Goal: Task Accomplishment & Management: Use online tool/utility

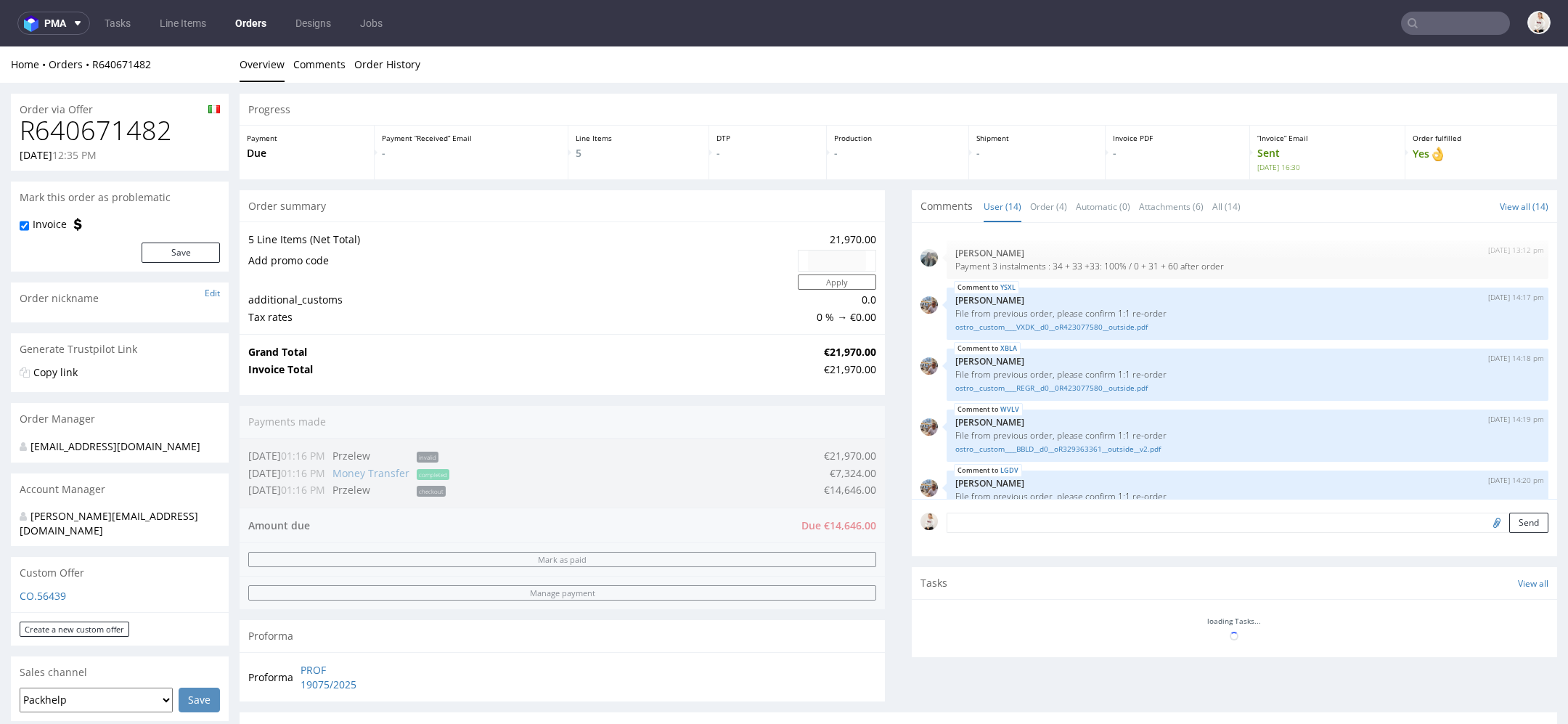
scroll to position [484, 0]
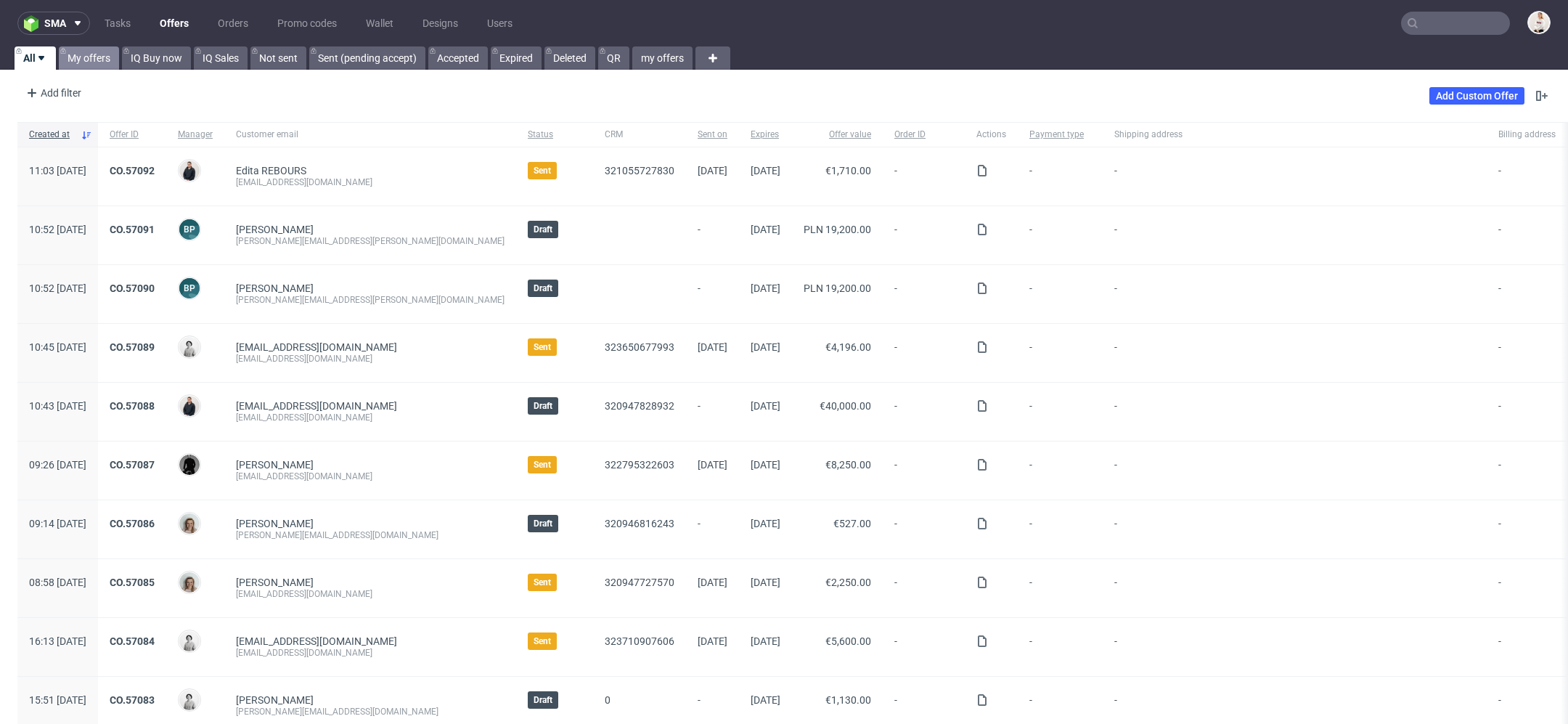
click at [90, 61] on link "My offers" at bounding box center [89, 58] width 60 height 23
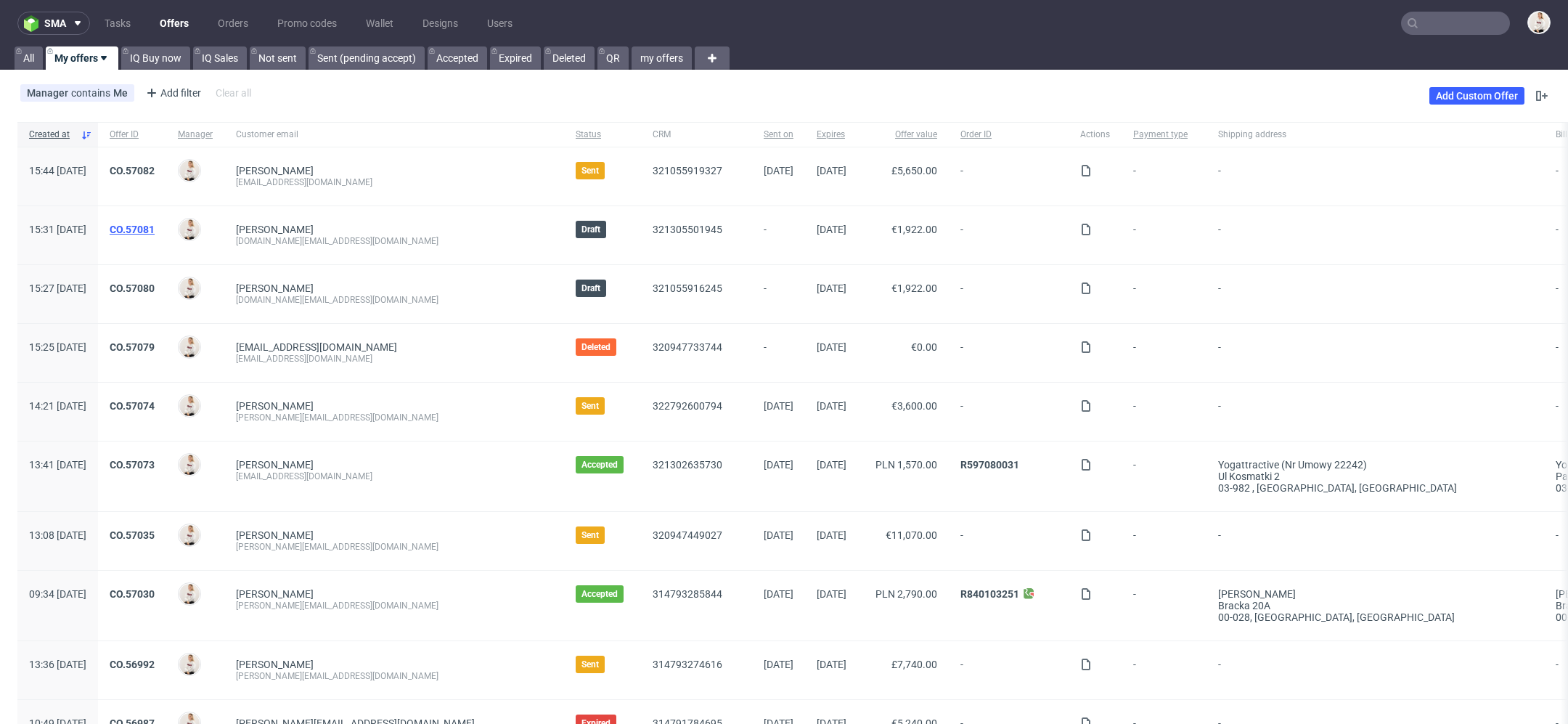
click at [154, 232] on link "CO.57081" at bounding box center [131, 229] width 45 height 12
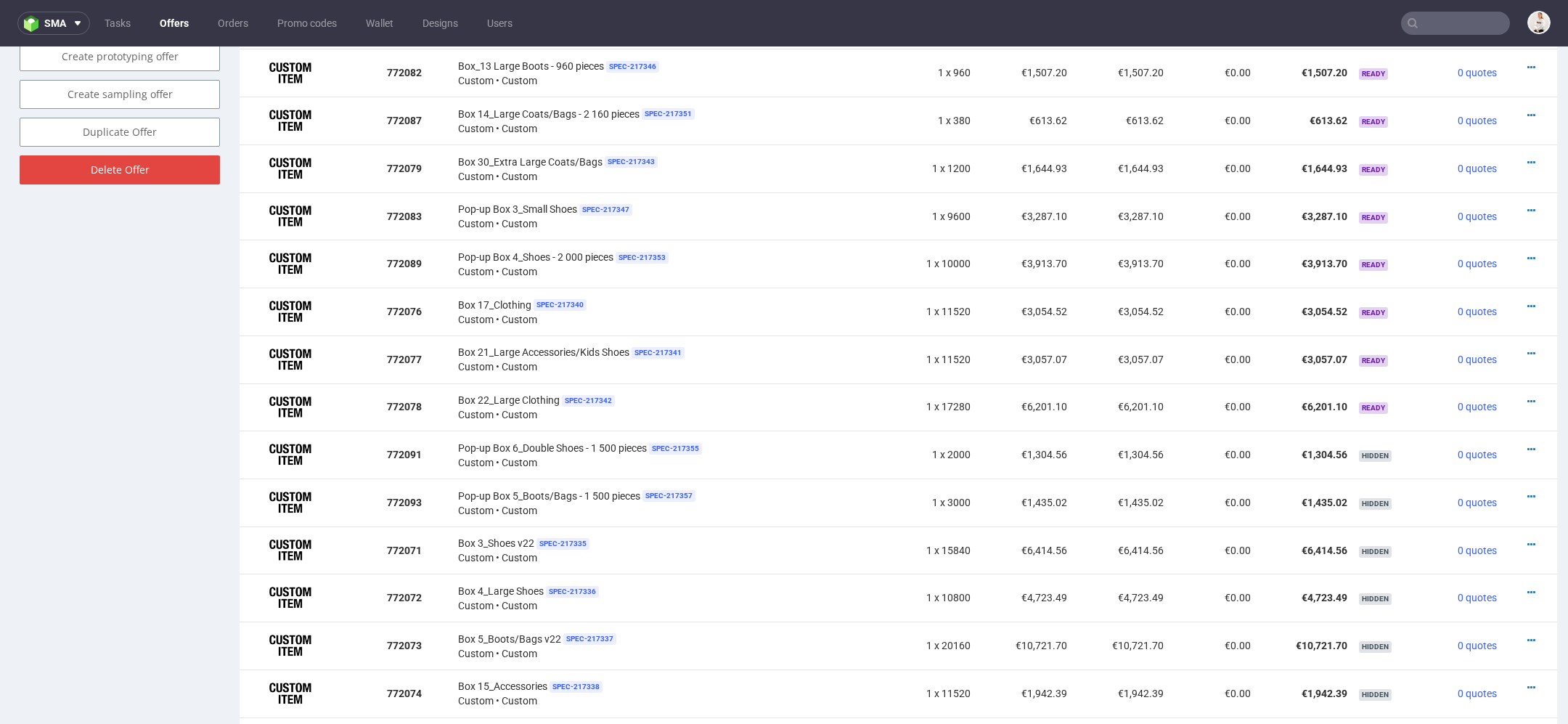
scroll to position [917, 0]
click at [1528, 208] on icon at bounding box center [1532, 213] width 8 height 10
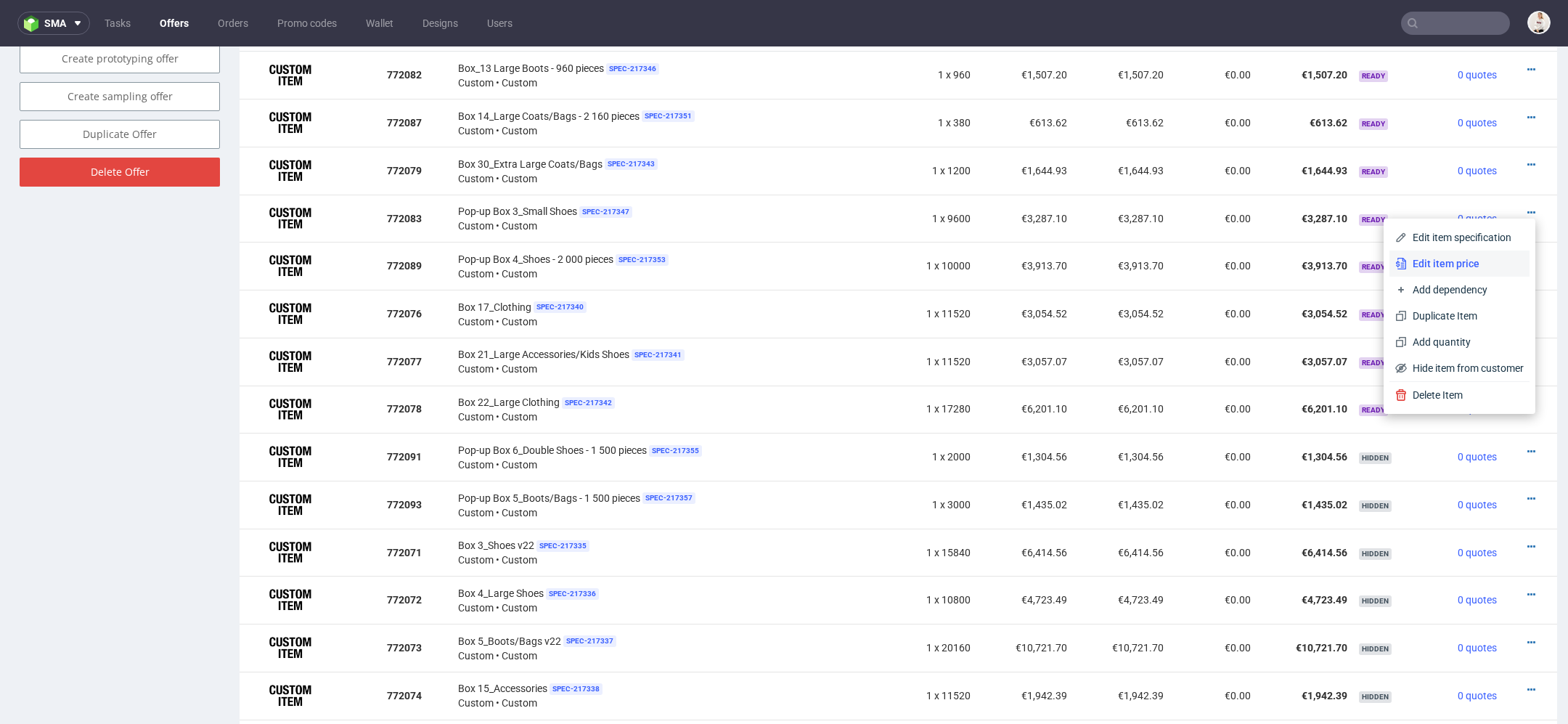
click at [1432, 258] on span "Edit item price" at bounding box center [1465, 264] width 117 height 15
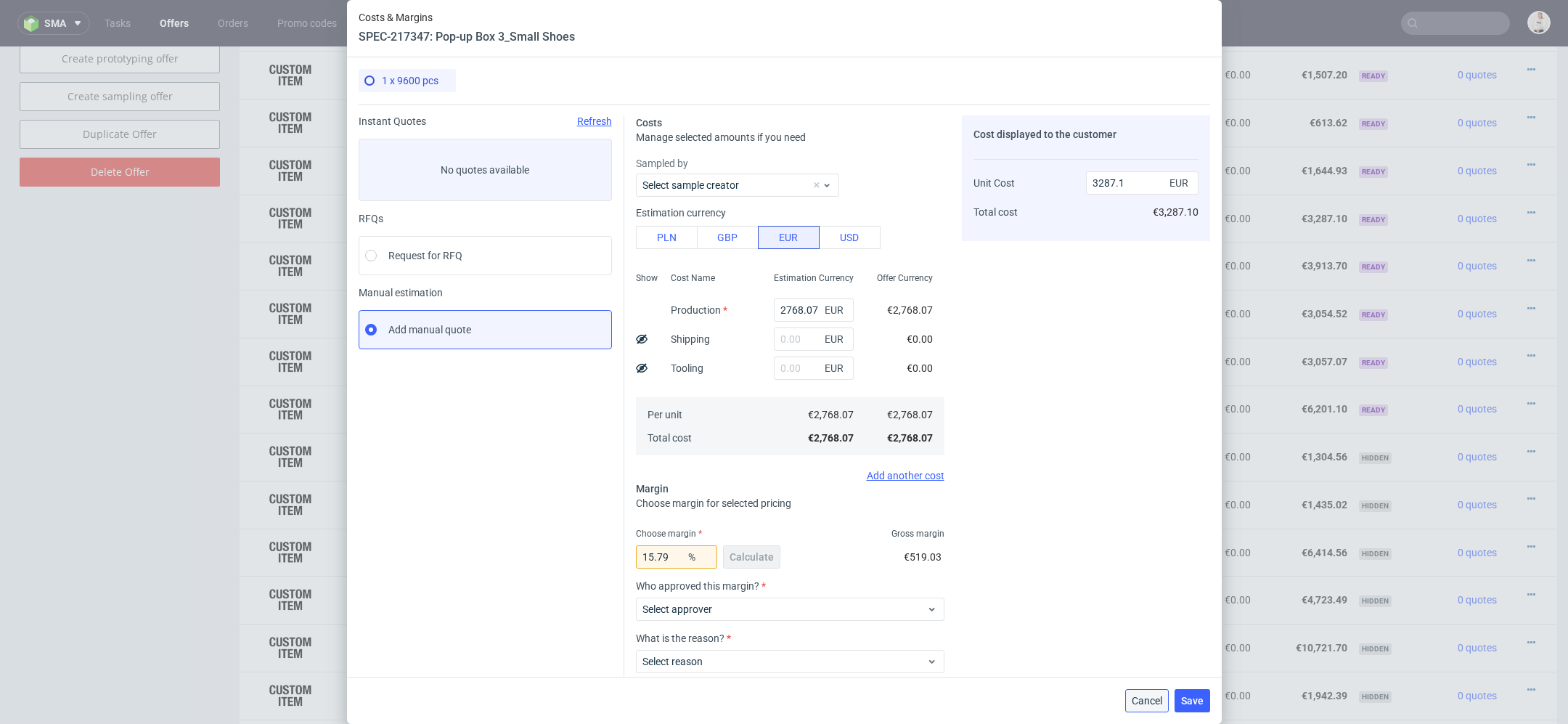
click at [1144, 695] on span "Cancel" at bounding box center [1146, 700] width 30 height 10
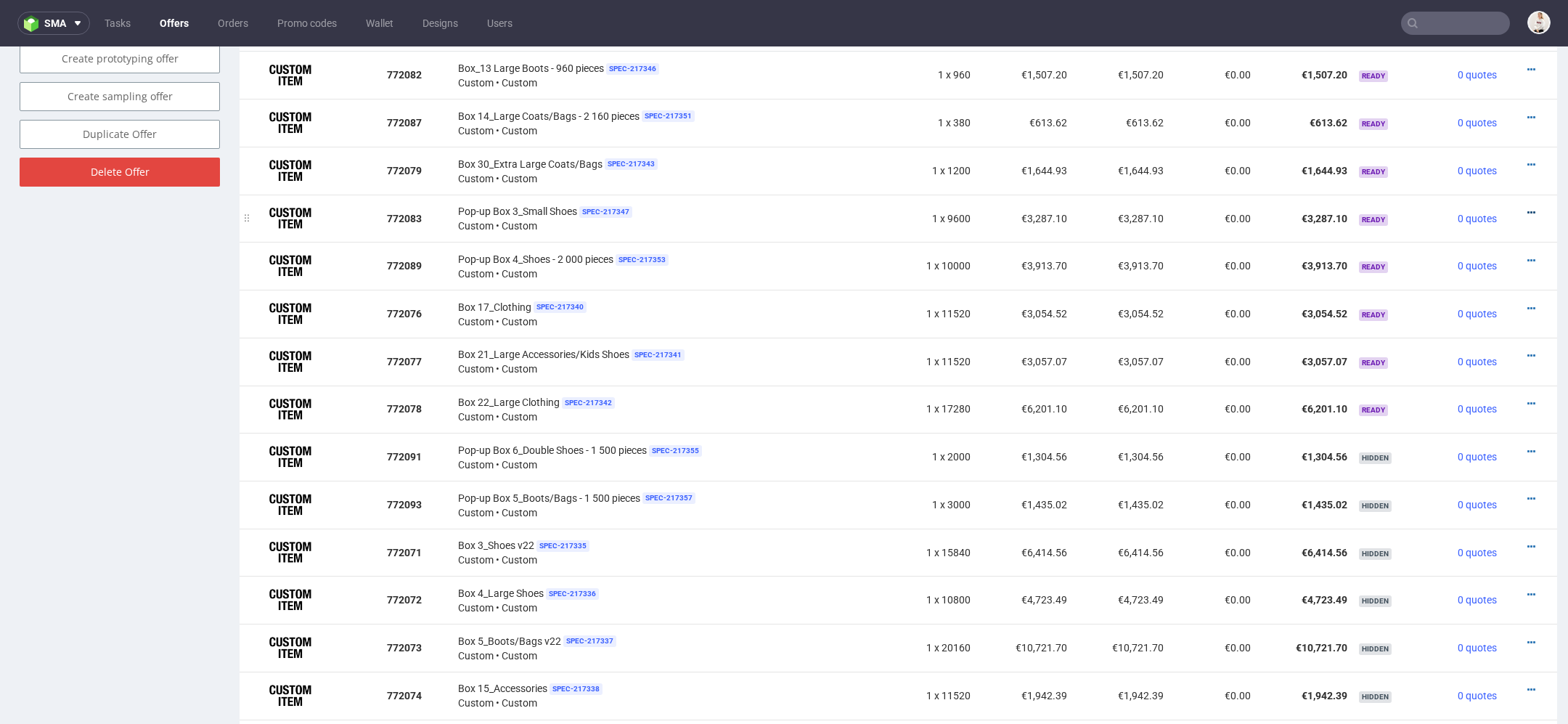
click at [1528, 208] on icon at bounding box center [1532, 213] width 8 height 10
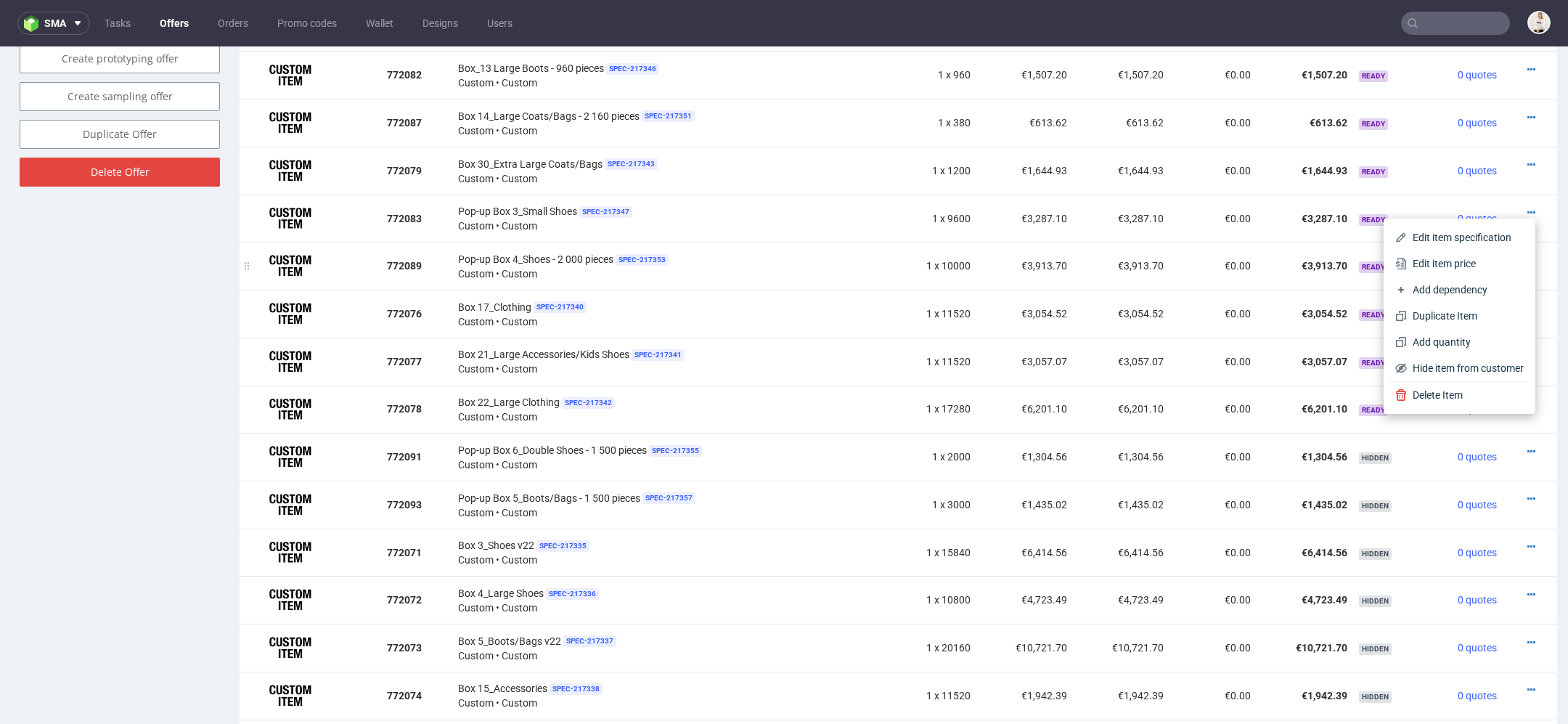
click at [1236, 256] on td "€0.00" at bounding box center [1213, 265] width 88 height 48
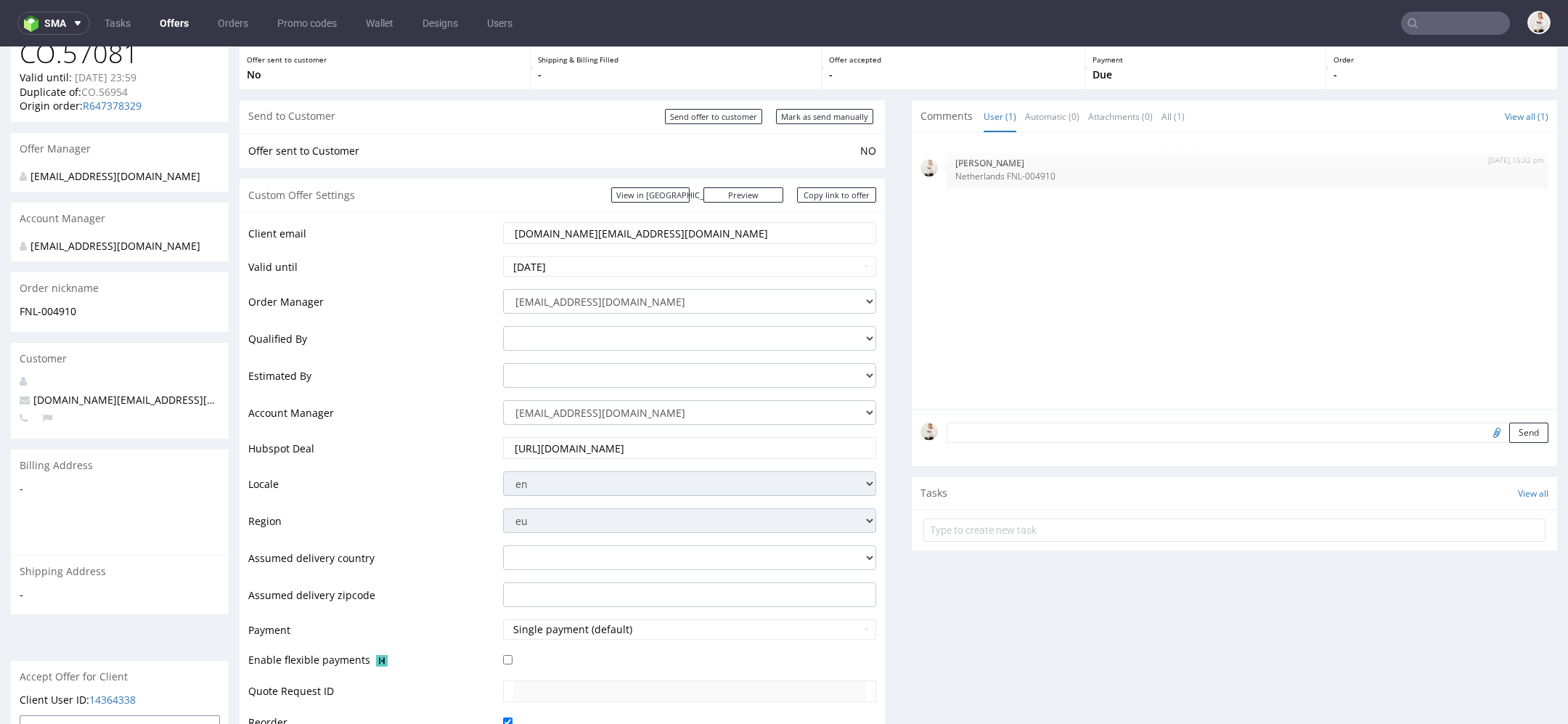
scroll to position [0, 0]
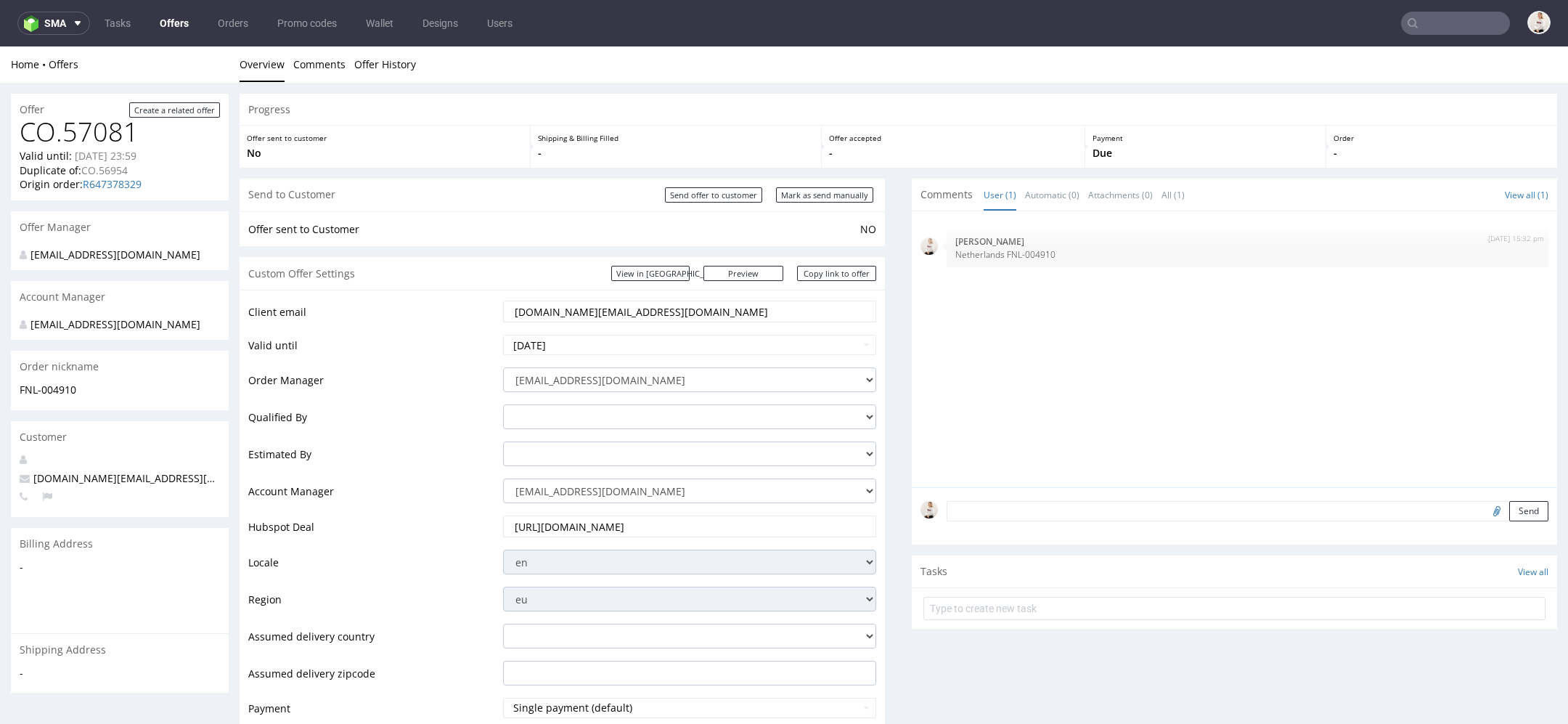
click at [172, 18] on link "Offers" at bounding box center [174, 23] width 47 height 23
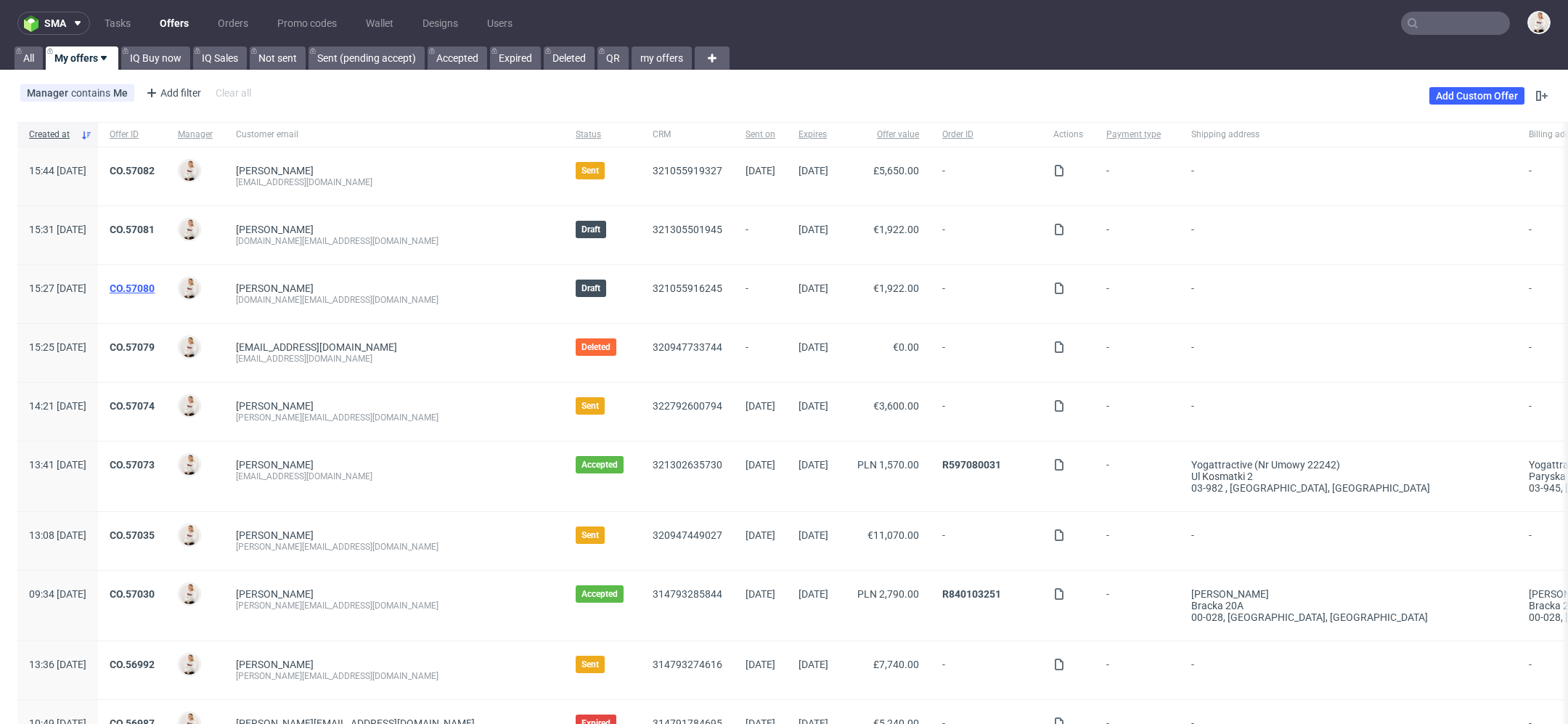
click at [154, 289] on link "CO.57080" at bounding box center [131, 288] width 45 height 12
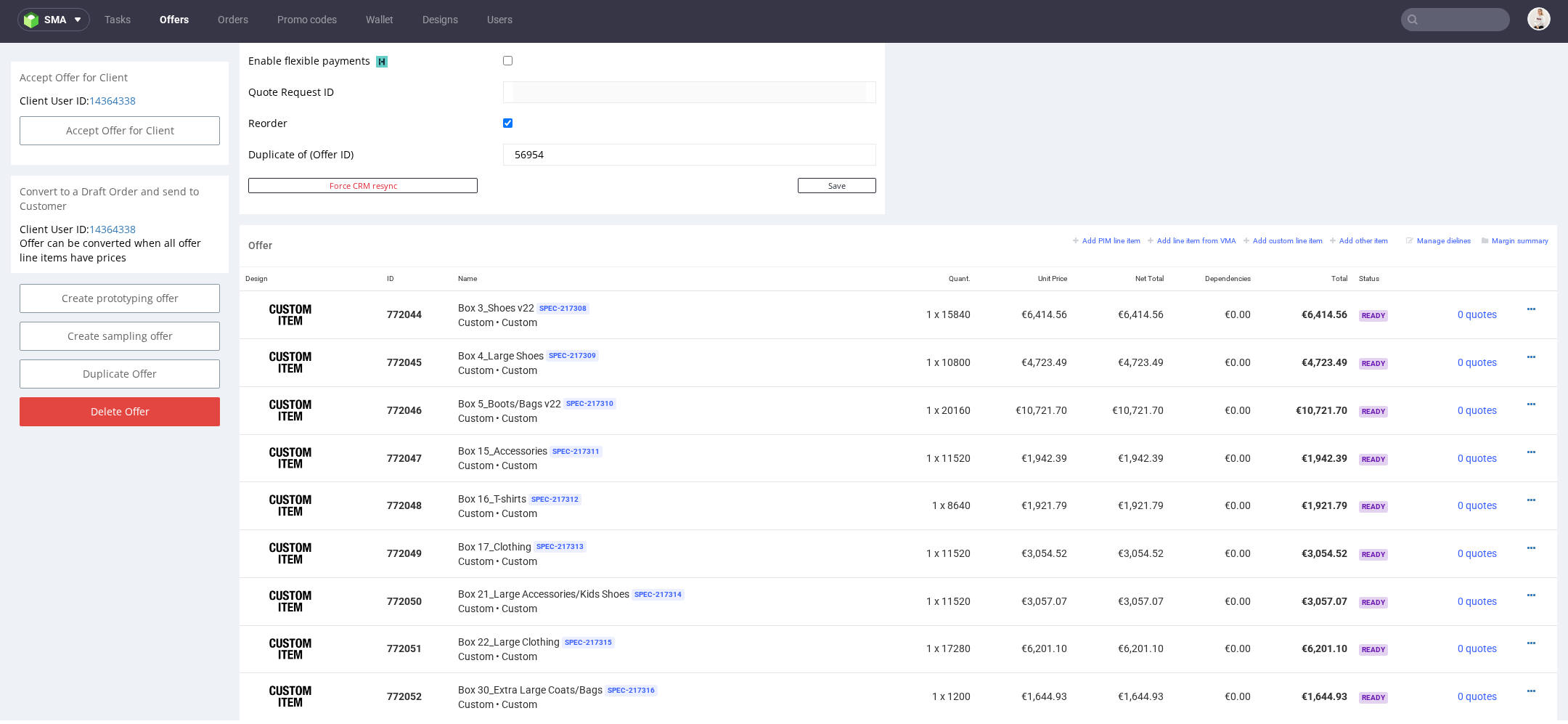
scroll to position [700, 0]
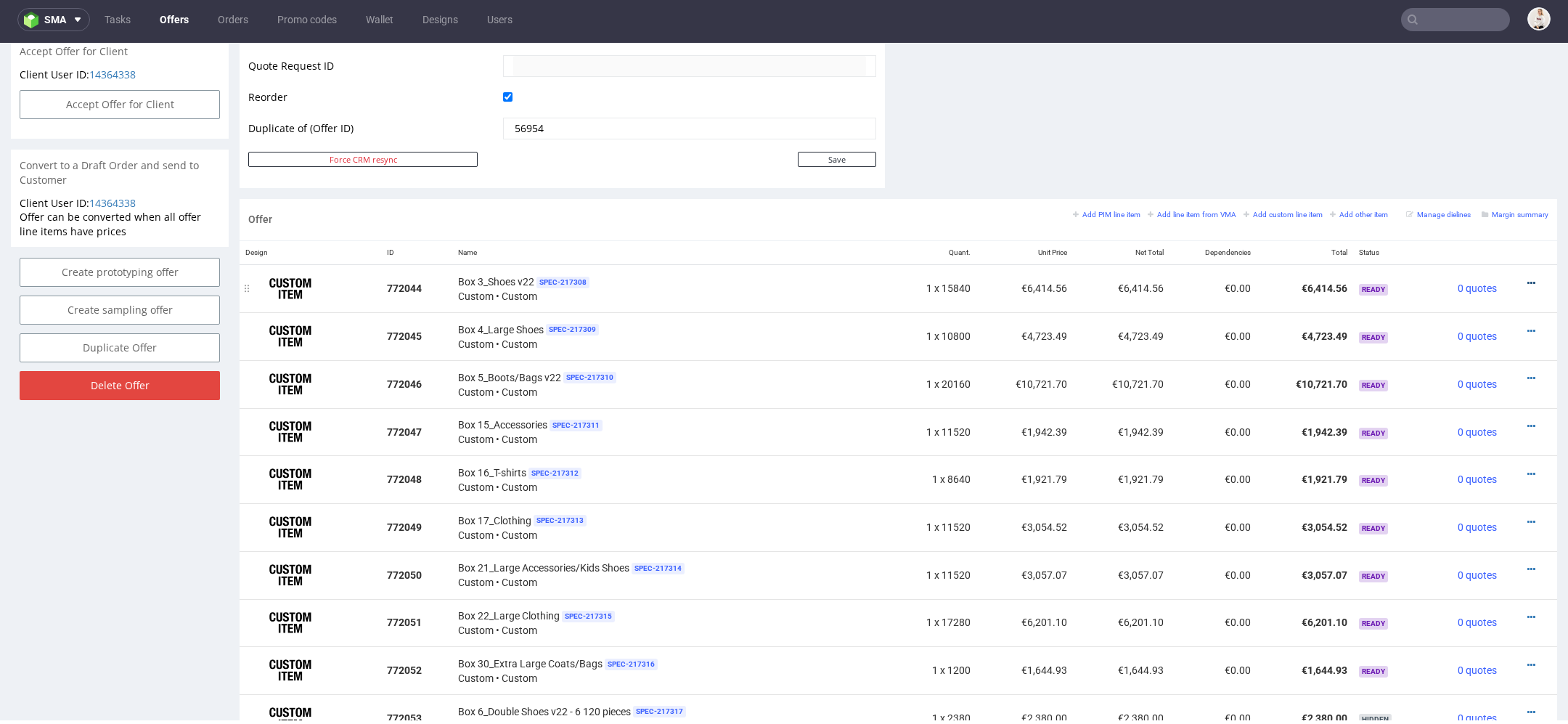
click at [1528, 278] on icon at bounding box center [1532, 283] width 8 height 10
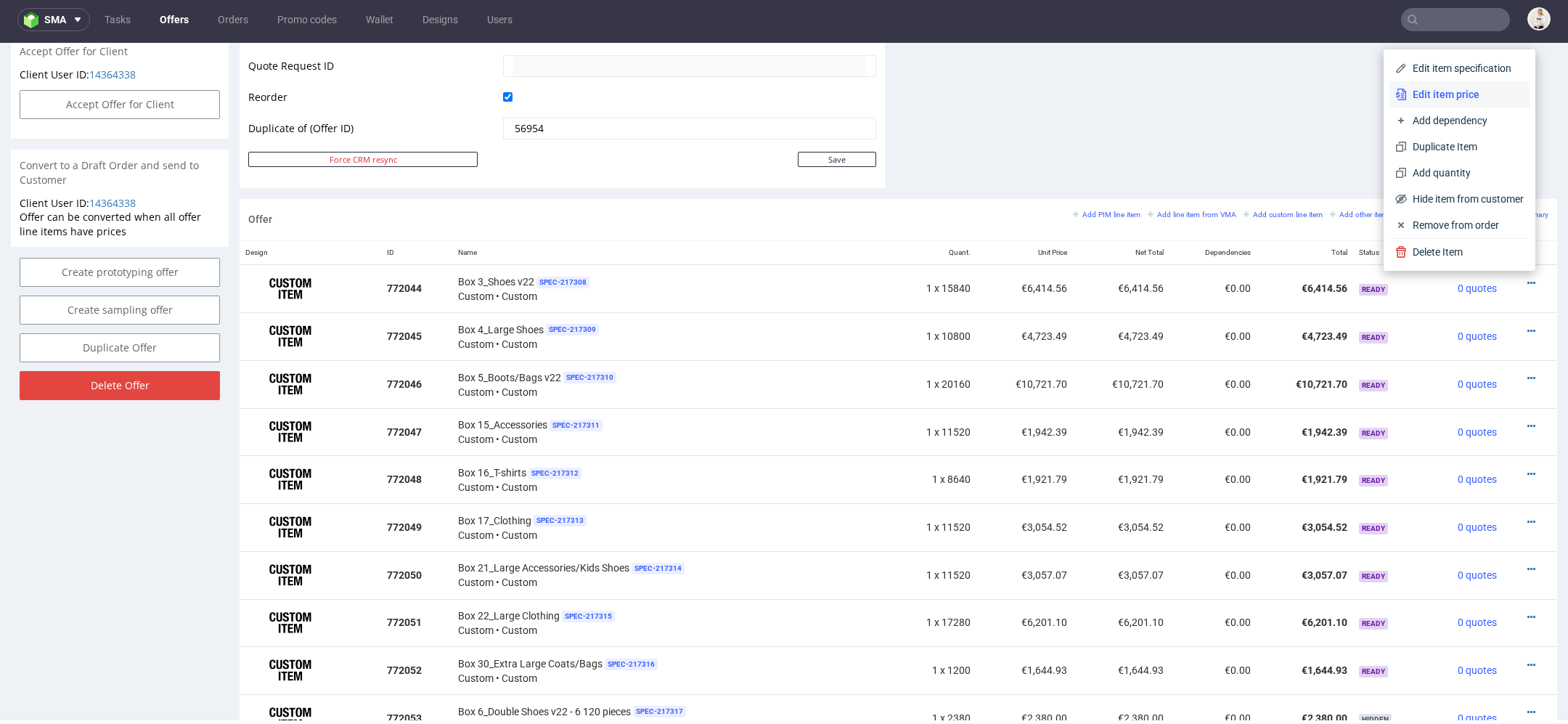
click at [1447, 95] on span "Edit item price" at bounding box center [1465, 95] width 117 height 15
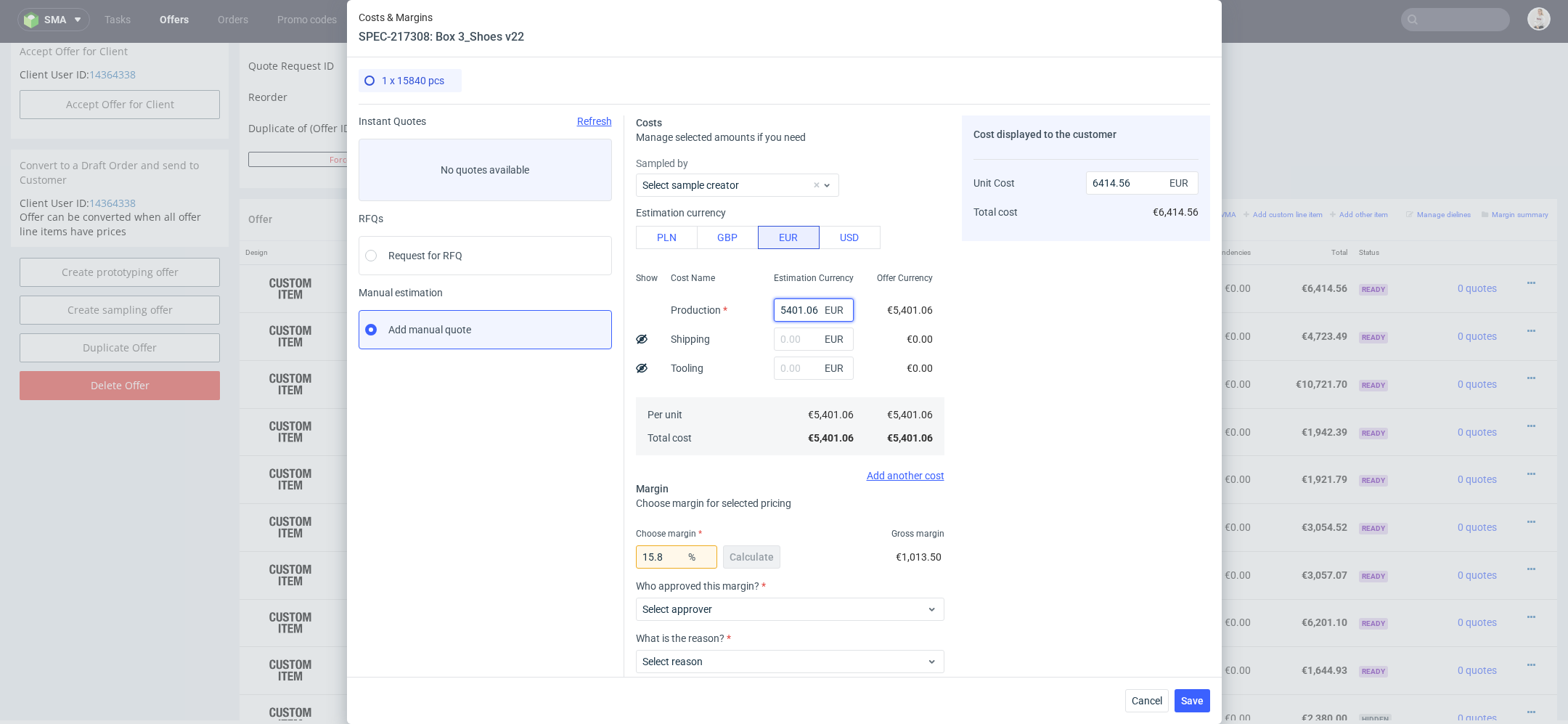
click at [787, 305] on input "5401.06" at bounding box center [814, 310] width 80 height 23
paste input "€3 682,54"
type input "€3 682,54"
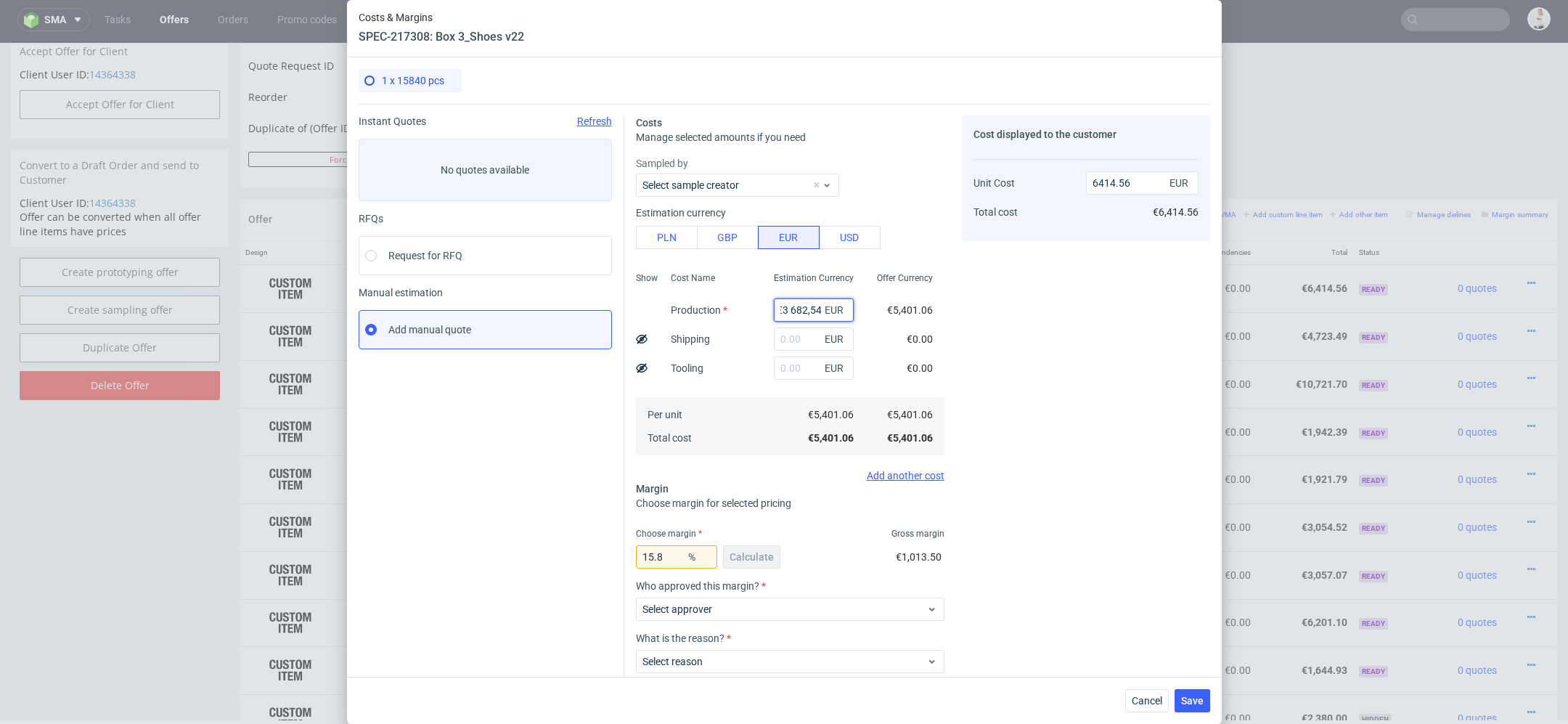
type input "0"
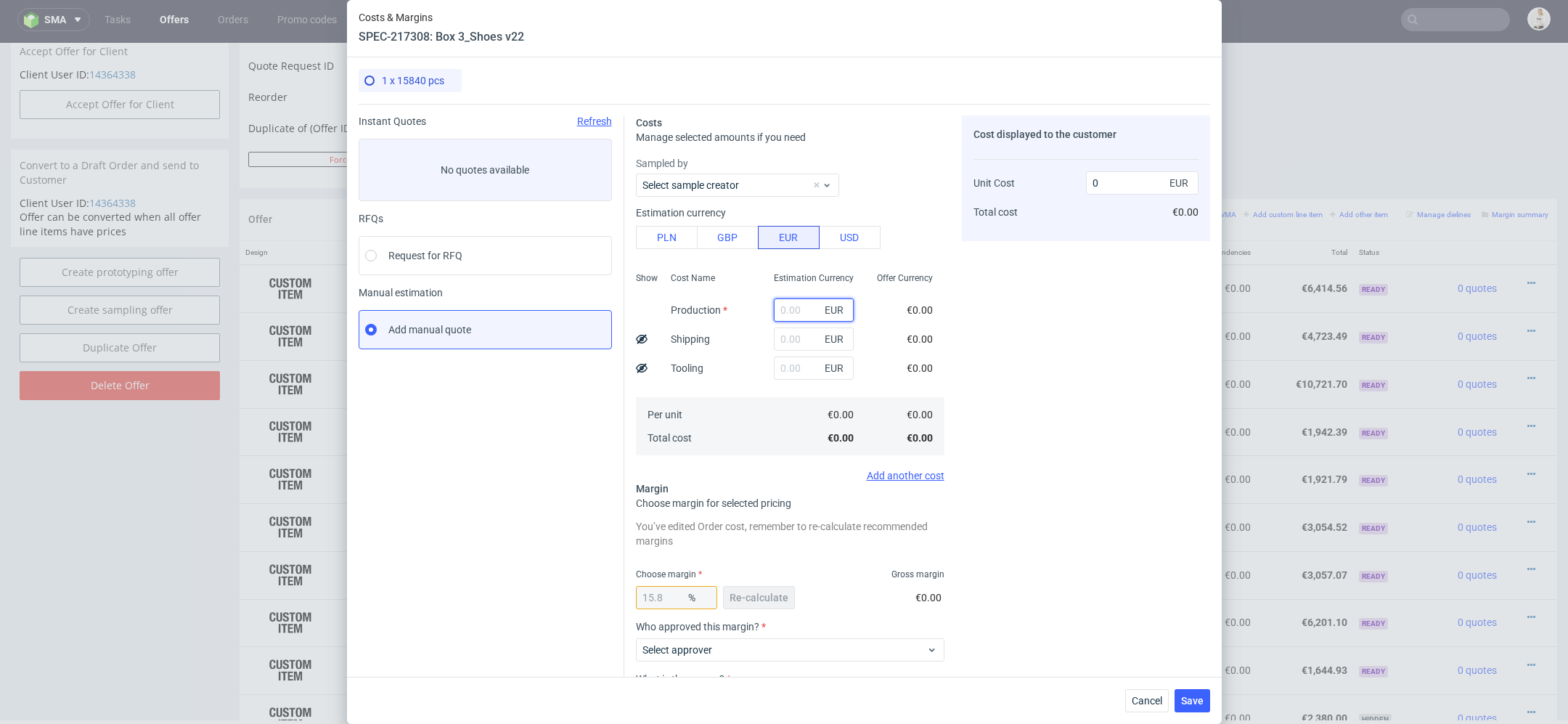
scroll to position [0, 0]
paste input "€3 682,54"
click at [792, 308] on input "€3 682,54" at bounding box center [814, 310] width 80 height 23
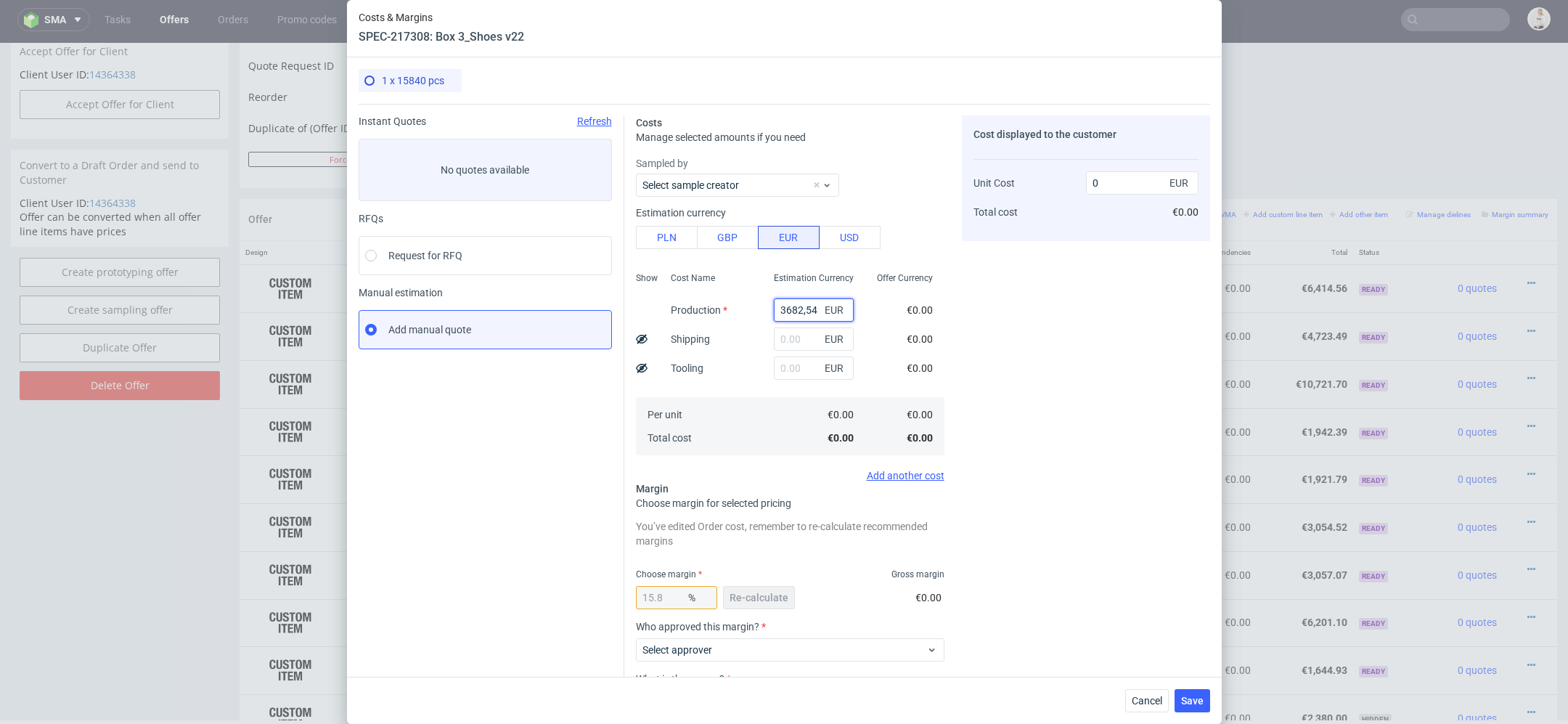
type input "3682.54"
type input "4373.56"
type input "3682.54"
click at [1024, 376] on div "Cost displayed to the customer Unit Cost Total cost 4373.56 EUR €4,373.56" at bounding box center [1086, 453] width 248 height 676
click at [764, 599] on span "Re-calculate" at bounding box center [759, 597] width 59 height 10
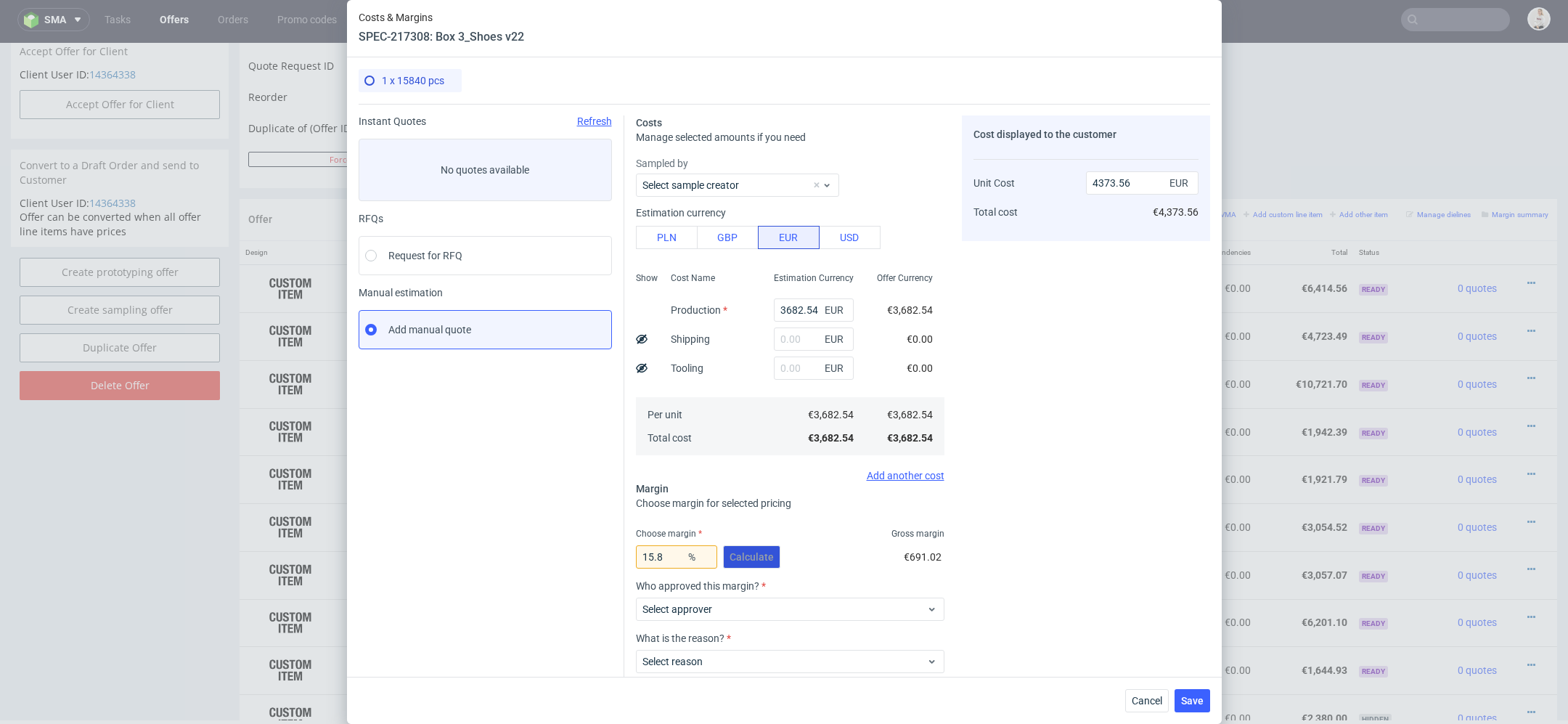
scroll to position [85, 0]
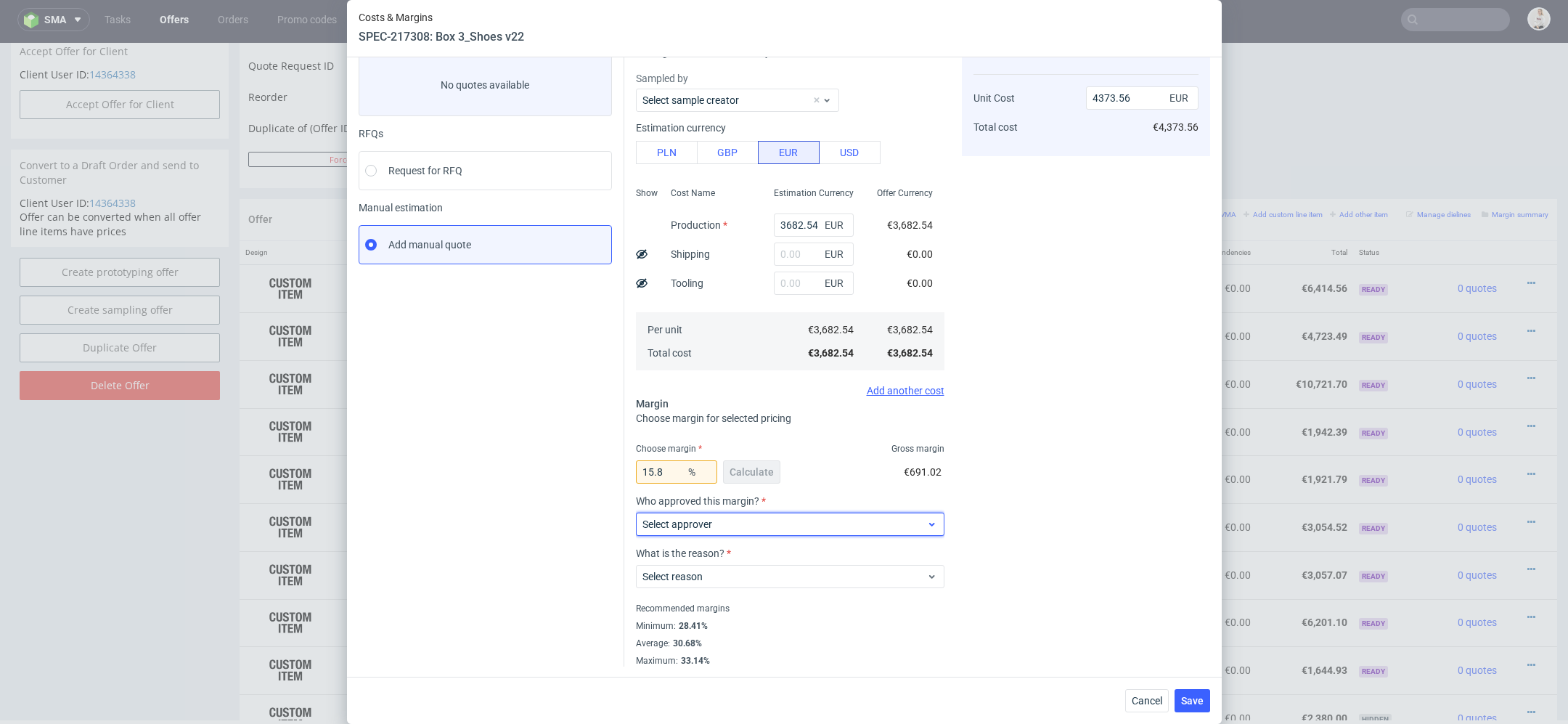
click at [745, 519] on span "Select approver" at bounding box center [785, 524] width 284 height 15
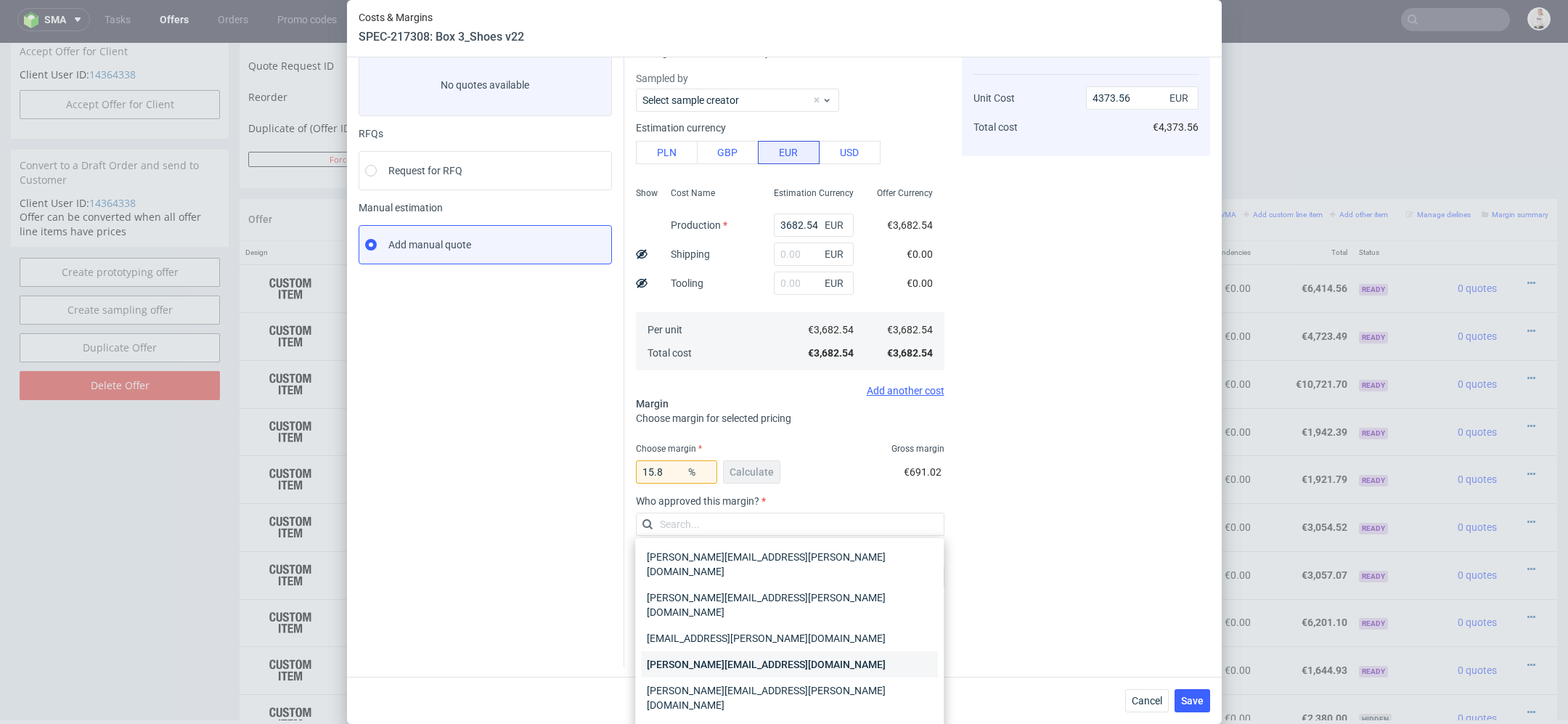
click at [745, 652] on div "maciej.wozniczko@packhelp.com" at bounding box center [789, 665] width 297 height 26
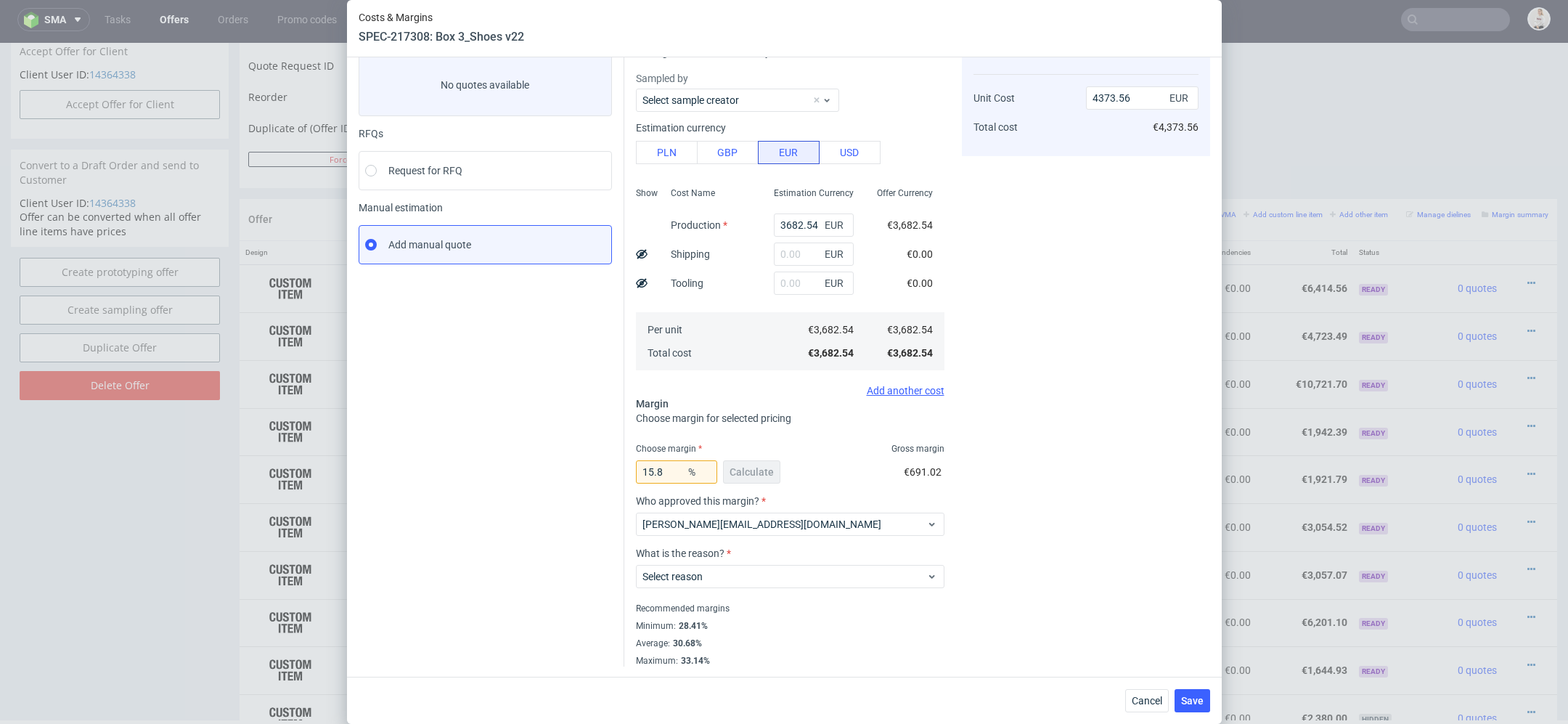
click at [729, 559] on div "Select reason" at bounding box center [790, 573] width 308 height 29
click at [729, 576] on span "Select reason" at bounding box center [785, 577] width 284 height 15
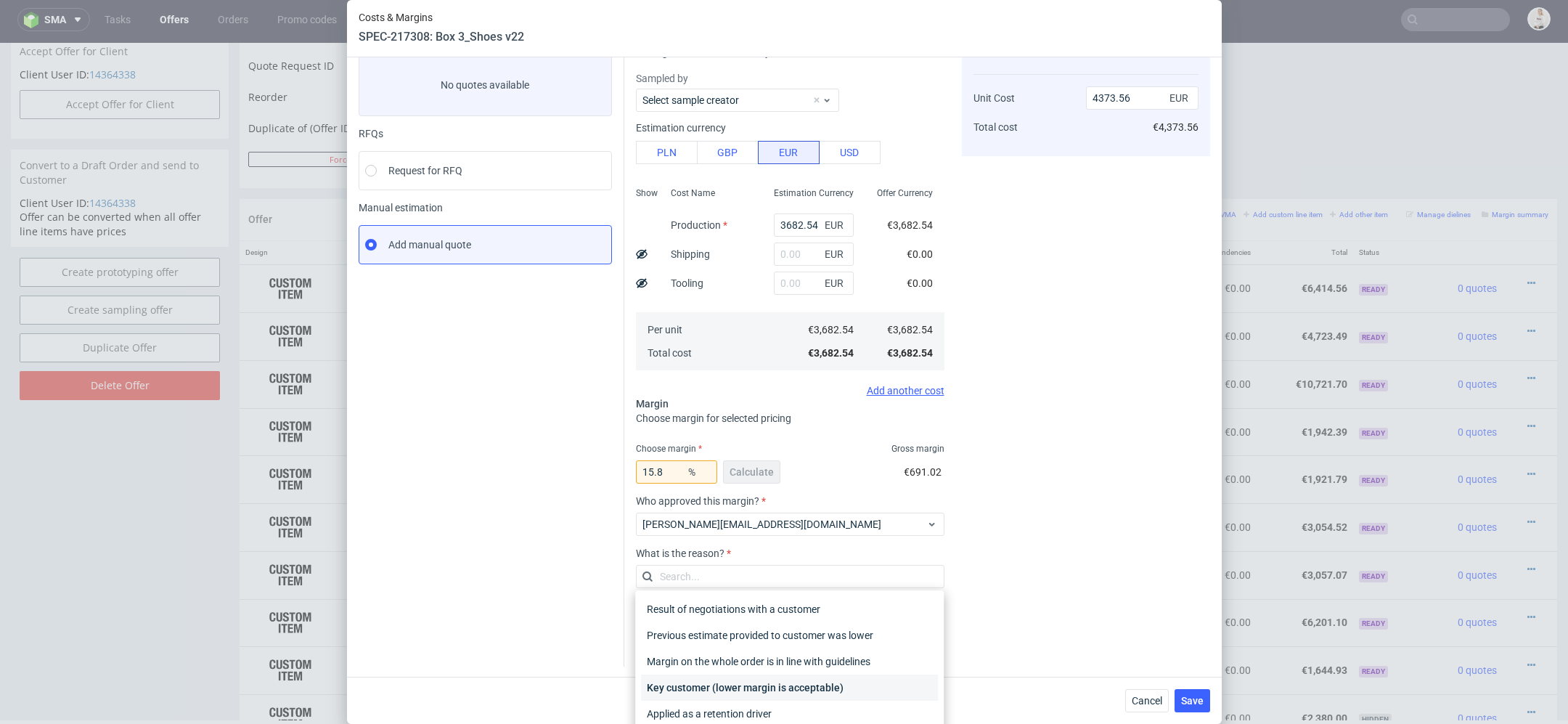
click at [708, 695] on div "Key customer (lower margin is acceptable)" at bounding box center [789, 688] width 297 height 26
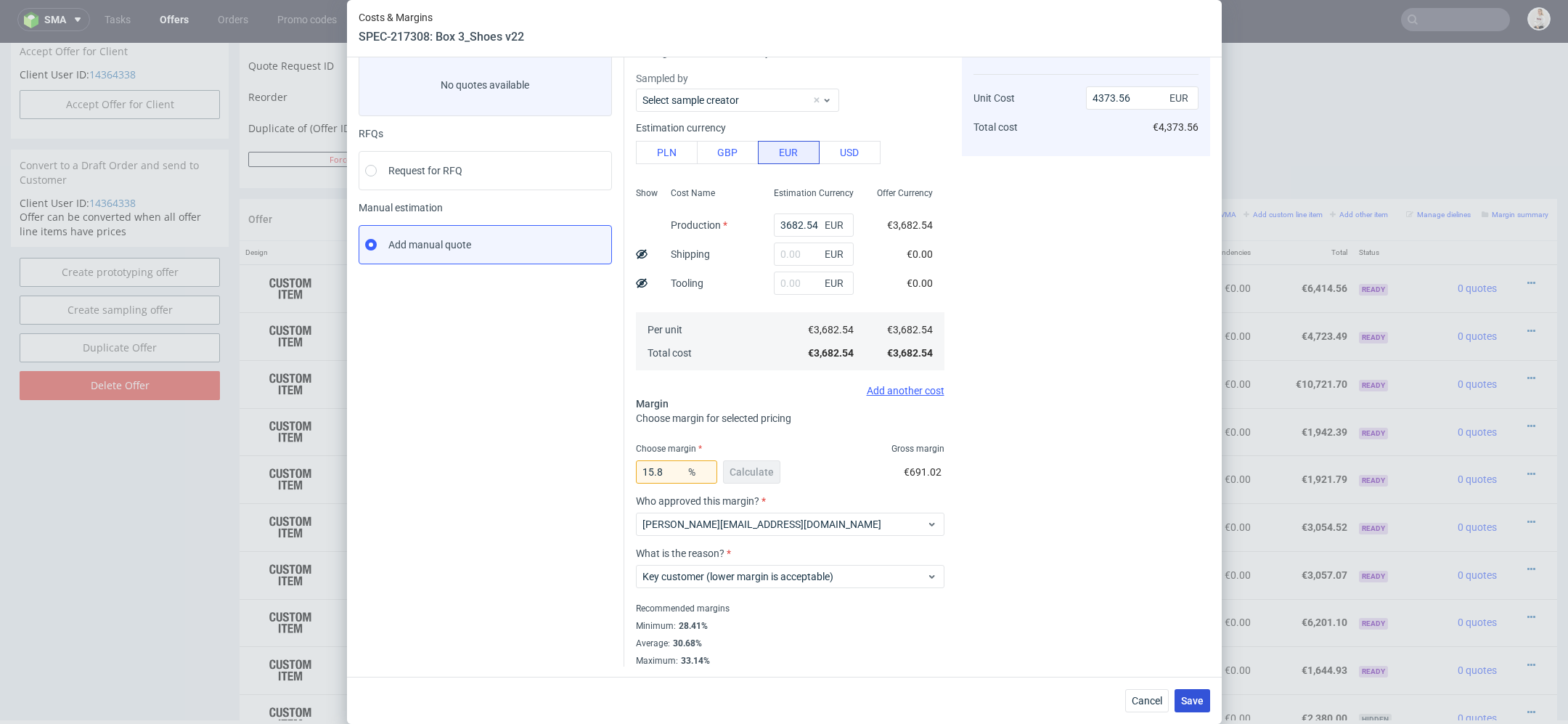
click at [1188, 700] on span "Save" at bounding box center [1192, 700] width 22 height 10
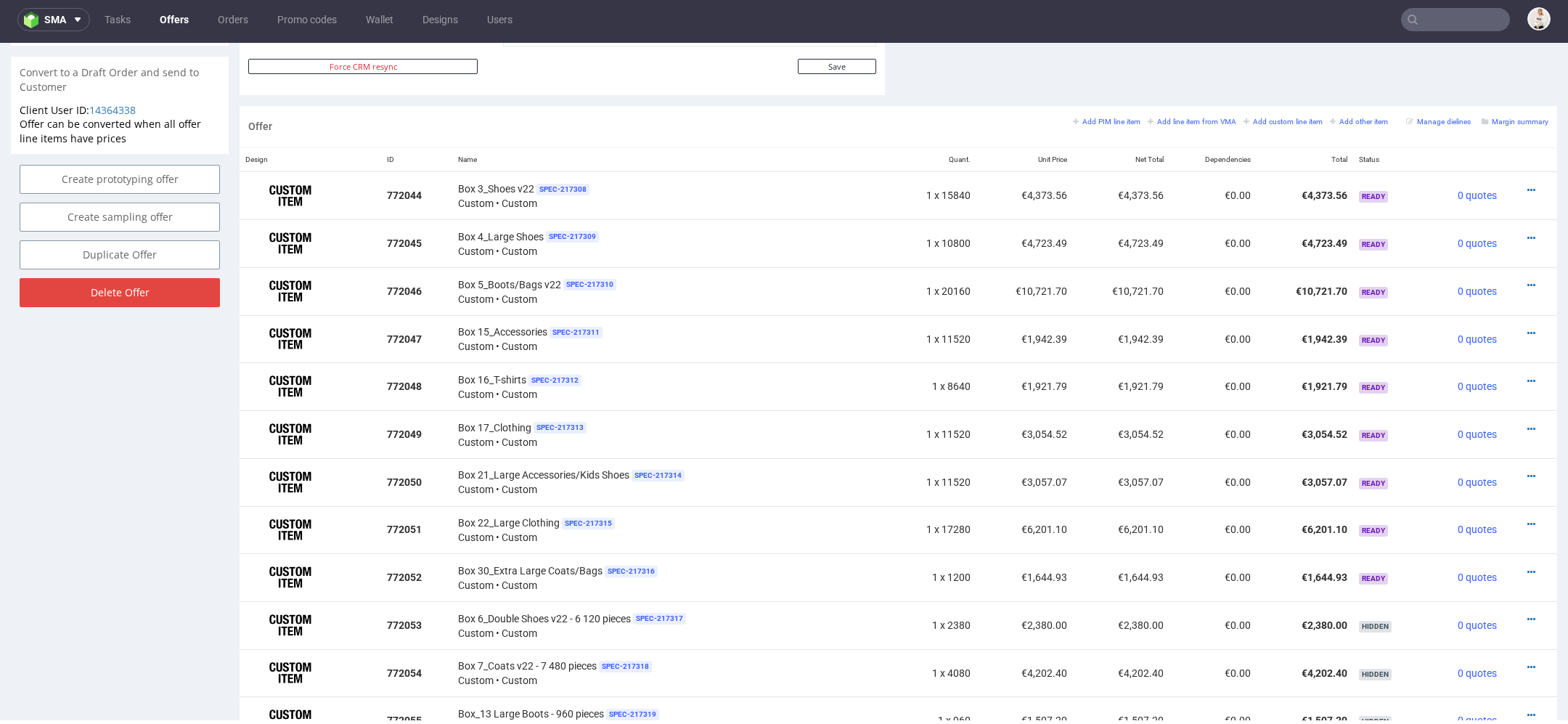
scroll to position [794, 0]
click at [1528, 184] on icon at bounding box center [1532, 189] width 8 height 10
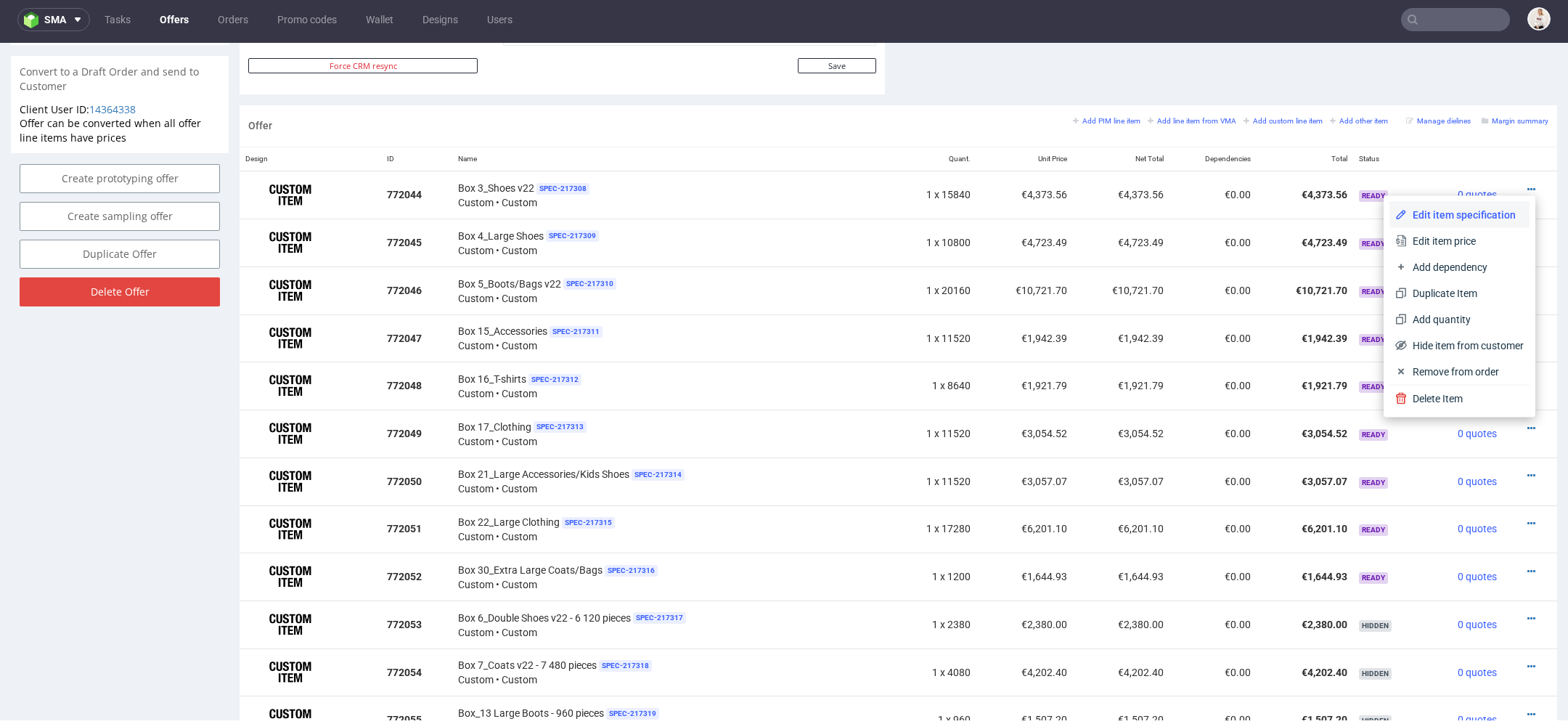
click at [1441, 215] on span "Edit item specification" at bounding box center [1465, 215] width 117 height 15
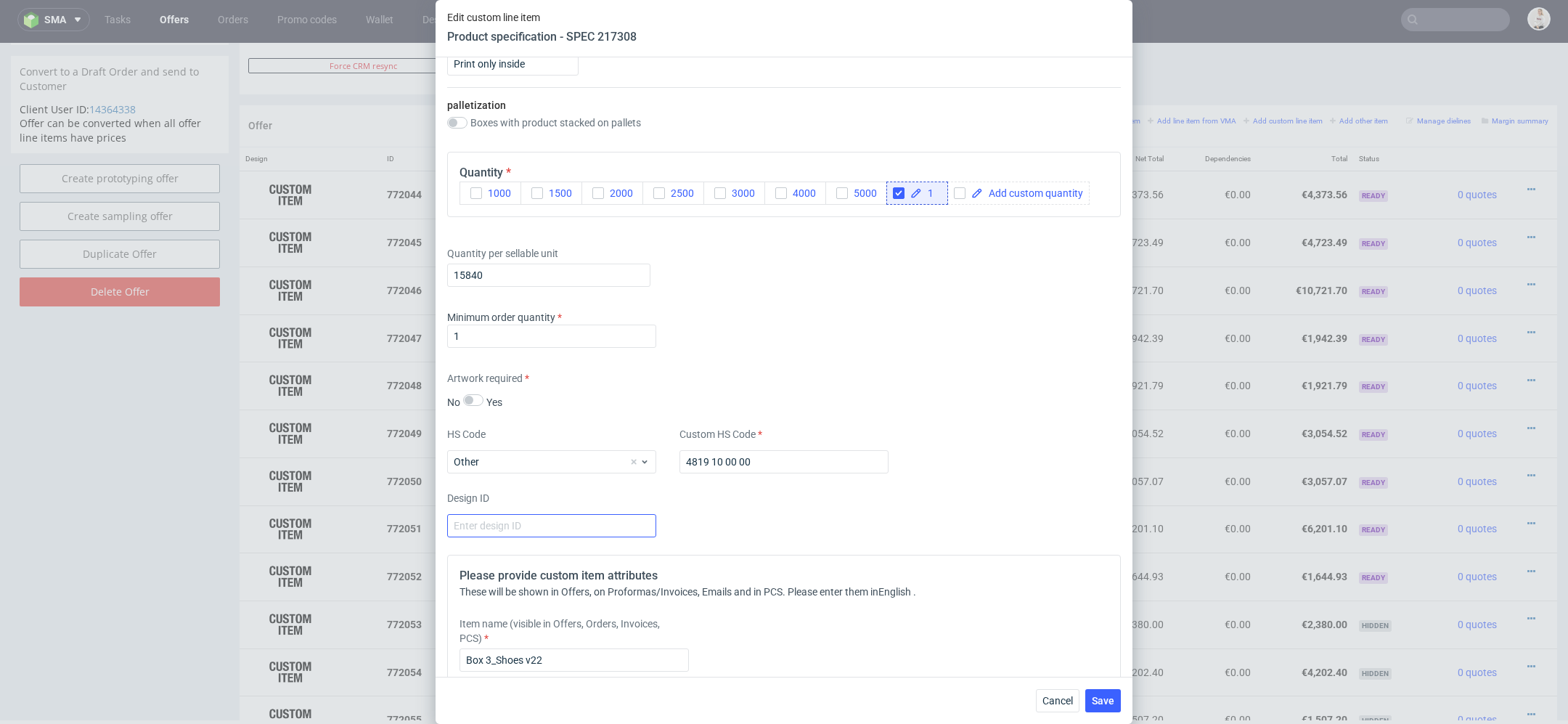
scroll to position [1846, 0]
drag, startPoint x: 485, startPoint y: 278, endPoint x: 349, endPoint y: 267, distance: 136.4
click at [349, 267] on div "Edit custom line item Product specification - SPEC 217308 Supplier TFP Sp. z o.…" at bounding box center [784, 362] width 1568 height 724
type input "10800"
click at [734, 327] on div "Minimum order quantity 1" at bounding box center [784, 334] width 674 height 44
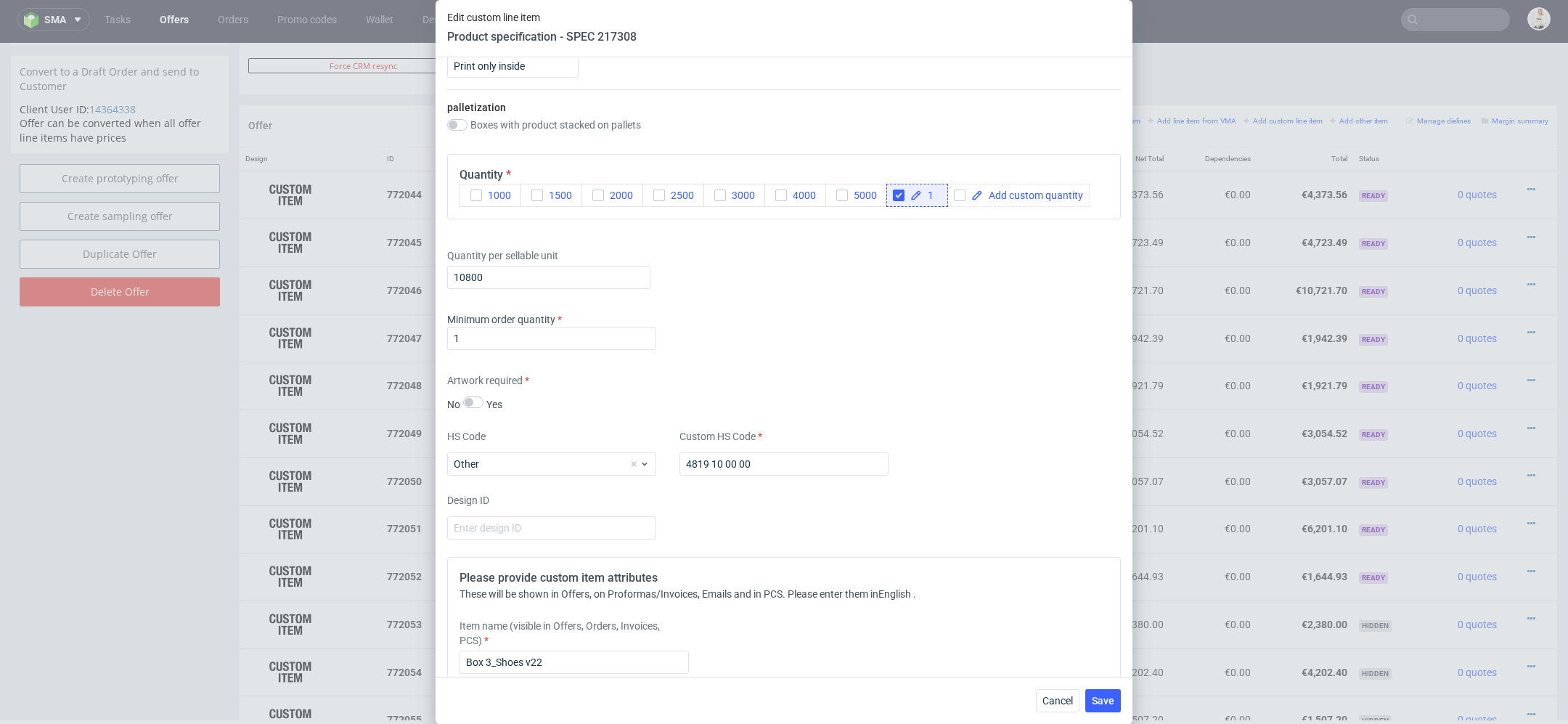
click at [1088, 713] on div "Cancel Save" at bounding box center [784, 699] width 697 height 47
click at [1099, 707] on button "Save" at bounding box center [1103, 700] width 35 height 23
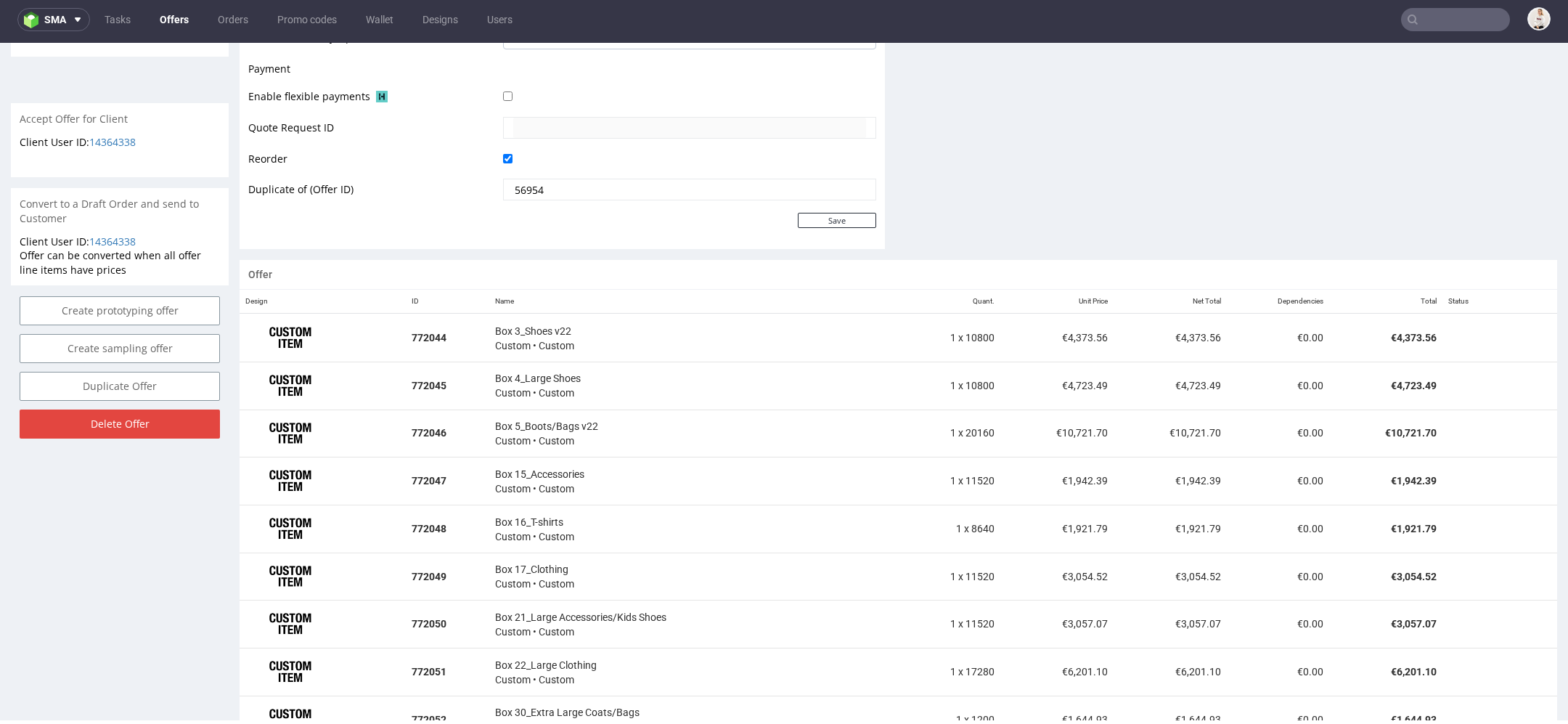
scroll to position [680, 0]
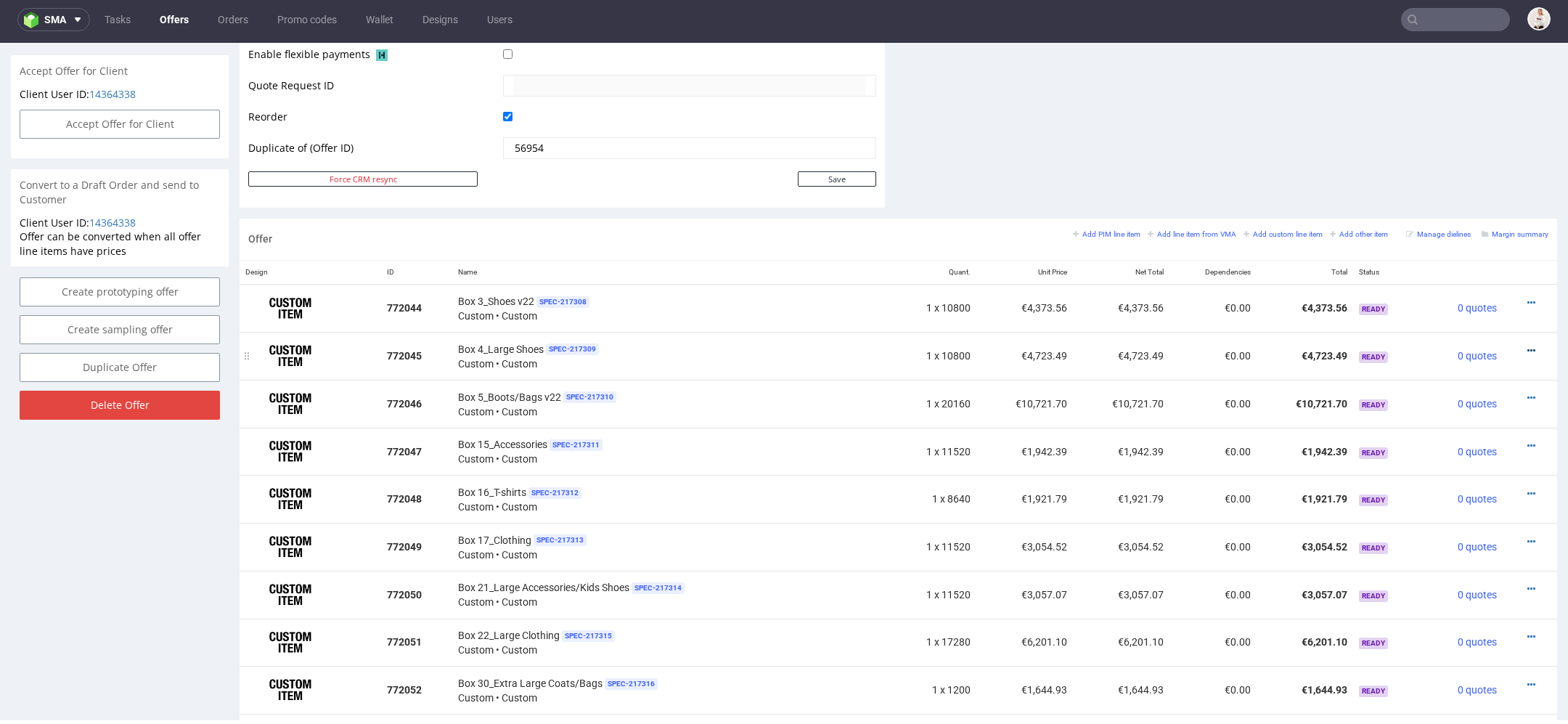
click at [1528, 346] on icon at bounding box center [1532, 351] width 8 height 10
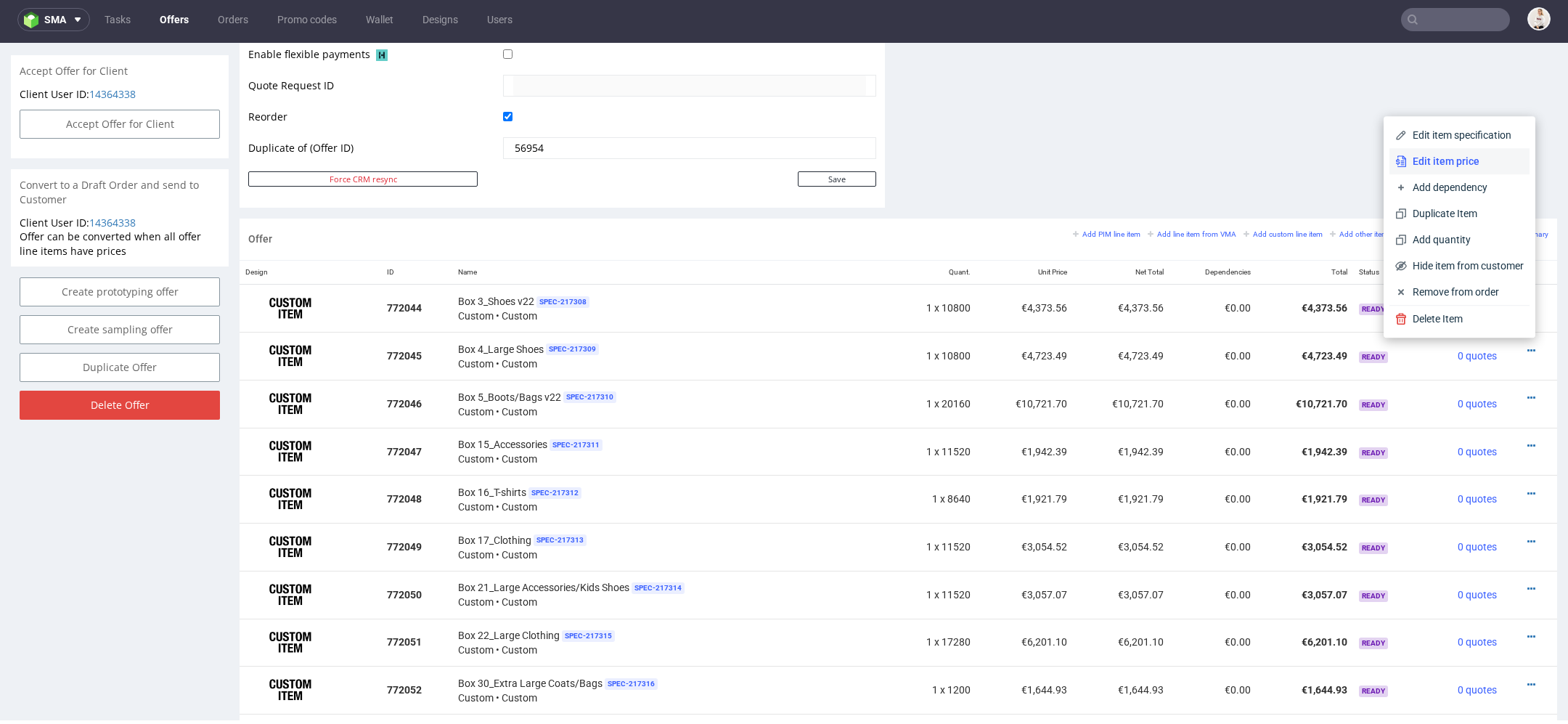
click at [1425, 152] on li "Edit item price" at bounding box center [1460, 161] width 141 height 26
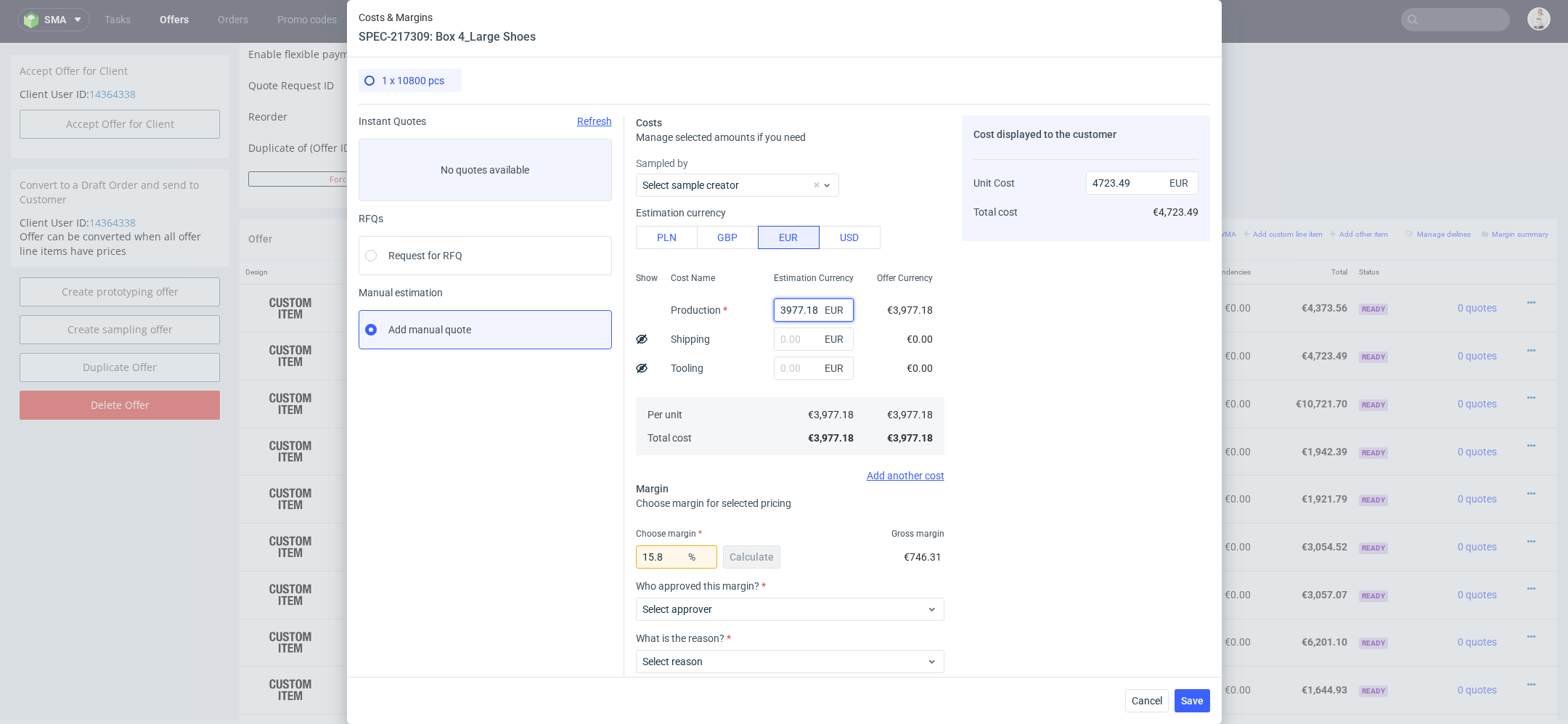
click at [799, 315] on input "3977.18" at bounding box center [814, 310] width 80 height 23
paste input "€2 121,16"
type input "€2 121,16"
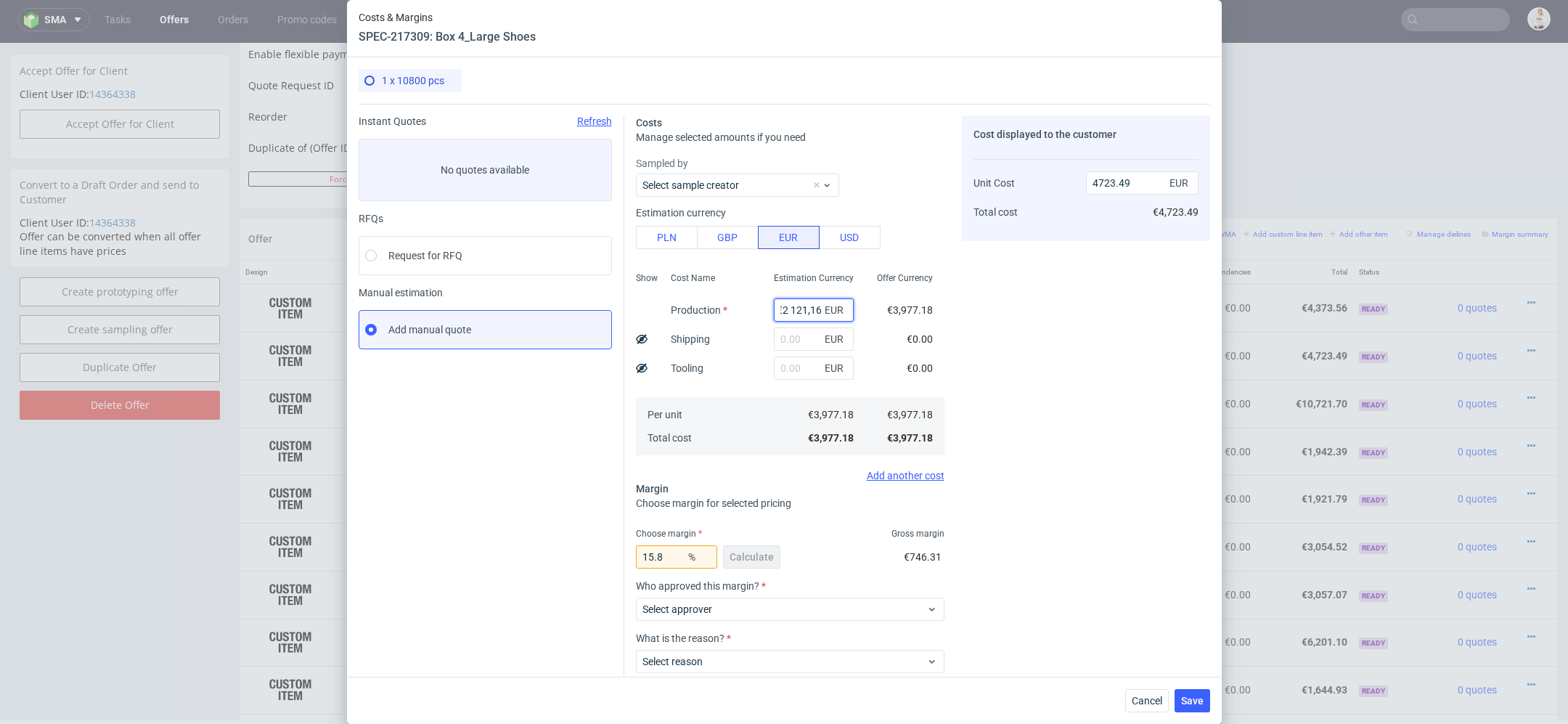
type input "0"
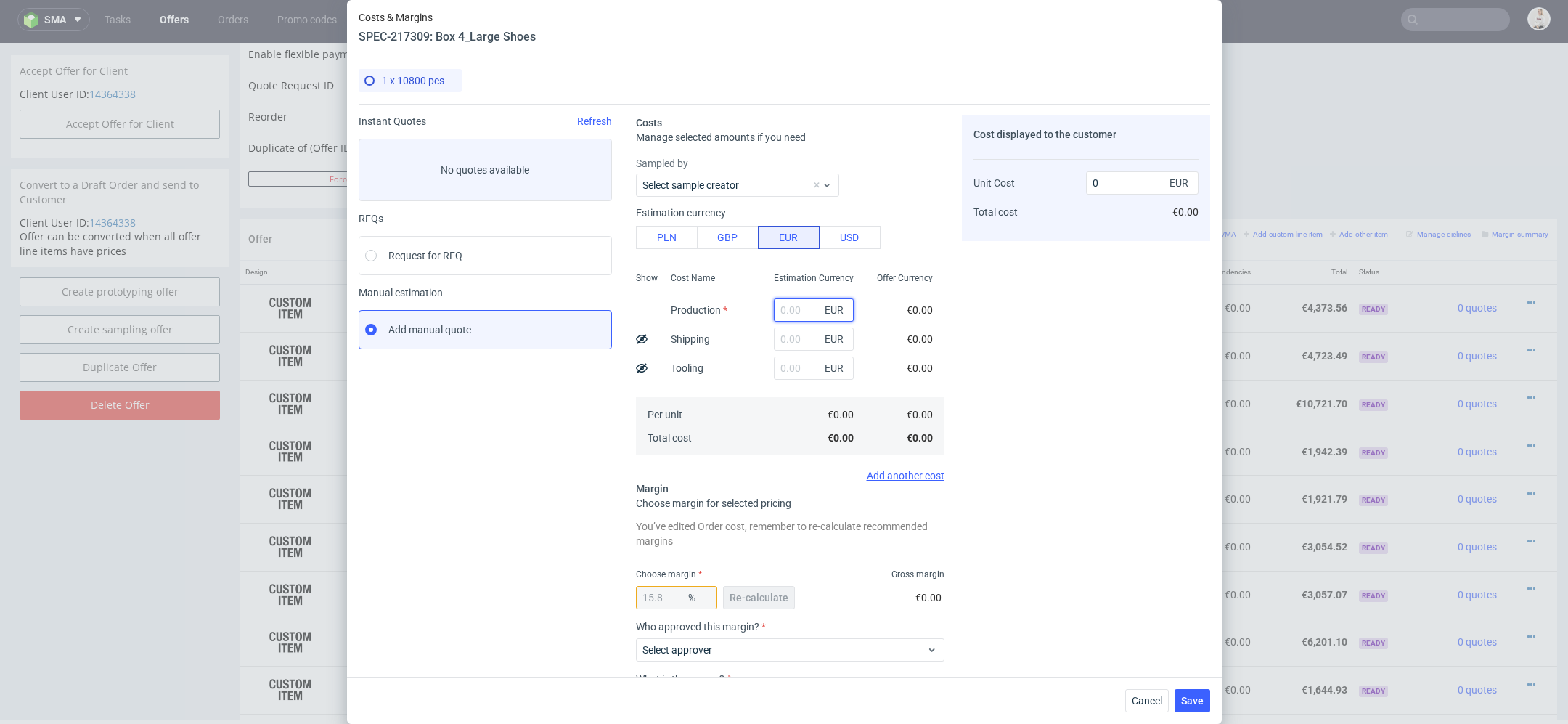
paste input "€2 121,16"
click at [789, 313] on input "€2 121,16" at bounding box center [814, 310] width 80 height 23
type input "2121.16"
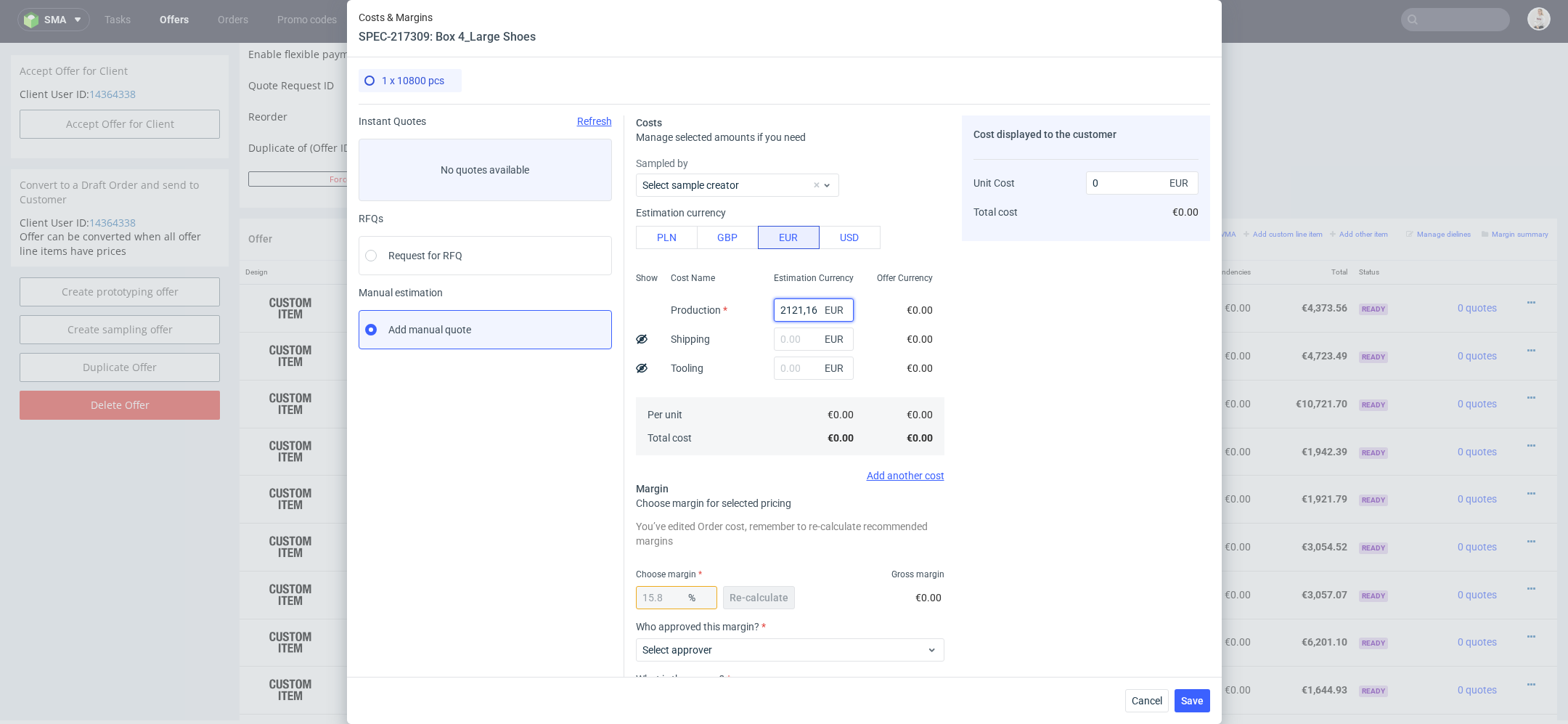
type input "2519.19"
type input "2121.16"
click at [1043, 352] on div "Cost displayed to the customer Unit Cost Total cost 2519.19 EUR €2,519.19" at bounding box center [1086, 453] width 248 height 676
click at [760, 593] on span "Re-calculate" at bounding box center [759, 597] width 59 height 10
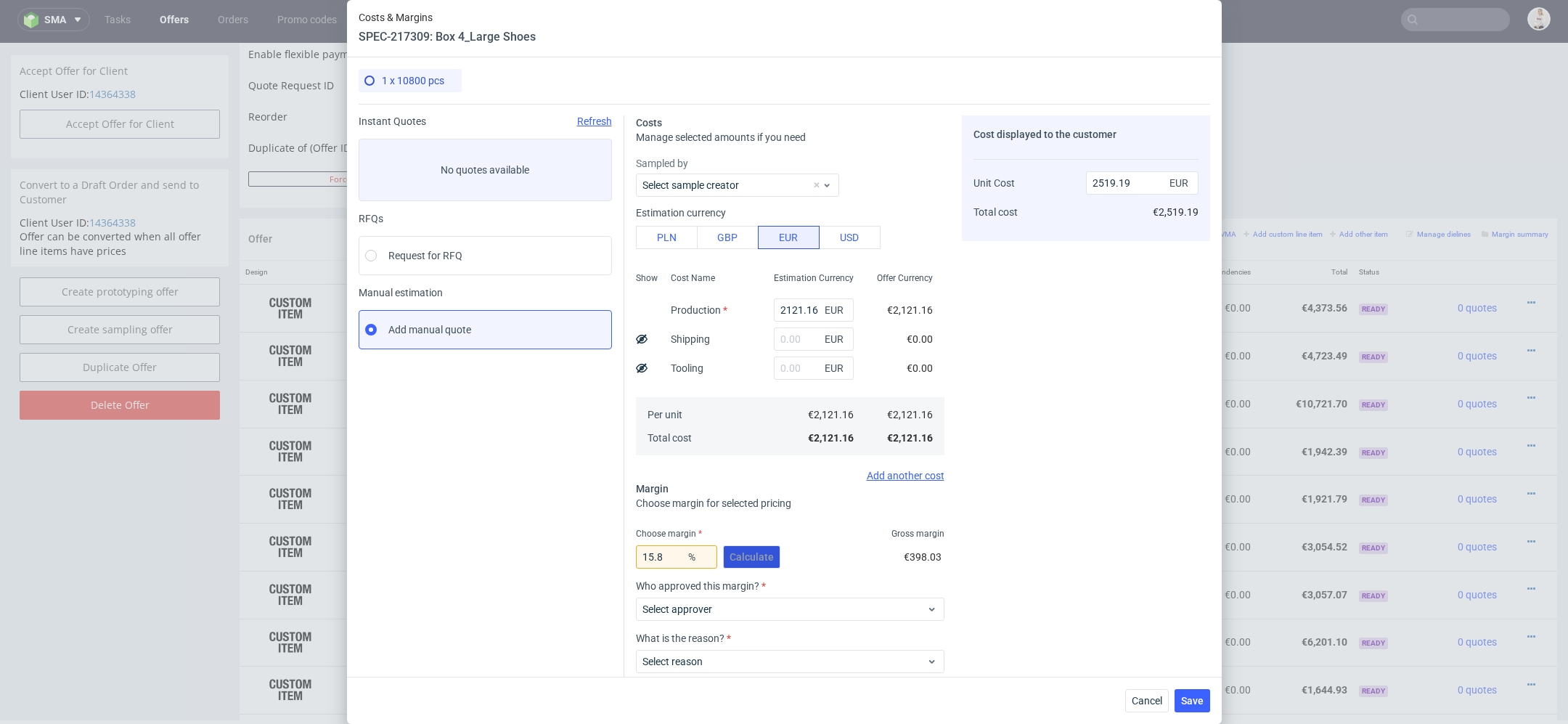
scroll to position [85, 0]
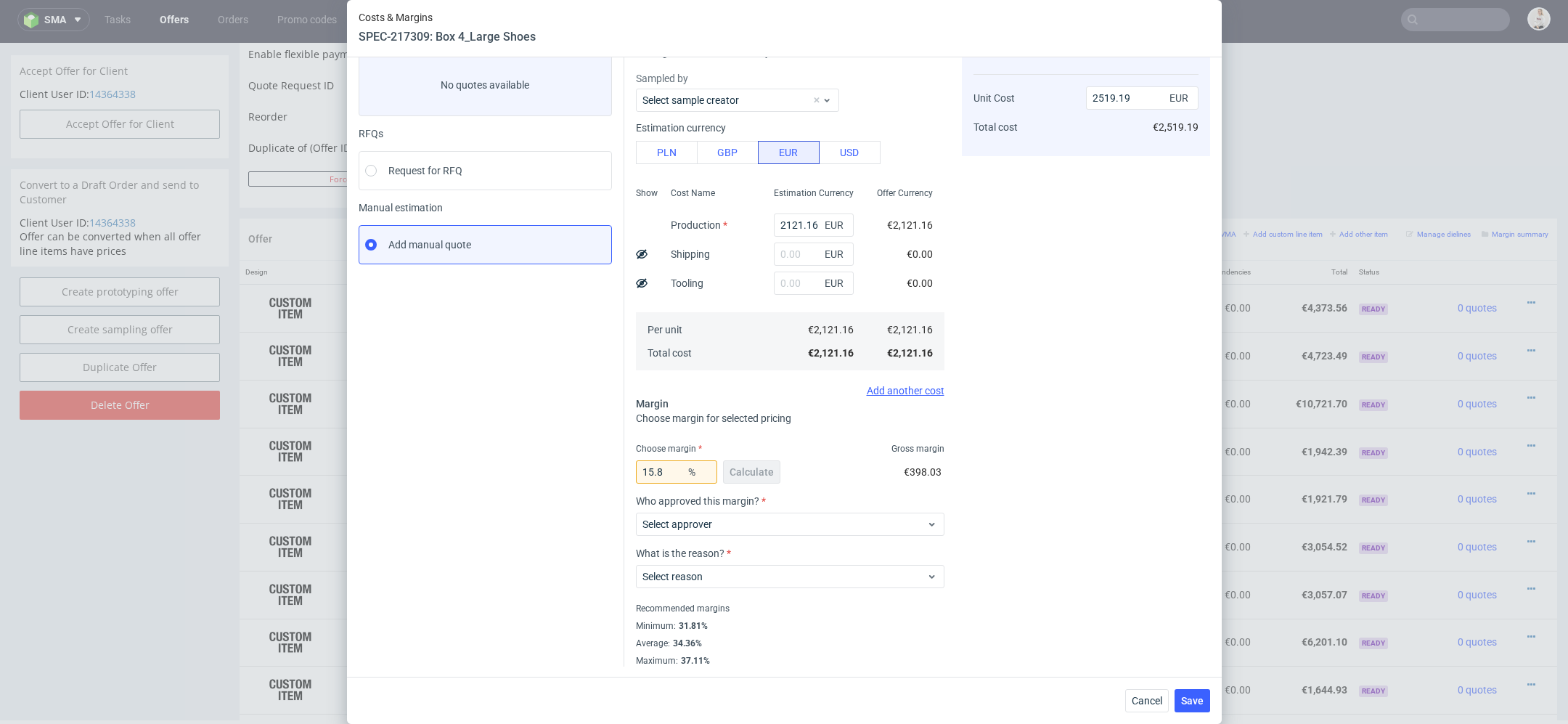
click at [717, 539] on div "Who approved this margin? Select approver" at bounding box center [790, 522] width 308 height 53
click at [708, 528] on label "Select approver" at bounding box center [677, 524] width 70 height 12
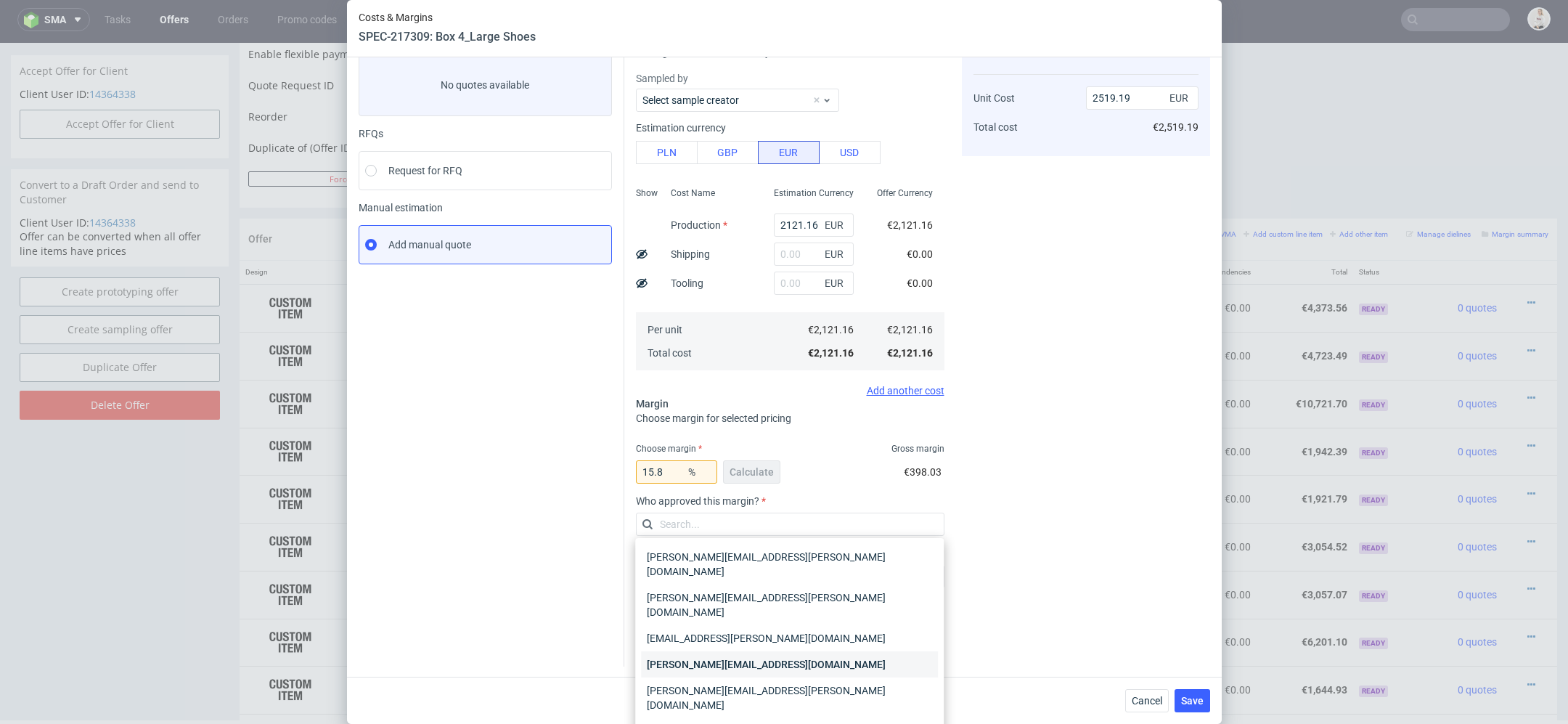
click at [752, 652] on div "[PERSON_NAME][EMAIL_ADDRESS][DOMAIN_NAME]" at bounding box center [789, 665] width 297 height 26
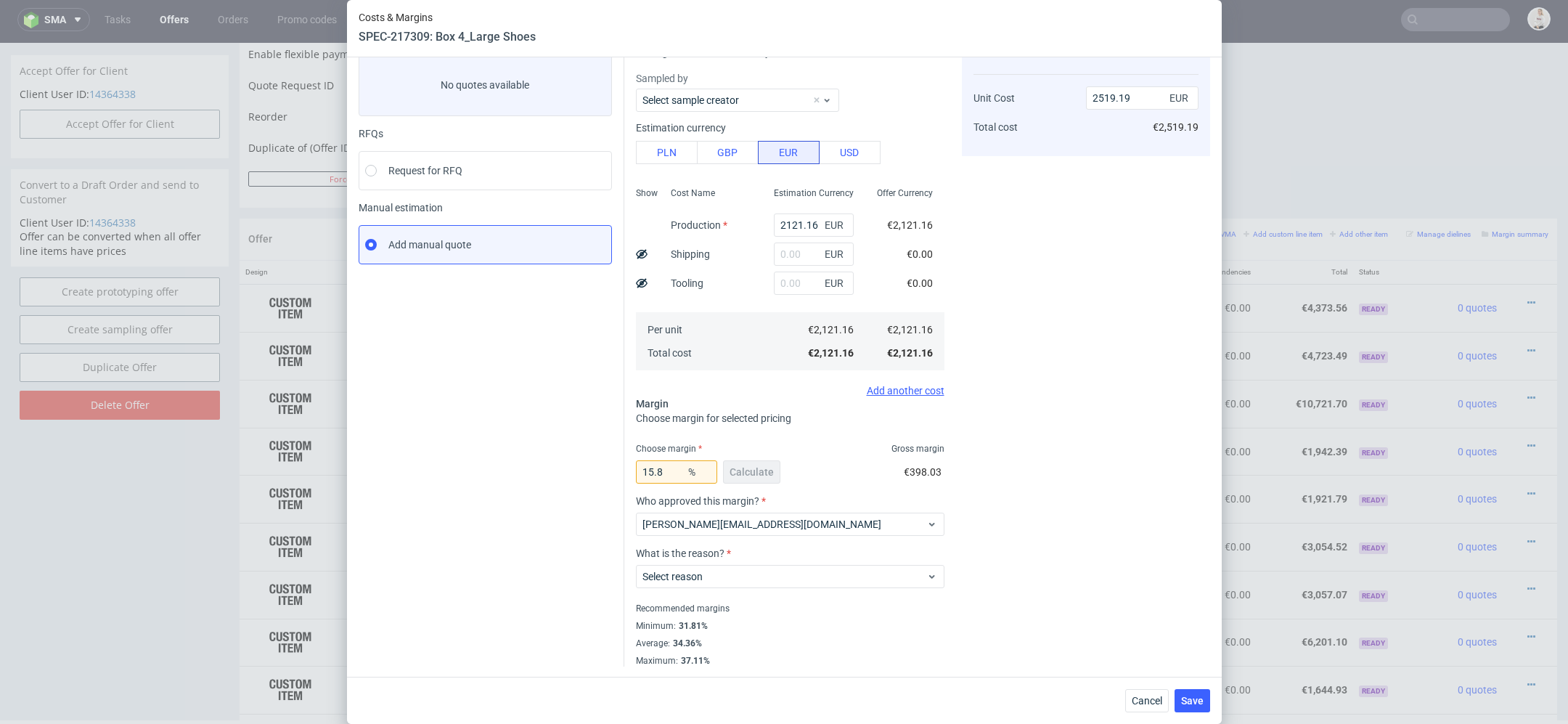
click at [768, 593] on div "What is the reason? Select reason" at bounding box center [790, 574] width 308 height 53
click at [760, 579] on span "Select reason" at bounding box center [785, 577] width 284 height 15
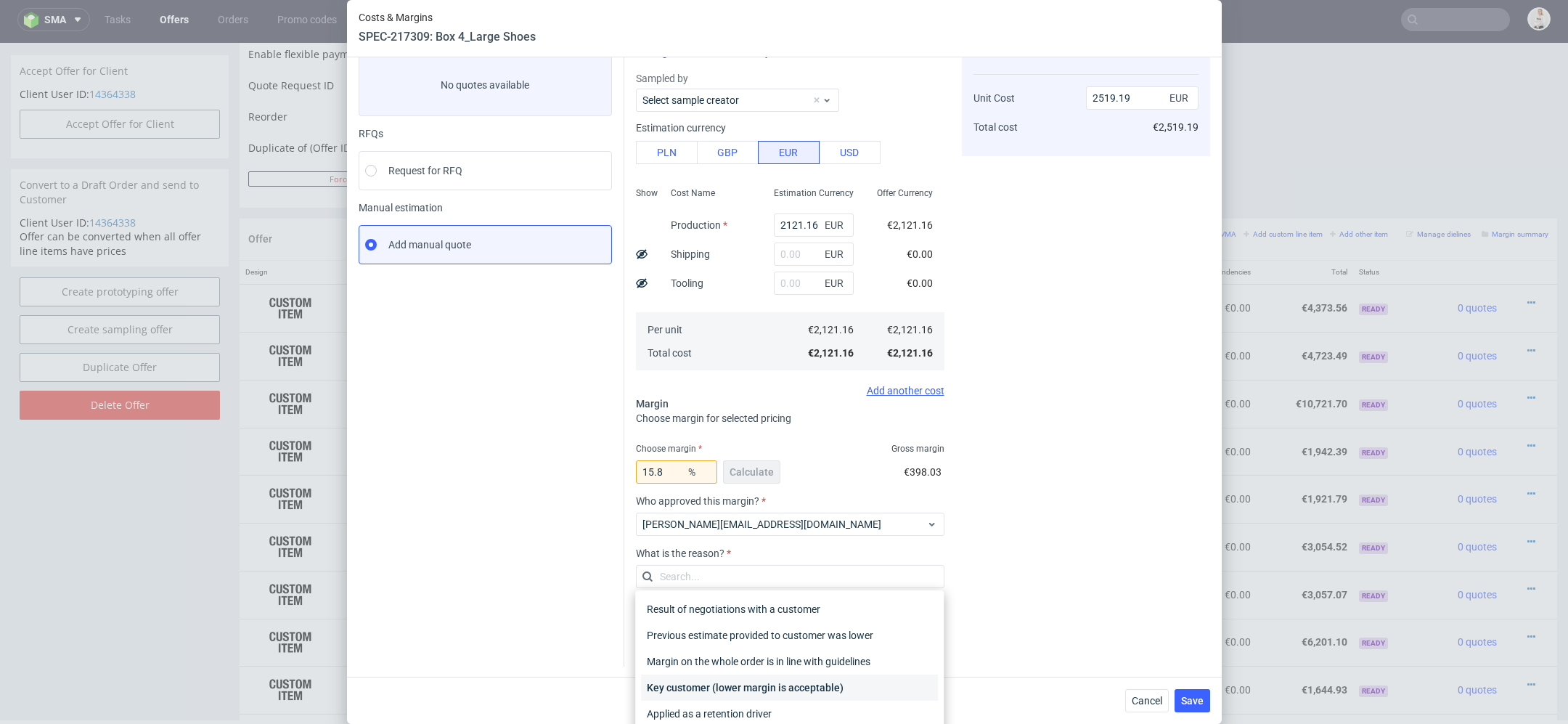
click at [775, 685] on div "Key customer (lower margin is acceptable)" at bounding box center [789, 688] width 297 height 26
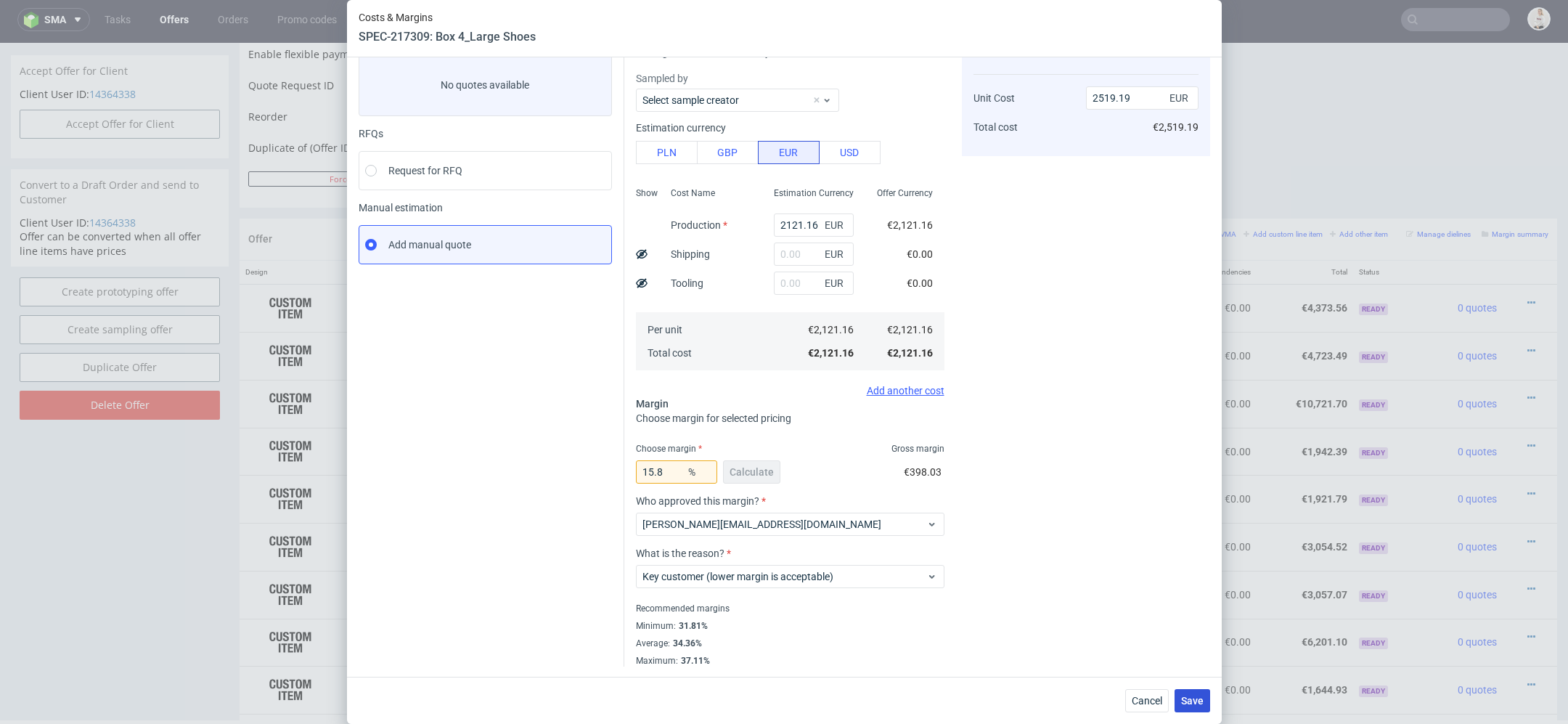
click at [1186, 701] on span "Save" at bounding box center [1192, 700] width 22 height 10
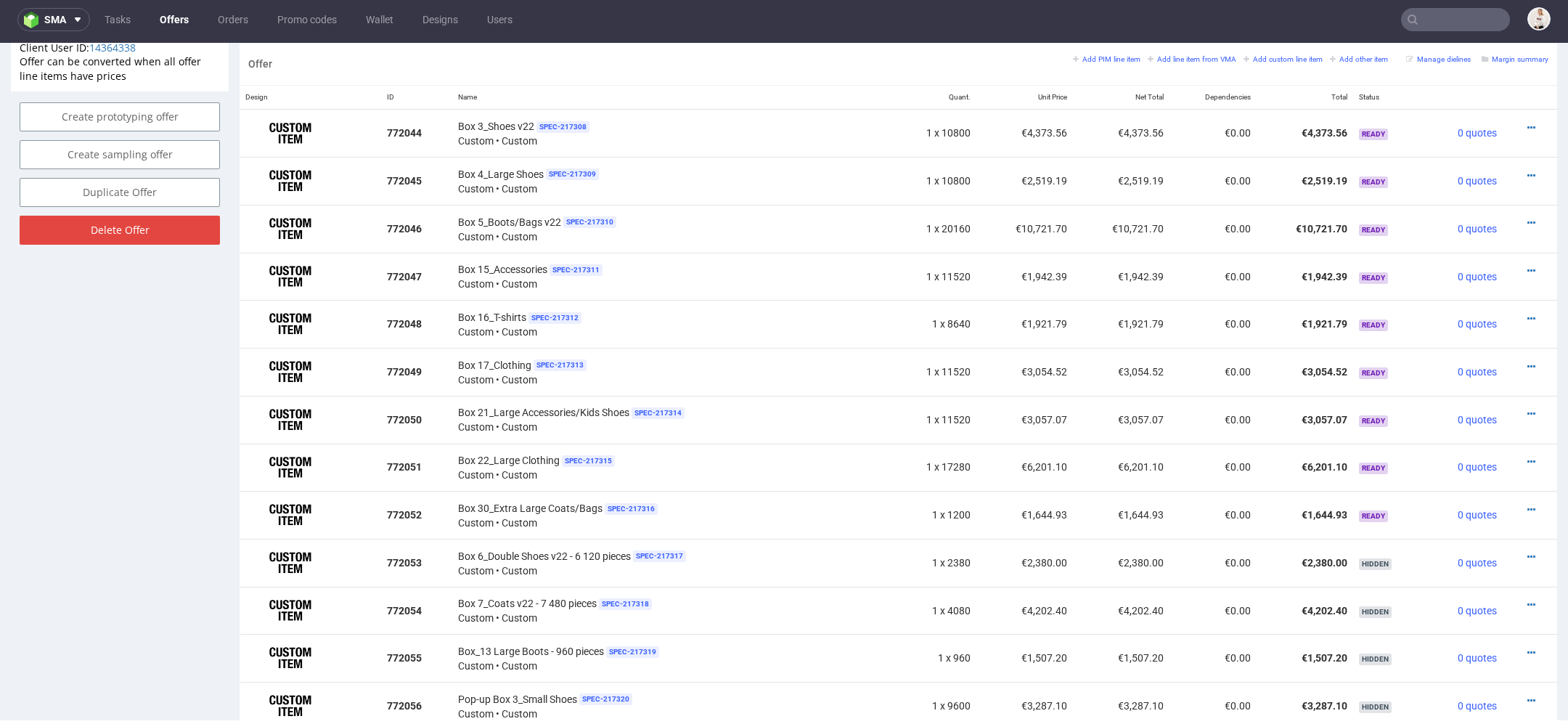
scroll to position [860, 0]
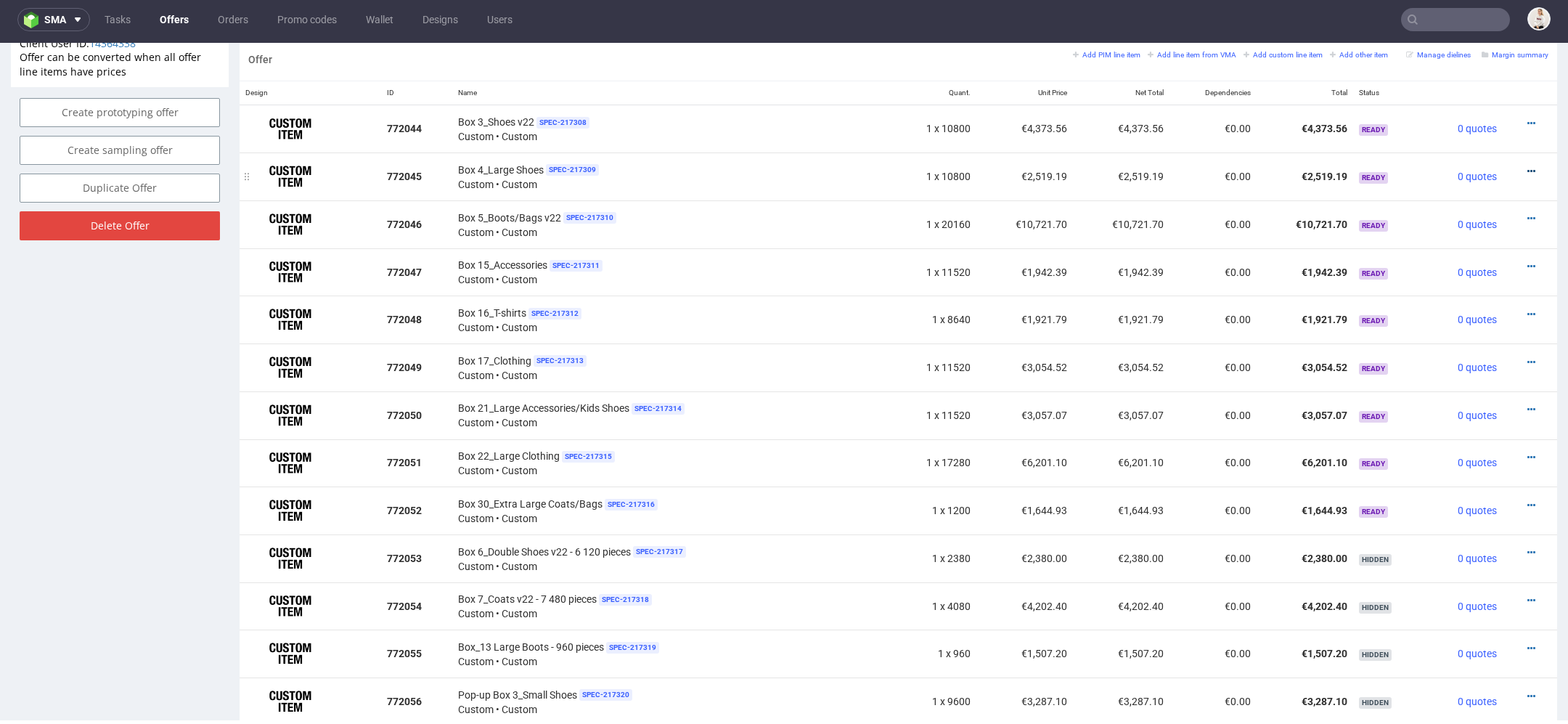
click at [1528, 166] on icon at bounding box center [1532, 171] width 8 height 10
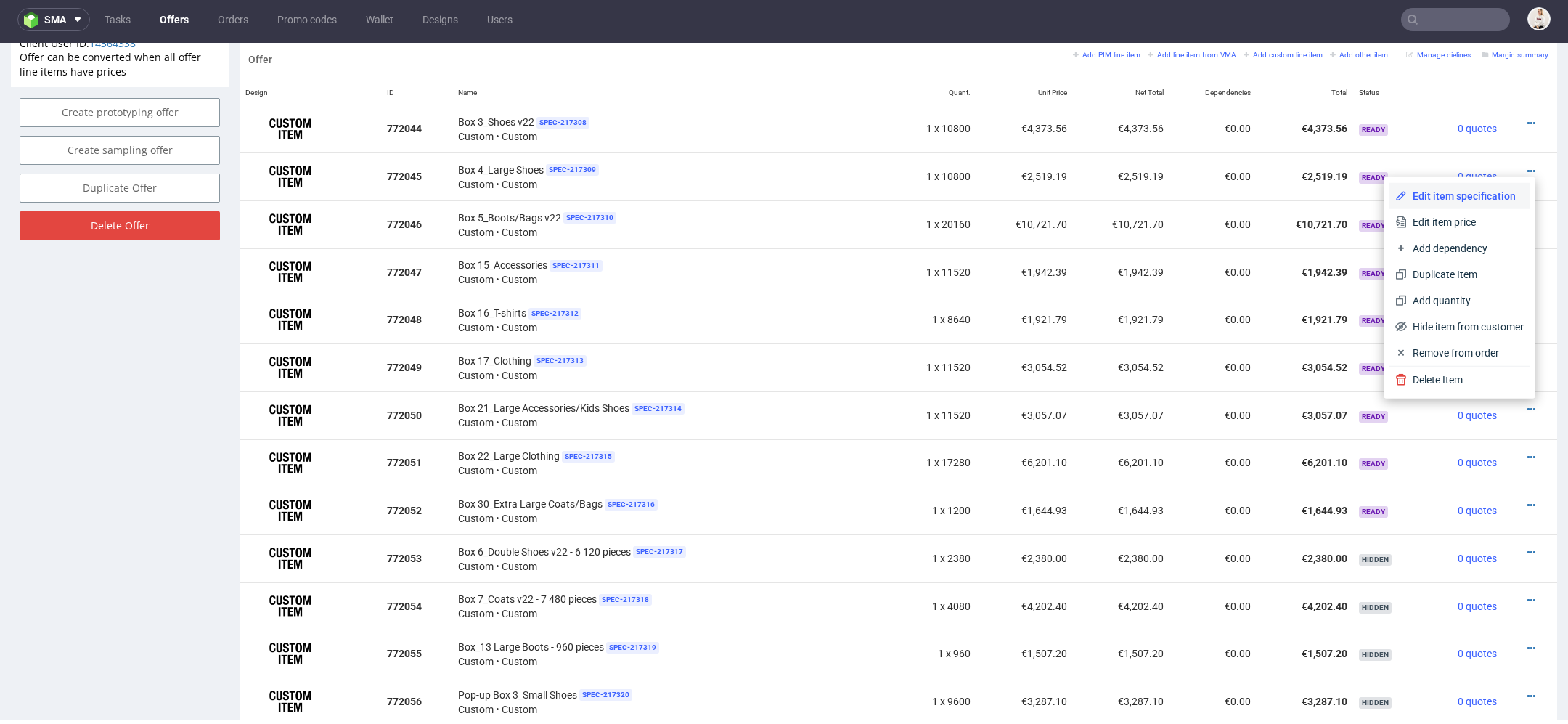
click at [1441, 198] on span "Edit item specification" at bounding box center [1465, 196] width 117 height 15
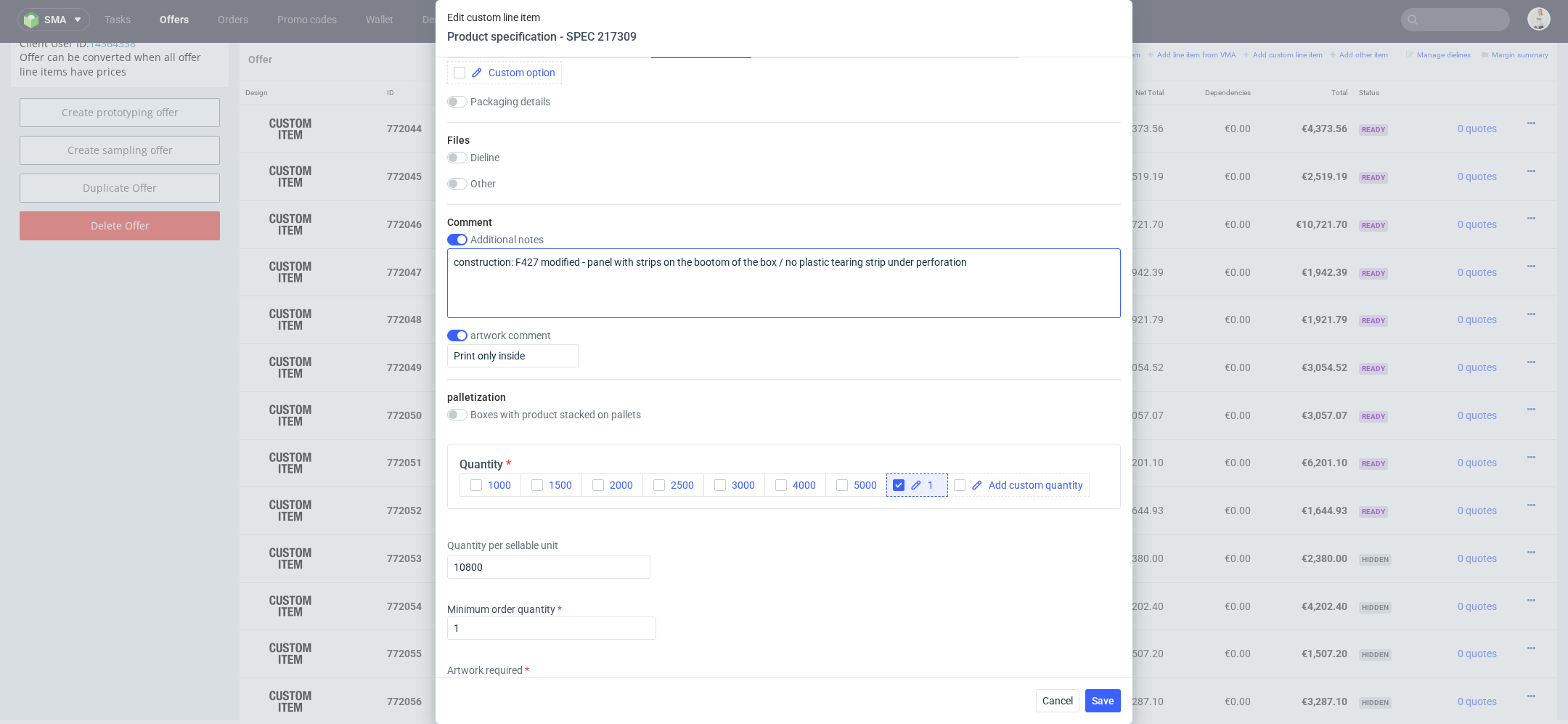
scroll to position [1579, 0]
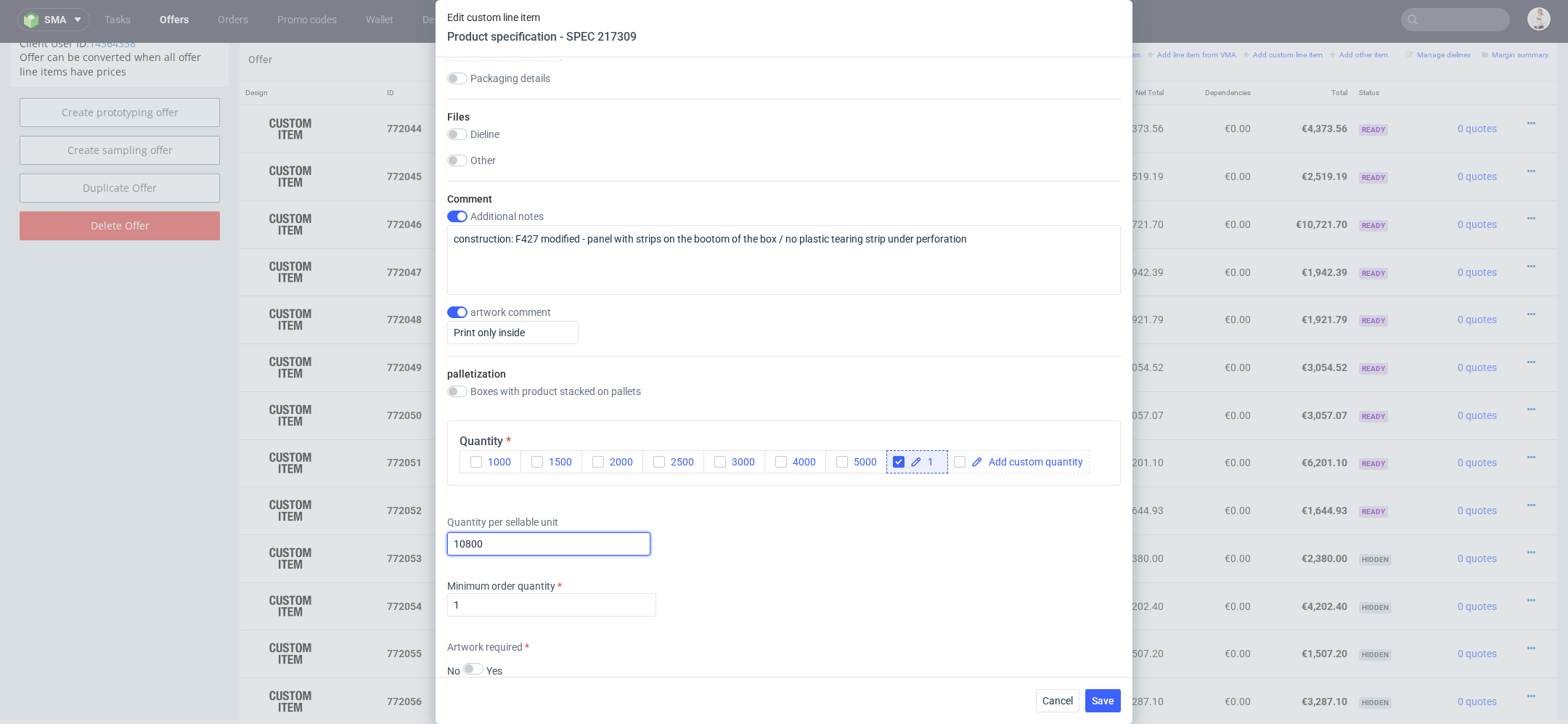
drag, startPoint x: 509, startPoint y: 545, endPoint x: 309, endPoint y: 512, distance: 202.7
click at [309, 512] on div "Edit custom line item Product specification - SPEC 217309 Supplier TFP Sp. z o.…" at bounding box center [784, 362] width 1568 height 724
type input "5760"
click at [813, 534] on div "Quantity per sellable unit 5760" at bounding box center [784, 532] width 674 height 58
click at [1106, 702] on span "Save" at bounding box center [1103, 700] width 22 height 10
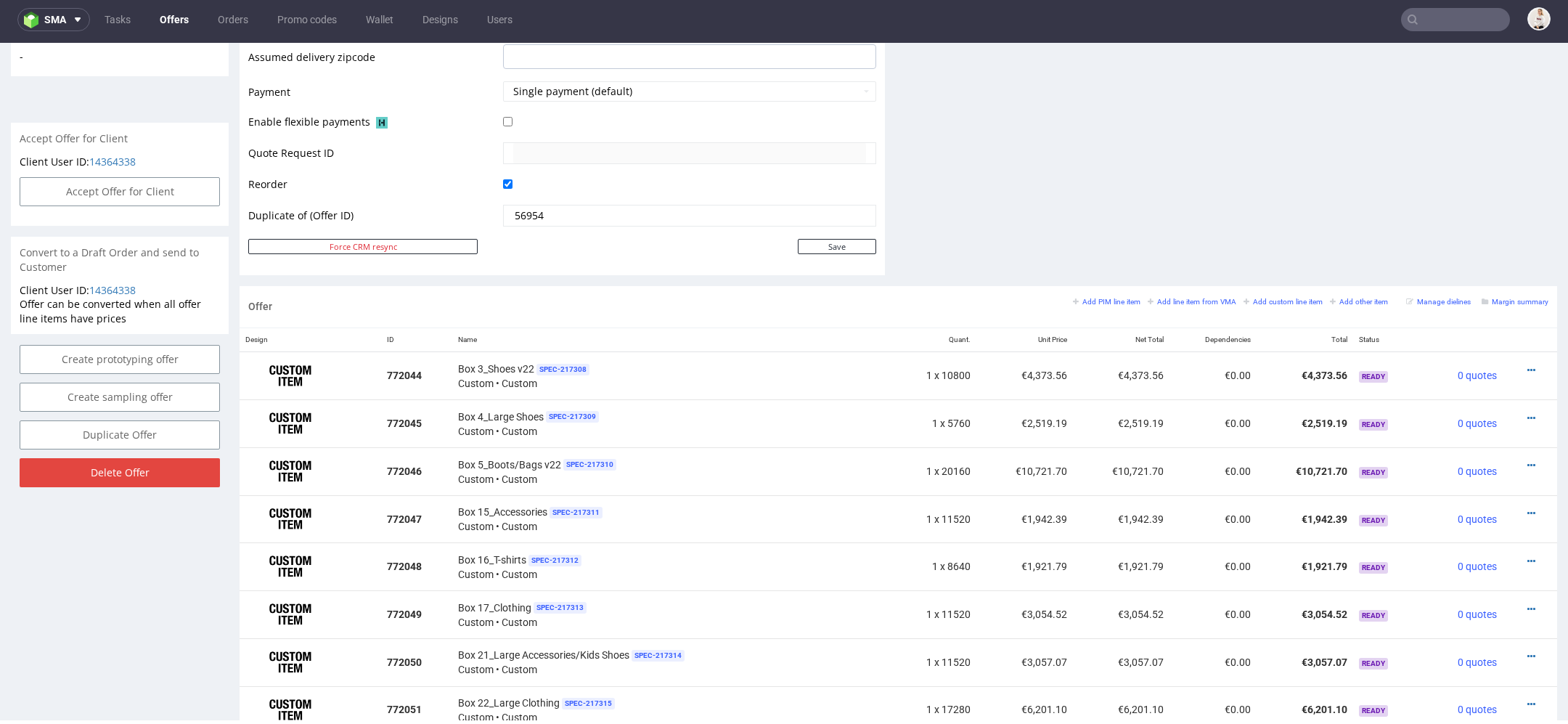
scroll to position [615, 0]
click at [1528, 459] on icon at bounding box center [1532, 463] width 8 height 10
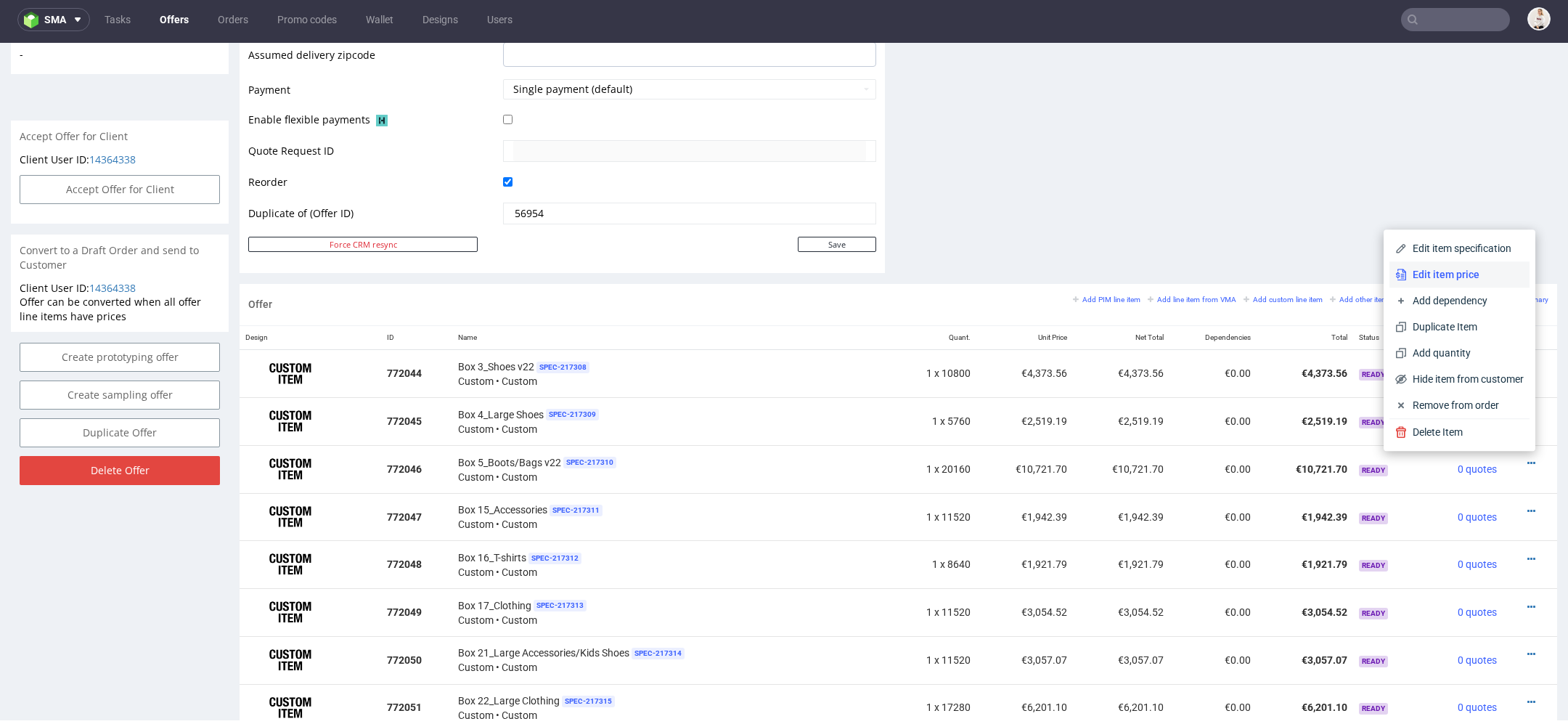
click at [1478, 273] on span "Edit item price" at bounding box center [1465, 274] width 117 height 15
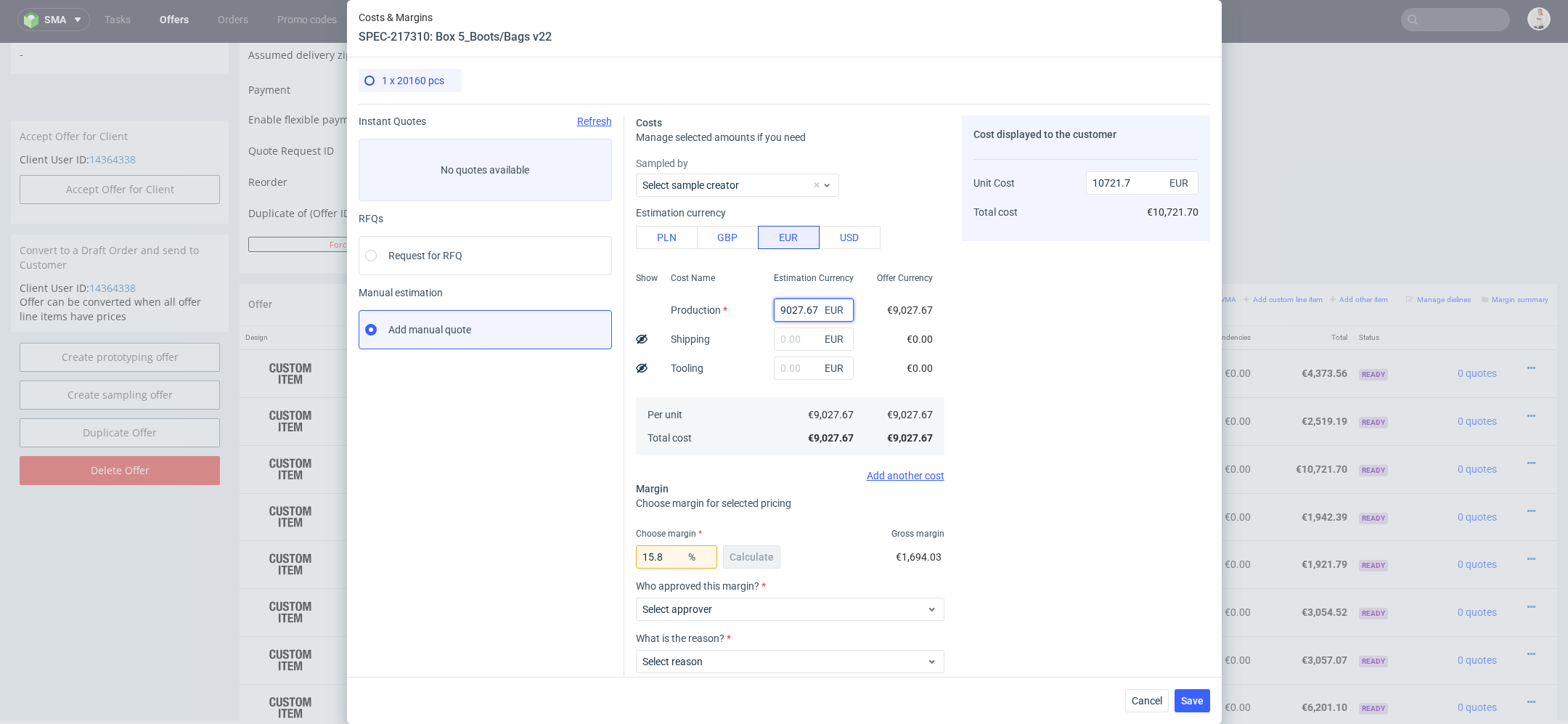
click at [806, 314] on input "9027.67" at bounding box center [814, 310] width 80 height 23
paste input "€5 158,"
type input "€5 158,67"
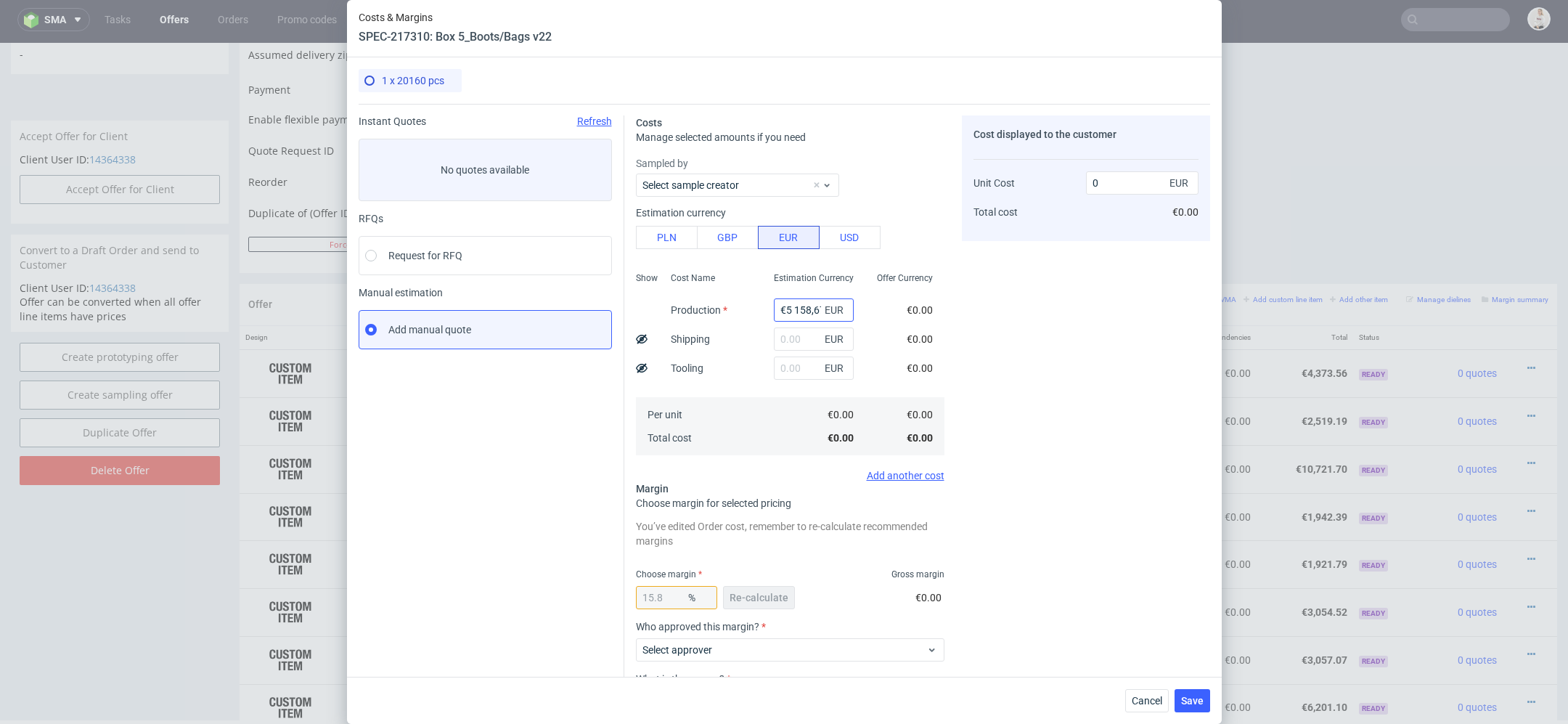
scroll to position [0, 3]
click at [794, 311] on input "€5 158,67" at bounding box center [814, 310] width 80 height 23
type input "558.67"
type input "663.5"
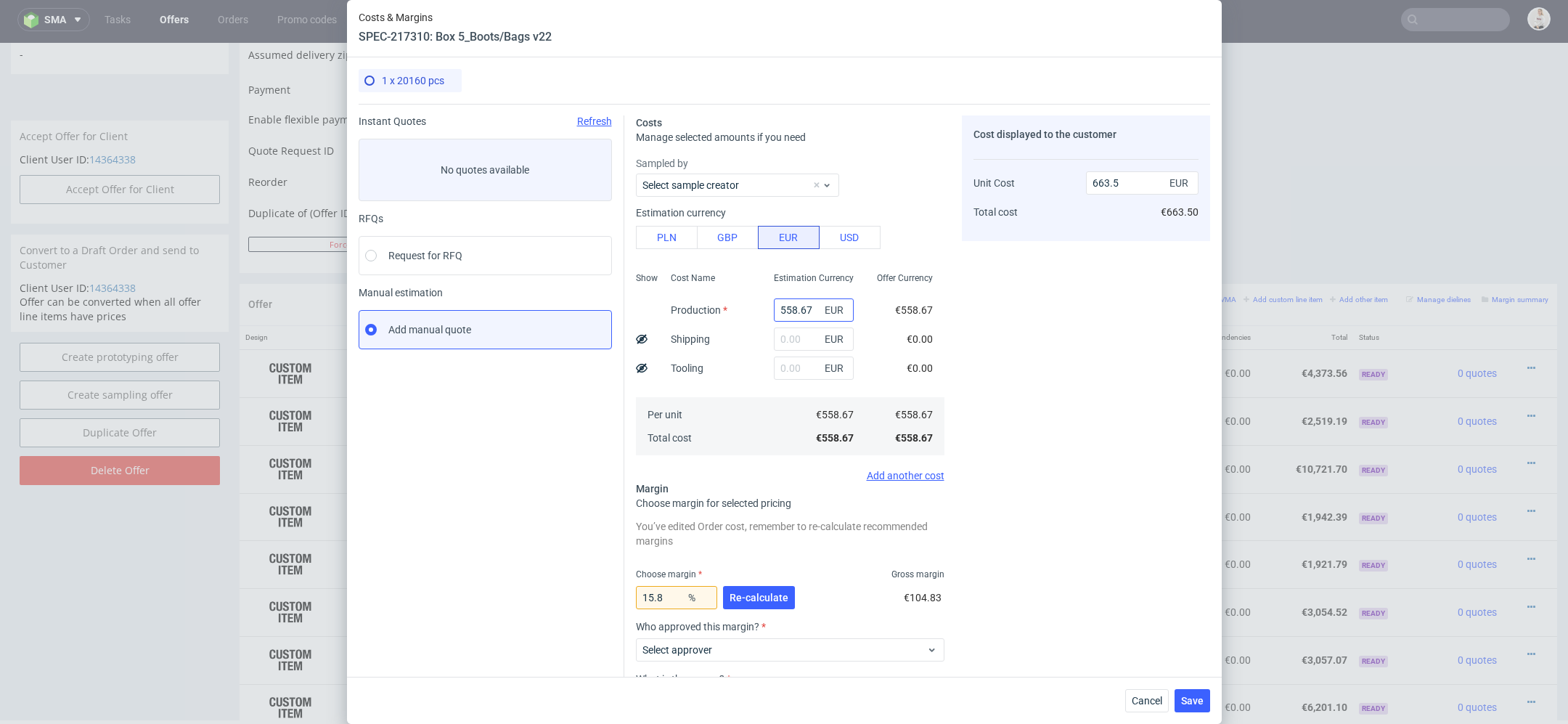
click at [782, 308] on input "558.67" at bounding box center [814, 310] width 80 height 23
type input "5558.67"
click at [1016, 353] on div "Cost displayed to the customer Unit Cost Total cost 663.5 EUR €663.50" at bounding box center [1086, 453] width 248 height 676
type input "6601.75"
click at [748, 593] on span "Re-calculate" at bounding box center [759, 597] width 59 height 10
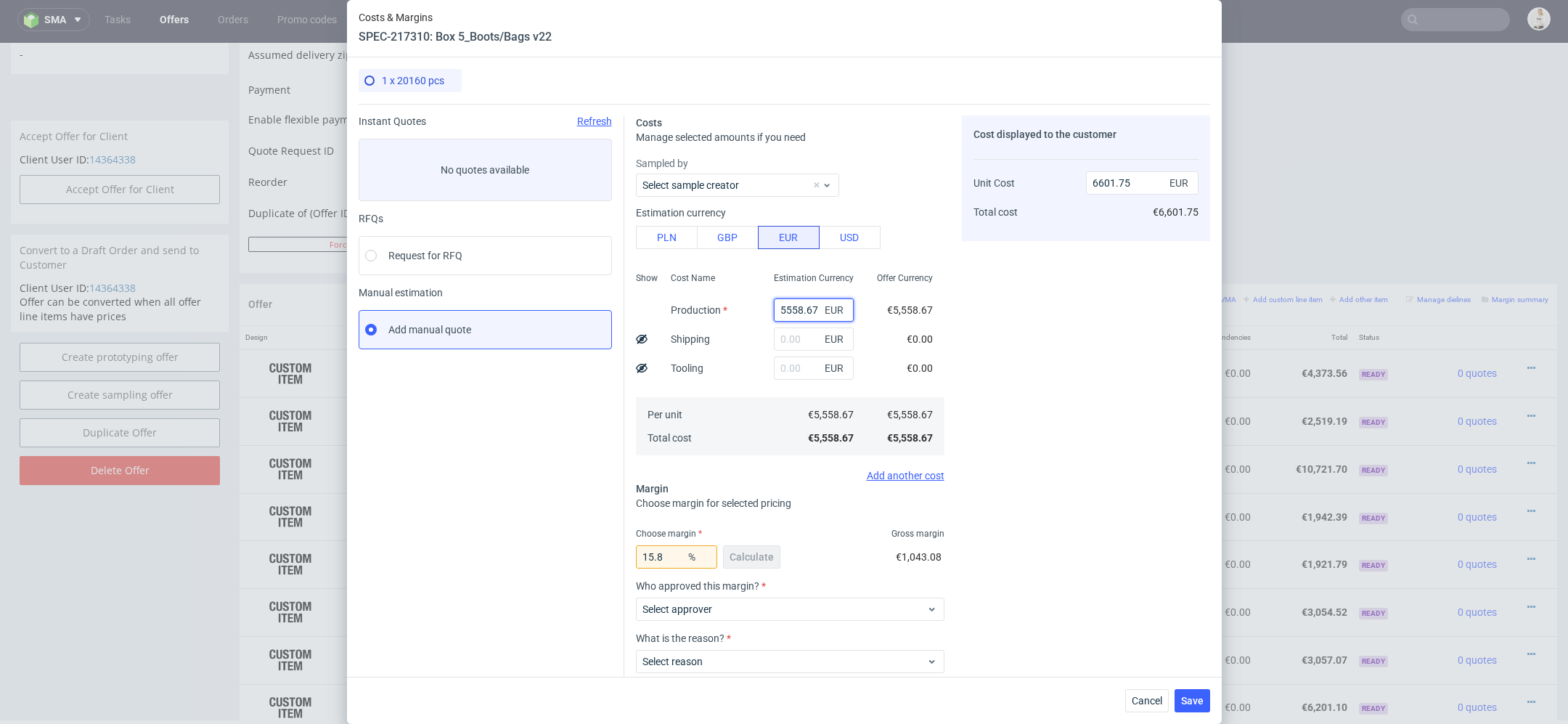
click at [791, 315] on input "5558.67" at bounding box center [814, 310] width 80 height 23
type input "558.67"
type input "663.5"
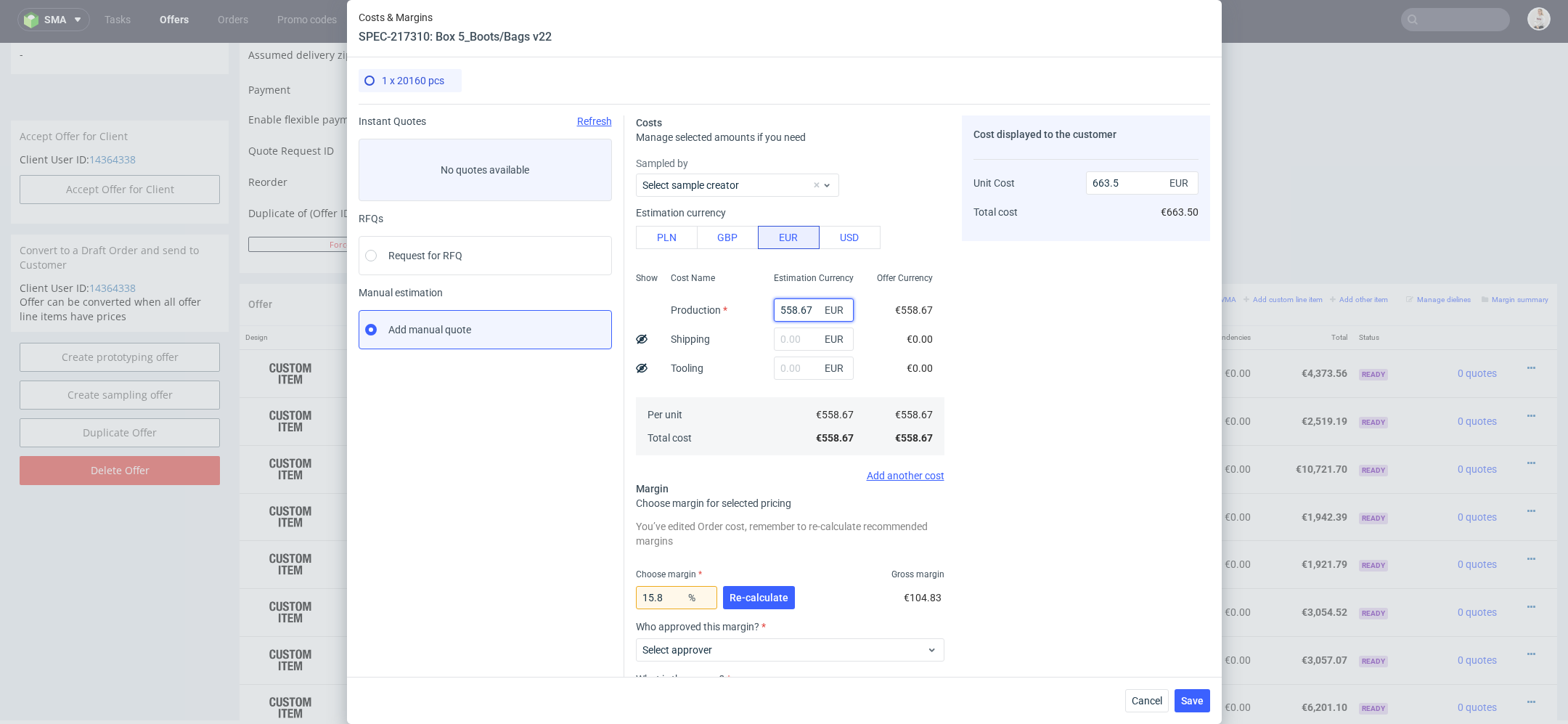
type input "5158.67"
type input "6126.69"
type input "5158.67"
click at [1084, 370] on div "Cost displayed to the customer Unit Cost Total cost 6126.69 EUR €6,126.69" at bounding box center [1086, 453] width 248 height 676
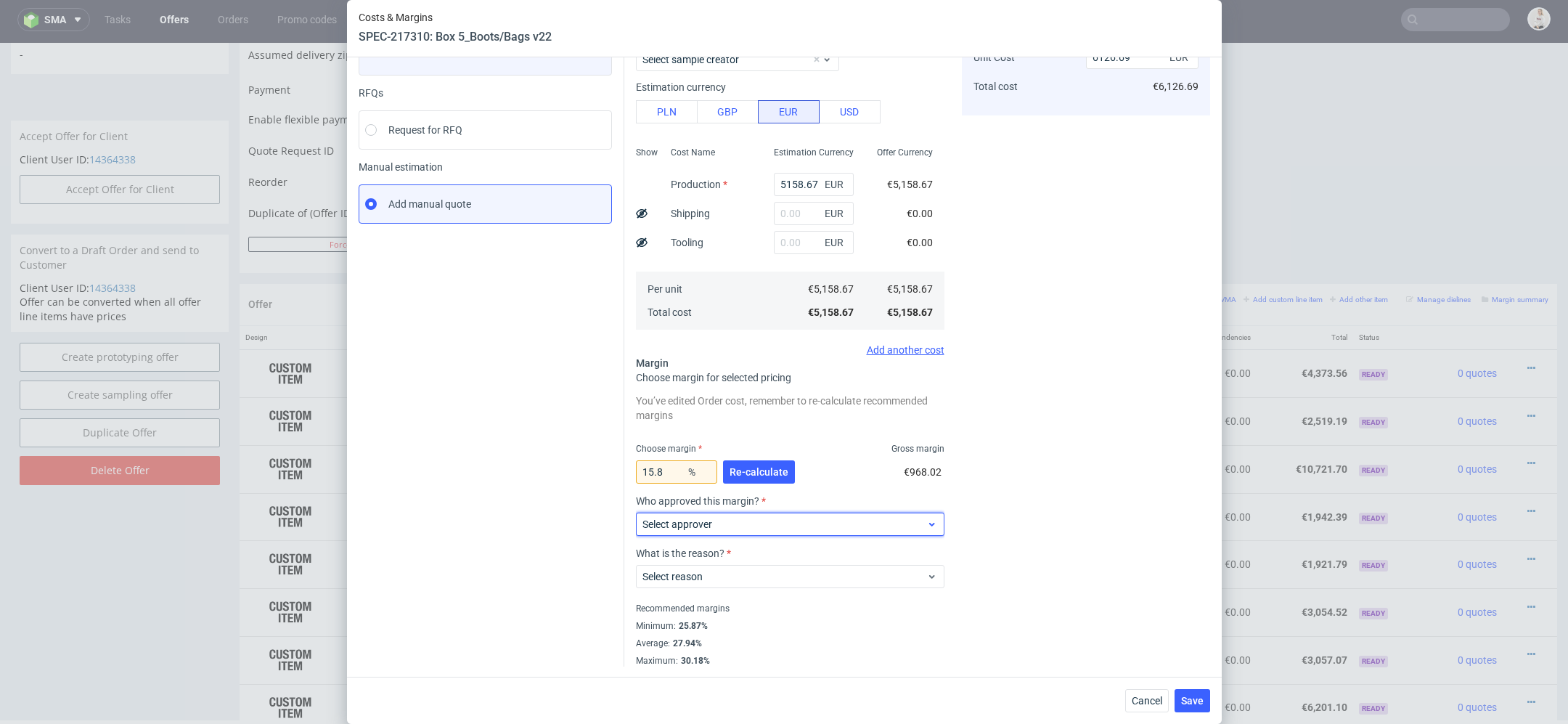
click at [768, 532] on div "Select approver" at bounding box center [790, 524] width 308 height 23
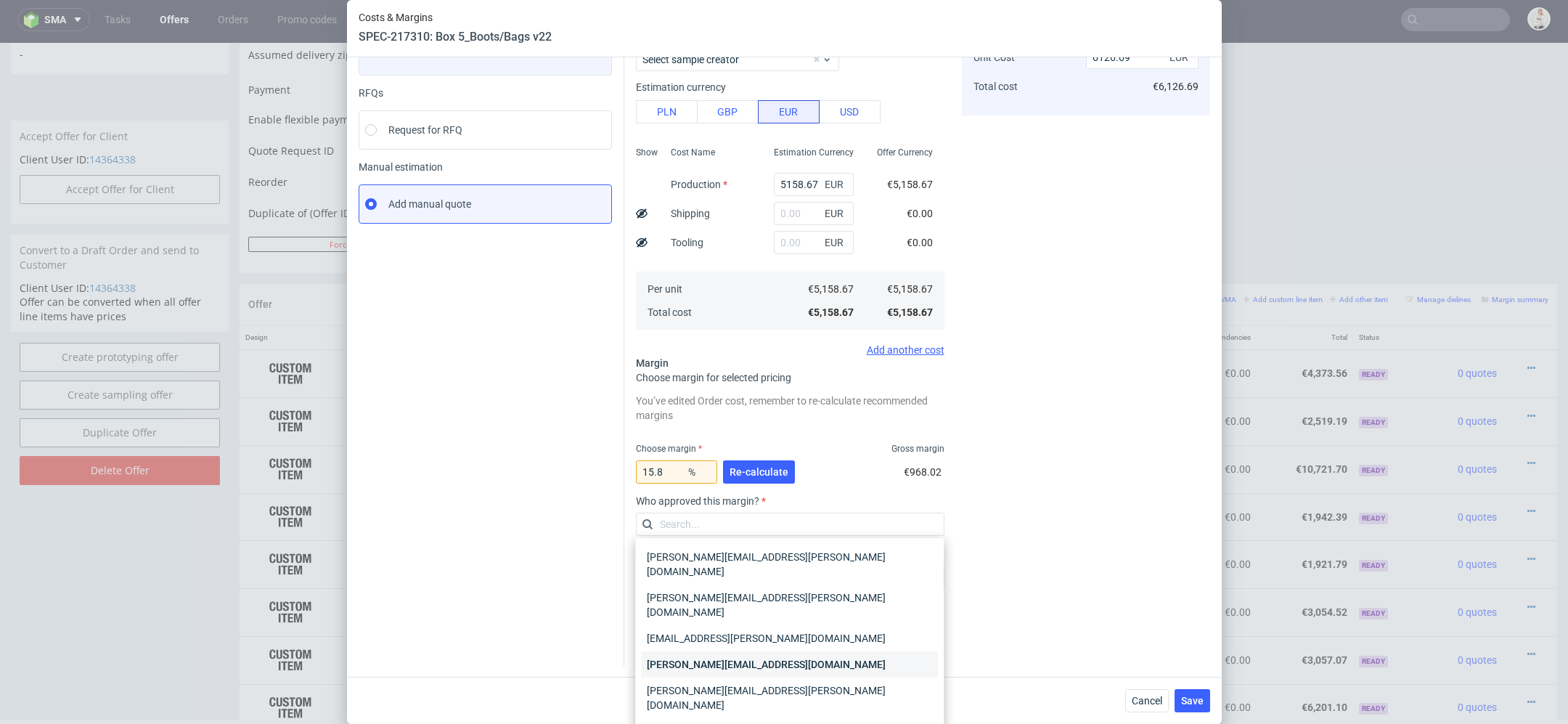
click at [792, 652] on div "[PERSON_NAME][EMAIL_ADDRESS][DOMAIN_NAME]" at bounding box center [789, 665] width 297 height 26
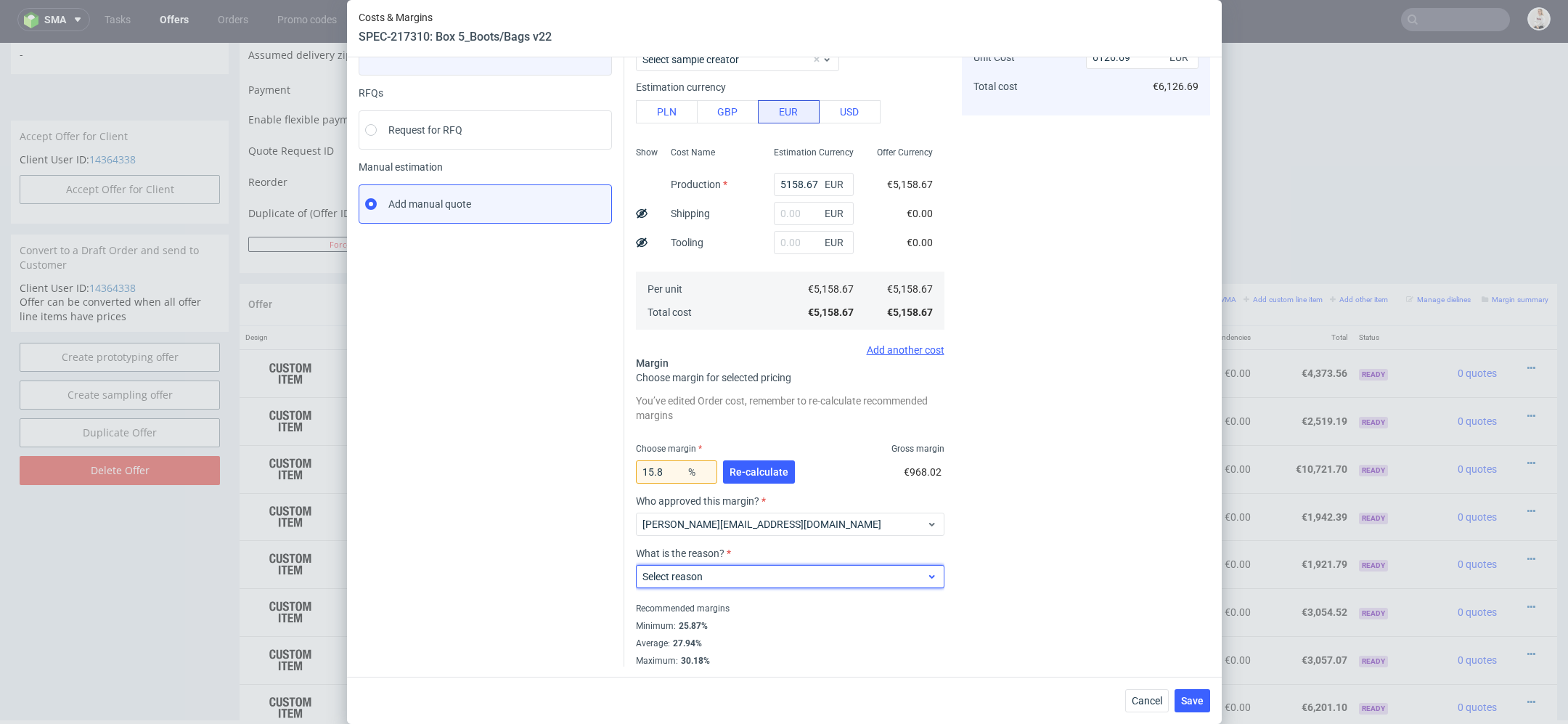
click at [773, 580] on span "Select reason" at bounding box center [785, 577] width 284 height 15
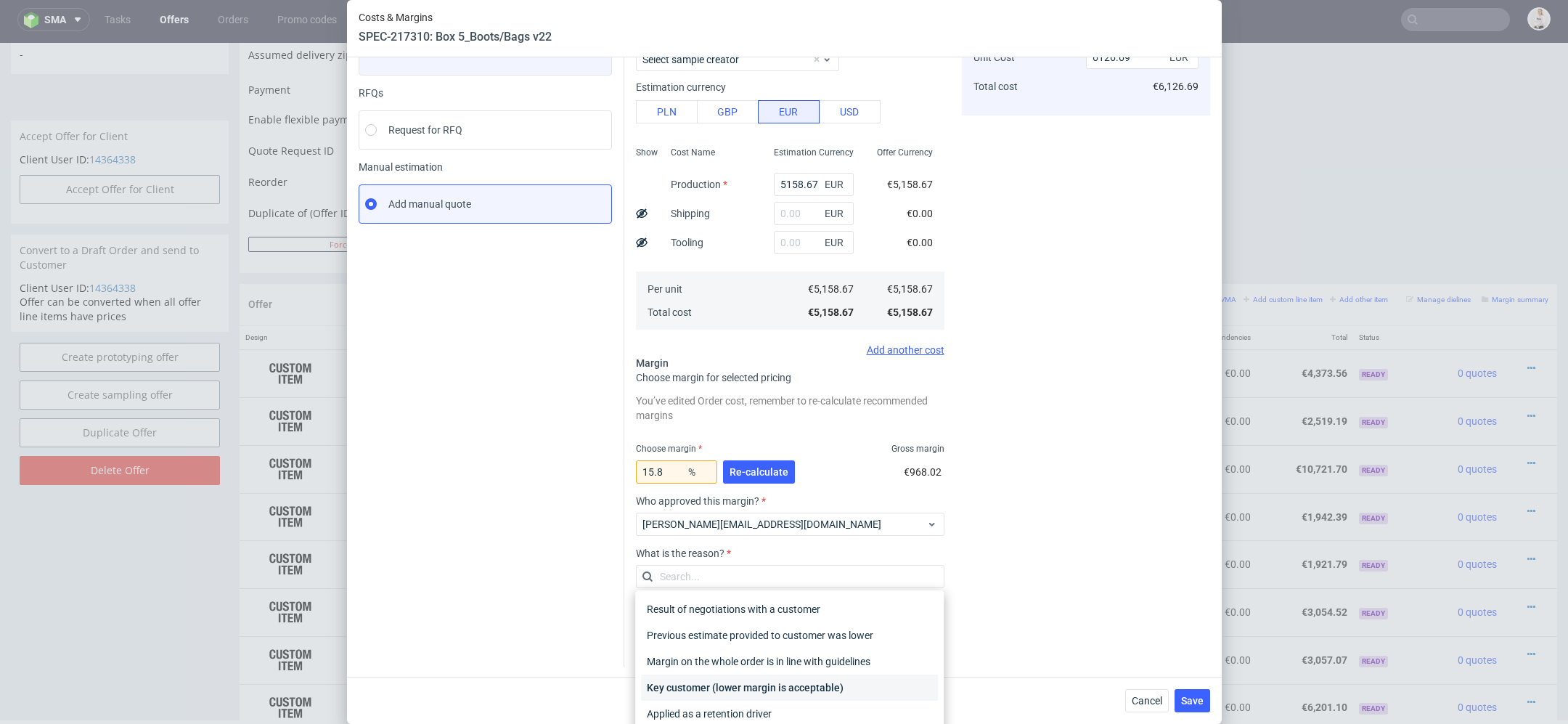
click at [777, 689] on div "Key customer (lower margin is acceptable)" at bounding box center [789, 688] width 297 height 26
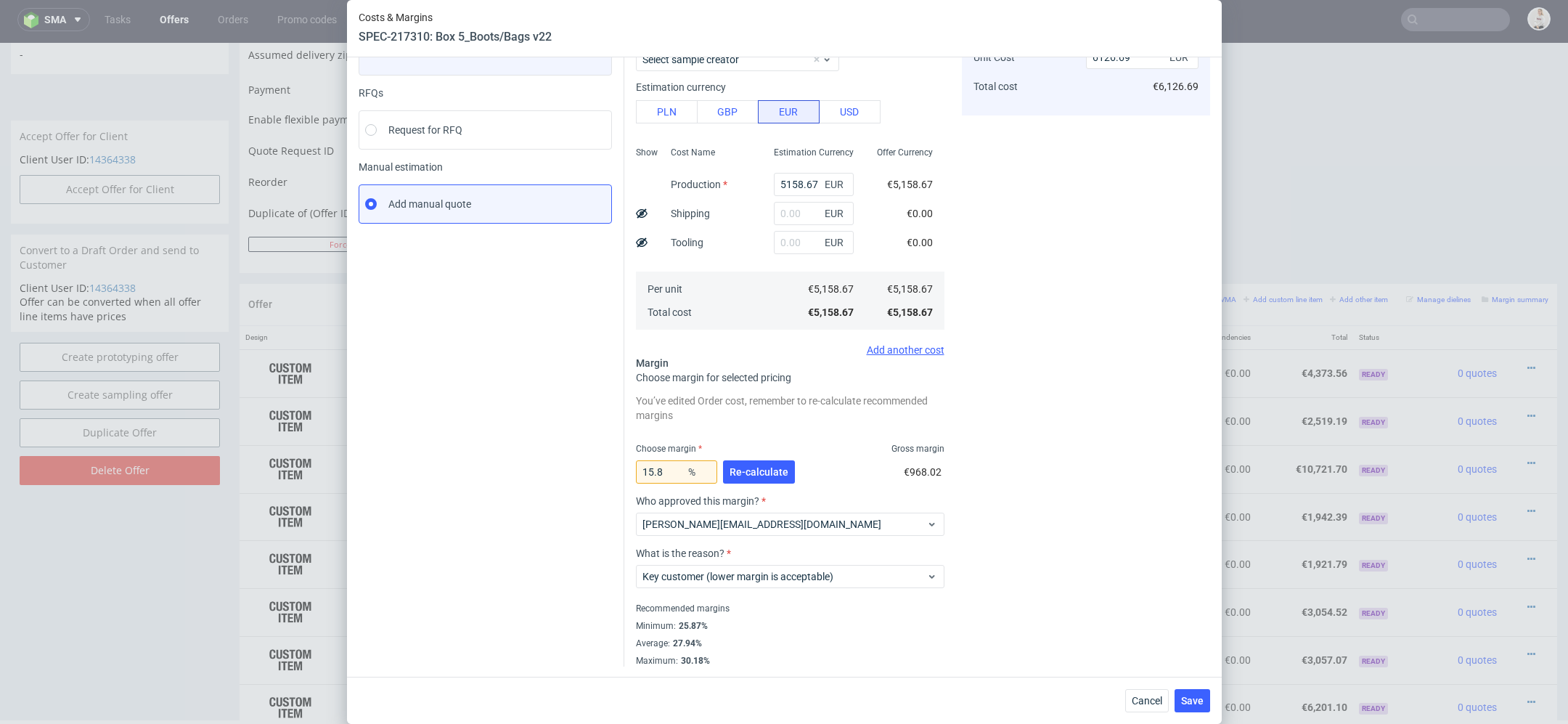
click at [1120, 604] on div "Cost displayed to the customer Unit Cost Total cost 6126.69 EUR €6,126.69" at bounding box center [1086, 328] width 248 height 676
click at [1191, 705] on span "Save" at bounding box center [1192, 700] width 22 height 10
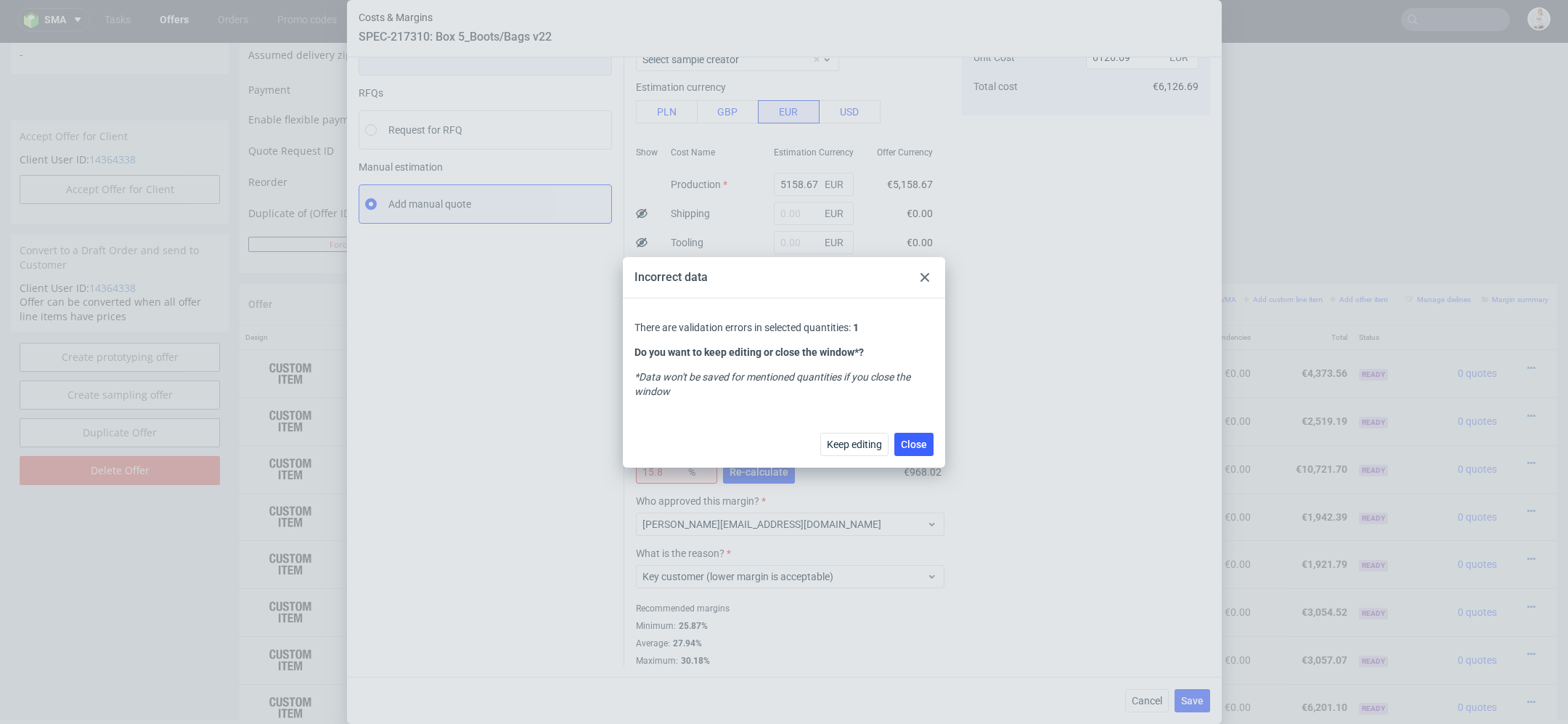
click at [928, 275] on icon at bounding box center [925, 277] width 9 height 9
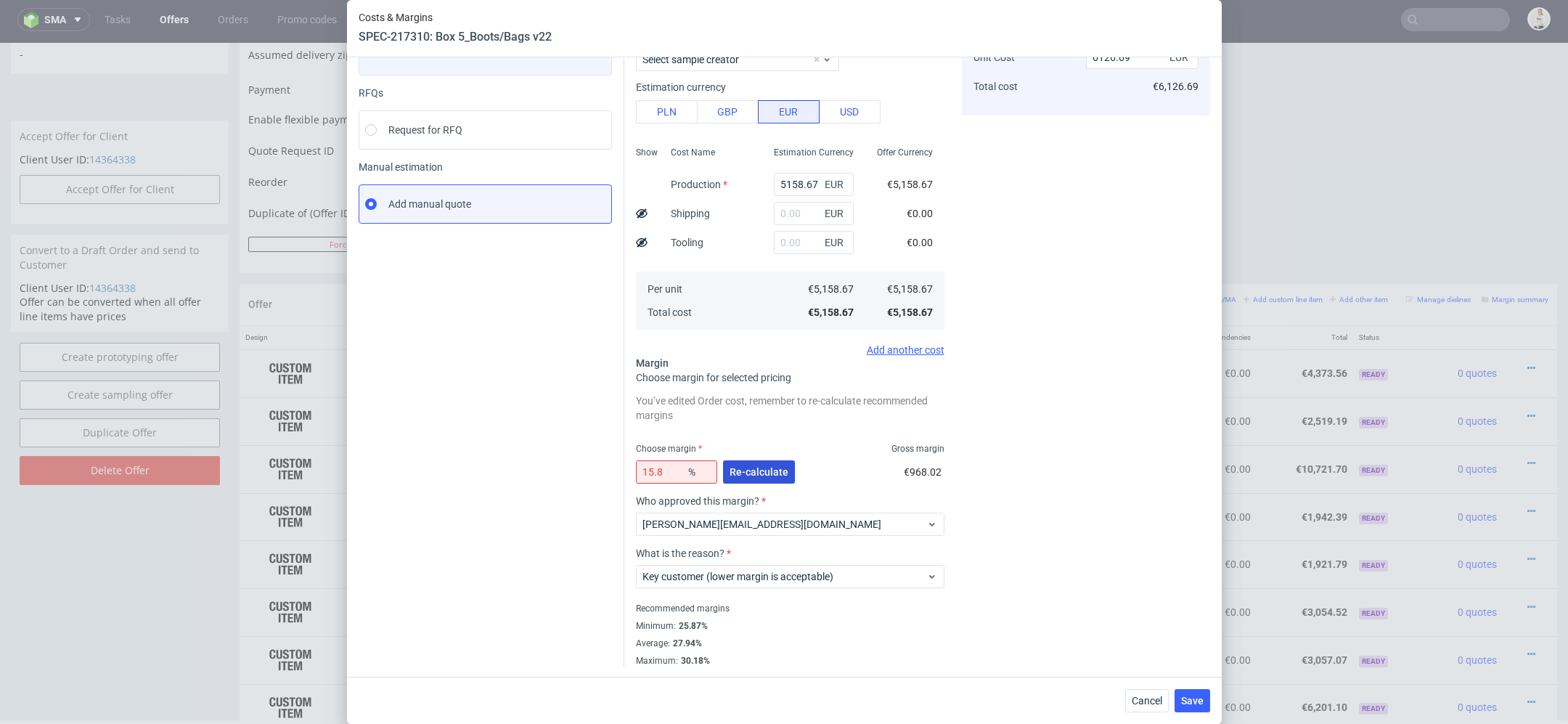
click at [774, 464] on button "Re-calculate" at bounding box center [759, 472] width 71 height 23
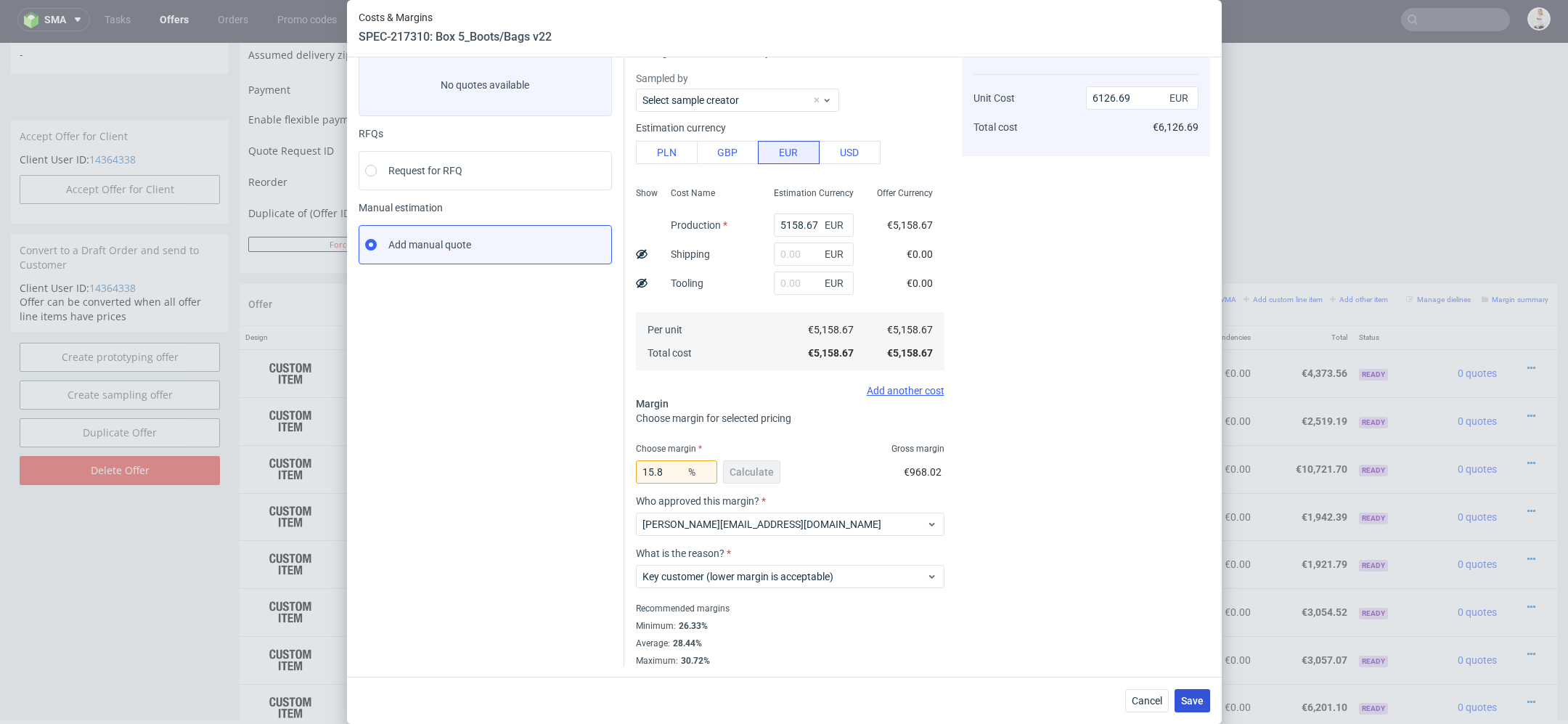
click at [1197, 703] on span "Save" at bounding box center [1192, 700] width 22 height 10
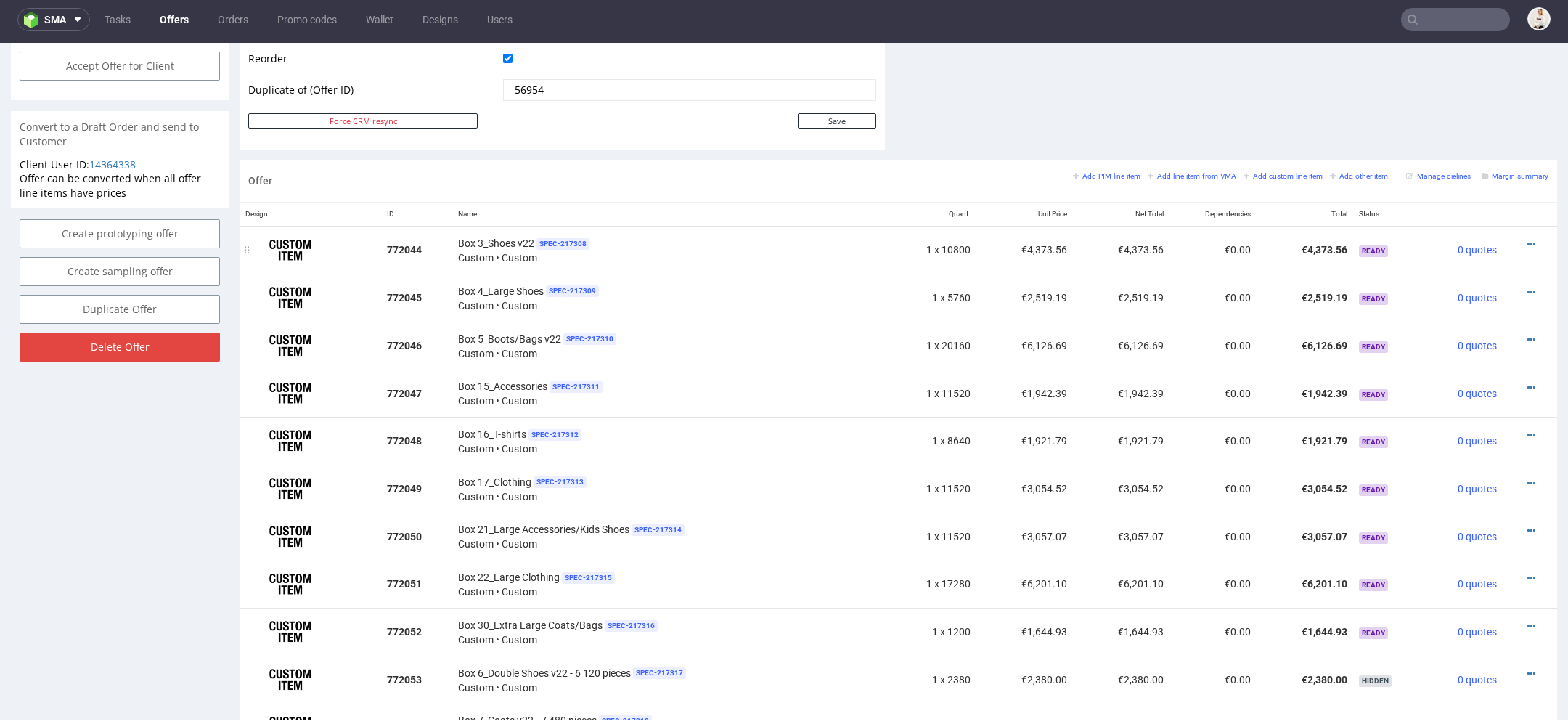
scroll to position [737, 0]
click at [1528, 336] on icon at bounding box center [1532, 341] width 8 height 10
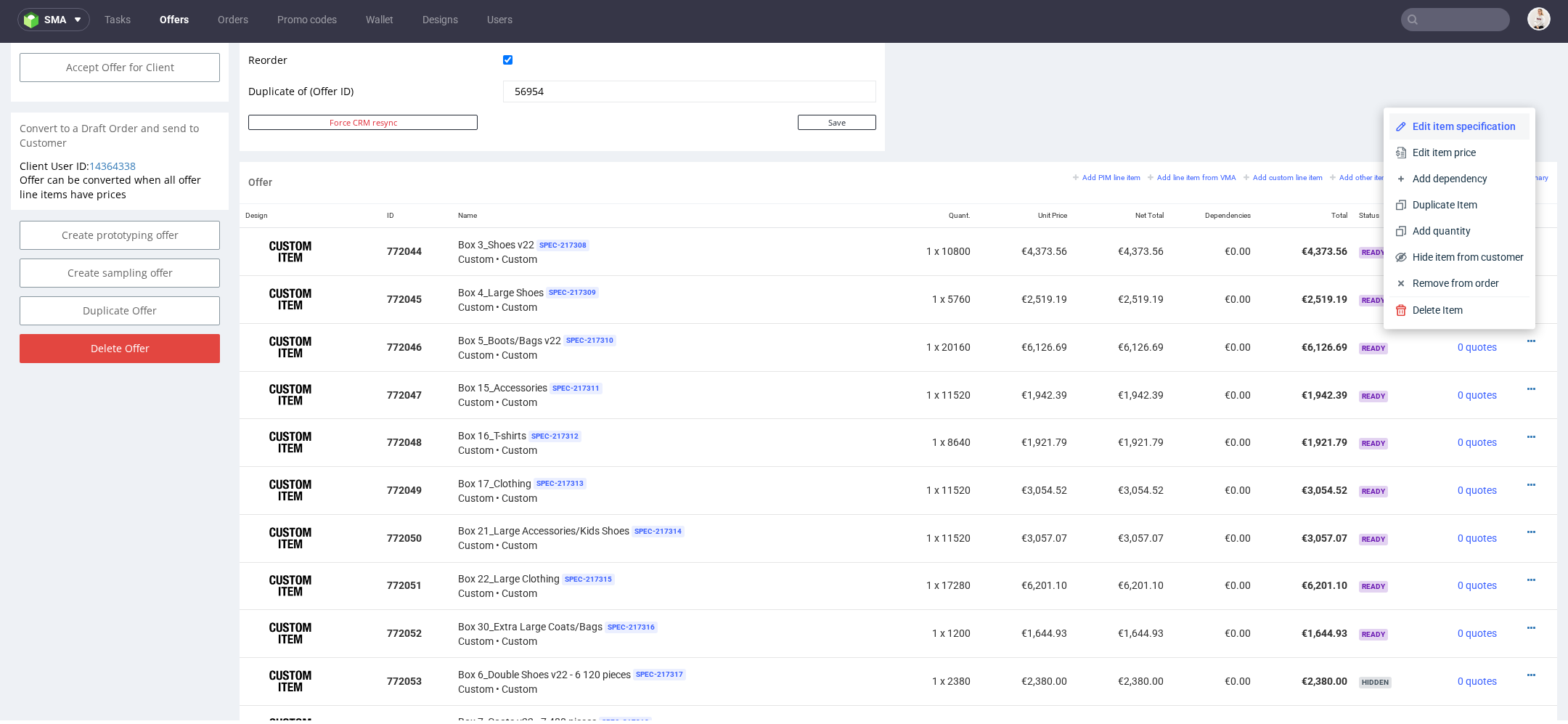
click at [1434, 118] on li "Edit item specification" at bounding box center [1460, 127] width 141 height 26
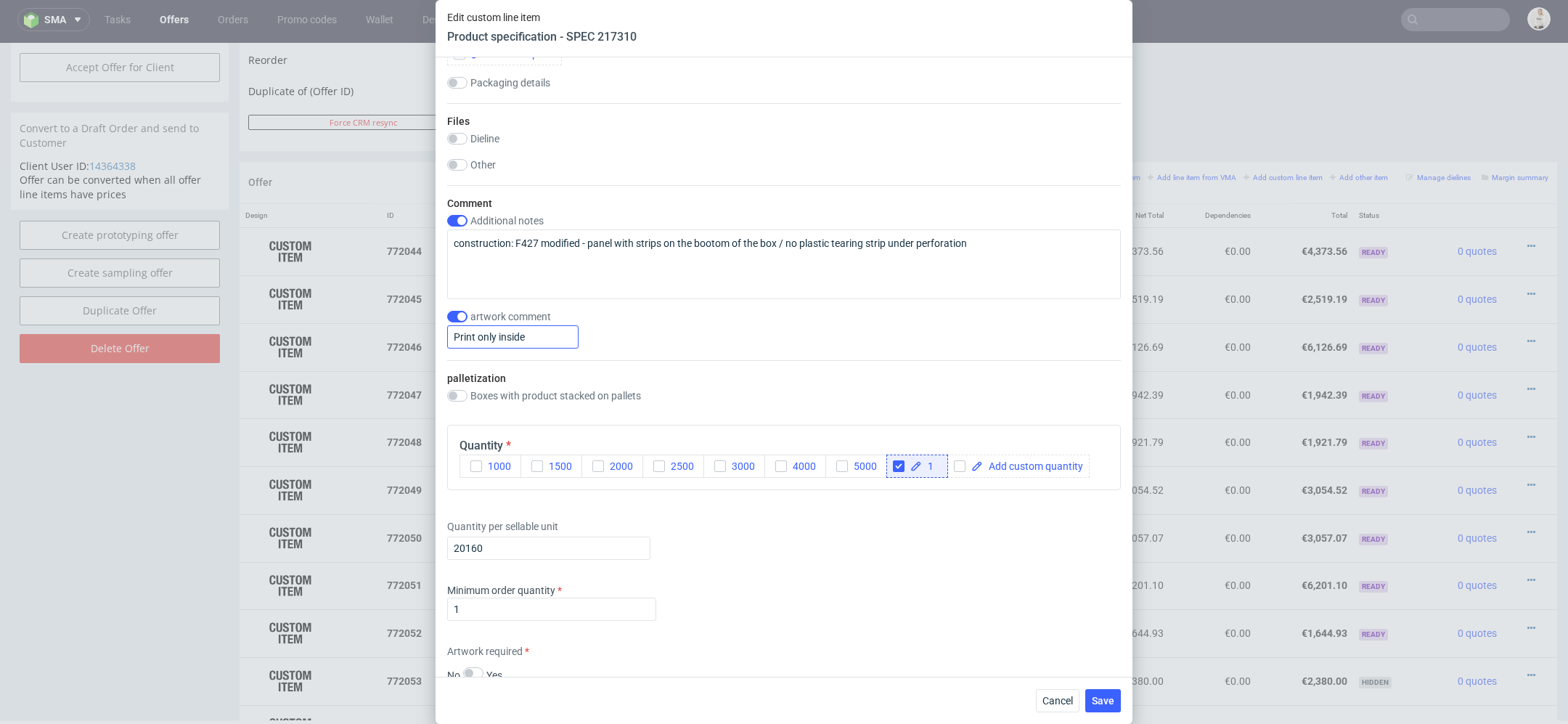
scroll to position [1677, 0]
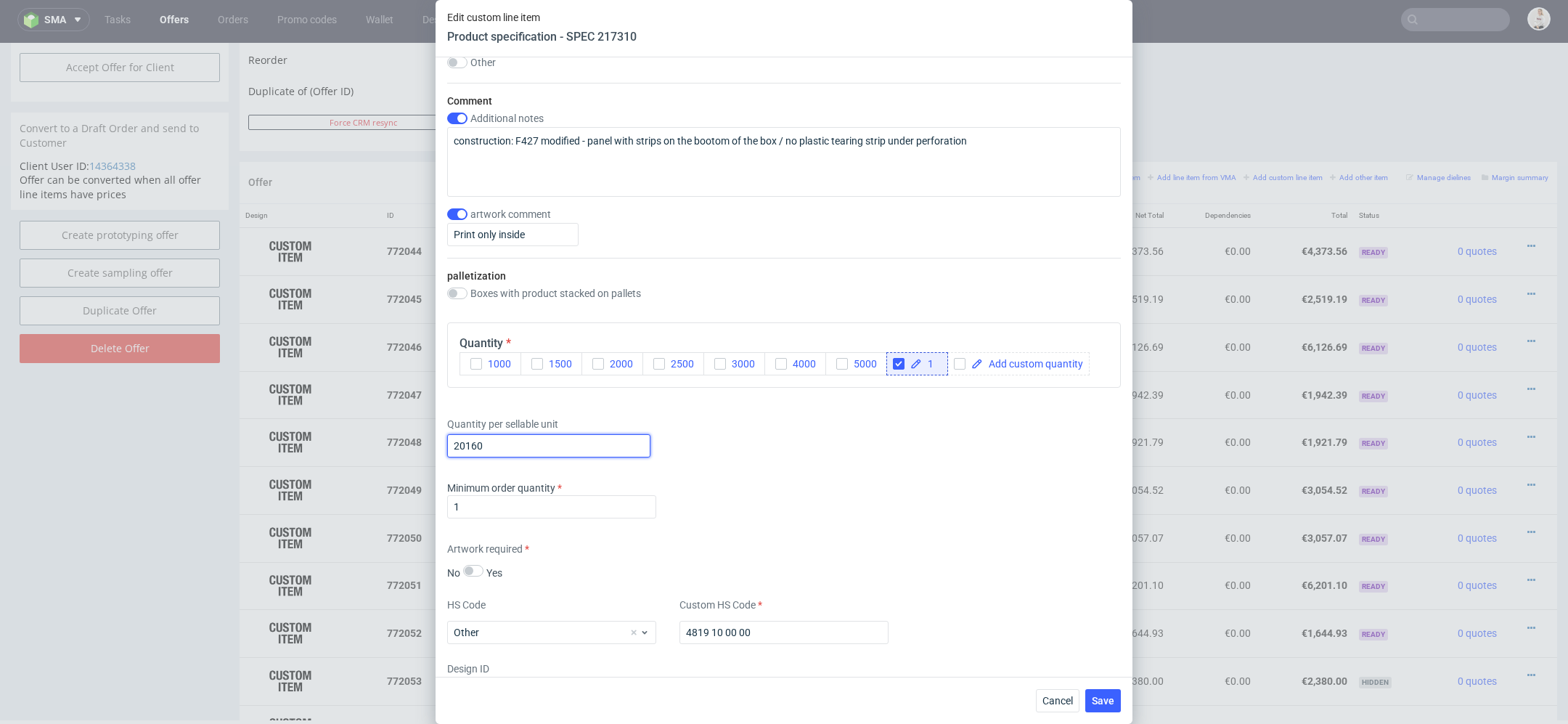
drag, startPoint x: 500, startPoint y: 440, endPoint x: 316, endPoint y: 440, distance: 184.0
click at [316, 440] on div "Edit custom line item Product specification - SPEC 217310 Supplier TFP Sp. z o.…" at bounding box center [784, 362] width 1568 height 724
paste input "1"
type input "1"
paste input "11 520"
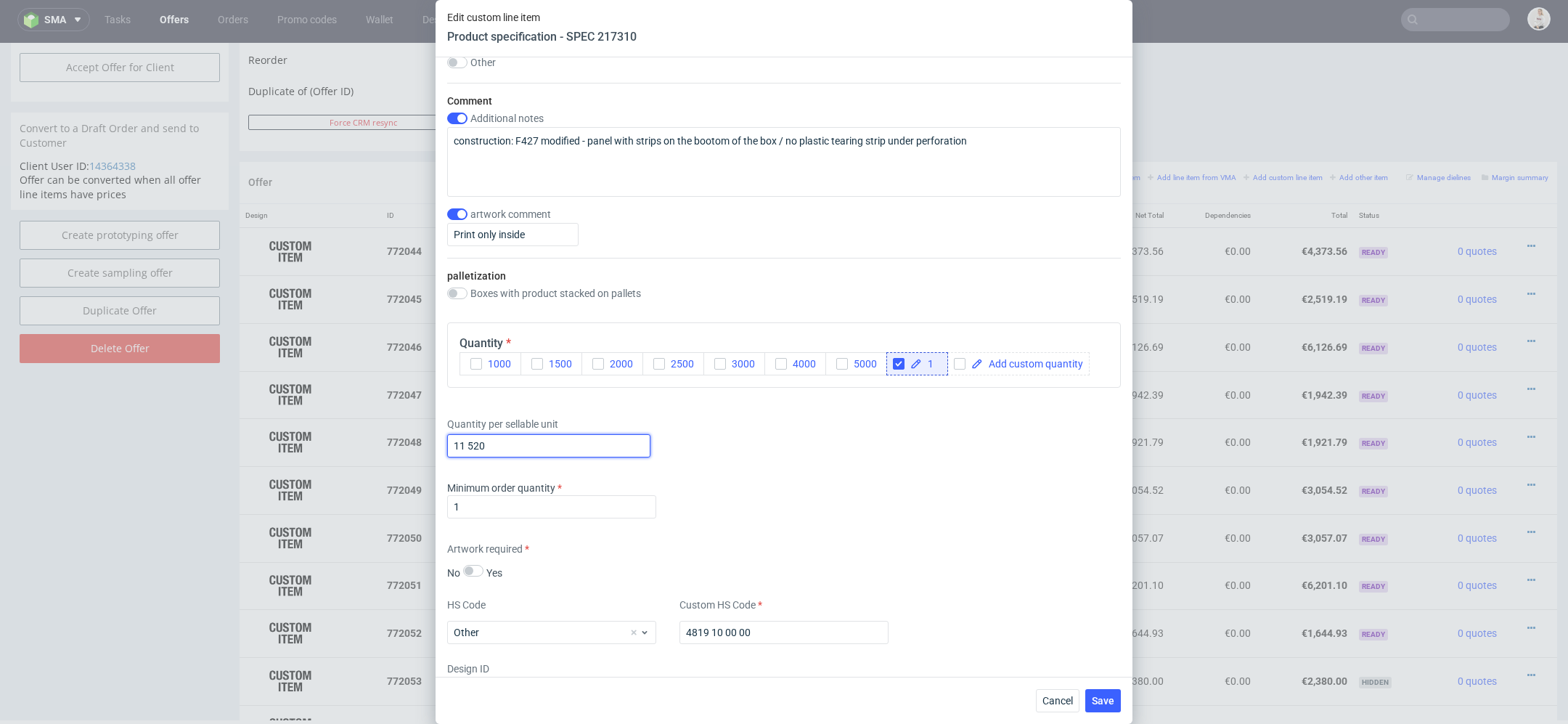
click at [468, 440] on input "11 520" at bounding box center [548, 445] width 203 height 23
type input "11520"
click at [803, 505] on div "Minimum order quantity 1" at bounding box center [784, 502] width 674 height 44
click at [1100, 688] on div "Cancel Save" at bounding box center [784, 699] width 697 height 47
click at [1105, 703] on span "Save" at bounding box center [1103, 700] width 22 height 10
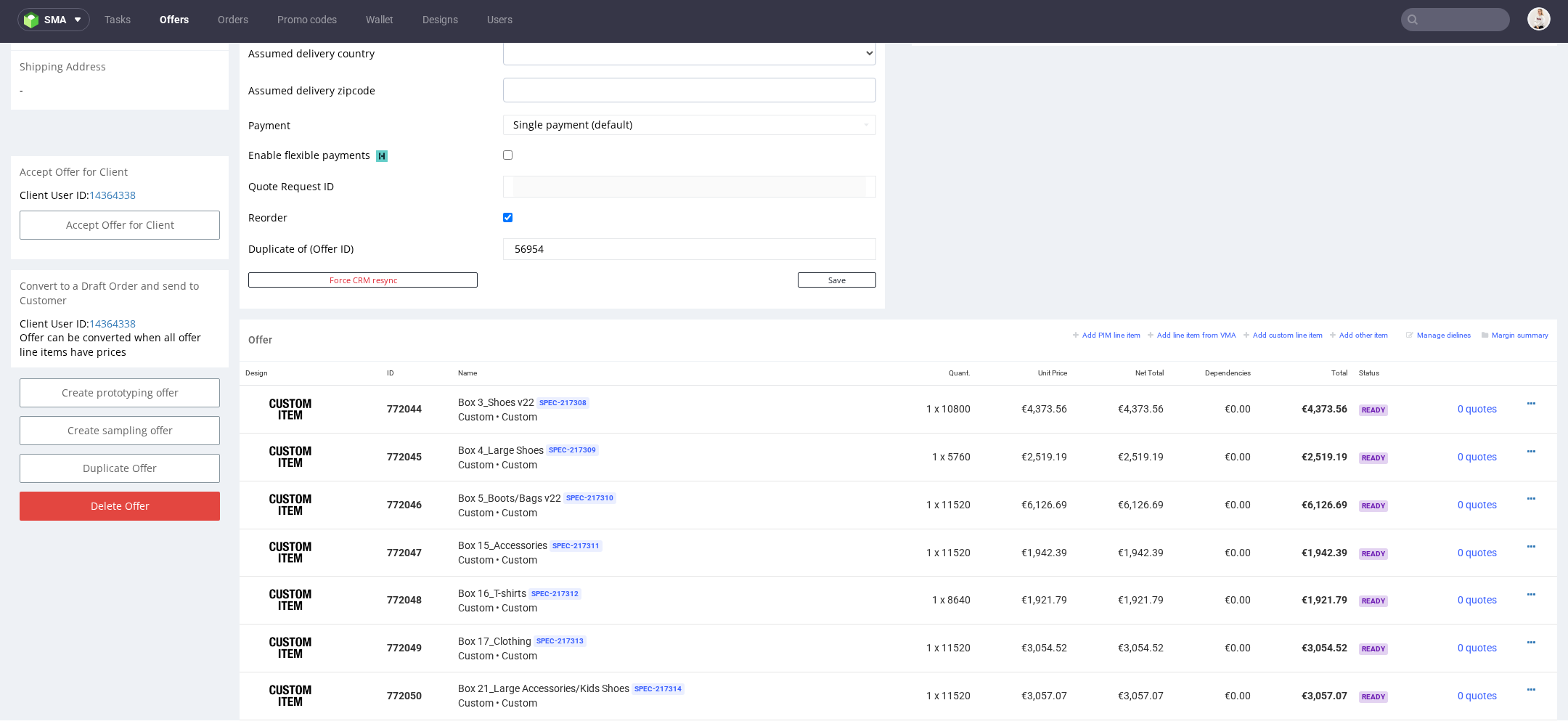
scroll to position [599, 0]
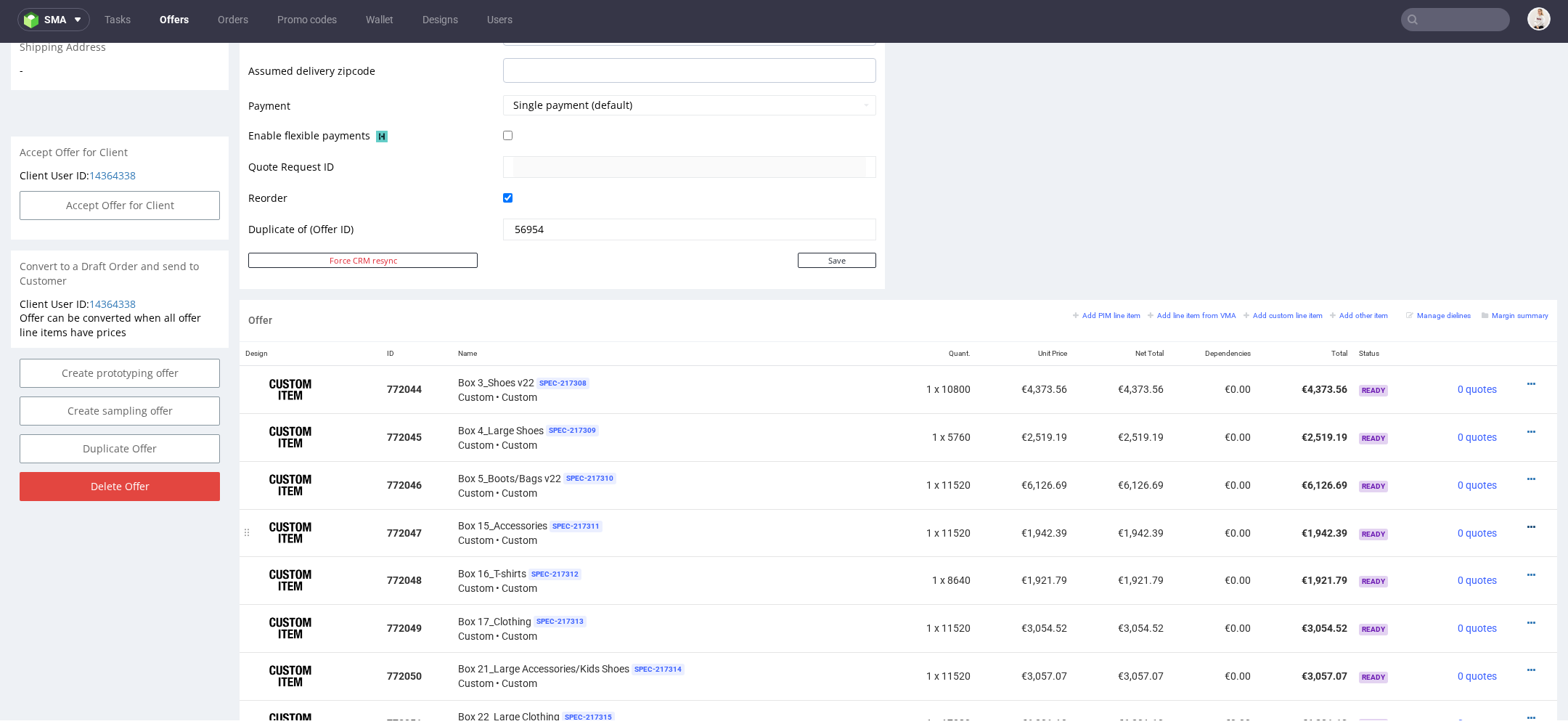
click at [1528, 523] on icon at bounding box center [1532, 527] width 8 height 10
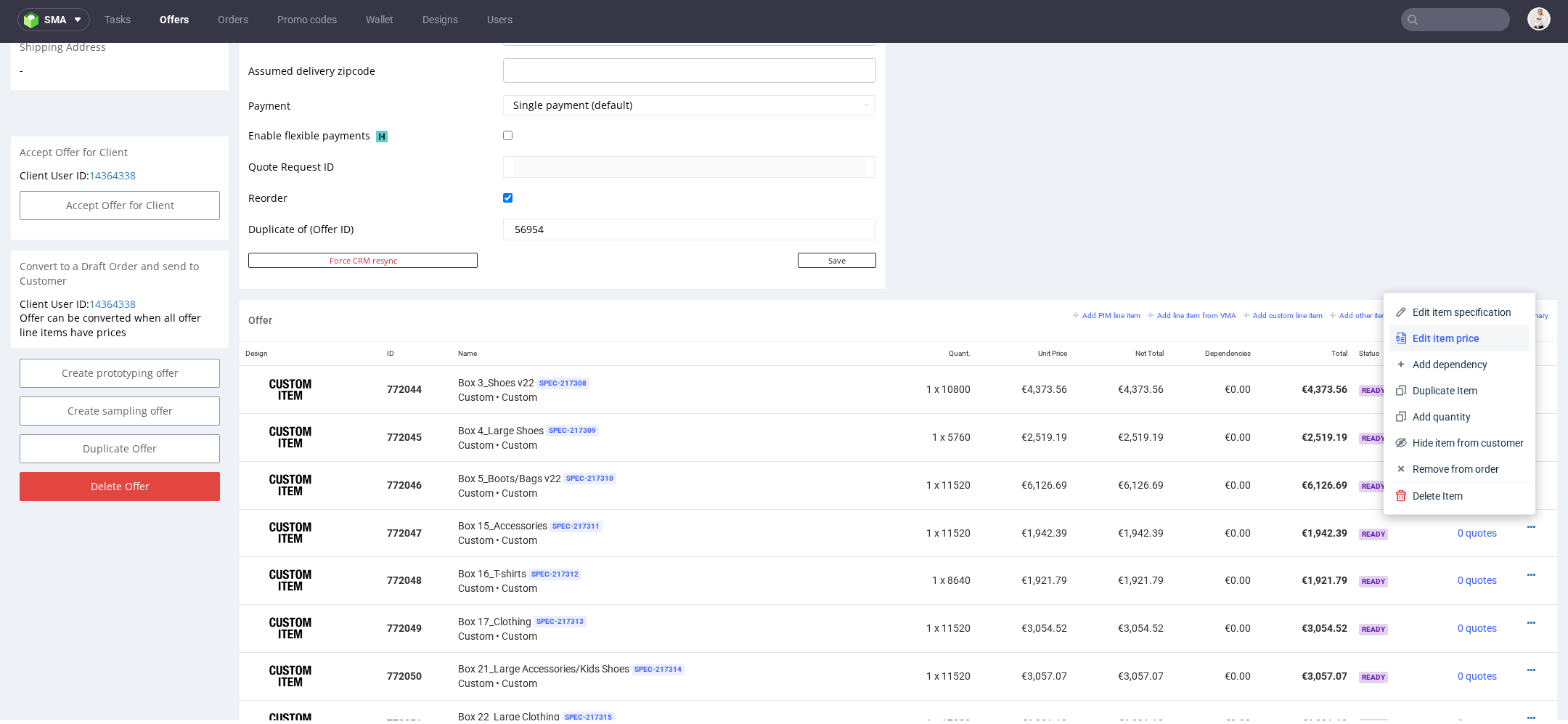
click at [1441, 334] on span "Edit item price" at bounding box center [1465, 339] width 117 height 15
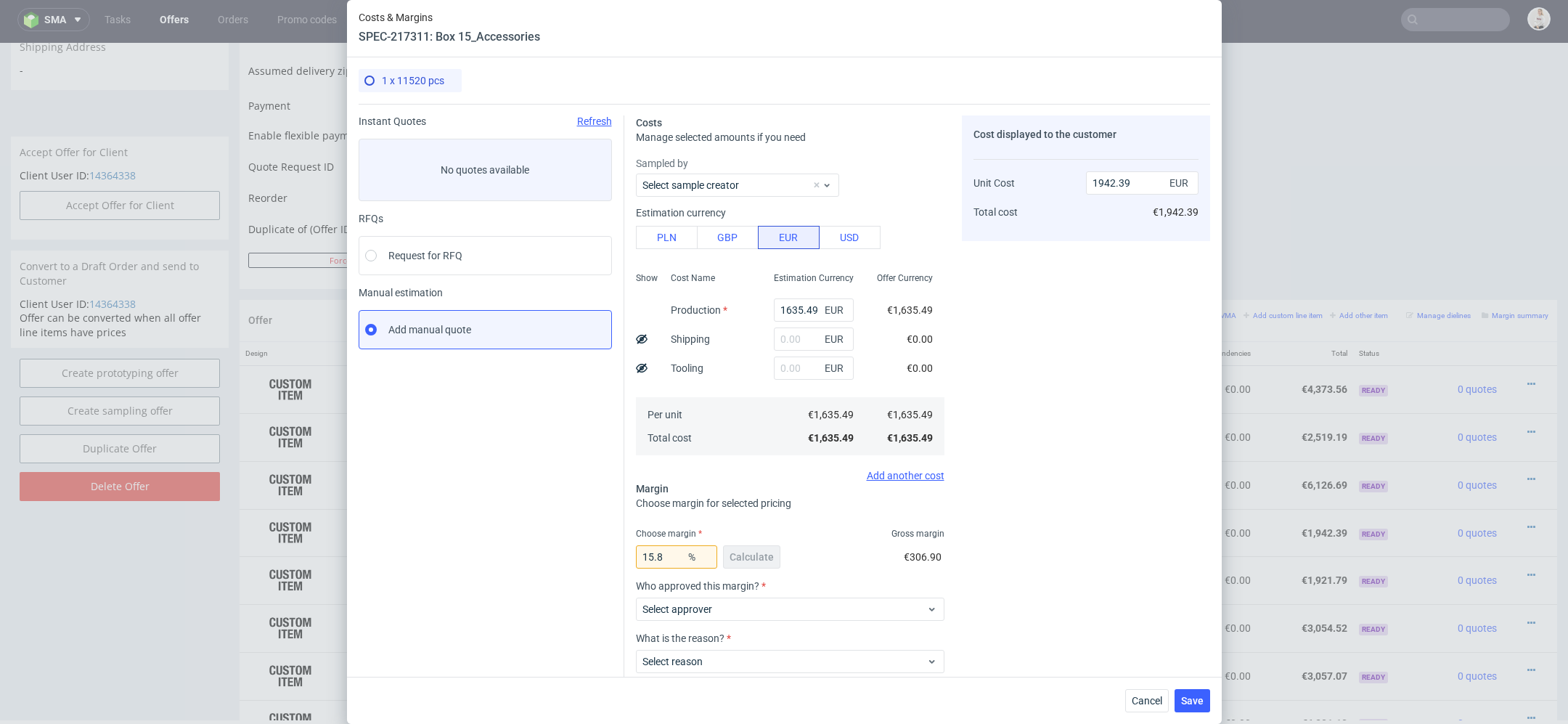
scroll to position [17, 0]
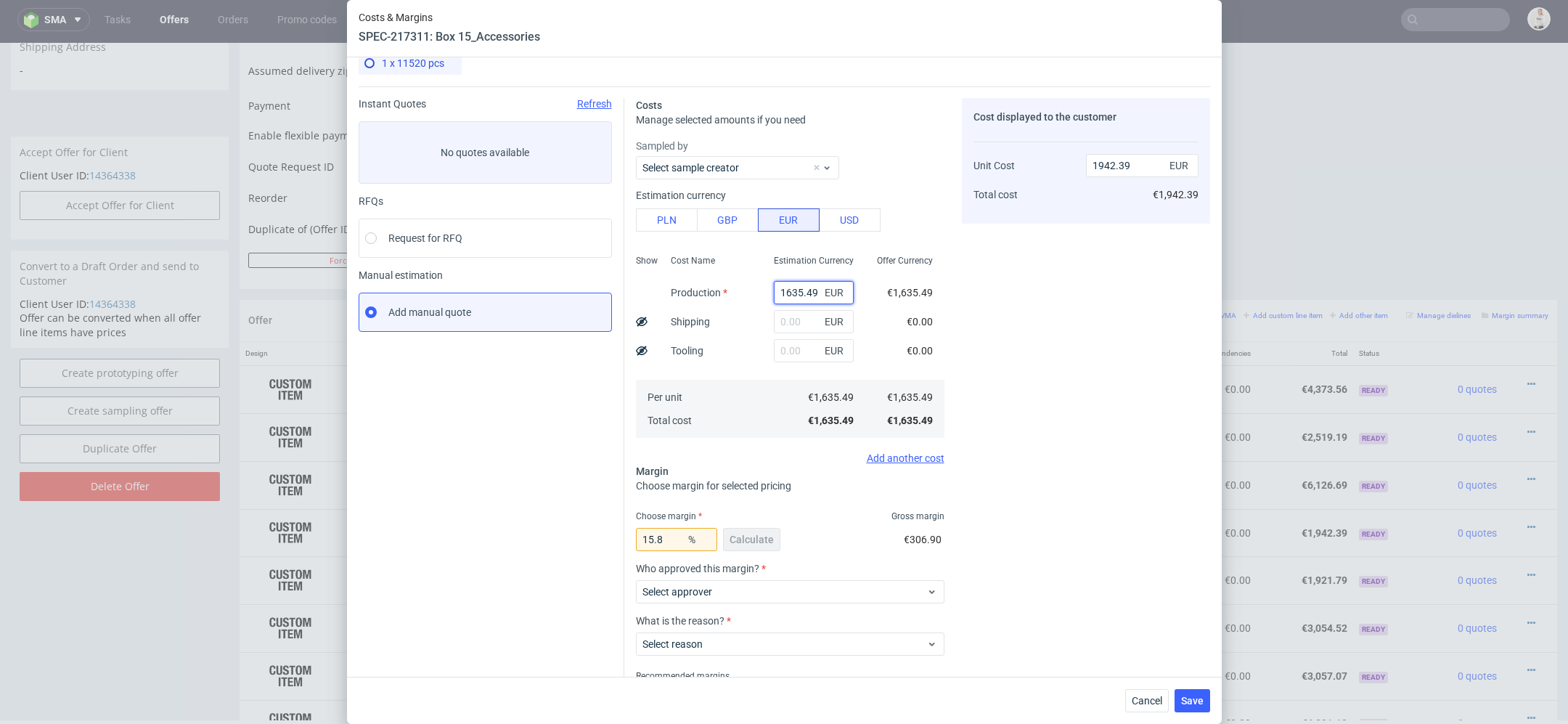
click at [803, 292] on input "1635.49" at bounding box center [814, 293] width 80 height 23
paste input "€408,87"
type input "€408,87"
type input "0"
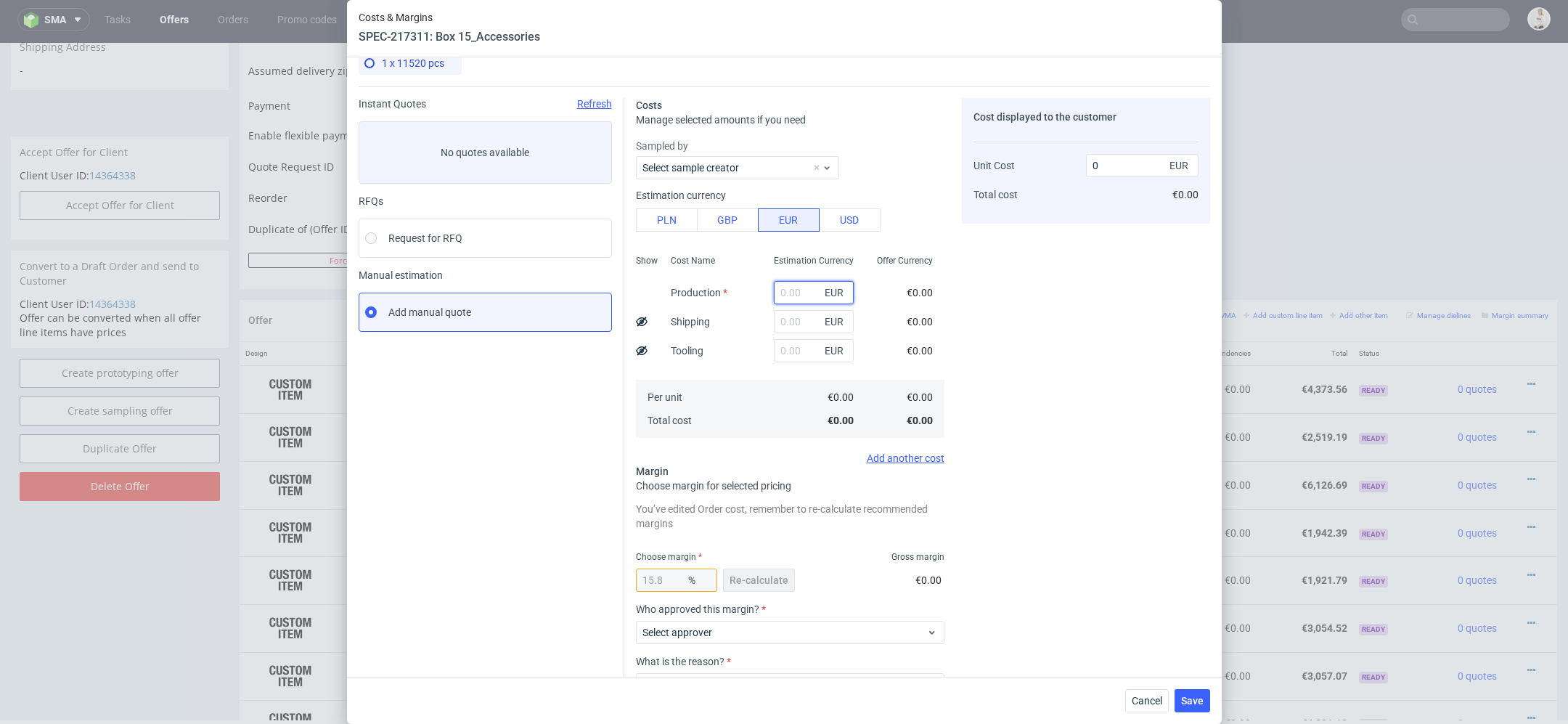
click at [782, 293] on input "text" at bounding box center [814, 293] width 80 height 23
paste input "€408,87"
click at [786, 290] on input "€408,87" at bounding box center [814, 293] width 80 height 23
type input "408.87"
type input "485.59"
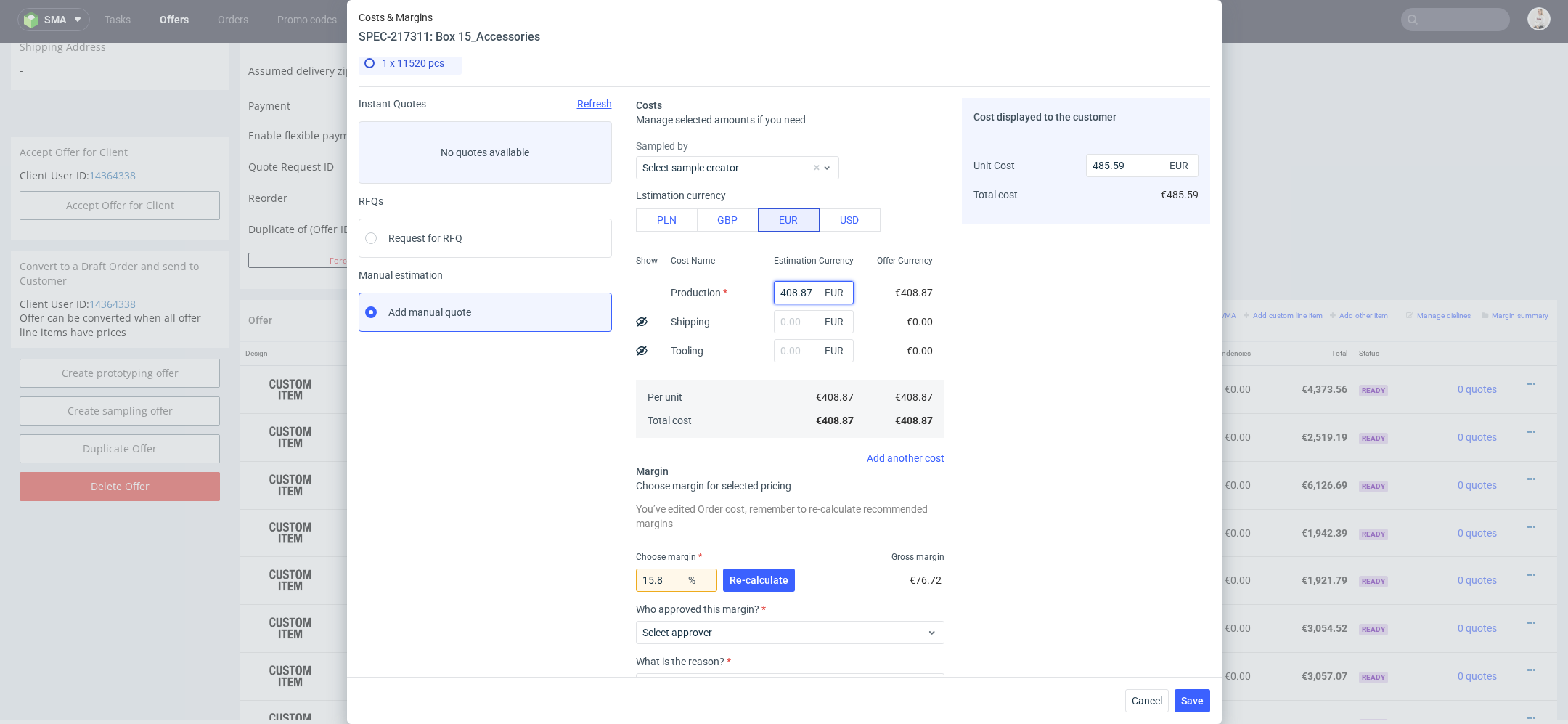
type input "408.87"
click at [1180, 265] on div "Cost displayed to the customer Unit Cost Total cost 485.59 EUR €485.59" at bounding box center [1086, 436] width 248 height 676
click at [749, 575] on span "Re-calculate" at bounding box center [759, 580] width 59 height 10
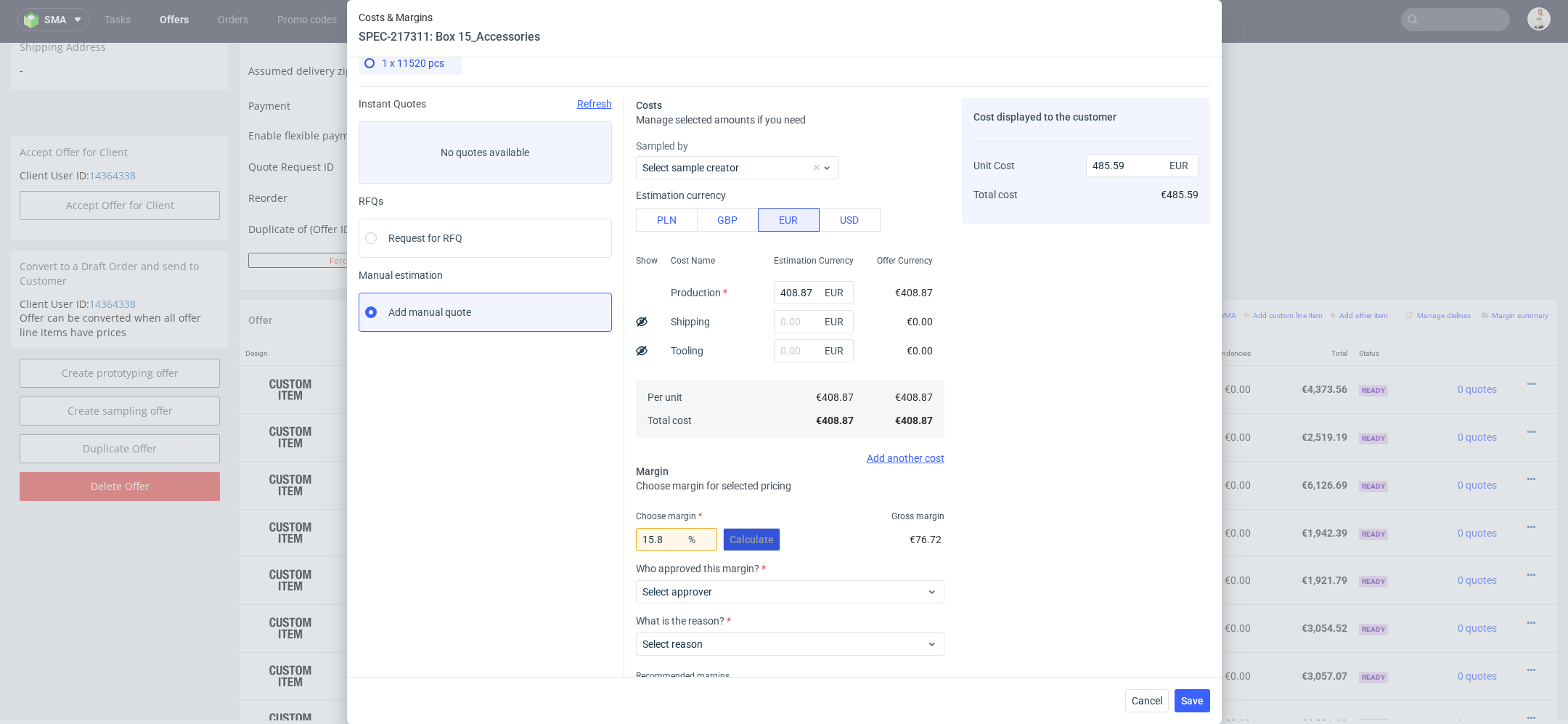
scroll to position [85, 0]
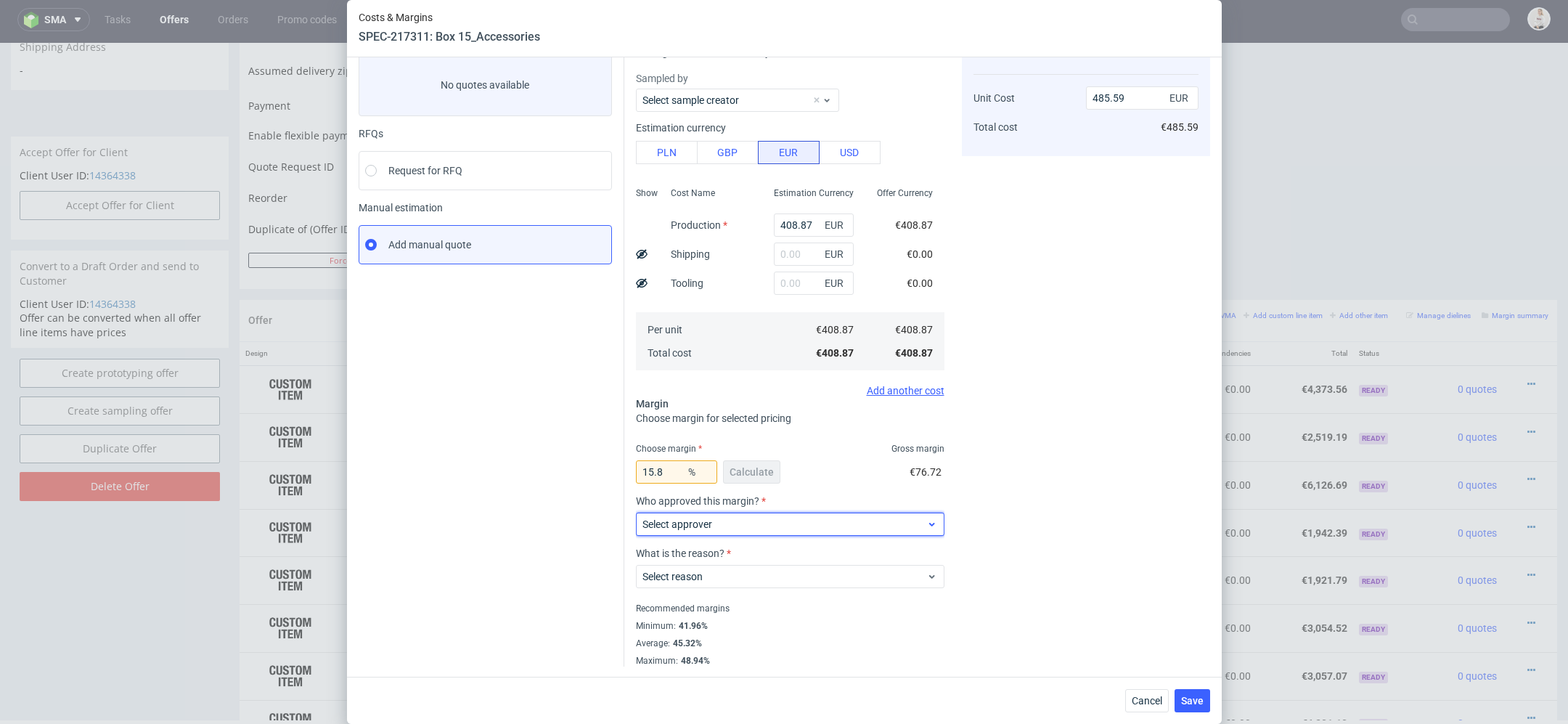
click at [730, 524] on span "Select approver" at bounding box center [785, 524] width 284 height 15
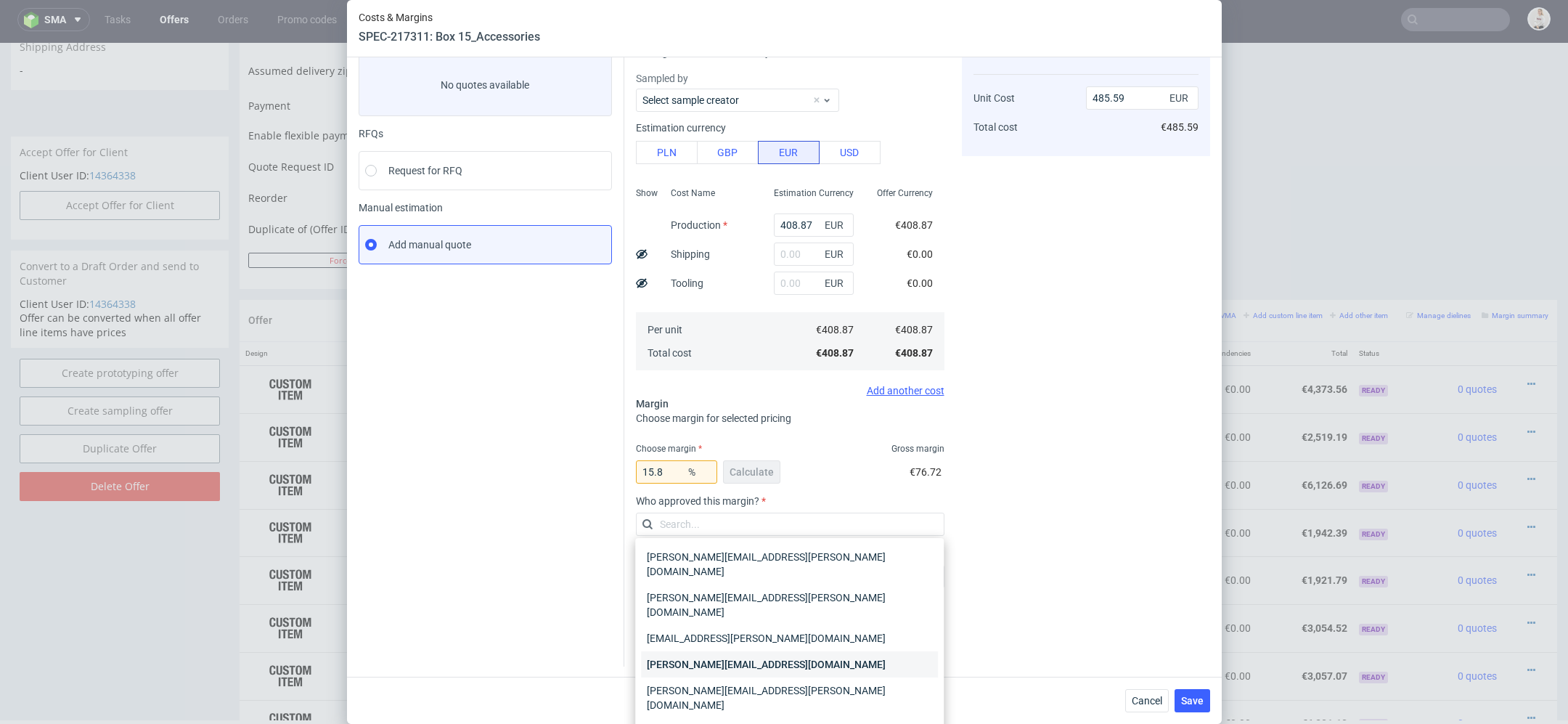
click at [731, 652] on div "maciej.wozniczko@packhelp.com" at bounding box center [789, 665] width 297 height 26
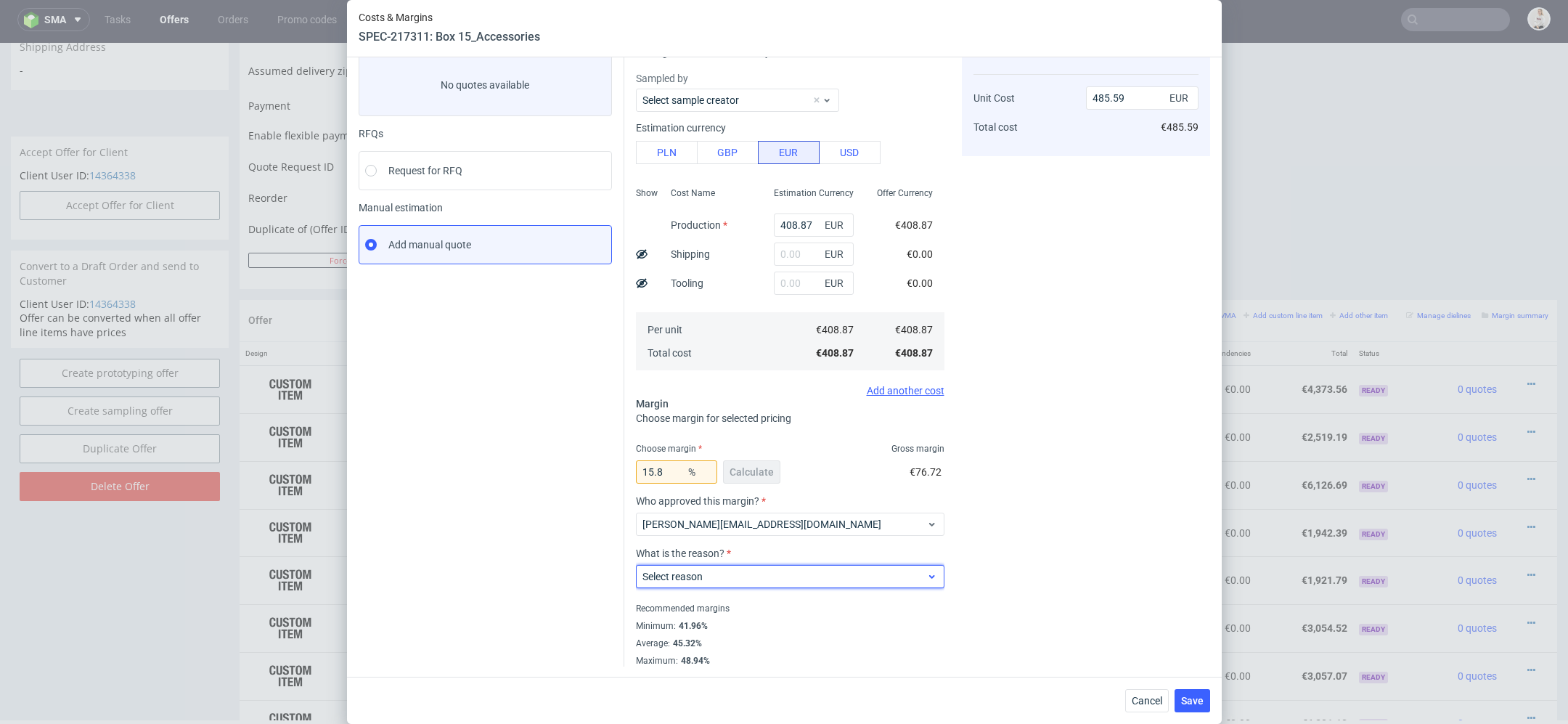
click at [729, 579] on span "Select reason" at bounding box center [785, 577] width 284 height 15
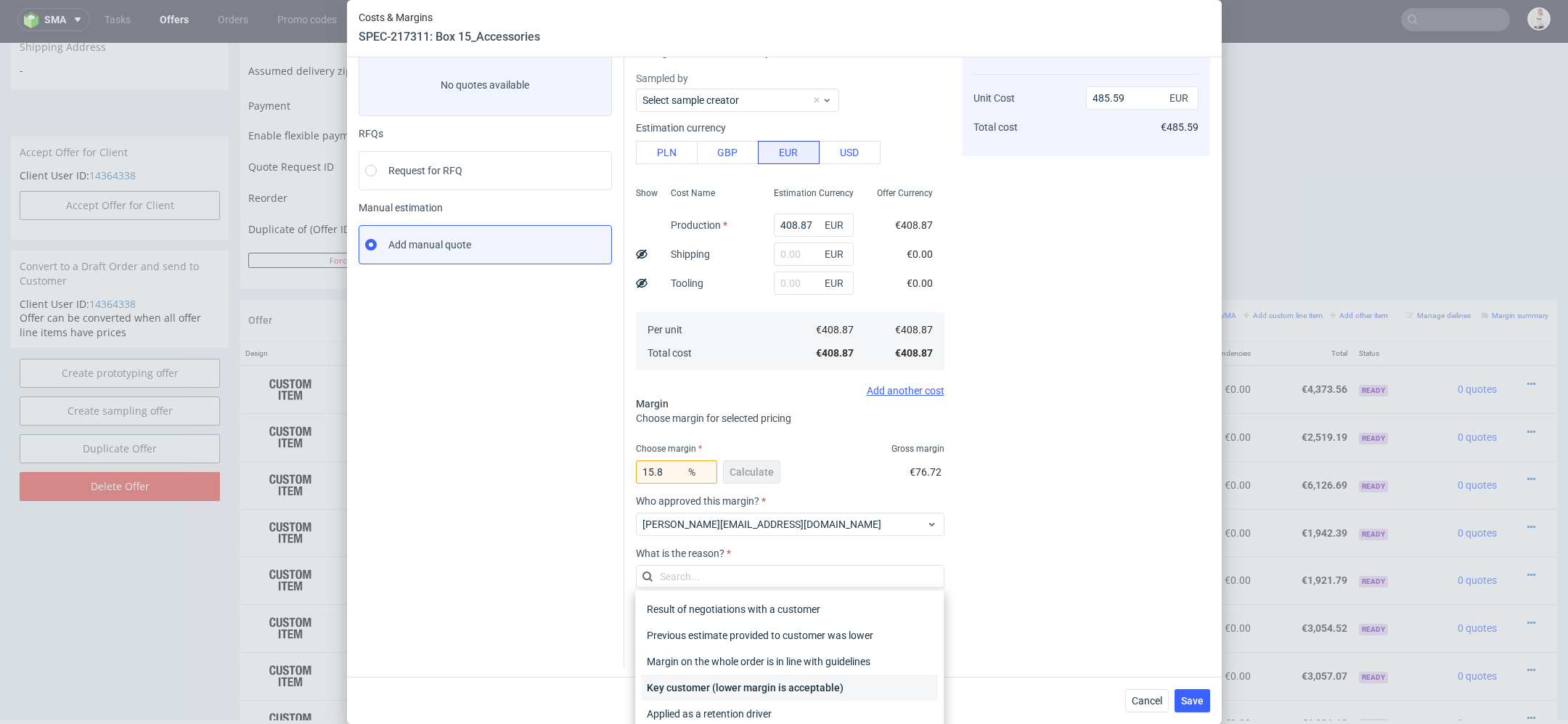
click at [758, 687] on div "Key customer (lower margin is acceptable)" at bounding box center [789, 688] width 297 height 26
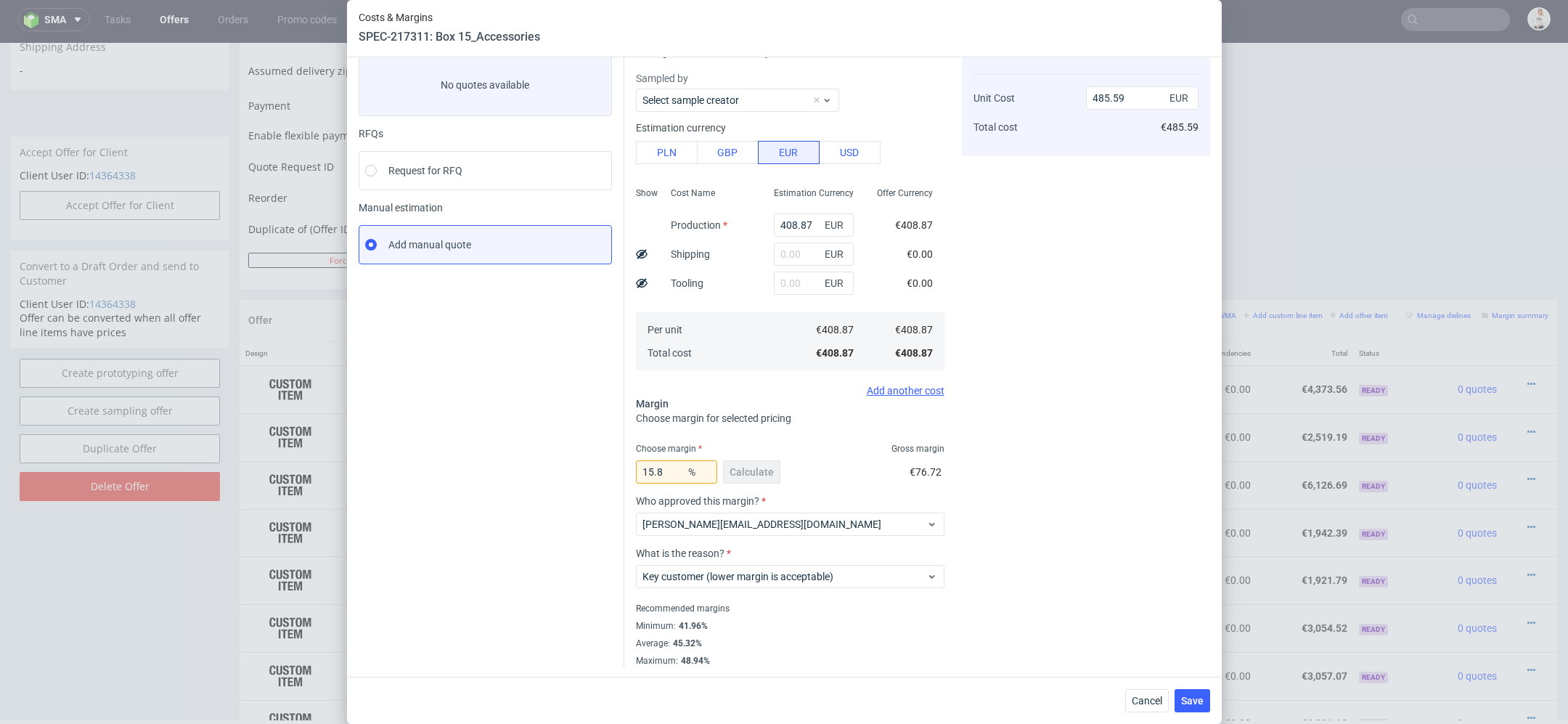
click at [1029, 547] on div "Cost displayed to the customer Unit Cost Total cost 485.59 EUR €485.59" at bounding box center [1086, 348] width 248 height 636
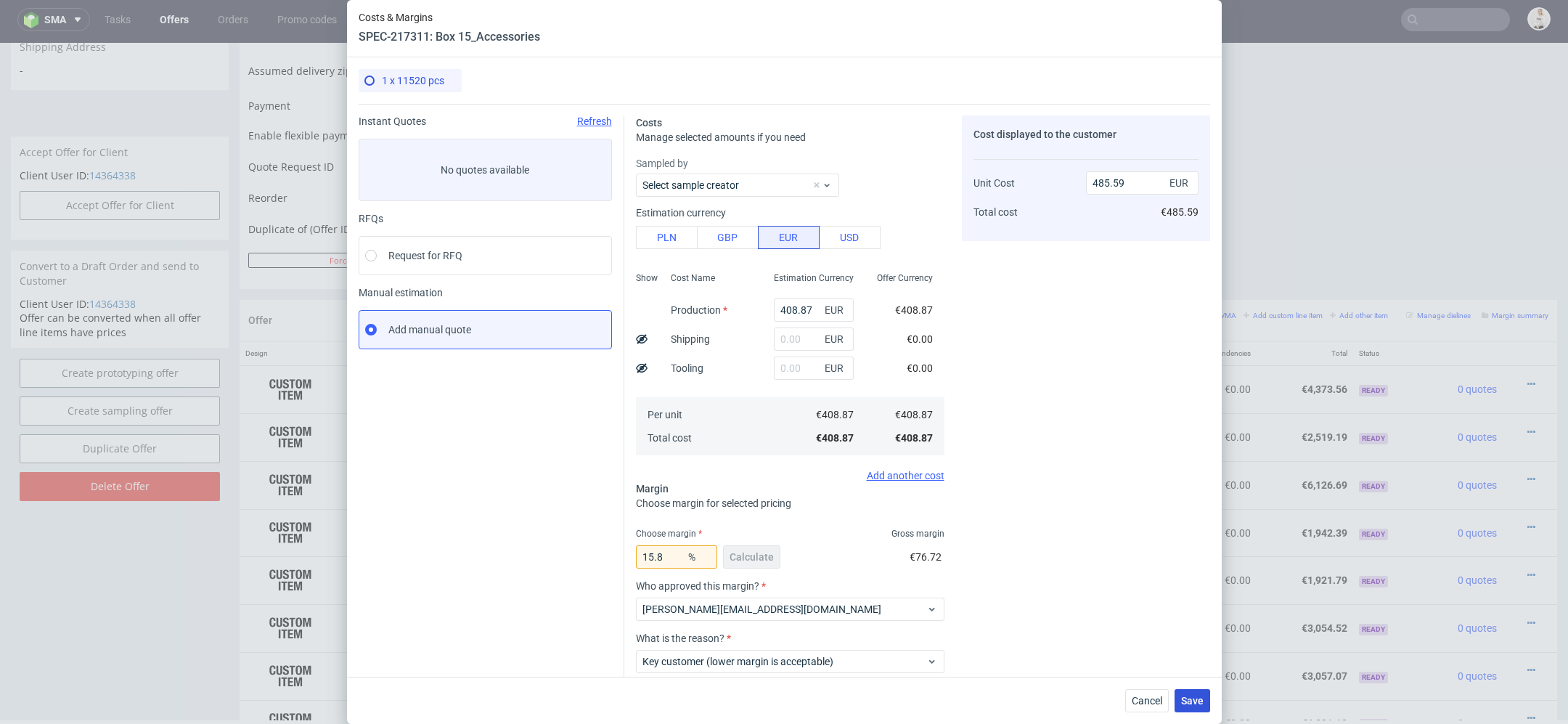
click at [1192, 695] on span "Save" at bounding box center [1192, 700] width 22 height 10
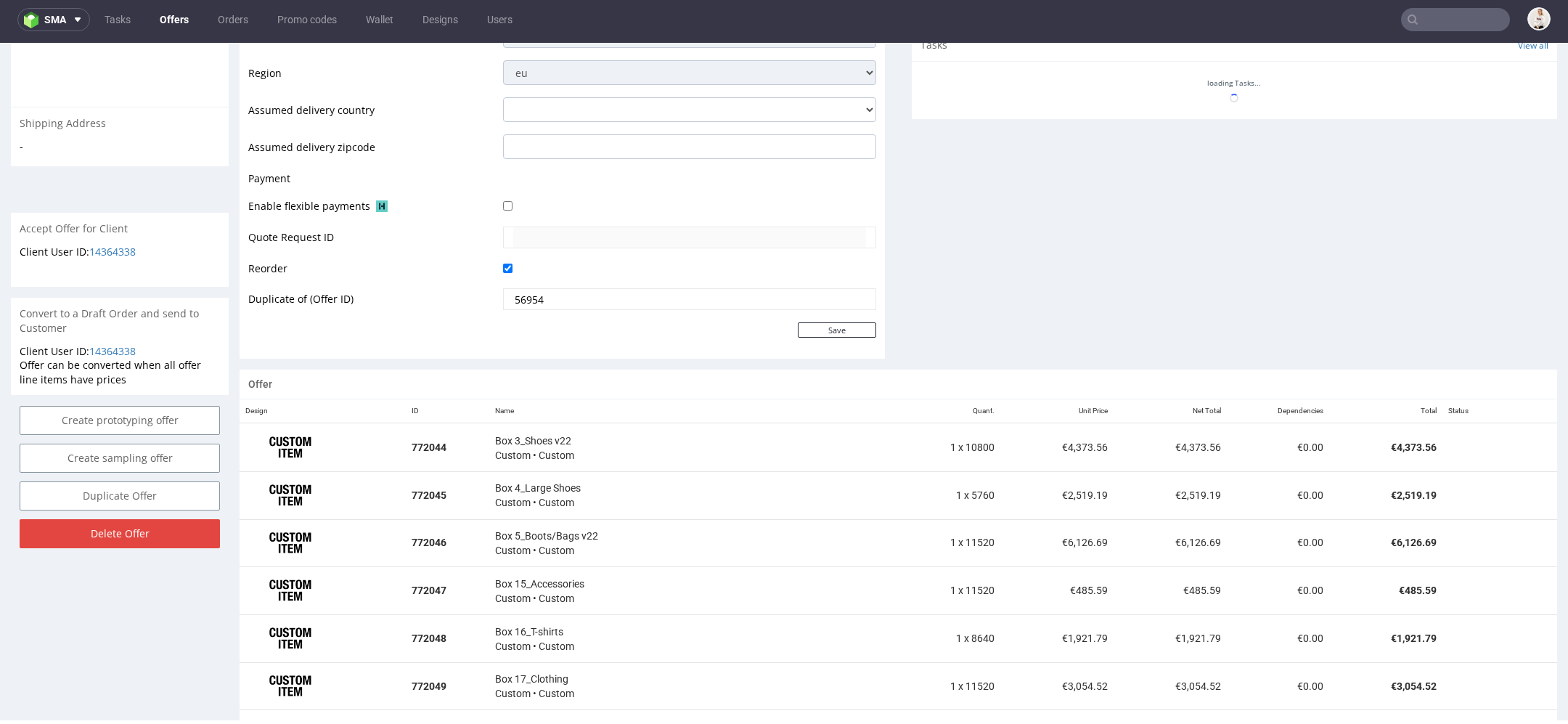
scroll to position [685, 0]
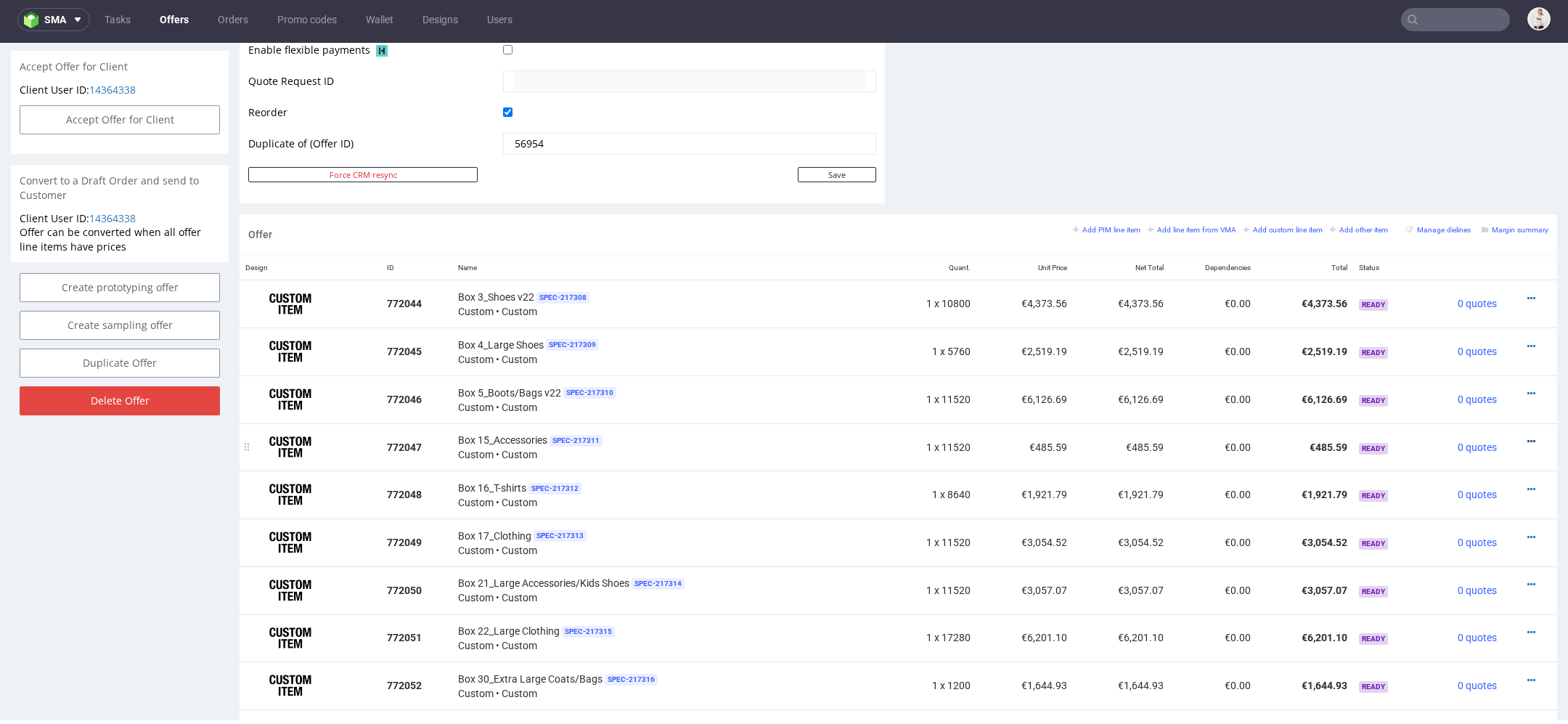
click at [1528, 437] on icon at bounding box center [1532, 441] width 8 height 10
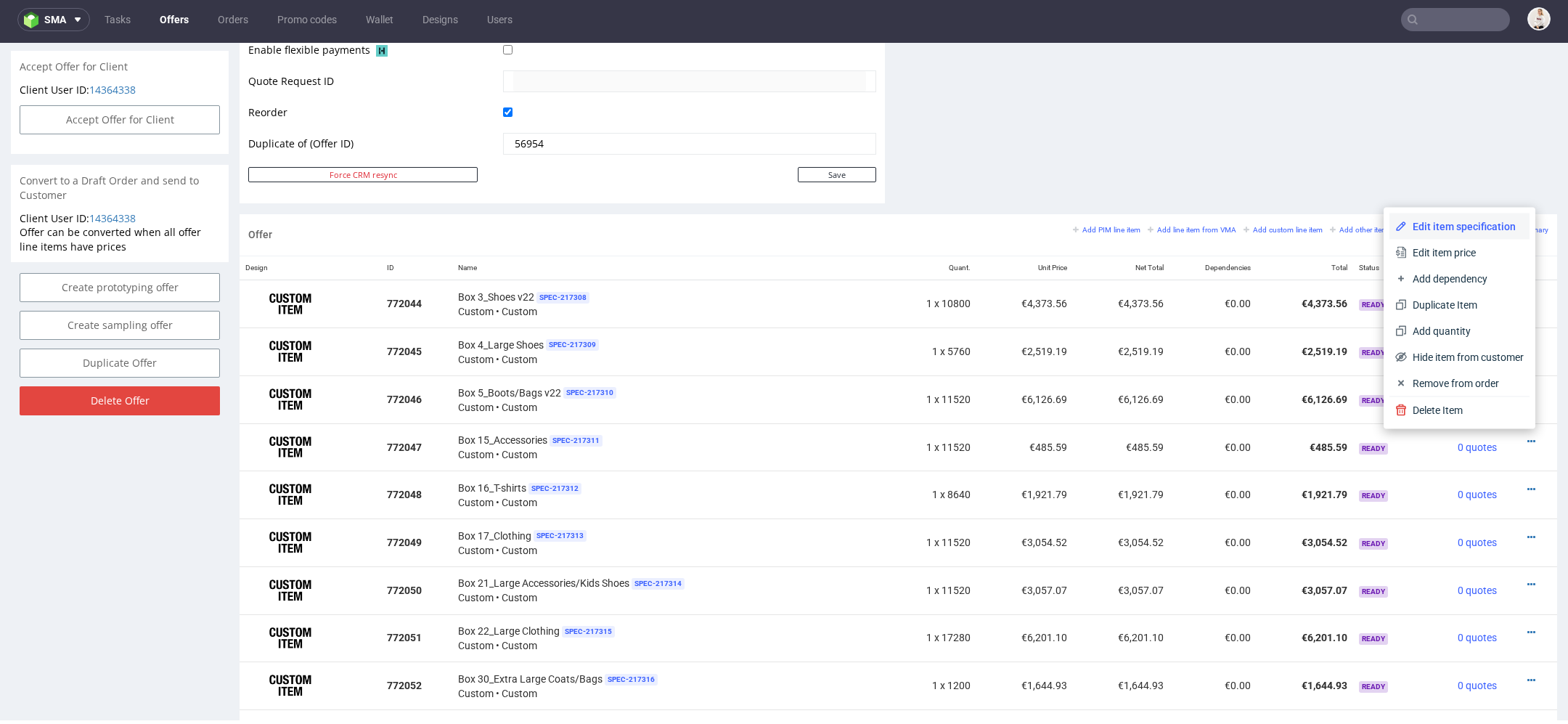
click at [1449, 229] on span "Edit item specification" at bounding box center [1465, 227] width 117 height 15
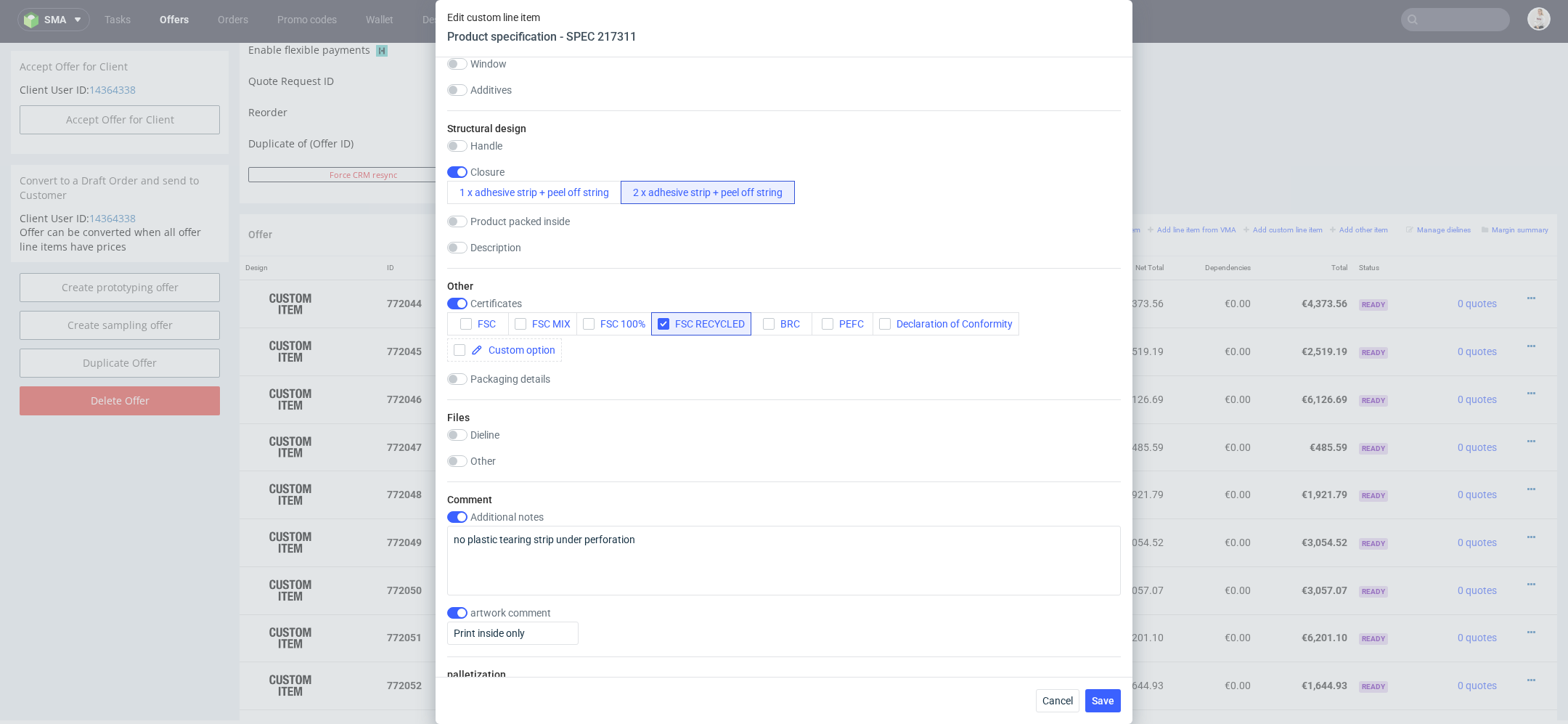
scroll to position [1736, 0]
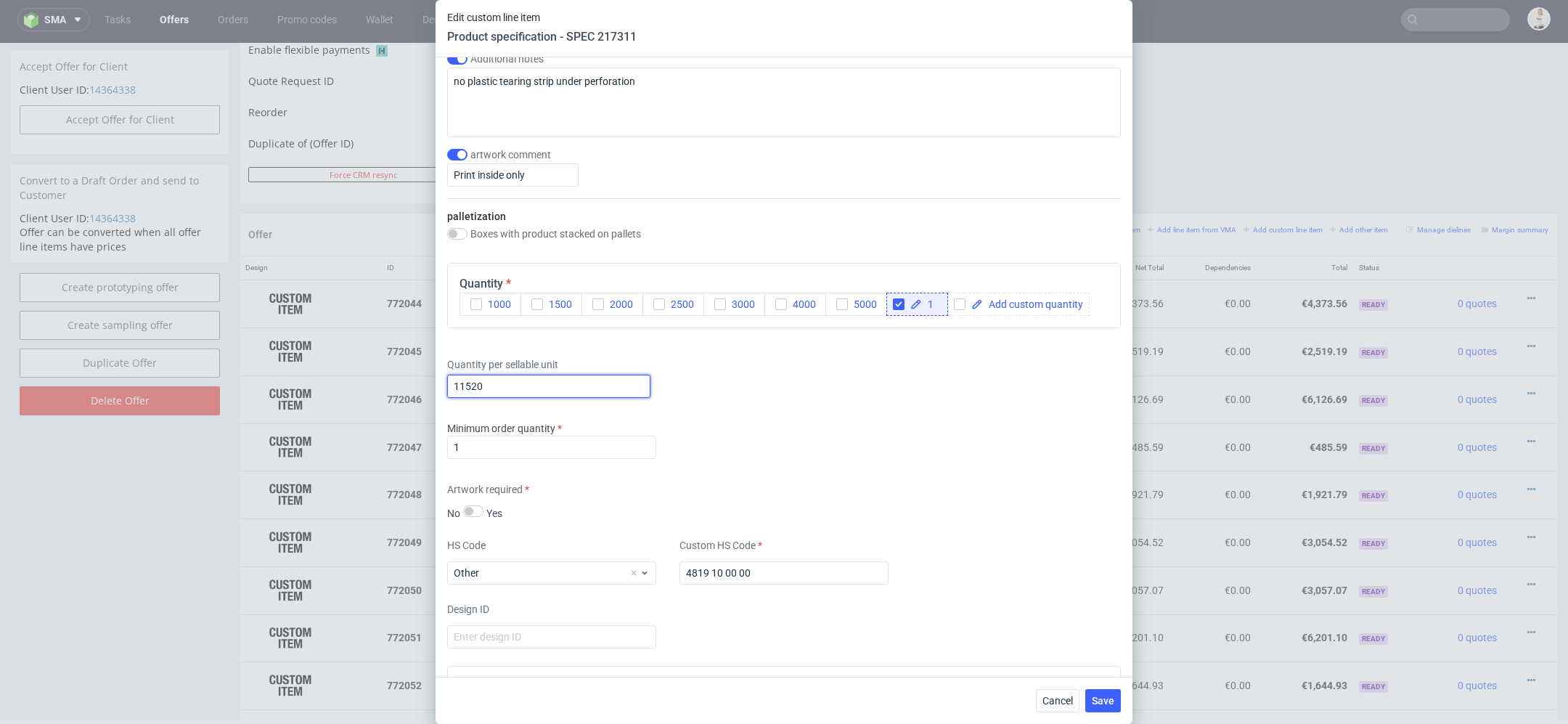
drag, startPoint x: 505, startPoint y: 386, endPoint x: 302, endPoint y: 381, distance: 203.1
click at [302, 381] on div "Edit custom line item Product specification - SPEC 217311 Supplier TFP Sp. z o.…" at bounding box center [784, 362] width 1568 height 724
paste input "text"
type input "1"
paste input "2 880"
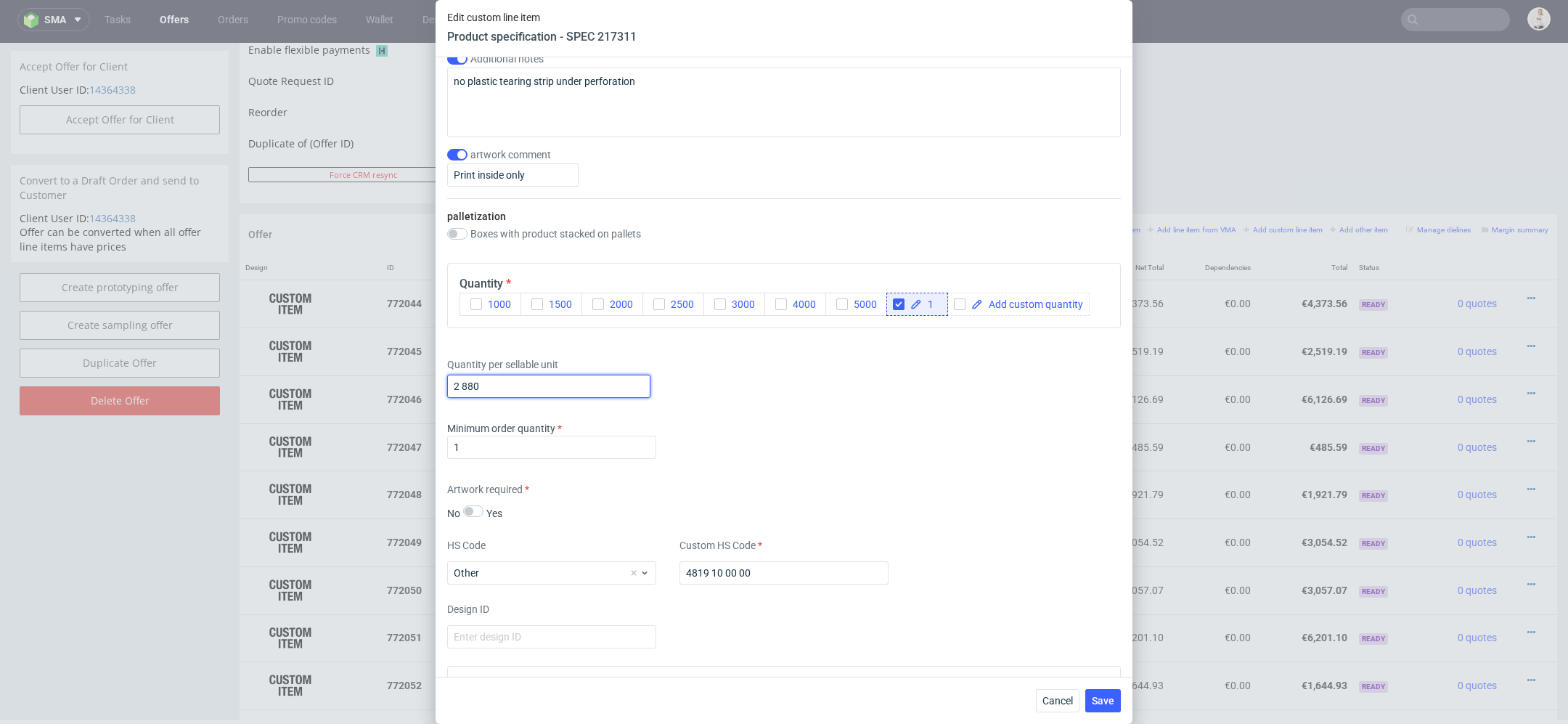
click at [463, 380] on input "2 880" at bounding box center [548, 386] width 203 height 23
type input "2880"
click at [713, 433] on div "Minimum order quantity 1" at bounding box center [784, 442] width 674 height 44
click at [1112, 701] on span "Save" at bounding box center [1103, 700] width 22 height 10
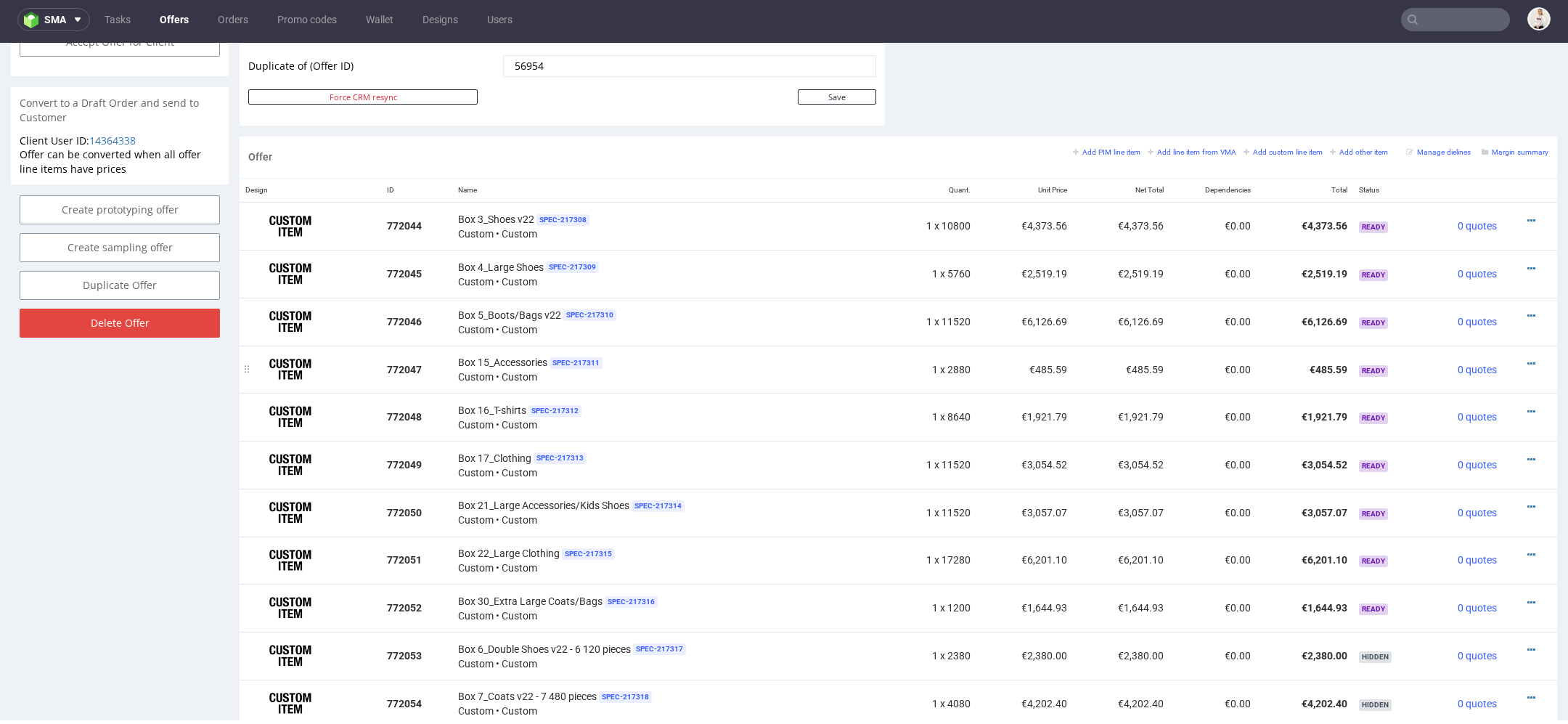
scroll to position [773, 0]
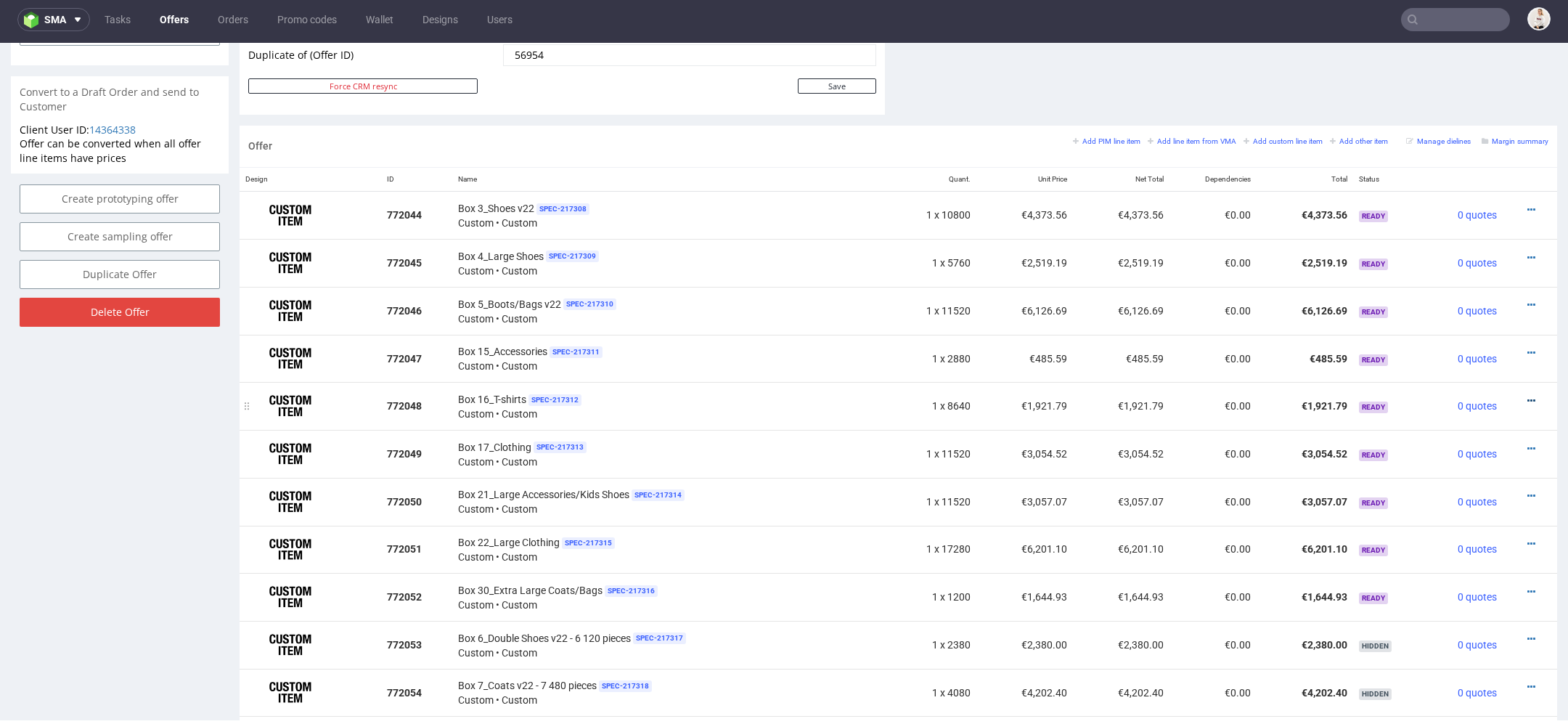
click at [1528, 396] on icon at bounding box center [1532, 401] width 8 height 10
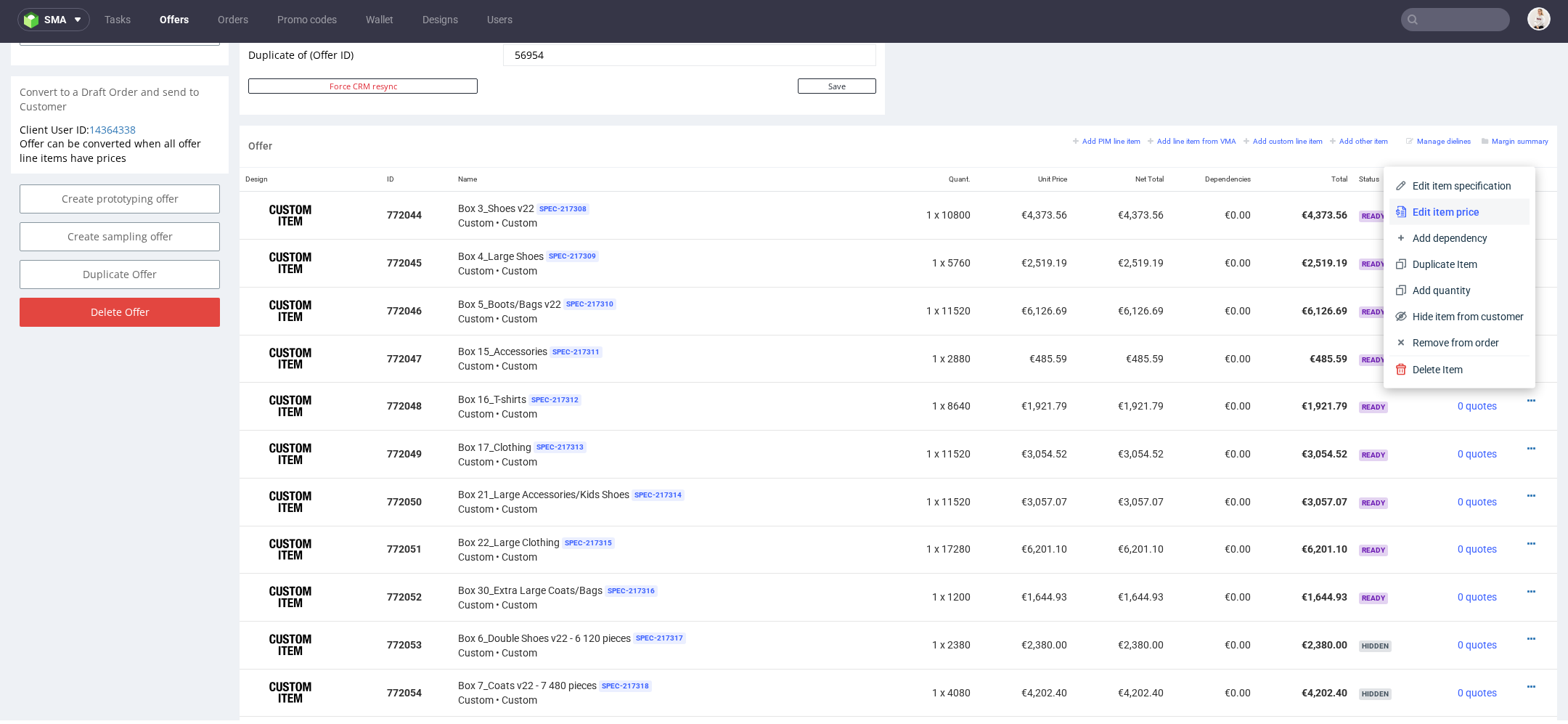
click at [1461, 209] on span "Edit item price" at bounding box center [1465, 212] width 117 height 15
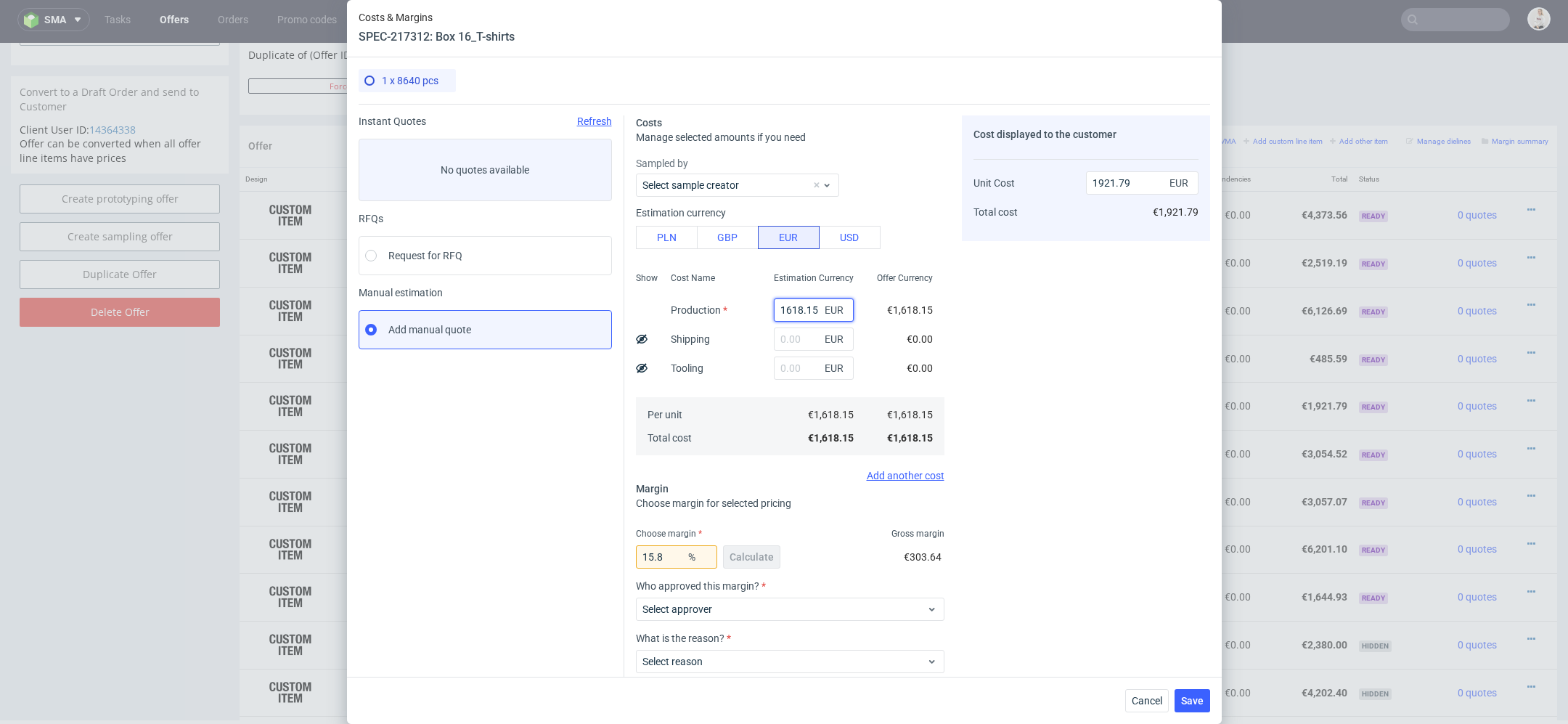
click at [803, 311] on input "1618.15" at bounding box center [814, 310] width 80 height 23
paste input "€269,69"
type input "€269,69"
type input "0"
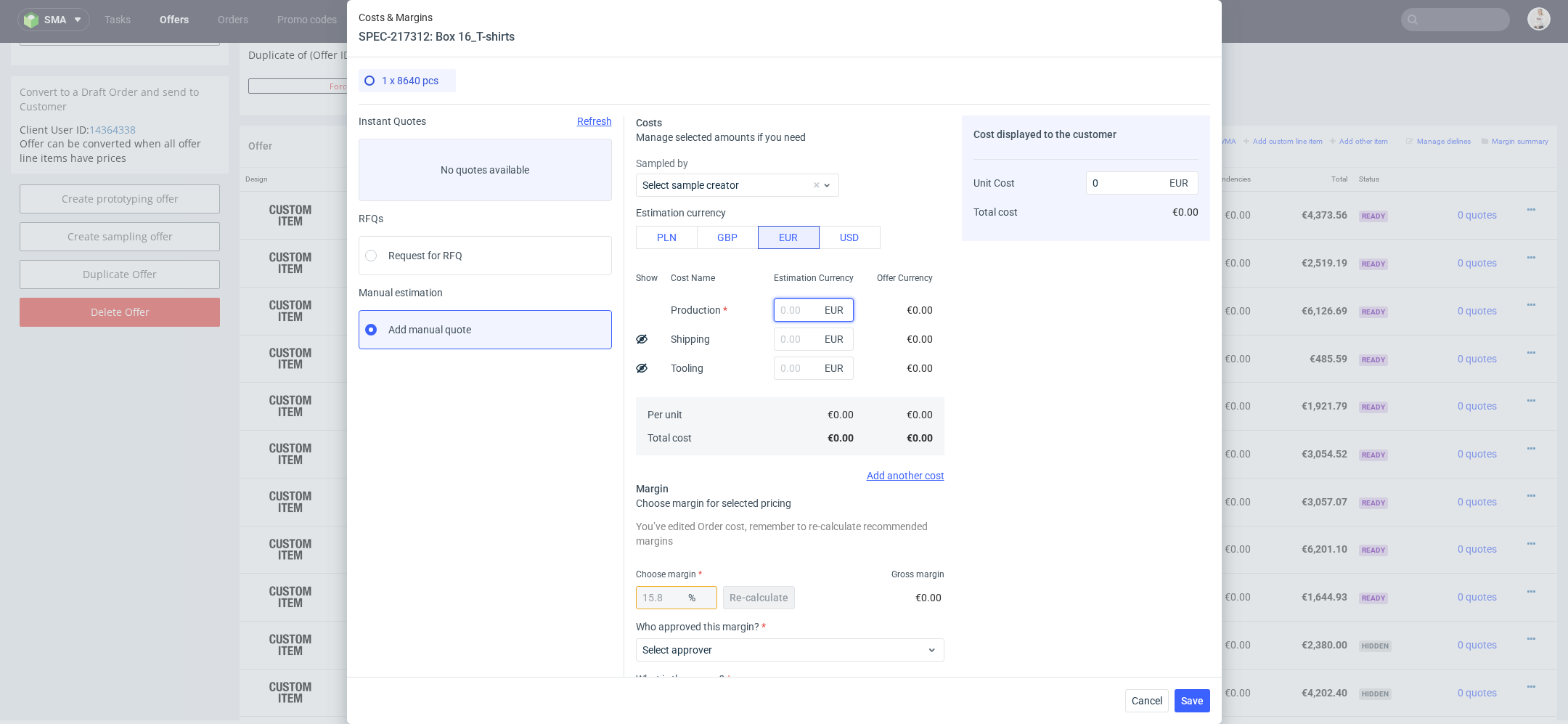
paste input "€269,69"
click at [787, 309] on input "€269,69" at bounding box center [814, 310] width 80 height 23
type input "269.69"
type input "320.3"
type input "269.69"
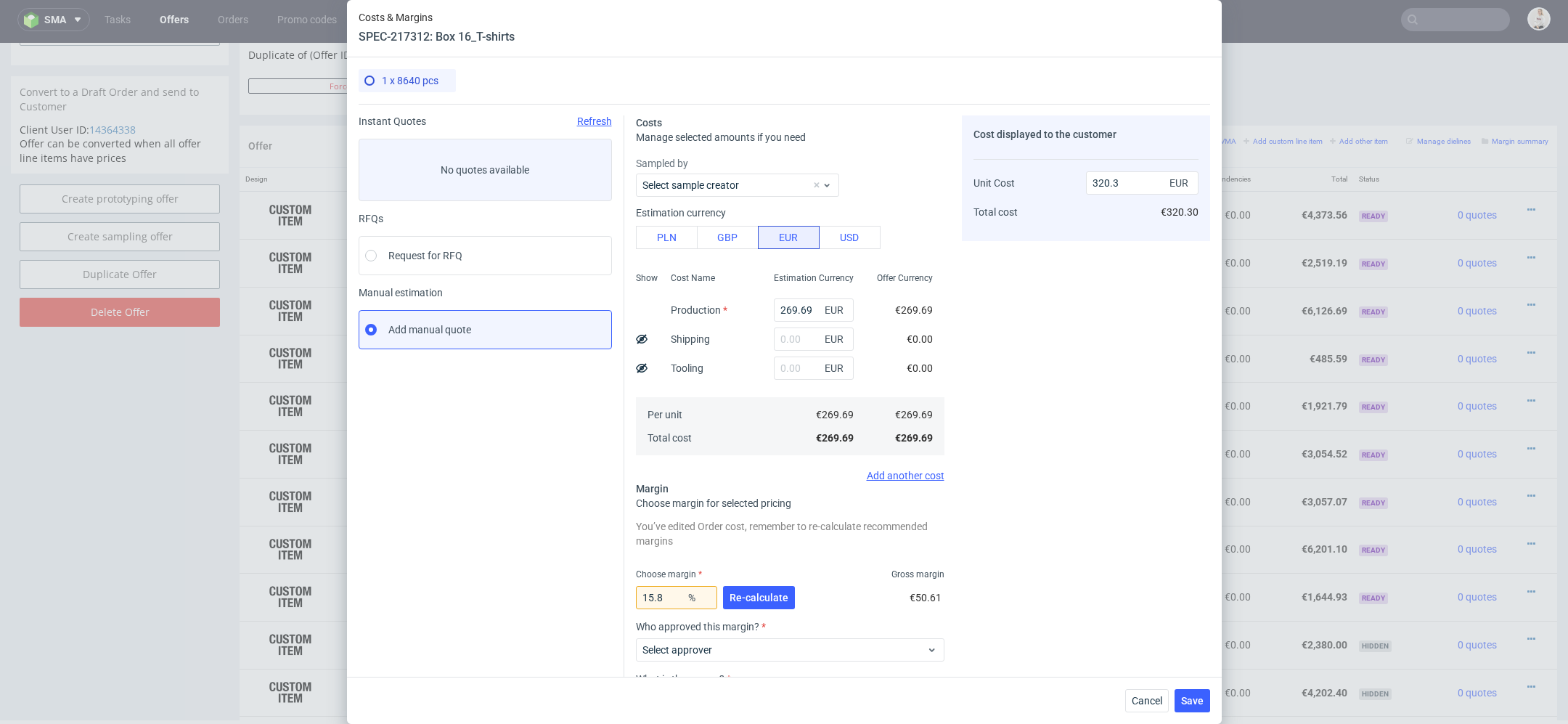
click at [980, 367] on div "Cost displayed to the customer Unit Cost Total cost 320.3 EUR €320.30" at bounding box center [1086, 453] width 248 height 676
click at [749, 598] on span "Re-calculate" at bounding box center [759, 597] width 59 height 10
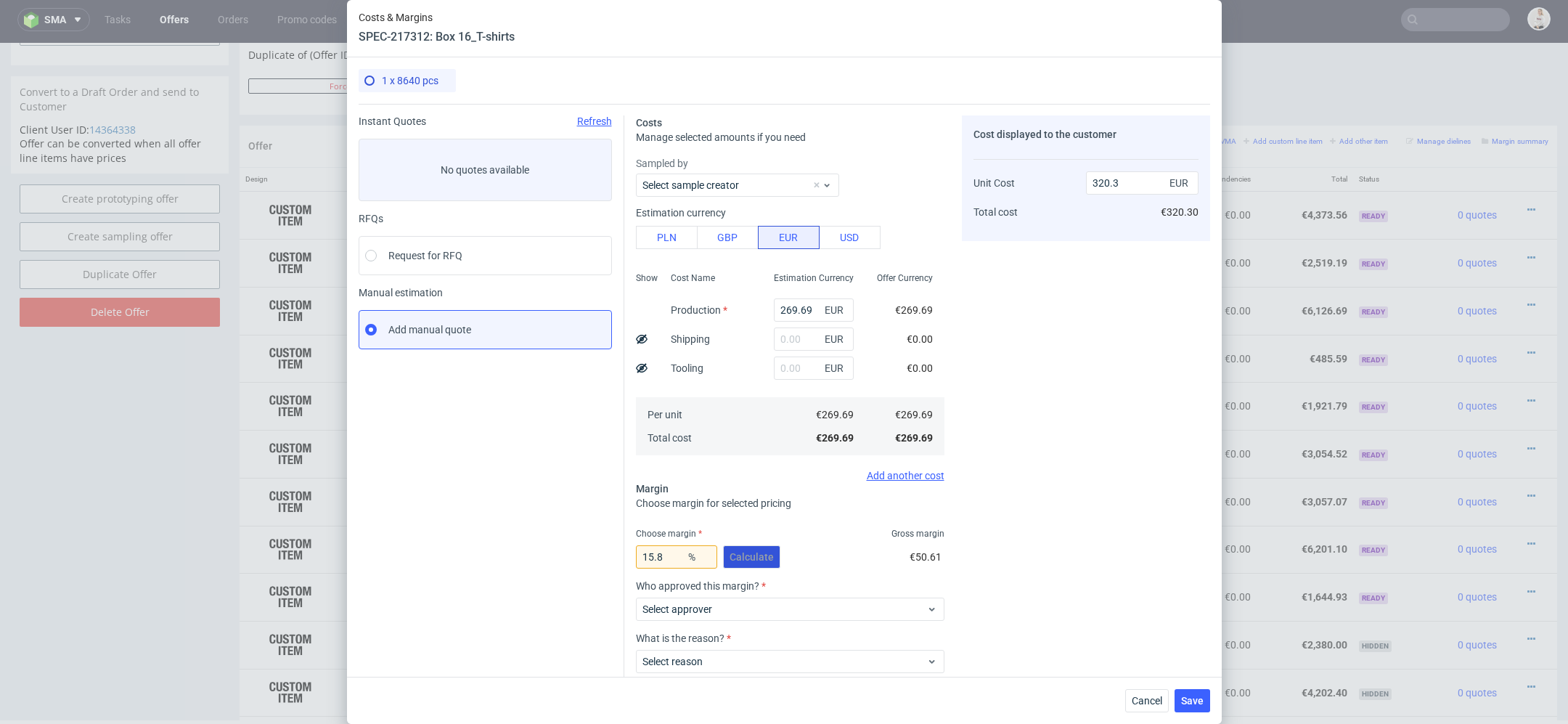
scroll to position [85, 0]
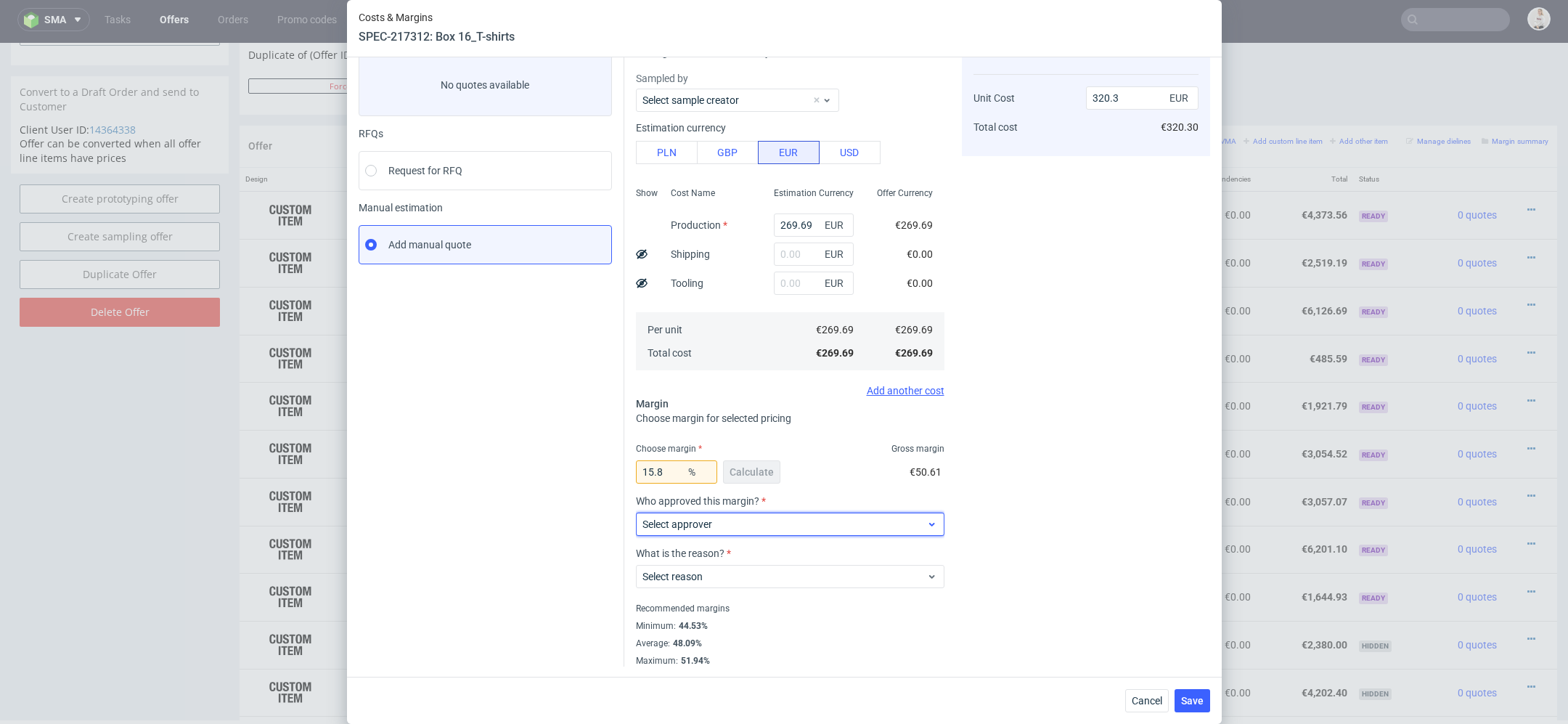
click at [709, 529] on span "Select approver" at bounding box center [785, 524] width 284 height 15
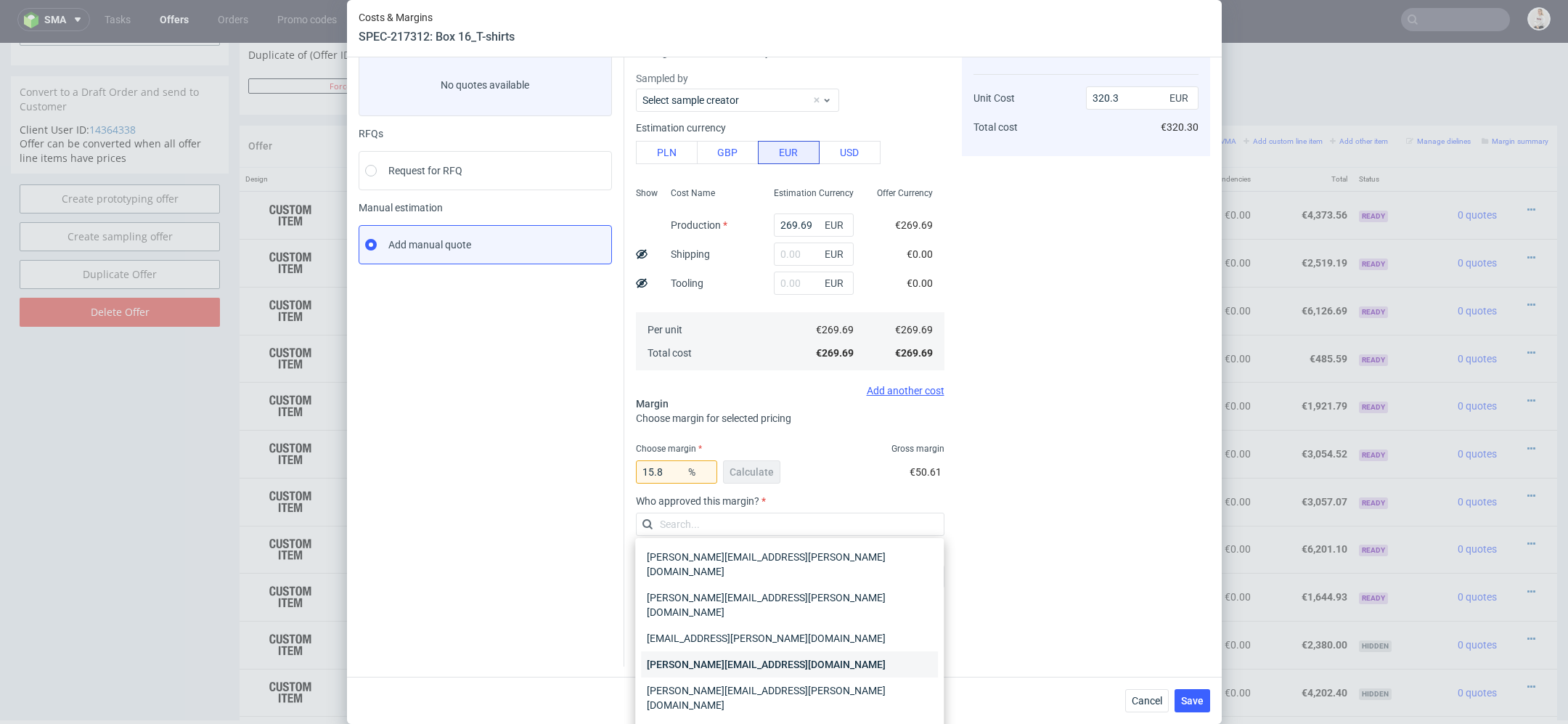
click at [758, 652] on div "[PERSON_NAME][EMAIL_ADDRESS][DOMAIN_NAME]" at bounding box center [789, 665] width 297 height 26
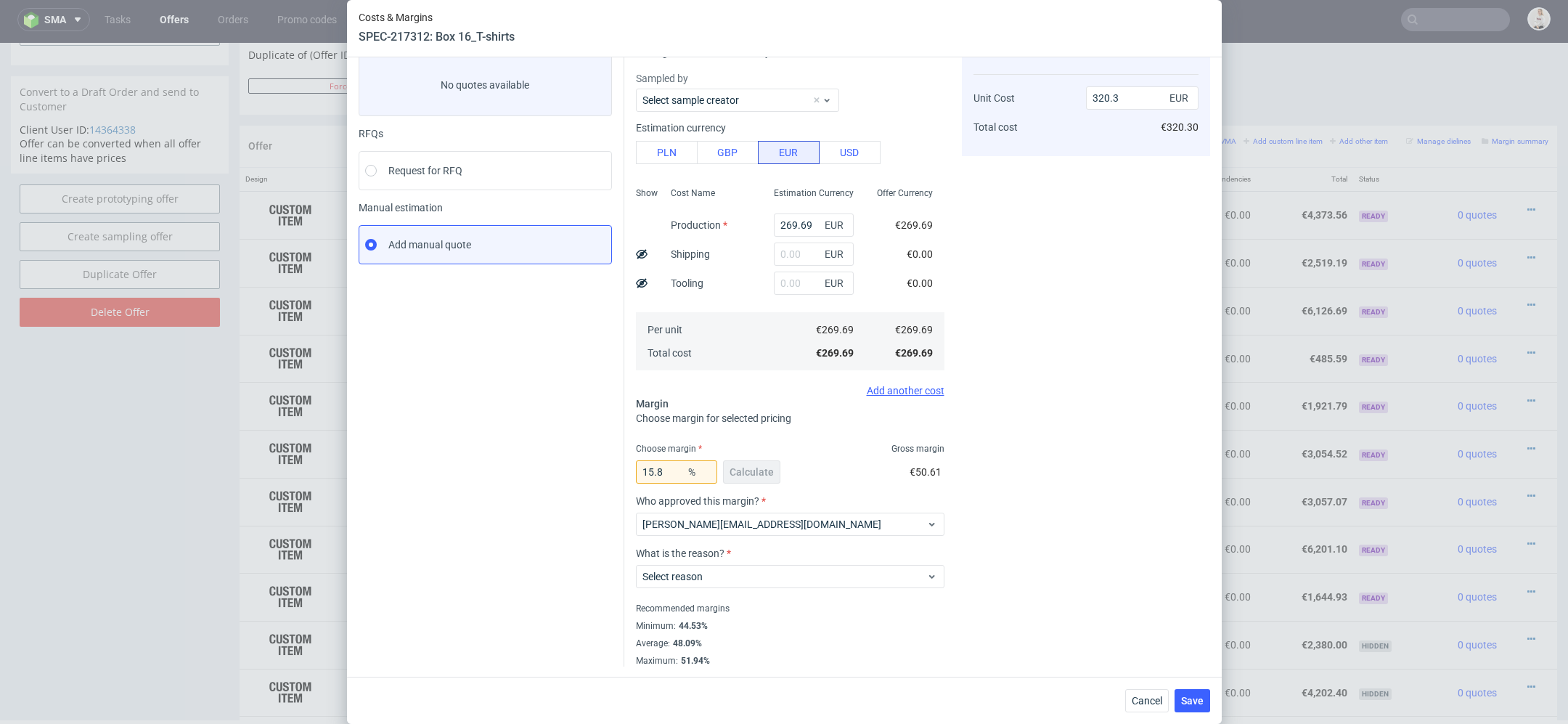
click at [701, 559] on div "Select reason" at bounding box center [790, 573] width 308 height 29
click at [701, 571] on label "Select reason" at bounding box center [672, 576] width 60 height 12
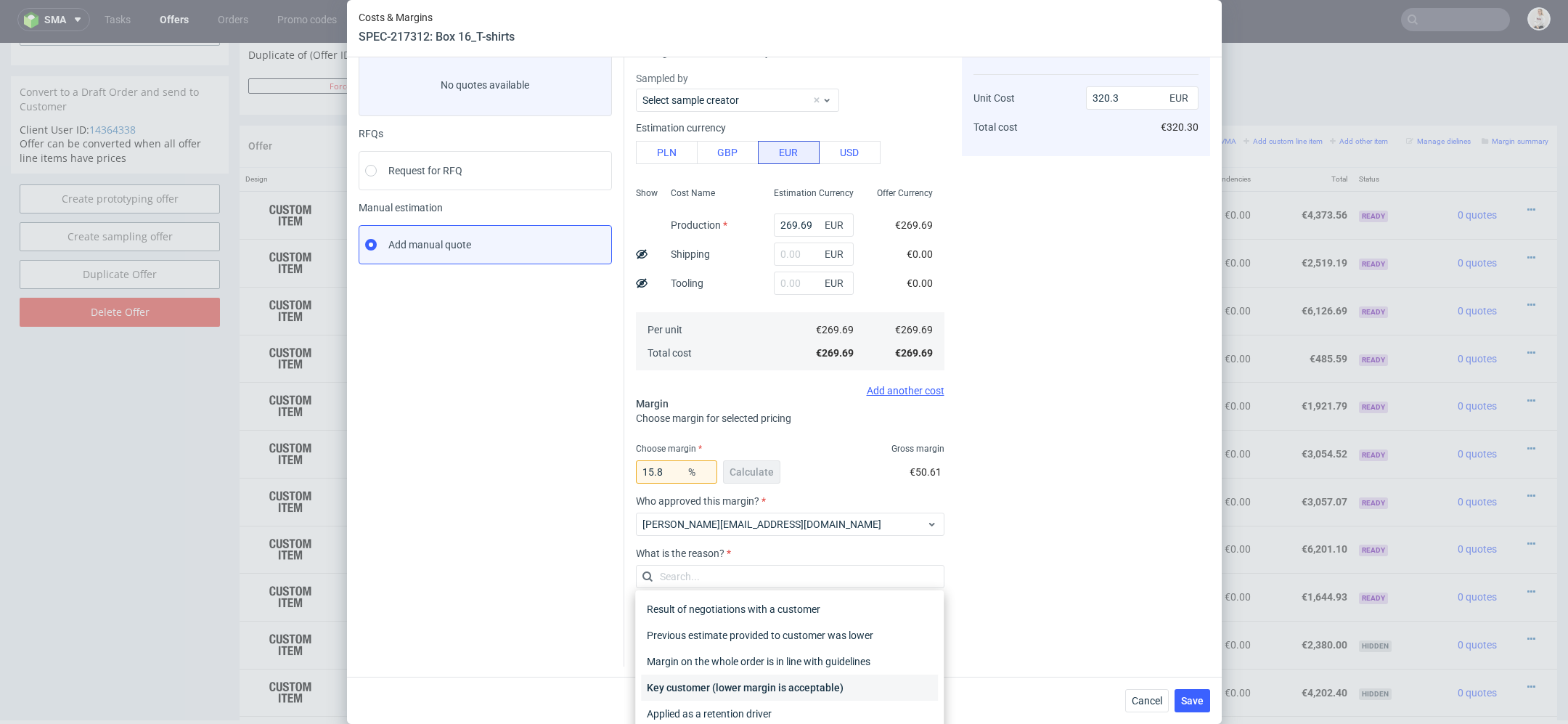
click at [745, 685] on div "Key customer (lower margin is acceptable)" at bounding box center [789, 688] width 297 height 26
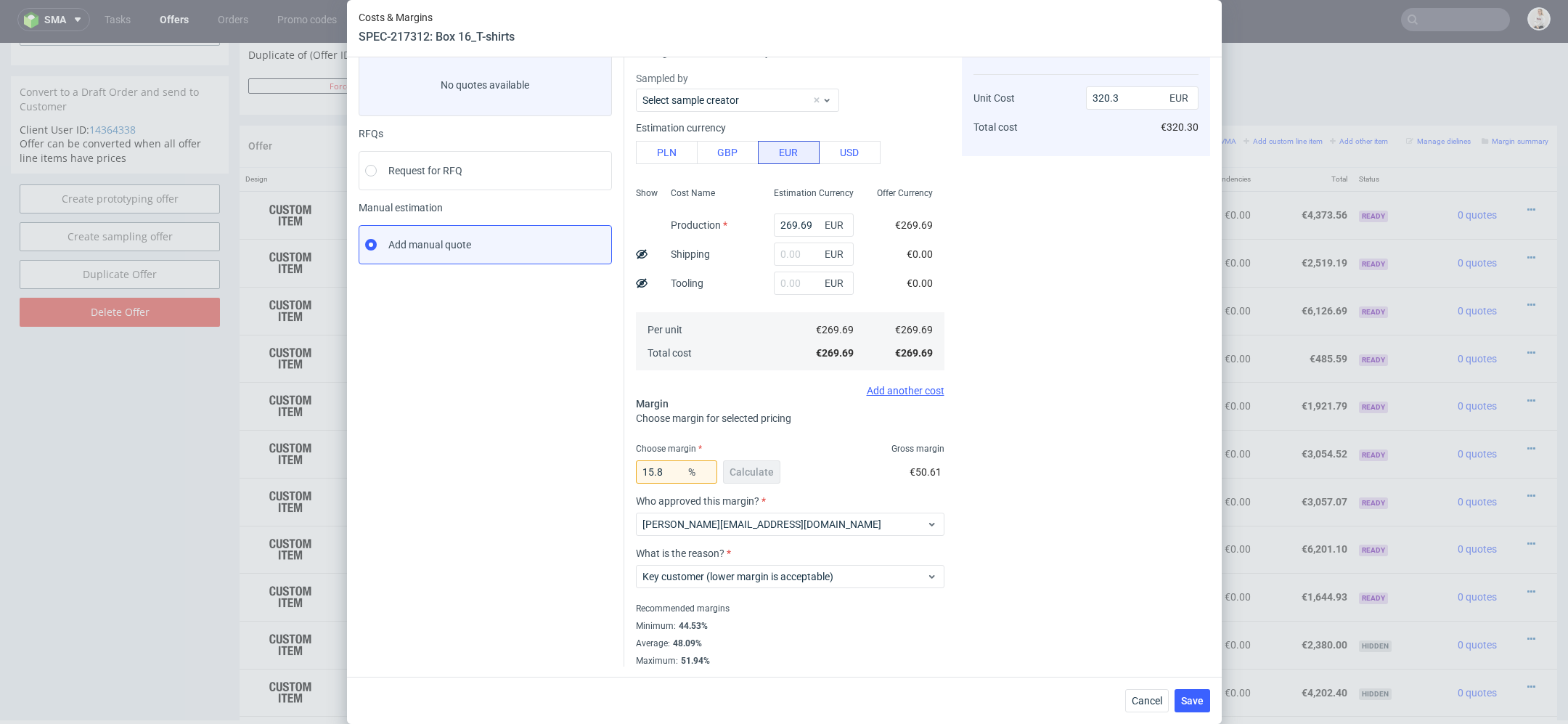
click at [1076, 534] on div "Cost displayed to the customer Unit Cost Total cost 320.3 EUR €320.30" at bounding box center [1086, 348] width 248 height 636
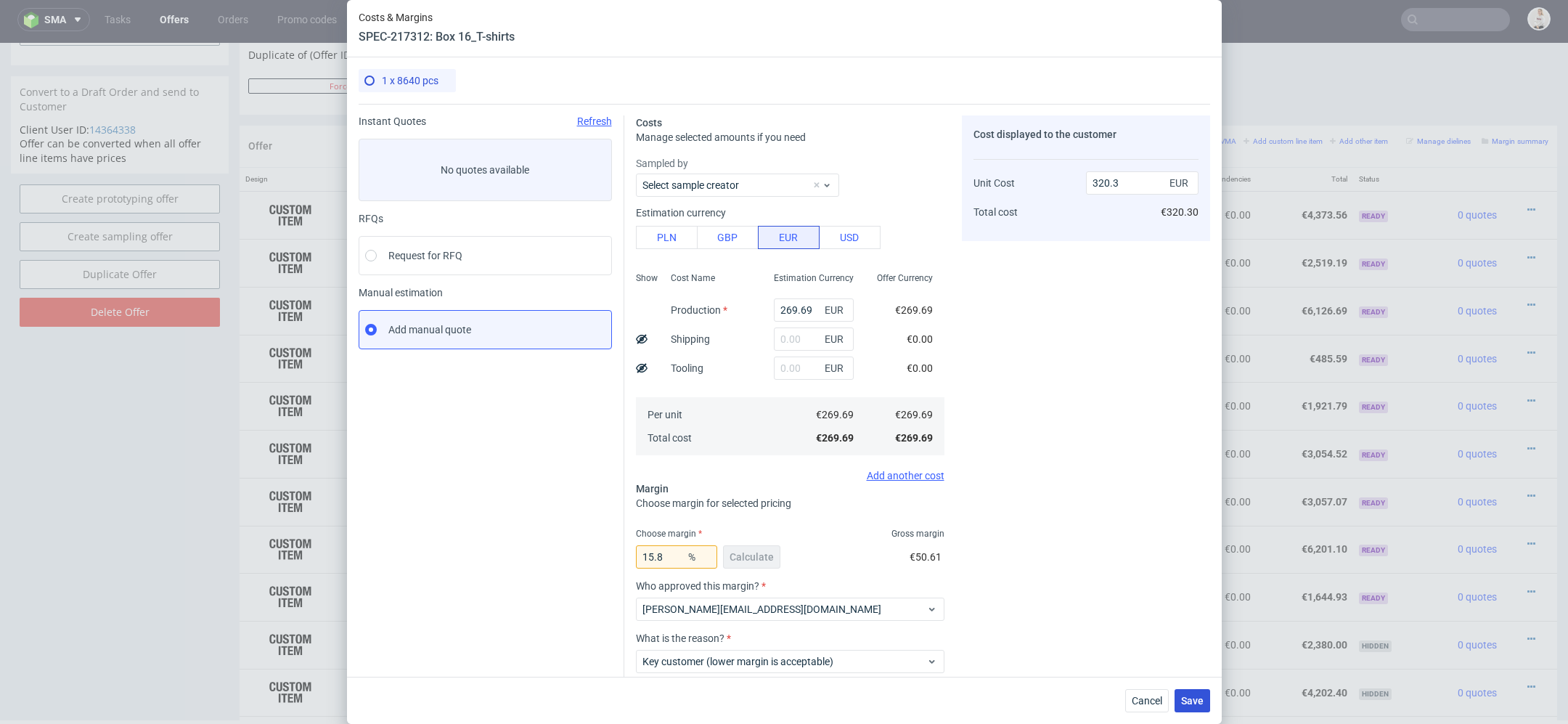
click at [1185, 701] on span "Save" at bounding box center [1192, 700] width 22 height 10
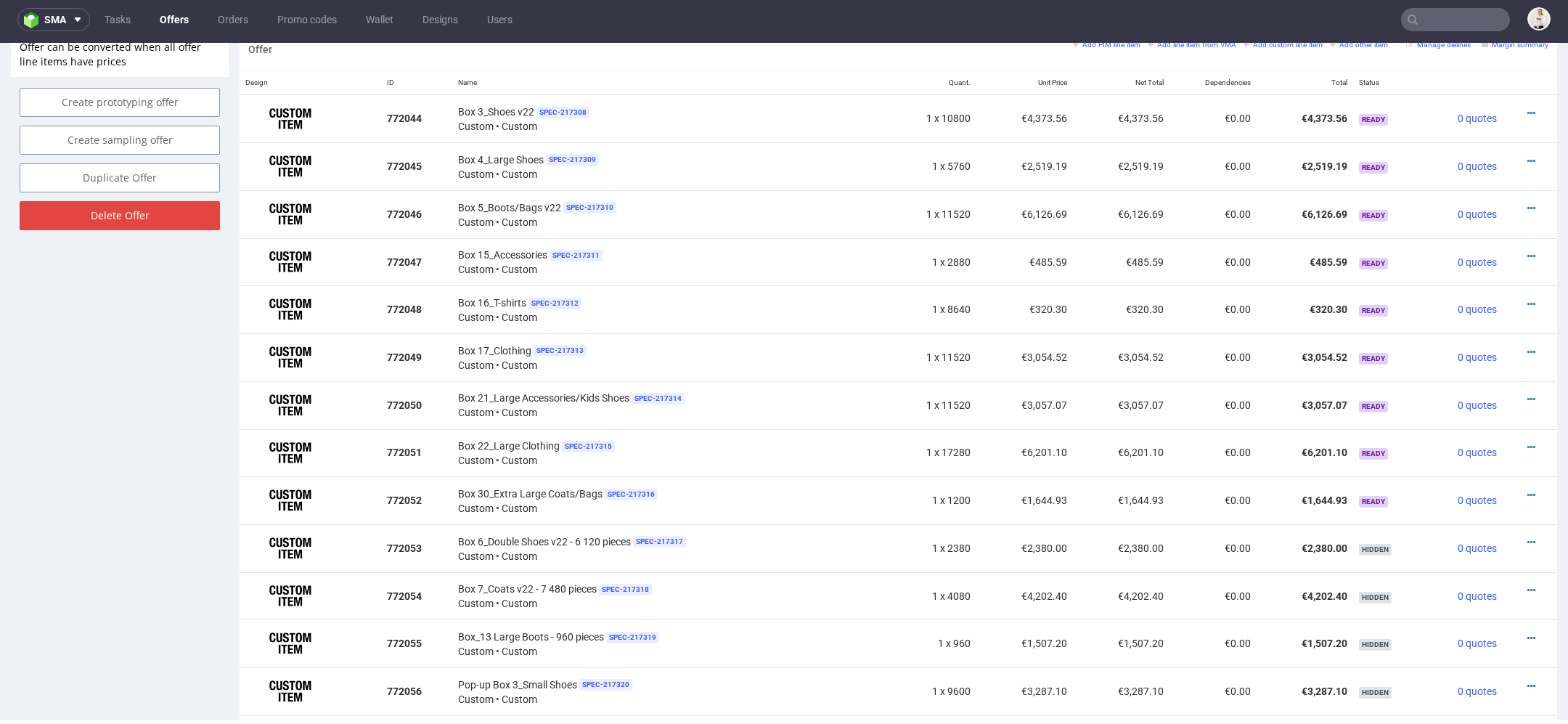
scroll to position [892, 0]
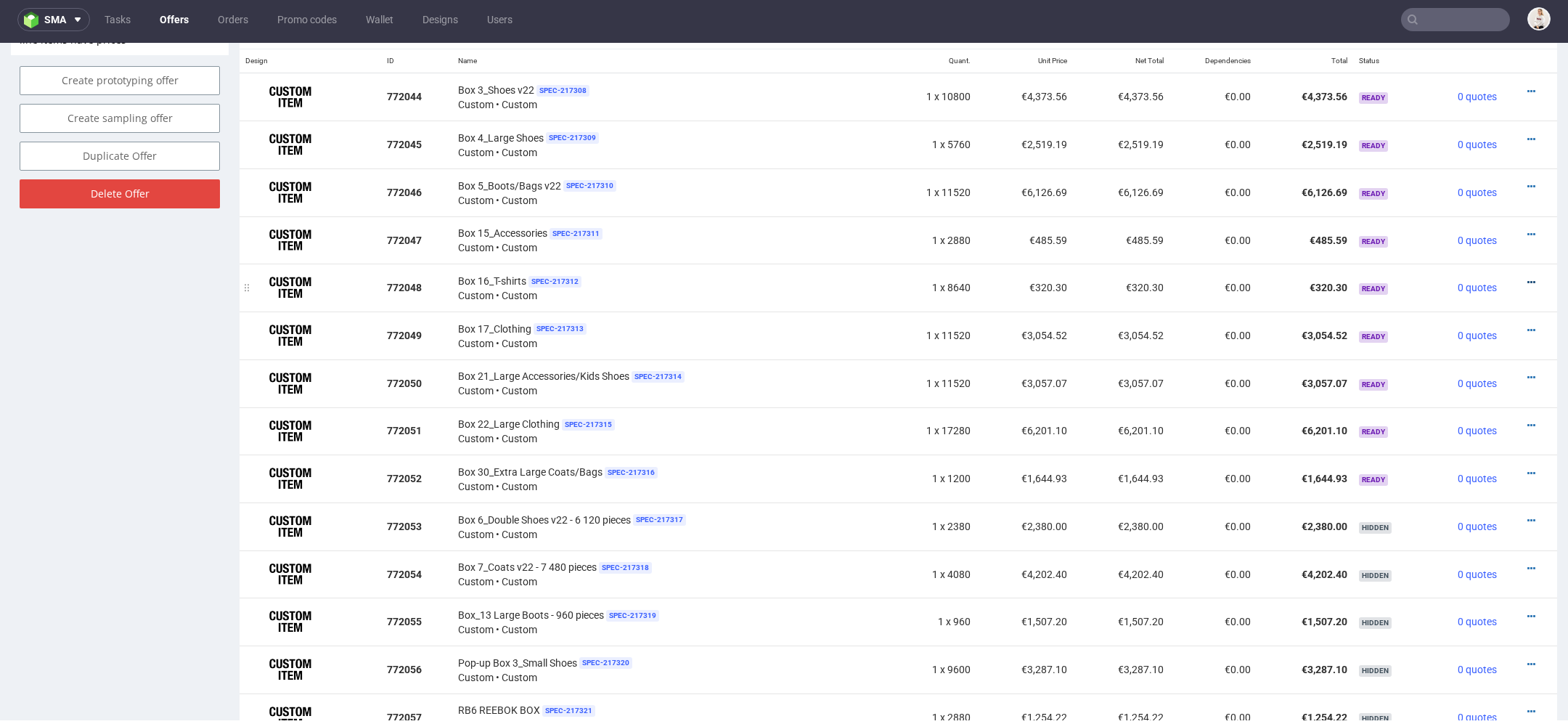
click at [1528, 278] on icon at bounding box center [1532, 283] width 8 height 10
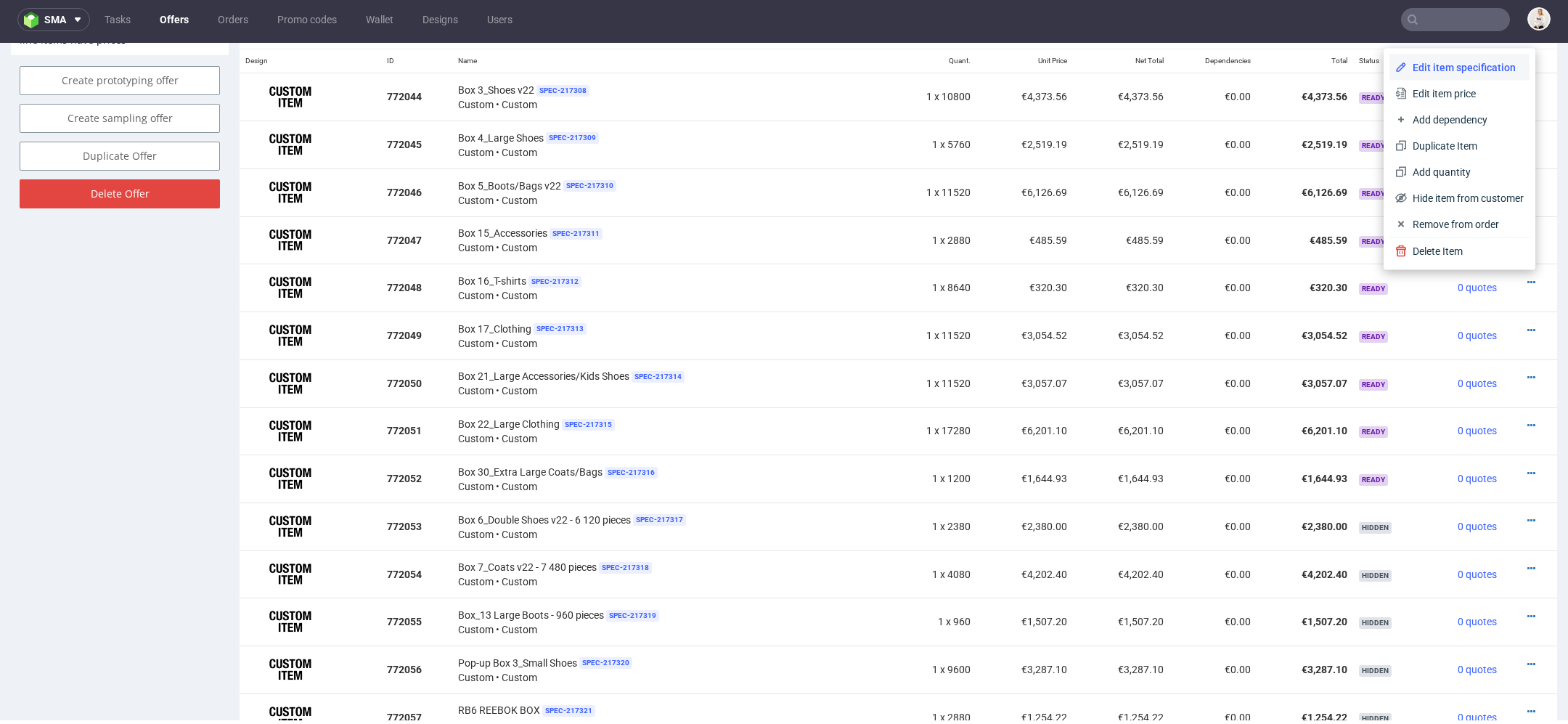
click at [1431, 66] on span "Edit item specification" at bounding box center [1465, 67] width 117 height 15
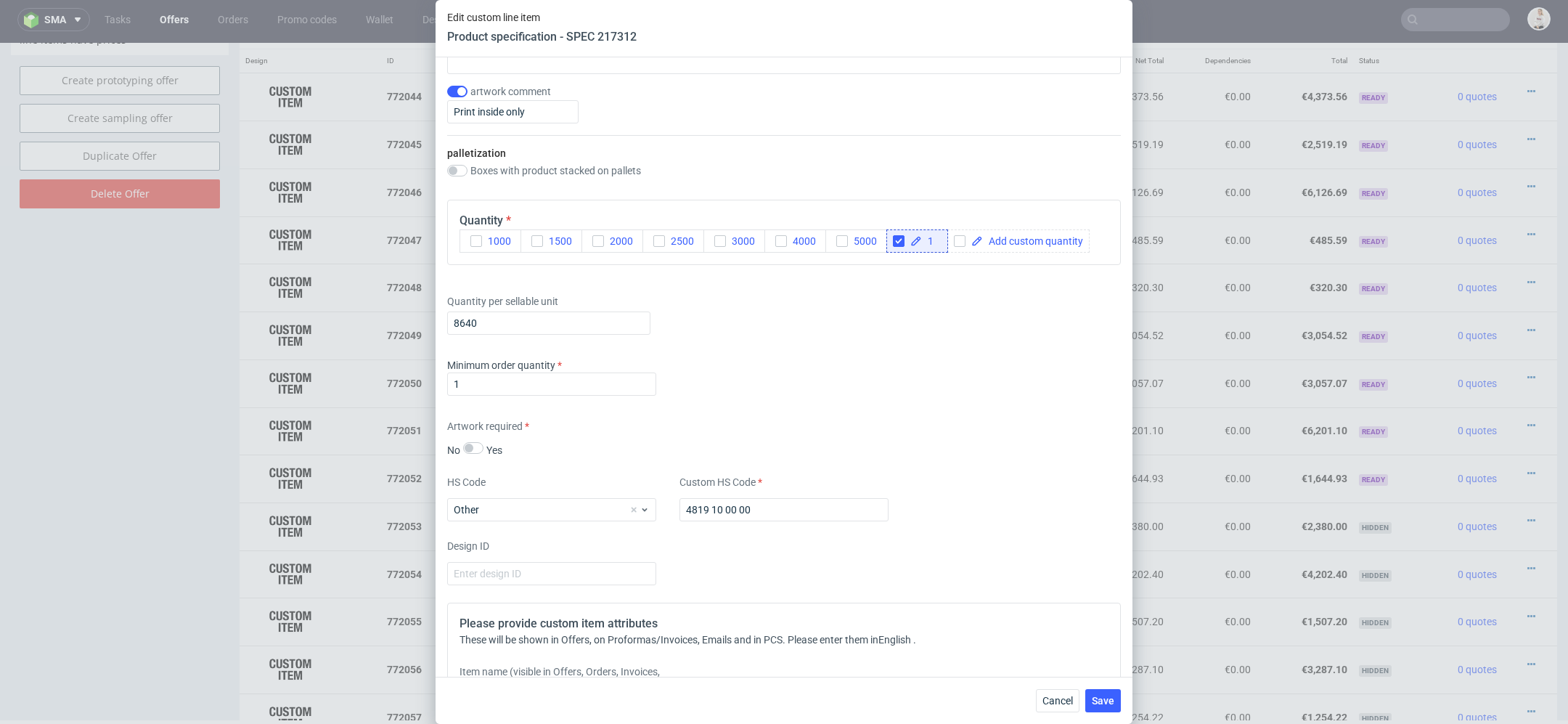
scroll to position [1821, 0]
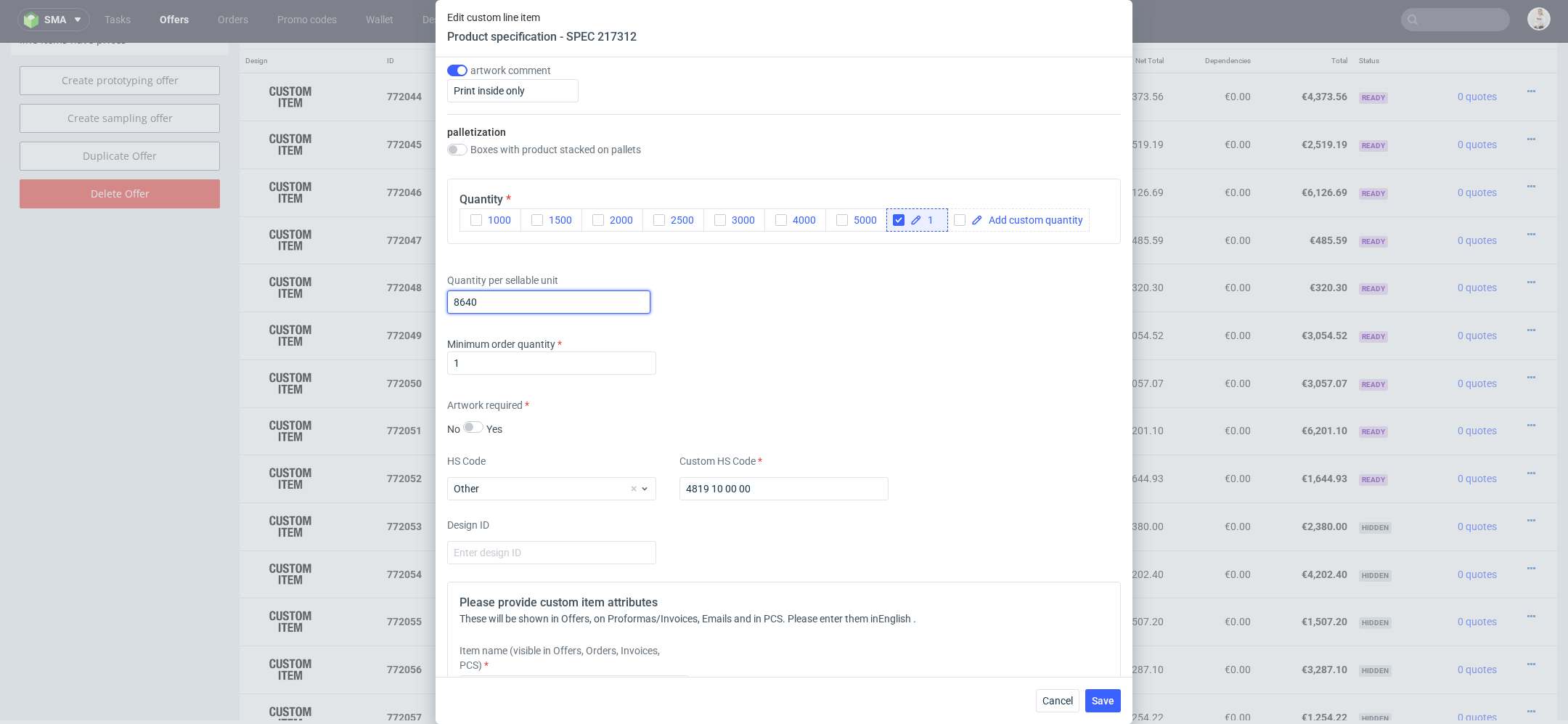
drag, startPoint x: 524, startPoint y: 300, endPoint x: 331, endPoint y: 308, distance: 193.2
click at [346, 304] on div "Edit custom line item Product specification - SPEC 217312 Supplier TFP Sp. z o.…" at bounding box center [784, 362] width 1568 height 724
type input "1440"
click at [870, 358] on div "Minimum order quantity 1" at bounding box center [784, 358] width 674 height 44
click at [1109, 710] on button "Save" at bounding box center [1103, 700] width 35 height 23
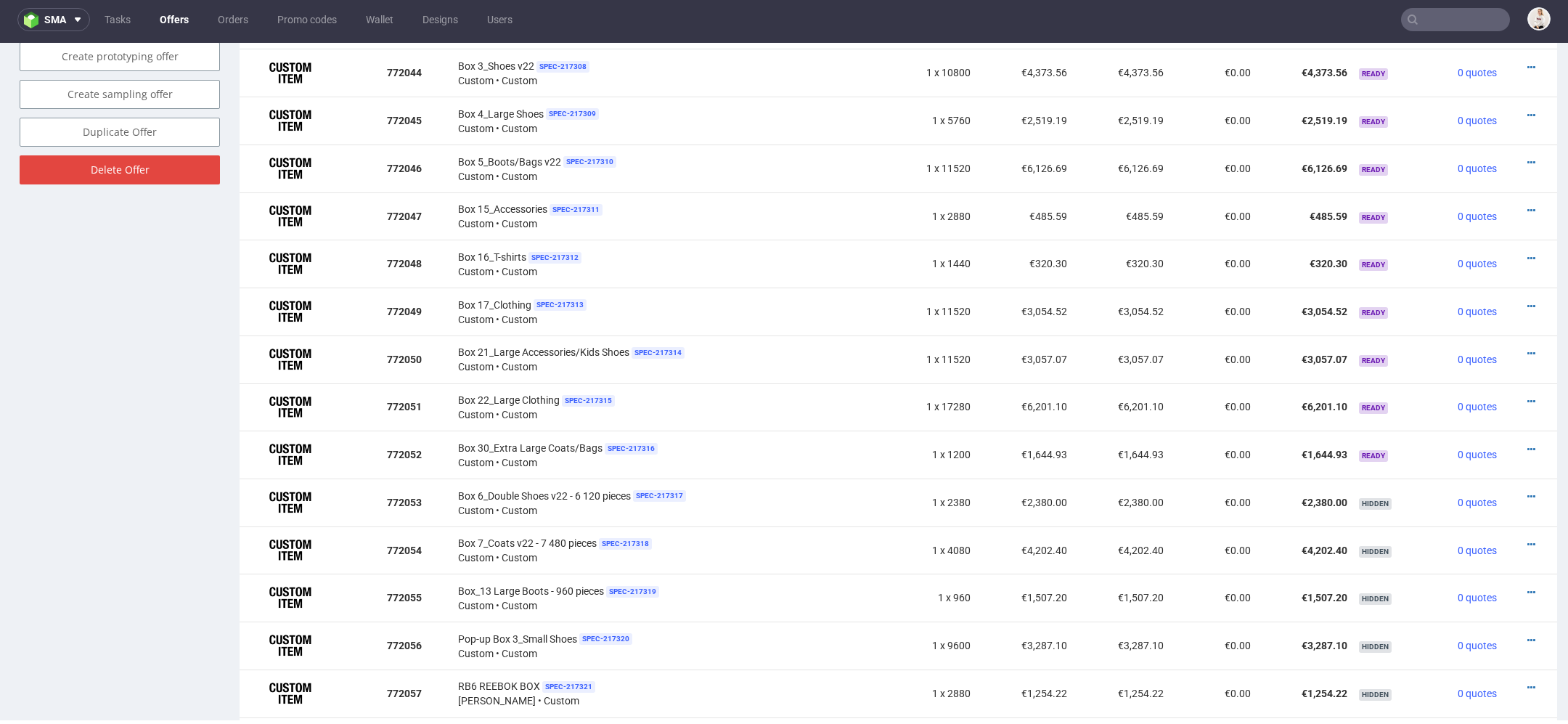
scroll to position [952, 0]
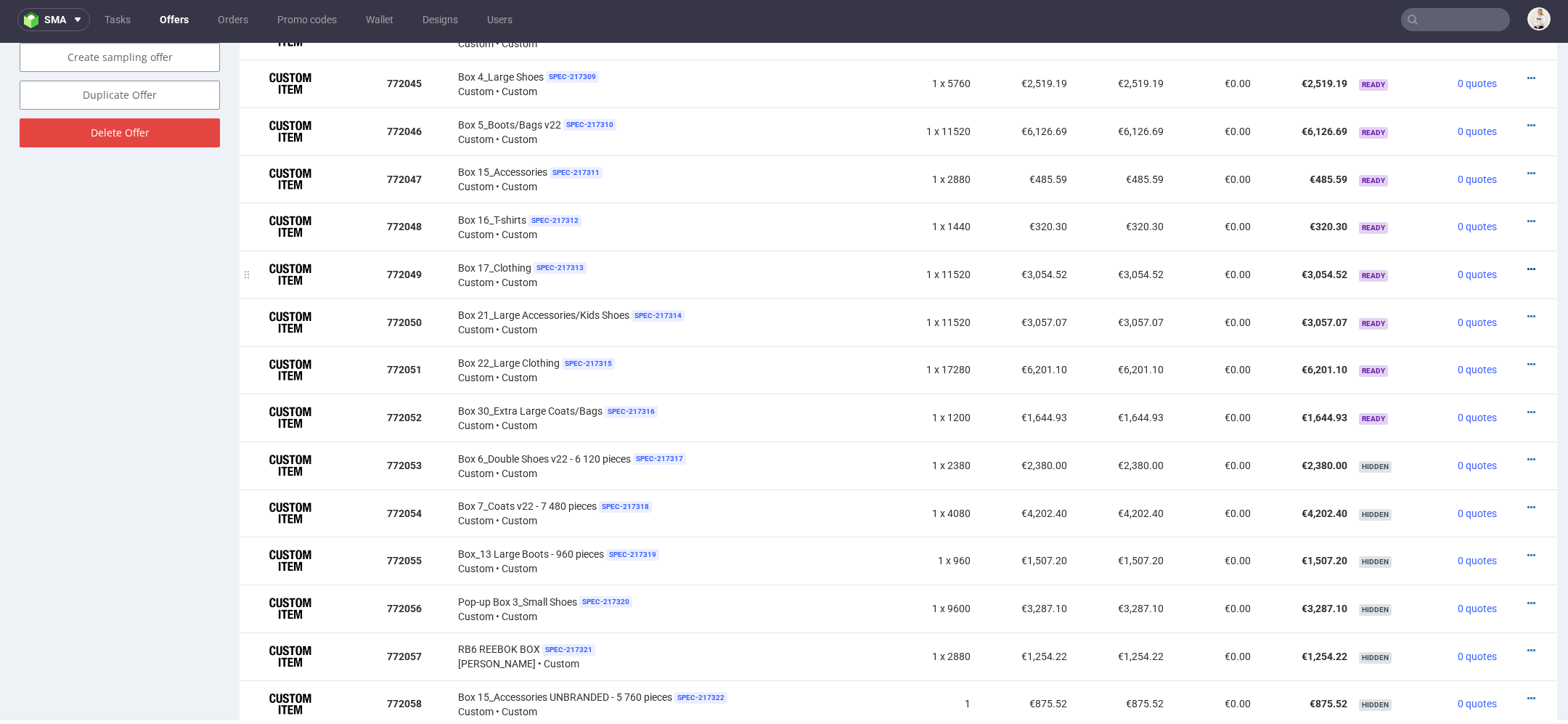
click at [1528, 265] on icon at bounding box center [1532, 270] width 8 height 10
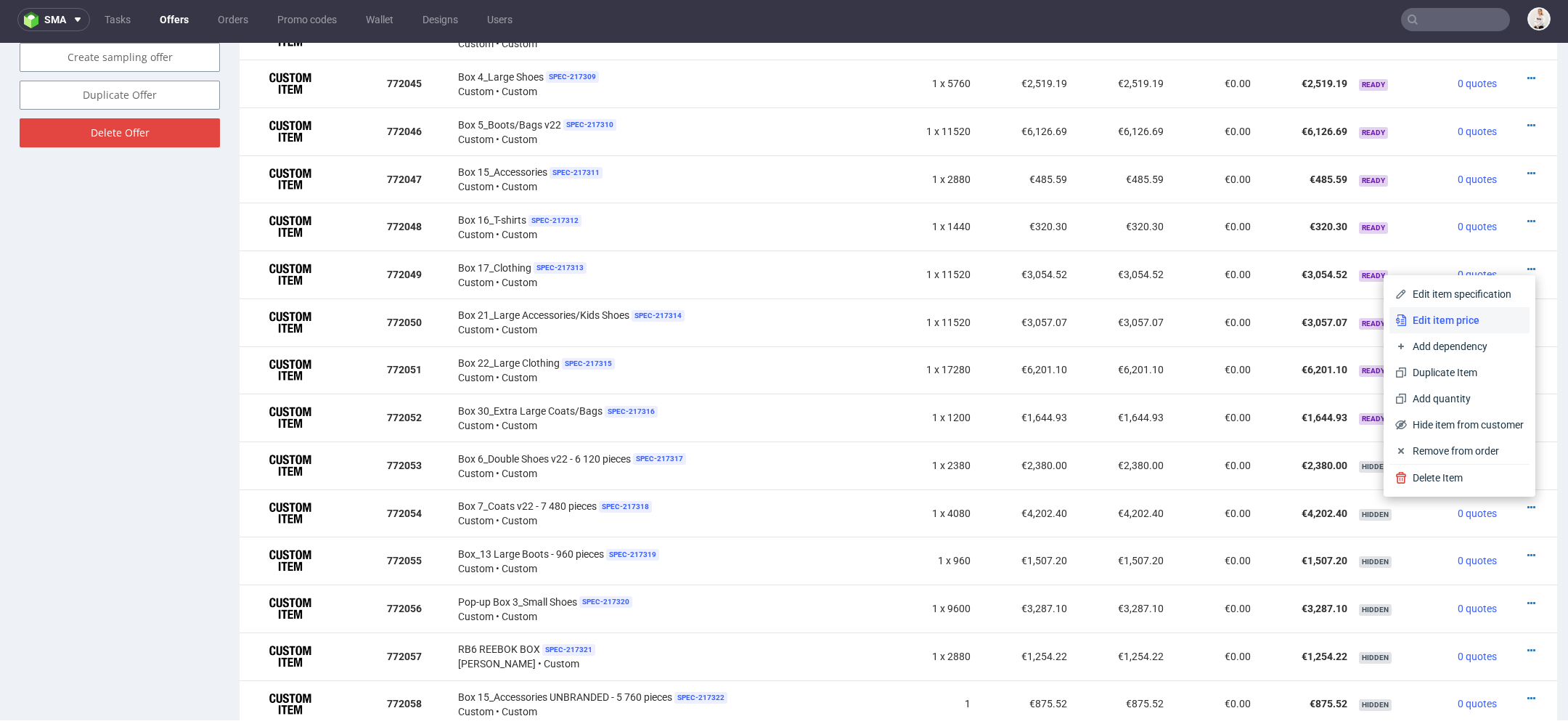
click at [1464, 315] on span "Edit item price" at bounding box center [1465, 320] width 117 height 15
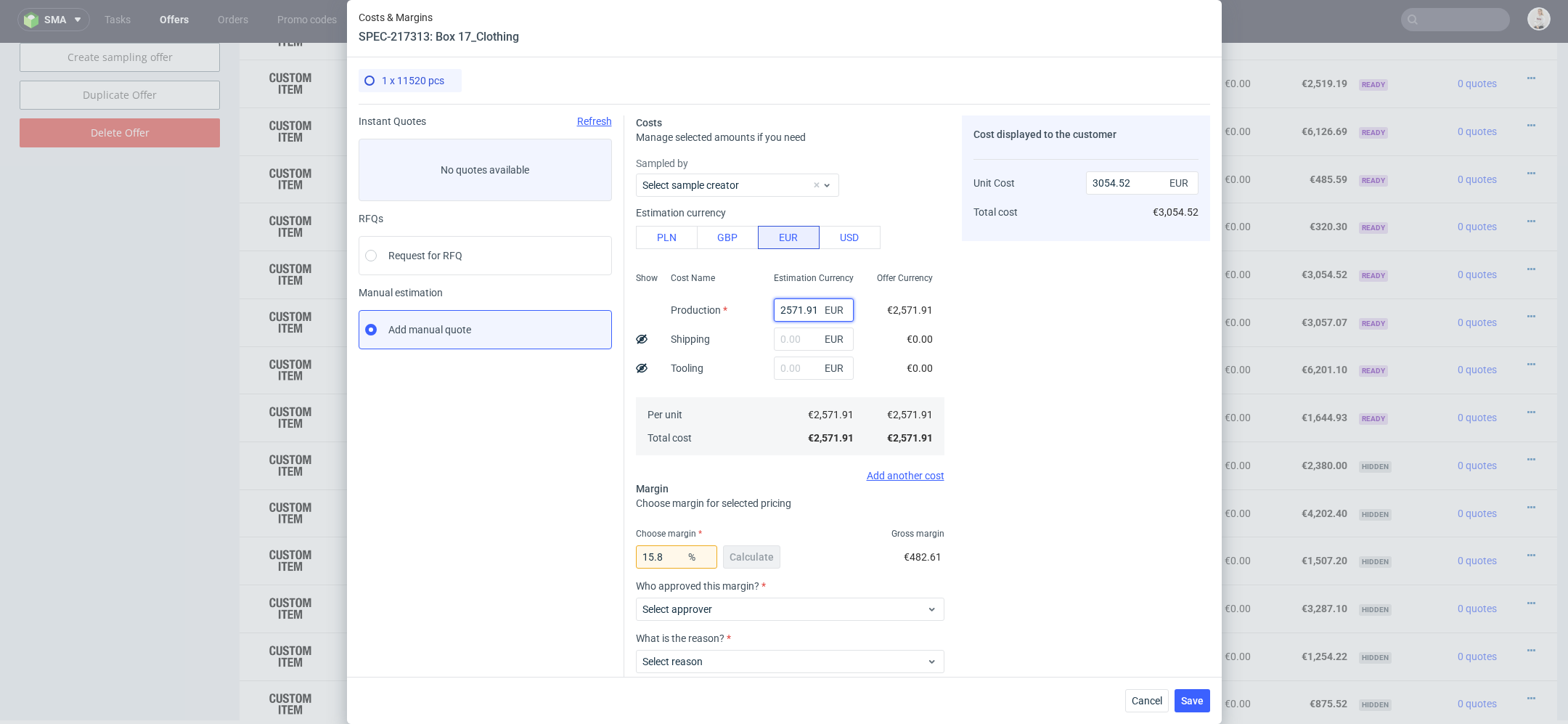
click at [806, 308] on input "2571.91" at bounding box center [814, 310] width 80 height 23
paste input "€964,47"
type input "€964,47"
type input "0"
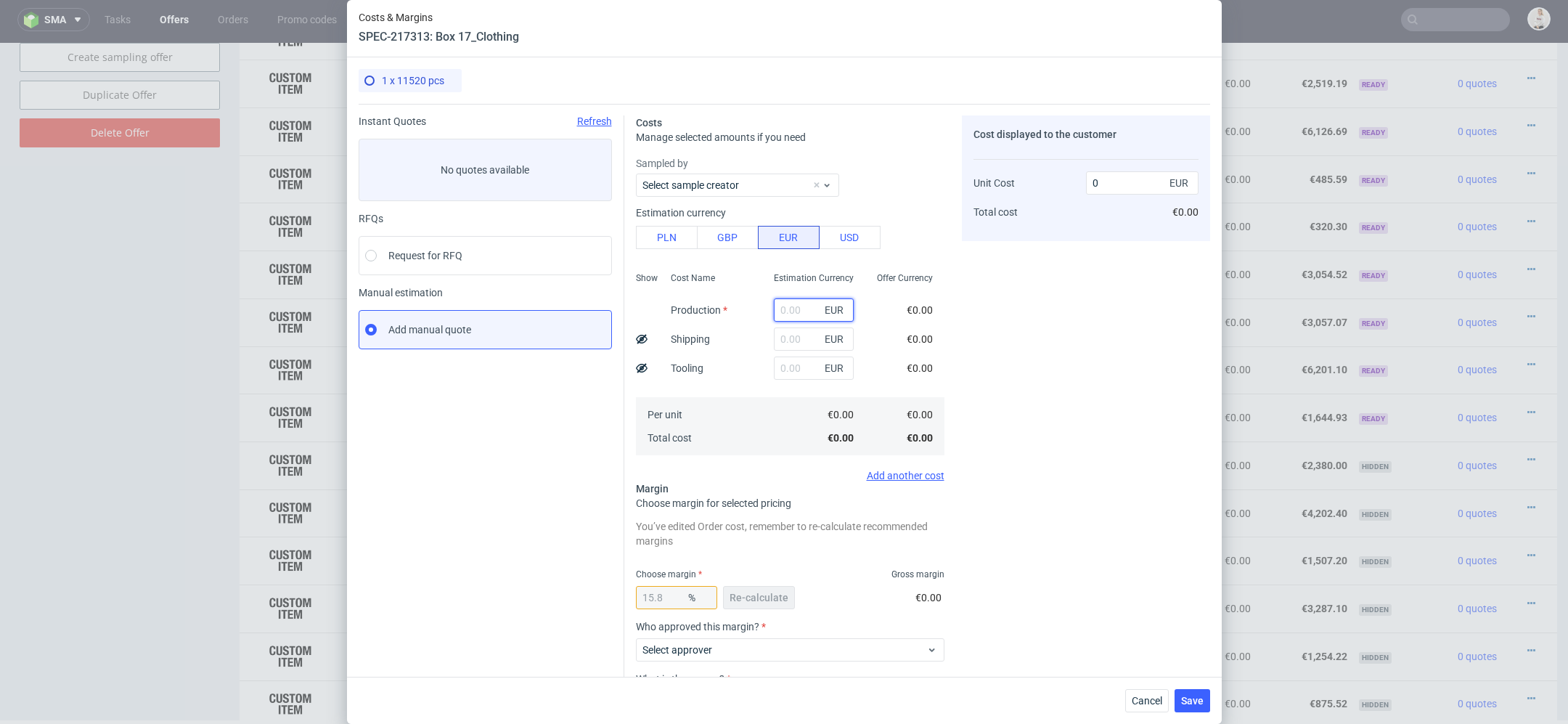
paste input "€964,47"
click at [783, 316] on input "€964,47" at bounding box center [814, 310] width 80 height 23
click at [784, 310] on input "€964,47" at bounding box center [814, 310] width 80 height 23
type input "964.47"
type input "1145.45"
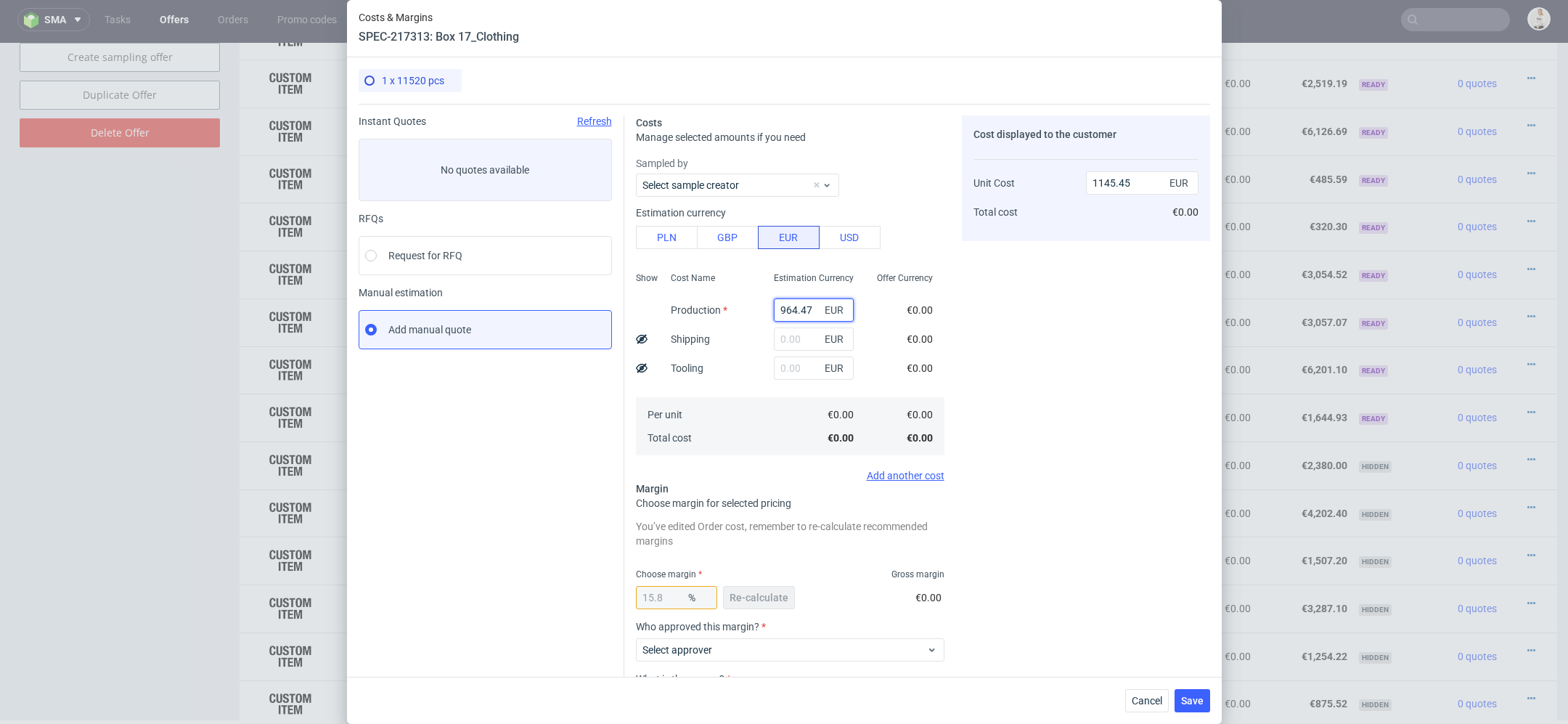
type input "964.47"
click at [1069, 381] on div "Cost displayed to the customer Unit Cost Total cost 1145.45 EUR €0.00" at bounding box center [1086, 453] width 248 height 676
click at [784, 593] on span "Re-calculate" at bounding box center [759, 597] width 59 height 10
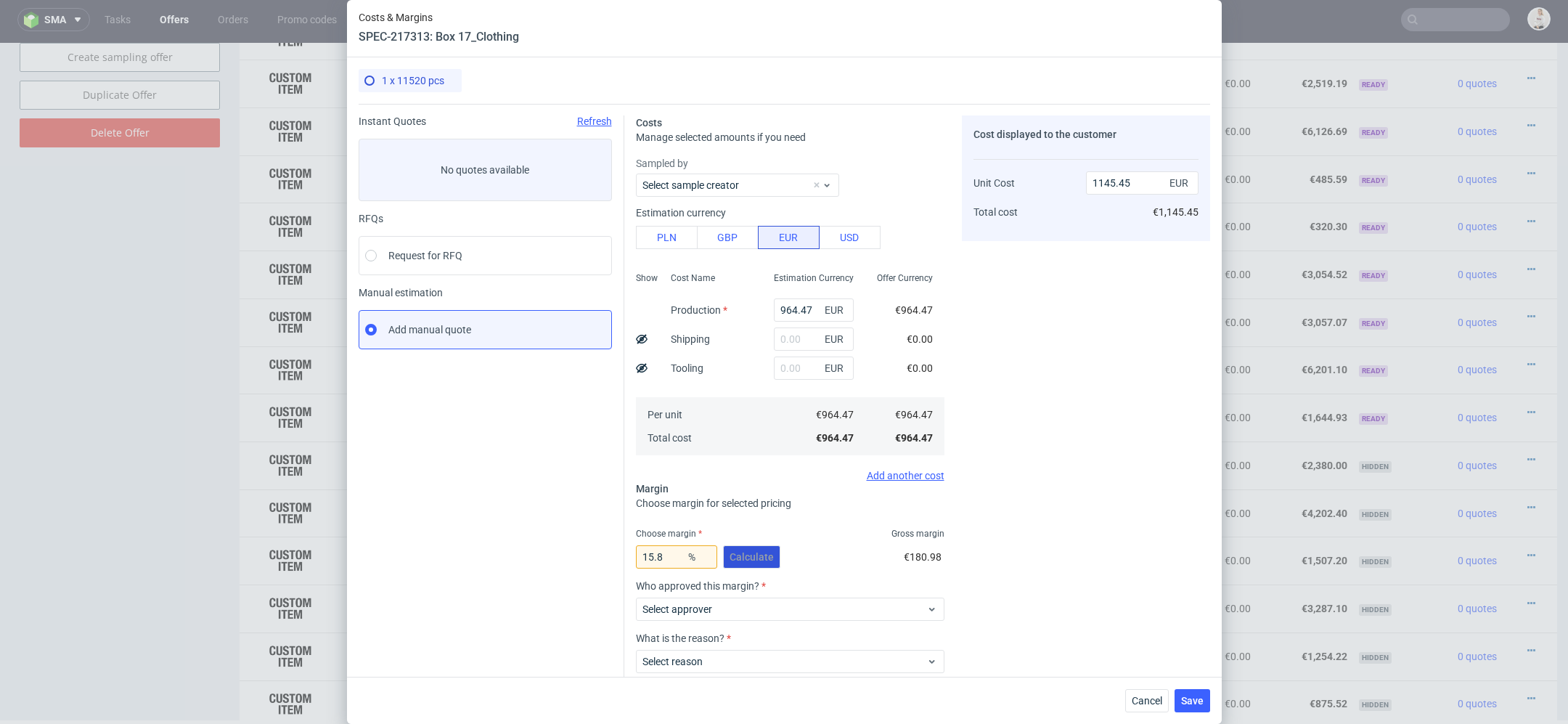
scroll to position [85, 0]
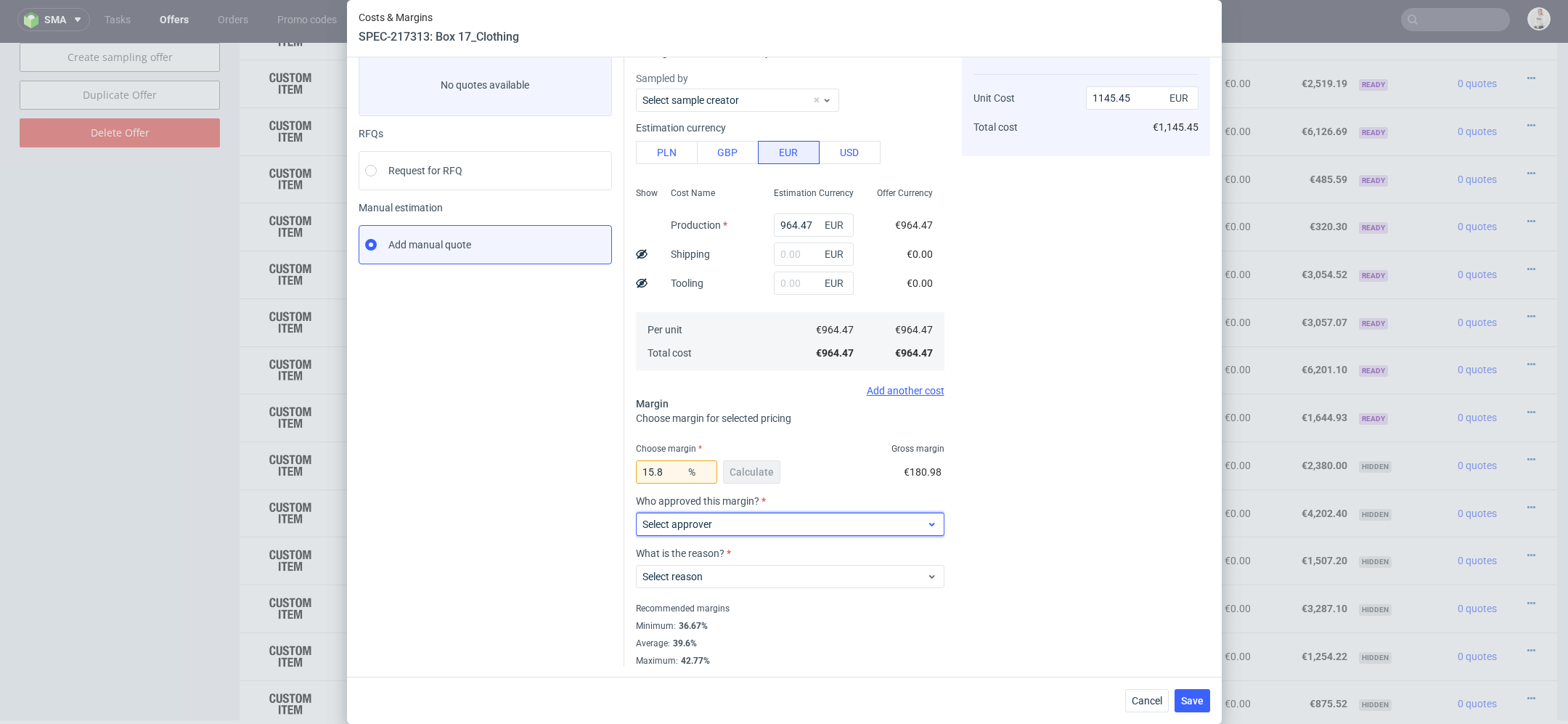
click at [742, 523] on span "Select approver" at bounding box center [785, 524] width 284 height 15
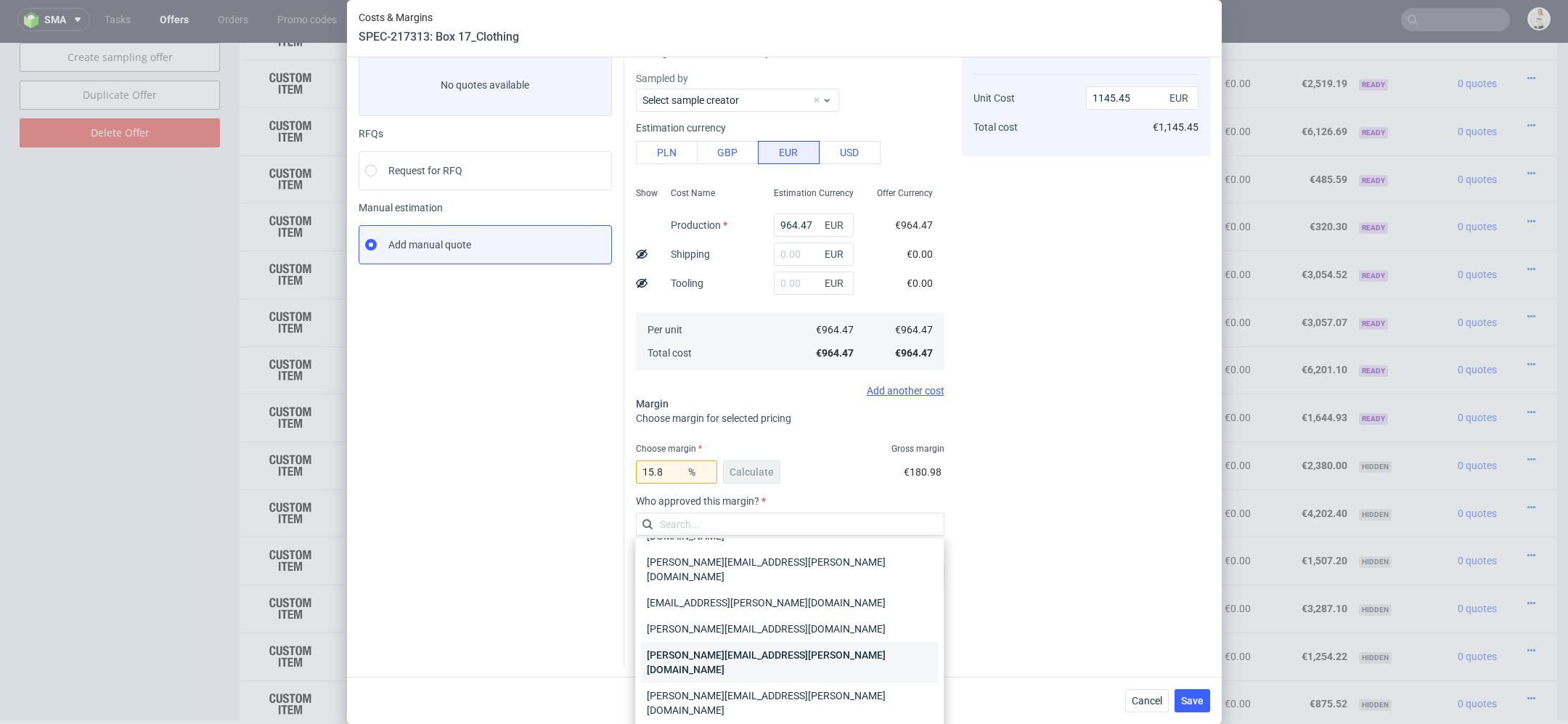
scroll to position [9, 0]
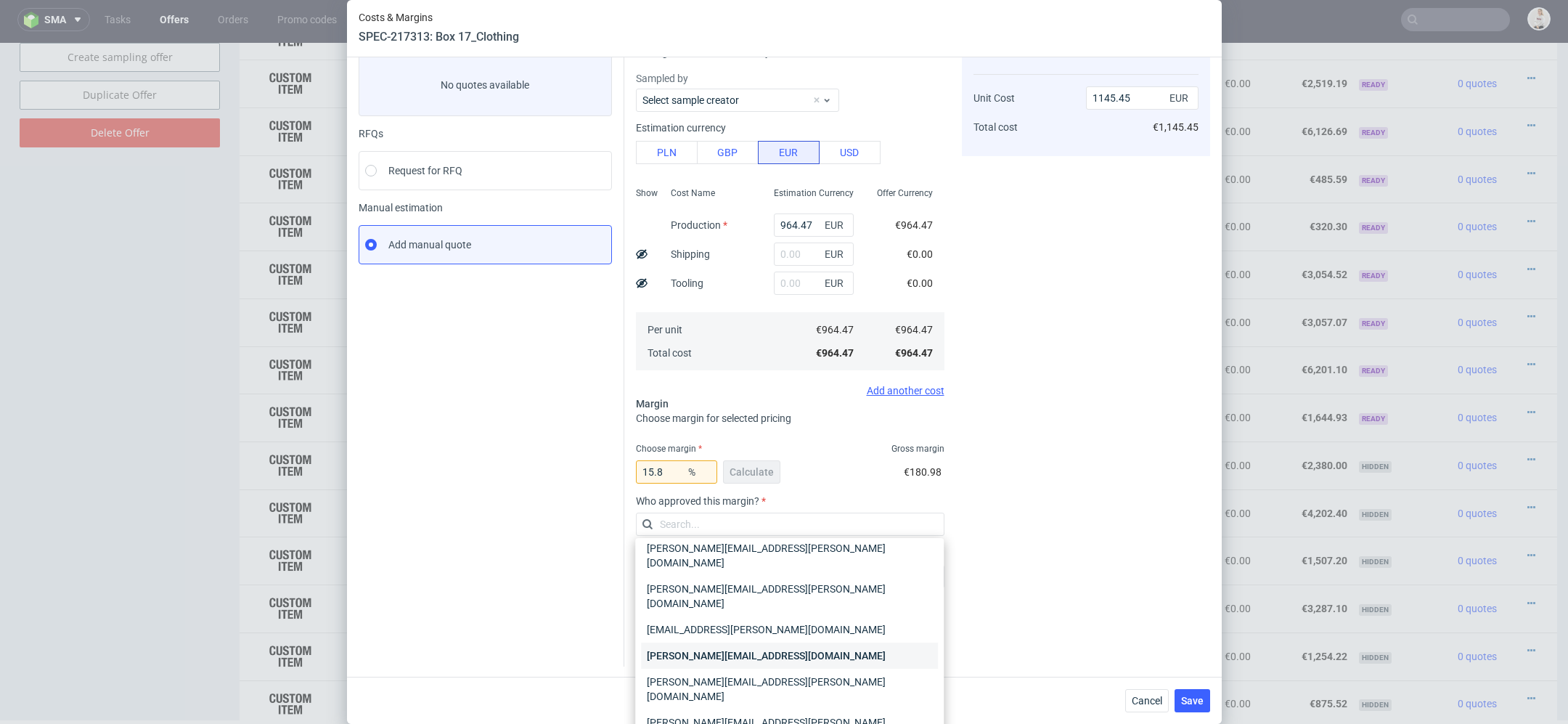
click at [754, 643] on div "[PERSON_NAME][EMAIL_ADDRESS][DOMAIN_NAME]" at bounding box center [789, 656] width 297 height 26
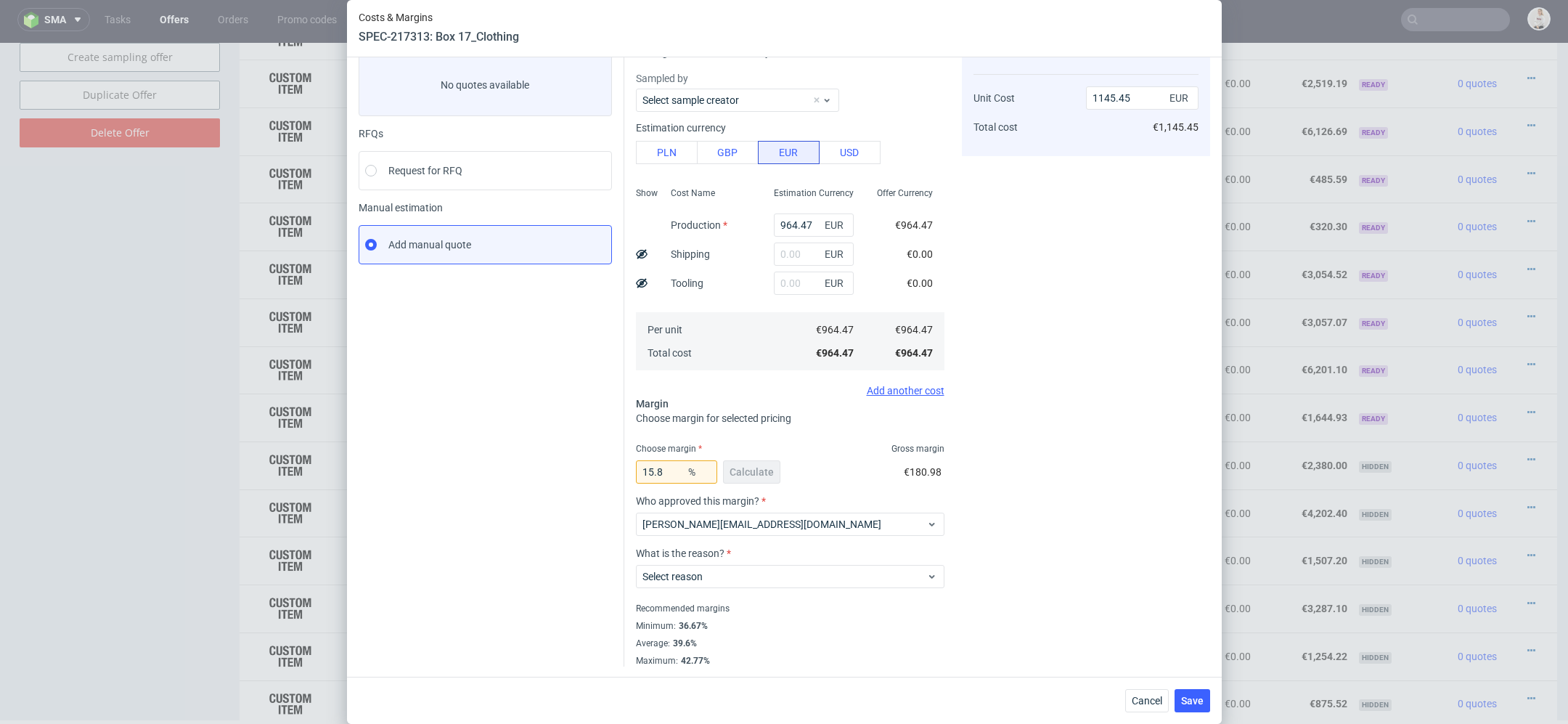
click at [738, 593] on div "What is the reason? Select reason" at bounding box center [790, 574] width 308 height 53
click at [732, 580] on span "Select reason" at bounding box center [785, 577] width 284 height 15
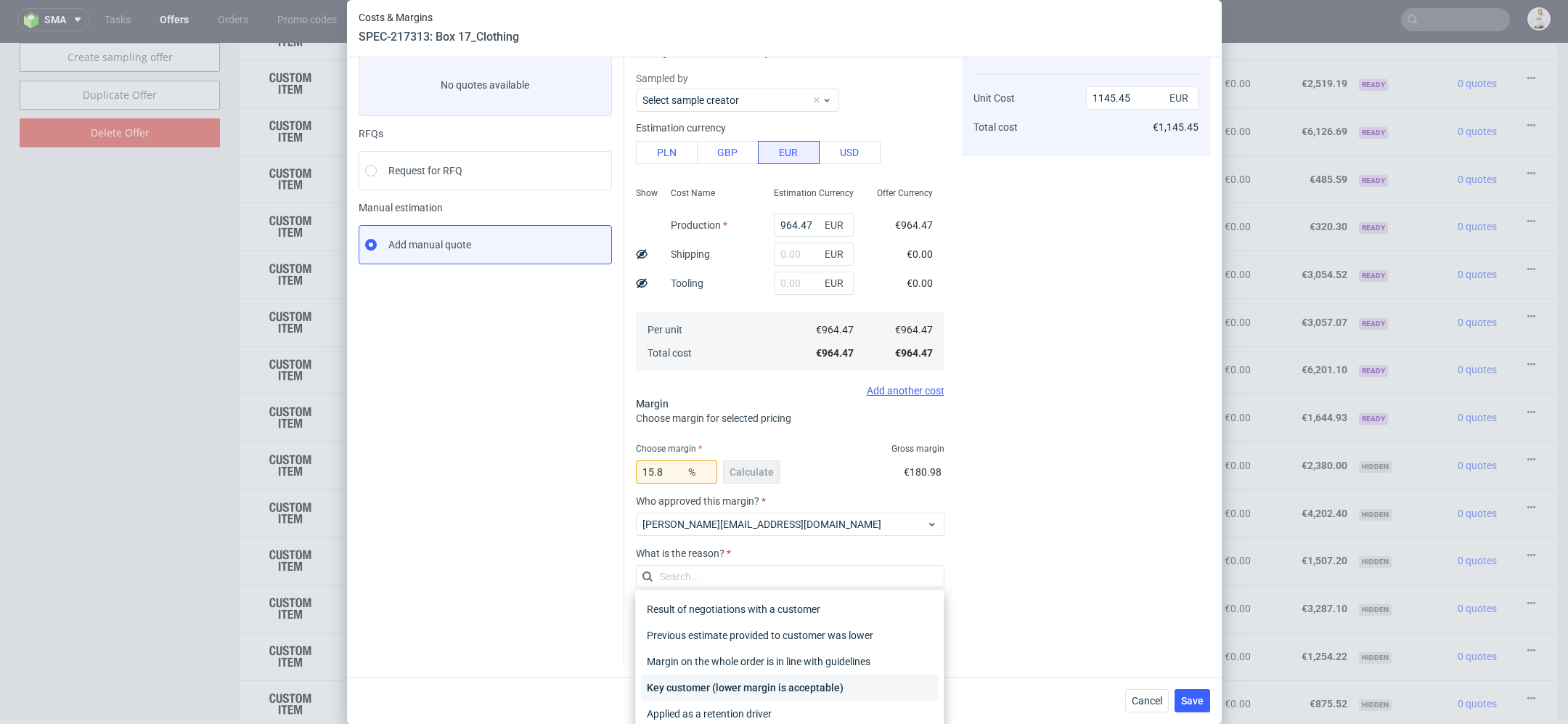
click at [761, 686] on div "Key customer (lower margin is acceptable)" at bounding box center [789, 688] width 297 height 26
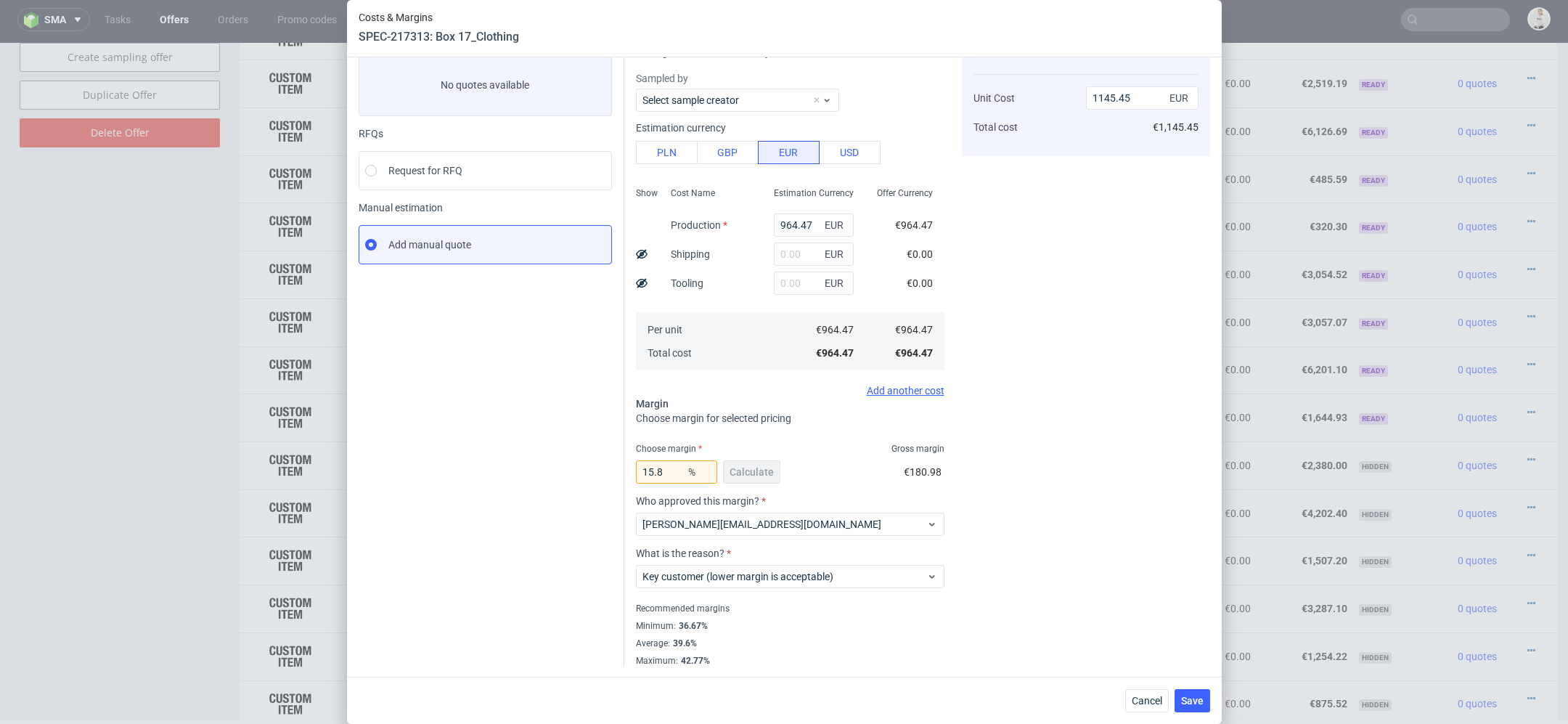
click at [1058, 599] on div "Cost displayed to the customer Unit Cost Total cost 1145.45 EUR €1,145.45" at bounding box center [1086, 348] width 248 height 636
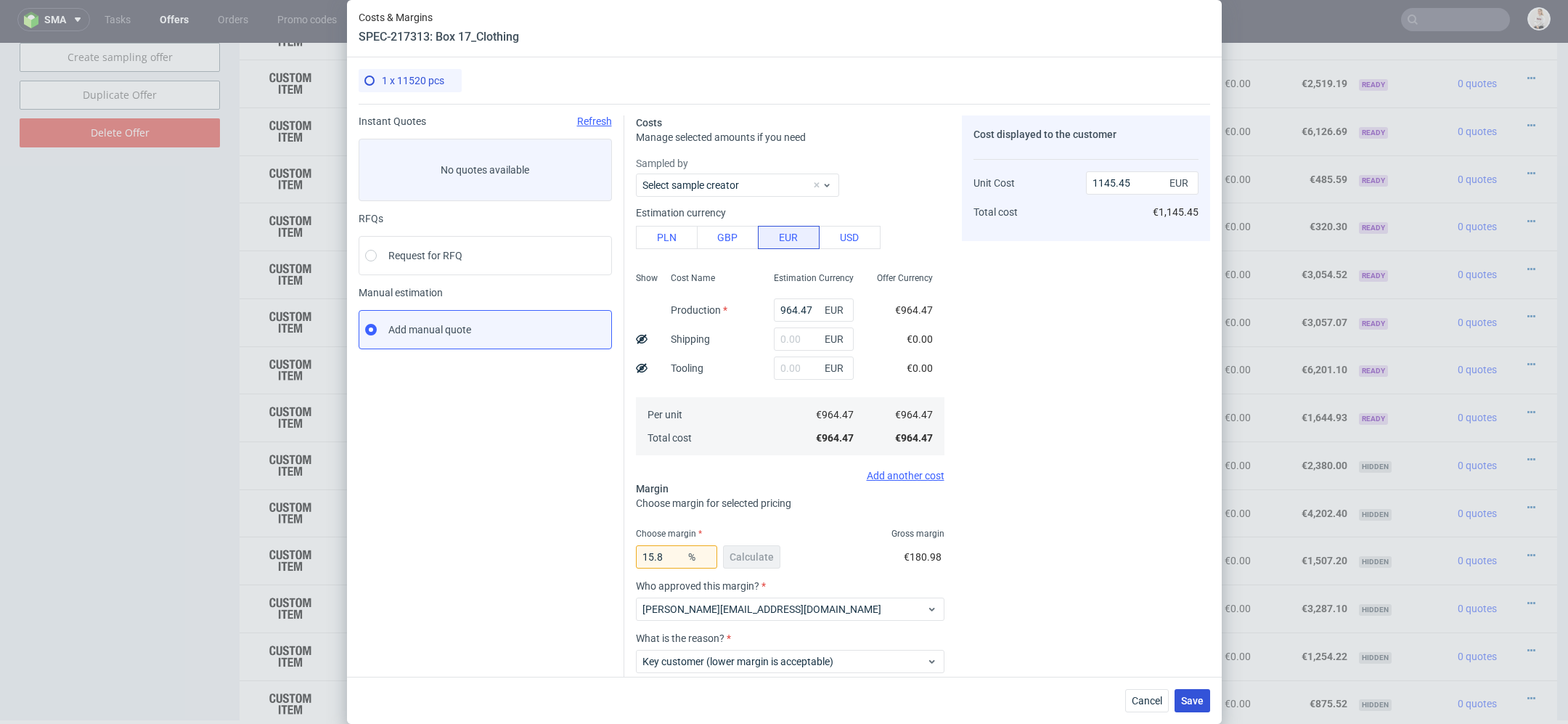
click at [1195, 702] on span "Save" at bounding box center [1192, 700] width 22 height 10
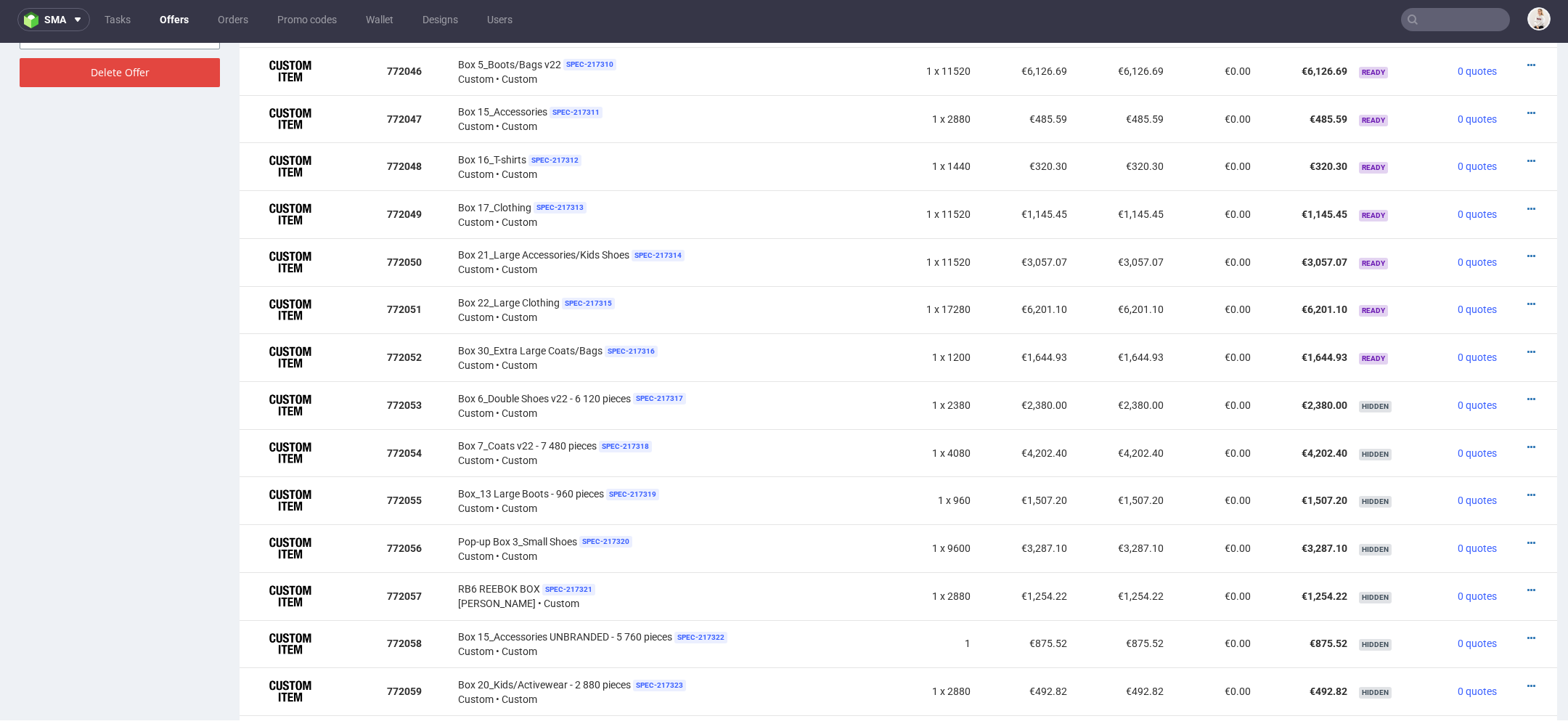
scroll to position [1003, 0]
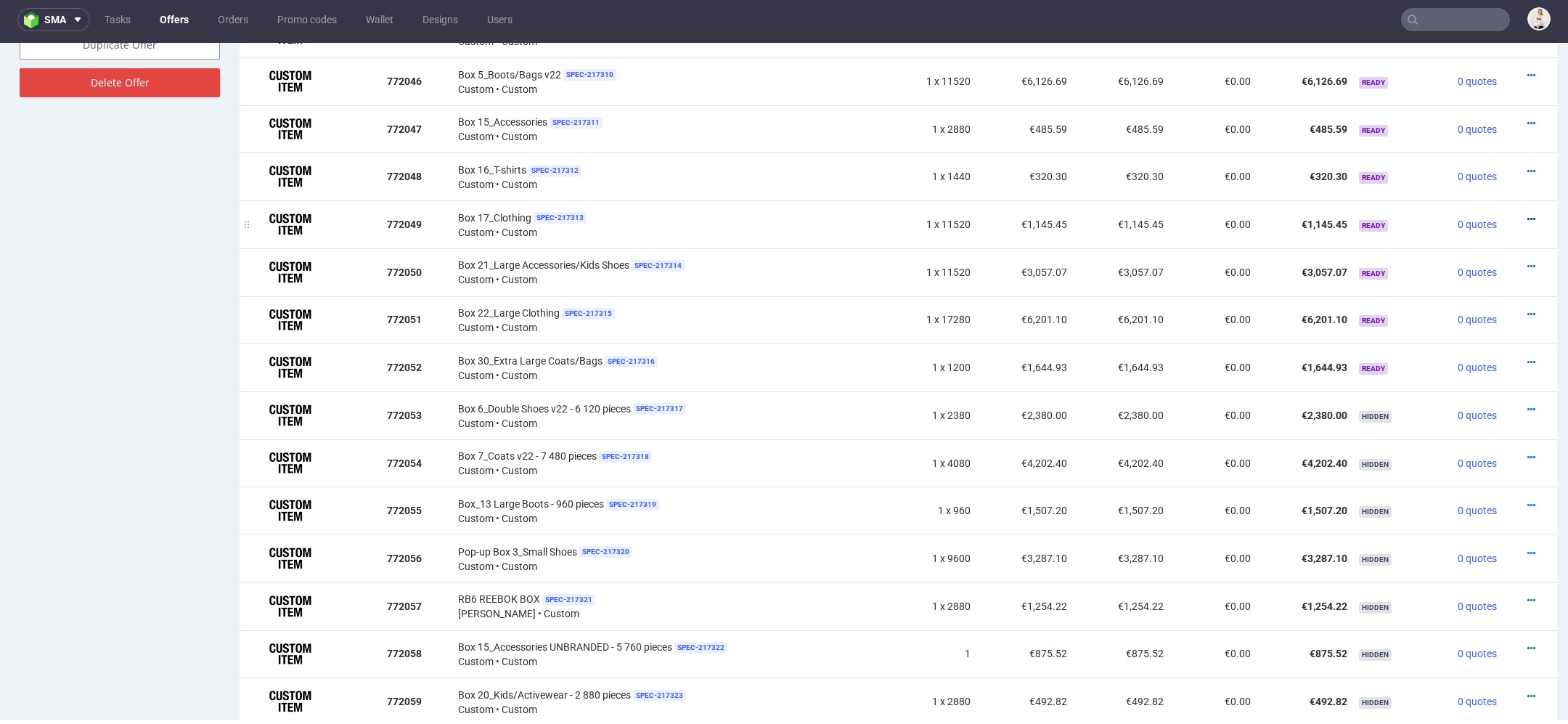
click at [1528, 214] on icon at bounding box center [1532, 219] width 8 height 10
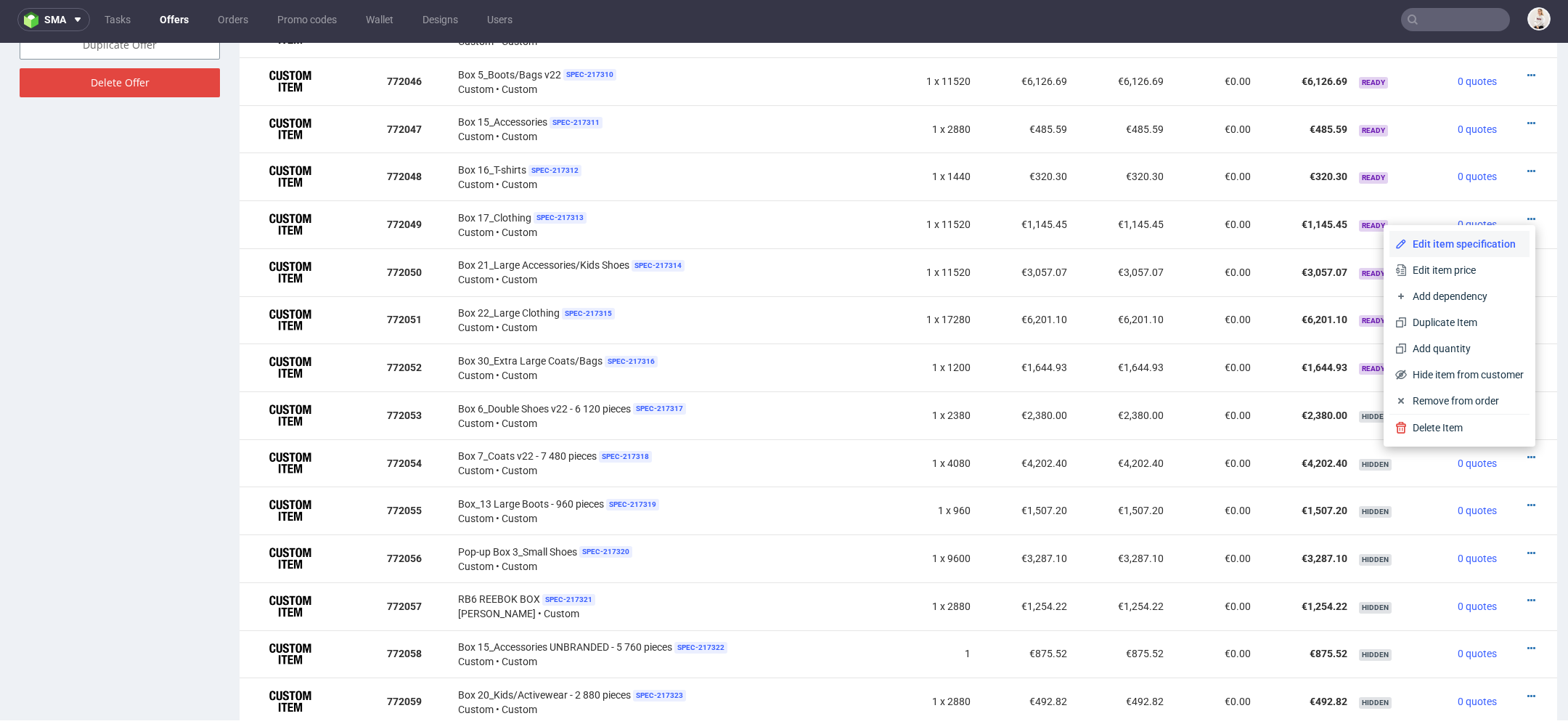
click at [1455, 247] on span "Edit item specification" at bounding box center [1465, 244] width 117 height 15
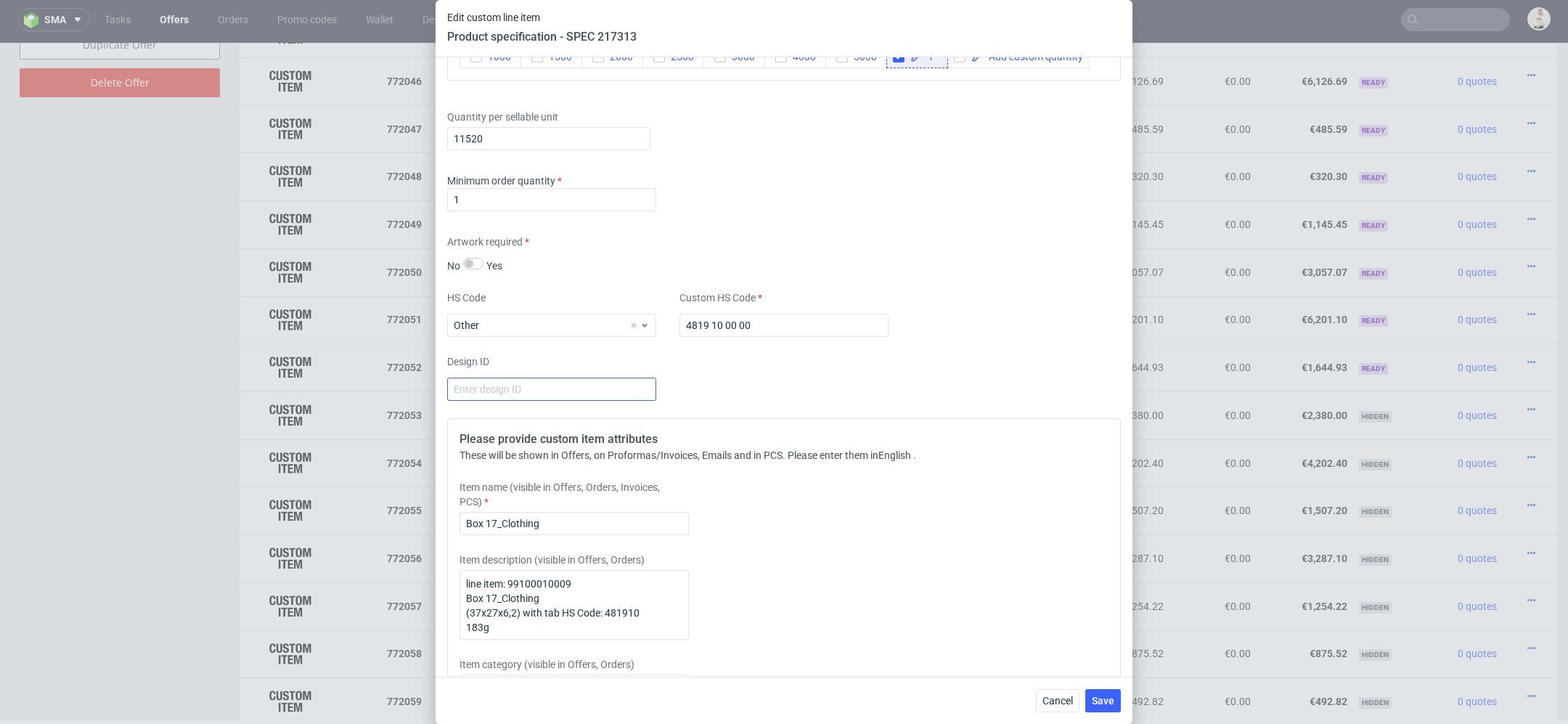
scroll to position [1983, 0]
drag, startPoint x: 500, startPoint y: 132, endPoint x: 330, endPoint y: 132, distance: 170.0
click at [330, 132] on div "Edit custom line item Product specification - SPEC 217313 Supplier TFP Sp. z o.…" at bounding box center [784, 362] width 1568 height 724
paste input "text"
type input "1"
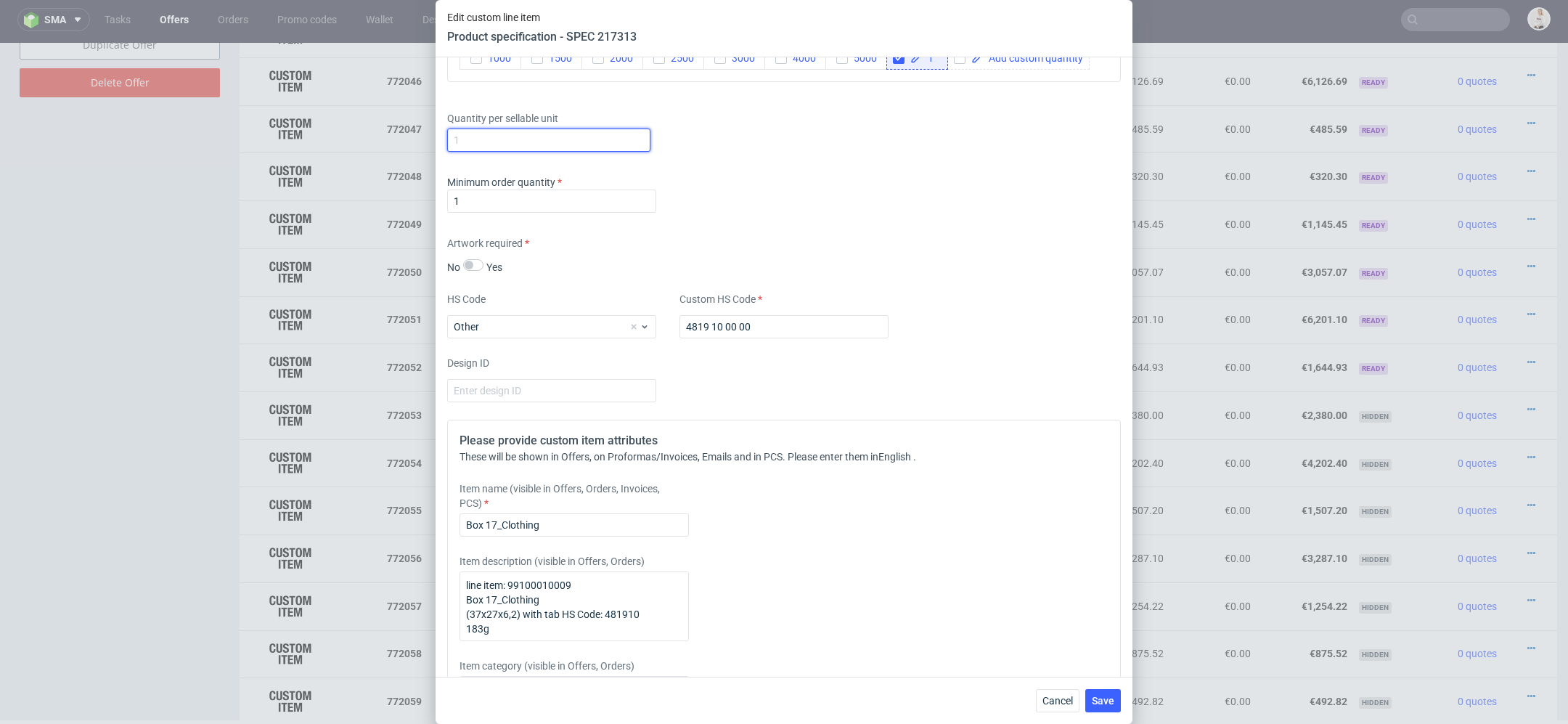
paste input "4 320"
click at [459, 138] on input "4 320" at bounding box center [548, 140] width 203 height 23
type input "4320"
click at [883, 209] on div "Minimum order quantity 1" at bounding box center [784, 196] width 674 height 44
click at [1110, 700] on span "Save" at bounding box center [1103, 700] width 22 height 10
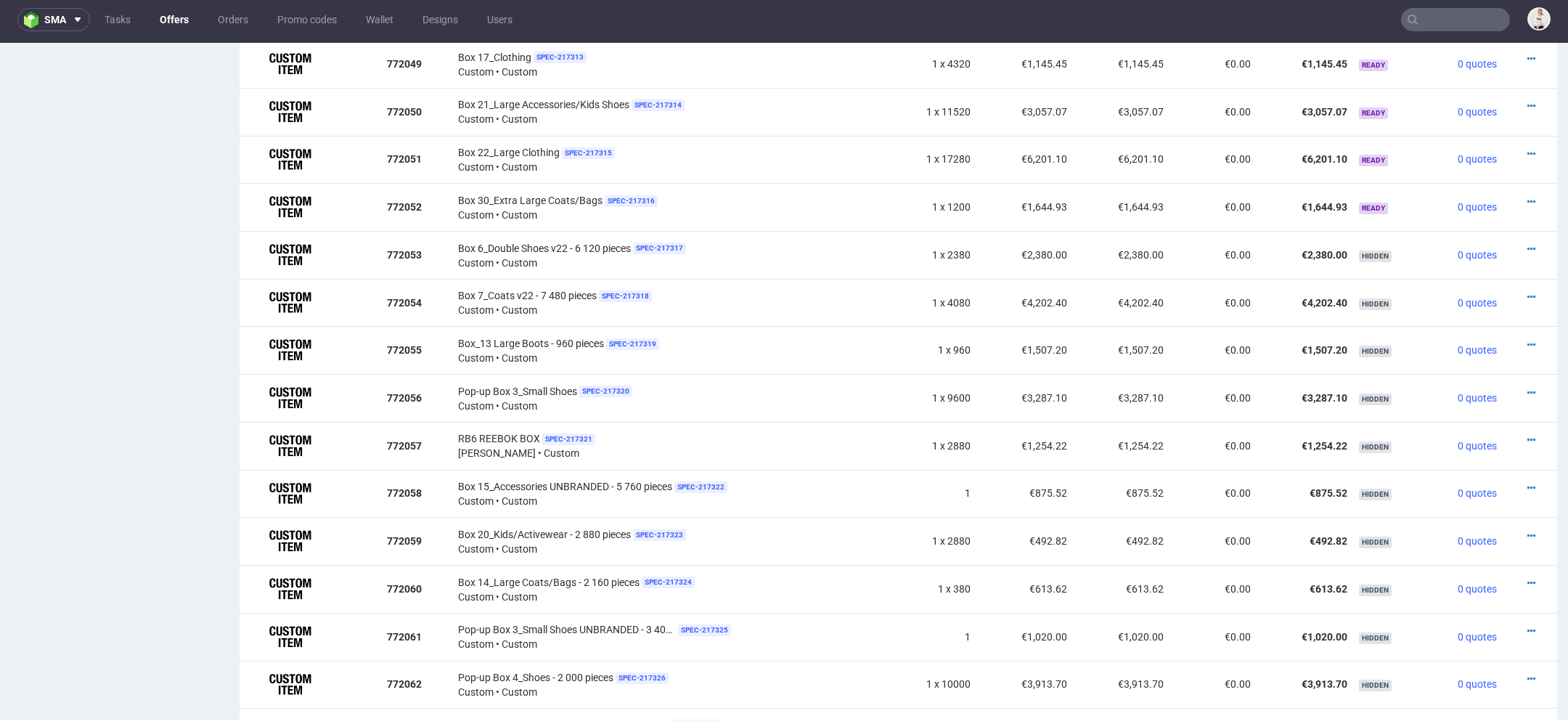
scroll to position [1160, 0]
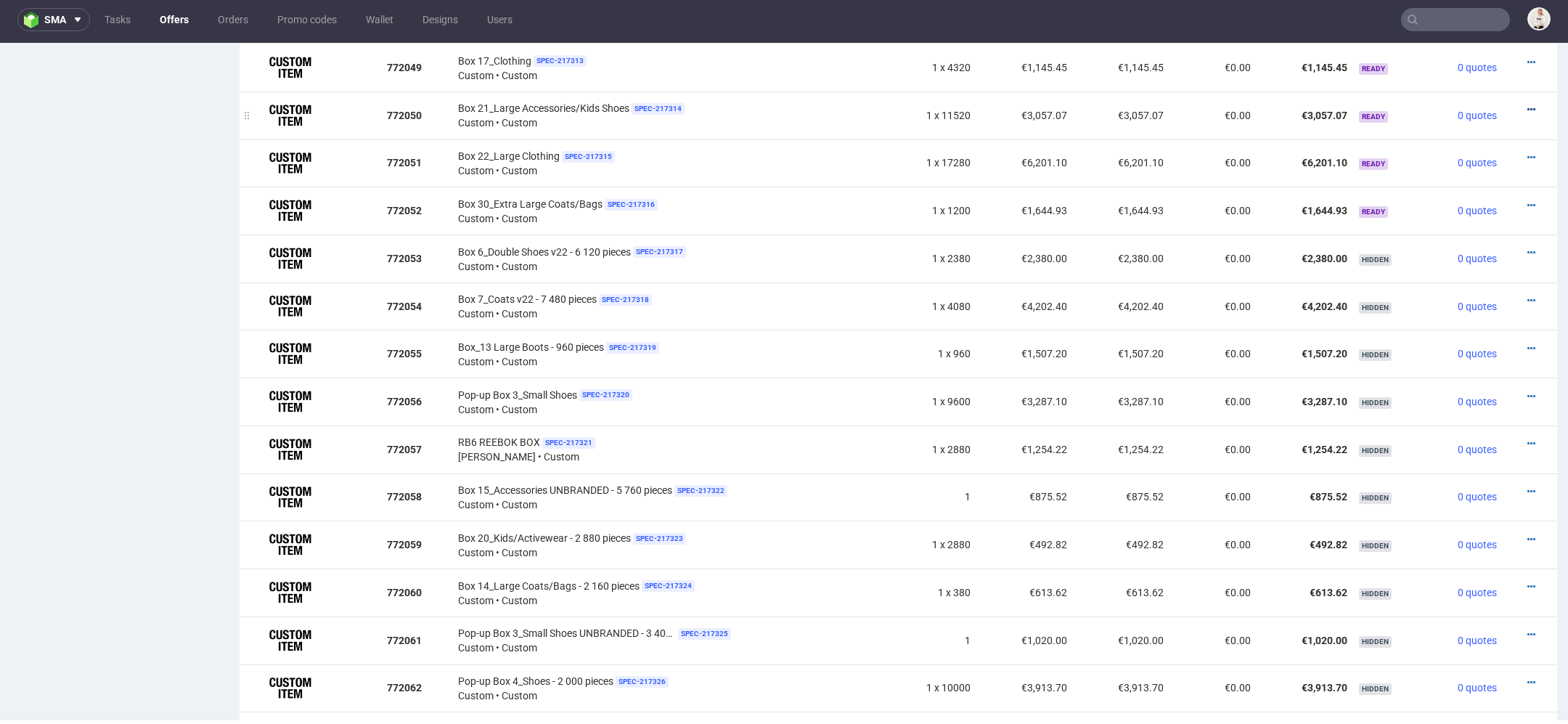
click at [1528, 108] on icon at bounding box center [1532, 109] width 8 height 10
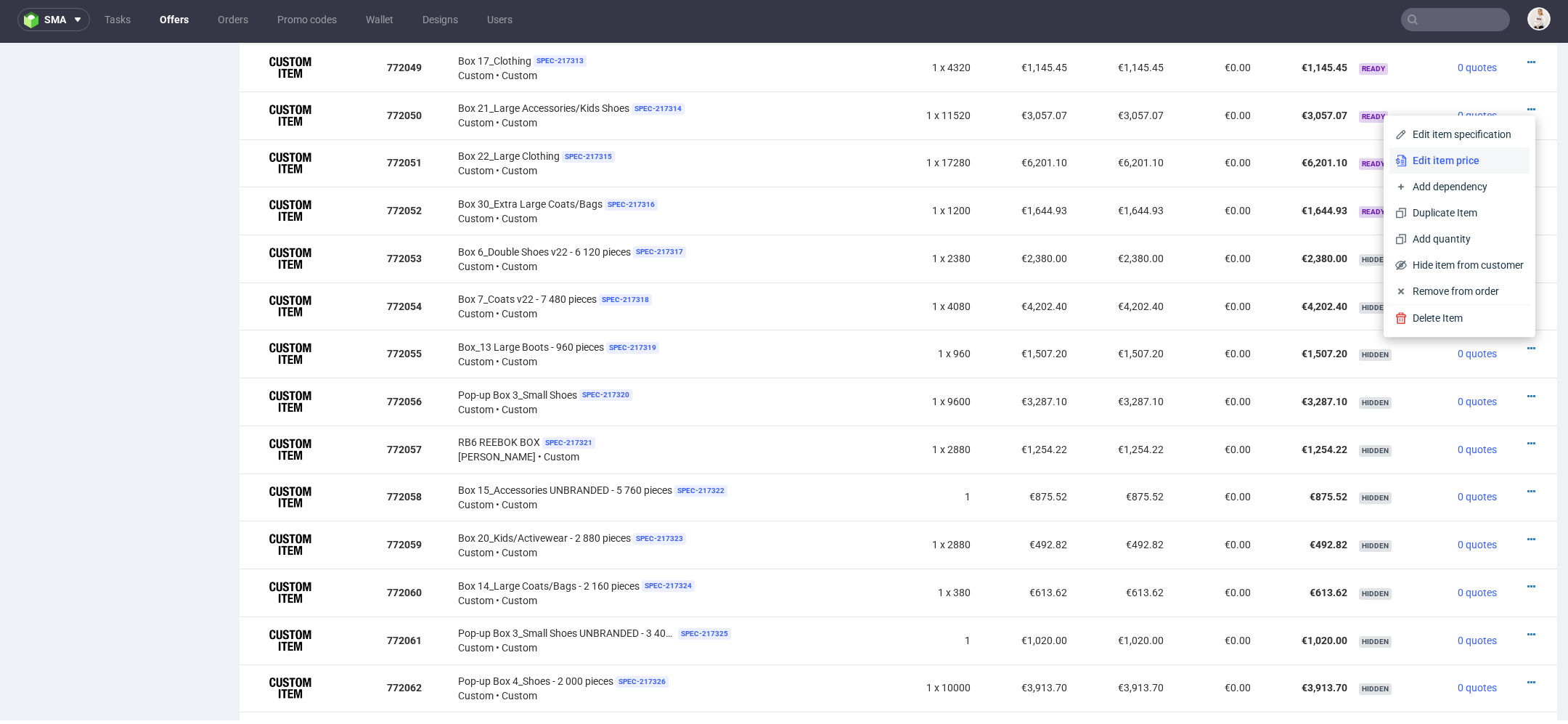
click at [1465, 161] on span "Edit item price" at bounding box center [1465, 160] width 117 height 15
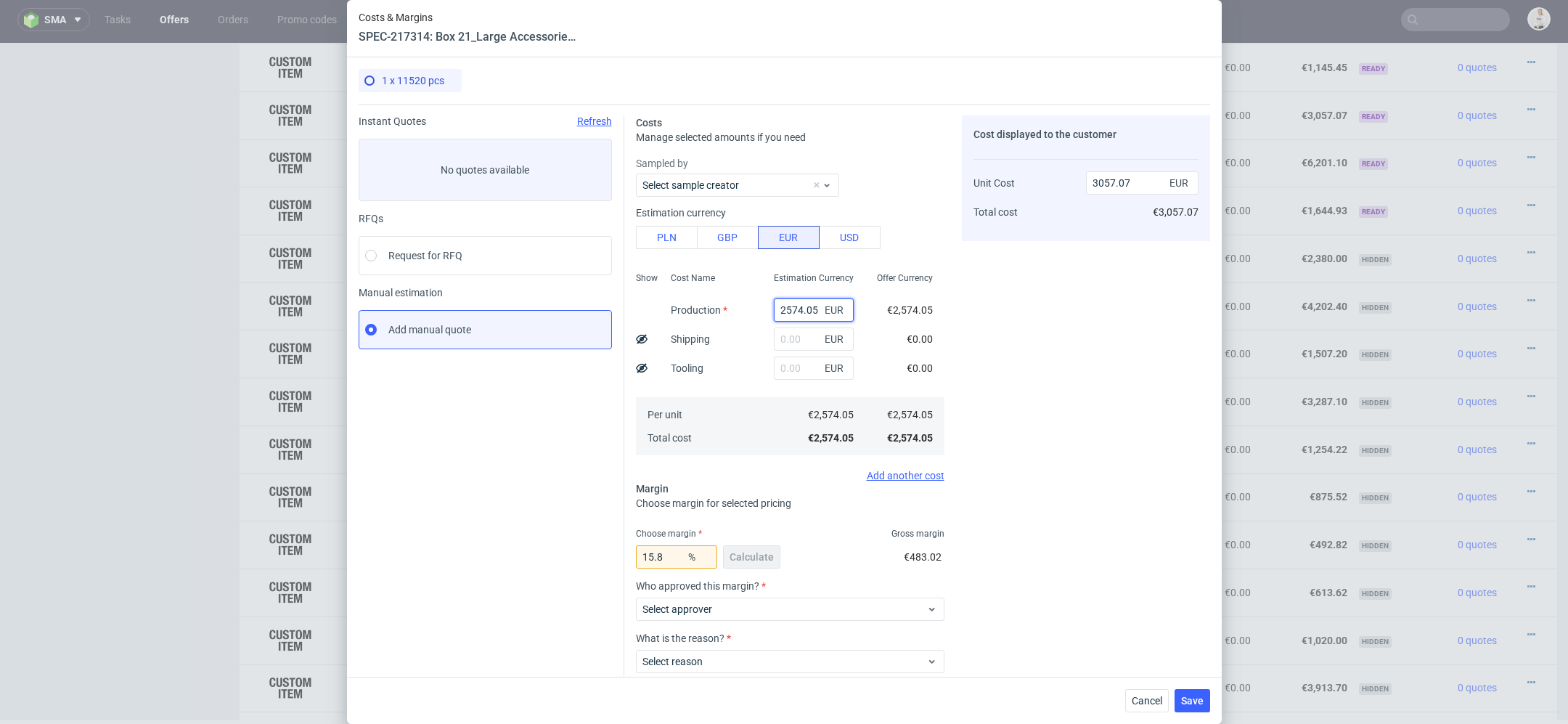
click at [809, 310] on input "2574.05" at bounding box center [814, 310] width 80 height 23
type input "0"
paste input "€643,51"
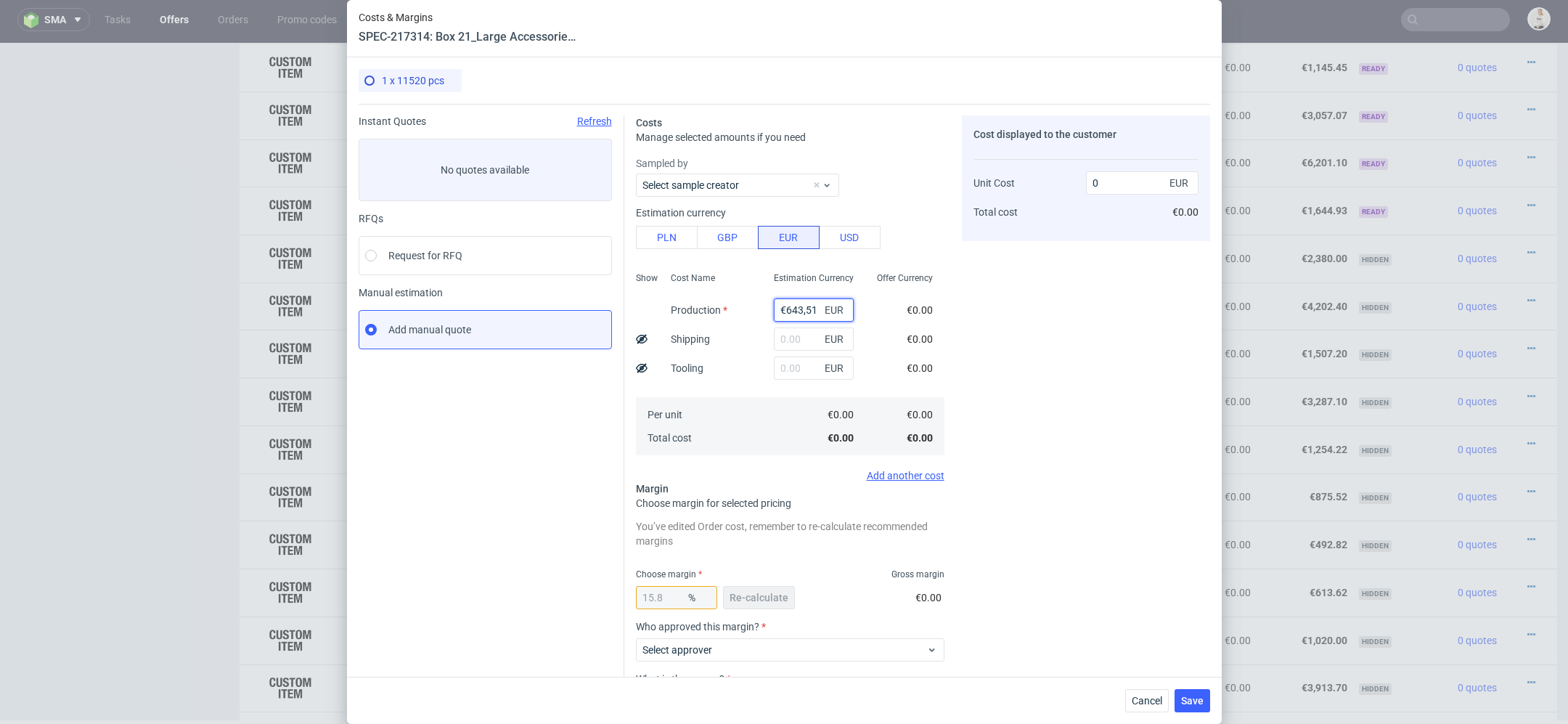
click at [785, 307] on input "€643,51" at bounding box center [814, 310] width 80 height 23
type input "643.51"
type input "764.26"
type input "643.51"
click at [933, 361] on div "€0.00" at bounding box center [920, 367] width 49 height 29
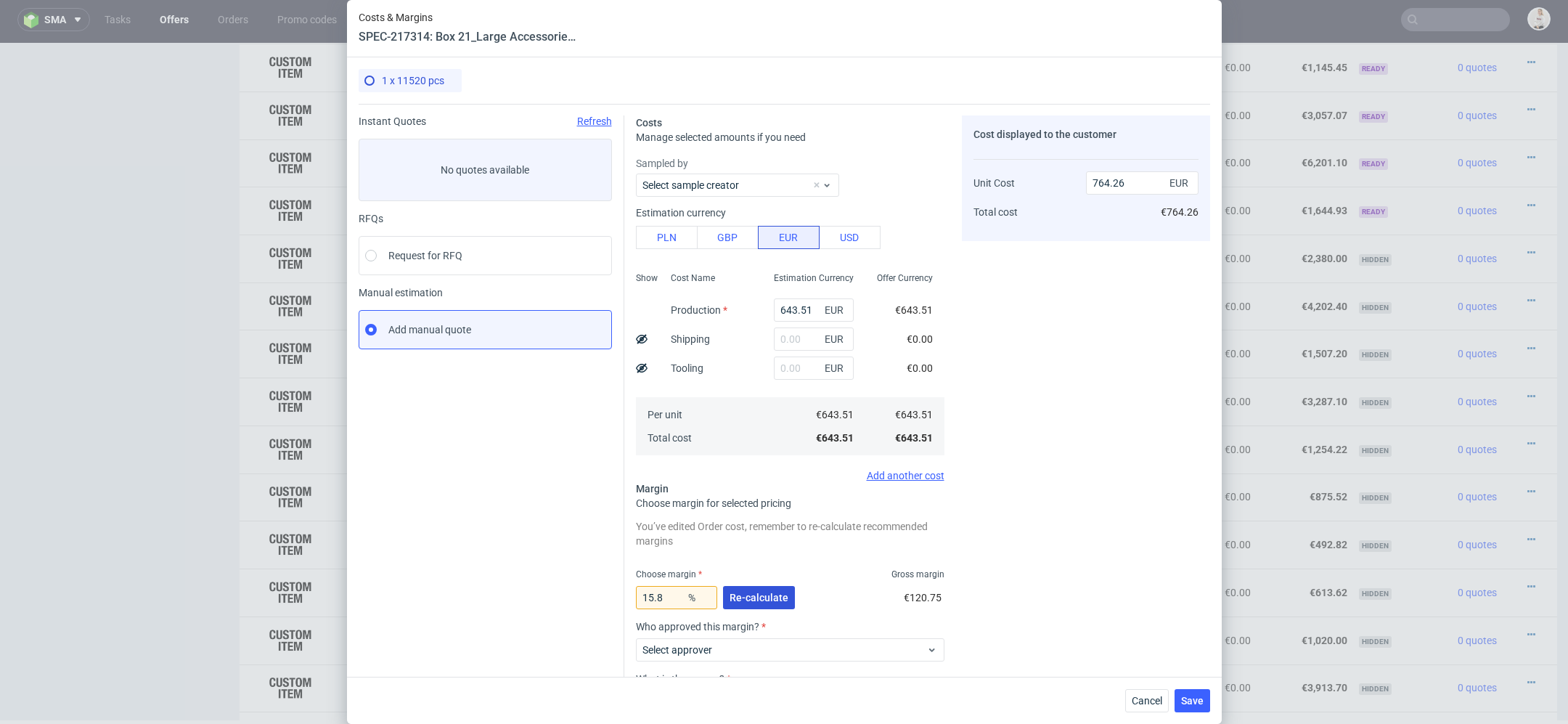
click at [733, 603] on button "Re-calculate" at bounding box center [759, 597] width 71 height 23
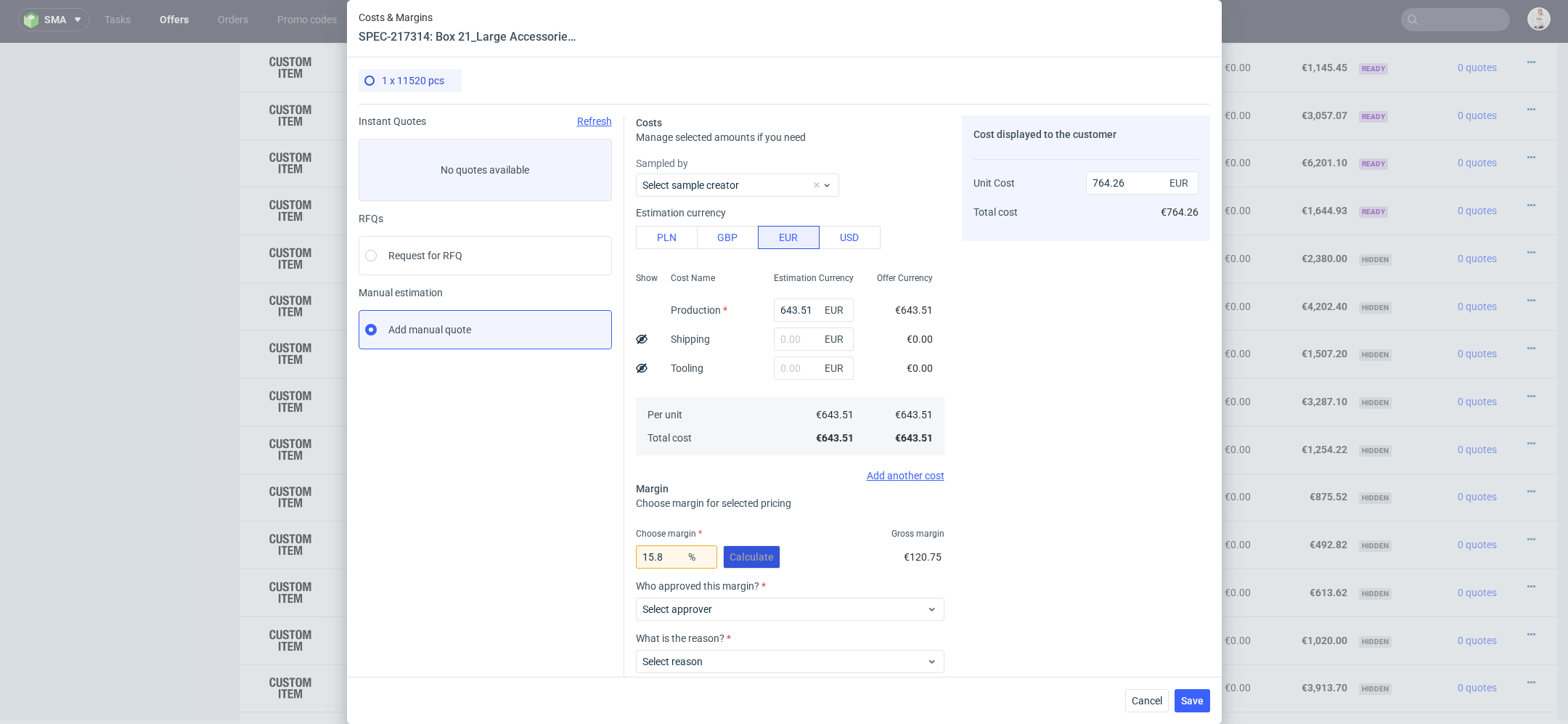
scroll to position [85, 0]
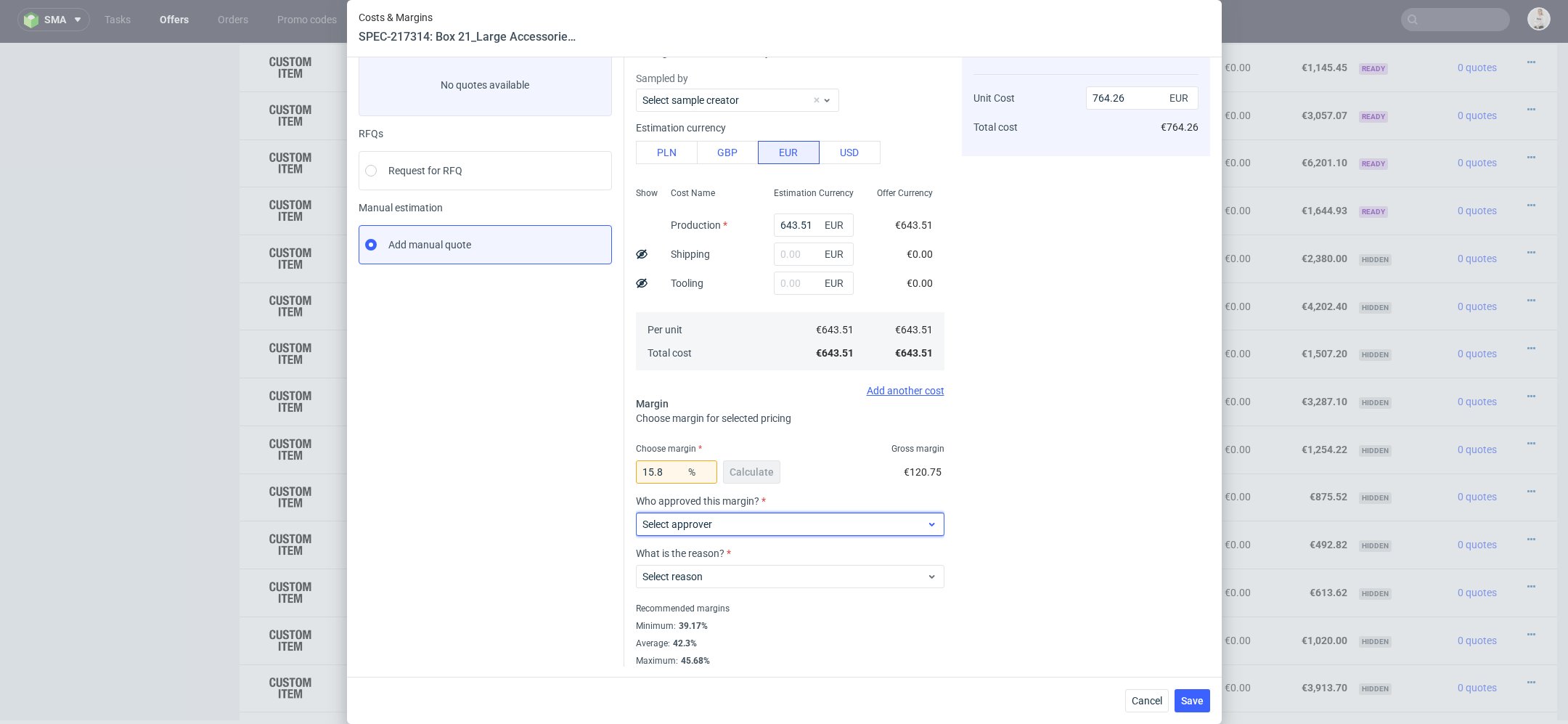
click at [722, 527] on span "Select approver" at bounding box center [785, 524] width 284 height 15
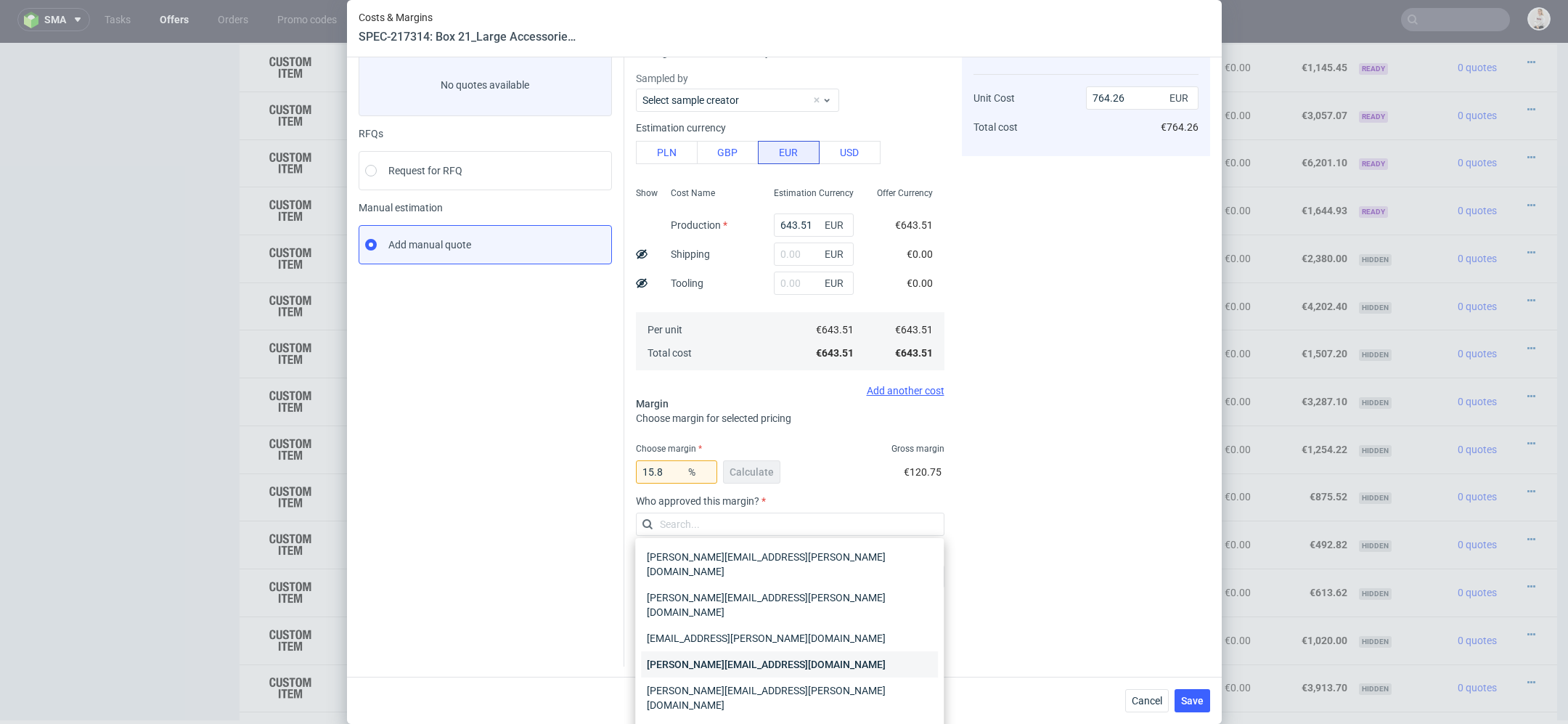
click at [739, 652] on div "[PERSON_NAME][EMAIL_ADDRESS][DOMAIN_NAME]" at bounding box center [789, 665] width 297 height 26
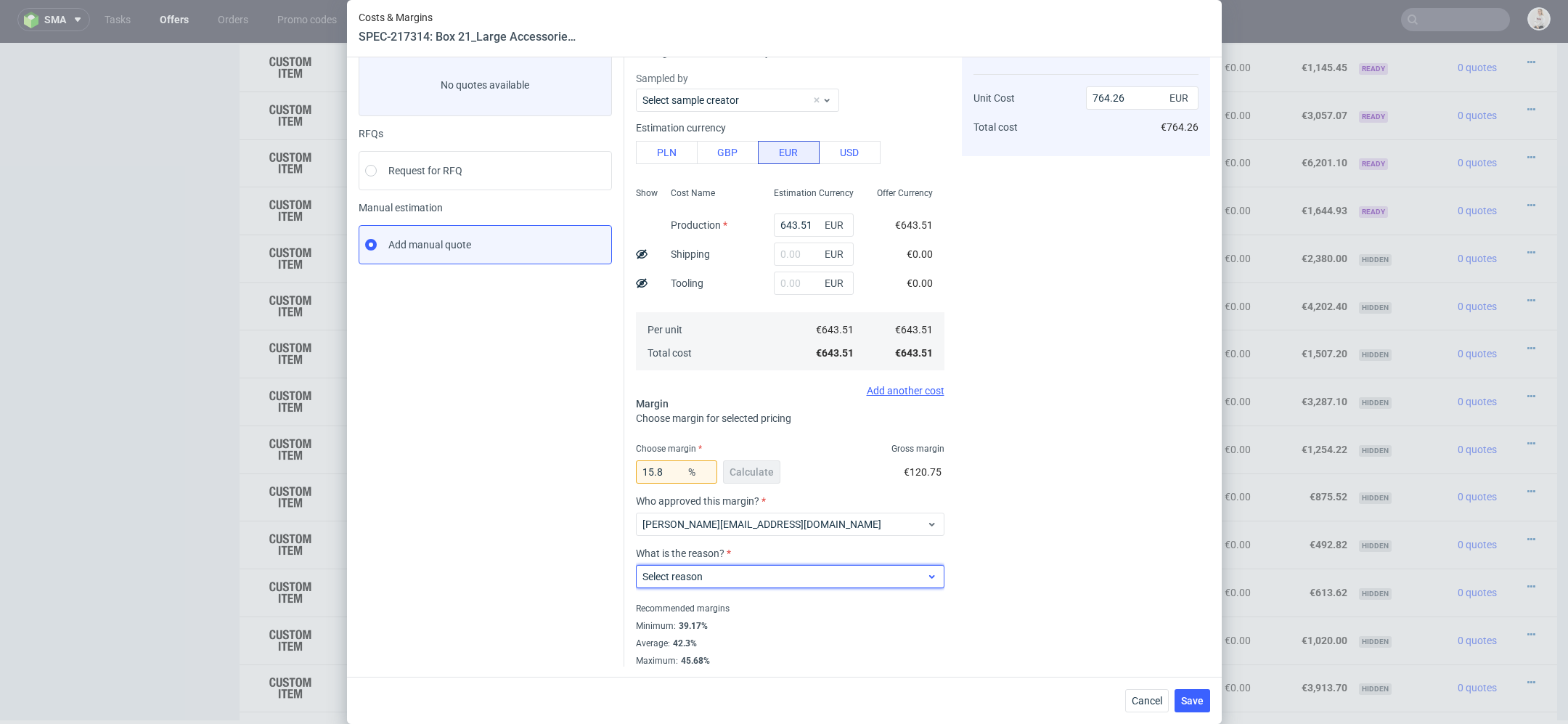
click at [731, 570] on span "Select reason" at bounding box center [785, 577] width 284 height 15
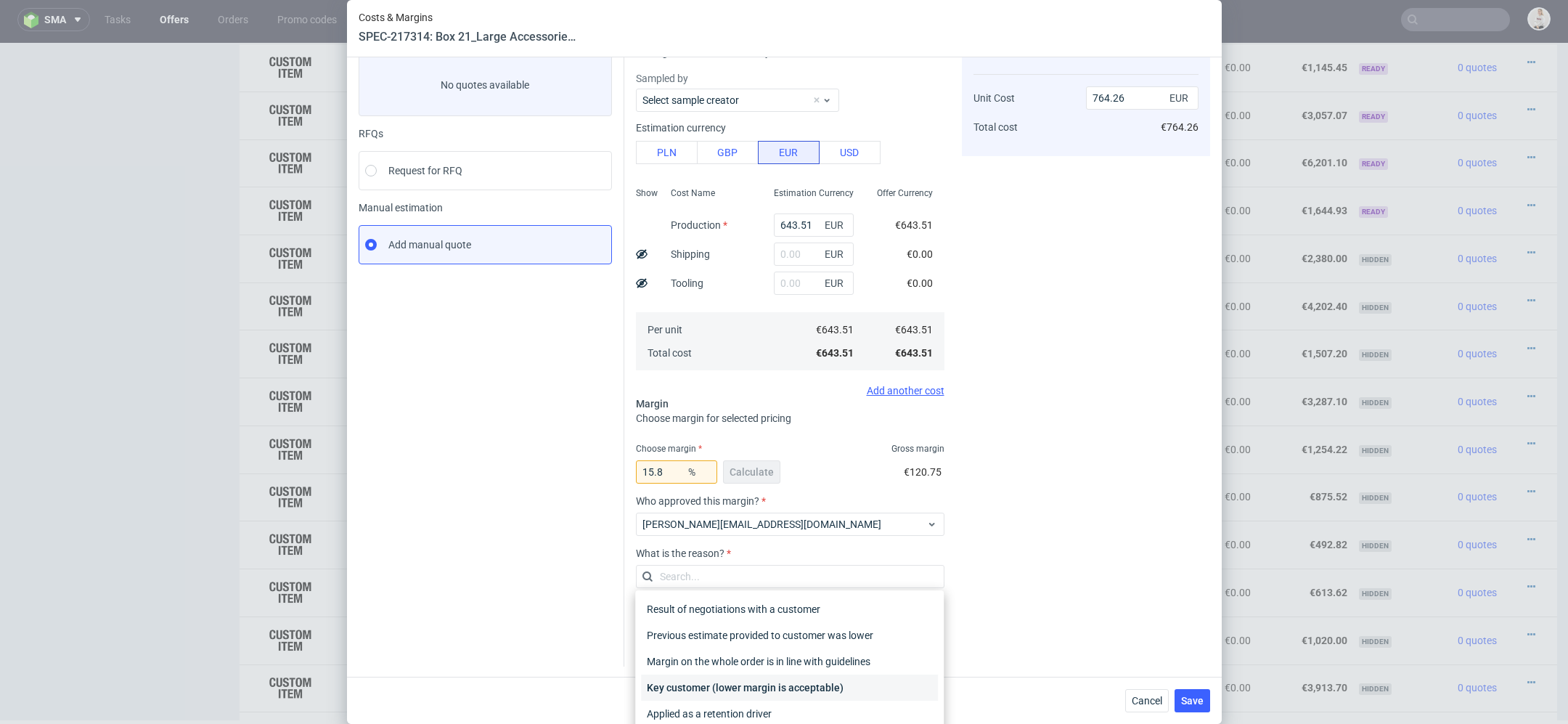
click at [734, 683] on div "Key customer (lower margin is acceptable)" at bounding box center [789, 688] width 297 height 26
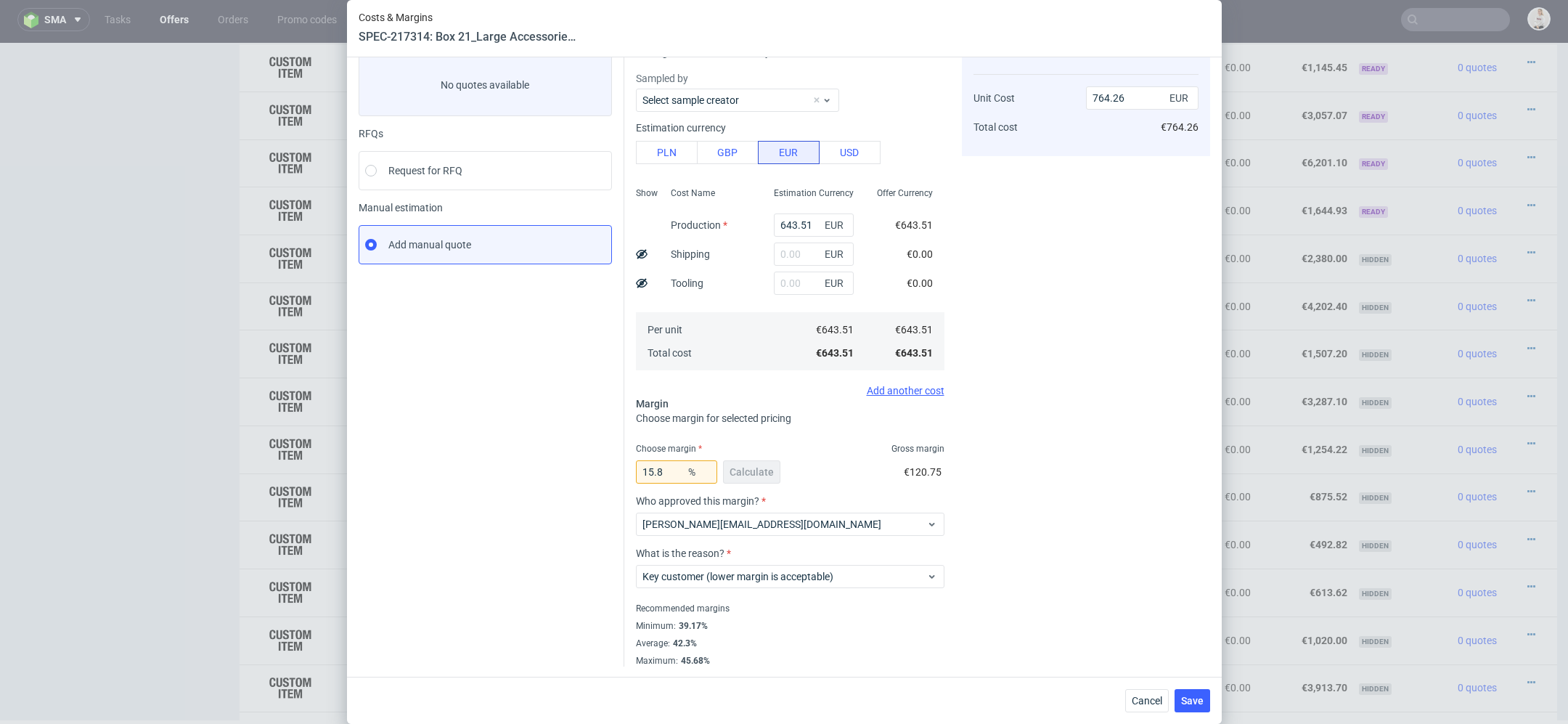
click at [1035, 565] on div "Cost displayed to the customer Unit Cost Total cost 764.26 EUR €764.26" at bounding box center [1086, 348] width 248 height 636
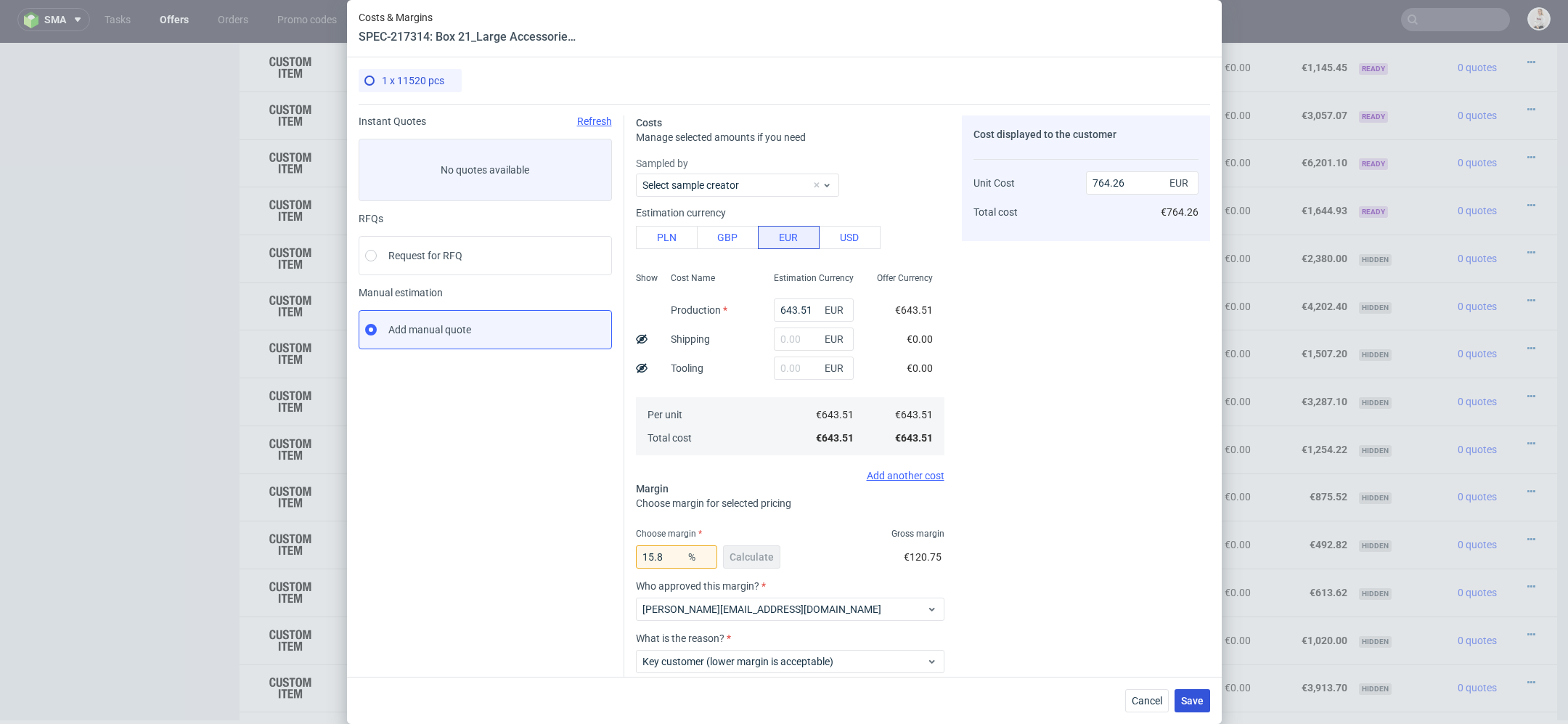
click at [1195, 696] on span "Save" at bounding box center [1192, 700] width 22 height 10
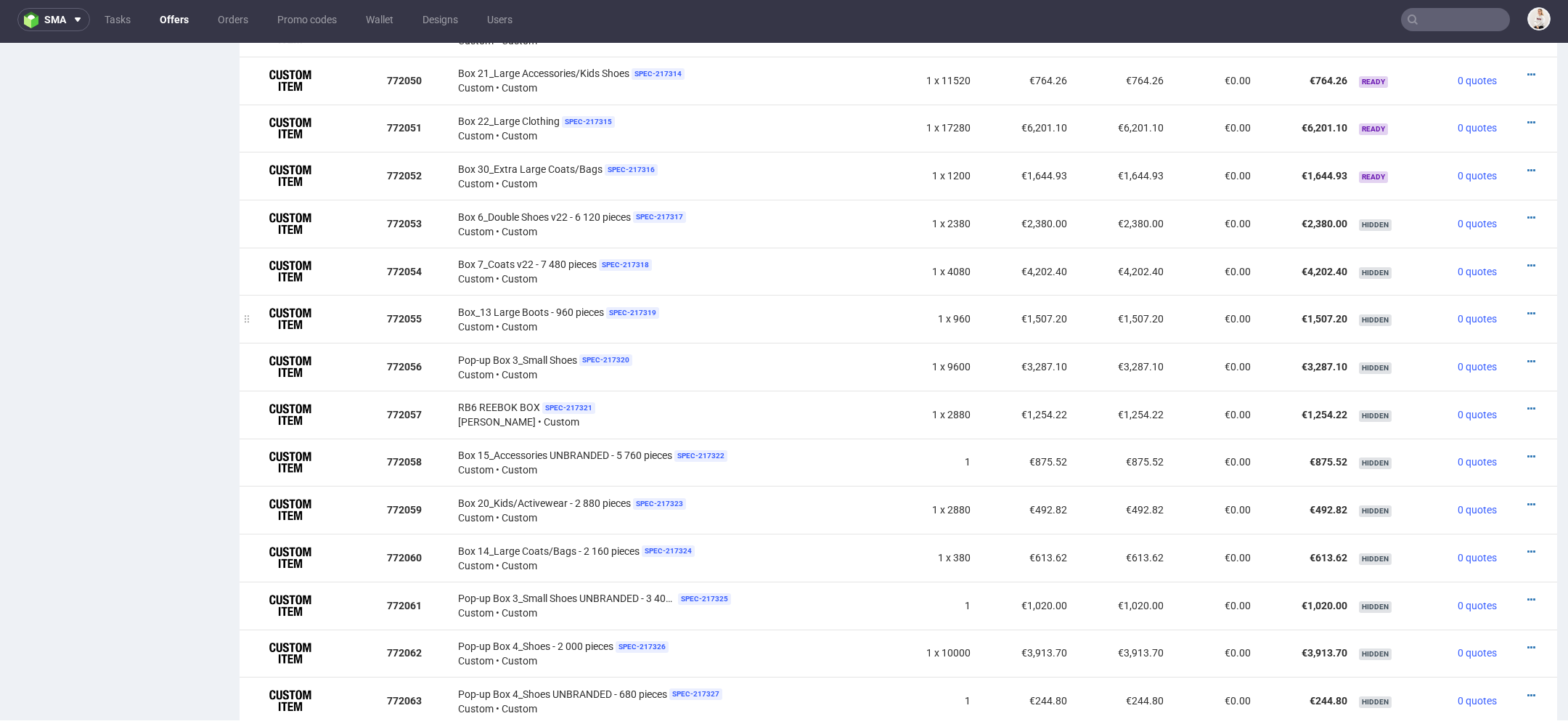
scroll to position [1194, 0]
click at [1528, 71] on icon at bounding box center [1532, 76] width 8 height 10
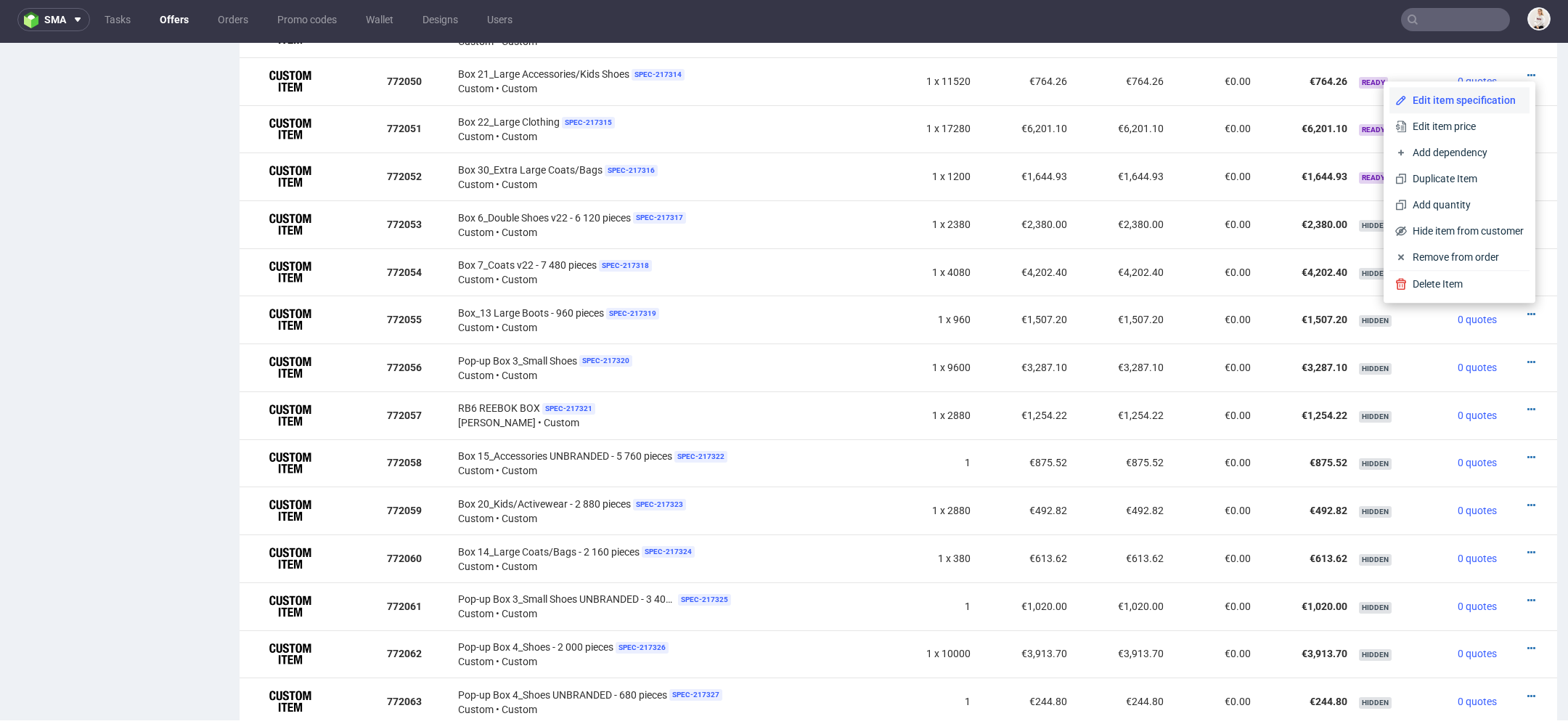
click at [1461, 101] on span "Edit item specification" at bounding box center [1465, 100] width 117 height 15
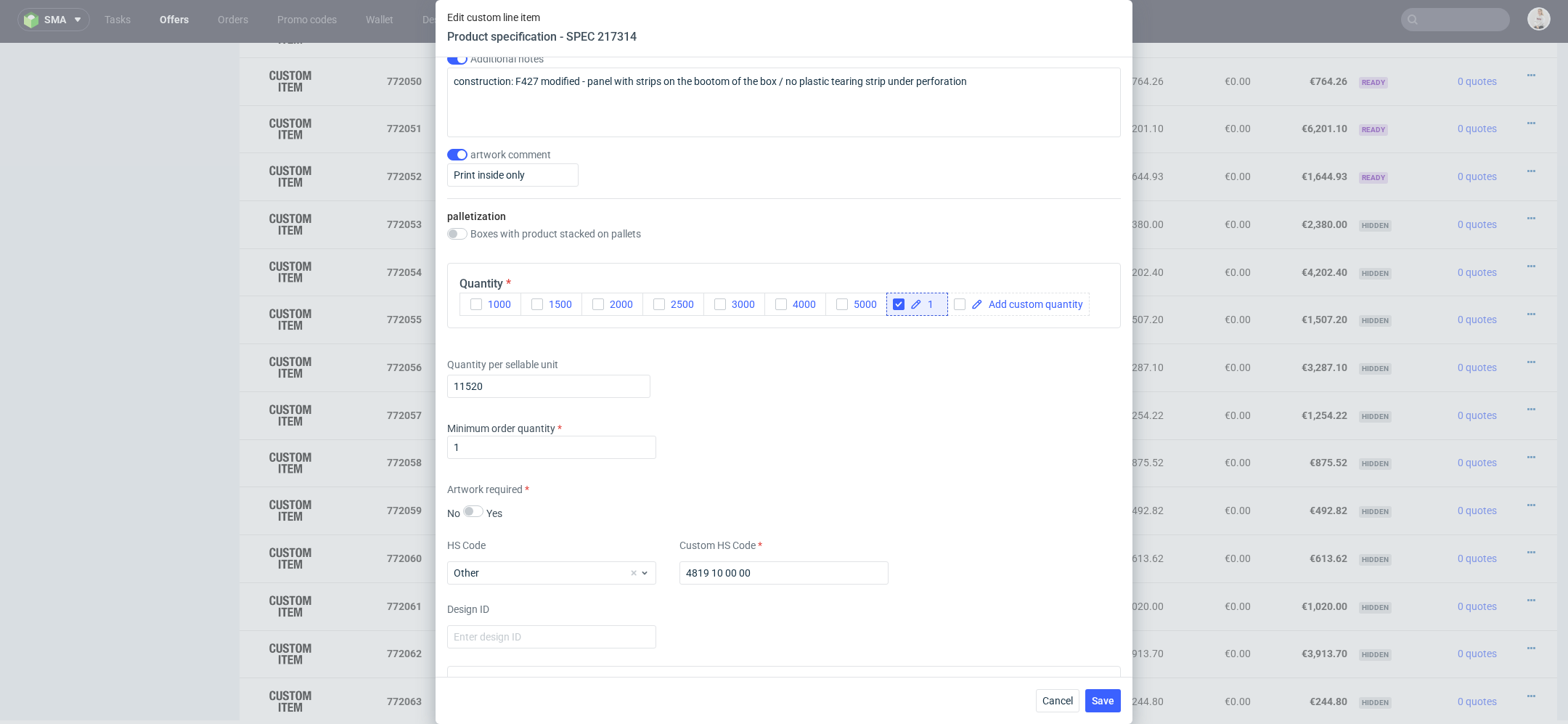
scroll to position [1805, 0]
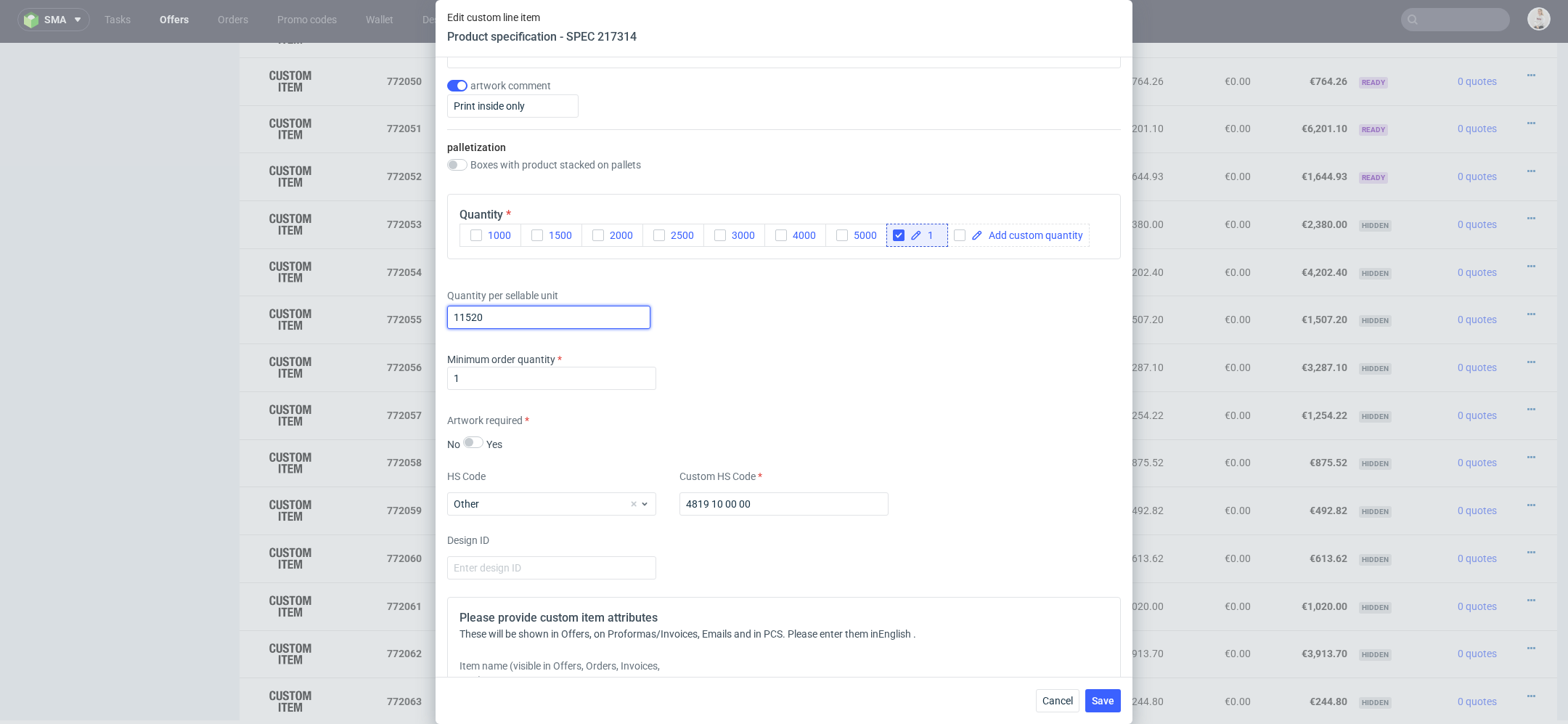
drag, startPoint x: 510, startPoint y: 311, endPoint x: 339, endPoint y: 301, distance: 171.3
click at [339, 301] on div "Edit custom line item Product specification - SPEC 217314 Supplier TFP Sp. z o.…" at bounding box center [784, 362] width 1568 height 724
paste input "2 880"
click at [464, 316] on input "12 880" at bounding box center [548, 317] width 203 height 23
type input "2880"
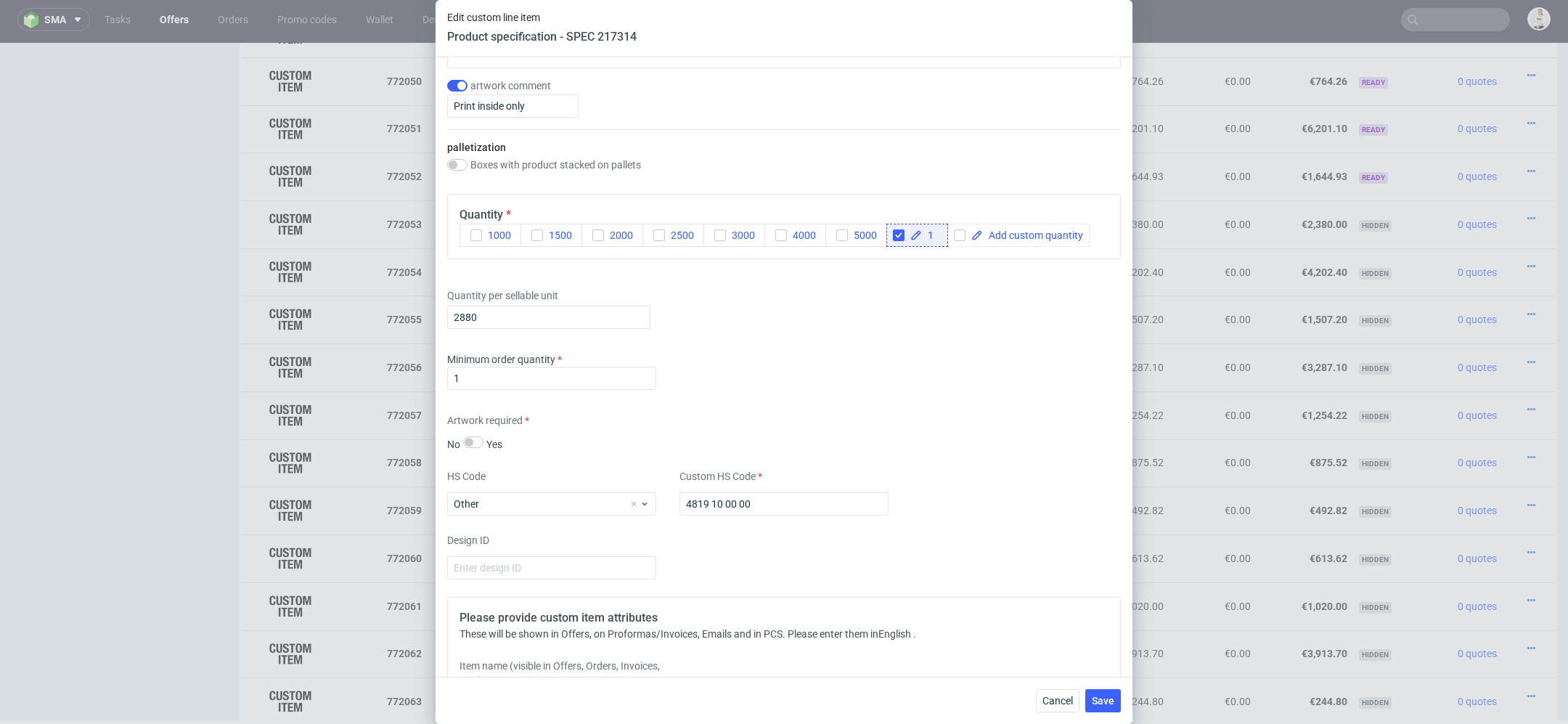
click at [826, 404] on div "Supplier TFP Sp. z o.o. Technical specification Instant price RFQ Type Product …" at bounding box center [784, 367] width 697 height 620
click at [1089, 702] on button "Save" at bounding box center [1103, 700] width 35 height 23
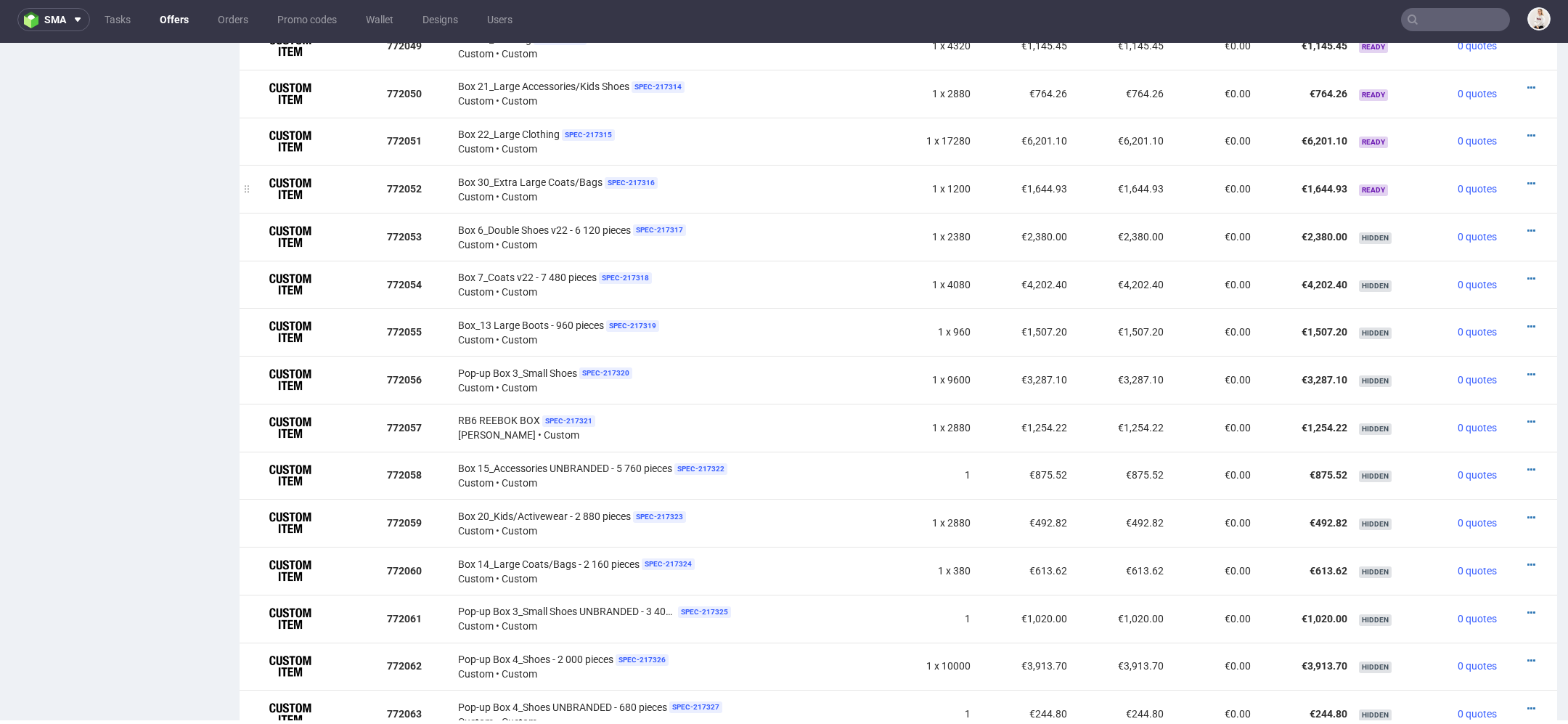
scroll to position [1185, 0]
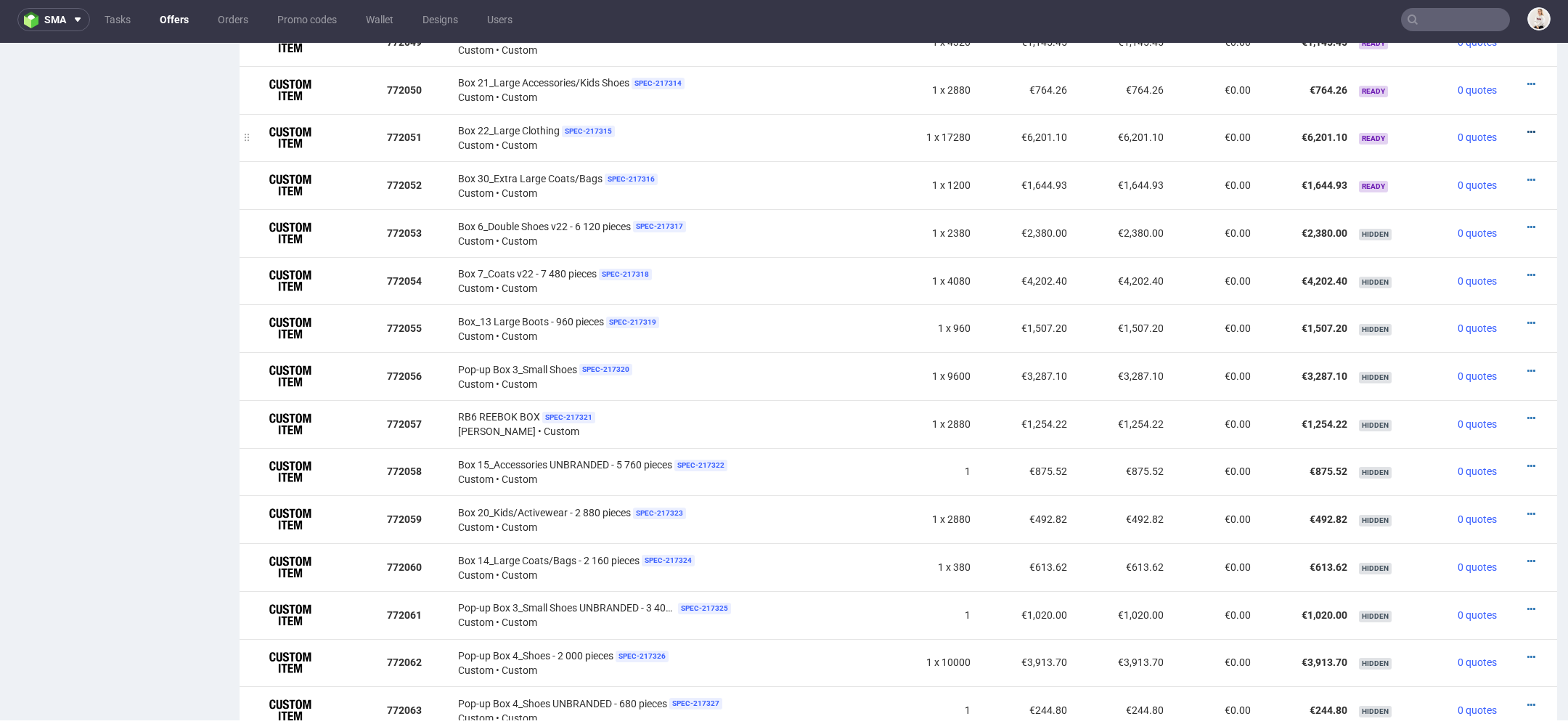
click at [1528, 128] on icon at bounding box center [1532, 132] width 8 height 10
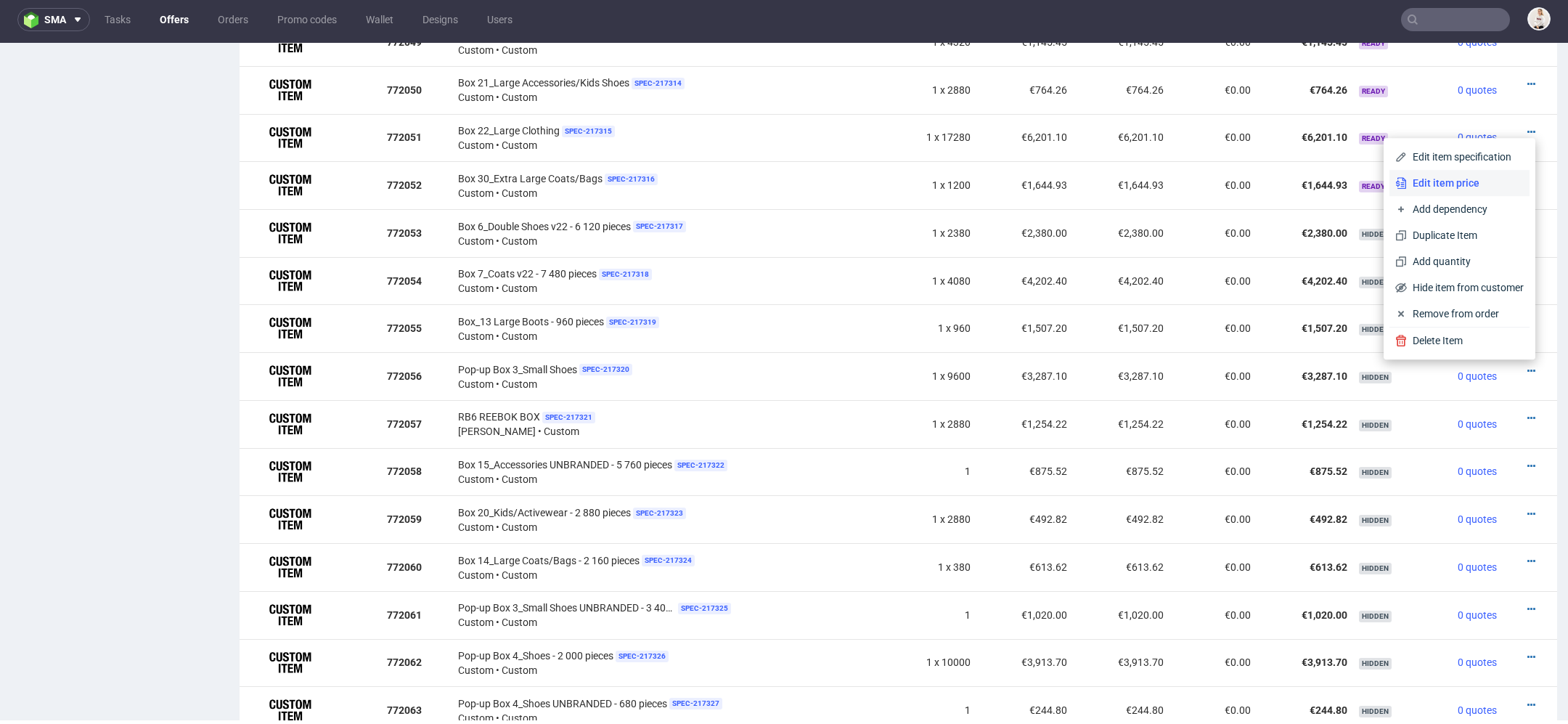
click at [1453, 183] on span "Edit item price" at bounding box center [1465, 183] width 117 height 15
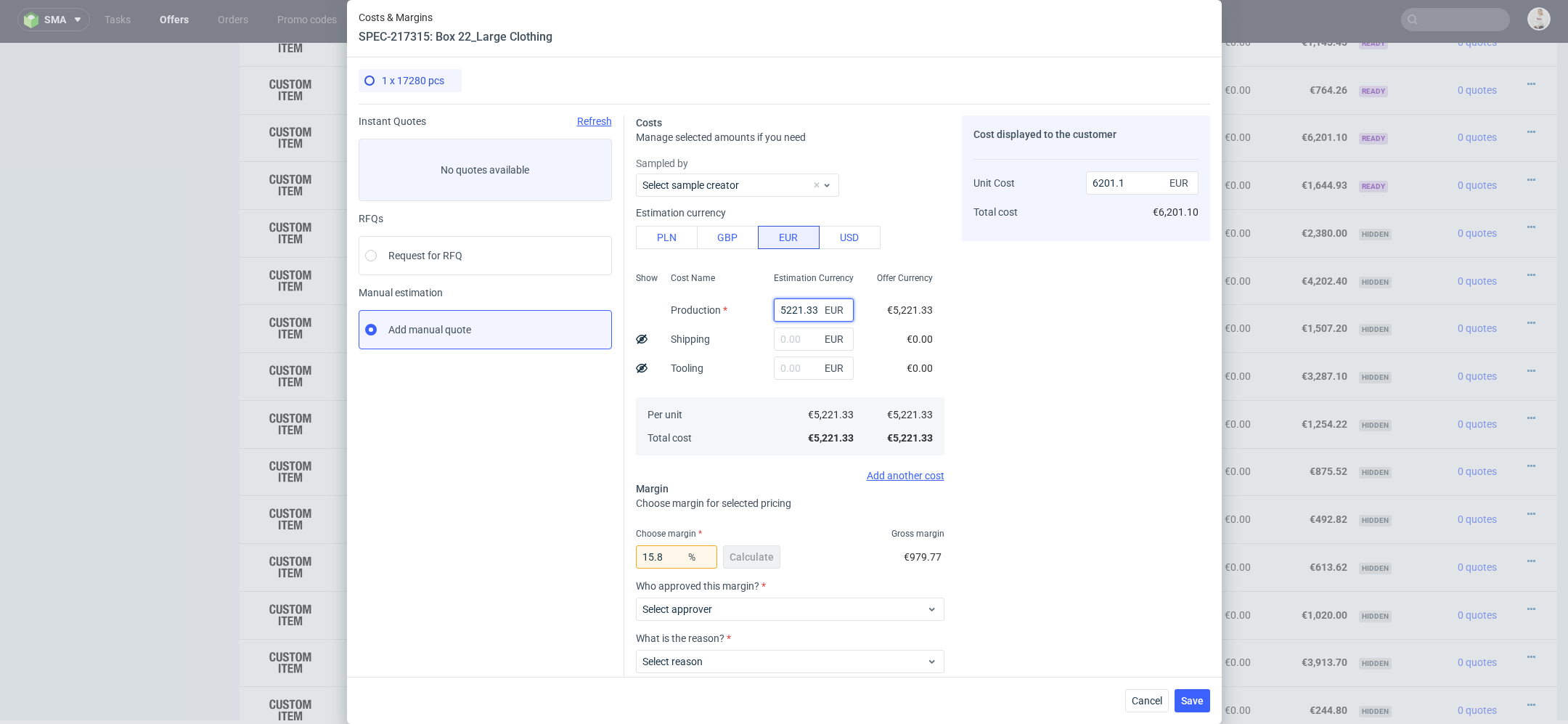
click at [792, 309] on input "5221.33" at bounding box center [814, 310] width 80 height 23
type input "0"
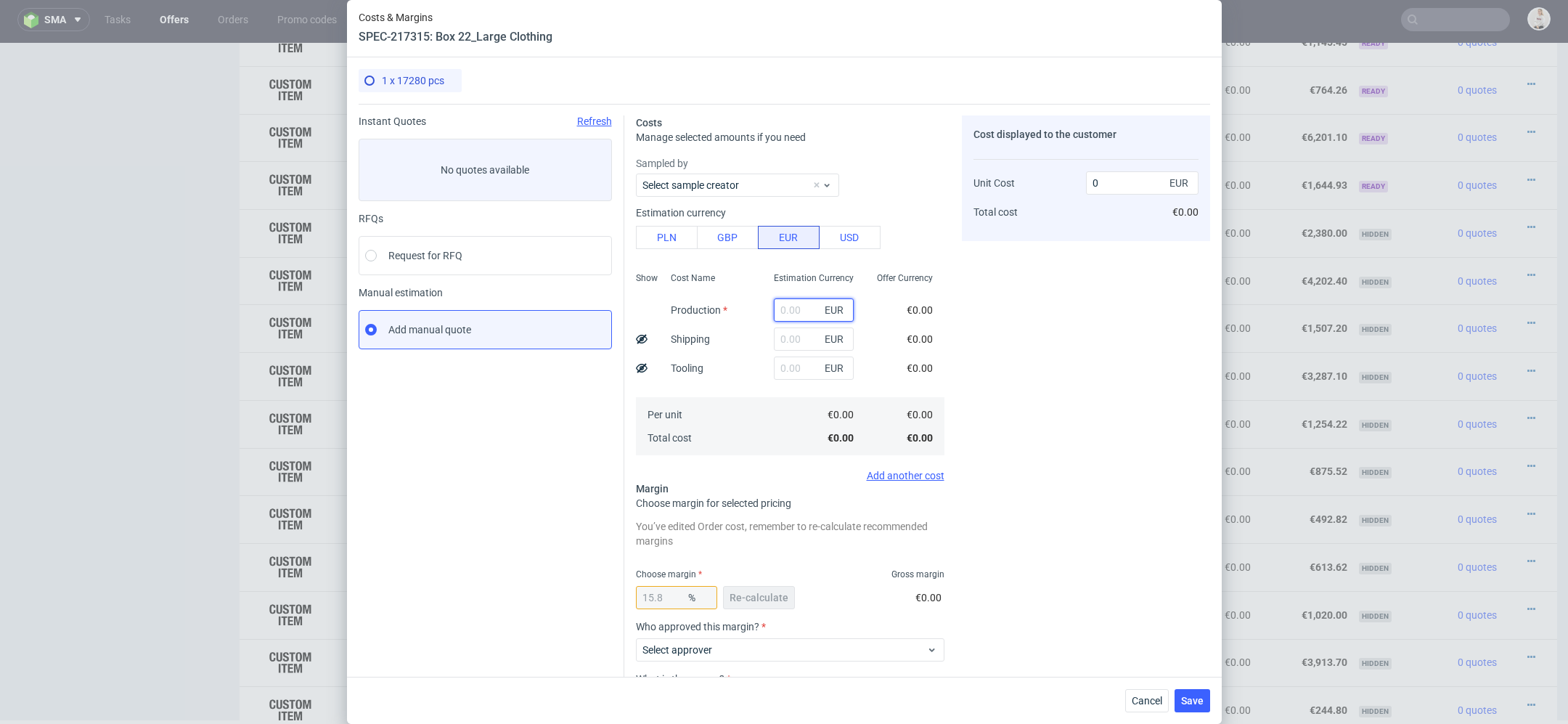
paste input "€2 393,11"
click at [790, 311] on input "€2 393,11" at bounding box center [814, 310] width 80 height 23
type input "2393.11"
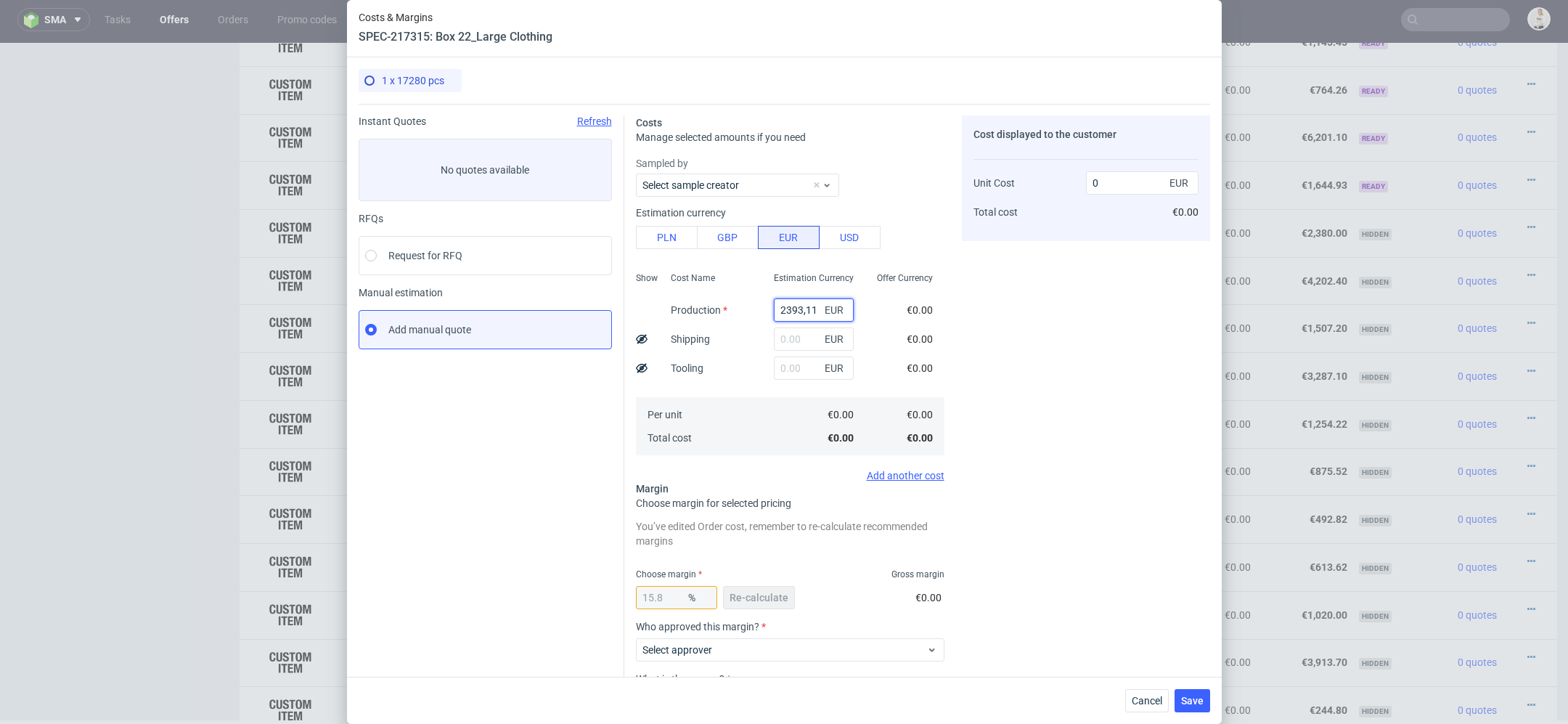
type input "2842.17"
type input "2393.11"
click at [978, 363] on div "Cost displayed to the customer Unit Cost Total cost 2842.17 EUR €2,842.17" at bounding box center [1086, 453] width 248 height 676
click at [770, 596] on span "Re-calculate" at bounding box center [759, 597] width 59 height 10
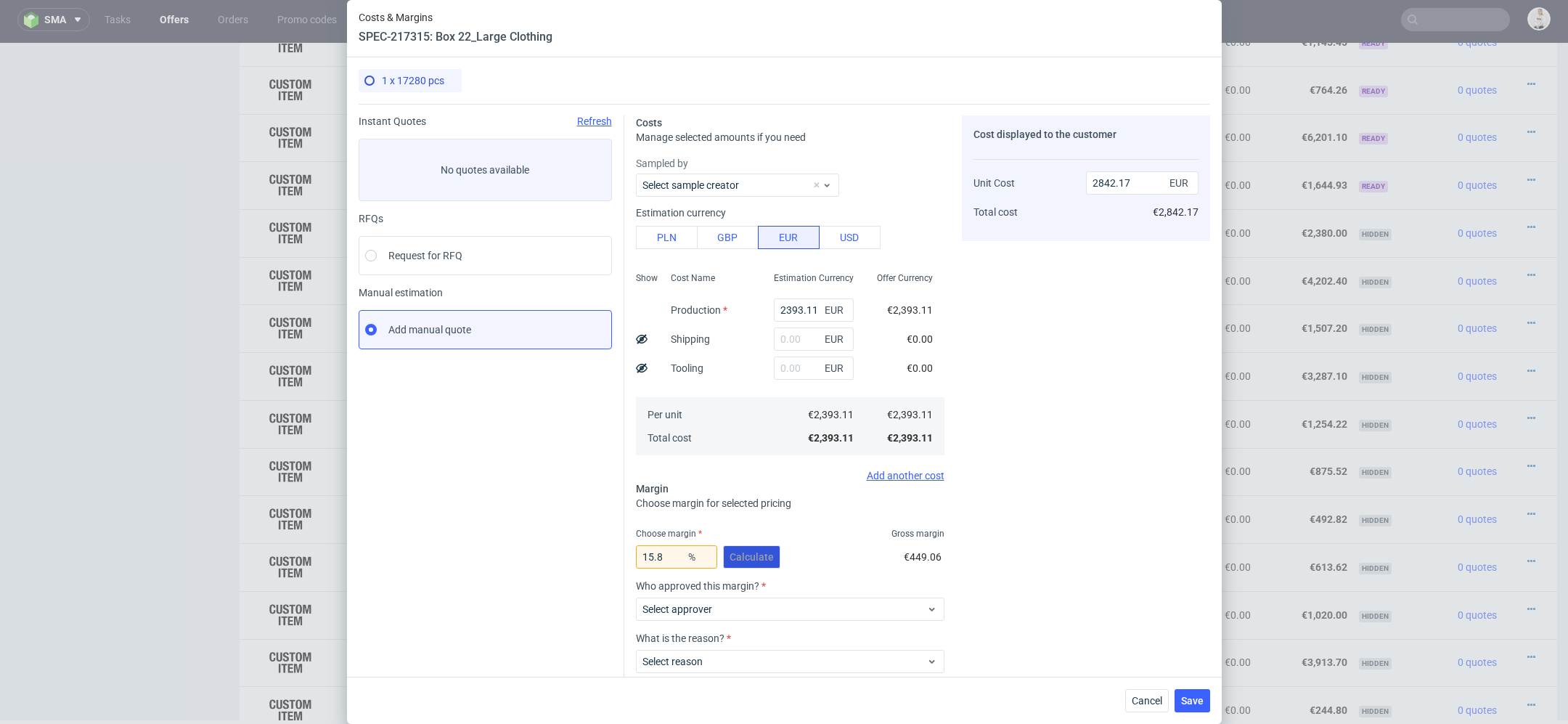
scroll to position [85, 0]
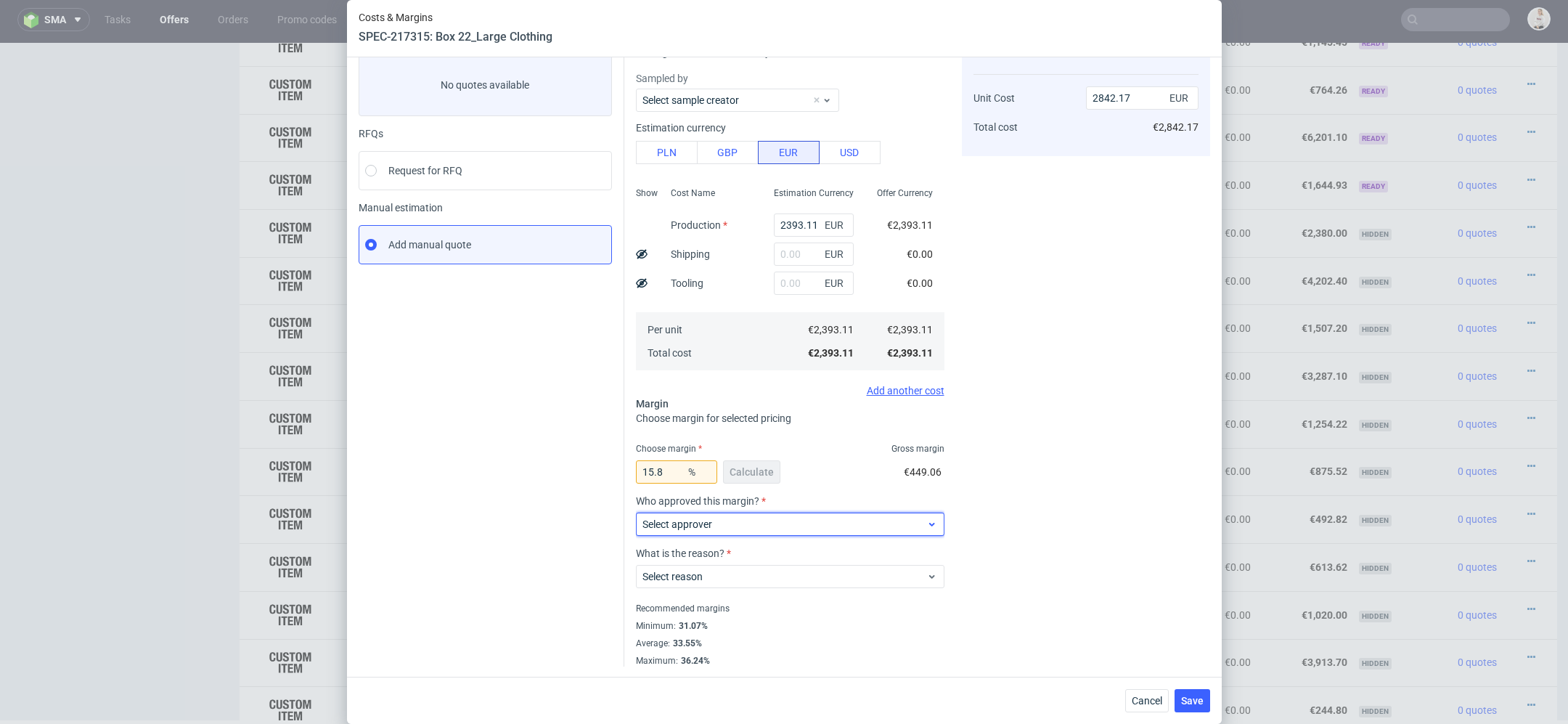
click at [733, 521] on span "Select approver" at bounding box center [785, 524] width 284 height 15
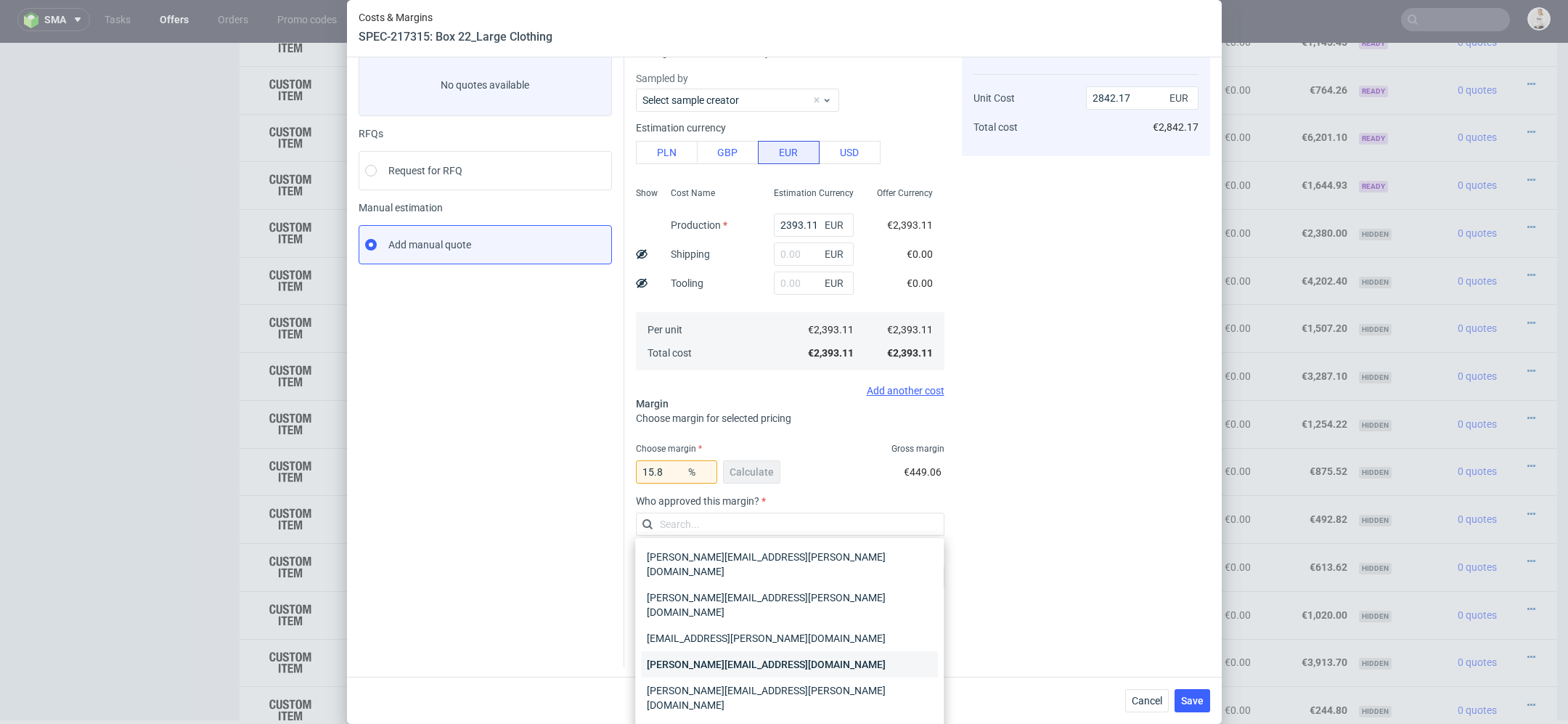
click at [742, 652] on div "[PERSON_NAME][EMAIL_ADDRESS][DOMAIN_NAME]" at bounding box center [789, 665] width 297 height 26
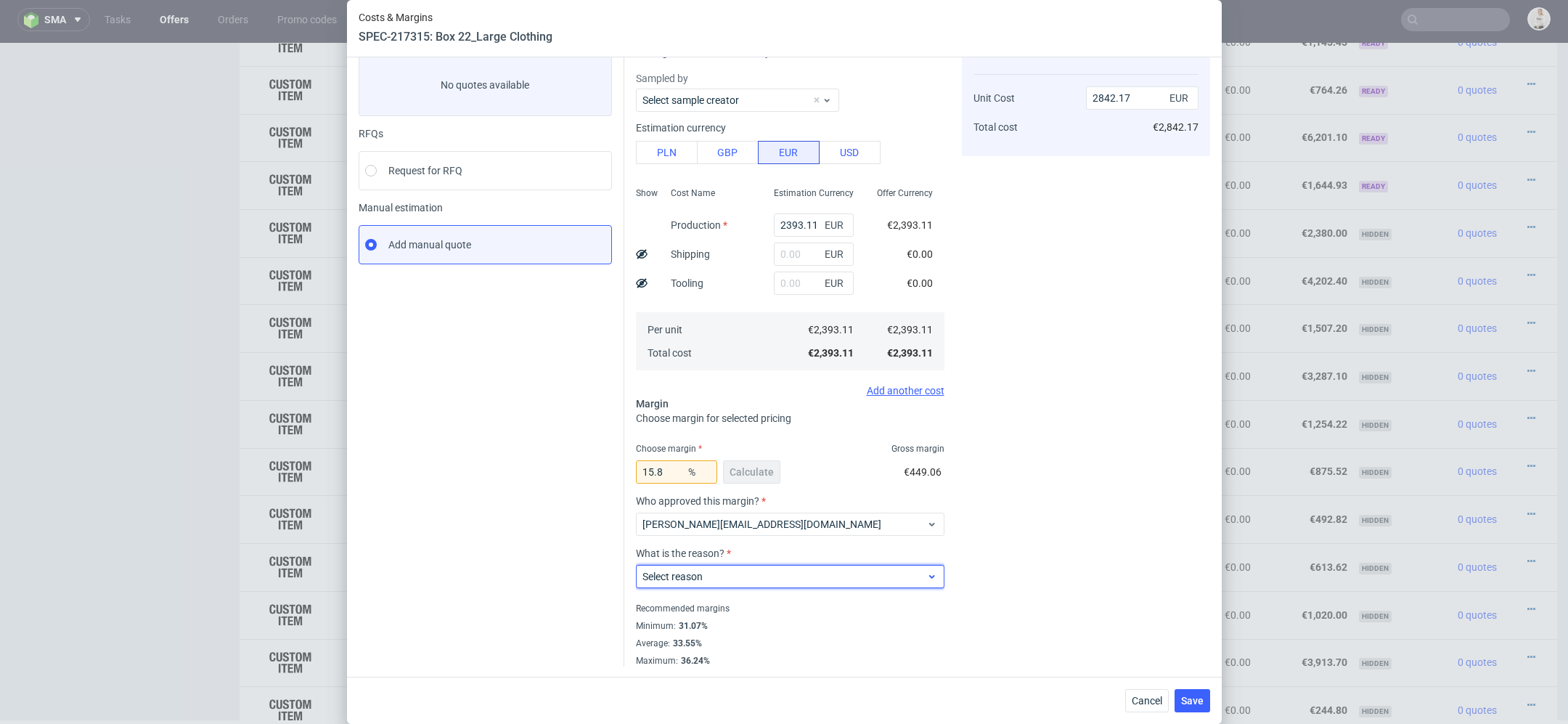
click at [745, 565] on div "Select reason" at bounding box center [790, 576] width 308 height 23
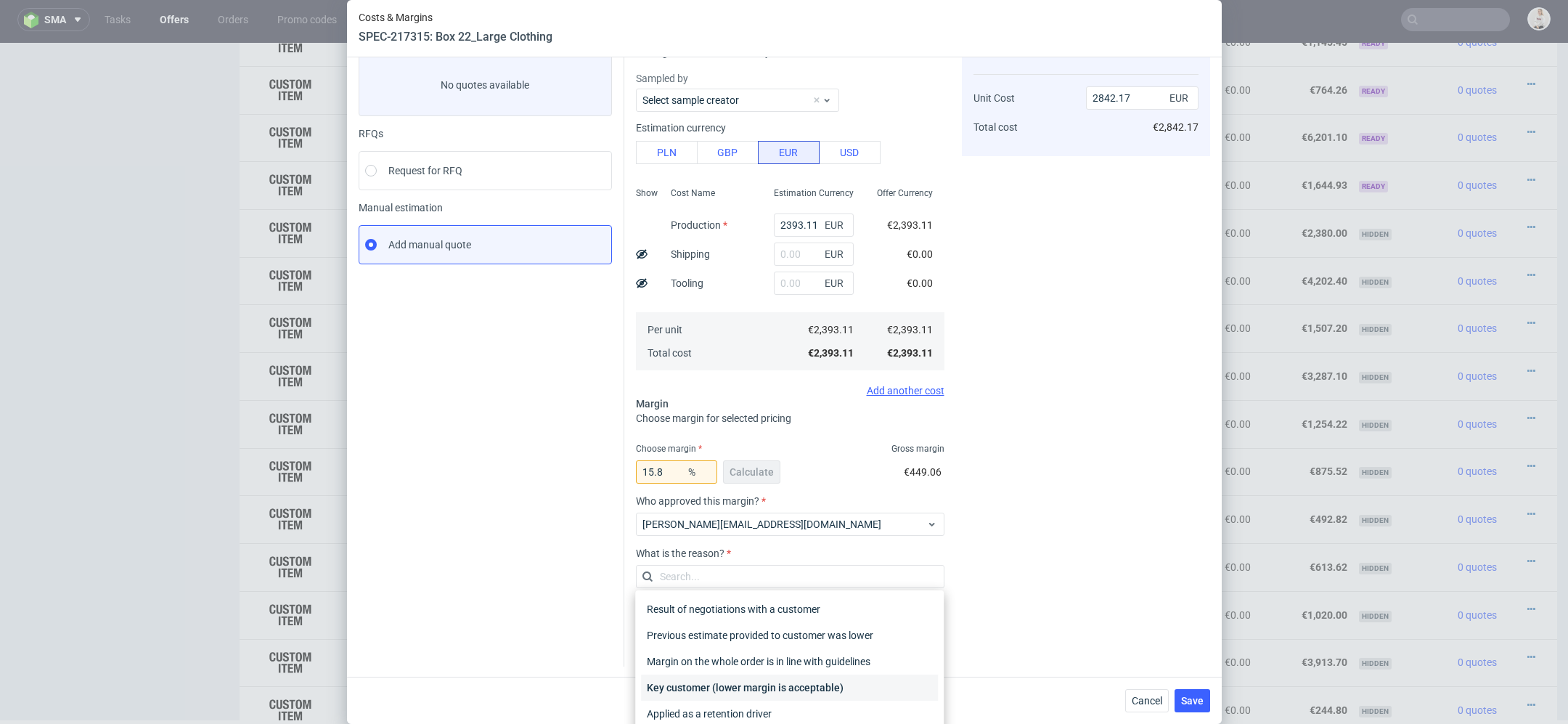
click at [758, 685] on div "Key customer (lower margin is acceptable)" at bounding box center [789, 688] width 297 height 26
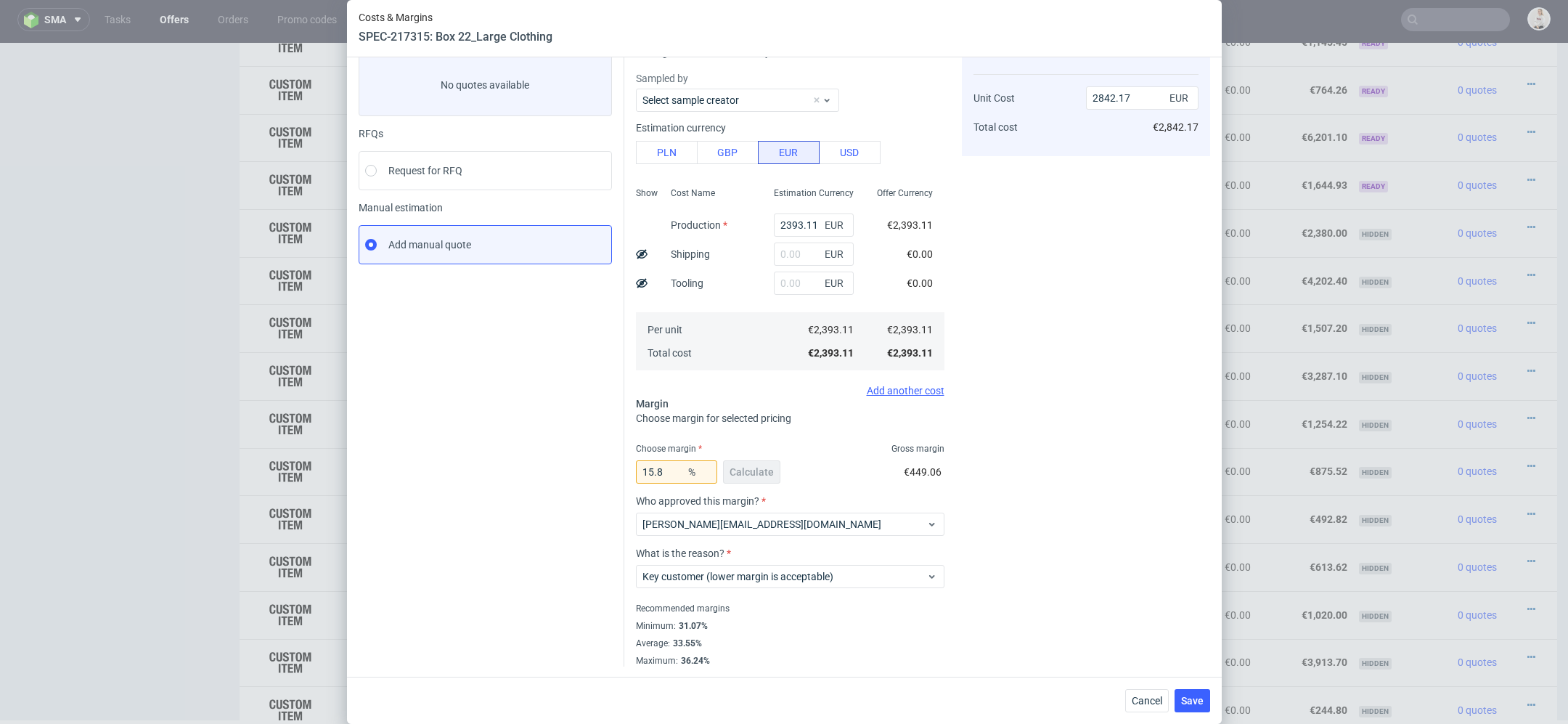
click at [1133, 459] on div "Cost displayed to the customer Unit Cost Total cost 2842.17 EUR €2,842.17" at bounding box center [1086, 348] width 248 height 636
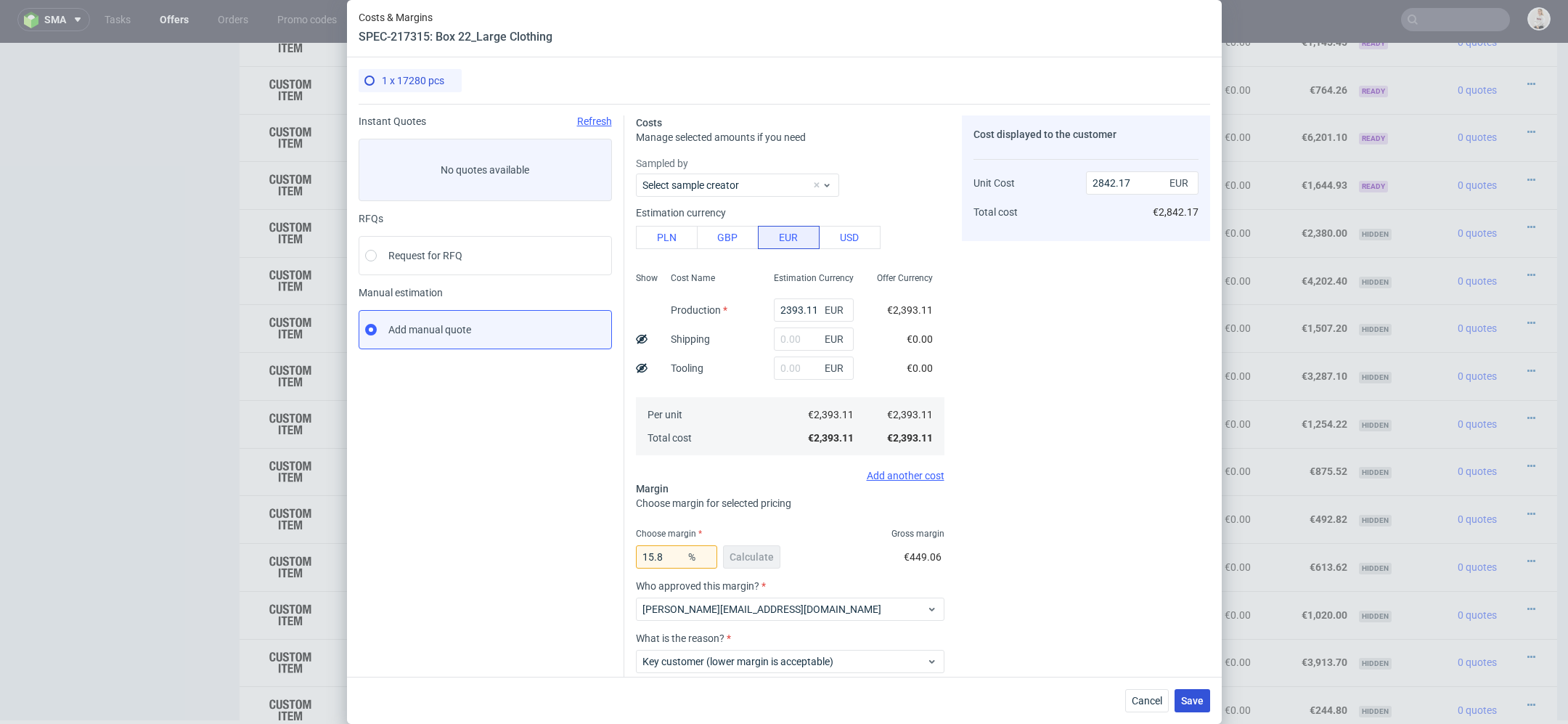
click at [1192, 697] on span "Save" at bounding box center [1192, 700] width 22 height 10
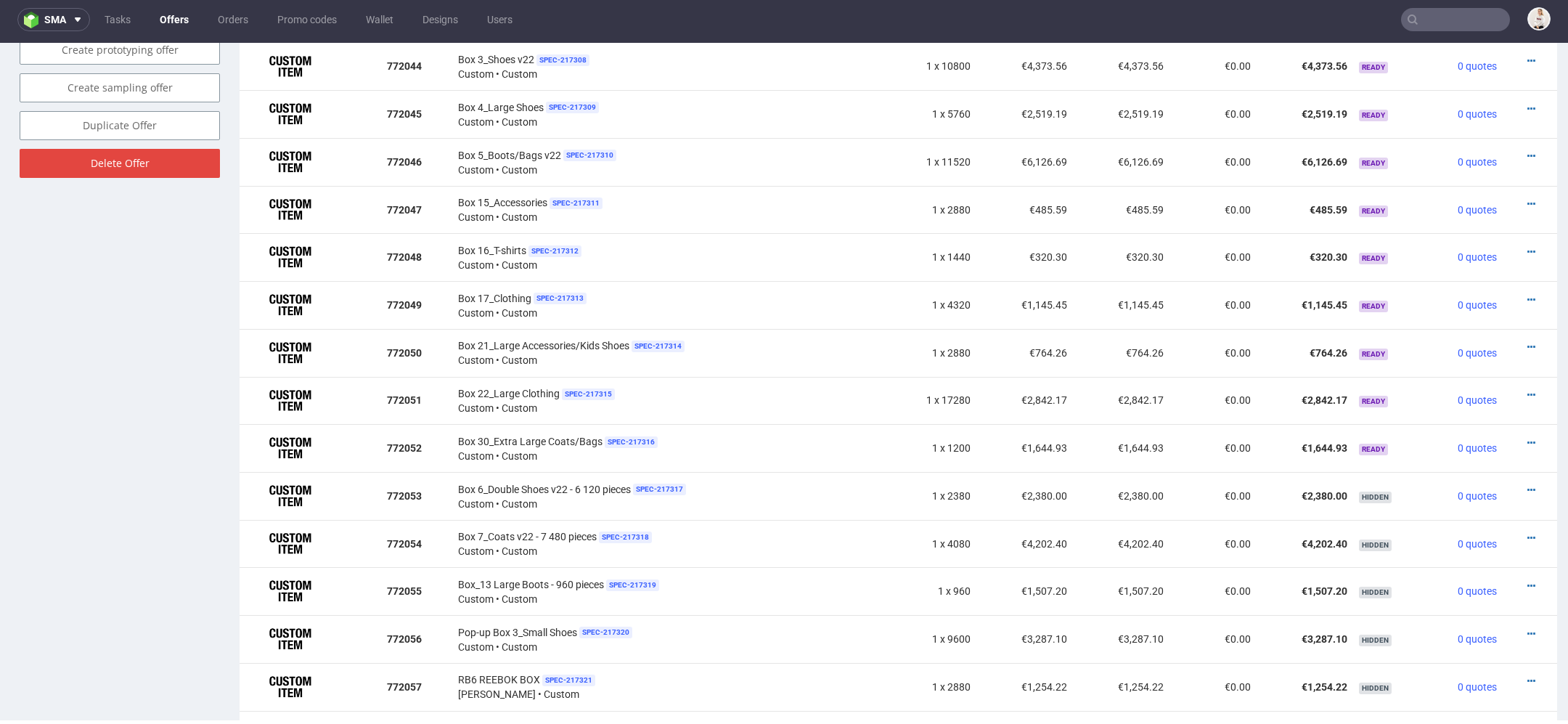
scroll to position [1003, 0]
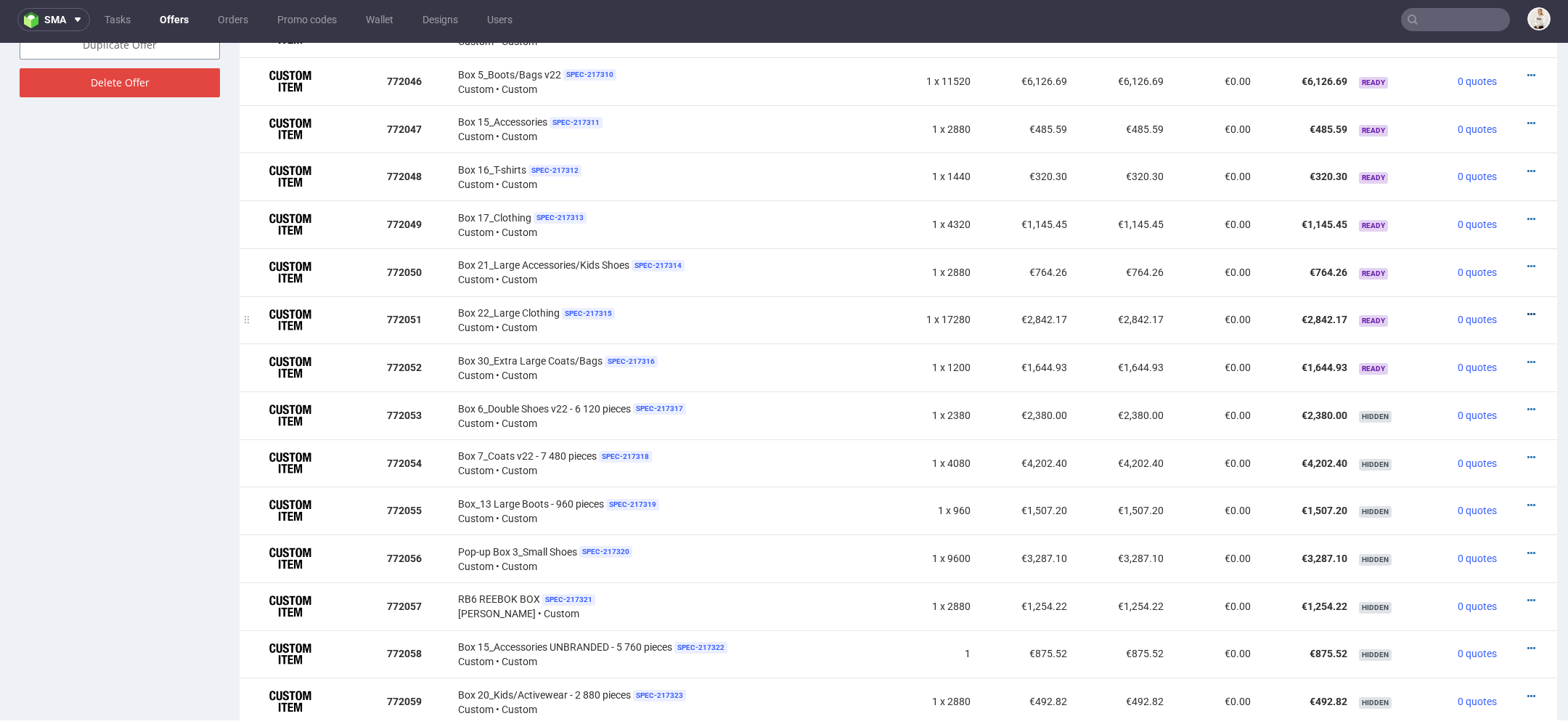
click at [1528, 309] on icon at bounding box center [1532, 314] width 8 height 10
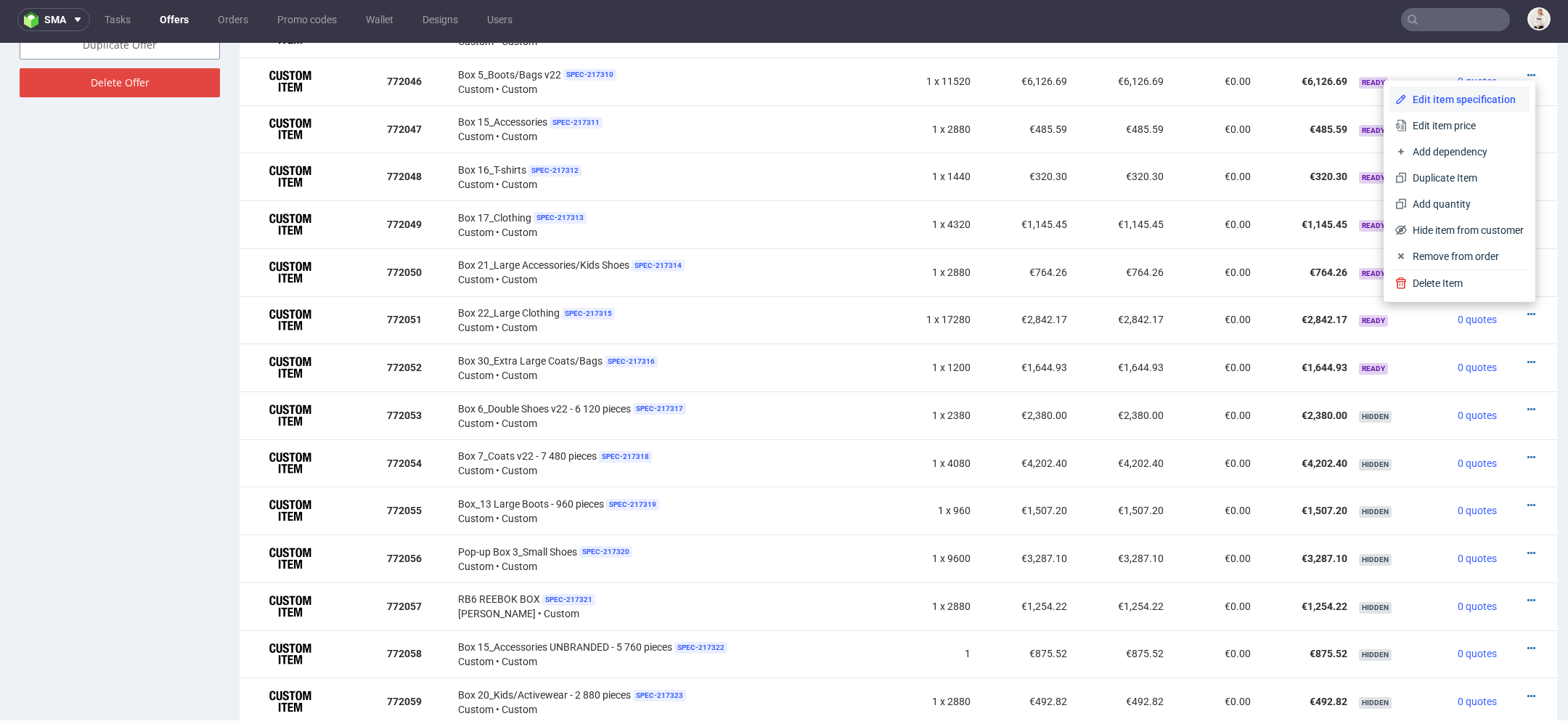
click at [1452, 92] on span "Edit item specification" at bounding box center [1465, 99] width 117 height 15
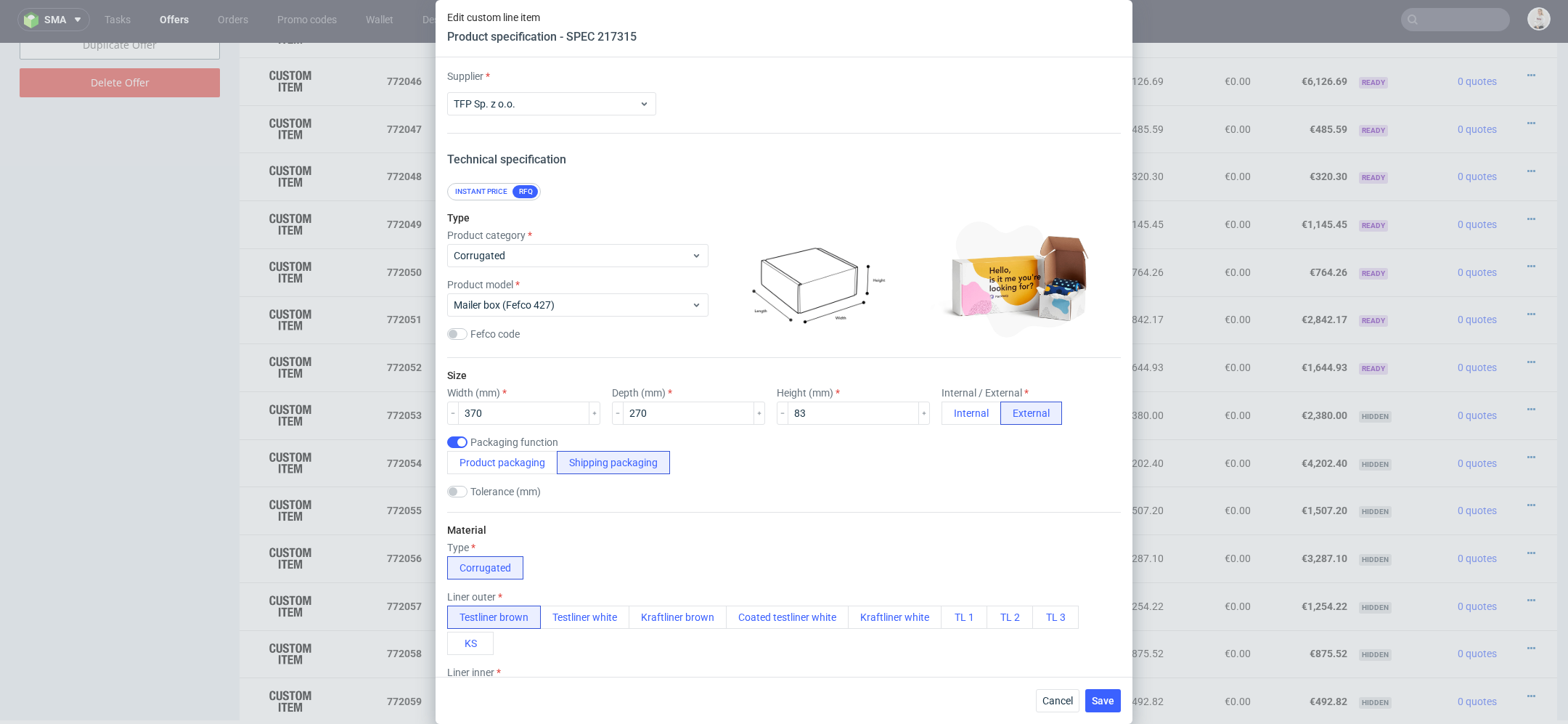
click at [851, 477] on div "Size Width (mm) 370 Depth (mm) 270 Height (mm) 83 Internal / External Internal …" at bounding box center [784, 435] width 674 height 154
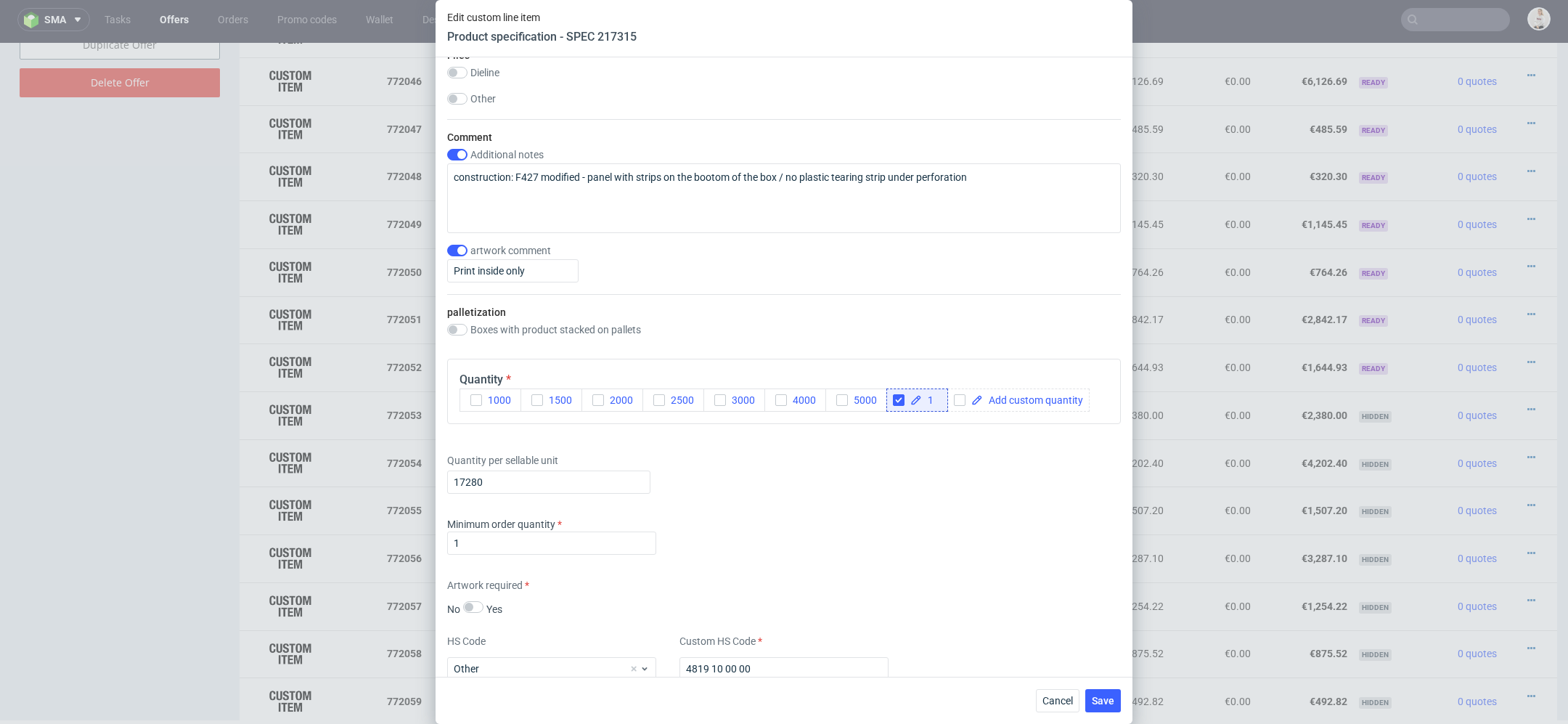
scroll to position [1656, 0]
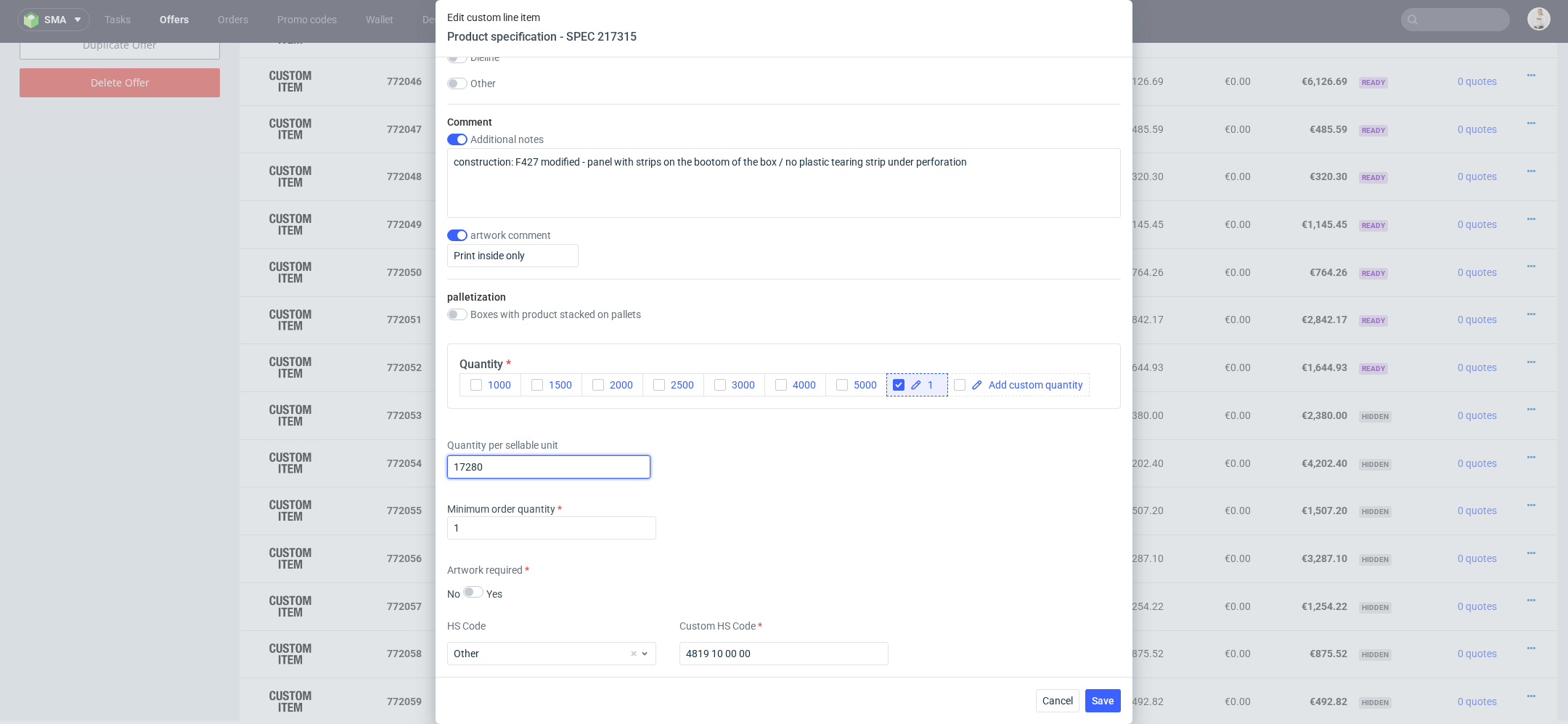
drag, startPoint x: 523, startPoint y: 464, endPoint x: 188, endPoint y: 463, distance: 335.0
click at [188, 463] on div "Edit custom line item Product specification - SPEC 217315 Supplier TFP Sp. z o.…" at bounding box center [784, 362] width 1568 height 724
paste input "text"
type input "1"
paste input "7 920"
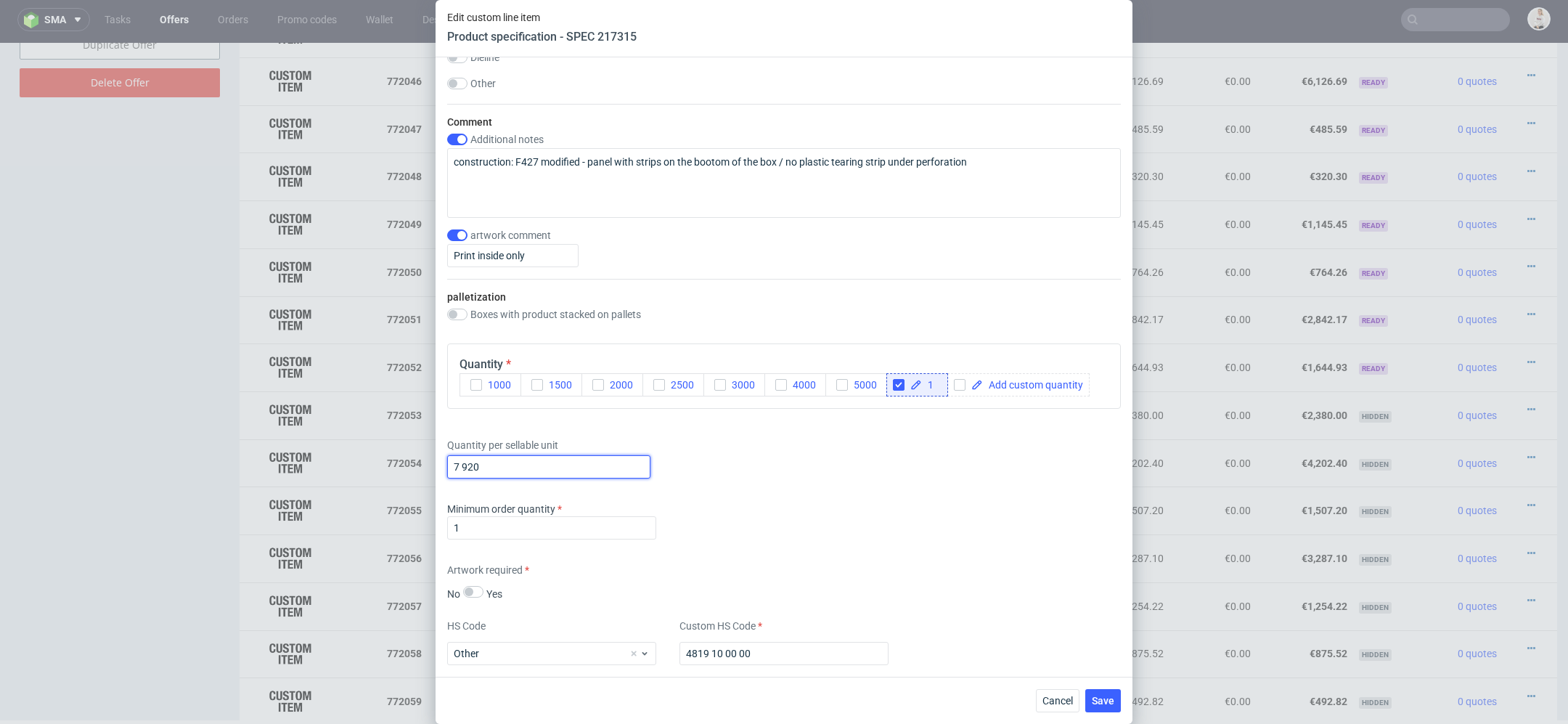
click at [460, 463] on input "7 920" at bounding box center [548, 467] width 203 height 23
type input "7920"
click at [1050, 564] on div "Artwork required No Yes" at bounding box center [784, 582] width 674 height 39
click at [1115, 708] on button "Save" at bounding box center [1103, 700] width 35 height 23
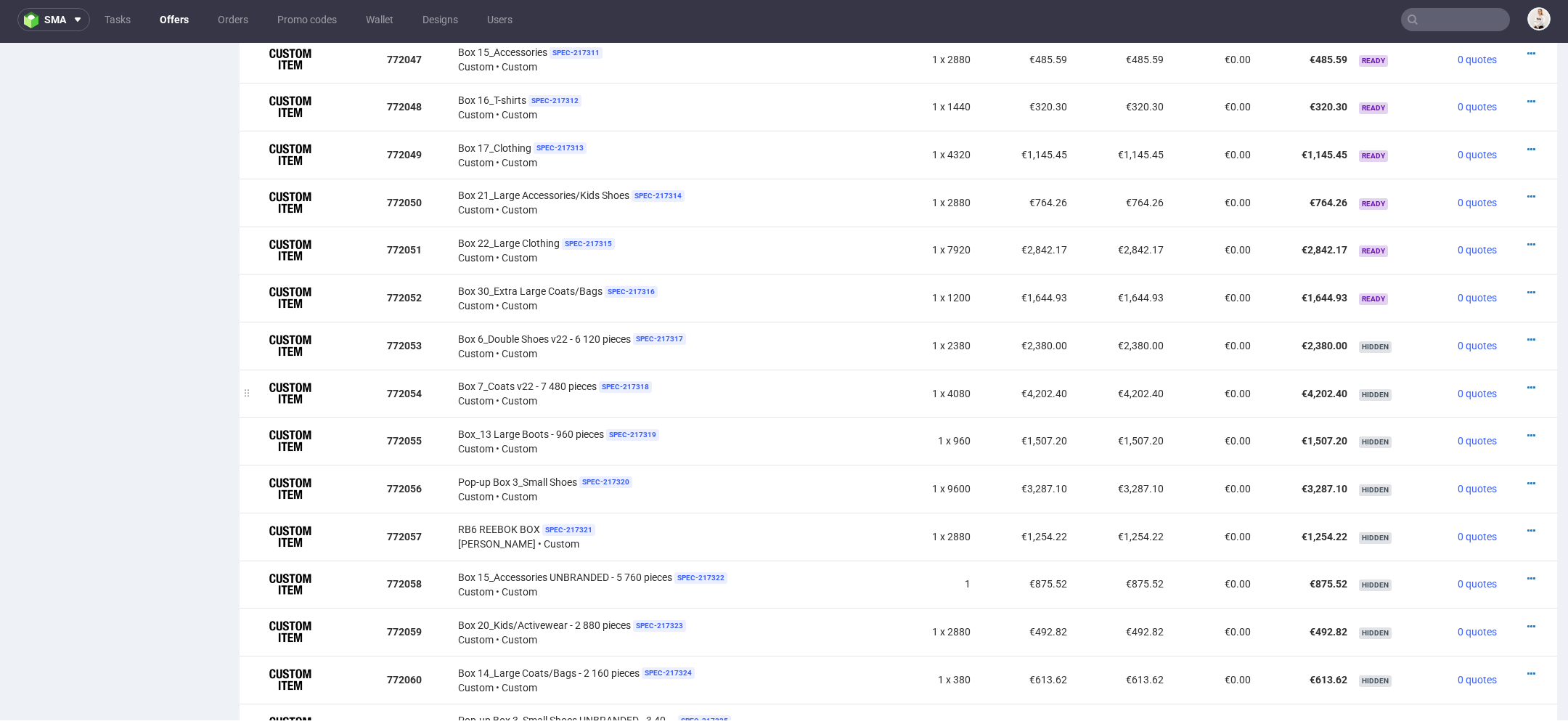
scroll to position [1070, 0]
click at [1528, 290] on icon at bounding box center [1532, 295] width 8 height 10
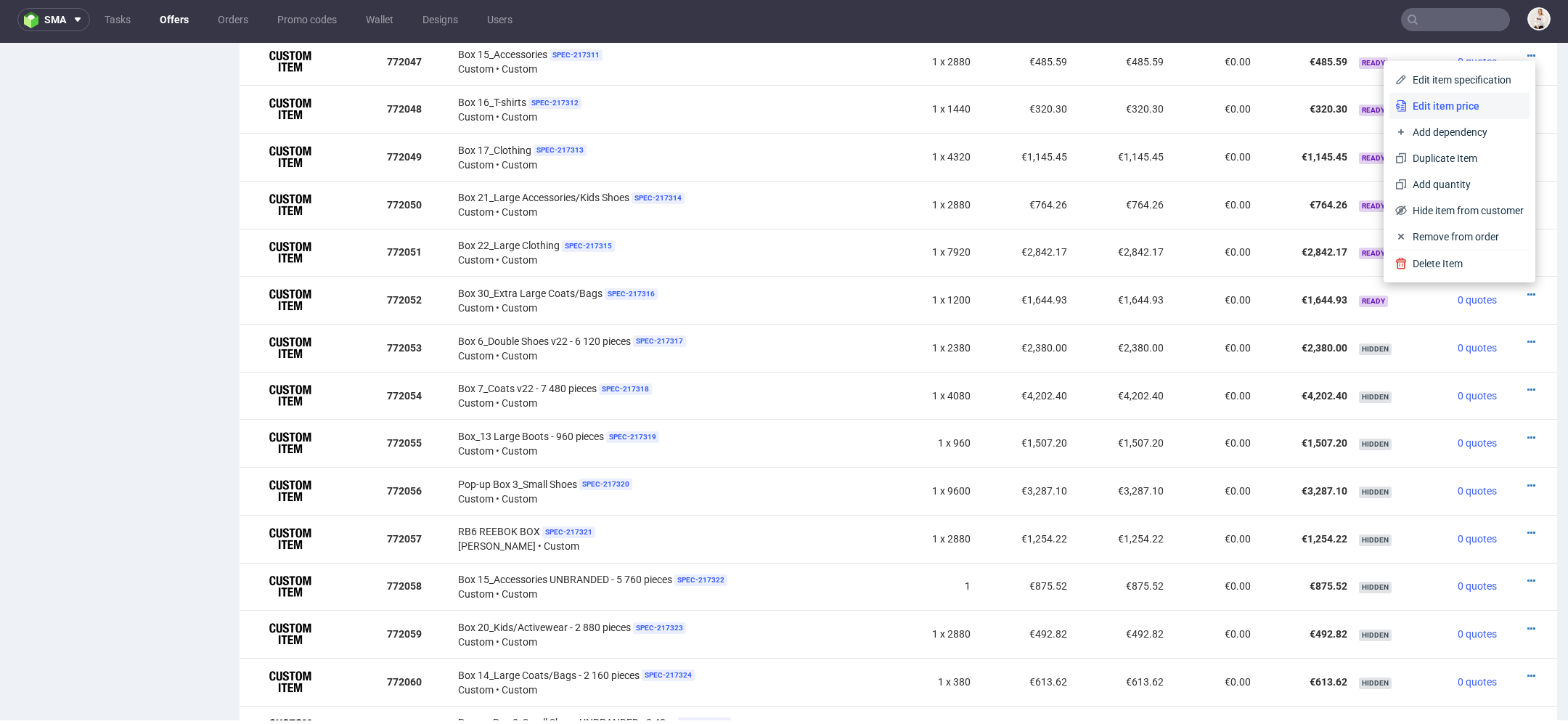
click at [1464, 106] on span "Edit item price" at bounding box center [1465, 106] width 117 height 15
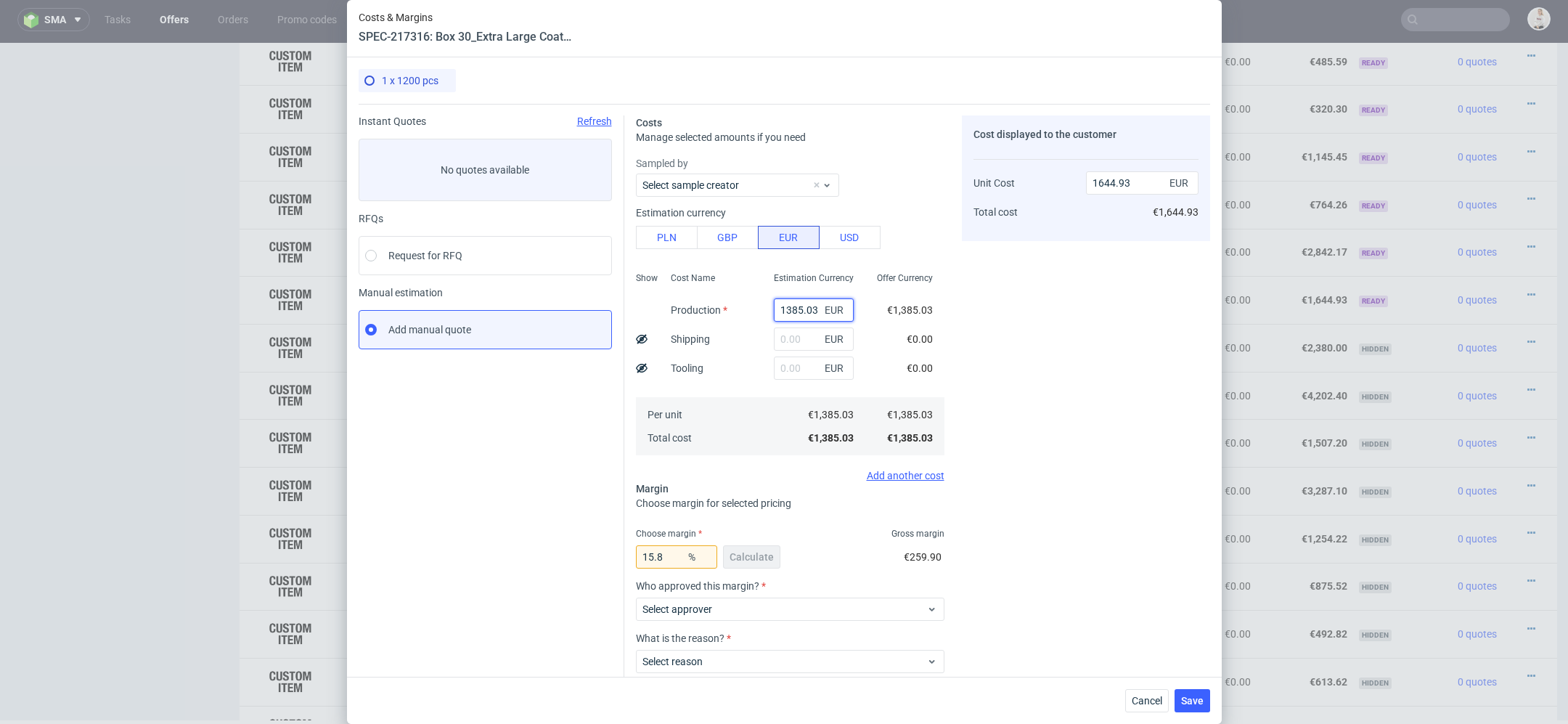
click at [799, 311] on input "1385.03" at bounding box center [814, 310] width 80 height 23
paste input "€831,02"
type input "€831,02"
type input "0"
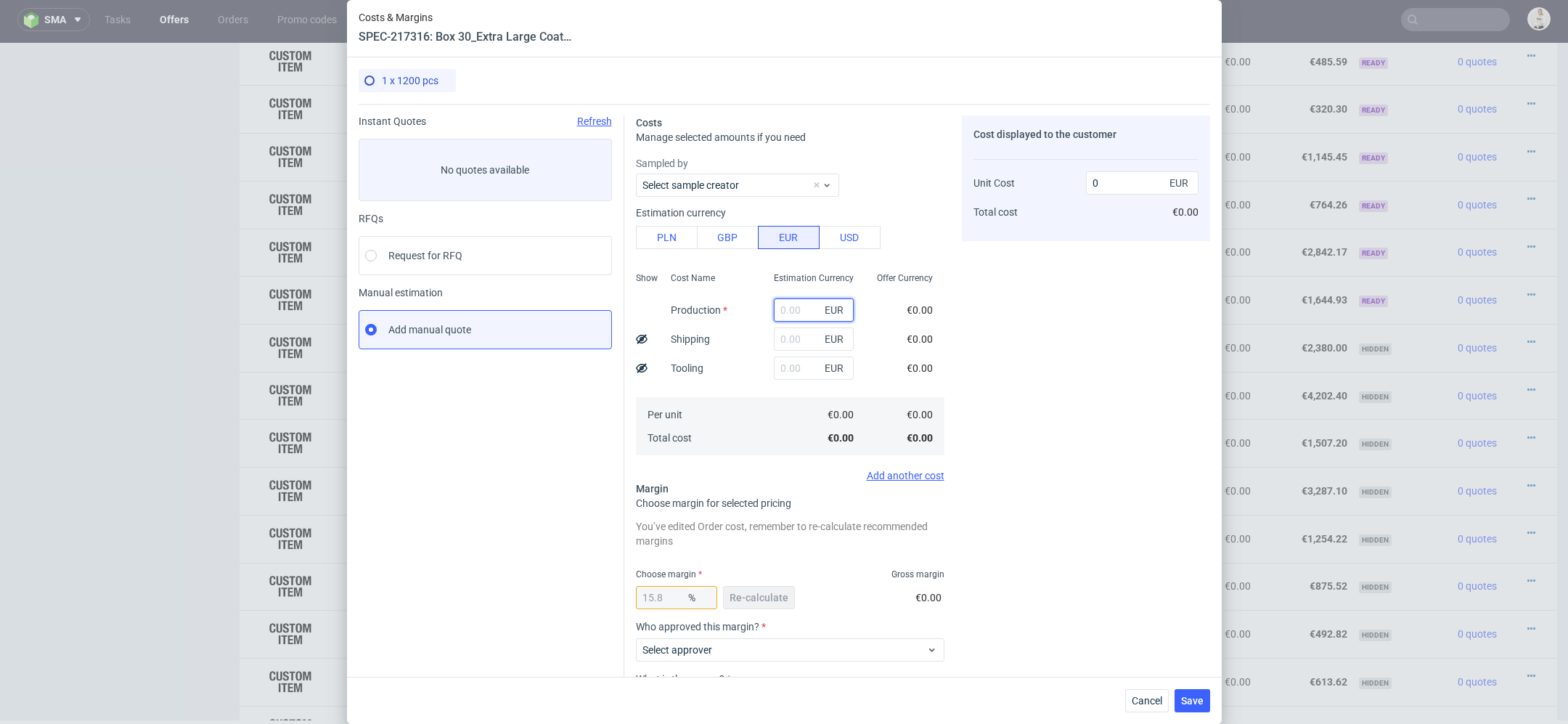
paste input "€831,02"
click at [785, 309] on input "€831,02" at bounding box center [814, 310] width 80 height 23
type input "831.02"
type input "986.96"
type input "831.02"
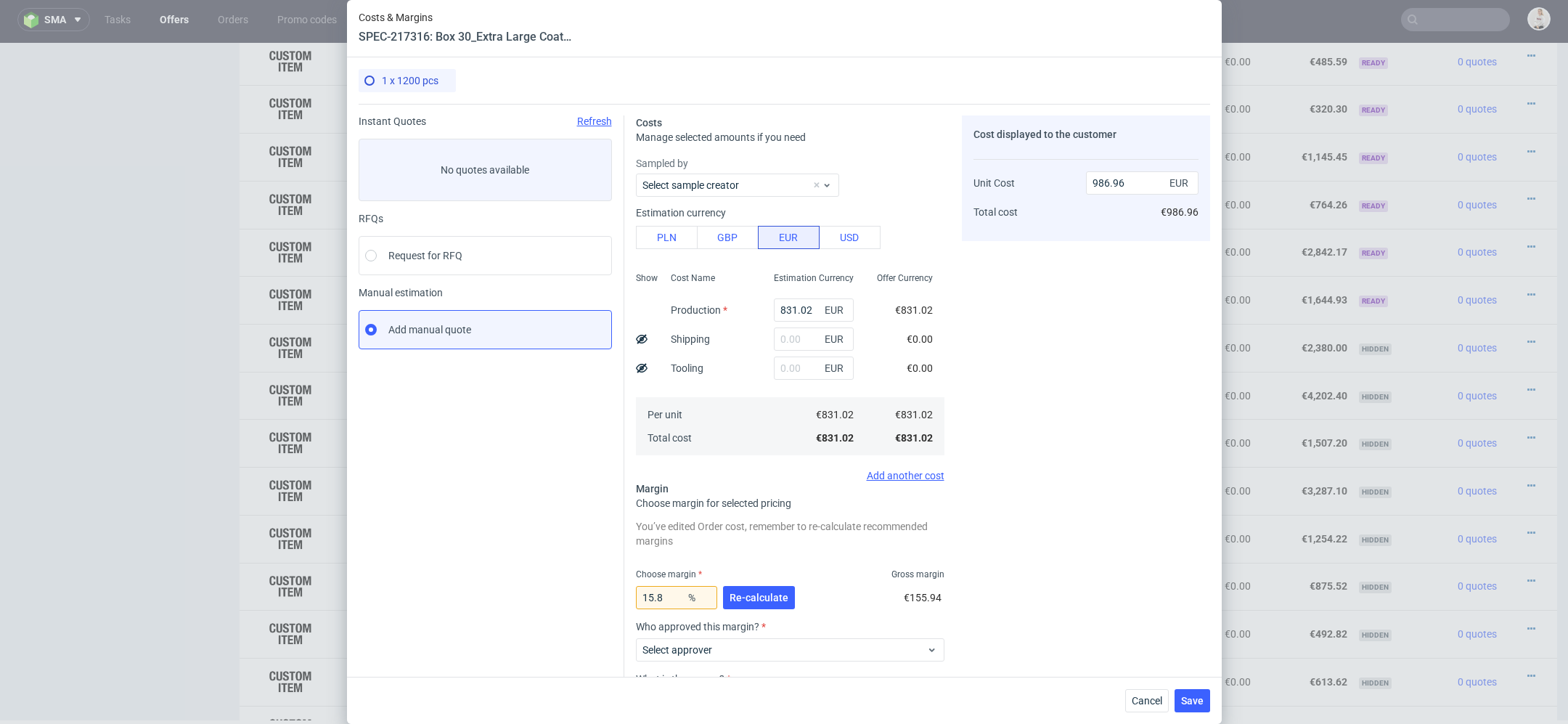
click at [914, 345] on div "€0.00" at bounding box center [920, 339] width 26 height 15
click at [739, 593] on span "Re-calculate" at bounding box center [759, 597] width 59 height 10
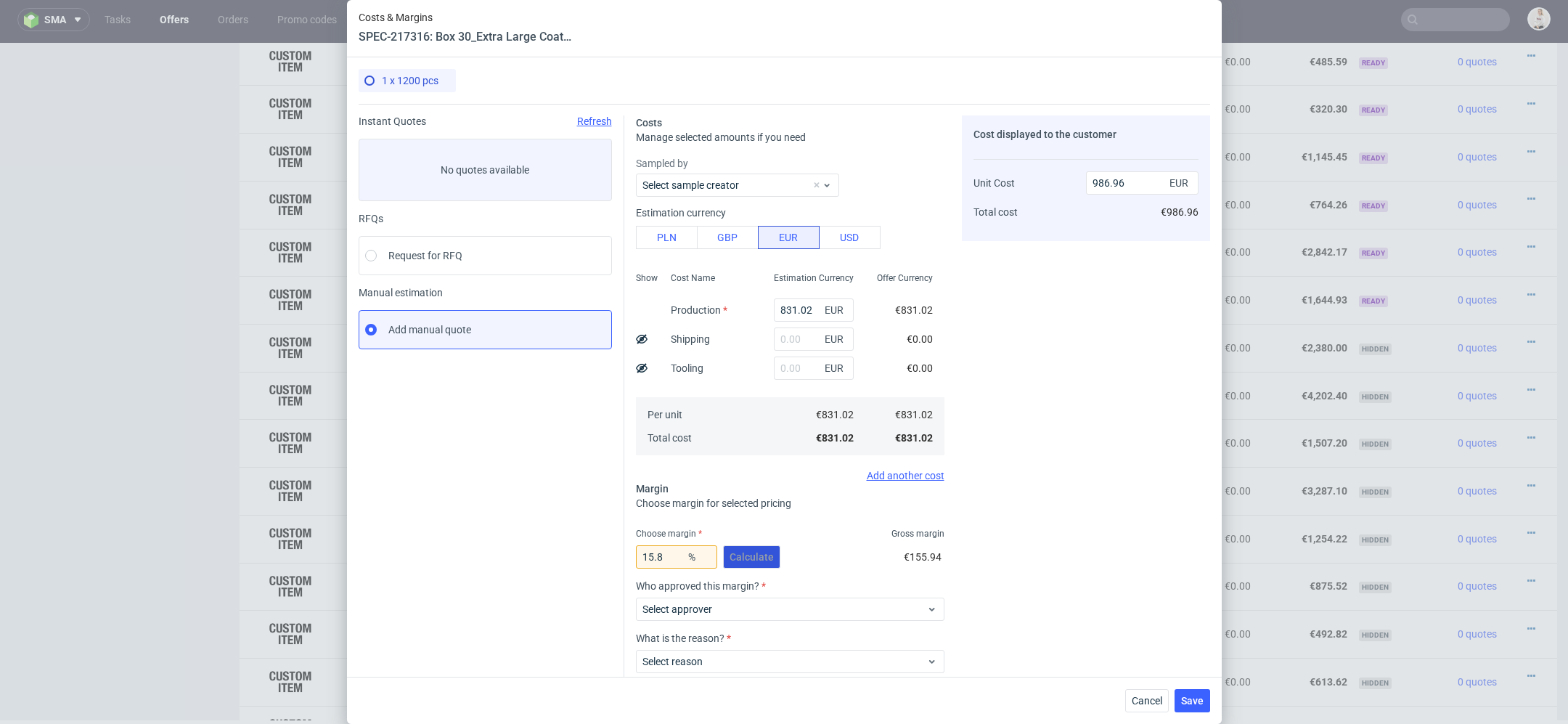
scroll to position [85, 0]
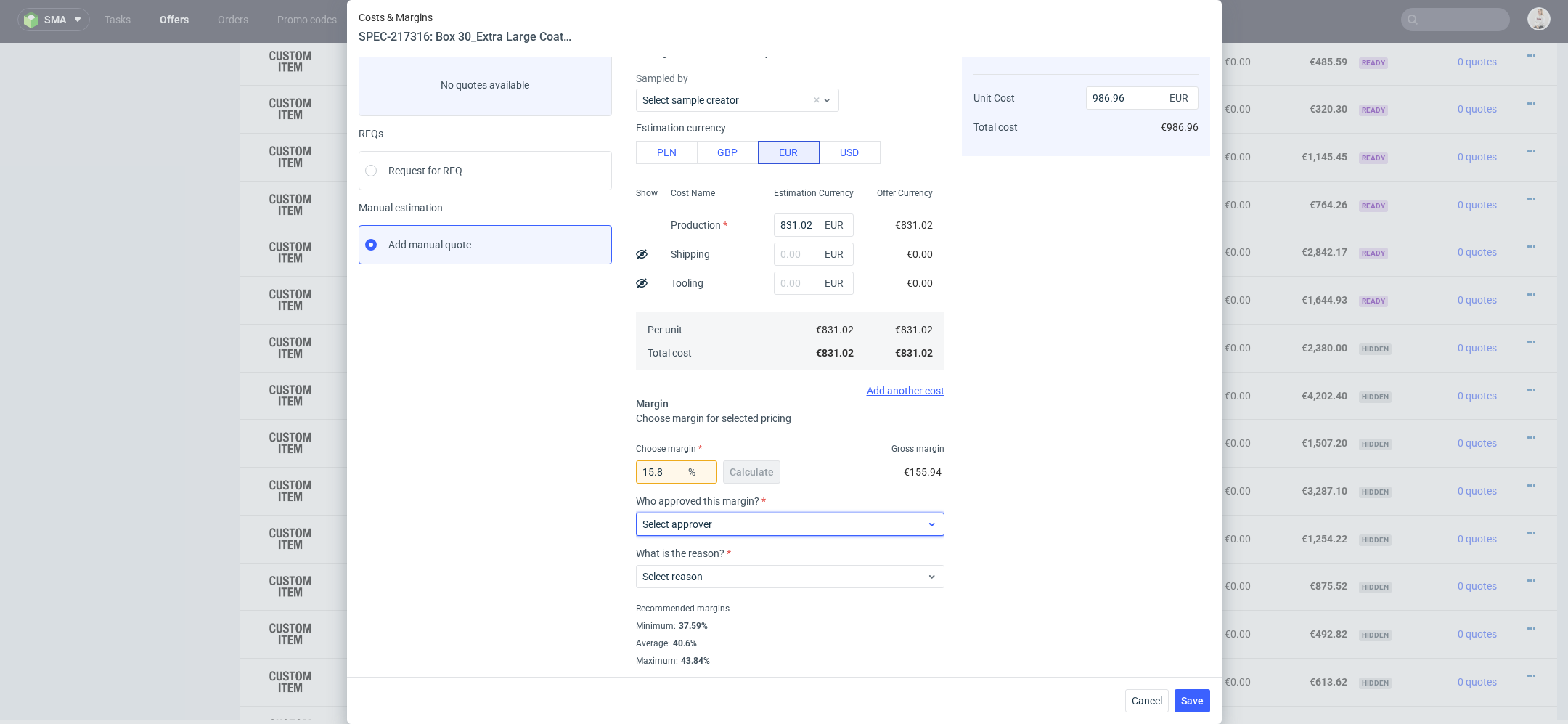
click at [708, 519] on label "Select approver" at bounding box center [677, 524] width 70 height 12
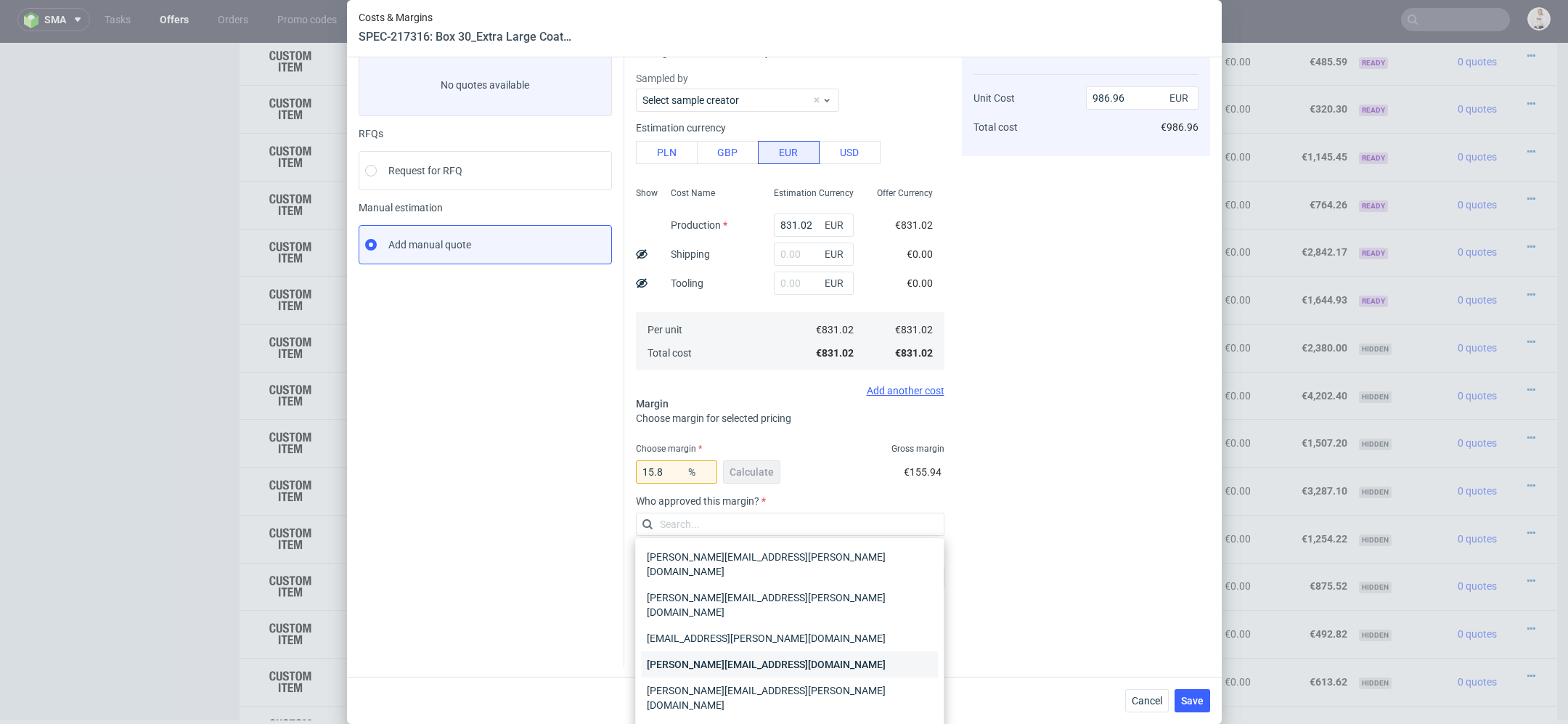
click at [718, 652] on div "maciej.wozniczko@packhelp.com" at bounding box center [789, 665] width 297 height 26
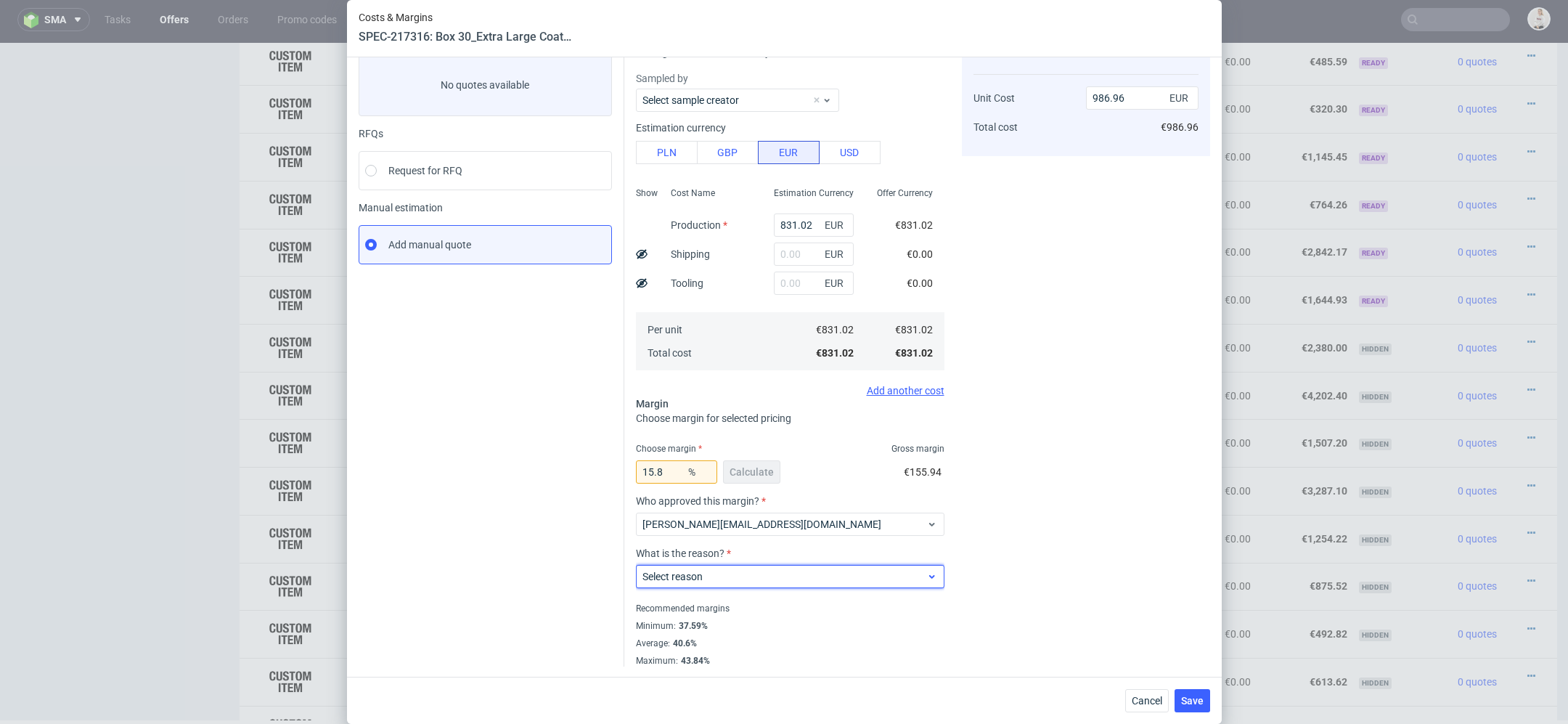
click at [716, 573] on span "Select reason" at bounding box center [785, 577] width 284 height 15
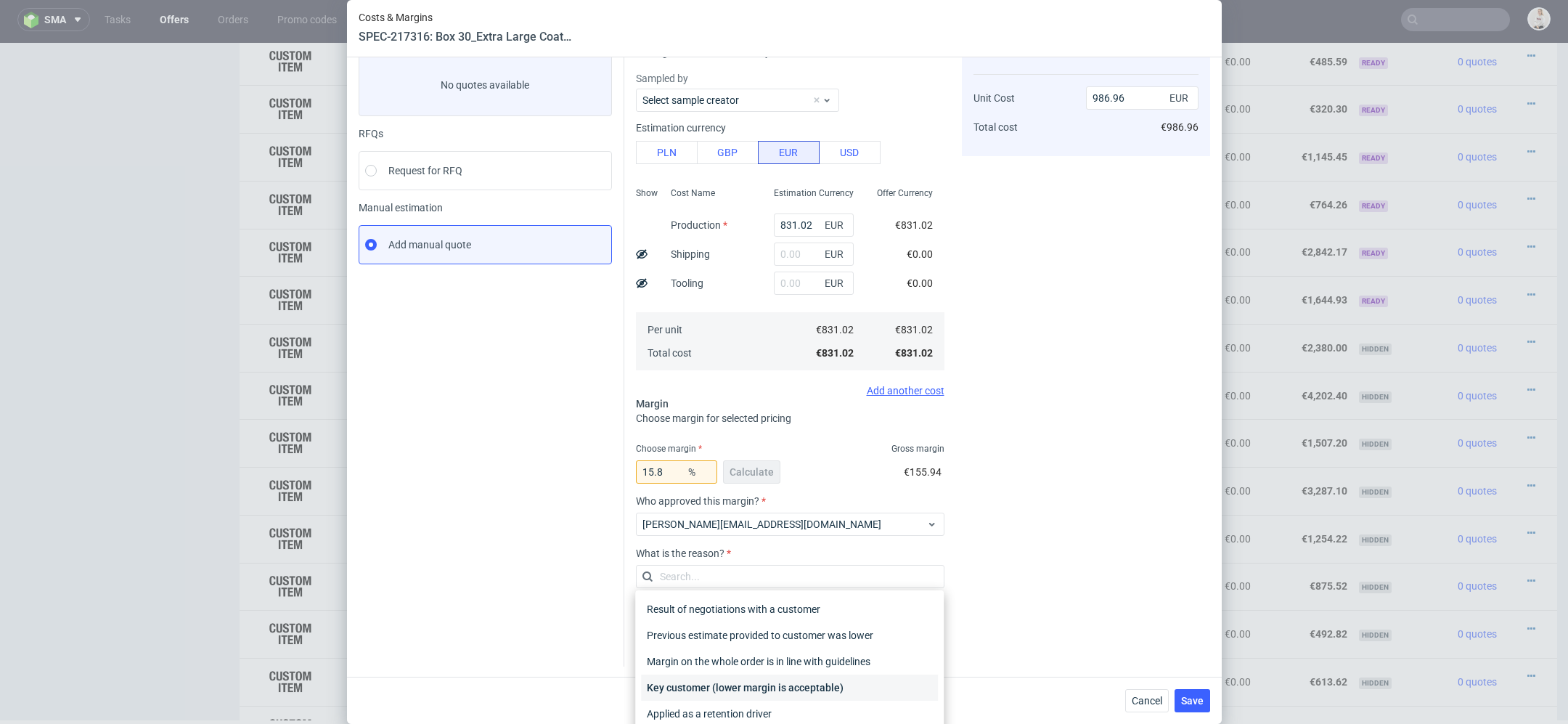
click at [738, 690] on div "Key customer (lower margin is acceptable)" at bounding box center [789, 688] width 297 height 26
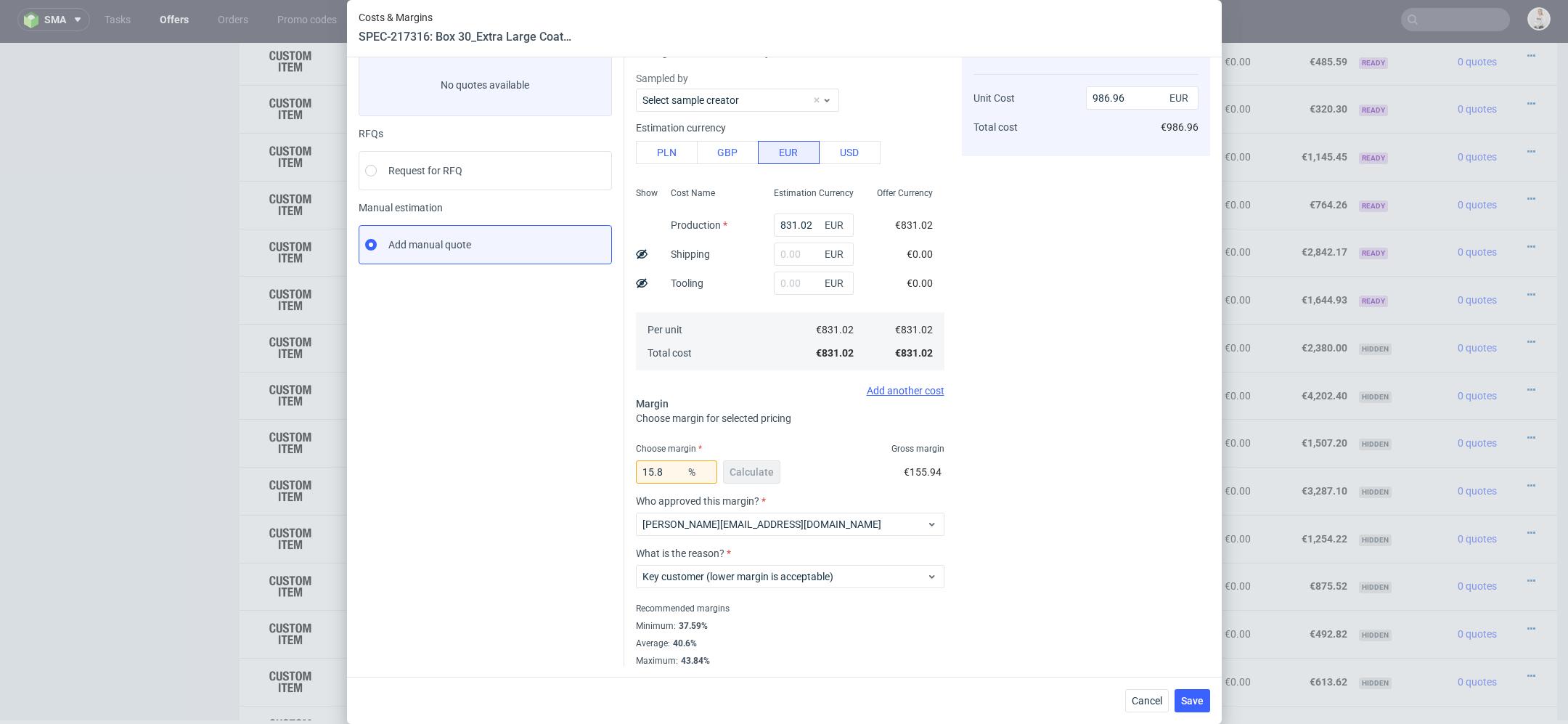
click at [1007, 519] on div "Cost displayed to the customer Unit Cost Total cost 986.96 EUR €986.96" at bounding box center [1086, 348] width 248 height 636
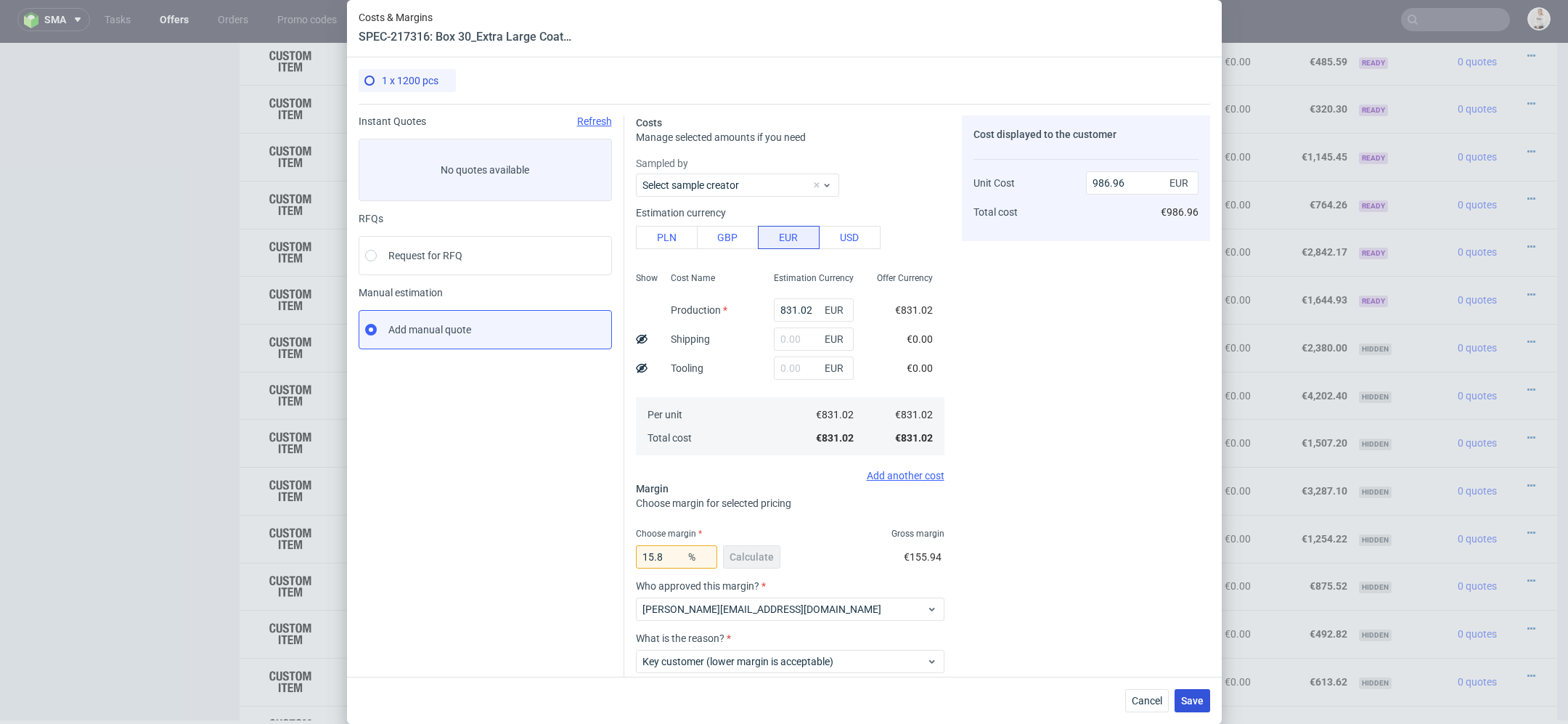
click at [1191, 697] on span "Save" at bounding box center [1192, 700] width 22 height 10
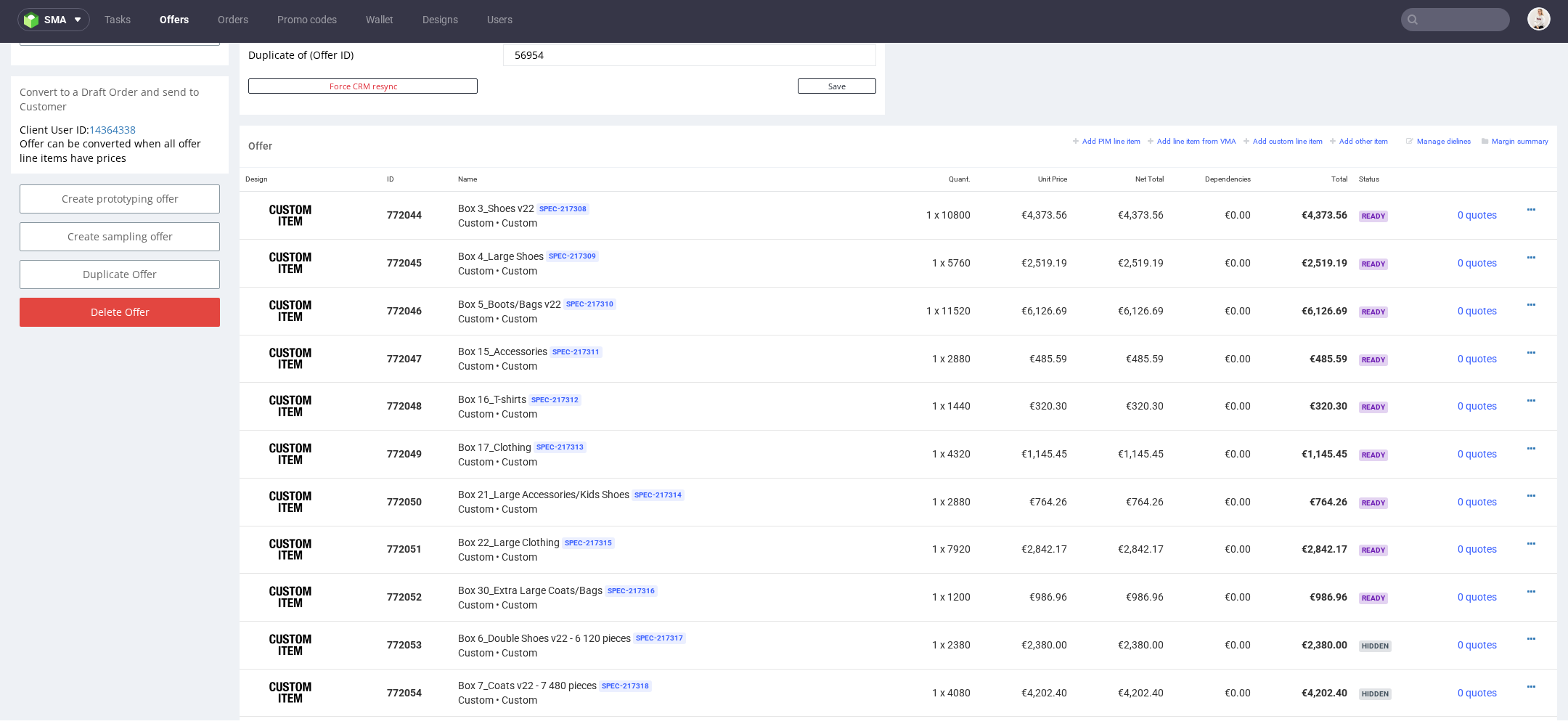
scroll to position [1033, 0]
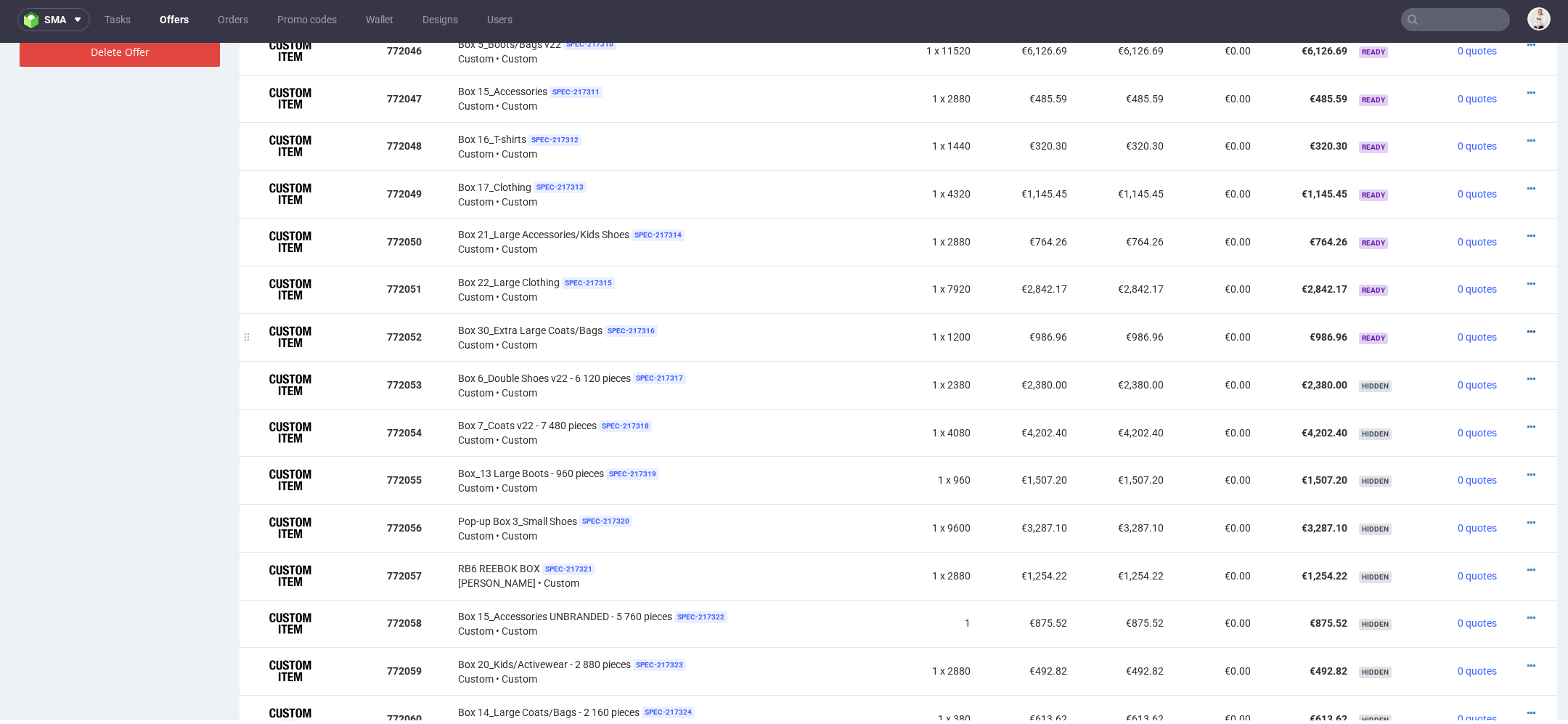
click at [1528, 327] on icon at bounding box center [1532, 332] width 8 height 10
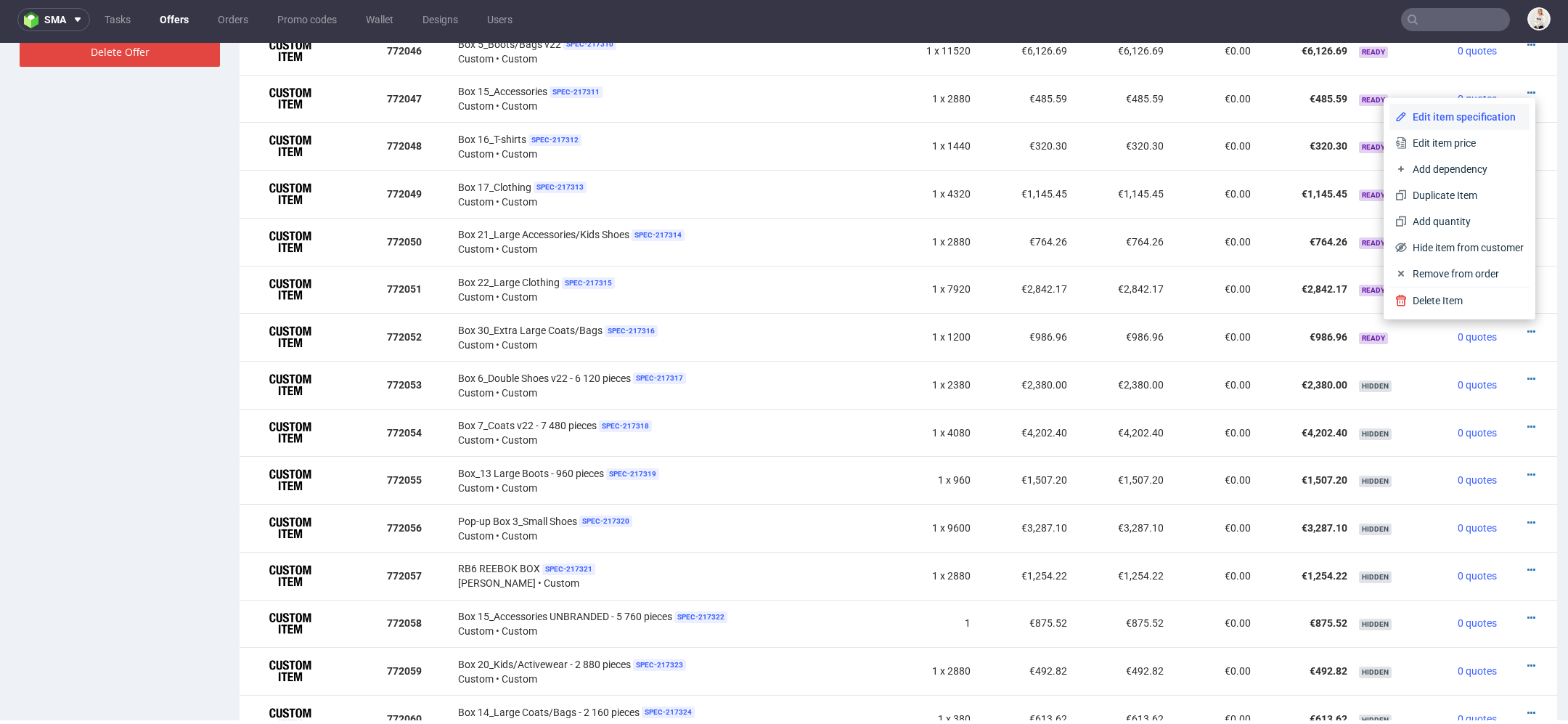
click at [1444, 111] on span "Edit item specification" at bounding box center [1465, 117] width 117 height 15
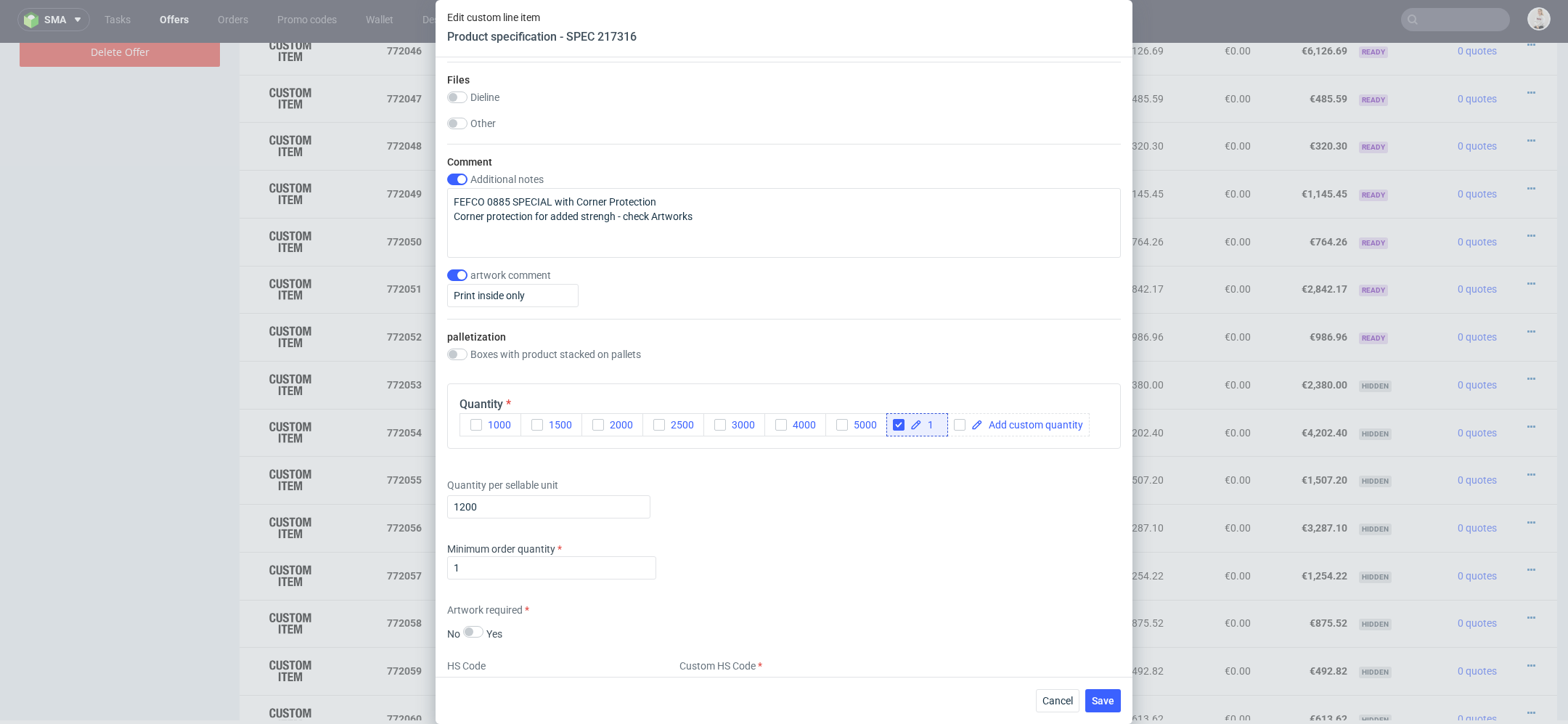
scroll to position [1575, 0]
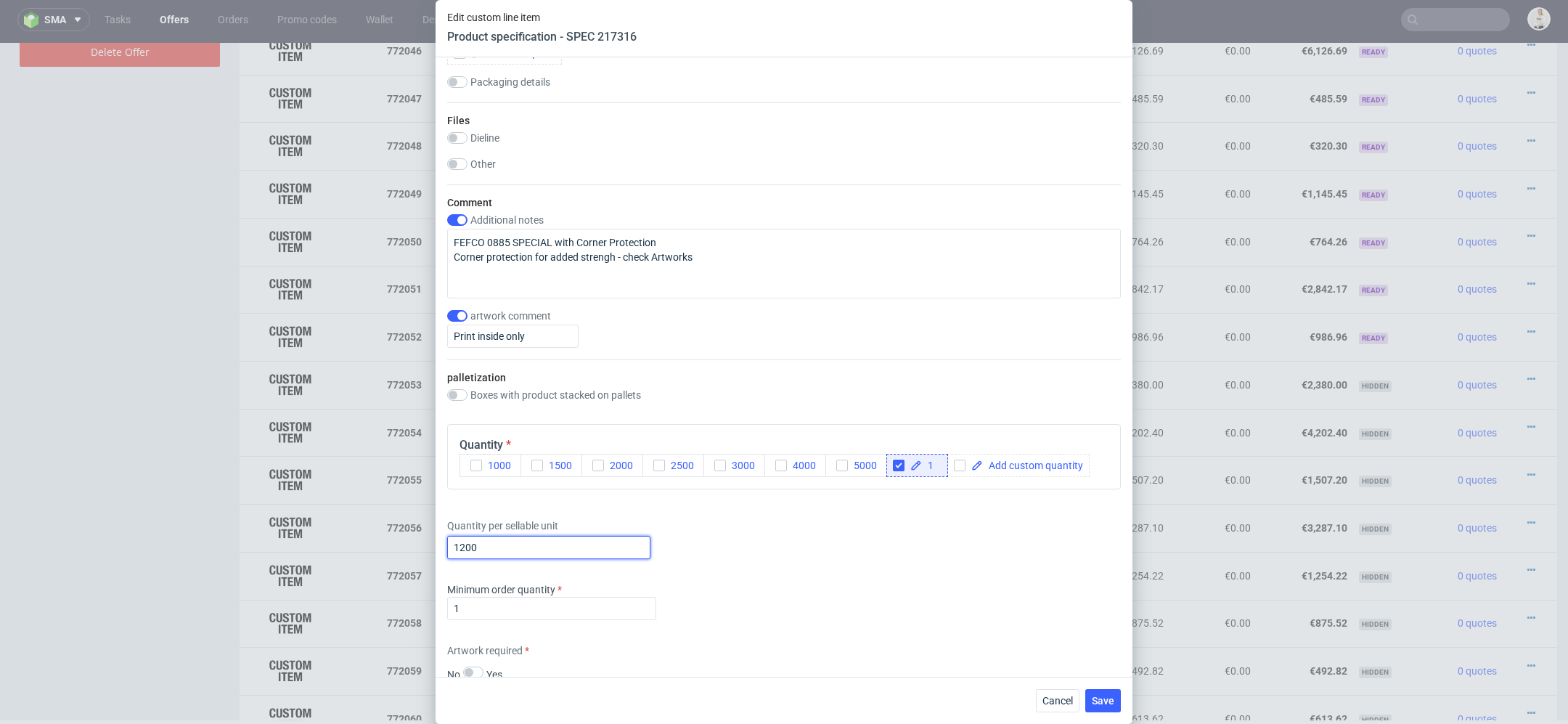
drag, startPoint x: 533, startPoint y: 539, endPoint x: 91, endPoint y: 528, distance: 442.1
click at [91, 528] on div "Edit custom line item Product specification - SPEC 217316 Supplier TFP Sp. z o.…" at bounding box center [784, 362] width 1568 height 724
type input "720"
click at [846, 618] on div "Minimum order quantity 1" at bounding box center [784, 604] width 674 height 44
click at [1109, 699] on span "Save" at bounding box center [1103, 700] width 22 height 10
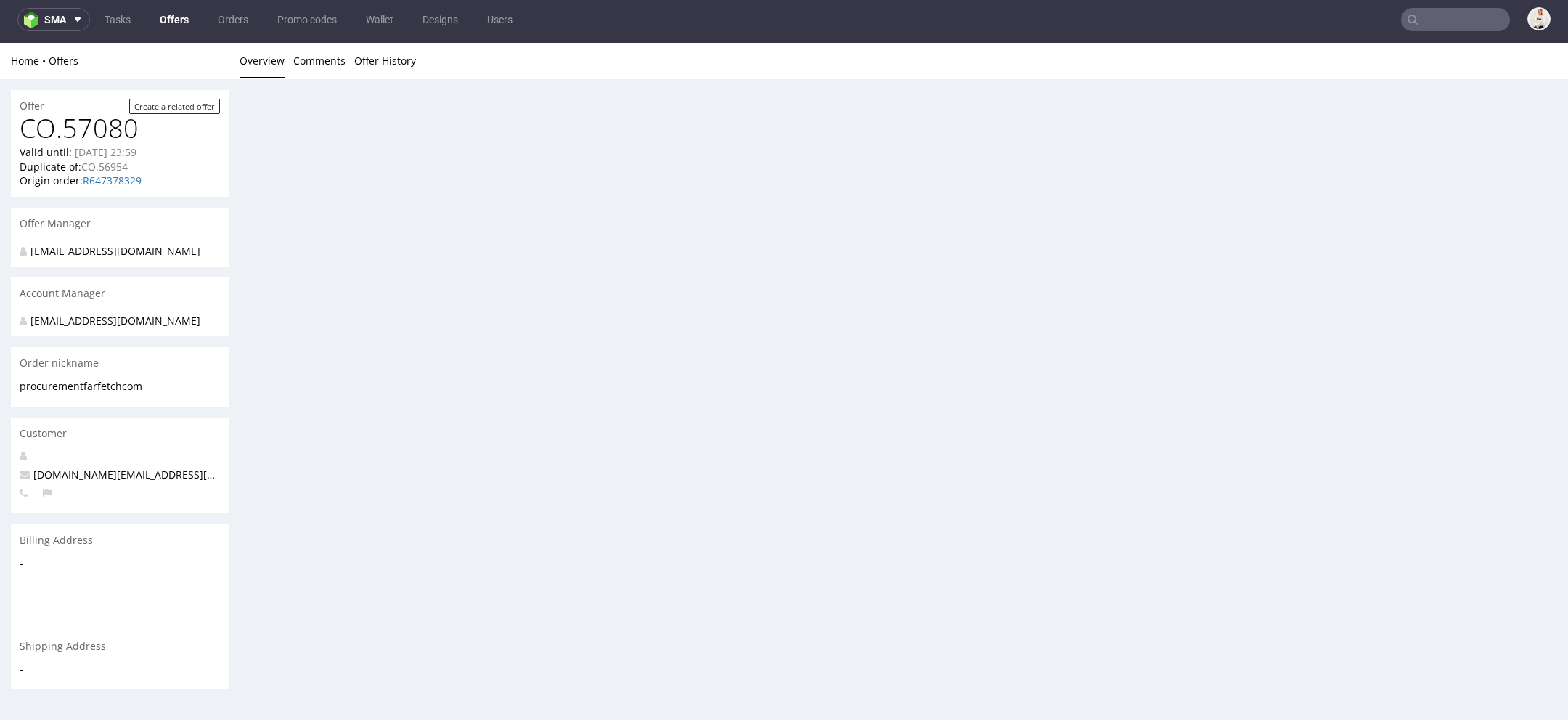
scroll to position [0, 0]
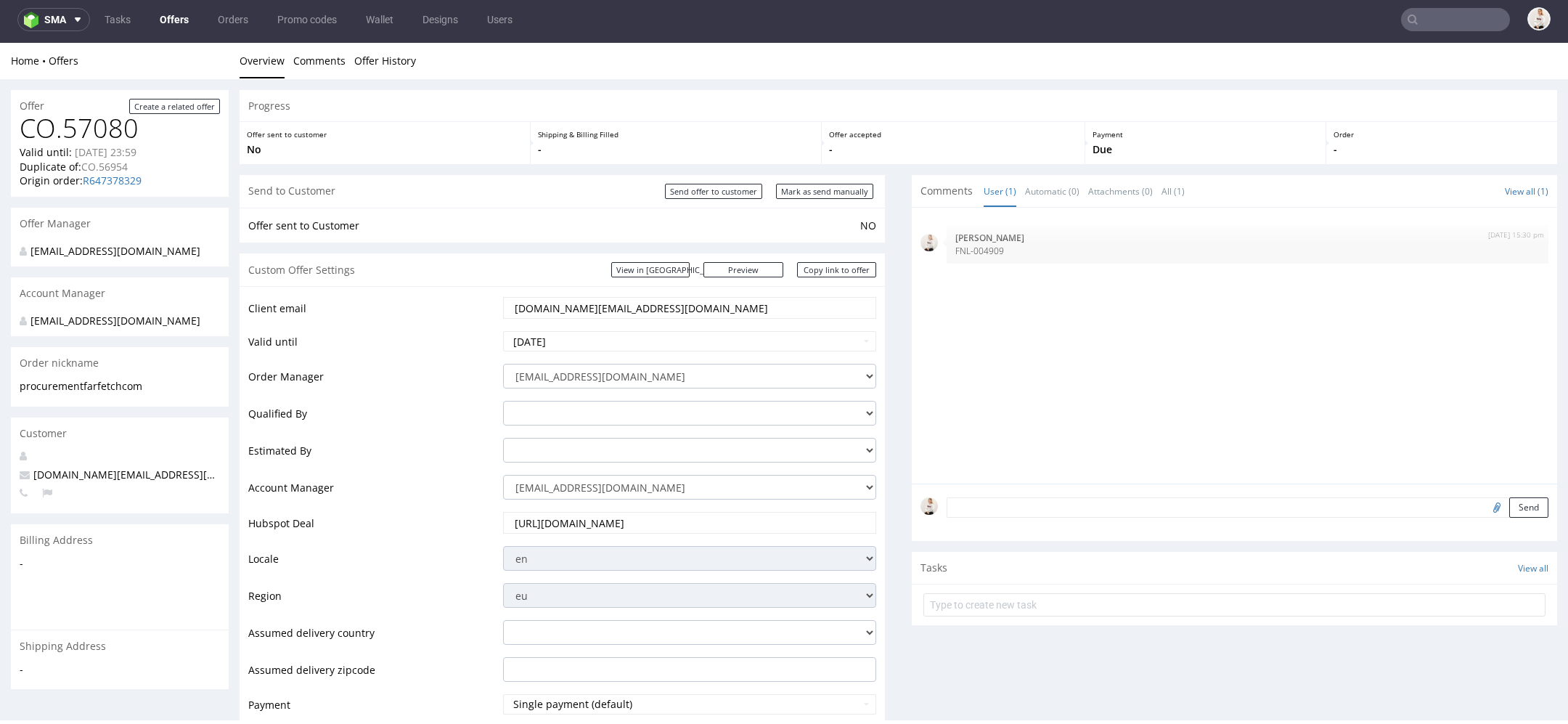
click at [828, 179] on div "Send to Customer Send offer to customer Mark as send manually" at bounding box center [562, 191] width 645 height 33
click at [828, 189] on input "Mark as send manually" at bounding box center [824, 191] width 97 height 16
type input "In progress..."
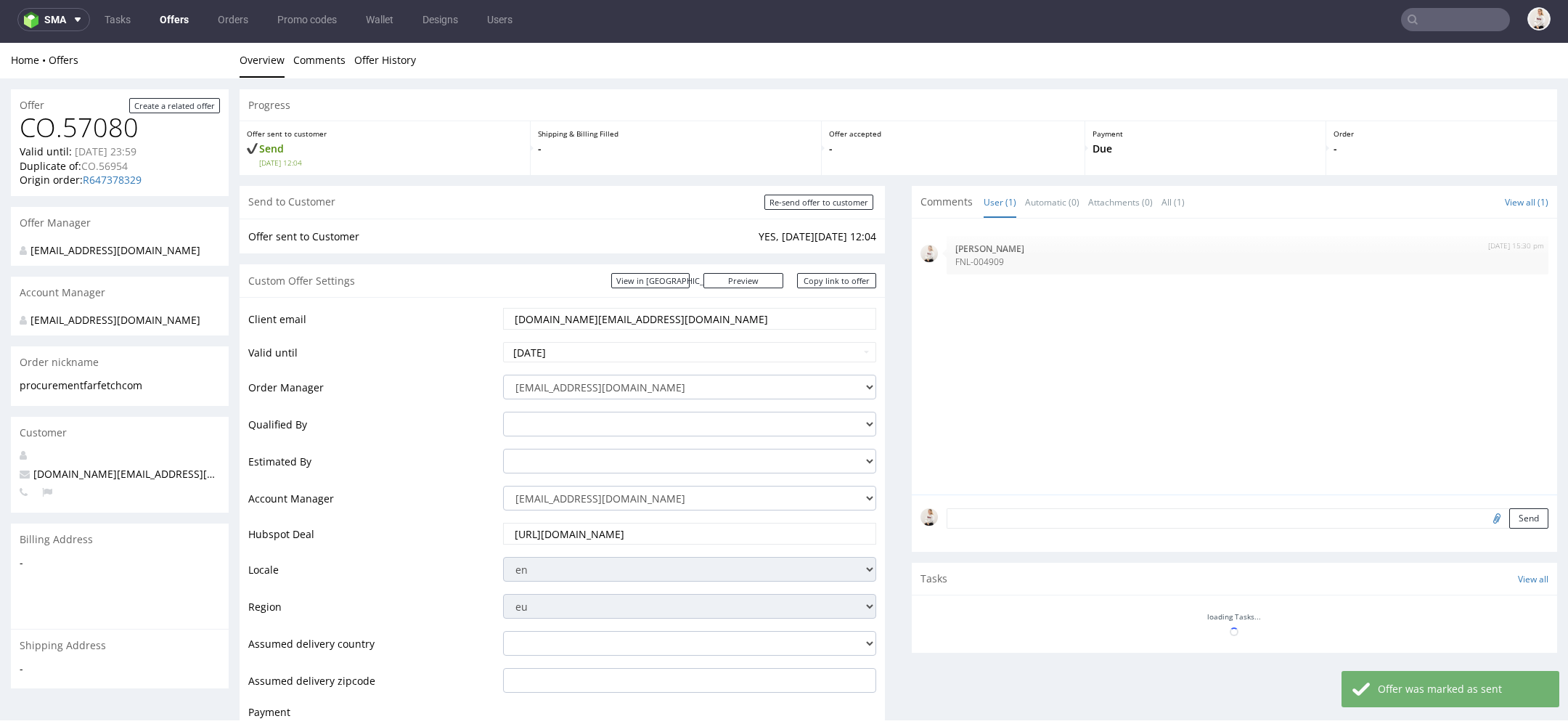
scroll to position [353, 0]
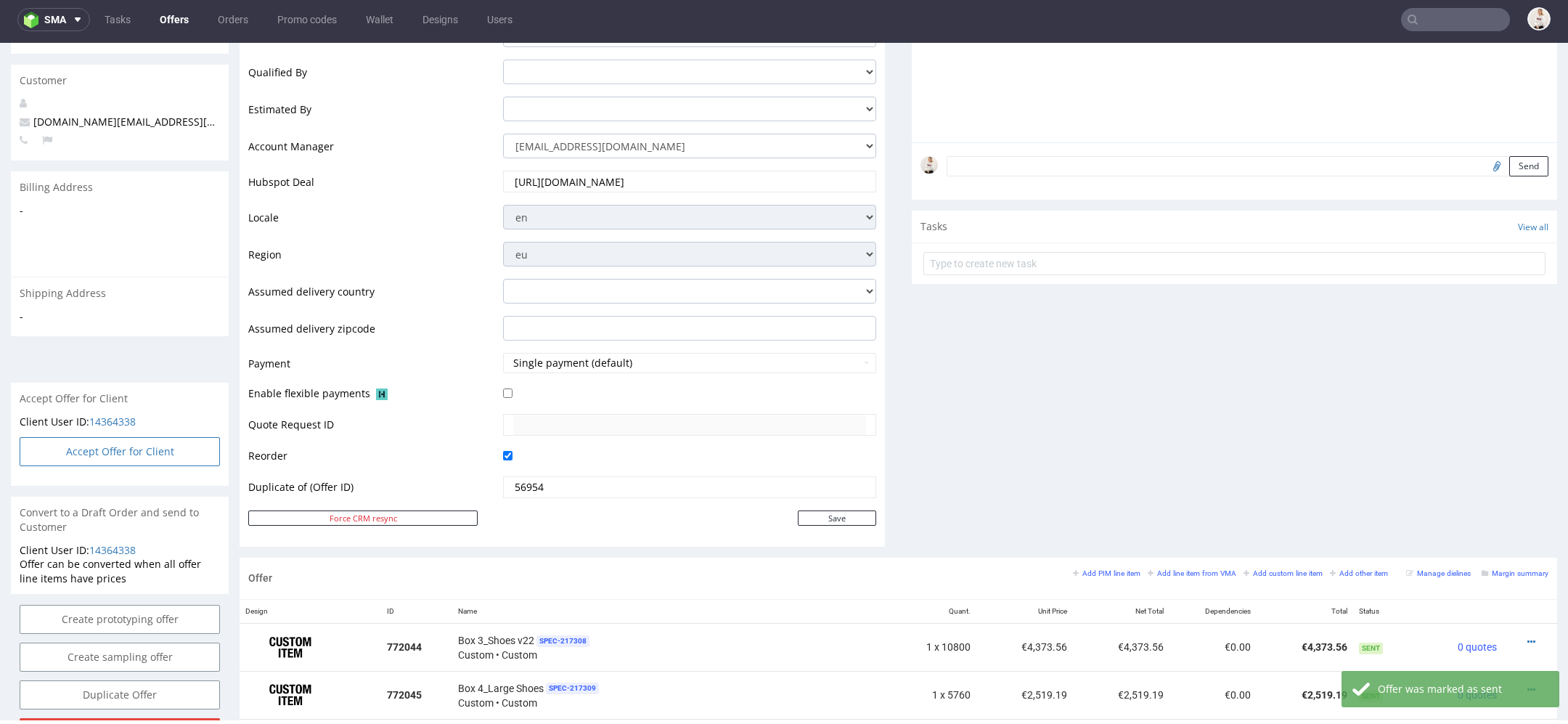
click at [187, 461] on button "Accept Offer for Client" at bounding box center [120, 451] width 201 height 29
select select "166"
select select "2380"
select select "b2b"
select select "110"
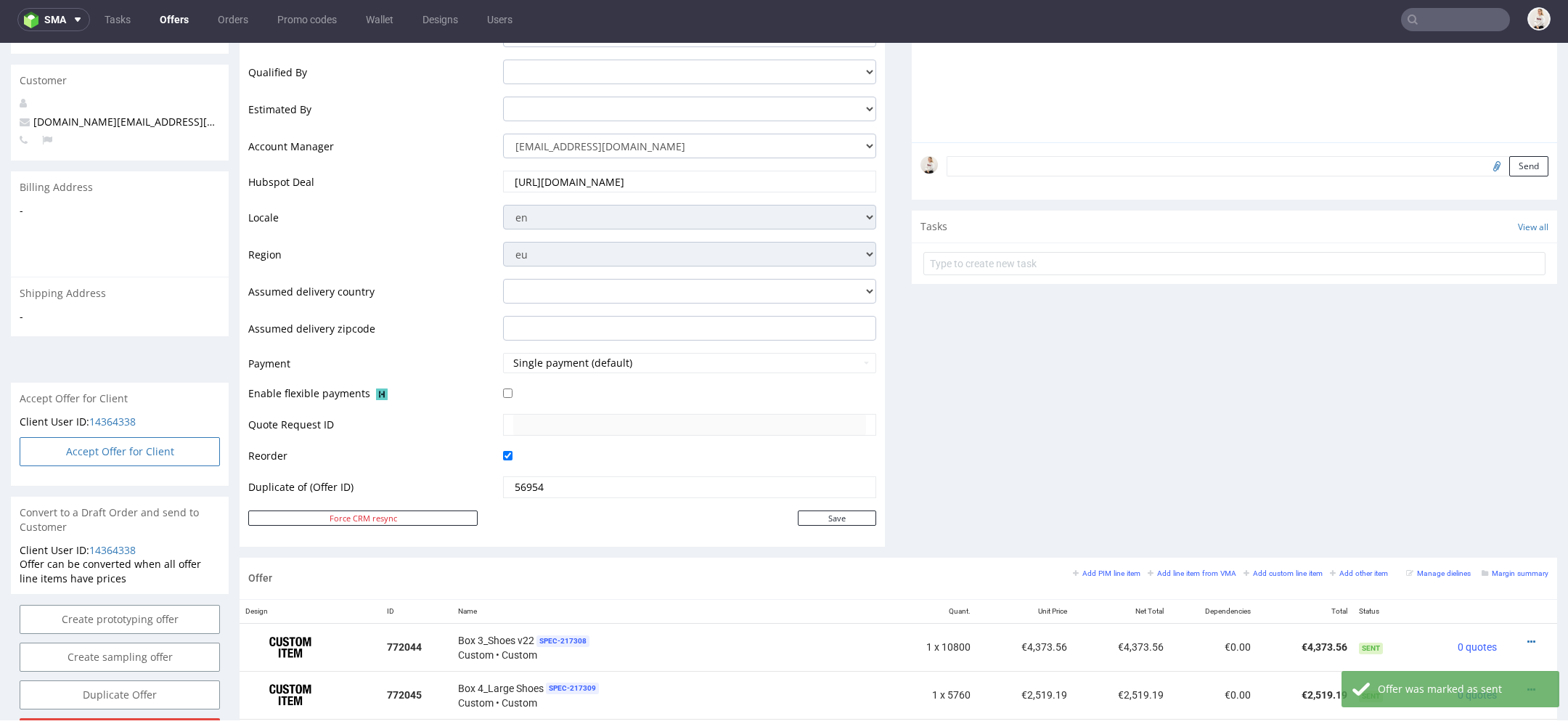
select select "1488"
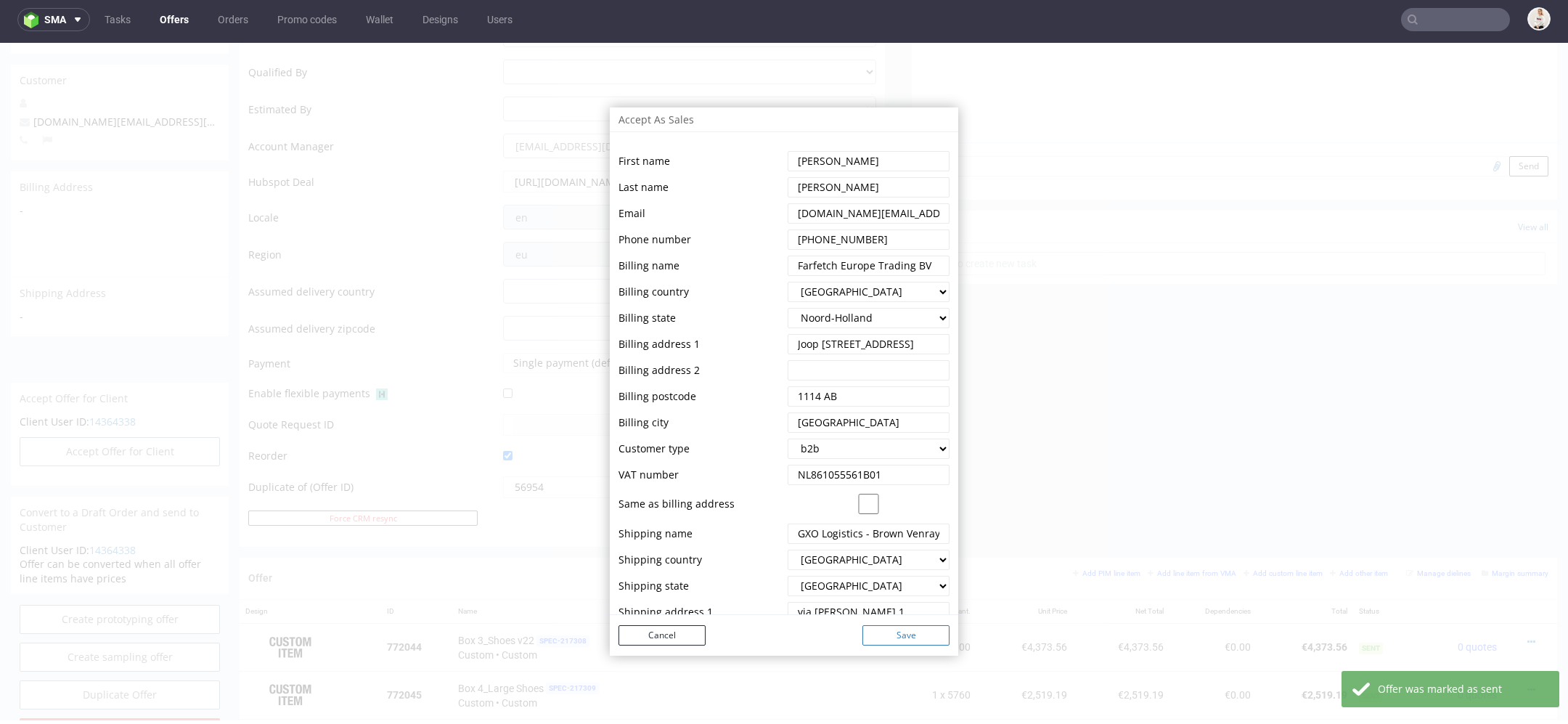
click at [912, 633] on button "Save" at bounding box center [906, 635] width 87 height 21
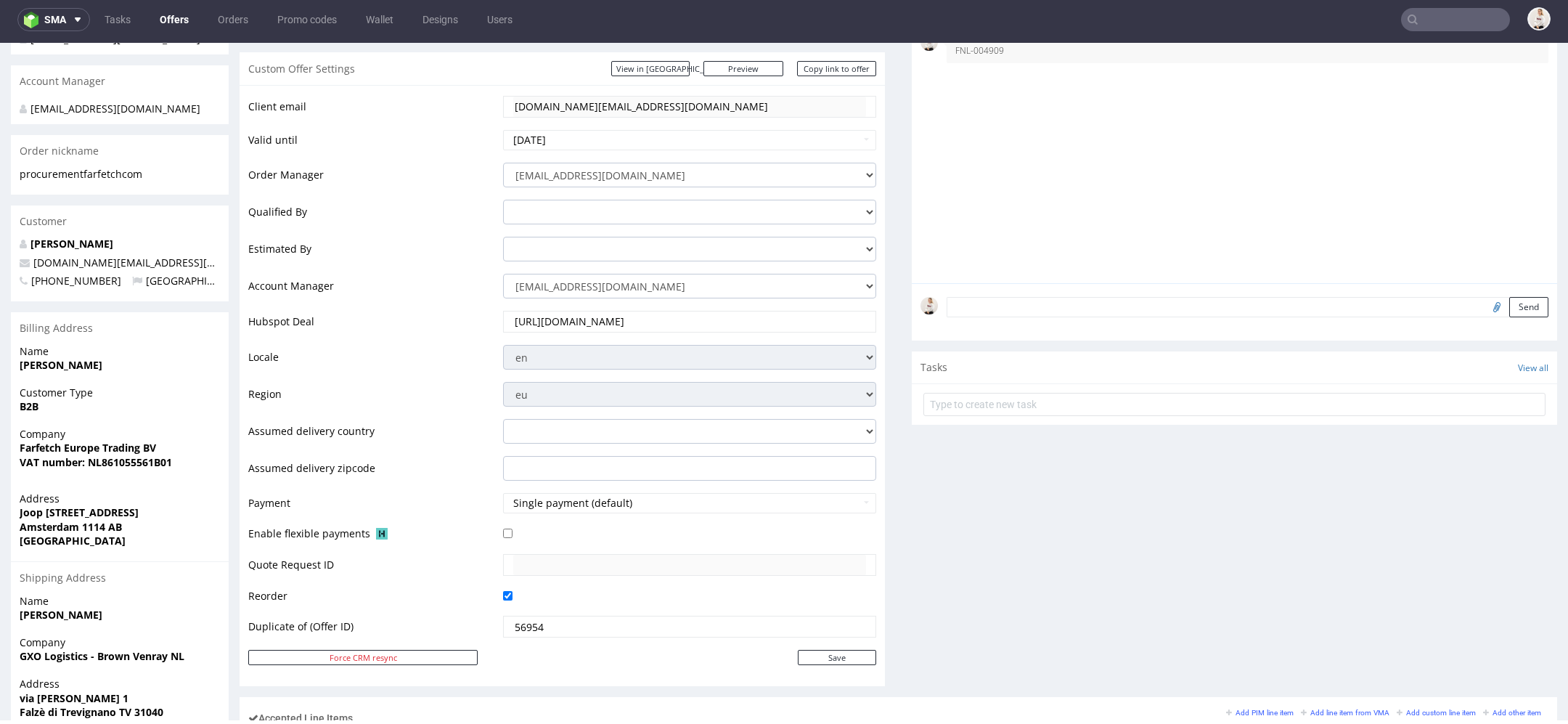
scroll to position [0, 0]
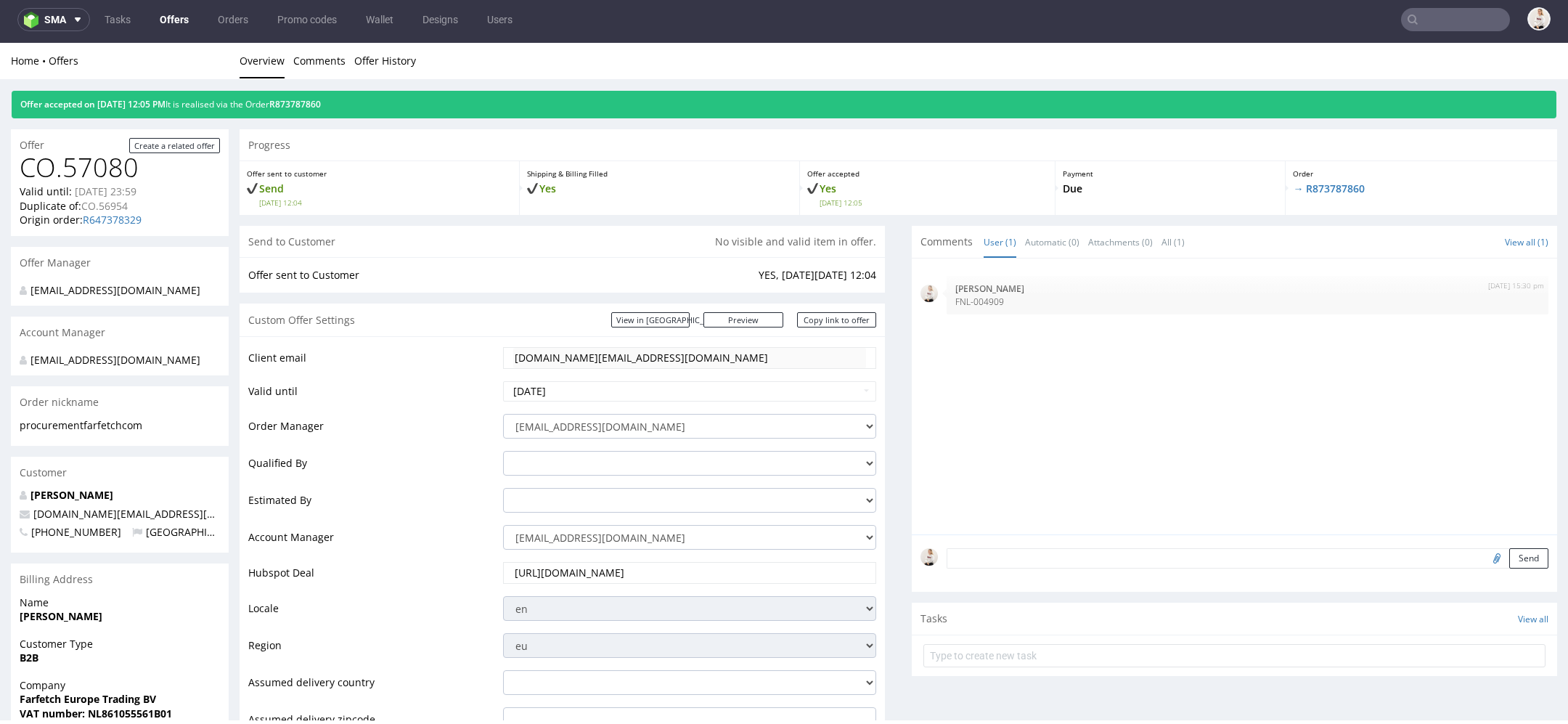
click at [324, 98] on div "Offer accepted on 06.10.2025 12:05 PM It is realised via the Order R873787860" at bounding box center [784, 104] width 1545 height 28
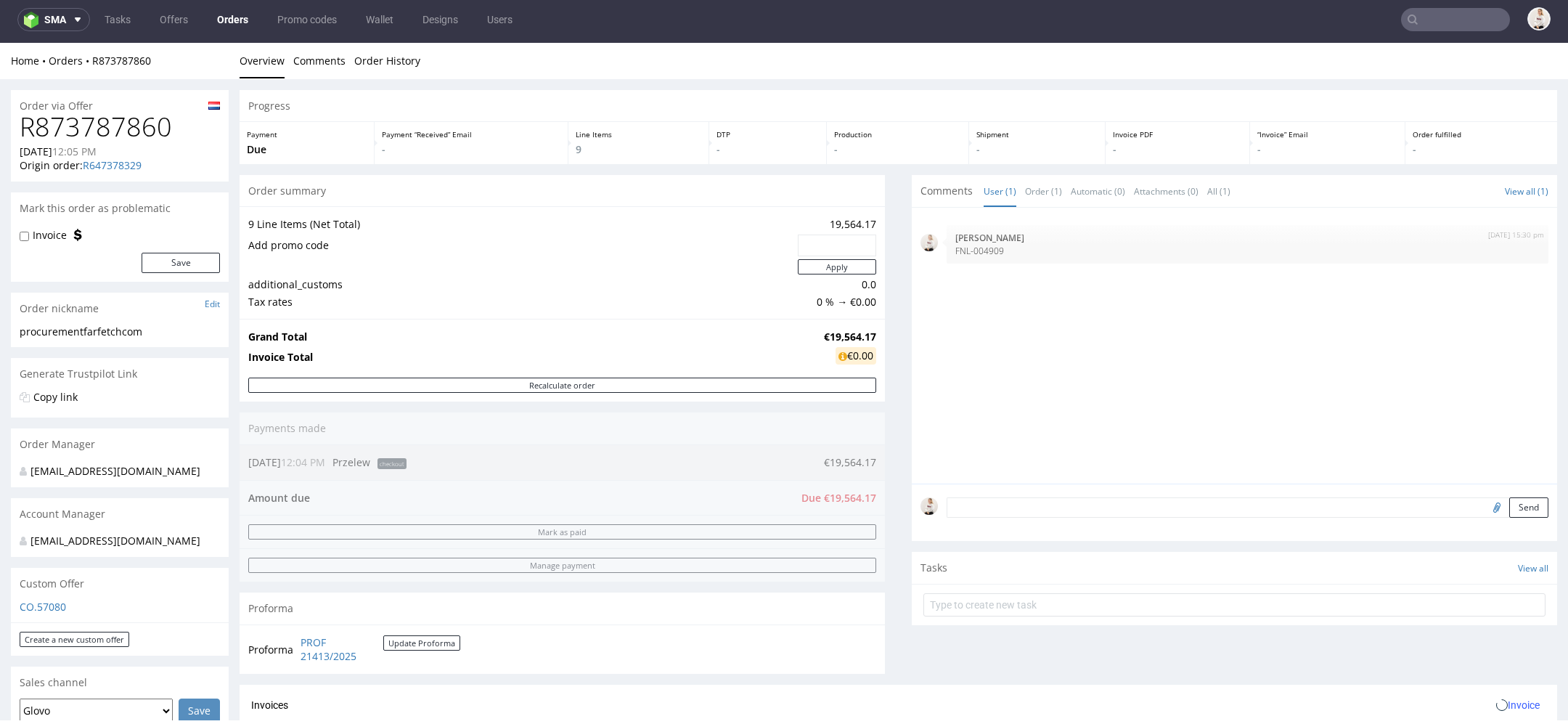
click at [128, 127] on h1 "R873787860" at bounding box center [120, 127] width 201 height 29
copy h1 "R873787860"
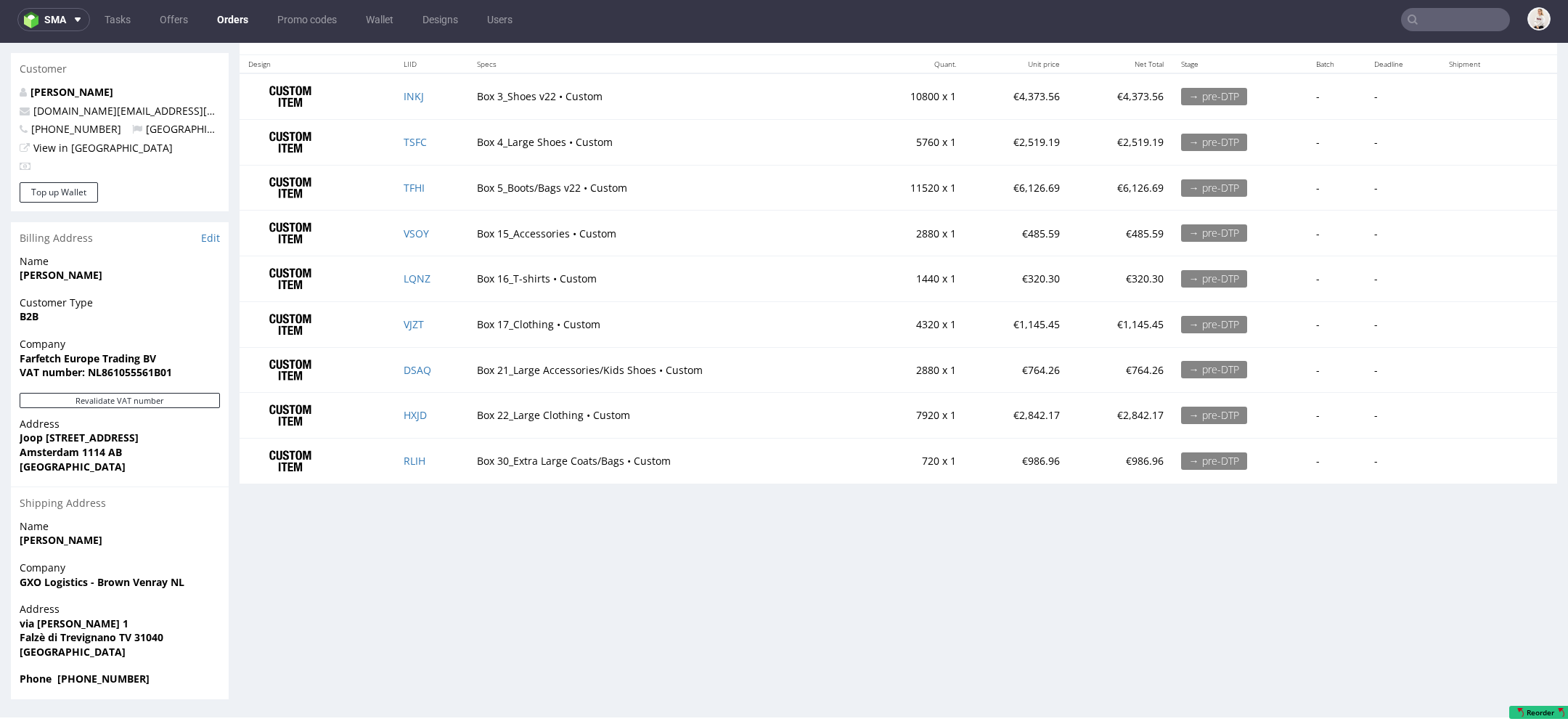
scroll to position [662, 0]
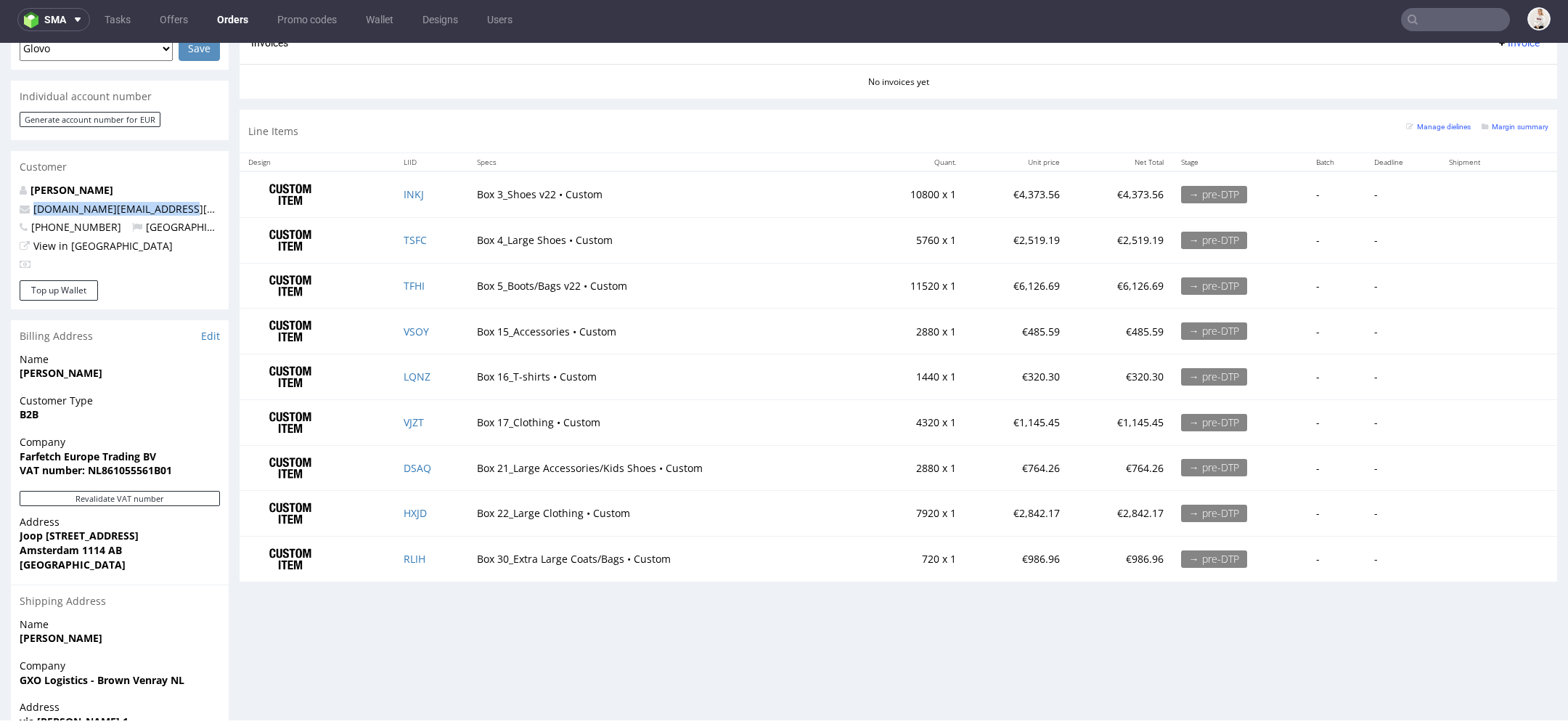
drag, startPoint x: 188, startPoint y: 224, endPoint x: 31, endPoint y: 224, distance: 157.0
click at [31, 216] on p "[DOMAIN_NAME][EMAIL_ADDRESS][DOMAIN_NAME]" at bounding box center [120, 210] width 201 height 15
copy link "[DOMAIN_NAME][EMAIL_ADDRESS][DOMAIN_NAME]"
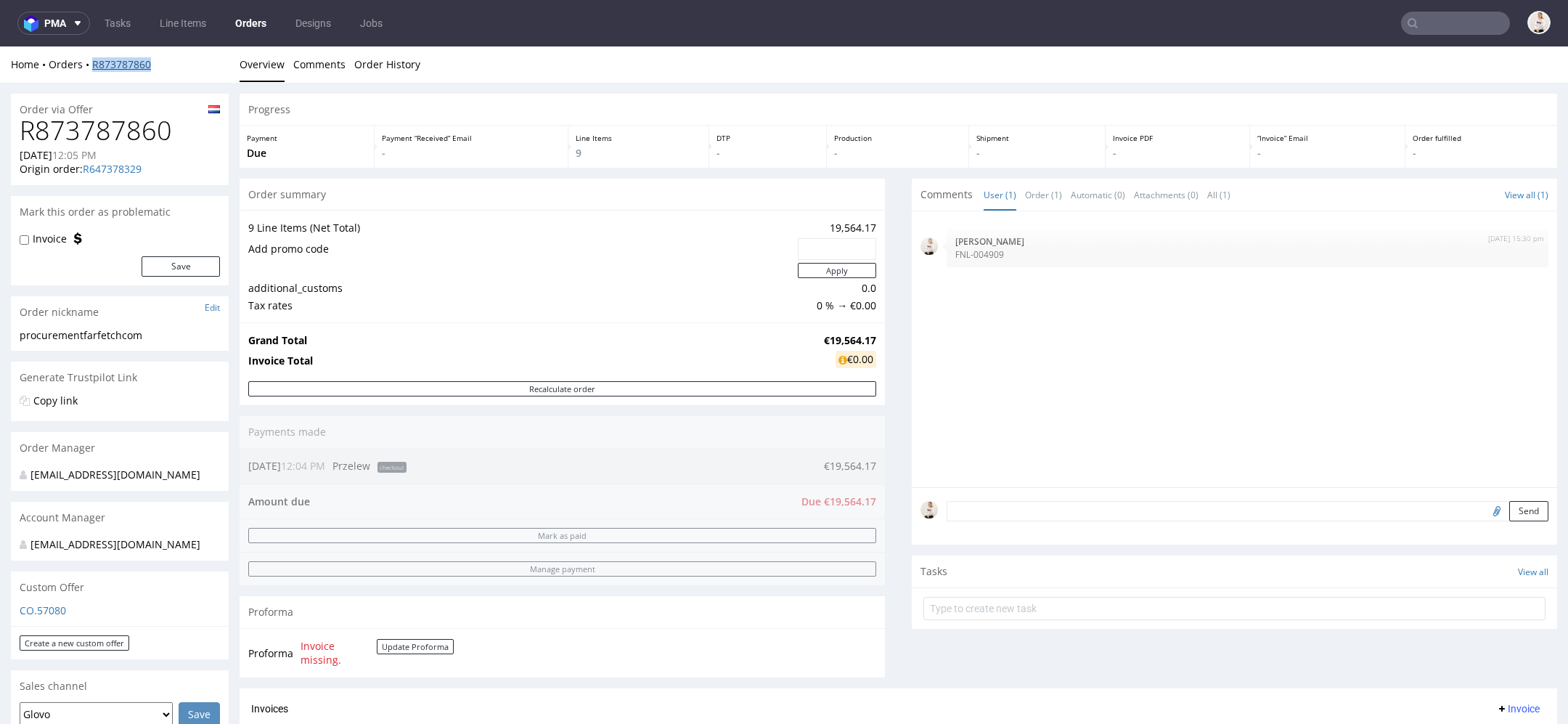
drag, startPoint x: 157, startPoint y: 63, endPoint x: 90, endPoint y: 66, distance: 67.1
click at [90, 66] on div "Home Orders R873787860" at bounding box center [119, 65] width 218 height 15
copy link "R873787860"
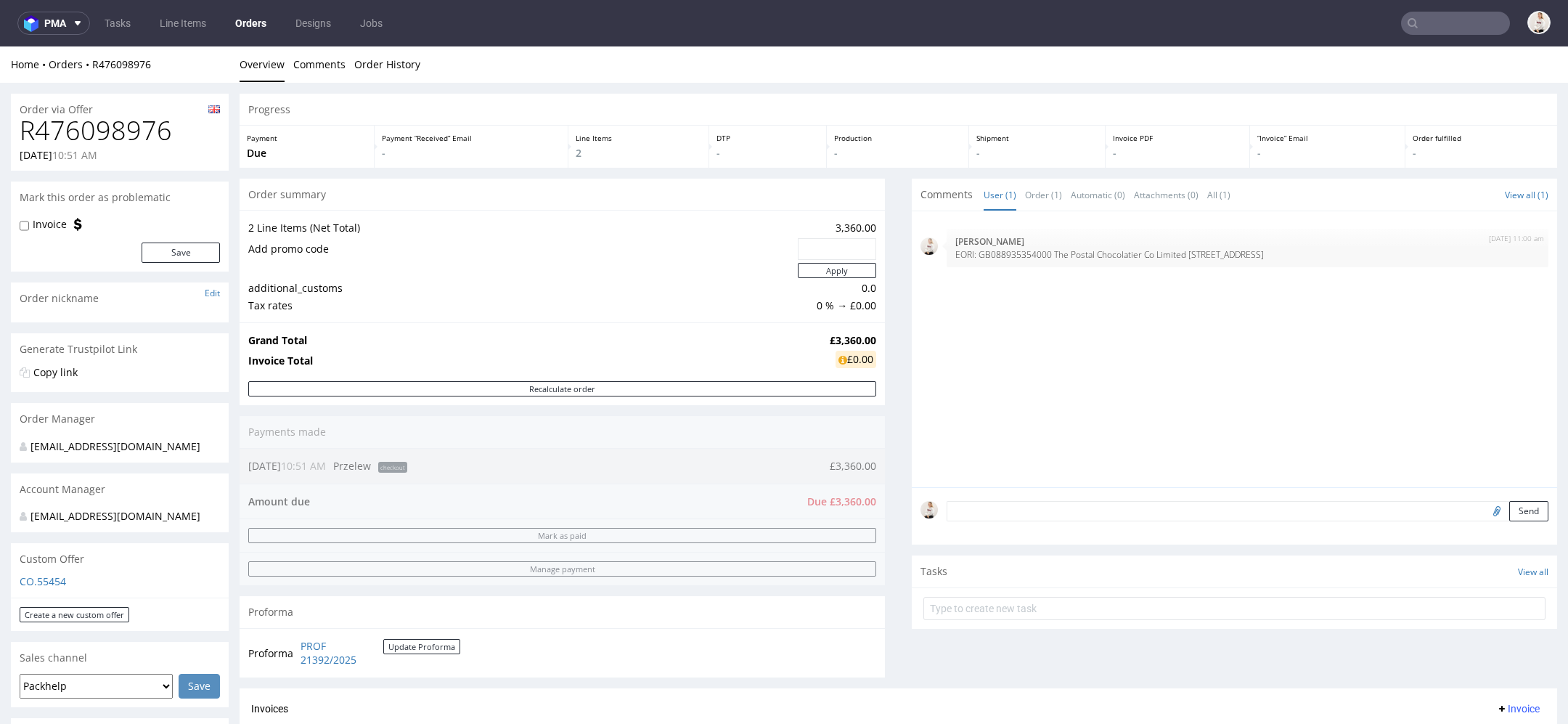
click at [107, 134] on h1 "R476098976" at bounding box center [120, 130] width 201 height 29
copy h1 "R476098976"
click at [835, 345] on strong "£3,360.00" at bounding box center [853, 340] width 47 height 14
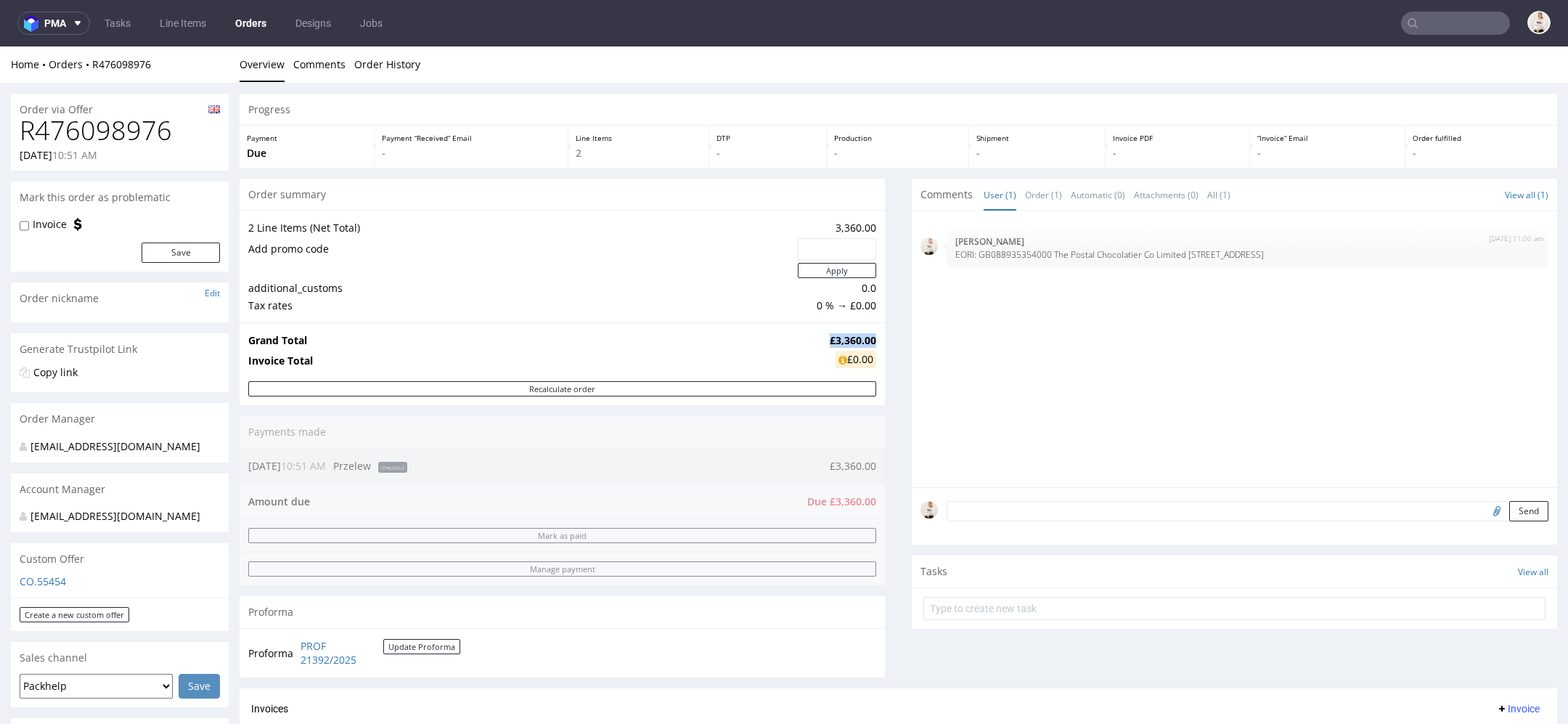
click at [835, 345] on strong "£3,360.00" at bounding box center [853, 340] width 47 height 14
copy strong "£3,360.00"
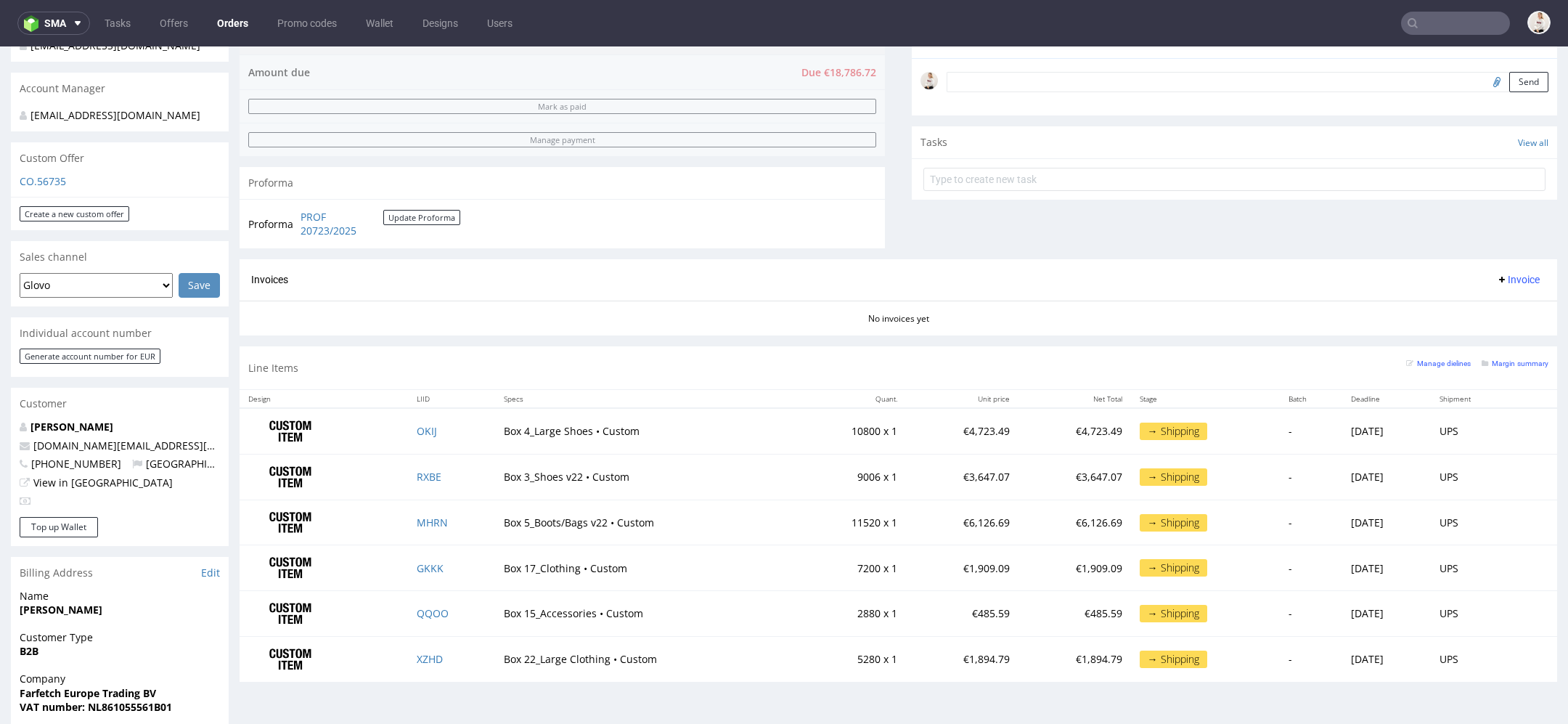
scroll to position [462, 0]
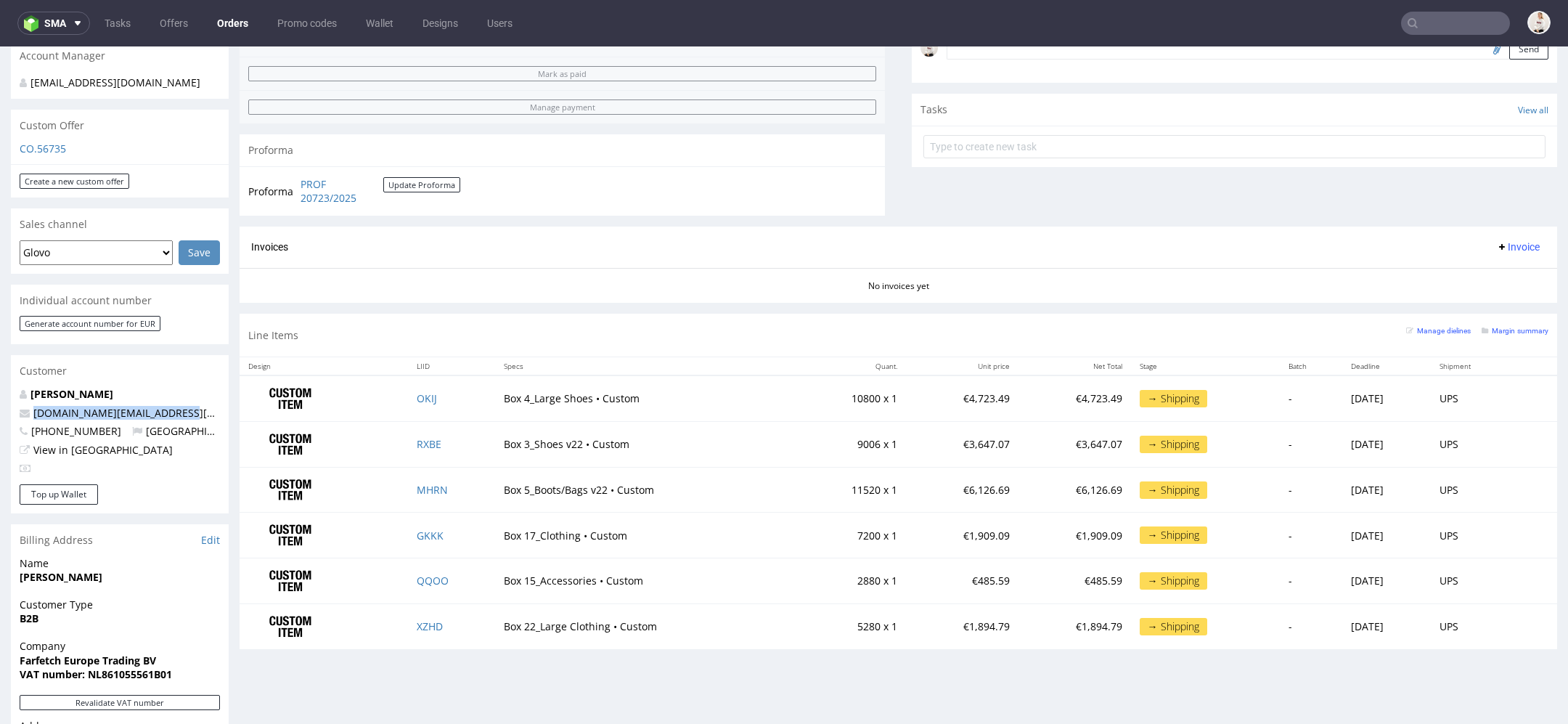
drag, startPoint x: 183, startPoint y: 429, endPoint x: 26, endPoint y: 429, distance: 157.0
click at [26, 421] on p "[DOMAIN_NAME][EMAIL_ADDRESS][DOMAIN_NAME]" at bounding box center [120, 413] width 201 height 15
copy span "[DOMAIN_NAME][EMAIL_ADDRESS][DOMAIN_NAME]"
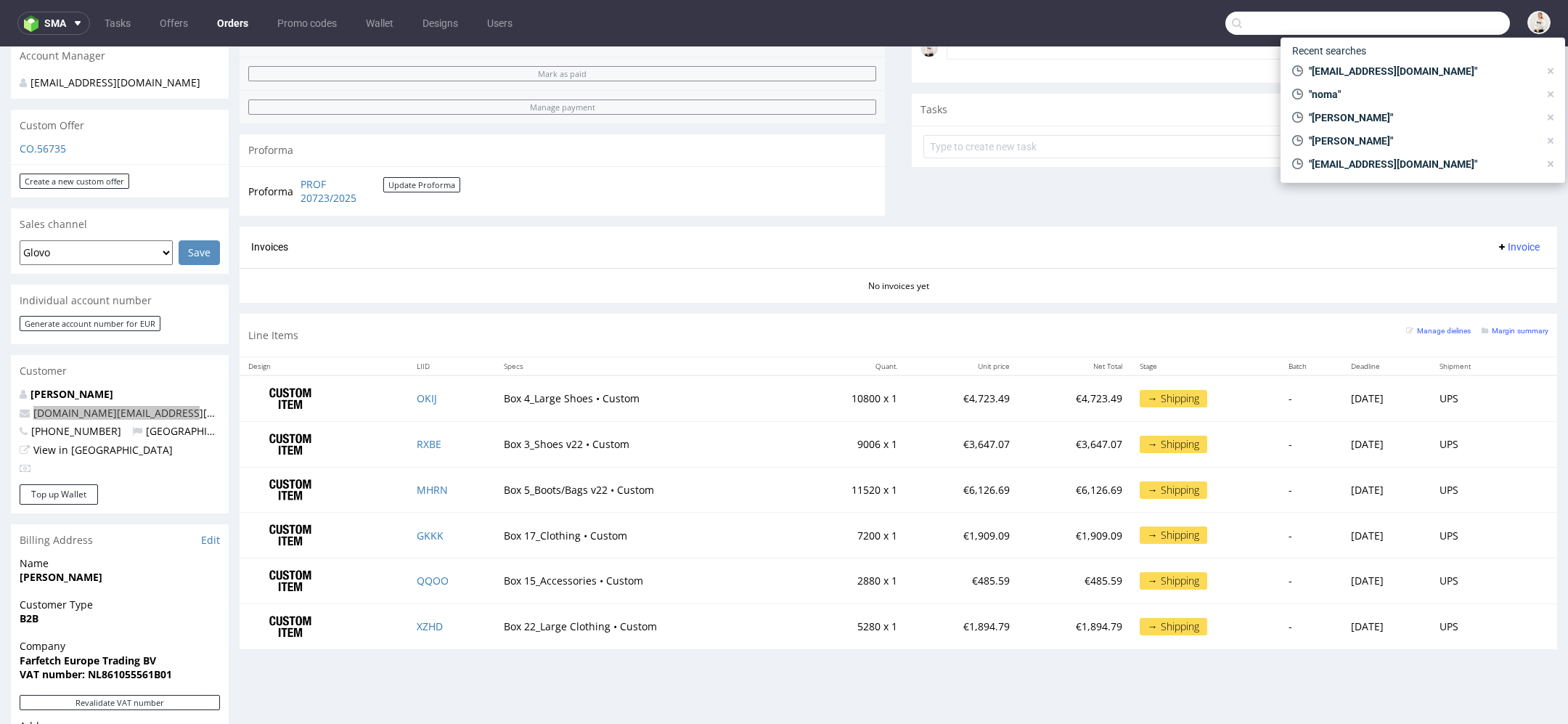
click at [1437, 17] on input "text" at bounding box center [1367, 23] width 284 height 23
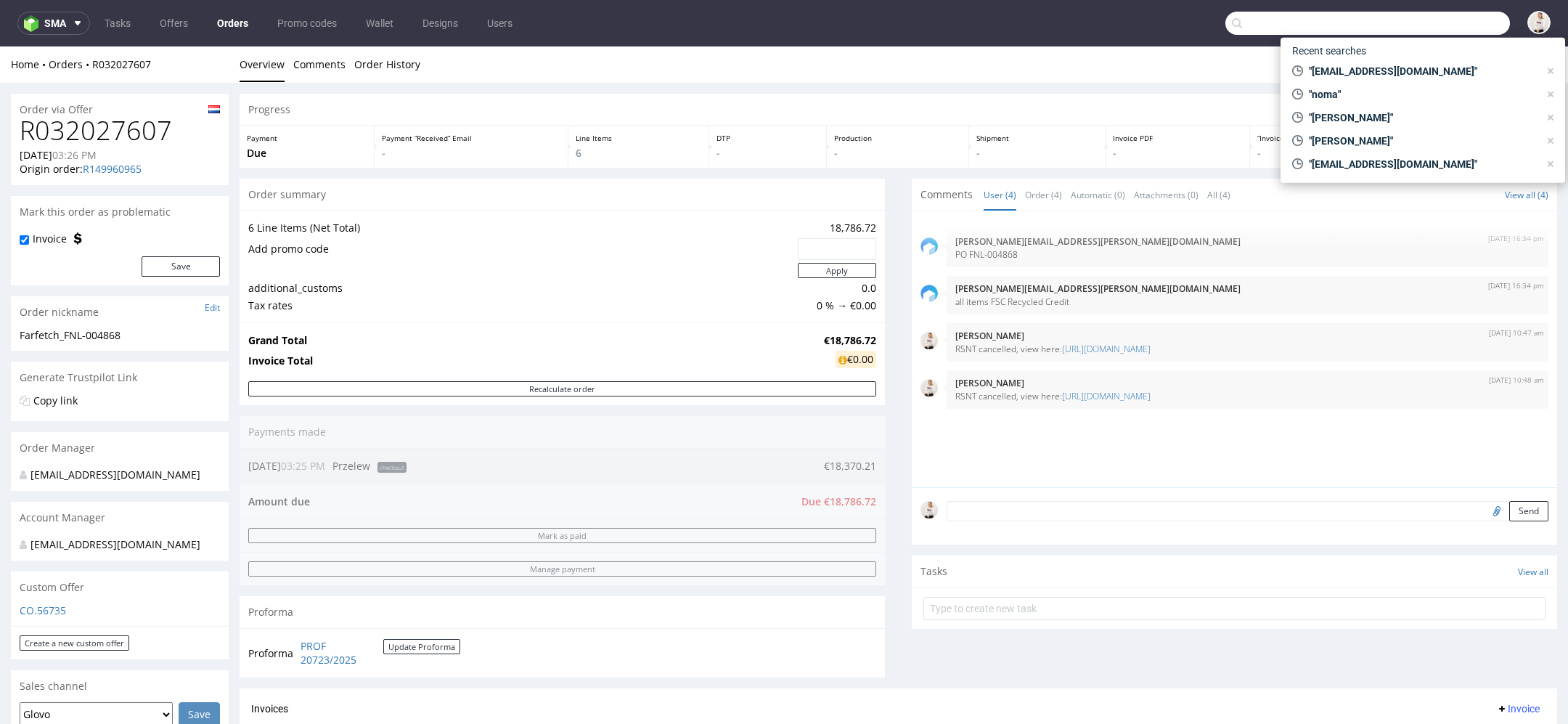
paste input "[DOMAIN_NAME][EMAIL_ADDRESS][DOMAIN_NAME]"
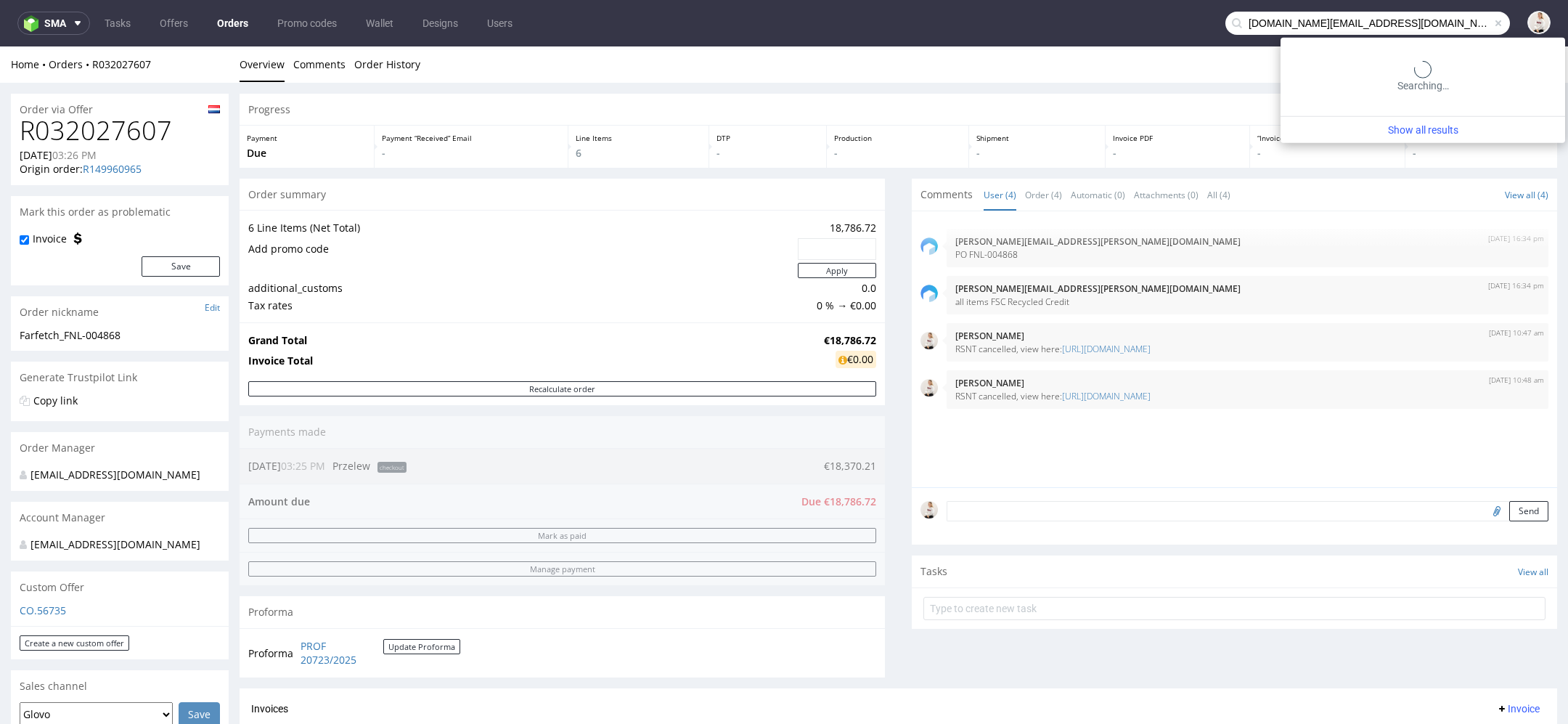
type input "[DOMAIN_NAME][EMAIL_ADDRESS][DOMAIN_NAME]"
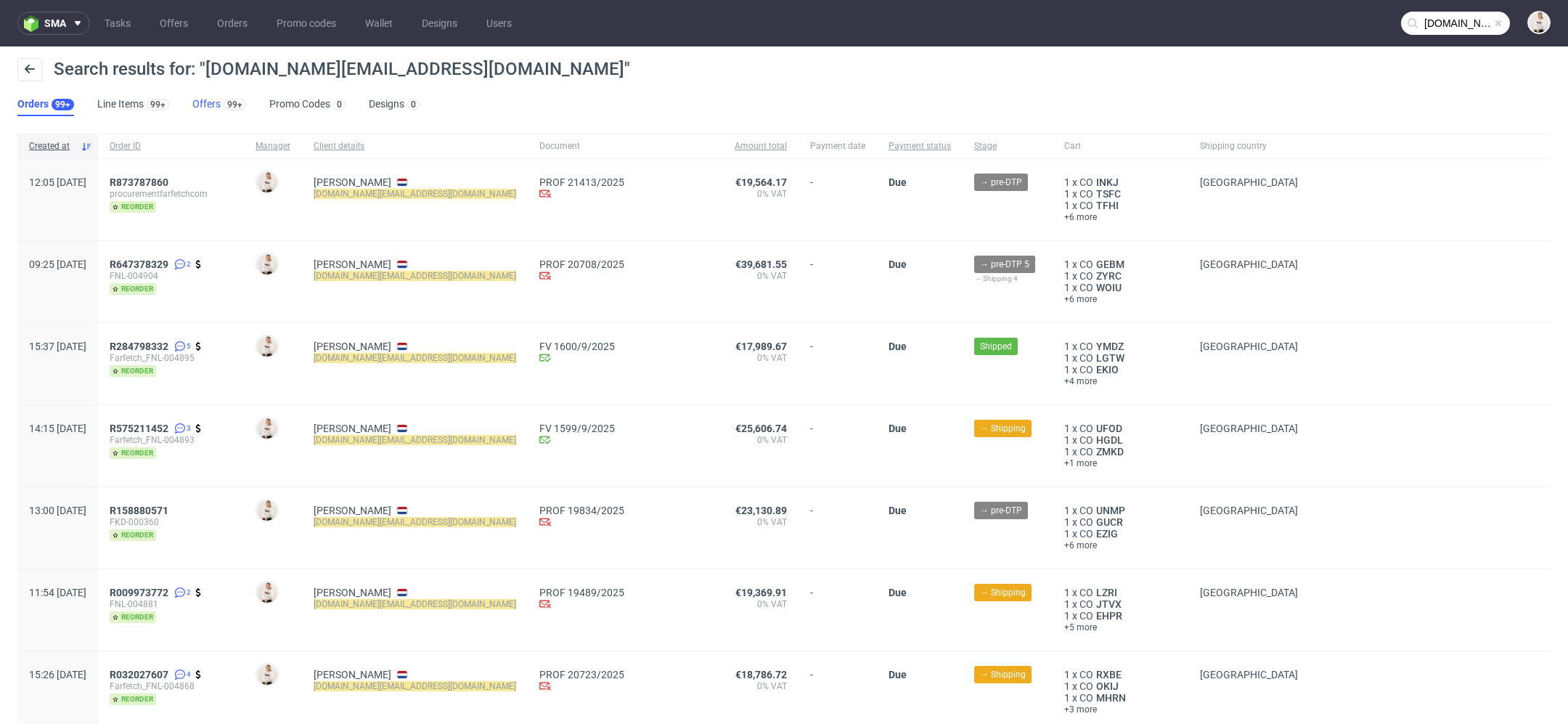
click at [217, 102] on link "Offers 99+" at bounding box center [219, 104] width 53 height 23
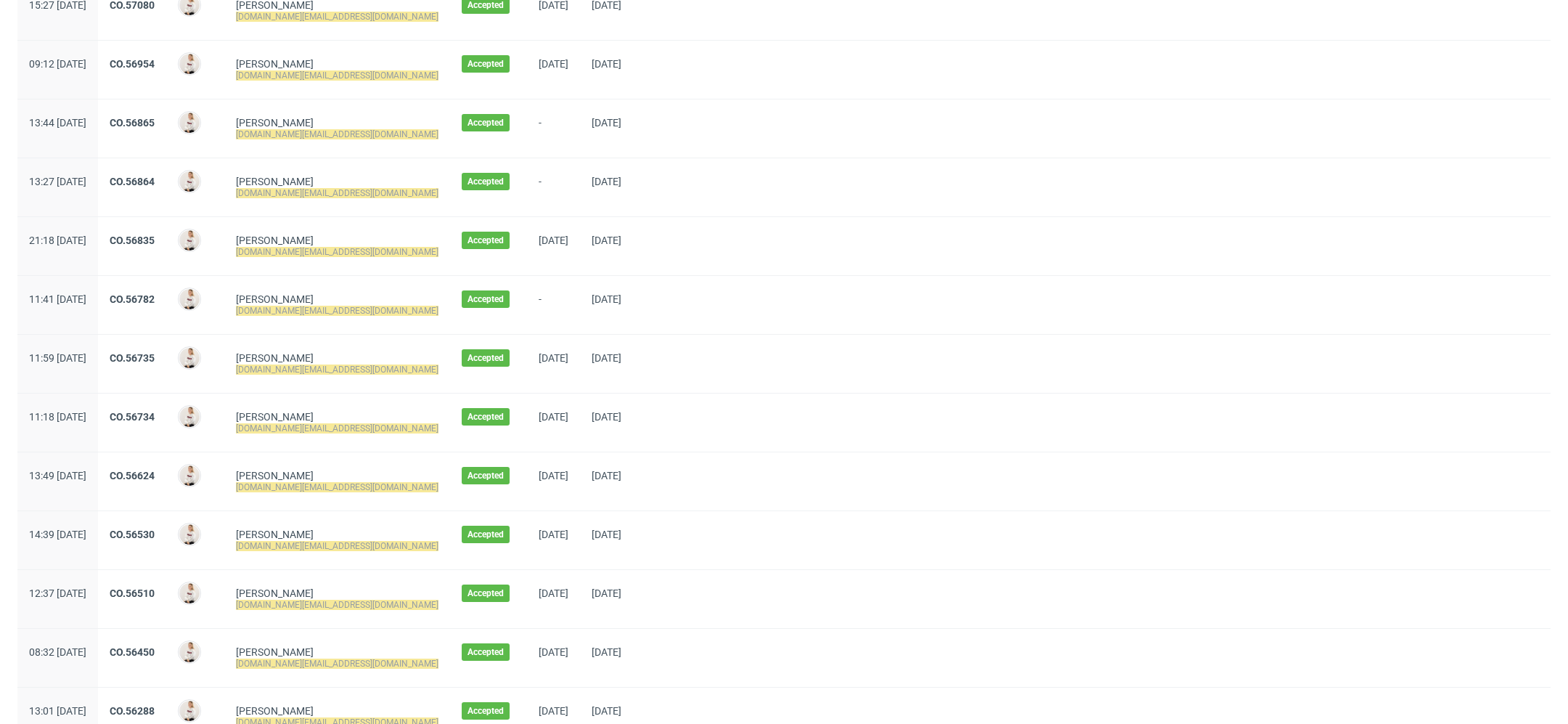
scroll to position [261, 0]
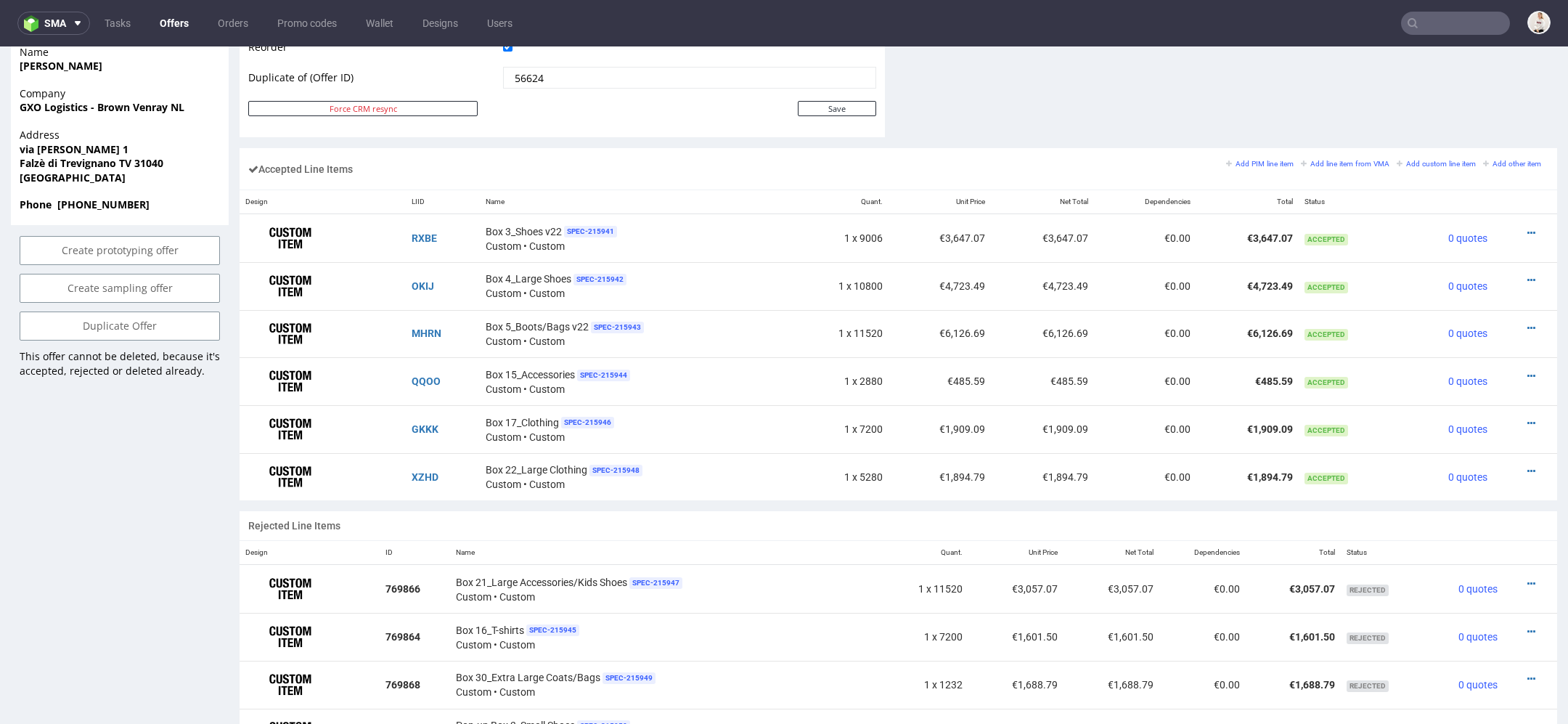
scroll to position [795, 0]
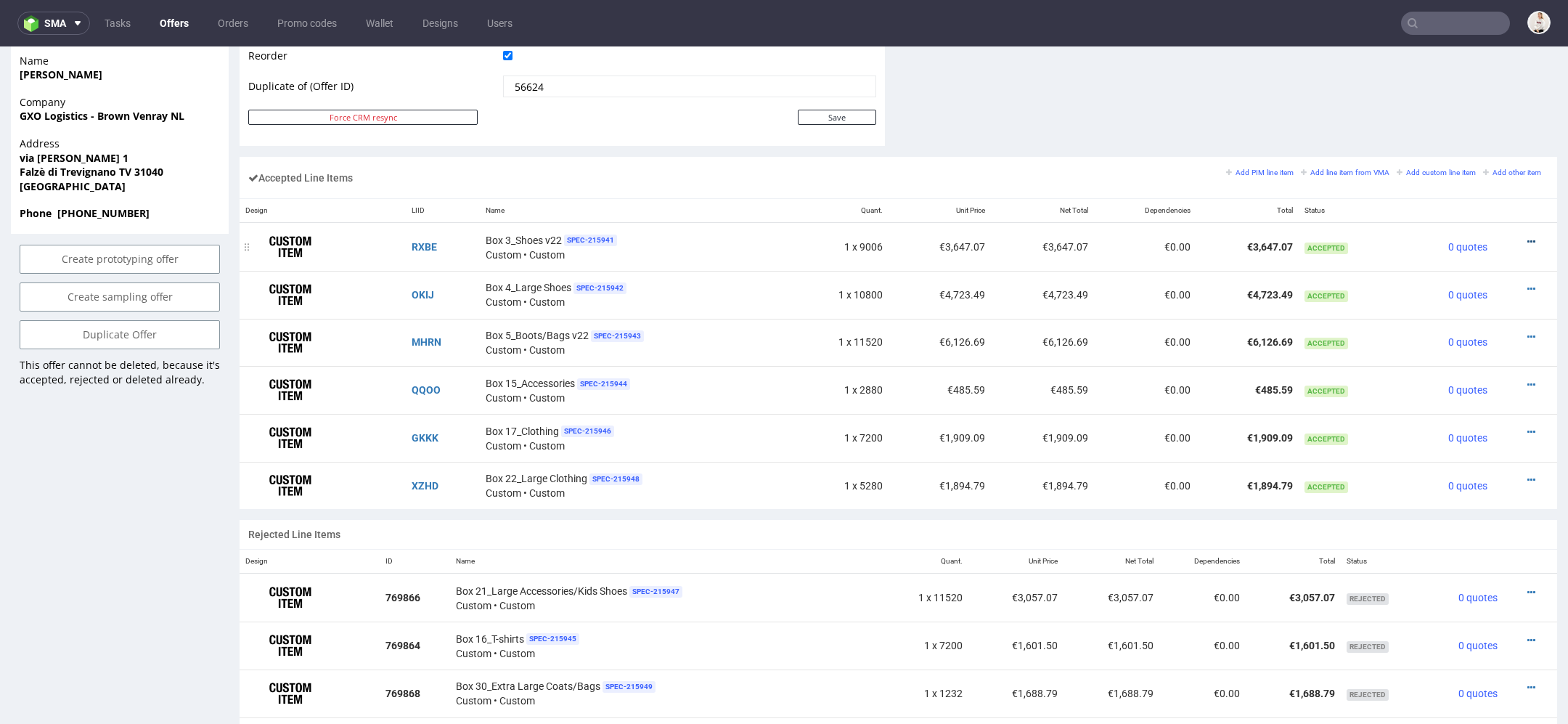
click at [1528, 237] on icon at bounding box center [1532, 242] width 8 height 10
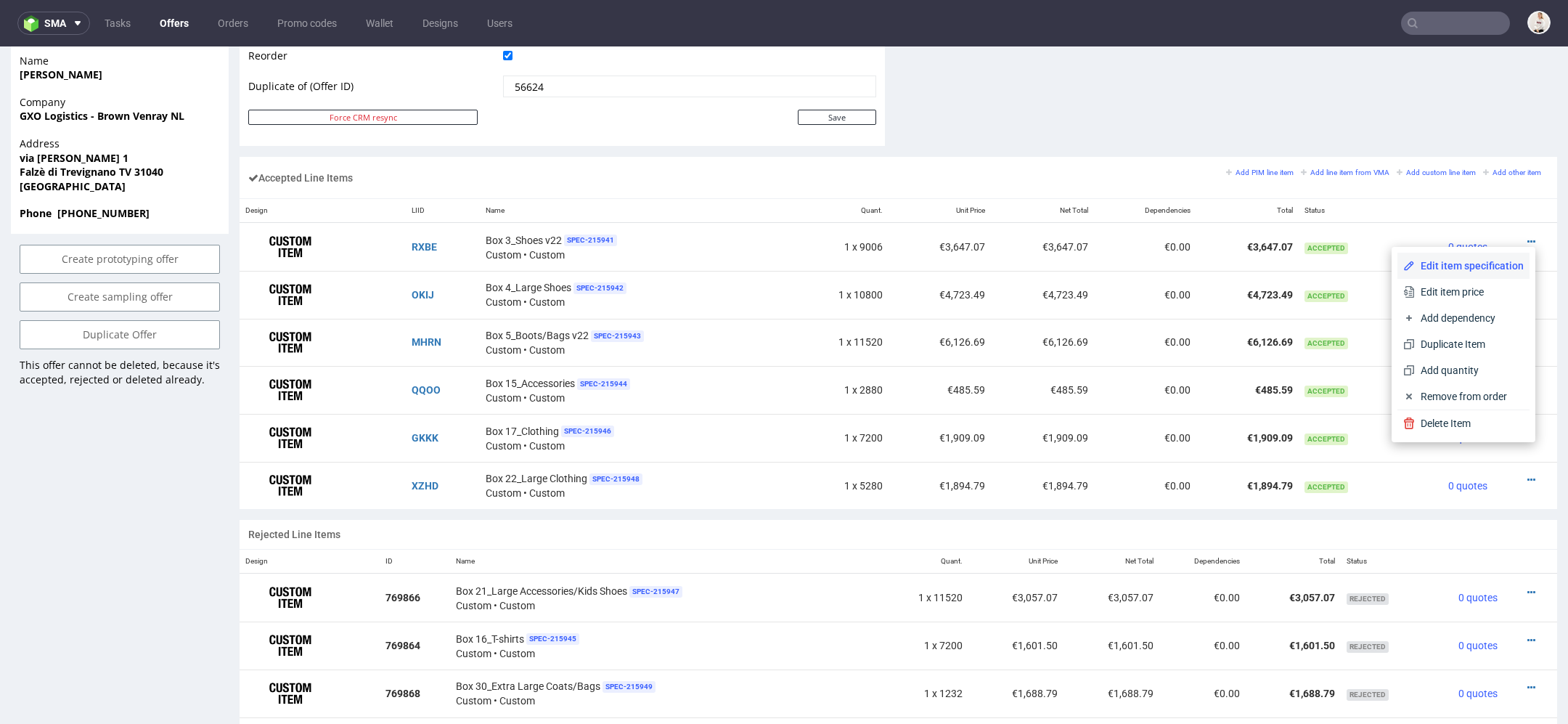
click at [1477, 266] on span "Edit item specification" at bounding box center [1469, 266] width 109 height 15
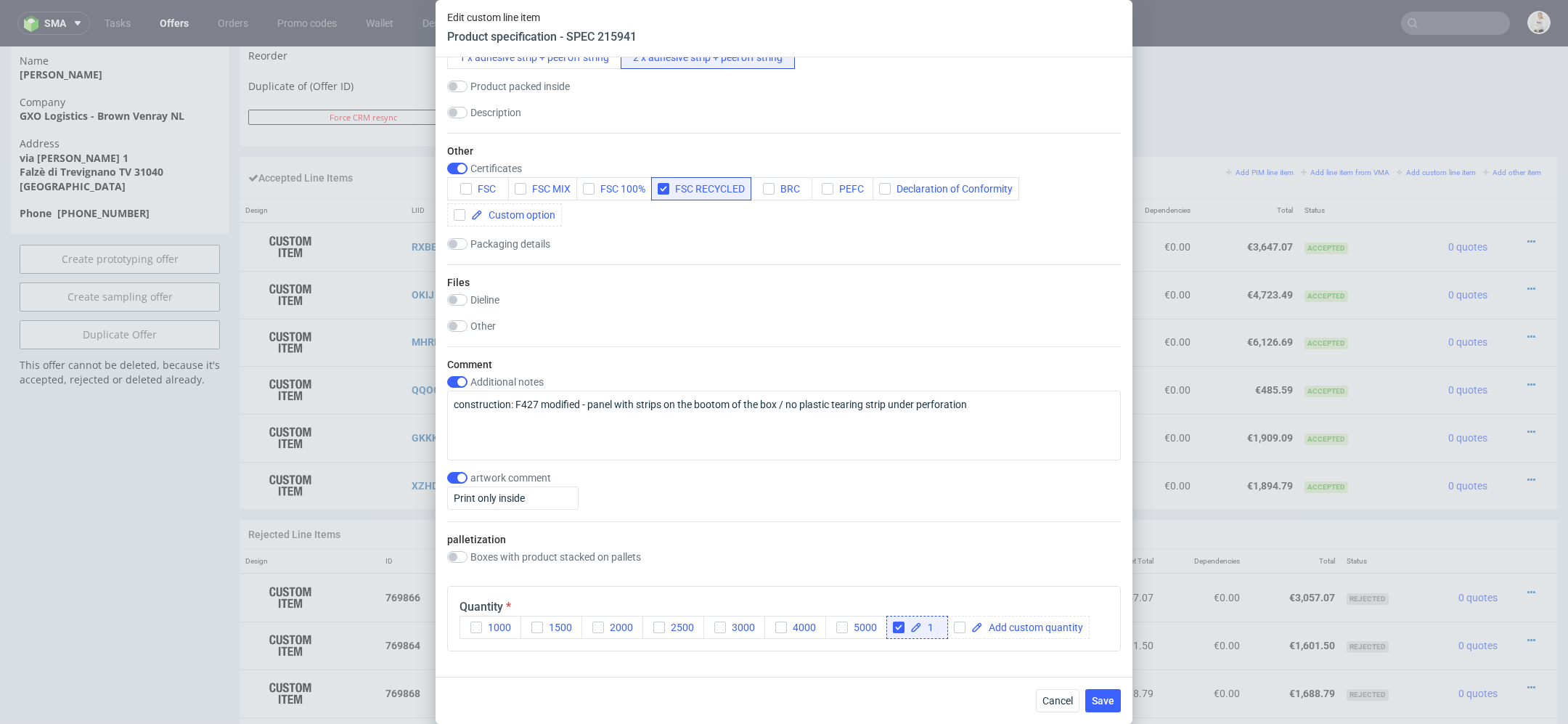
scroll to position [2126, 0]
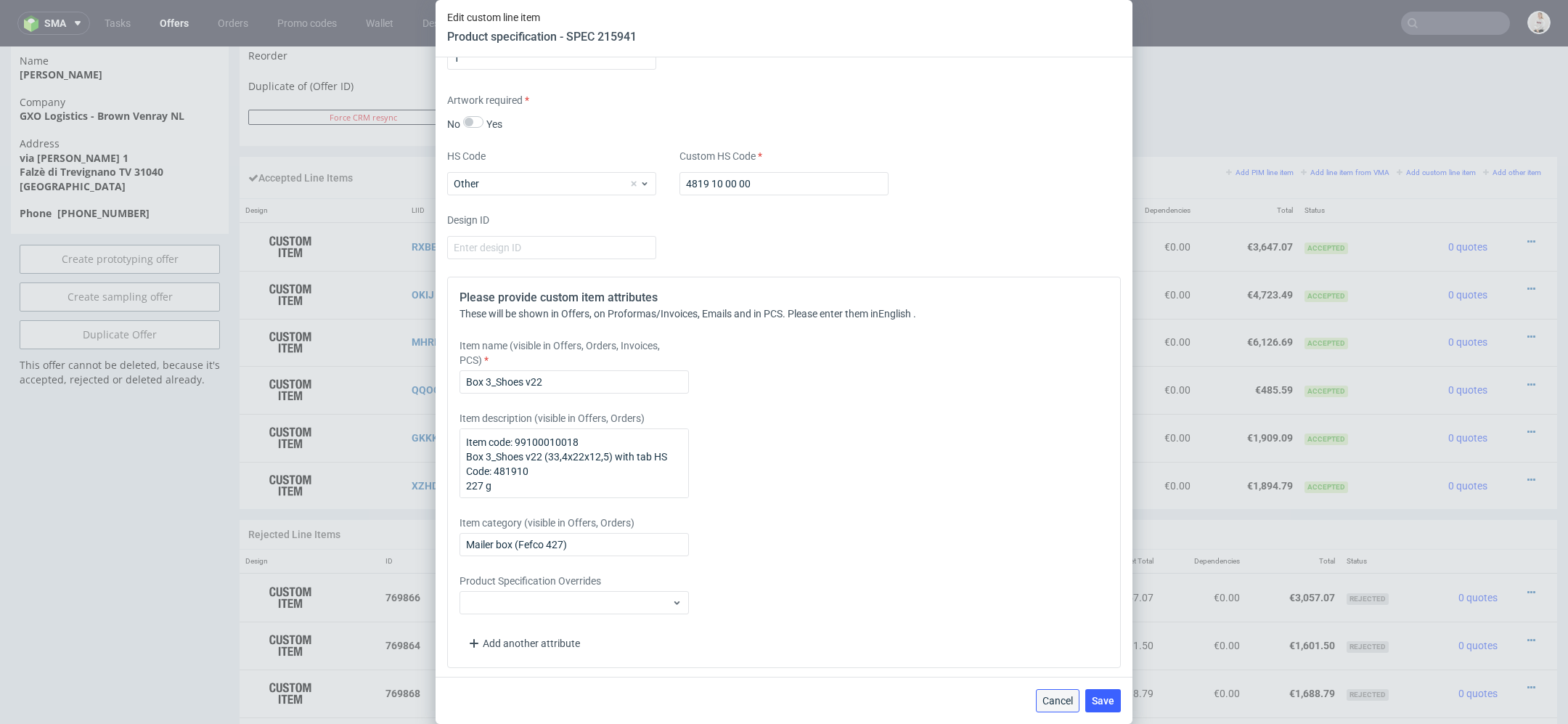
click at [1051, 691] on button "Cancel" at bounding box center [1058, 700] width 44 height 23
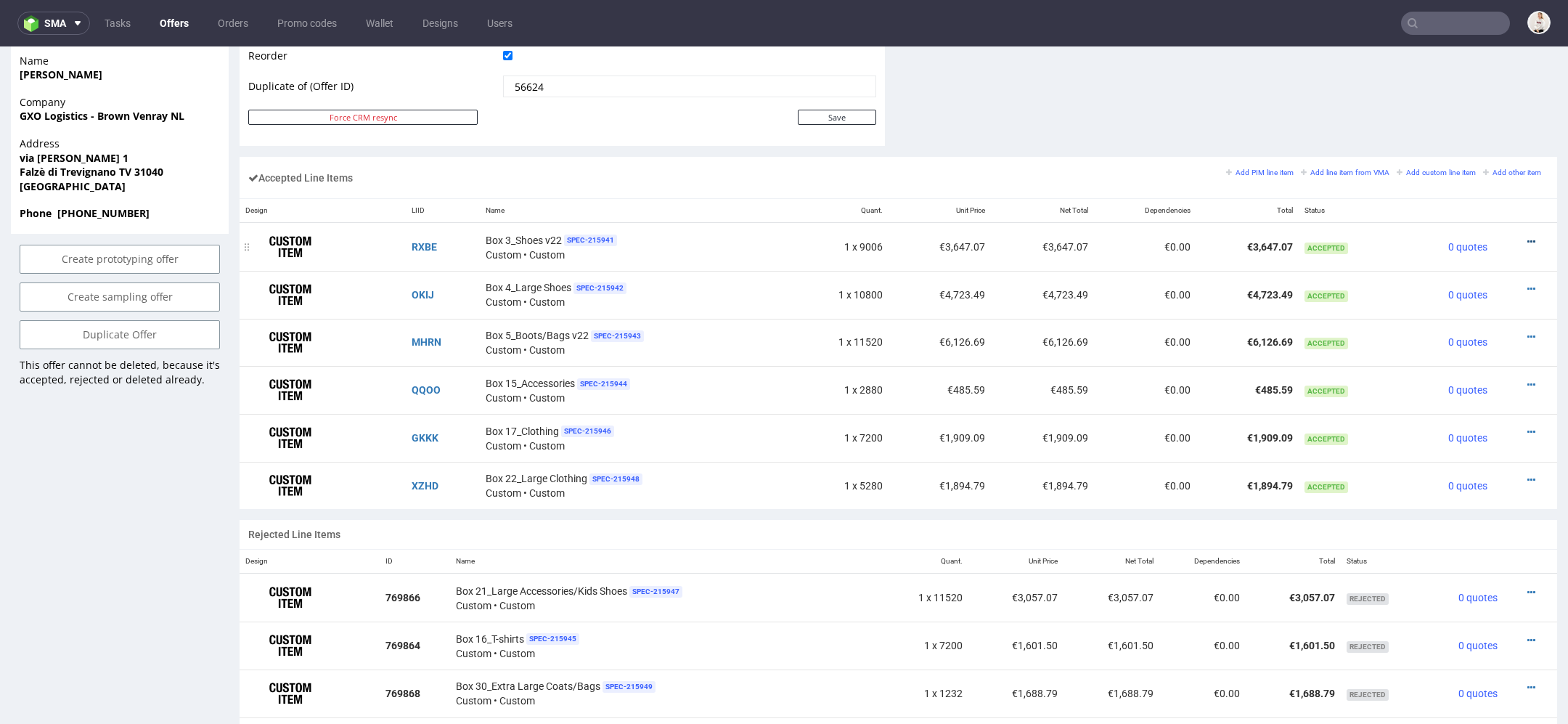
click at [1528, 237] on icon at bounding box center [1532, 242] width 8 height 10
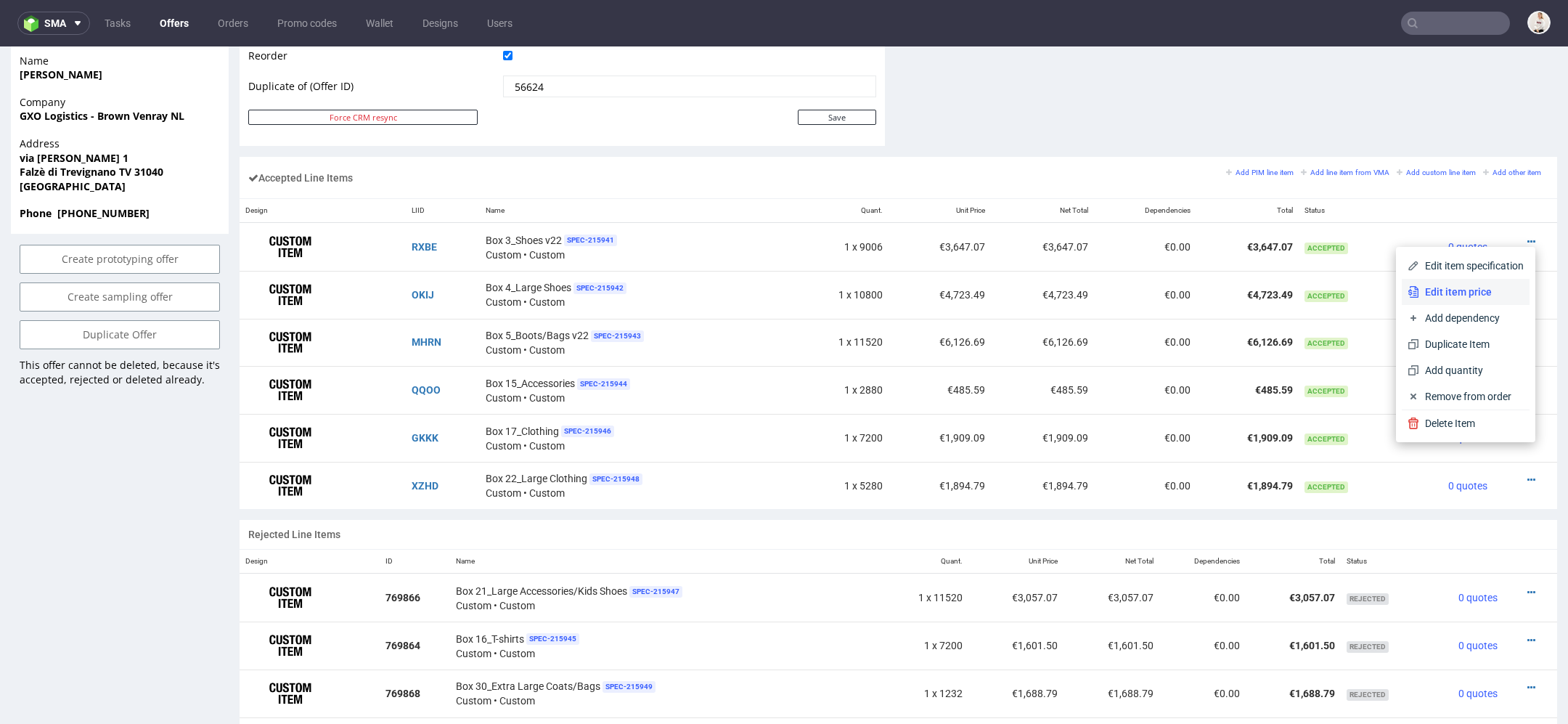
click at [1443, 297] on span "Edit item price" at bounding box center [1471, 292] width 104 height 15
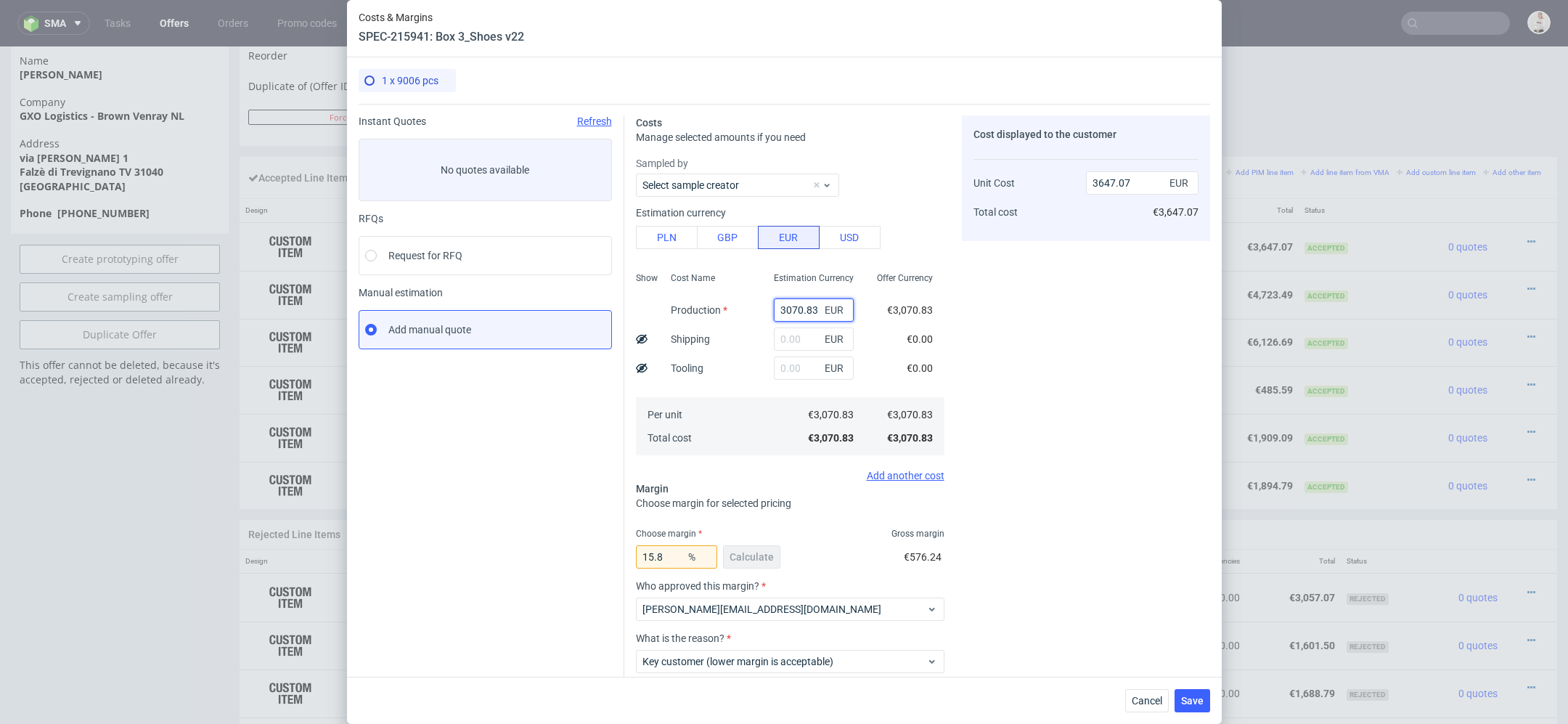
click at [800, 304] on input "3070.83" at bounding box center [814, 310] width 80 height 23
paste input "€3 191,54"
type input "€3 191,54"
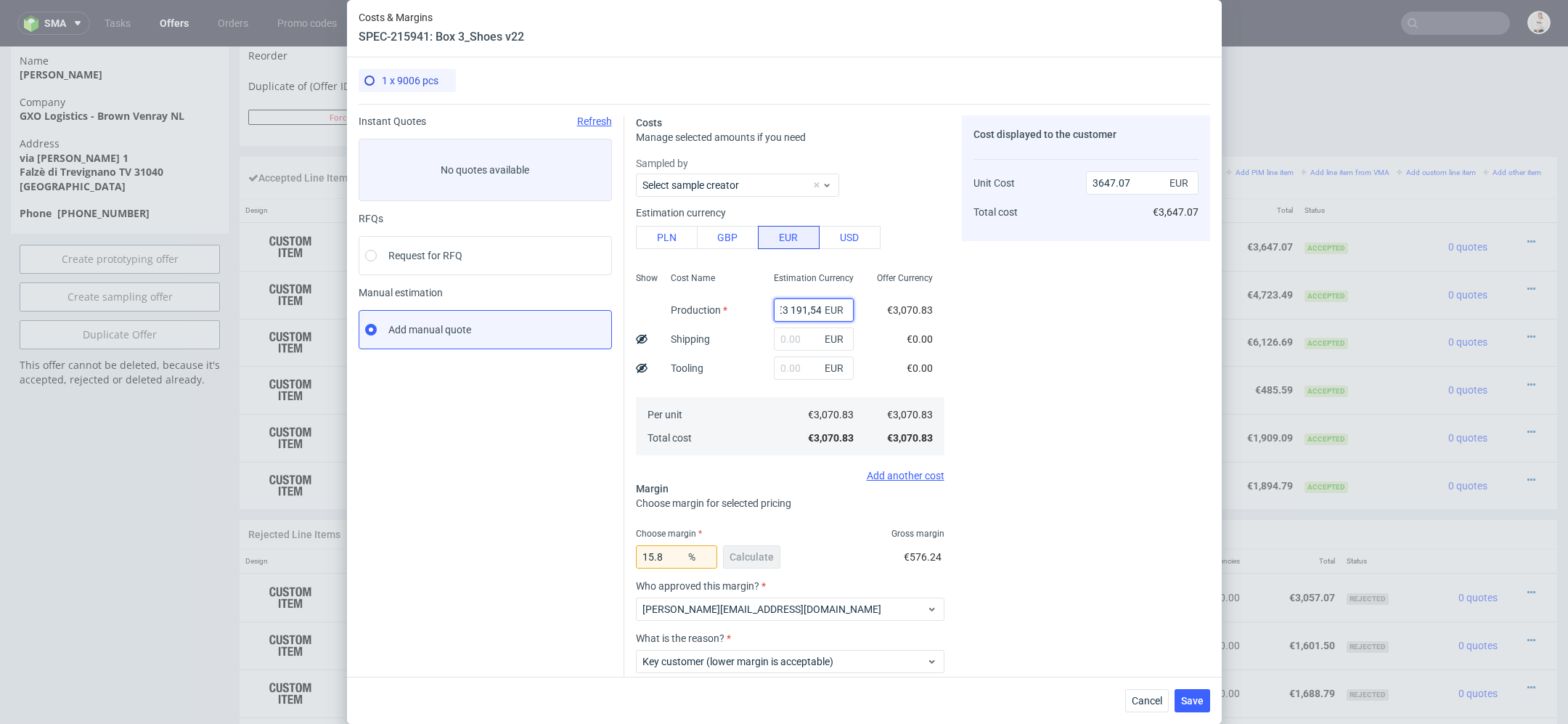
type input "0"
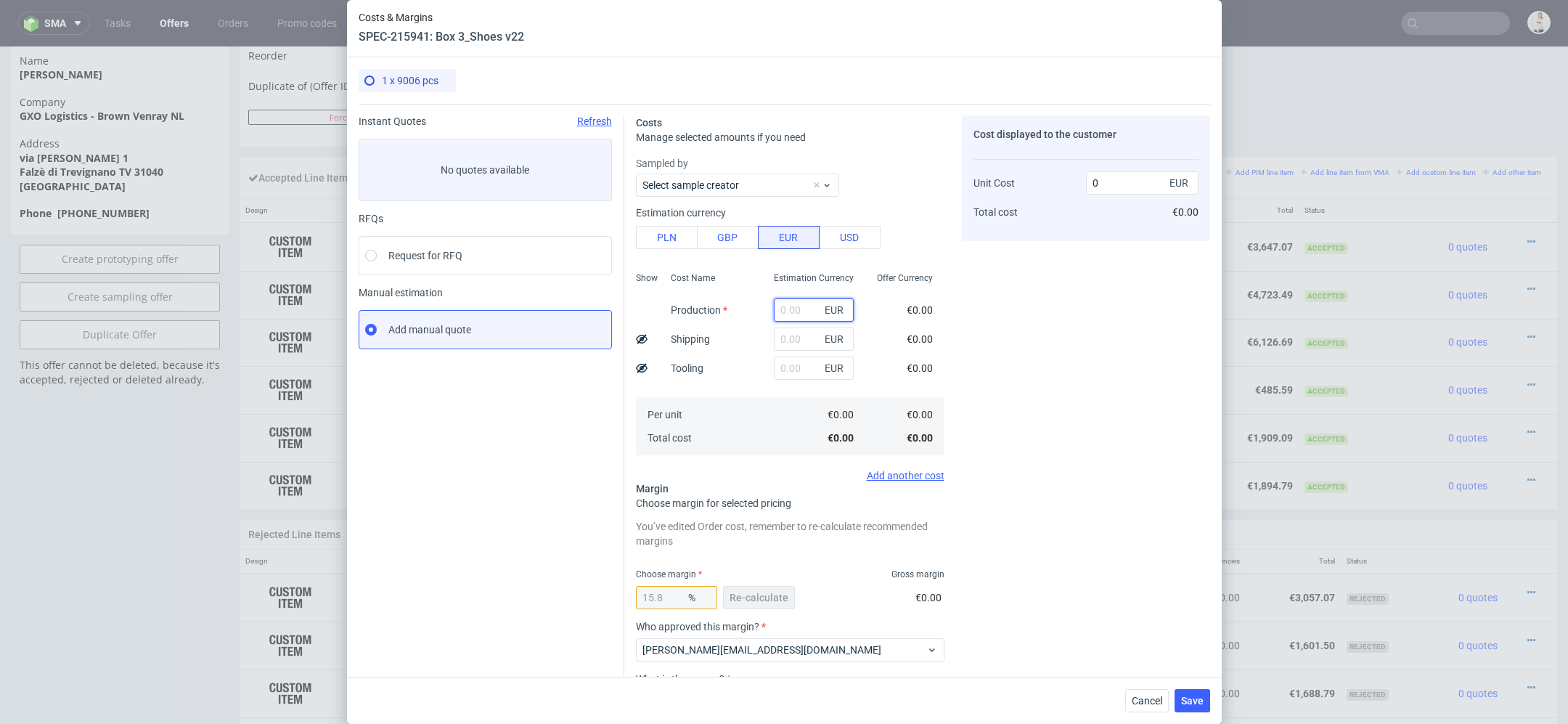
scroll to position [0, 0]
paste input "€3 191,54"
click at [790, 311] on input "€3 191,54" at bounding box center [814, 310] width 80 height 23
type input "3191.54"
type input "3790.43"
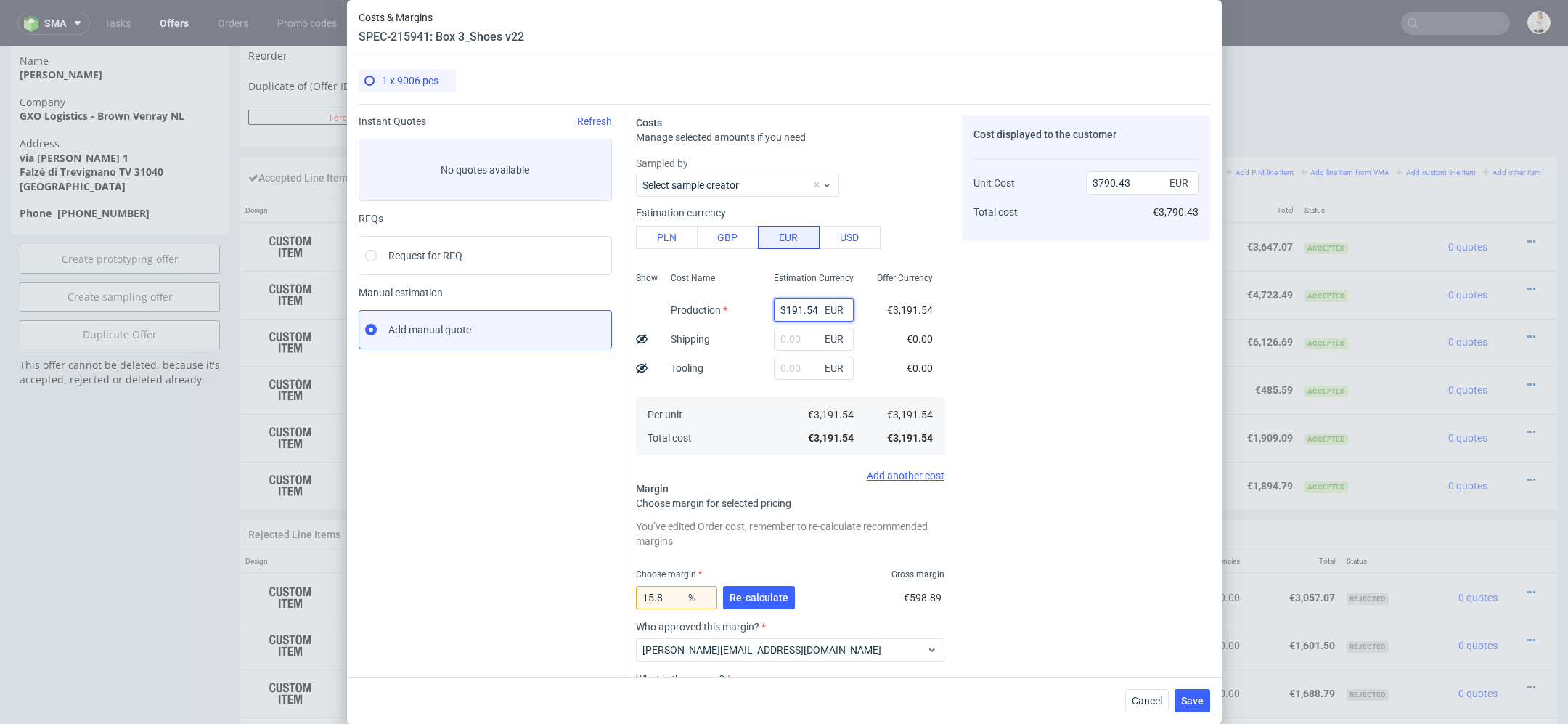
type input "3191.54"
click at [964, 332] on div "Cost displayed to the customer Unit Cost Total cost 3790.43 EUR €3,790.43" at bounding box center [1086, 453] width 248 height 676
click at [759, 597] on span "Re-calculate" at bounding box center [759, 597] width 59 height 10
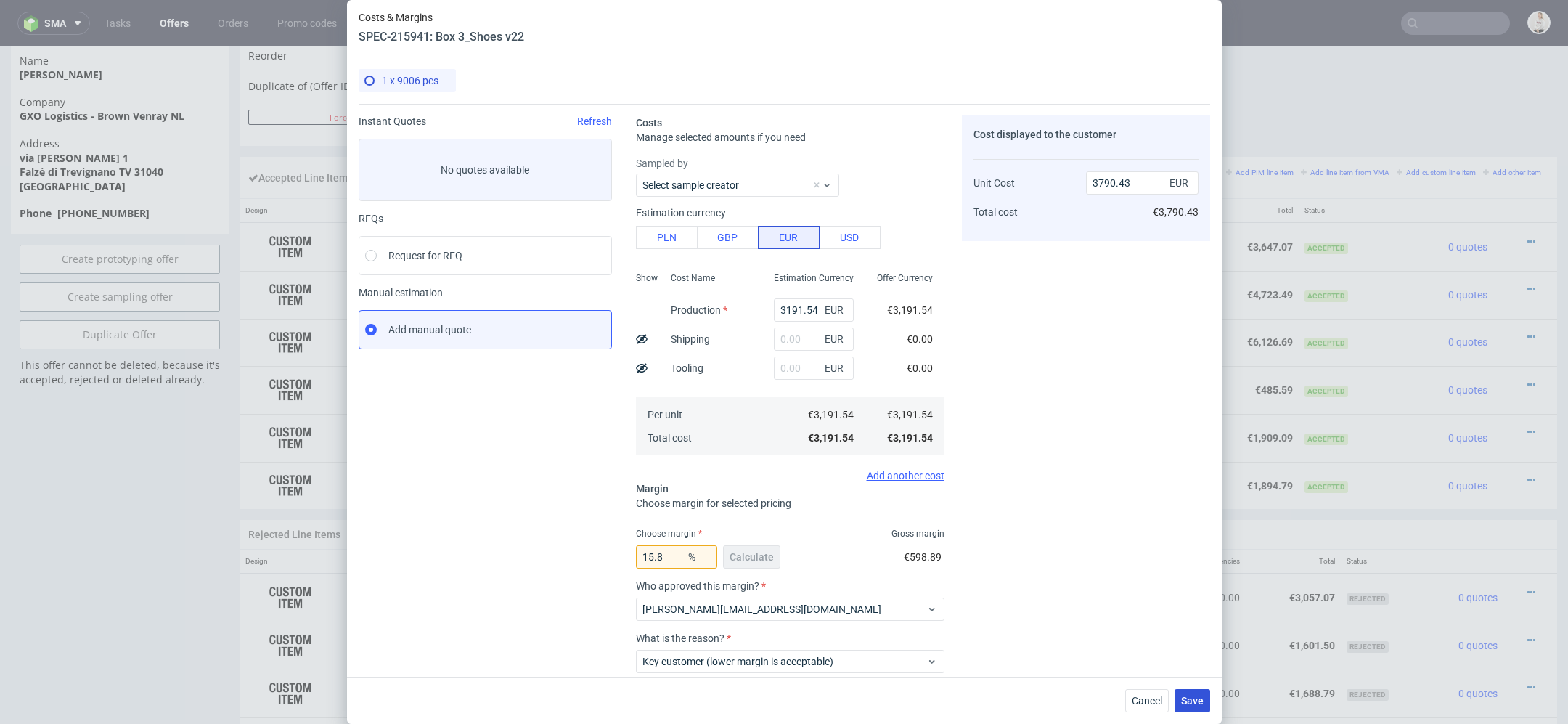
click at [1197, 702] on span "Save" at bounding box center [1192, 700] width 22 height 10
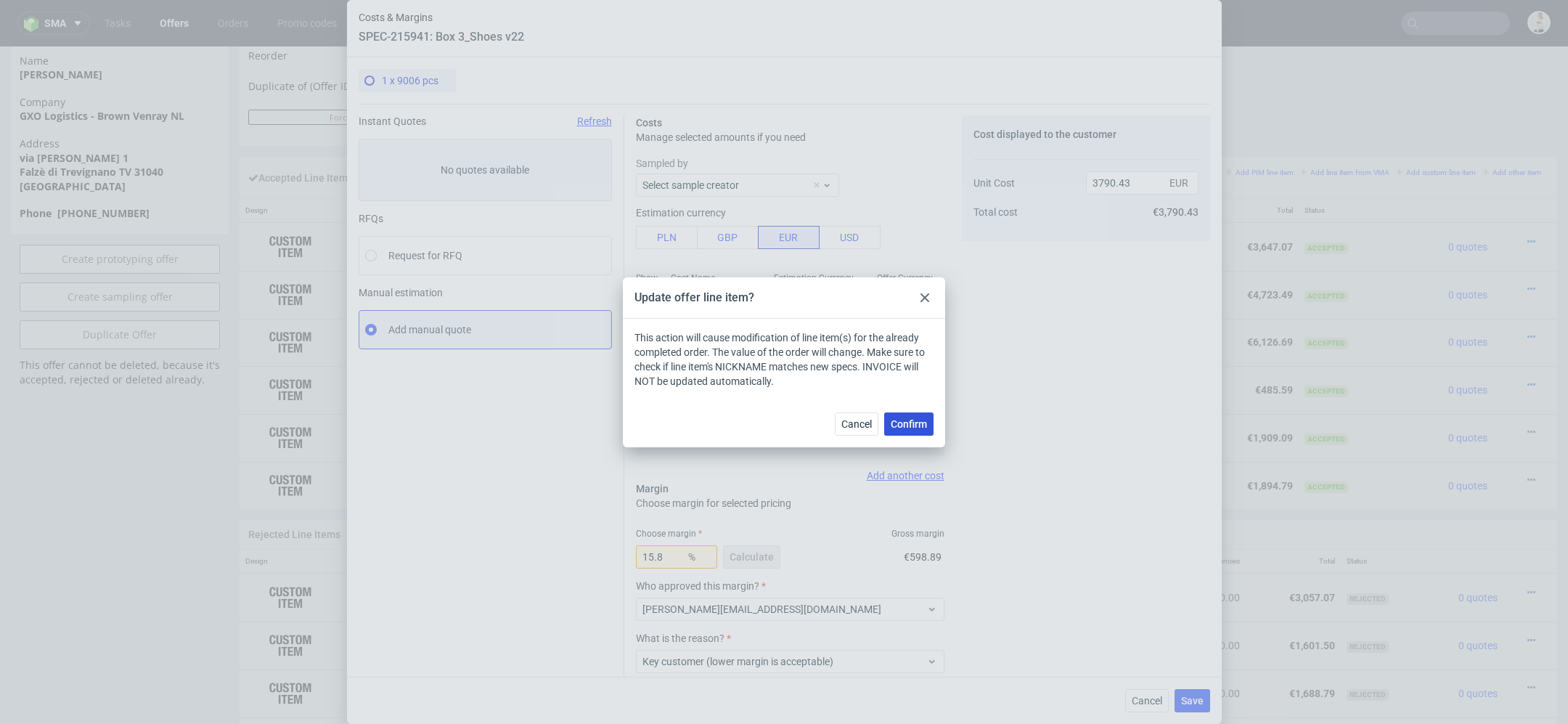
click at [905, 424] on span "Confirm" at bounding box center [909, 424] width 36 height 10
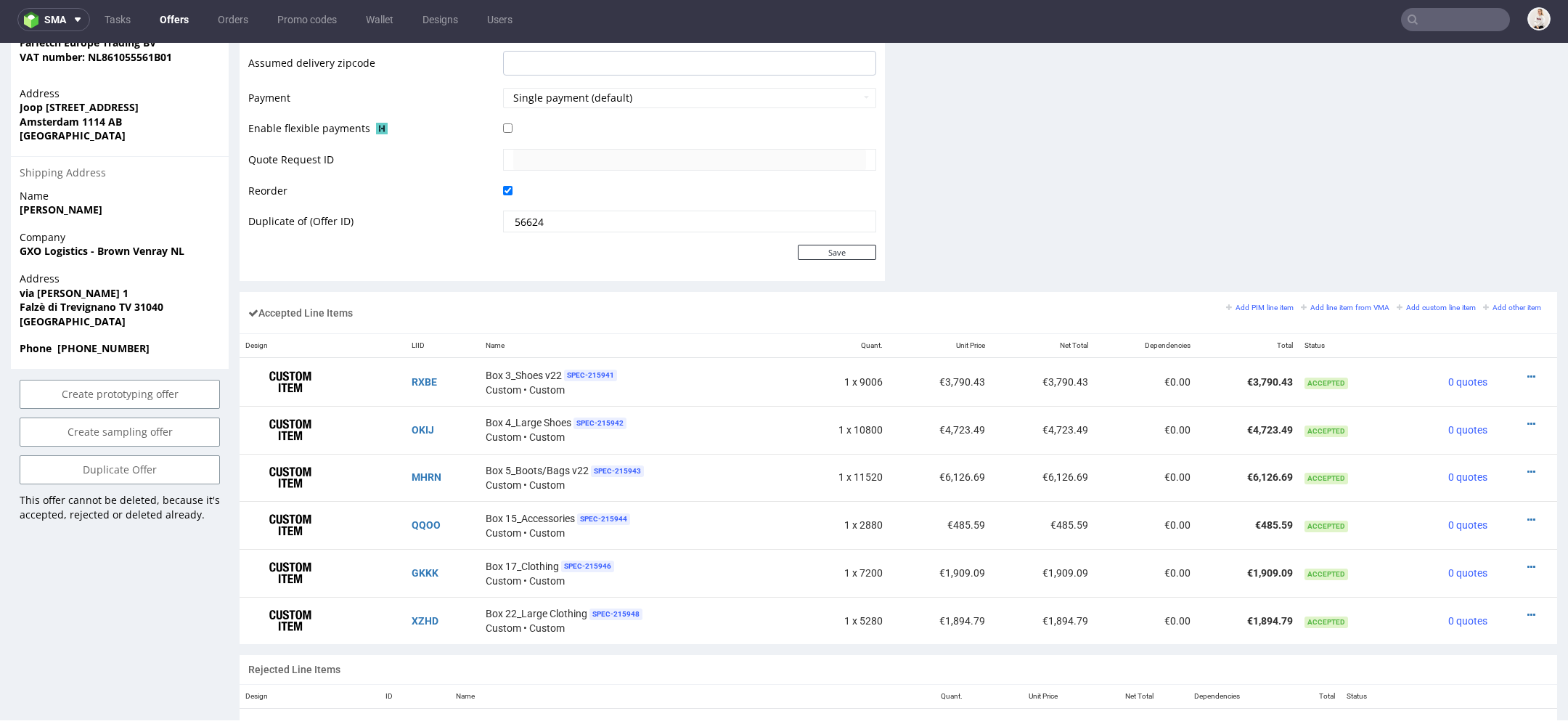
scroll to position [663, 0]
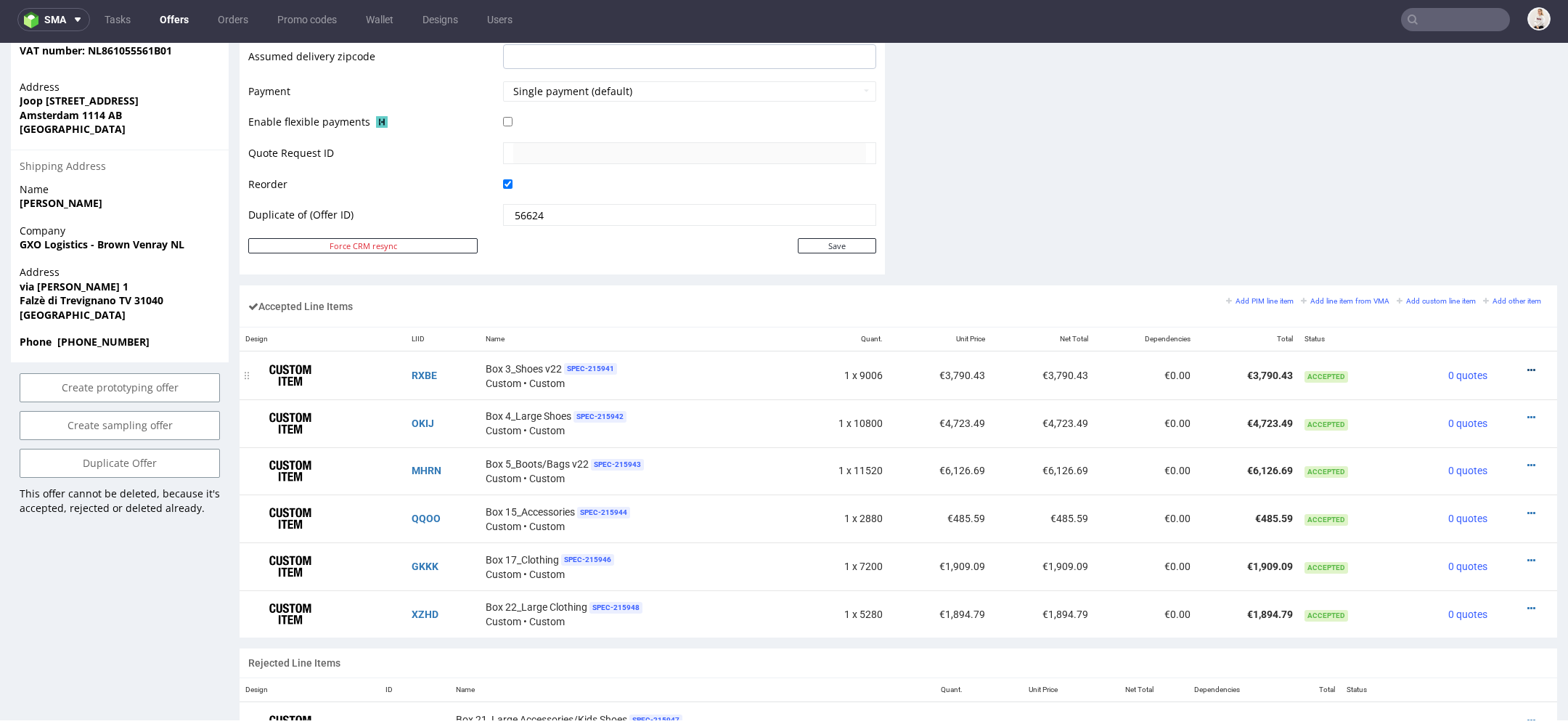
click at [1528, 365] on icon at bounding box center [1532, 370] width 8 height 10
click at [1447, 187] on span "Edit item specification" at bounding box center [1469, 181] width 109 height 15
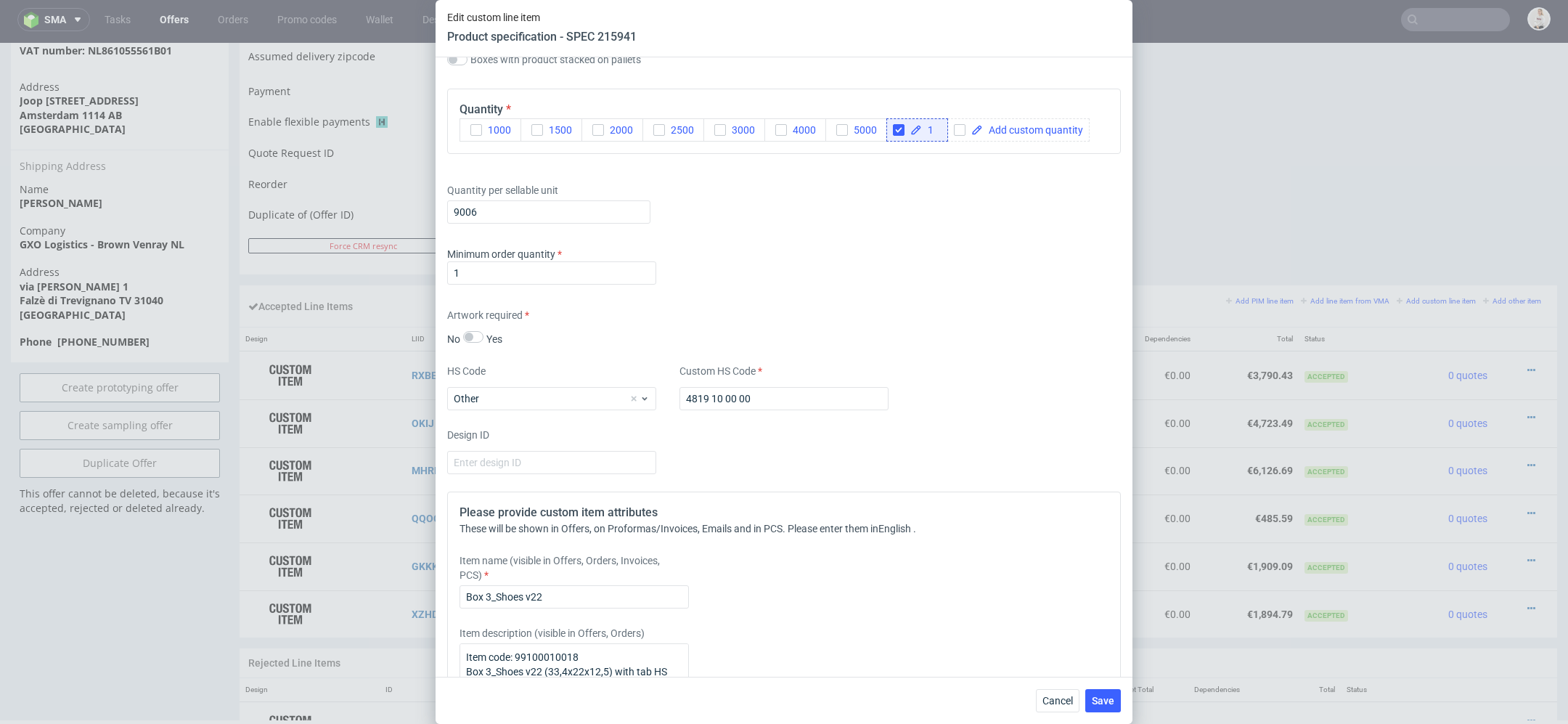
scroll to position [1911, 0]
click at [469, 205] on input "9006" at bounding box center [548, 212] width 203 height 23
type input "9360"
click at [808, 343] on div "Supplier TFP Sp. z o.o. Technical specification Instant price RFQ Type Product …" at bounding box center [784, 367] width 697 height 620
click at [1101, 692] on button "Save" at bounding box center [1103, 700] width 35 height 23
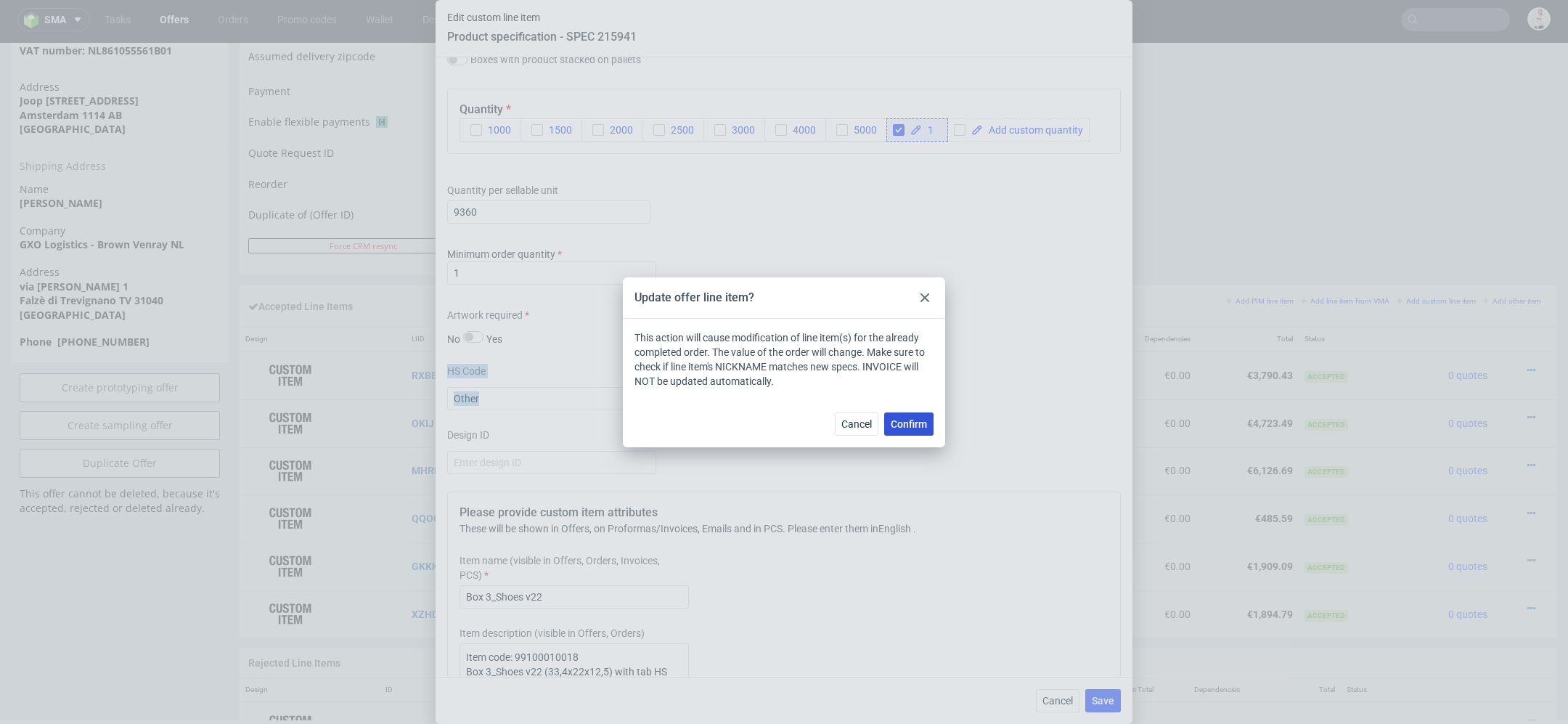
click at [909, 414] on button "Confirm" at bounding box center [909, 424] width 49 height 23
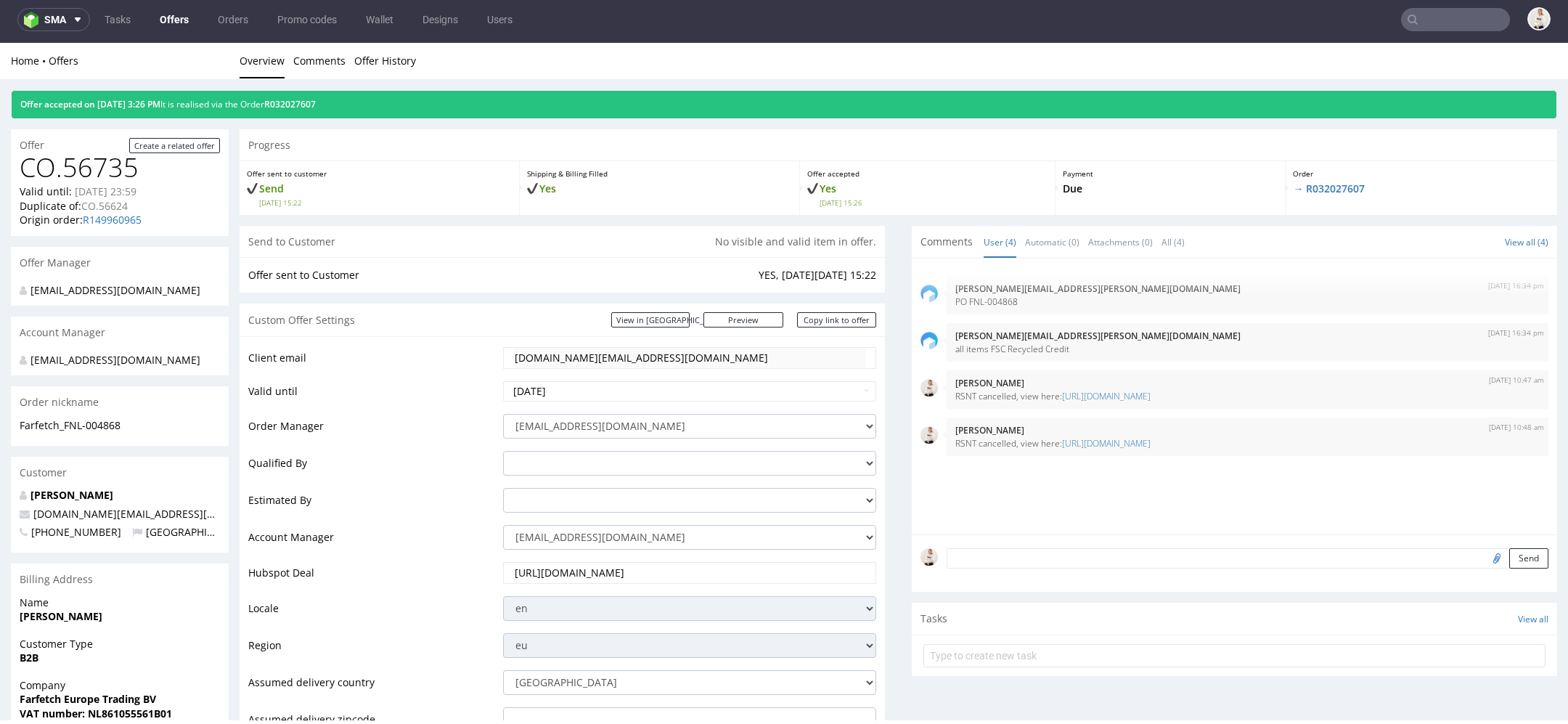
scroll to position [0, 0]
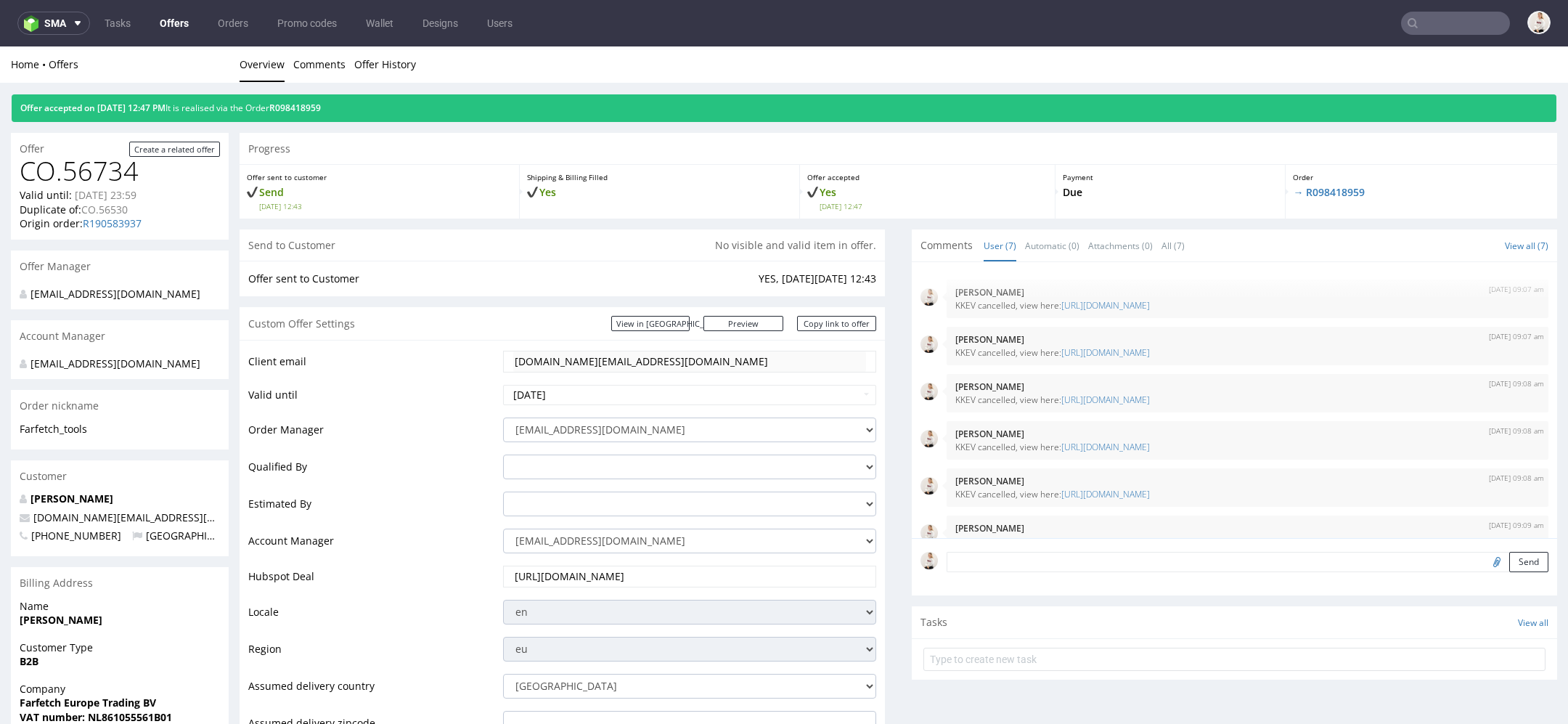
scroll to position [71, 0]
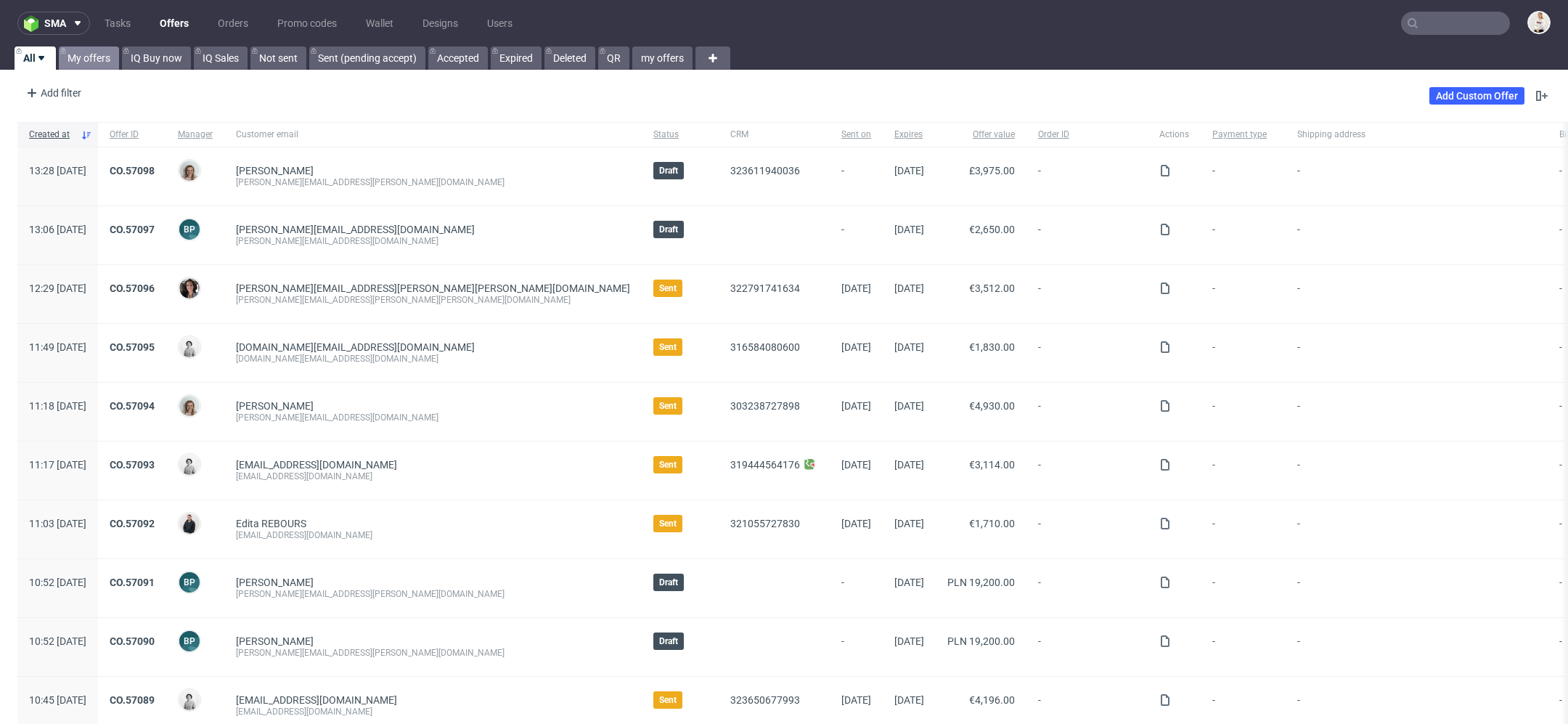
click at [92, 47] on link "My offers" at bounding box center [89, 58] width 60 height 23
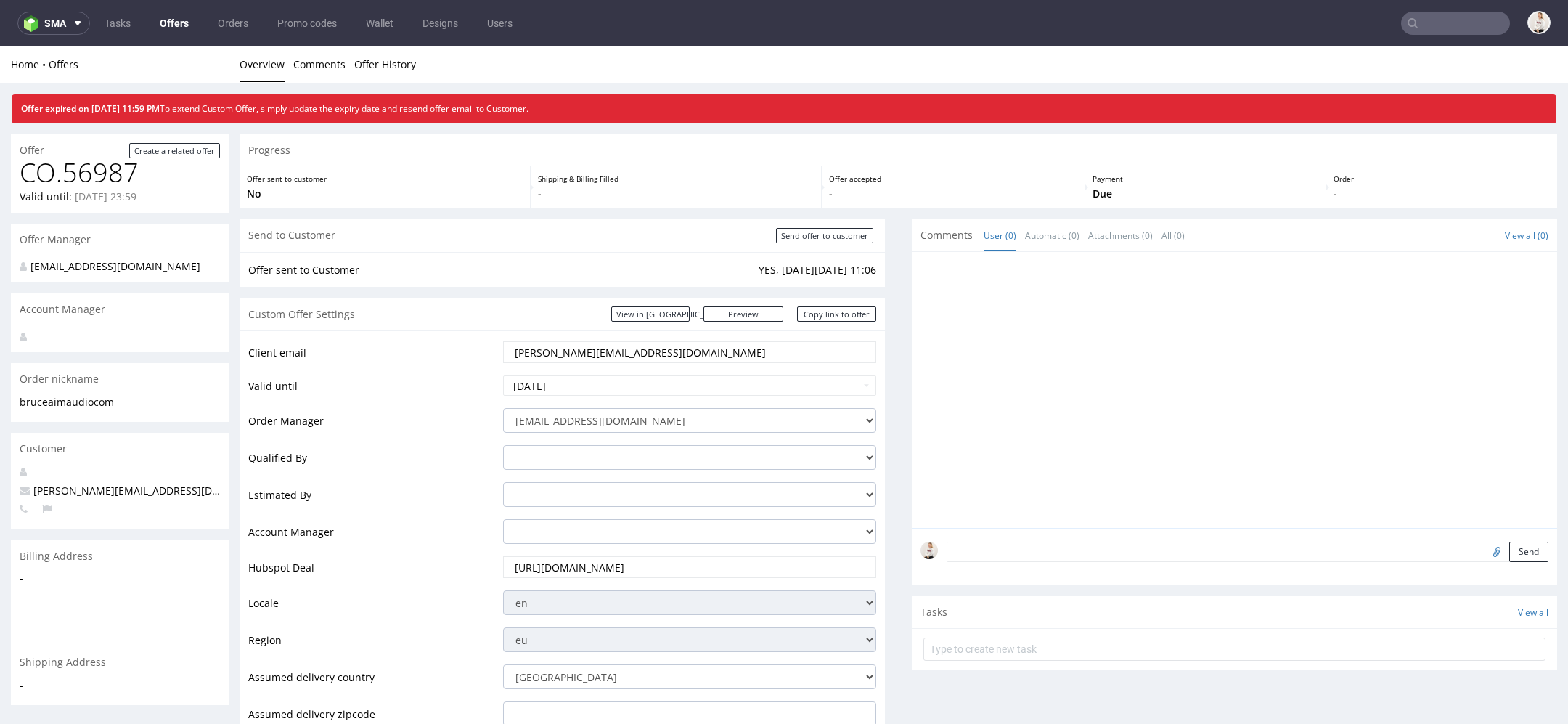
drag, startPoint x: 608, startPoint y: 353, endPoint x: 377, endPoint y: 353, distance: 231.0
click at [377, 353] on tr "Client email [PERSON_NAME][EMAIL_ADDRESS][DOMAIN_NAME]" at bounding box center [562, 357] width 628 height 35
click at [662, 361] on input "[PERSON_NAME][EMAIL_ADDRESS][DOMAIN_NAME]" at bounding box center [689, 352] width 353 height 21
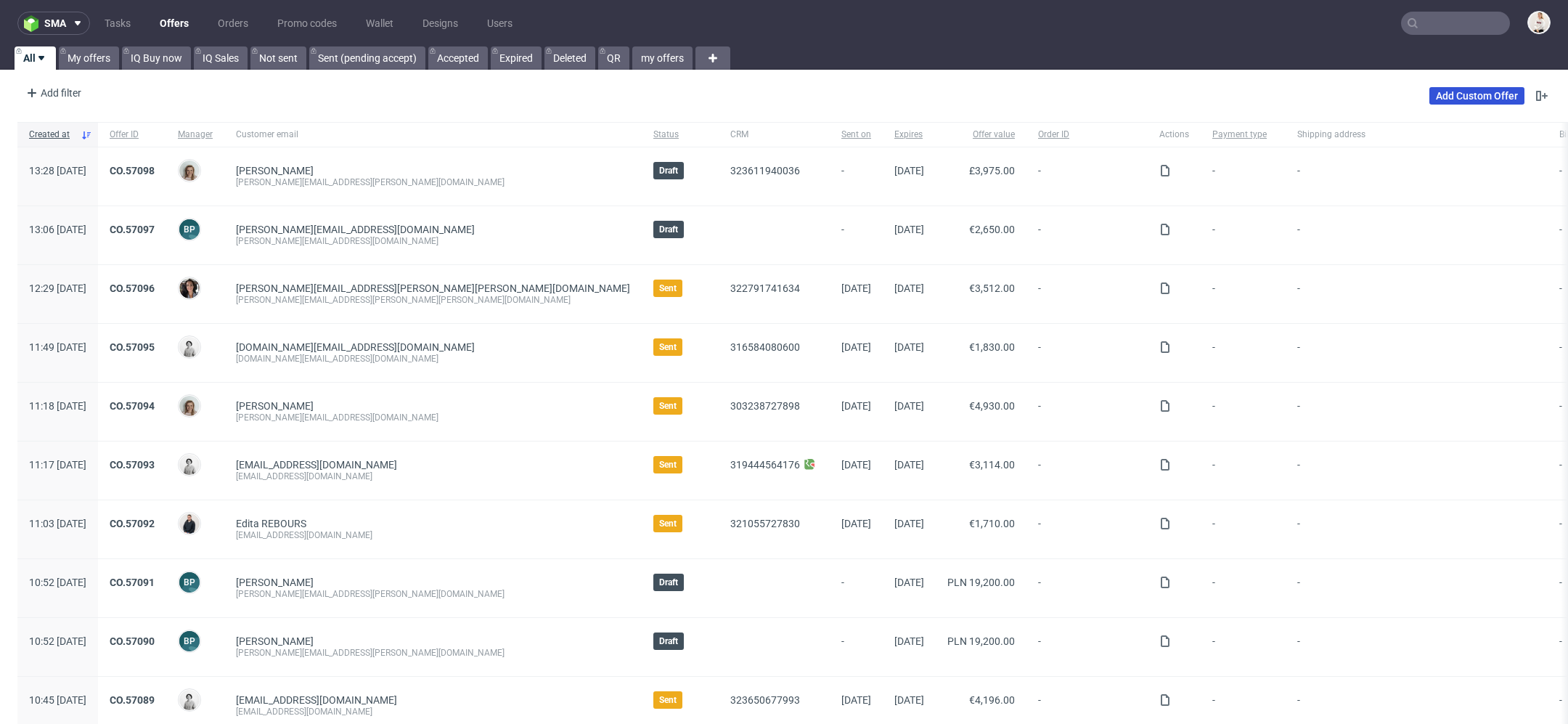
click at [1430, 92] on link "Add Custom Offer" at bounding box center [1478, 95] width 95 height 17
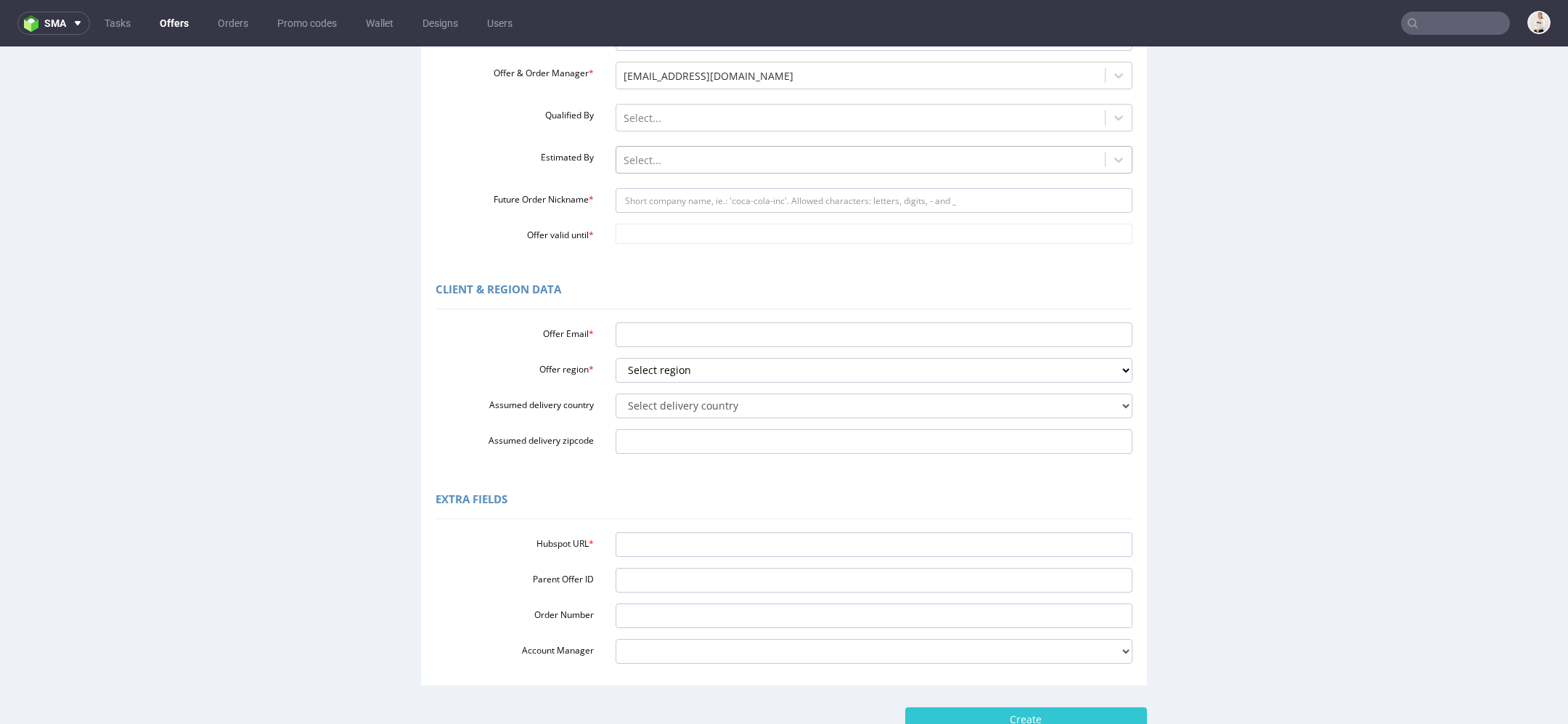
scroll to position [292, 0]
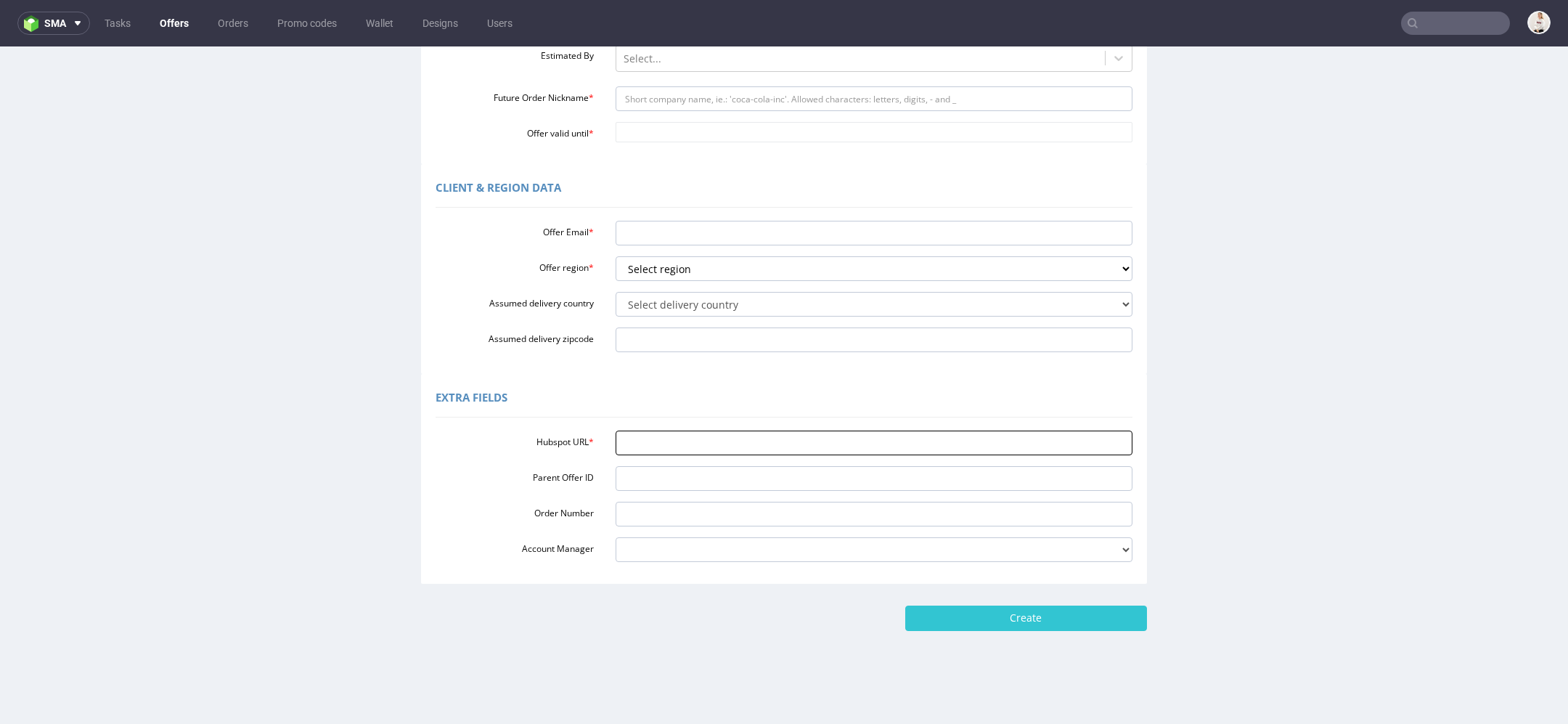
click at [714, 439] on input "Hubspot URL *" at bounding box center [874, 443] width 518 height 25
paste input "[URL][DOMAIN_NAME]"
type input "[URL][DOMAIN_NAME]"
click at [698, 404] on div "Extra Fields" at bounding box center [784, 400] width 697 height 35
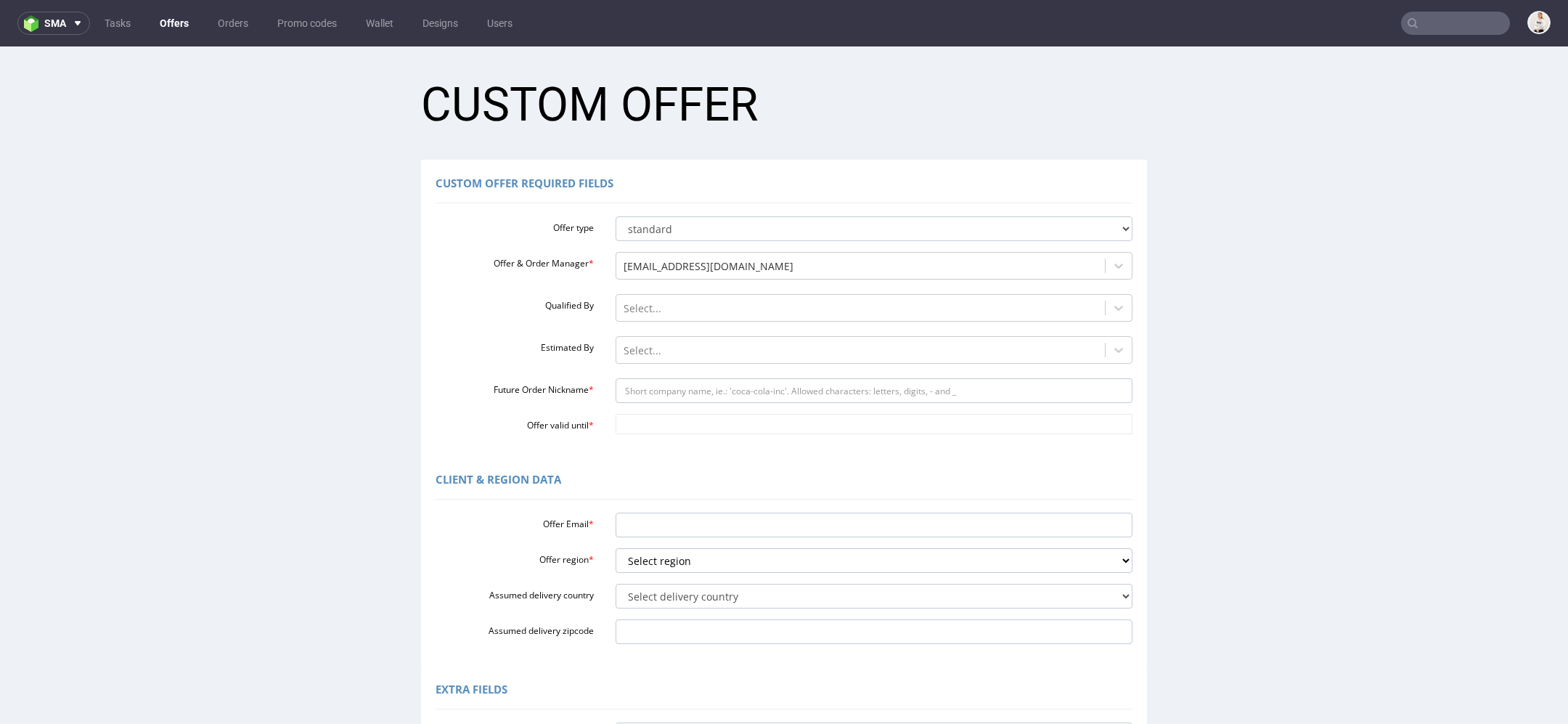
click at [680, 404] on div "Offer type standard prototyping sampling Offer & Order Manager * [EMAIL_ADDRESS…" at bounding box center [784, 322] width 697 height 224
click at [662, 396] on input "Future Order Nickname *" at bounding box center [874, 390] width 518 height 25
paste input "cyprianpaniczomnipackcom"
type input "cyprianpaniczomnipackcom"
click at [667, 426] on input "Offer valid until *" at bounding box center [874, 424] width 518 height 21
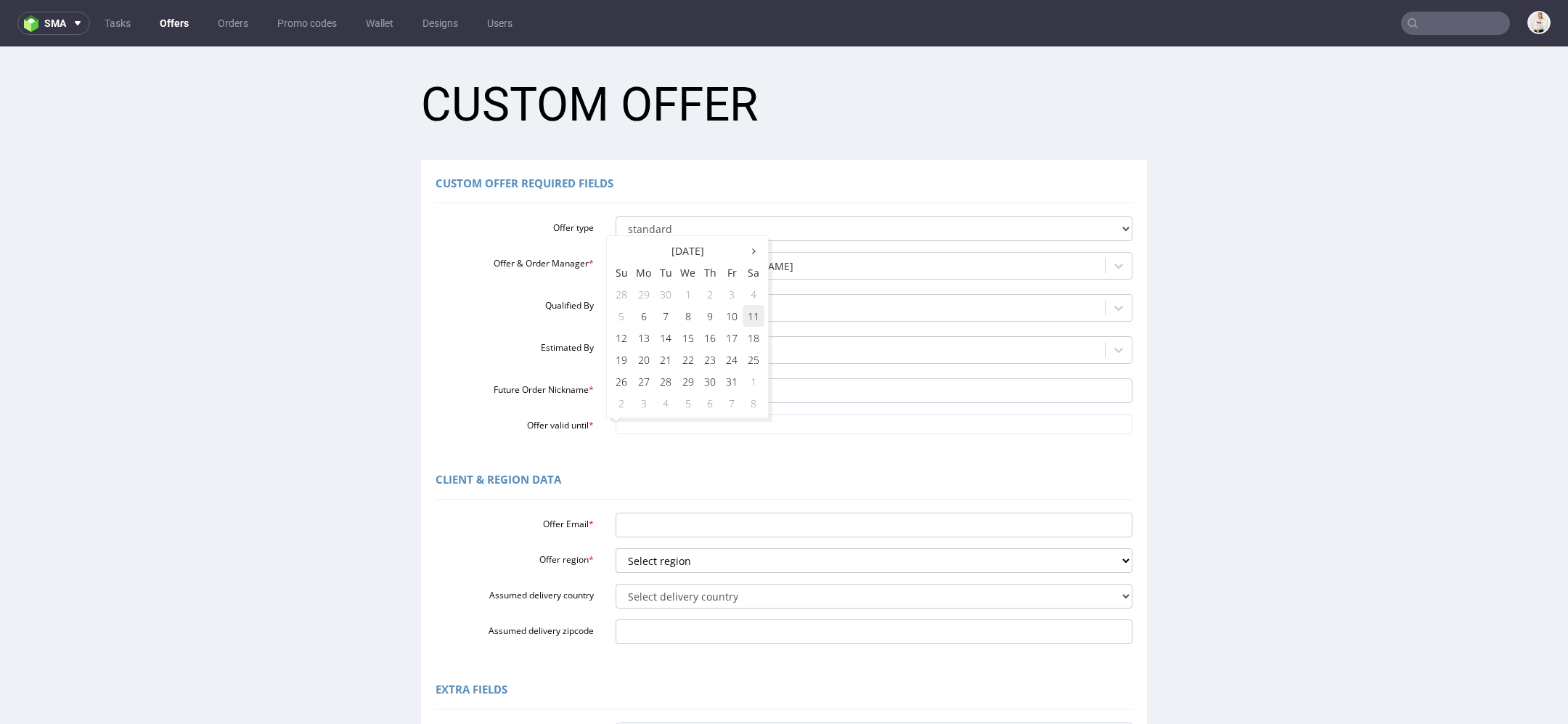
click at [756, 322] on td "11" at bounding box center [754, 316] width 22 height 22
type input "[DATE]"
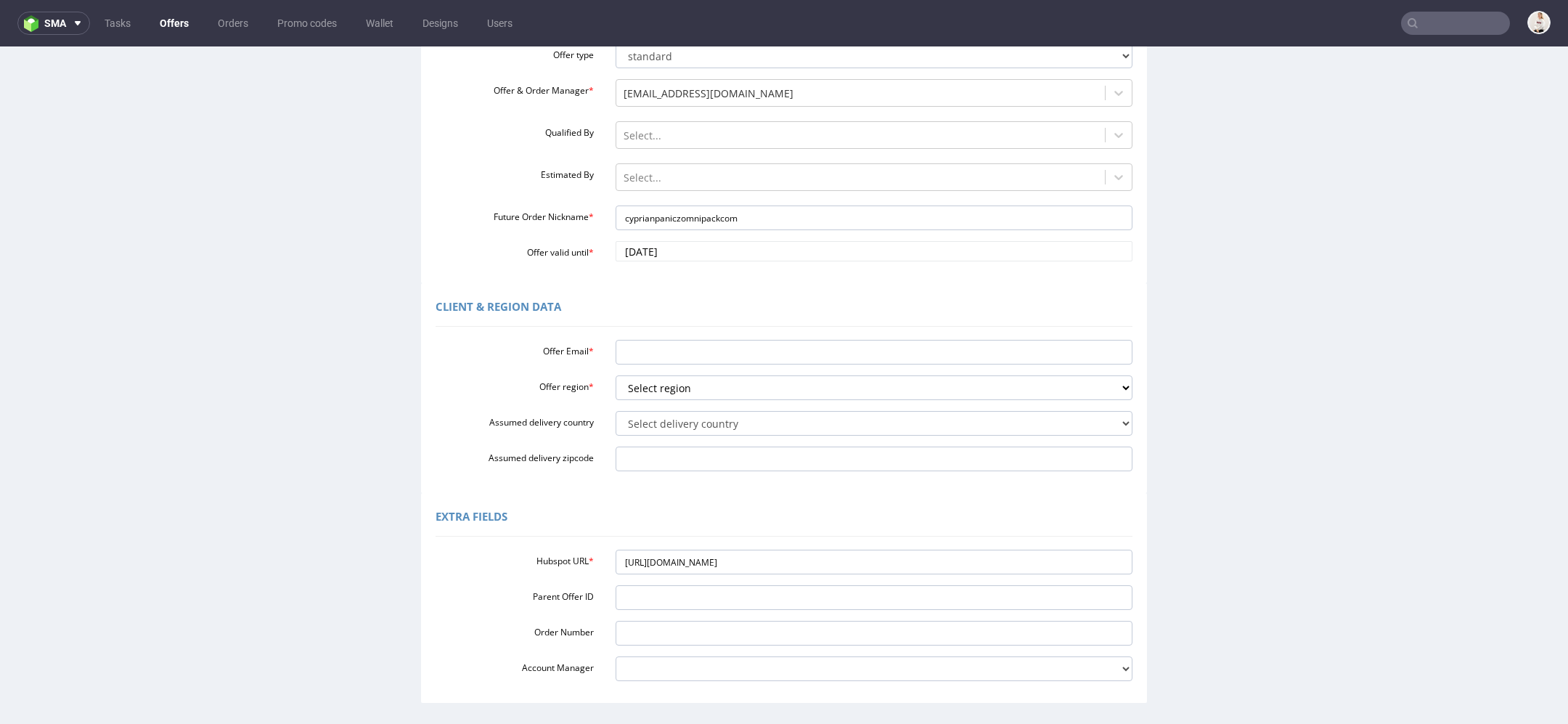
scroll to position [190, 0]
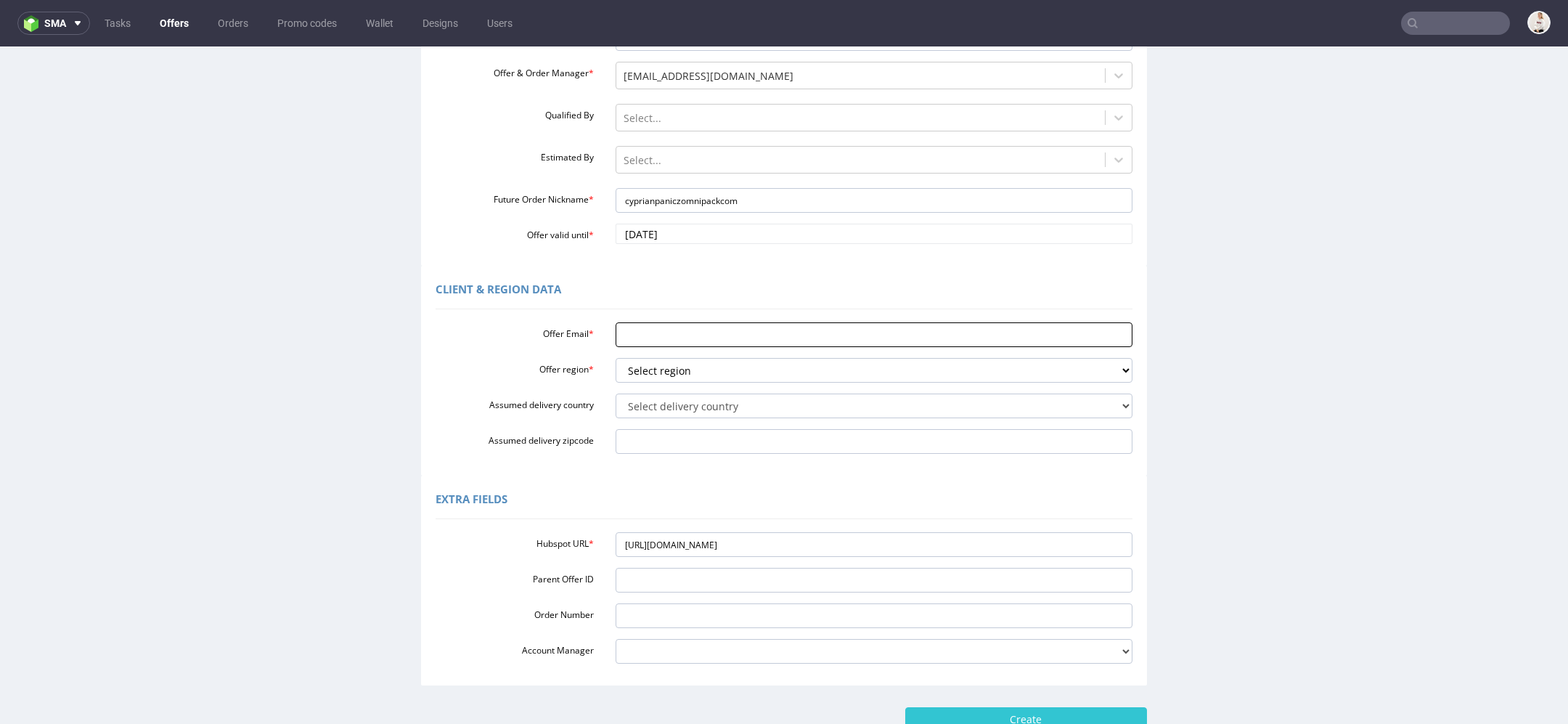
click at [676, 330] on input "Offer Email *" at bounding box center [874, 334] width 518 height 25
paste input "[EMAIL_ADDRESS][DOMAIN_NAME]"
type input "[EMAIL_ADDRESS][DOMAIN_NAME]"
click at [679, 368] on select "Select region eu gb de pl cz fr it es" at bounding box center [874, 371] width 518 height 25
select select "pl"
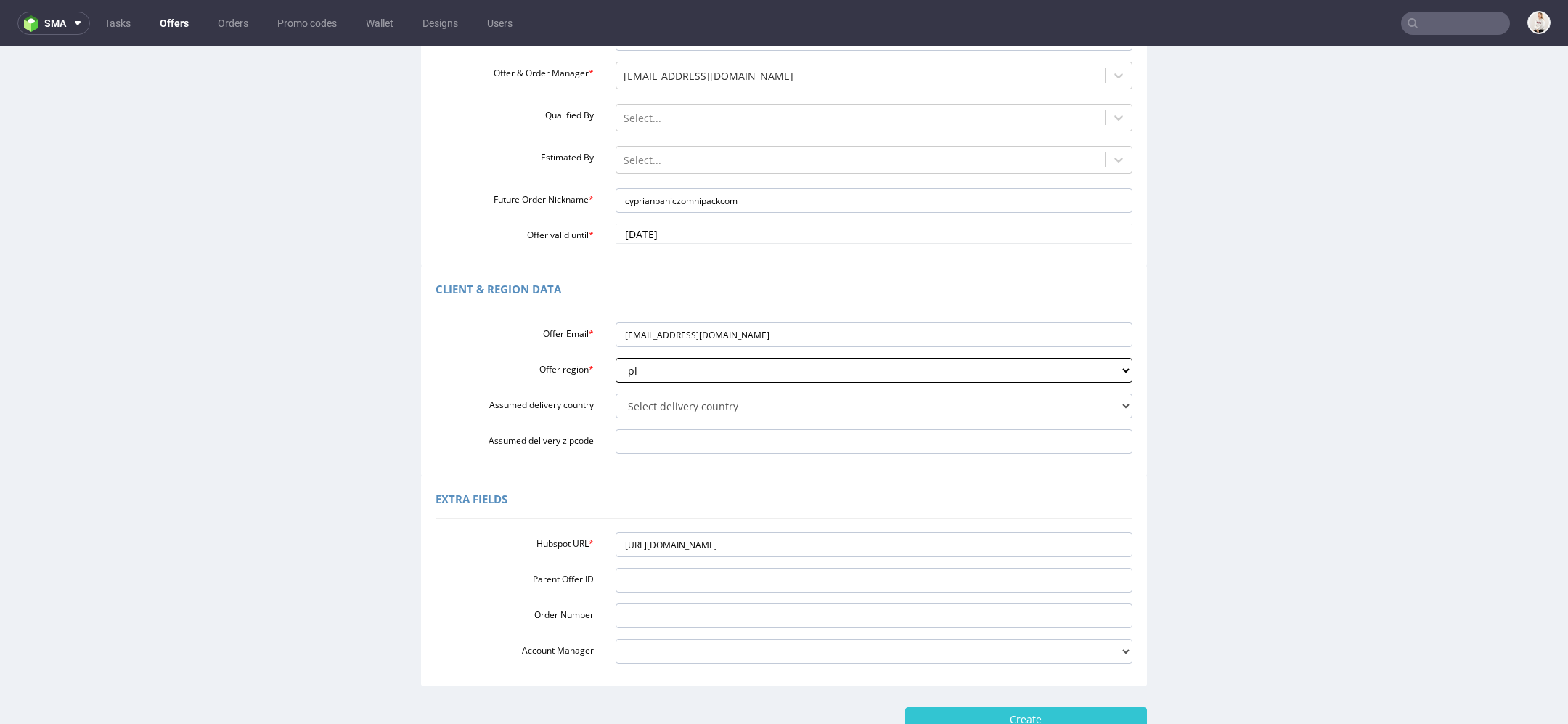
click at [616, 358] on select "Select region eu gb de pl cz fr it es" at bounding box center [874, 371] width 518 height 25
click at [672, 399] on select "Select delivery country Andorra Afghanistan Anguilla Albania Armenia Antarctica…" at bounding box center [874, 406] width 518 height 25
select select "179"
click at [616, 394] on select "Select delivery country Andorra Afghanistan Anguilla Albania Armenia Antarctica…" at bounding box center [874, 406] width 518 height 25
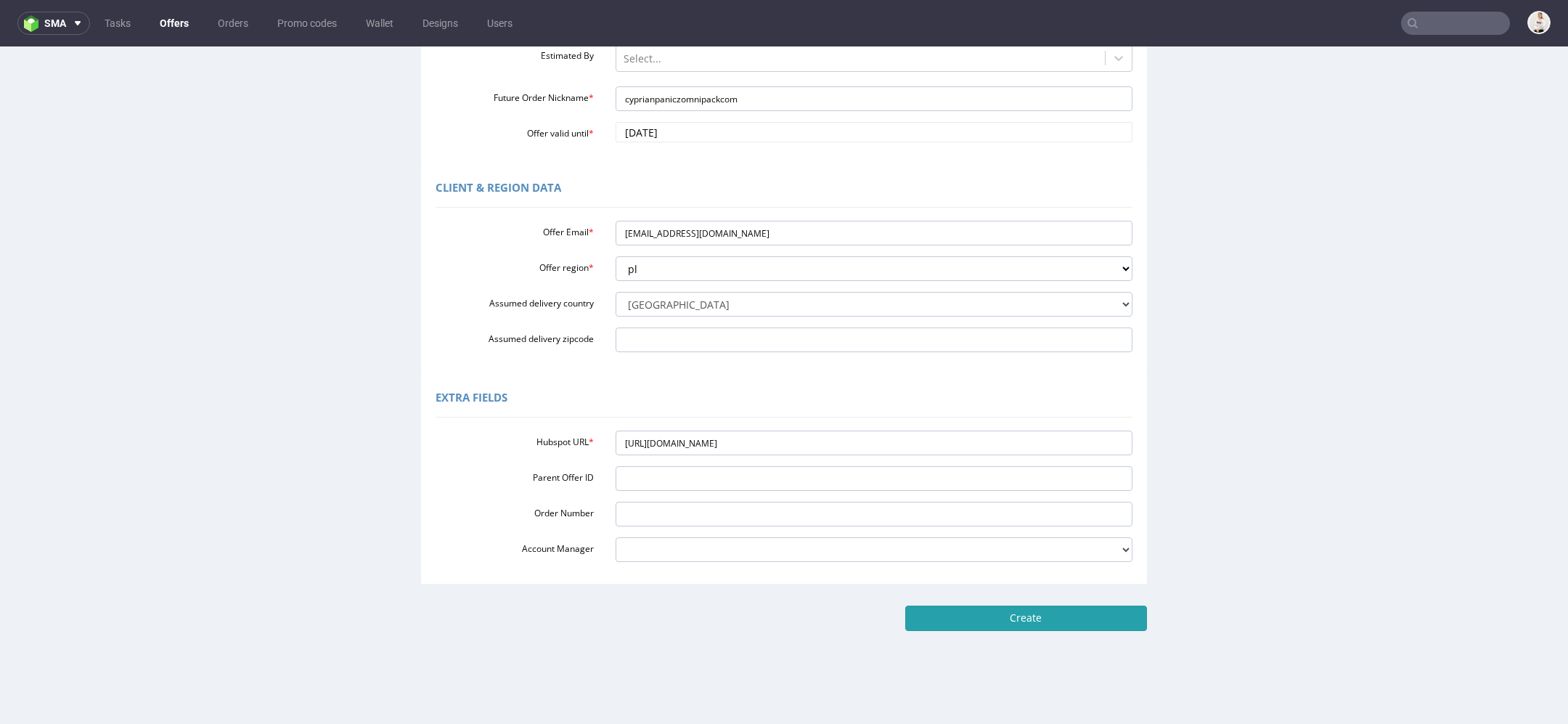
click at [994, 623] on input "Create" at bounding box center [1026, 618] width 242 height 25
type input "Please wait..."
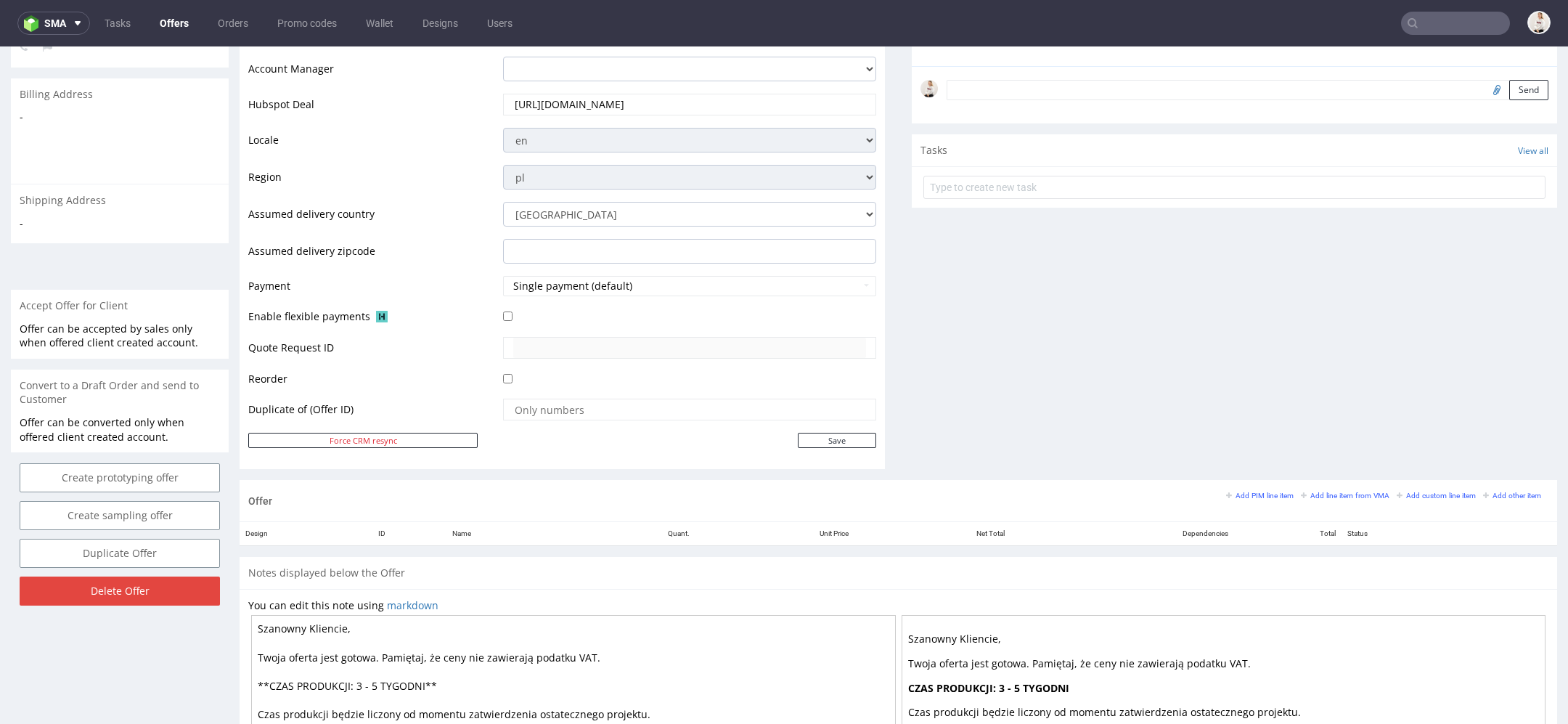
scroll to position [619, 0]
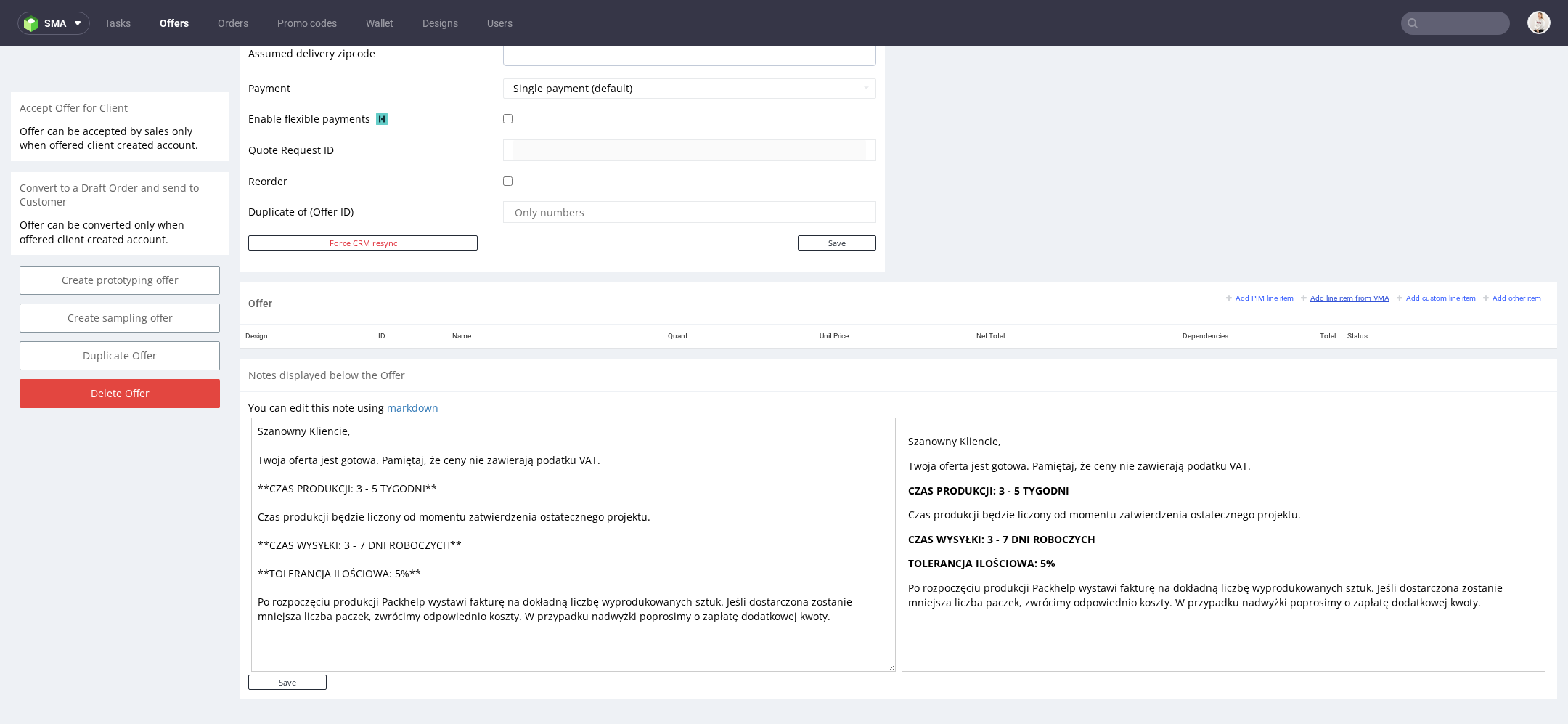
click at [1320, 296] on small "Add line item from VMA" at bounding box center [1345, 298] width 89 height 8
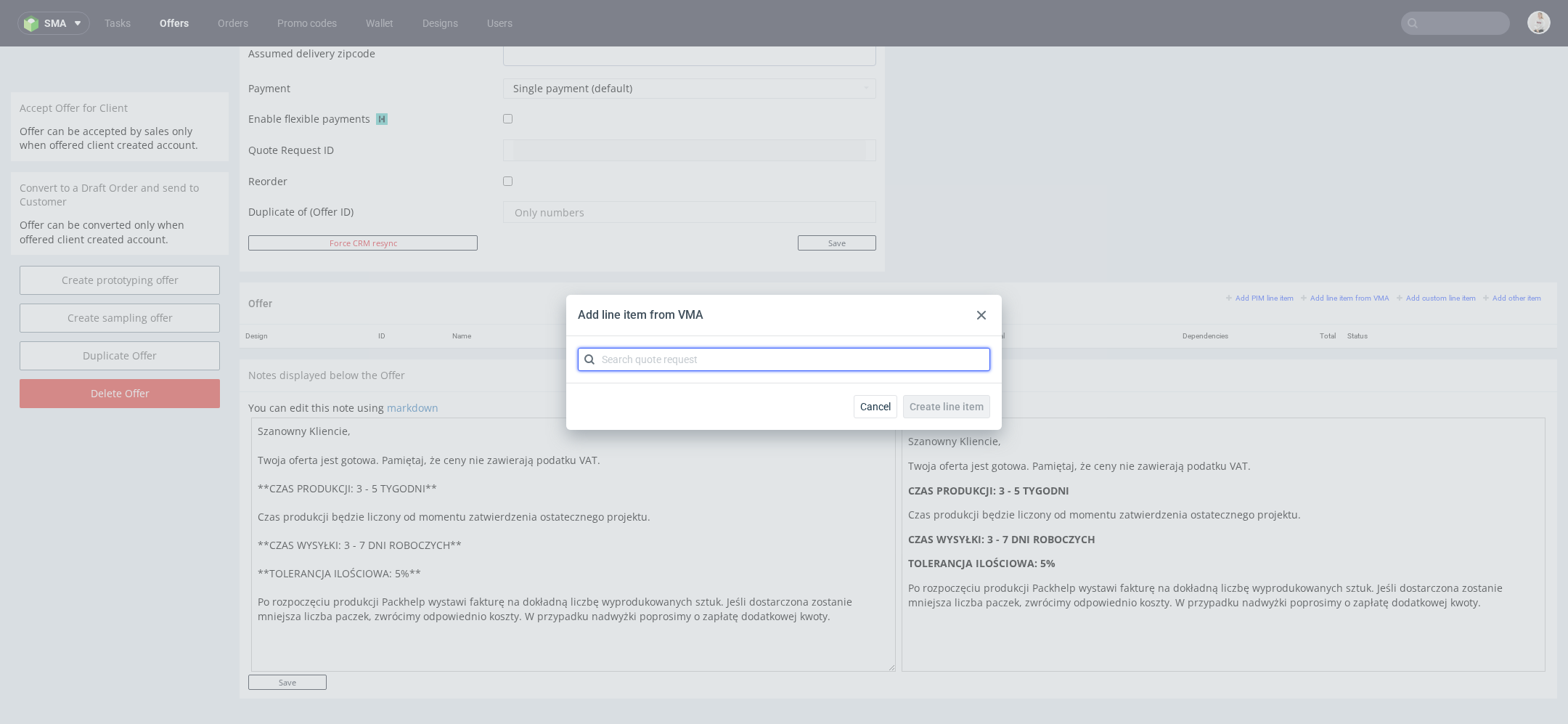
click at [767, 365] on input "text" at bounding box center [784, 359] width 413 height 23
paste input "CBRA"
type input "CBRA"
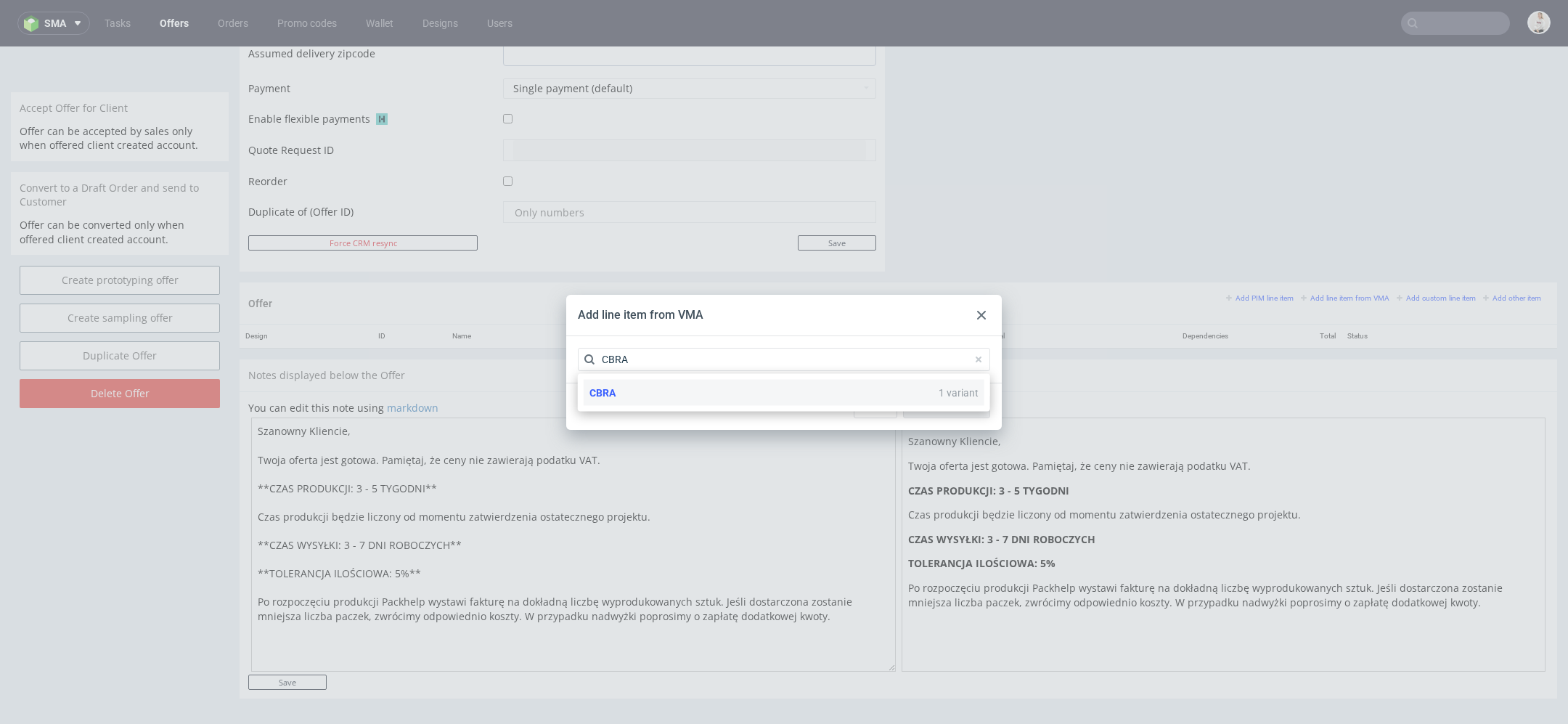
click at [745, 399] on div "CBRA 1 variant" at bounding box center [784, 393] width 401 height 26
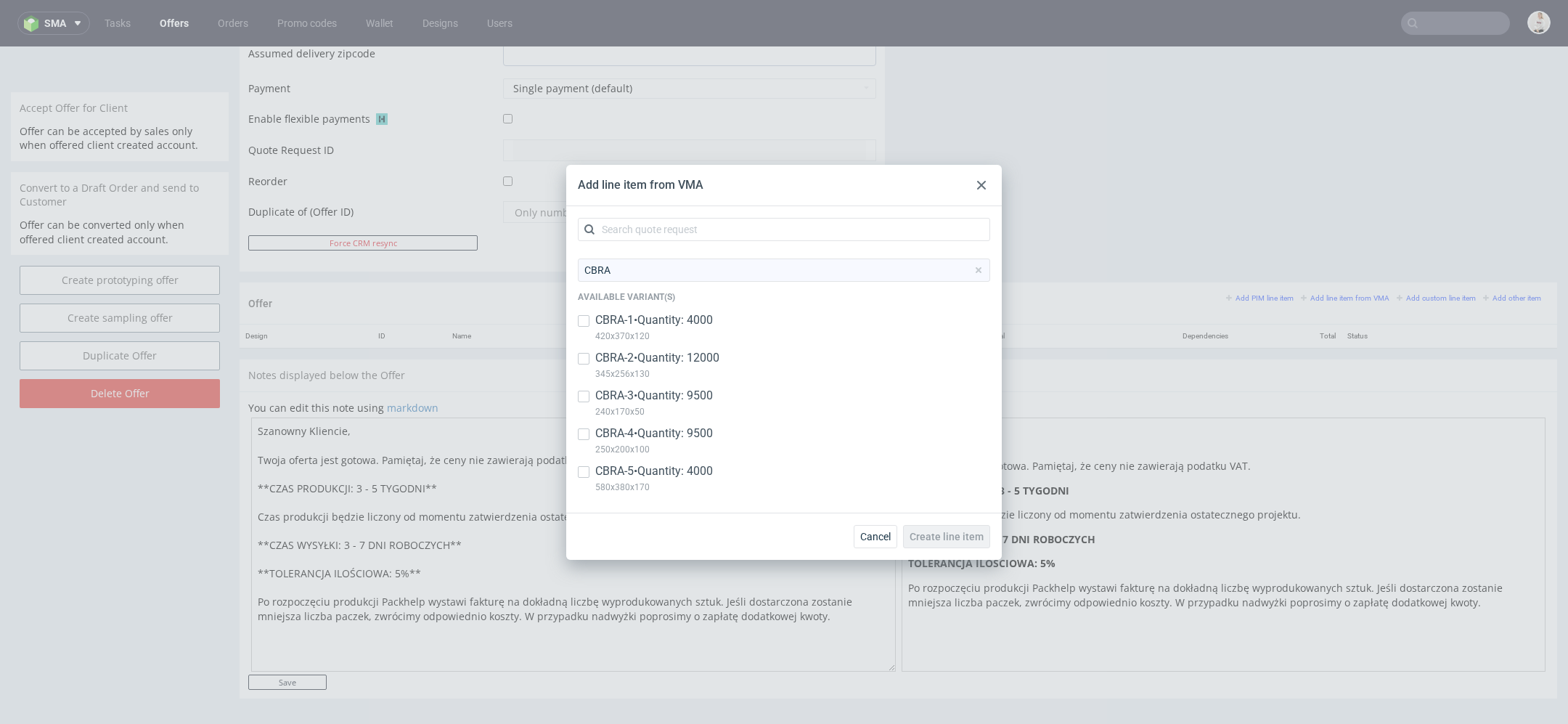
click at [745, 399] on div "CBRA-3 • Quantity: 9500 240x170x50" at bounding box center [784, 407] width 413 height 38
click at [727, 398] on div "CBRA-3 • Quantity: 9500 240x170x50" at bounding box center [784, 407] width 413 height 38
checkbox input "false"
click at [684, 316] on p "CBRA-1 • Quantity: 4000" at bounding box center [653, 320] width 118 height 16
checkbox input "true"
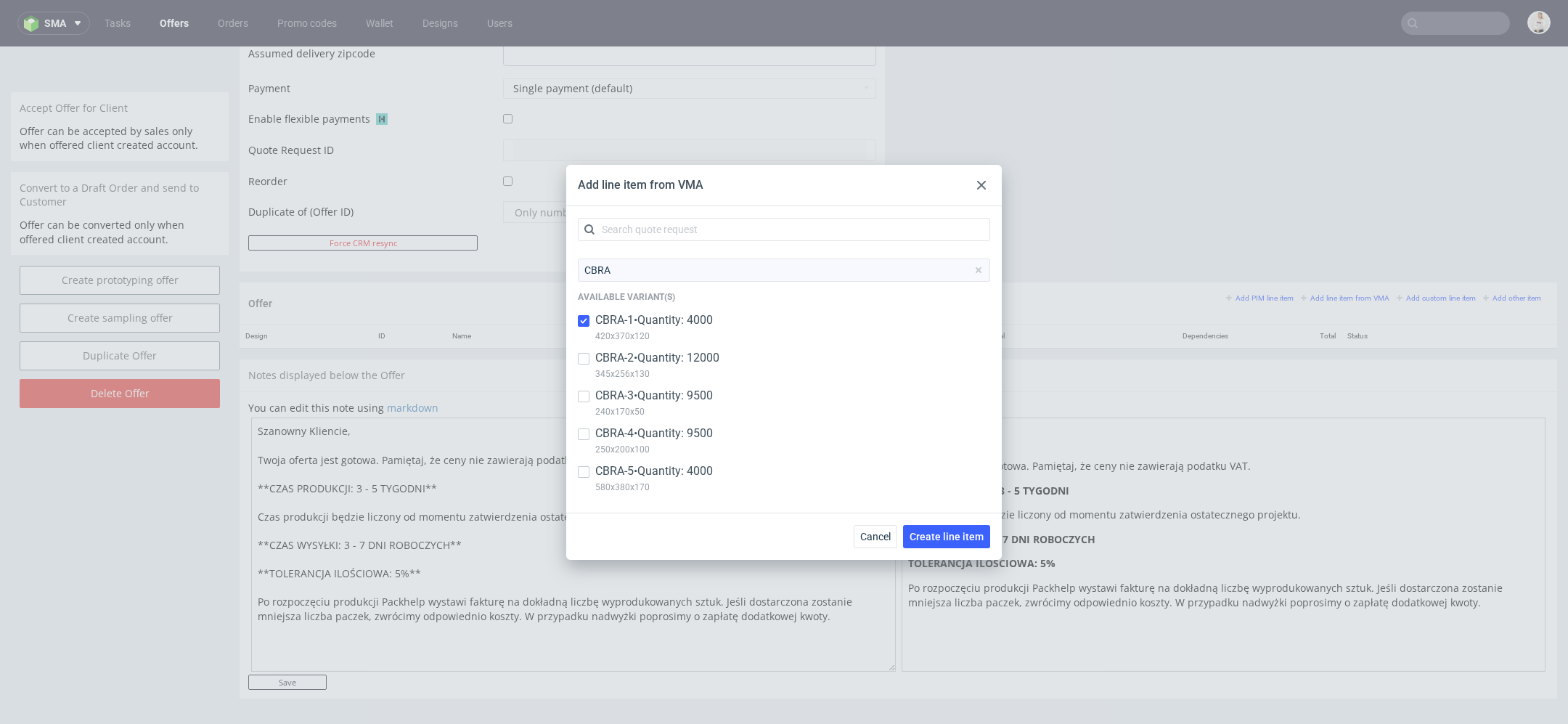
click at [685, 362] on p "CBRA-2 • Quantity: 12000" at bounding box center [657, 357] width 124 height 16
checkbox input "true"
click at [689, 400] on p "CBRA-3 • Quantity: 9500" at bounding box center [653, 395] width 118 height 16
checkbox input "true"
click at [692, 426] on p "CBRA-4 • Quantity: 9500" at bounding box center [653, 433] width 118 height 16
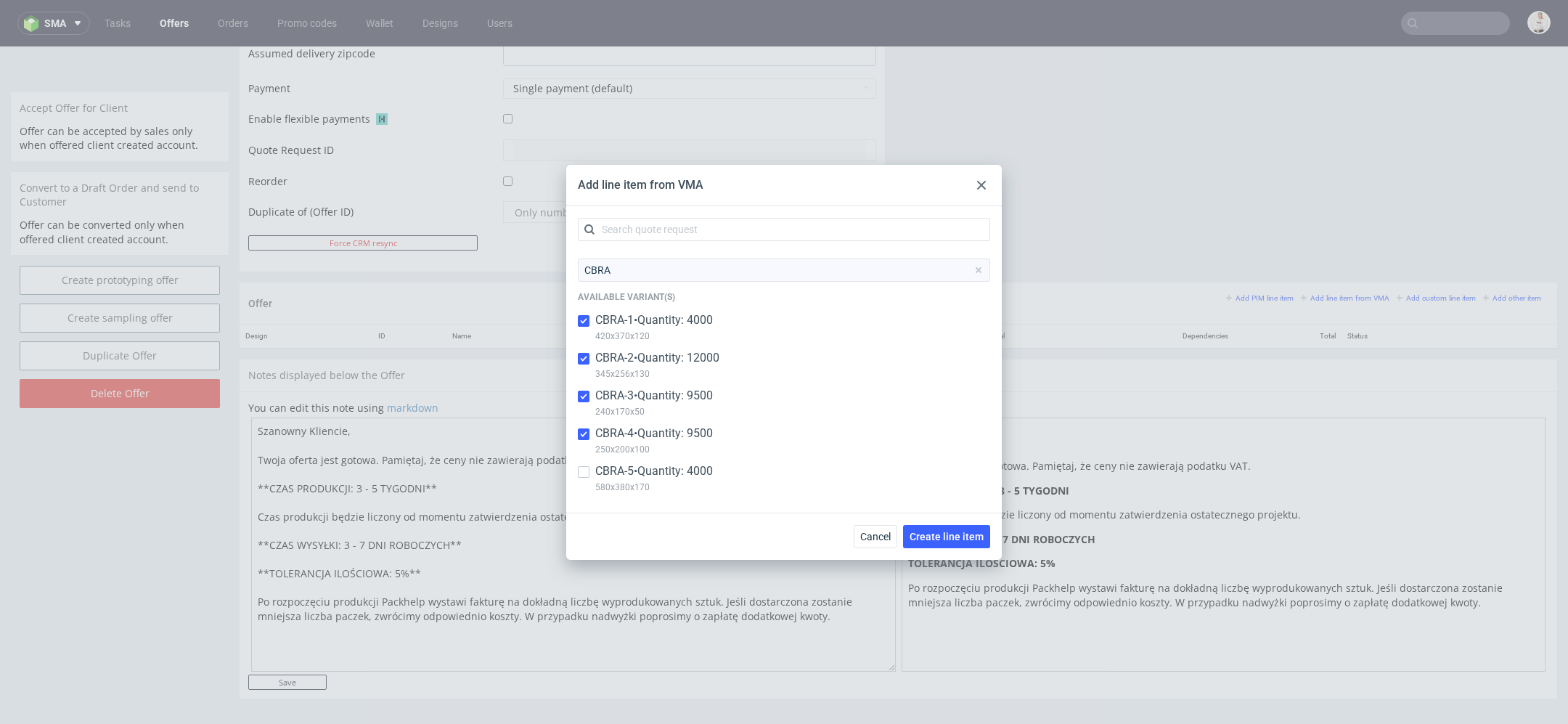
checkbox input "true"
click at [683, 471] on p "CBRA-5 • Quantity: 4000" at bounding box center [653, 471] width 118 height 16
checkbox input "true"
click at [959, 535] on span "Create line item" at bounding box center [947, 537] width 74 height 10
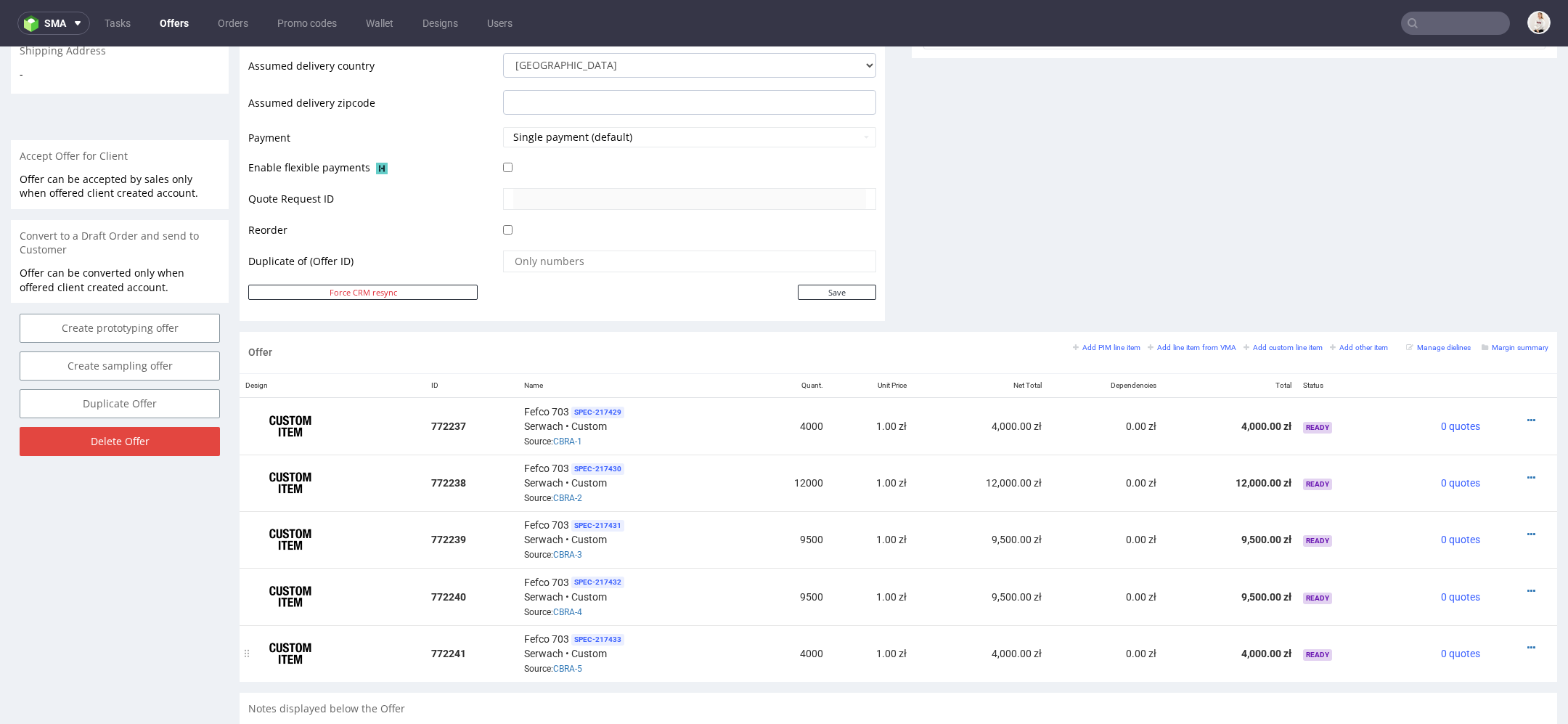
scroll to position [570, 0]
click at [1528, 416] on icon at bounding box center [1532, 421] width 8 height 10
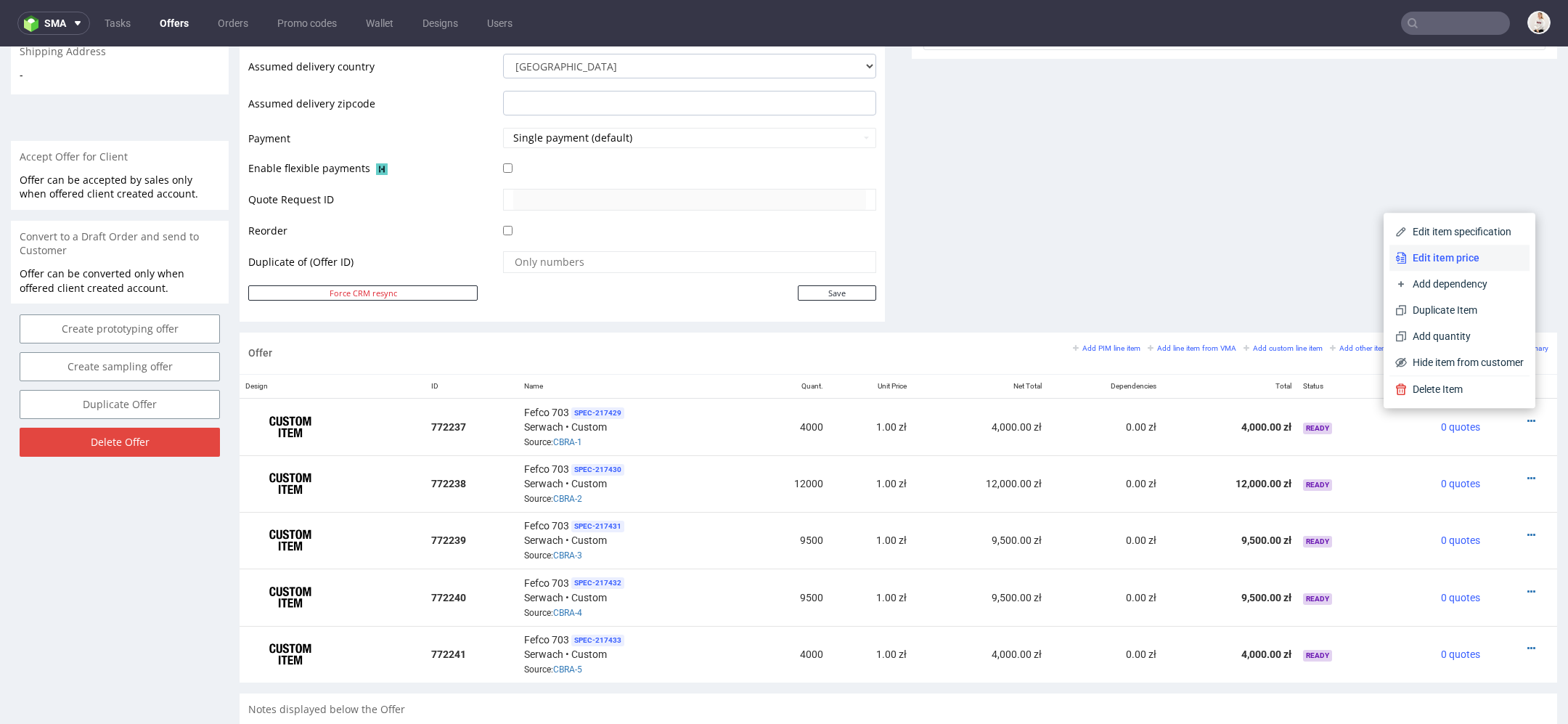
click at [1470, 262] on span "Edit item price" at bounding box center [1465, 258] width 117 height 15
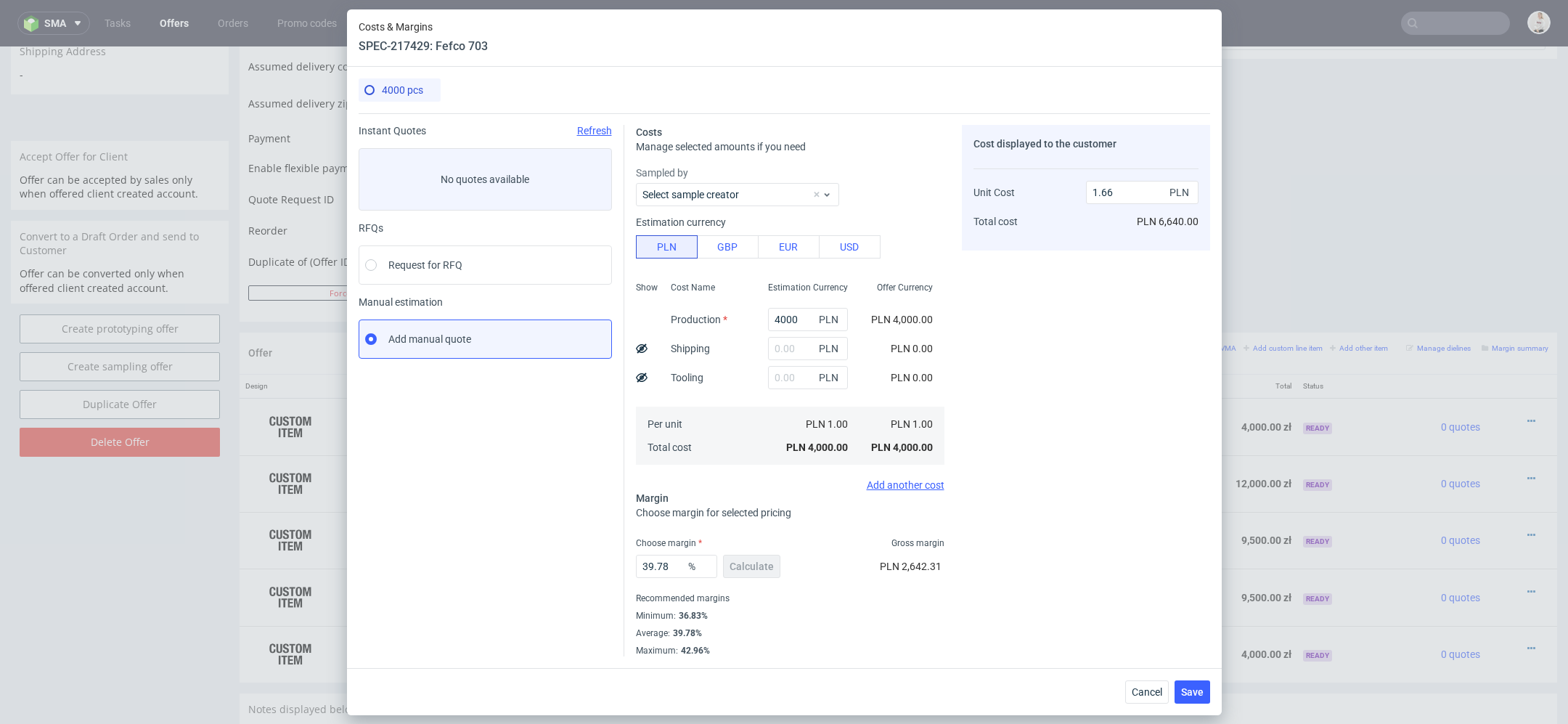
click at [768, 317] on div "4000 PLN" at bounding box center [808, 319] width 103 height 29
click at [796, 315] on input "4000" at bounding box center [808, 320] width 80 height 23
paste input "14180."
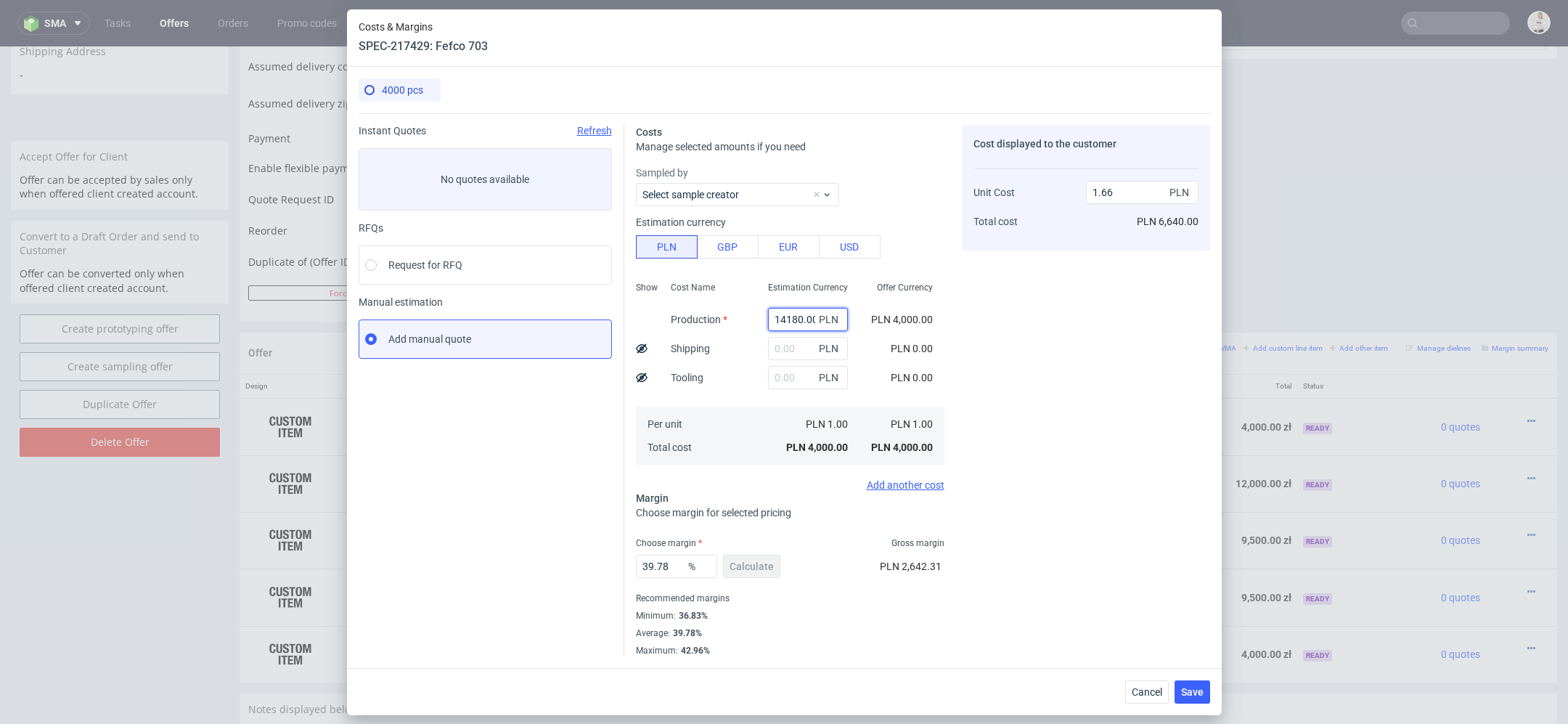
scroll to position [0, 3]
type input "14180"
type input "5.89"
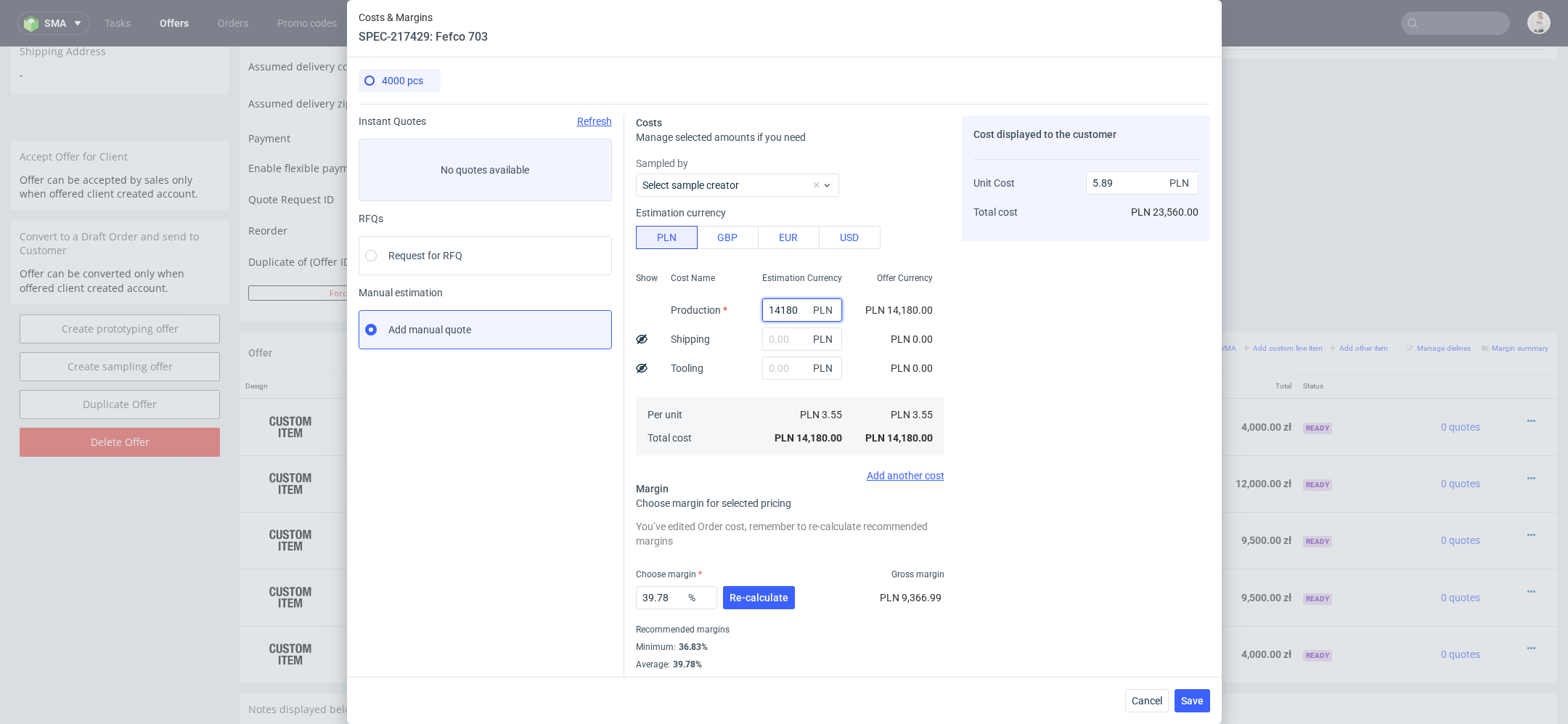
scroll to position [0, 0]
type input "14180"
click at [985, 346] on div "Cost displayed to the customer Unit Cost Total cost 5.89 PLN PLN 23,560.00" at bounding box center [1086, 401] width 248 height 572
click at [762, 608] on div "39.78 % Re-calculate" at bounding box center [717, 600] width 162 height 40
click at [759, 600] on span "Re-calculate" at bounding box center [759, 597] width 59 height 10
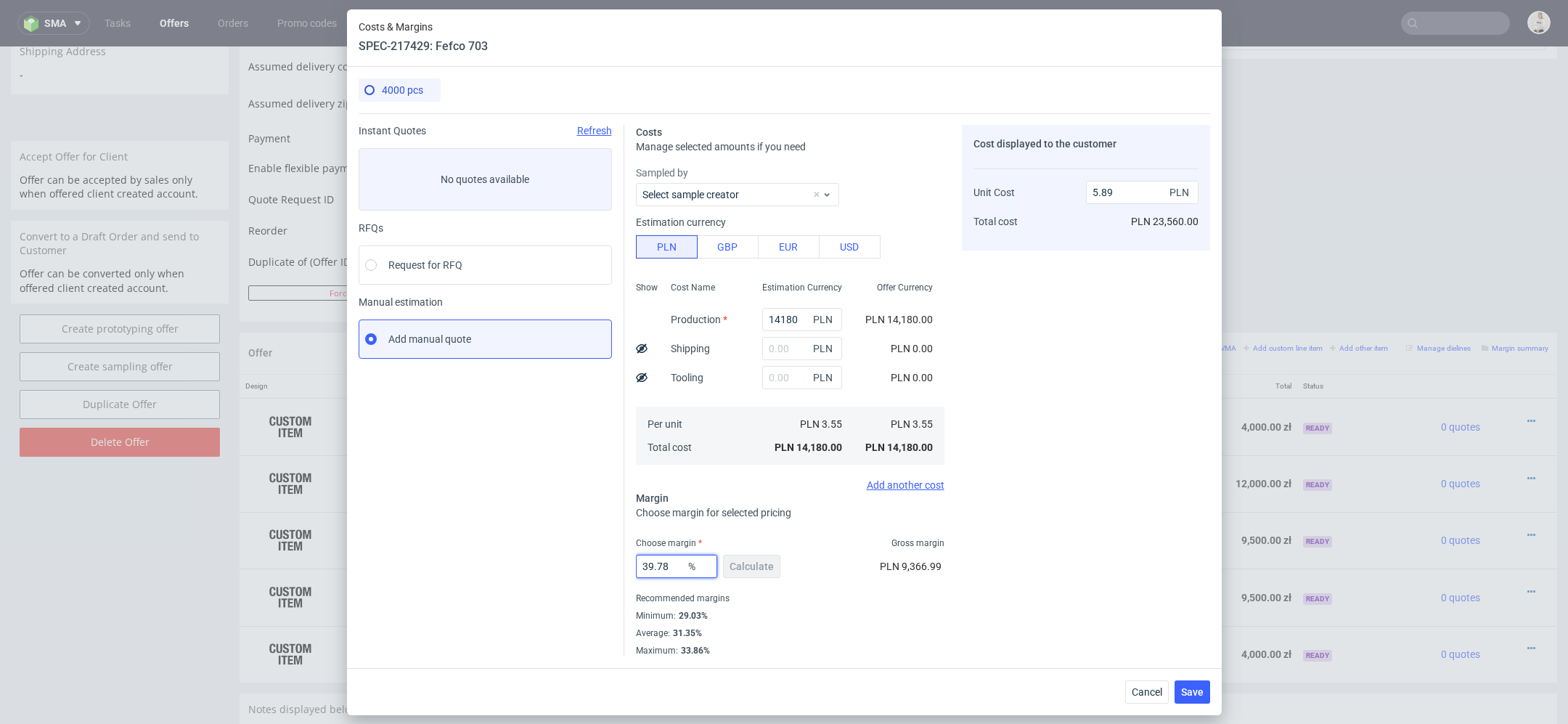
drag, startPoint x: 676, startPoint y: 568, endPoint x: 415, endPoint y: 568, distance: 261.0
click at [415, 568] on div "Instant Quotes Refresh No quotes available RFQs Request for RFQ Manual estimati…" at bounding box center [784, 385] width 851 height 543
type input "25"
type input "4.73"
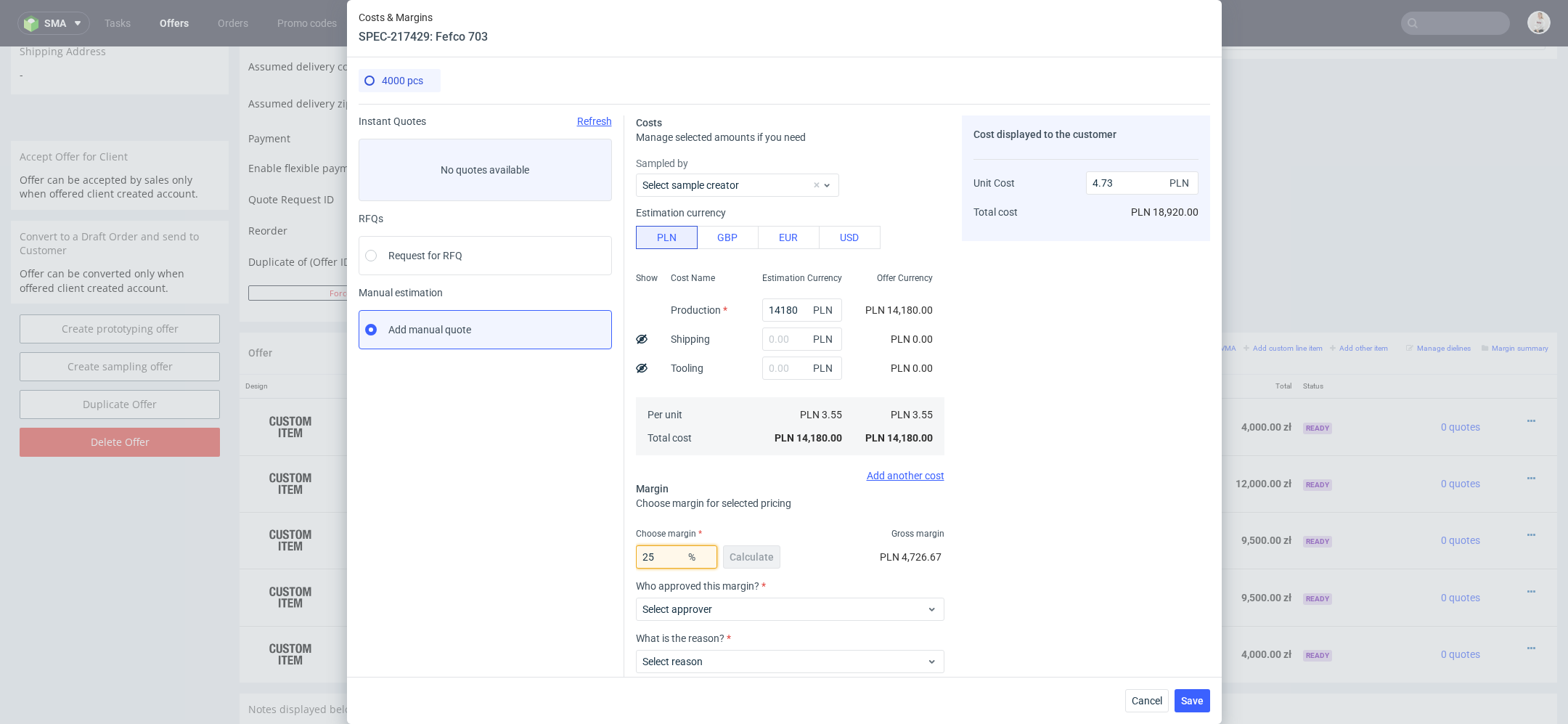
type input "25"
click at [822, 550] on div "25 % Calculate PLN 4,726.67" at bounding box center [790, 559] width 308 height 40
drag, startPoint x: 670, startPoint y: 553, endPoint x: 519, endPoint y: 542, distance: 151.4
click at [519, 542] on div "Instant Quotes Refresh No quotes available RFQs Request for RFQ Manual estimati…" at bounding box center [784, 427] width 851 height 648
click at [801, 561] on div "25 % Calculate PLN 4,726.67" at bounding box center [790, 559] width 308 height 40
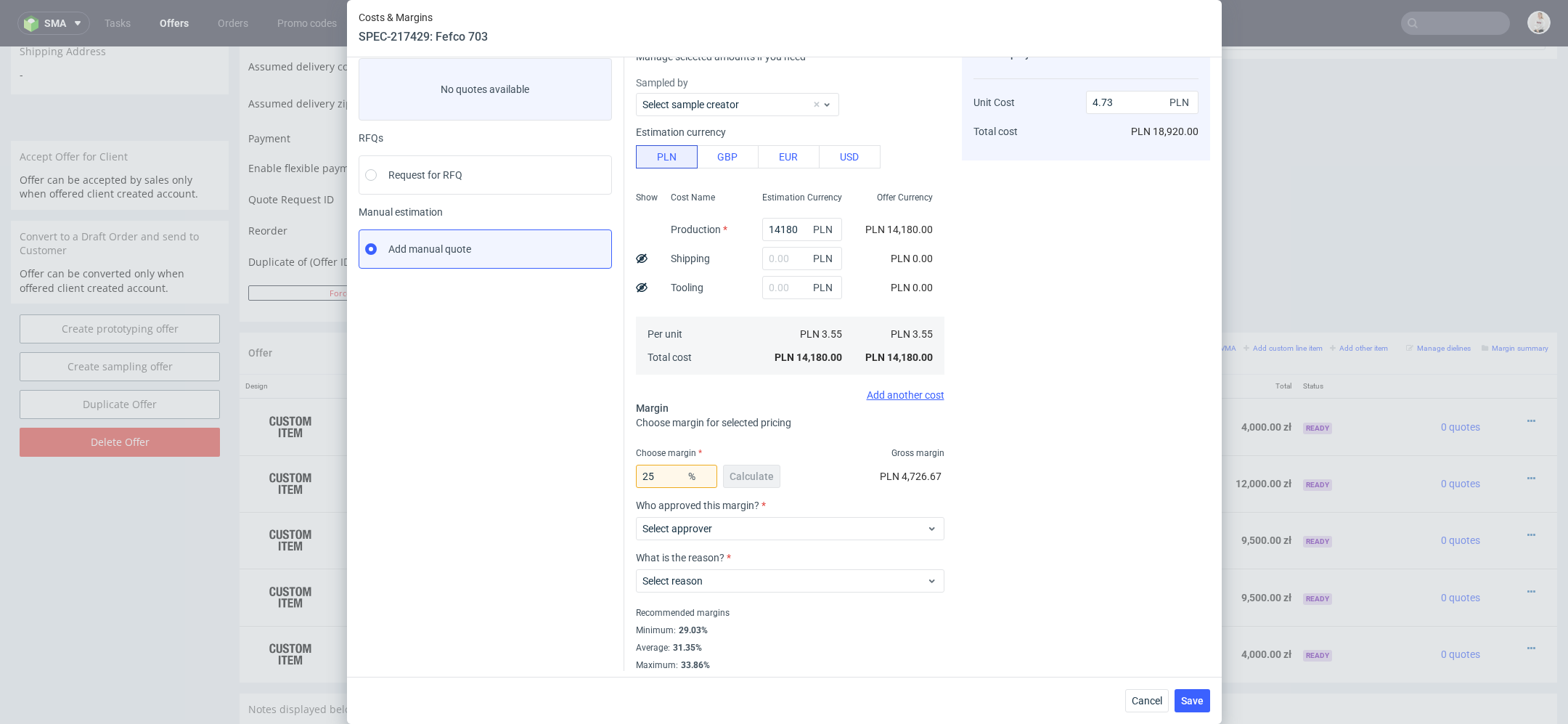
scroll to position [85, 0]
click at [766, 522] on span "Select approver" at bounding box center [785, 524] width 284 height 15
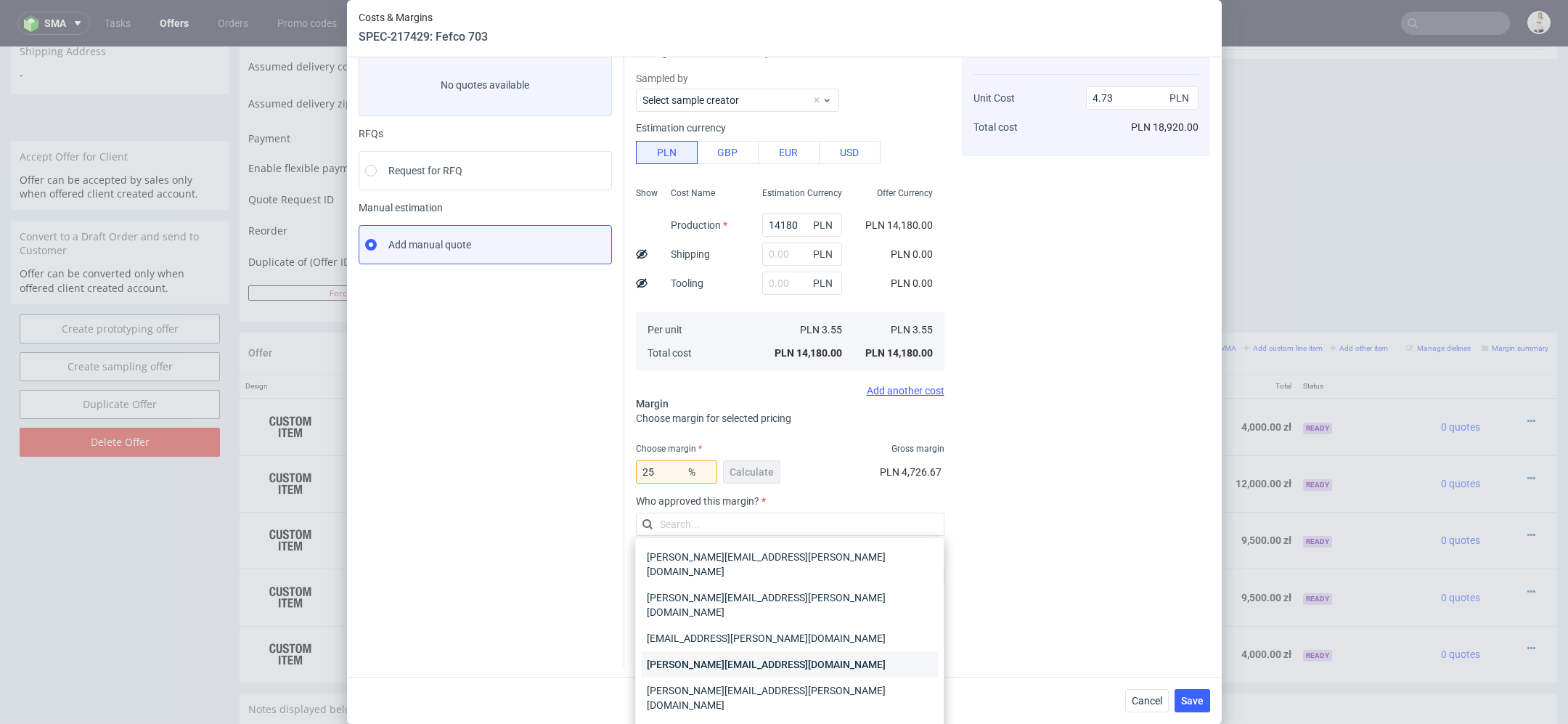
click at [777, 652] on div "maciej.wozniczko@packhelp.com" at bounding box center [789, 665] width 297 height 26
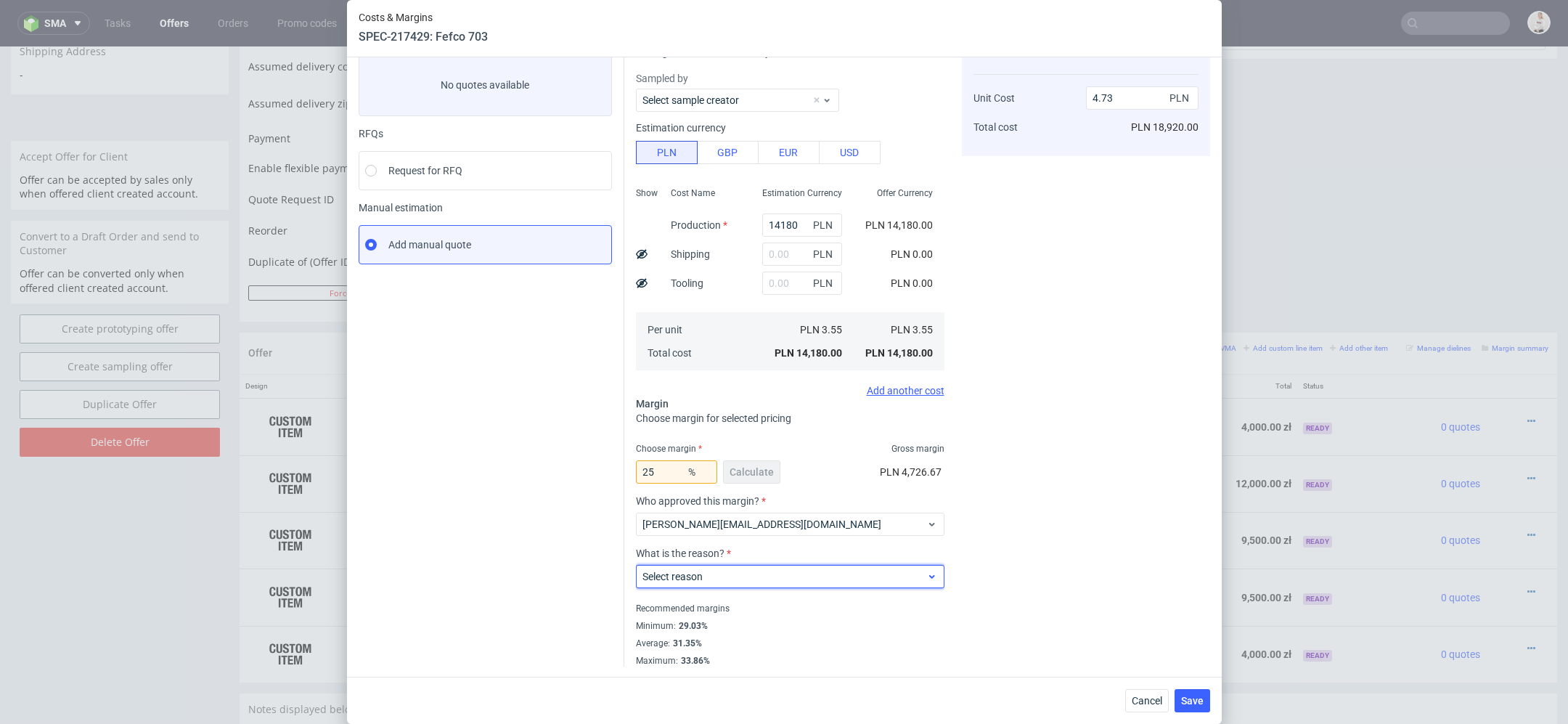
click at [749, 570] on span "Select reason" at bounding box center [785, 577] width 284 height 15
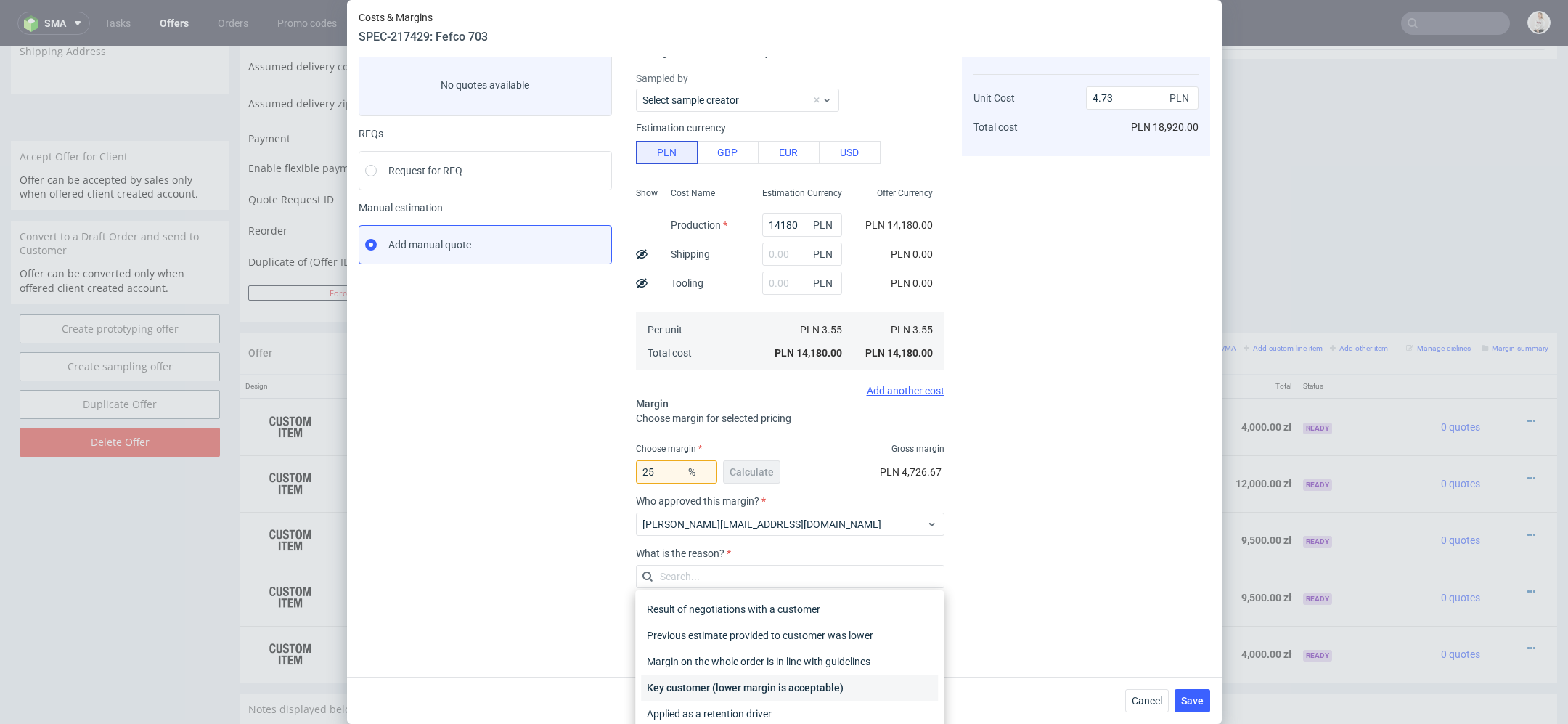
click at [763, 682] on div "Key customer (lower margin is acceptable)" at bounding box center [789, 688] width 297 height 26
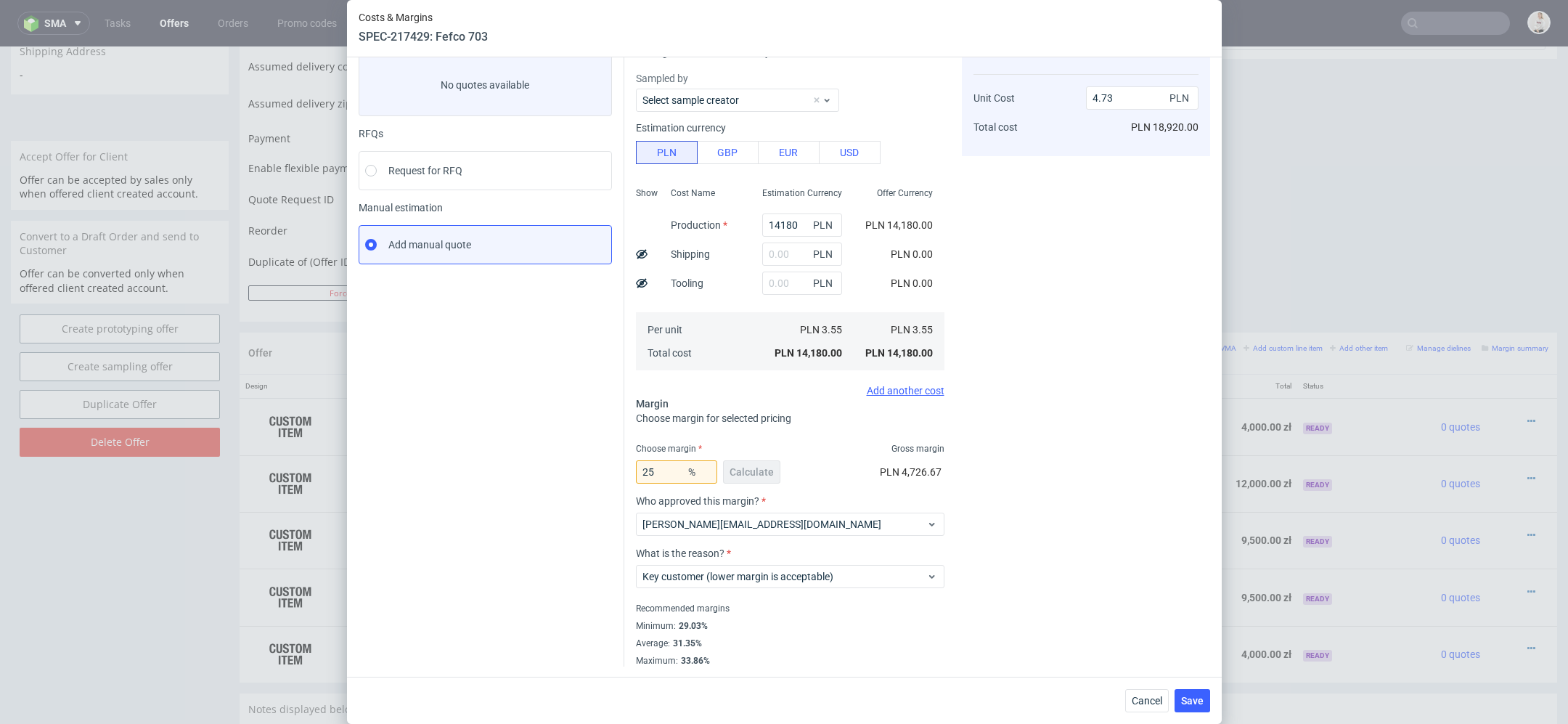
click at [1082, 570] on div "Cost displayed to the customer Unit Cost Total cost 4.73 PLN PLN 18,920.00" at bounding box center [1086, 348] width 248 height 636
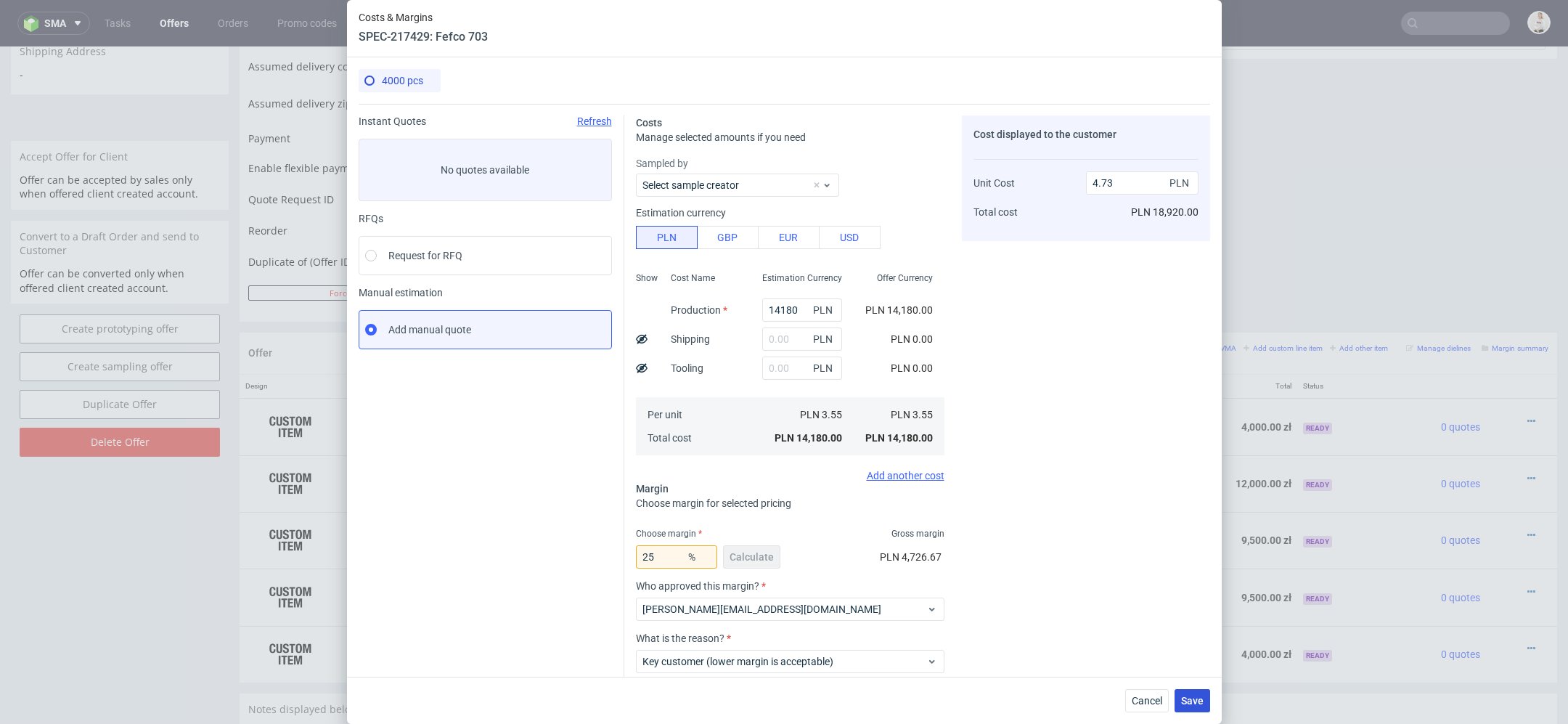
click at [1196, 700] on span "Save" at bounding box center [1192, 700] width 22 height 10
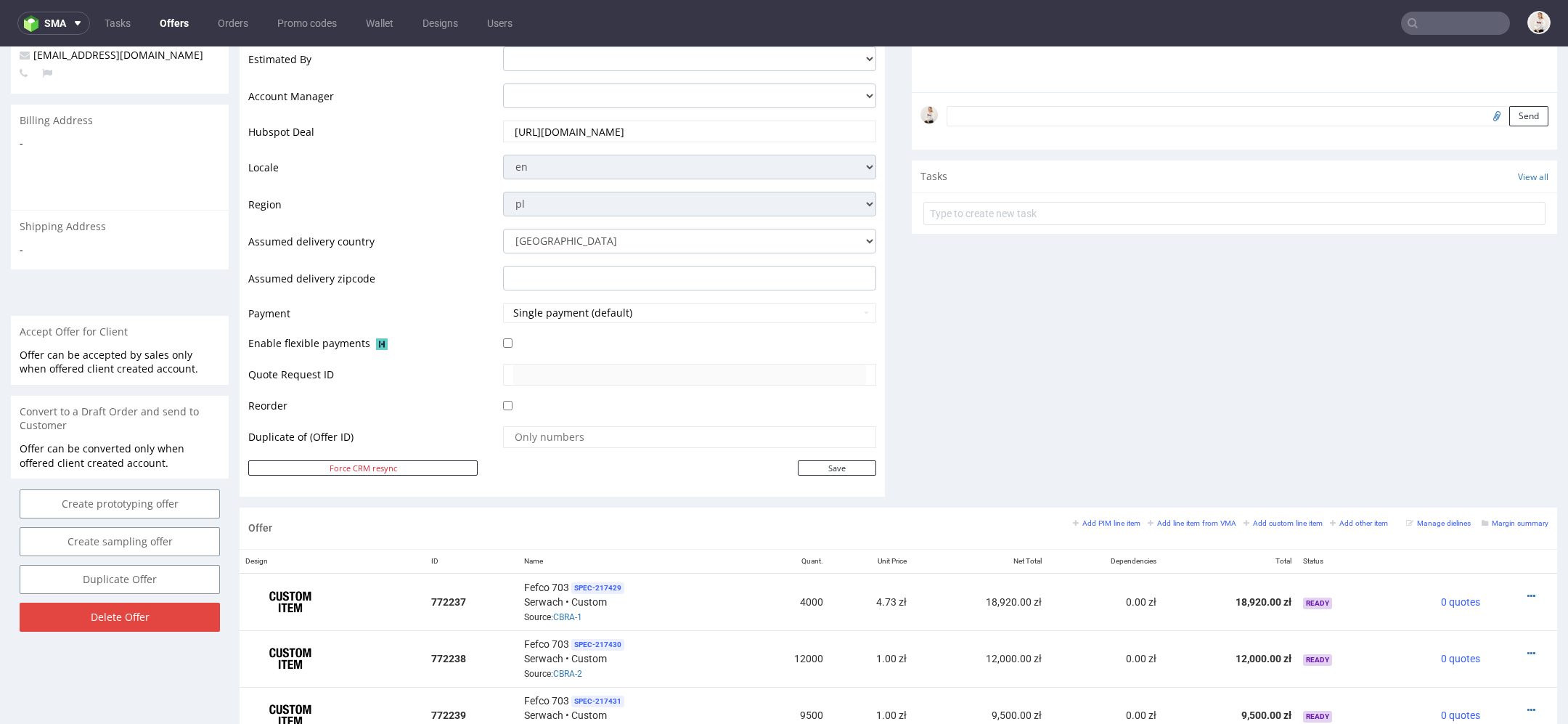
scroll to position [490, 0]
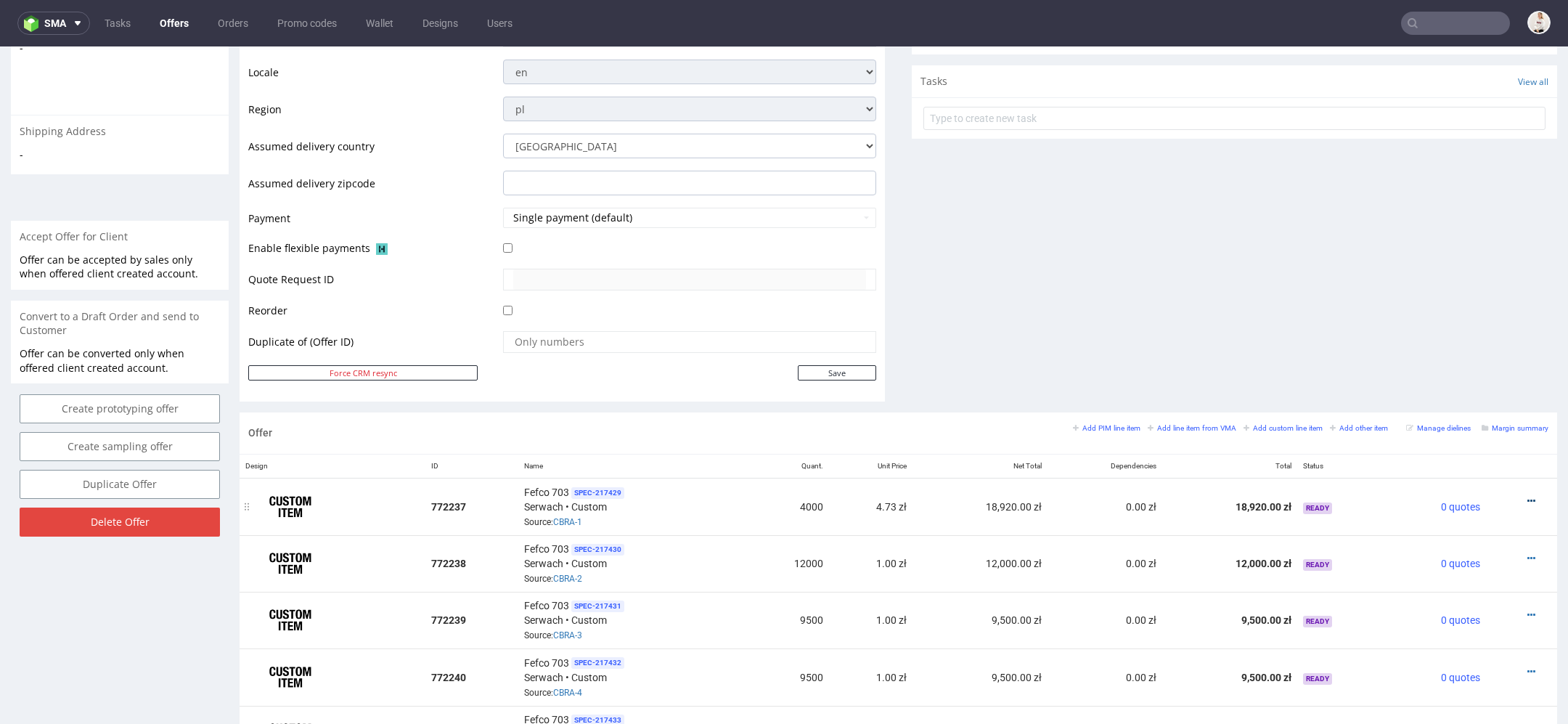
click at [1528, 496] on icon at bounding box center [1532, 500] width 8 height 10
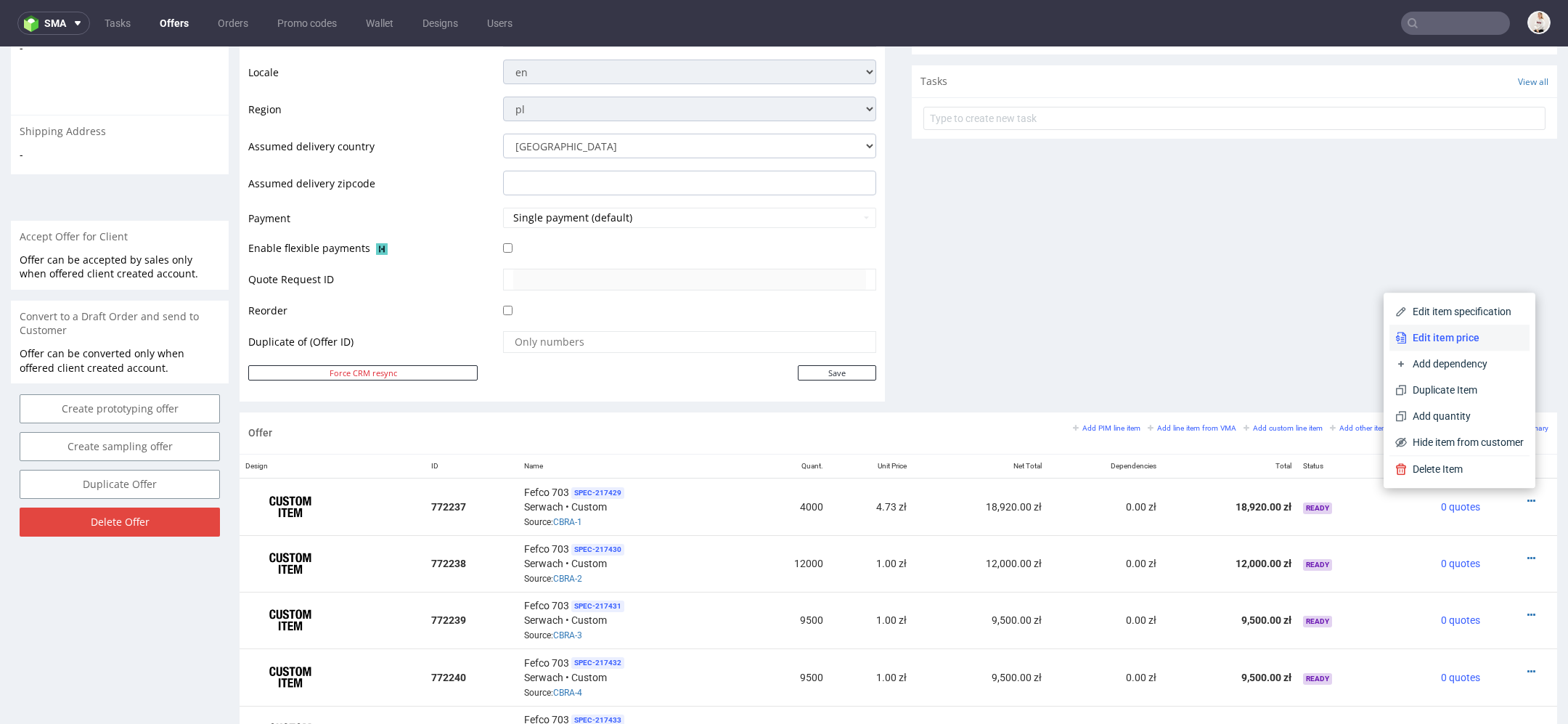
click at [1459, 341] on span "Edit item price" at bounding box center [1465, 338] width 117 height 15
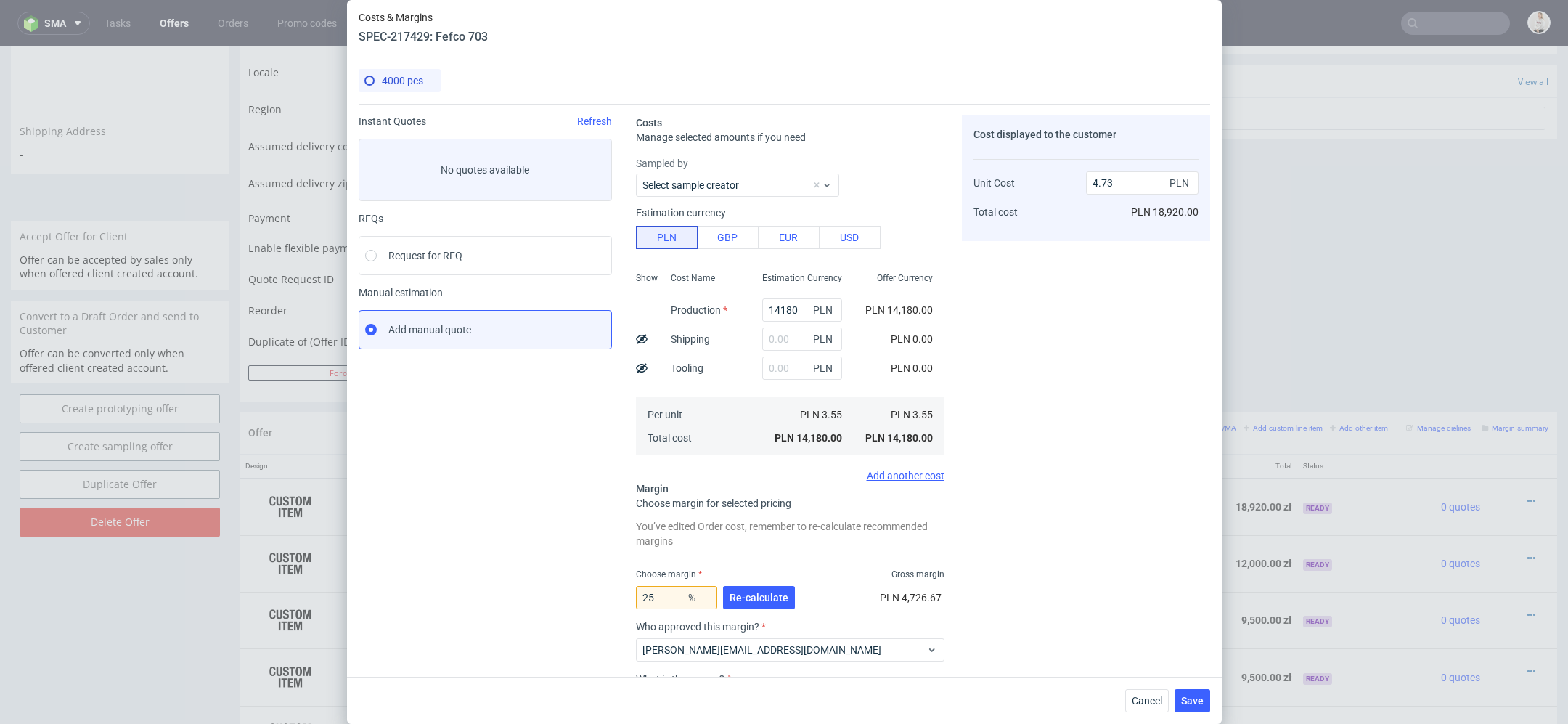
scroll to position [126, 0]
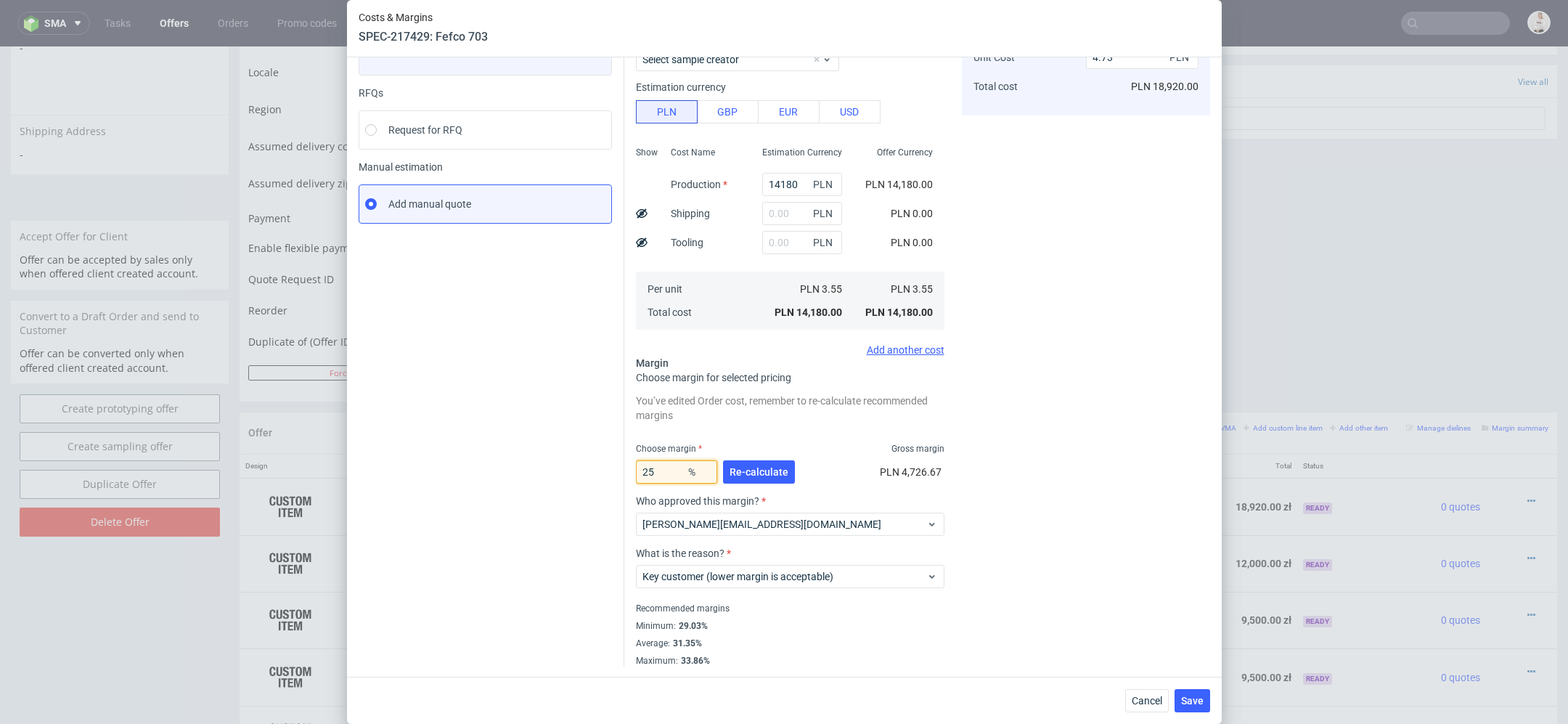
drag, startPoint x: 671, startPoint y: 471, endPoint x: 509, endPoint y: 468, distance: 162.0
click at [509, 468] on div "Instant Quotes Refresh No quotes available RFQs Request for RFQ Manual estimati…" at bounding box center [784, 322] width 851 height 689
type input "29"
type input "4.99"
type input "2"
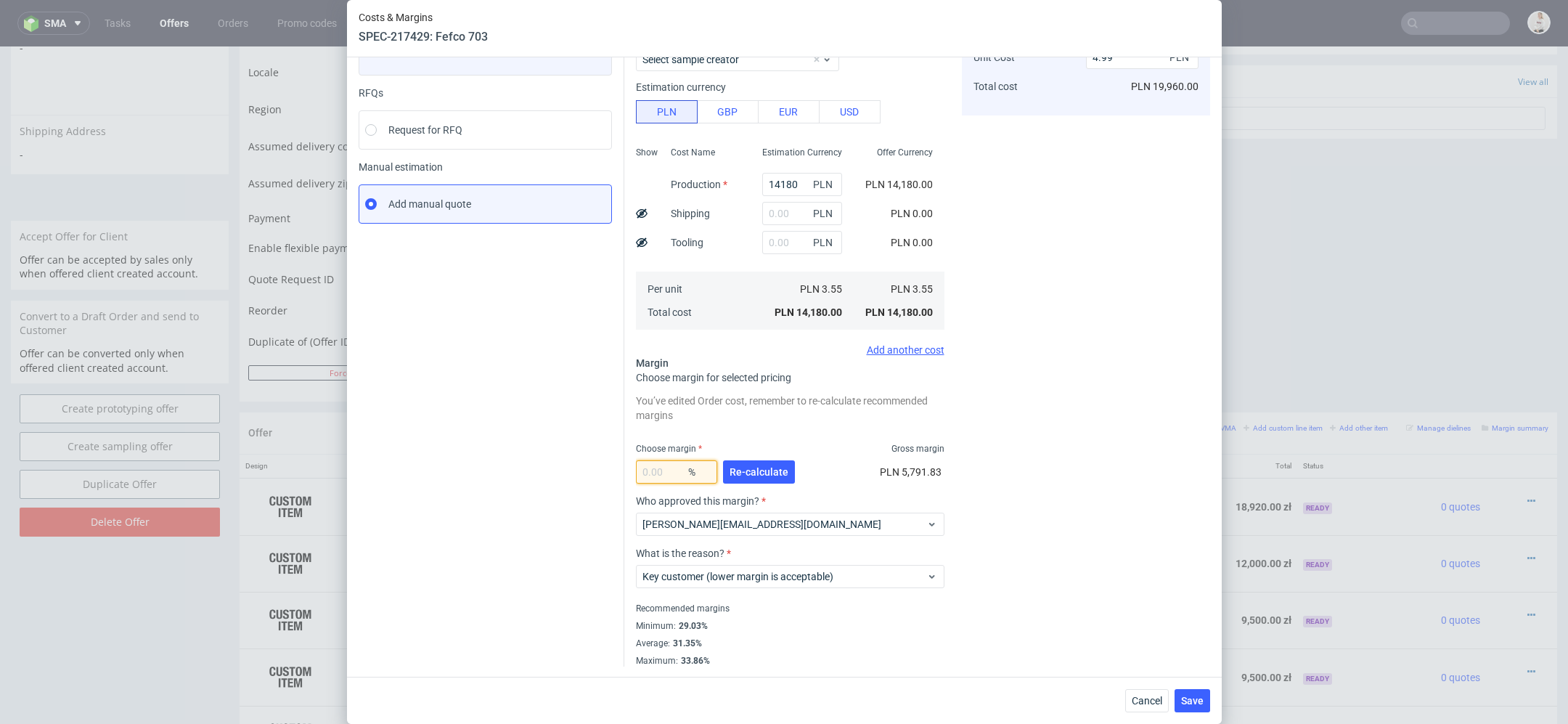
type input "0"
type input "3.55"
type input "30"
type input "5.06"
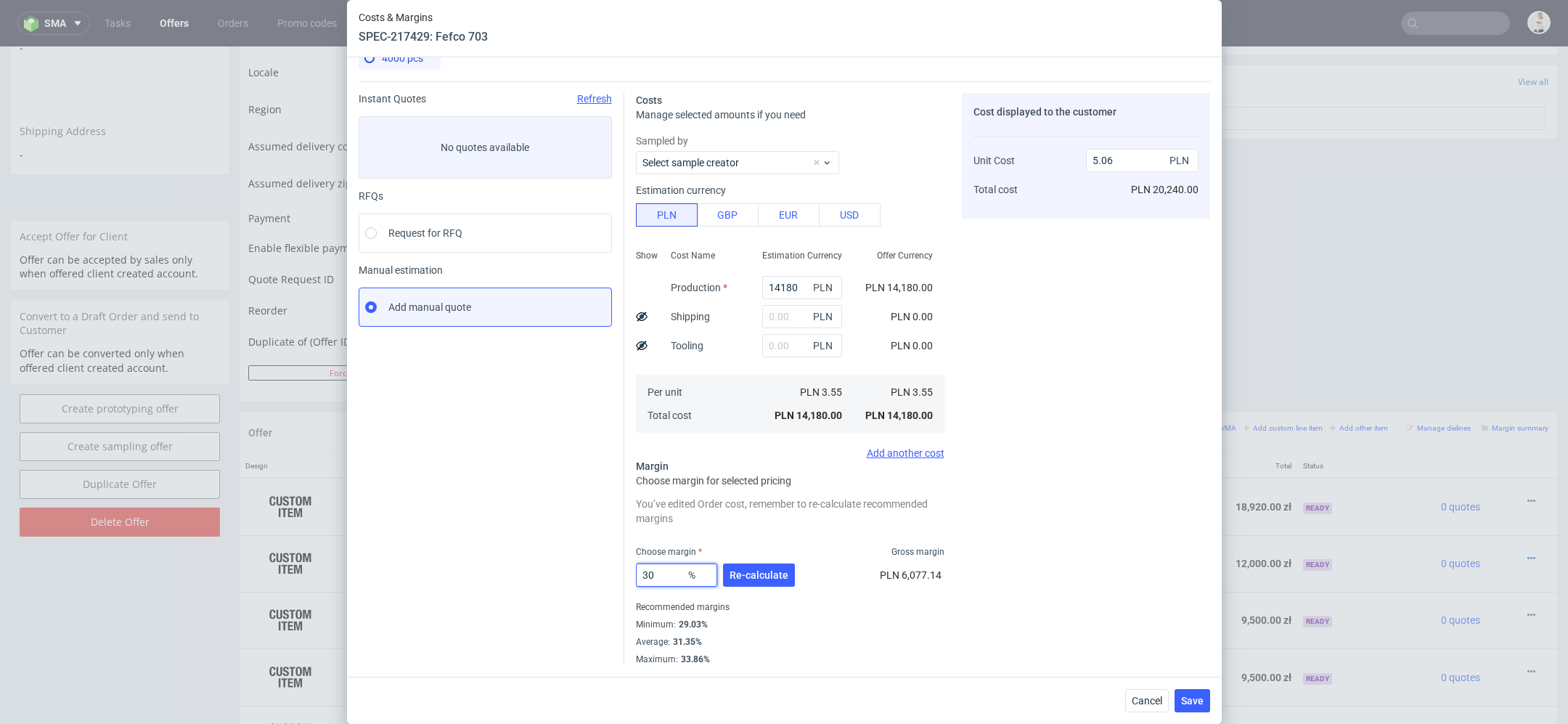
scroll to position [21, 0]
type input "30"
click at [973, 551] on div "Cost displayed to the customer Unit Cost Total cost 5.06 PLN PLN 20,240.00" at bounding box center [1086, 380] width 248 height 572
click at [746, 584] on button "Re-calculate" at bounding box center [759, 576] width 71 height 23
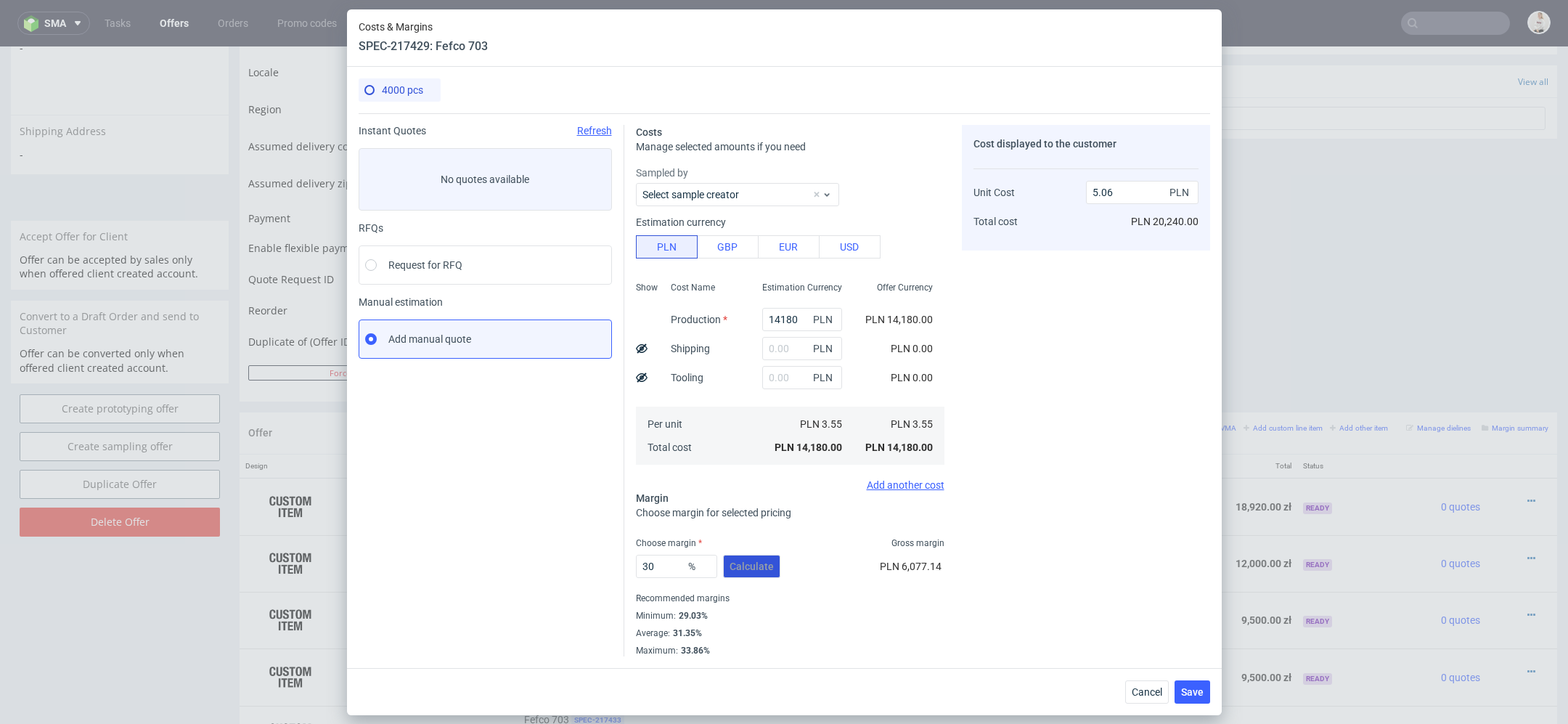
scroll to position [0, 0]
click at [1206, 691] on button "Save" at bounding box center [1192, 692] width 35 height 23
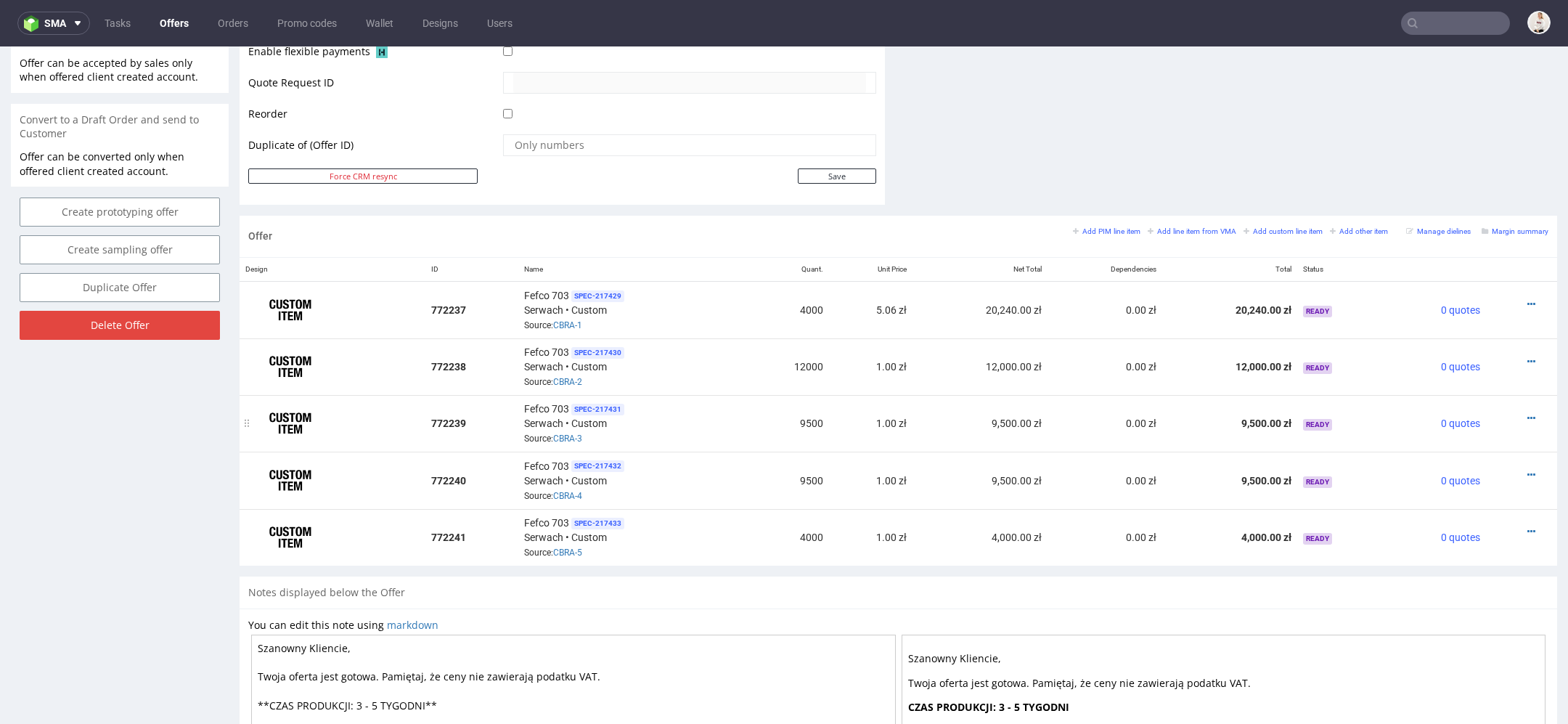
scroll to position [771, 0]
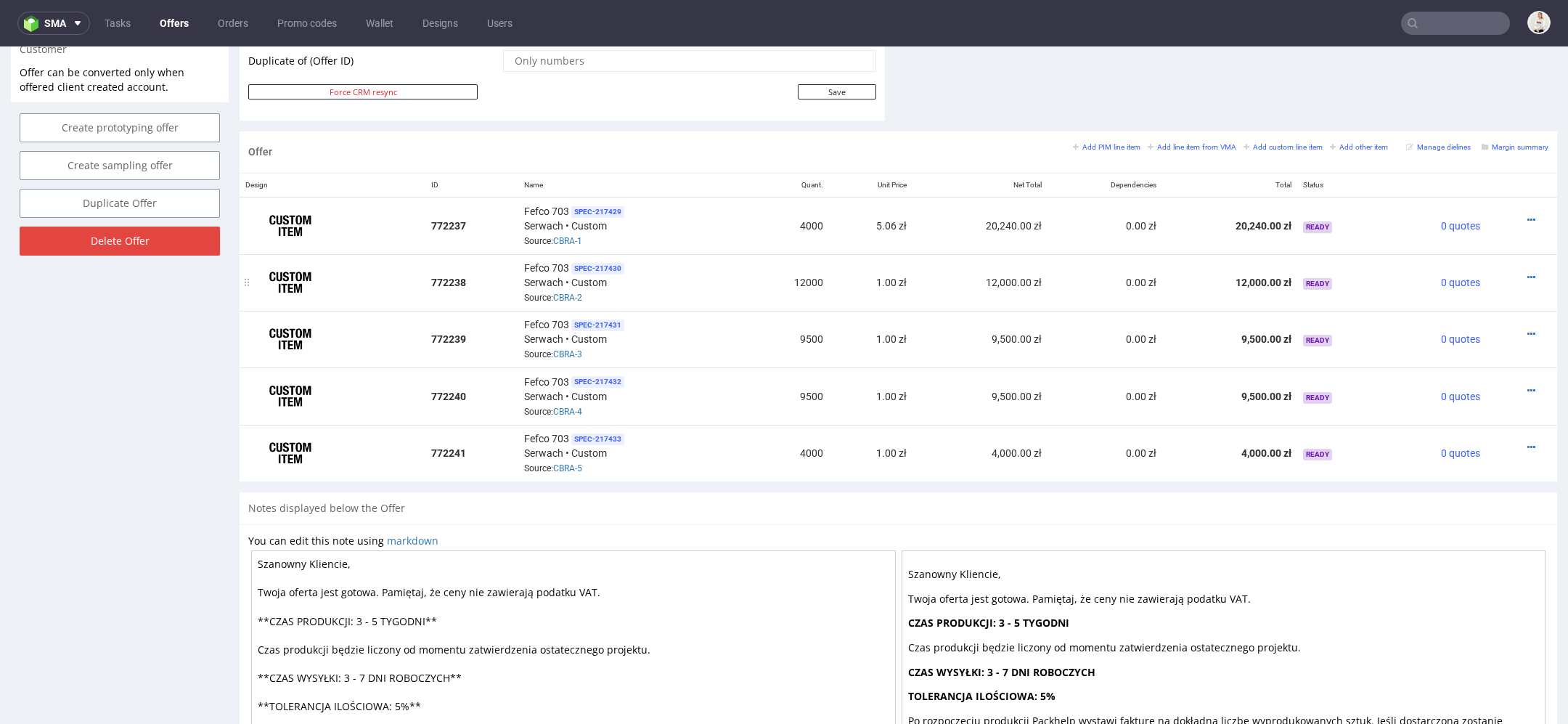
click at [1515, 270] on div at bounding box center [1518, 278] width 51 height 15
click at [1528, 272] on icon at bounding box center [1532, 277] width 8 height 10
click at [1432, 113] on span "Edit item price" at bounding box center [1465, 113] width 117 height 15
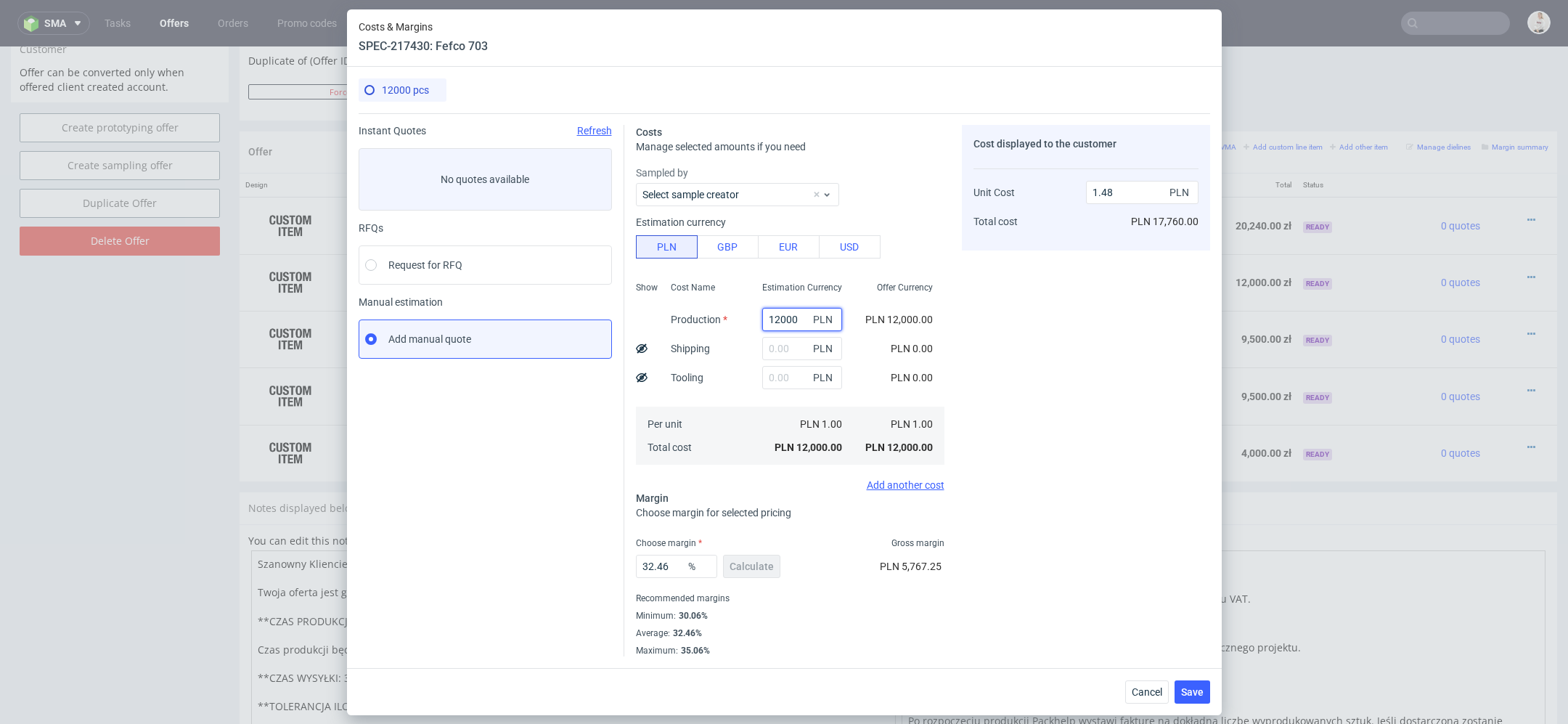
click at [791, 319] on input "12000" at bounding box center [802, 320] width 80 height 23
paste input "21420."
type input "21420"
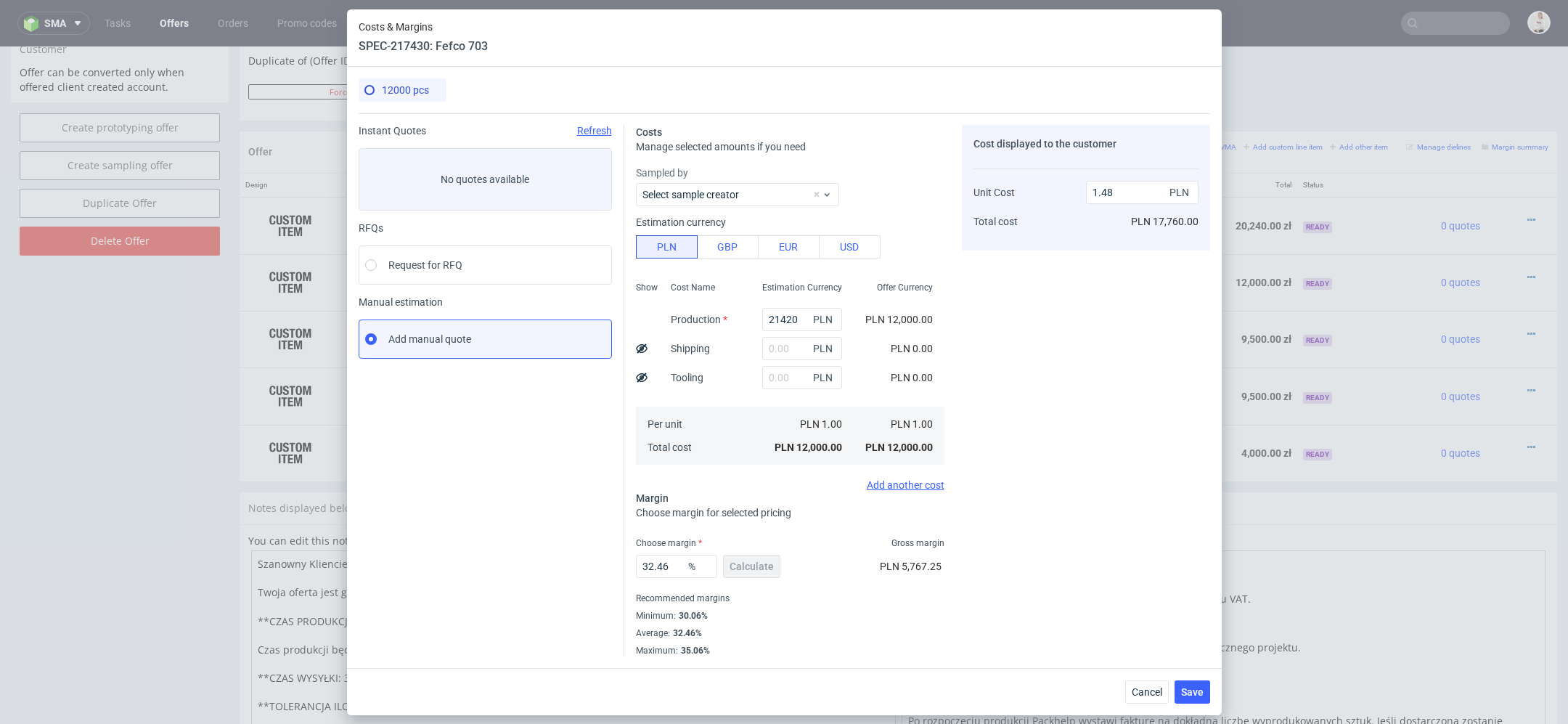
click at [947, 324] on div "Costs Manage selected amounts if you need Sampled by Select sample creator Esti…" at bounding box center [917, 385] width 586 height 543
type input "2.64"
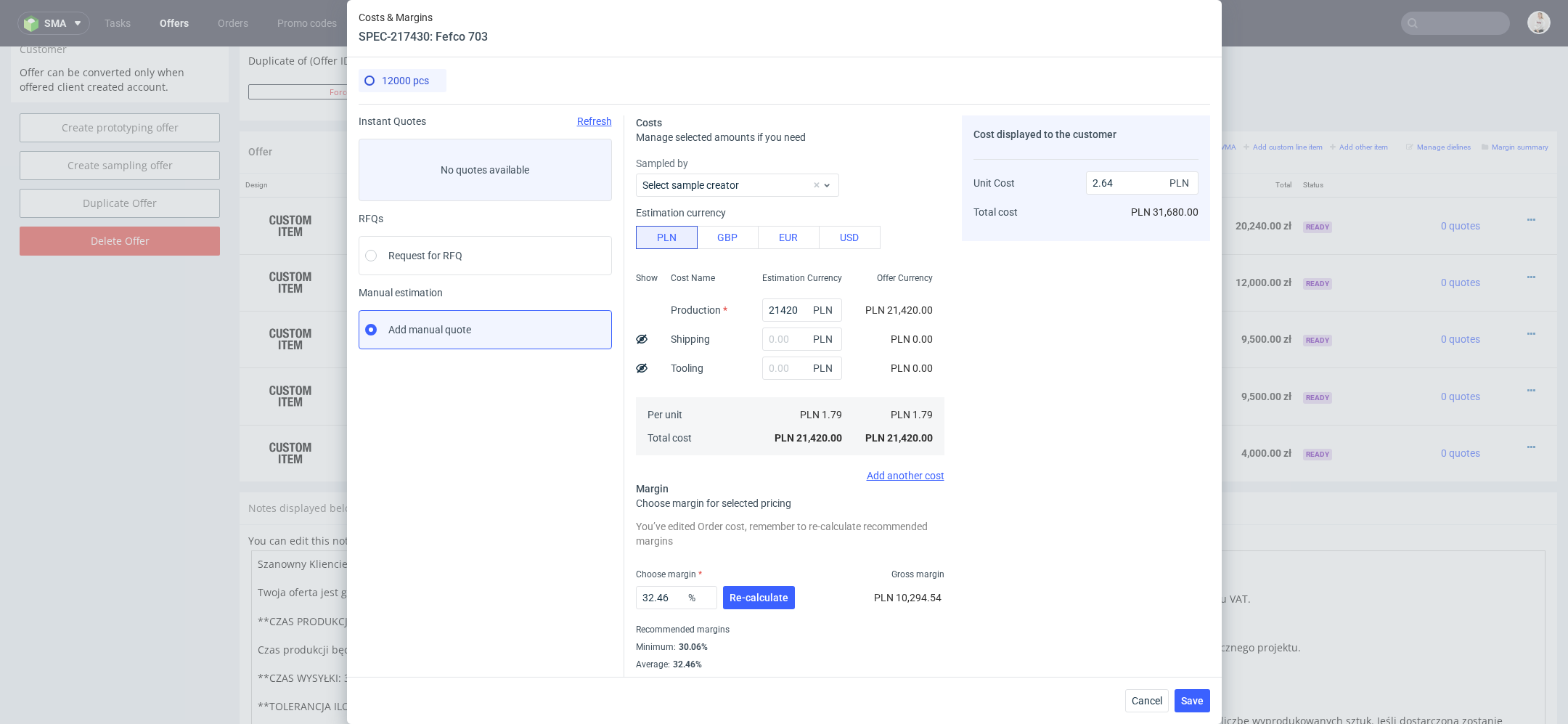
scroll to position [0, 0]
click at [762, 589] on button "Re-calculate" at bounding box center [759, 597] width 71 height 23
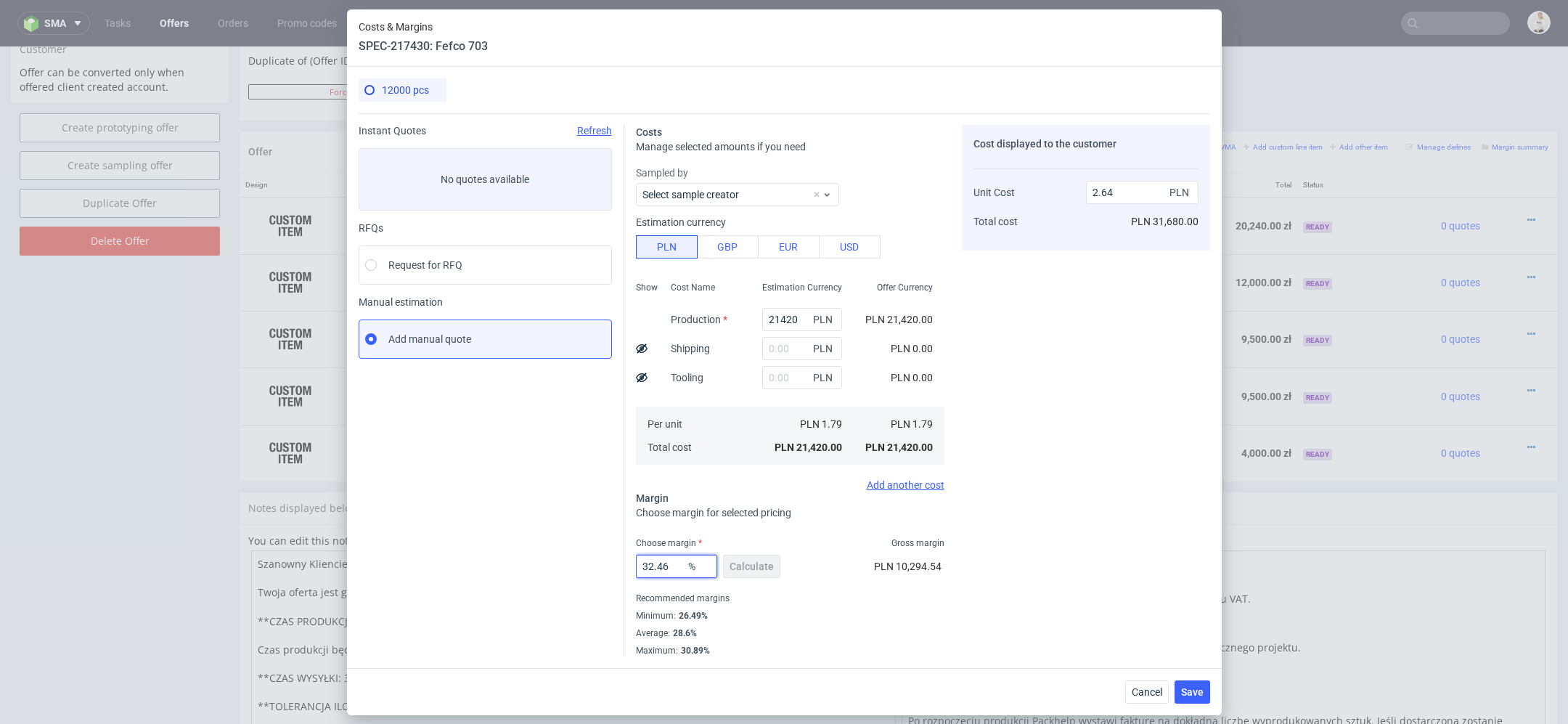
drag, startPoint x: 676, startPoint y: 571, endPoint x: 463, endPoint y: 553, distance: 213.8
click at [463, 553] on div "Instant Quotes Refresh No quotes available RFQs Request for RFQ Manual estimati…" at bounding box center [784, 385] width 851 height 543
type input "27"
type input "2.45"
type input "27"
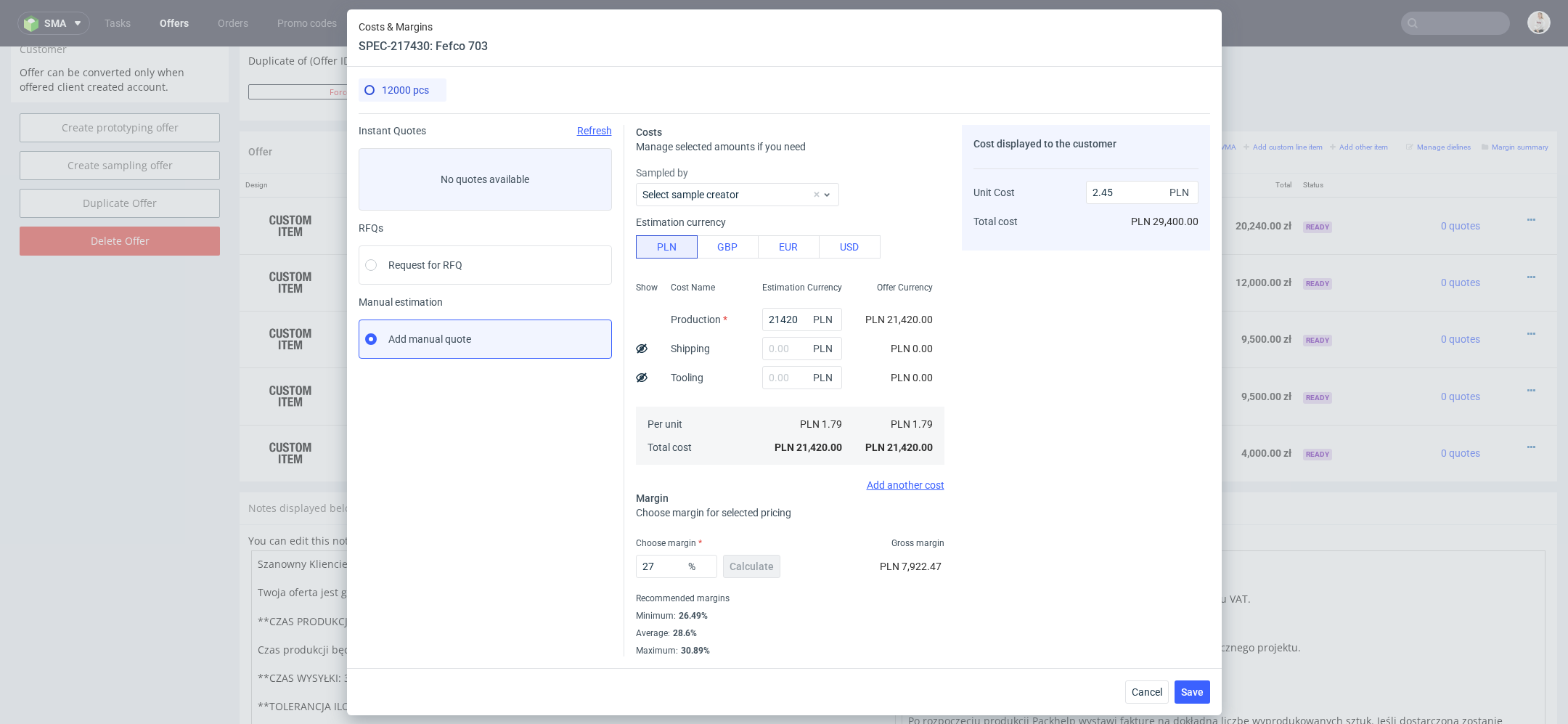
click at [1175, 580] on div "Cost displayed to the customer Unit Cost Total cost 2.45 PLN PLN 29,400.00" at bounding box center [1086, 390] width 248 height 532
click at [1195, 689] on span "Save" at bounding box center [1192, 692] width 22 height 10
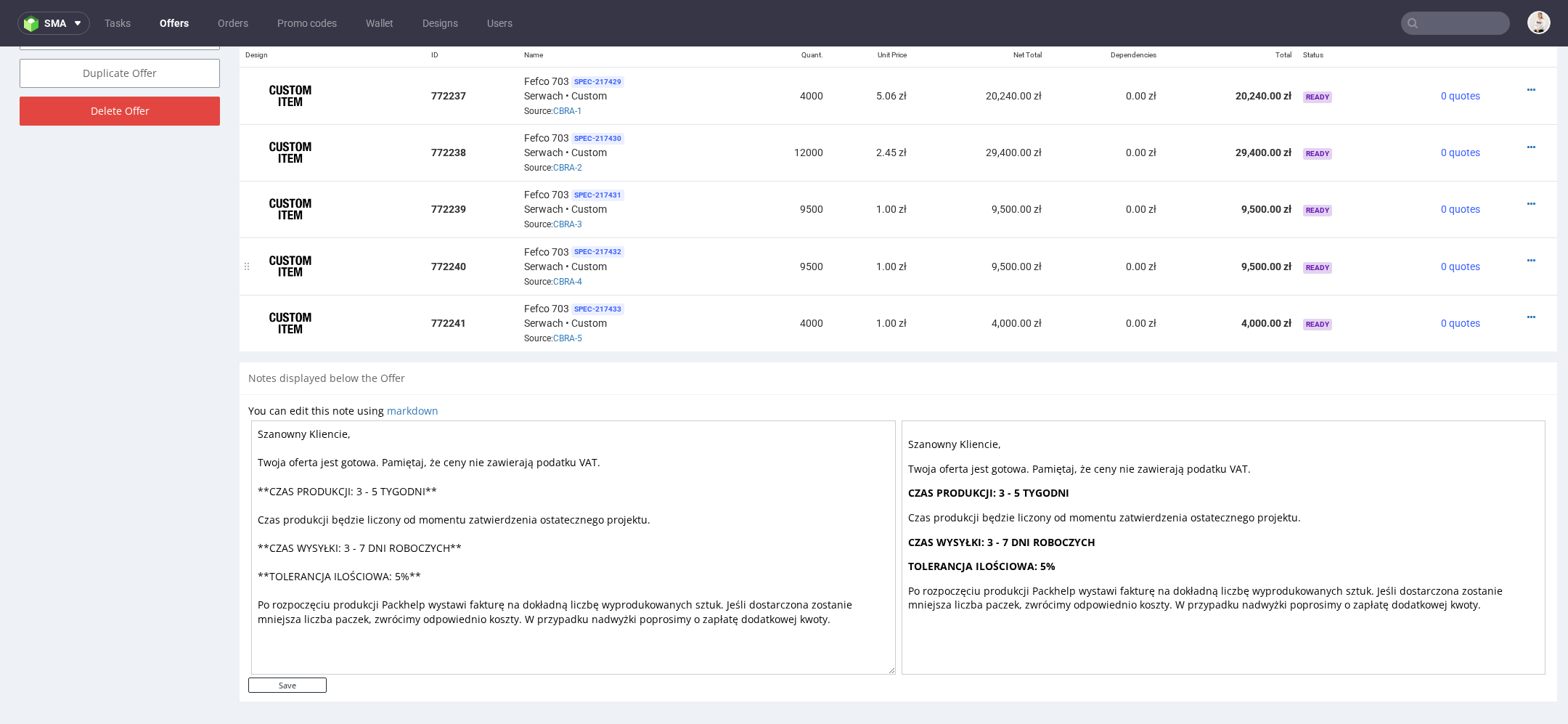
scroll to position [826, 0]
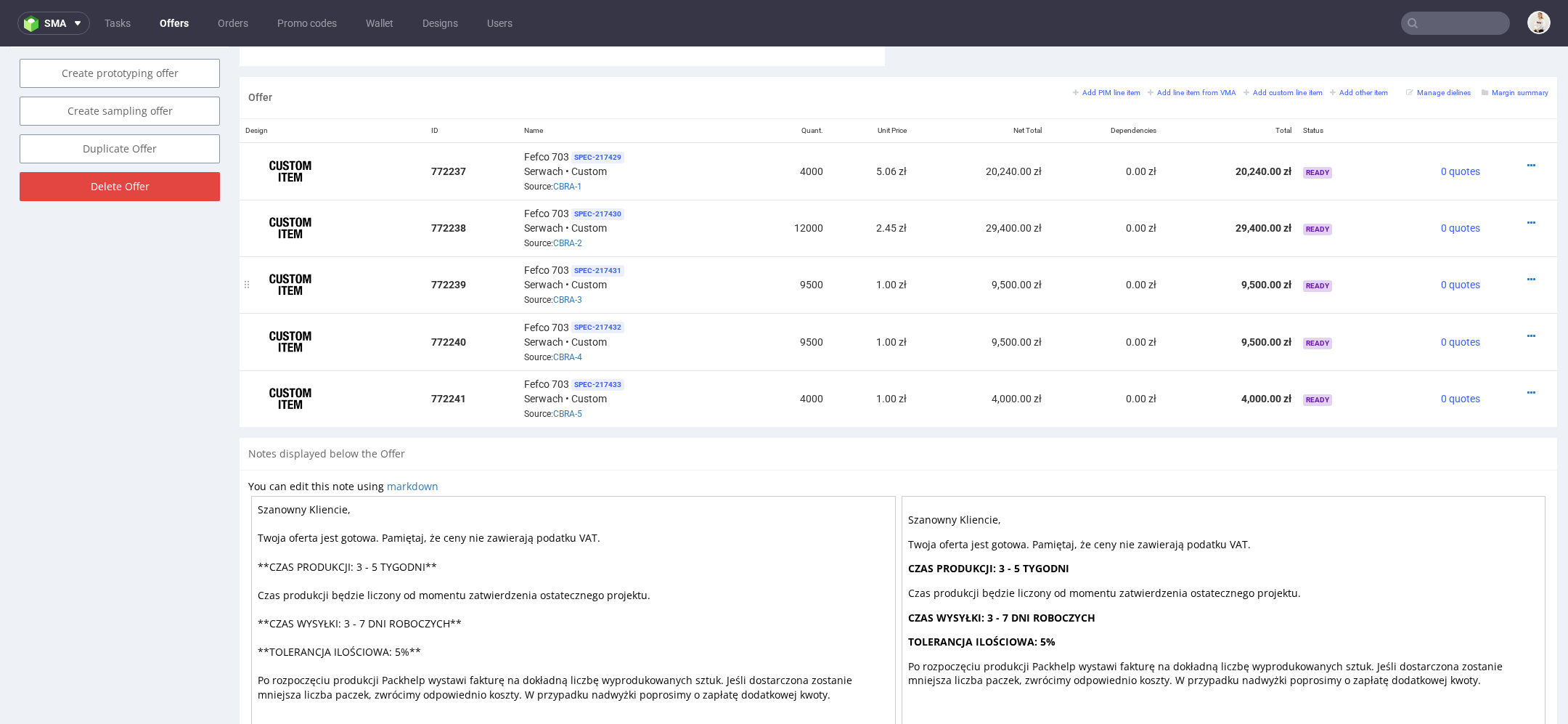
click at [1518, 273] on div at bounding box center [1518, 279] width 51 height 15
click at [1528, 274] on icon at bounding box center [1532, 279] width 8 height 10
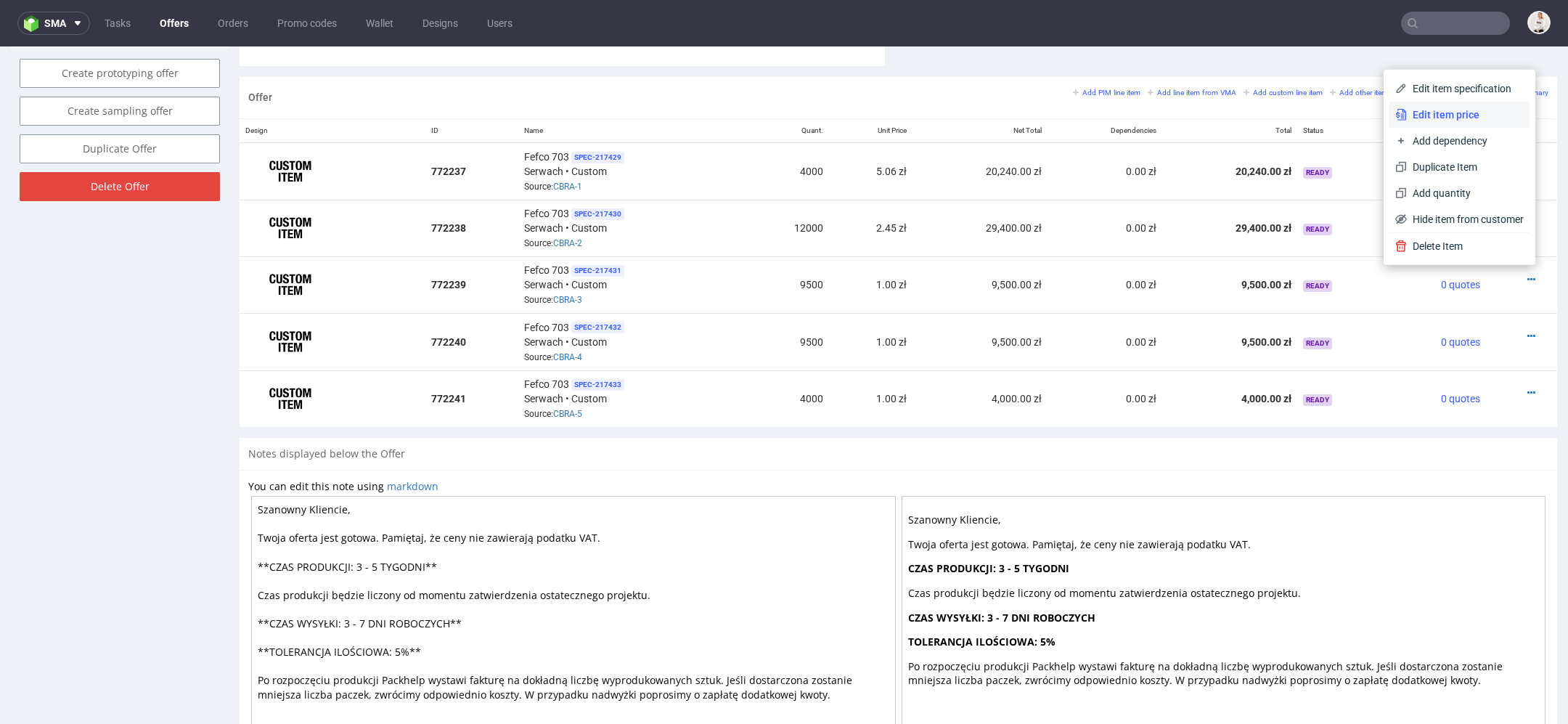
click at [1455, 113] on span "Edit item price" at bounding box center [1465, 115] width 117 height 15
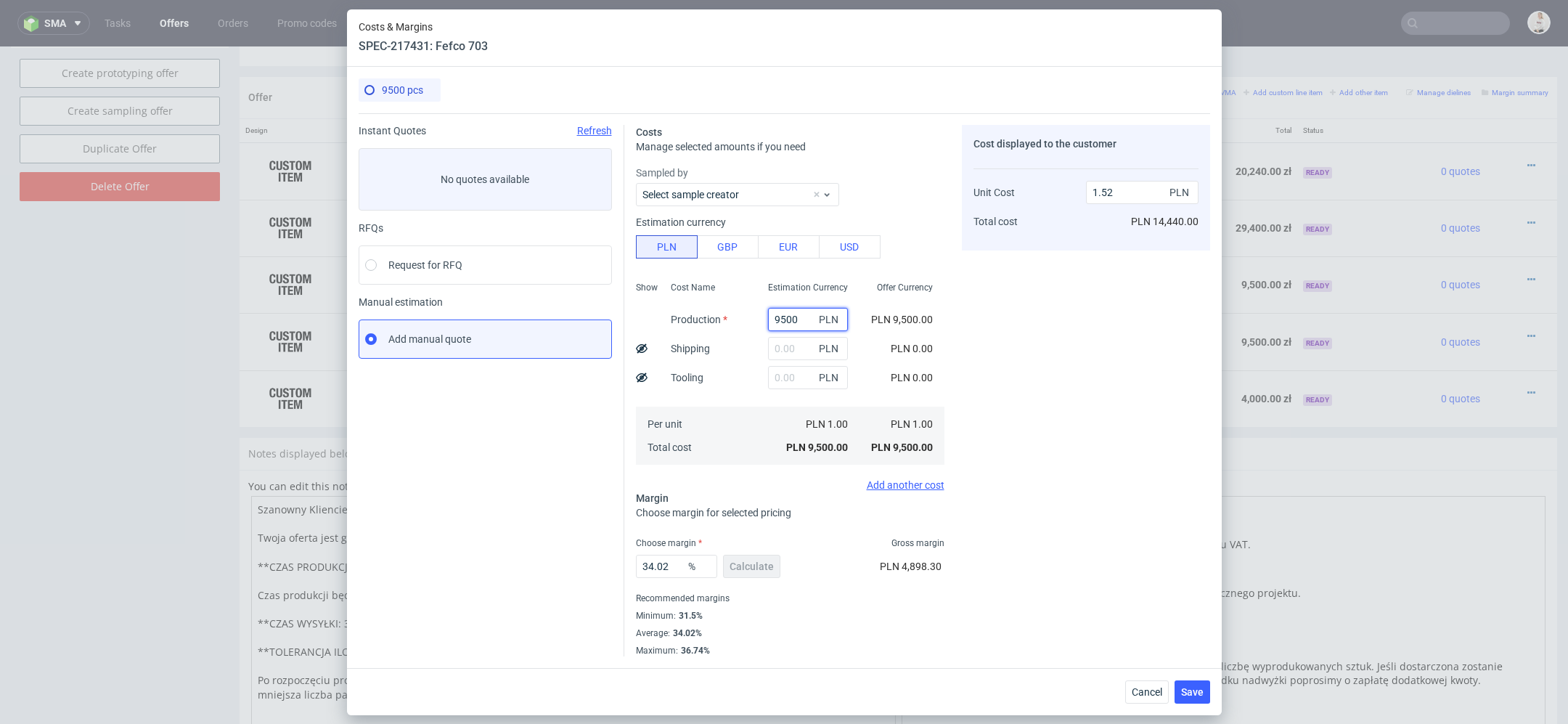
click at [783, 316] on input "9500" at bounding box center [808, 320] width 80 height 23
paste input "10875."
type input "10875"
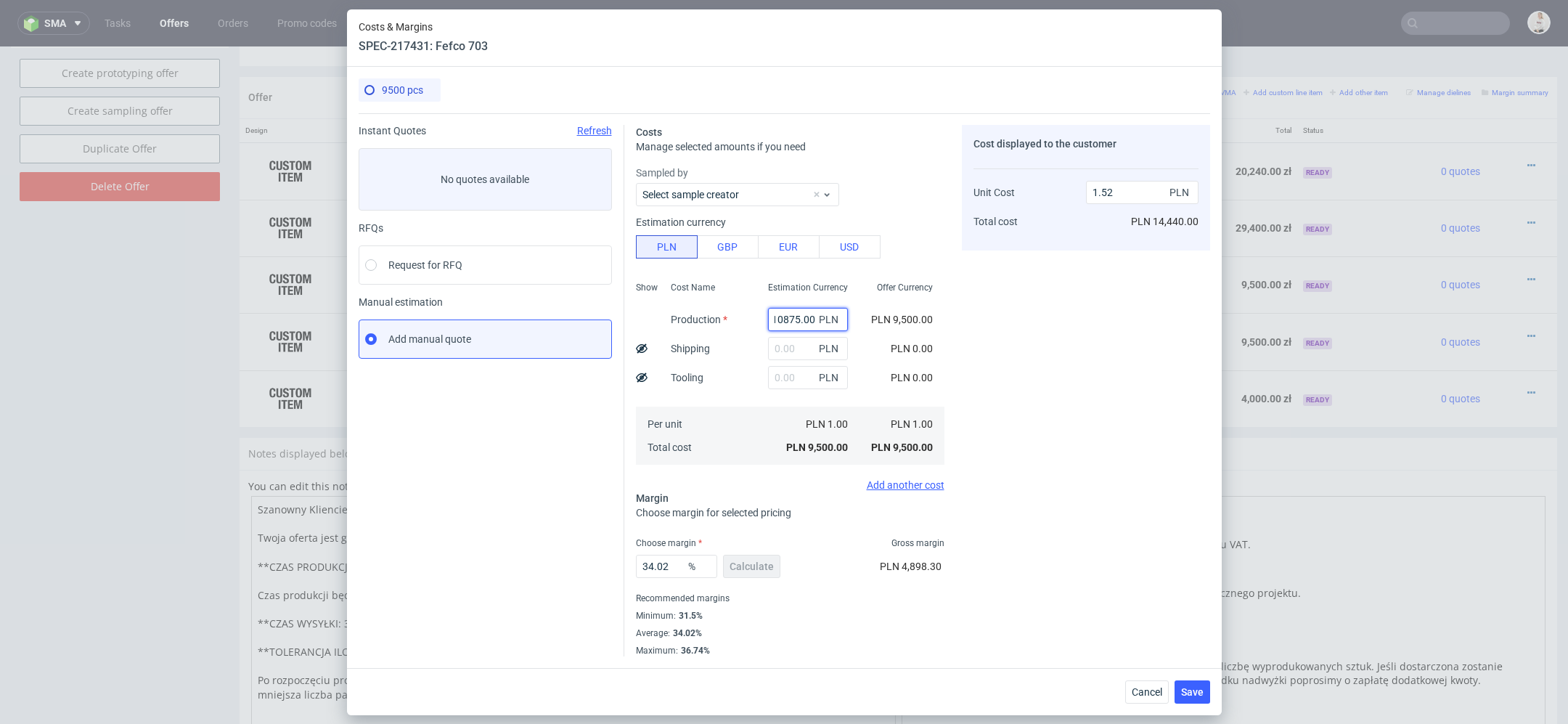
type input "1.73"
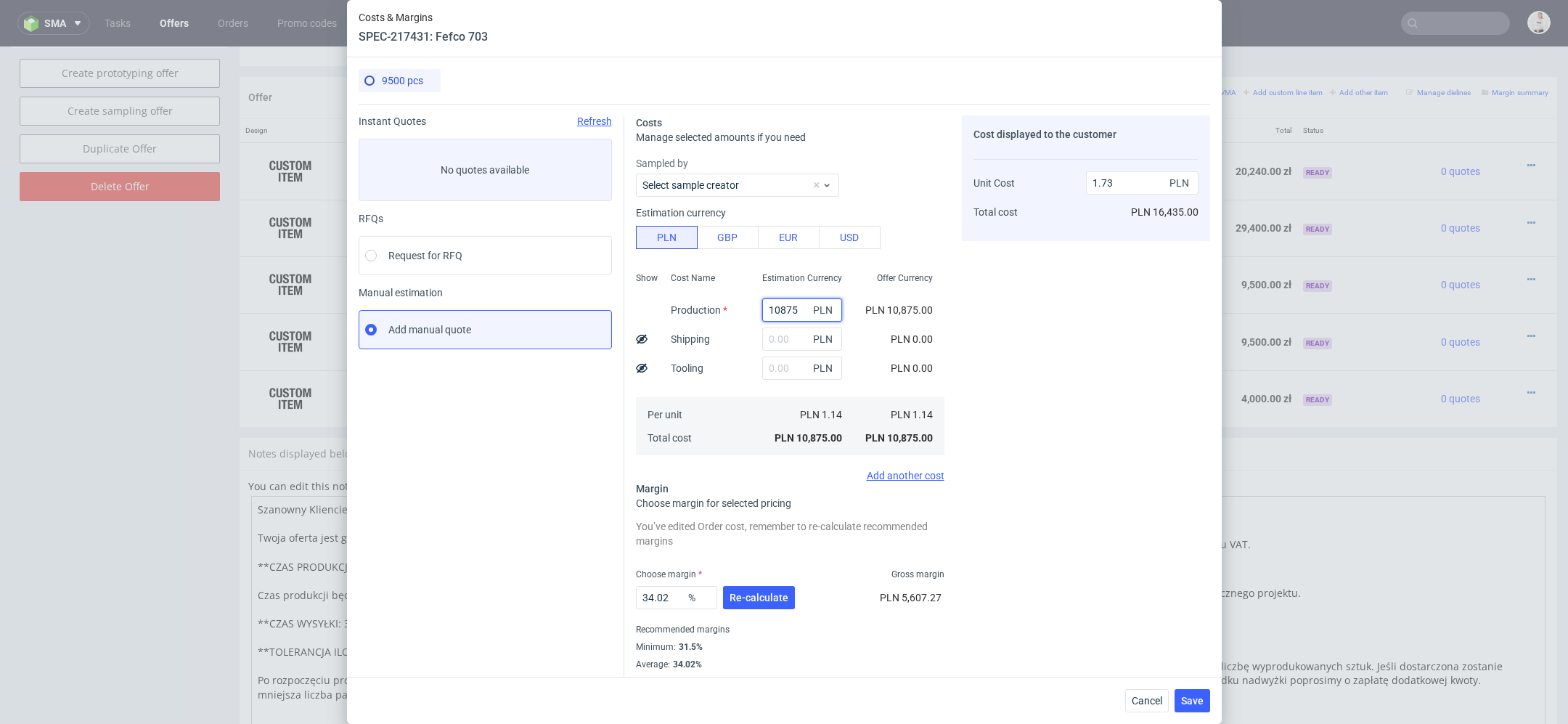
scroll to position [0, 0]
click at [894, 321] on div "PLN 10,875.00" at bounding box center [899, 310] width 90 height 29
click at [750, 596] on span "Re-calculate" at bounding box center [759, 597] width 59 height 10
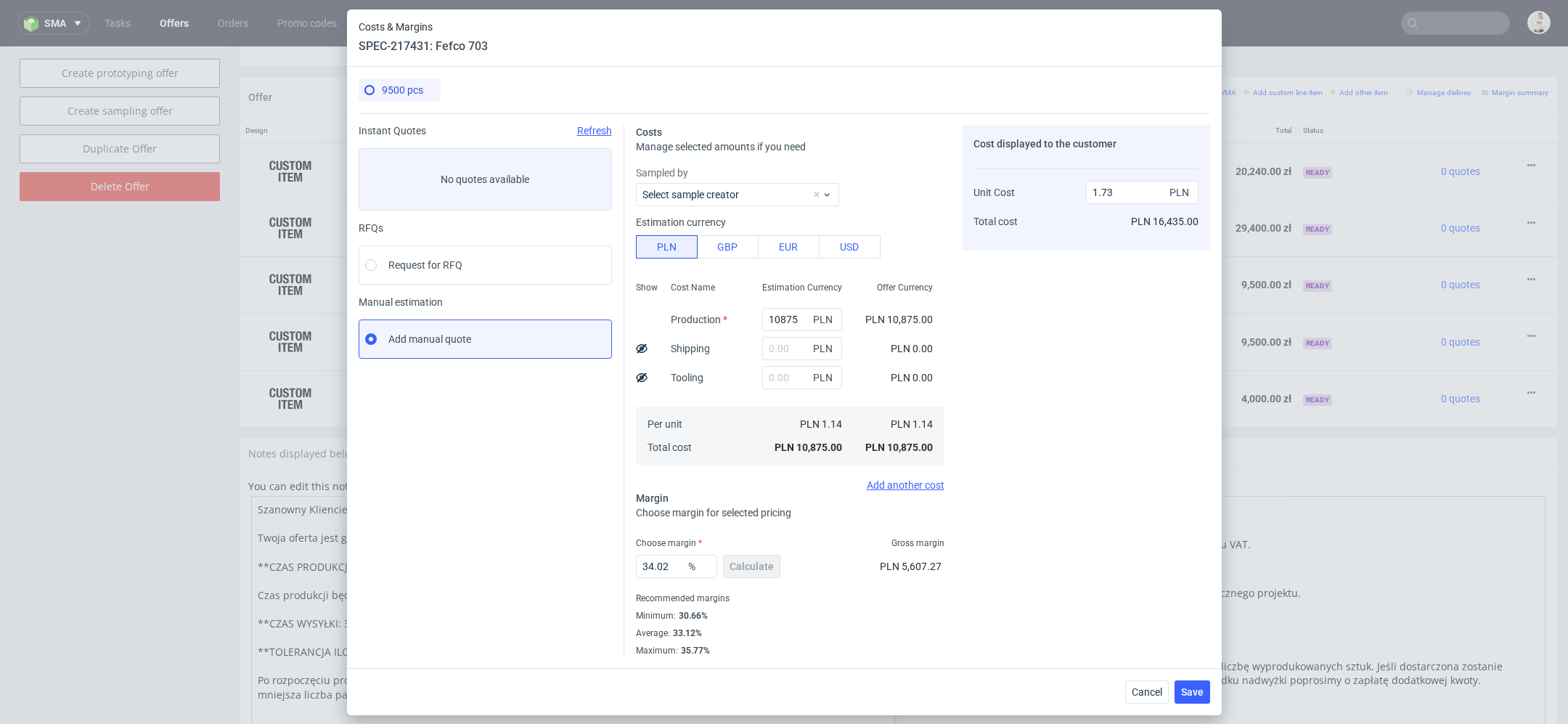
click at [786, 305] on div "10875 PLN" at bounding box center [802, 319] width 103 height 29
click at [786, 309] on input "10875" at bounding box center [802, 320] width 80 height 23
paste input "80"
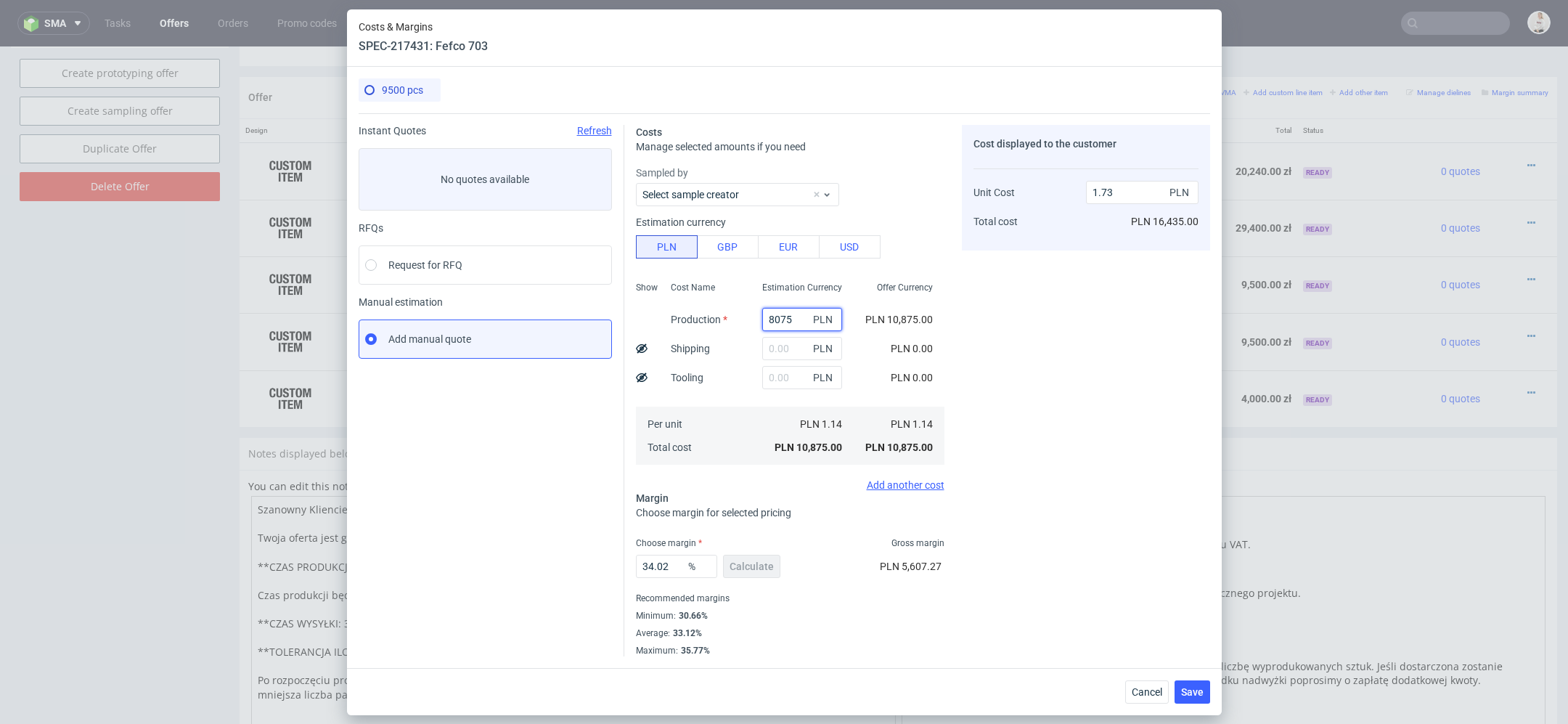
type input "8075"
click at [896, 304] on div "Offer Currency PLN 10,875.00 PLN 0.00 PLN 0.00 PLN 1.14 PLN 10,875.00" at bounding box center [899, 371] width 90 height 191
type input "1.29"
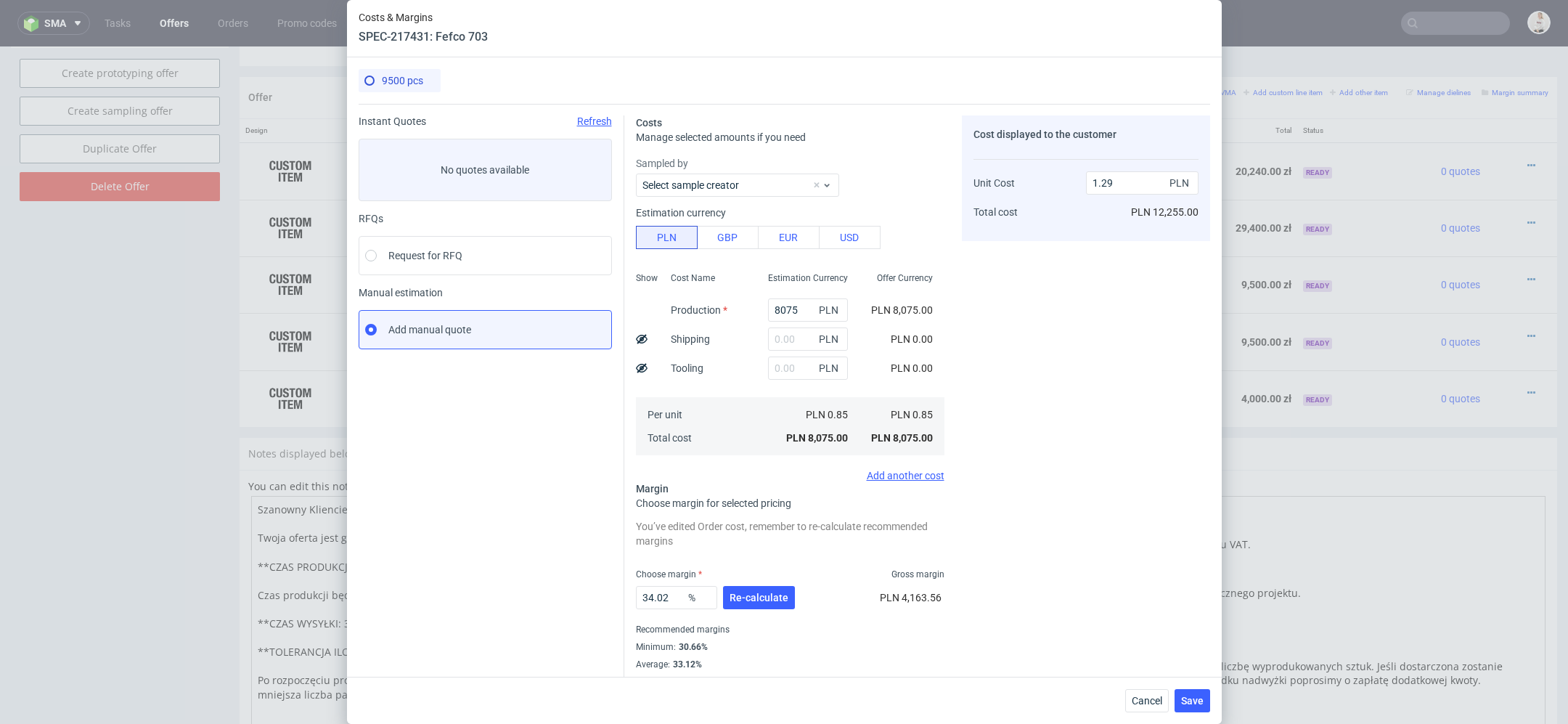
click at [638, 367] on icon at bounding box center [642, 368] width 12 height 12
click at [795, 379] on input "text" at bounding box center [808, 368] width 80 height 23
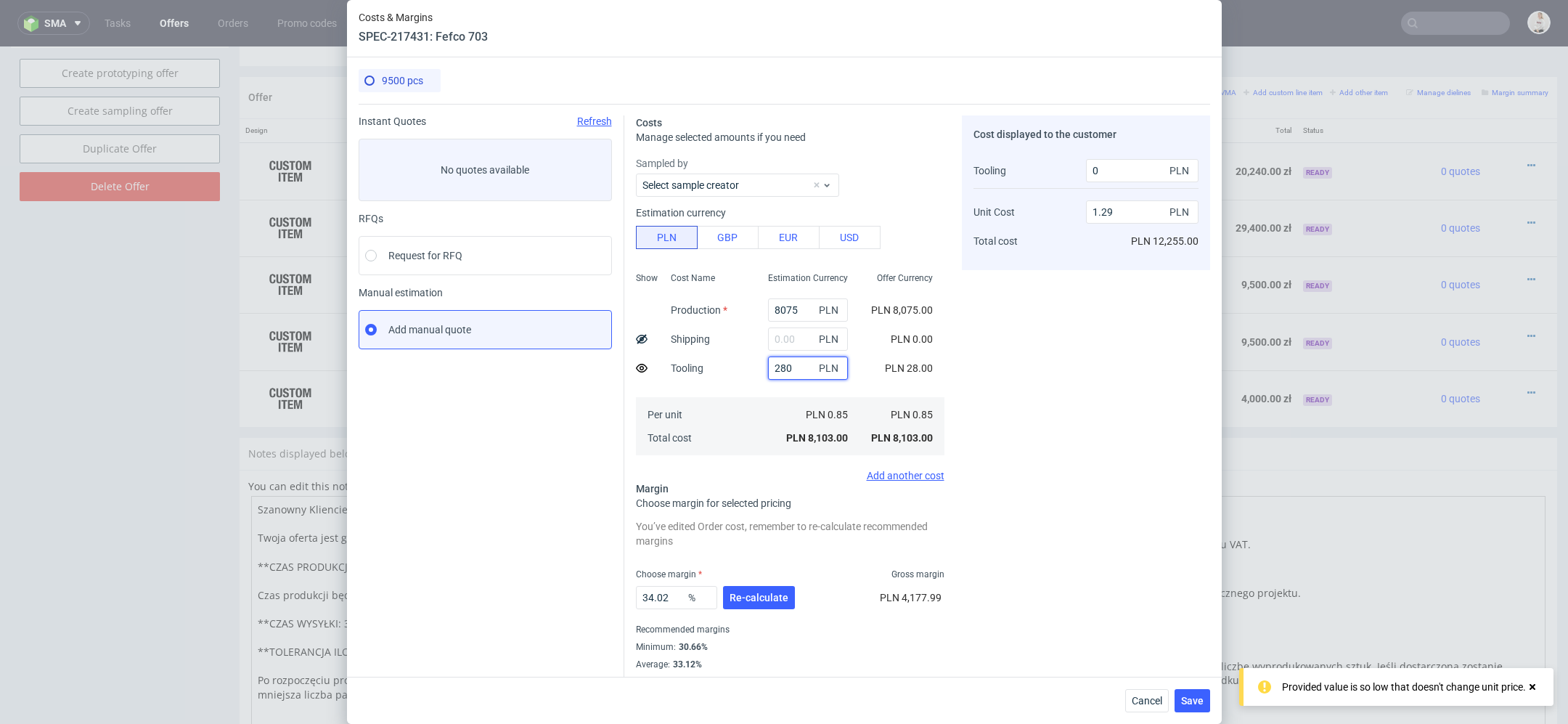
type input "2800"
type input "1.44"
type input "2755"
type input "2800"
click at [1099, 460] on div "Cost displayed to the customer Tooling Unit Cost Total cost 2755 PLN 1.44 PLN P…" at bounding box center [1086, 401] width 248 height 572
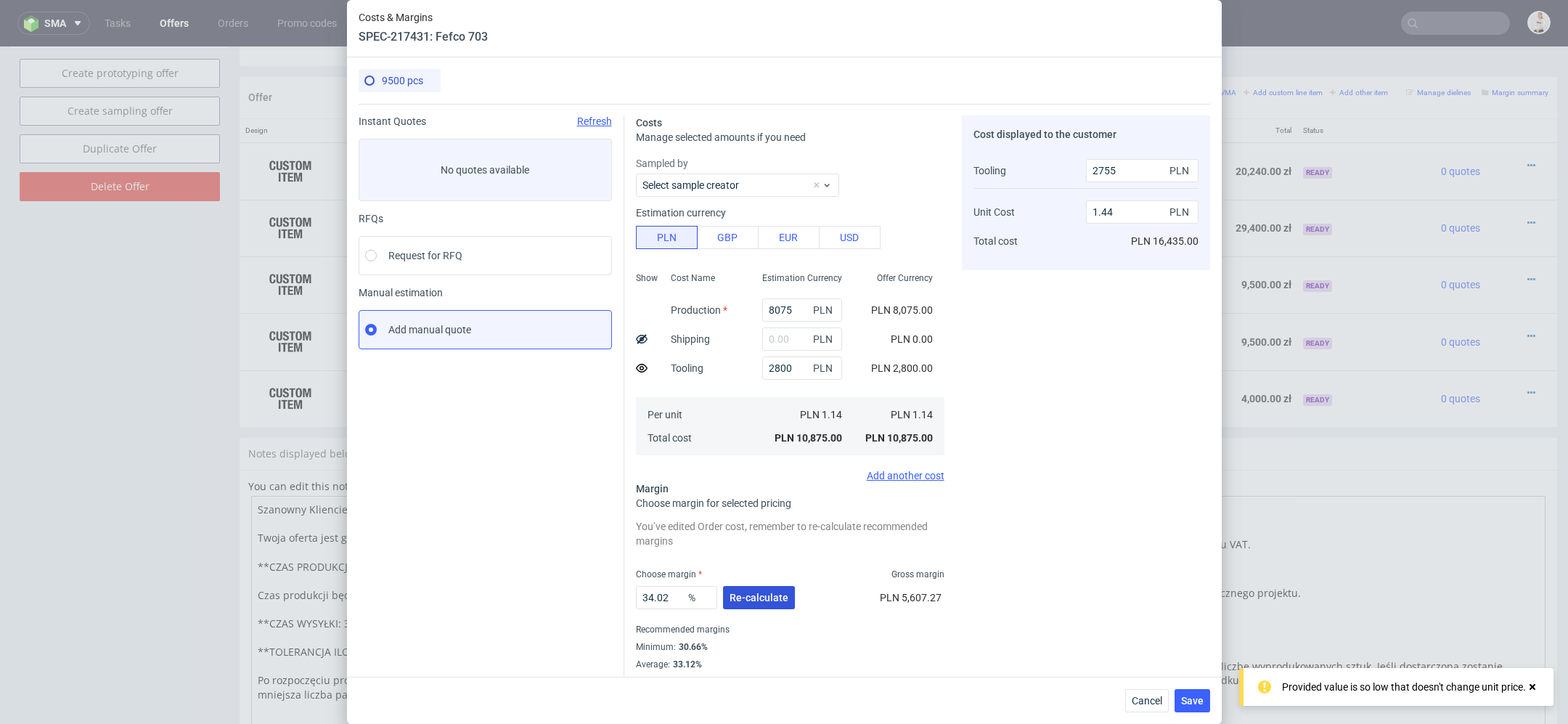
click at [726, 598] on button "Re-calculate" at bounding box center [759, 597] width 71 height 23
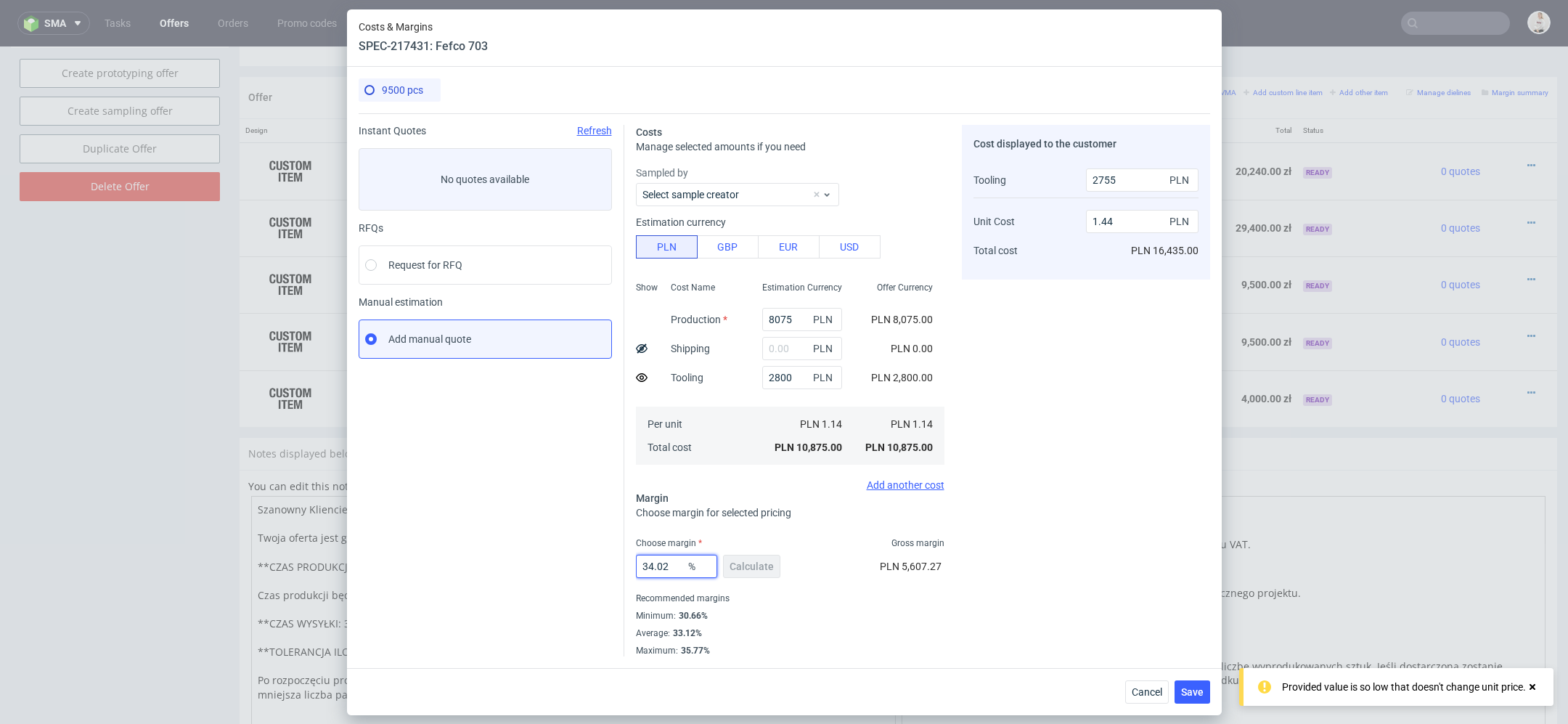
drag, startPoint x: 670, startPoint y: 570, endPoint x: 491, endPoint y: 570, distance: 179.0
click at [491, 570] on div "Instant Quotes Refresh No quotes available RFQs Request for RFQ Manual estimati…" at bounding box center [784, 385] width 851 height 543
type input "31"
type input "1.36"
type input "31"
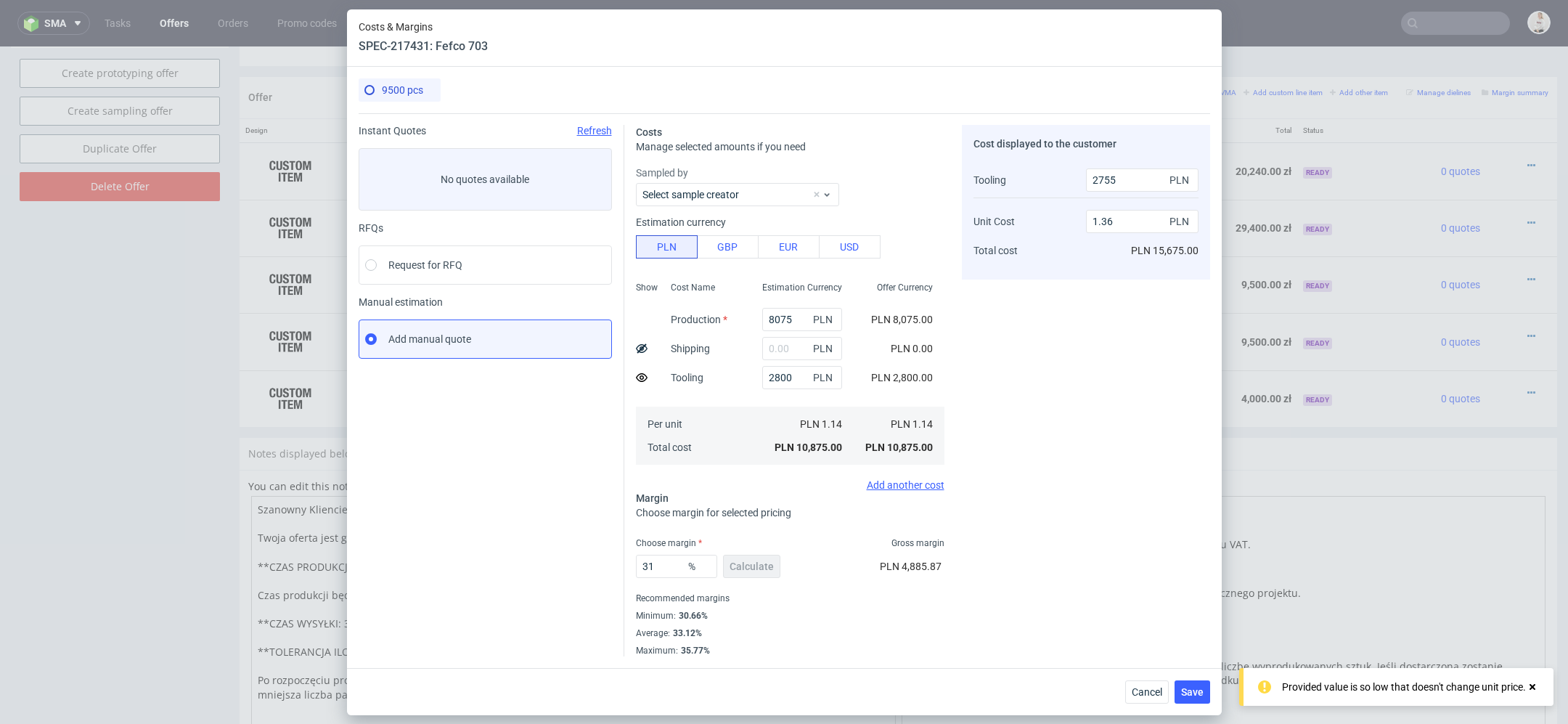
click at [1079, 522] on div "Cost displayed to the customer Tooling Unit Cost Total cost 2755 PLN 1.36 PLN P…" at bounding box center [1086, 390] width 248 height 532
click at [1194, 689] on span "Save" at bounding box center [1192, 692] width 22 height 10
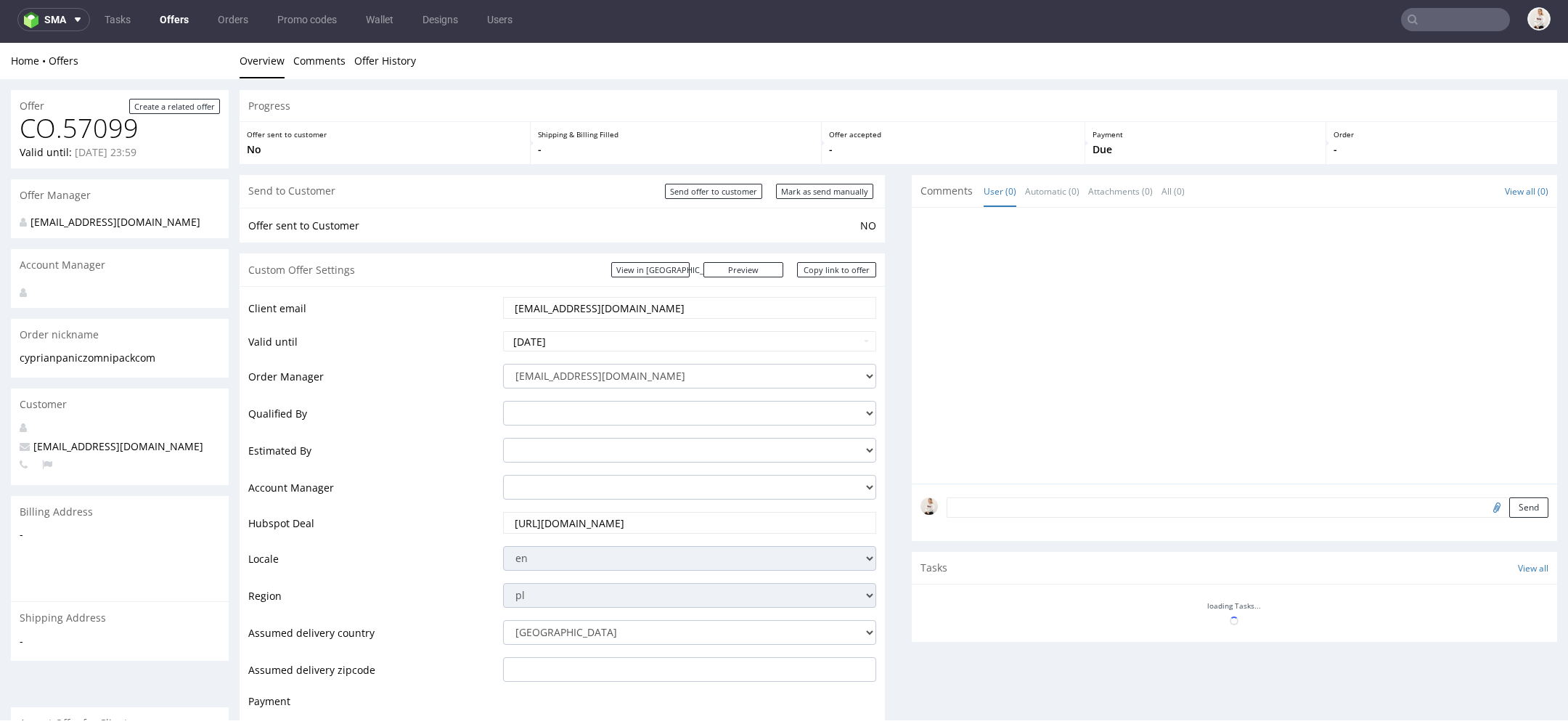
scroll to position [713, 0]
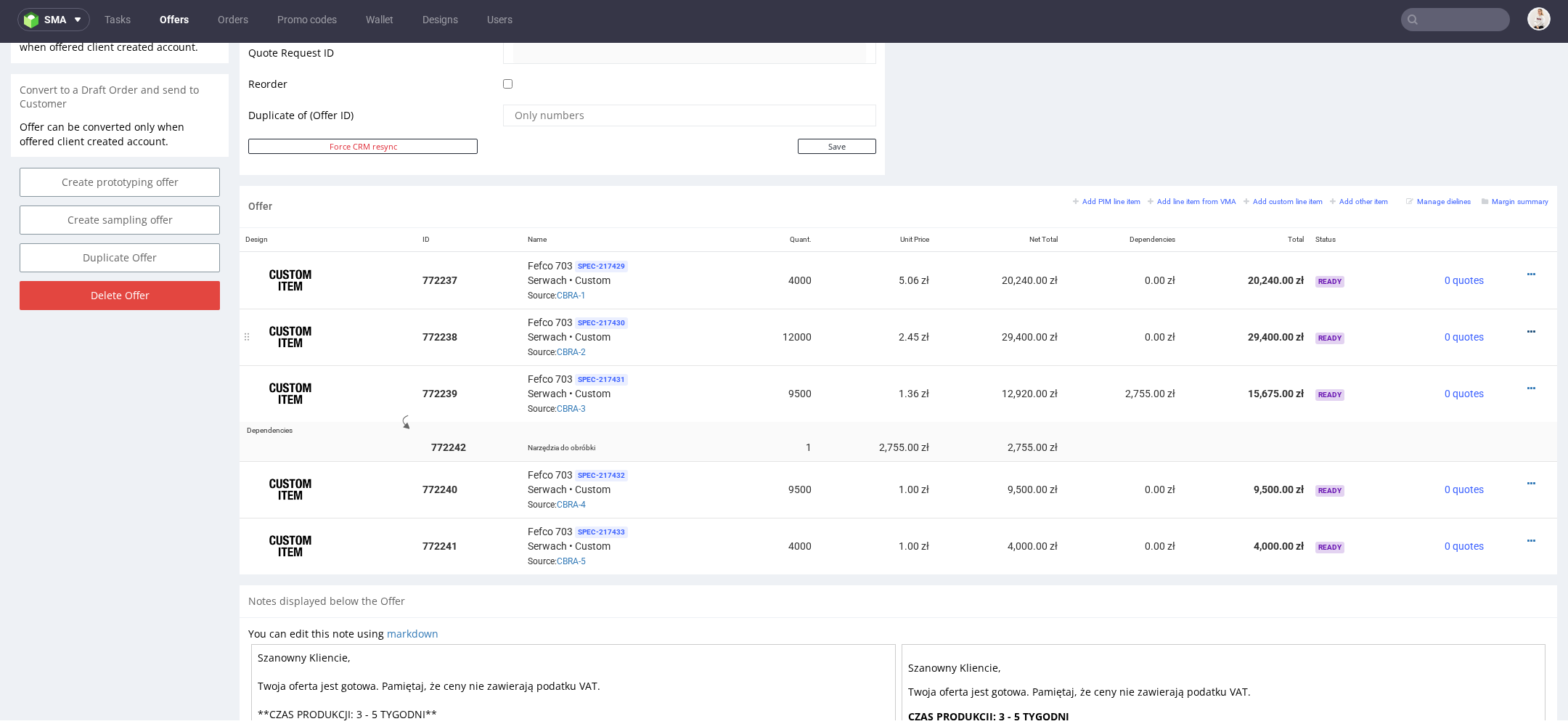
click at [1528, 327] on icon at bounding box center [1532, 332] width 8 height 10
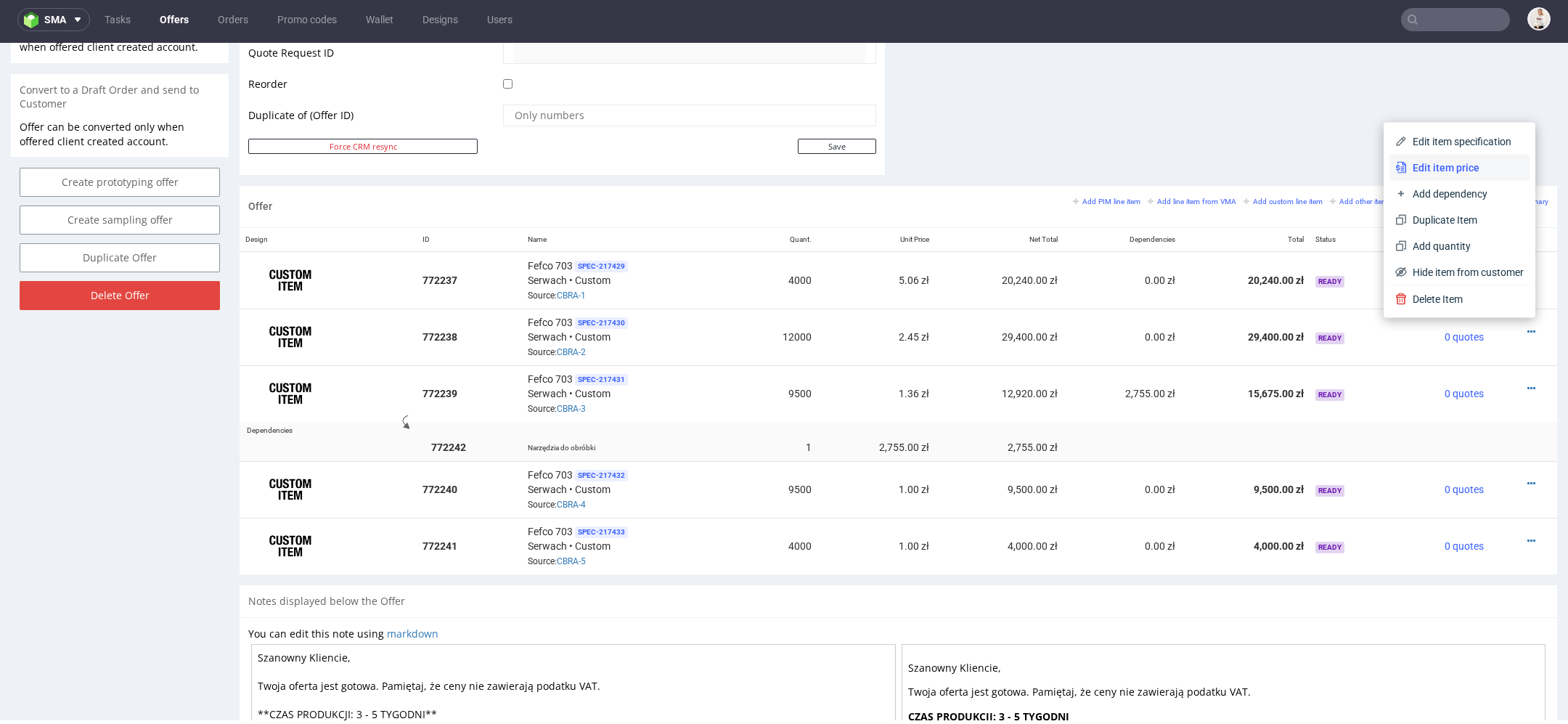
click at [1465, 164] on span "Edit item price" at bounding box center [1465, 168] width 117 height 15
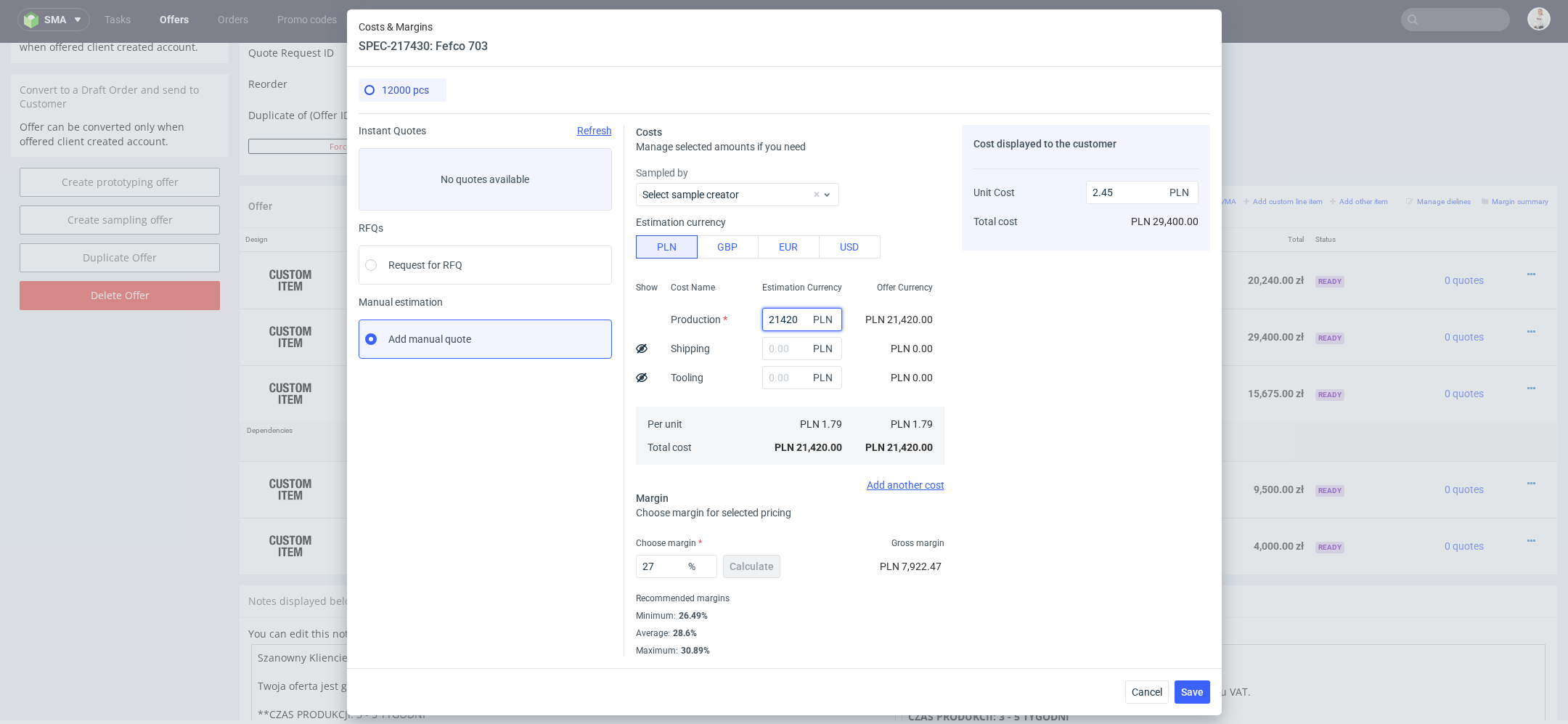
click at [784, 320] on input "21420" at bounding box center [802, 320] width 80 height 23
paste input "175"
type input "17520"
click at [900, 291] on div "Offer Currency" at bounding box center [905, 292] width 79 height 26
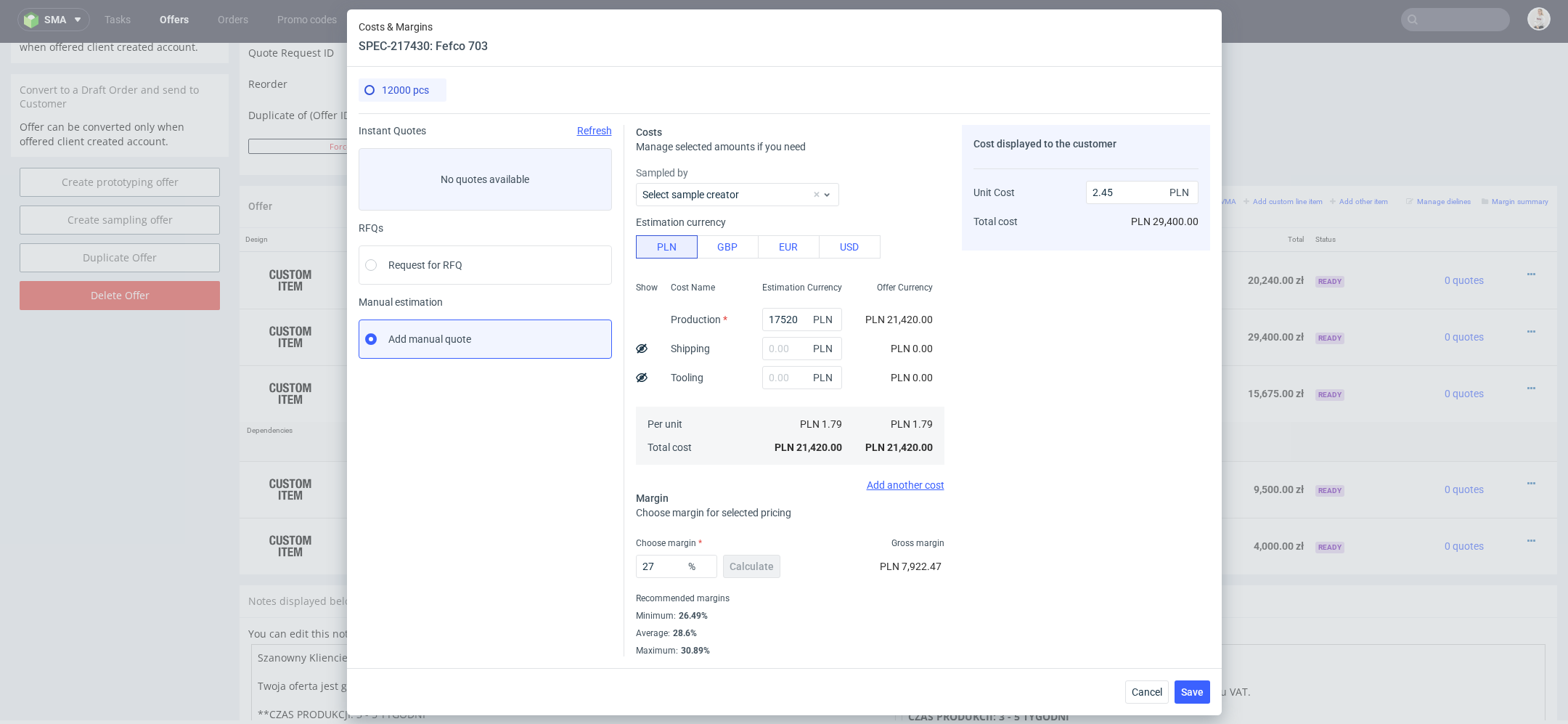
type input "2"
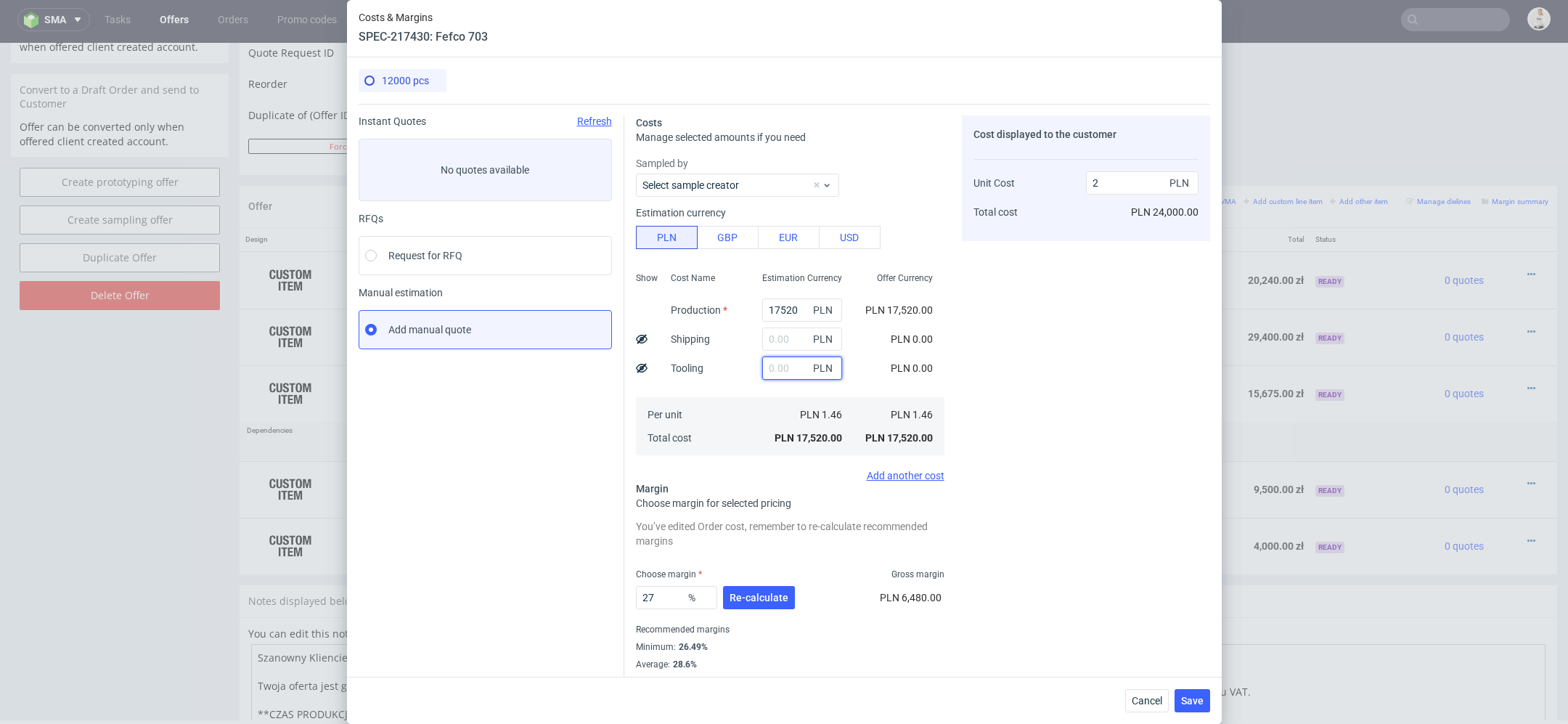
click at [777, 365] on input "text" at bounding box center [802, 368] width 80 height 23
type input "3900"
type input "2.45"
type input "3900"
click at [643, 363] on icon at bounding box center [642, 368] width 12 height 12
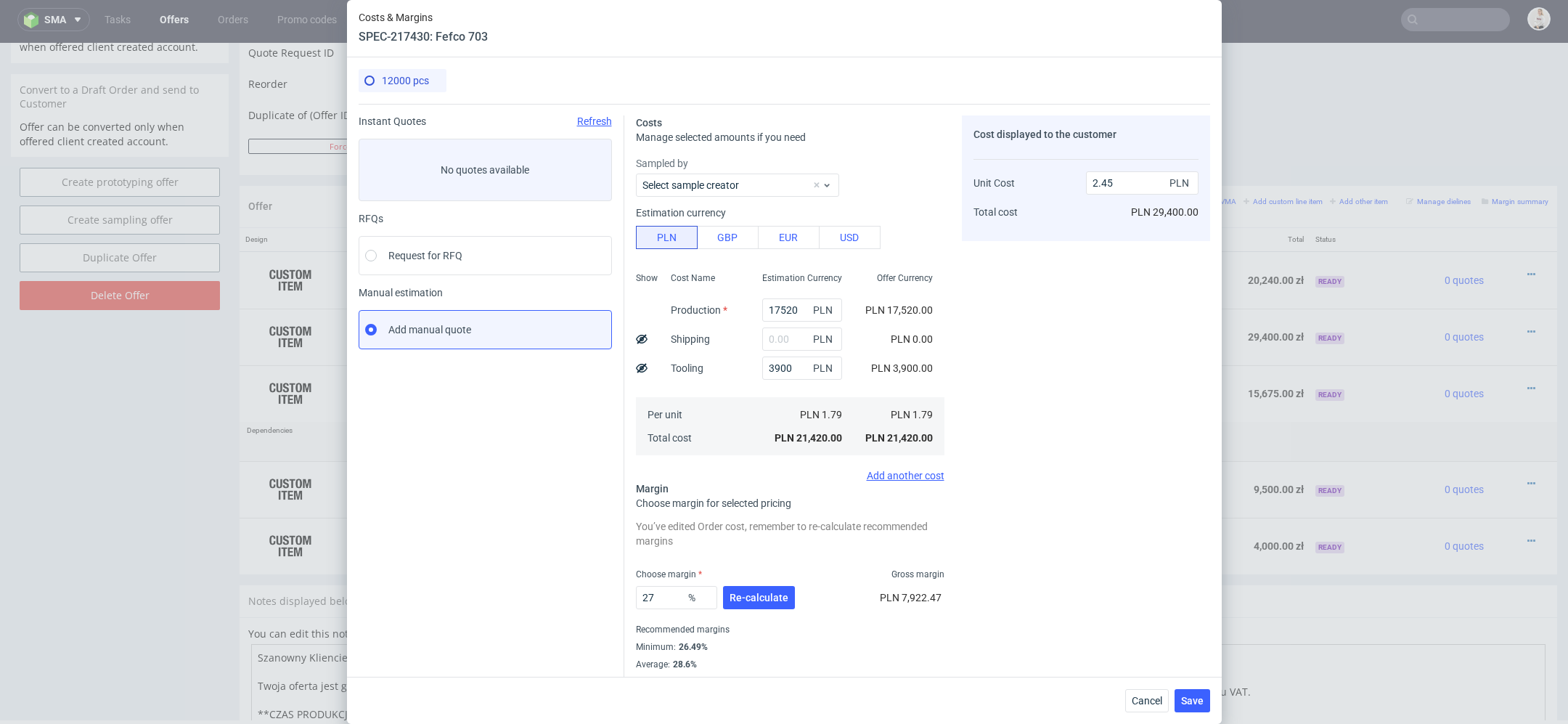
type input "2.12"
click at [777, 593] on span "Re-calculate" at bounding box center [759, 597] width 59 height 10
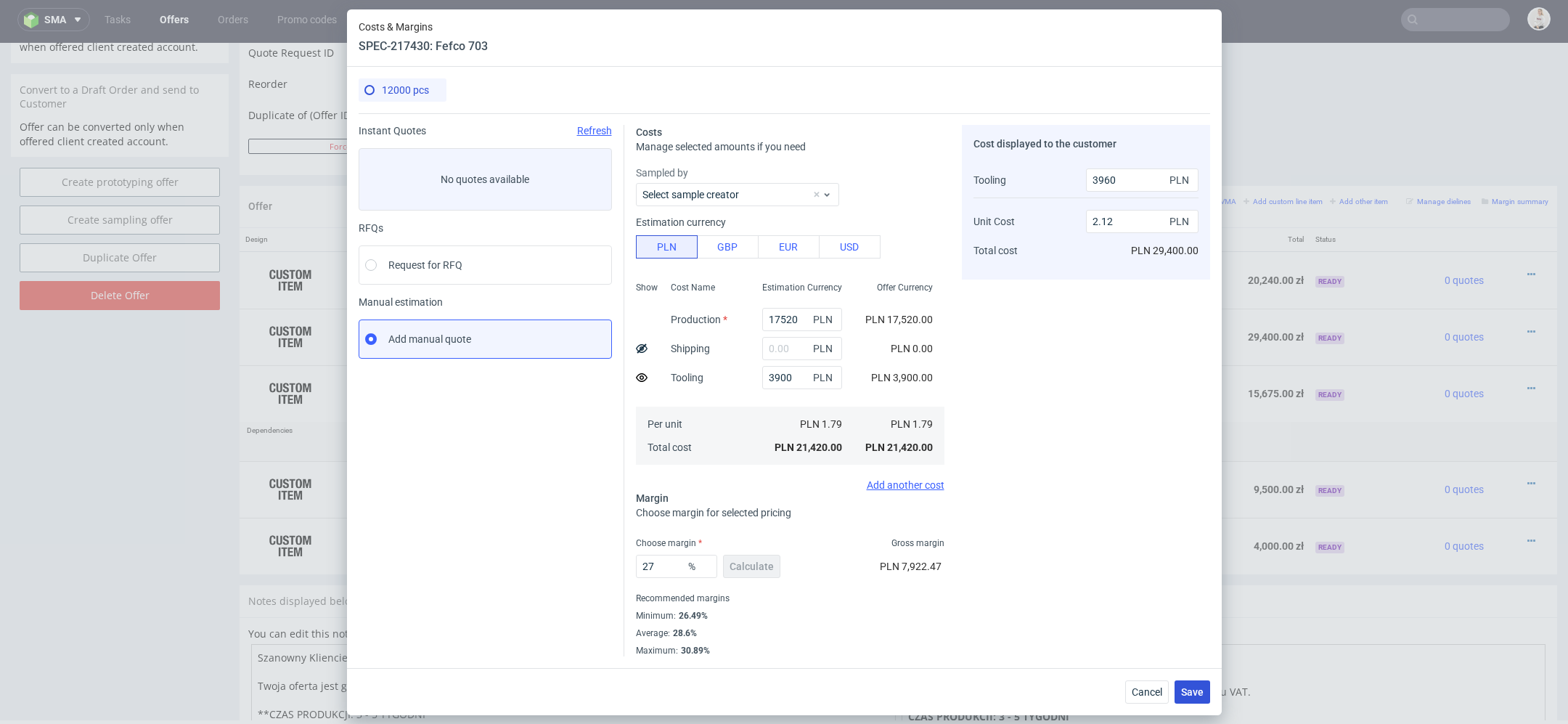
click at [1190, 689] on span "Save" at bounding box center [1192, 692] width 22 height 10
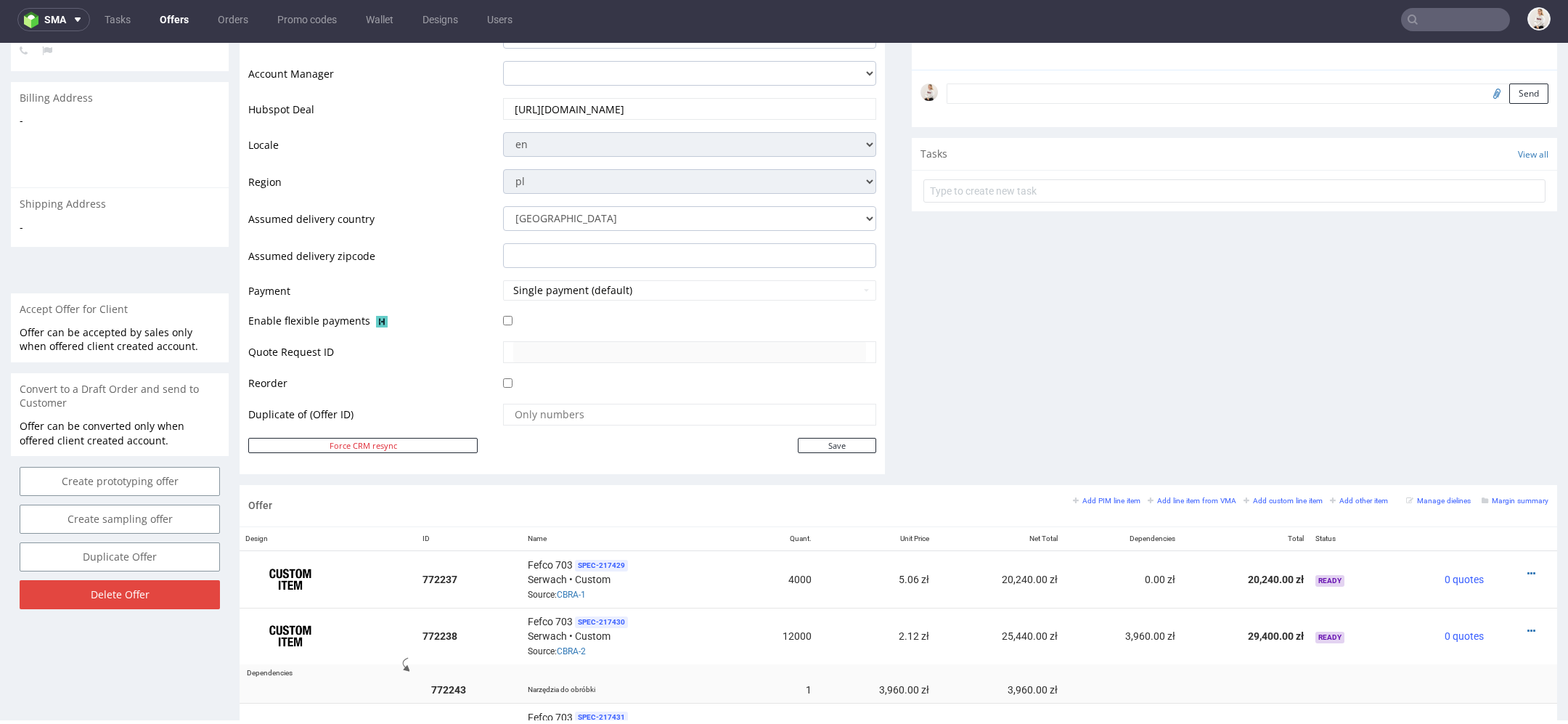
scroll to position [451, 0]
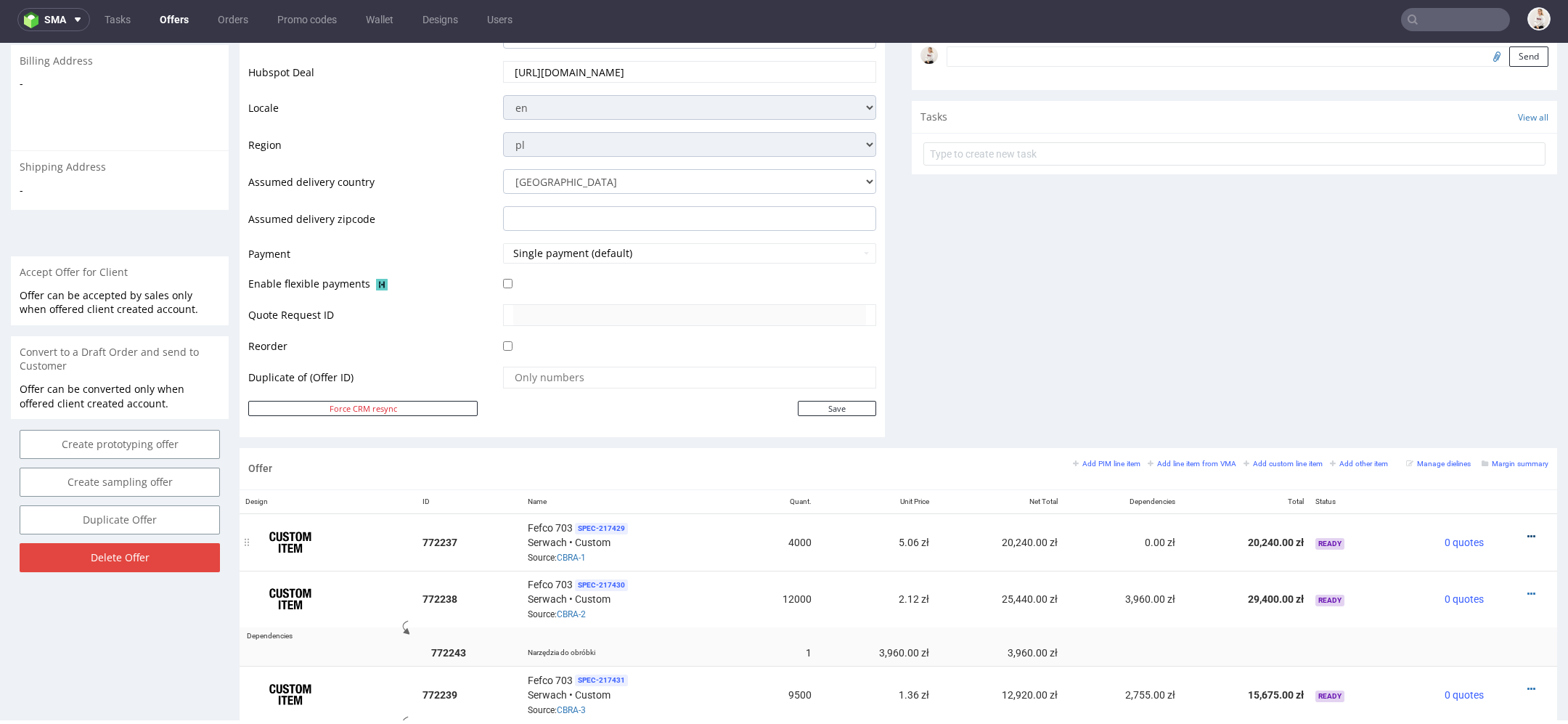
click at [1528, 532] on icon at bounding box center [1532, 537] width 8 height 10
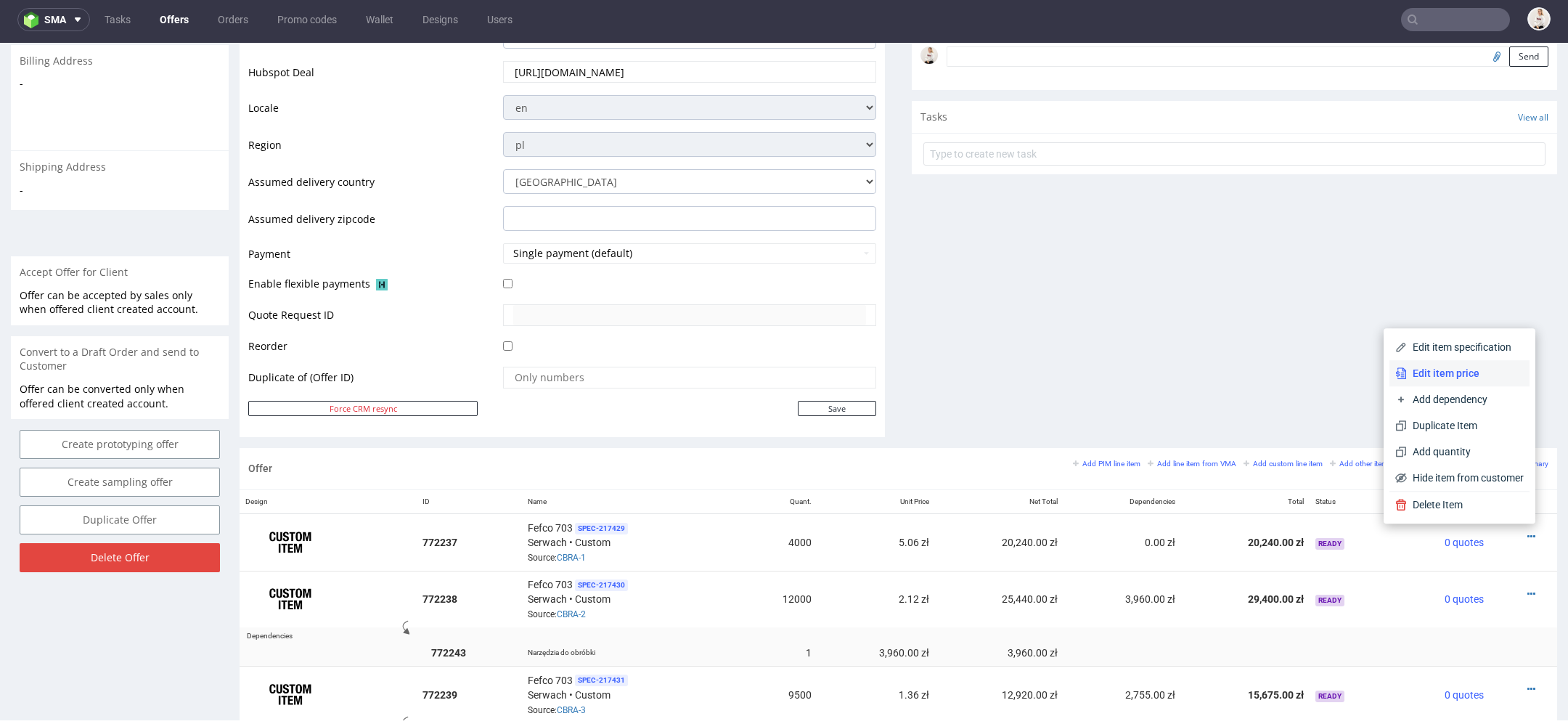
click at [1482, 364] on li "Edit item price" at bounding box center [1460, 373] width 141 height 26
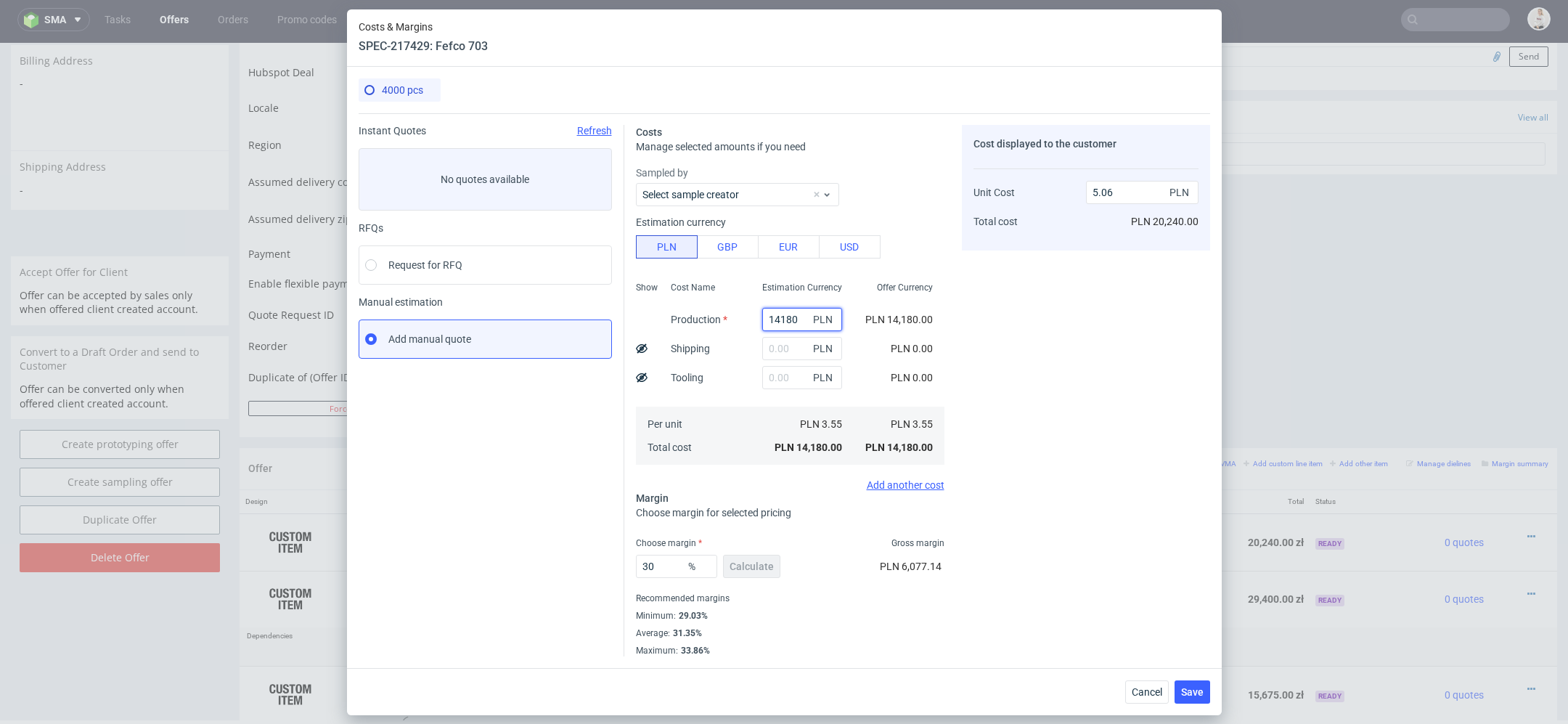
click at [802, 323] on input "14180" at bounding box center [802, 320] width 80 height 23
paste input "08"
type input "10880"
type input "3.89"
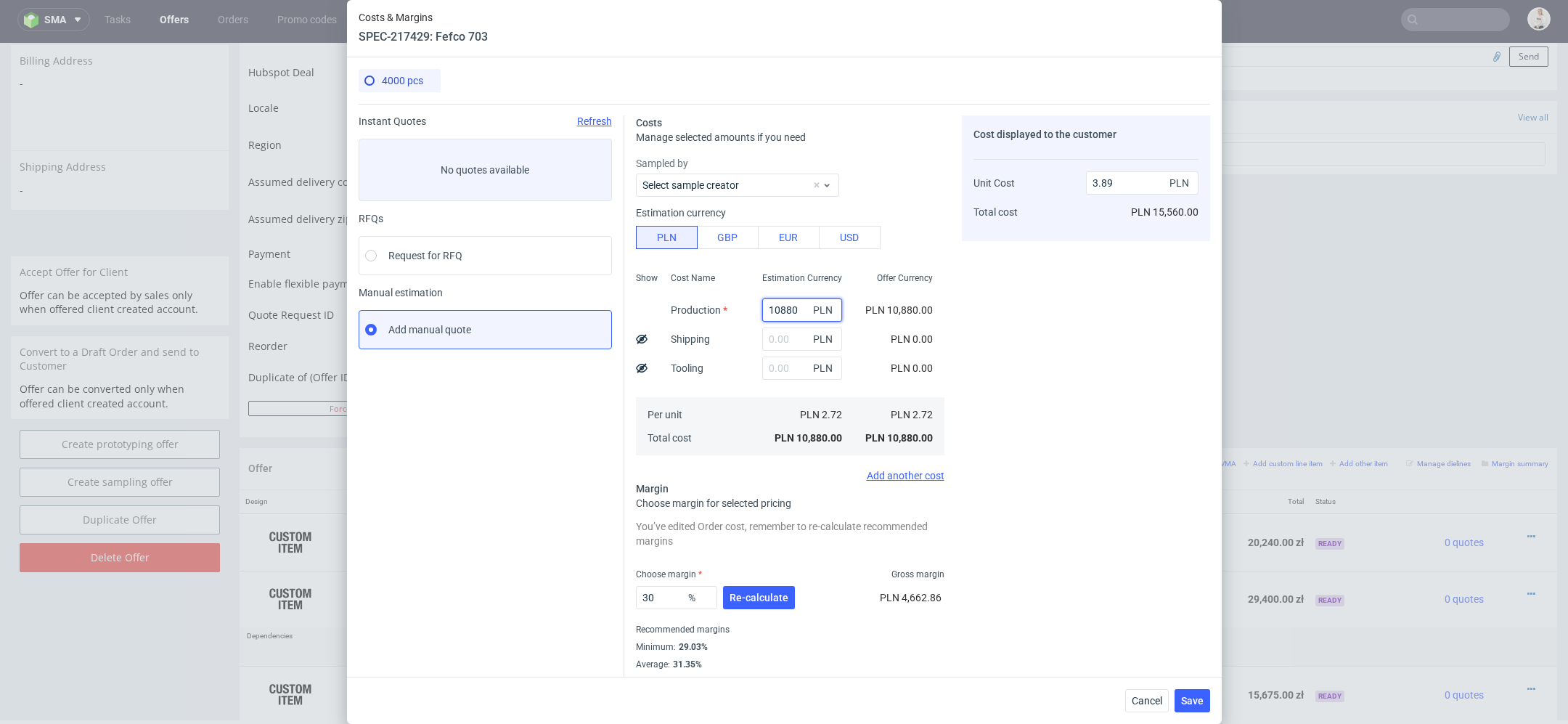
type input "10880"
click at [640, 370] on use at bounding box center [642, 367] width 12 height 9
click at [719, 362] on div "Cost Name Production Shipping Tooling Per unit Total cost" at bounding box center [704, 362] width 91 height 191
click at [795, 369] on input "text" at bounding box center [802, 368] width 80 height 23
type input "2"
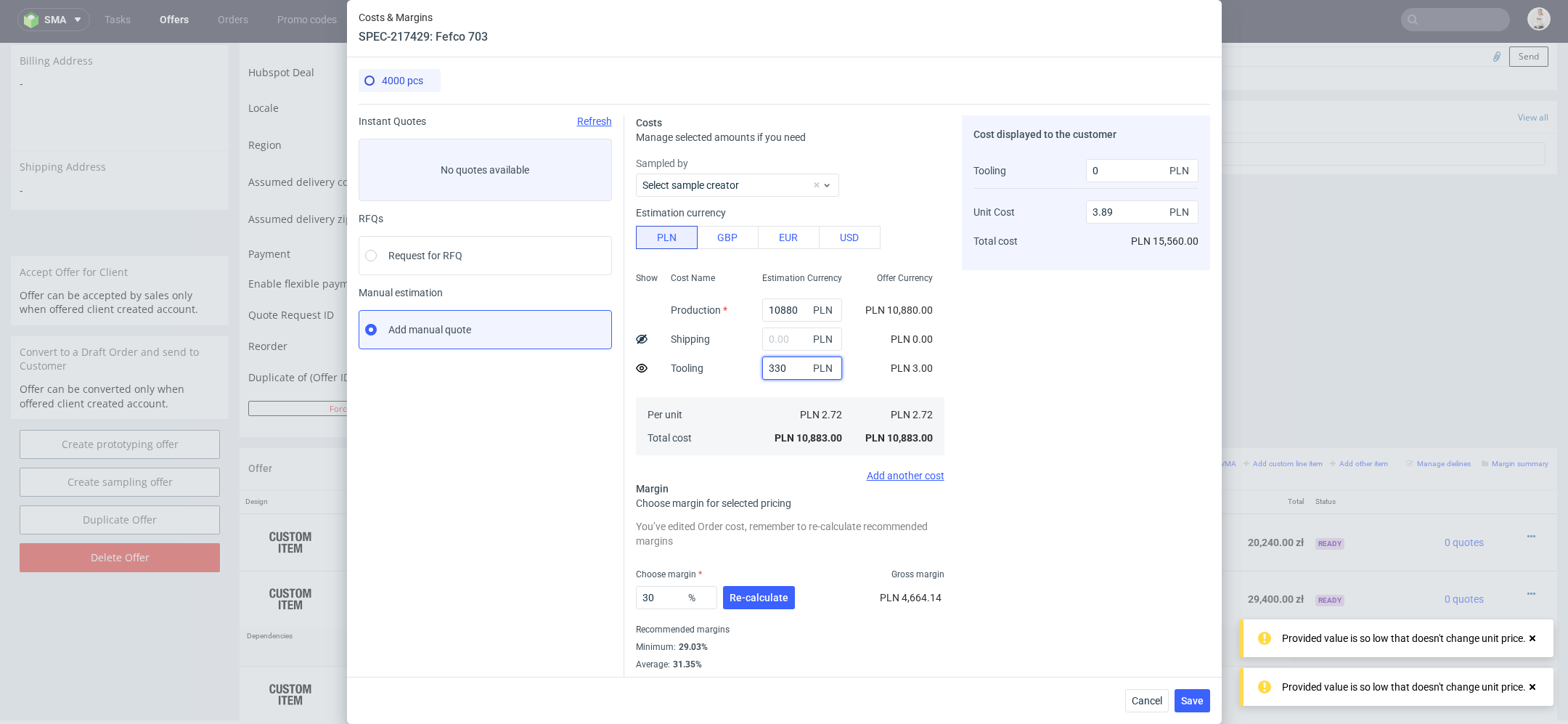
type input "3300"
type input "4.24"
type input "3320"
type input "3300"
click at [1045, 367] on div "Cost displayed to the customer Tooling Unit Cost Total cost 3320 PLN 4.24 PLN P…" at bounding box center [1086, 401] width 248 height 572
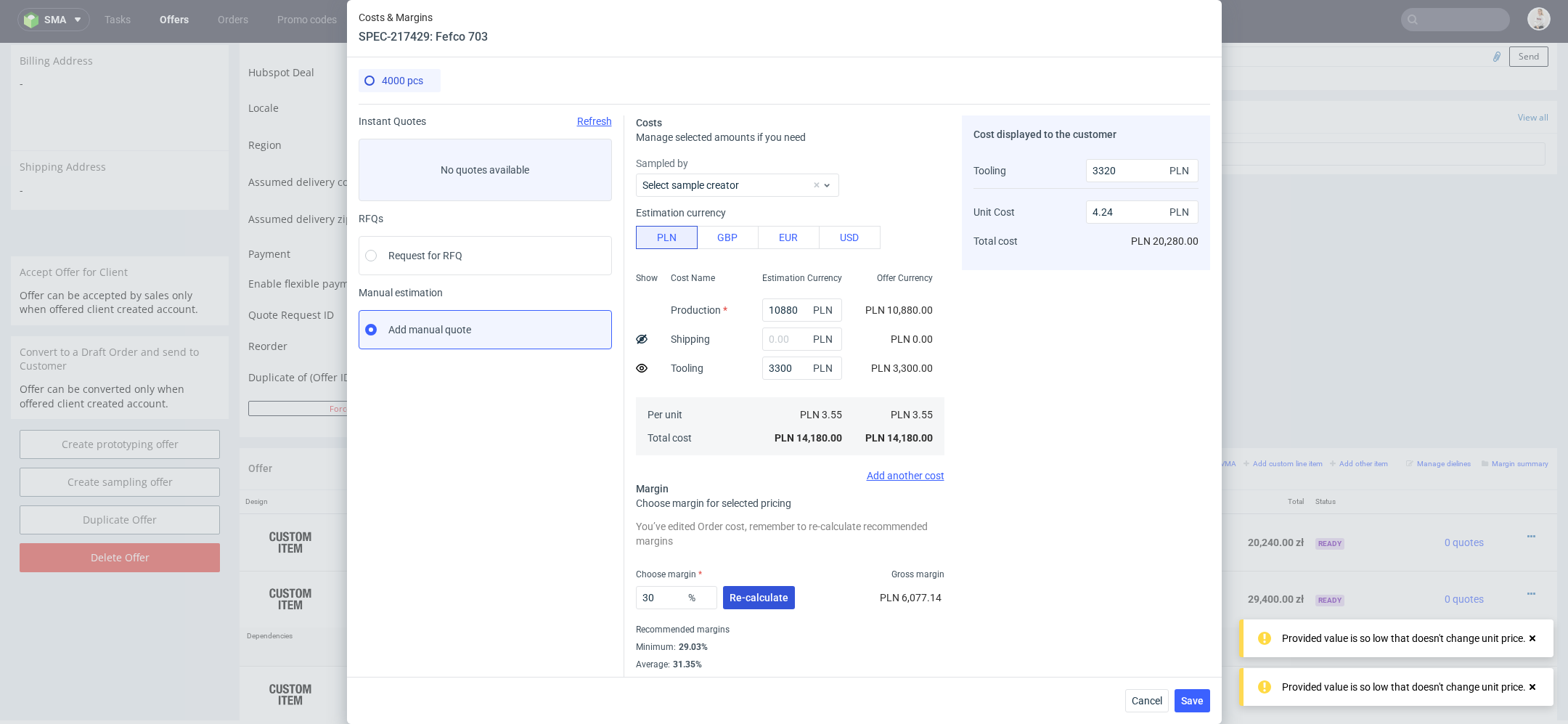
click at [741, 593] on span "Re-calculate" at bounding box center [759, 597] width 59 height 10
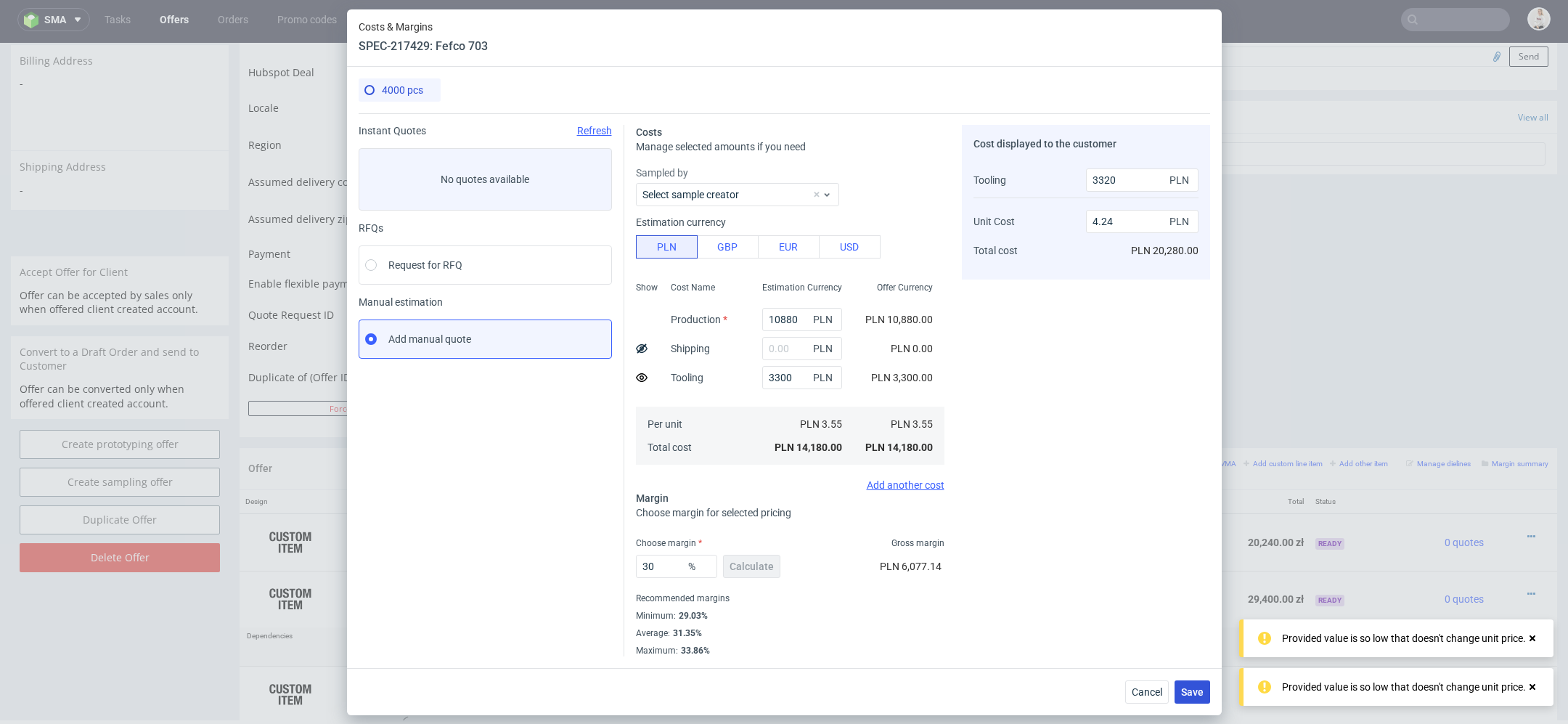
click at [1188, 695] on span "Save" at bounding box center [1192, 692] width 22 height 10
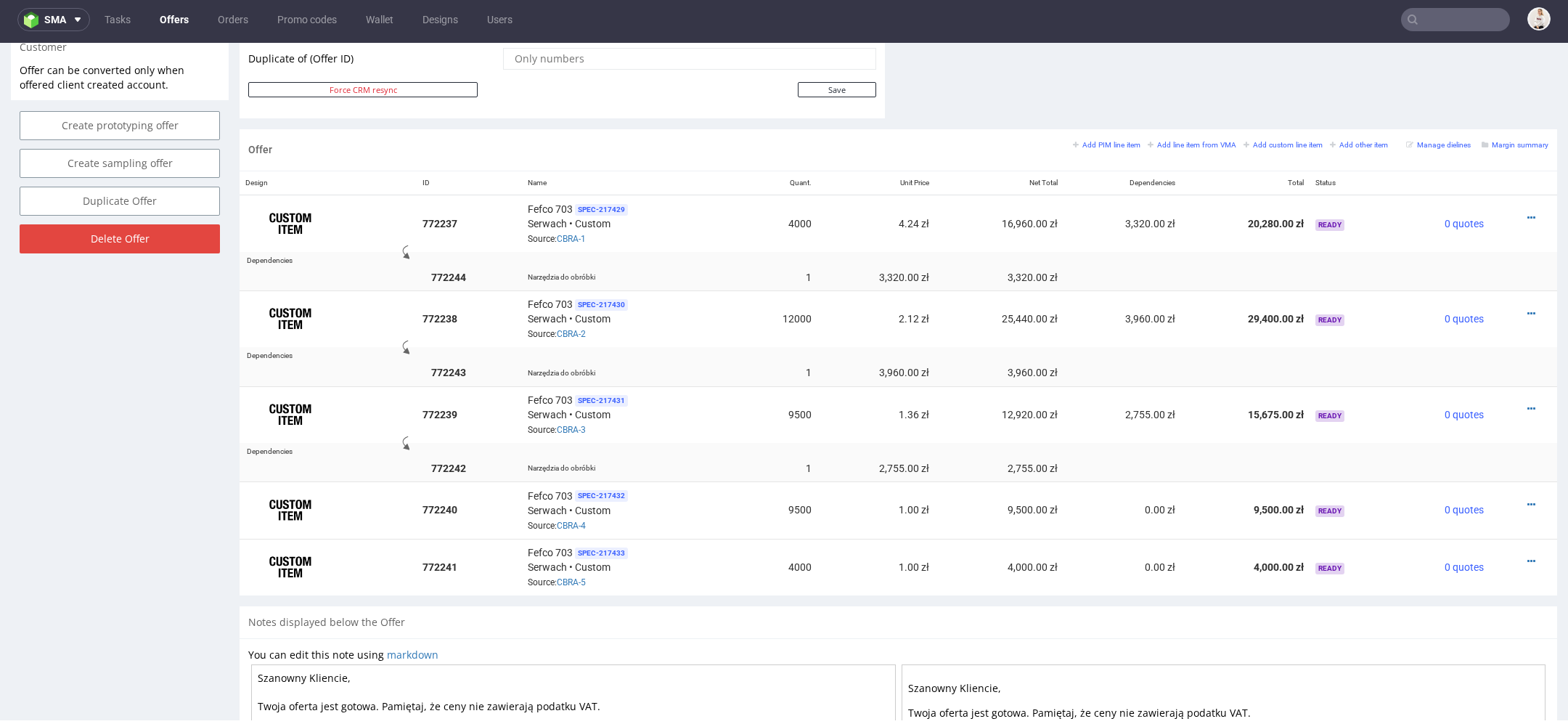
scroll to position [839, 0]
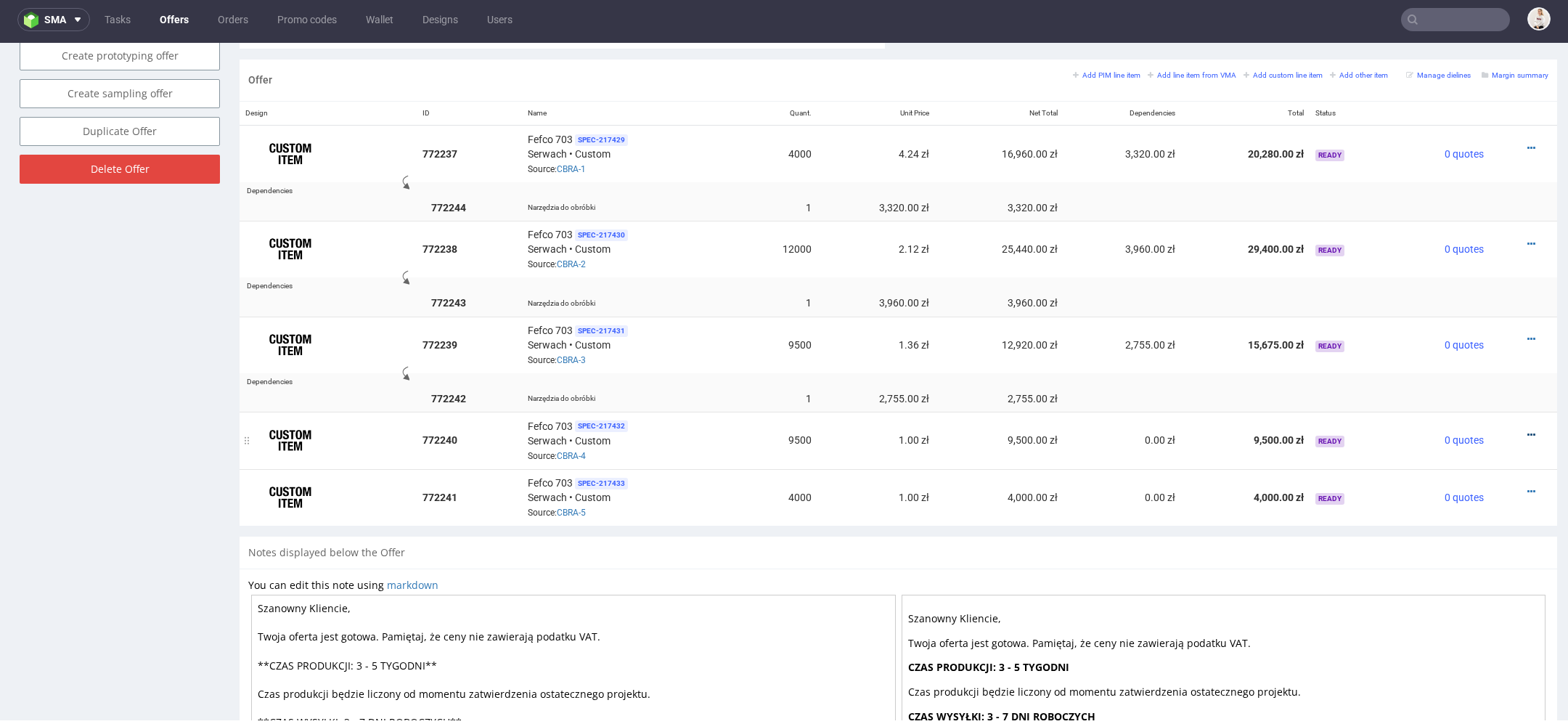
click at [1528, 430] on icon at bounding box center [1532, 435] width 8 height 10
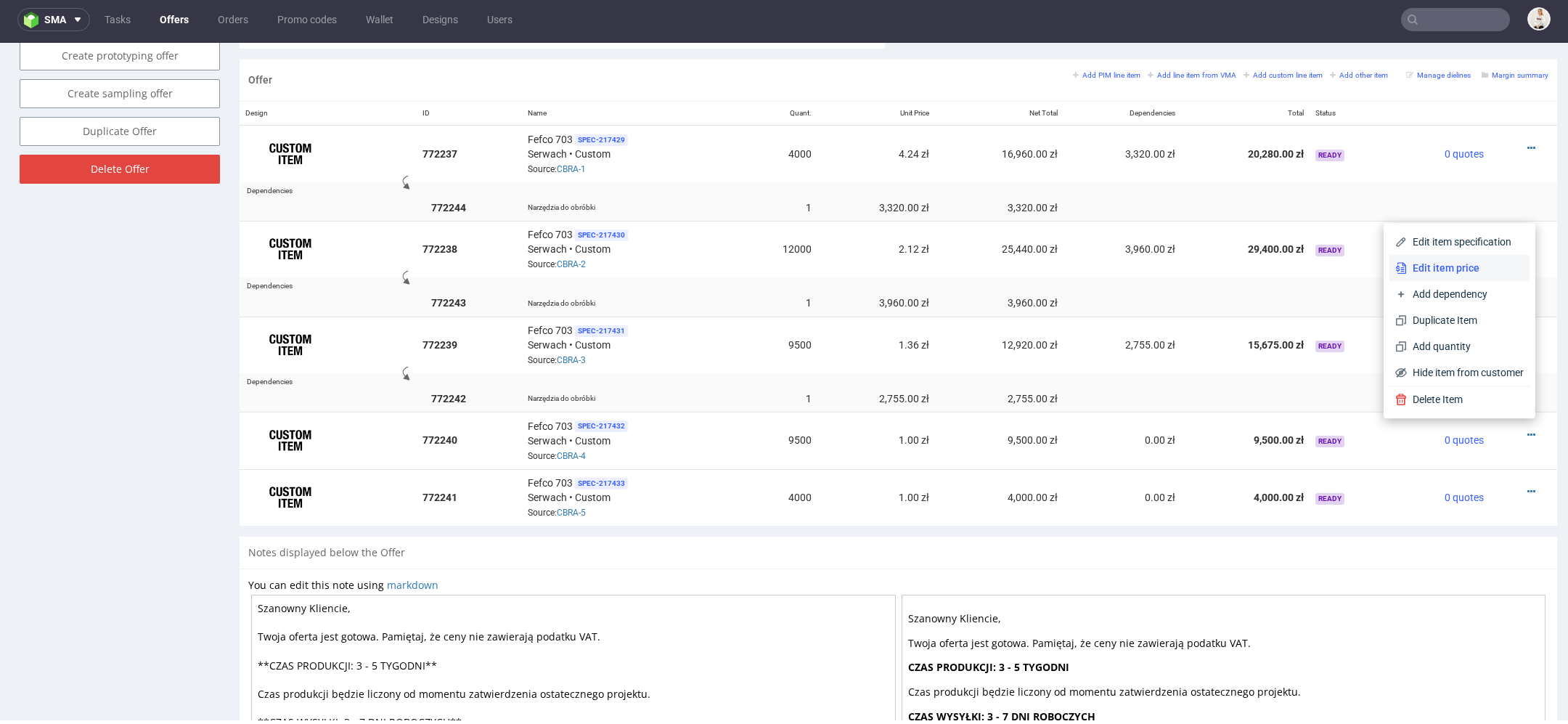
click at [1444, 270] on span "Edit item price" at bounding box center [1465, 268] width 117 height 15
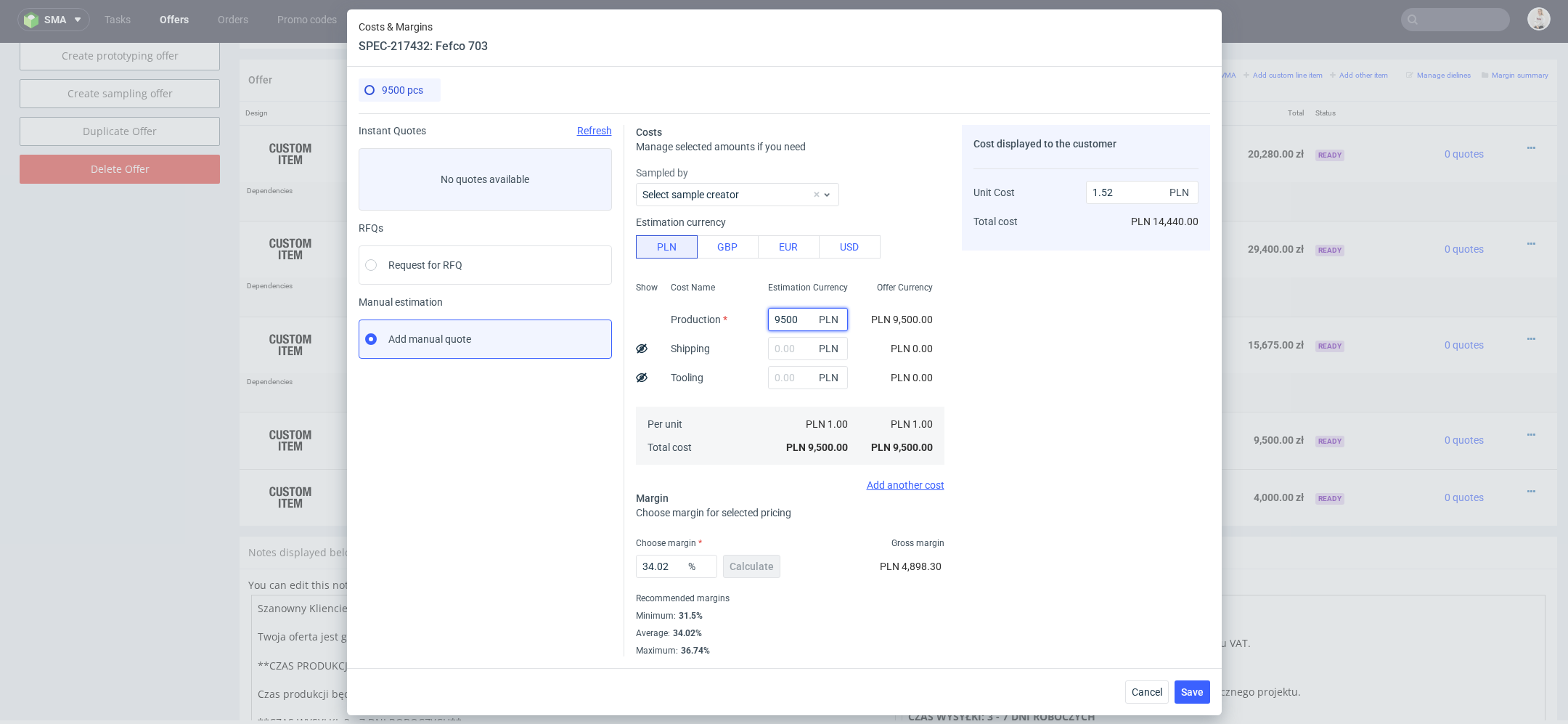
click at [801, 315] on input "9500" at bounding box center [808, 320] width 80 height 23
paste input "69"
type input "9690"
type input "1.55"
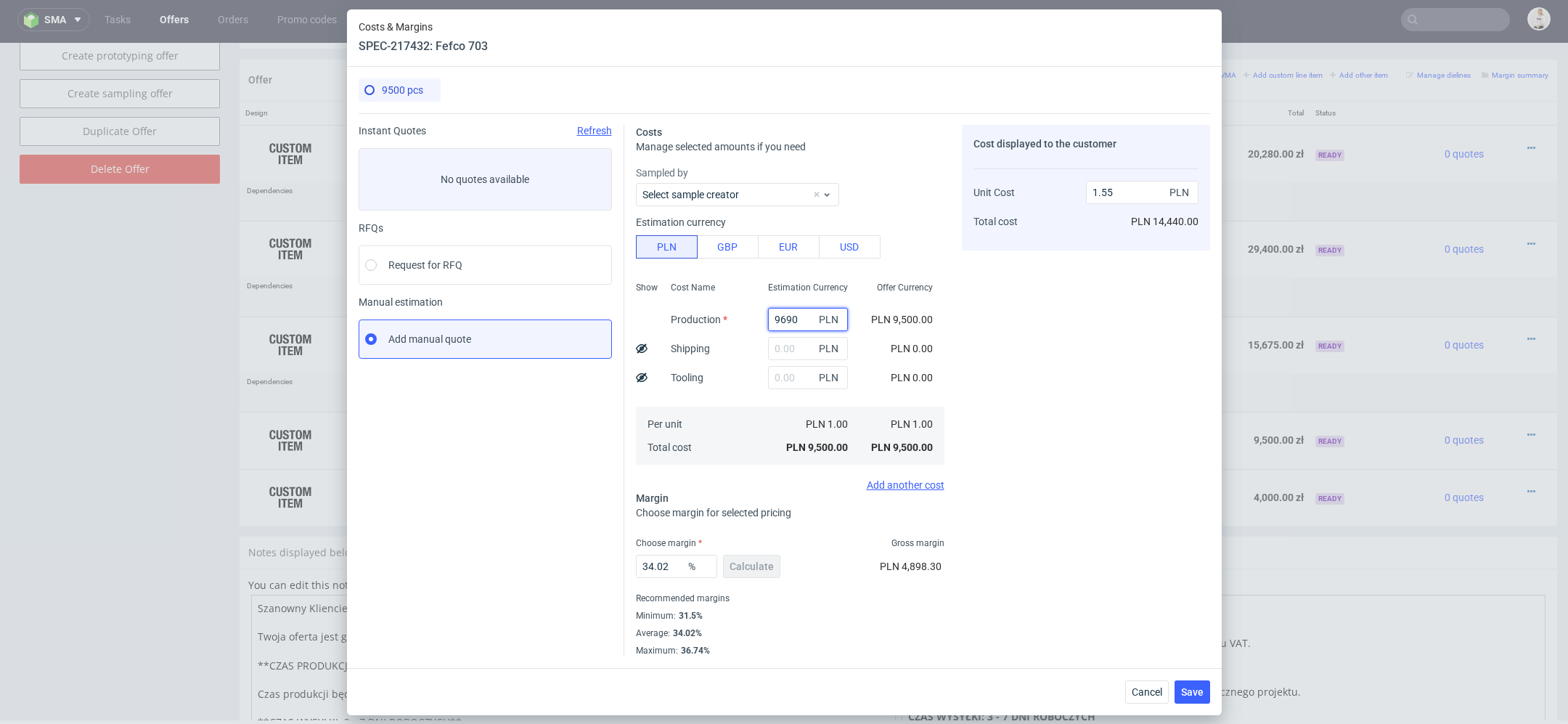
type input "9690"
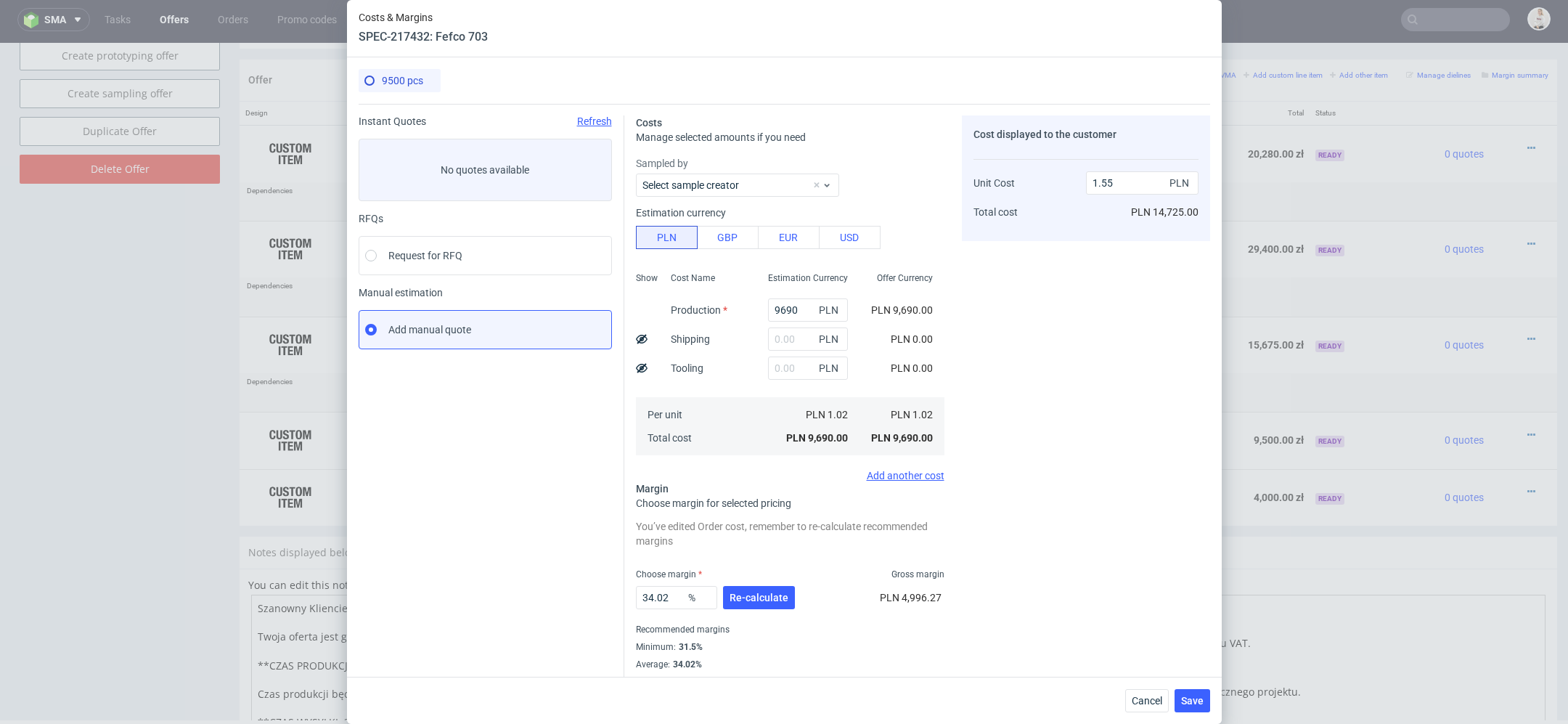
click at [722, 380] on div "Cost Name Production Shipping Tooling Per unit Total cost" at bounding box center [708, 362] width 97 height 191
click at [649, 366] on div "Show" at bounding box center [648, 362] width 23 height 191
click at [639, 366] on icon at bounding box center [642, 368] width 12 height 12
click at [795, 368] on input "text" at bounding box center [808, 368] width 80 height 23
type input "3000"
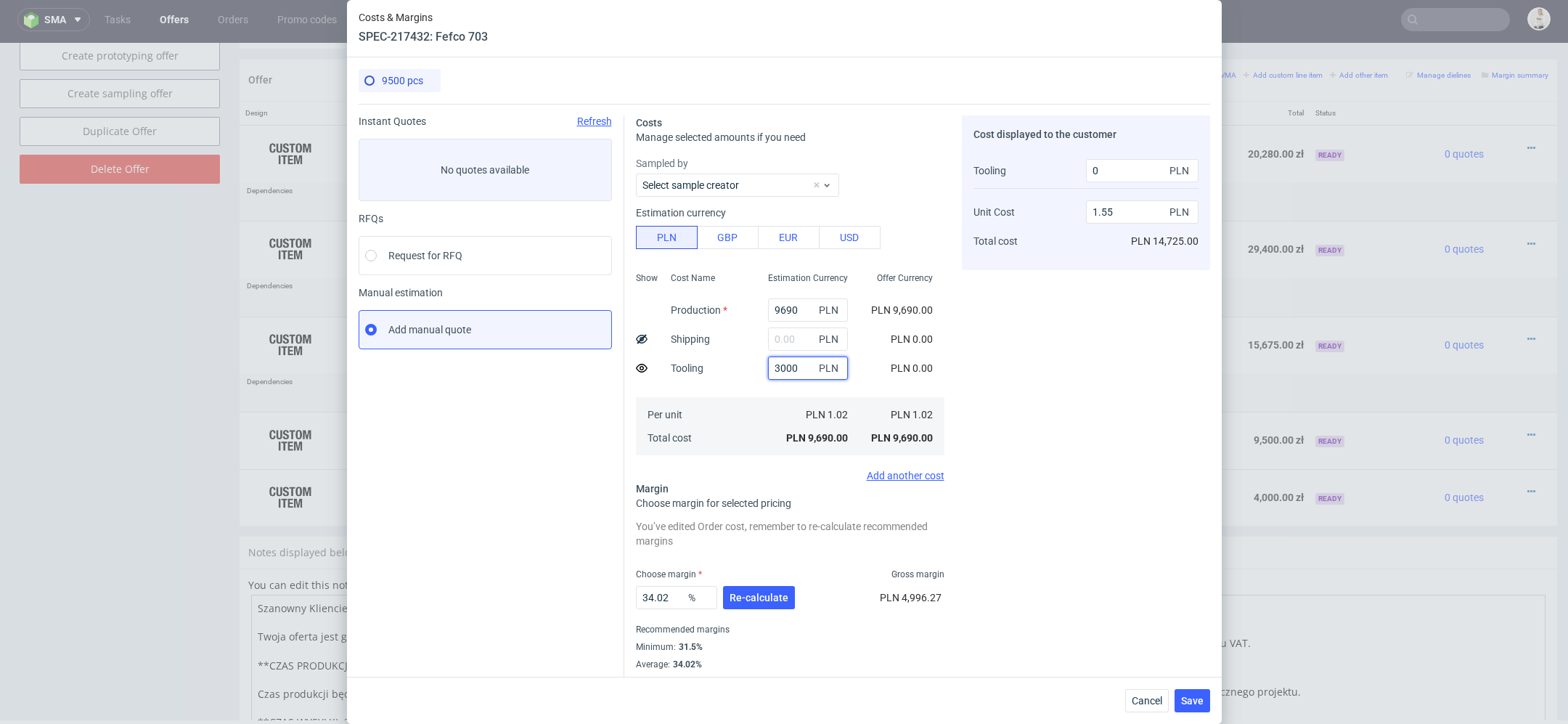
type input "1.71"
type input "3040"
type input "3000"
click at [1019, 377] on div "Cost displayed to the customer Tooling Unit Cost Total cost 3040 PLN 1.71 PLN P…" at bounding box center [1086, 401] width 248 height 572
click at [754, 608] on button "Re-calculate" at bounding box center [759, 597] width 71 height 23
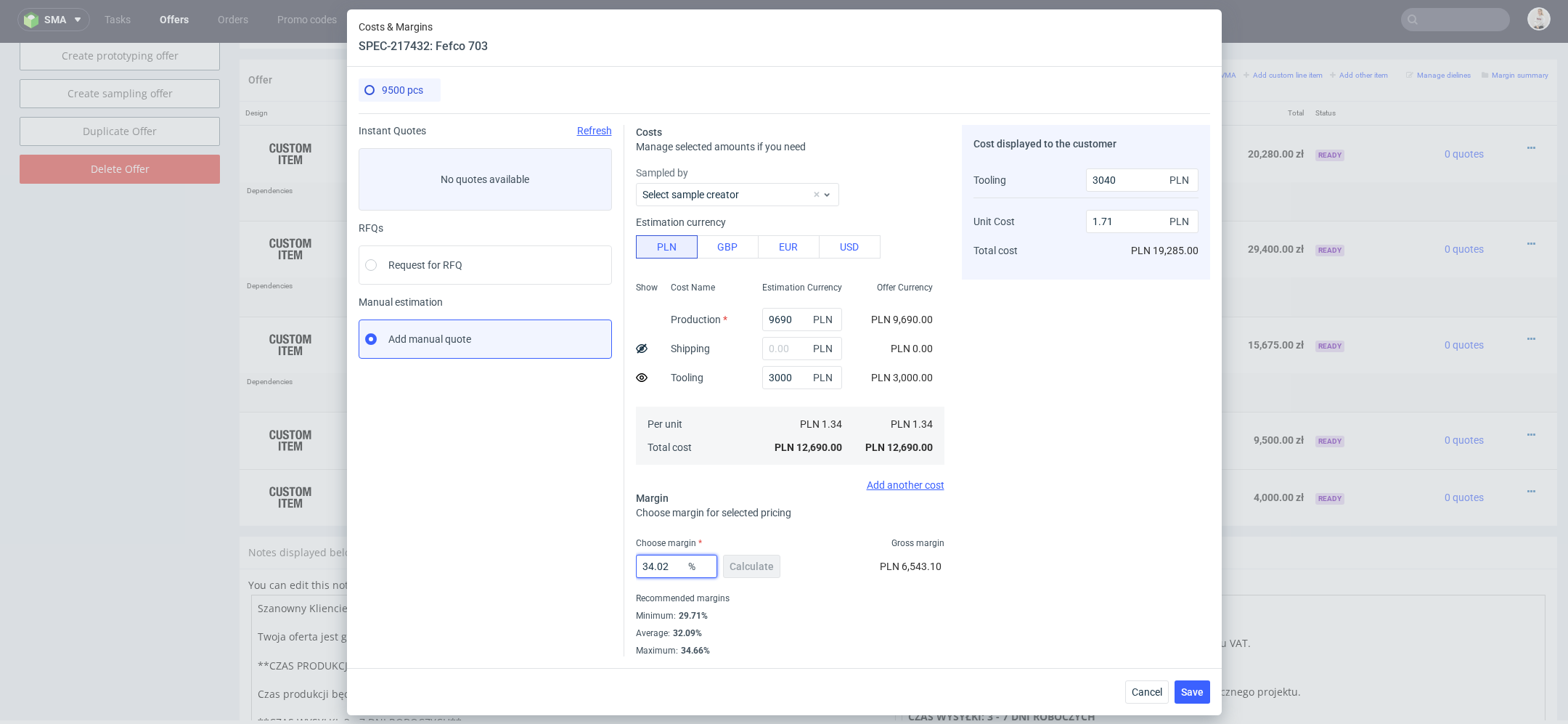
drag, startPoint x: 670, startPoint y: 559, endPoint x: 477, endPoint y: 559, distance: 193.0
click at [477, 559] on div "Instant Quotes Refresh No quotes available RFQs Request for RFQ Manual estimati…" at bounding box center [784, 385] width 851 height 543
type input "3034.02"
type input "-0.36"
drag, startPoint x: 679, startPoint y: 571, endPoint x: 514, endPoint y: 548, distance: 166.6
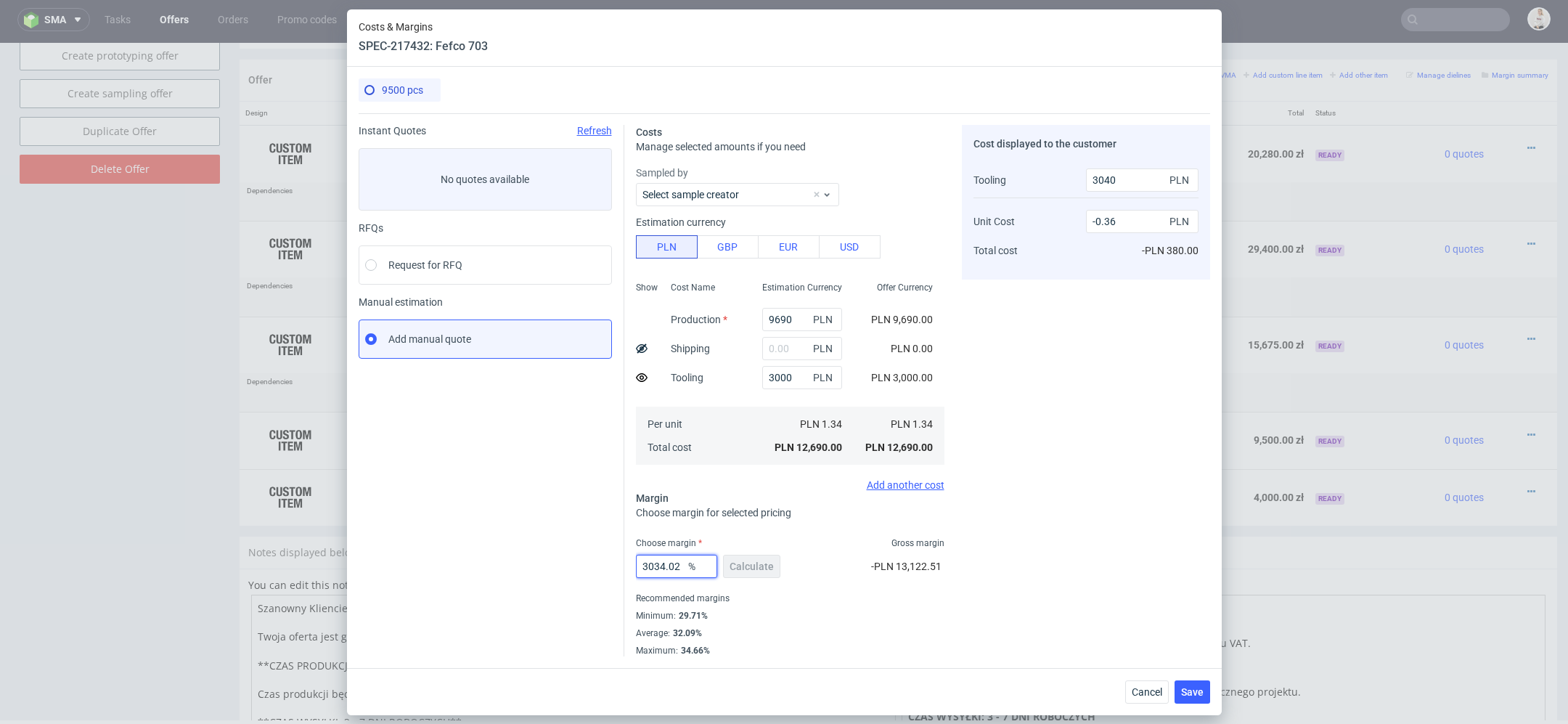
click at [514, 548] on div "Instant Quotes Refresh No quotes available RFQs Request for RFQ Manual estimati…" at bounding box center [784, 385] width 851 height 543
type input "30"
type input "1.59"
type input "30"
click at [944, 527] on fieldset "Costs Manage selected amounts if you need Sampled by Select sample creator Esti…" at bounding box center [790, 390] width 308 height 532
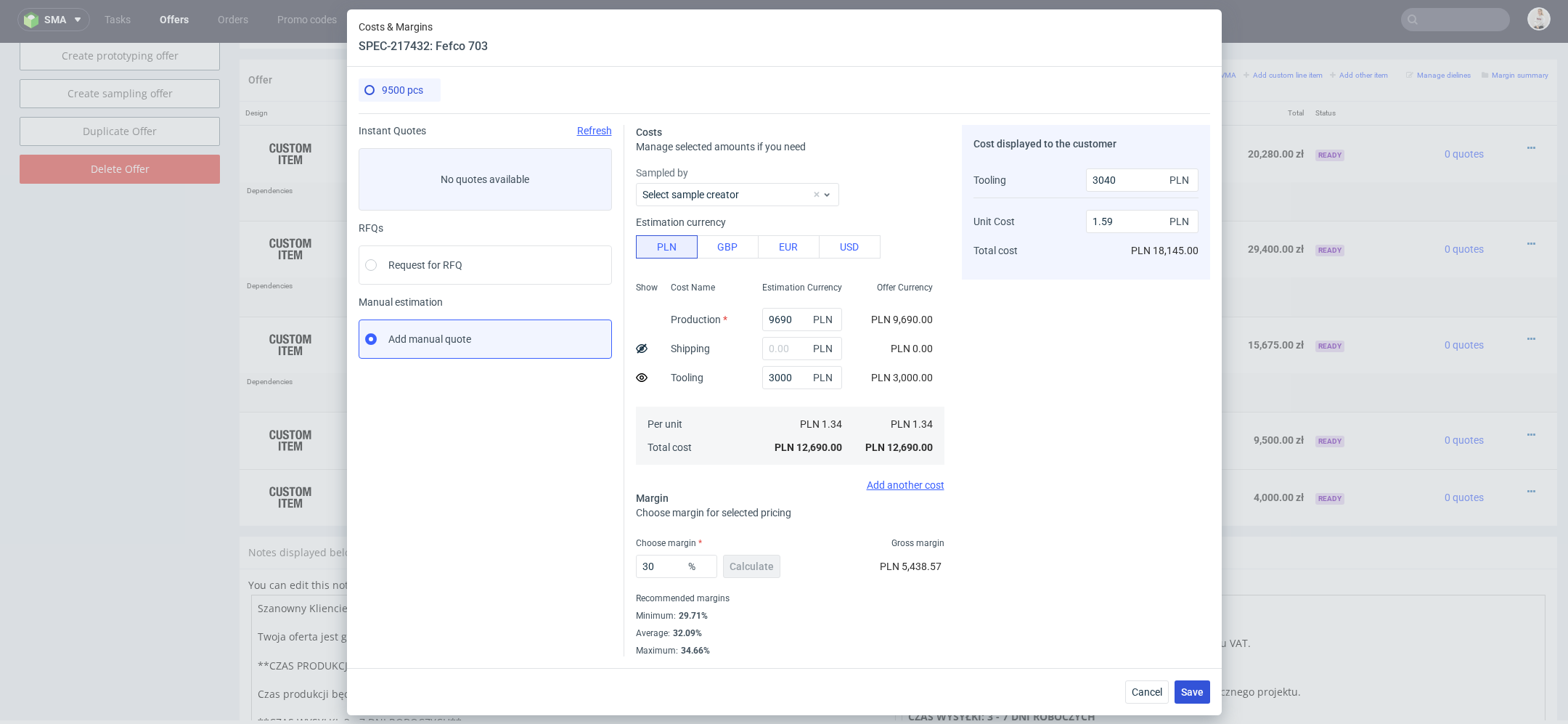
click at [1192, 697] on span "Save" at bounding box center [1192, 692] width 22 height 10
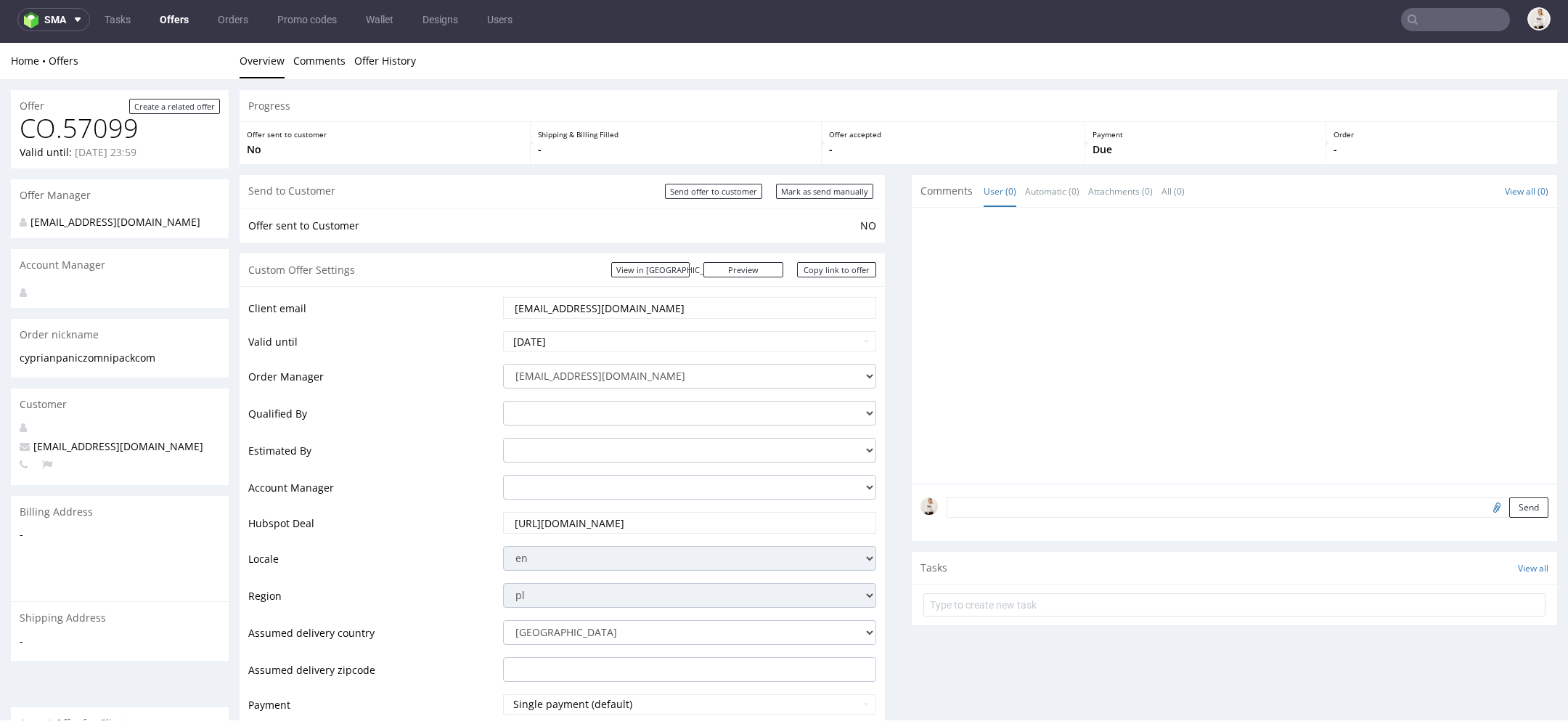
scroll to position [1054, 0]
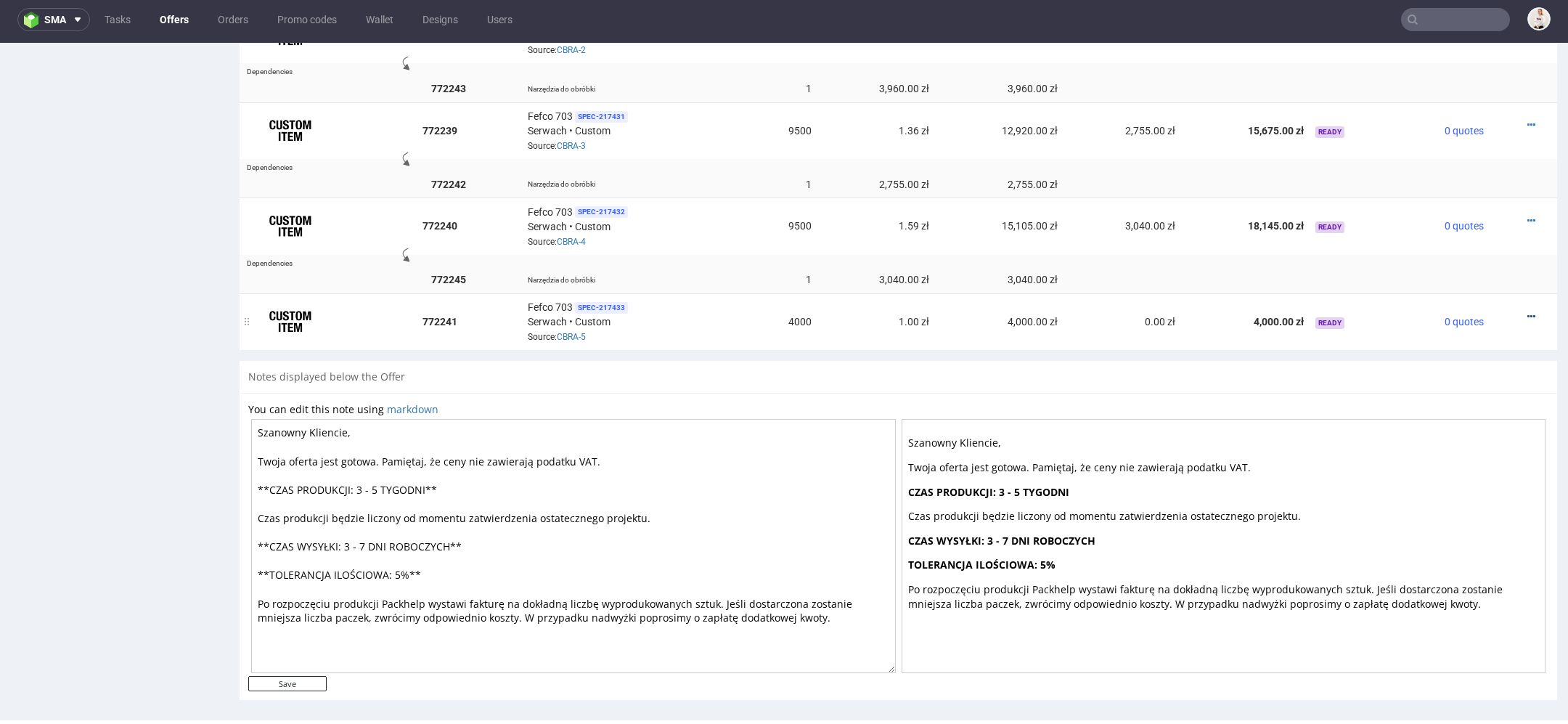
click at [1528, 311] on icon at bounding box center [1532, 316] width 8 height 10
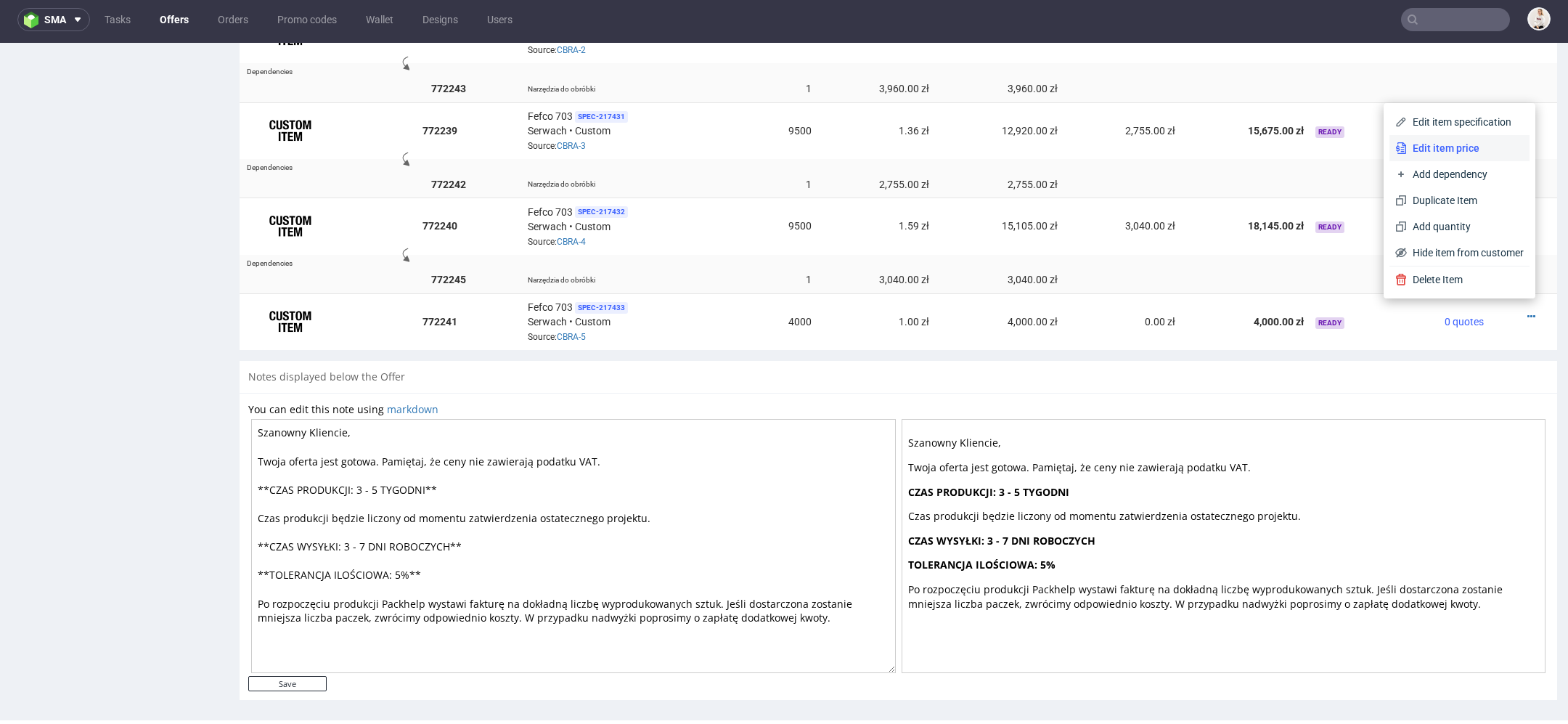
click at [1450, 146] on span "Edit item price" at bounding box center [1465, 148] width 117 height 15
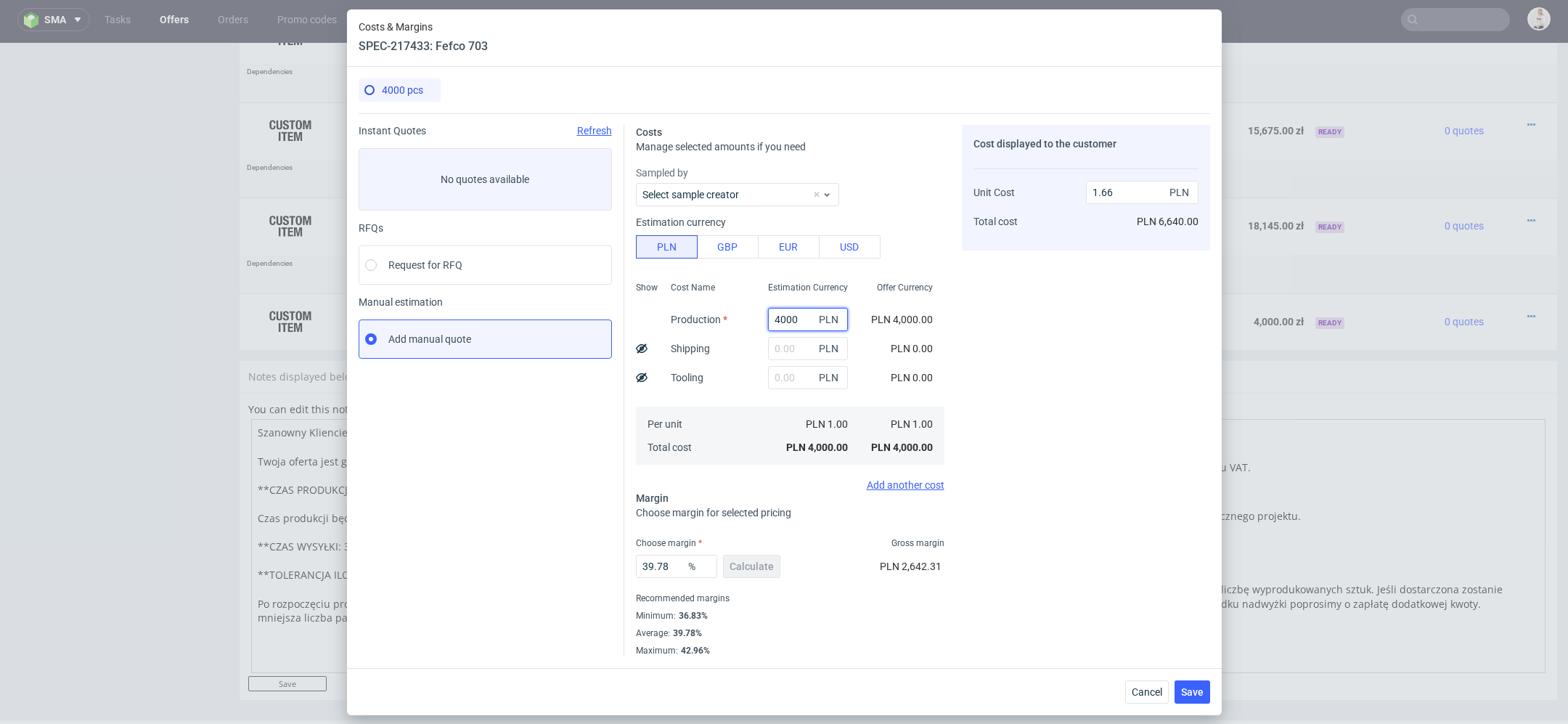
click at [794, 323] on input "4000" at bounding box center [808, 320] width 80 height 23
paste input "1372"
type input "13720"
click at [977, 334] on div "Cost displayed to the customer Unit Cost Total cost 1.66 PLN PLN 6,640.00" at bounding box center [1086, 390] width 248 height 532
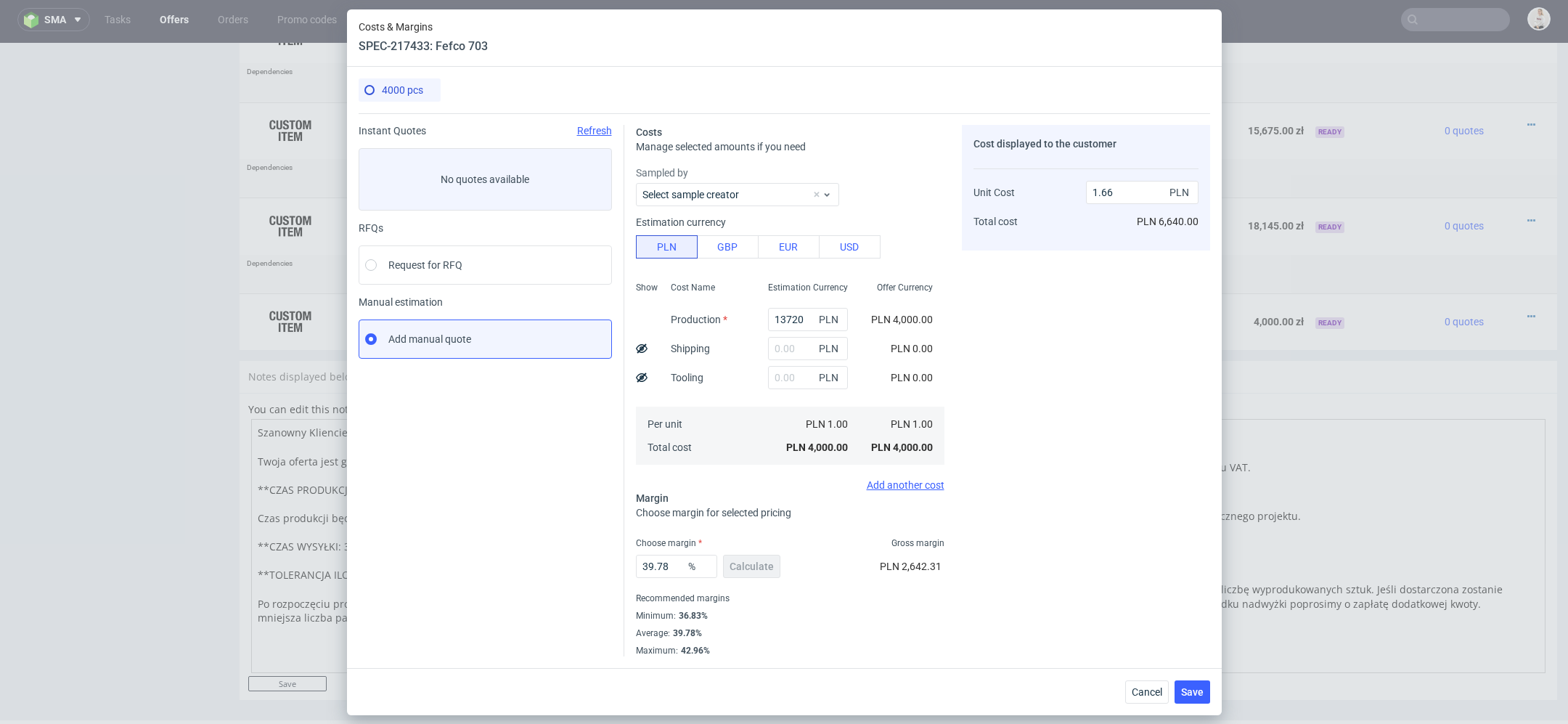
type input "5.7"
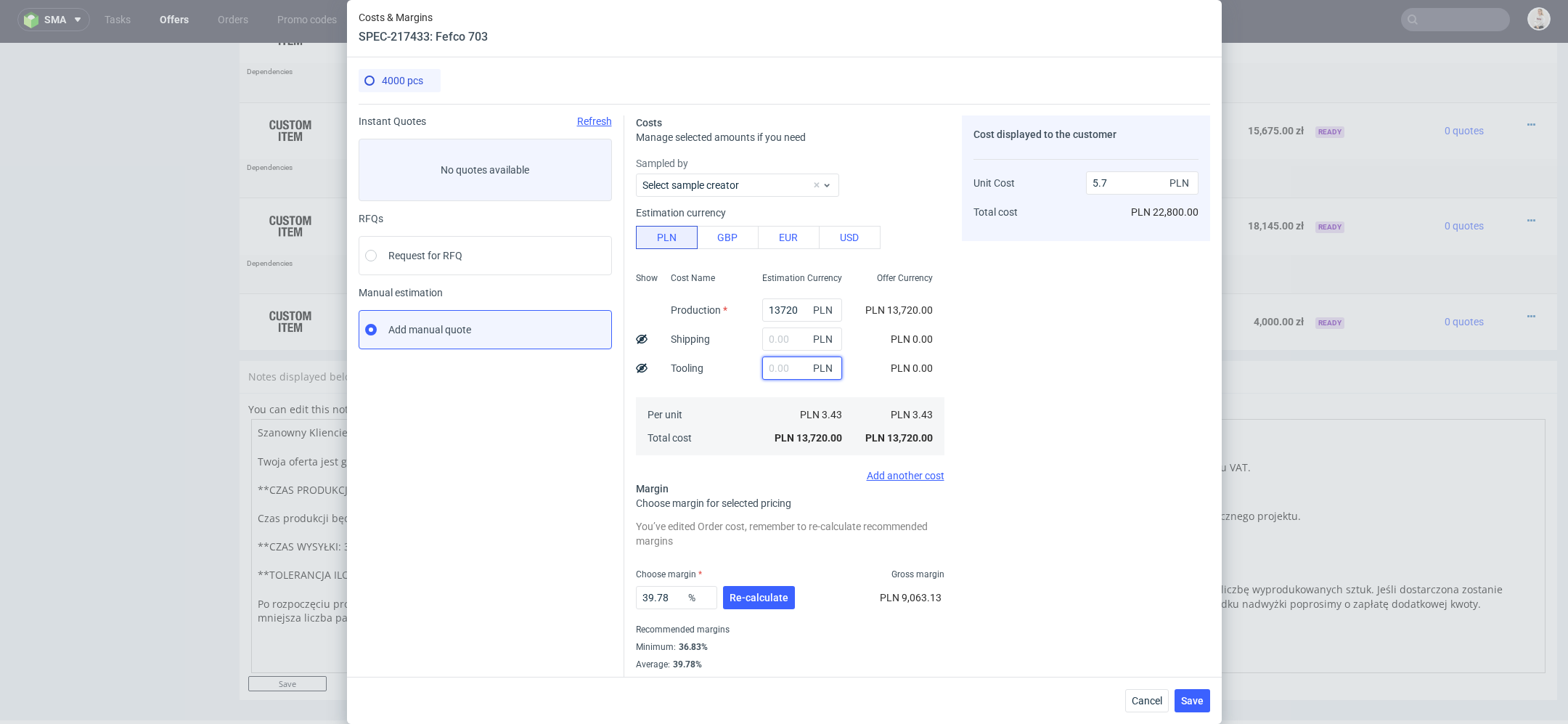
click at [778, 370] on input "text" at bounding box center [802, 368] width 80 height 23
type input "300"
type input "5.83"
type input "3000"
type input "6.94"
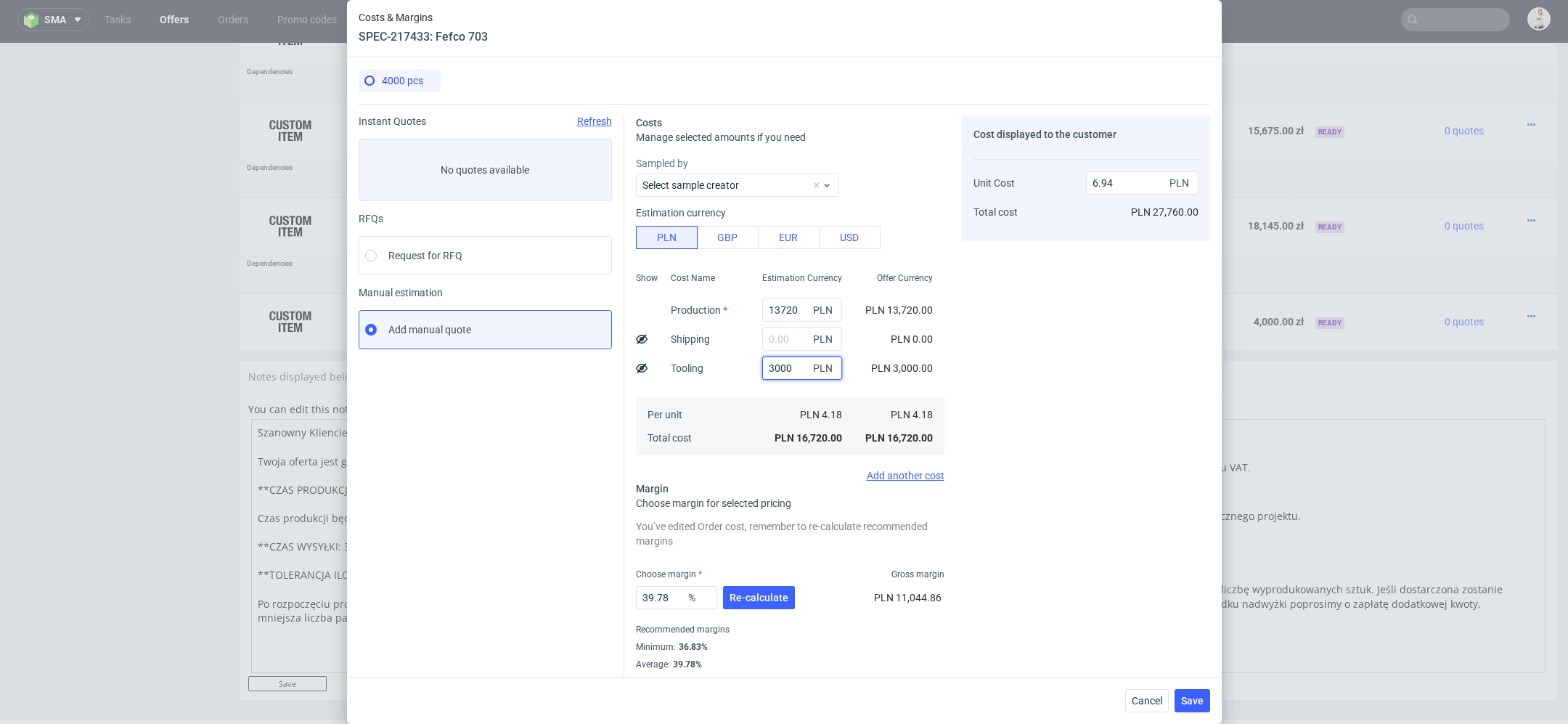
type input "3000"
click at [639, 370] on use at bounding box center [642, 367] width 12 height 9
type input "6.19"
click at [776, 595] on span "Re-calculate" at bounding box center [759, 597] width 59 height 10
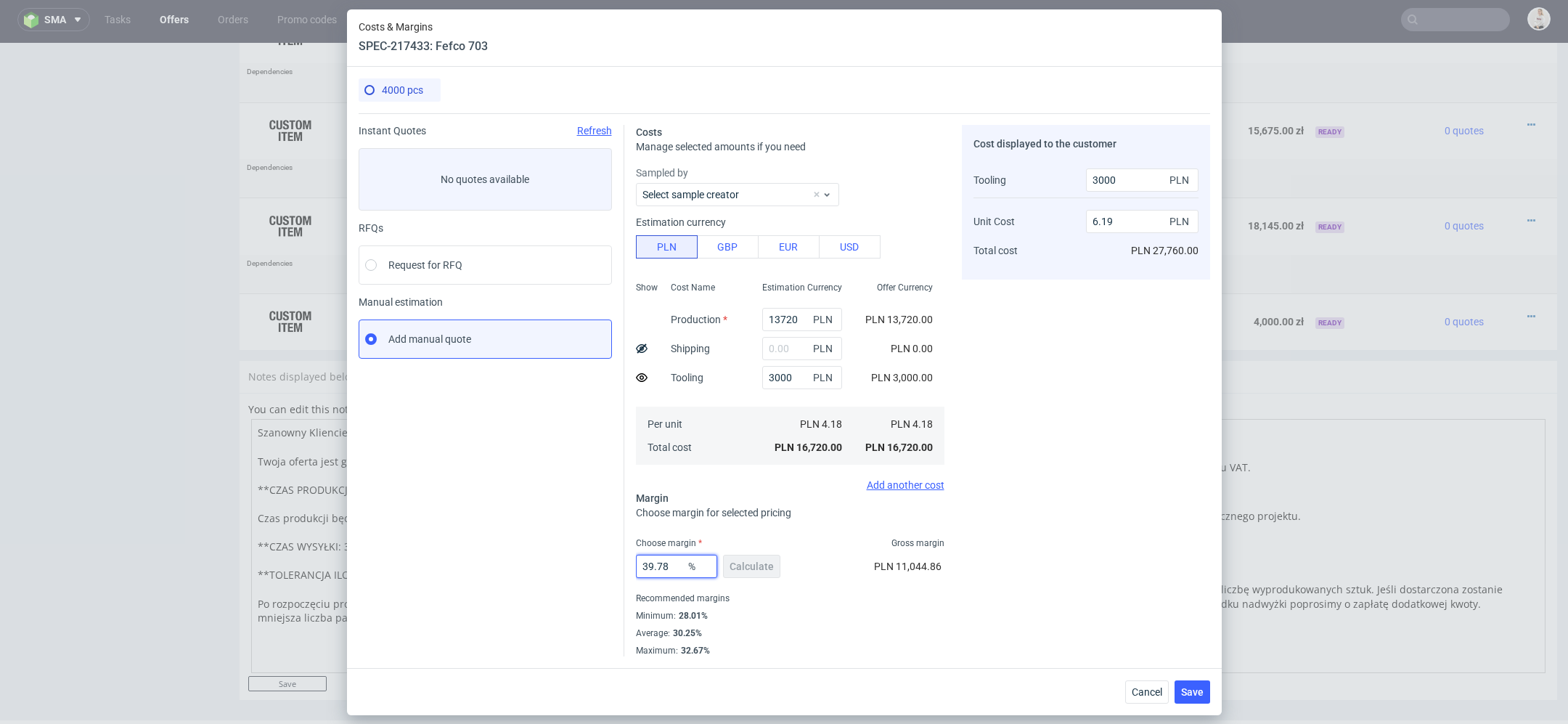
drag, startPoint x: 683, startPoint y: 559, endPoint x: 476, endPoint y: 551, distance: 207.2
click at [476, 551] on div "Instant Quotes Refresh No quotes available RFQs Request for RFQ Manual estimati…" at bounding box center [784, 385] width 851 height 543
drag, startPoint x: 684, startPoint y: 567, endPoint x: 366, endPoint y: 529, distance: 320.3
click at [366, 529] on div "Instant Quotes Refresh No quotes available RFQs Request for RFQ Manual estimati…" at bounding box center [784, 385] width 851 height 543
type input "29"
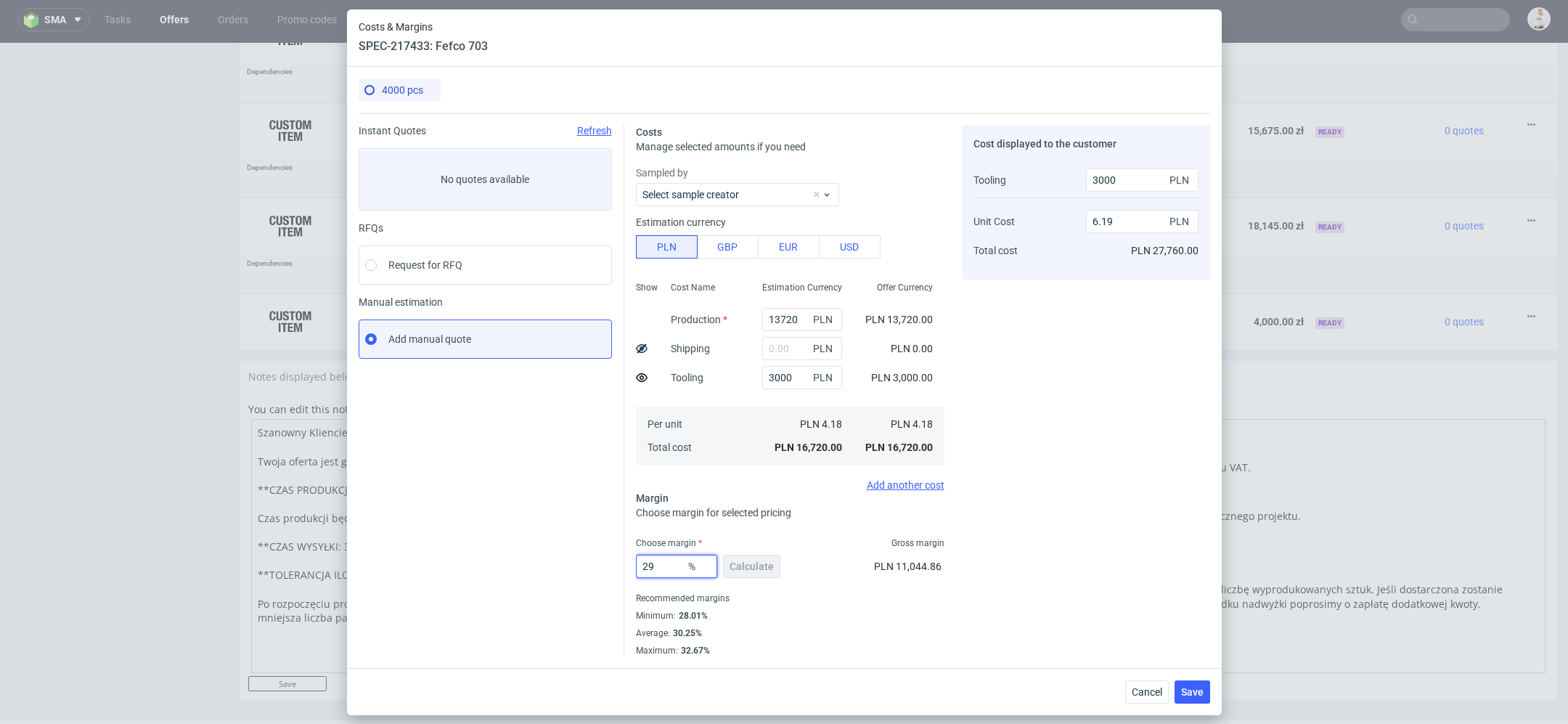
type input "5.14"
type input "29"
click at [1060, 464] on div "Cost displayed to the customer Tooling Unit Cost Total cost 3000 PLN 5.14 PLN P…" at bounding box center [1086, 390] width 248 height 532
click at [1200, 695] on span "Save" at bounding box center [1192, 692] width 22 height 10
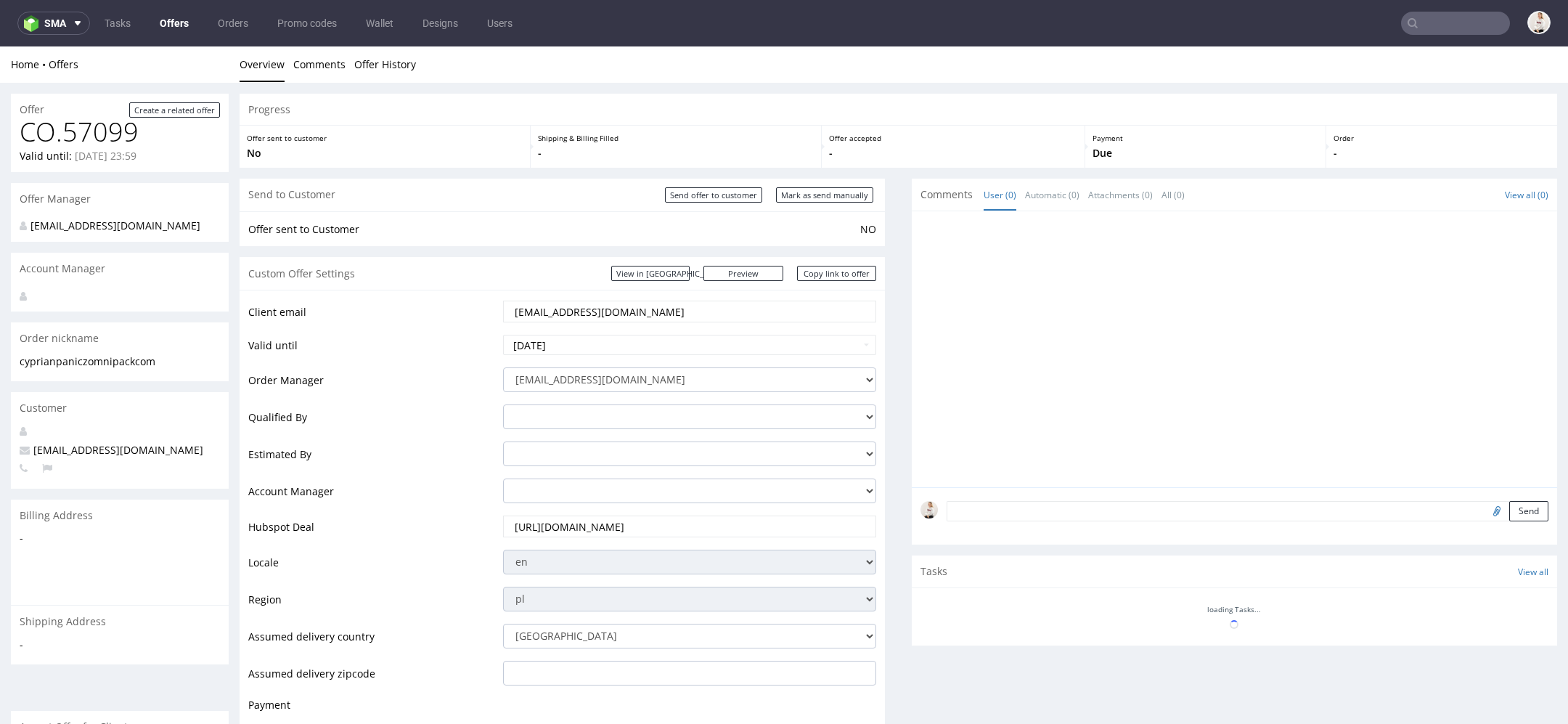
scroll to position [0, 0]
click at [821, 186] on div "Send to Customer Send offer to customer Mark as send manually" at bounding box center [562, 195] width 645 height 33
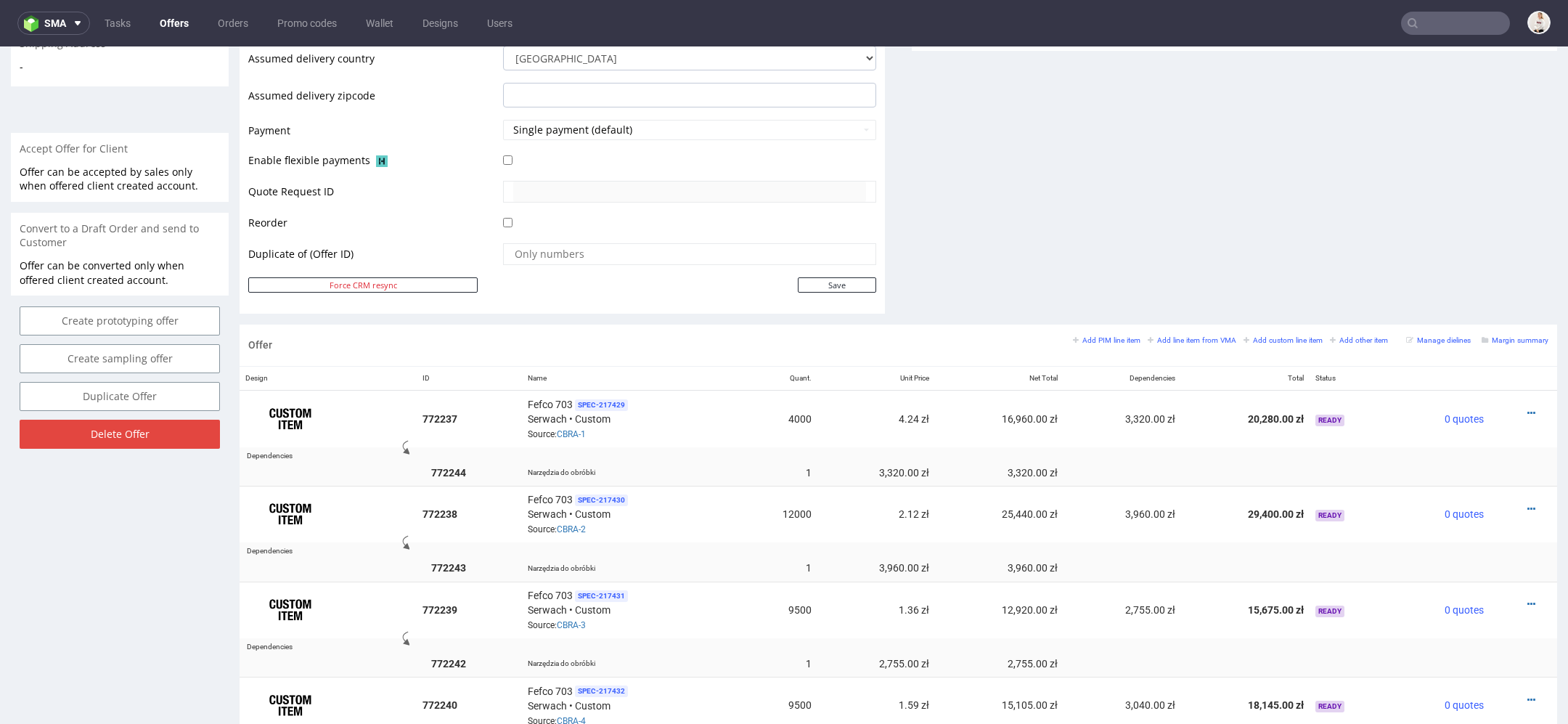
scroll to position [1091, 0]
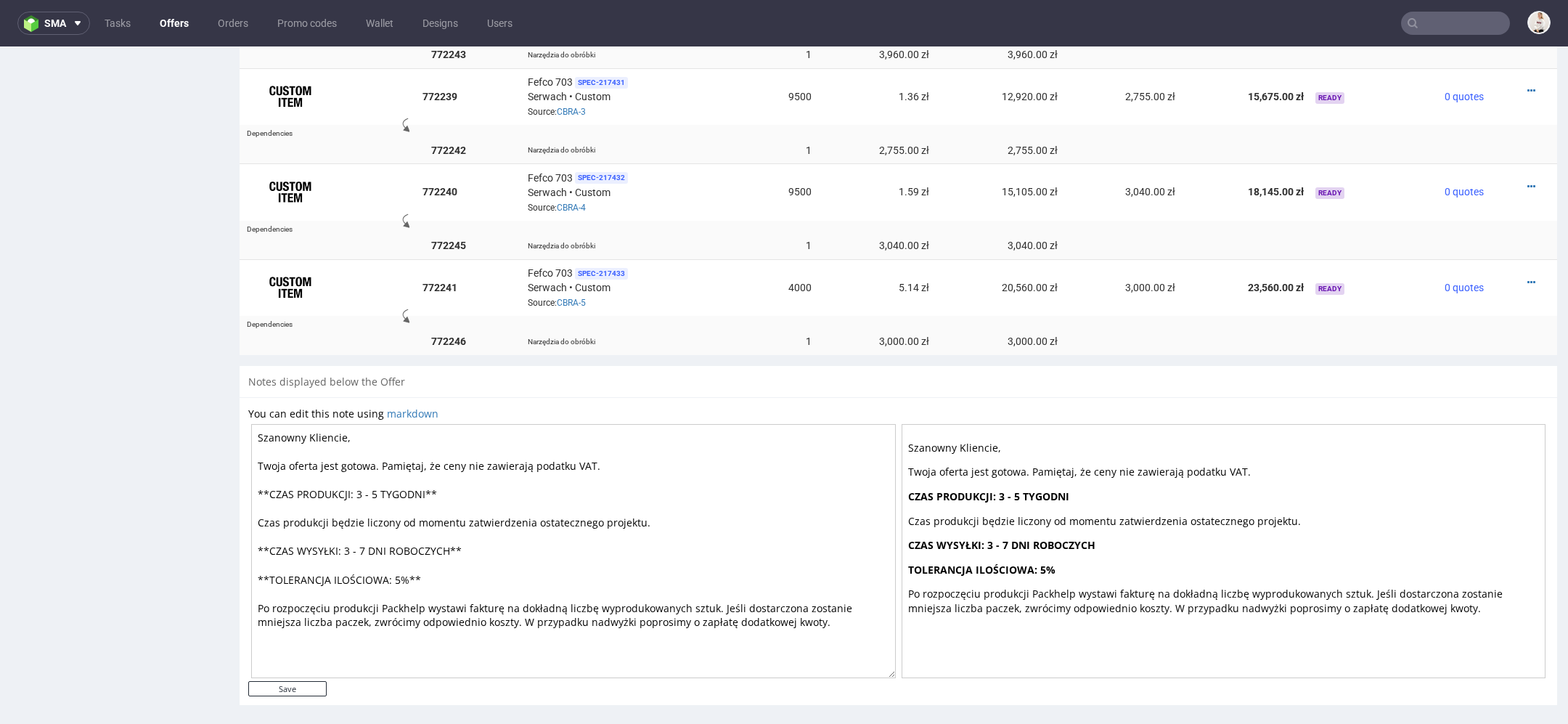
click at [381, 482] on textarea "Szanowny Kliencie, Twoja oferta jest gotowa. Pamiętaj, że ceny nie zawierają po…" at bounding box center [574, 551] width 645 height 254
click at [367, 543] on textarea "Szanowny Kliencie, Twoja oferta jest gotowa. Pamiętaj, że ceny nie zawierają po…" at bounding box center [574, 551] width 645 height 254
type textarea "Szanowny Kliencie, Twoja oferta jest gotowa. Pamiętaj, że ceny nie zawierają po…"
click at [297, 682] on input "Save" at bounding box center [287, 689] width 78 height 16
type input "In progress..."
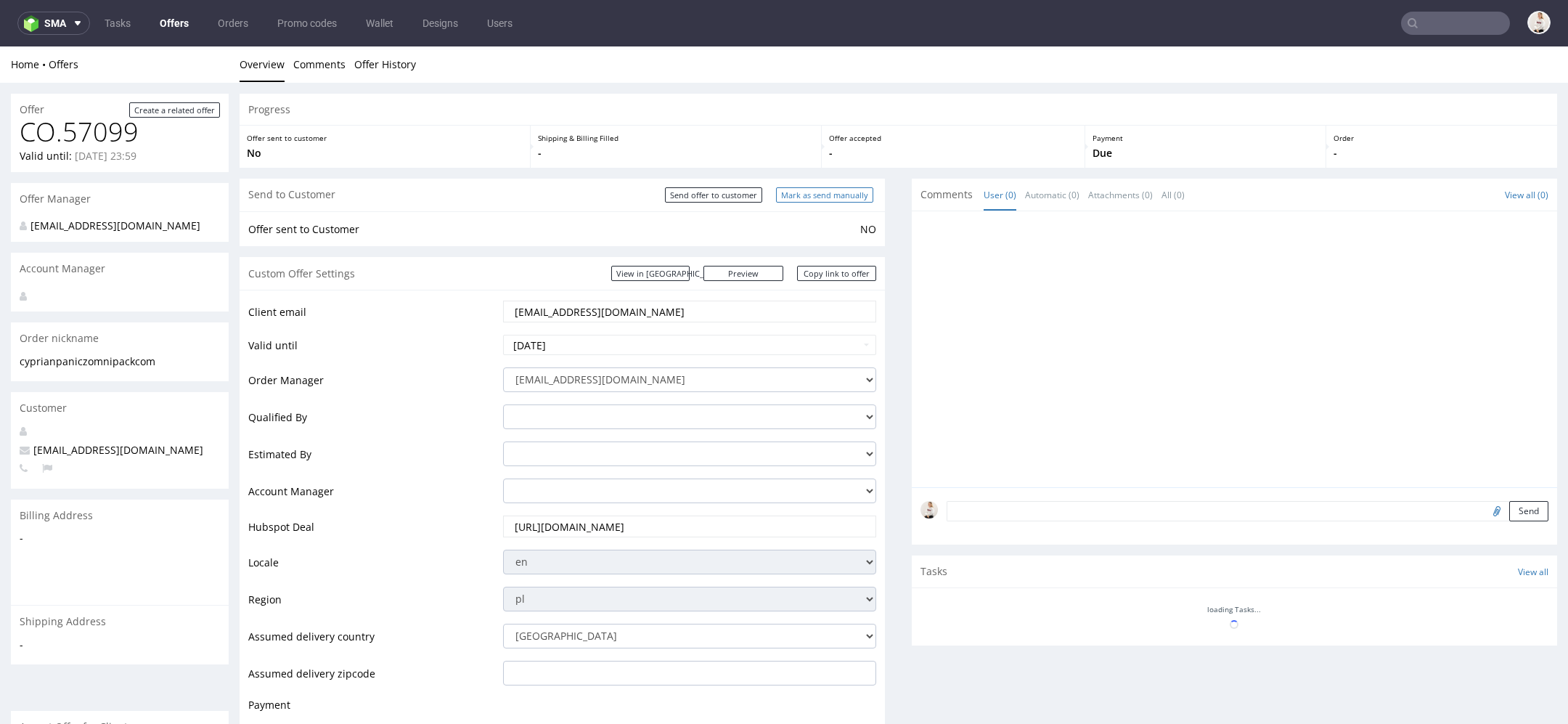
scroll to position [0, 0]
click at [842, 196] on input "Mark as send manually" at bounding box center [824, 195] width 97 height 16
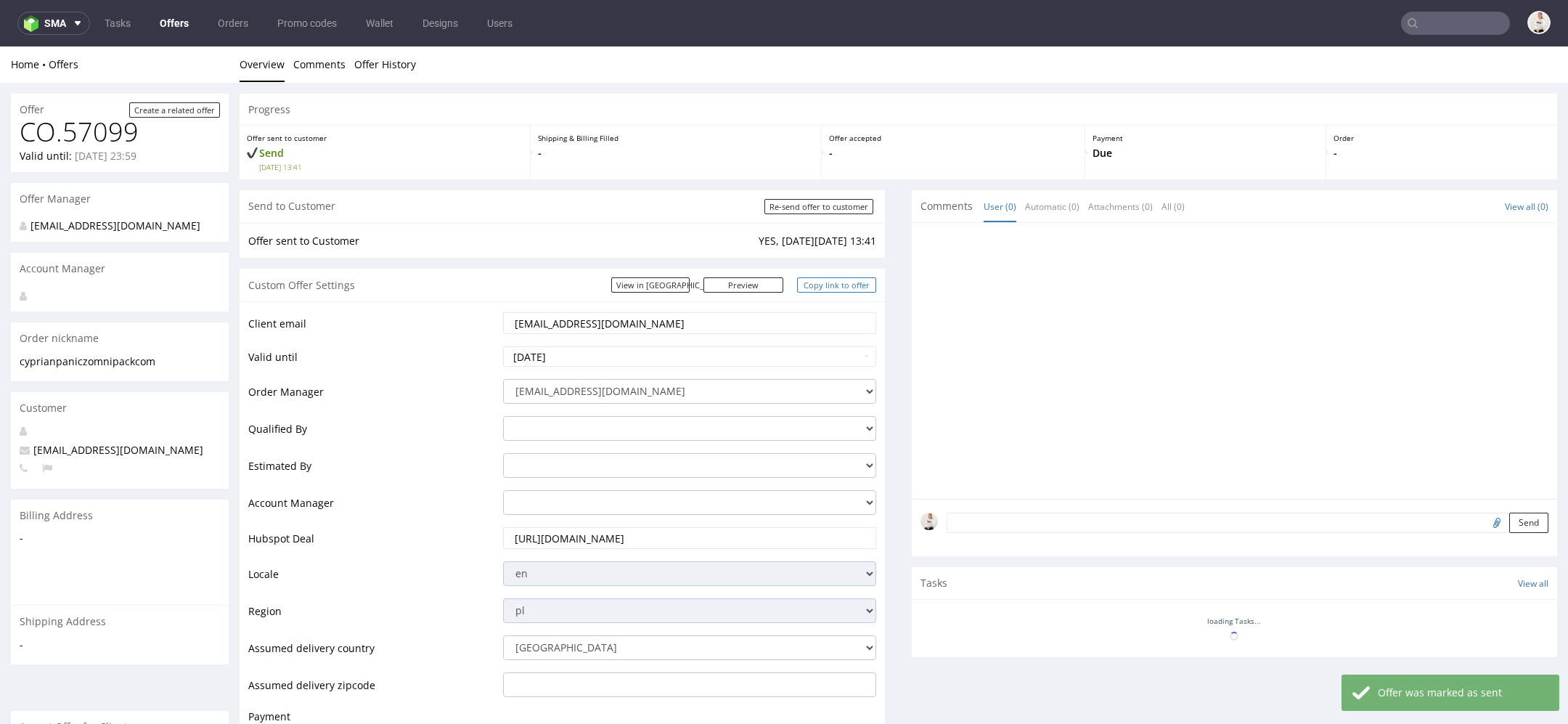
click at [830, 287] on link "Copy link to offer" at bounding box center [837, 285] width 80 height 16
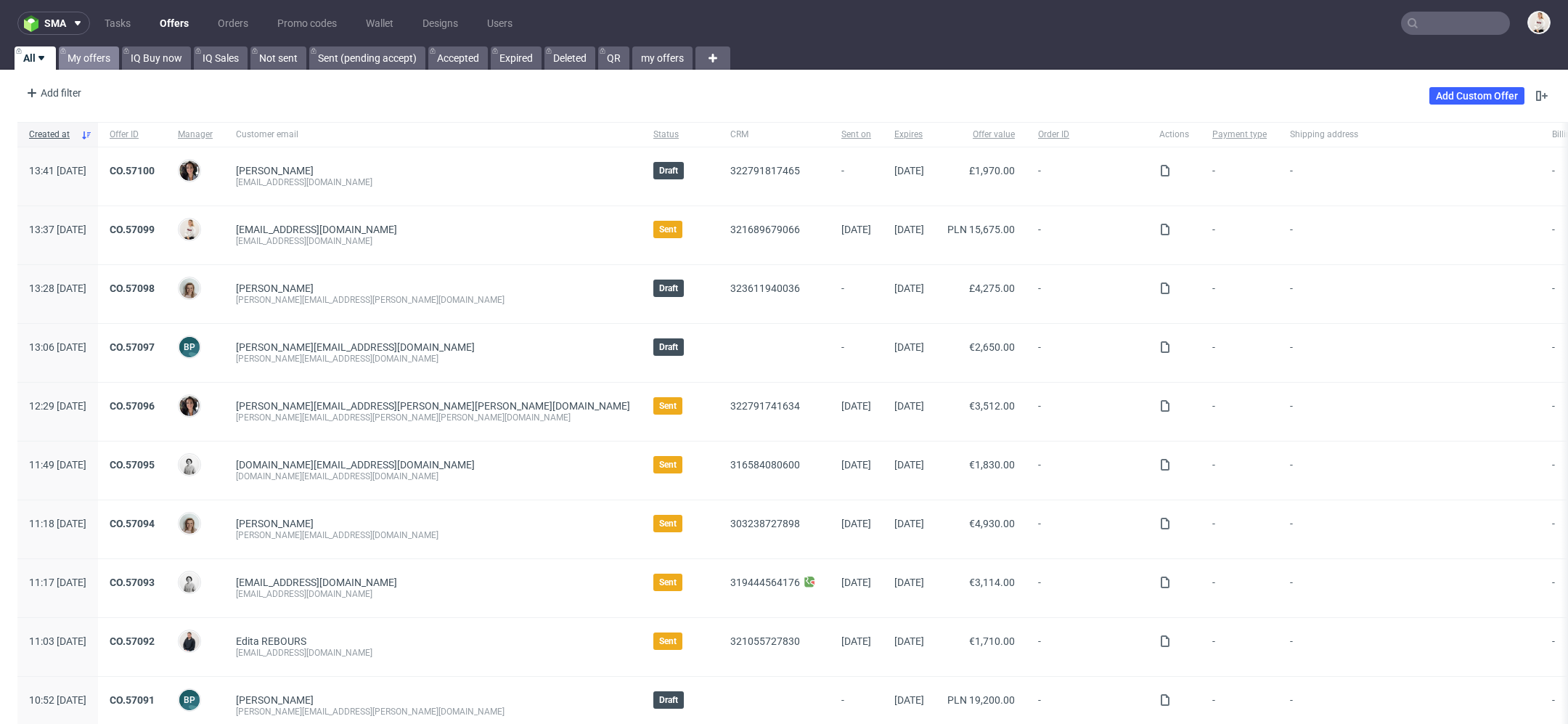
click at [103, 58] on link "My offers" at bounding box center [89, 58] width 60 height 23
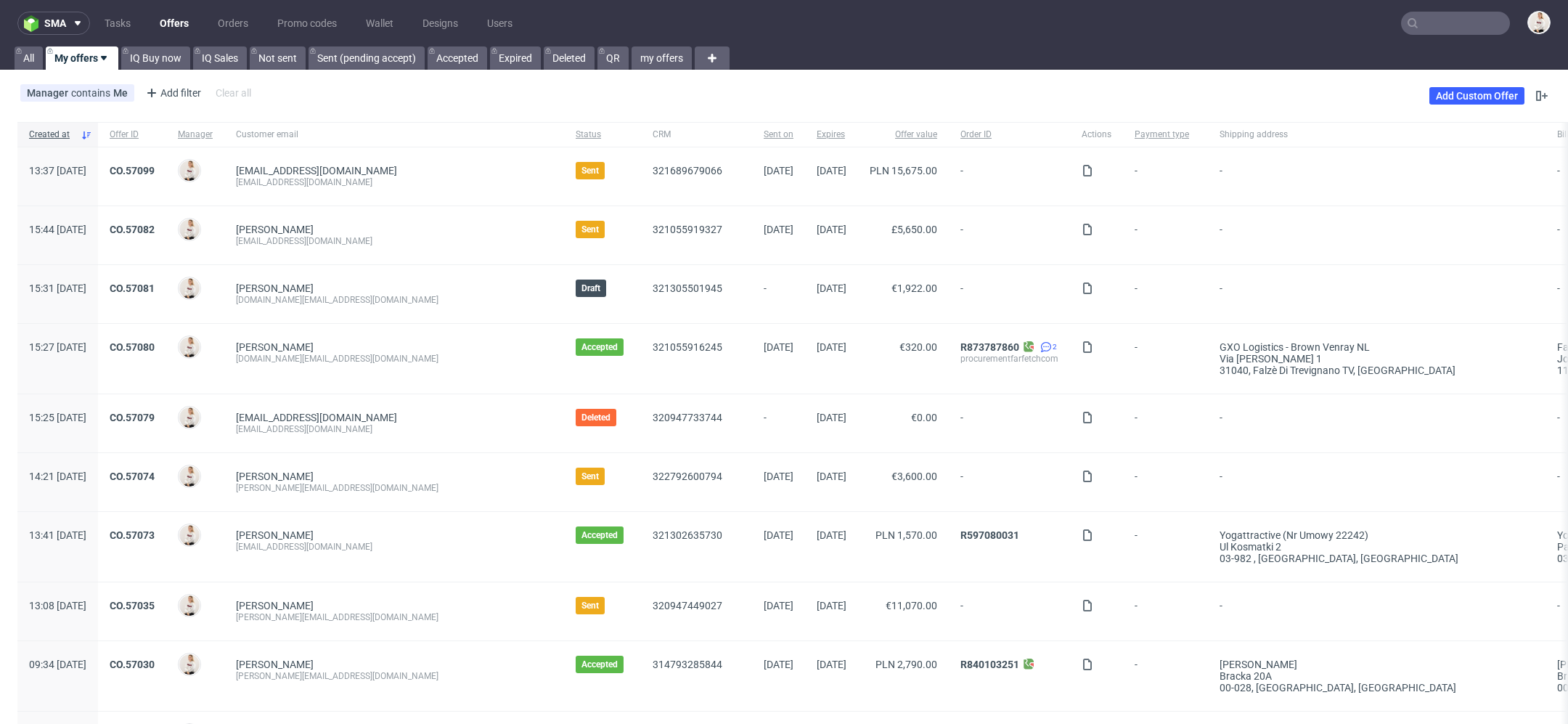
click at [1490, 106] on div "Add Custom Offer" at bounding box center [1491, 95] width 122 height 23
click at [1480, 95] on link "Add Custom Offer" at bounding box center [1478, 95] width 95 height 17
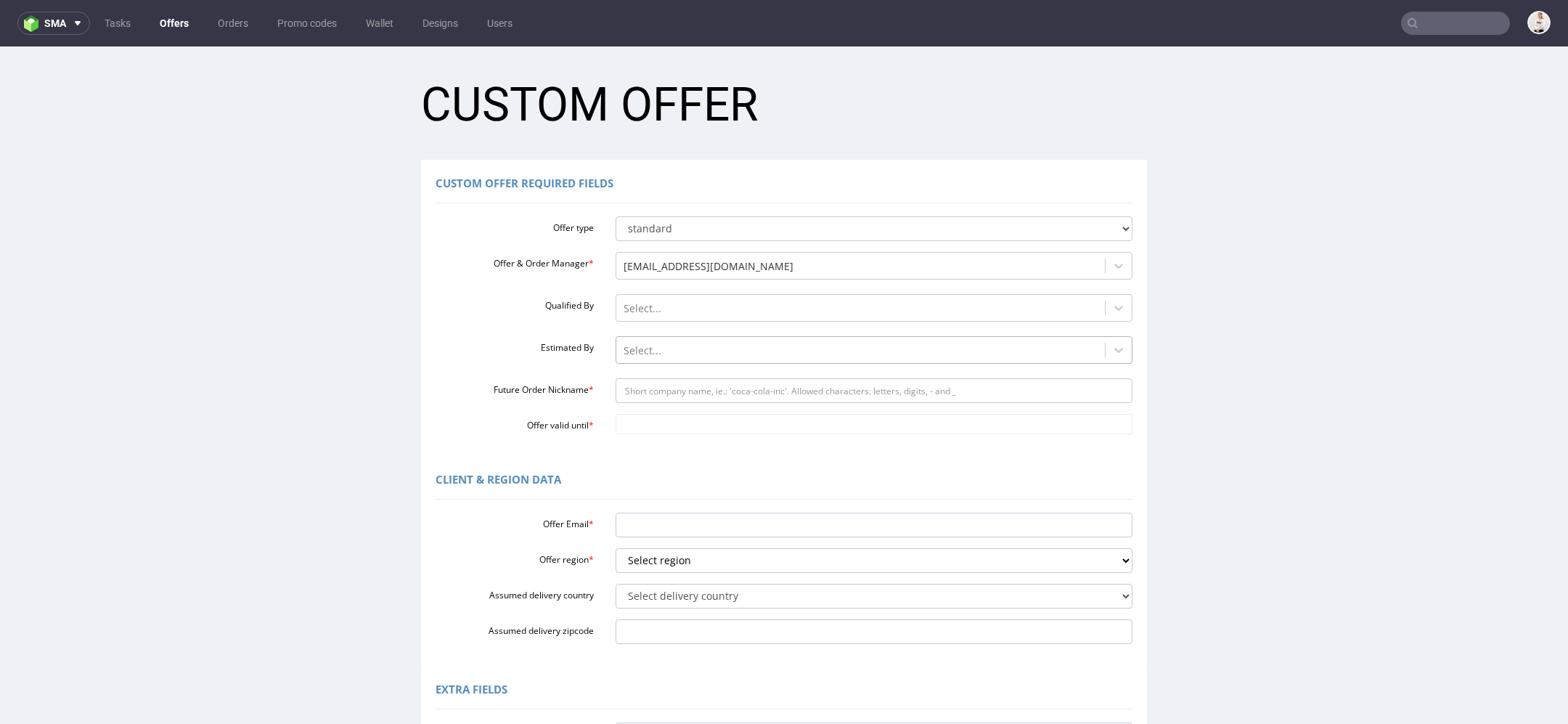
scroll to position [292, 0]
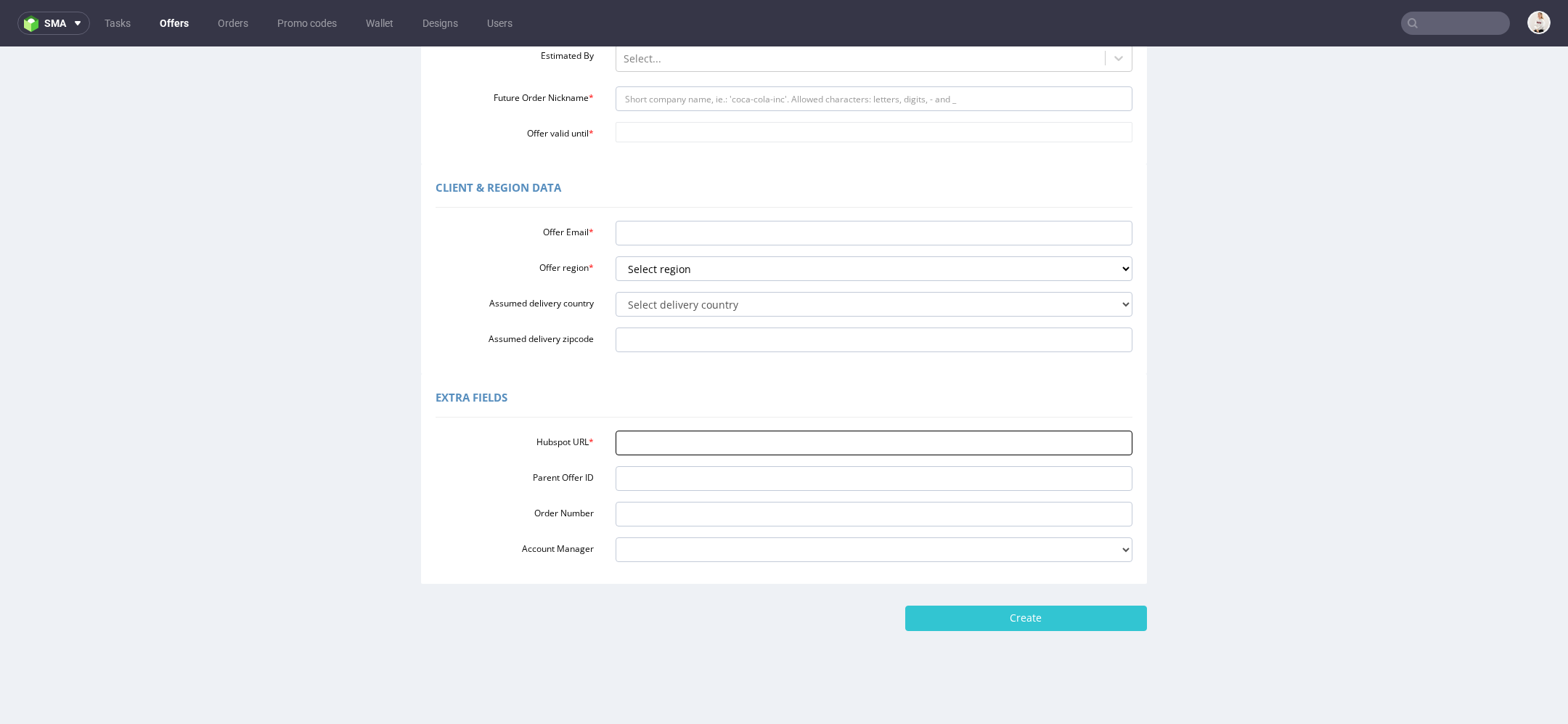
click at [761, 445] on input "Hubspot URL *" at bounding box center [874, 443] width 518 height 25
paste input "[URL][DOMAIN_NAME]"
type input "[URL][DOMAIN_NAME]"
click at [752, 409] on div "Extra Fields" at bounding box center [784, 400] width 697 height 35
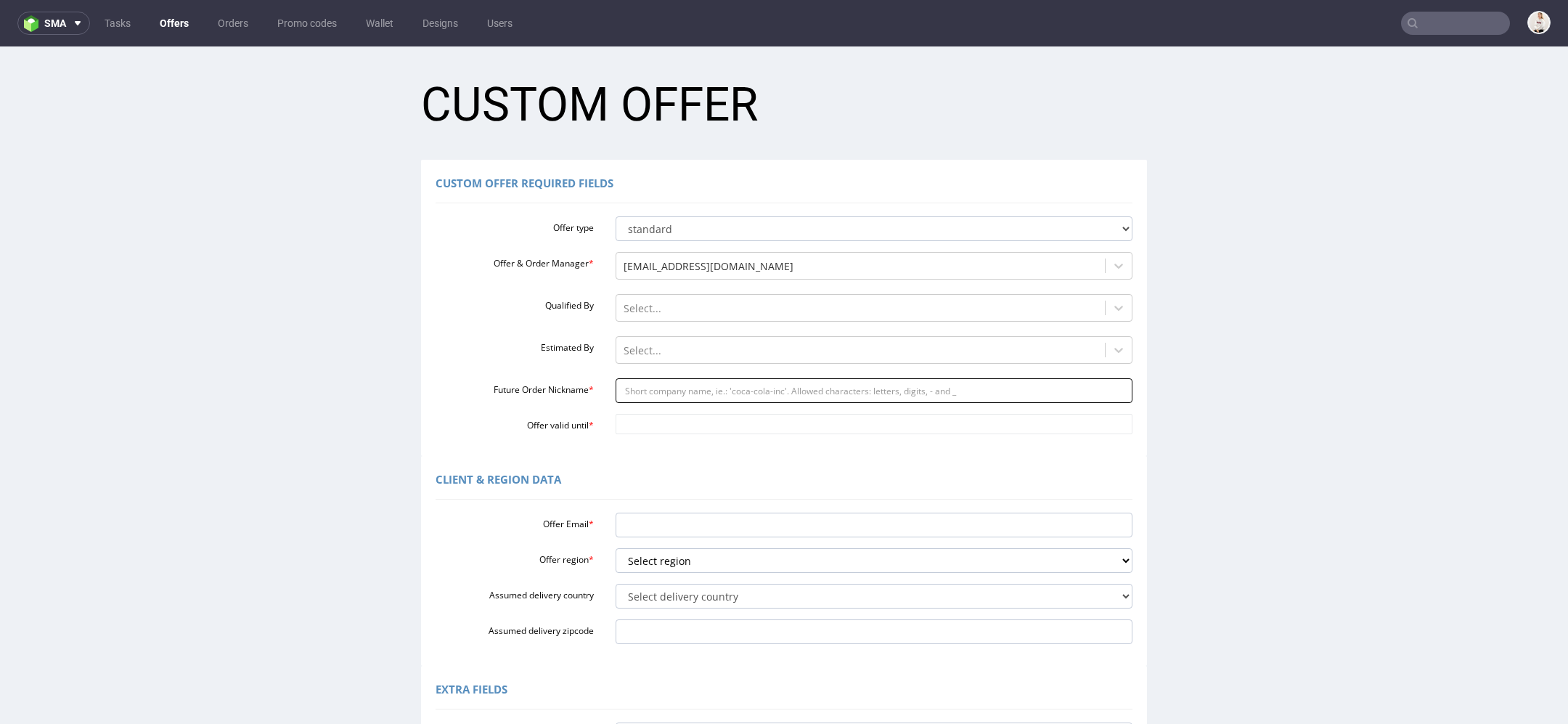
click at [717, 393] on input "Future Order Nickname *" at bounding box center [874, 390] width 518 height 25
paste input "nicolasgoldsheynat"
type input "nicolasgoldsheynat"
click at [655, 433] on input "Offer valid until *" at bounding box center [874, 424] width 518 height 21
click at [755, 330] on td "18" at bounding box center [754, 338] width 22 height 22
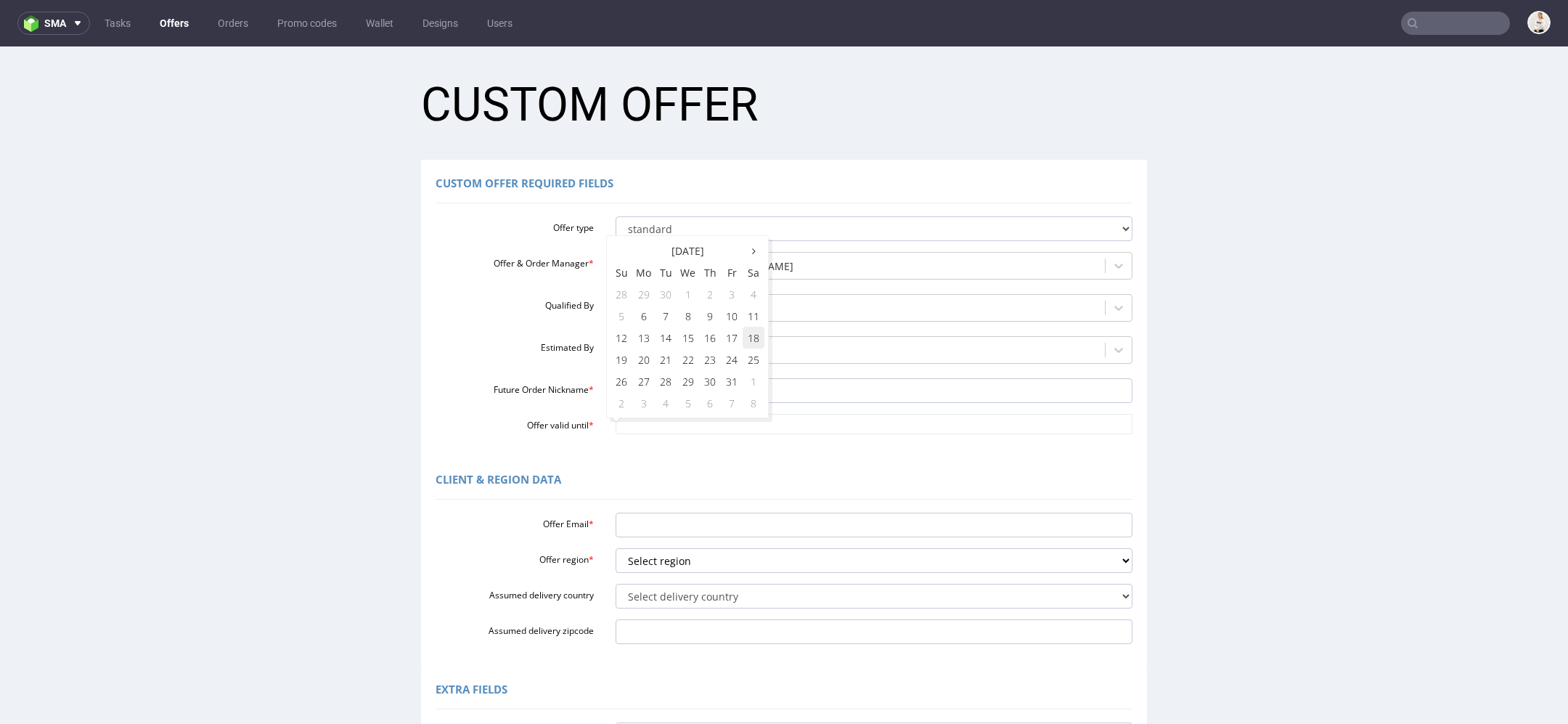
type input "[DATE]"
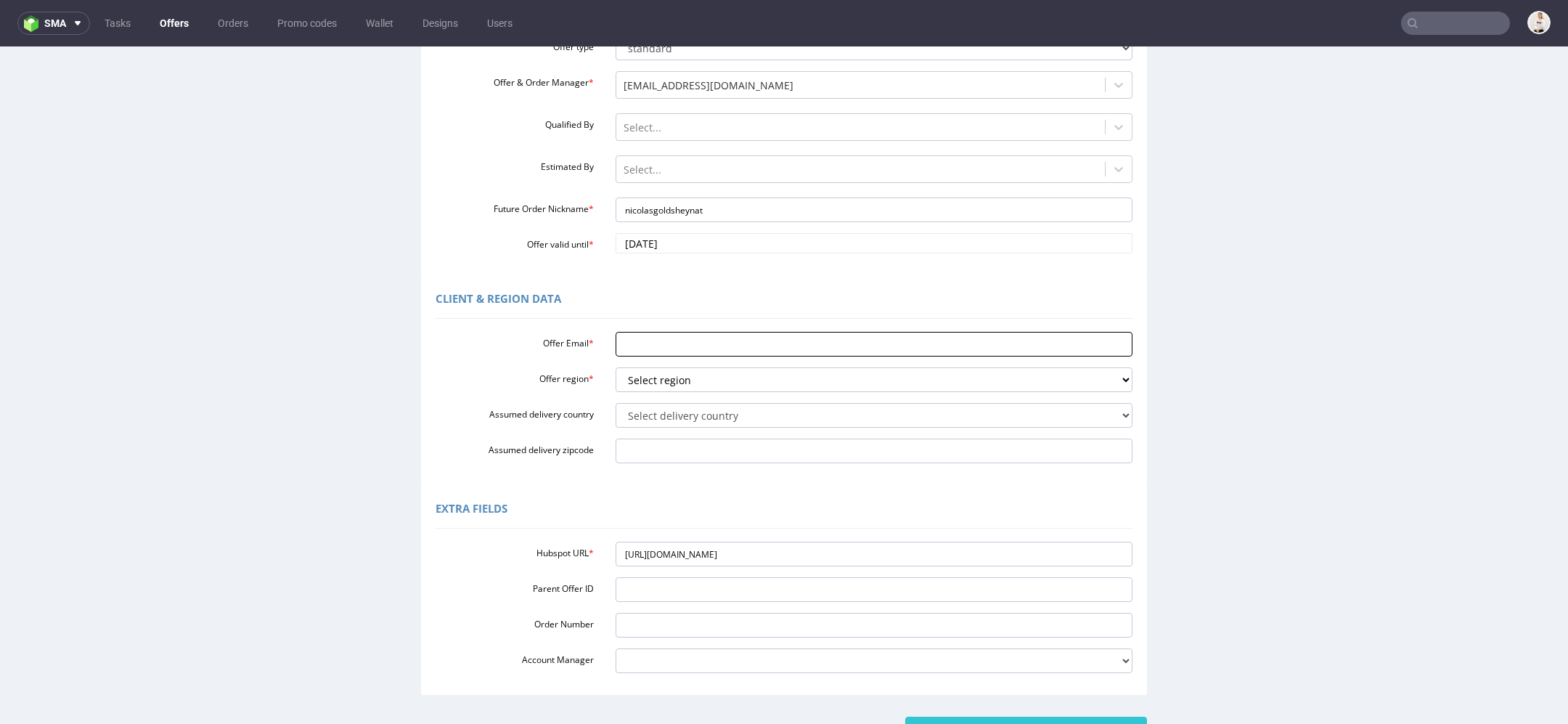
scroll to position [198, 0]
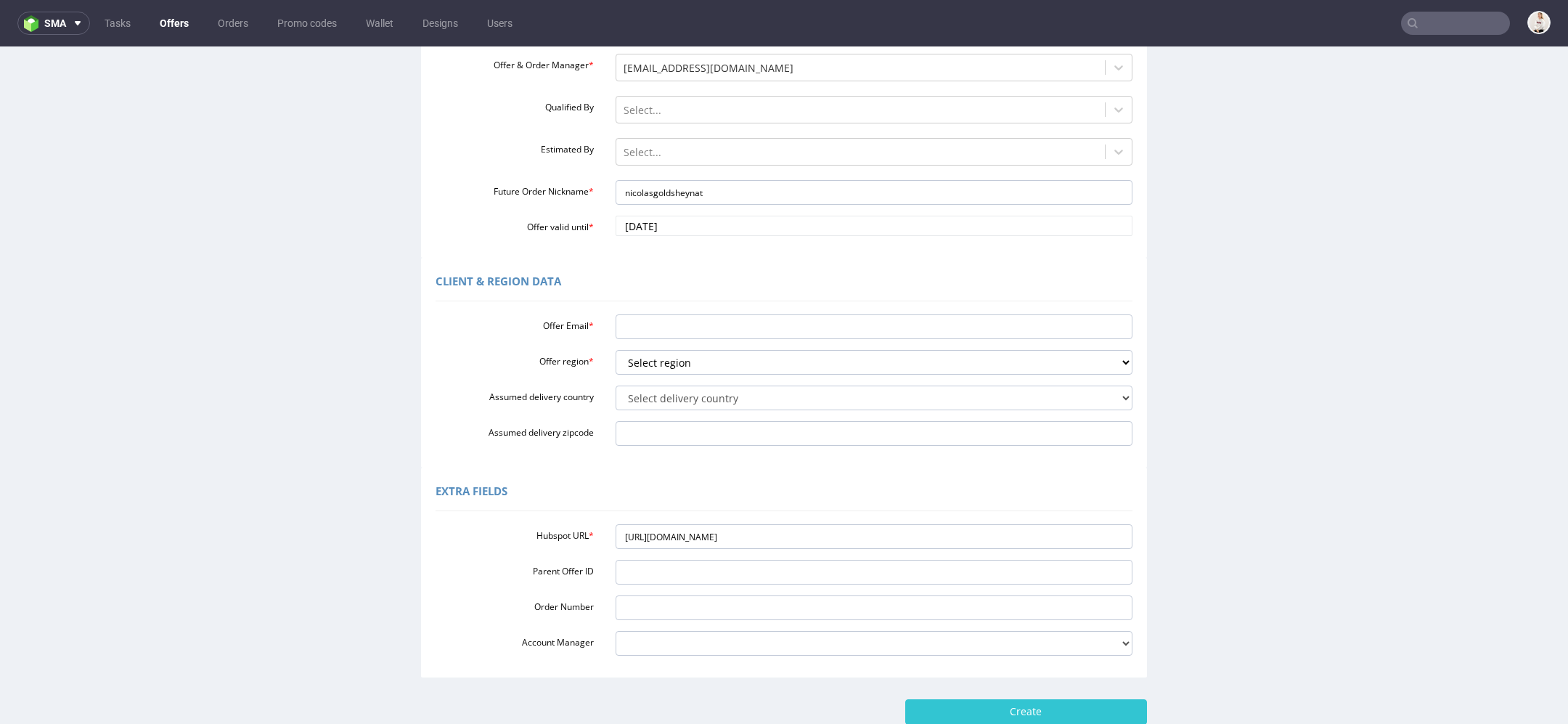
click at [678, 339] on div "Offer Email * Offer region * Select region eu gb de pl cz fr it es Assumed deli…" at bounding box center [784, 376] width 697 height 137
click at [666, 329] on input "Offer Email *" at bounding box center [874, 327] width 518 height 25
paste input "[DOMAIN_NAME][EMAIL_ADDRESS][PERSON_NAME][DOMAIN_NAME]"
type input "[DOMAIN_NAME][EMAIL_ADDRESS][PERSON_NAME][DOMAIN_NAME]"
click at [666, 353] on select "Select region eu gb de pl cz fr it es" at bounding box center [874, 362] width 518 height 25
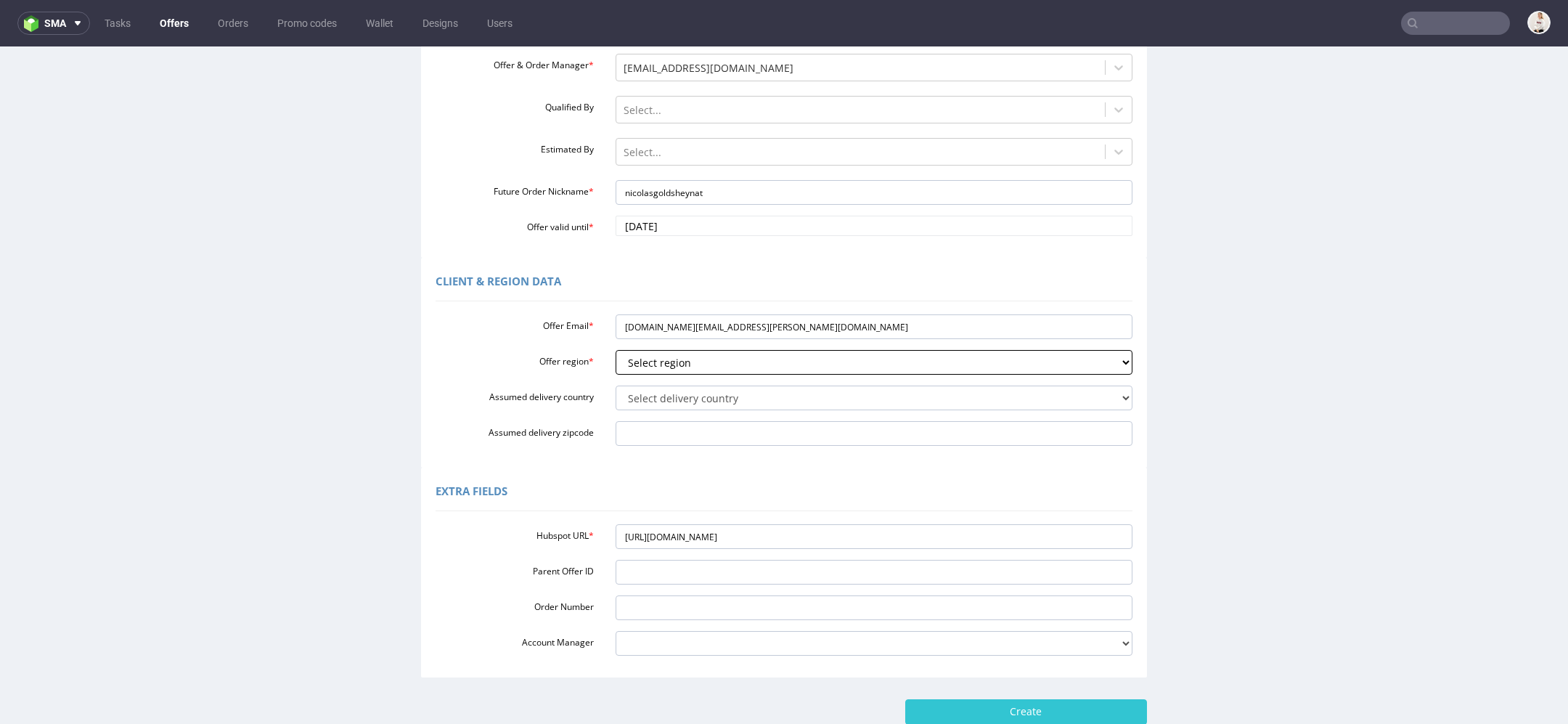
click at [684, 370] on select "Select region eu gb de pl cz fr it es" at bounding box center [874, 362] width 518 height 25
select select "eu"
click at [616, 350] on select "Select region eu gb de pl cz fr it es" at bounding box center [874, 362] width 518 height 25
click at [675, 401] on select "Select delivery country [GEOGRAPHIC_DATA] [GEOGRAPHIC_DATA] [GEOGRAPHIC_DATA] […" at bounding box center [874, 398] width 518 height 25
select select "12"
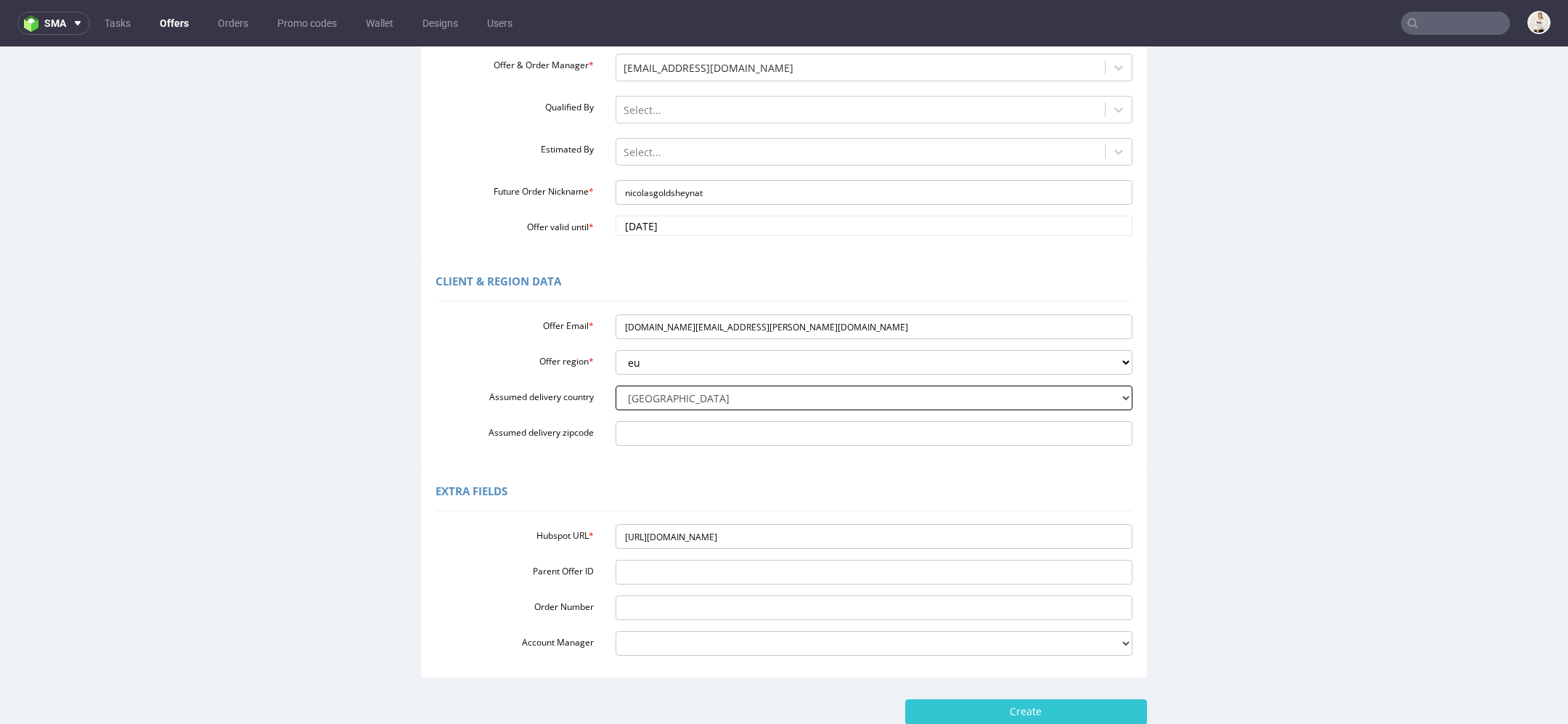
click at [616, 385] on select "Select delivery country [GEOGRAPHIC_DATA] [GEOGRAPHIC_DATA] [GEOGRAPHIC_DATA] […" at bounding box center [874, 398] width 518 height 25
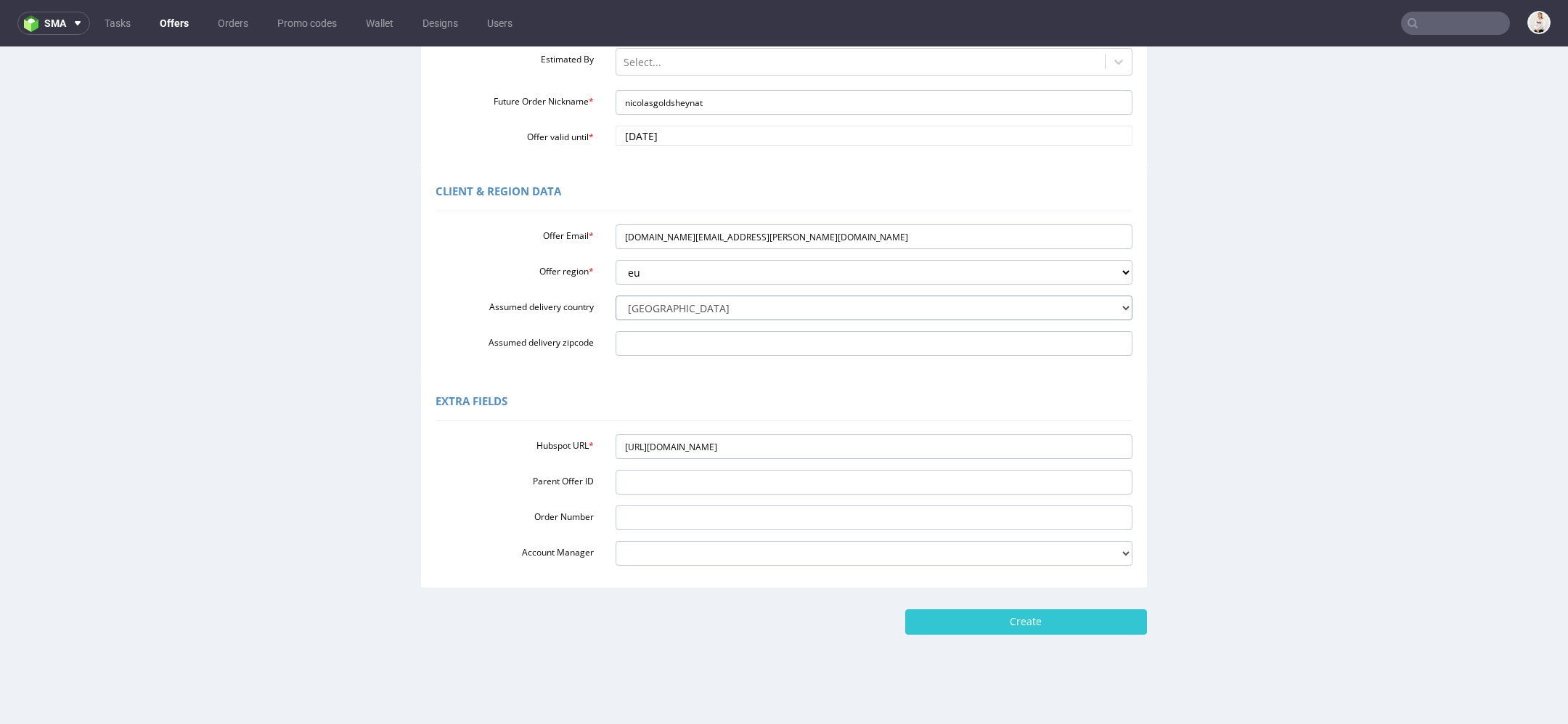
scroll to position [292, 0]
click at [1310, 364] on div "Client & Region data Offer Email * [DOMAIN_NAME][EMAIL_ADDRESS][DOMAIN_NAME] Of…" at bounding box center [784, 269] width 1561 height 210
click at [985, 620] on input "Create" at bounding box center [1026, 618] width 242 height 25
type input "Please wait..."
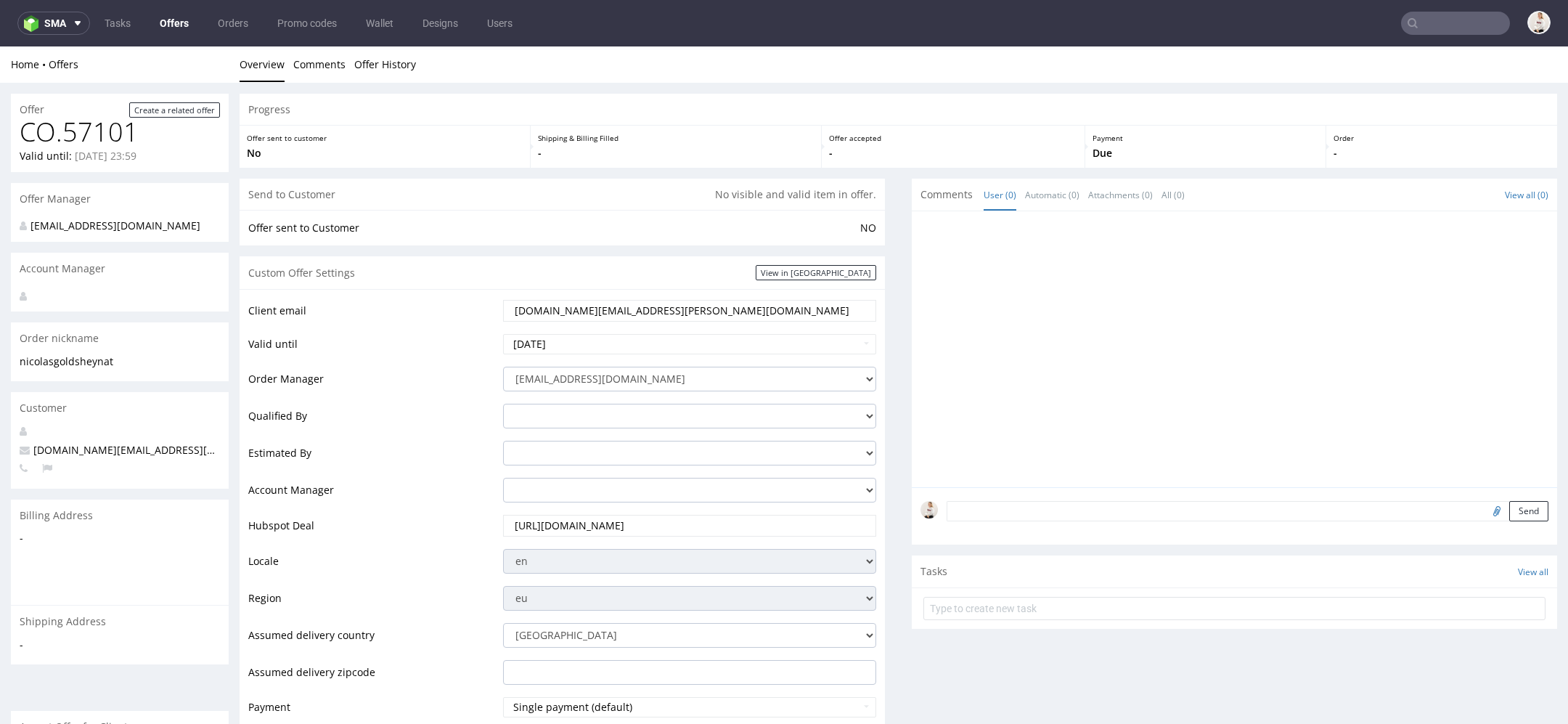
scroll to position [619, 0]
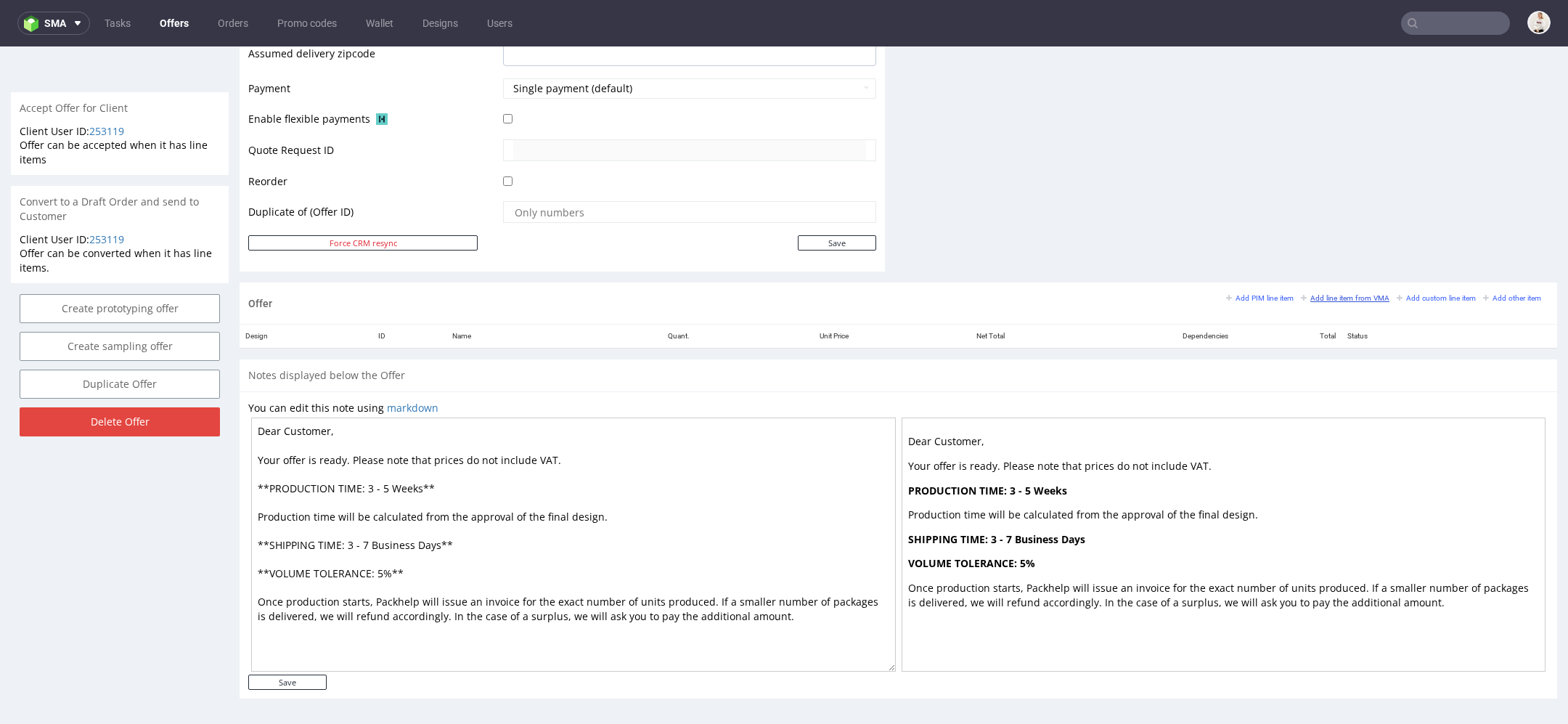
click at [1312, 296] on small "Add line item from VMA" at bounding box center [1345, 298] width 89 height 8
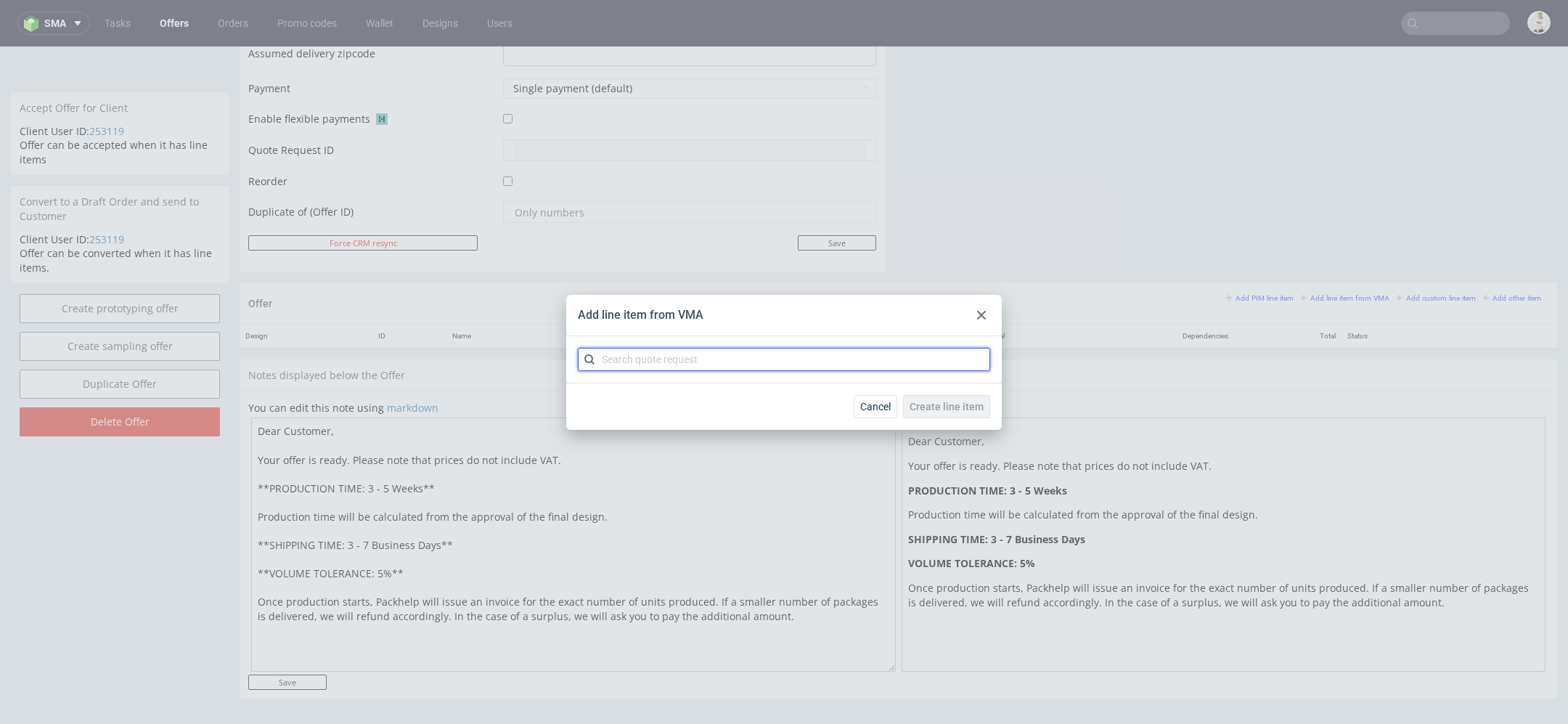
click at [924, 362] on input "text" at bounding box center [784, 359] width 413 height 23
paste input "CBSG"
type input "CBSG"
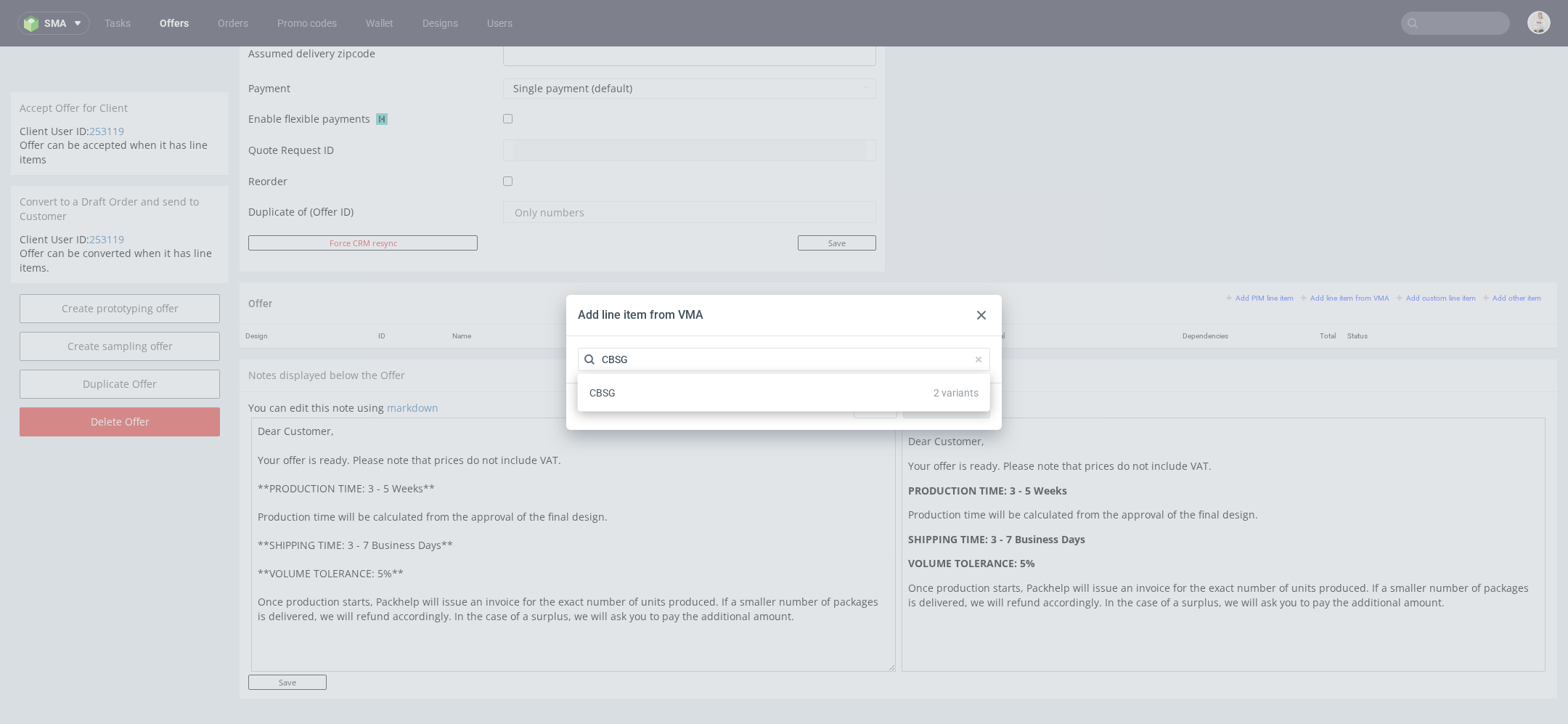
click at [750, 400] on div "CBSG 2 variants" at bounding box center [784, 393] width 401 height 26
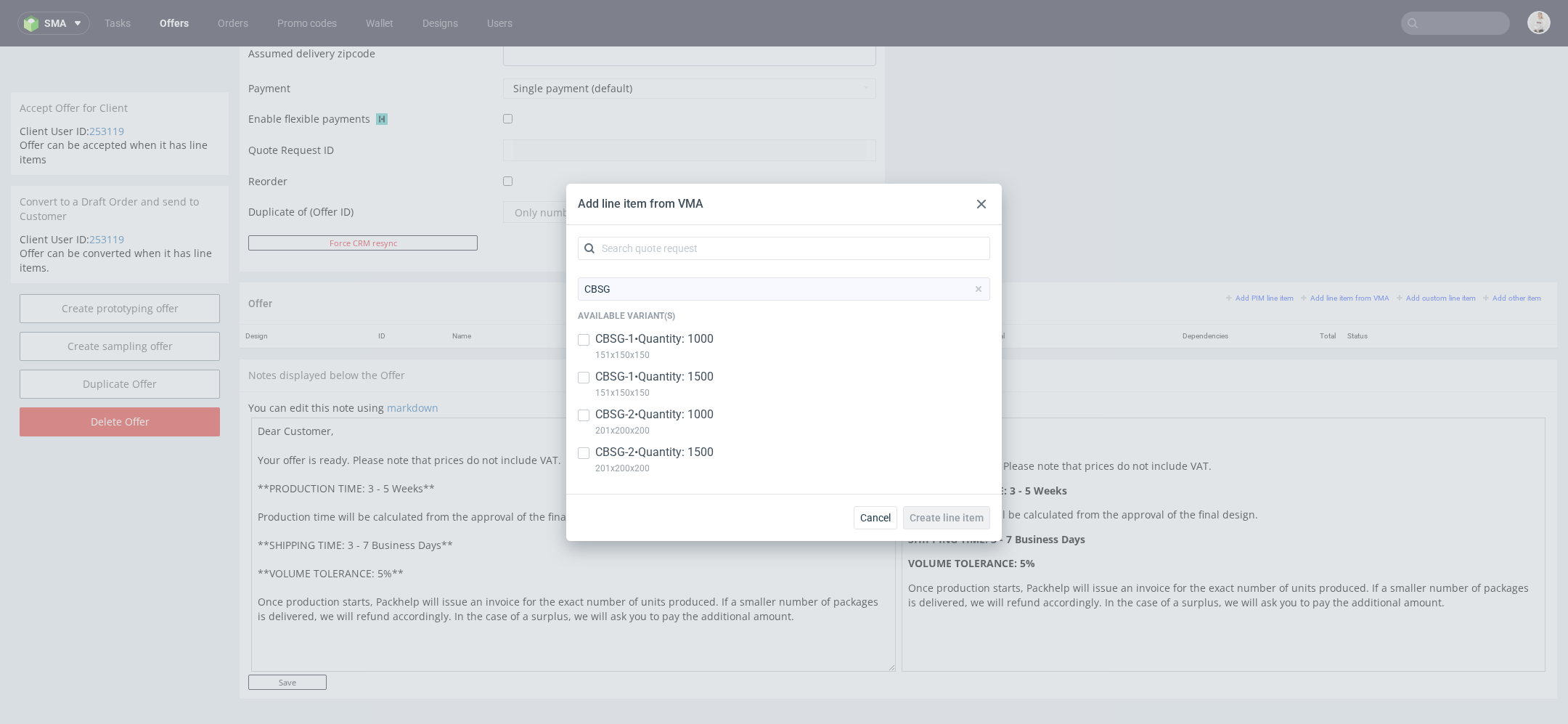
click at [694, 338] on p "CBSG-1 • Quantity: 1000" at bounding box center [654, 339] width 118 height 16
checkbox input "true"
click at [695, 371] on p "CBSG-1 • Quantity: 1500" at bounding box center [654, 376] width 118 height 16
checkbox input "true"
click at [696, 417] on p "CBSG-2 • Quantity: 1000" at bounding box center [654, 414] width 118 height 16
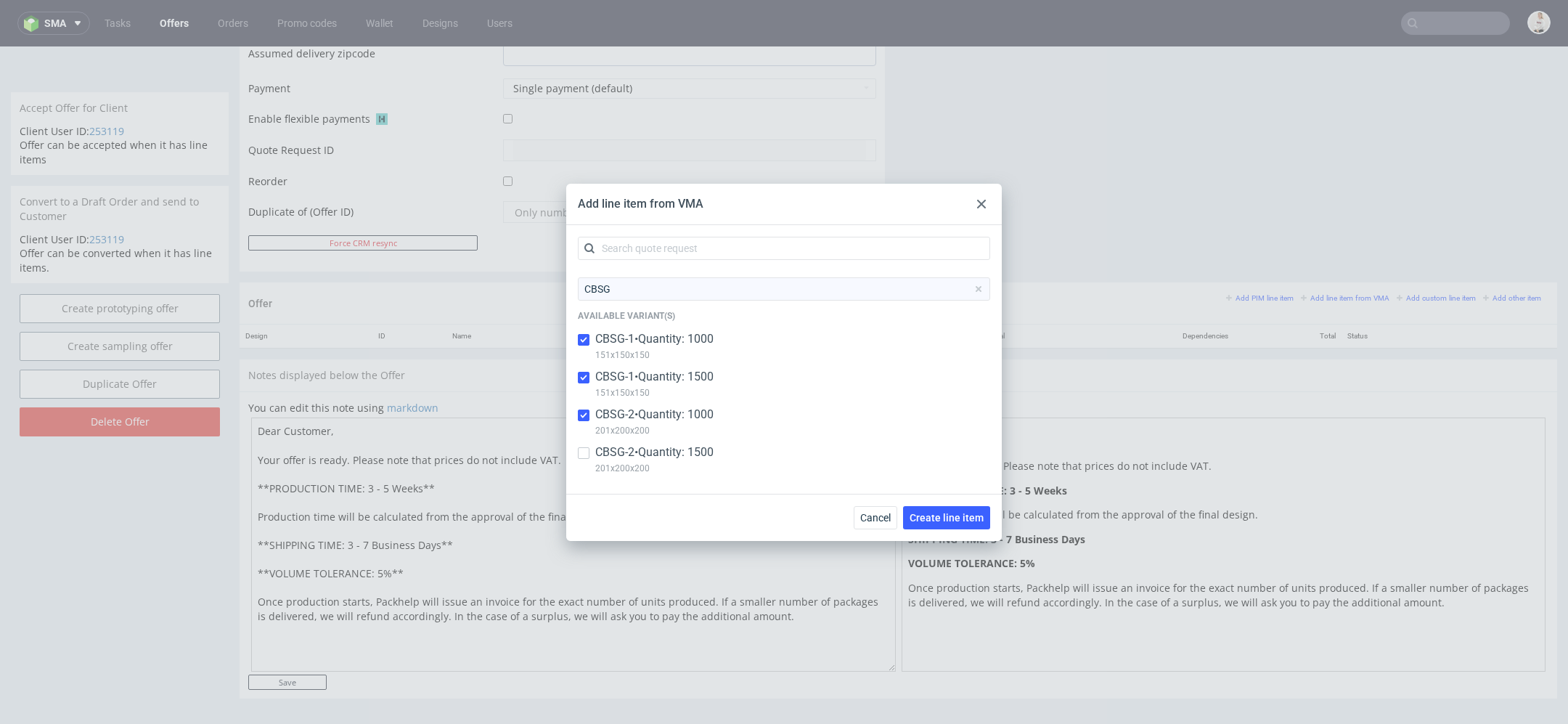
checkbox input "true"
click at [696, 445] on p "CBSG-2 • Quantity: 1500" at bounding box center [654, 452] width 118 height 16
checkbox input "true"
click at [936, 514] on span "Create line item" at bounding box center [947, 518] width 74 height 10
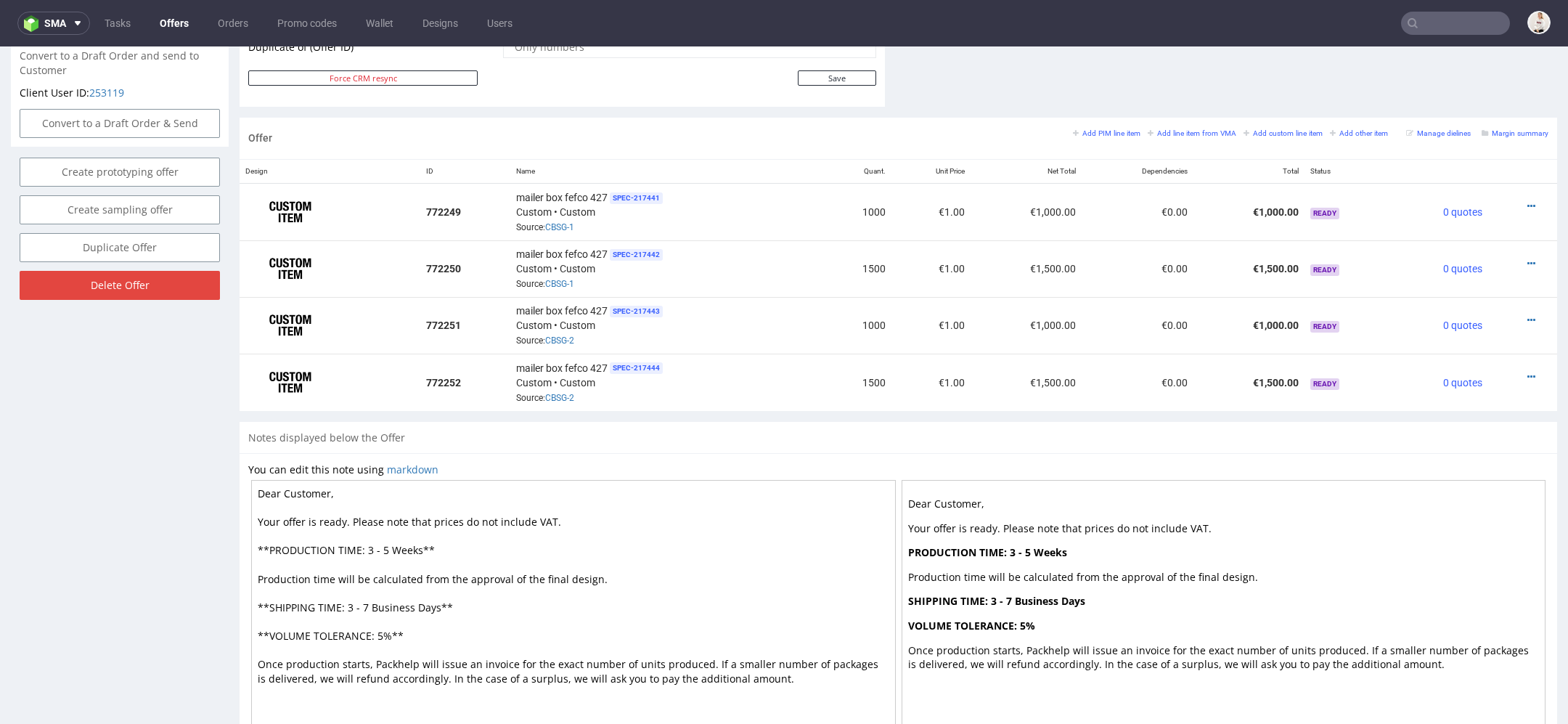
scroll to position [782, 0]
click at [1528, 203] on icon at bounding box center [1532, 208] width 8 height 10
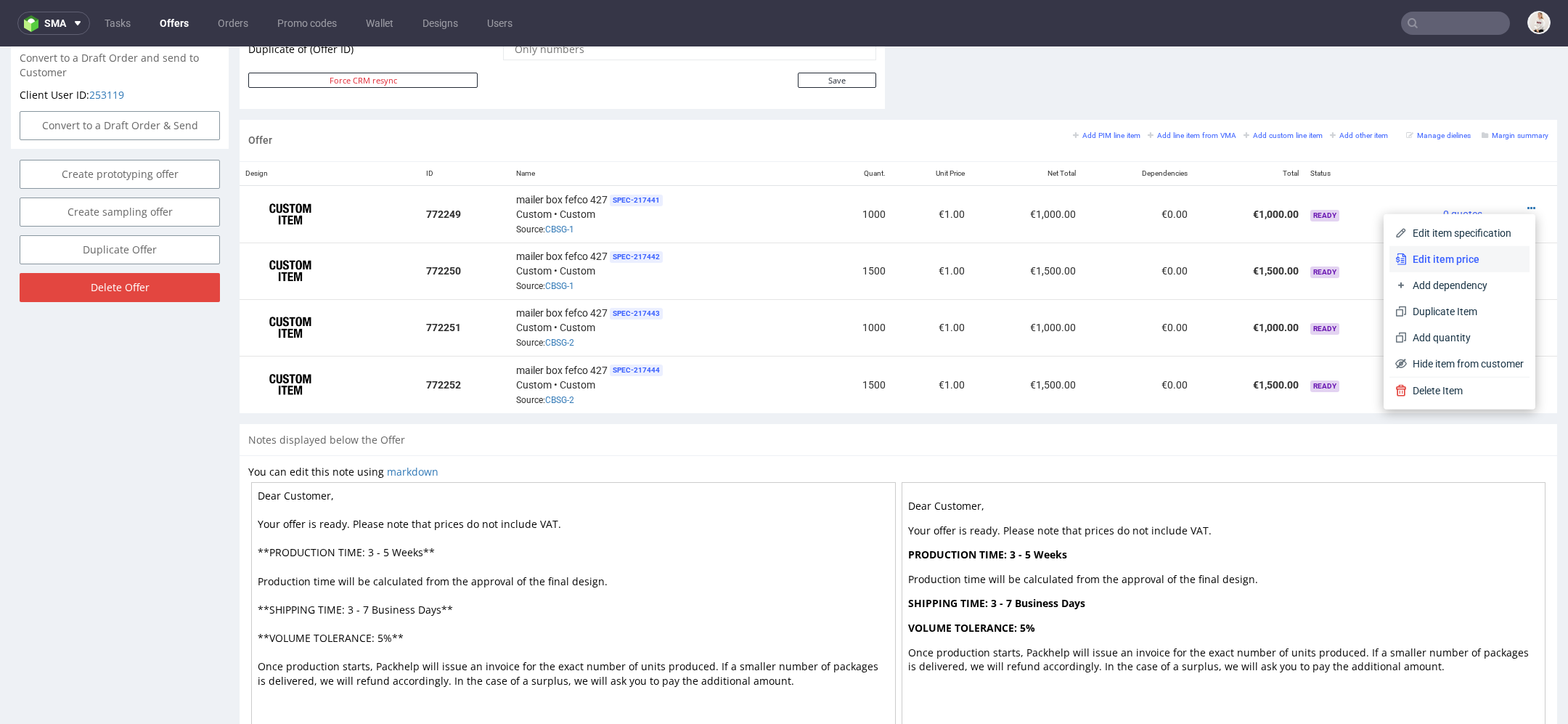
click at [1450, 257] on span "Edit item price" at bounding box center [1465, 260] width 117 height 15
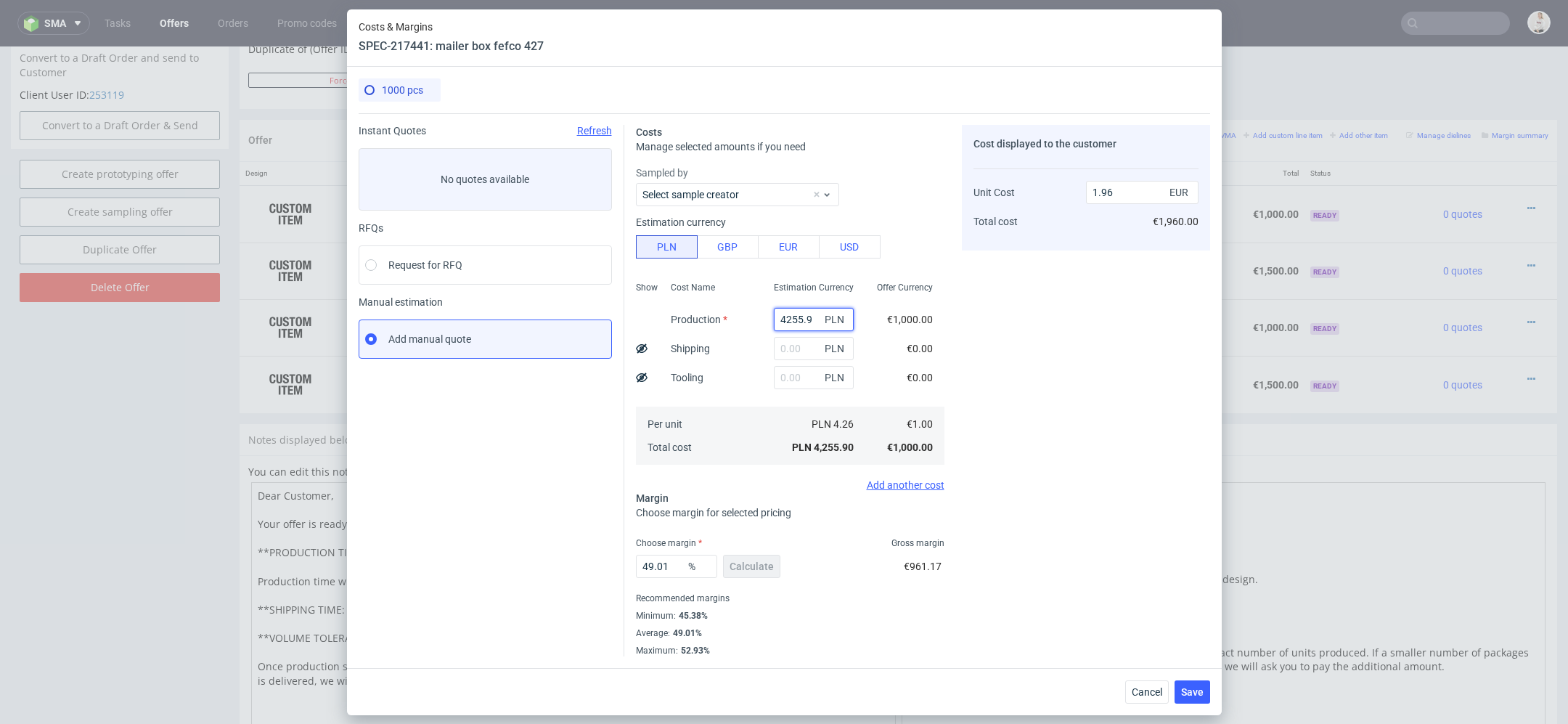
click at [799, 313] on input "4255.9" at bounding box center [814, 320] width 80 height 23
paste input "3820.00"
type input "3820"
type input "1.76"
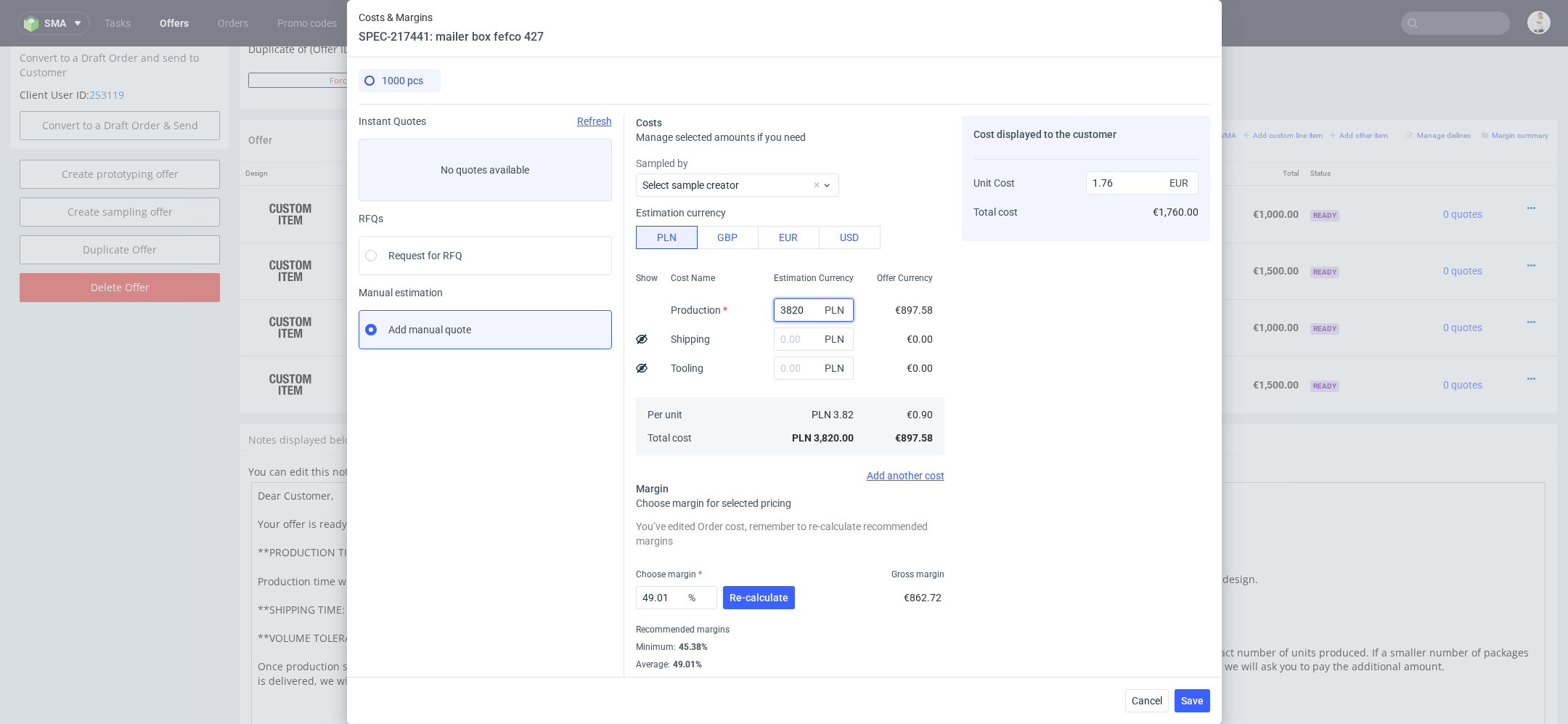
type input "3820"
click at [1017, 330] on div "Cost displayed to the customer Unit Cost Total cost 1.76 EUR €1,760.00" at bounding box center [1086, 401] width 248 height 572
click at [809, 330] on input "text" at bounding box center [814, 339] width 80 height 23
type input "575"
type input "2.03"
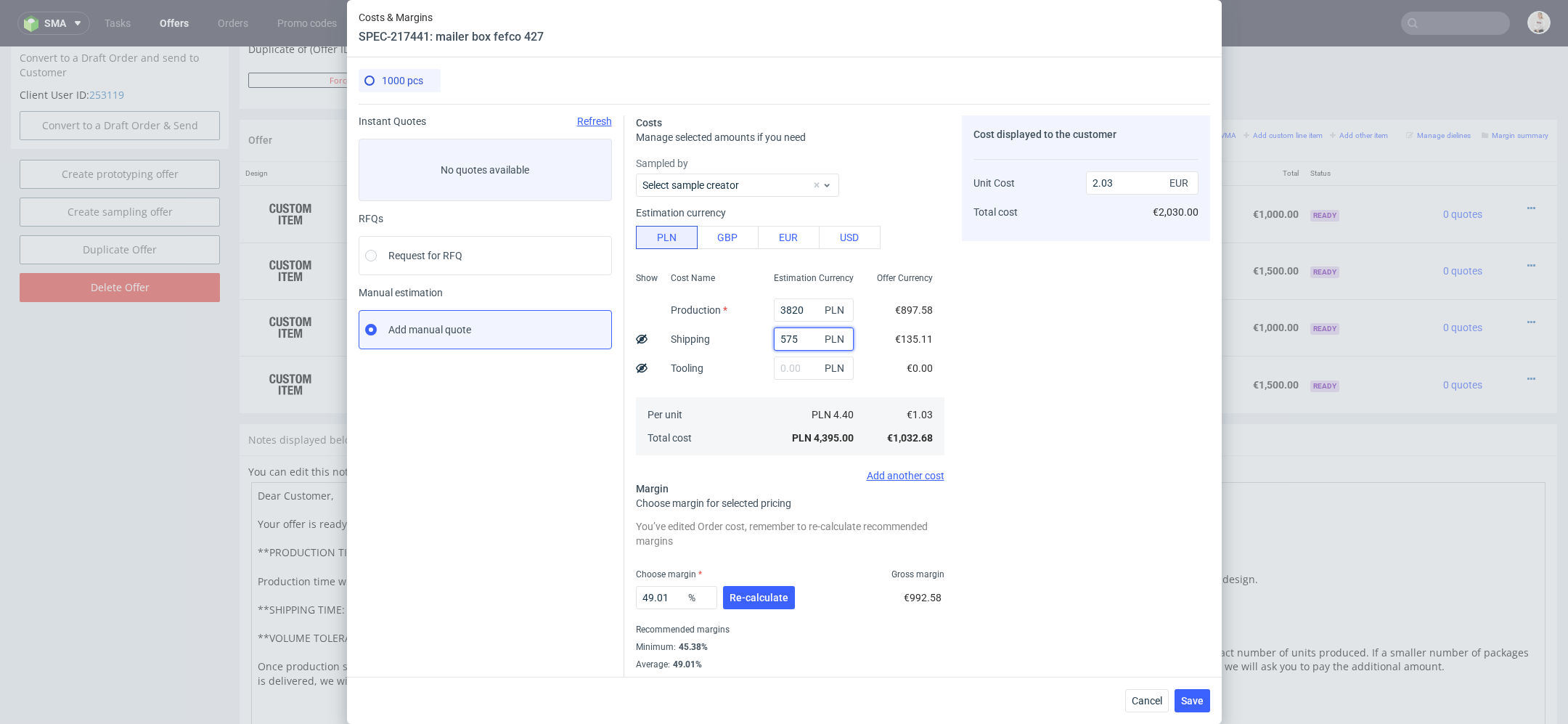
type input "575"
click at [1167, 396] on div "Cost displayed to the customer Unit Cost Total cost 2.03 EUR €2,030.00" at bounding box center [1086, 401] width 248 height 572
click at [752, 593] on span "Re-calculate" at bounding box center [759, 597] width 59 height 10
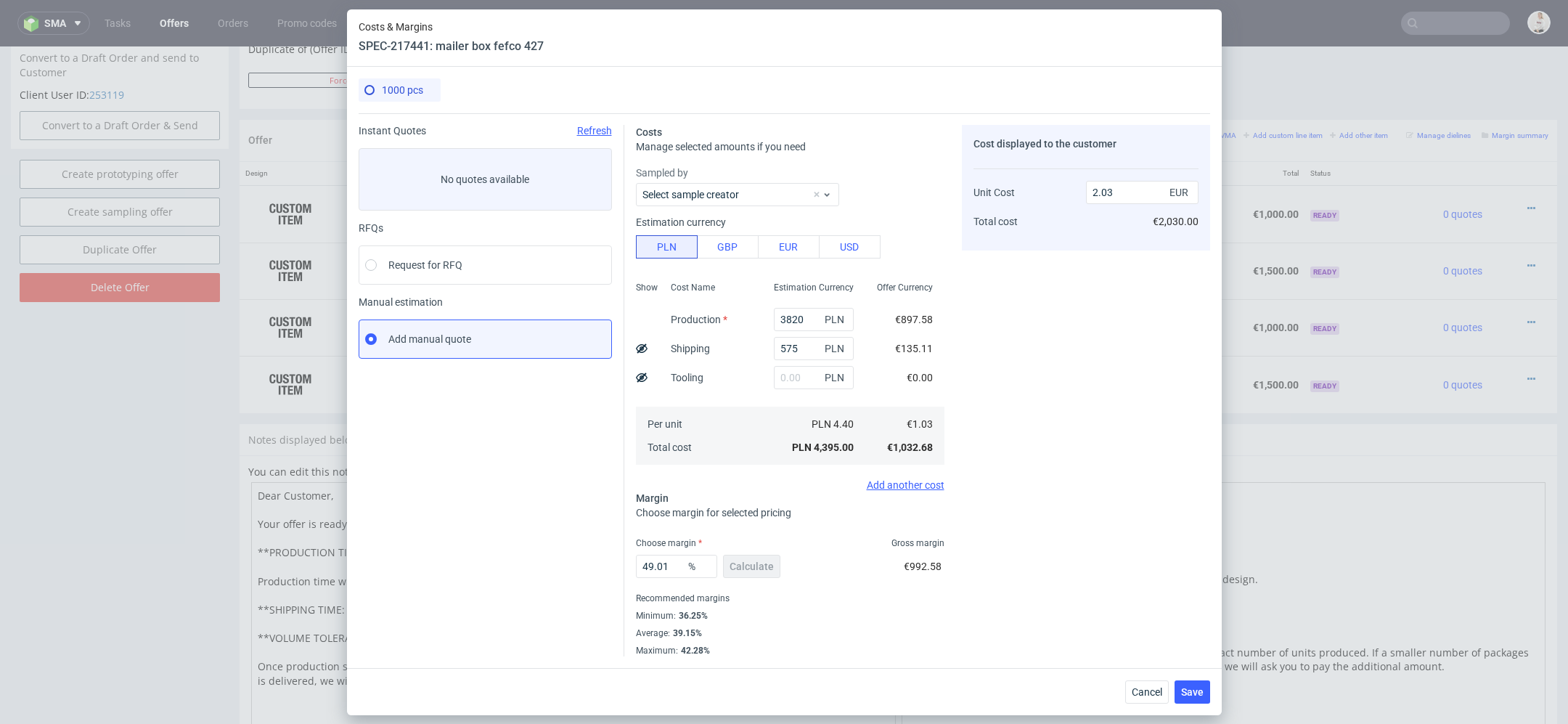
drag, startPoint x: 686, startPoint y: 570, endPoint x: 537, endPoint y: 561, distance: 149.3
click at [541, 561] on div "Instant Quotes Refresh No quotes available RFQs Request for RFQ Manual estimati…" at bounding box center [784, 385] width 851 height 543
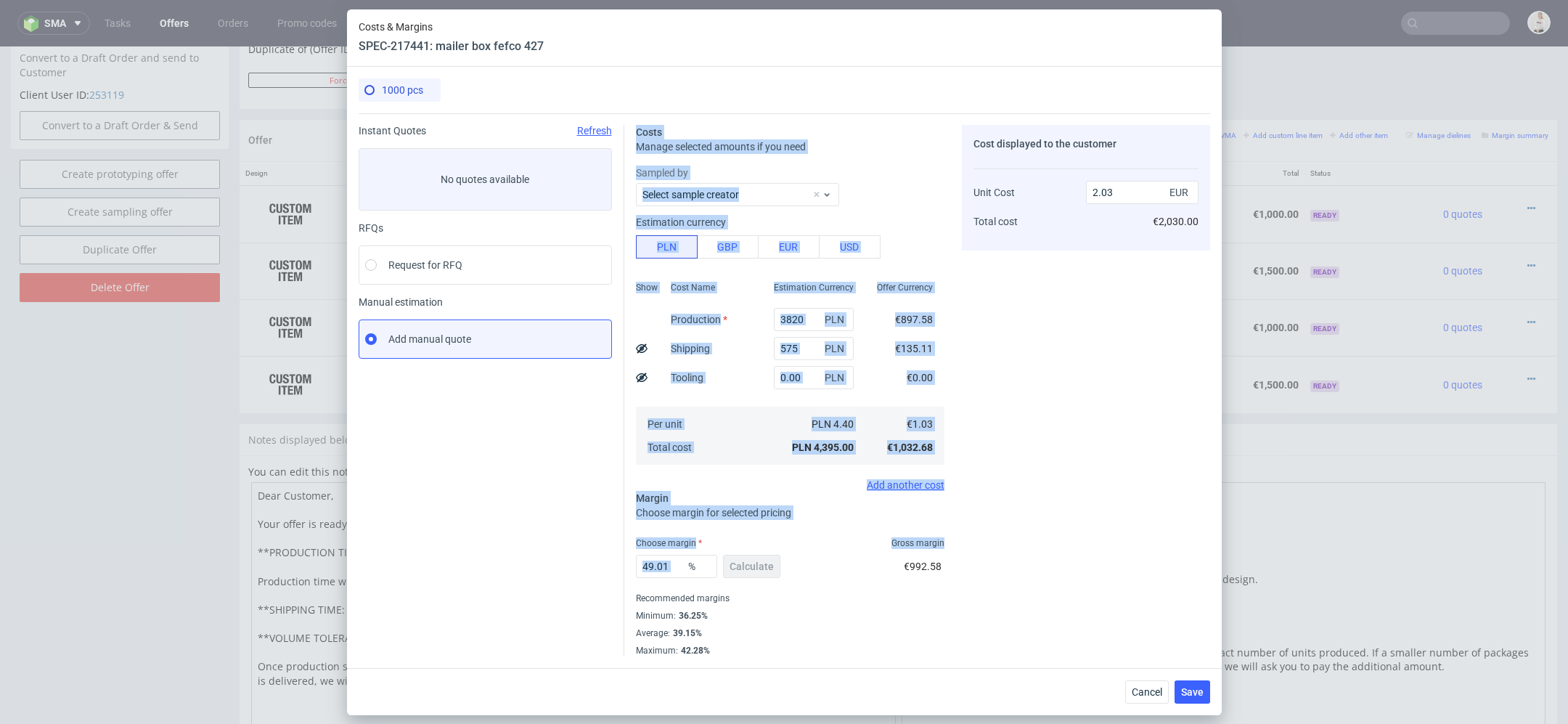
click at [705, 580] on div "49.01 % Calculate" at bounding box center [709, 569] width 147 height 40
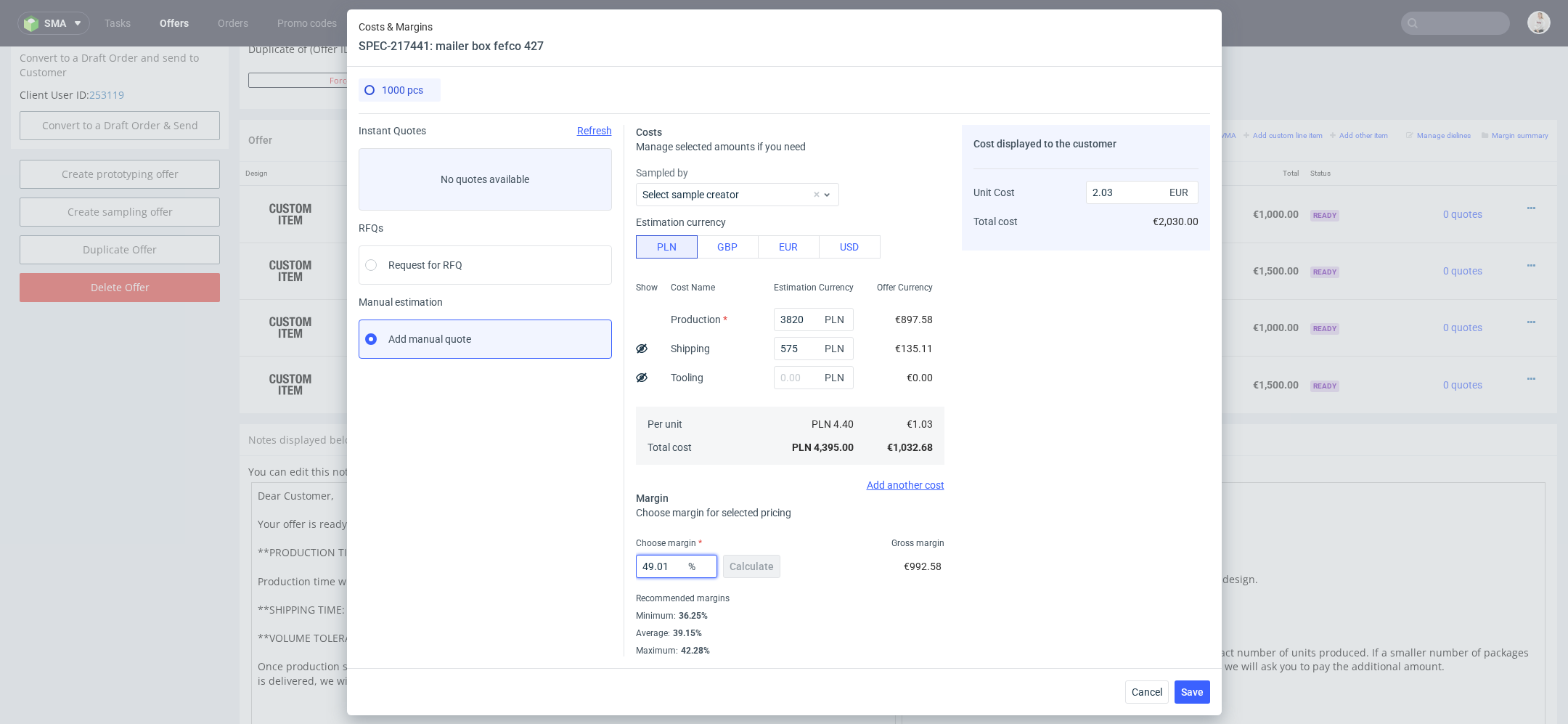
drag, startPoint x: 680, startPoint y: 566, endPoint x: 486, endPoint y: 566, distance: 194.0
click at [497, 566] on div "Instant Quotes Refresh No quotes available RFQs Request for RFQ Manual estimati…" at bounding box center [784, 385] width 851 height 543
type input "40"
type input "1.73"
type input "4"
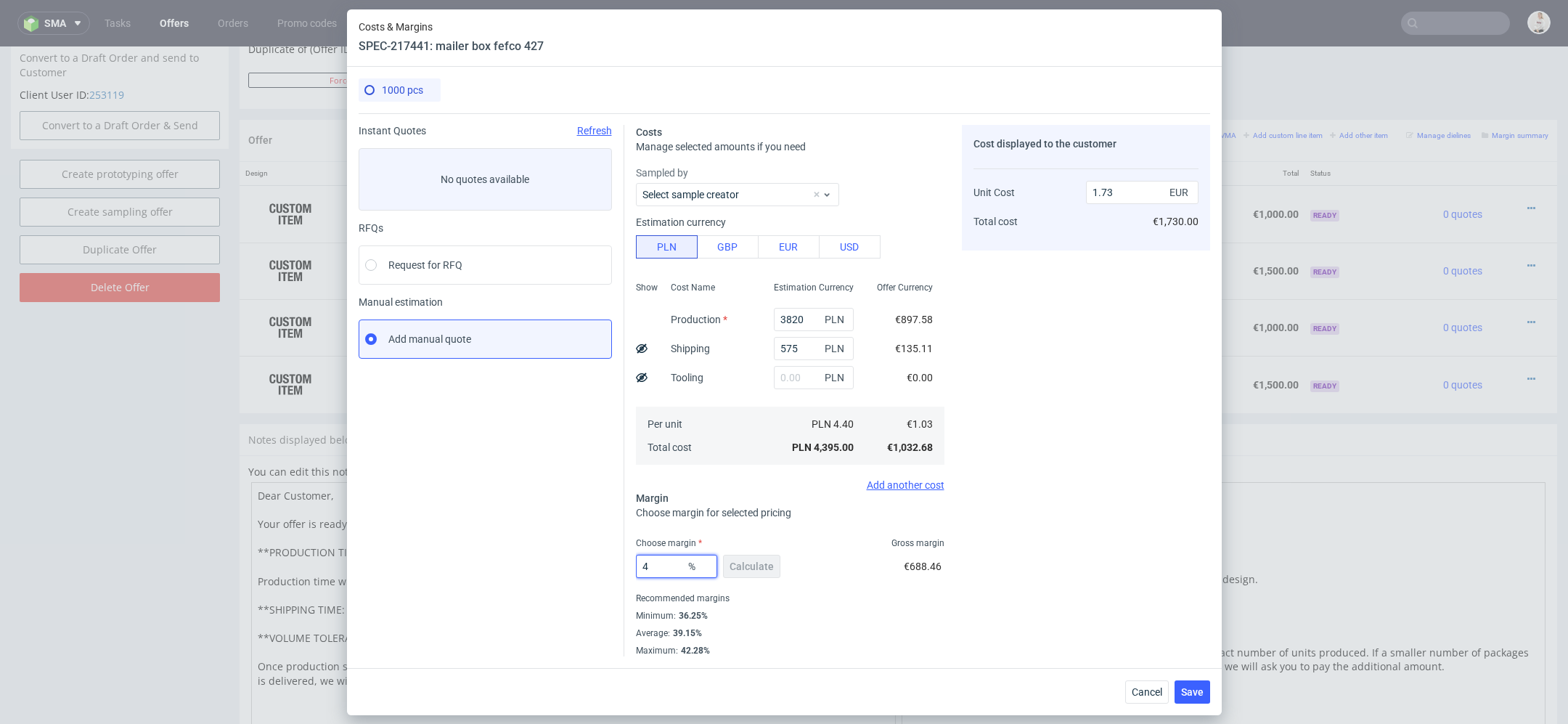
type input "1.08"
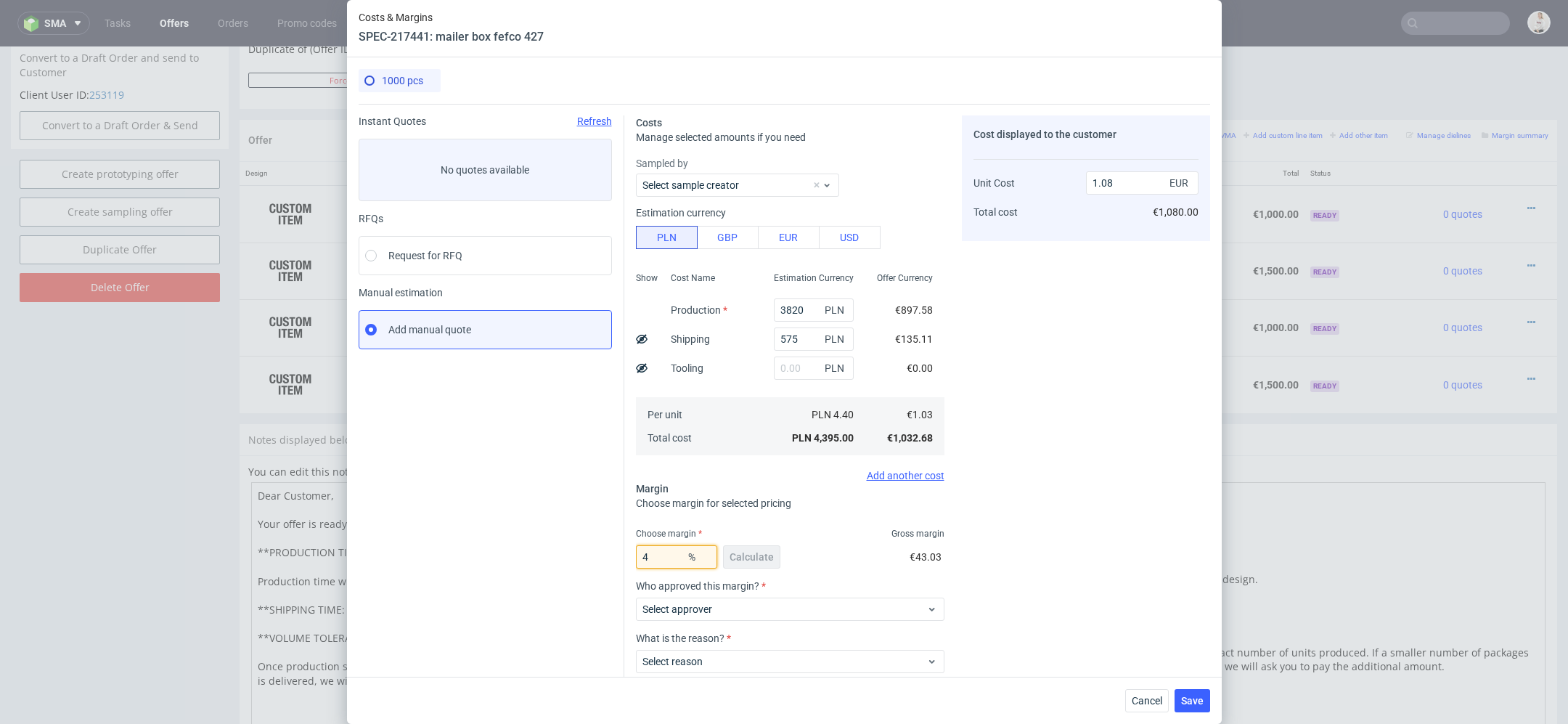
type input "43"
type input "1.82"
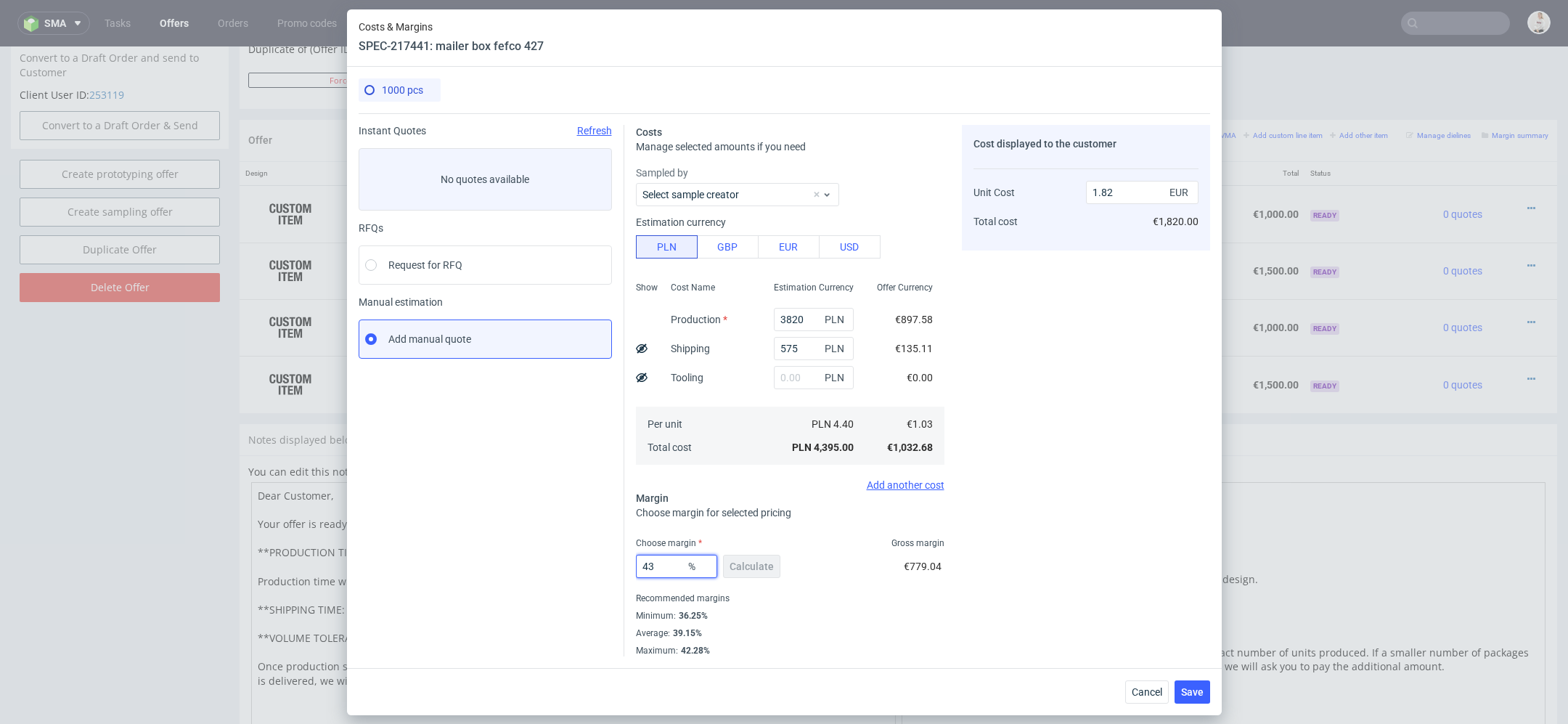
type input "43"
click at [947, 562] on div "Costs Manage selected amounts if you need Sampled by Select sample creator Esti…" at bounding box center [917, 385] width 586 height 543
click at [1195, 691] on span "Save" at bounding box center [1192, 692] width 22 height 10
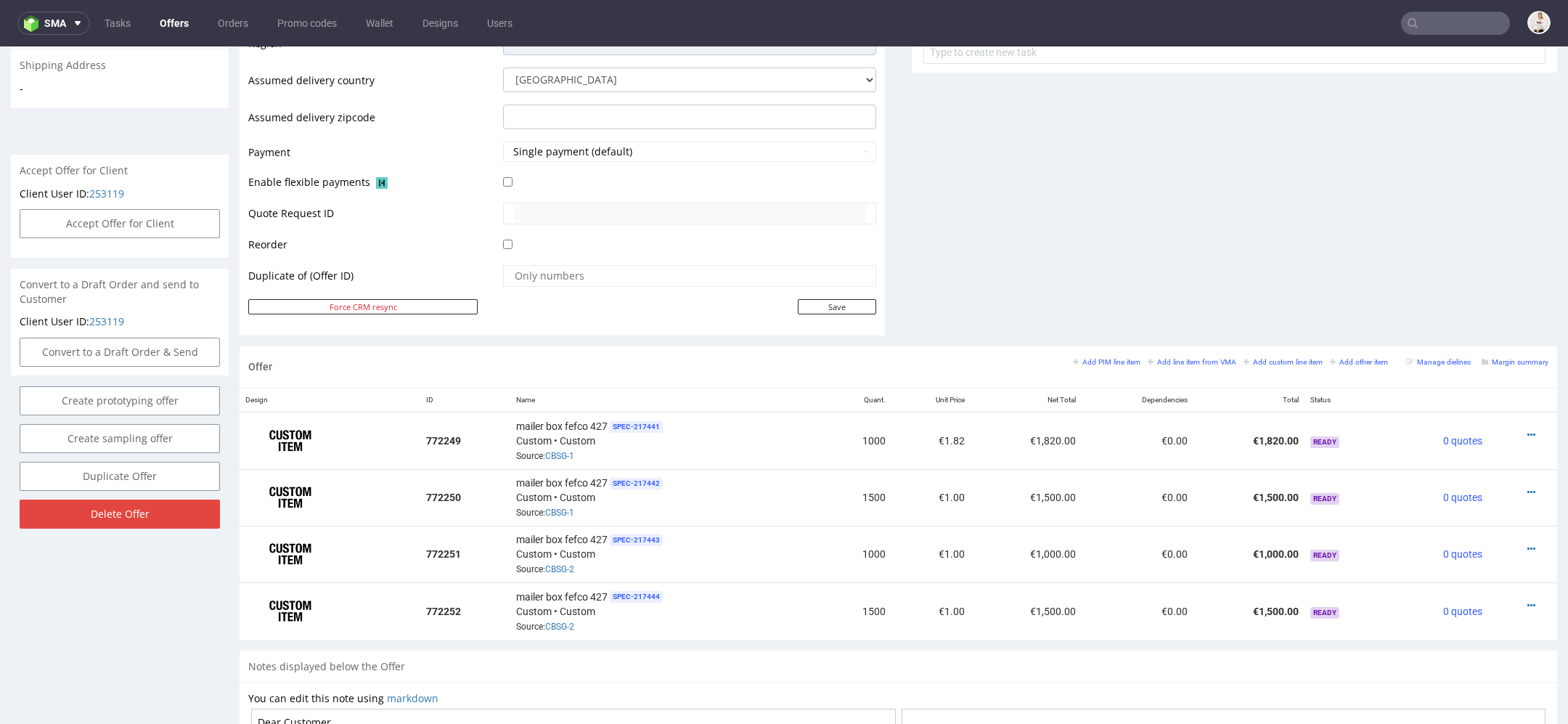
scroll to position [558, 0]
click at [1528, 485] on icon at bounding box center [1532, 490] width 8 height 10
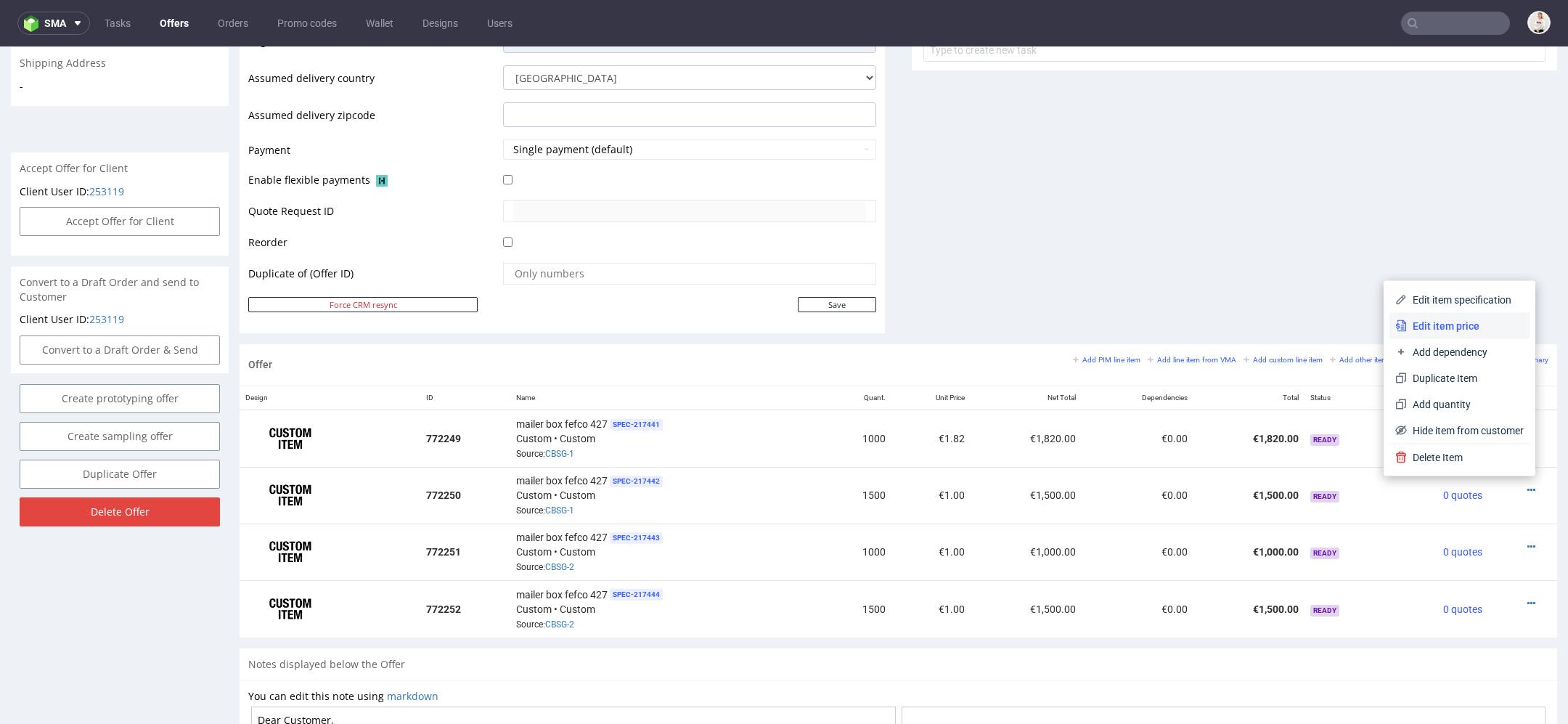
click at [1466, 322] on span "Edit item price" at bounding box center [1465, 326] width 117 height 15
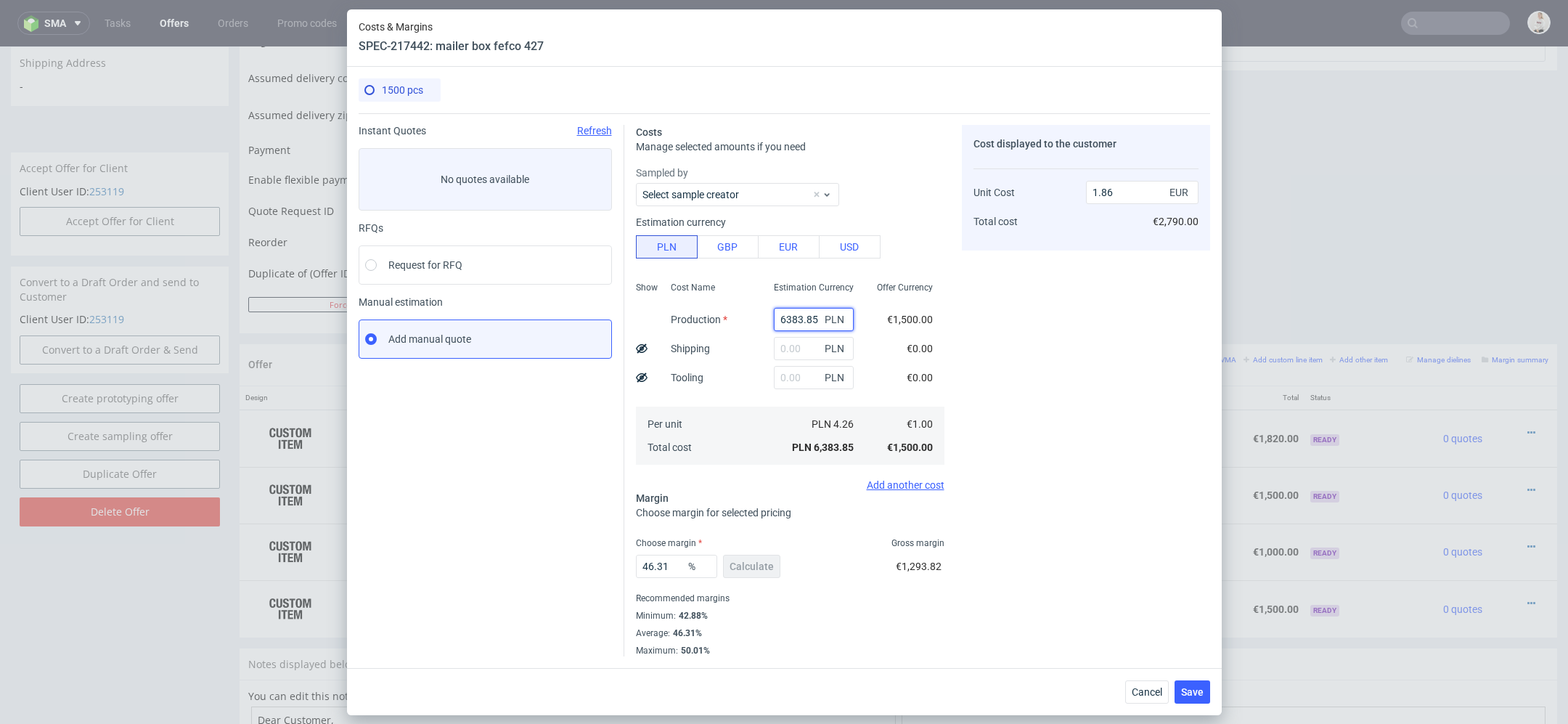
click at [800, 311] on input "6383.85" at bounding box center [814, 320] width 80 height 23
paste input "4650.00"
type input "4650"
type input "1.36"
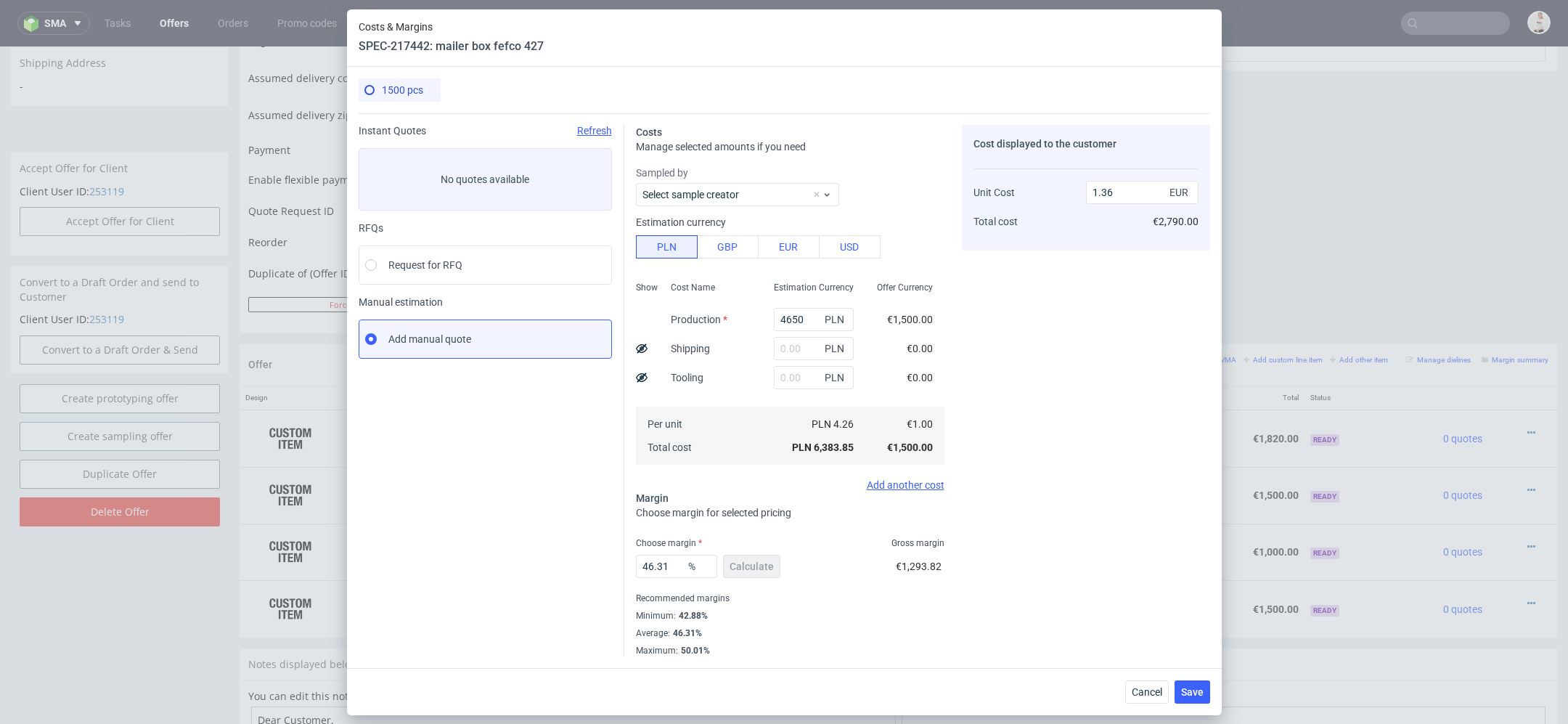
click at [964, 310] on div "Cost displayed to the customer Unit Cost Total cost 1.36 EUR €2,790.00" at bounding box center [1086, 390] width 248 height 532
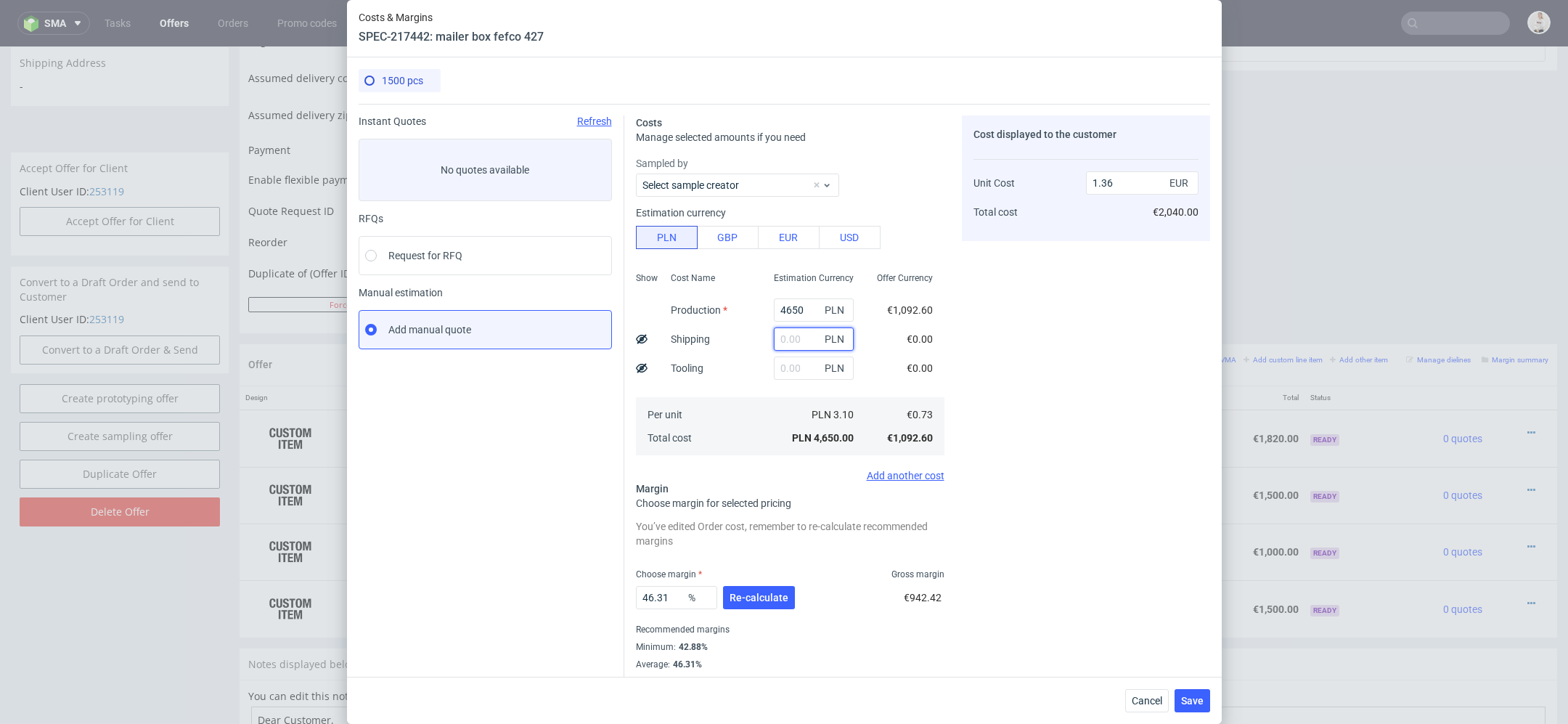
click at [795, 343] on input "text" at bounding box center [814, 339] width 80 height 23
type input "830"
type input "1.6"
type input "830"
click at [1119, 365] on div "Cost displayed to the customer Unit Cost Total cost 1.6 EUR €2,400.00" at bounding box center [1086, 401] width 248 height 572
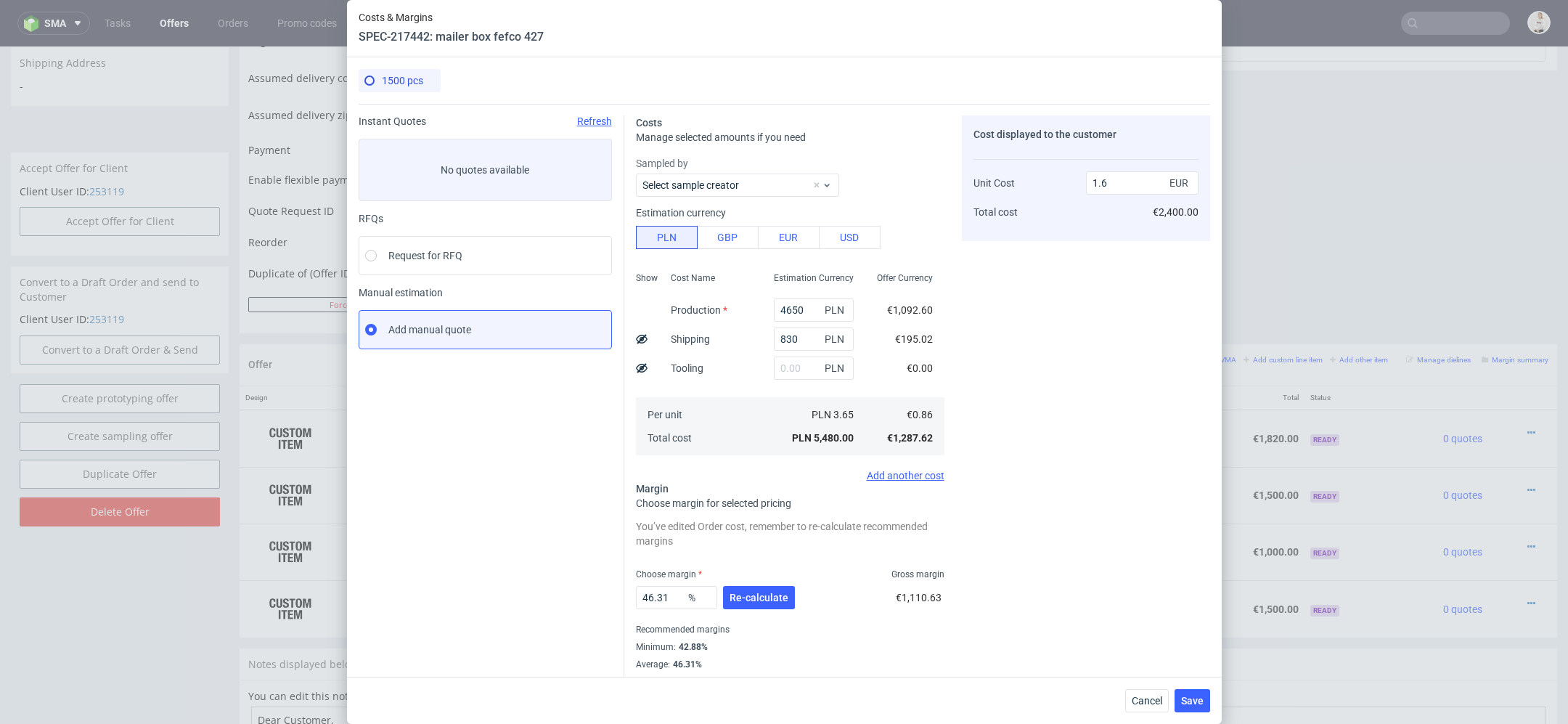
scroll to position [21, 0]
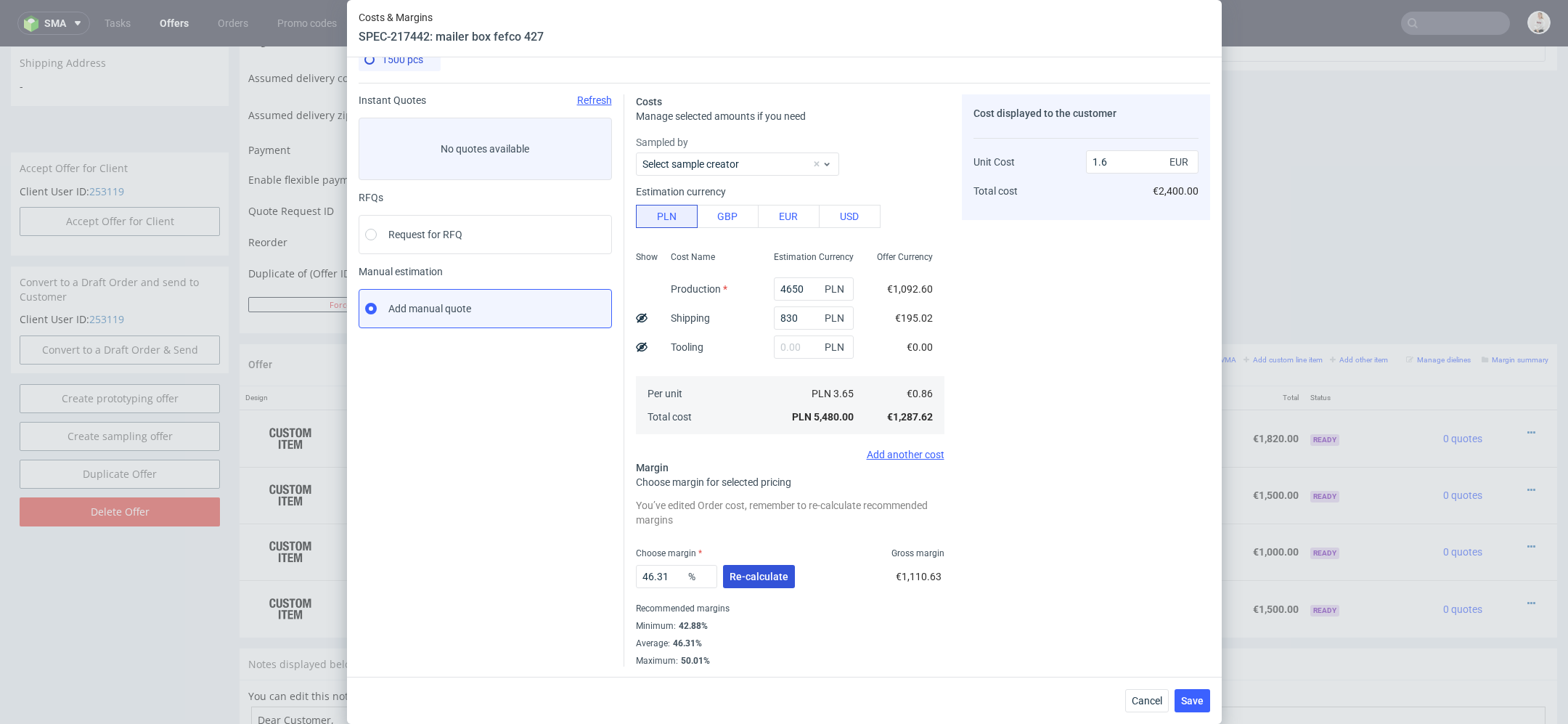
click at [754, 583] on button "Re-calculate" at bounding box center [759, 576] width 71 height 23
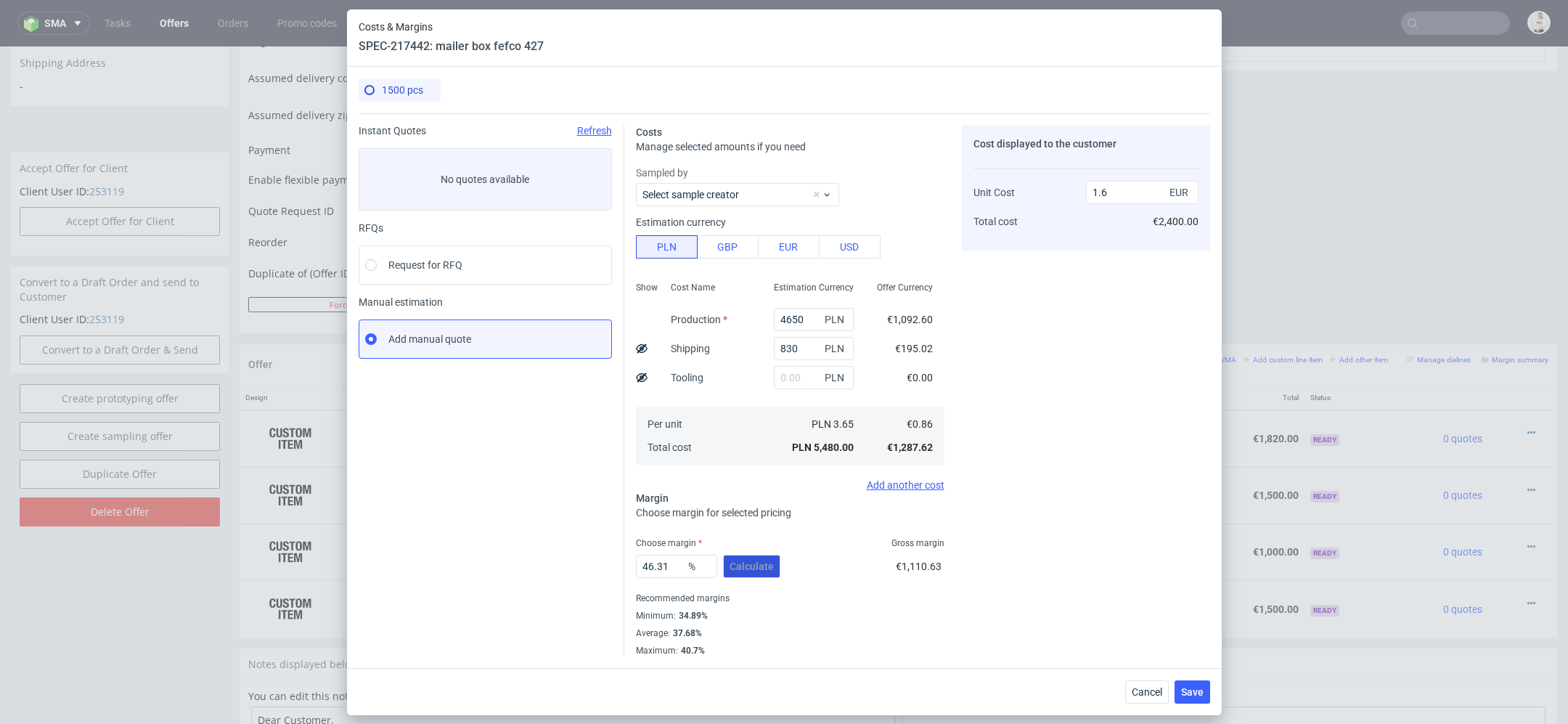
scroll to position [0, 0]
drag, startPoint x: 668, startPoint y: 565, endPoint x: 554, endPoint y: 564, distance: 114.0
click at [560, 565] on div "Instant Quotes Refresh No quotes available RFQs Request for RFQ Manual estimati…" at bounding box center [784, 385] width 851 height 543
type input "41"
type input "1.45"
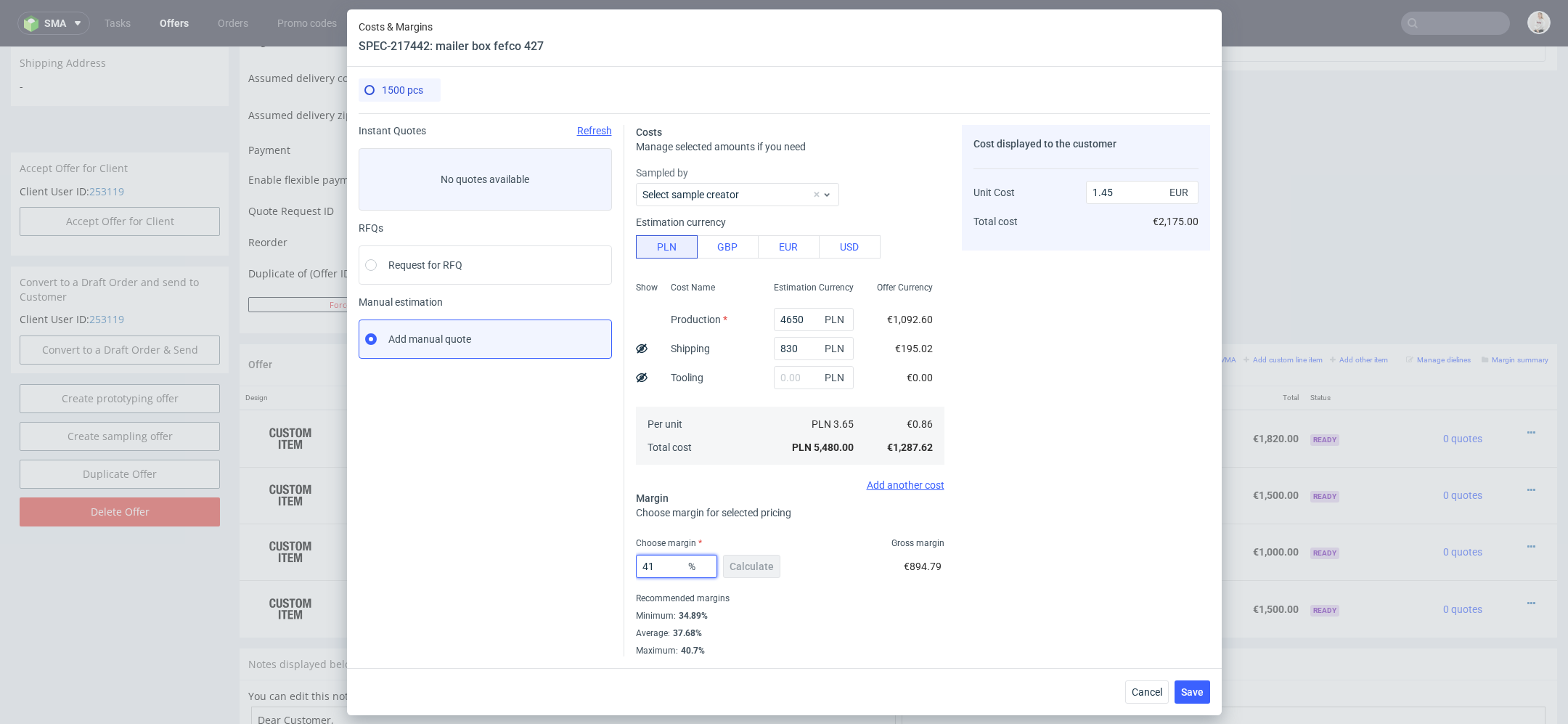
type input "41"
click at [1003, 591] on div "Cost displayed to the customer Unit Cost Total cost 1.45 EUR €2,175.00" at bounding box center [1086, 390] width 248 height 532
click at [1196, 687] on span "Save" at bounding box center [1192, 692] width 22 height 10
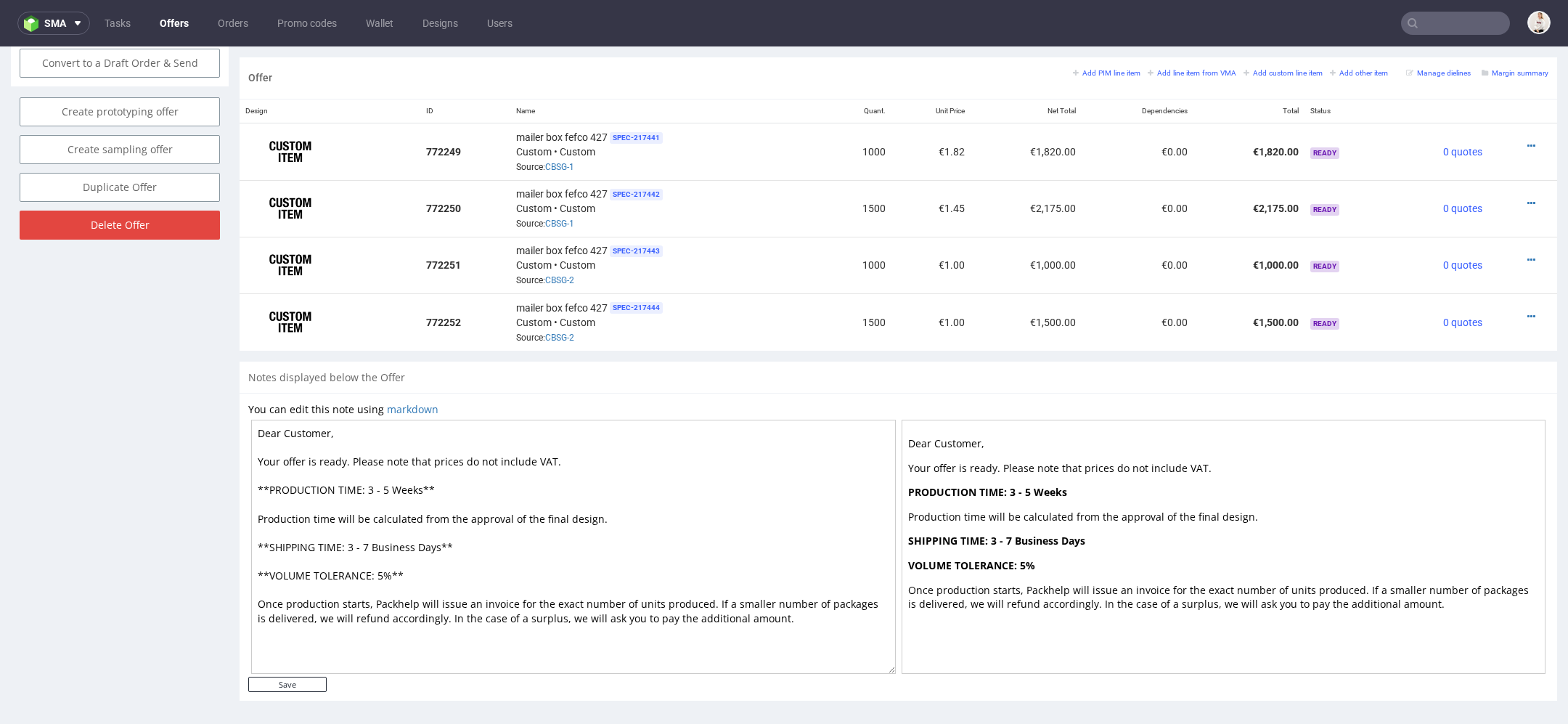
scroll to position [4, 0]
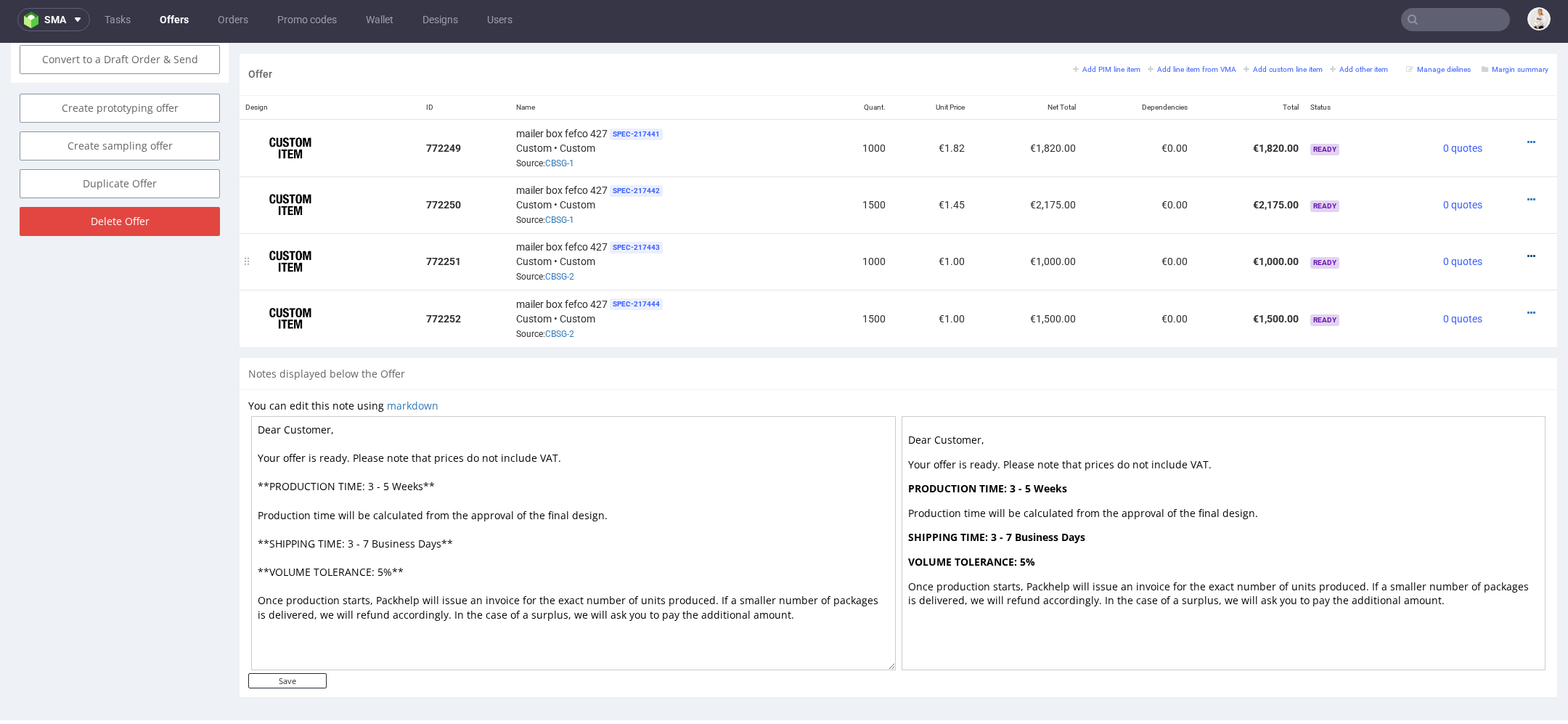
click at [1528, 251] on icon at bounding box center [1532, 256] width 8 height 10
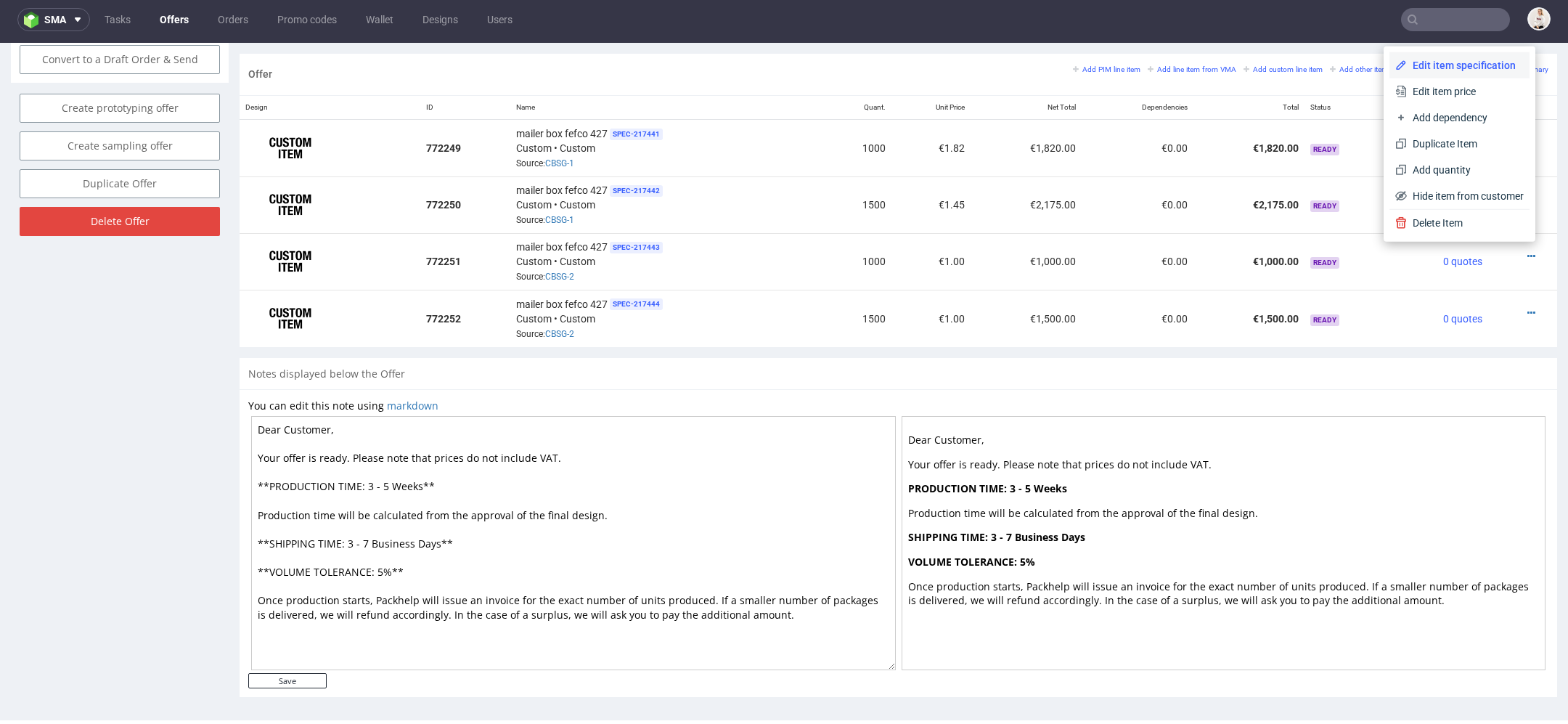
click at [1453, 70] on span "Edit item specification" at bounding box center [1465, 66] width 117 height 15
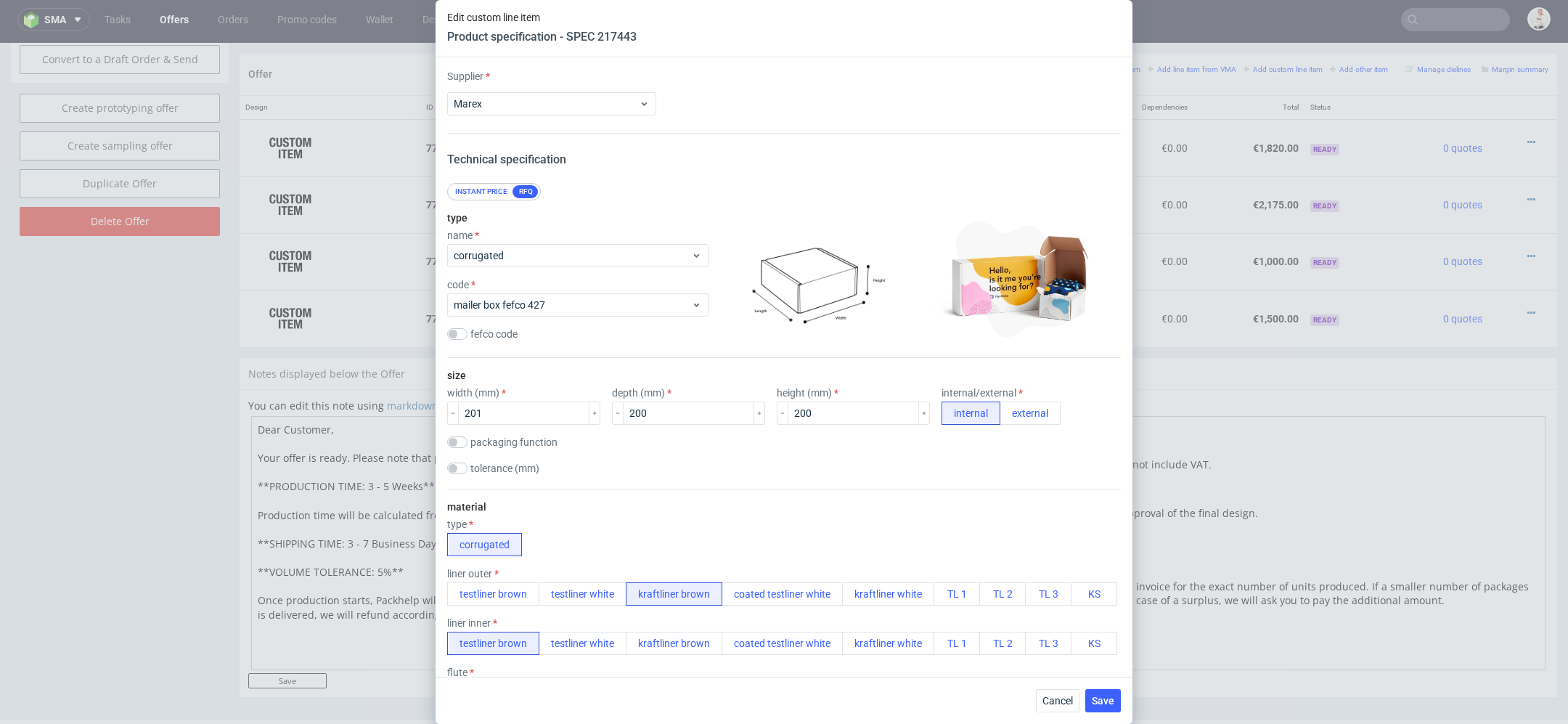
click at [1064, 685] on div "Cancel Save" at bounding box center [784, 699] width 697 height 47
click at [1064, 700] on span "Cancel" at bounding box center [1058, 700] width 30 height 10
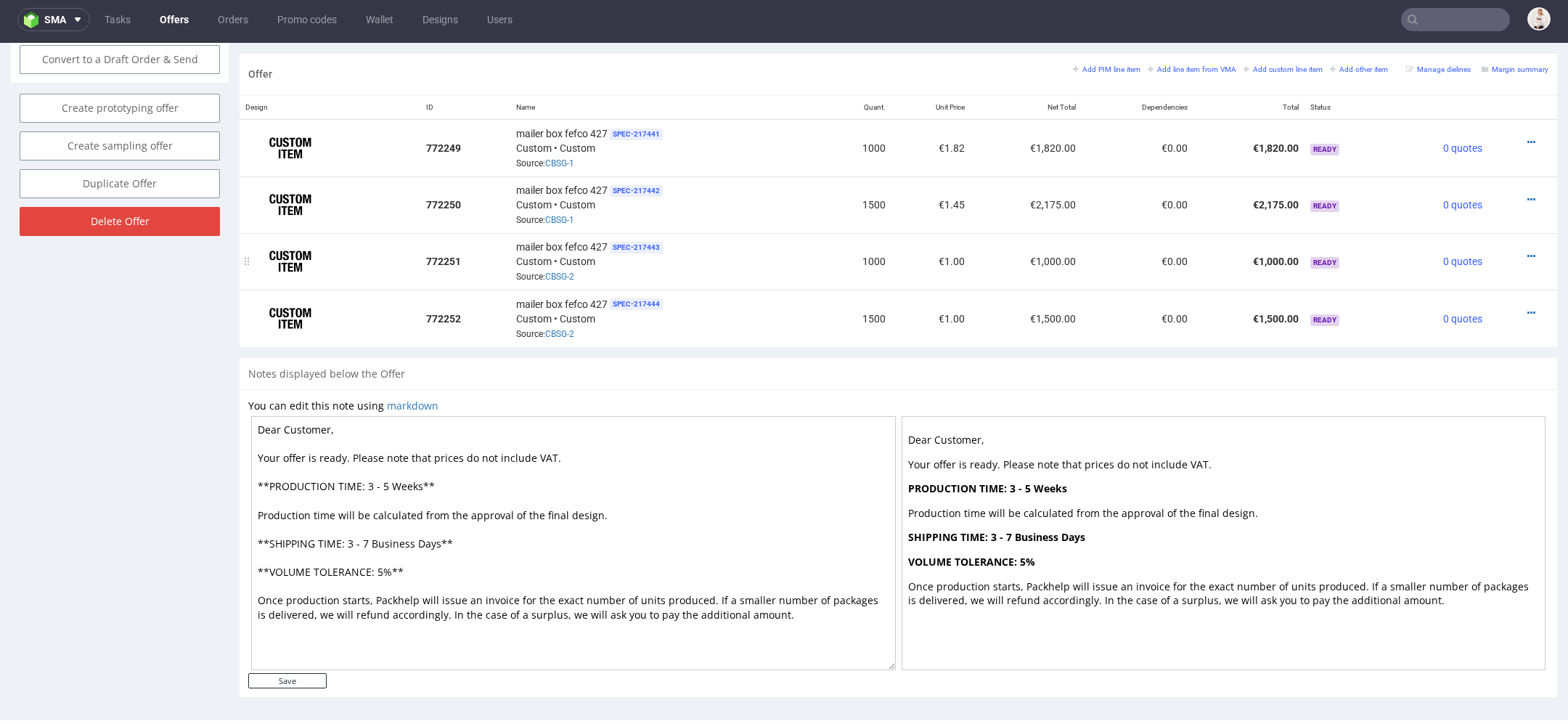
click at [1510, 242] on td at bounding box center [1523, 261] width 69 height 57
click at [1528, 251] on icon at bounding box center [1532, 256] width 8 height 10
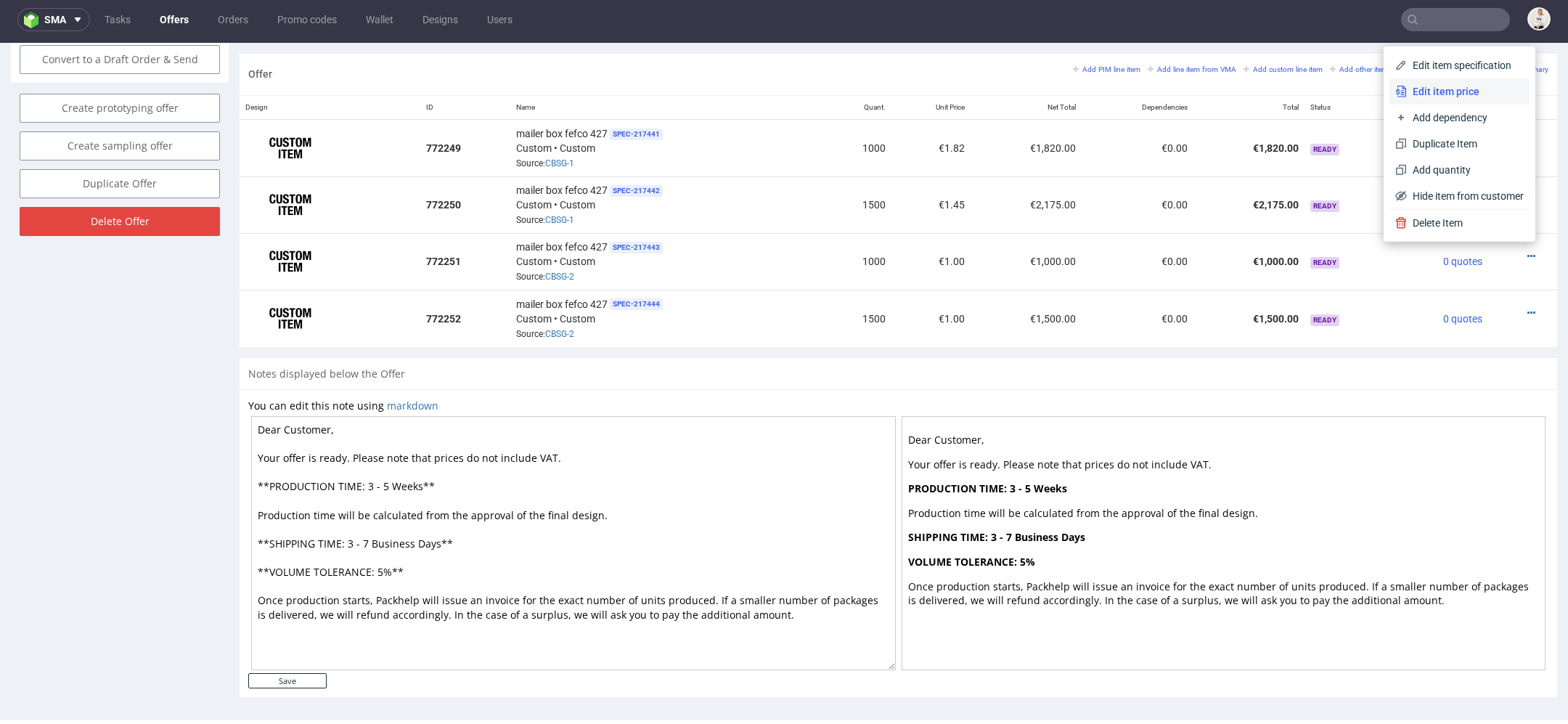
click at [1460, 99] on li "Edit item price" at bounding box center [1460, 91] width 141 height 26
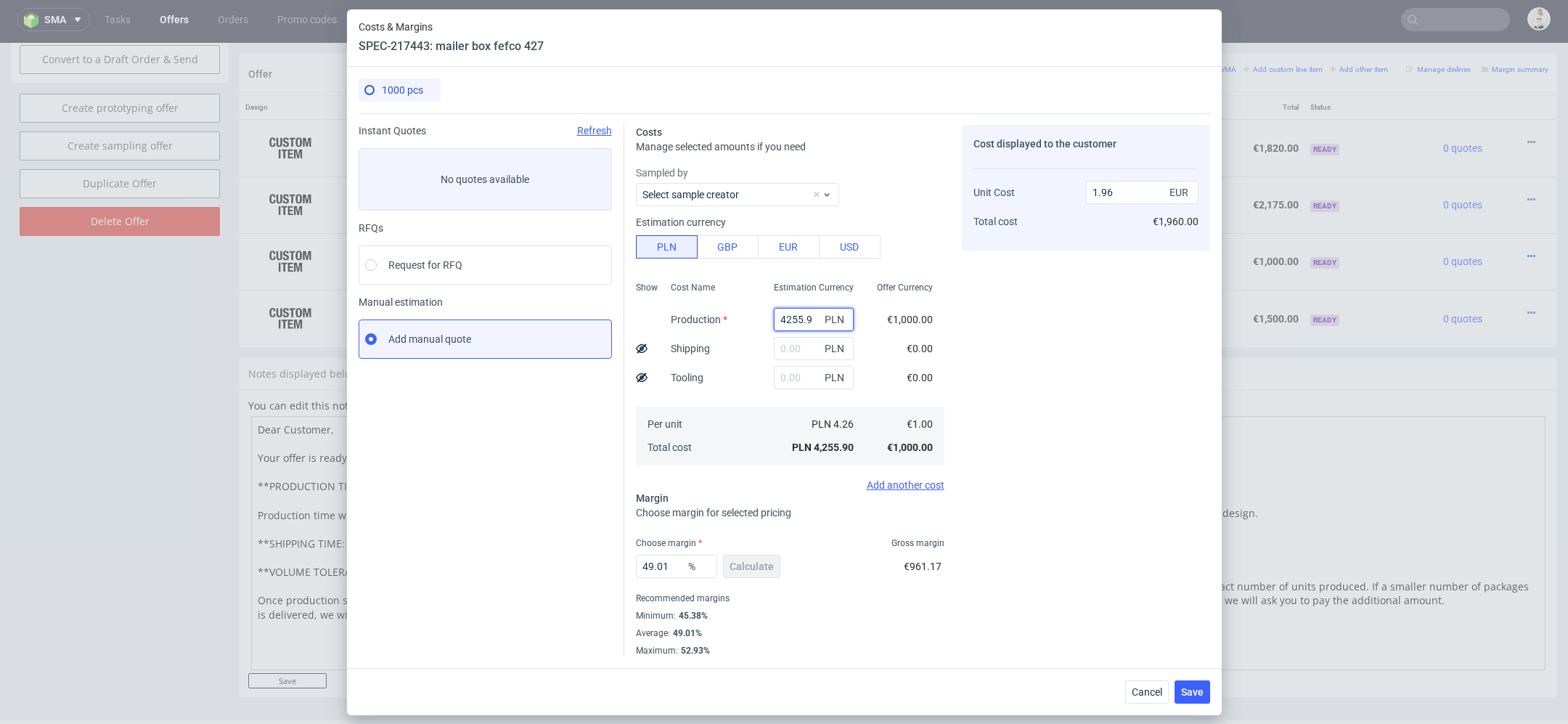
click at [804, 319] on input "4255.9" at bounding box center [814, 320] width 80 height 23
paste input "970.00"
type input "4970"
type input "2.29"
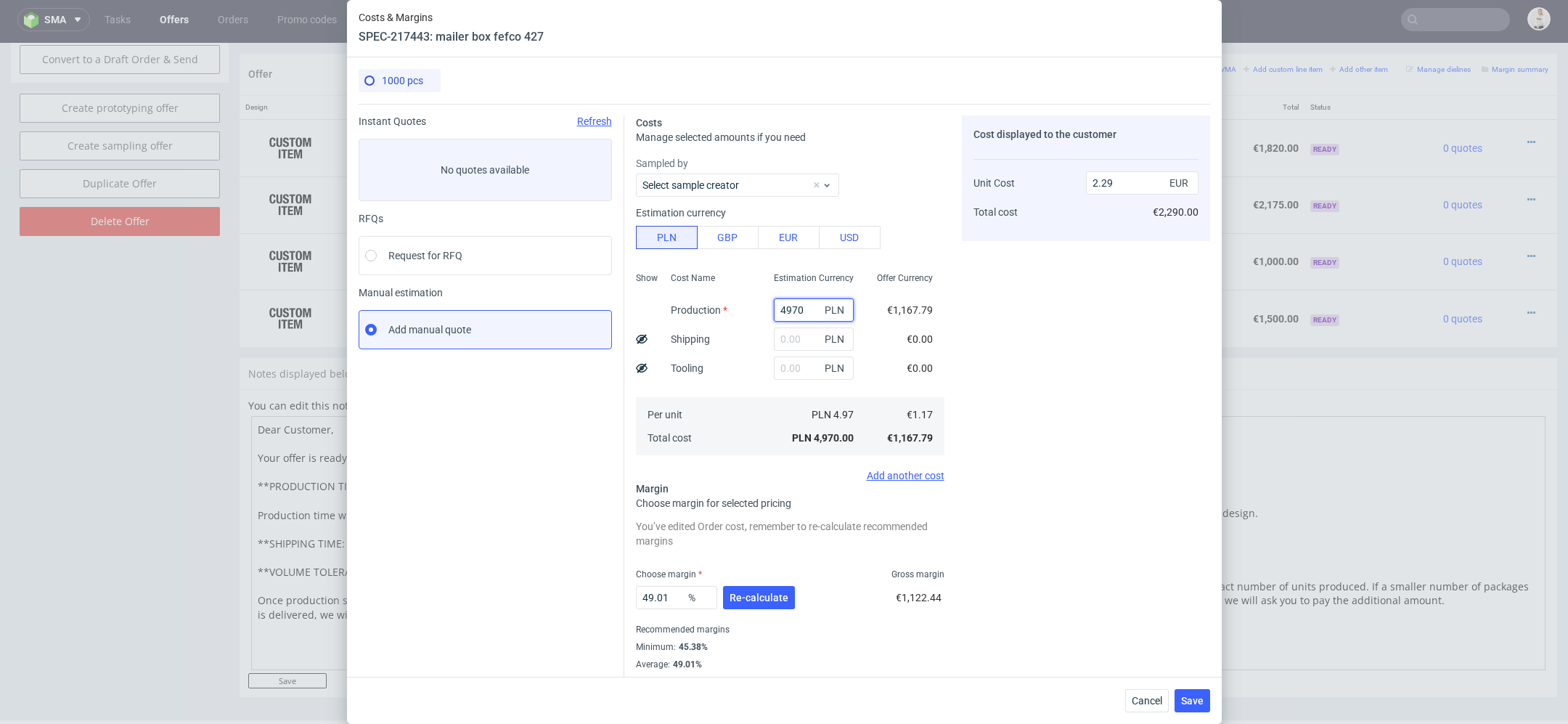
type input "4970"
click at [863, 334] on div "PLN" at bounding box center [814, 339] width 103 height 29
click at [803, 332] on input "text" at bounding box center [814, 339] width 80 height 23
type input "575"
type input "2.56"
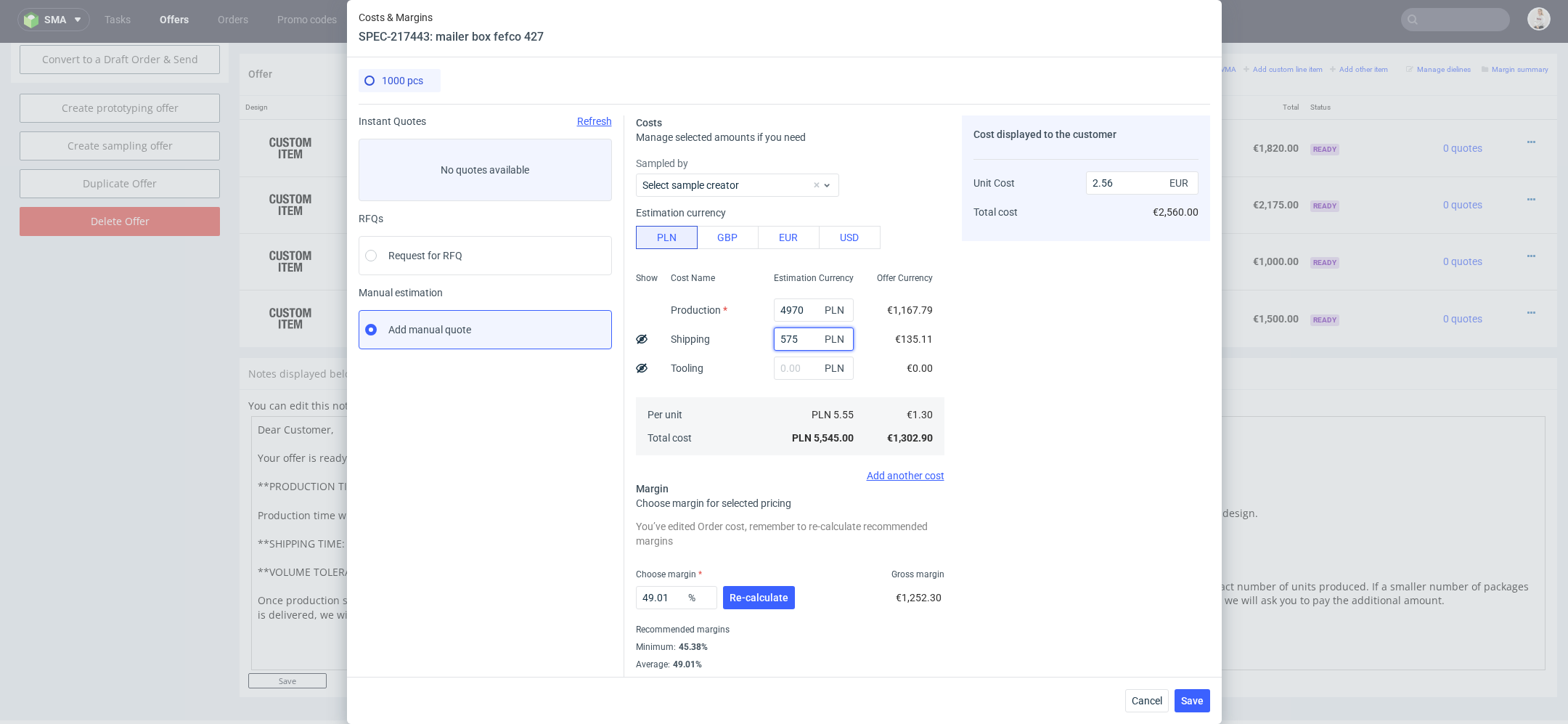
type input "575"
click at [1078, 310] on div "Cost displayed to the customer Unit Cost Total cost 2.56 EUR €2,560.00" at bounding box center [1086, 401] width 248 height 572
click at [766, 597] on span "Re-calculate" at bounding box center [759, 597] width 59 height 10
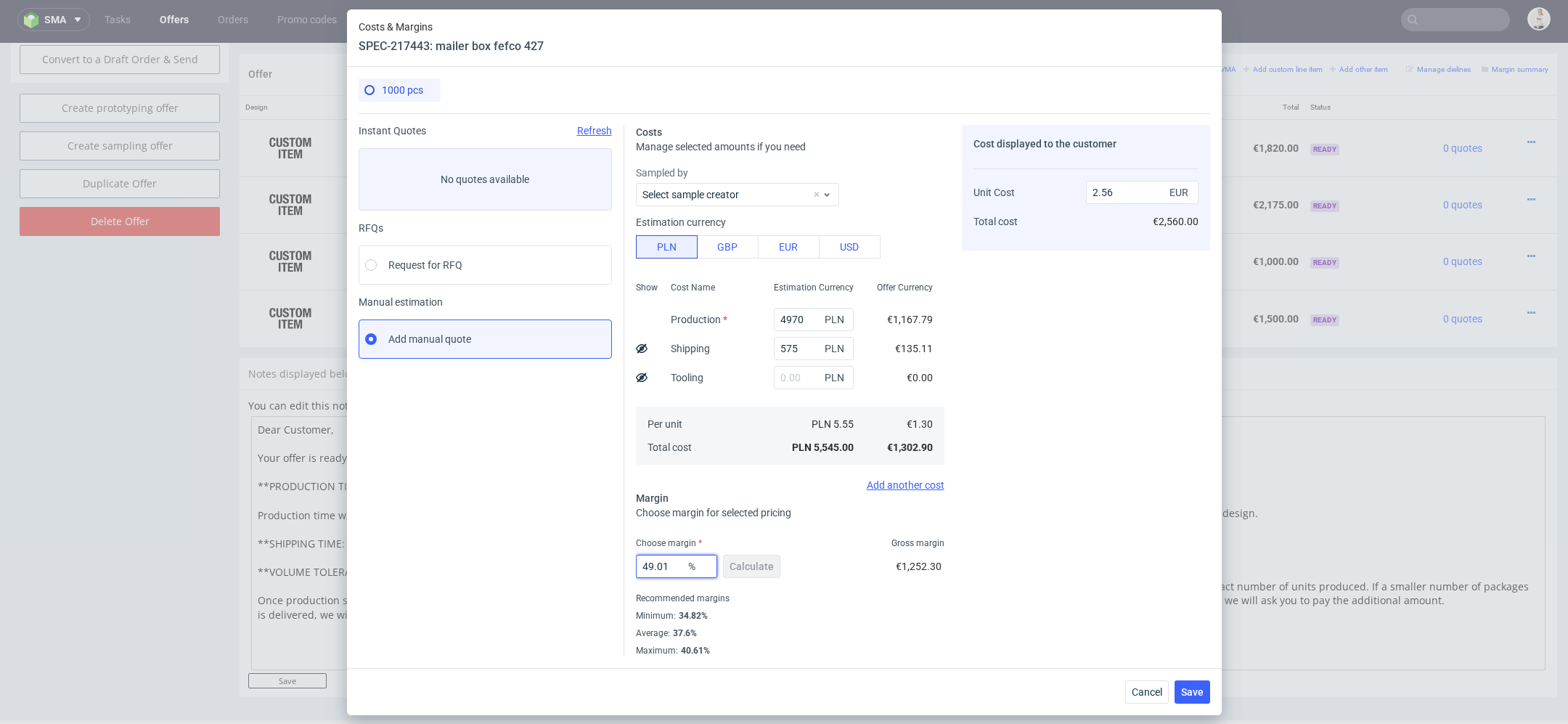
drag, startPoint x: 681, startPoint y: 565, endPoint x: 577, endPoint y: 565, distance: 104.0
click at [583, 565] on div "Instant Quotes Refresh No quotes available RFQs Request for RFQ Manual estimati…" at bounding box center [784, 385] width 851 height 543
type input "42"
type input "2.25"
click at [947, 583] on div "Costs Manage selected amounts if you need Sampled by Select sample creator Esti…" at bounding box center [917, 385] width 586 height 543
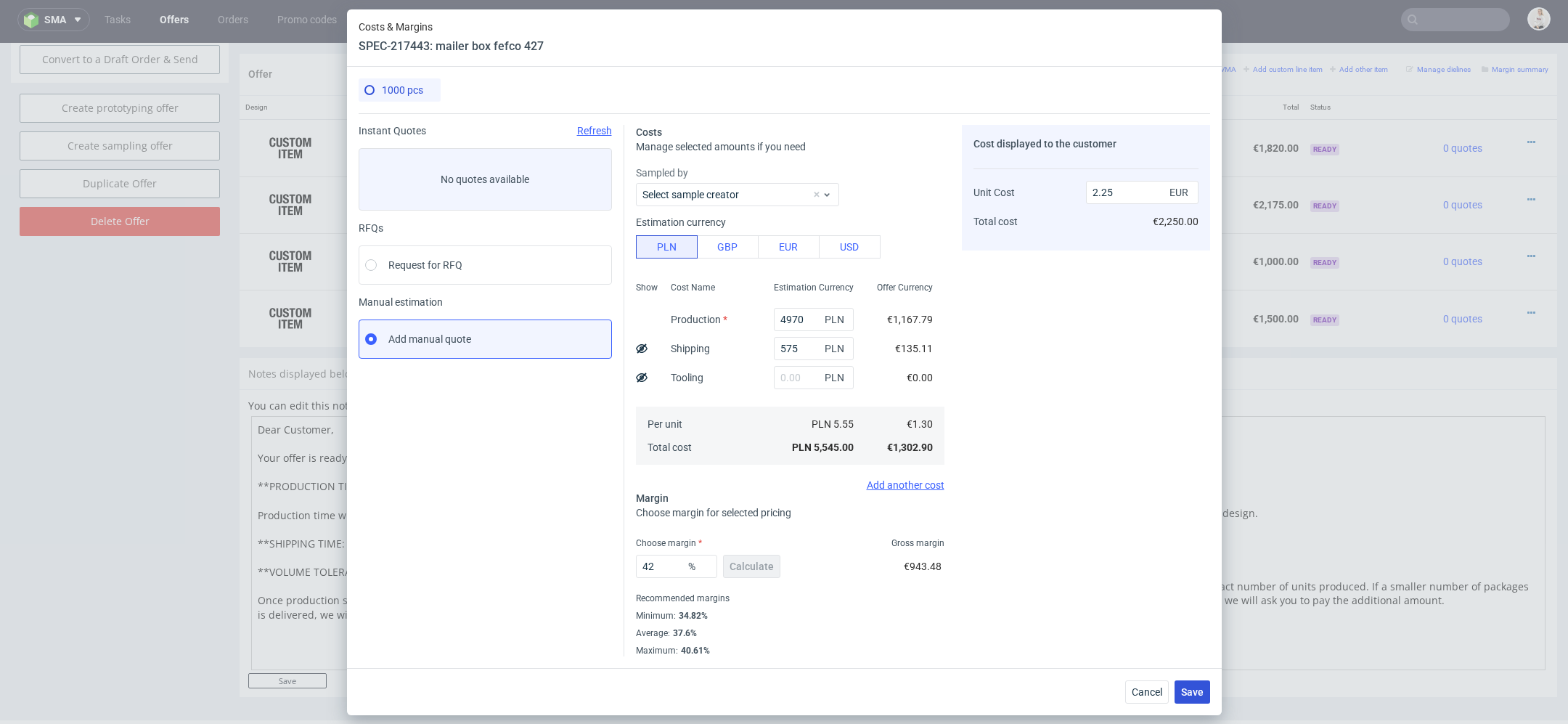
click at [1204, 686] on button "Save" at bounding box center [1192, 692] width 35 height 23
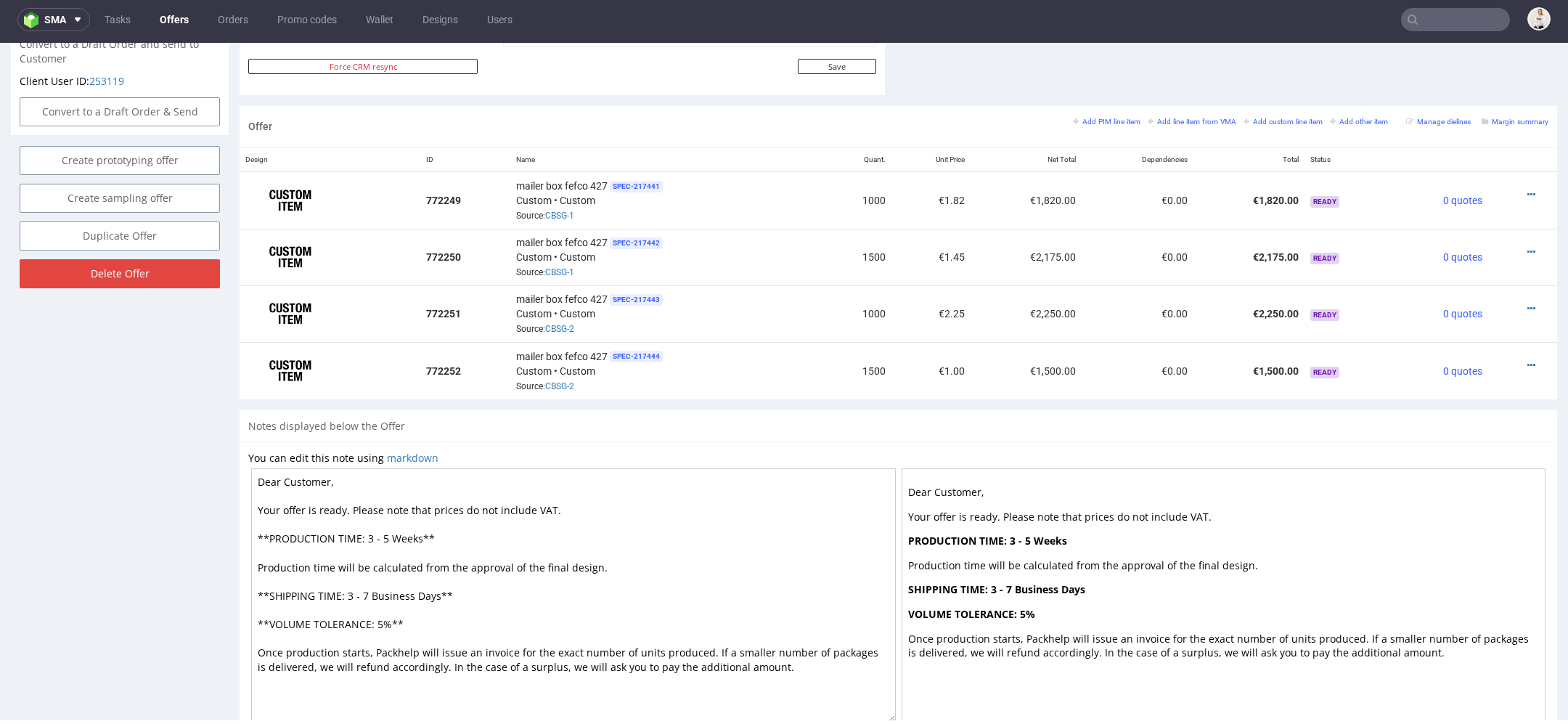
scroll to position [813, 0]
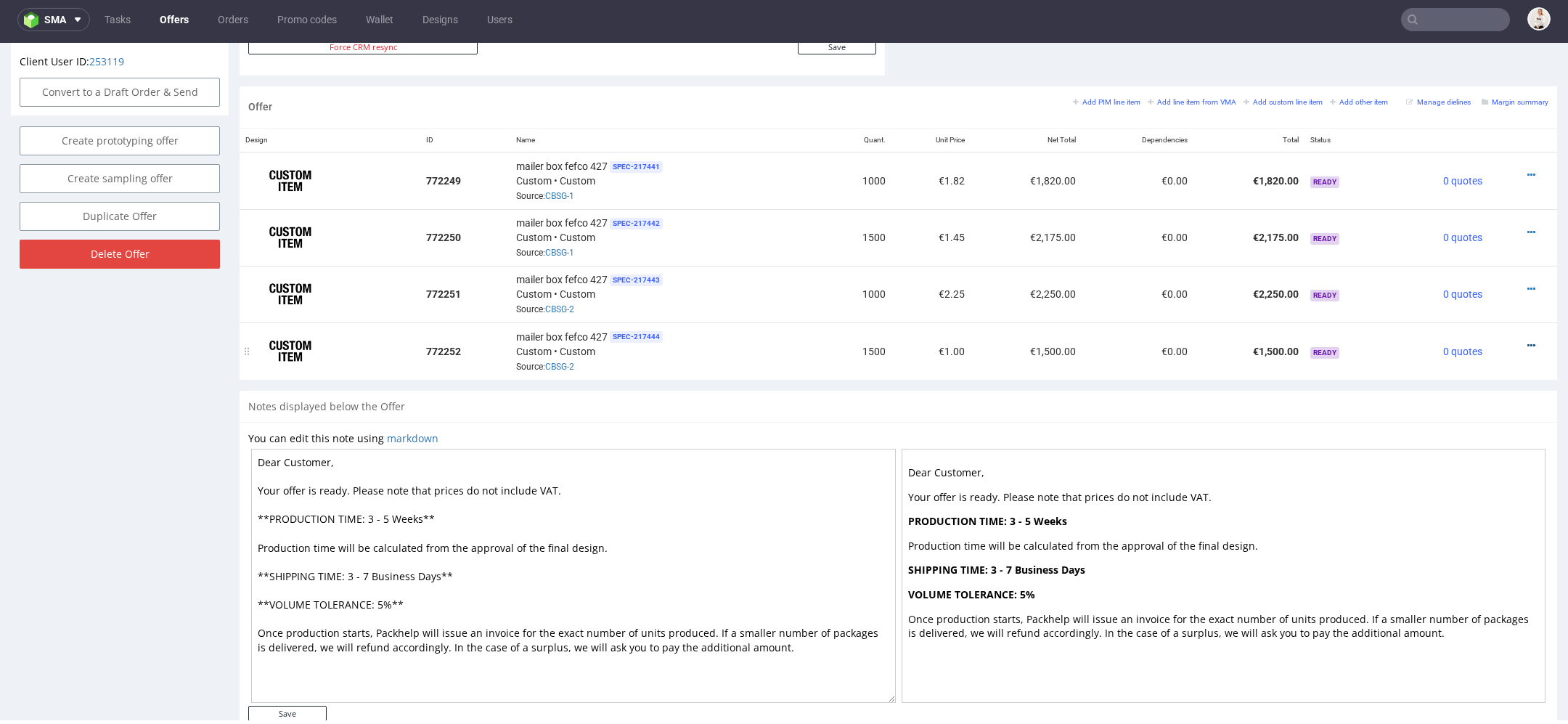
click at [1528, 340] on icon at bounding box center [1532, 345] width 8 height 10
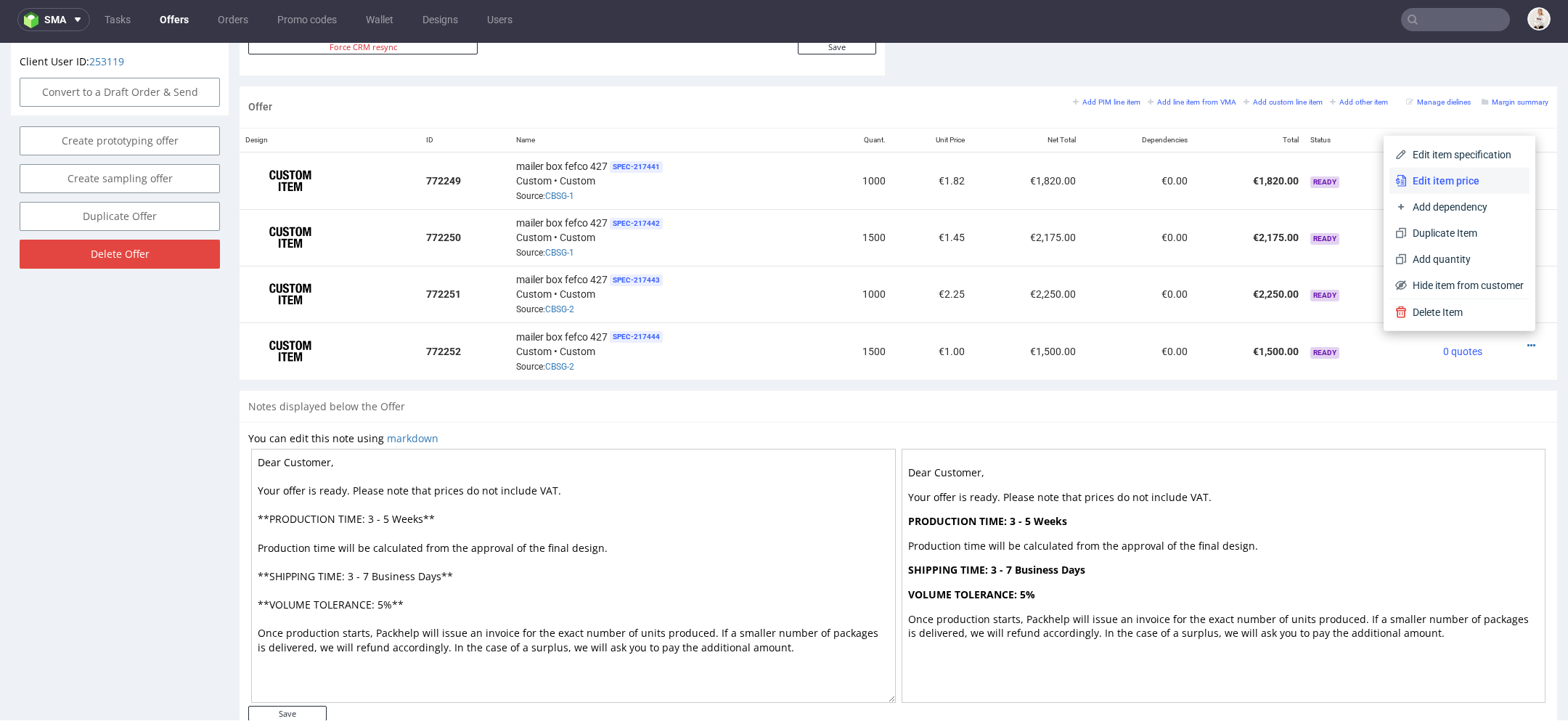
click at [1476, 181] on span "Edit item price" at bounding box center [1465, 181] width 117 height 15
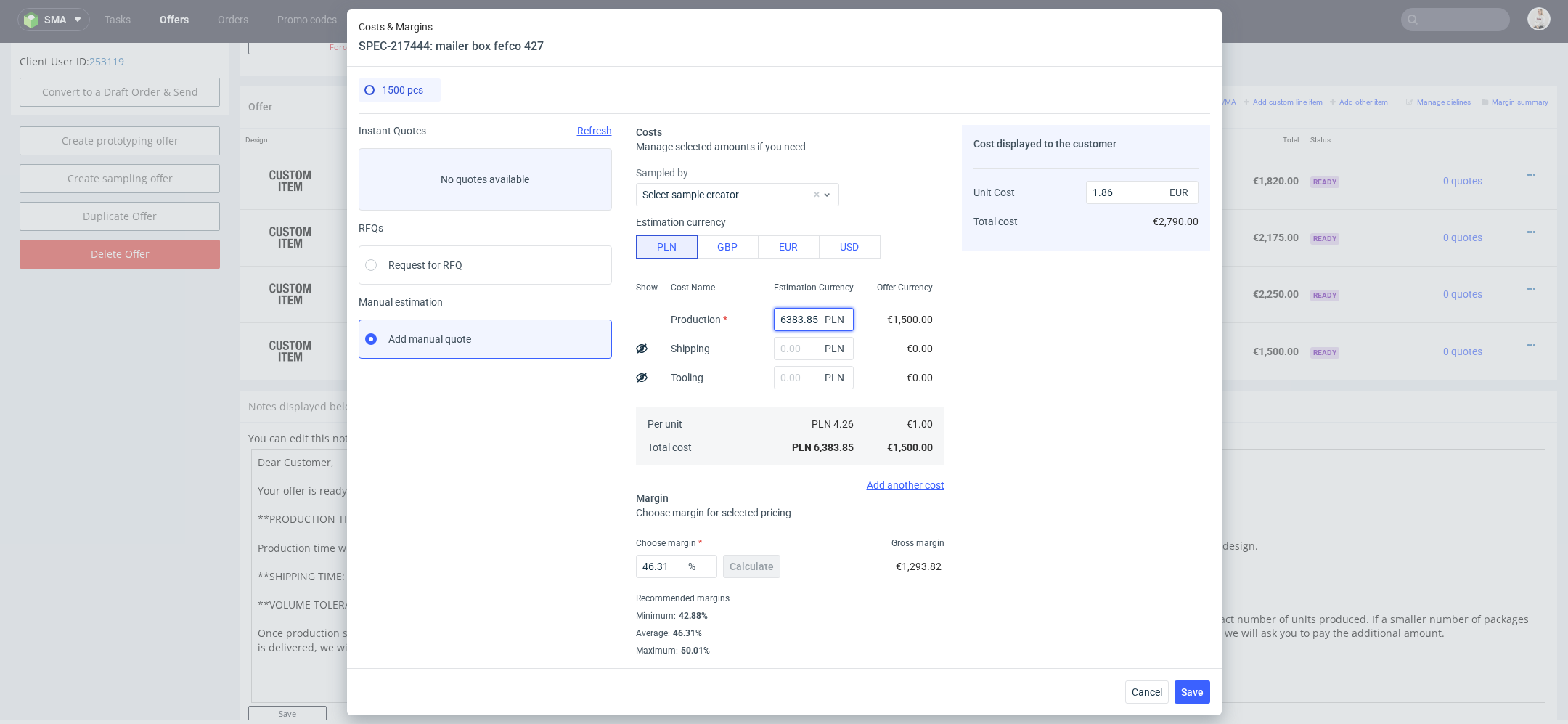
click at [793, 326] on input "6383.85" at bounding box center [814, 320] width 80 height 23
paste input "280.00"
click at [938, 342] on div "€0.00" at bounding box center [920, 348] width 49 height 29
type input "6280"
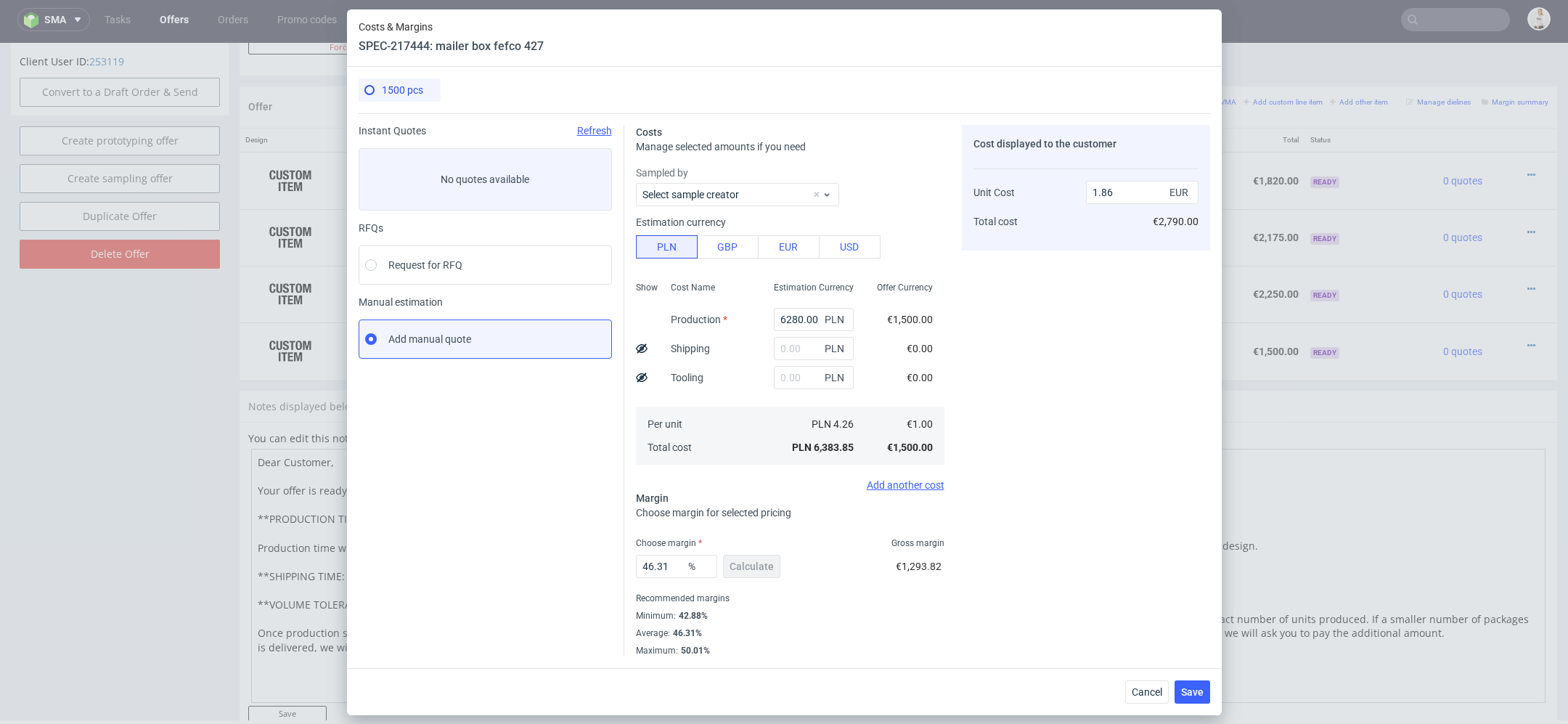
type input "1.83"
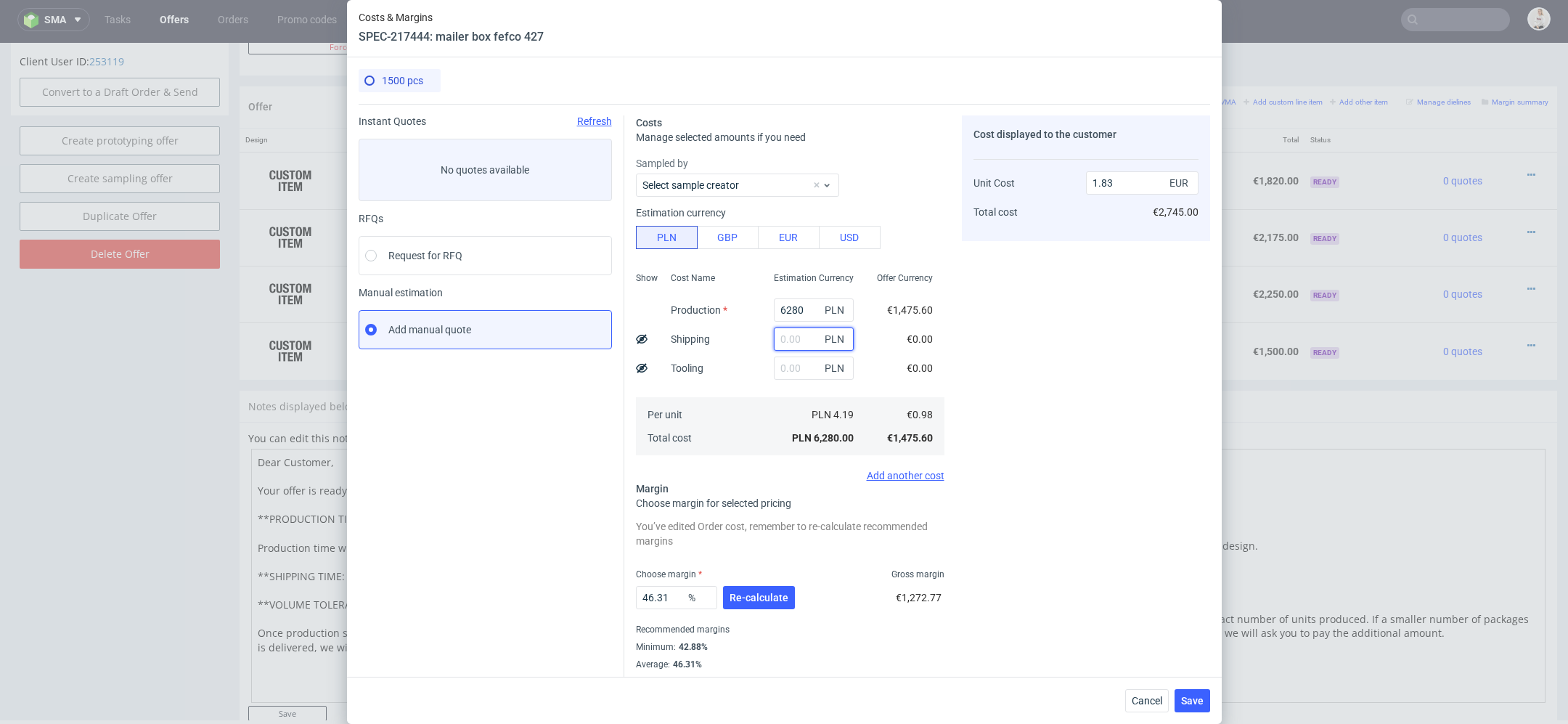
click at [790, 335] on input "text" at bounding box center [814, 339] width 80 height 23
type input "830"
type input "2.07"
type input "830"
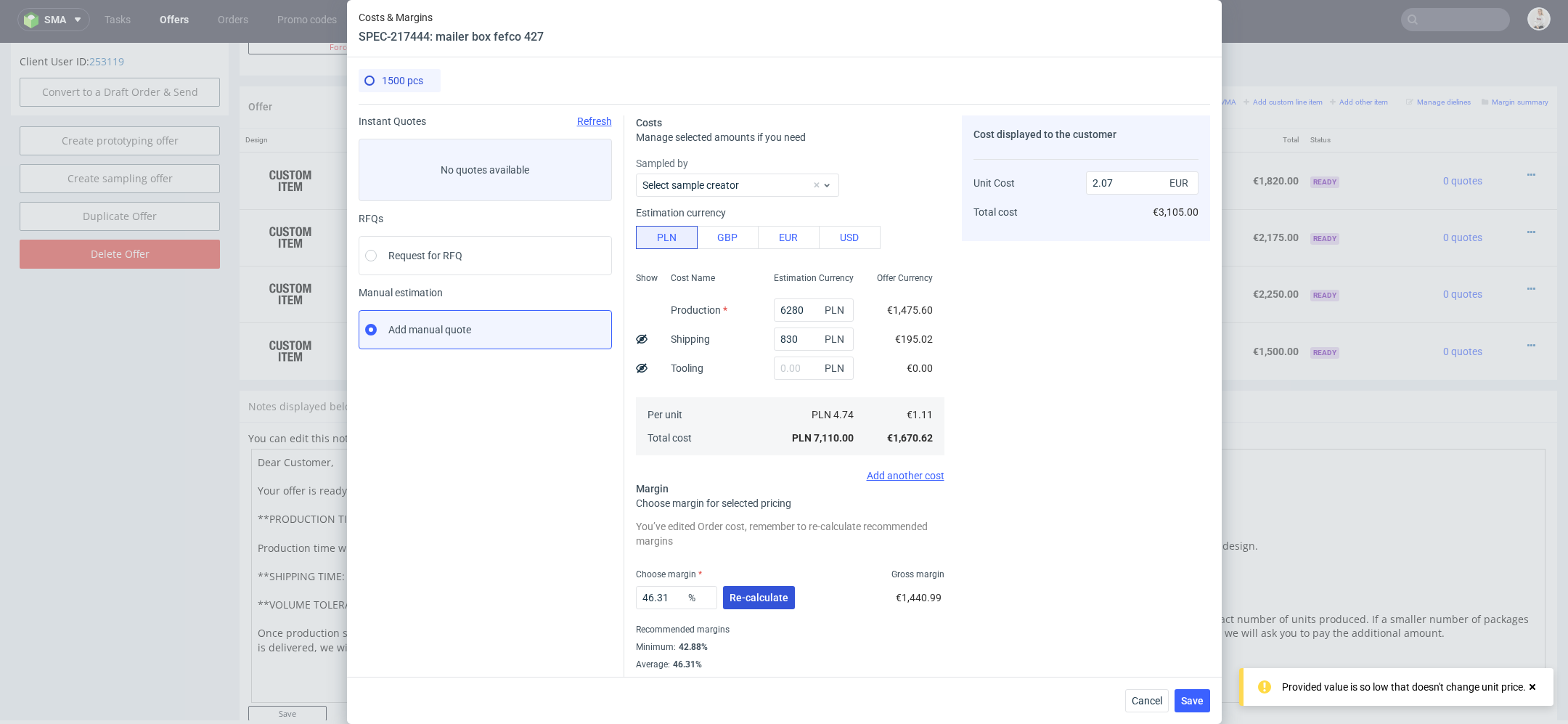
click at [766, 596] on span "Re-calculate" at bounding box center [759, 597] width 59 height 10
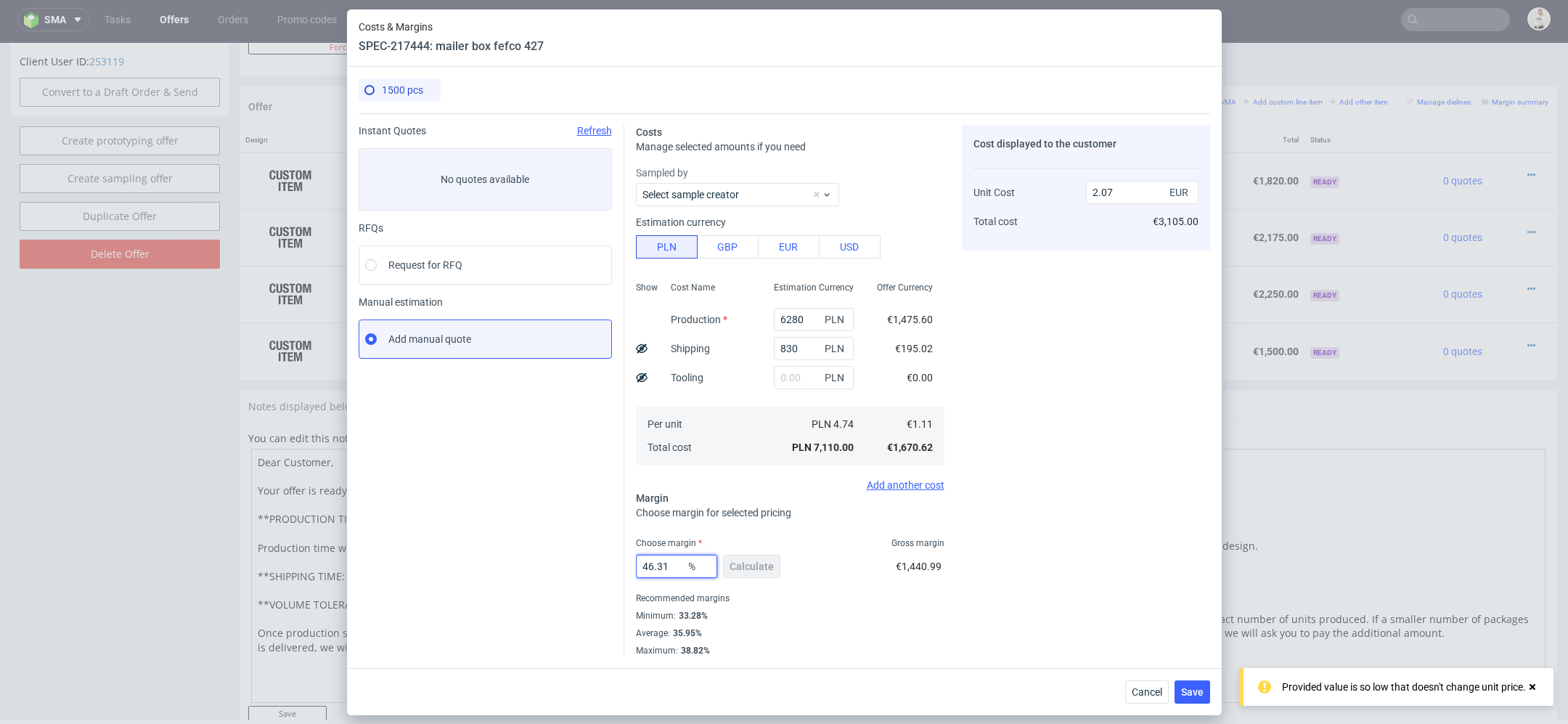
drag, startPoint x: 677, startPoint y: 565, endPoint x: 480, endPoint y: 565, distance: 197.0
click at [480, 565] on div "Instant Quotes Refresh No quotes available RFQs Request for RFQ Manual estimati…" at bounding box center [784, 385] width 851 height 543
type input "40"
type input "1.86"
type input "40"
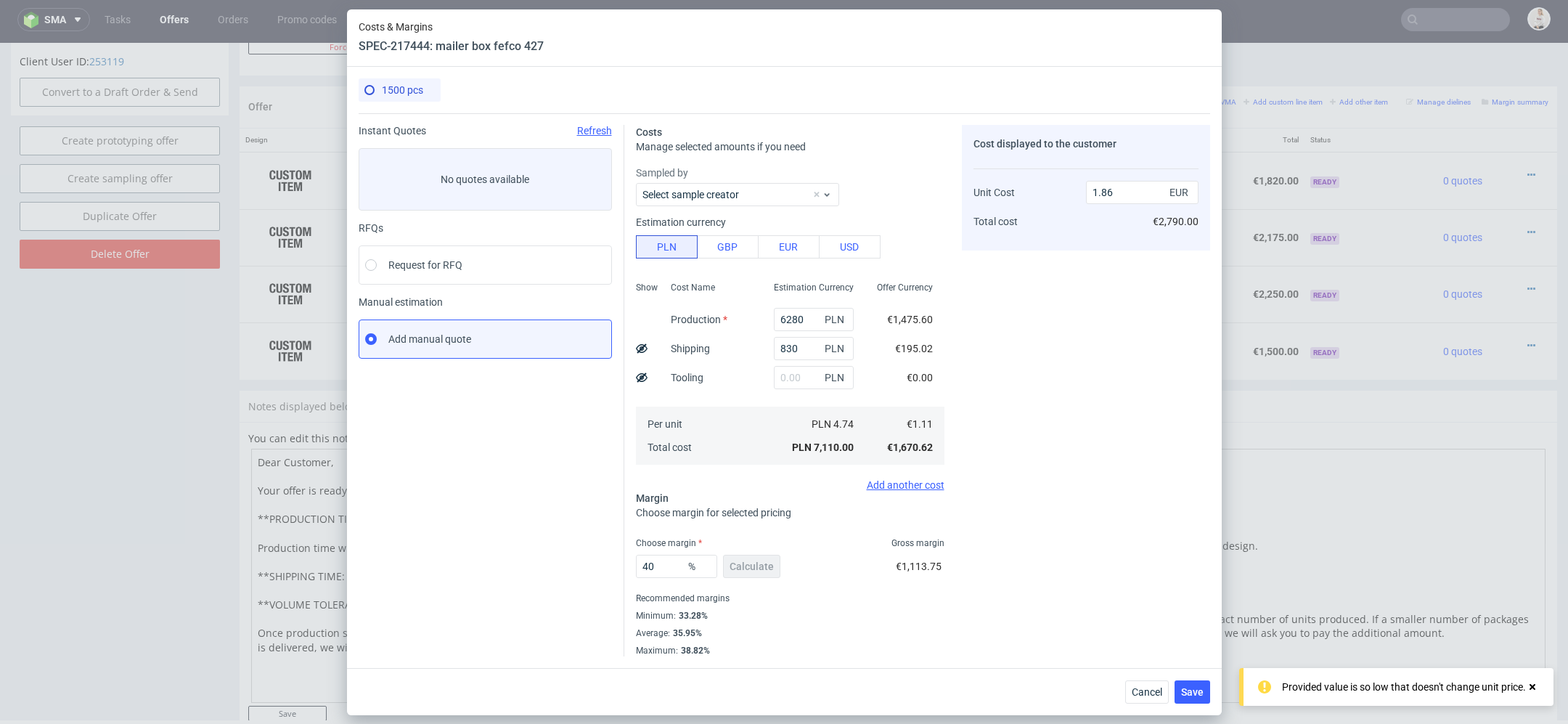
click at [1116, 431] on div "Cost displayed to the customer Unit Cost Total cost 1.86 EUR €2,790.00" at bounding box center [1086, 390] width 248 height 532
click at [1201, 683] on button "Save" at bounding box center [1192, 692] width 35 height 23
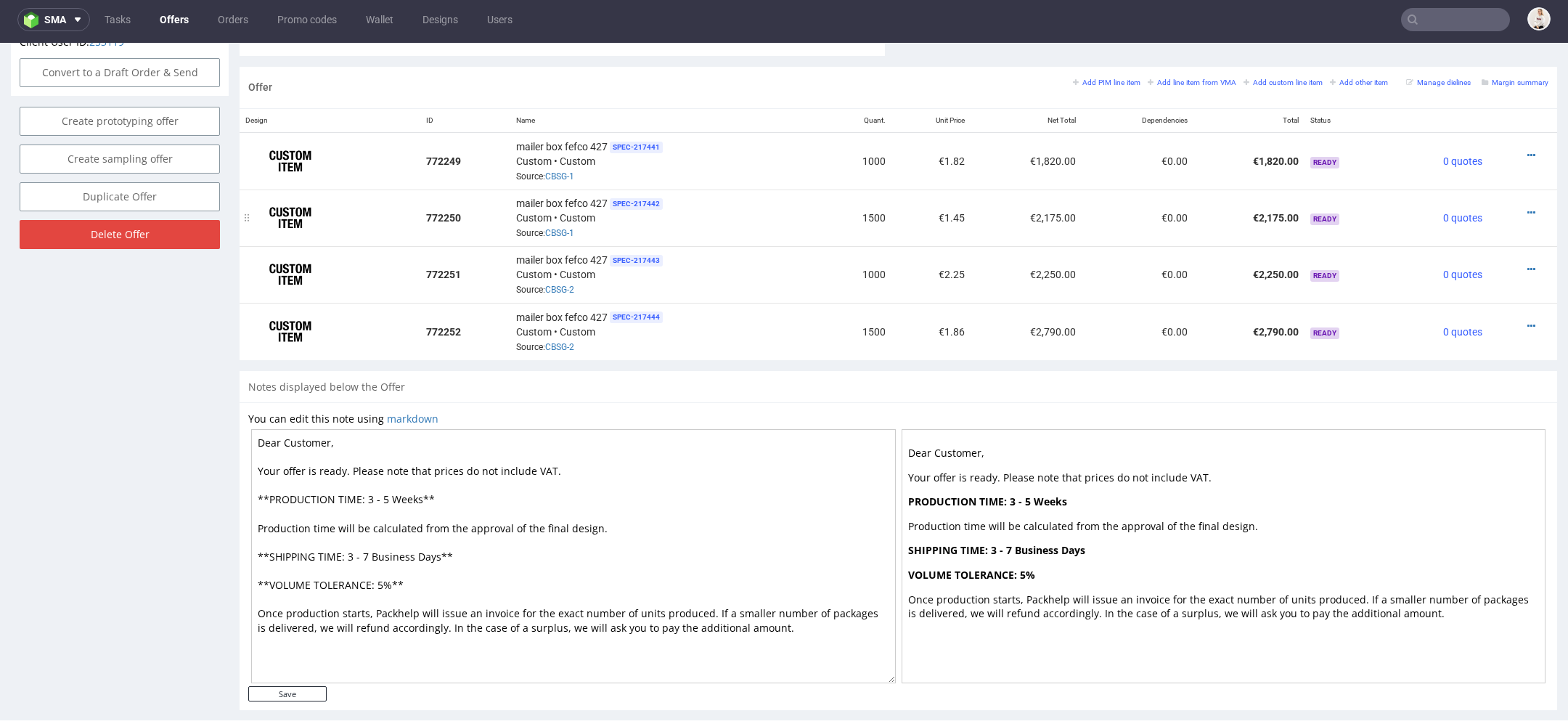
scroll to position [0, 0]
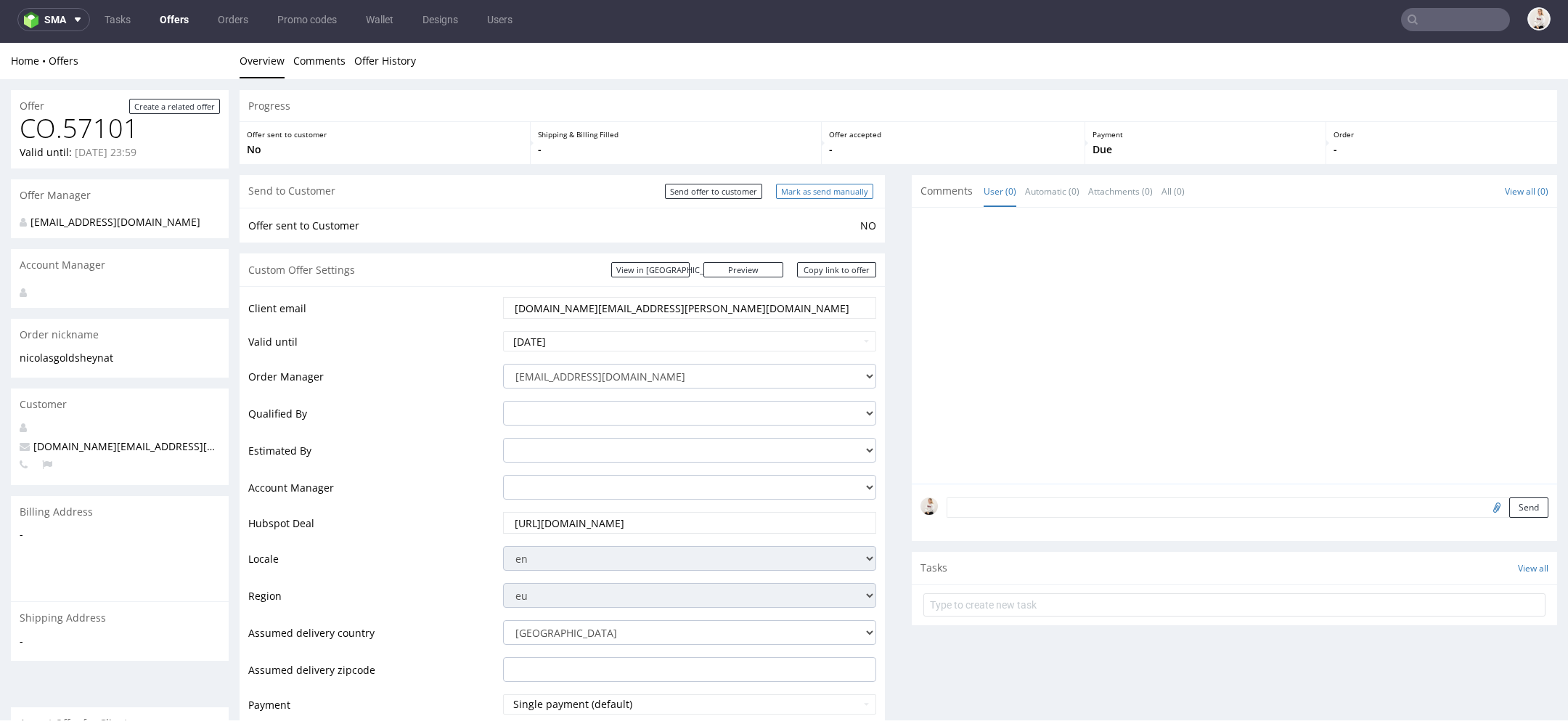
click at [782, 196] on input "Mark as send manually" at bounding box center [824, 191] width 97 height 16
type input "In progress..."
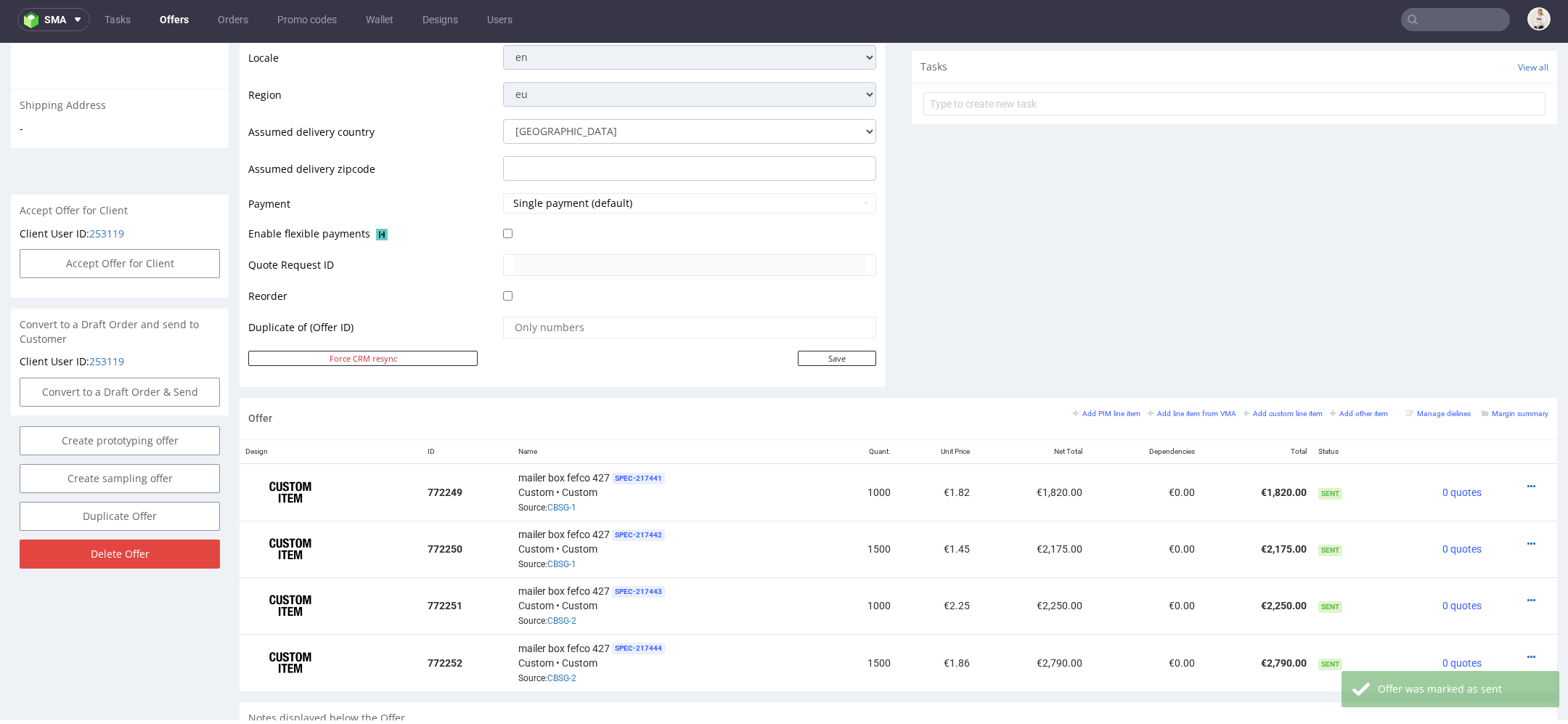
scroll to position [870, 0]
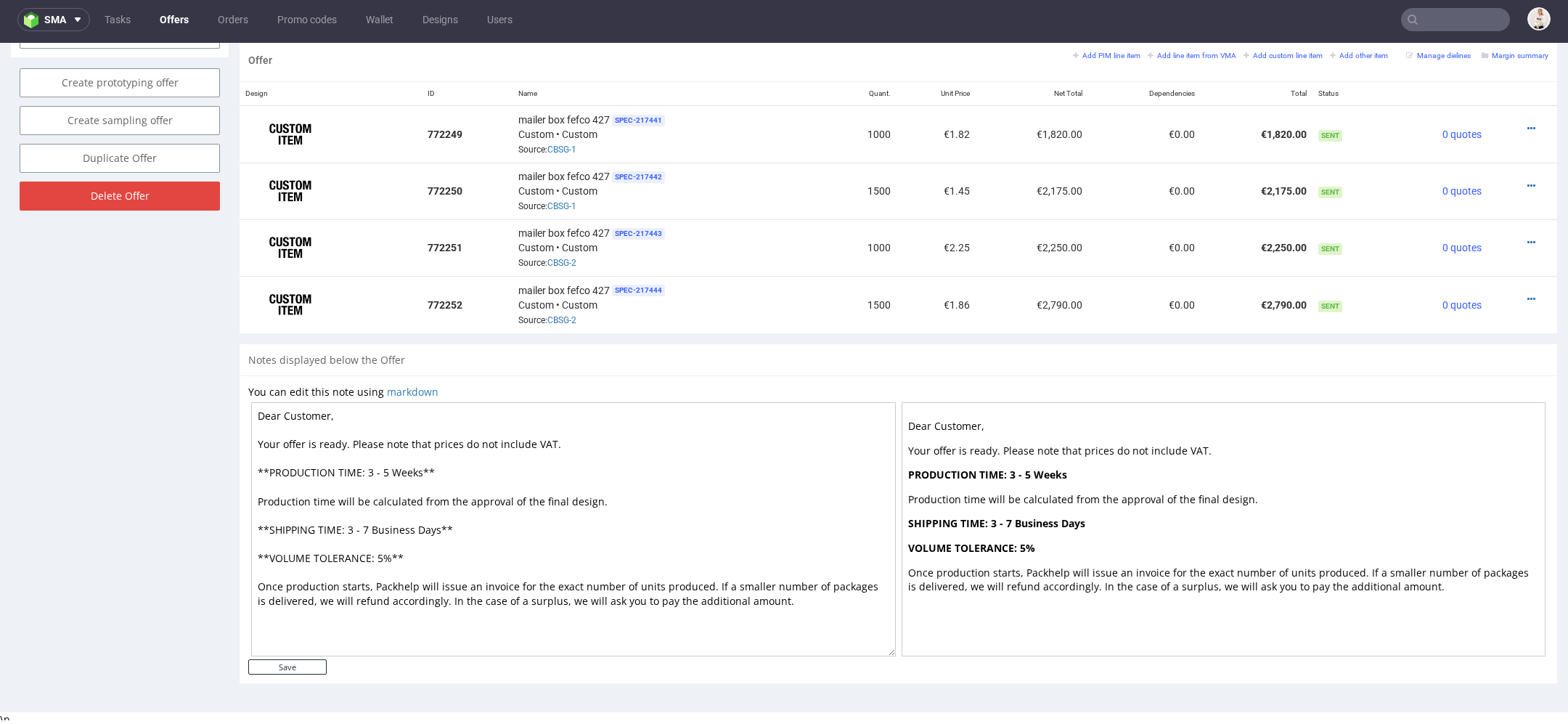
drag, startPoint x: 394, startPoint y: 471, endPoint x: 373, endPoint y: 470, distance: 21.0
click at [373, 469] on textarea "Dear Customer, Your offer is ready. Please note that prices do not include VAT.…" at bounding box center [574, 528] width 645 height 254
type textarea "Dear Customer, Your offer is ready. Please note that prices do not include VAT.…"
click at [303, 666] on input "Save" at bounding box center [287, 666] width 78 height 16
type input "In progress..."
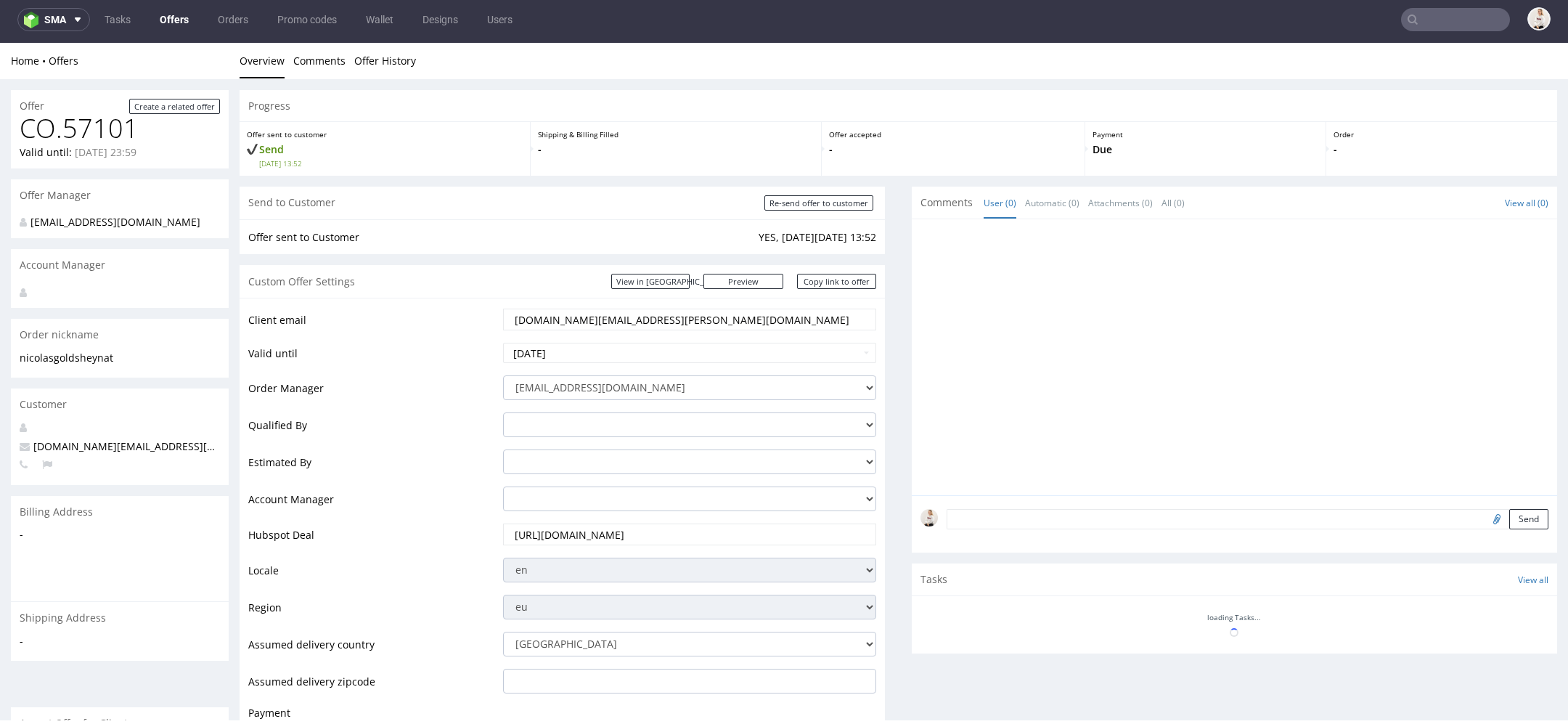
scroll to position [0, 0]
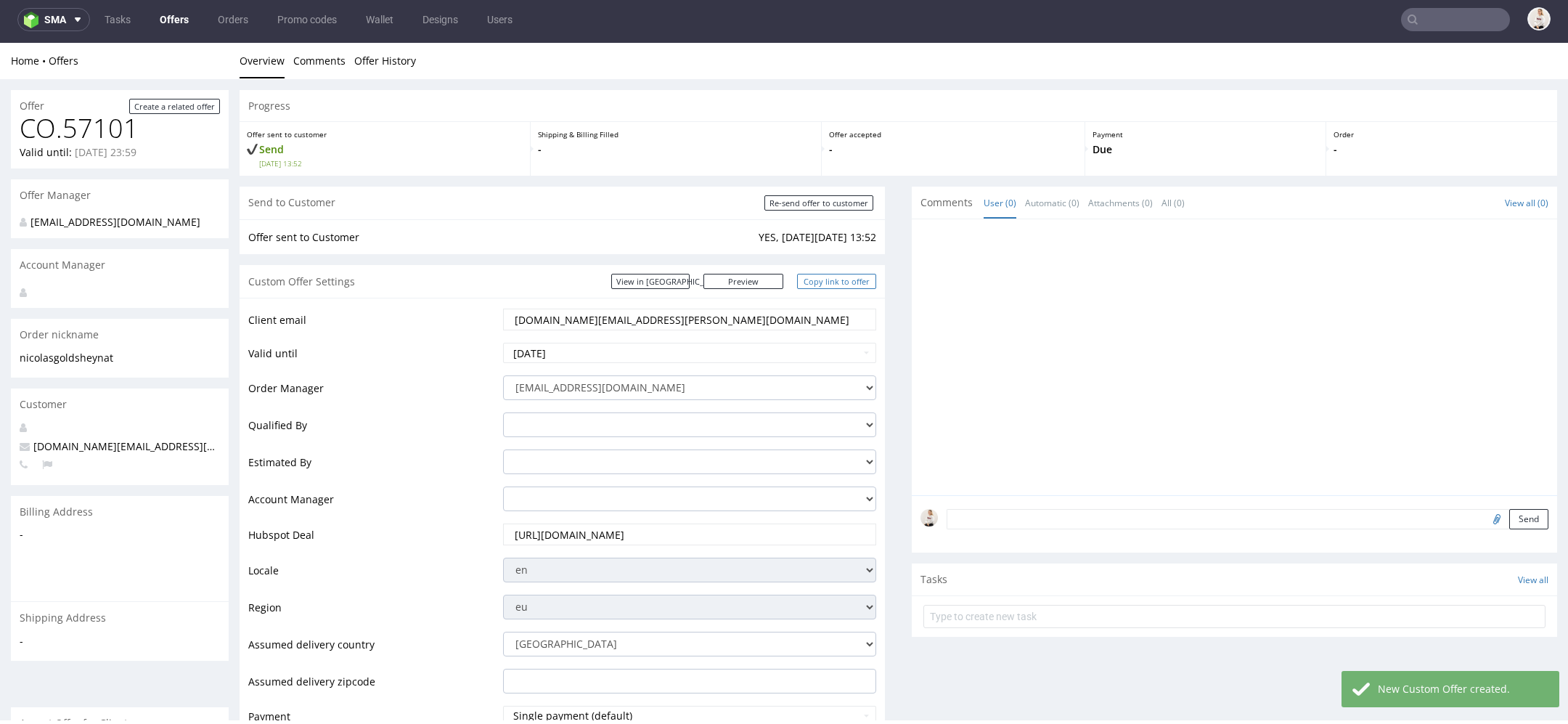
click at [833, 288] on link "Copy link to offer" at bounding box center [837, 281] width 80 height 16
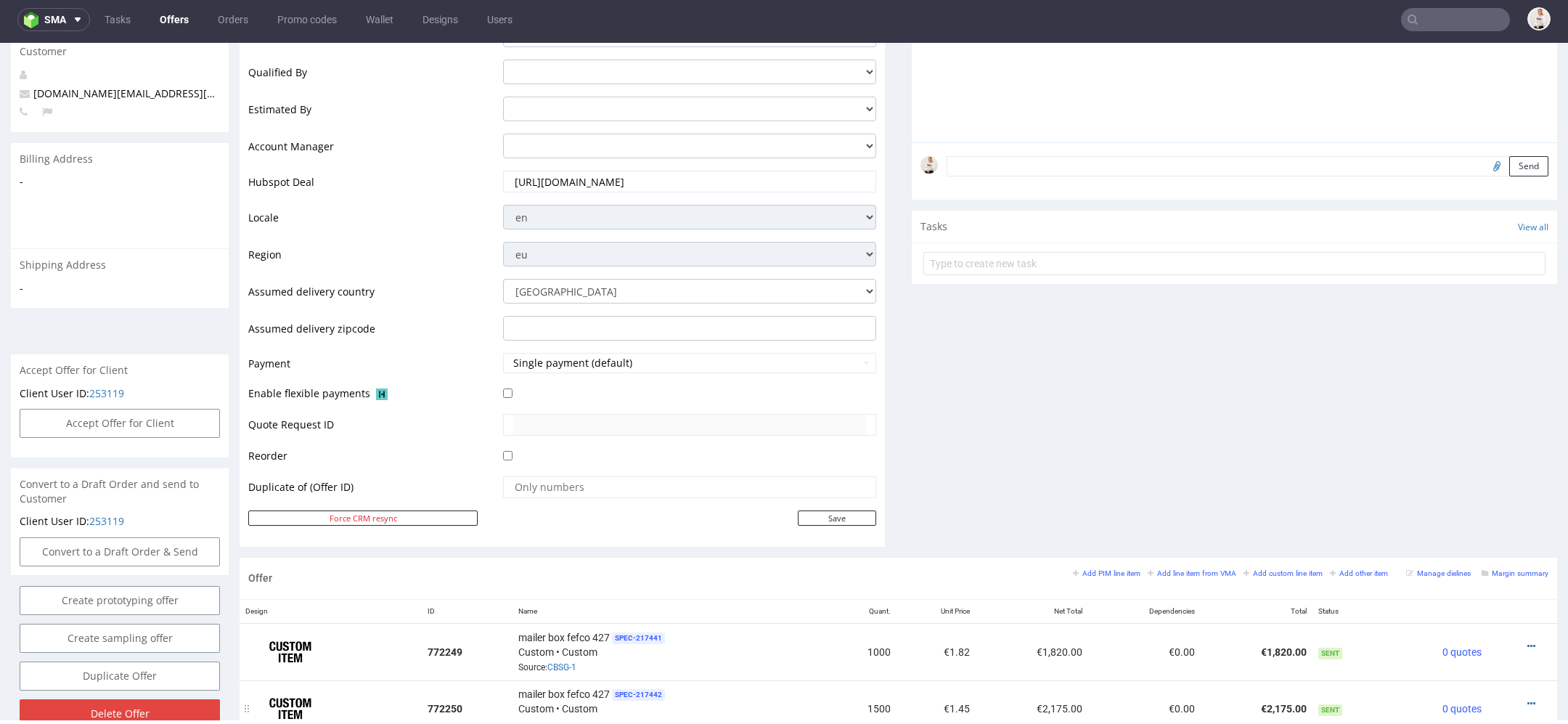
scroll to position [650, 0]
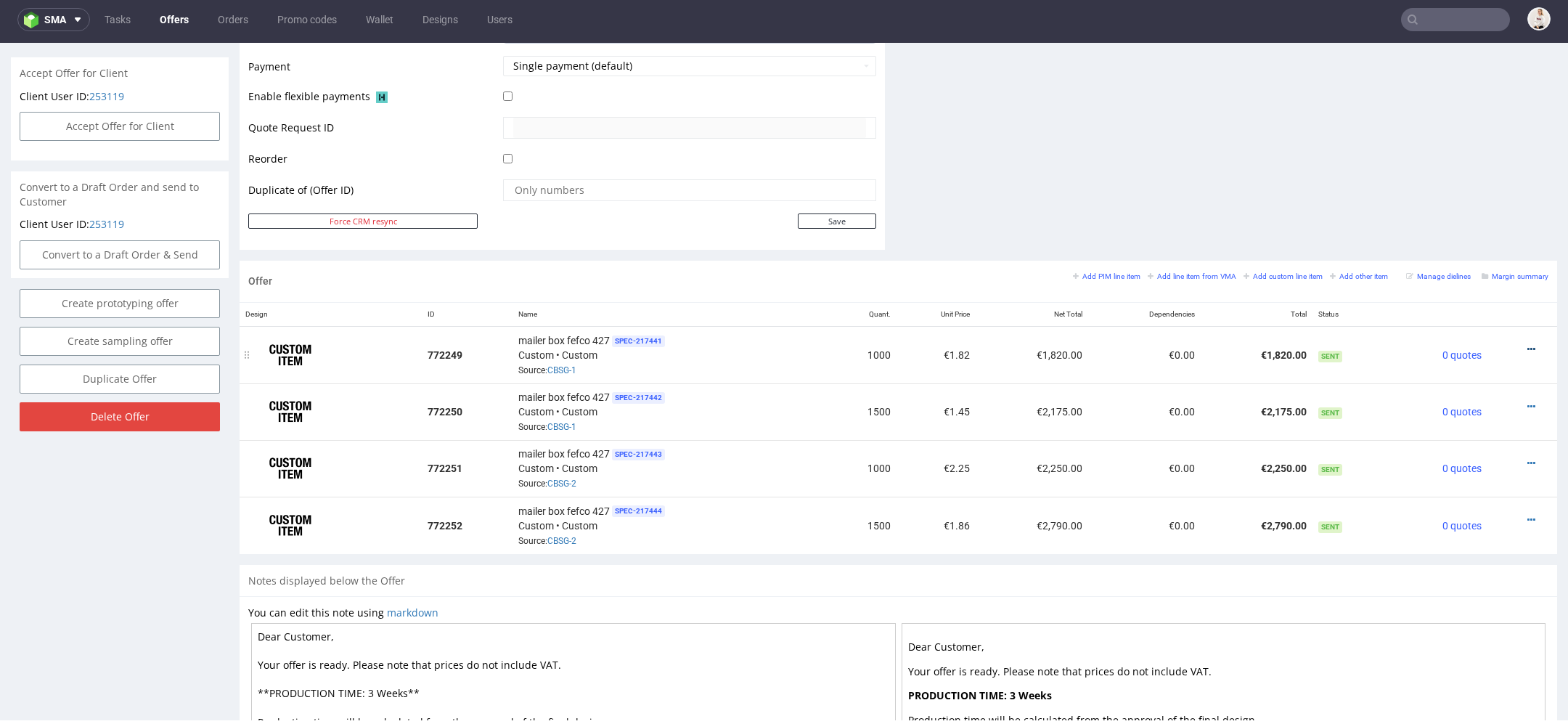
click at [1528, 344] on icon at bounding box center [1532, 349] width 8 height 10
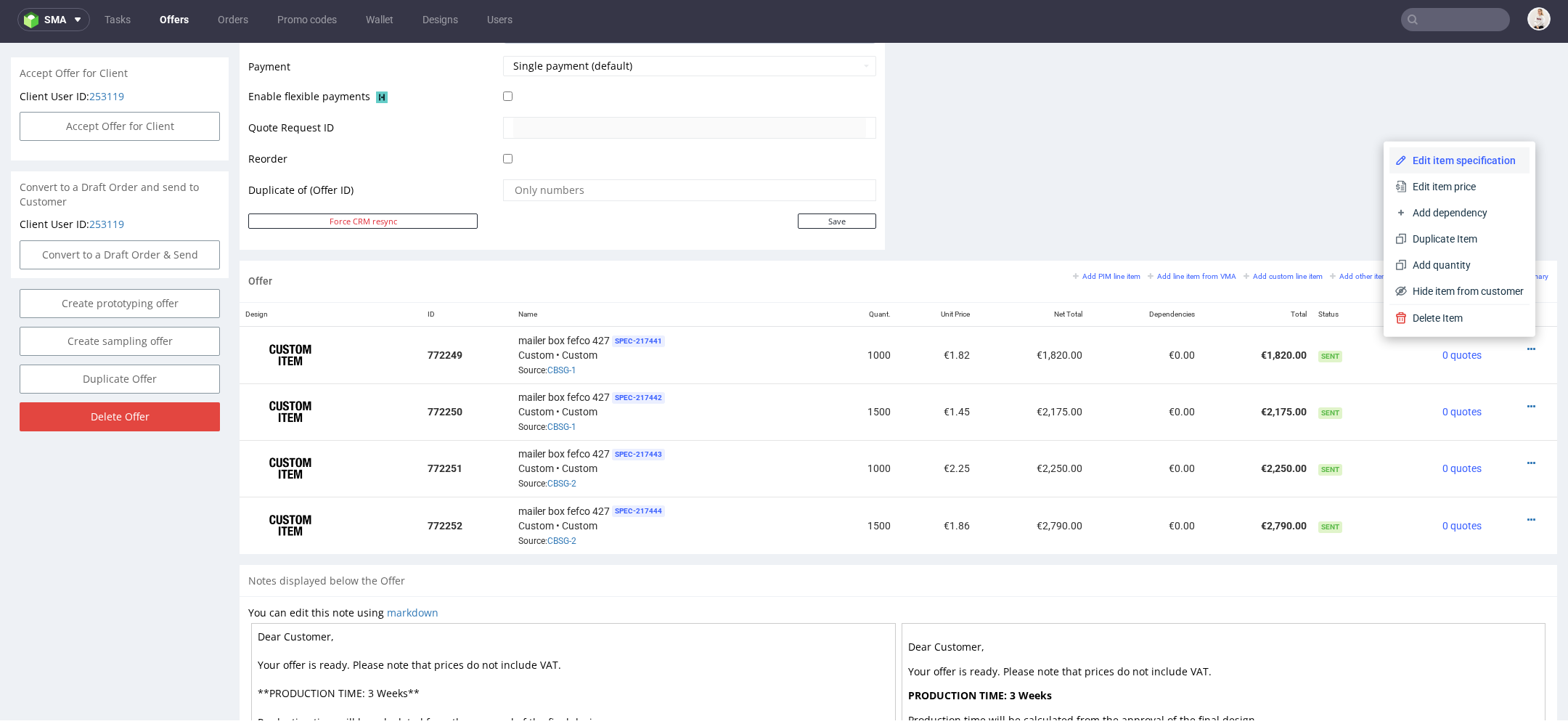
click at [1470, 159] on span "Edit item specification" at bounding box center [1465, 160] width 117 height 15
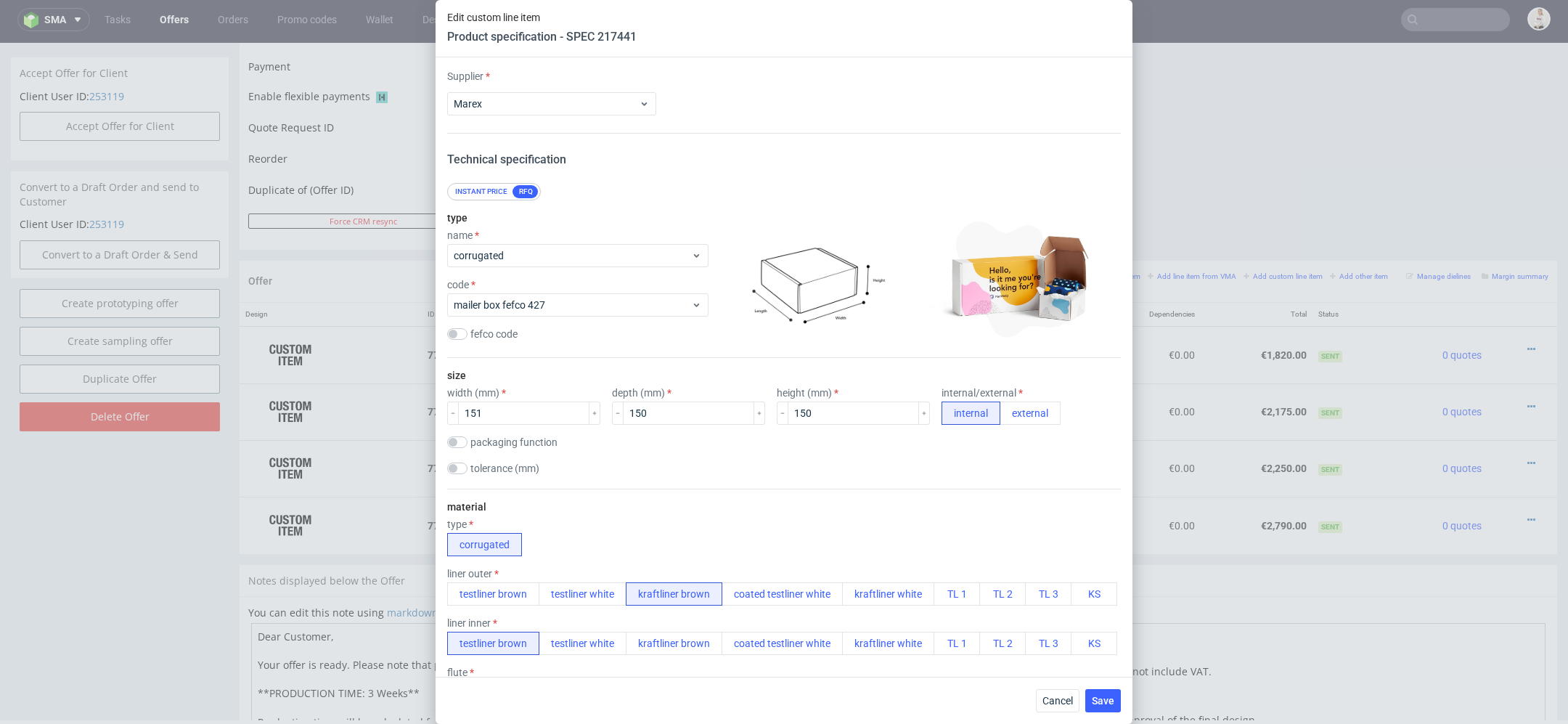
scroll to position [1838, 0]
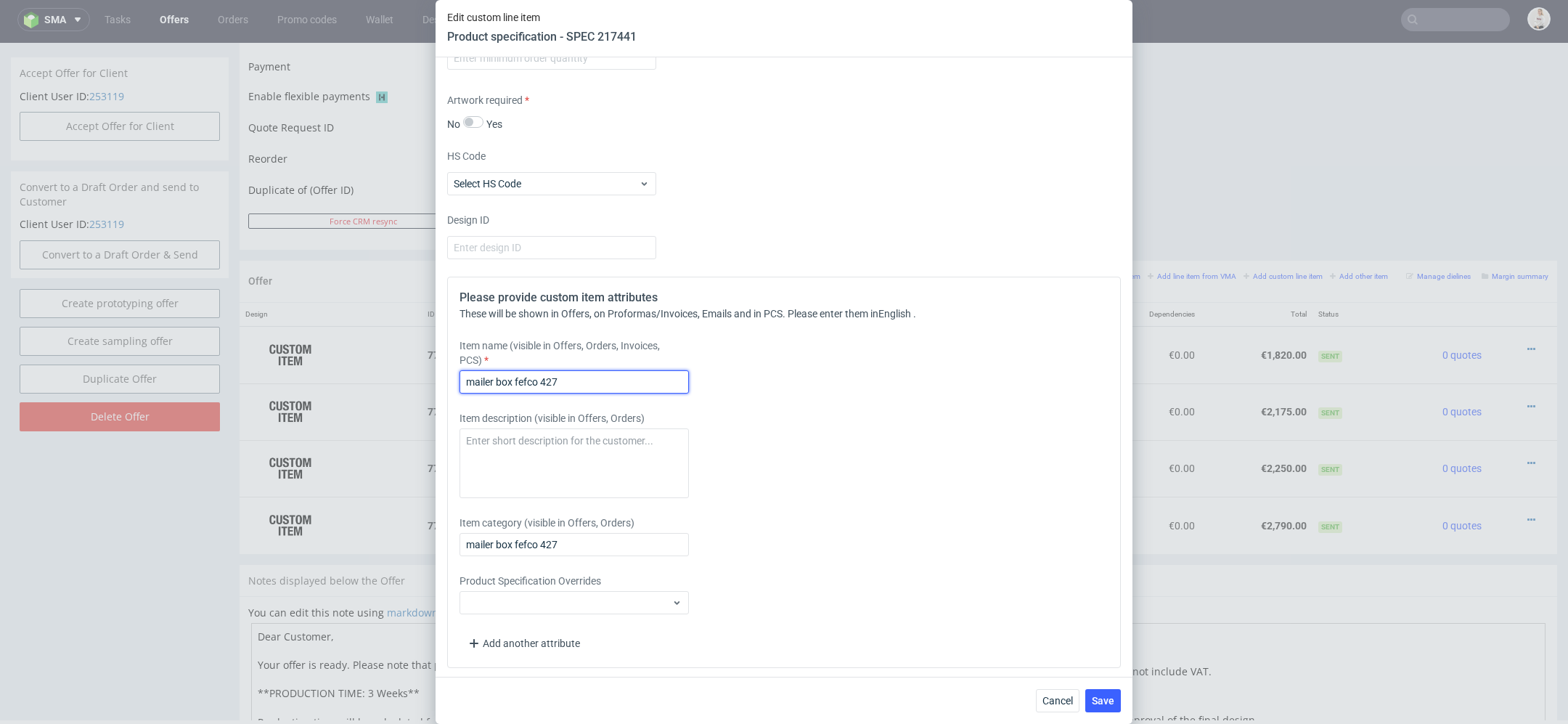
click at [599, 385] on input "mailer box fefco 427" at bounding box center [574, 382] width 229 height 23
type input "mailer box fefco 427 (150 x 150 x 150)"
click at [762, 420] on div "Item description (visible in Offers, Orders)" at bounding box center [700, 454] width 482 height 87
click at [1111, 712] on button "Save" at bounding box center [1103, 700] width 35 height 23
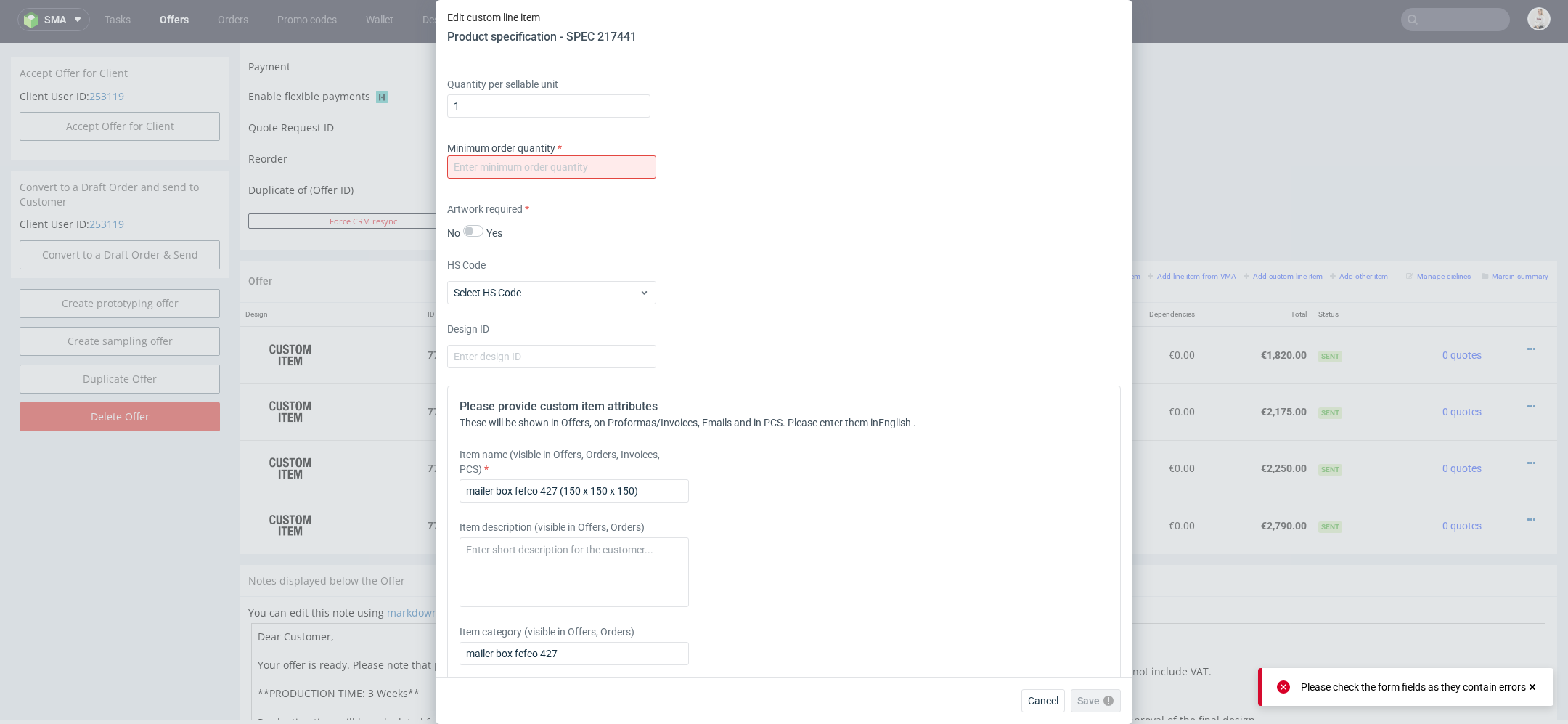
scroll to position [1723, 0]
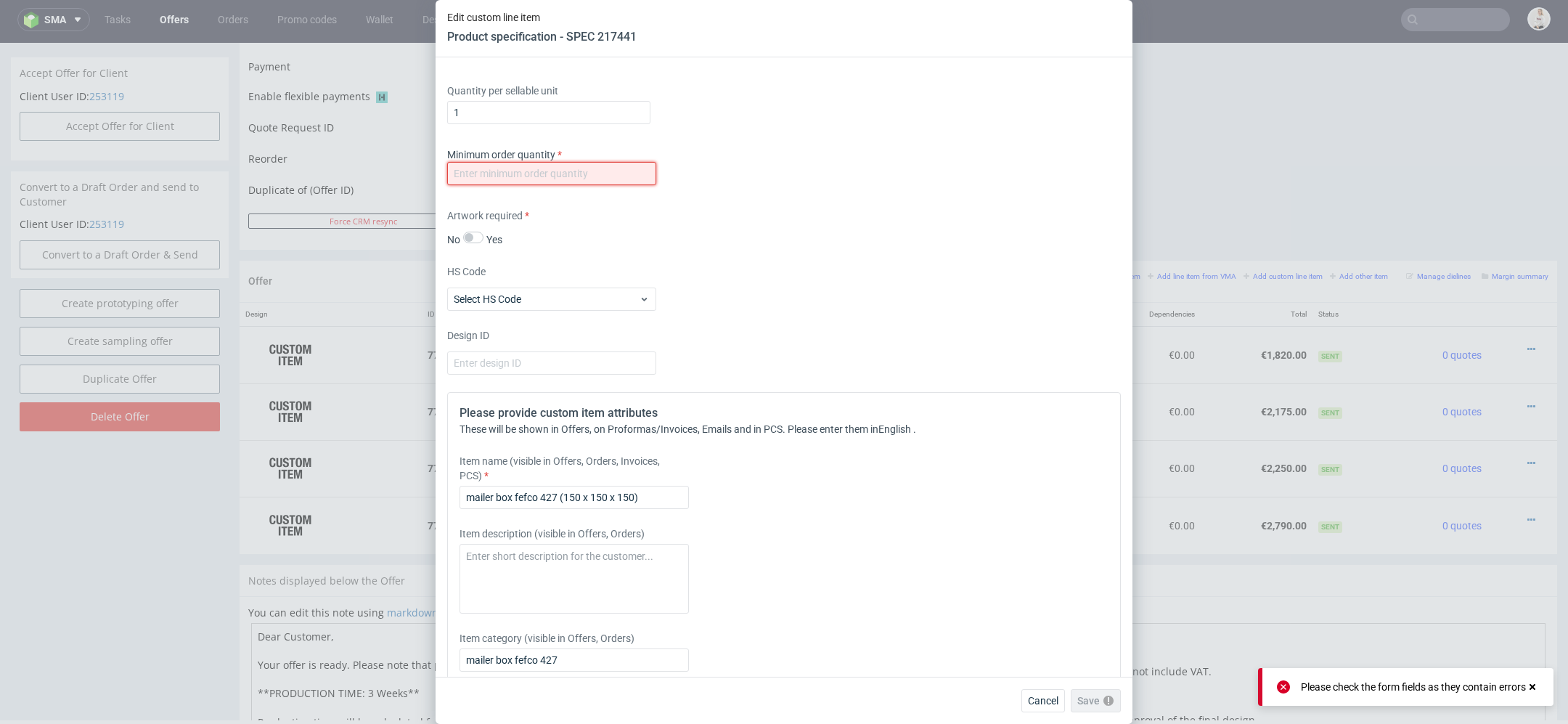
click at [630, 165] on input "number" at bounding box center [551, 173] width 209 height 23
type input "1"
click at [851, 285] on div "HS Code Select HS Code" at bounding box center [784, 288] width 674 height 47
click at [1108, 699] on span "Save" at bounding box center [1103, 700] width 22 height 10
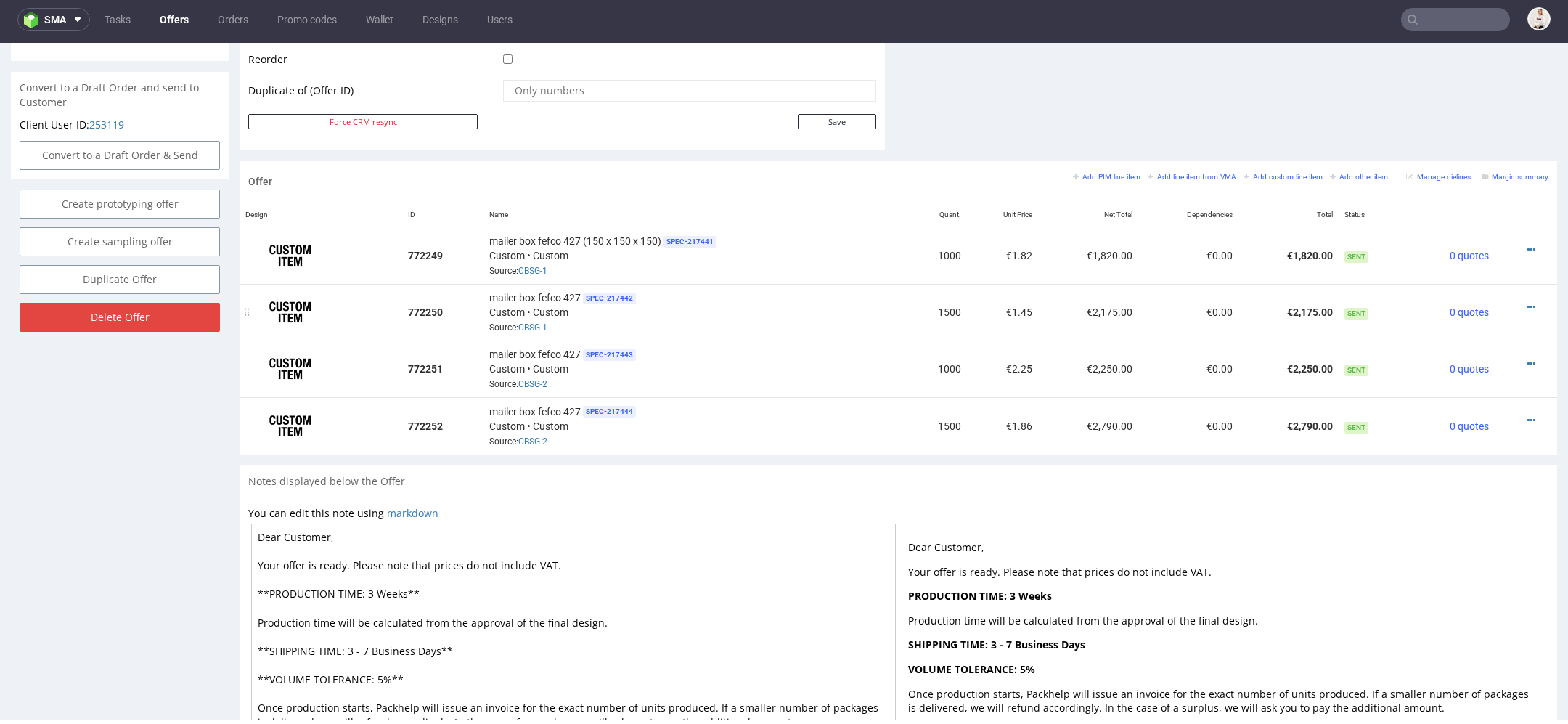
scroll to position [754, 0]
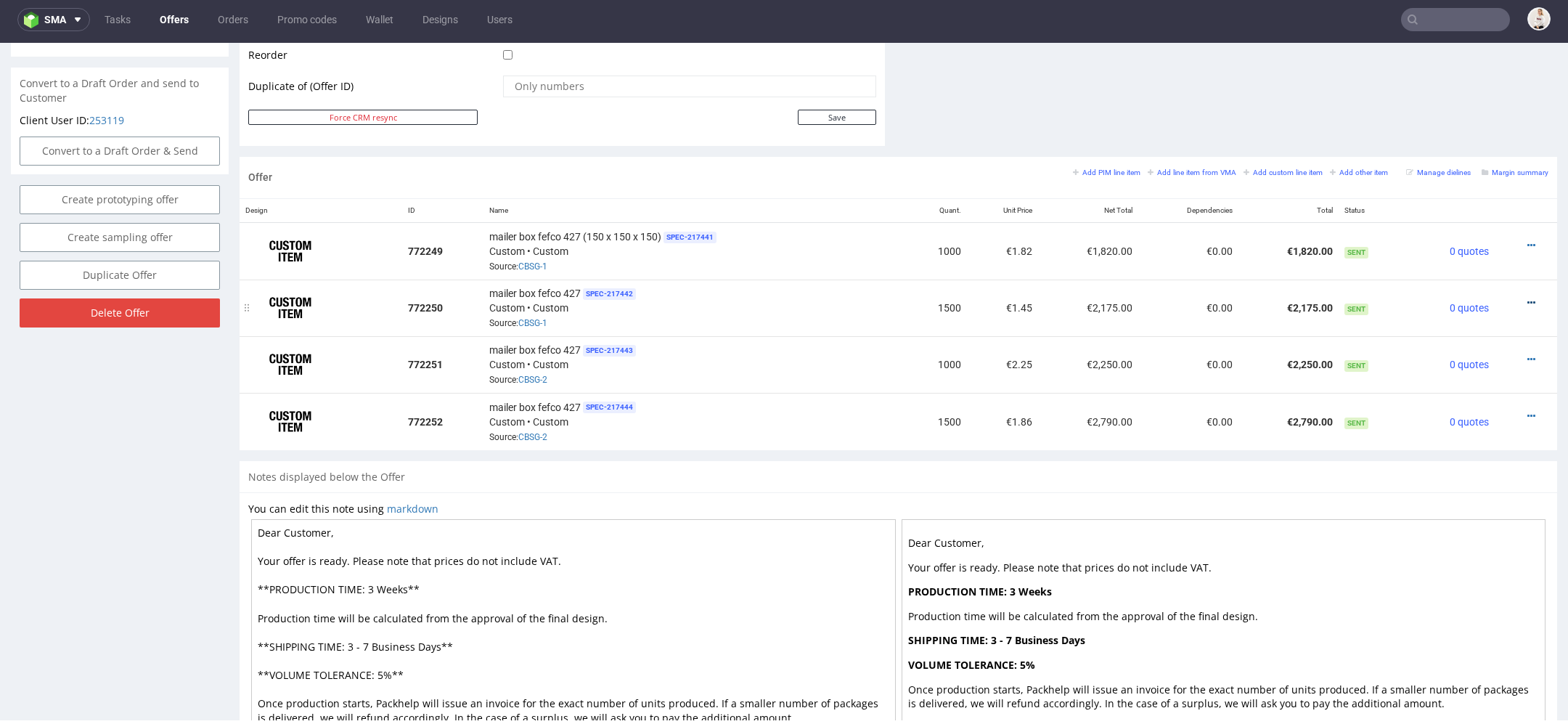
click at [1528, 297] on icon at bounding box center [1532, 302] width 8 height 10
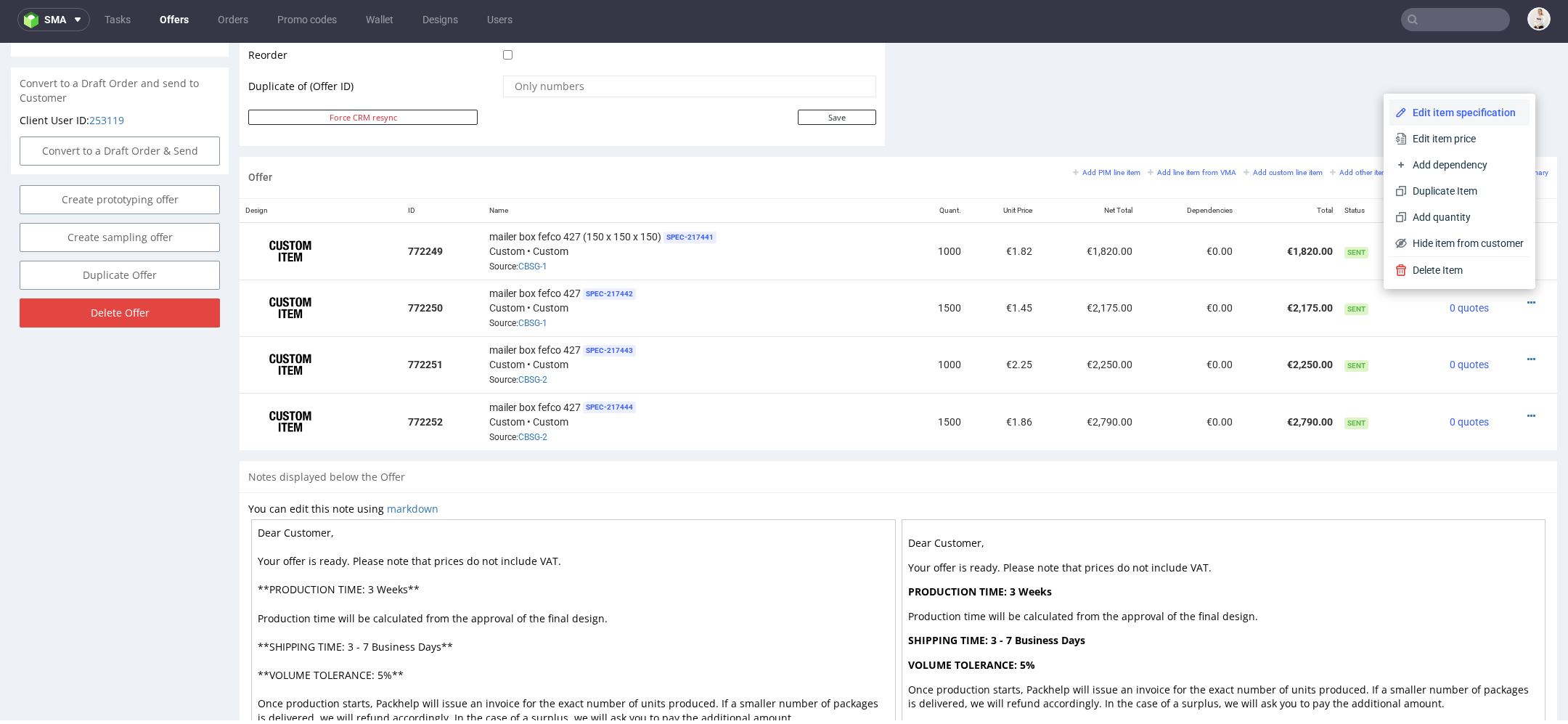
click at [1450, 112] on span "Edit item specification" at bounding box center [1465, 113] width 117 height 15
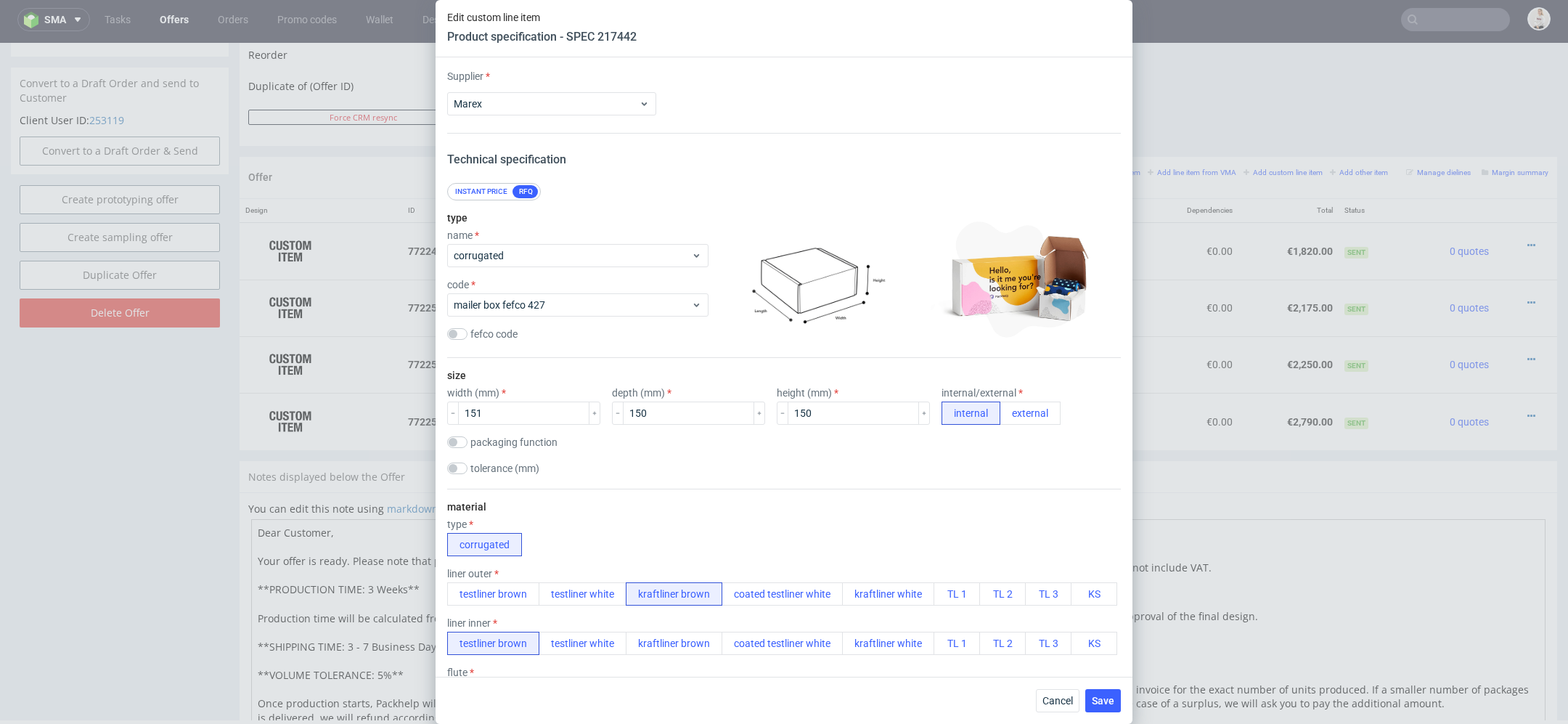
scroll to position [1838, 0]
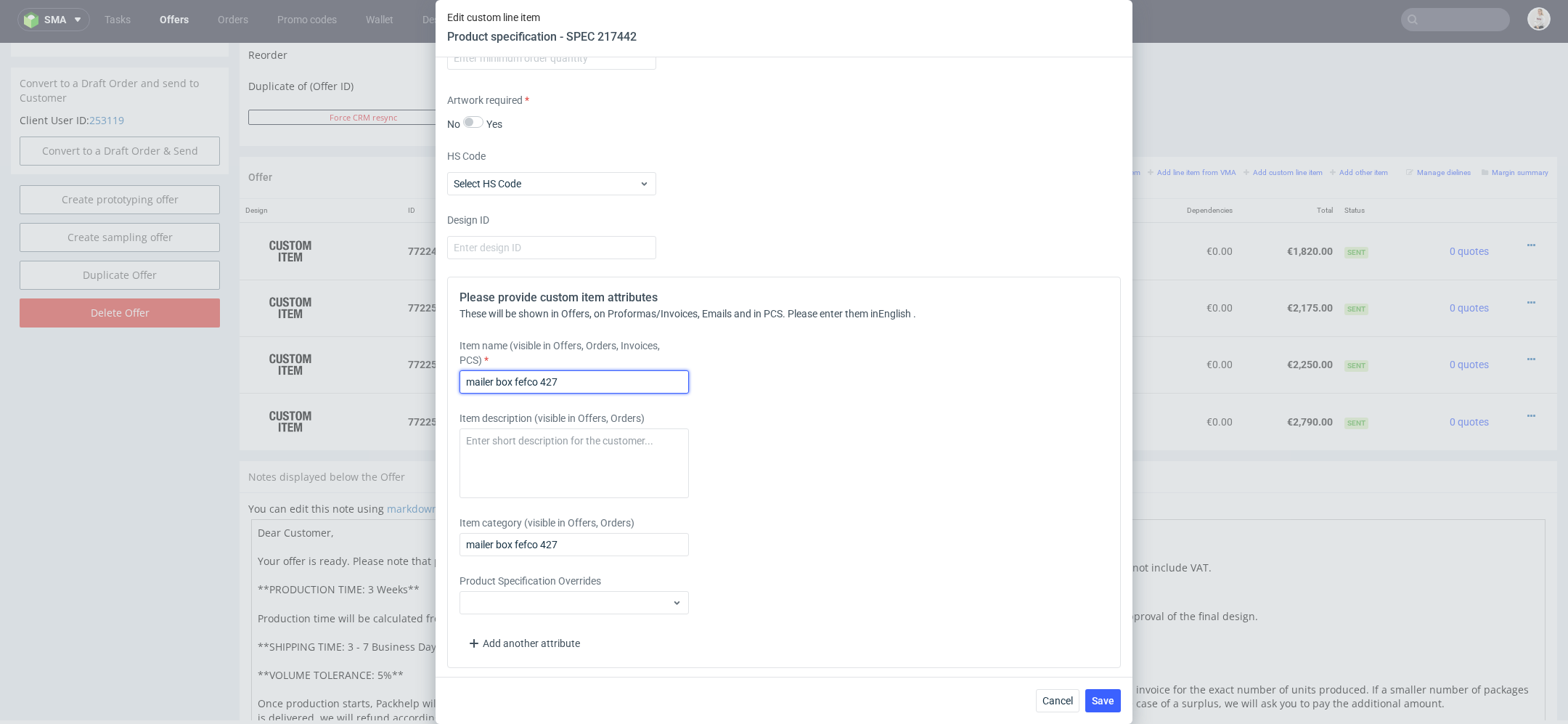
click at [625, 382] on input "mailer box fefco 427" at bounding box center [574, 382] width 229 height 23
type input "mailer box fefco 427 (150 x 150 x 150)"
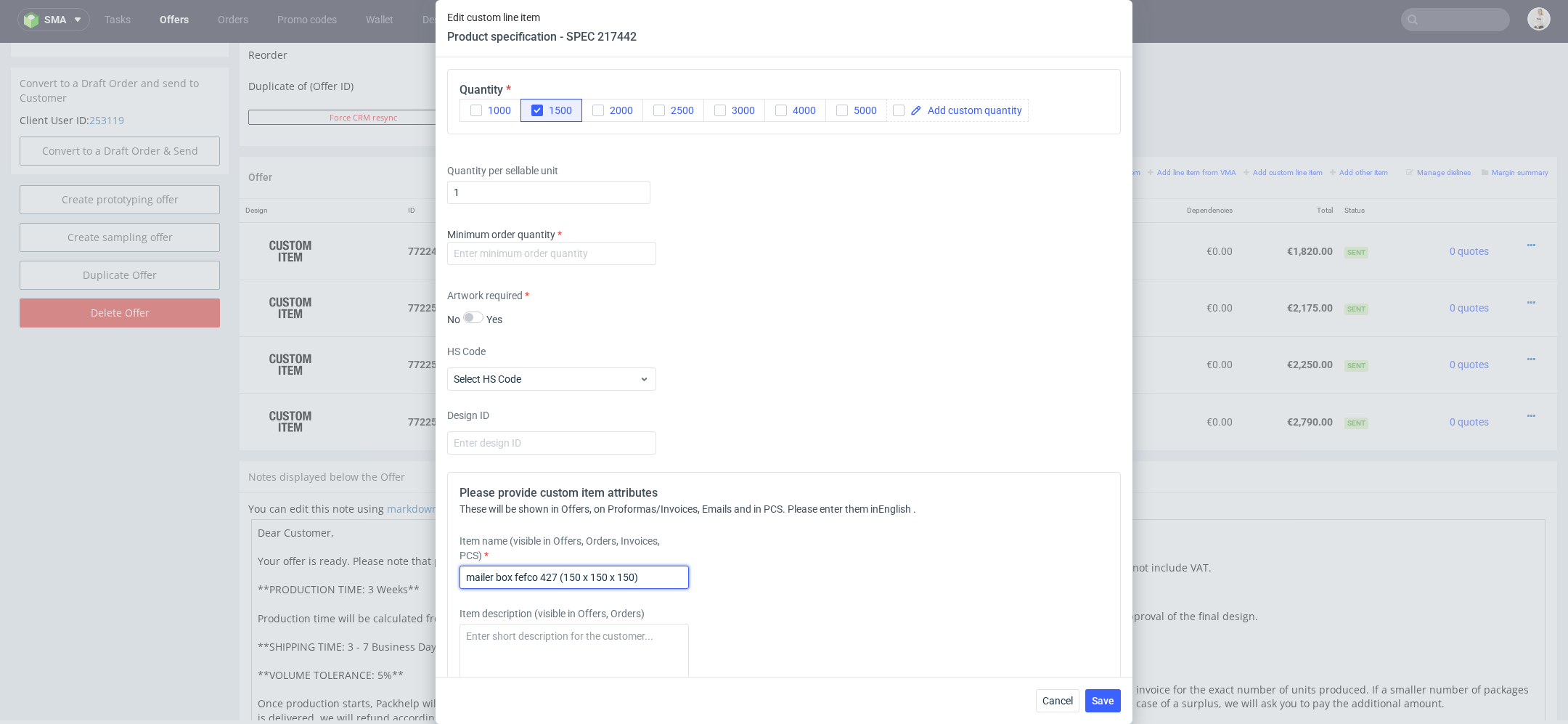
scroll to position [1626, 0]
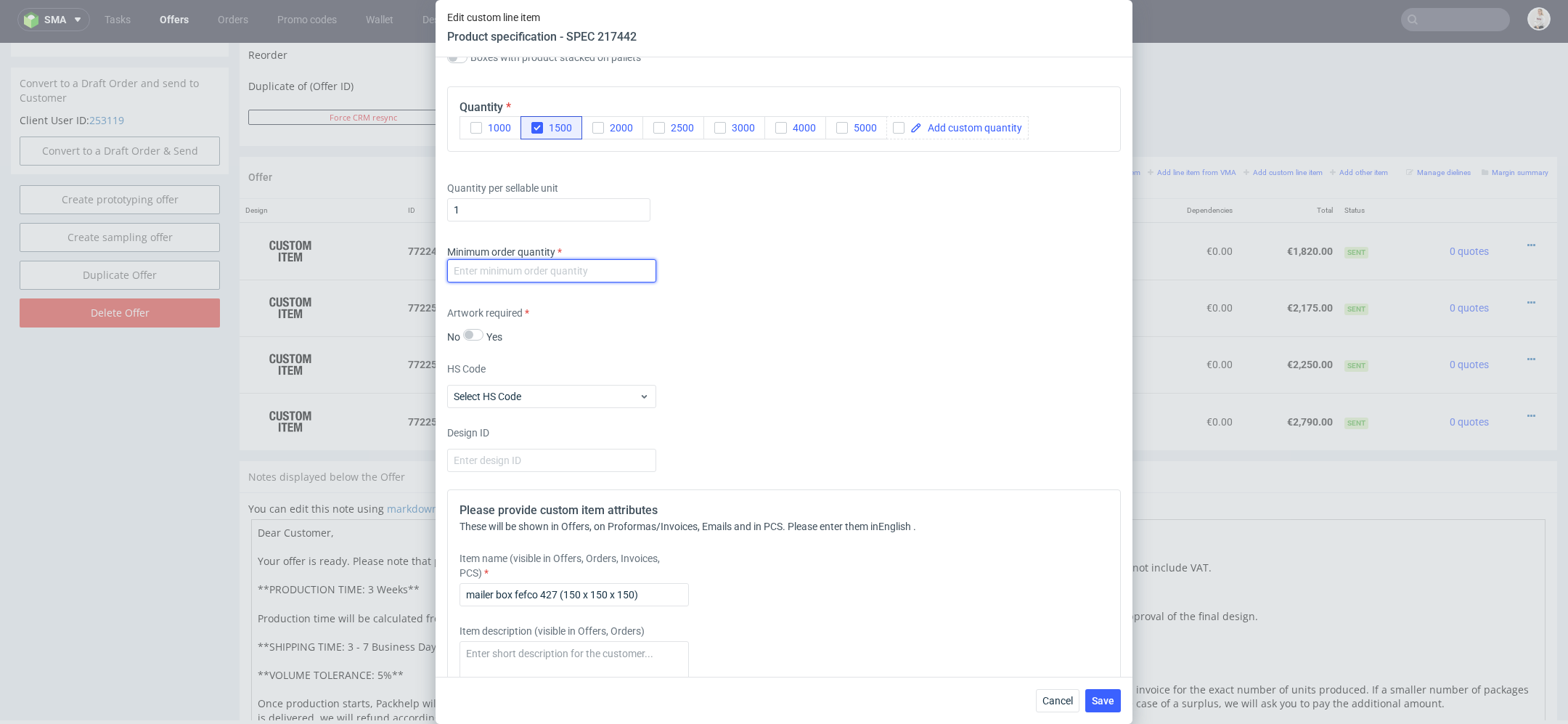
click at [597, 272] on input "number" at bounding box center [551, 270] width 209 height 23
type input "1"
click at [1111, 695] on span "Save" at bounding box center [1103, 700] width 22 height 10
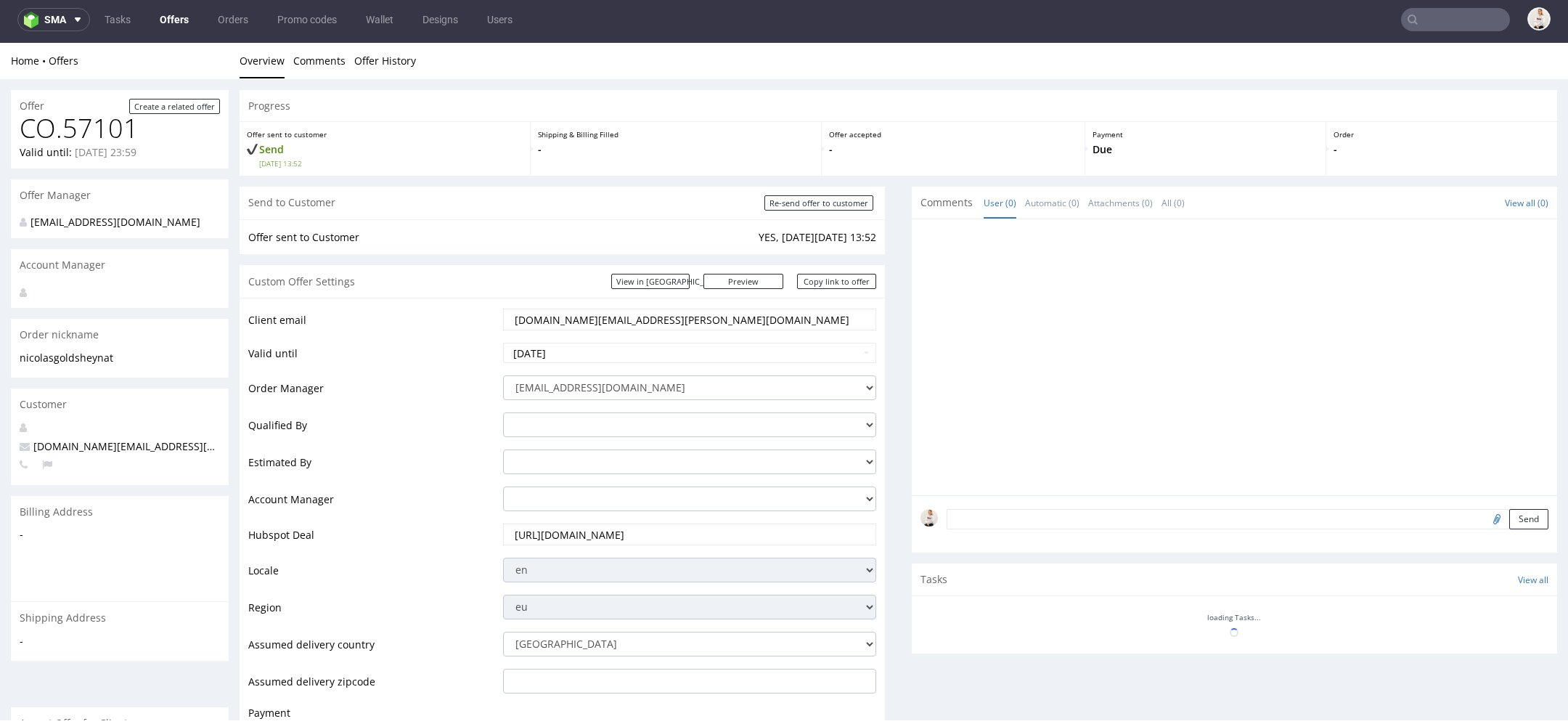
scroll to position [856, 0]
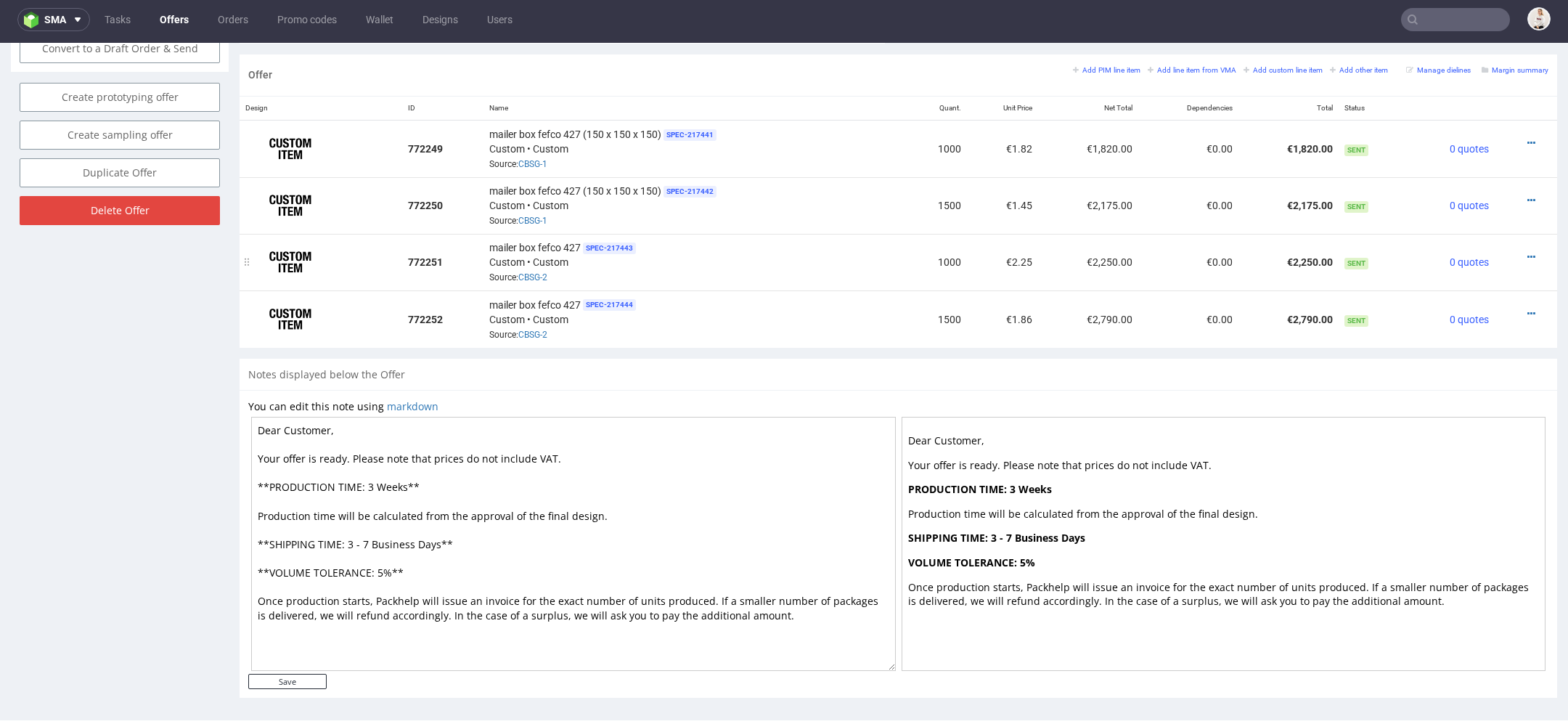
click at [1520, 250] on div at bounding box center [1521, 257] width 42 height 15
click at [1528, 252] on icon at bounding box center [1532, 257] width 8 height 10
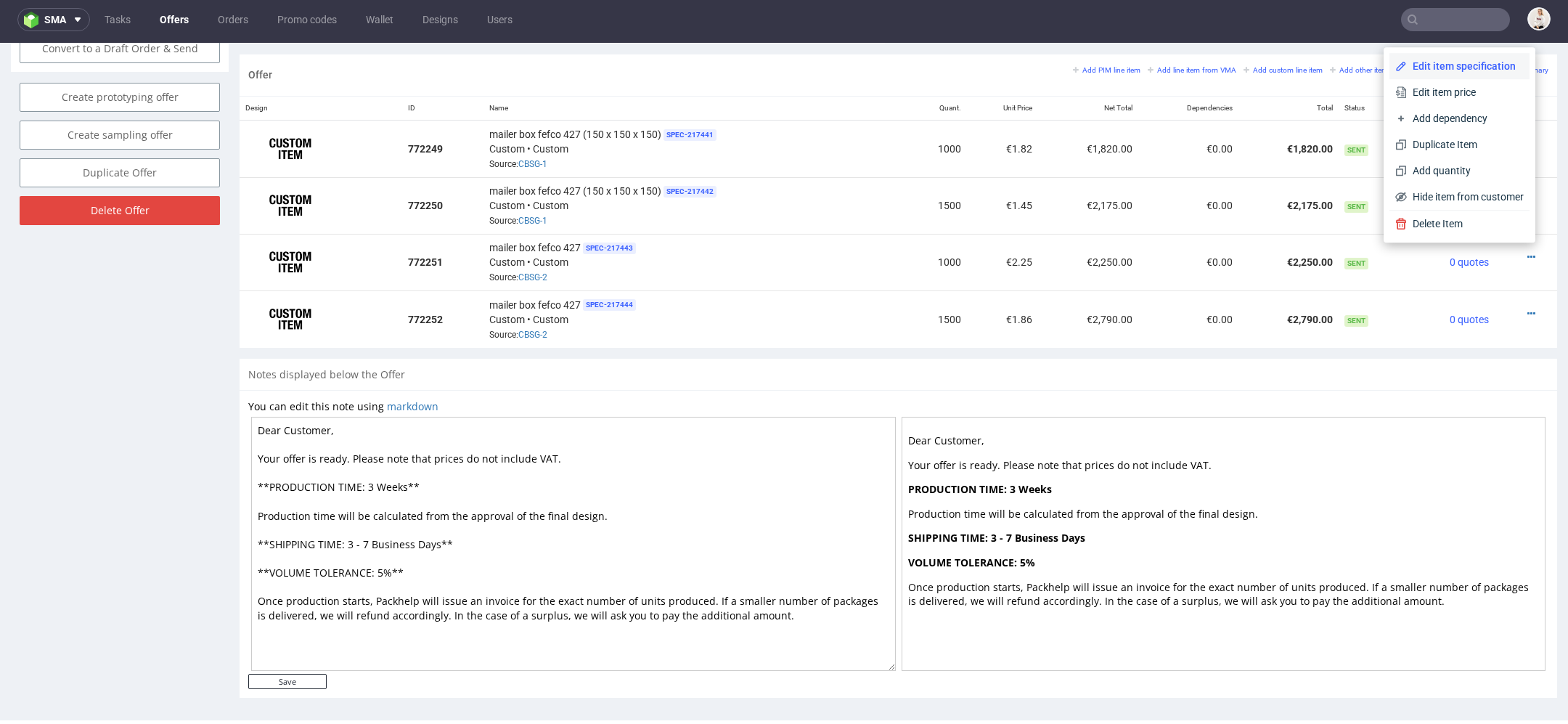
click at [1463, 62] on span "Edit item specification" at bounding box center [1465, 67] width 117 height 15
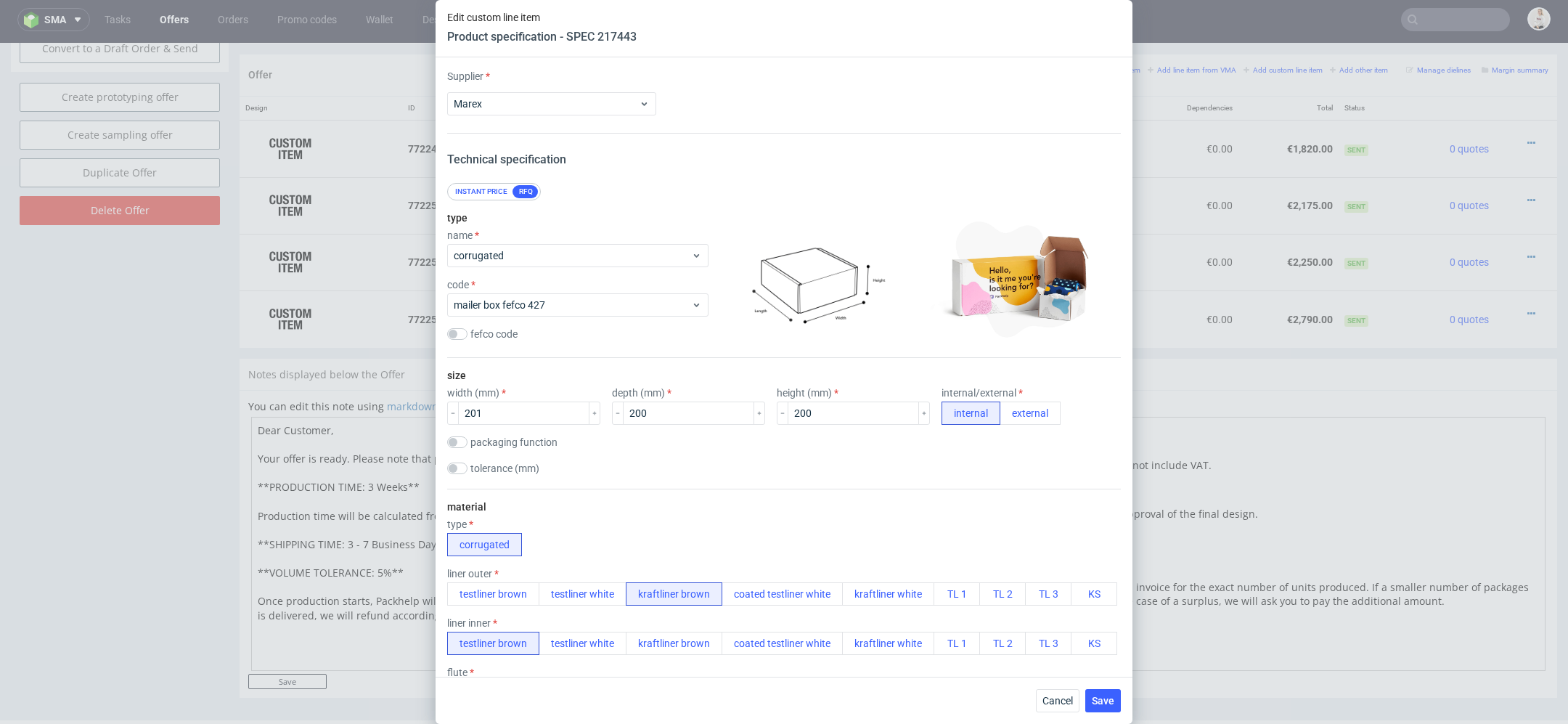
scroll to position [1838, 0]
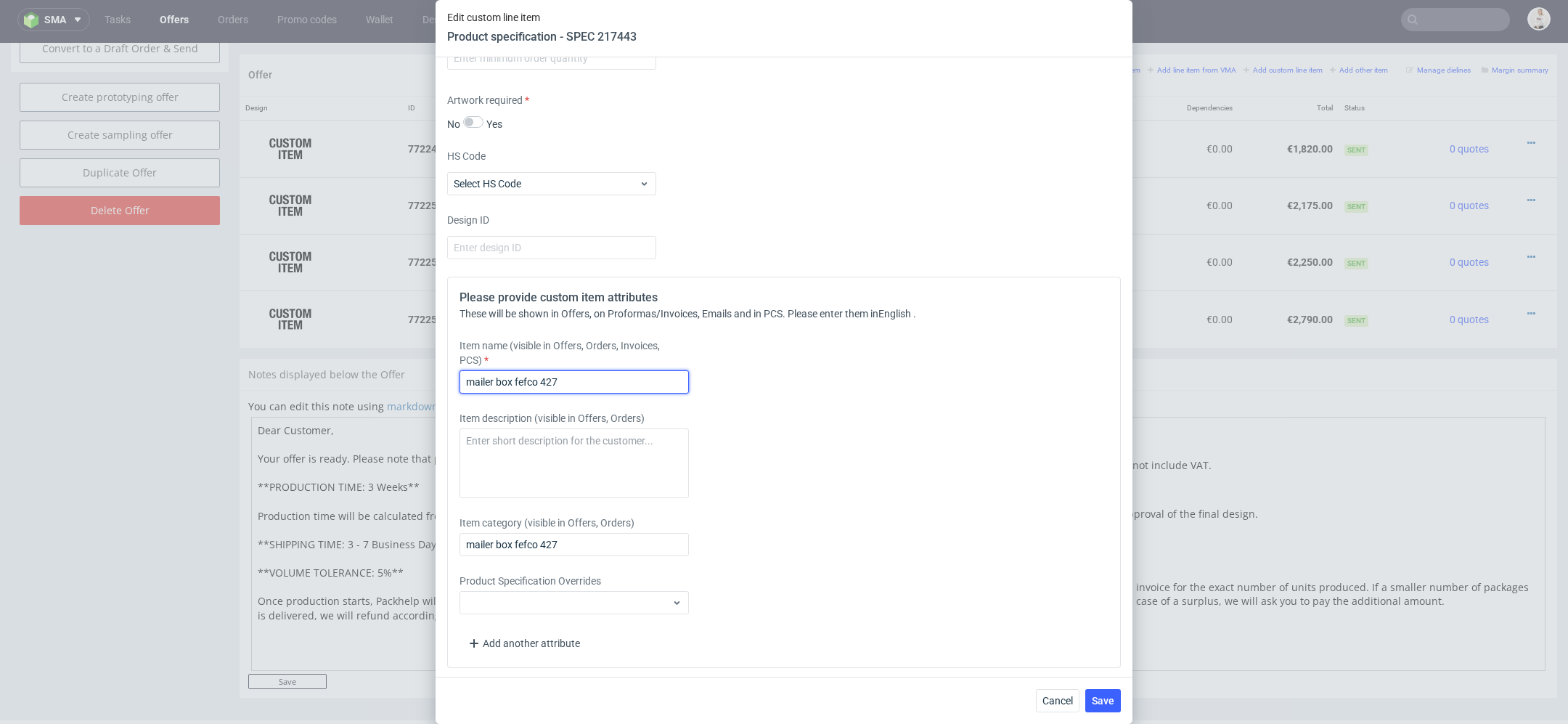
click at [603, 378] on input "mailer box fefco 427" at bounding box center [574, 382] width 229 height 23
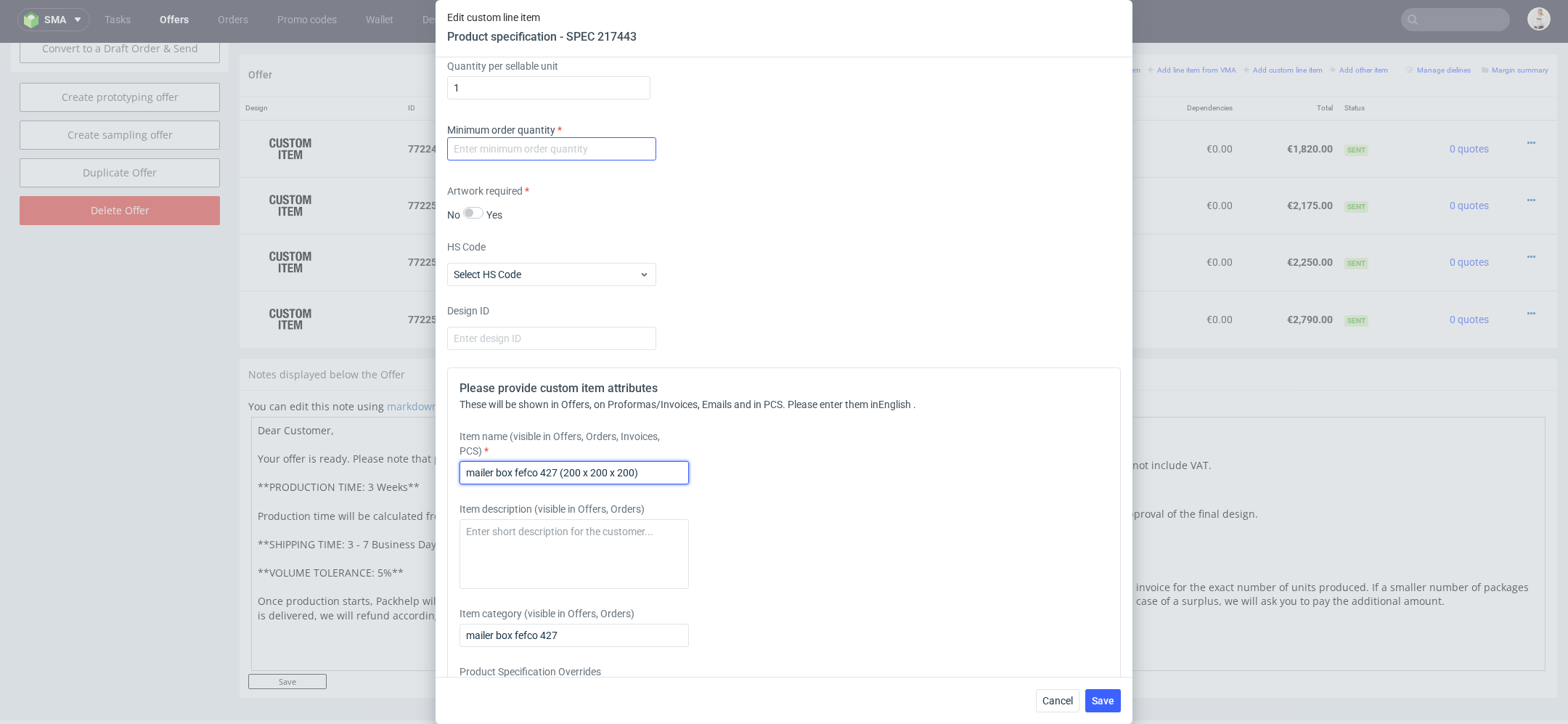
scroll to position [1730, 0]
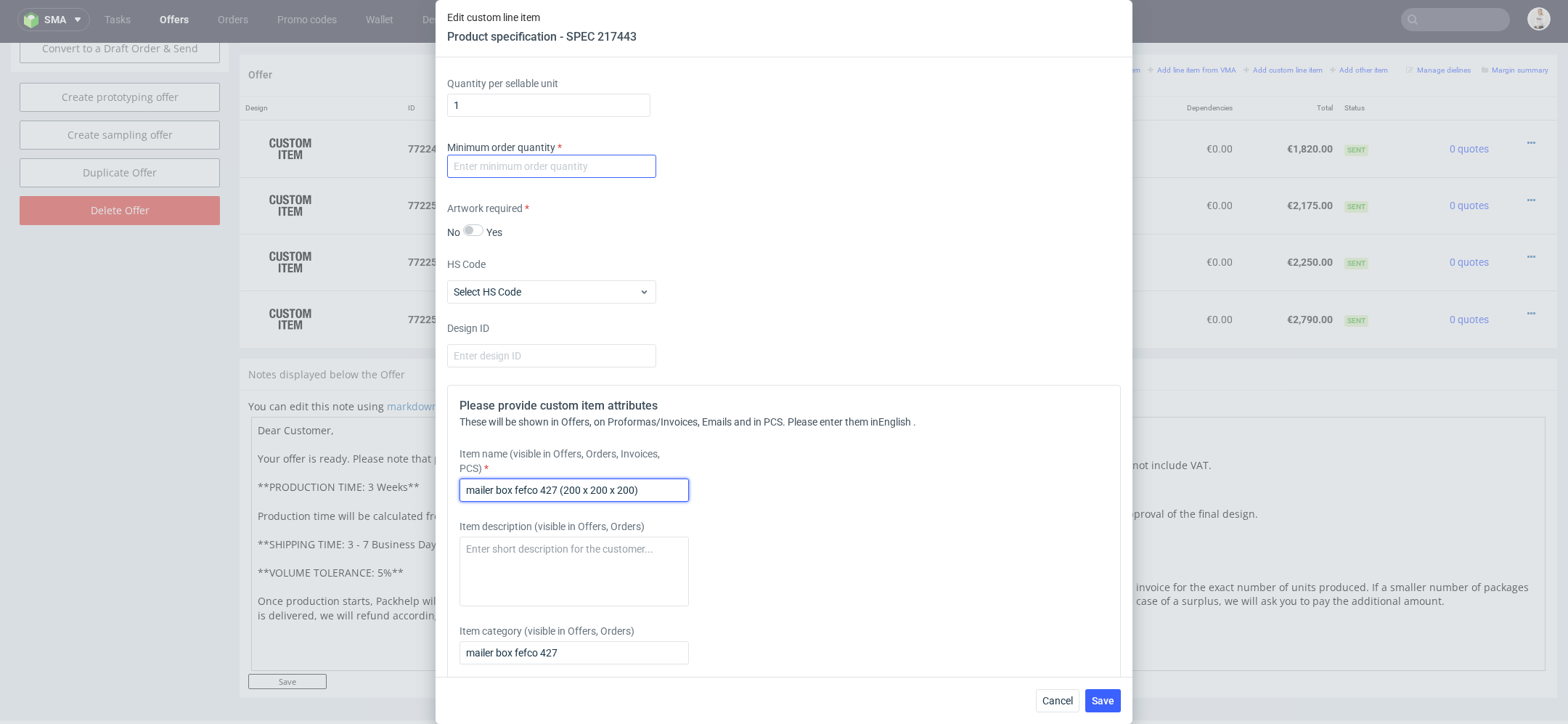
type input "mailer box fefco 427 (200 x 200 x 200)"
click at [538, 165] on input "number" at bounding box center [551, 166] width 209 height 23
type input "1"
click at [1105, 700] on span "Save" at bounding box center [1103, 700] width 22 height 10
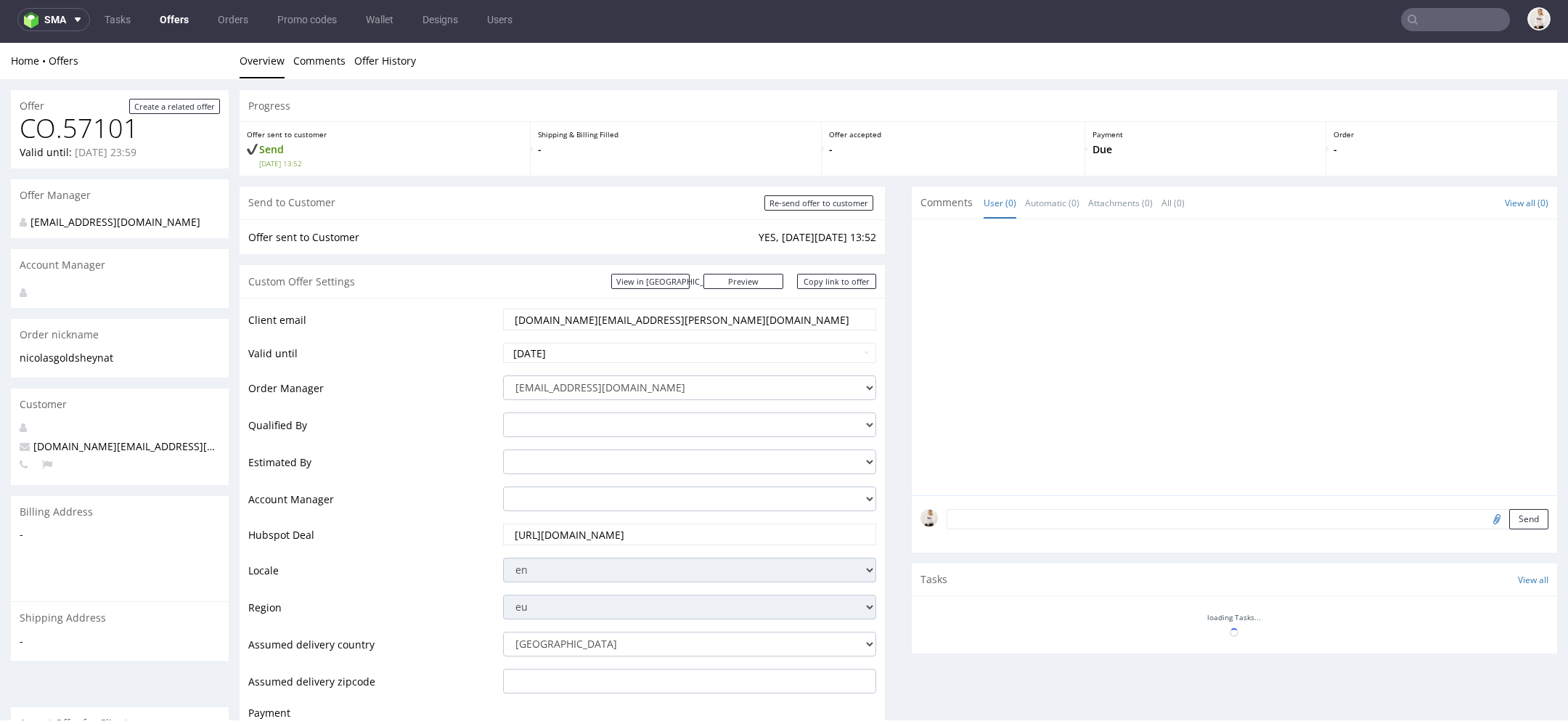
scroll to position [856, 0]
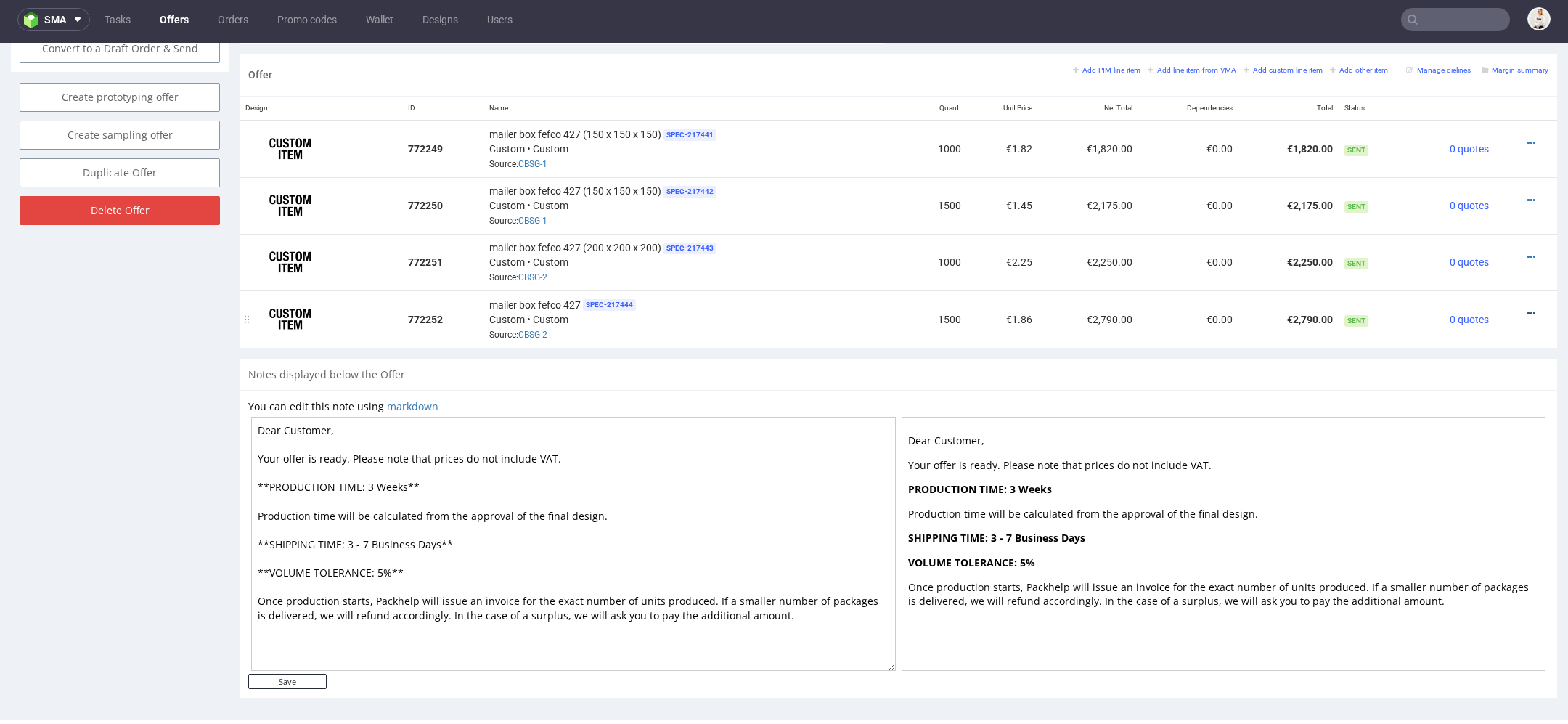
click at [1528, 308] on link at bounding box center [1532, 314] width 8 height 12
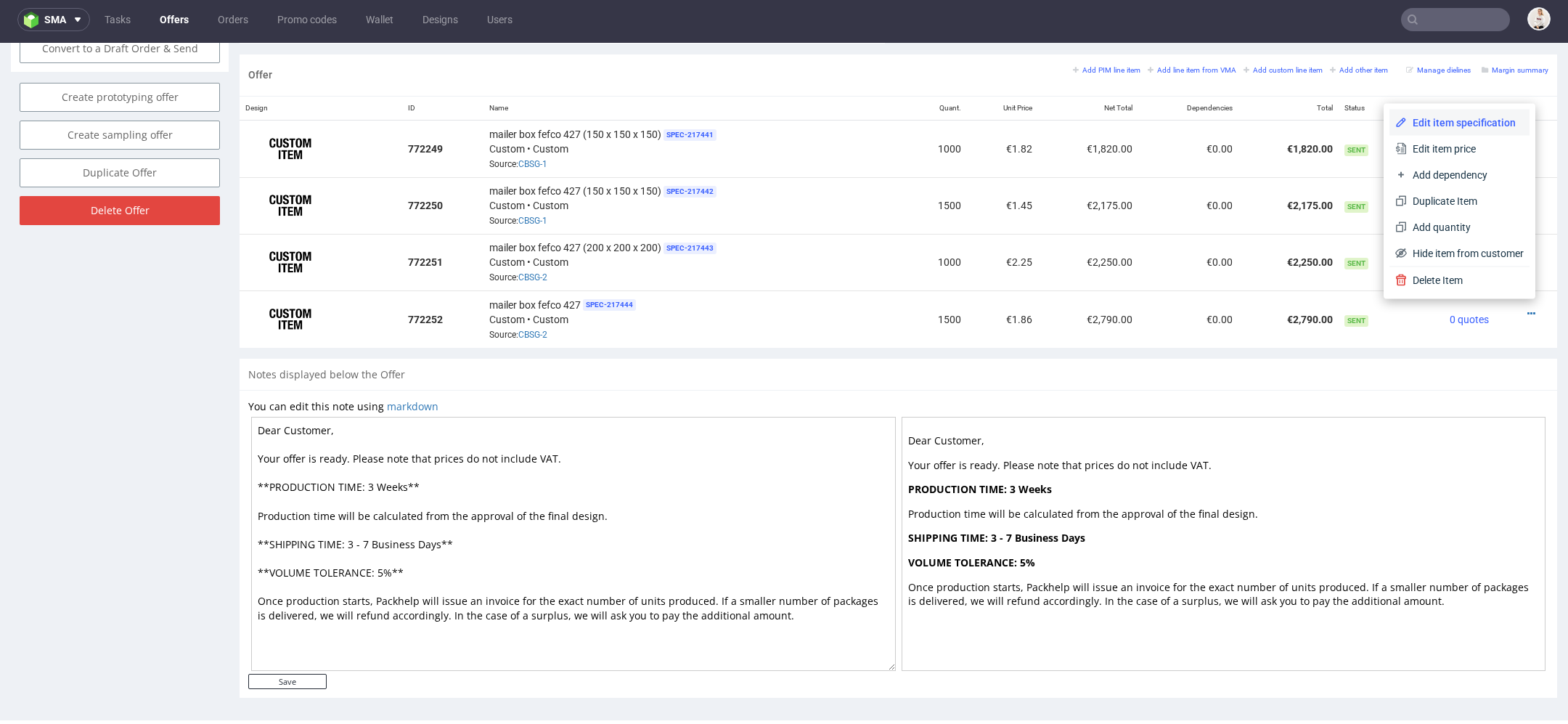
click at [1486, 115] on span "Edit item specification" at bounding box center [1465, 122] width 117 height 15
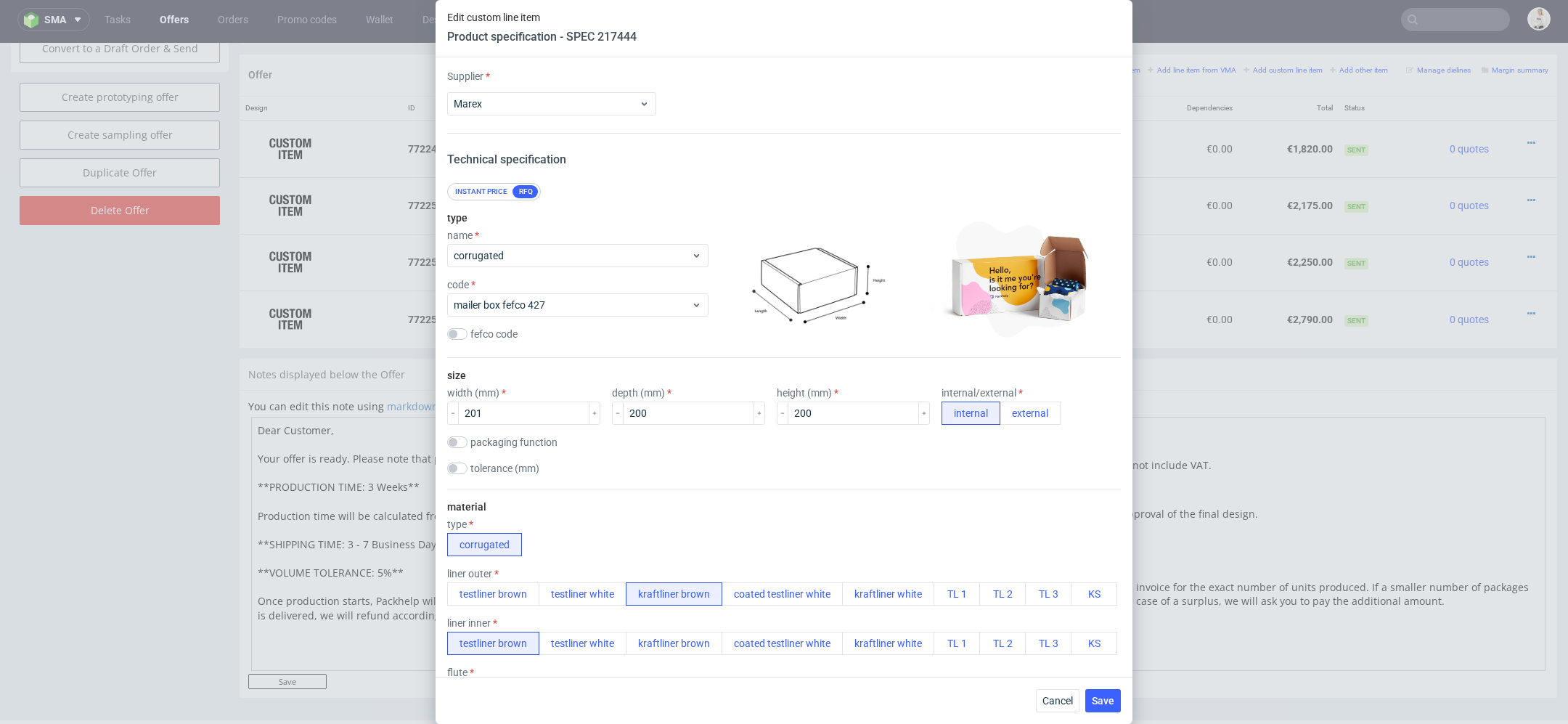
scroll to position [1838, 0]
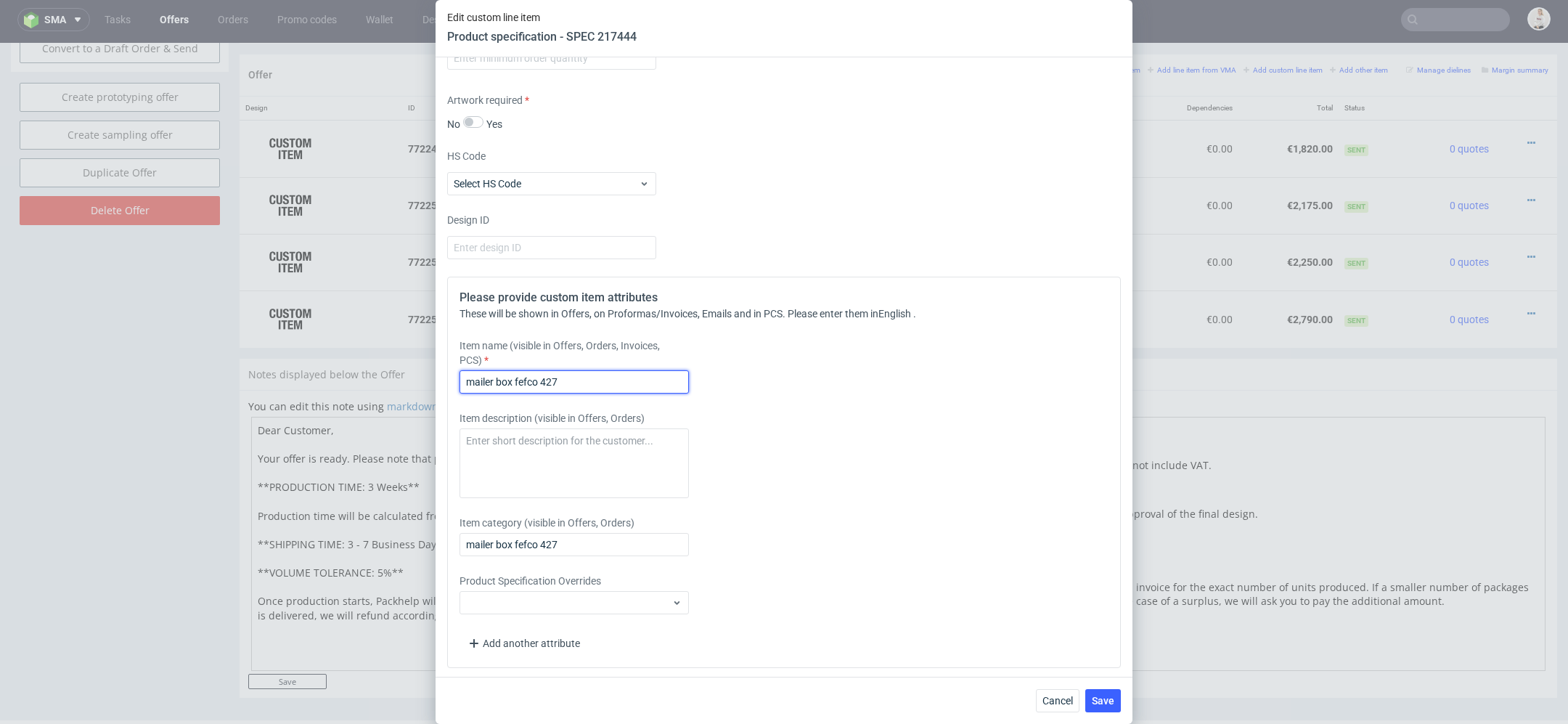
drag, startPoint x: 621, startPoint y: 368, endPoint x: 241, endPoint y: 370, distance: 380.0
click at [241, 370] on div "Edit custom line item Product specification - SPEC 217444 Supplier Marex Techni…" at bounding box center [784, 362] width 1568 height 724
drag, startPoint x: 577, startPoint y: 387, endPoint x: 234, endPoint y: 334, distance: 347.1
click at [234, 334] on div "Edit custom line item Product specification - SPEC 217444 Supplier Marex Techni…" at bounding box center [784, 362] width 1568 height 724
paste input "(200 x 200 x 200)"
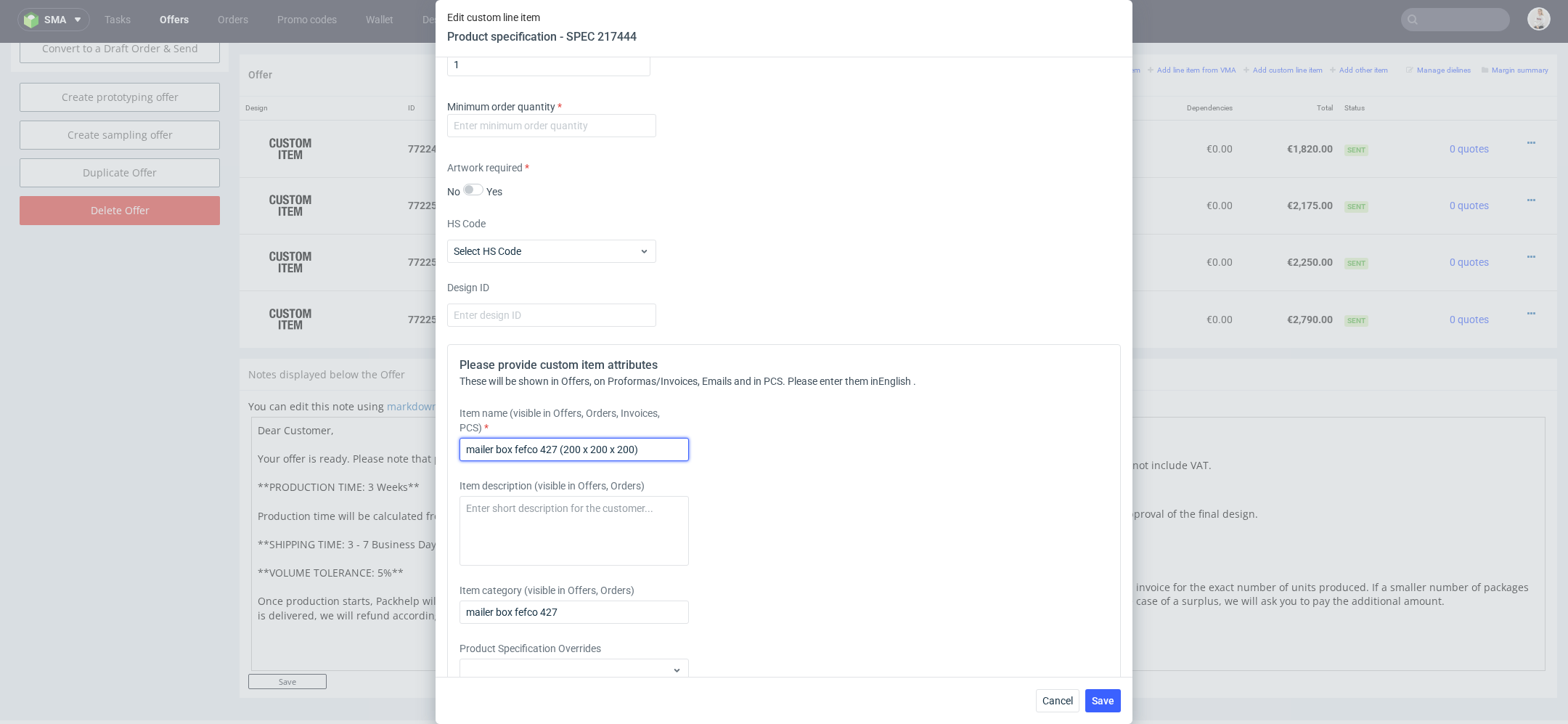
scroll to position [1768, 0]
type input "mailer box fefco 427 (200 x 200 x 200)"
click at [512, 122] on input "number" at bounding box center [551, 127] width 209 height 23
type input "1"
click at [871, 221] on div "HS Code Select HS Code" at bounding box center [784, 242] width 674 height 47
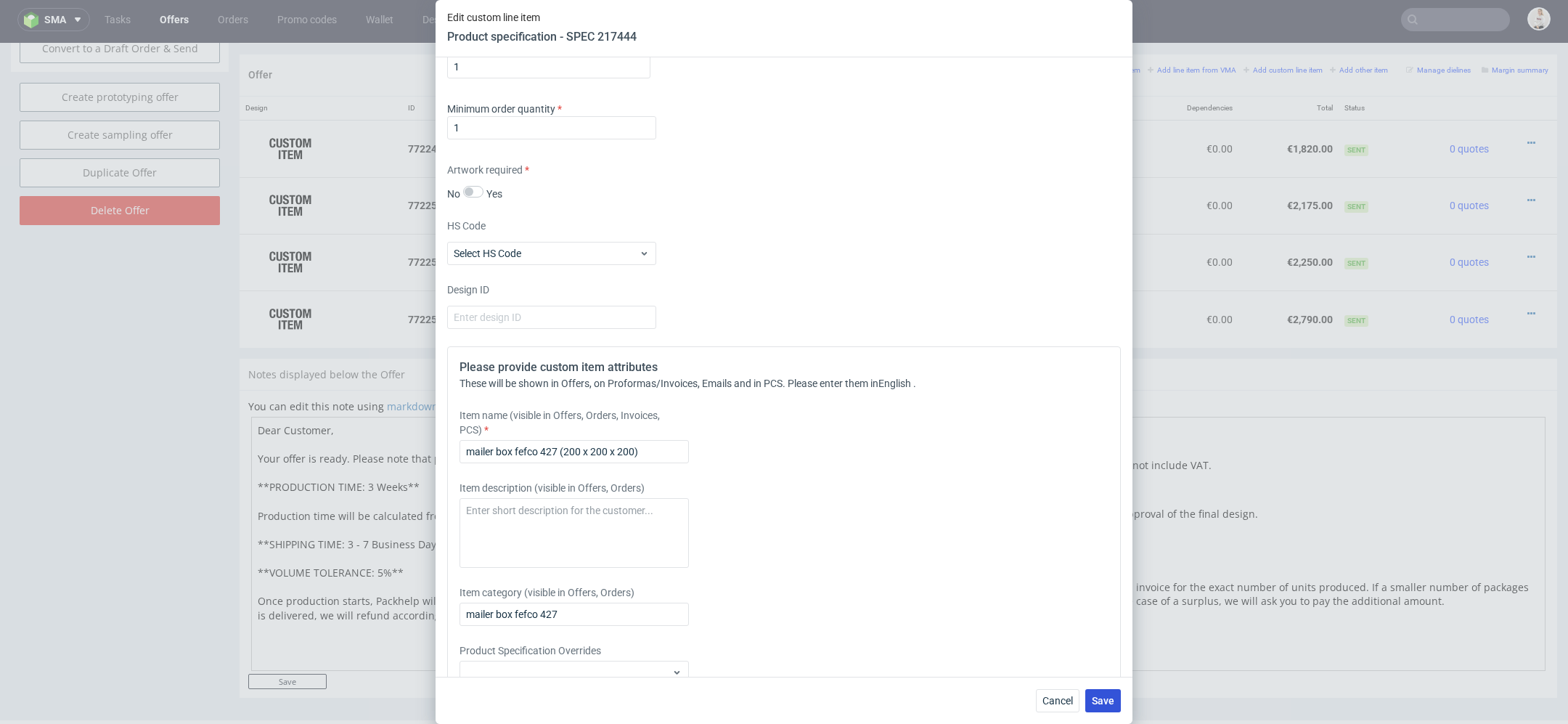
click at [1102, 709] on button "Save" at bounding box center [1103, 700] width 35 height 23
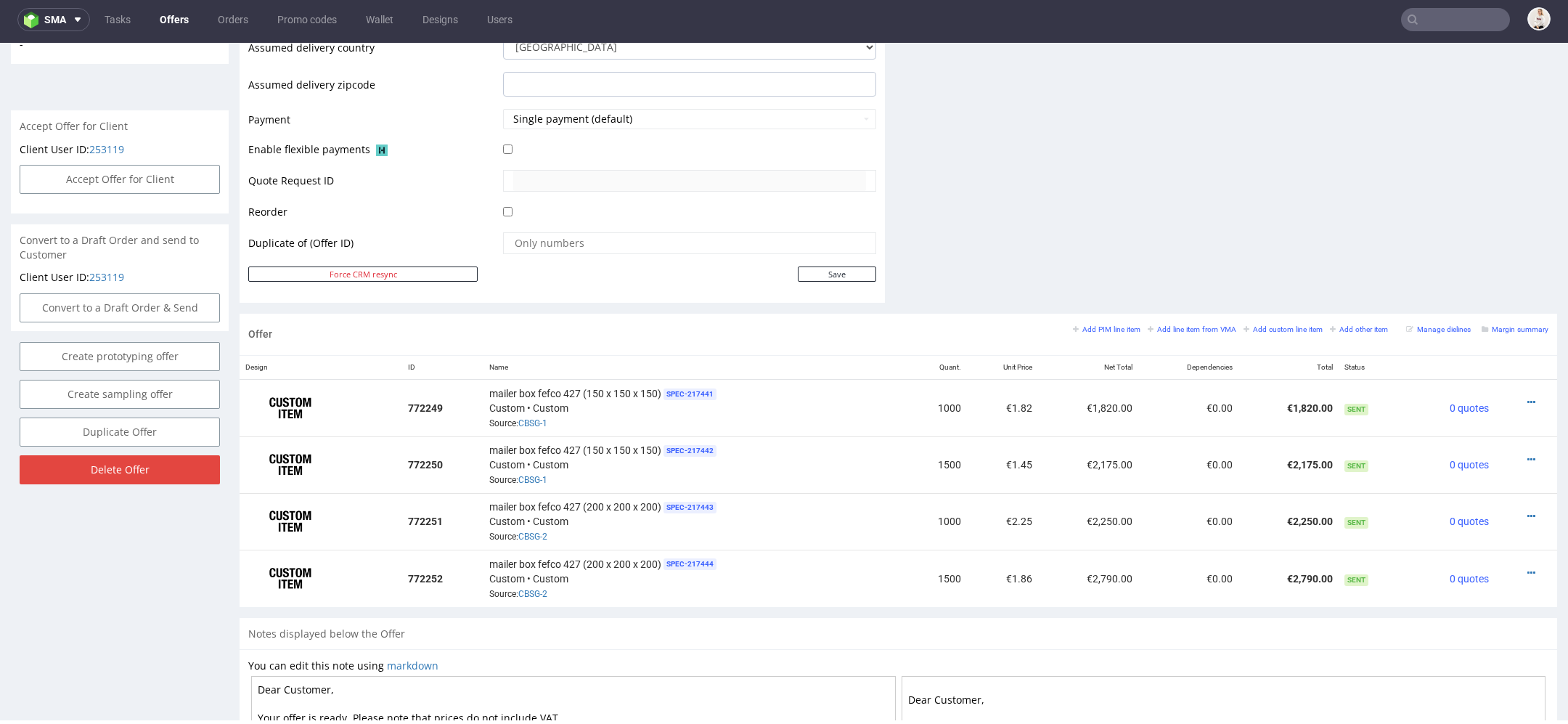
scroll to position [0, 0]
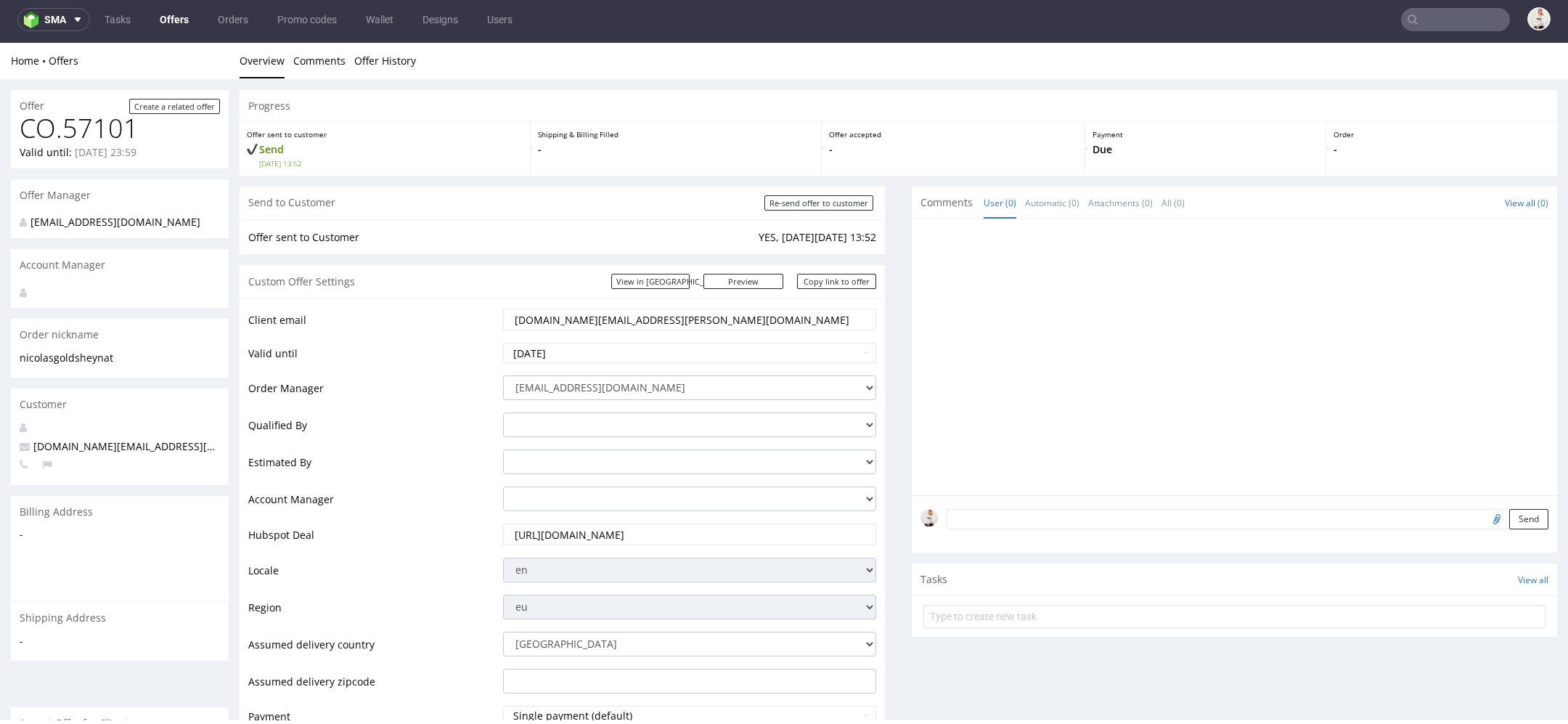
click at [178, 19] on link "Offers" at bounding box center [174, 20] width 47 height 23
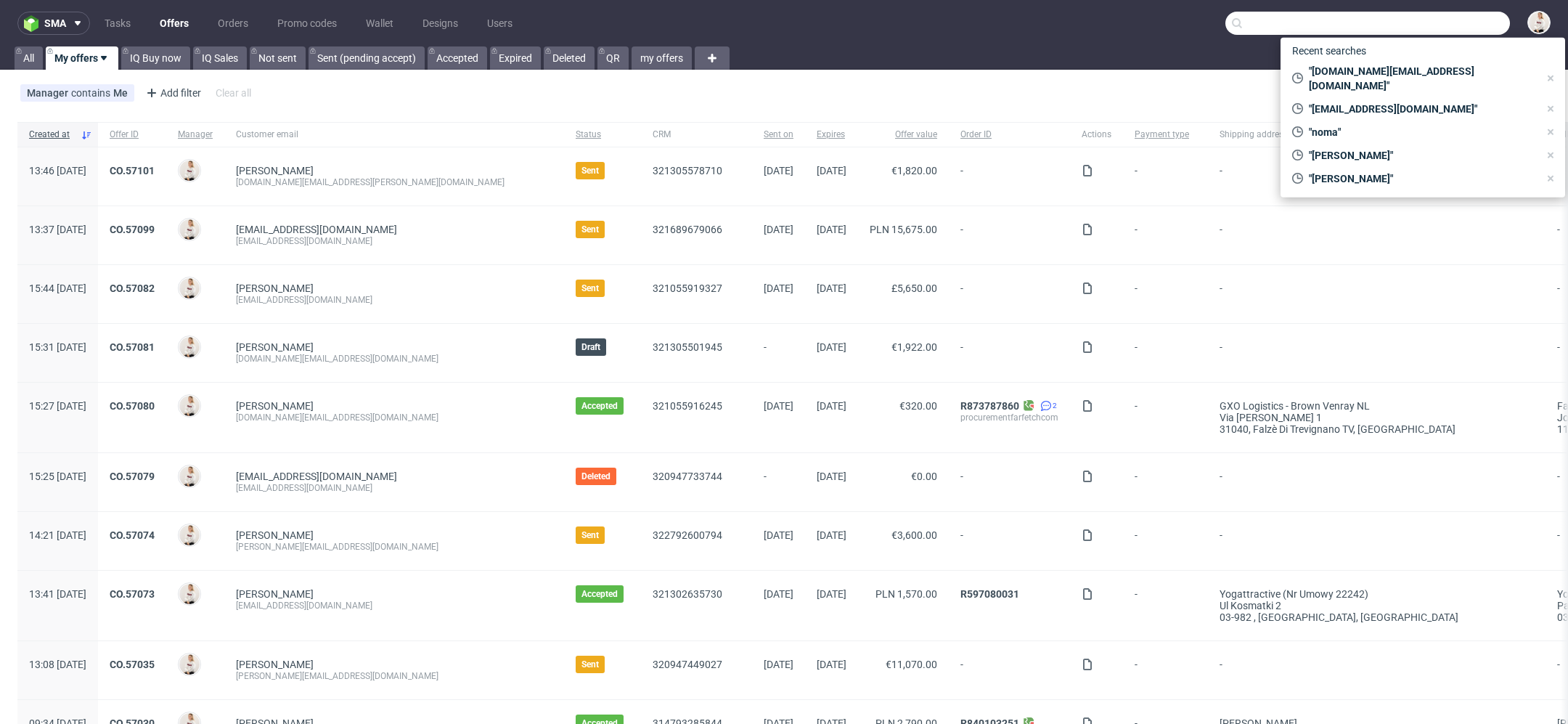
click at [1462, 28] on input "text" at bounding box center [1367, 23] width 284 height 23
paste input "dorin@arsdigitalis.io"
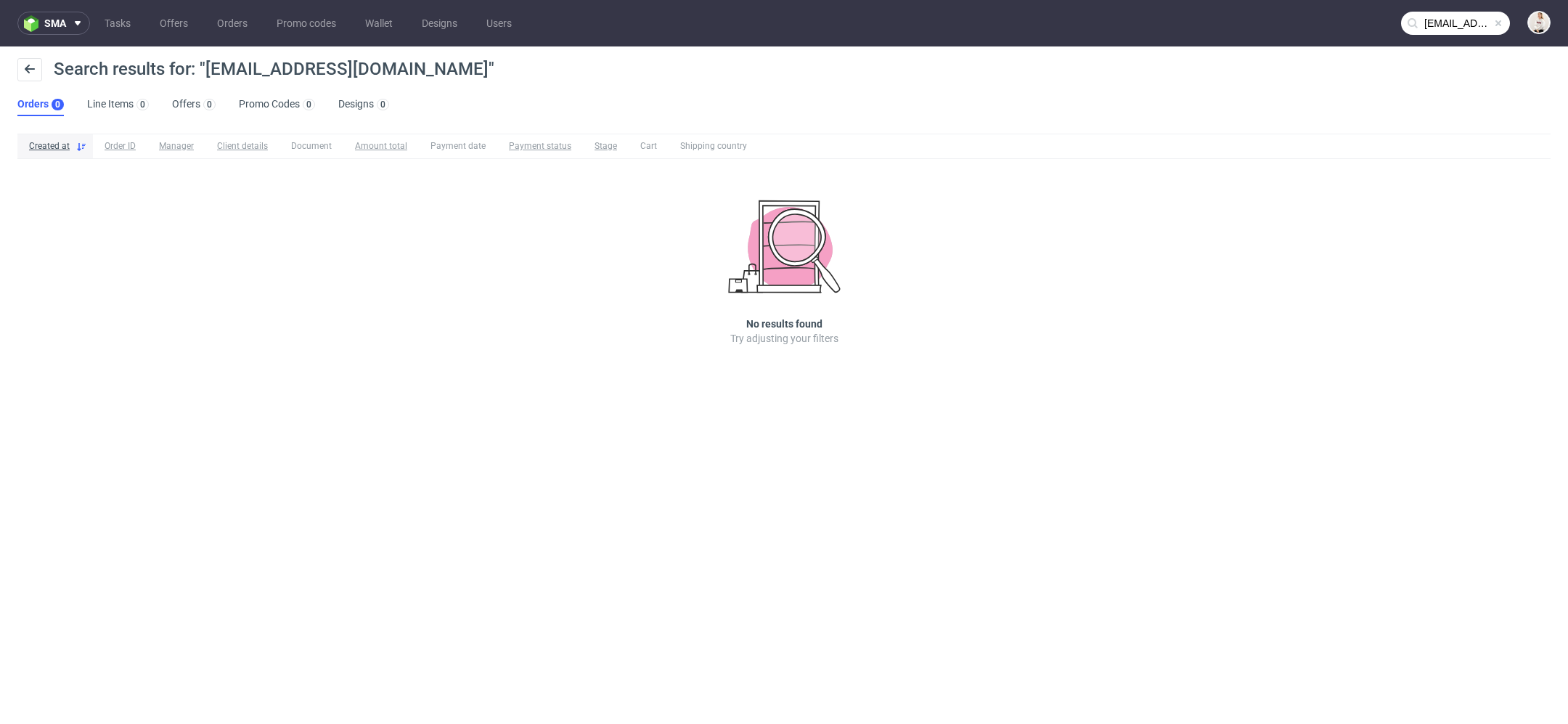
click at [1463, 28] on input "dorin@arsdigitalis.io" at bounding box center [1455, 23] width 109 height 23
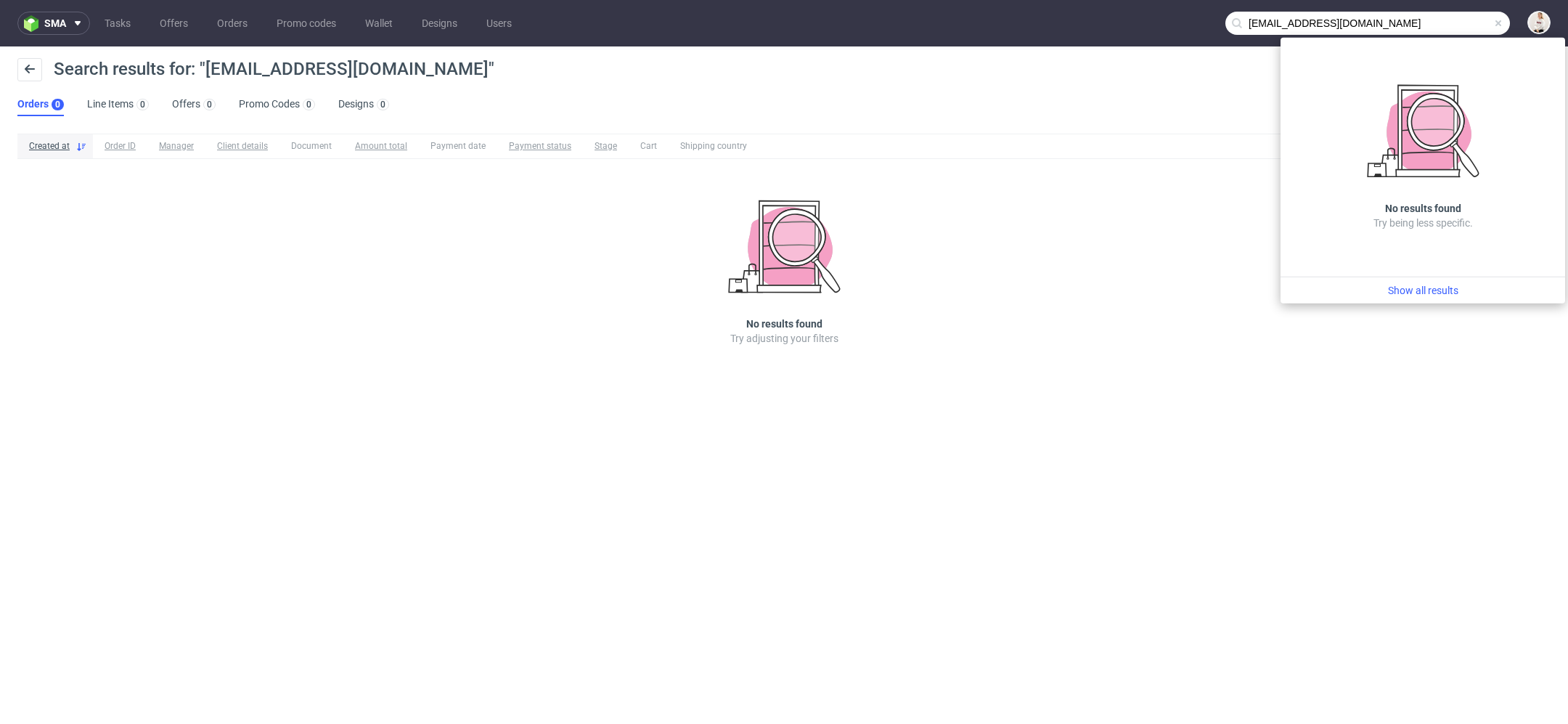
drag, startPoint x: 1283, startPoint y: 24, endPoint x: 1114, endPoint y: 3, distance: 170.3
click at [1114, 3] on nav "sma Tasks Offers Orders Promo codes Wallet Designs Users dorin@arsdigitalis.io" at bounding box center [784, 23] width 1568 height 47
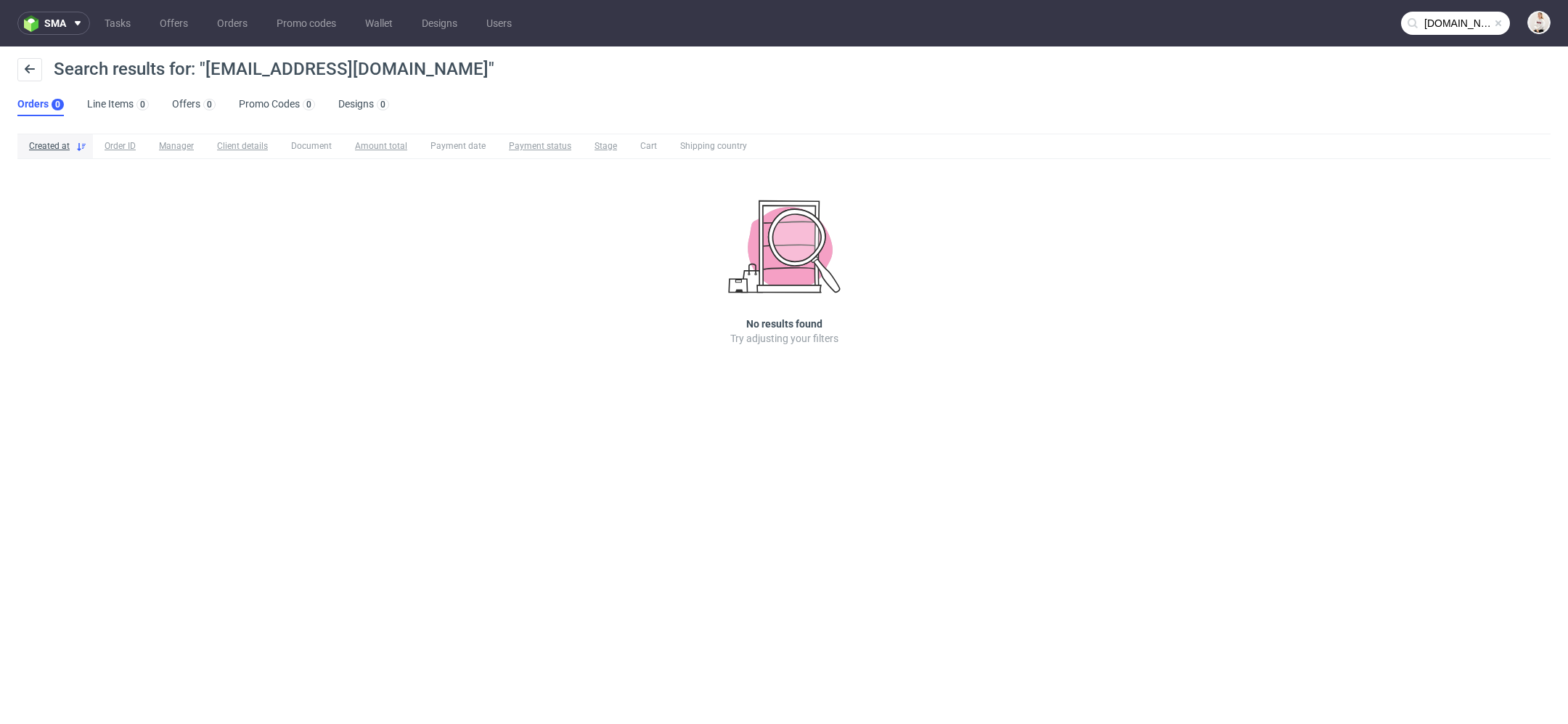
type input "arsdigitalis.io"
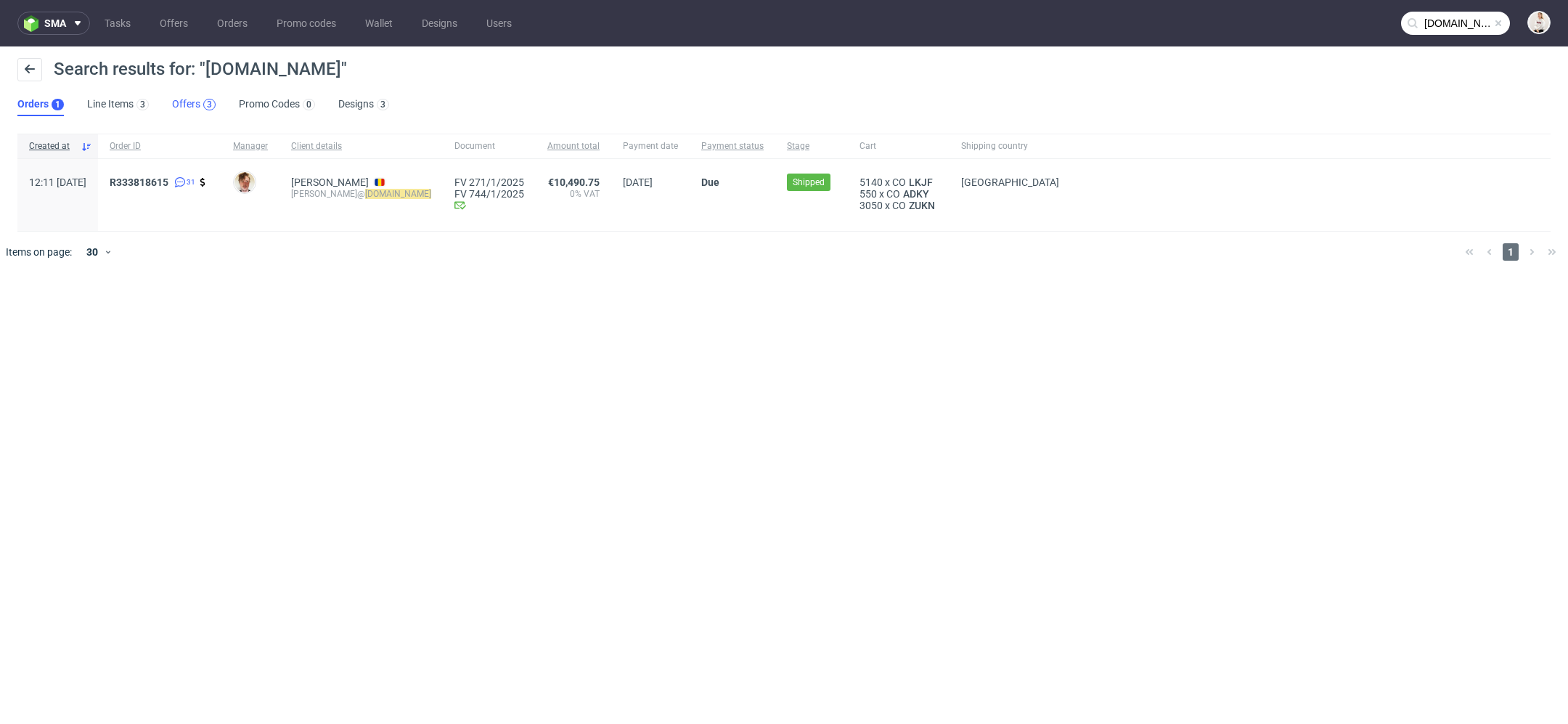
click at [204, 99] on div "3" at bounding box center [209, 104] width 12 height 12
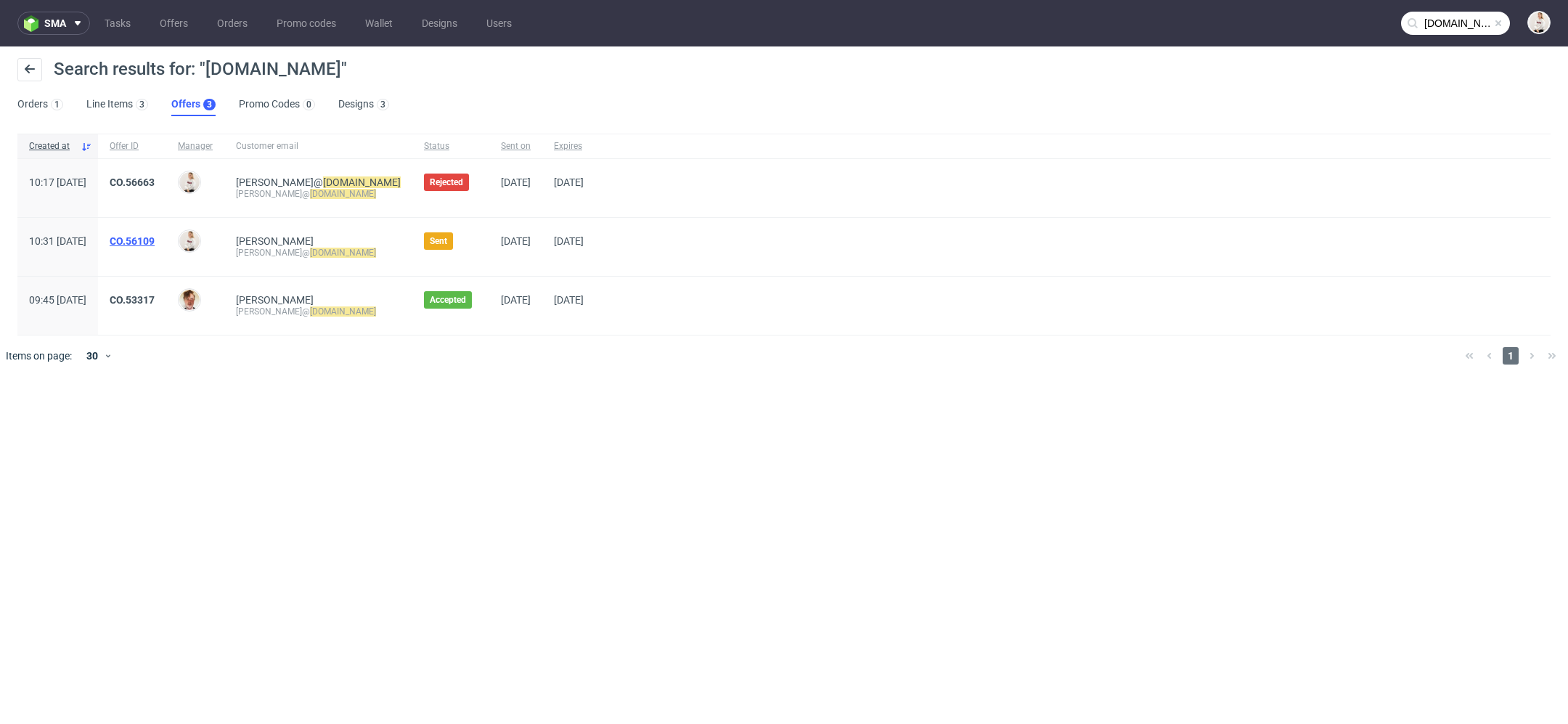
click at [154, 240] on link "CO.56109" at bounding box center [131, 241] width 45 height 12
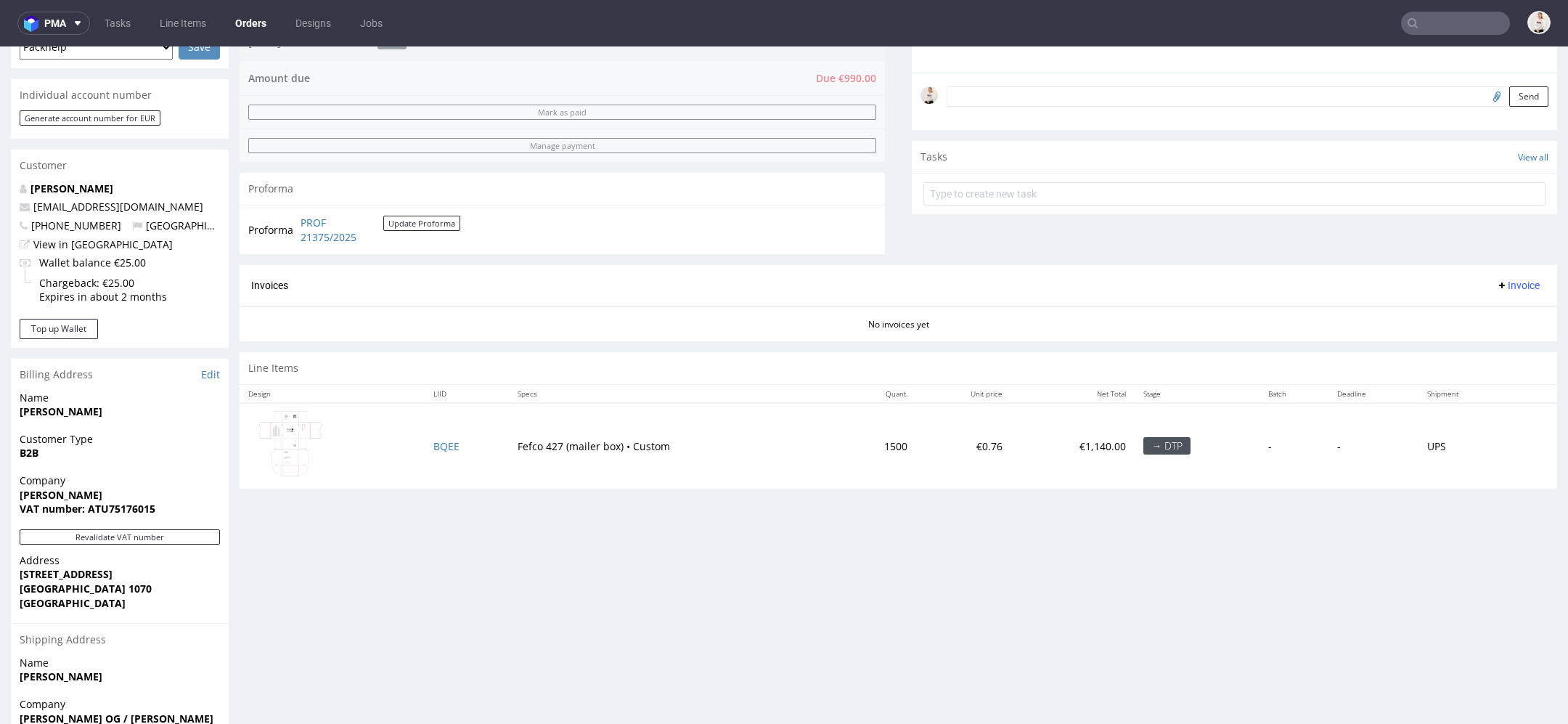
scroll to position [558, 0]
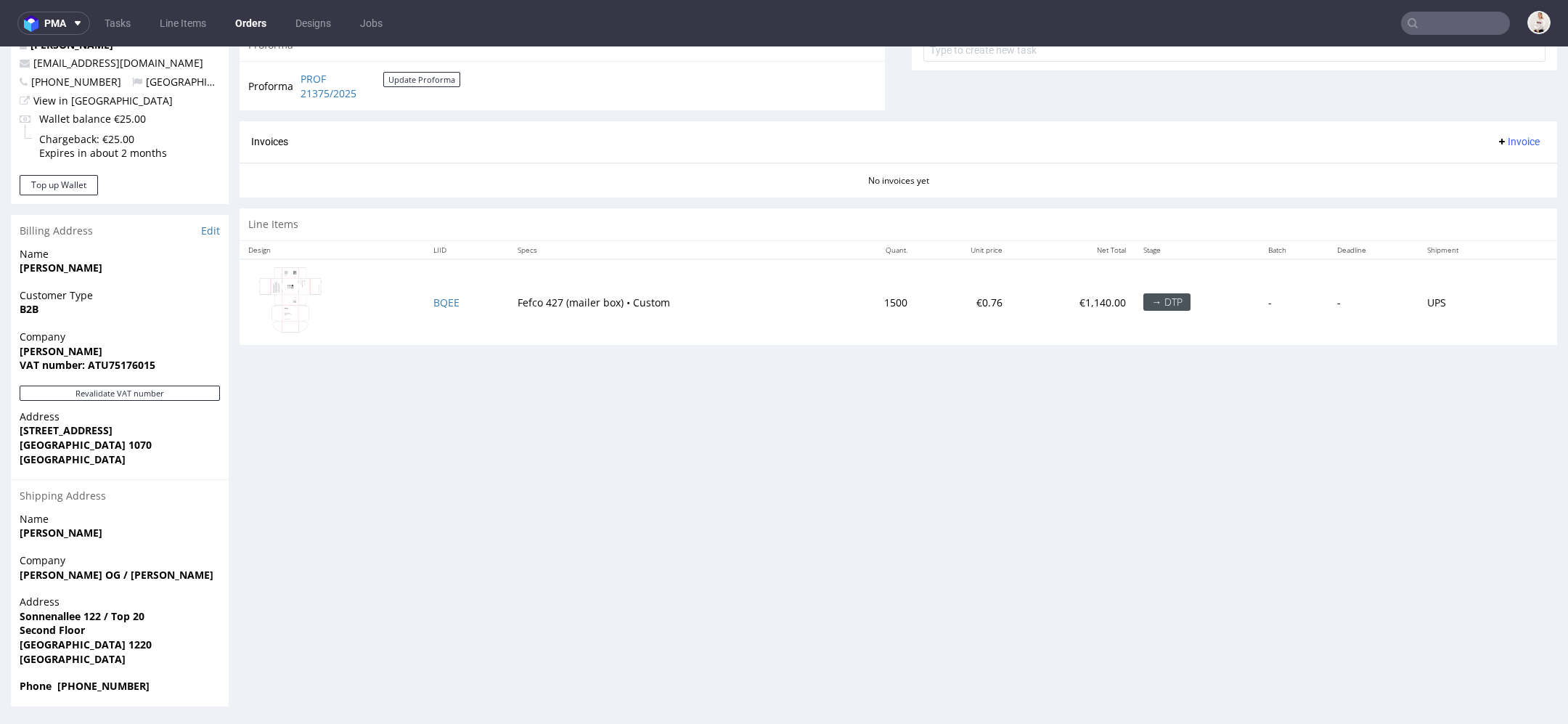
scroll to position [4, 0]
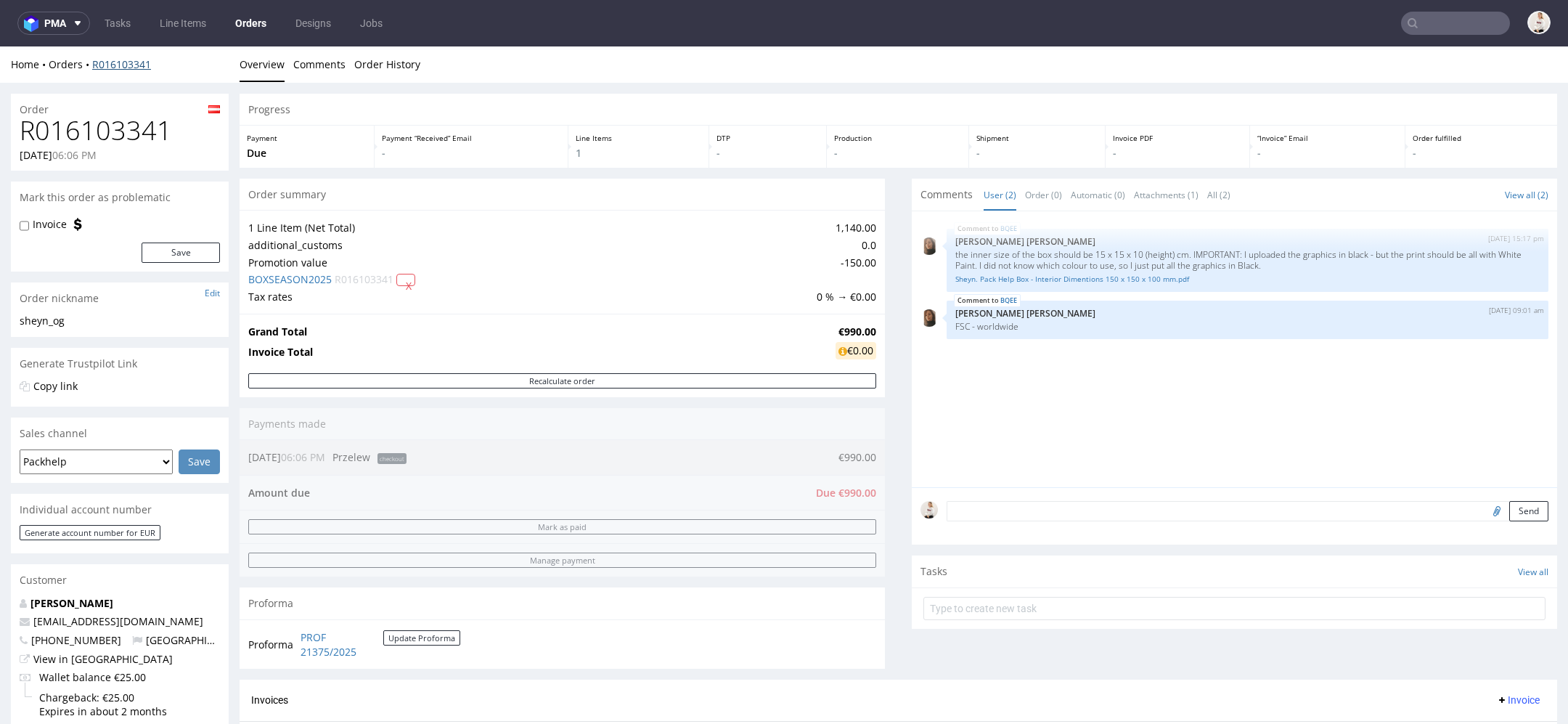
click at [128, 63] on link "R016103341" at bounding box center [122, 64] width 59 height 14
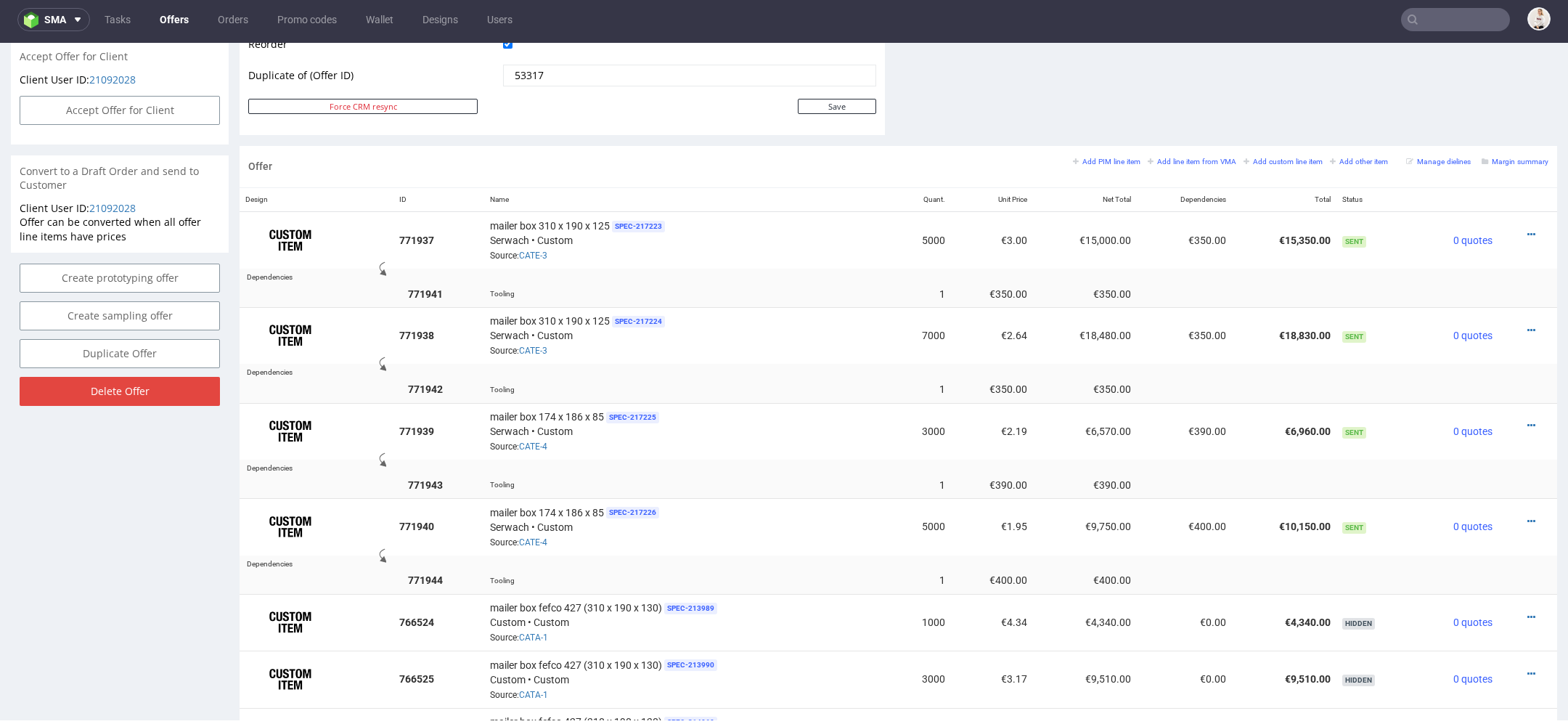
scroll to position [762, 0]
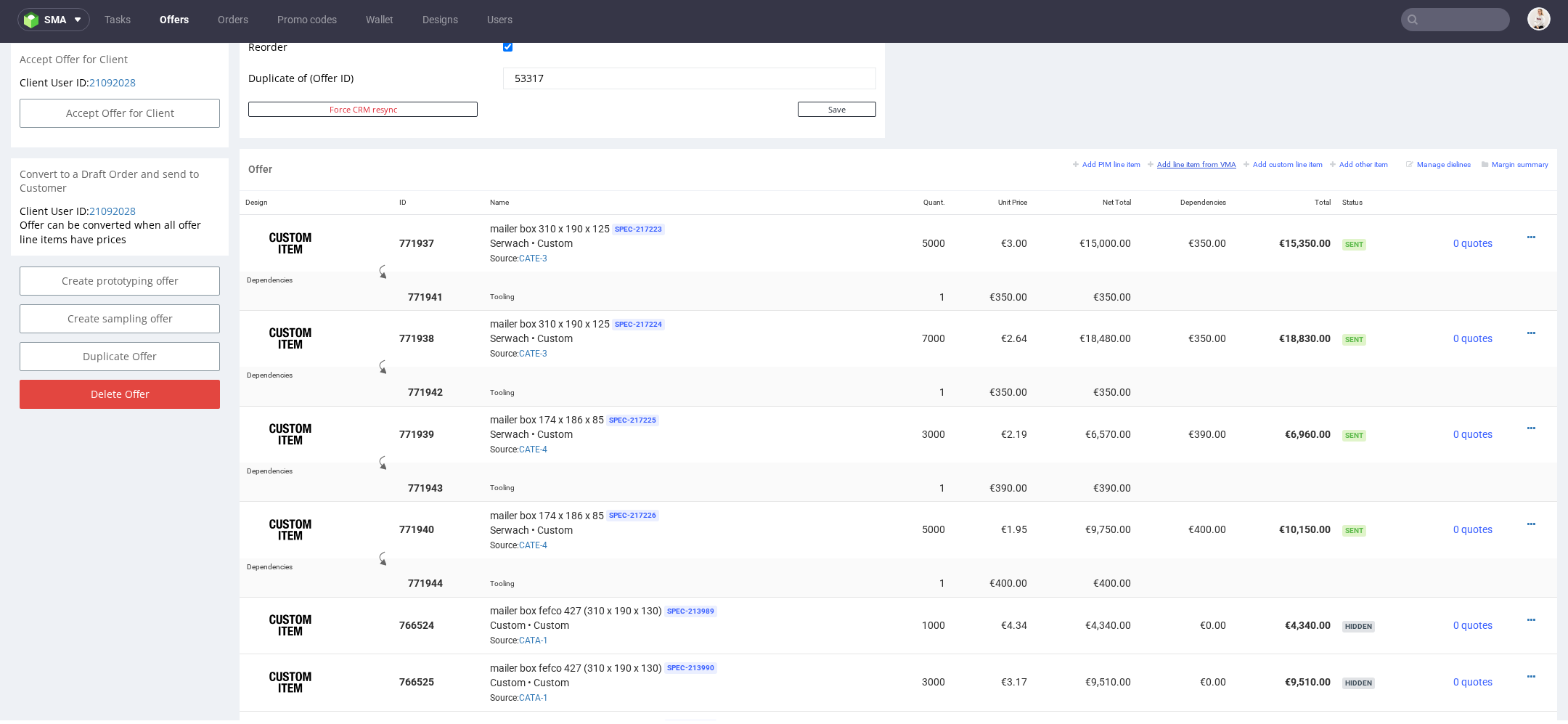
click at [1182, 163] on small "Add line item from VMA" at bounding box center [1192, 164] width 89 height 8
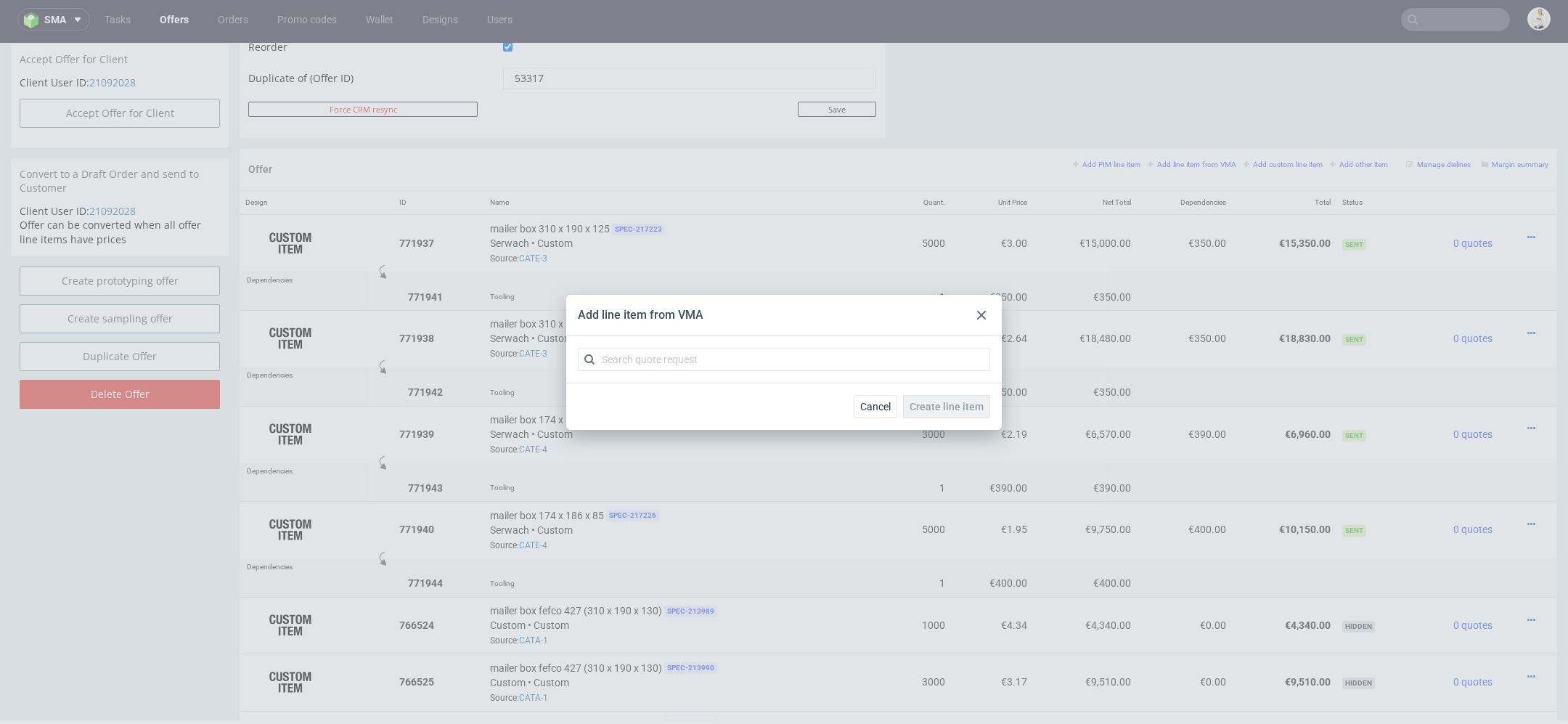
click at [720, 371] on div at bounding box center [784, 359] width 436 height 47
click at [710, 361] on input "text" at bounding box center [784, 359] width 413 height 23
paste input "CBSO"
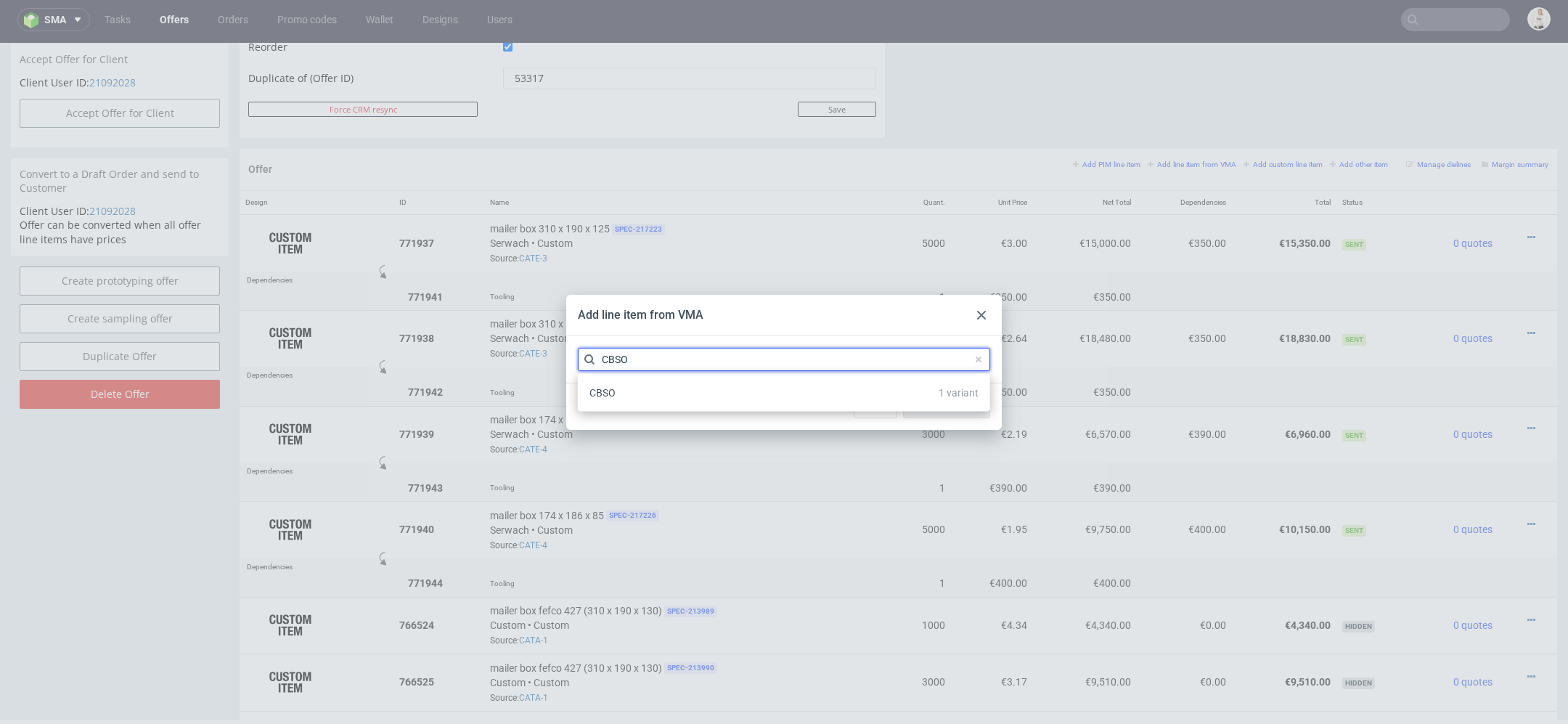
type input "CBSO"
click at [696, 398] on div "CBSO 1 variant" at bounding box center [784, 393] width 401 height 26
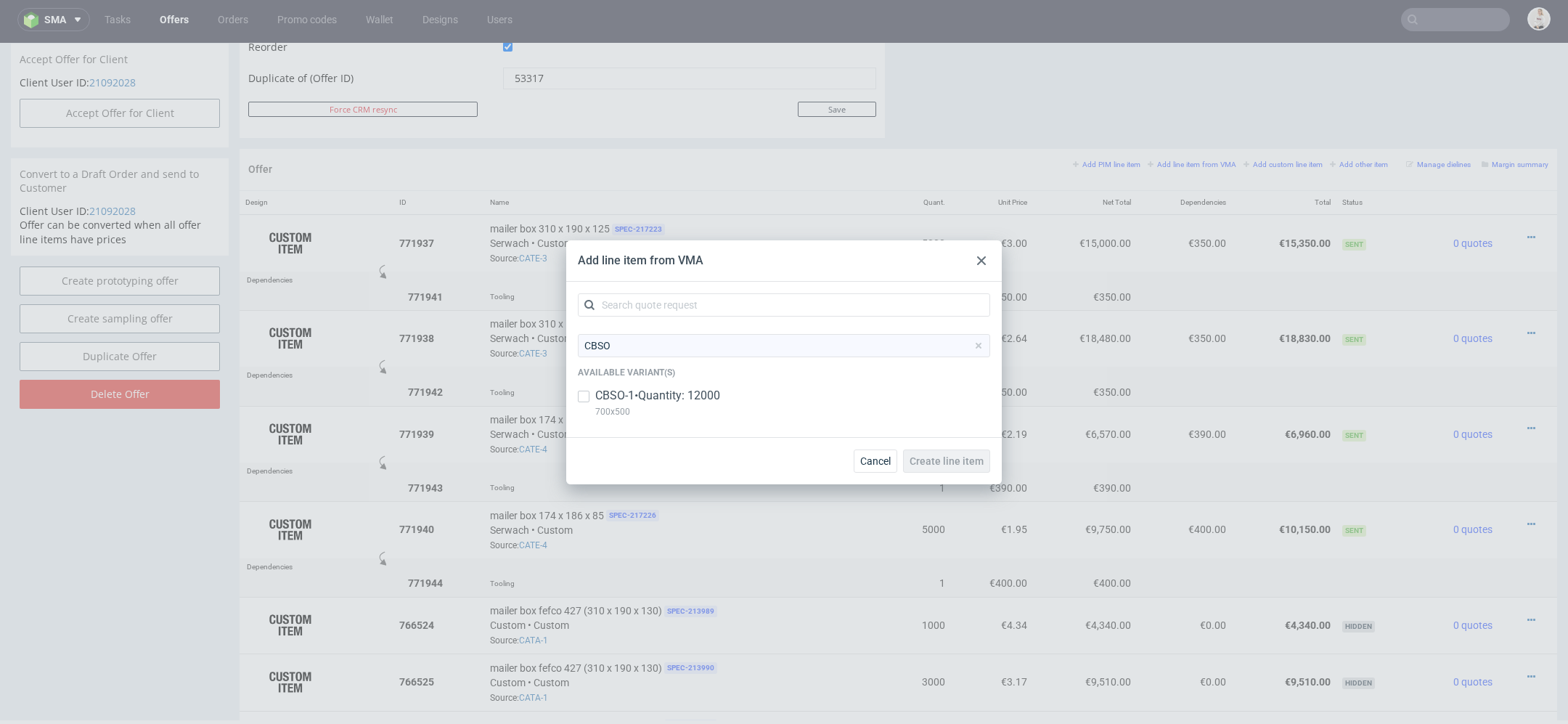
click at [691, 398] on p "CBSO-1 • Quantity: 12000" at bounding box center [657, 395] width 125 height 16
checkbox input "true"
click at [947, 459] on span "Create line item" at bounding box center [947, 461] width 74 height 10
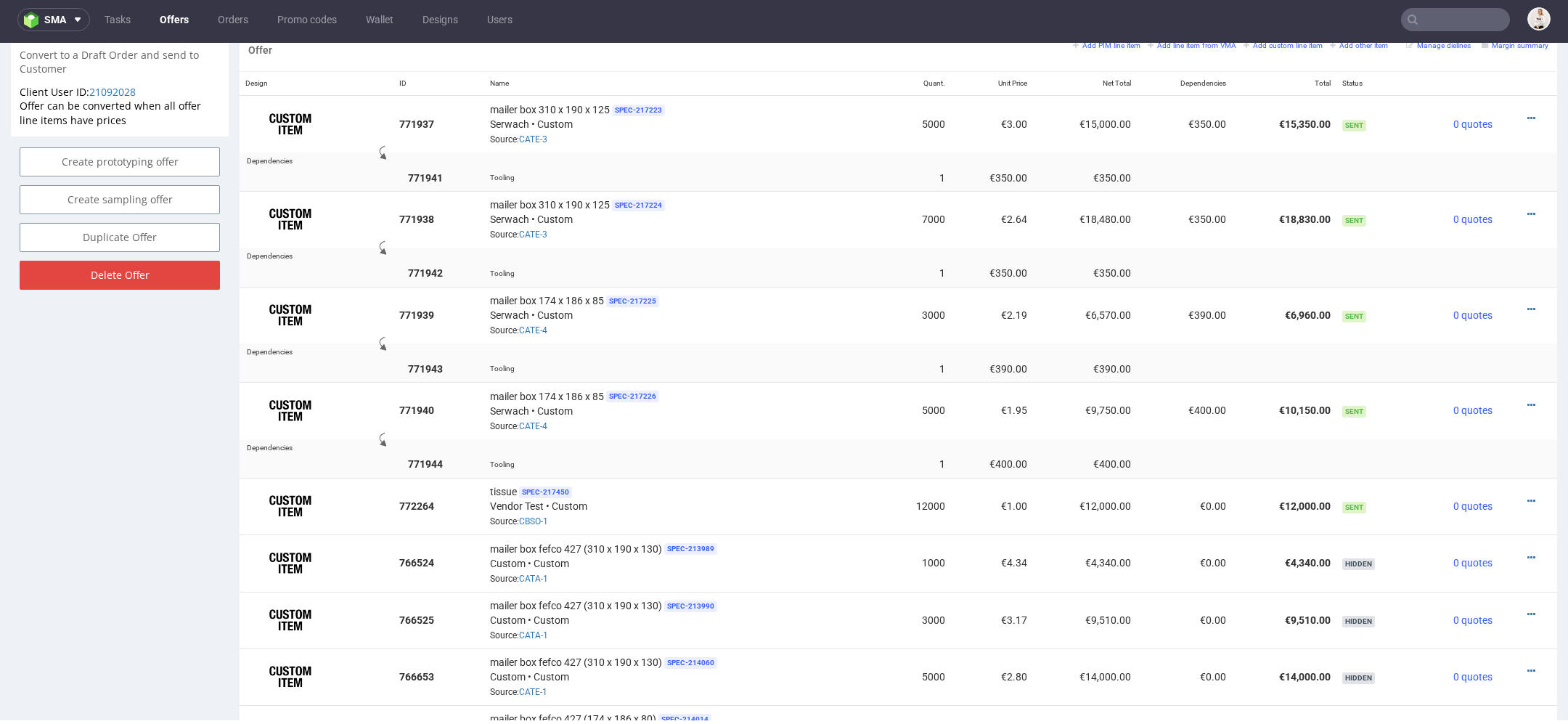
scroll to position [893, 0]
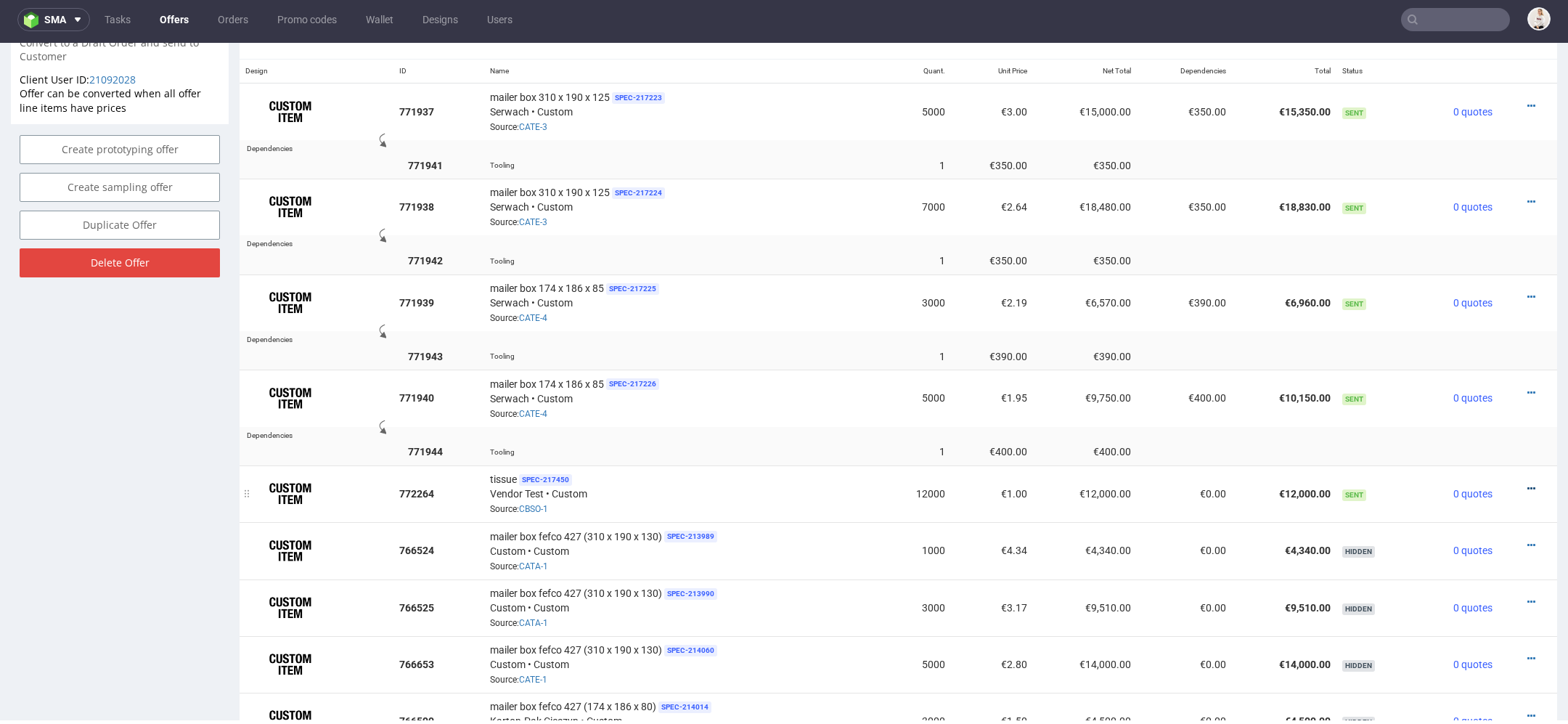
click at [1528, 483] on icon at bounding box center [1532, 488] width 8 height 10
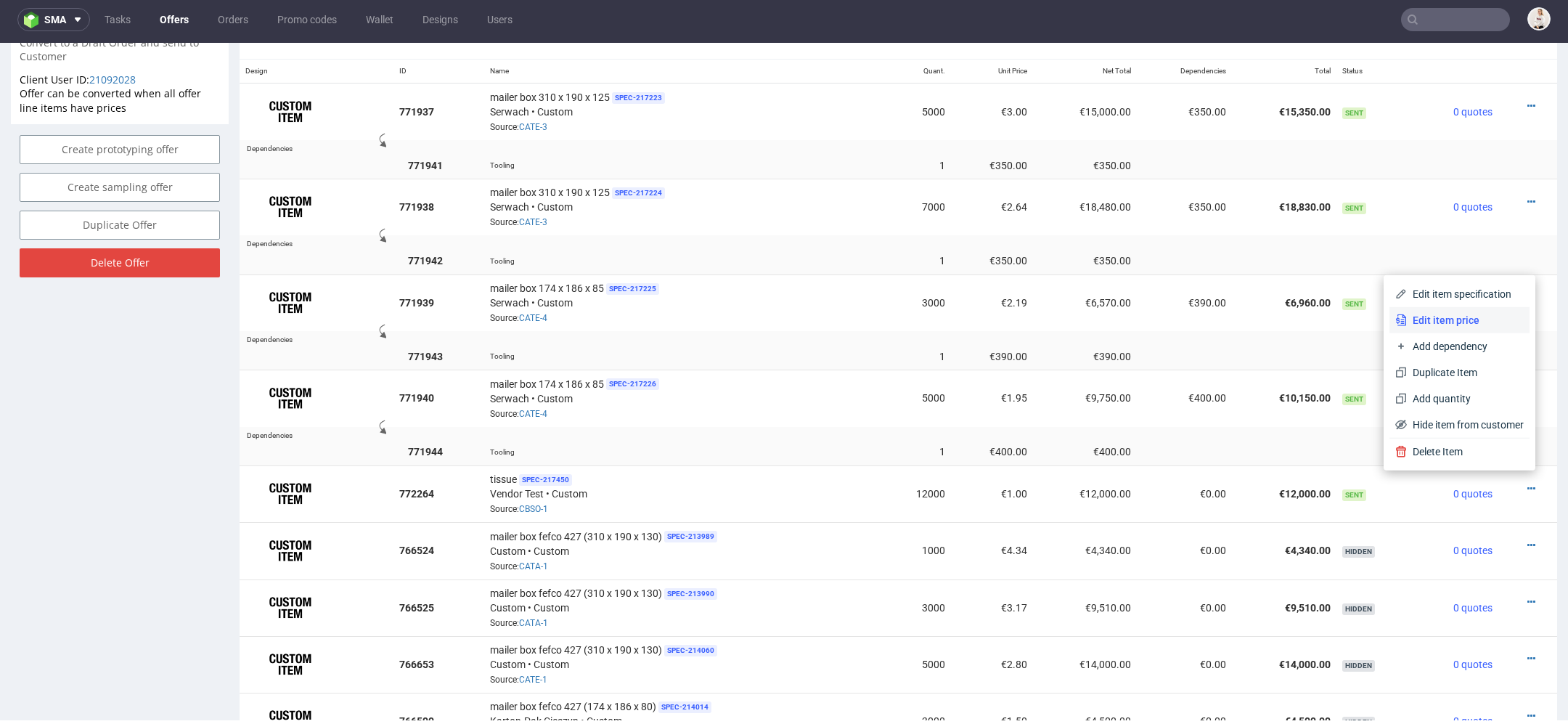
click at [1451, 320] on span "Edit item price" at bounding box center [1465, 320] width 117 height 15
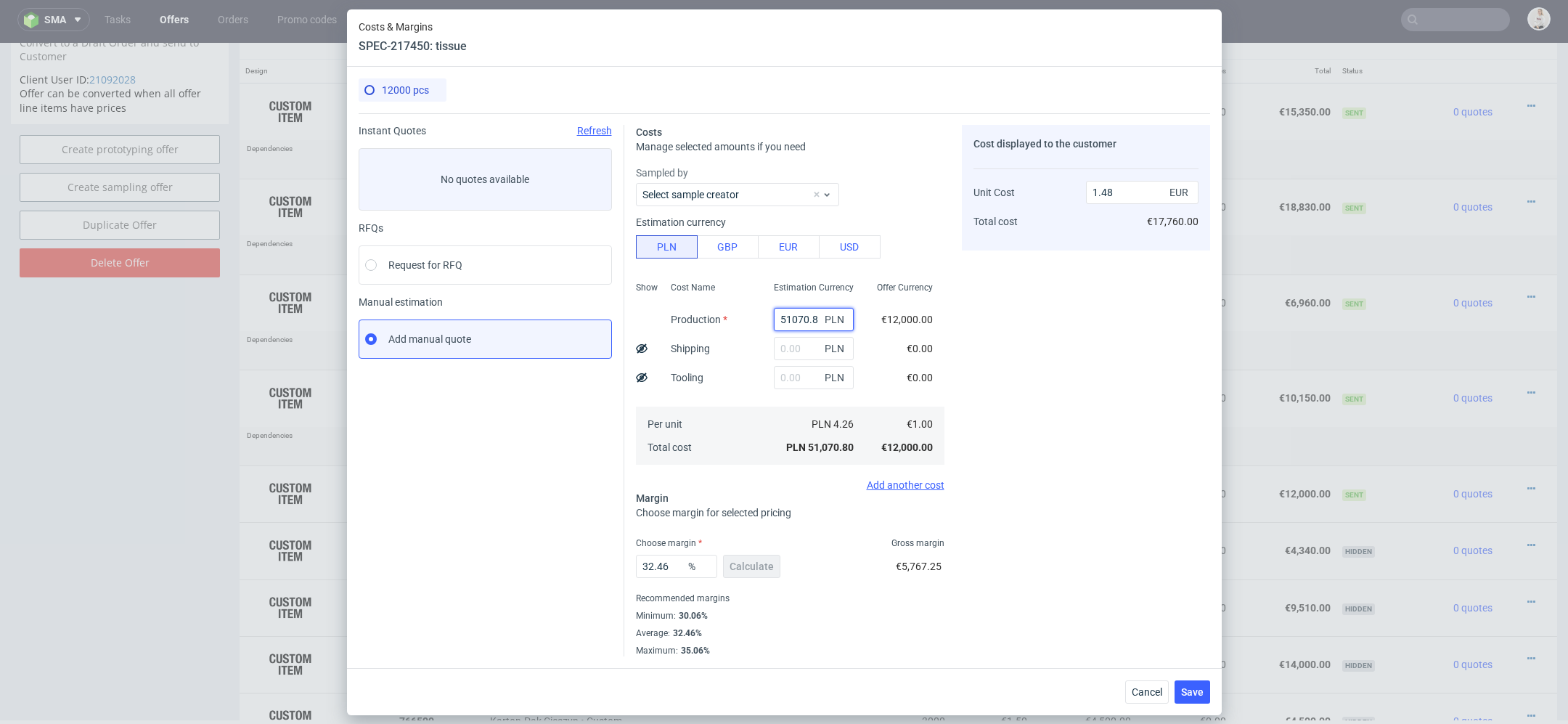
click at [795, 322] on input "51070.8" at bounding box center [814, 320] width 80 height 23
type input "576"
type input "0.02"
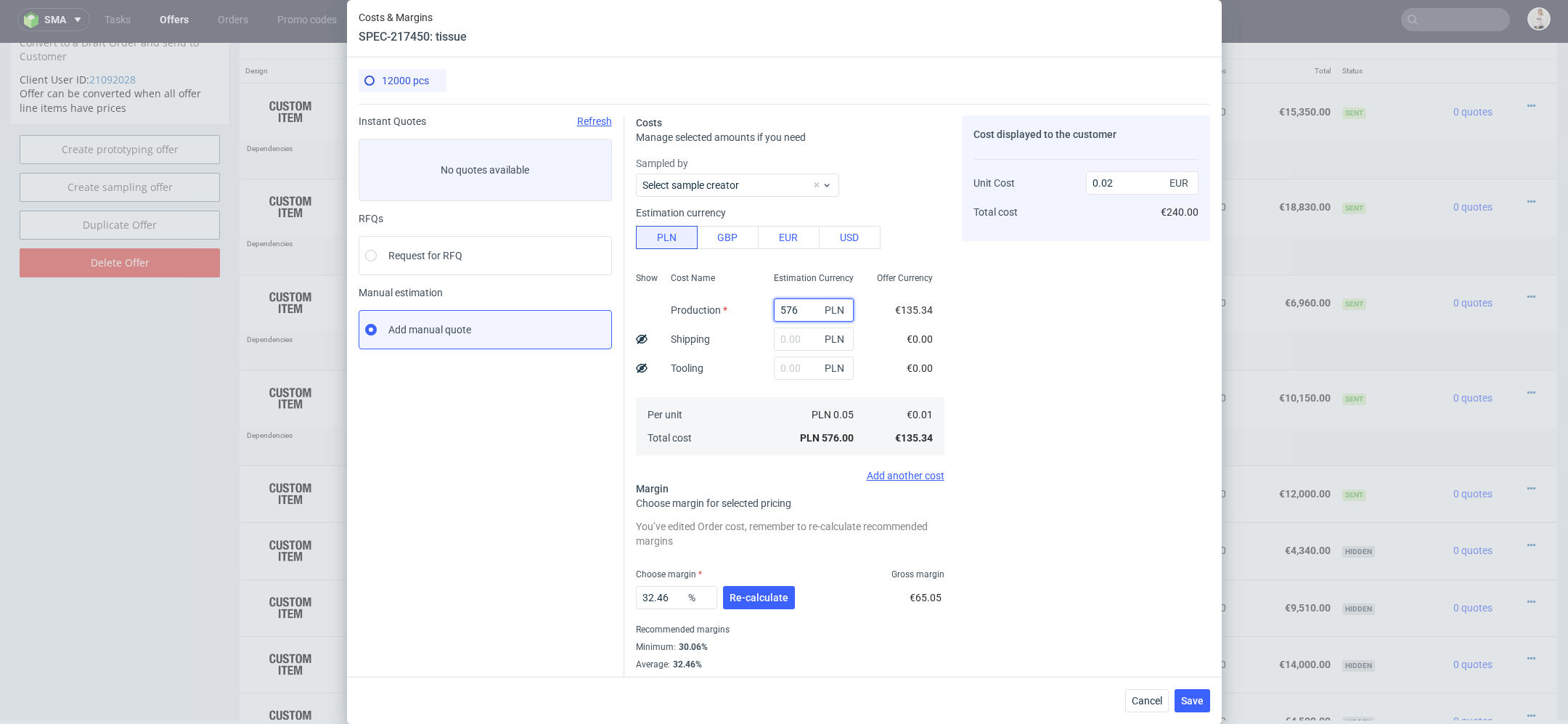
type input "5760"
type input "0.17"
type input "5760"
click at [814, 371] on input "text" at bounding box center [814, 368] width 80 height 23
type input "1000"
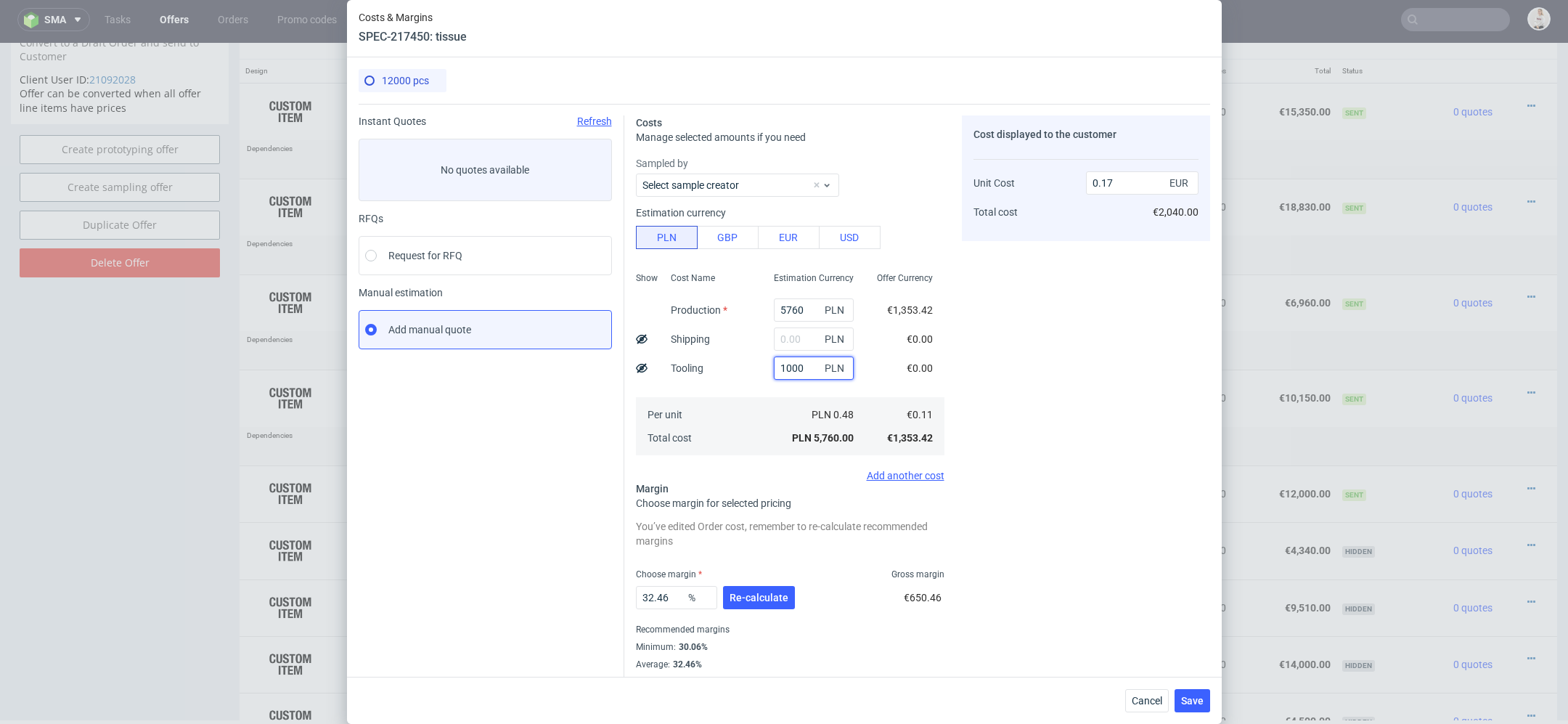
type input "0.2"
type input "1000"
click at [1019, 327] on div "Cost displayed to the customer Unit Cost Total cost 0.2 EUR €2,400.00" at bounding box center [1086, 401] width 248 height 572
click at [808, 331] on input "text" at bounding box center [814, 339] width 80 height 23
type input "680"
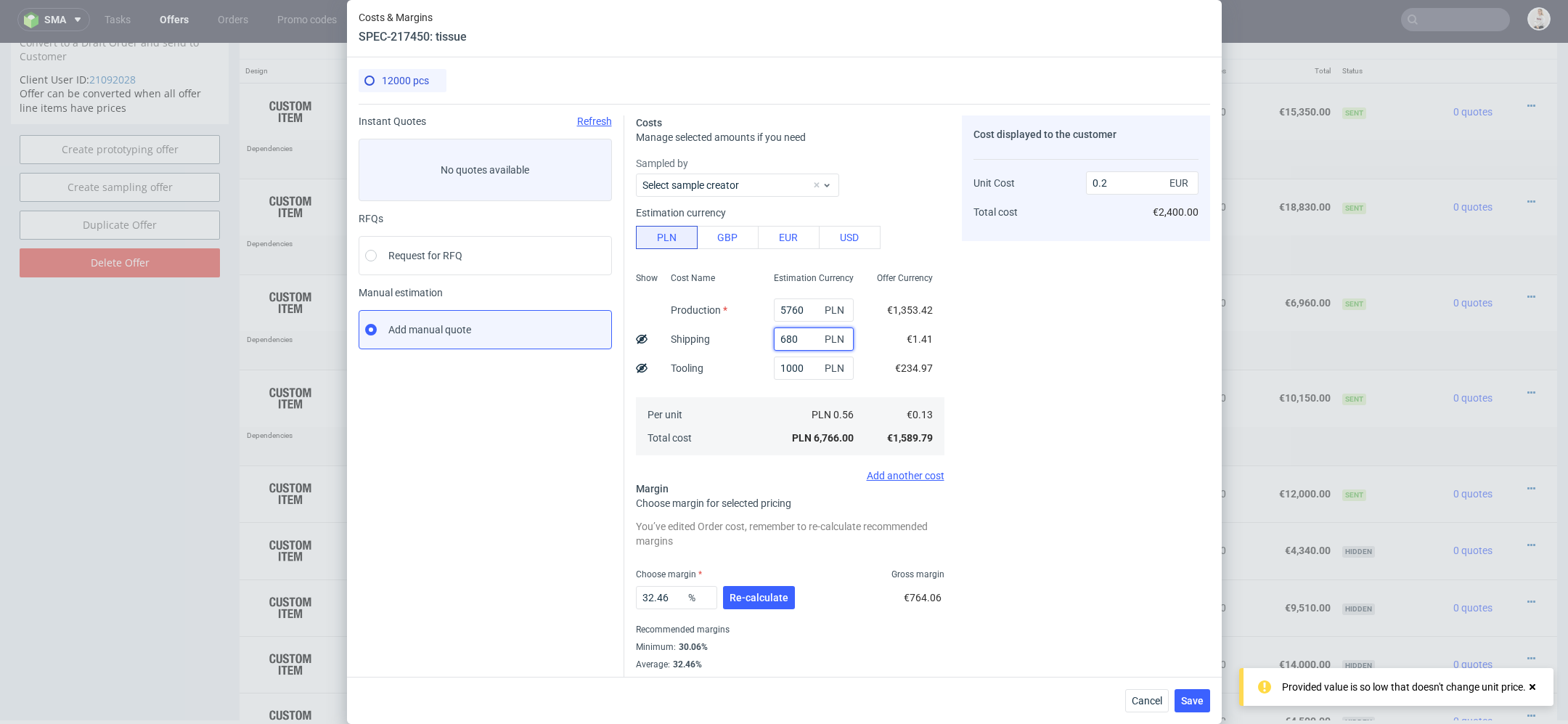
type input "0.21"
type input "680"
click at [1015, 343] on div "Cost displayed to the customer Unit Cost Total cost 0.21 EUR €2,520.00" at bounding box center [1086, 401] width 248 height 572
click at [763, 597] on span "Re-calculate" at bounding box center [759, 597] width 59 height 10
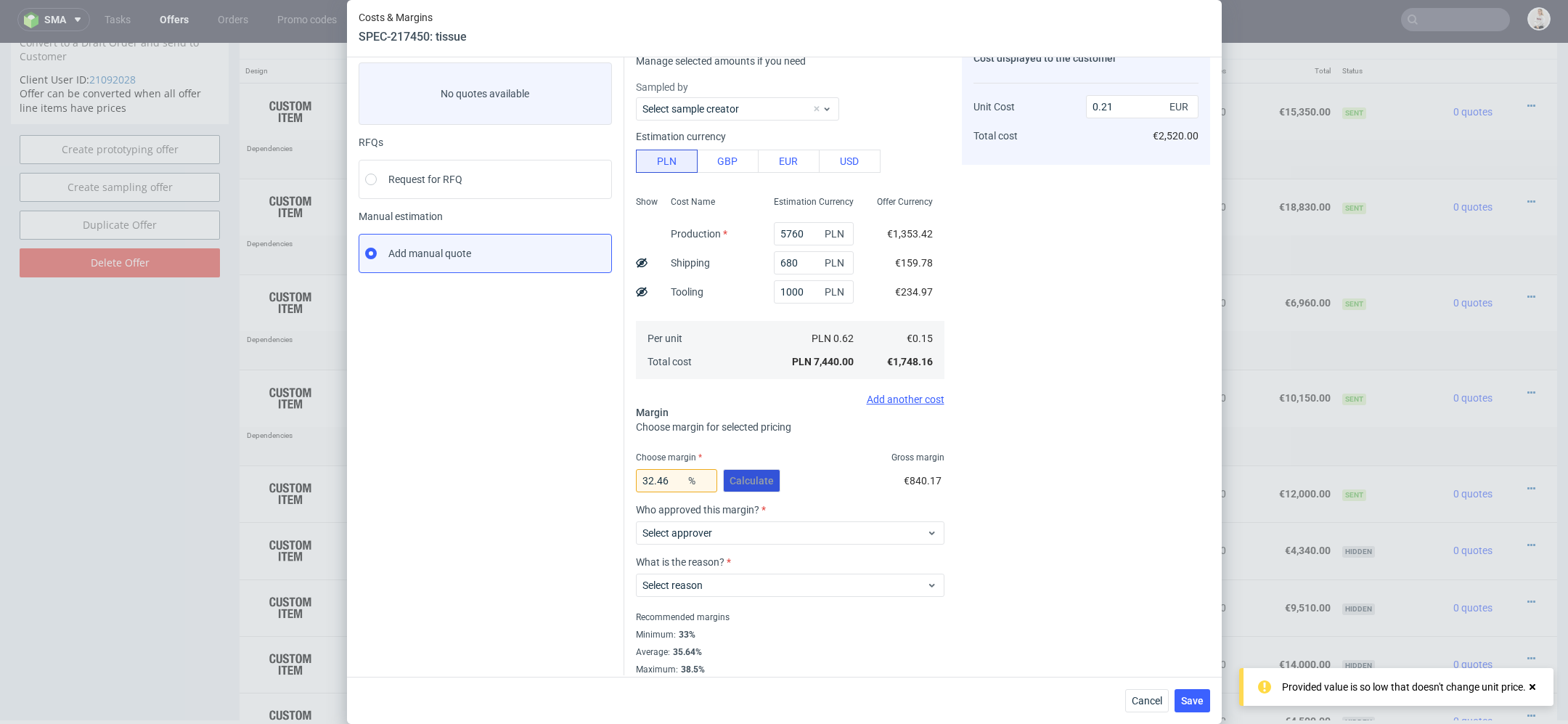
scroll to position [85, 0]
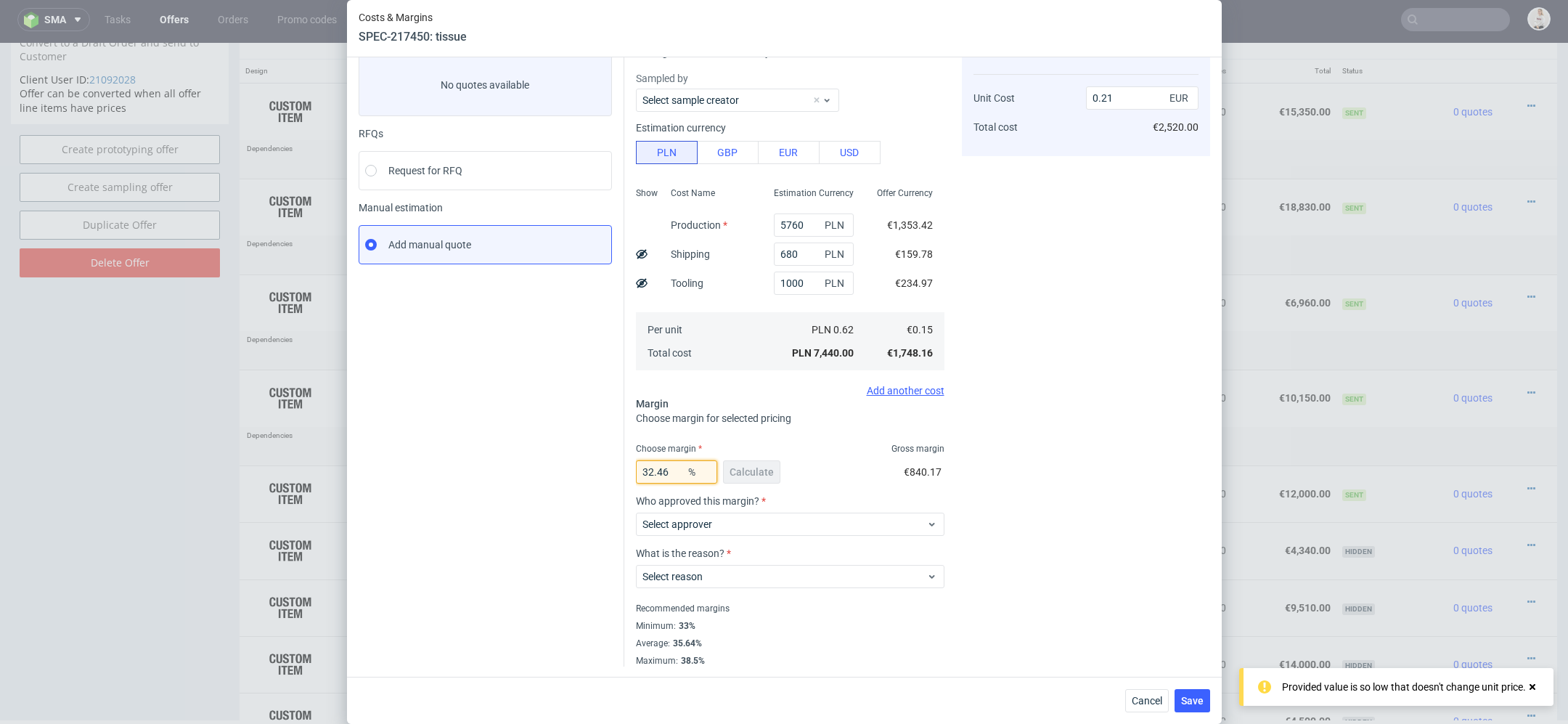
drag, startPoint x: 678, startPoint y: 469, endPoint x: 460, endPoint y: 469, distance: 218.0
click at [460, 469] on div "Instant Quotes Refresh No quotes available RFQs Request for RFQ Manual estimati…" at bounding box center [784, 343] width 851 height 648
type input "40"
type input "0.24"
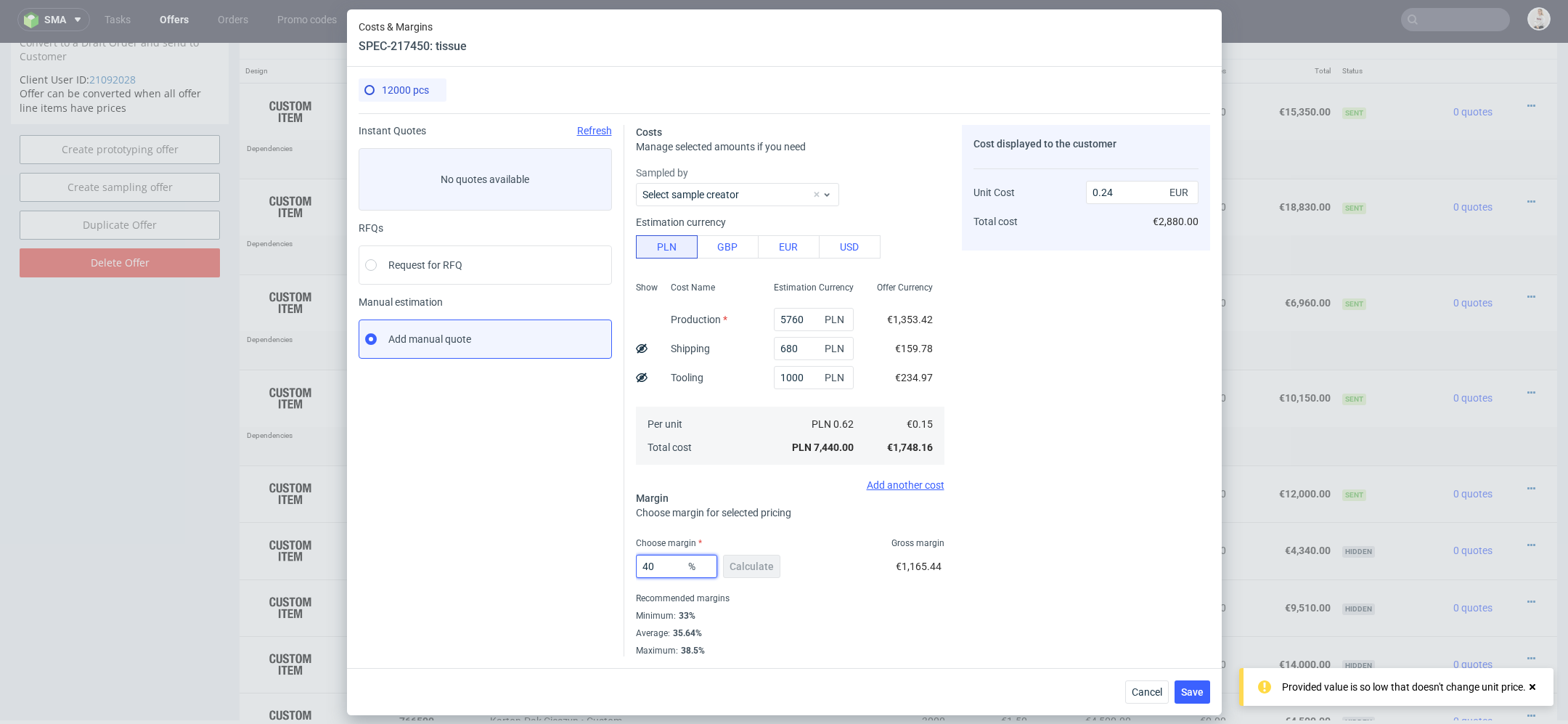
scroll to position [0, 0]
type input "40"
click at [1037, 496] on div "Cost displayed to the customer Unit Cost Total cost 0.24 EUR €2,880.00" at bounding box center [1086, 390] width 248 height 532
drag, startPoint x: 673, startPoint y: 567, endPoint x: 561, endPoint y: 567, distance: 112.0
click at [577, 567] on div "Instant Quotes Refresh No quotes available RFQs Request for RFQ Manual estimati…" at bounding box center [784, 385] width 851 height 543
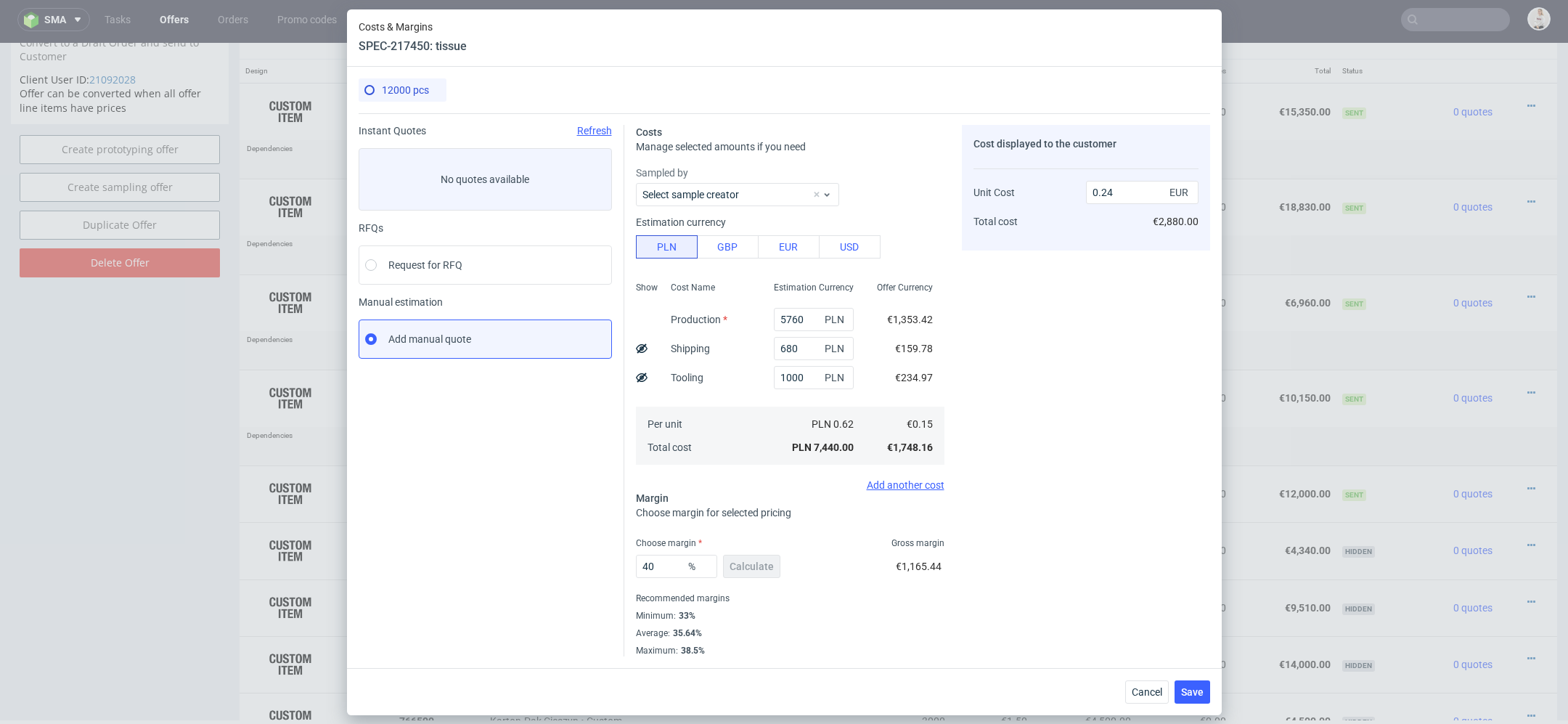
click at [1126, 482] on div "Cost displayed to the customer Unit Cost Total cost 0.24 EUR €2,880.00" at bounding box center [1086, 390] width 248 height 532
click at [1191, 694] on span "Save" at bounding box center [1192, 692] width 22 height 10
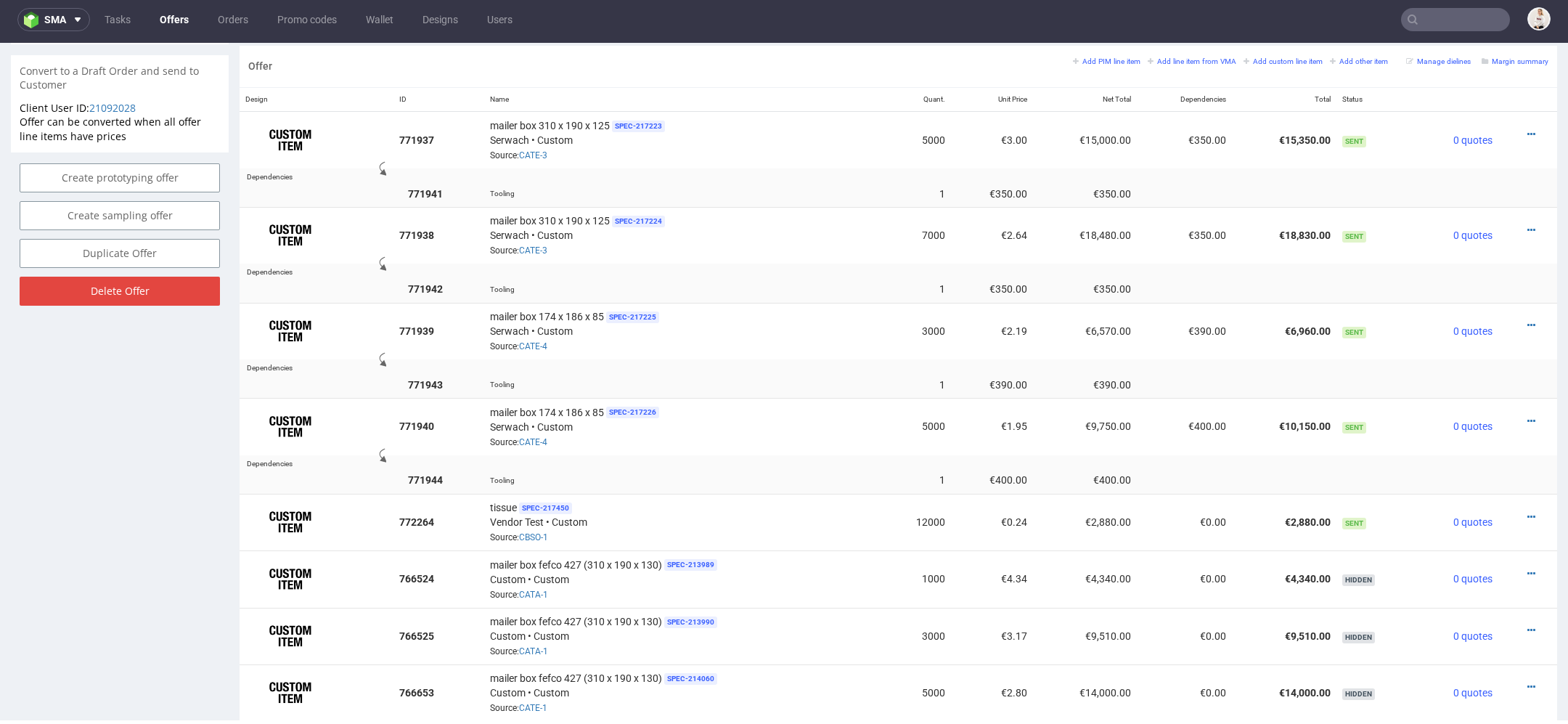
scroll to position [880, 0]
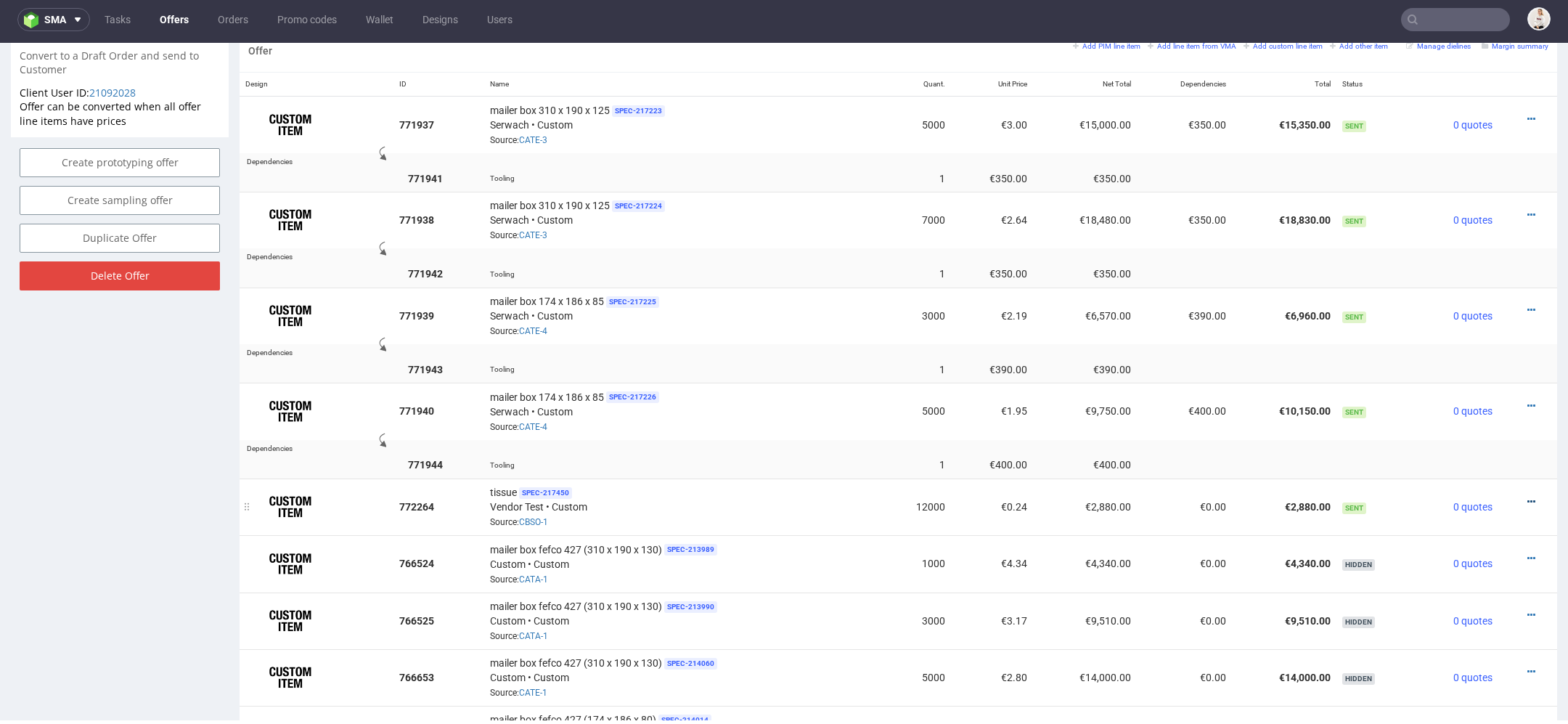
click at [1528, 496] on icon at bounding box center [1532, 501] width 8 height 10
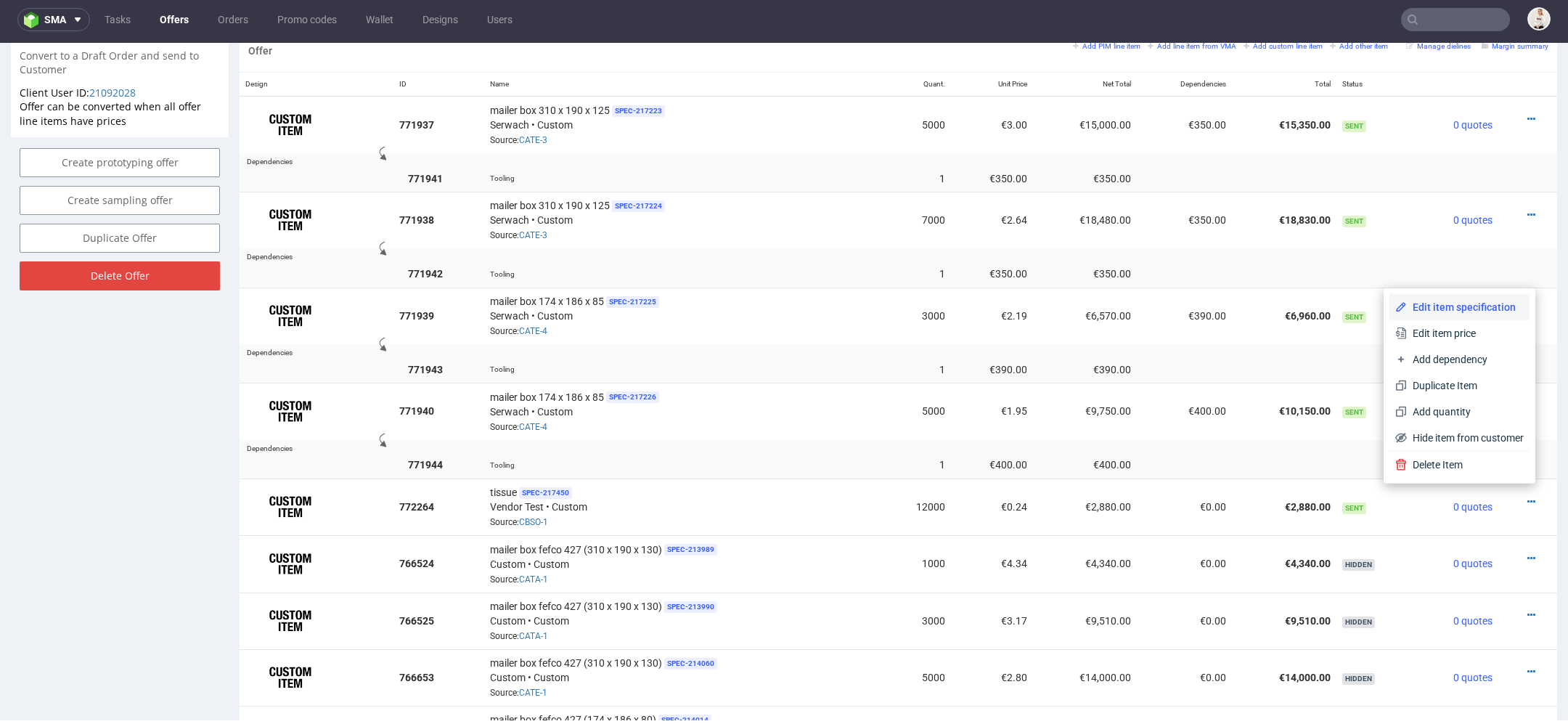
click at [1451, 306] on span "Edit item specification" at bounding box center [1465, 307] width 117 height 15
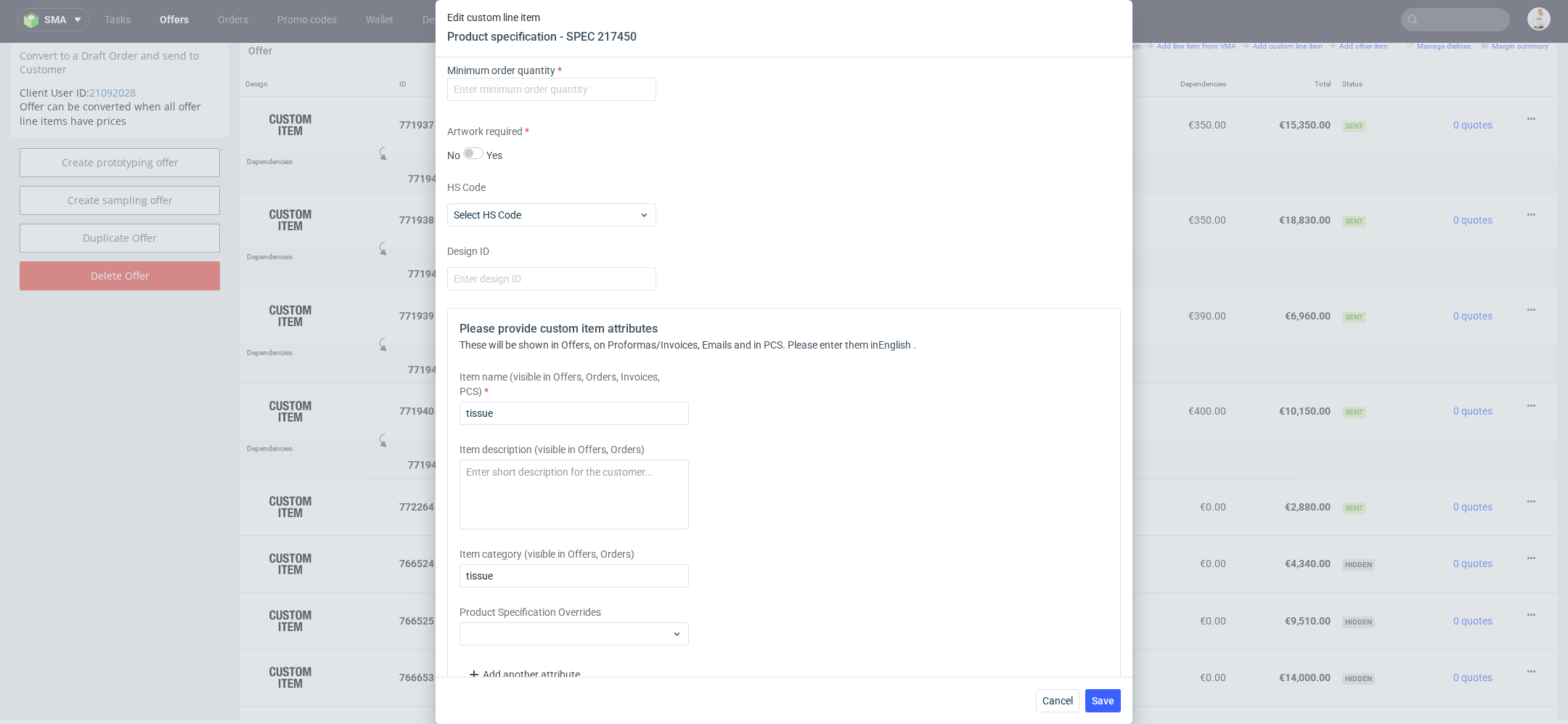
scroll to position [1329, 0]
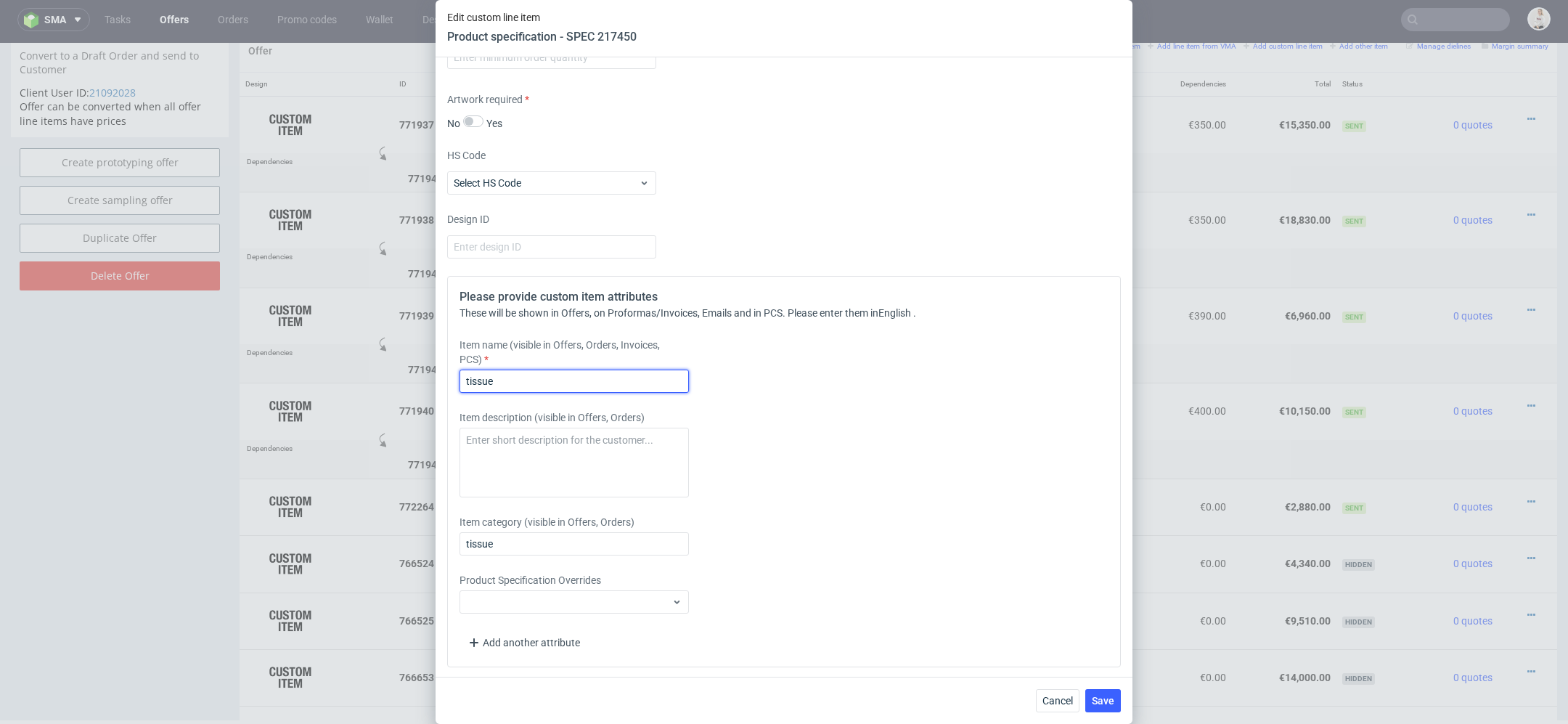
drag, startPoint x: 468, startPoint y: 380, endPoint x: 453, endPoint y: 380, distance: 15.0
click at [463, 380] on input "tissue" at bounding box center [574, 381] width 229 height 23
click at [570, 371] on input "Tissue" at bounding box center [574, 381] width 229 height 23
click at [583, 381] on input "Tissue" at bounding box center [574, 381] width 229 height 23
type input "Tissue paper (PANTONE print)"
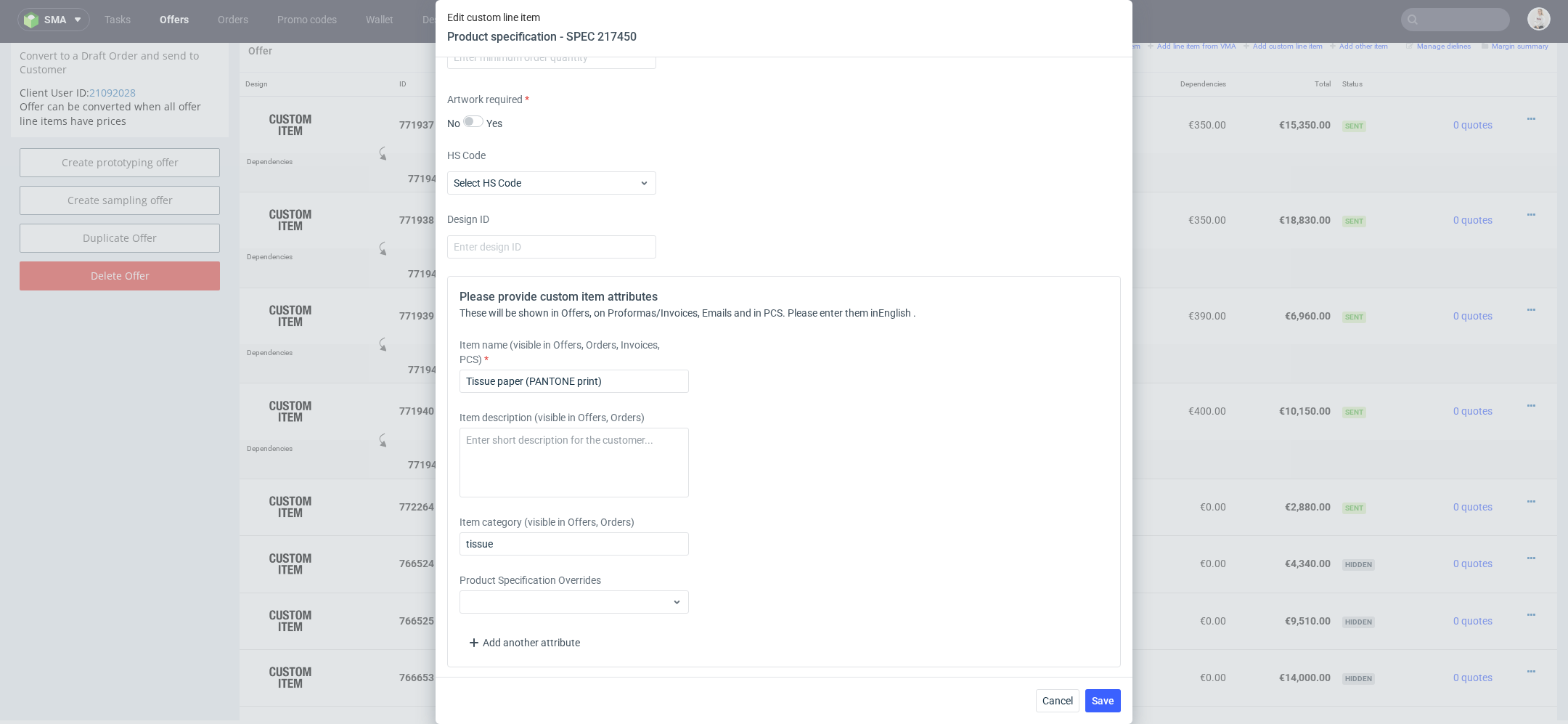
click at [1015, 415] on div "Please provide custom item attributes These will be shown in Offers, on Proform…" at bounding box center [784, 472] width 674 height 391
click at [1107, 694] on button "Save" at bounding box center [1103, 700] width 35 height 23
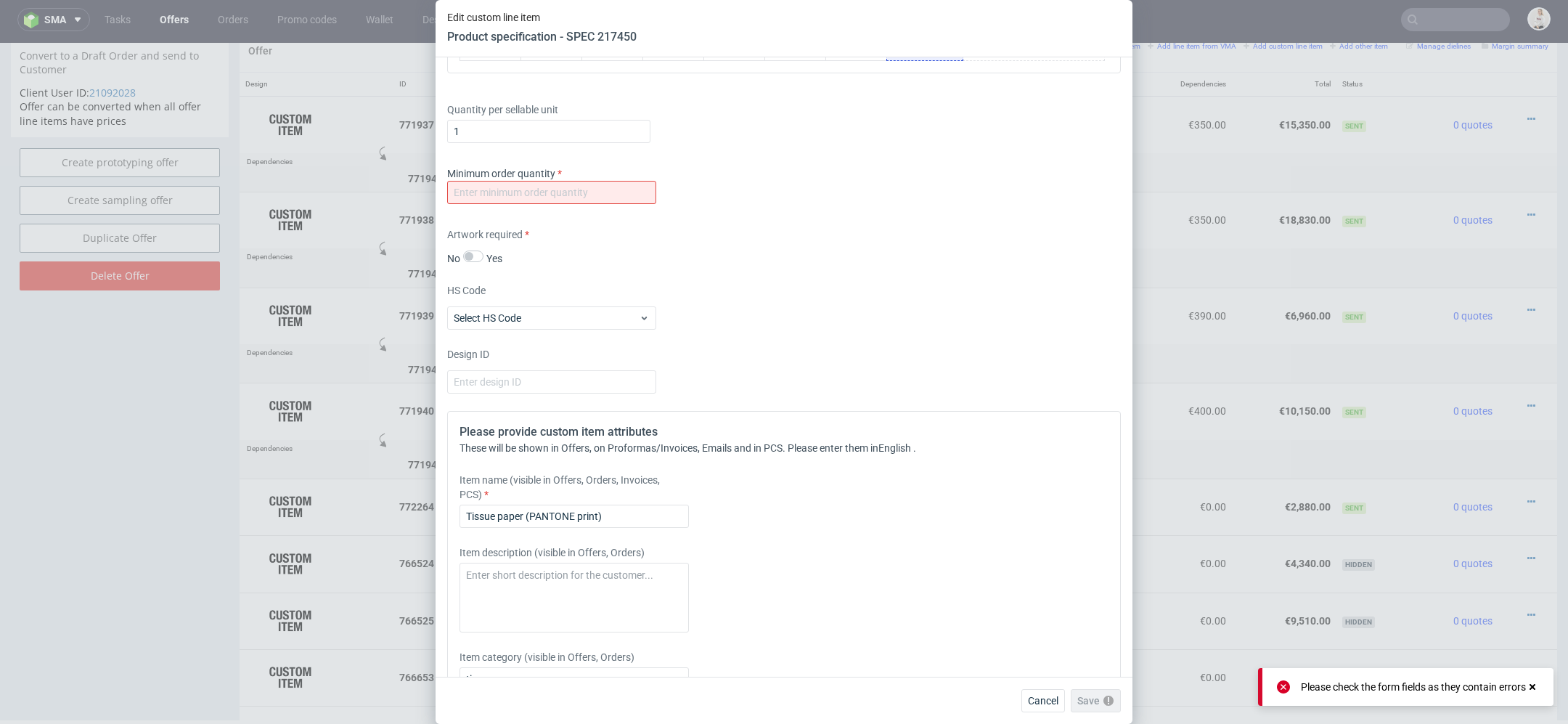
scroll to position [1194, 0]
click at [626, 196] on input "number" at bounding box center [551, 191] width 209 height 23
type input "1"
click at [897, 426] on div "Please provide custom item attributes These will be shown in Offers, on Proform…" at bounding box center [784, 606] width 674 height 391
click at [1094, 698] on span "Save" at bounding box center [1103, 700] width 22 height 10
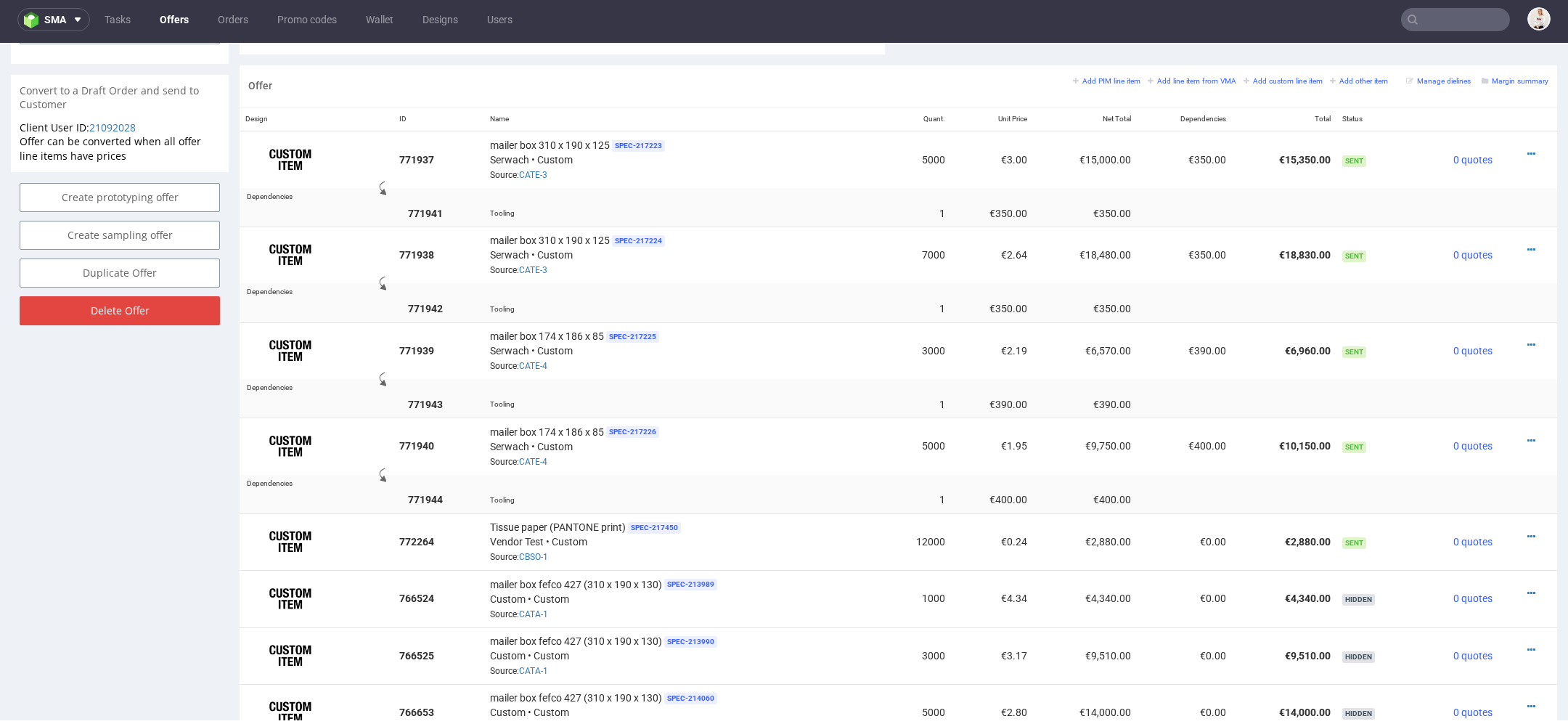
scroll to position [842, 0]
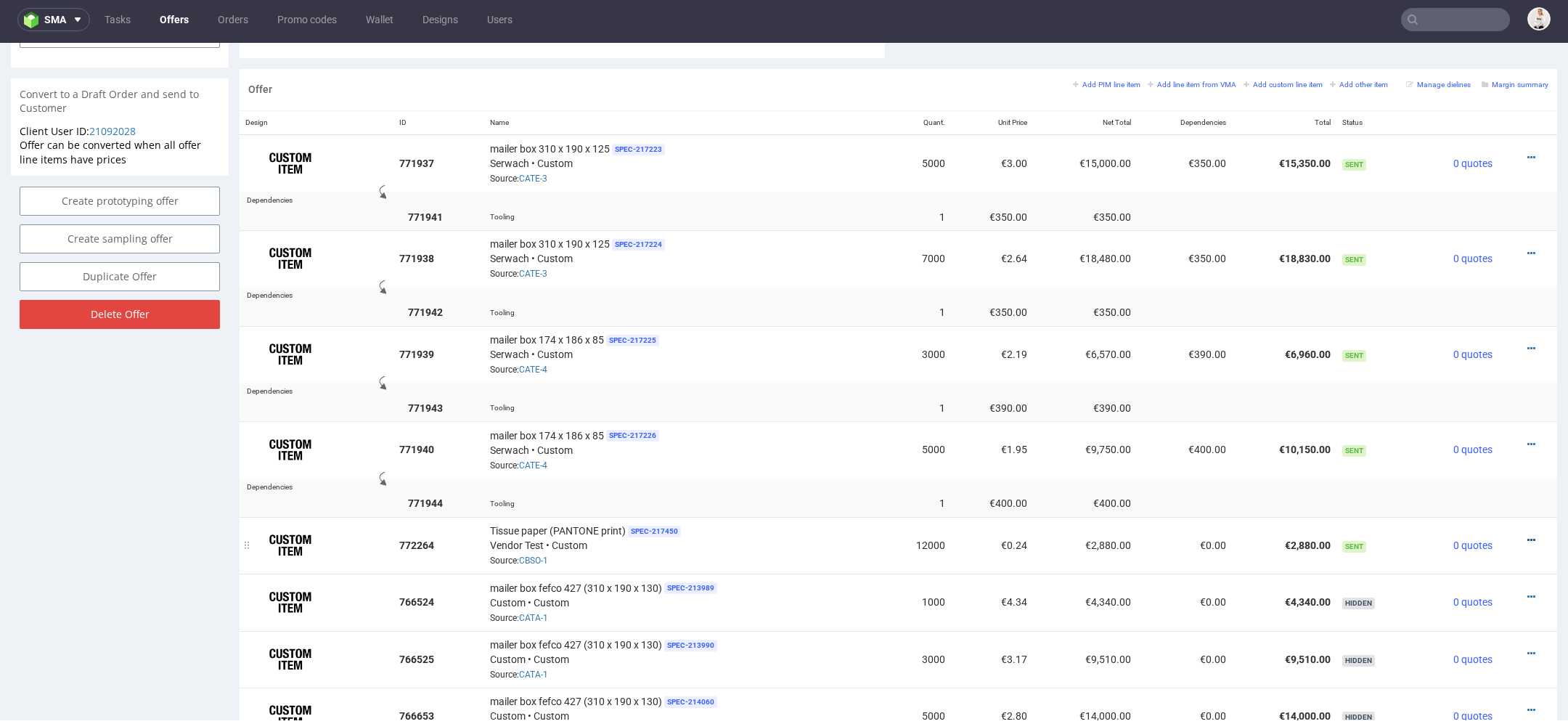
click at [1528, 535] on icon at bounding box center [1532, 540] width 8 height 10
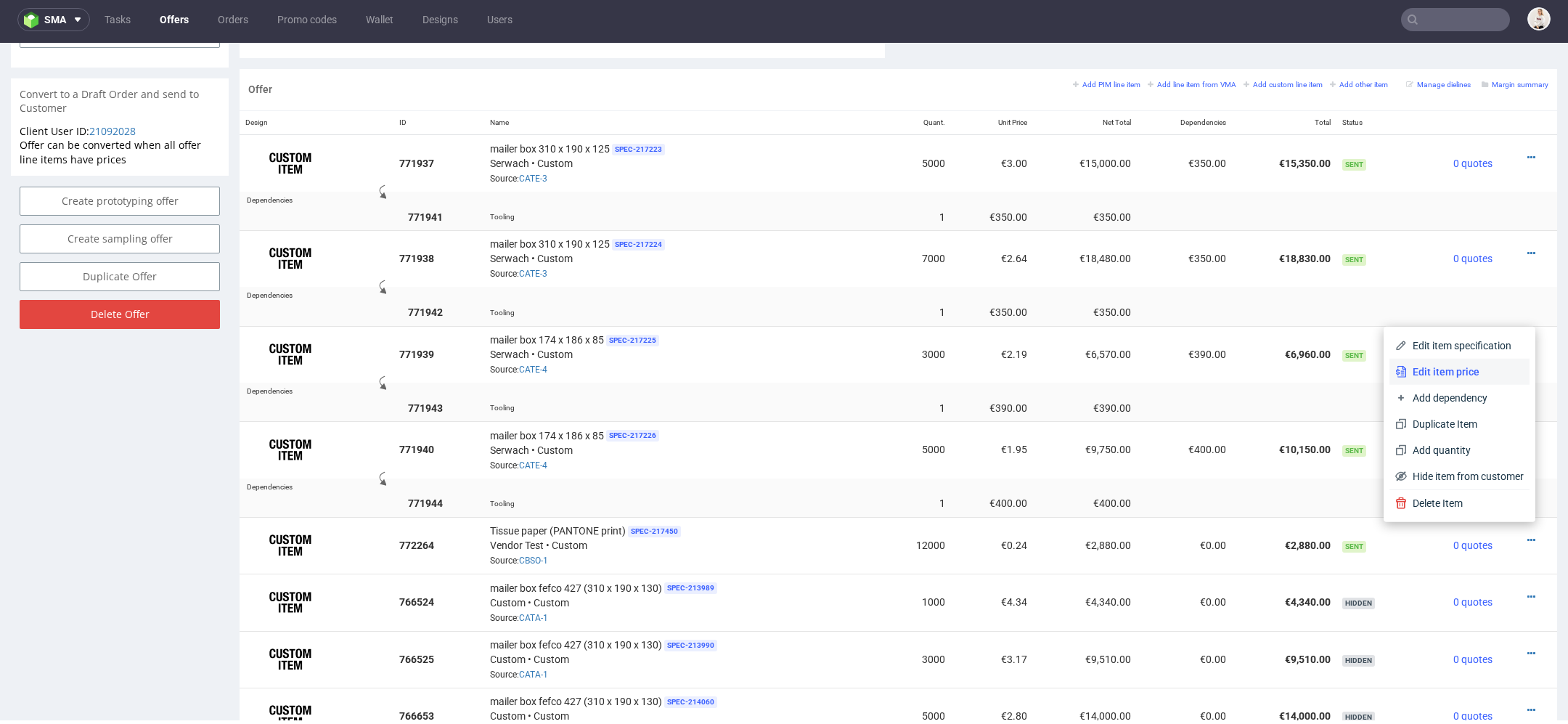
click at [1452, 367] on span "Edit item price" at bounding box center [1465, 372] width 117 height 15
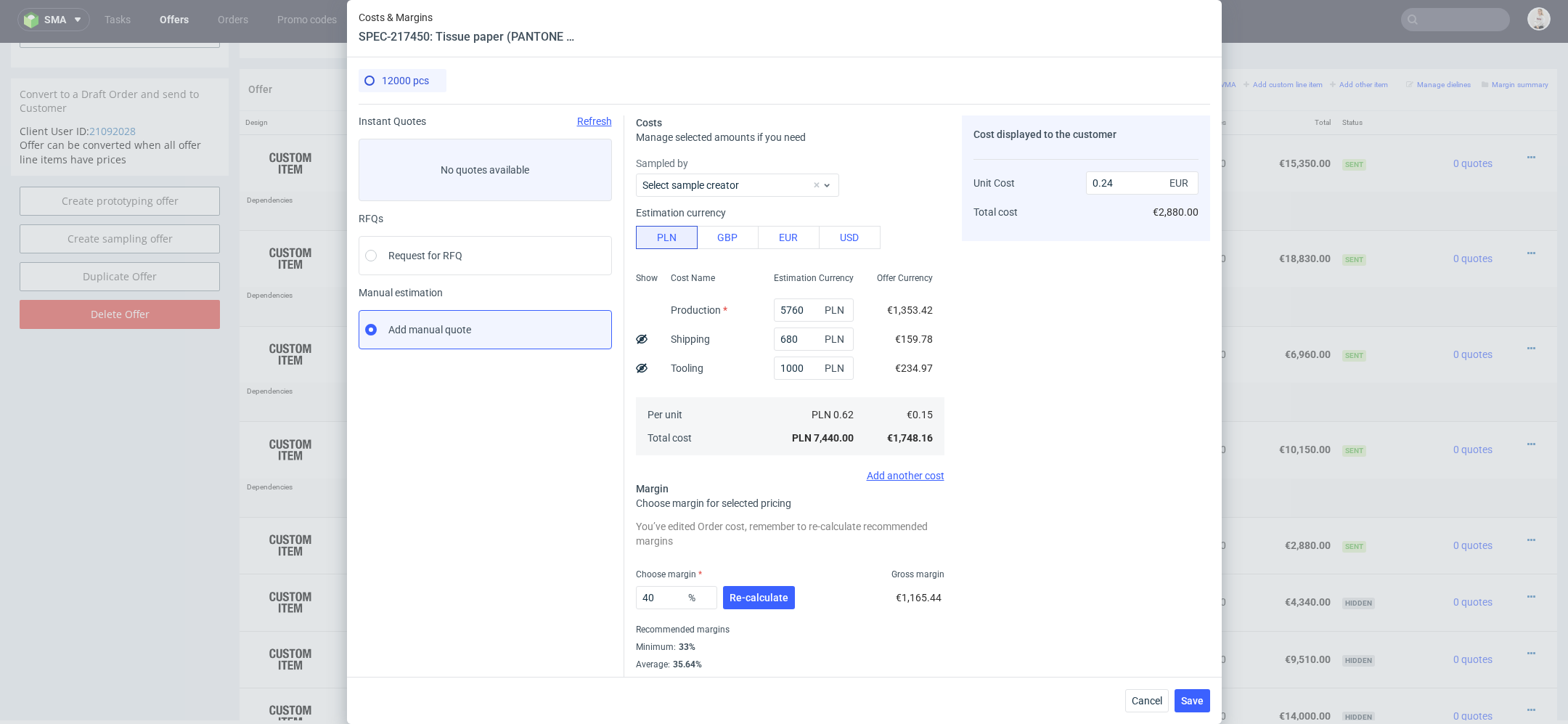
scroll to position [21, 0]
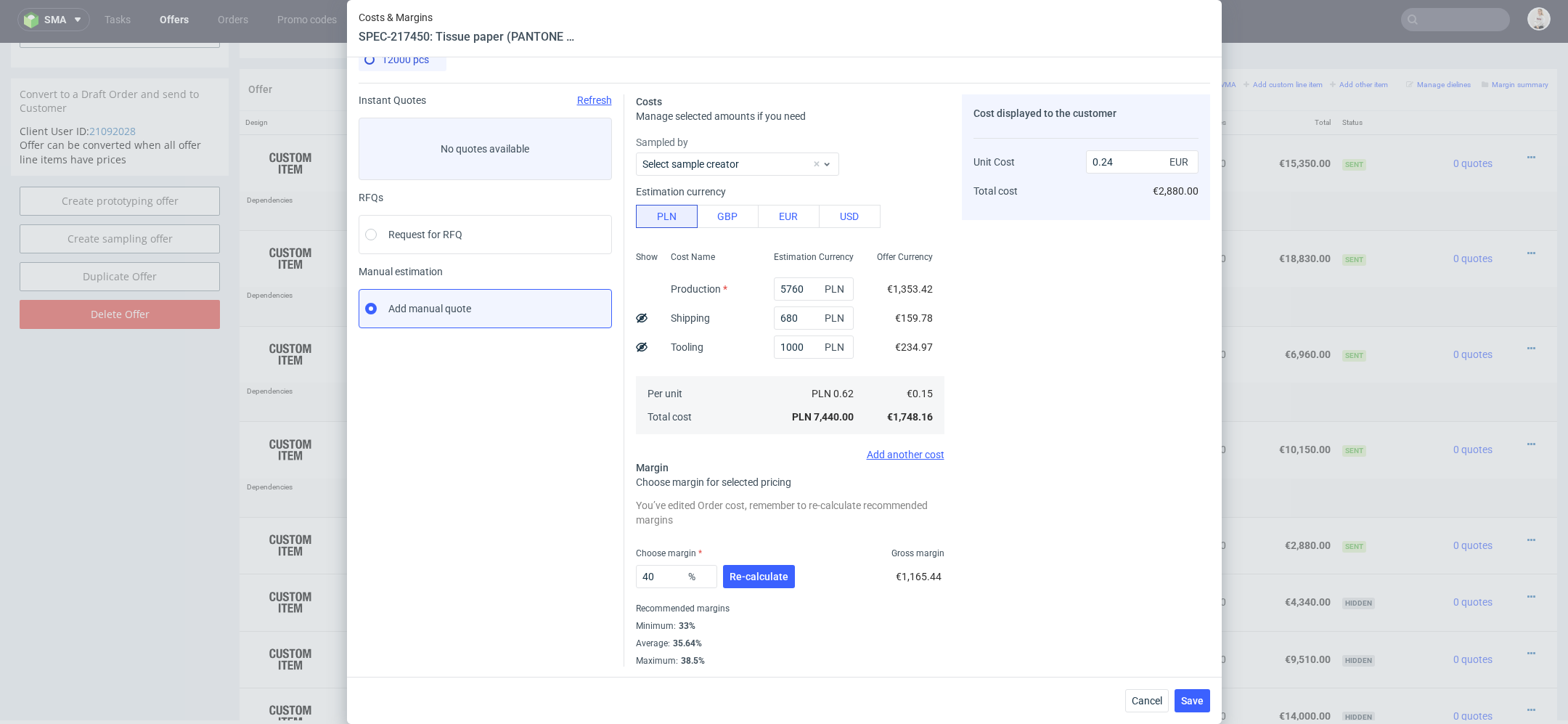
click at [640, 347] on use at bounding box center [642, 346] width 12 height 9
type input "0.22"
click at [1081, 384] on div "Cost displayed to the customer Tooling Unit Cost Total cost 240 EUR 0.22 EUR €2…" at bounding box center [1086, 380] width 248 height 572
click at [787, 579] on button "Re-calculate" at bounding box center [759, 576] width 71 height 23
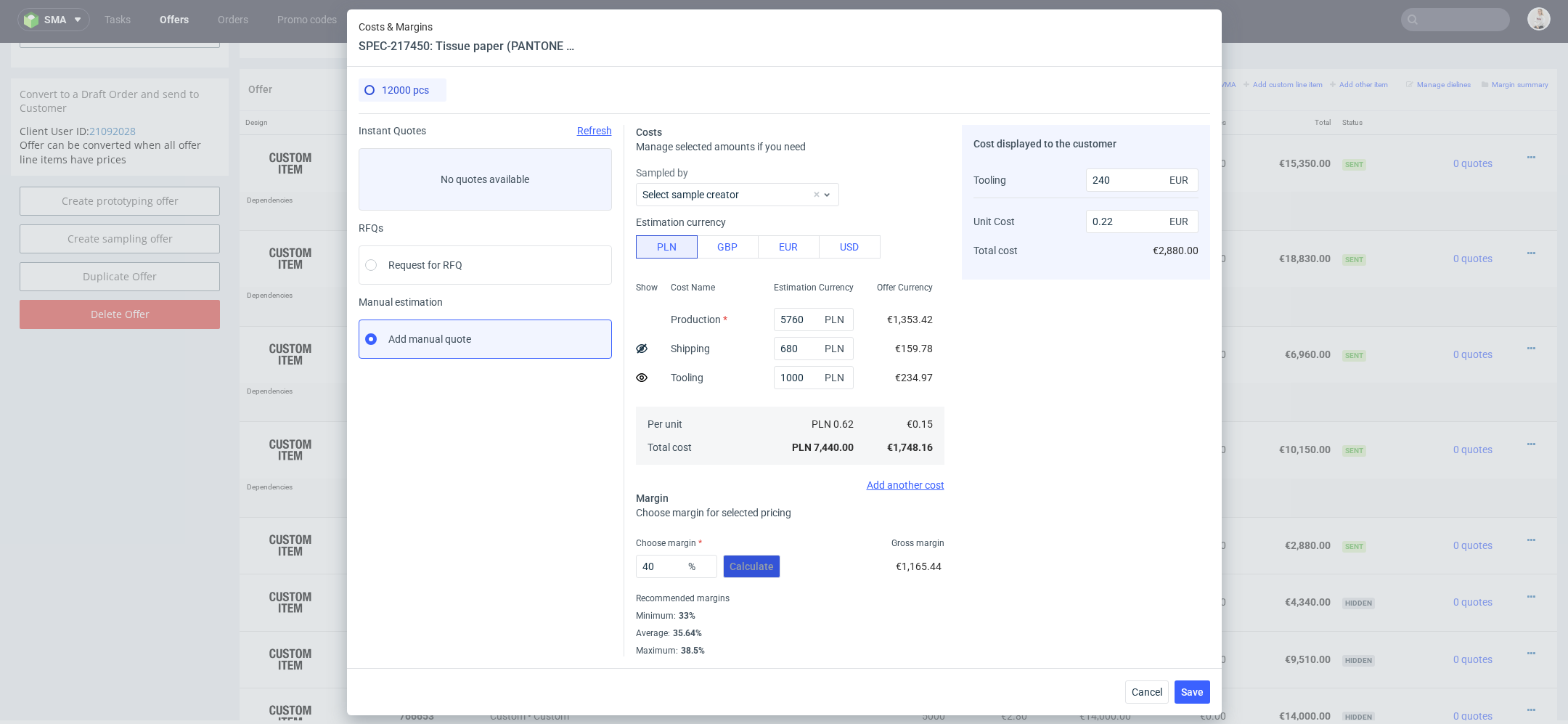
scroll to position [0, 0]
click at [1205, 688] on button "Save" at bounding box center [1192, 692] width 35 height 23
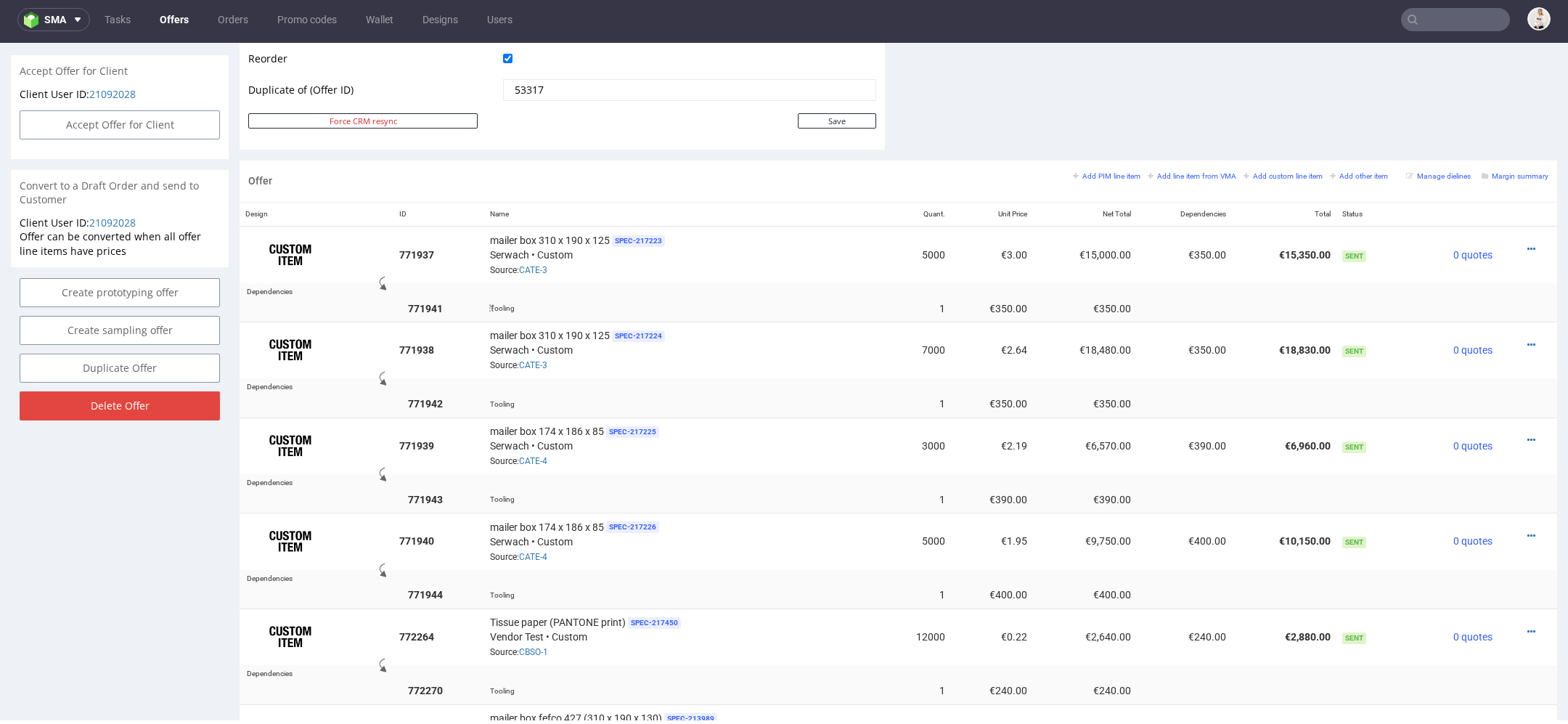
scroll to position [737, 0]
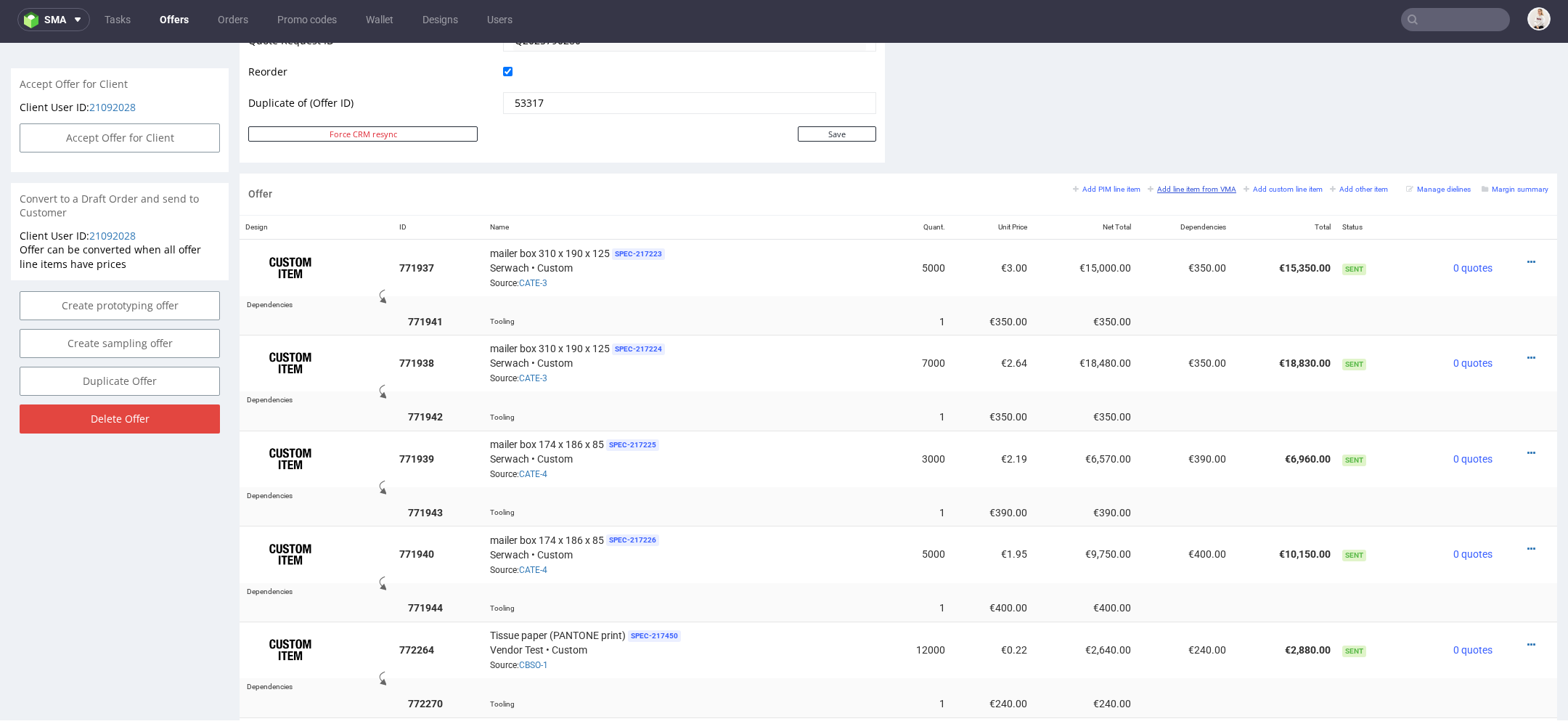
click at [1167, 186] on small "Add line item from VMA" at bounding box center [1192, 189] width 89 height 8
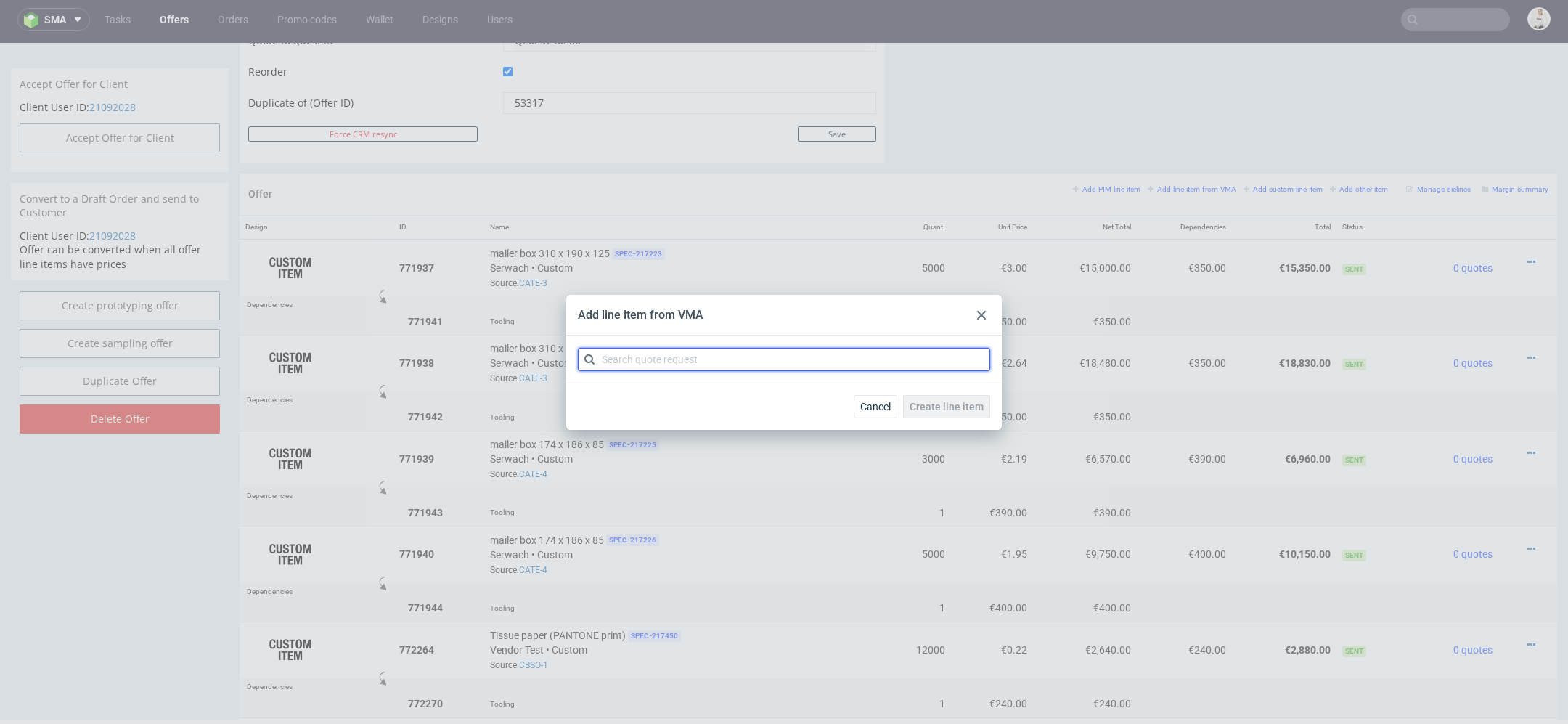
click at [744, 353] on input "text" at bounding box center [784, 359] width 413 height 23
paste input "CBSP"
type input "CBSP"
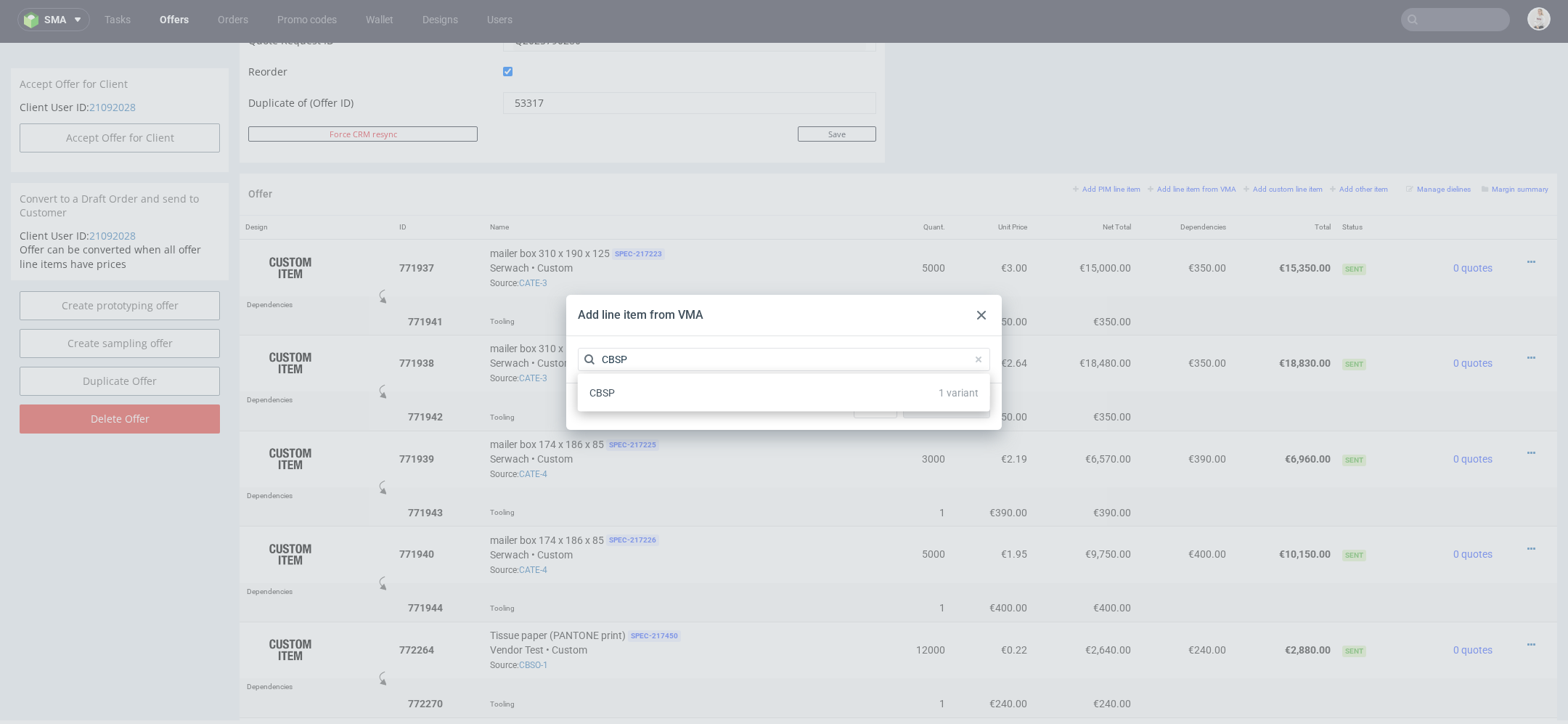
click at [730, 394] on div "CBSP 1 variant" at bounding box center [784, 393] width 401 height 26
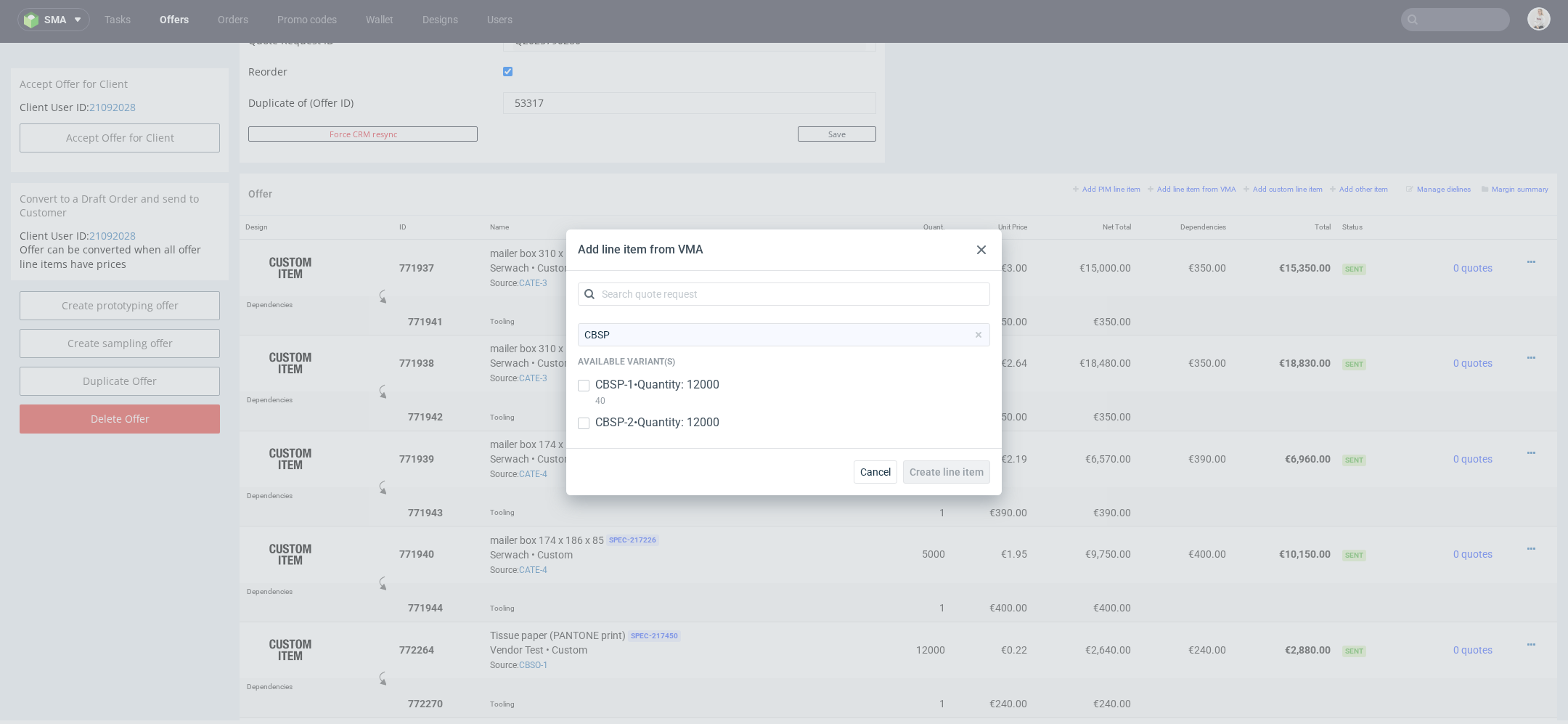
click at [707, 385] on p "CBSP-1 • Quantity: 12000" at bounding box center [657, 385] width 124 height 16
checkbox input "true"
click at [708, 433] on div "CBSP-2 • Quantity: 12000" at bounding box center [784, 425] width 413 height 22
checkbox input "true"
click at [963, 468] on span "Create line item" at bounding box center [947, 472] width 74 height 10
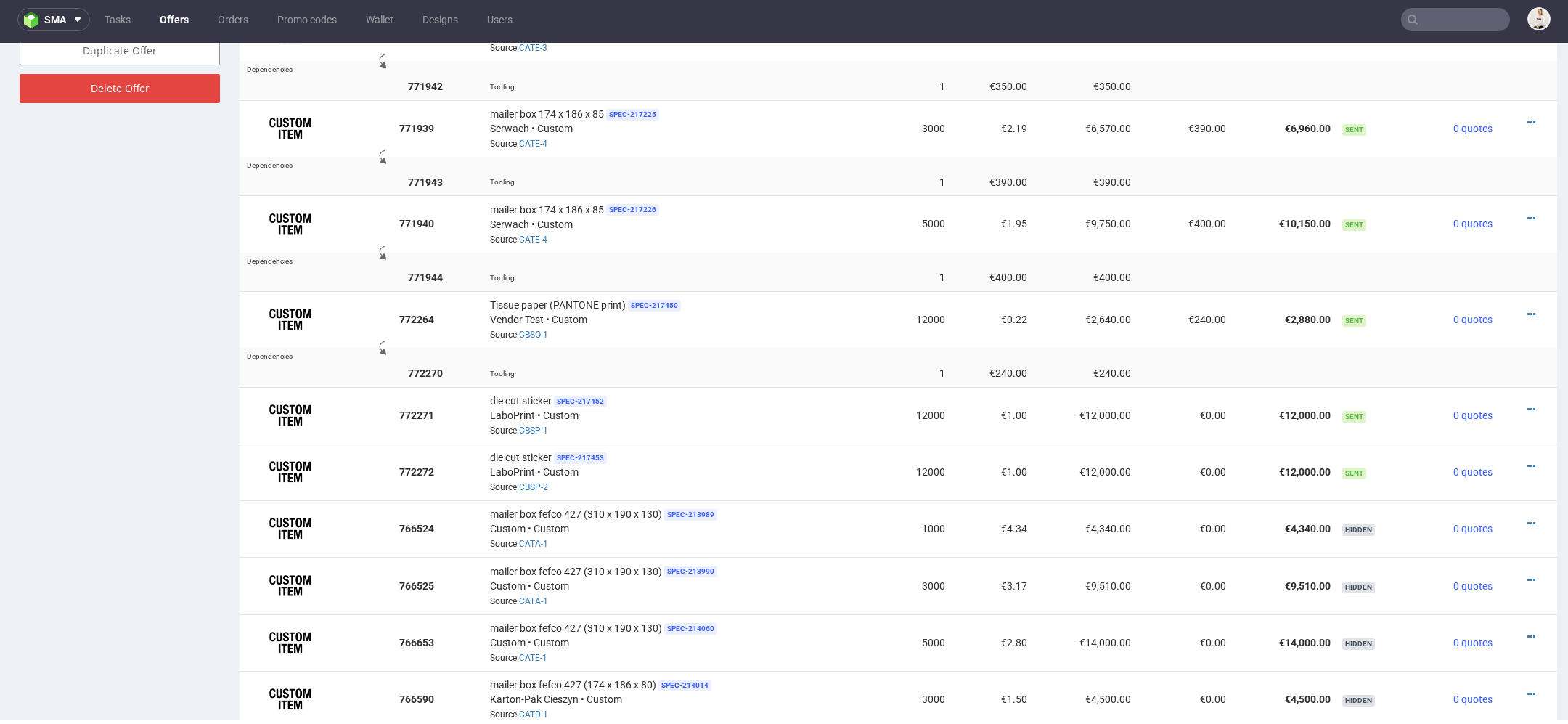
scroll to position [1089, 0]
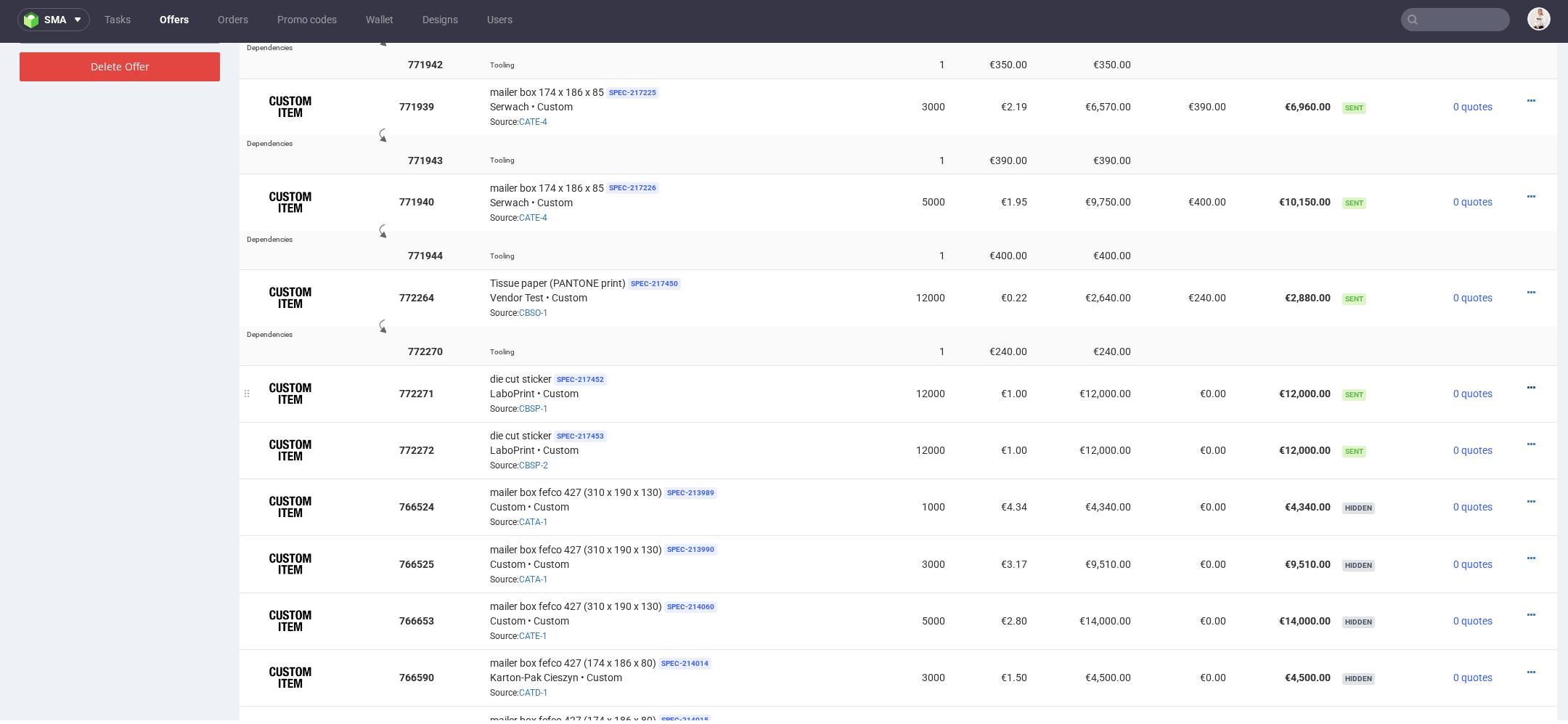
click at [1528, 383] on icon at bounding box center [1532, 388] width 8 height 10
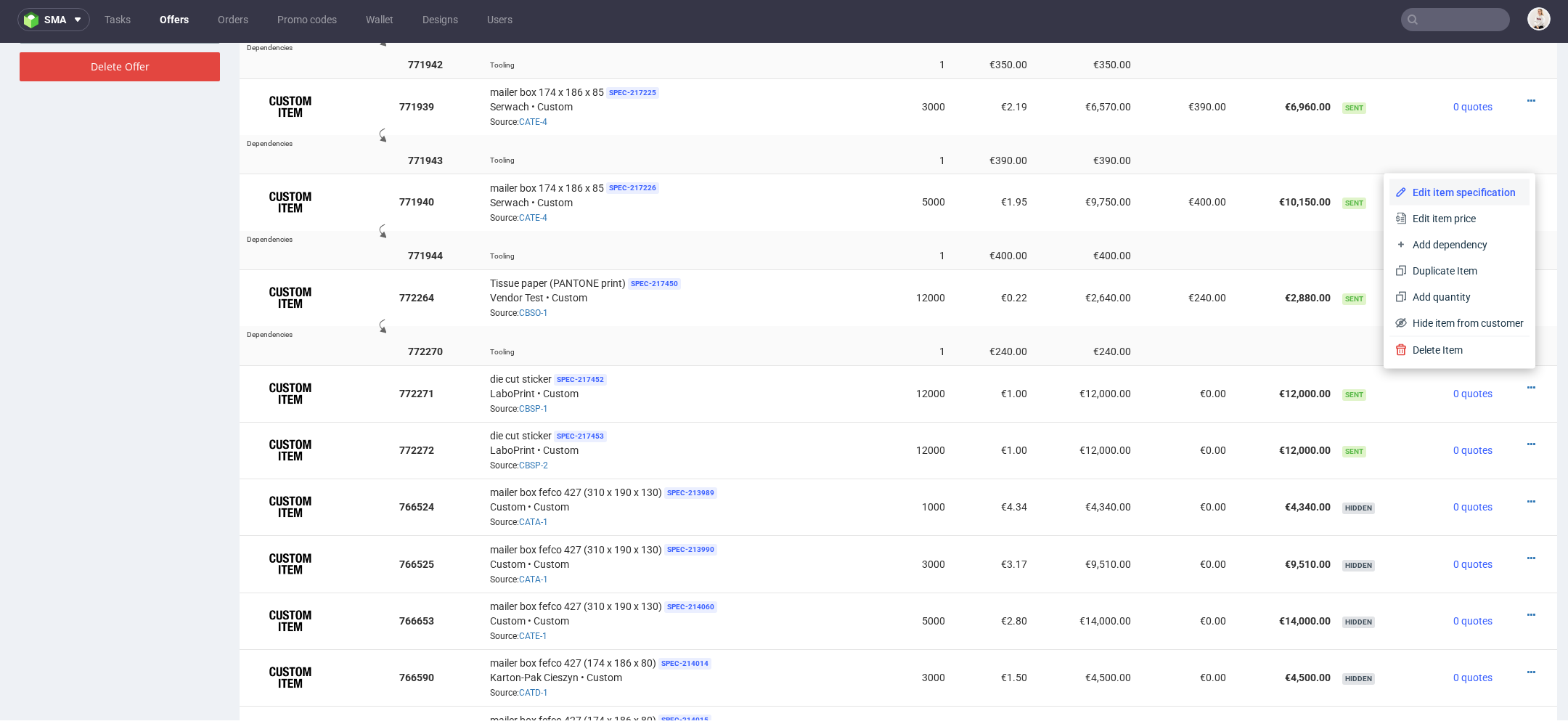
click at [1441, 191] on span "Edit item specification" at bounding box center [1465, 192] width 117 height 15
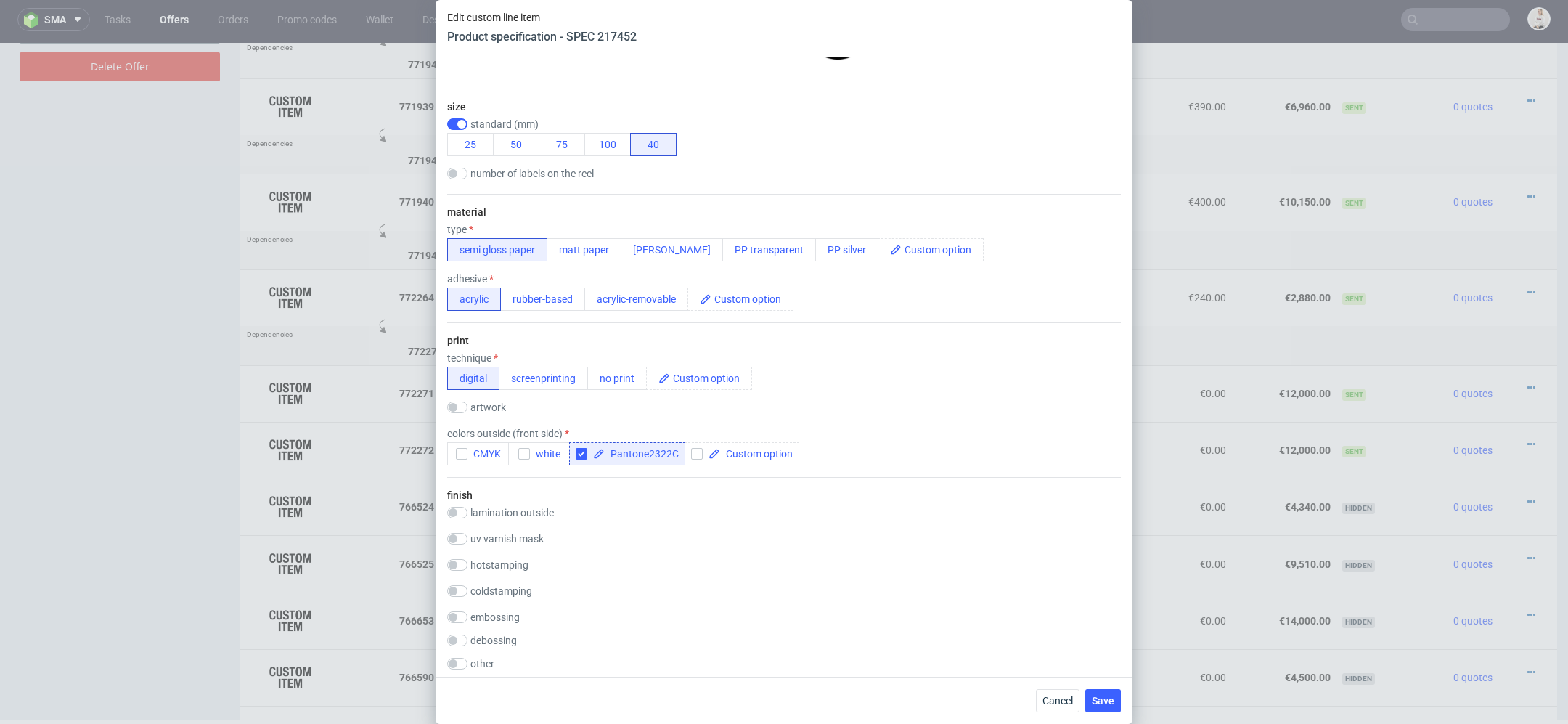
scroll to position [270, 0]
click at [474, 450] on span "CMYK" at bounding box center [484, 452] width 34 height 12
click at [576, 448] on input "checkbox" at bounding box center [582, 452] width 12 height 12
checkbox input "false"
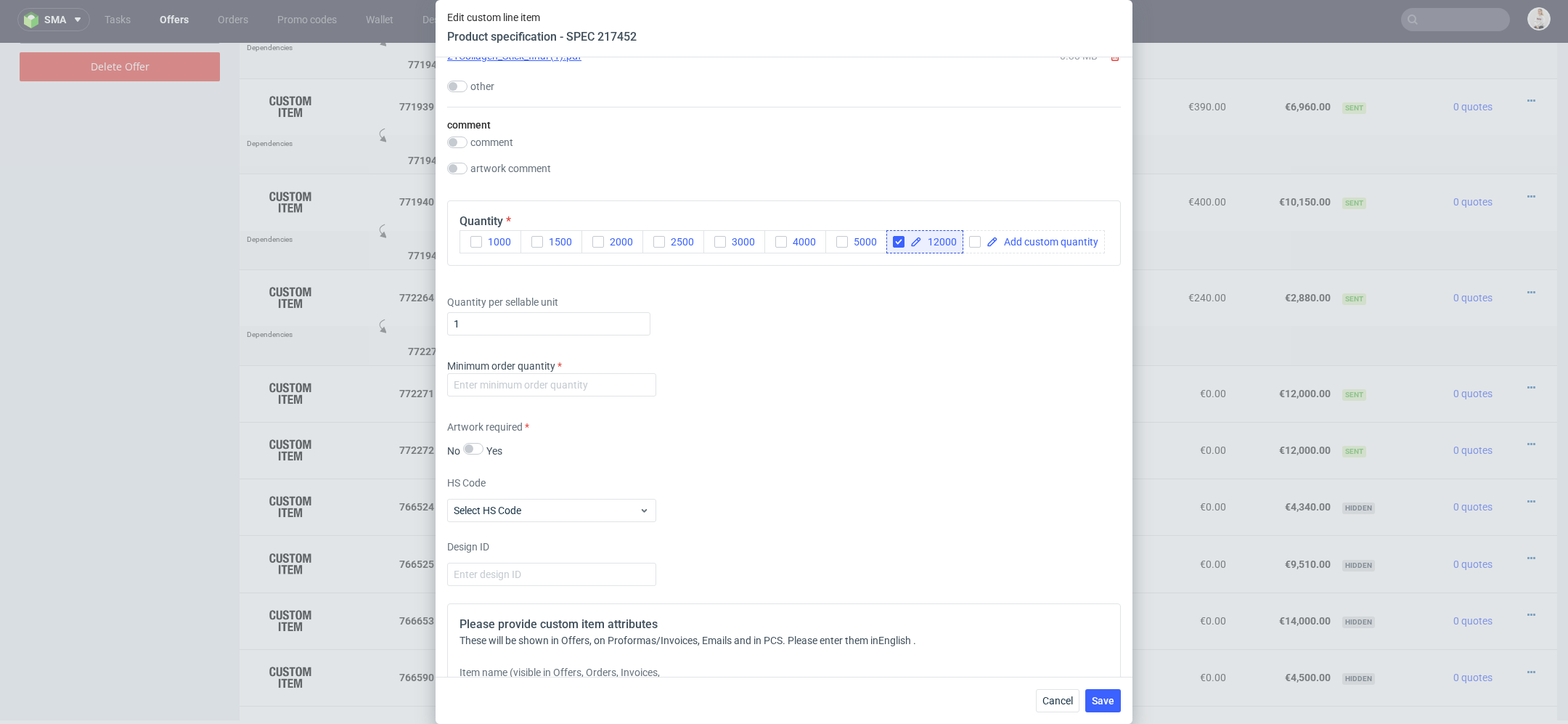
scroll to position [1506, 0]
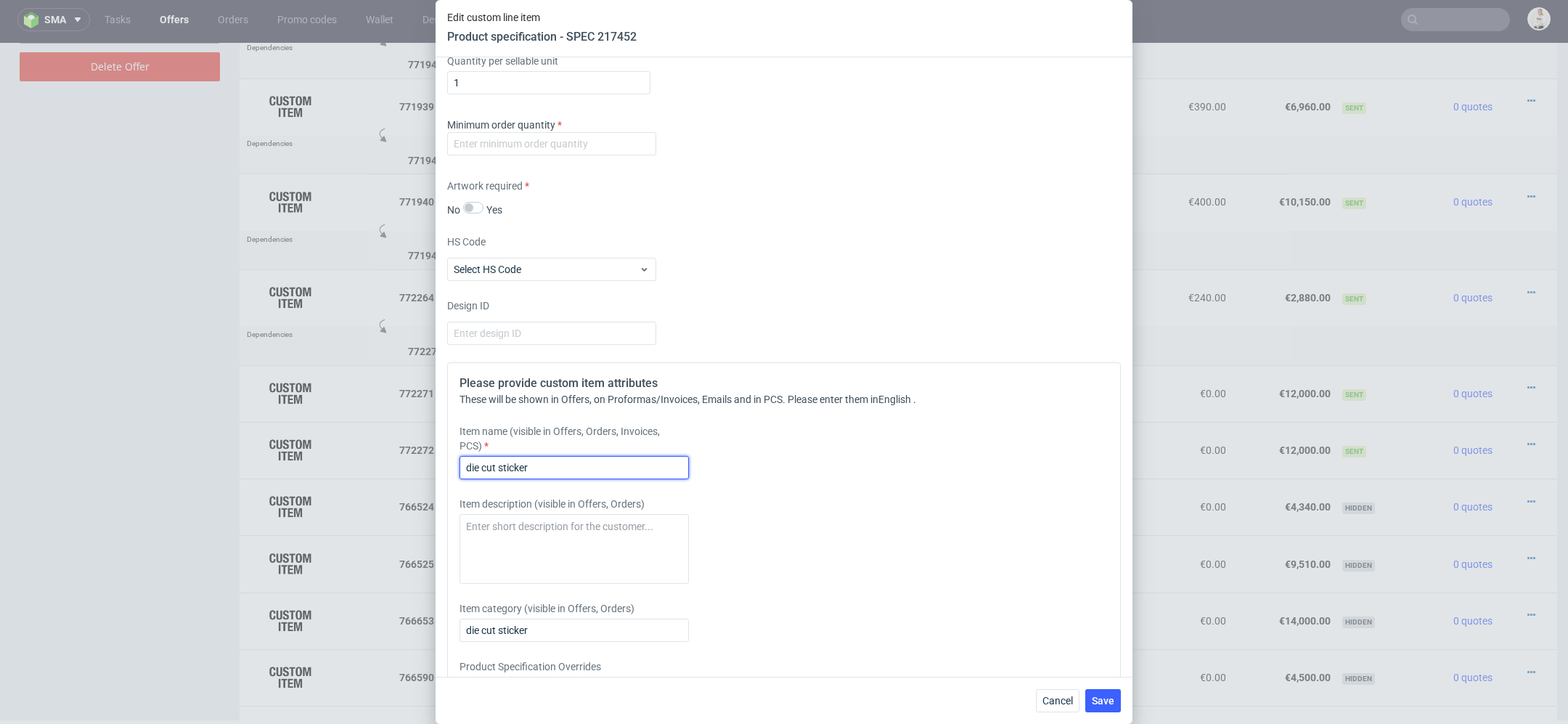
click at [560, 467] on input "die cut sticker" at bounding box center [574, 468] width 229 height 23
drag, startPoint x: 468, startPoint y: 468, endPoint x: 445, endPoint y: 468, distance: 23.0
click at [452, 468] on div "Please provide custom item attributes These will be shown in Offers, on Proform…" at bounding box center [784, 558] width 674 height 391
drag, startPoint x: 496, startPoint y: 463, endPoint x: 372, endPoint y: 459, distance: 124.1
click at [380, 459] on div "Edit custom line item Product specification - SPEC 217452 Supplier Custom Custo…" at bounding box center [784, 362] width 1568 height 724
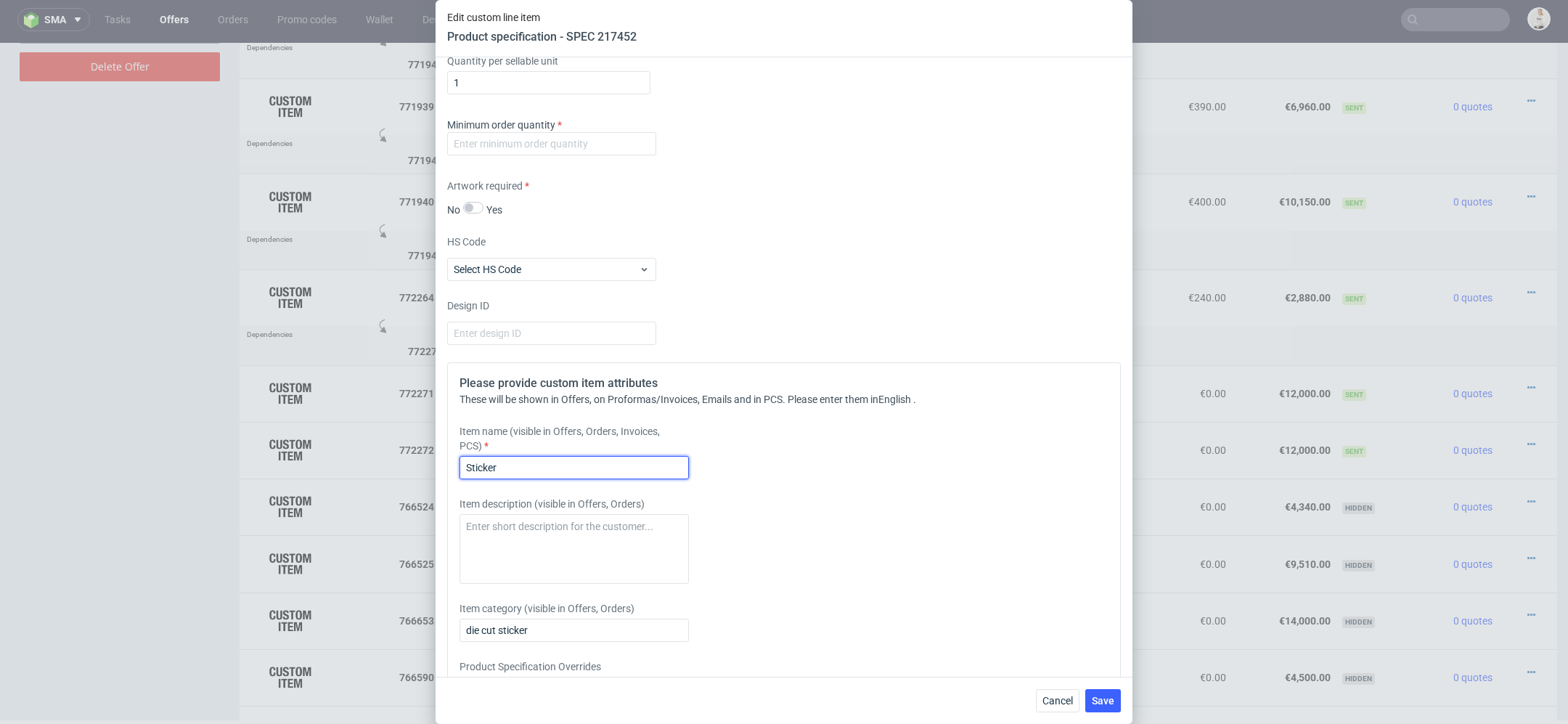
click at [533, 463] on input "Sticker" at bounding box center [574, 468] width 229 height 23
type input "Sticker ( CMYK print)"
click at [721, 373] on div "Please provide custom item attributes These will be shown in Offers, on Proform…" at bounding box center [784, 558] width 674 height 391
click at [583, 142] on input "number" at bounding box center [551, 144] width 209 height 23
click at [865, 292] on div "Supplier Custom Custom supplier LaboPrint Technical specification Instant price…" at bounding box center [784, 367] width 697 height 620
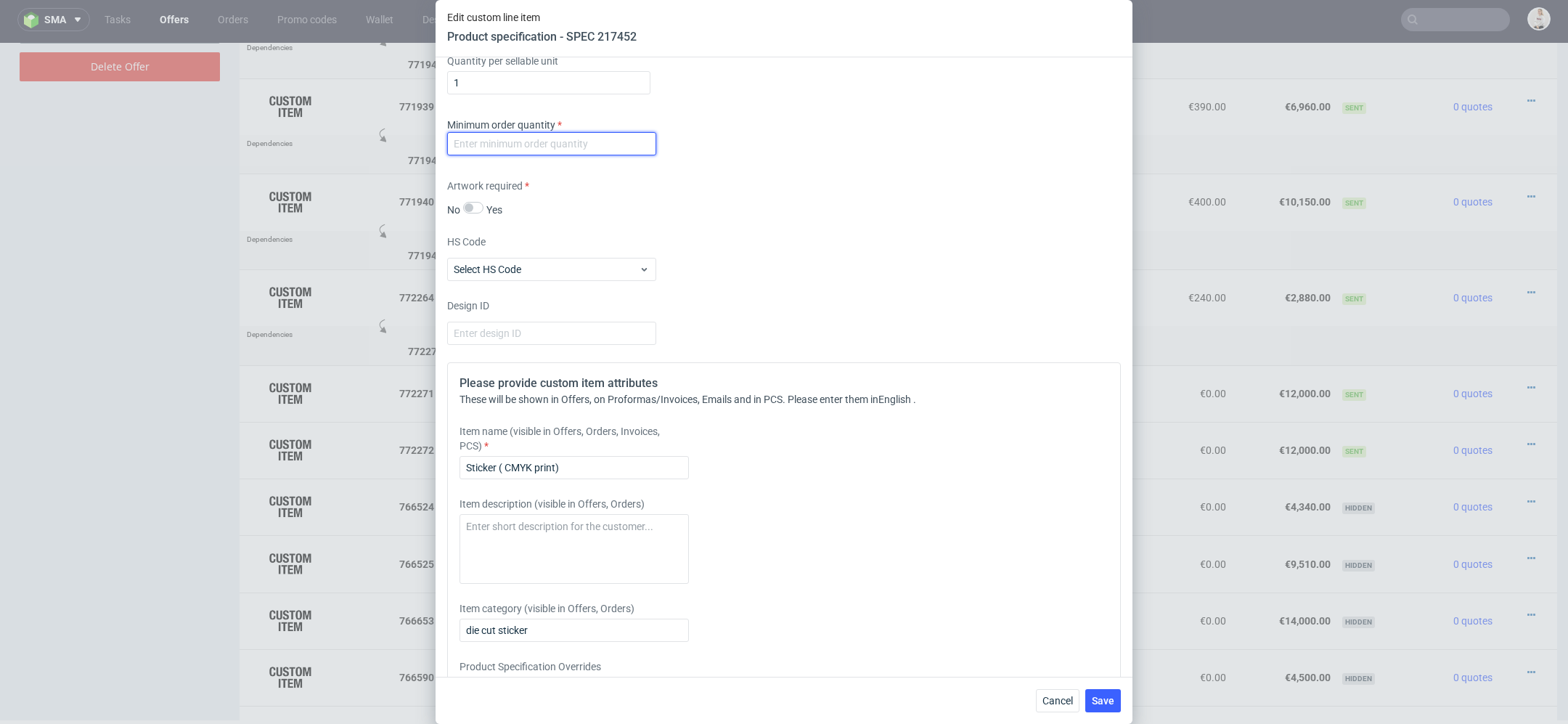
click at [608, 150] on input "number" at bounding box center [551, 144] width 209 height 23
type input "1"
click at [791, 229] on div "Supplier Custom Custom supplier LaboPrint Technical specification Instant price…" at bounding box center [784, 367] width 697 height 620
click at [1101, 689] on div "Cancel Save" at bounding box center [784, 699] width 697 height 47
click at [1103, 699] on span "Save" at bounding box center [1103, 700] width 22 height 10
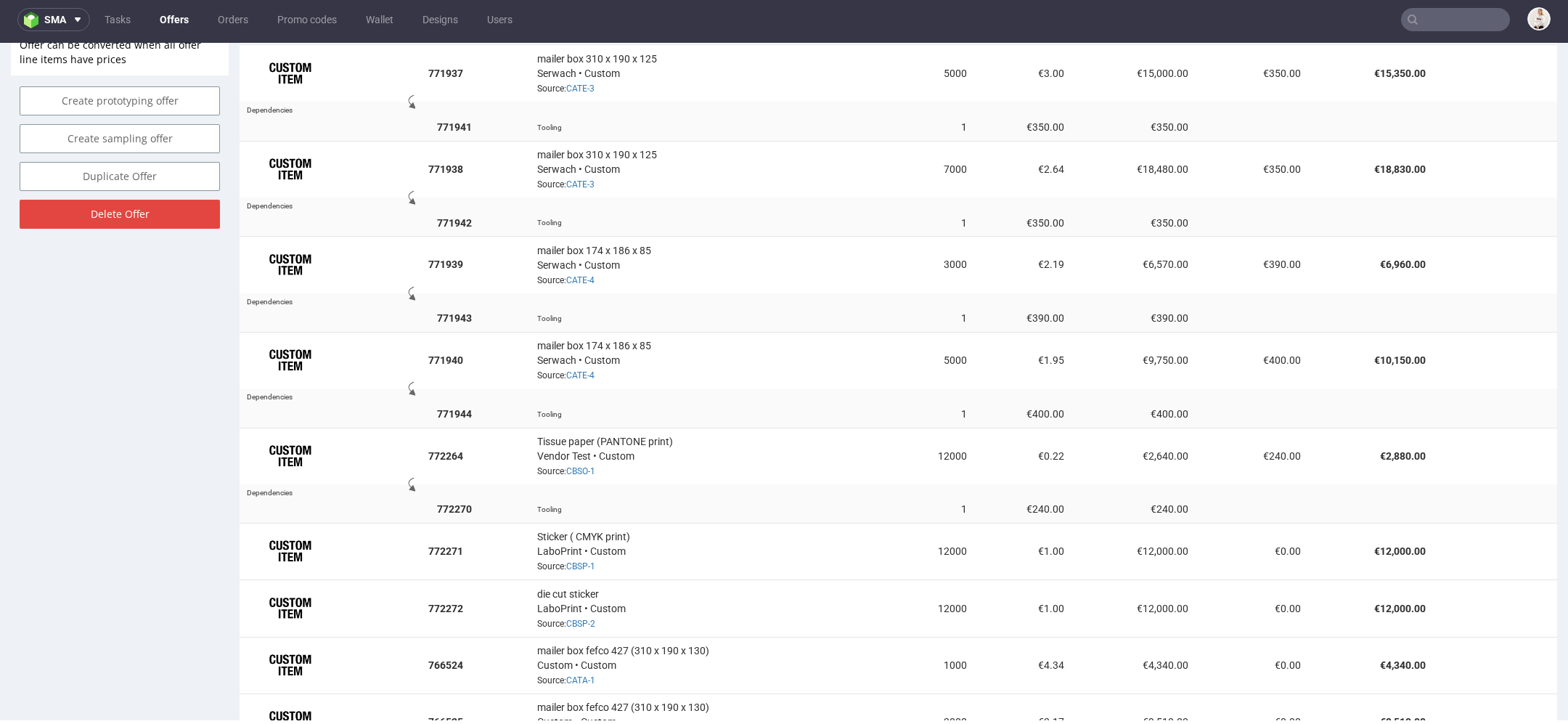
scroll to position [982, 0]
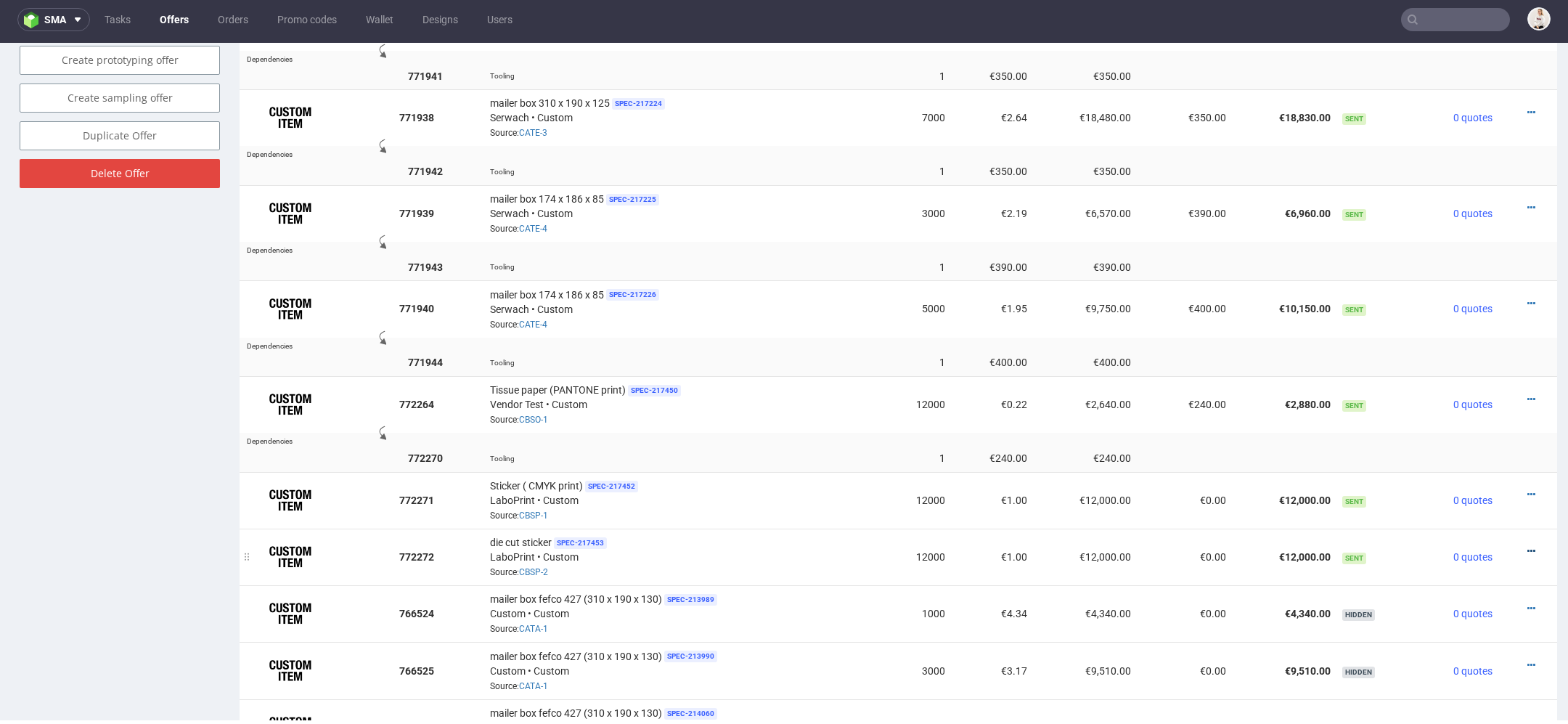
click at [1528, 546] on icon at bounding box center [1532, 551] width 8 height 10
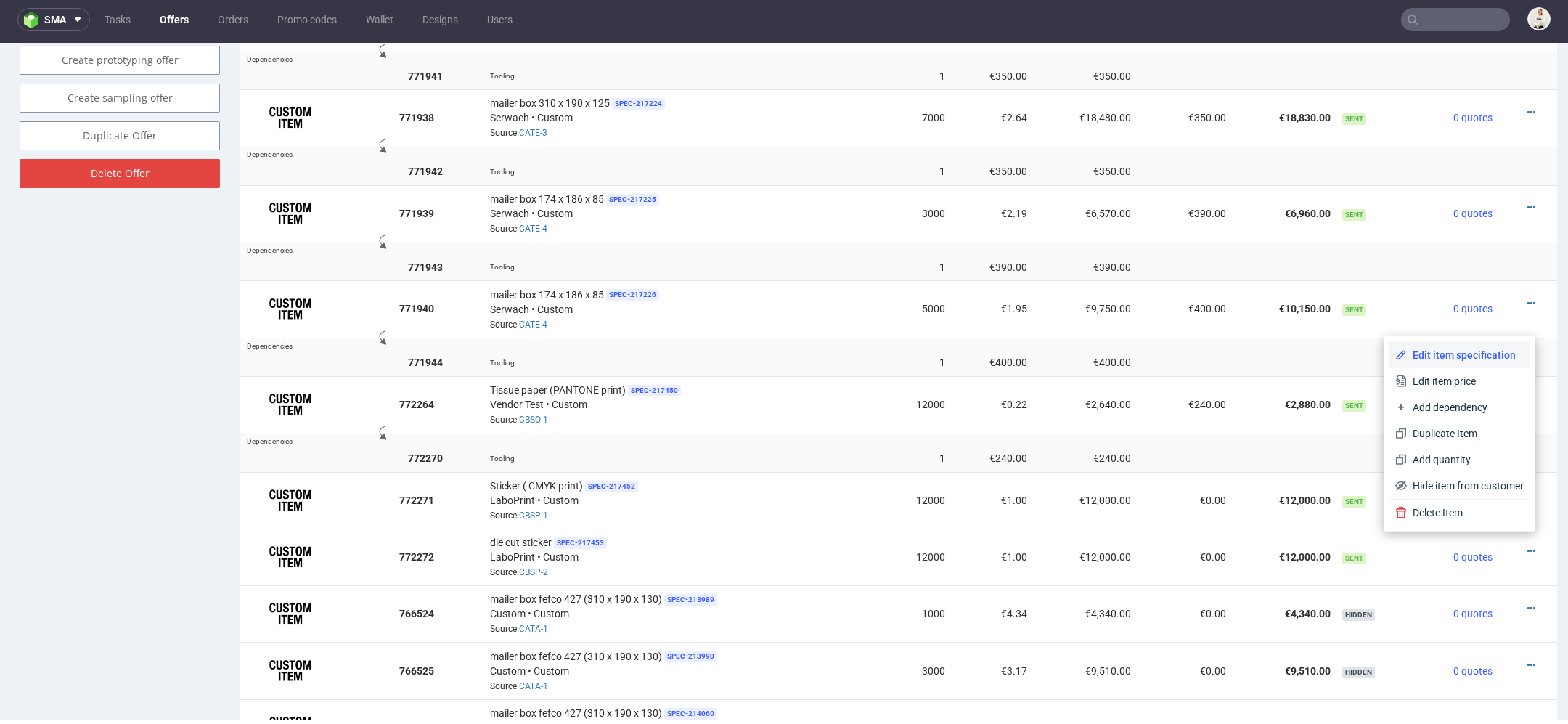
click at [1471, 353] on span "Edit item specification" at bounding box center [1465, 355] width 117 height 15
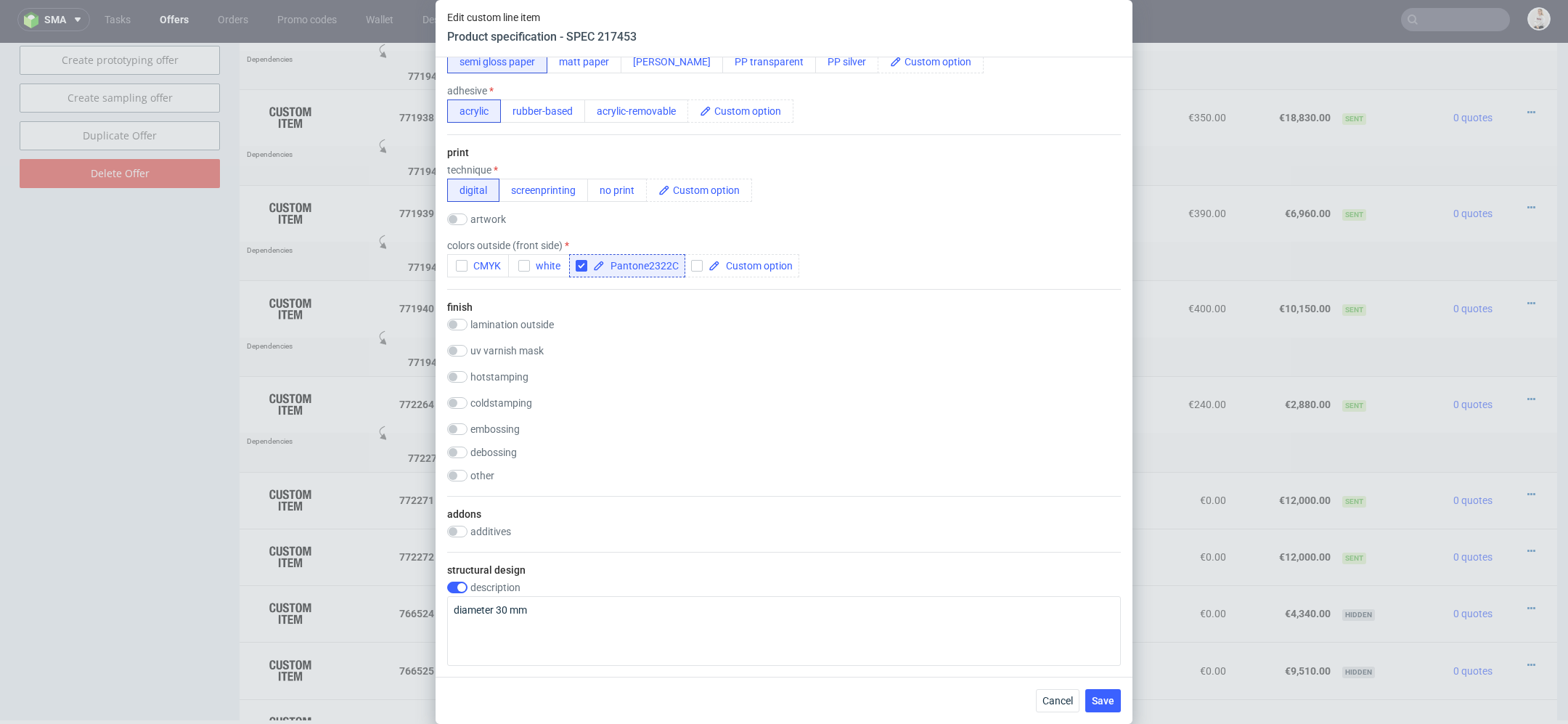
scroll to position [416, 0]
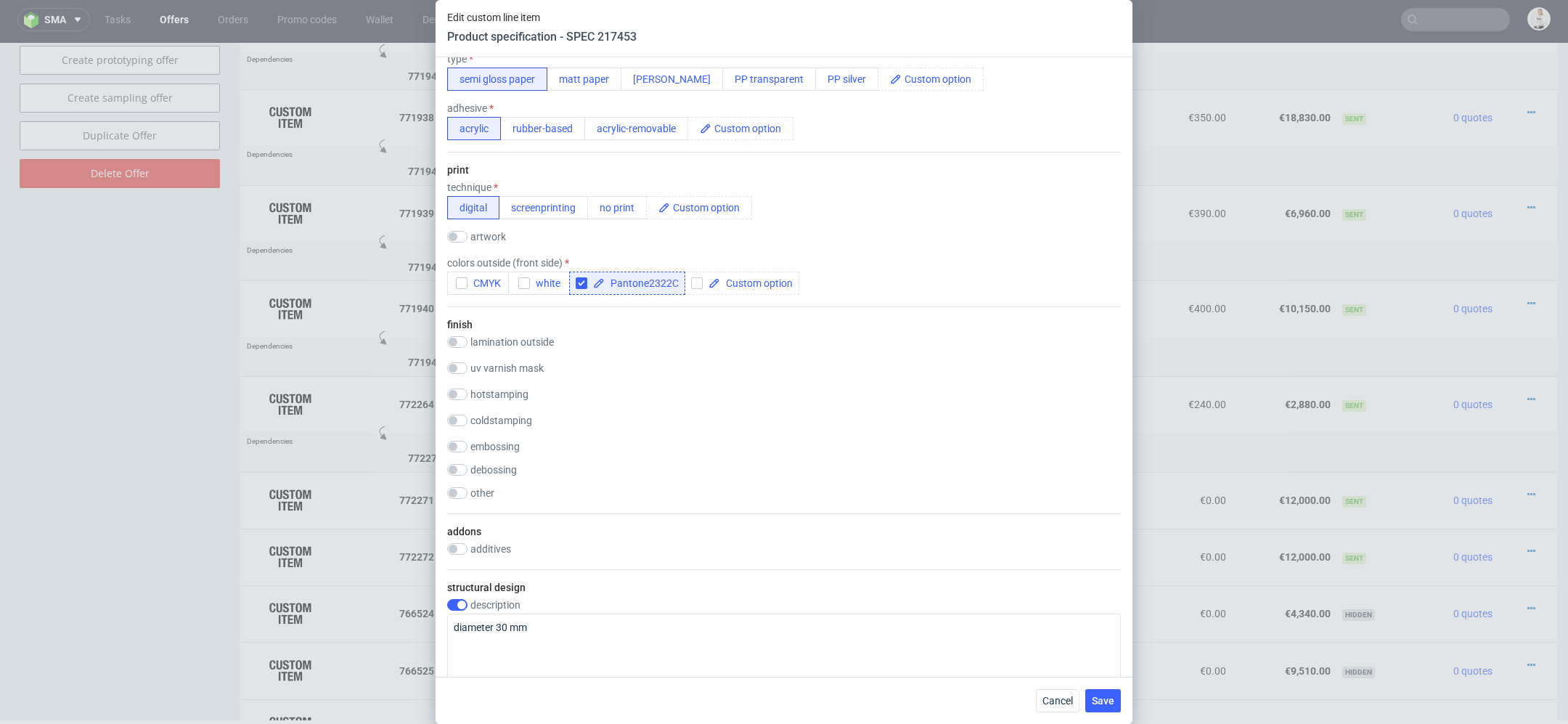
click at [480, 270] on div "colors outside (front side) CMYK white Pantone2322C" at bounding box center [623, 276] width 353 height 38
click at [497, 282] on span "CMYK" at bounding box center [484, 284] width 34 height 12
click at [580, 278] on input "checkbox" at bounding box center [582, 284] width 12 height 12
checkbox input "false"
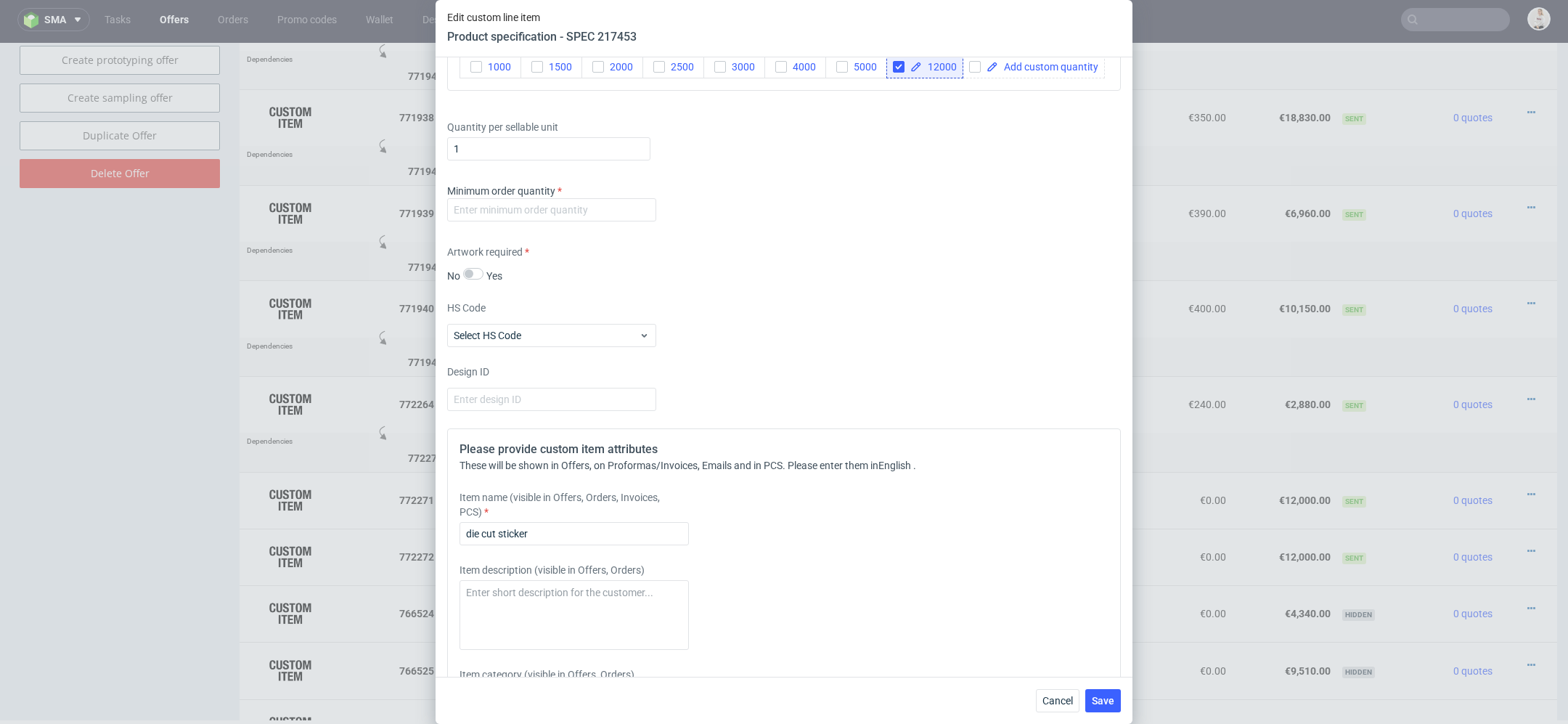
scroll to position [1637, 0]
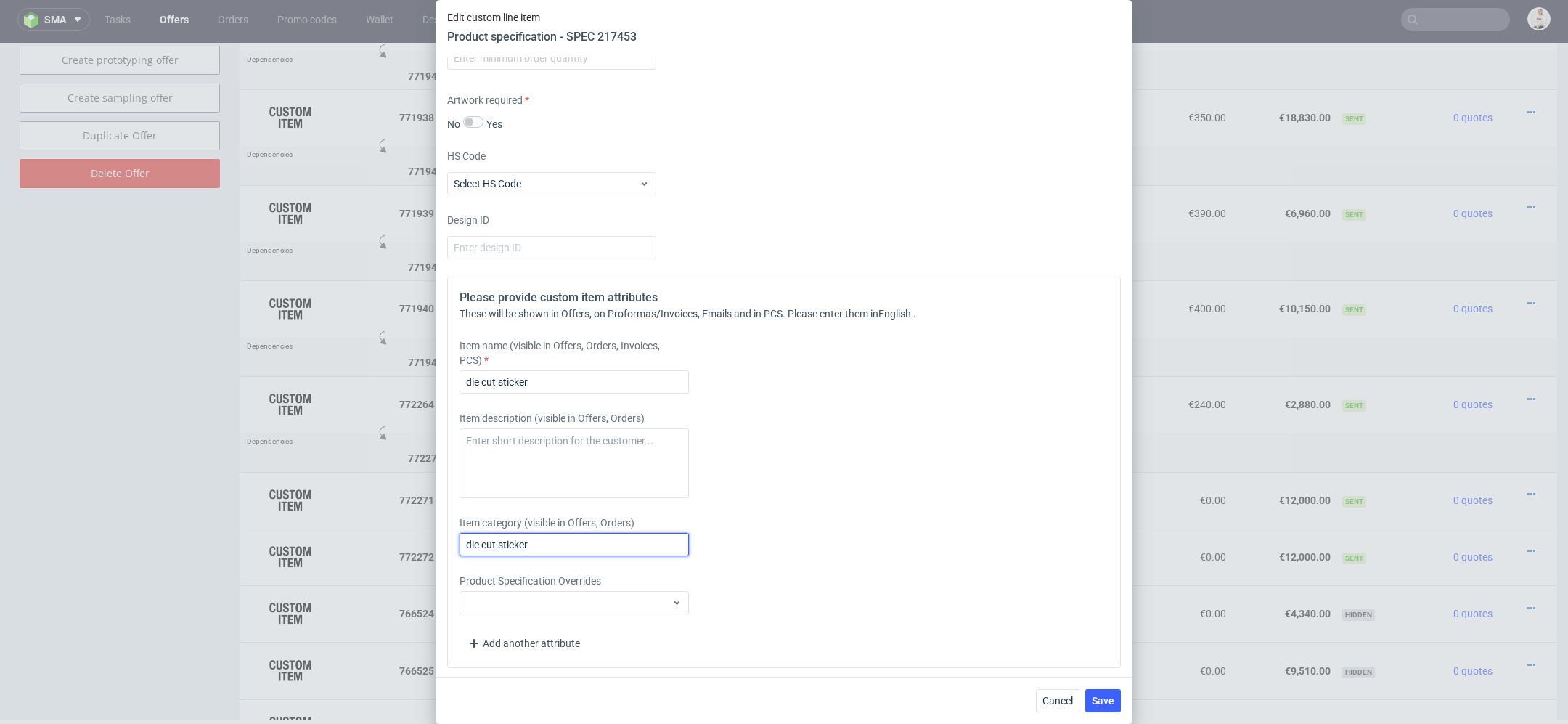
drag, startPoint x: 501, startPoint y: 542, endPoint x: 377, endPoint y: 542, distance: 124.0
click at [377, 542] on div "Edit custom line item Product specification - SPEC 217453 Supplier Custom Custo…" at bounding box center [784, 362] width 1568 height 724
click at [583, 534] on input "Sticker" at bounding box center [574, 545] width 229 height 23
click at [585, 541] on input "Sticker" at bounding box center [574, 545] width 229 height 23
type input "Sticker"
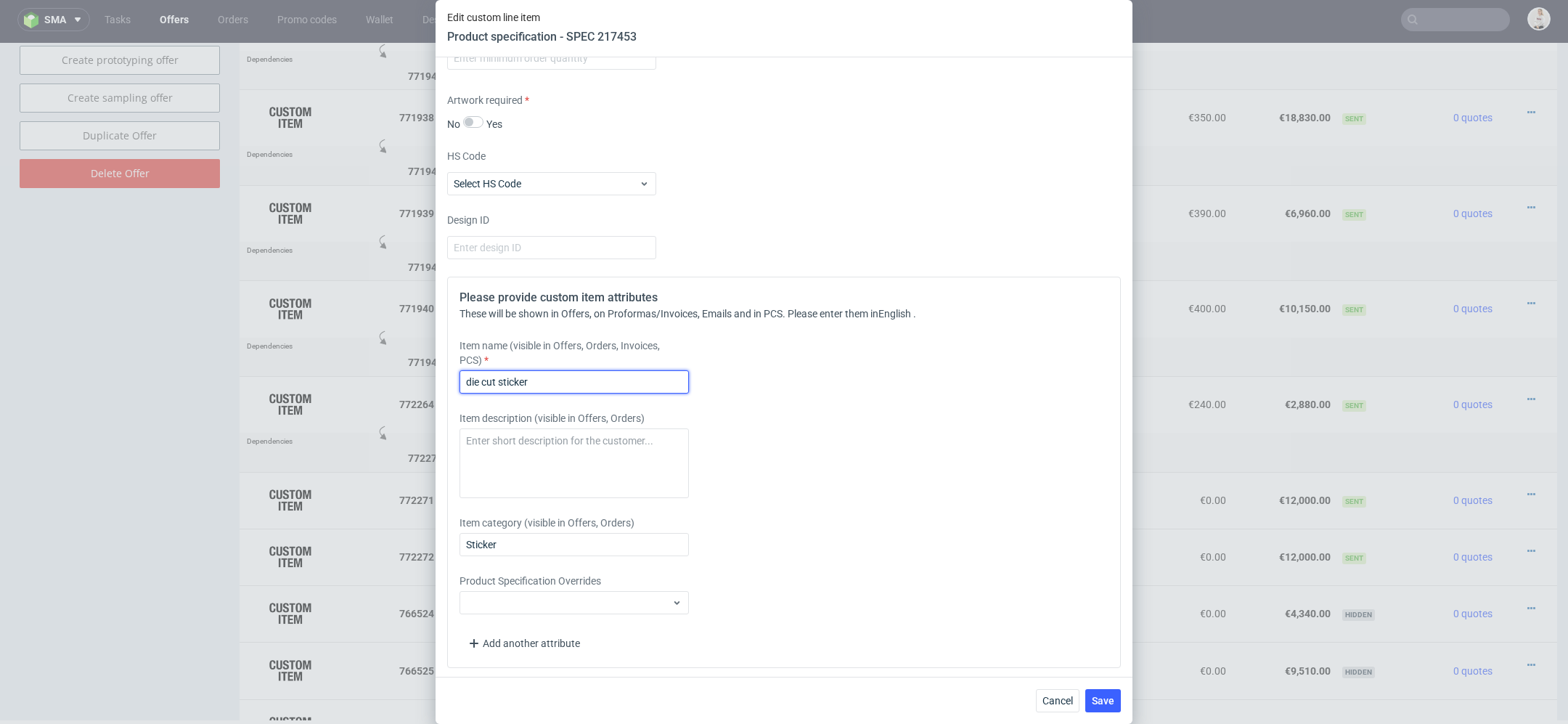
drag, startPoint x: 504, startPoint y: 381, endPoint x: 327, endPoint y: 376, distance: 177.1
click at [327, 376] on div "Edit custom line item Product specification - SPEC 217453 Supplier Custom Custo…" at bounding box center [784, 362] width 1568 height 724
click at [537, 364] on label "Item name (visible in Offers, Orders, Invoices, PCS)" at bounding box center [574, 353] width 229 height 29
click at [537, 384] on input "Sticker" at bounding box center [574, 382] width 229 height 23
type input "Sticker ( CMYK print)"
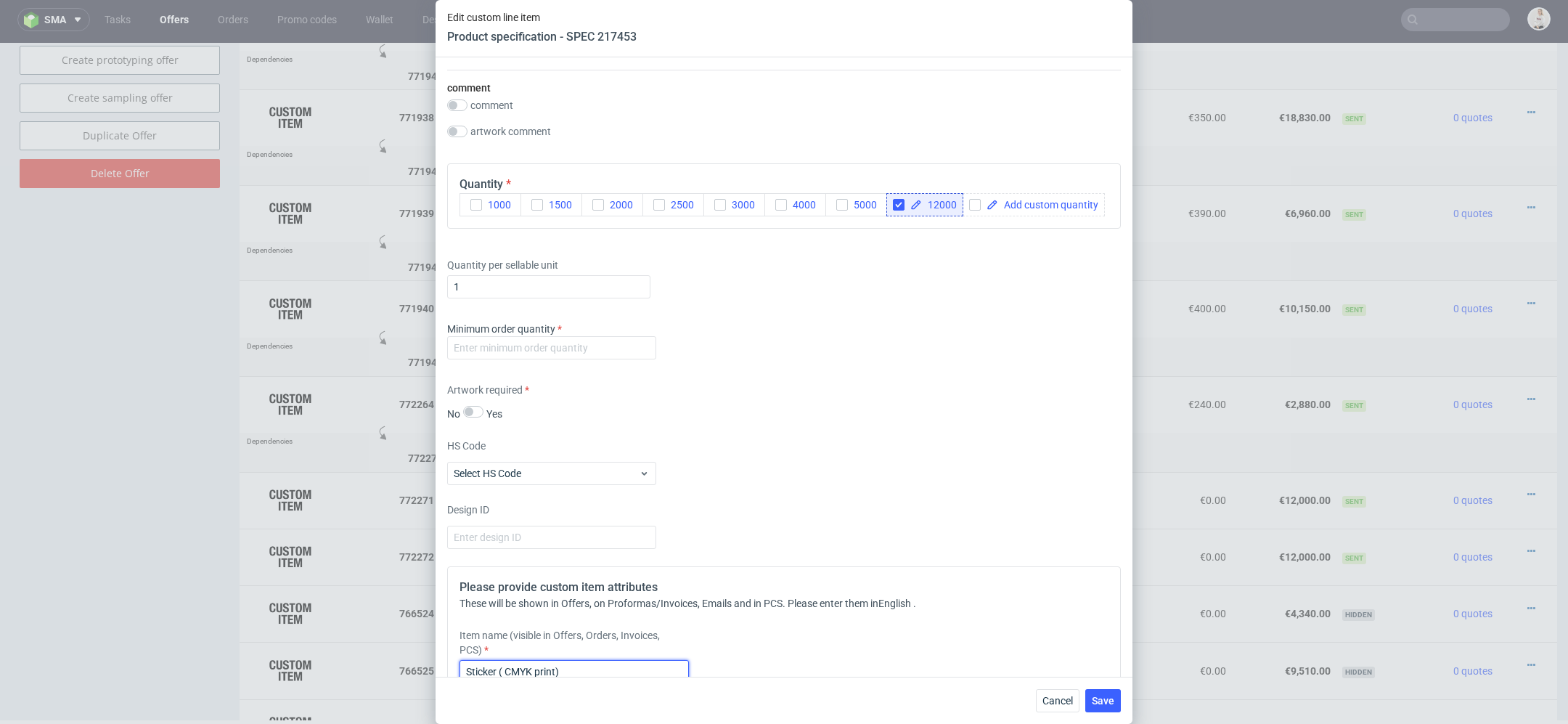
scroll to position [1341, 0]
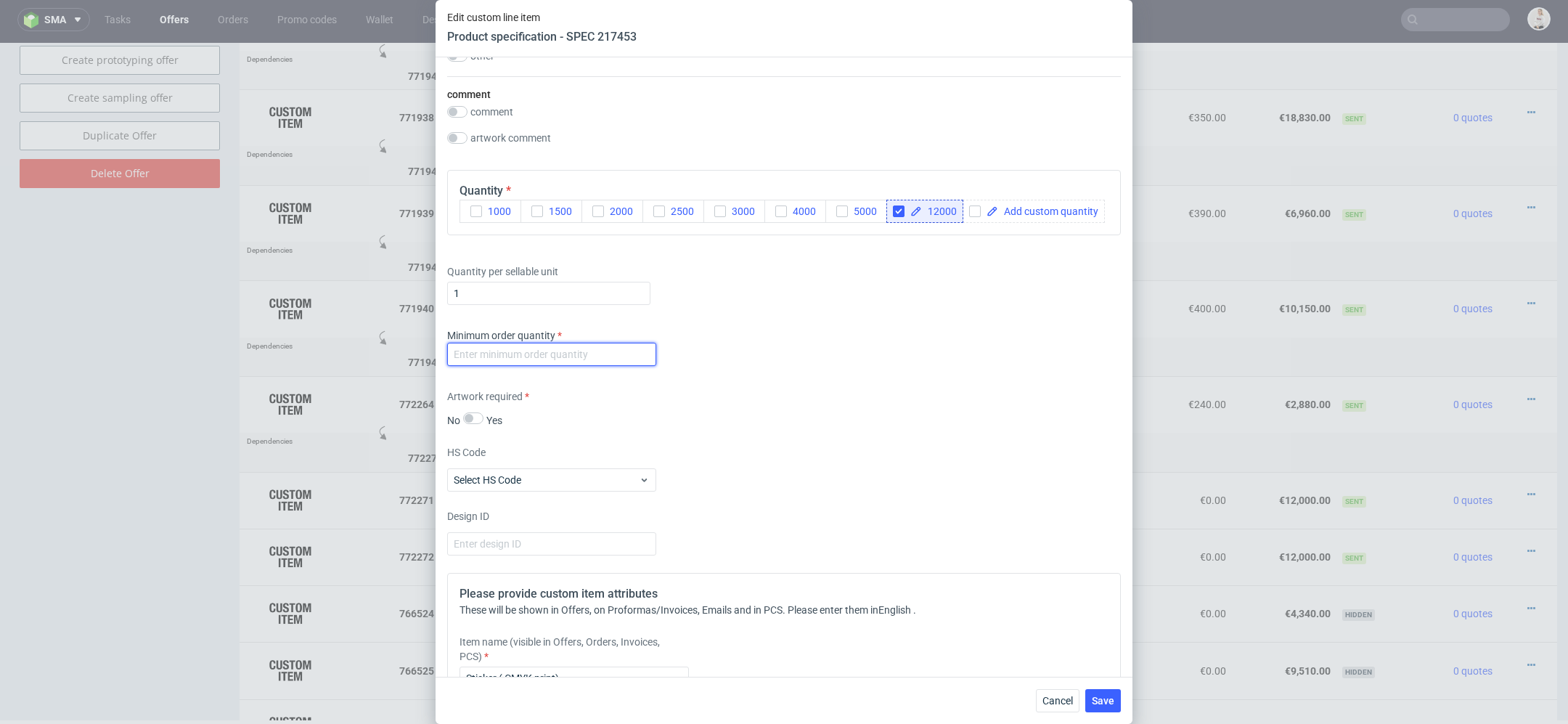
click at [614, 353] on input "number" at bounding box center [551, 354] width 209 height 23
type input "1"
click at [971, 461] on div "HS Code Select HS Code" at bounding box center [784, 468] width 674 height 47
click at [1110, 696] on span "Save" at bounding box center [1103, 700] width 22 height 10
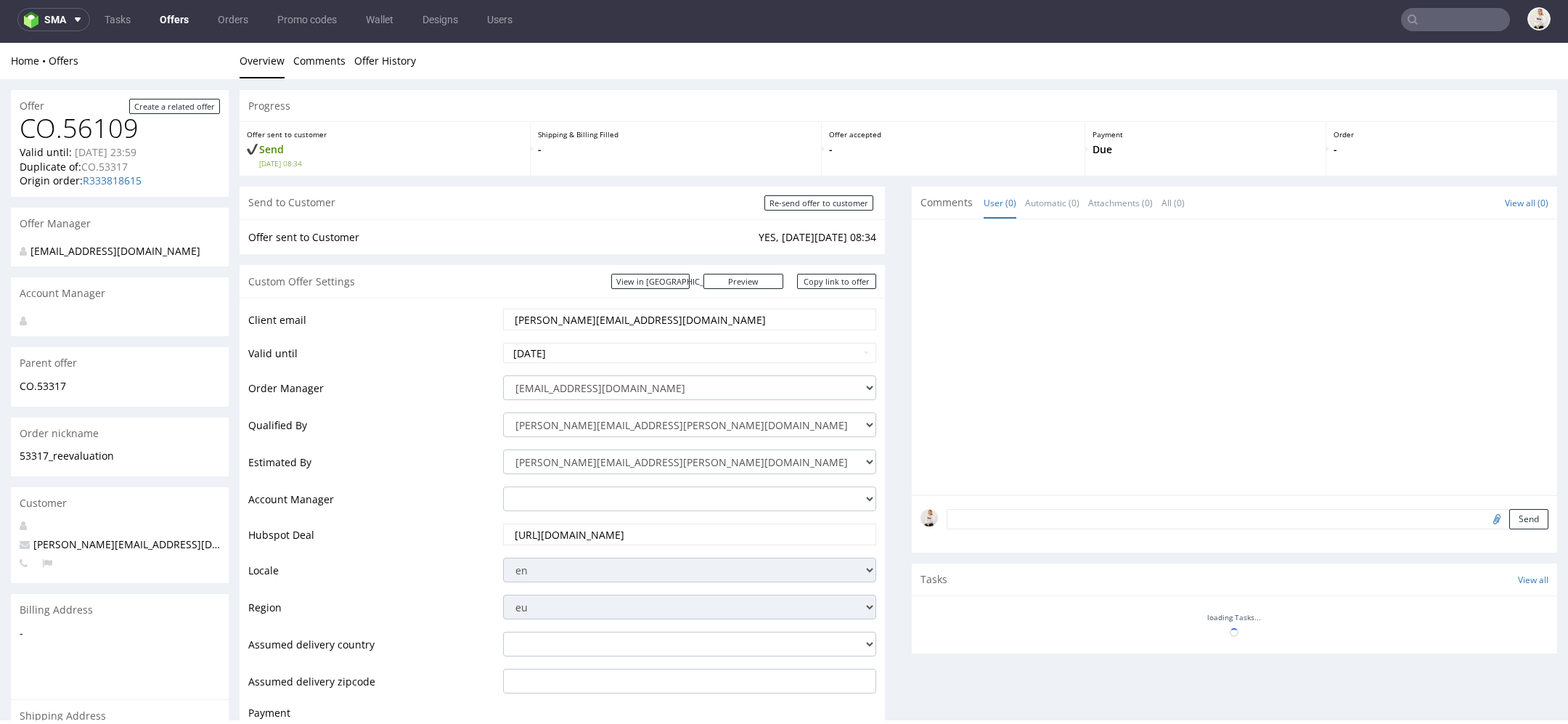
scroll to position [0, 0]
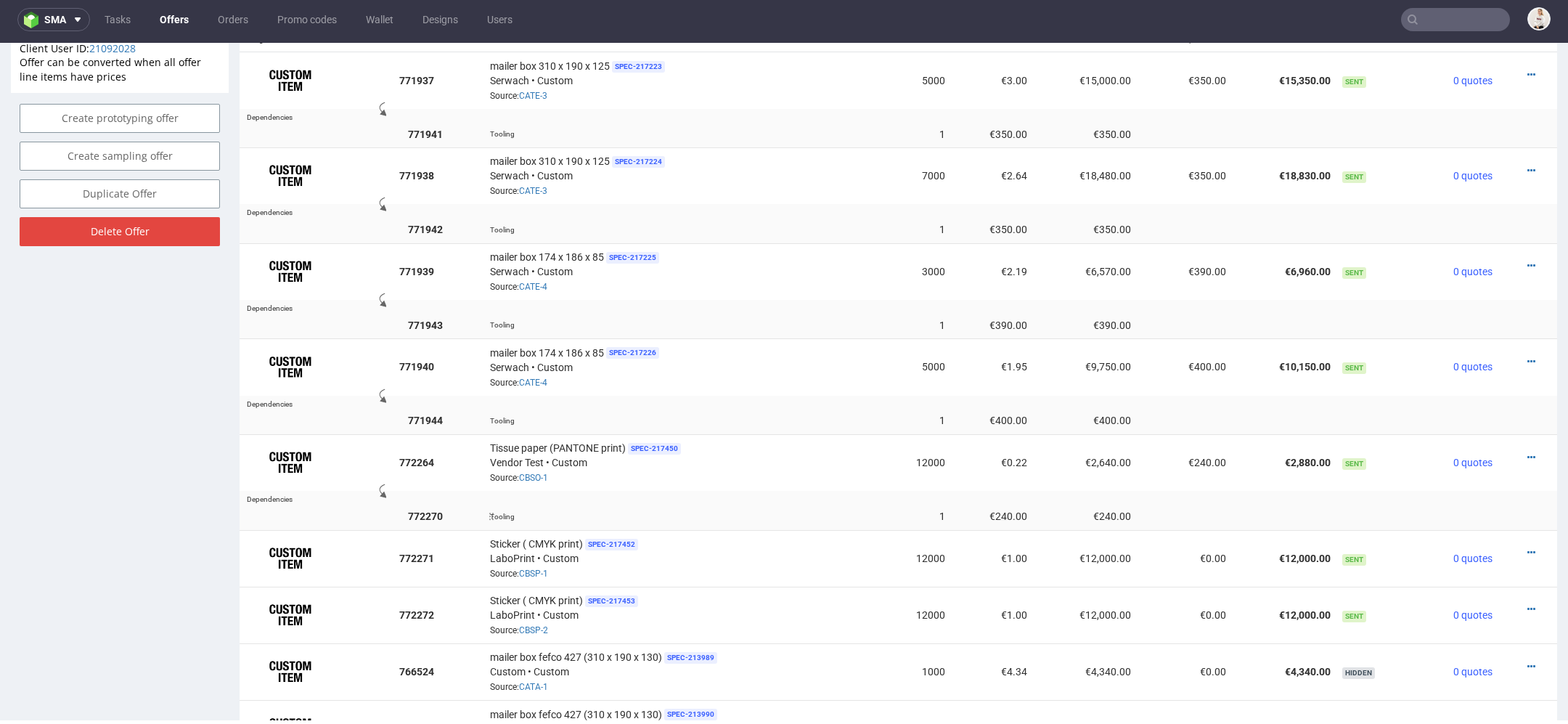
scroll to position [925, 0]
click at [1528, 547] on icon at bounding box center [1532, 552] width 8 height 10
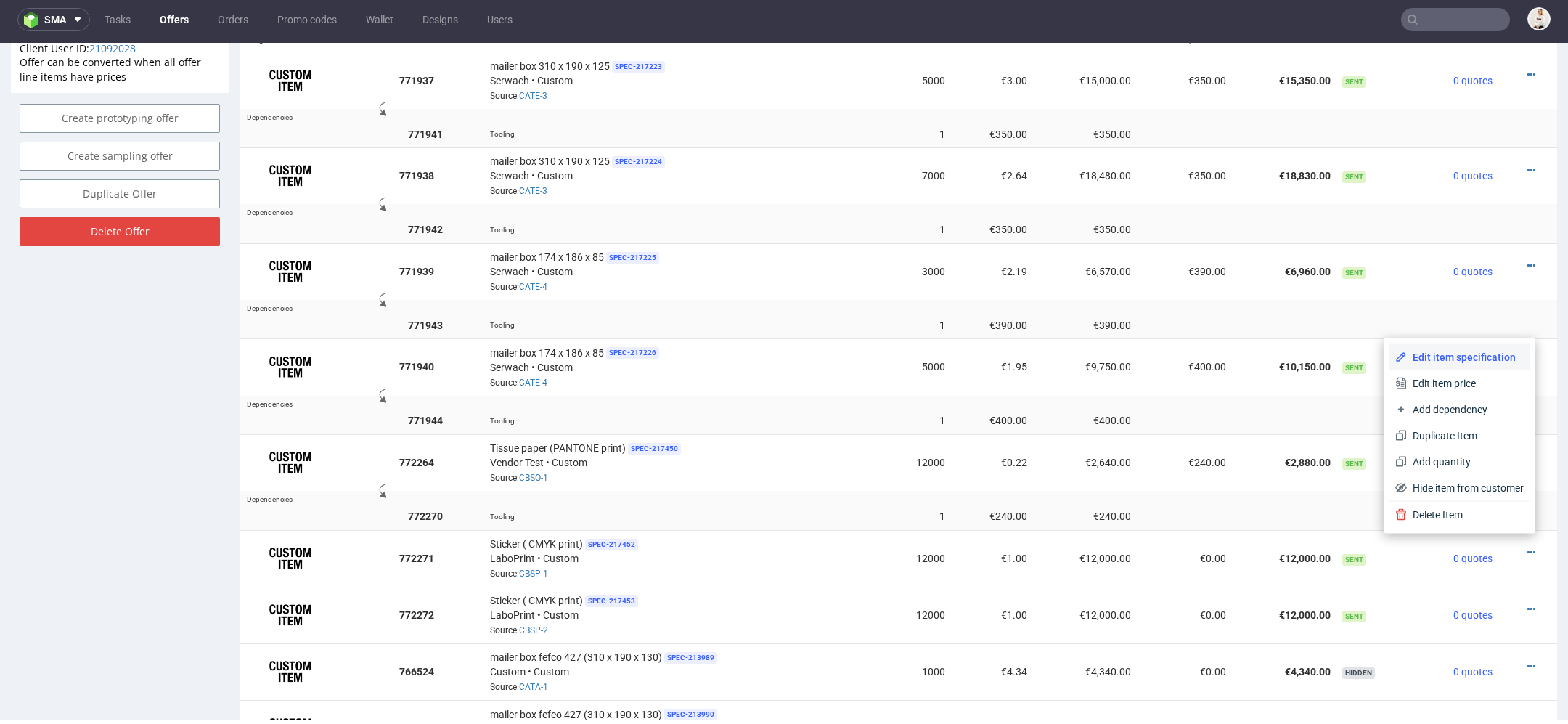
click at [1460, 353] on span "Edit item specification" at bounding box center [1465, 357] width 117 height 15
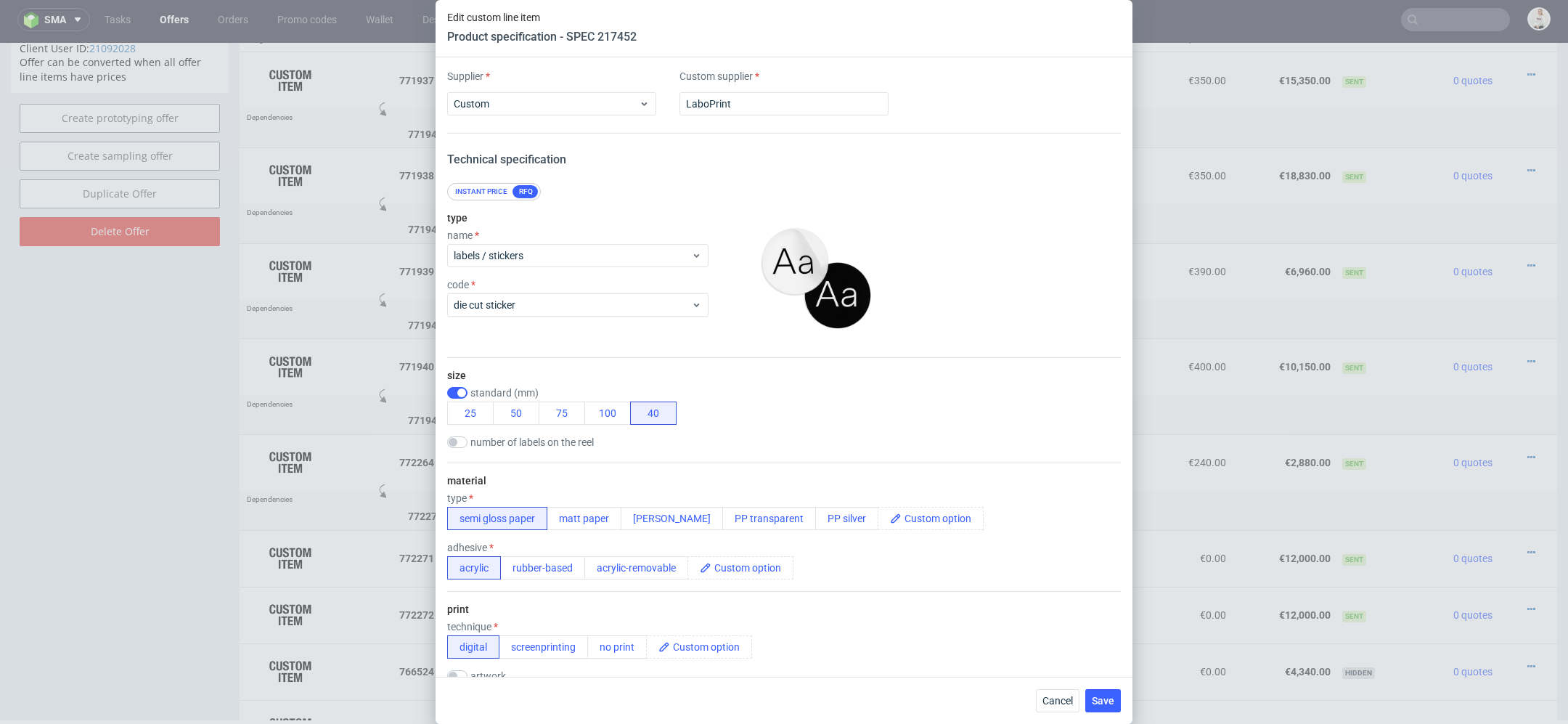
scroll to position [1591, 0]
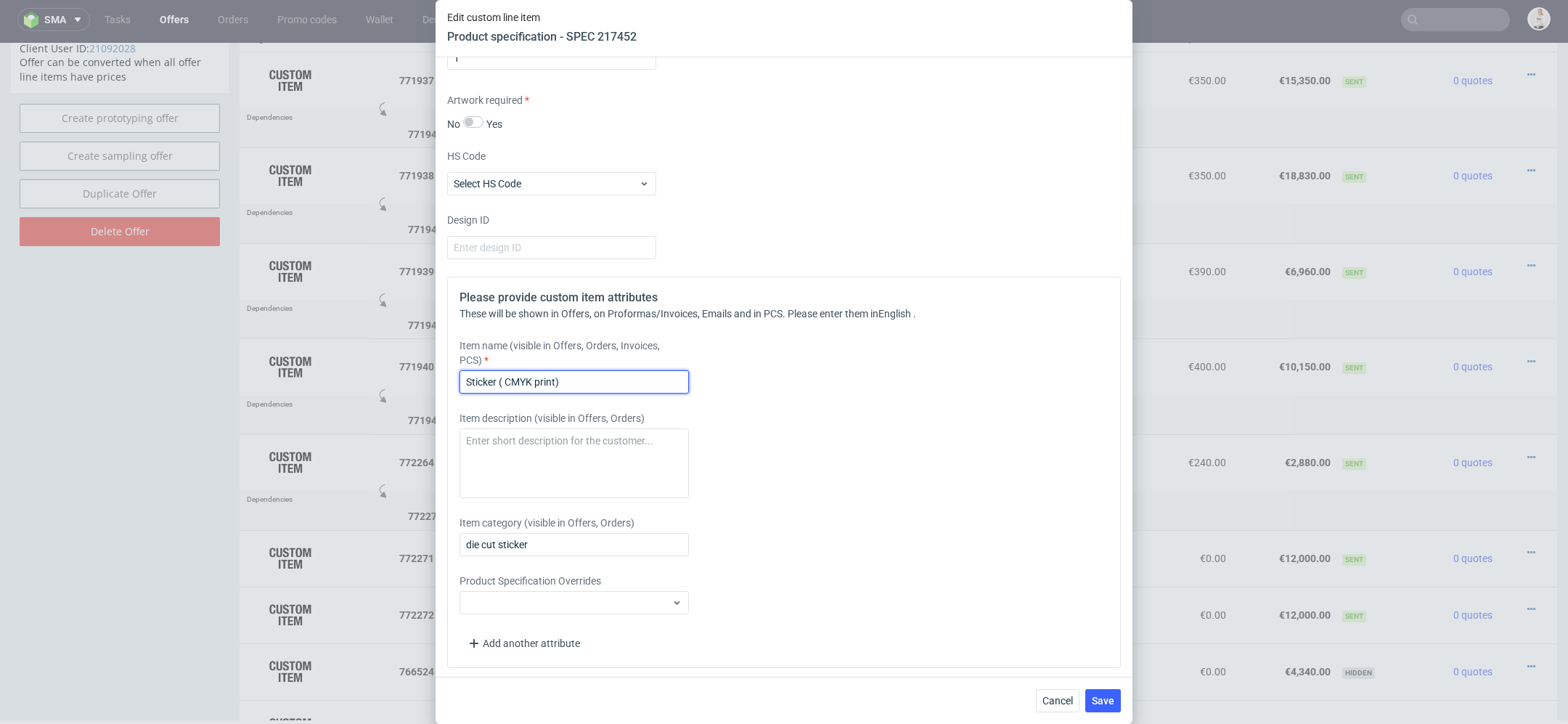
click at [506, 377] on input "Sticker ( CMYK print)" at bounding box center [574, 382] width 229 height 23
click at [555, 380] on input "Sticker (CMYK print)" at bounding box center [574, 382] width 229 height 23
type input "Sticker (CMYK print, 40mm)"
click at [958, 452] on div "Please provide custom item attributes These will be shown in Offers, on Proform…" at bounding box center [784, 473] width 674 height 391
click at [1100, 701] on span "Save" at bounding box center [1103, 700] width 22 height 10
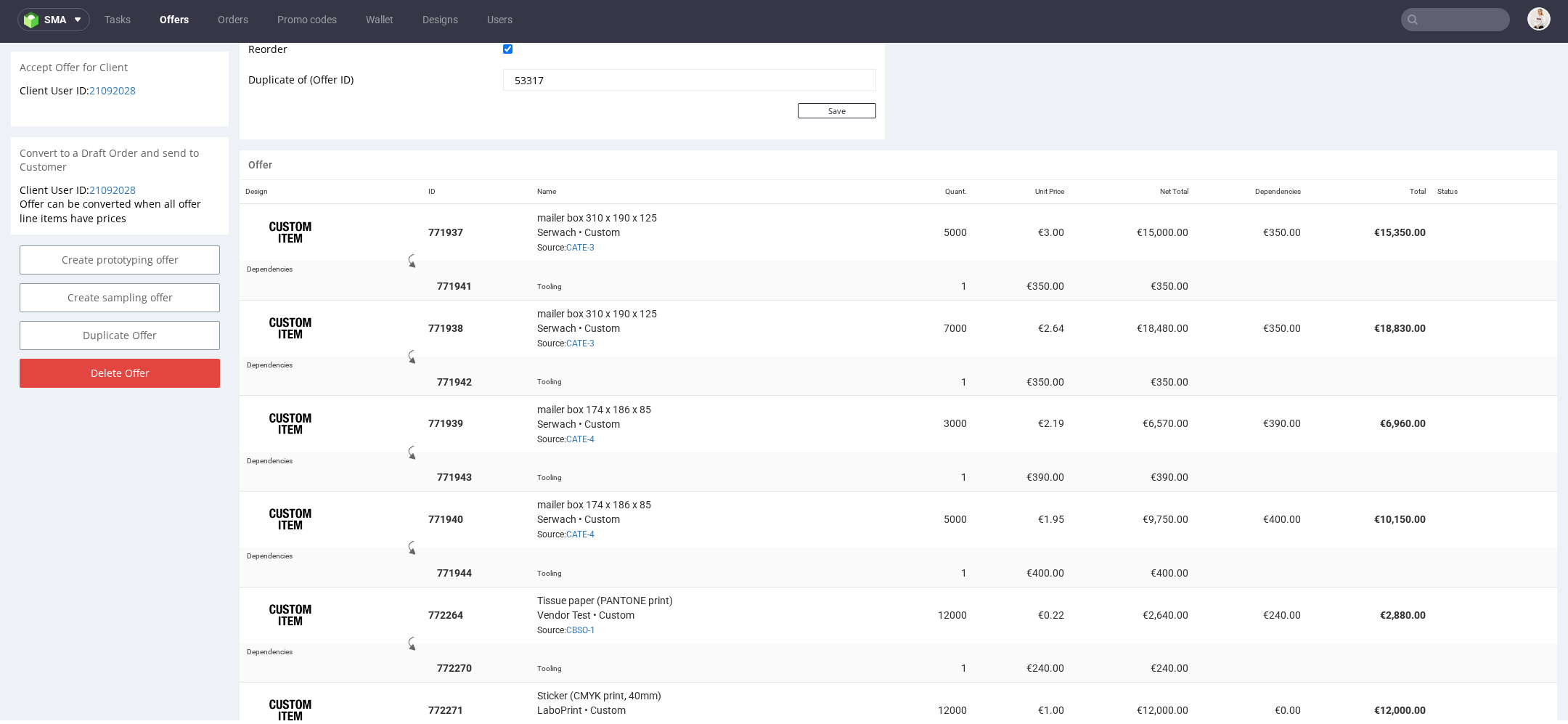
scroll to position [1233, 0]
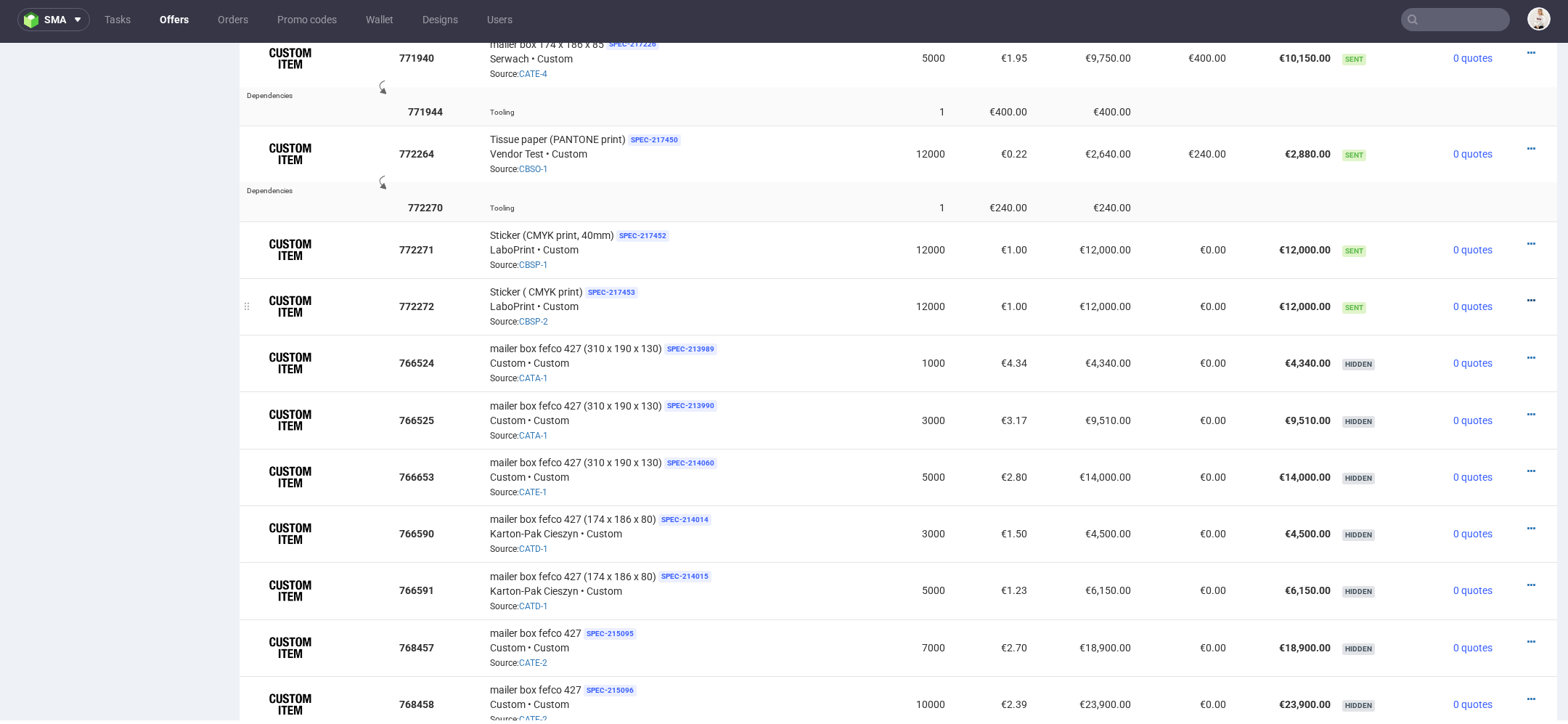
click at [1528, 296] on icon at bounding box center [1532, 301] width 8 height 10
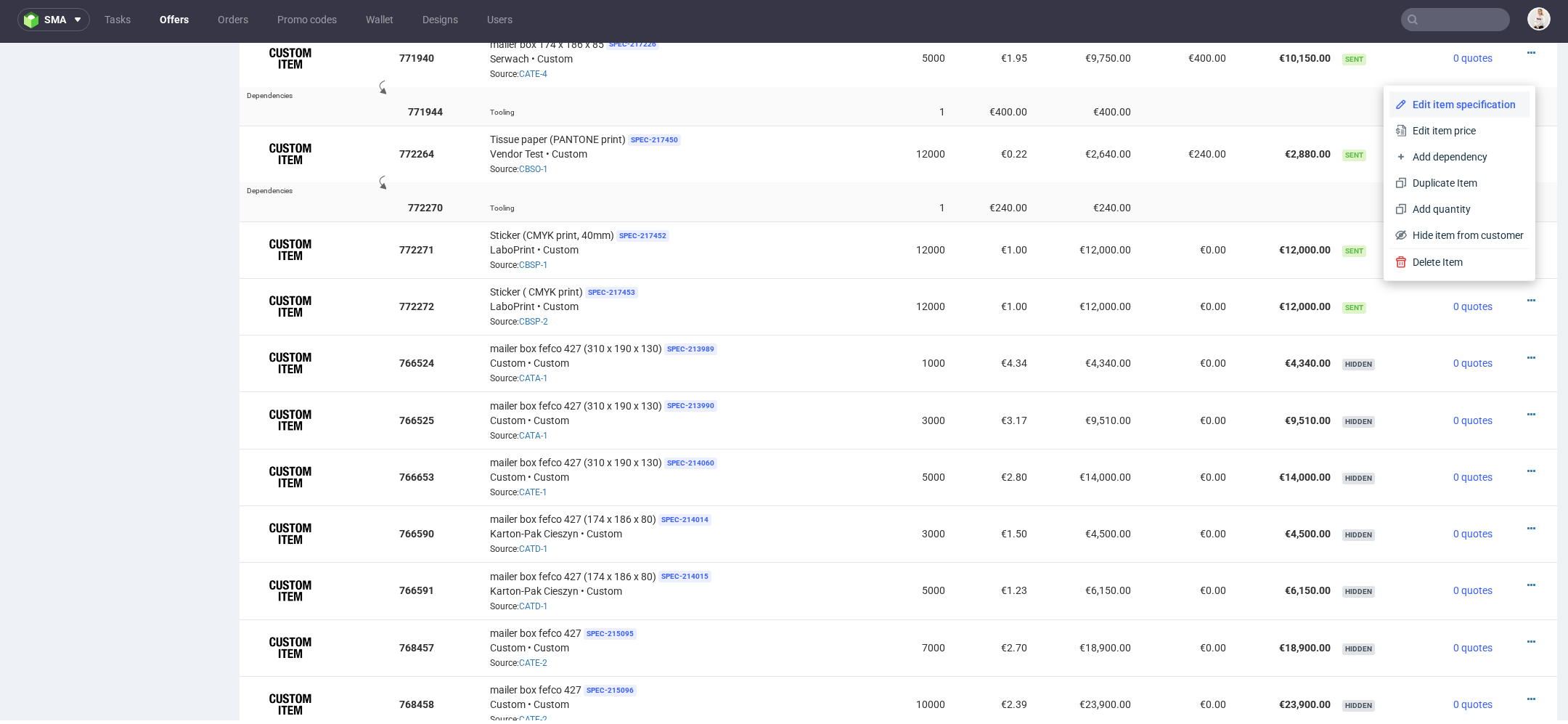
click at [1450, 105] on span "Edit item specification" at bounding box center [1465, 104] width 117 height 15
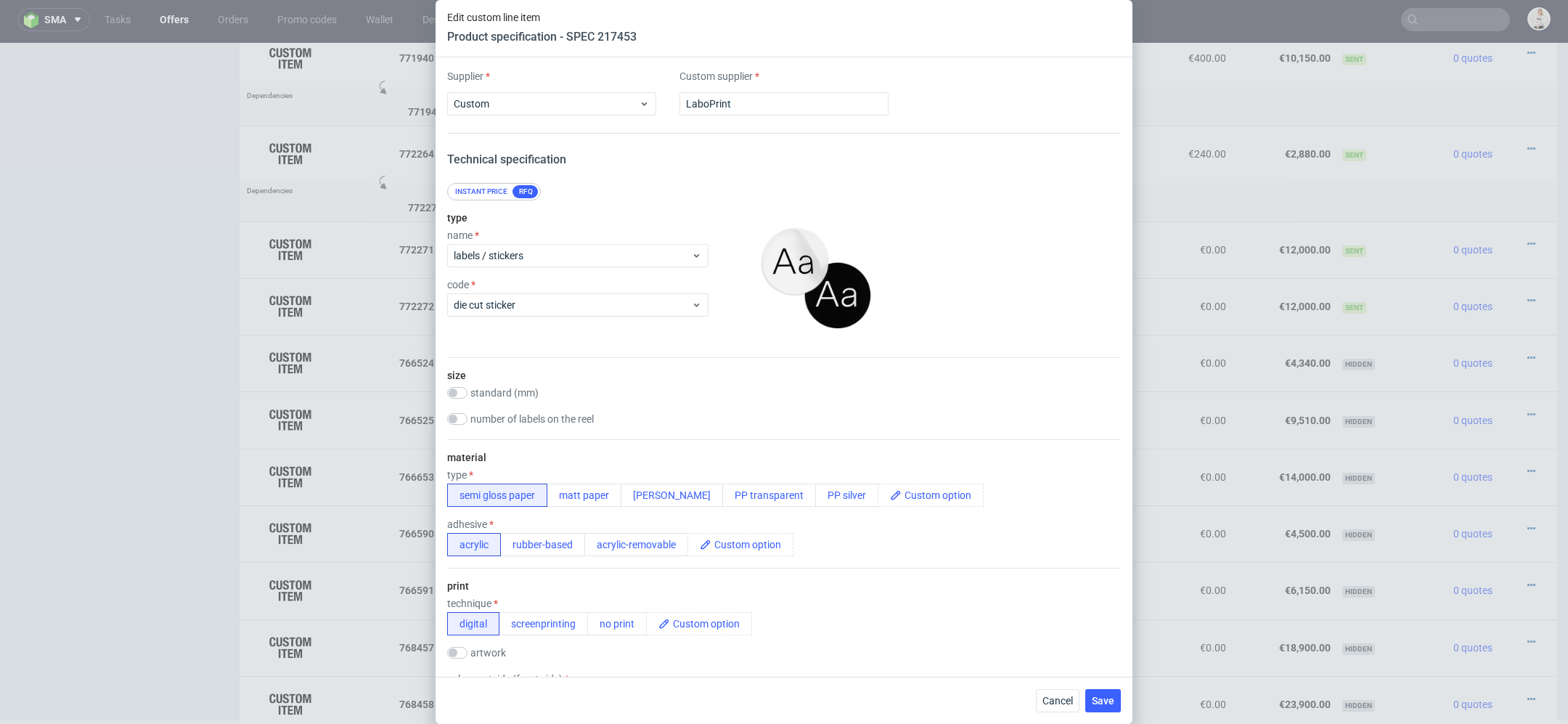
scroll to position [1637, 0]
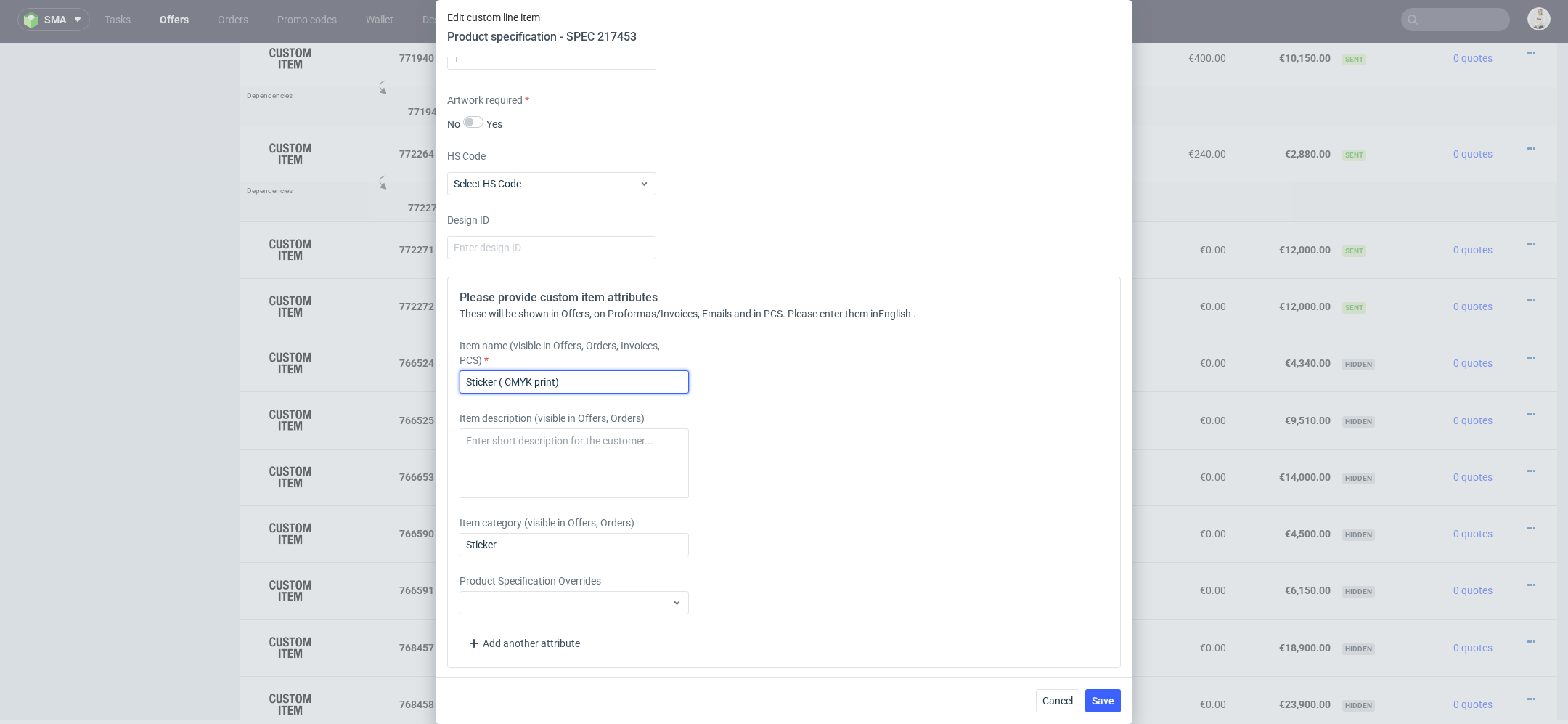
click at [556, 378] on input "Sticker ( CMYK print)" at bounding box center [574, 382] width 229 height 23
type input "Sticker ( CMYK print, 30 mm)"
click at [975, 456] on div "Please provide custom item attributes These will be shown in Offers, on Proform…" at bounding box center [784, 473] width 674 height 391
click at [1115, 698] on button "Save" at bounding box center [1103, 700] width 35 height 23
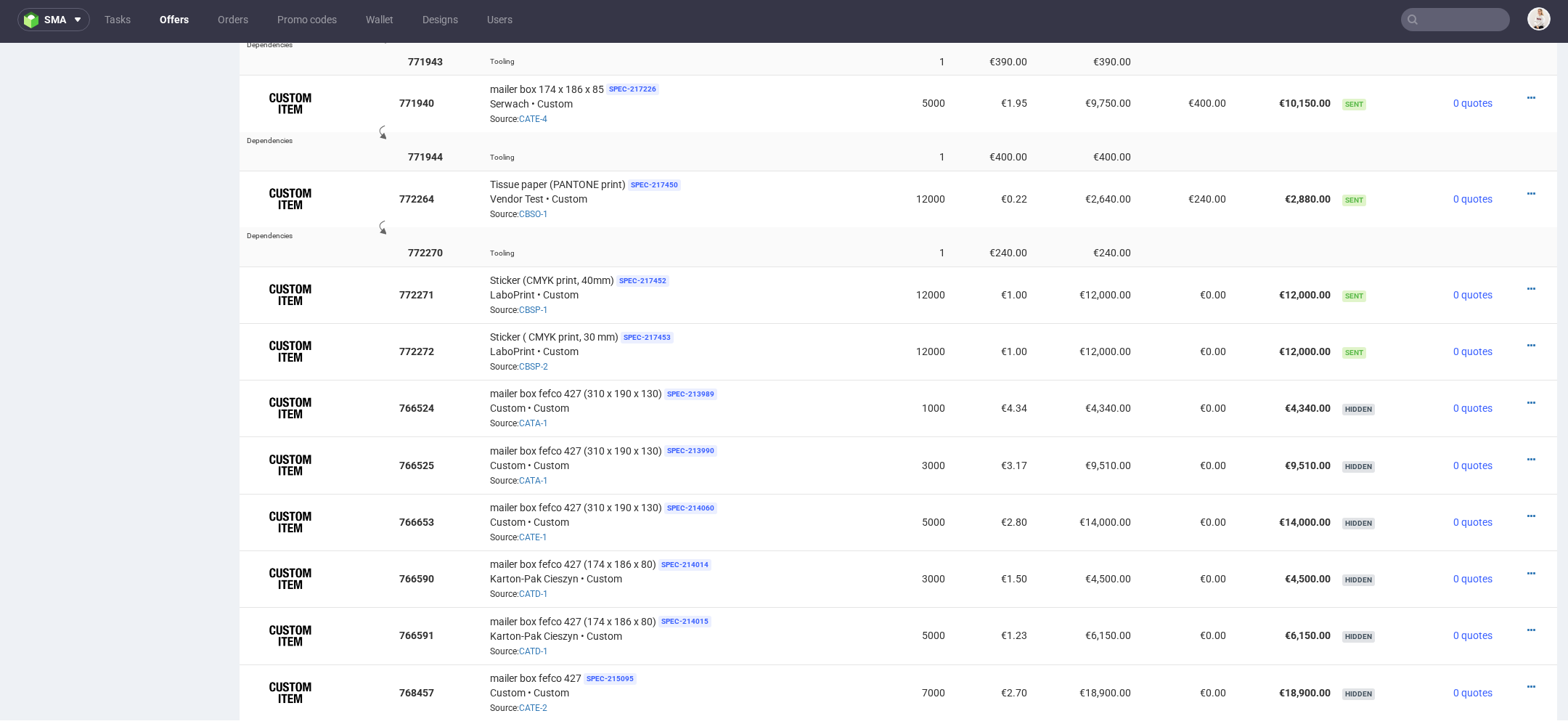
scroll to position [1173, 0]
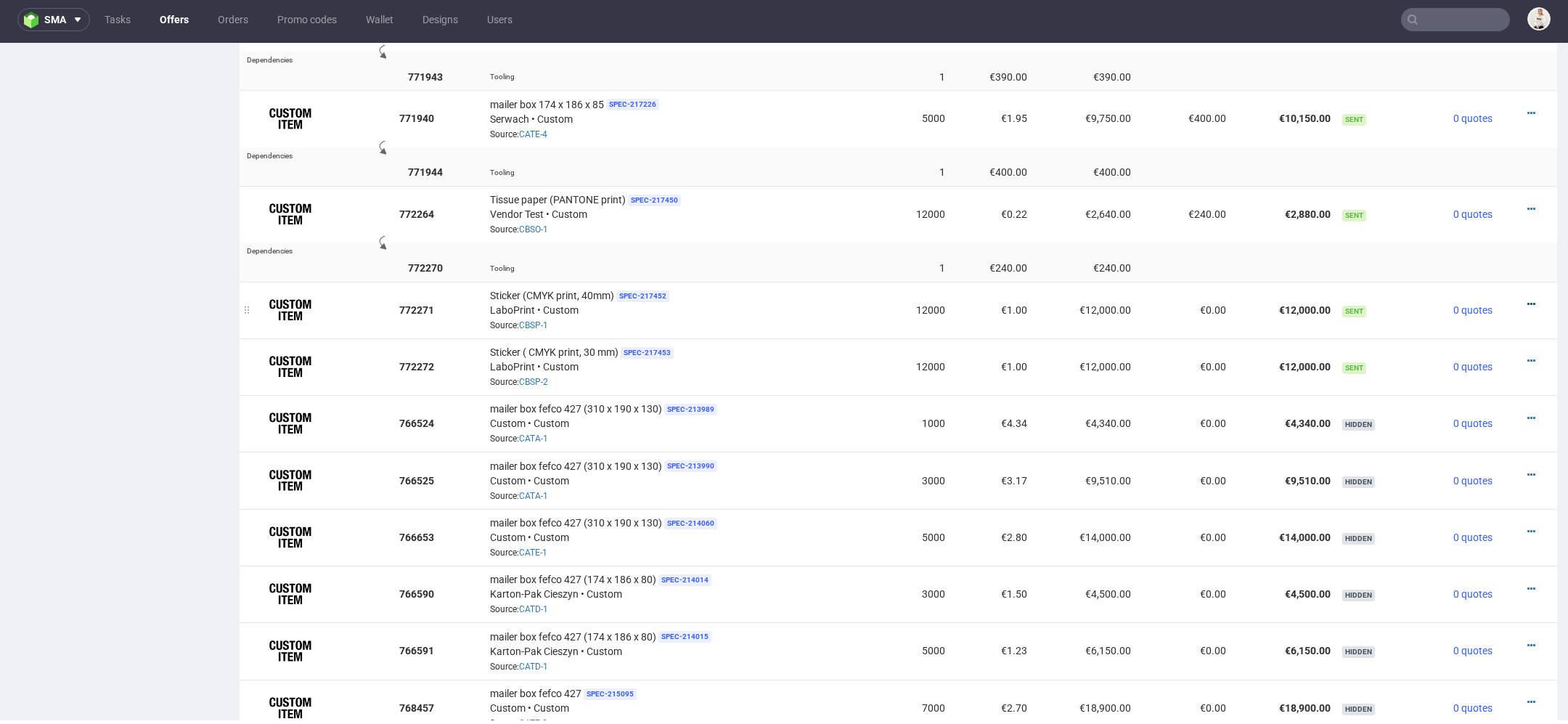
click at [1528, 299] on icon at bounding box center [1532, 304] width 8 height 10
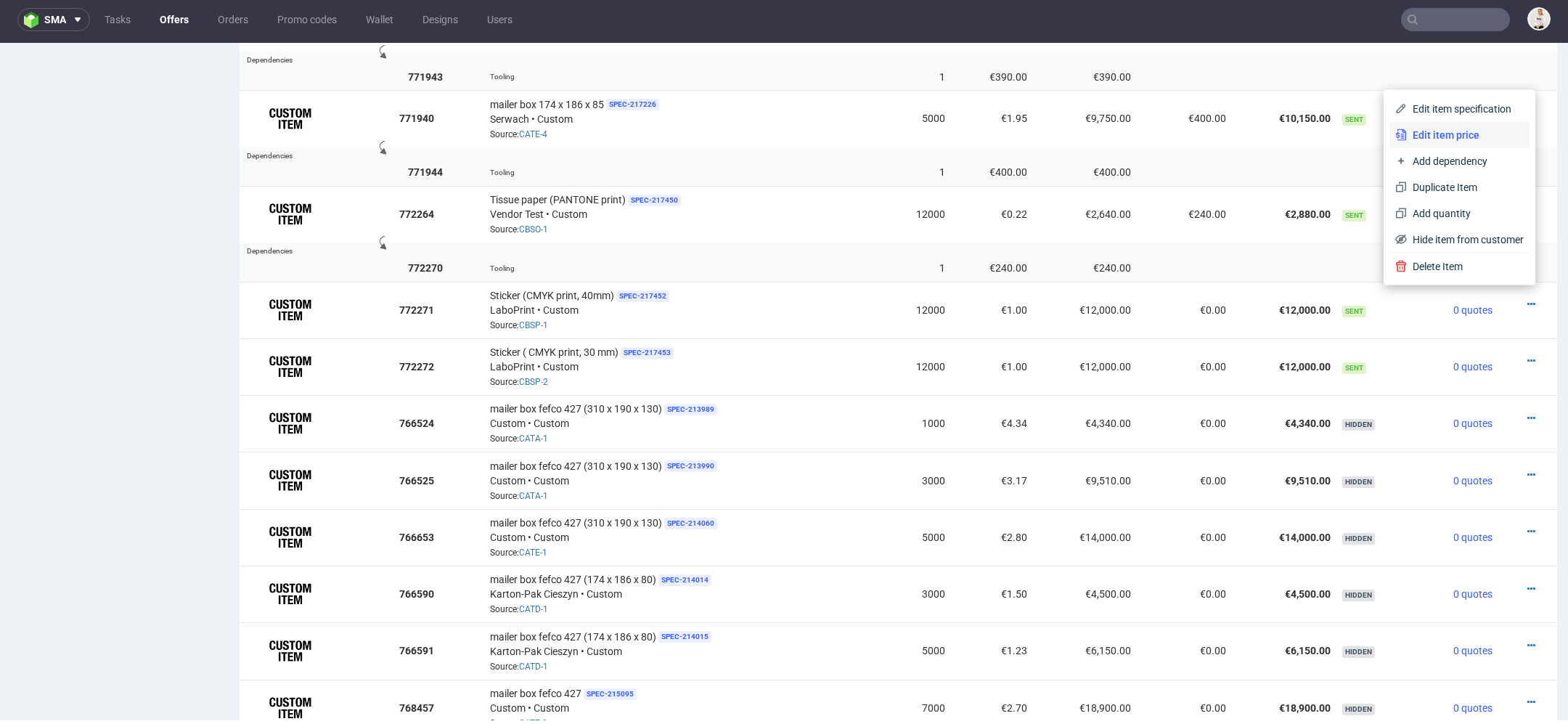
click at [1432, 131] on span "Edit item price" at bounding box center [1465, 136] width 117 height 15
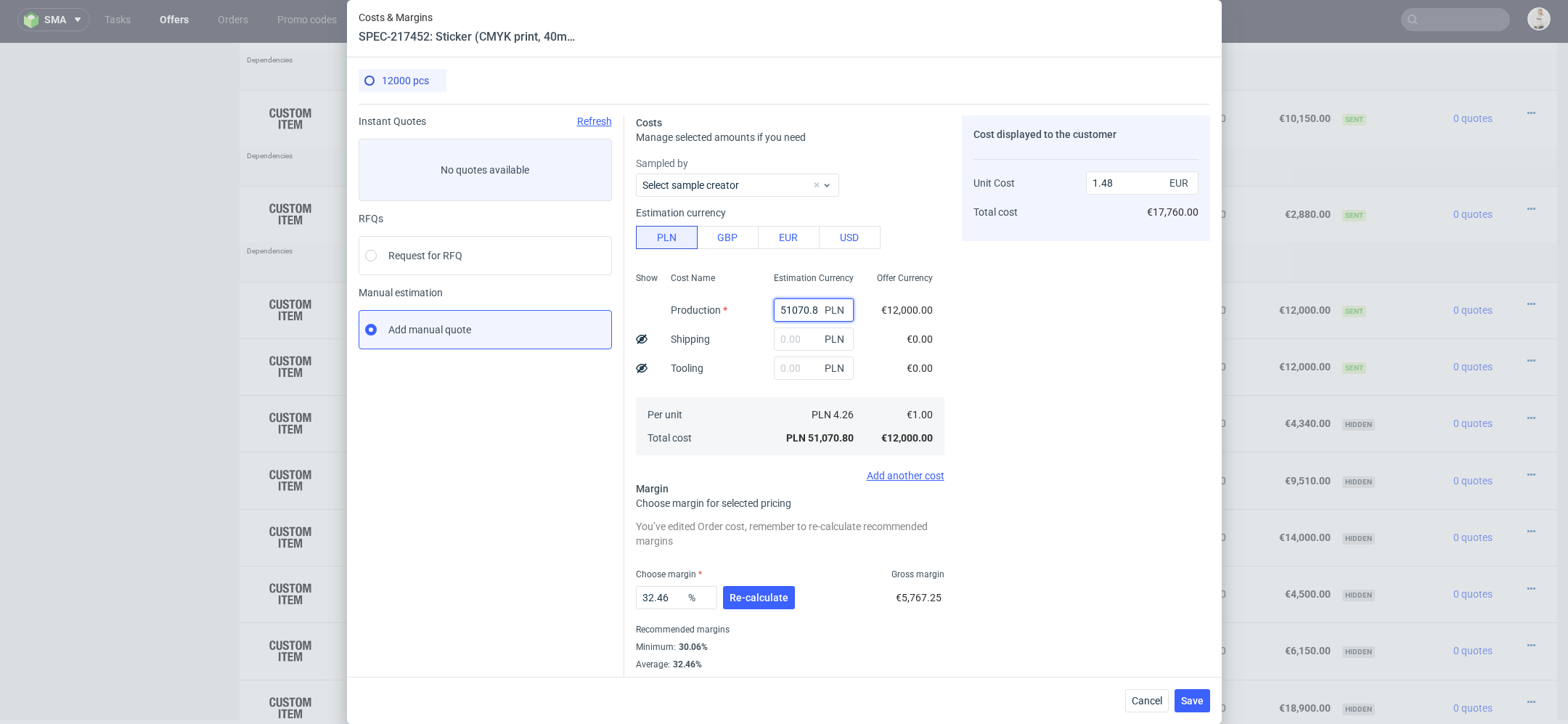
click at [789, 302] on input "51070.8" at bounding box center [814, 310] width 80 height 23
type input "75"
type input "0"
type input "753"
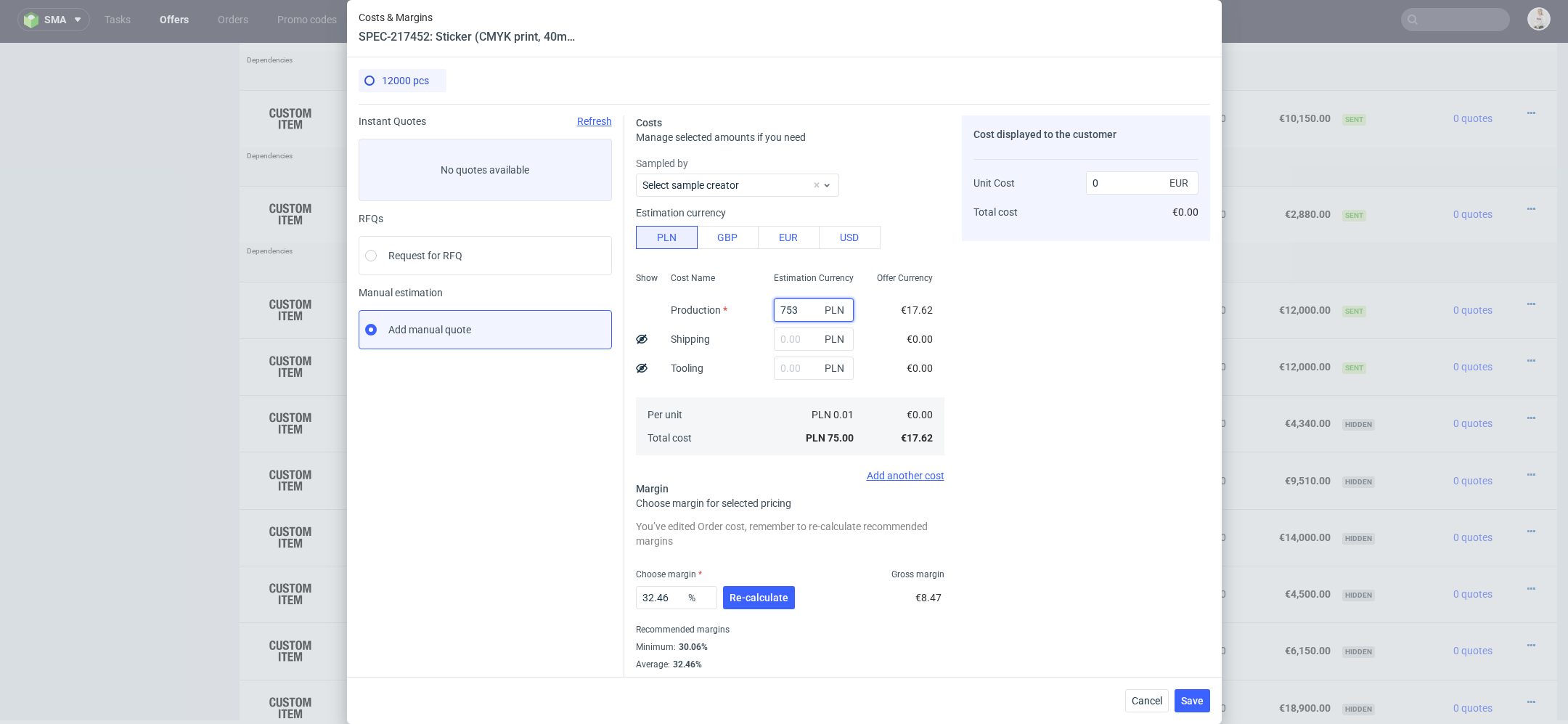
type input "0.02"
type input "753"
click at [1061, 307] on div "Cost displayed to the customer Unit Cost Total cost 0.02 EUR €240.00" at bounding box center [1086, 401] width 248 height 572
click at [789, 346] on input "text" at bounding box center [814, 339] width 80 height 23
type input "85"
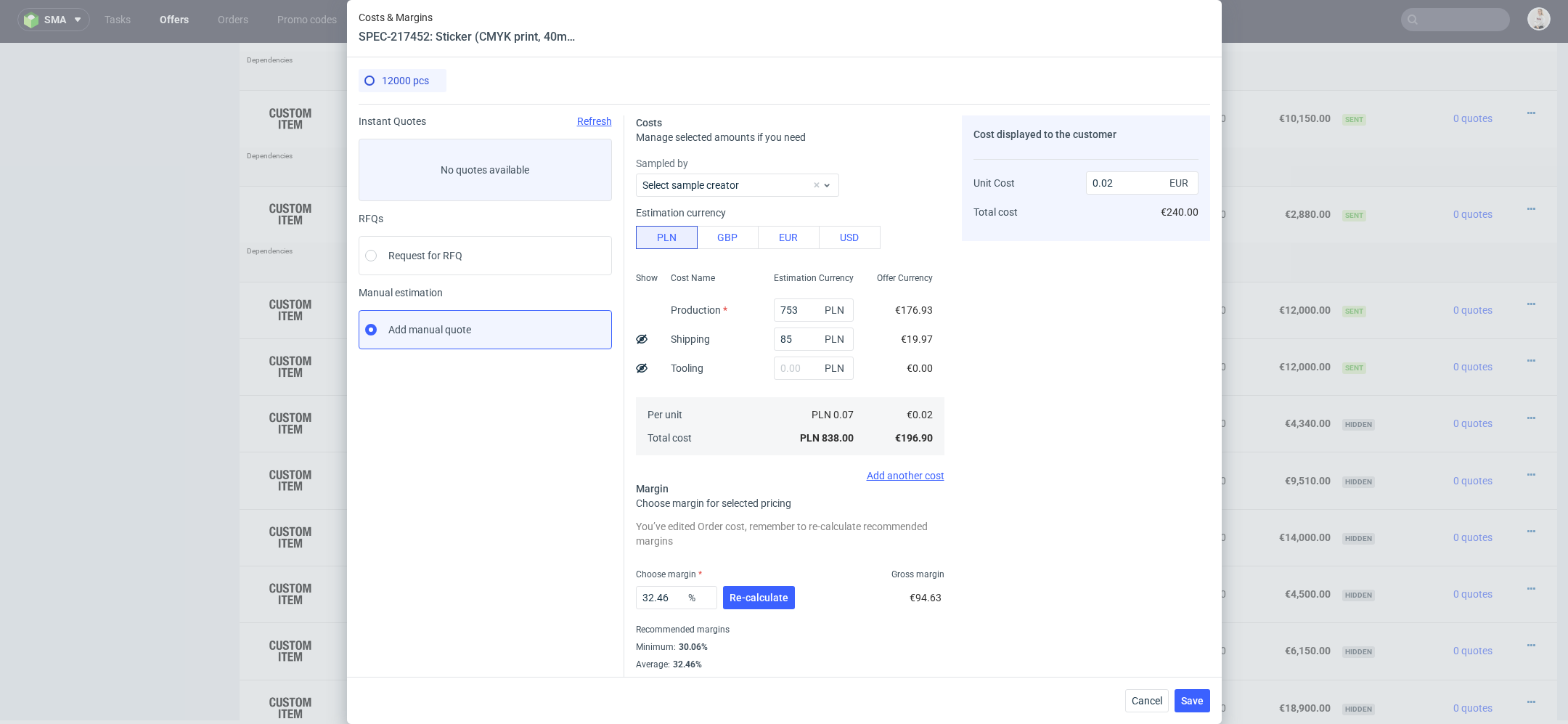
click at [1048, 330] on div "Cost displayed to the customer Unit Cost Total cost 0.02 EUR €240.00" at bounding box center [1086, 401] width 248 height 572
click at [759, 596] on span "Re-calculate" at bounding box center [759, 597] width 59 height 10
drag, startPoint x: 678, startPoint y: 563, endPoint x: 425, endPoint y: 545, distance: 253.6
click at [425, 545] on div "Instant Quotes Refresh No quotes available RFQs Request for RFQ Manual estimati…" at bounding box center [784, 427] width 851 height 648
type input "50"
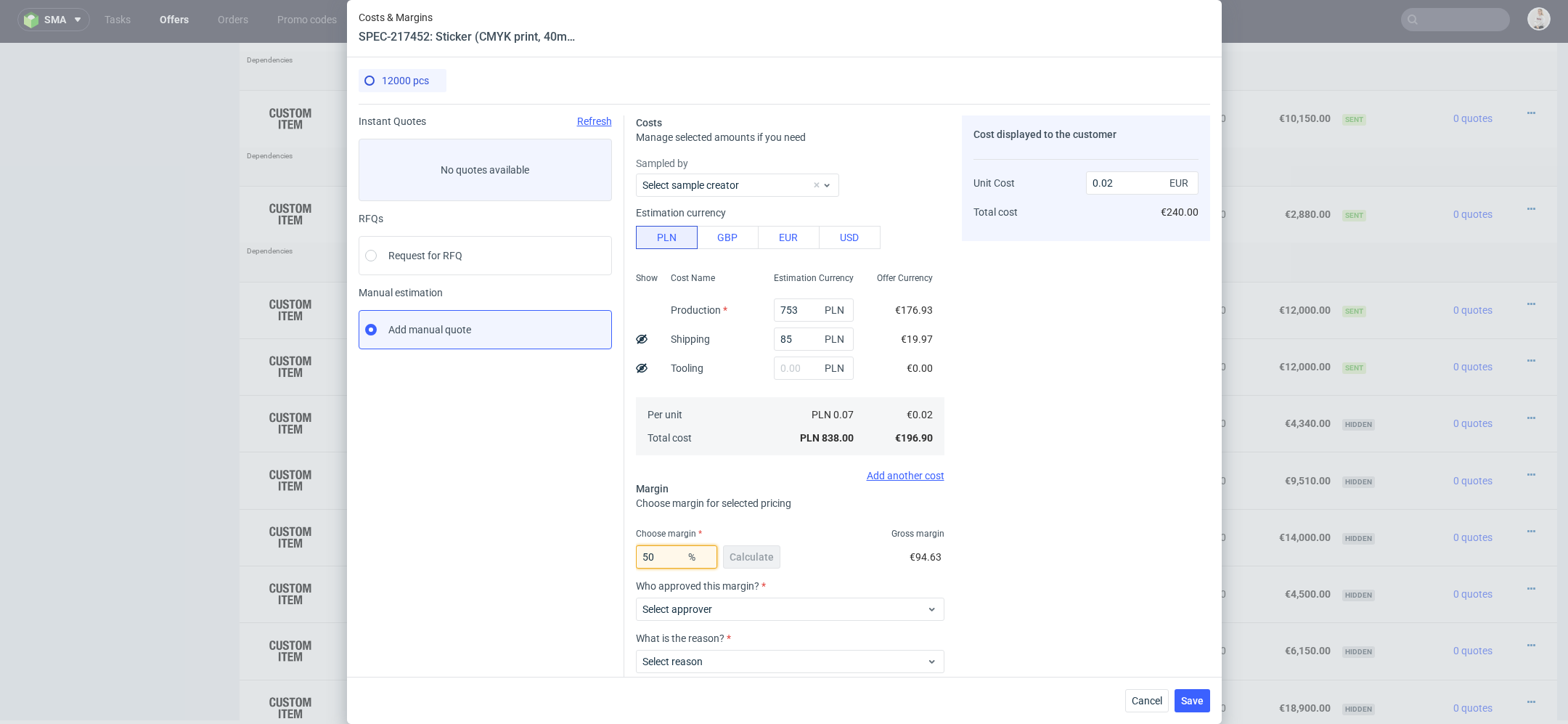
type input "0.03"
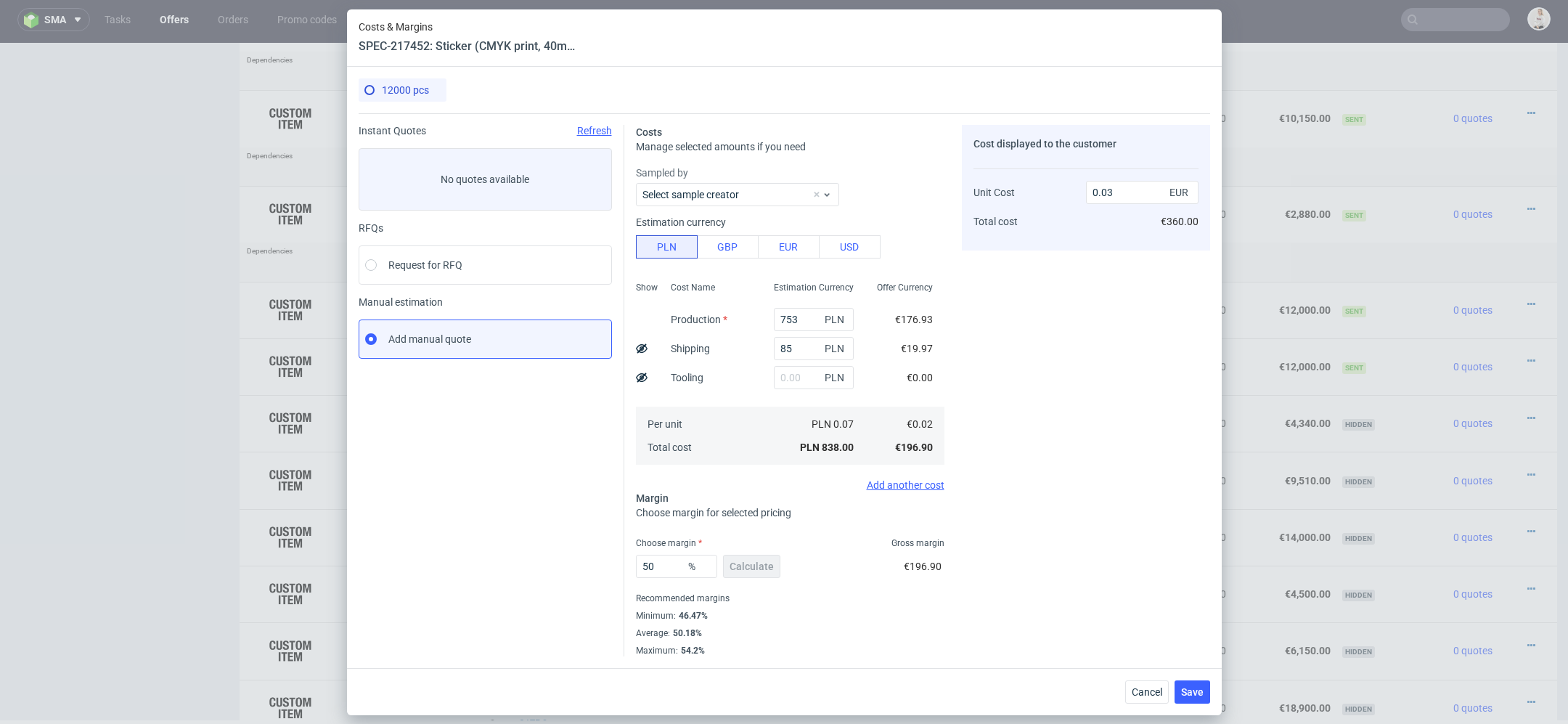
click at [937, 528] on fieldset "Costs Manage selected amounts if you need Sampled by Select sample creator Esti…" at bounding box center [790, 390] width 308 height 532
drag, startPoint x: 662, startPoint y: 561, endPoint x: 587, endPoint y: 561, distance: 75.0
click at [594, 561] on div "Instant Quotes Refresh No quotes available RFQs Request for RFQ Manual estimati…" at bounding box center [784, 385] width 851 height 543
click at [1096, 544] on div "Cost displayed to the customer Unit Cost Total cost 0.03 EUR €360.00" at bounding box center [1086, 390] width 248 height 532
drag, startPoint x: 665, startPoint y: 569, endPoint x: 459, endPoint y: 569, distance: 206.0
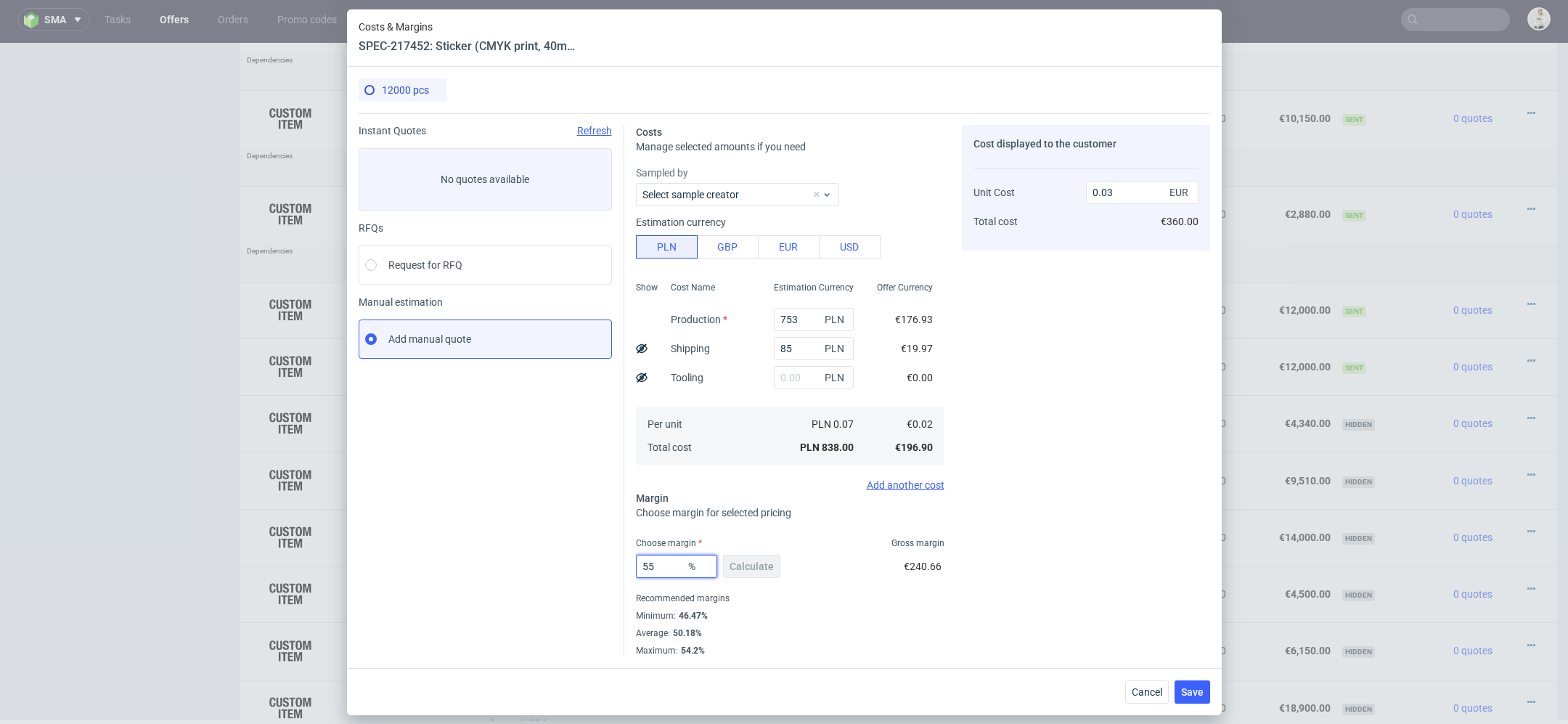
click at [459, 569] on div "Instant Quotes Refresh No quotes available RFQs Request for RFQ Manual estimati…" at bounding box center [784, 385] width 851 height 543
type input "60"
type input "0.04"
type input "60"
click at [962, 540] on div "Cost displayed to the customer Unit Cost Total cost 0.04 EUR €480.00" at bounding box center [1086, 390] width 248 height 532
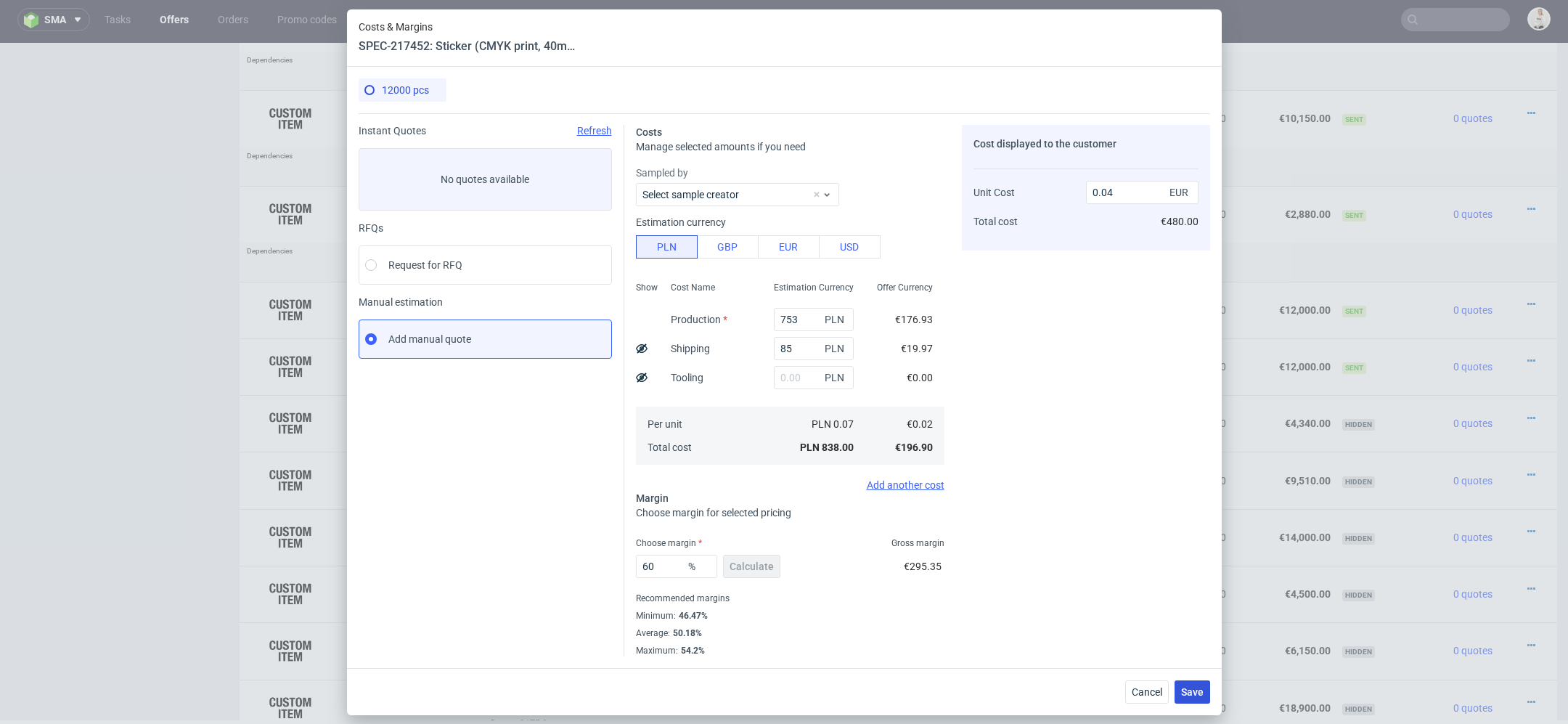
click at [1187, 694] on span "Save" at bounding box center [1192, 692] width 22 height 10
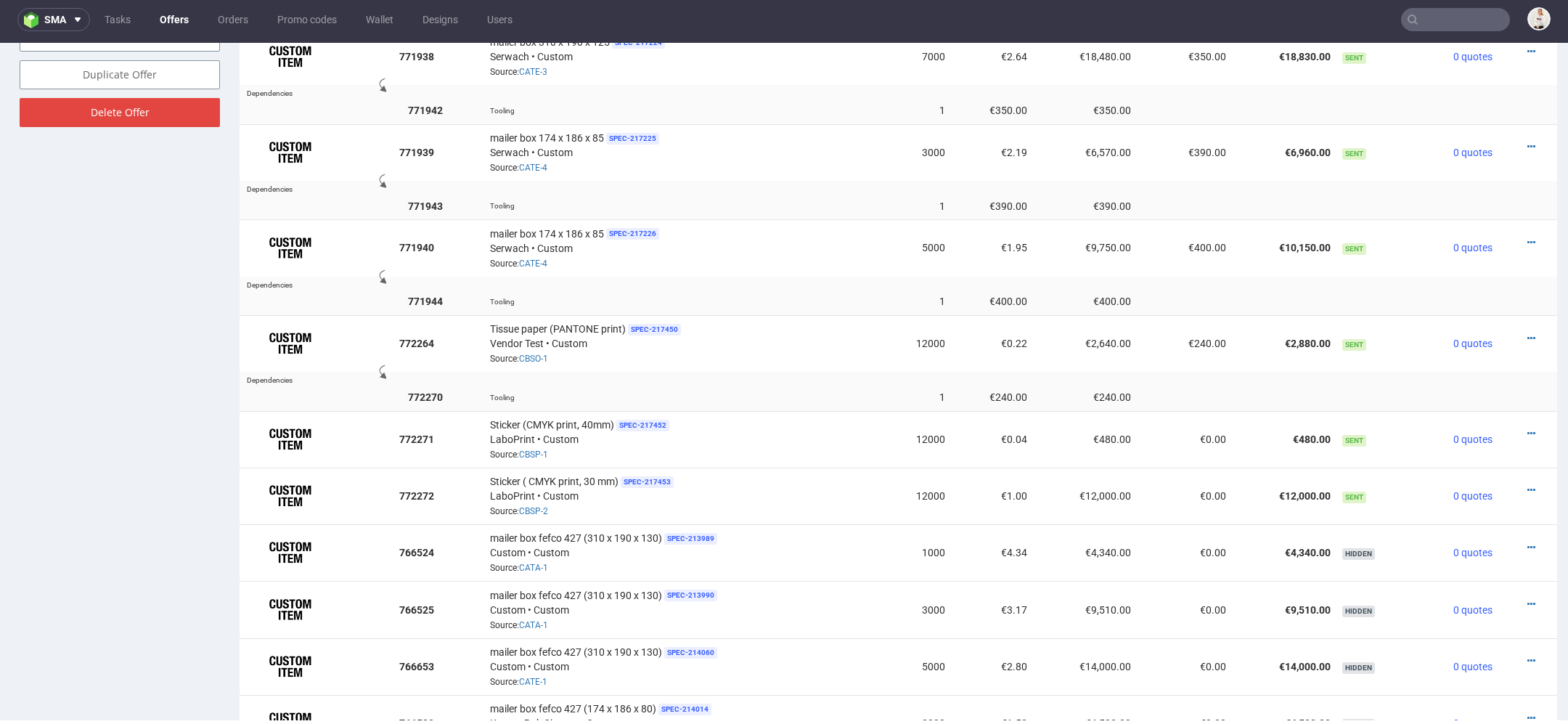
scroll to position [1069, 0]
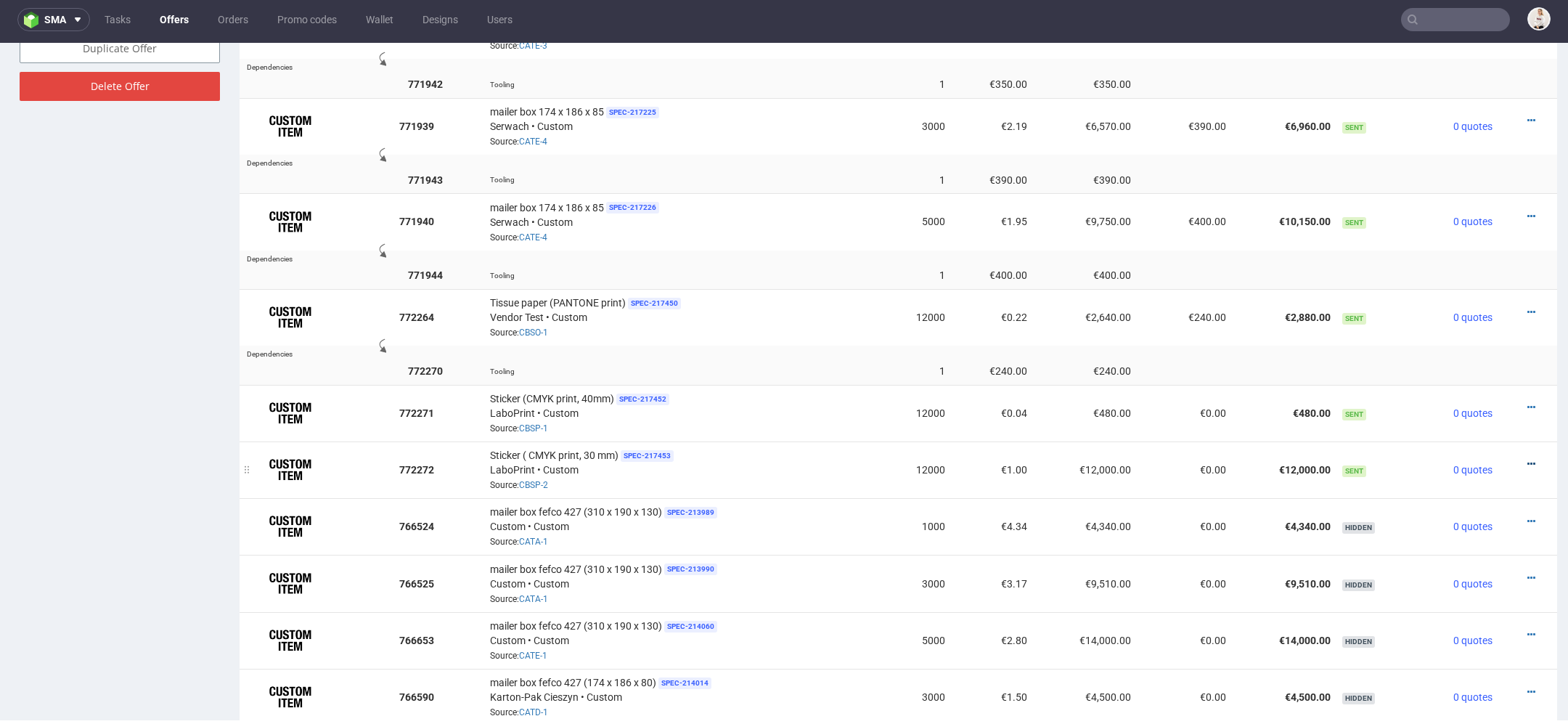
click at [1528, 459] on icon at bounding box center [1532, 463] width 8 height 10
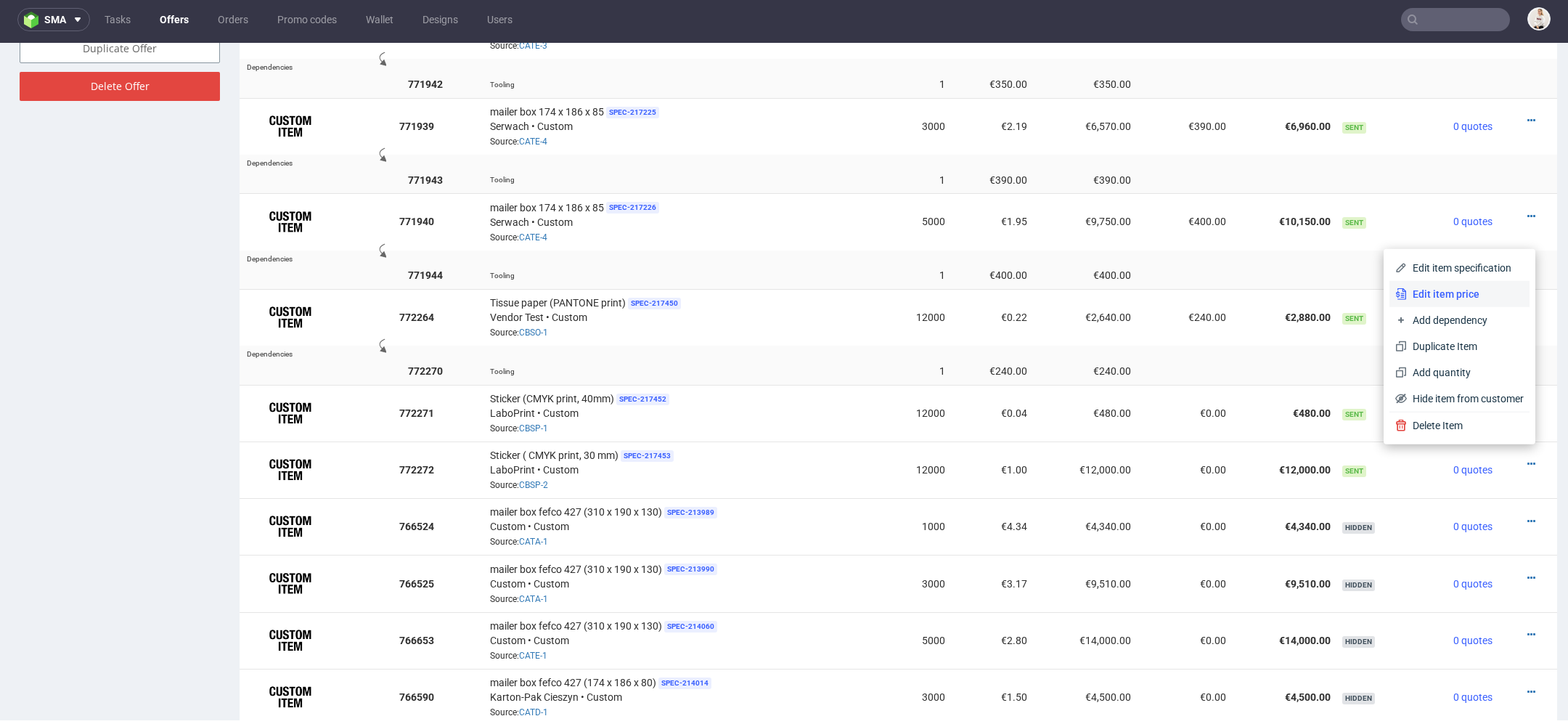
click at [1460, 291] on span "Edit item price" at bounding box center [1465, 294] width 117 height 15
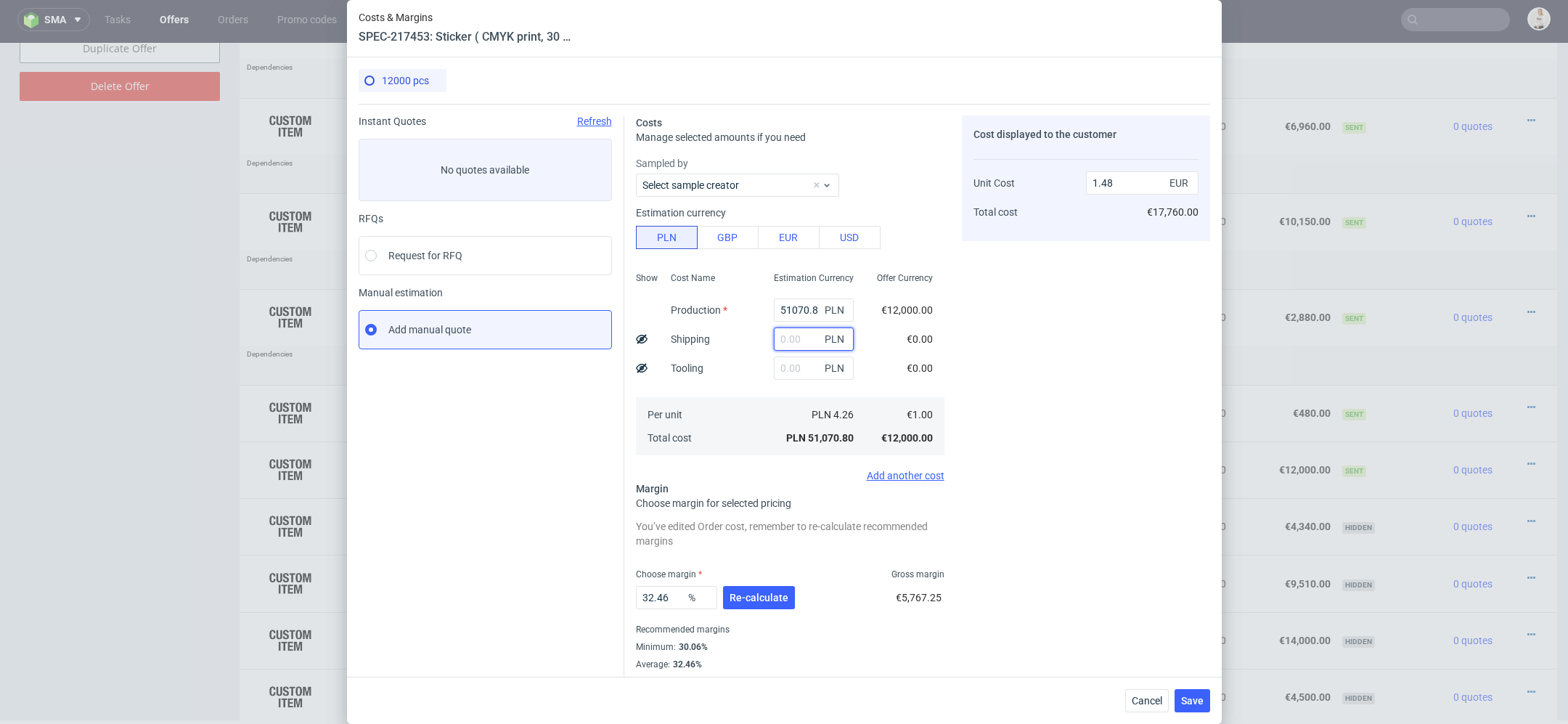
click at [805, 344] on input "text" at bounding box center [814, 339] width 80 height 23
type input "85"
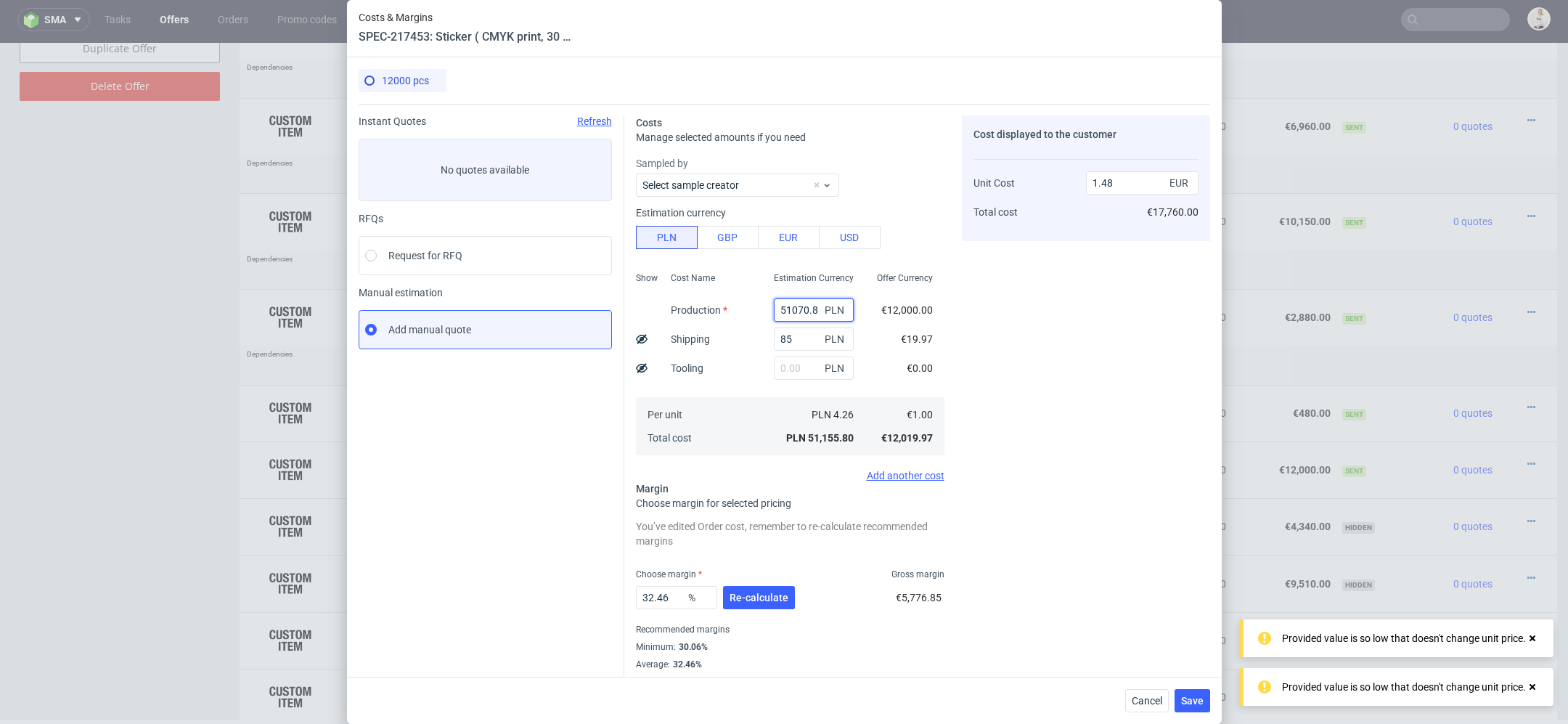
click at [811, 302] on input "51070.8" at bounding box center [814, 310] width 80 height 23
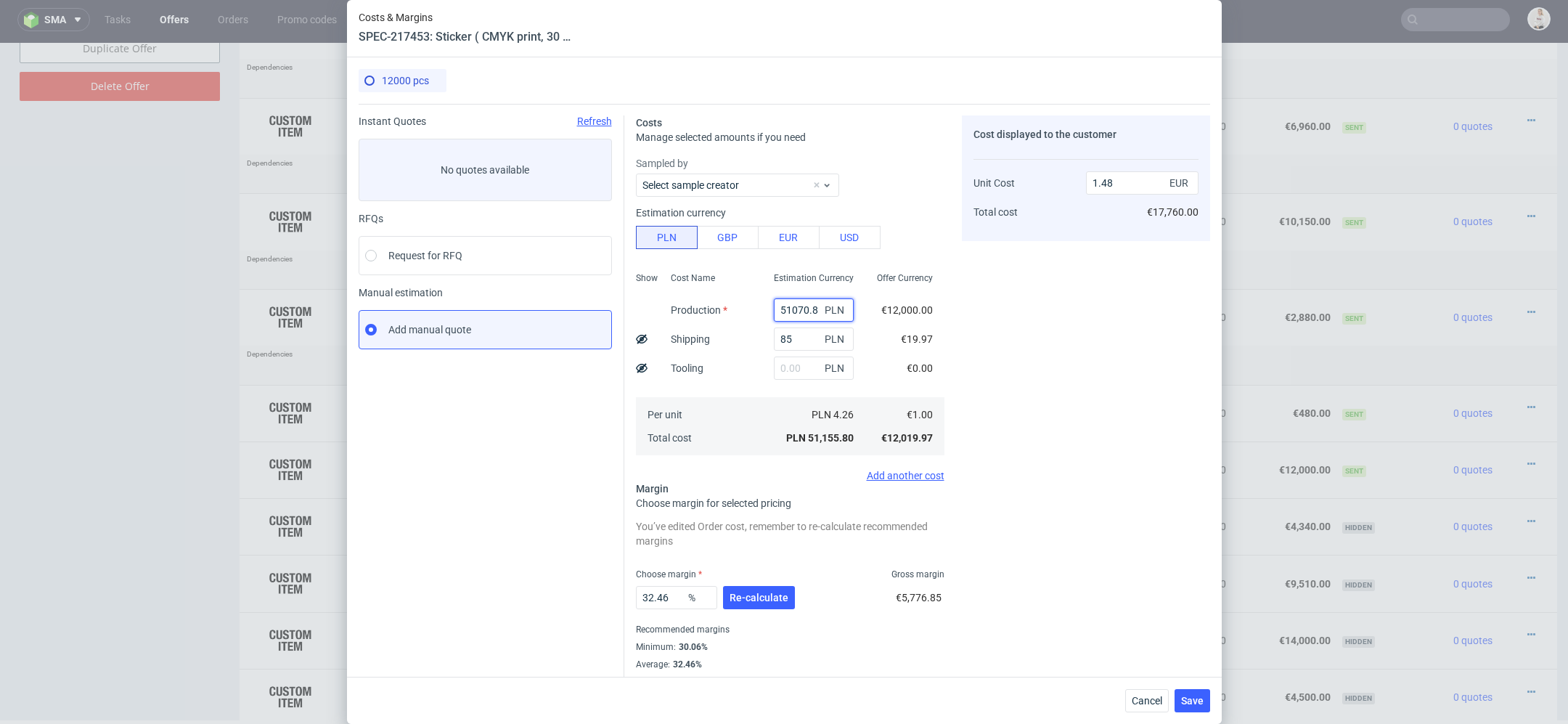
click at [801, 303] on input "51070.8" at bounding box center [814, 310] width 80 height 23
type input "5"
type input "0"
type input "560"
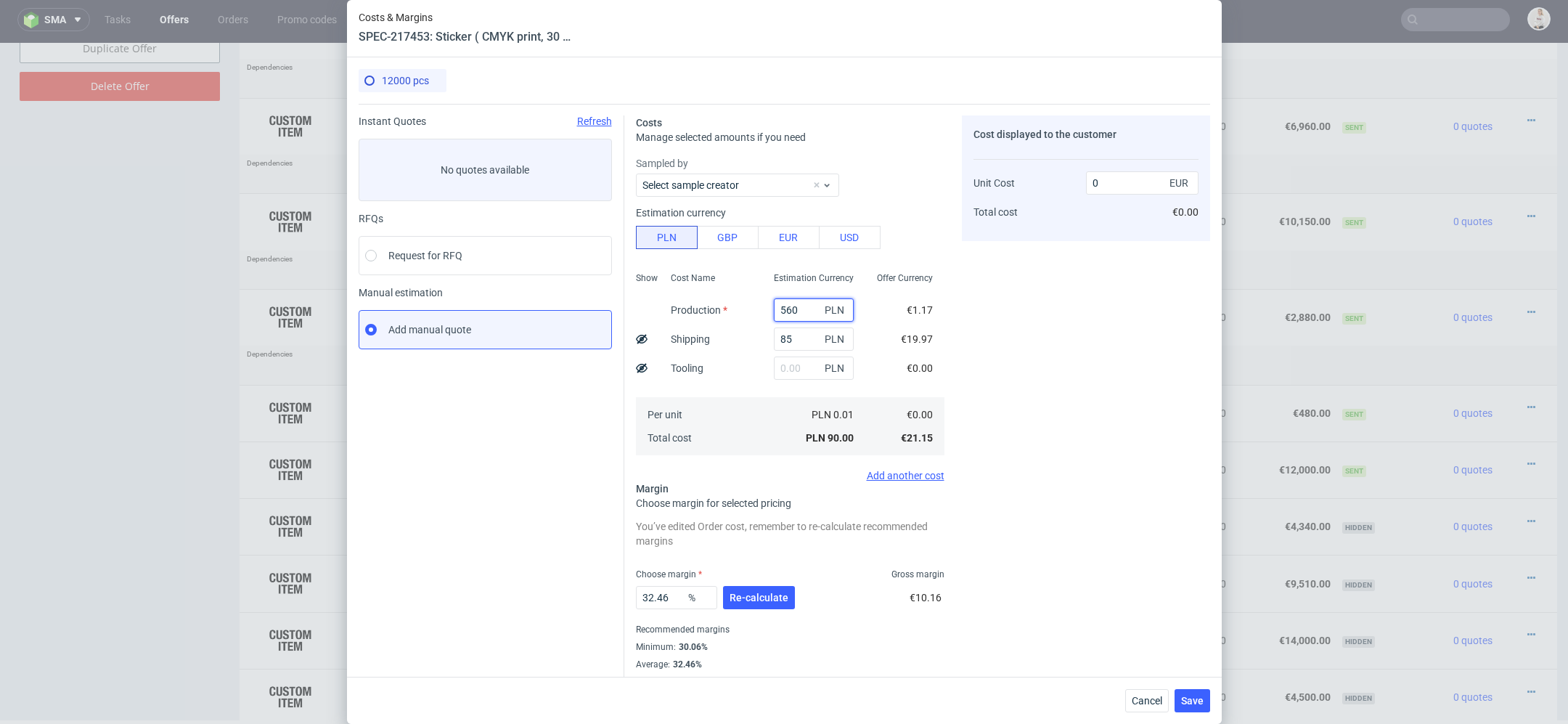
type input "0.02"
type input "560"
click at [1072, 324] on div "Cost displayed to the customer Unit Cost Total cost 0.02 EUR €240.00" at bounding box center [1086, 401] width 248 height 572
click at [763, 608] on button "Re-calculate" at bounding box center [759, 597] width 71 height 23
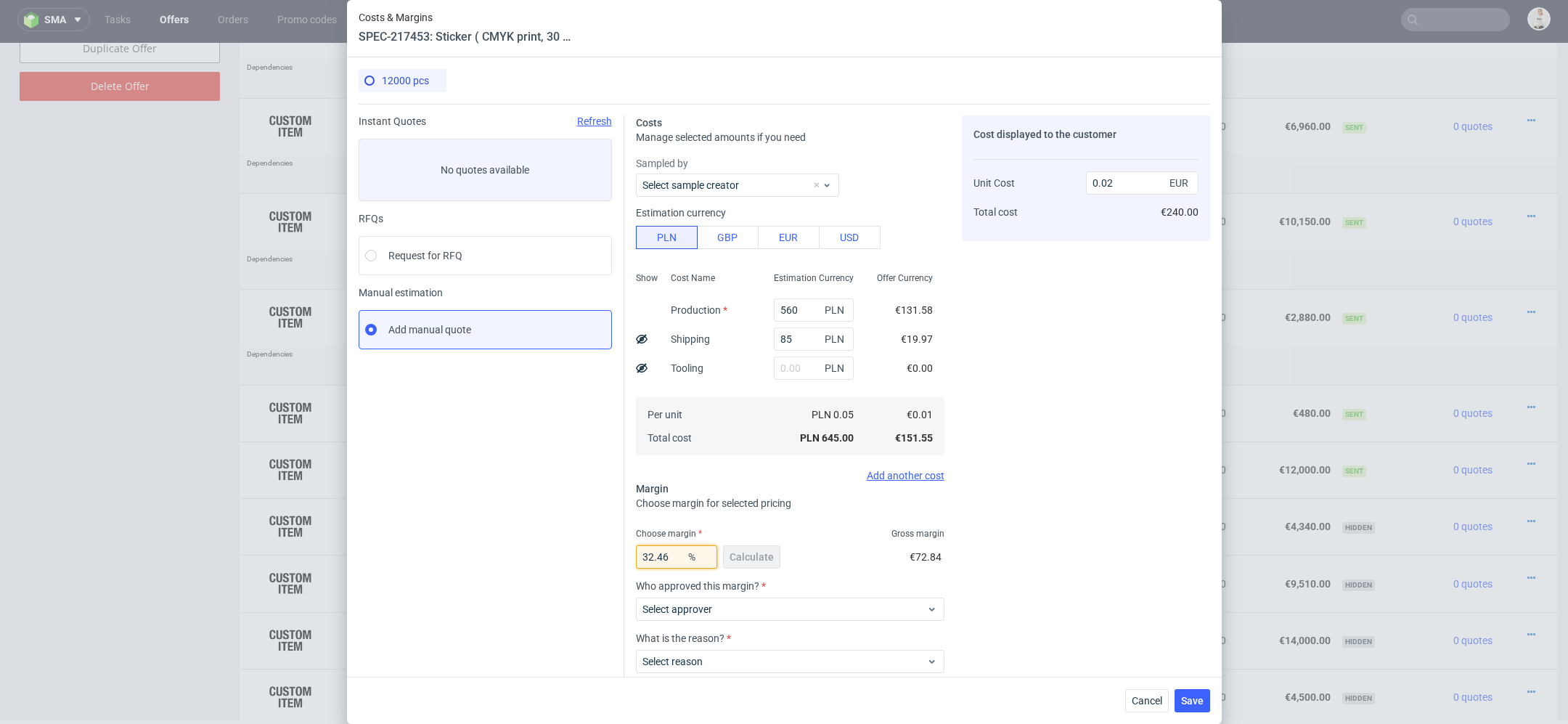
drag, startPoint x: 679, startPoint y: 557, endPoint x: 499, endPoint y: 551, distance: 180.1
click at [499, 551] on div "Instant Quotes Refresh No quotes available RFQs Request for RFQ Manual estimati…" at bounding box center [784, 427] width 851 height 648
type input "60"
type input "0.03"
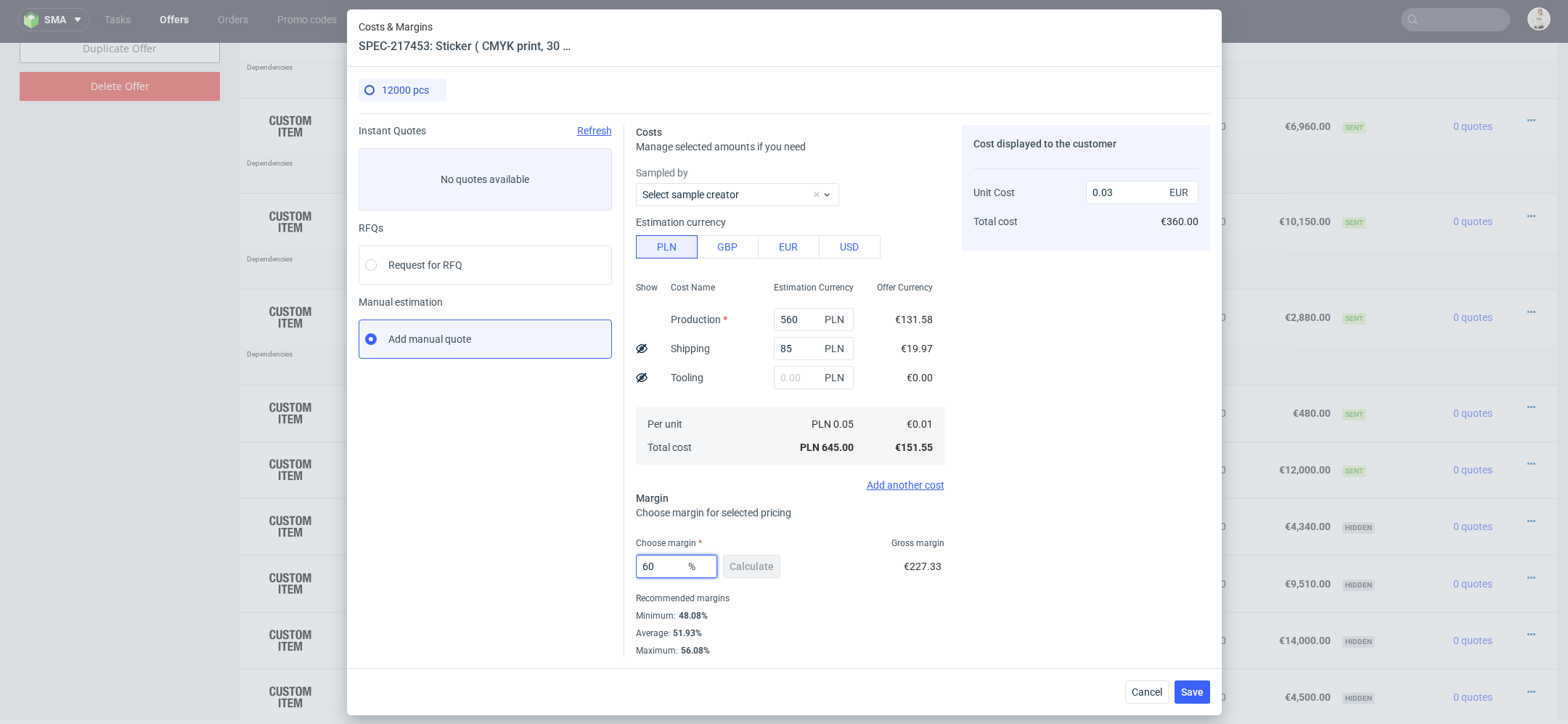
type input "60"
click at [1026, 559] on div "Cost displayed to the customer Unit Cost Total cost 0.03 EUR €360.00" at bounding box center [1086, 390] width 248 height 532
click at [1039, 543] on div "Cost displayed to the customer Unit Cost Total cost 0.03 EUR €360.00" at bounding box center [1086, 390] width 248 height 532
click at [1195, 683] on button "Save" at bounding box center [1192, 692] width 35 height 23
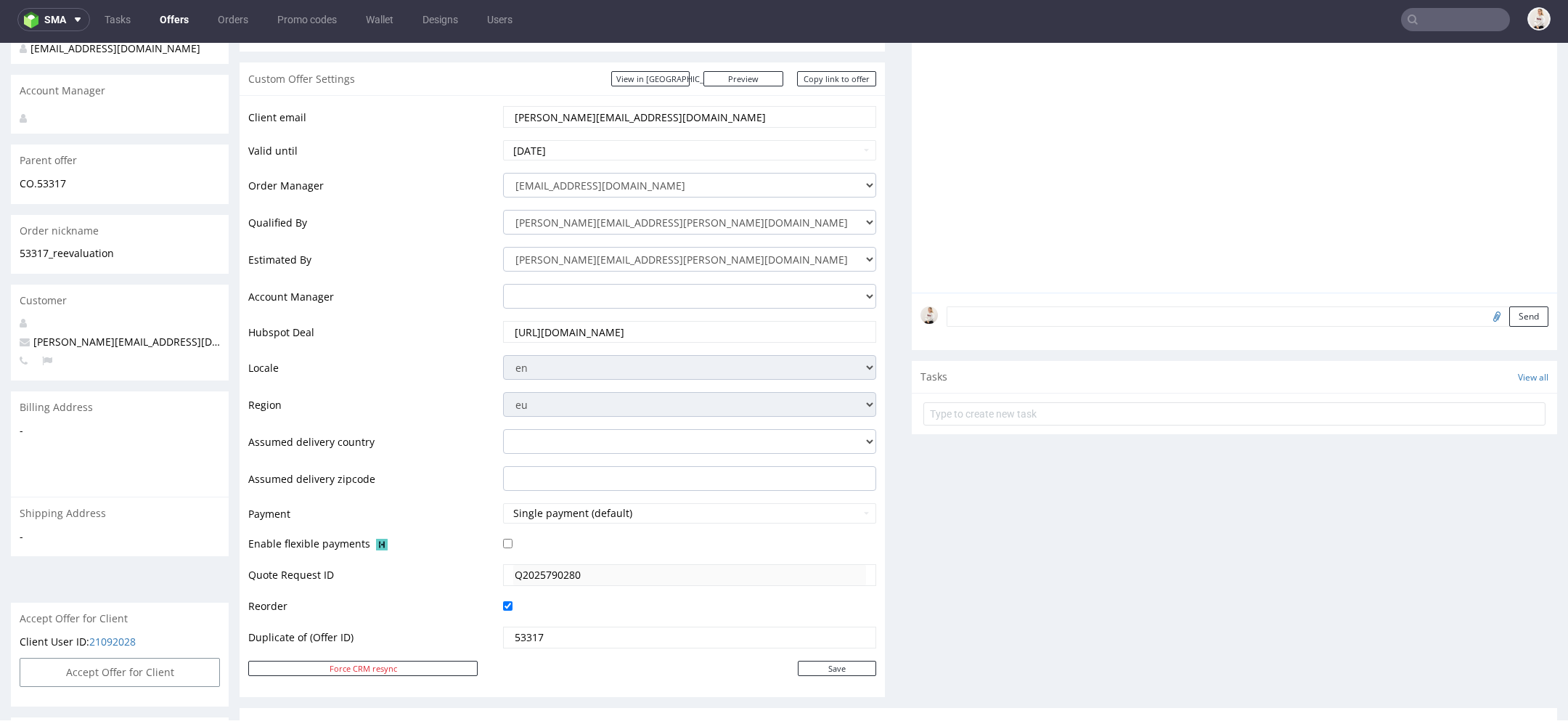
scroll to position [0, 0]
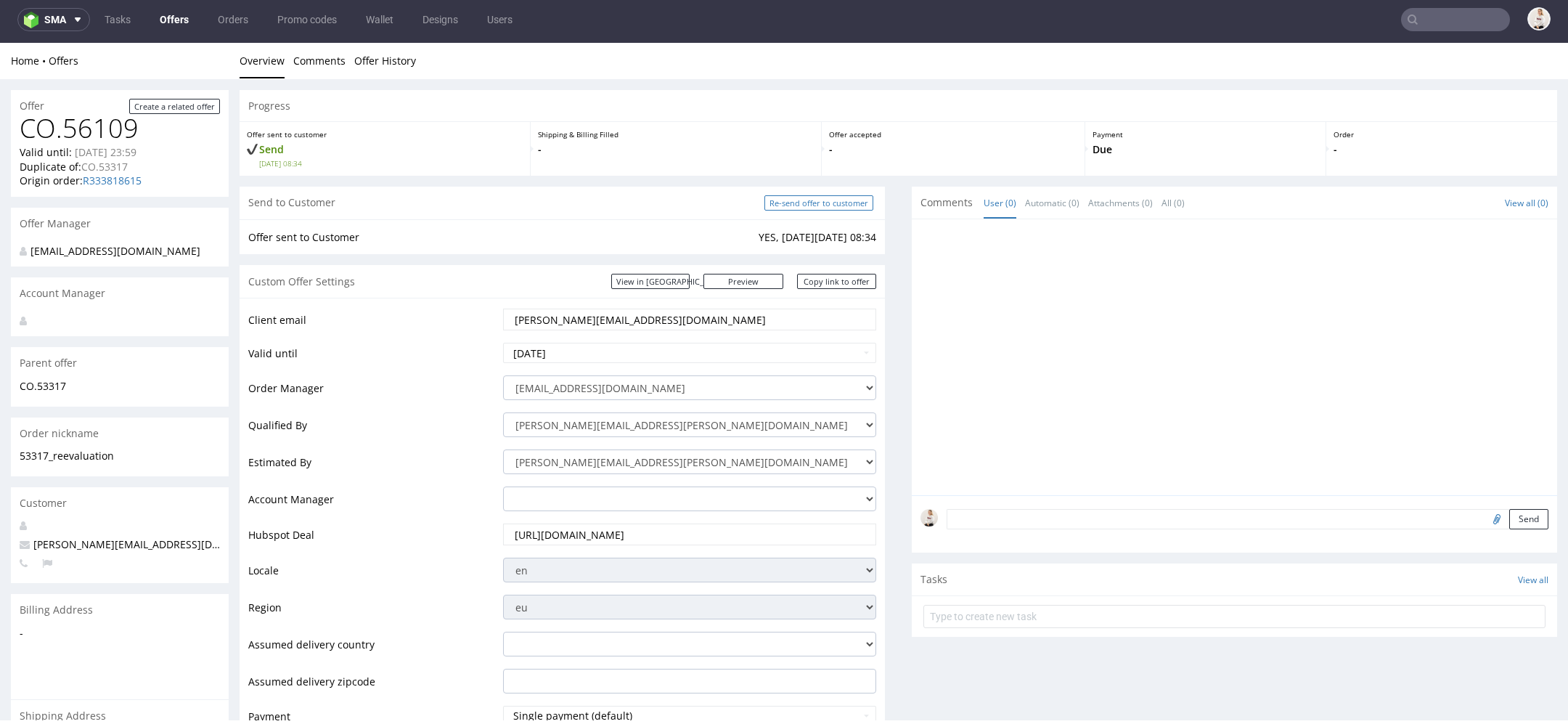
click at [859, 205] on input "Re-send offer to customer" at bounding box center [819, 203] width 109 height 16
type input "In progress..."
drag, startPoint x: 625, startPoint y: 322, endPoint x: 327, endPoint y: 311, distance: 298.2
click at [327, 311] on tr "Client email victor@arsdigitalis.io" at bounding box center [562, 325] width 628 height 35
paste input "hello@21collagen.r"
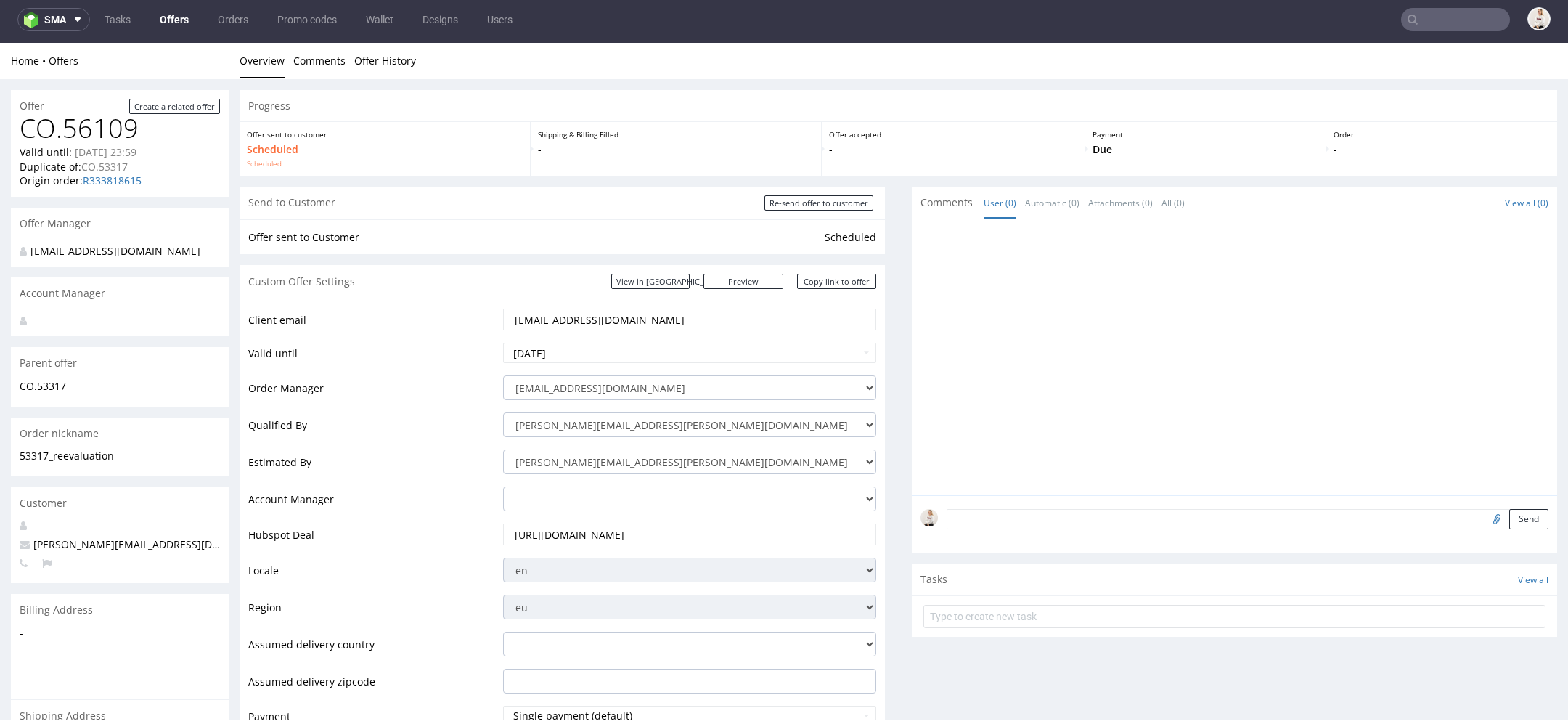
type input "[EMAIL_ADDRESS][DOMAIN_NAME]"
click at [464, 327] on td "Client email" at bounding box center [374, 325] width 251 height 35
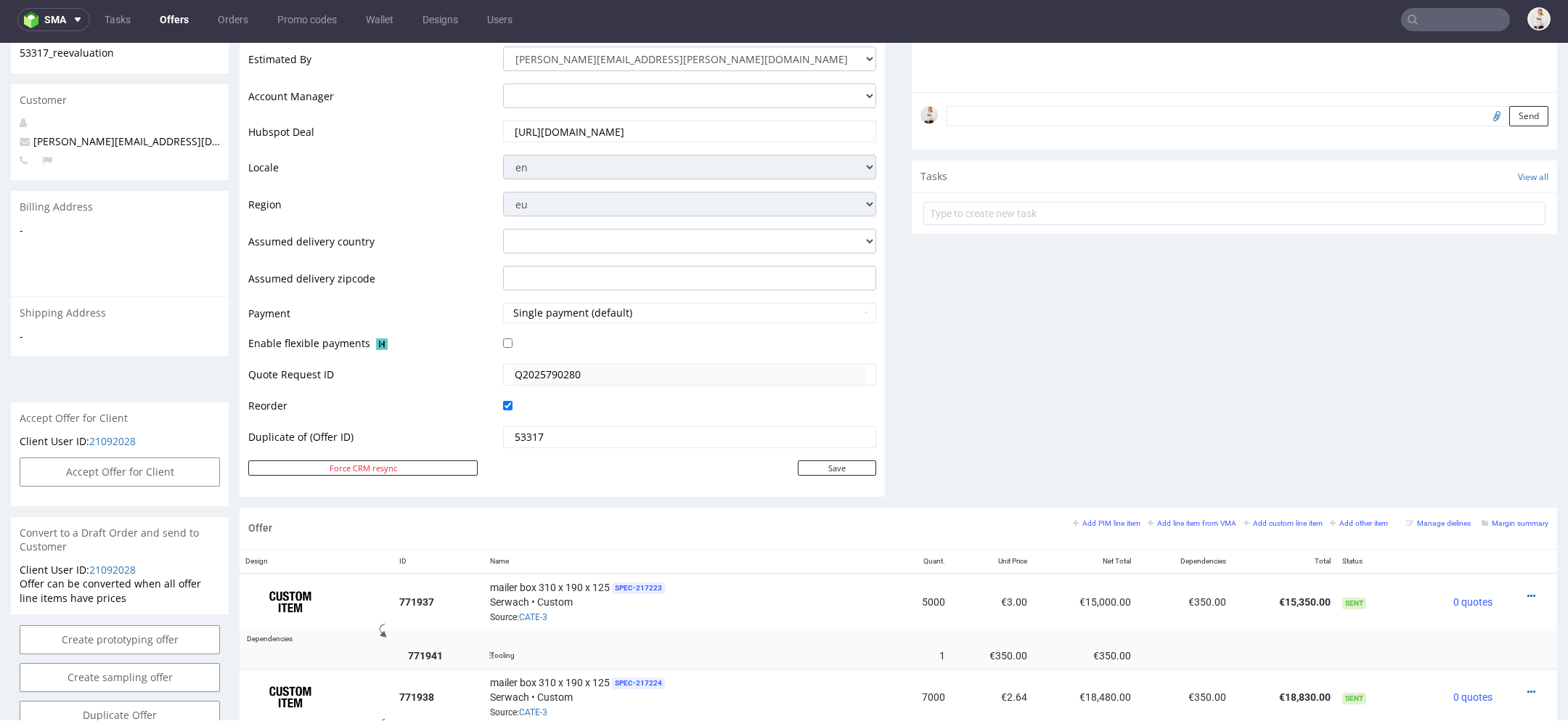
scroll to position [600, 0]
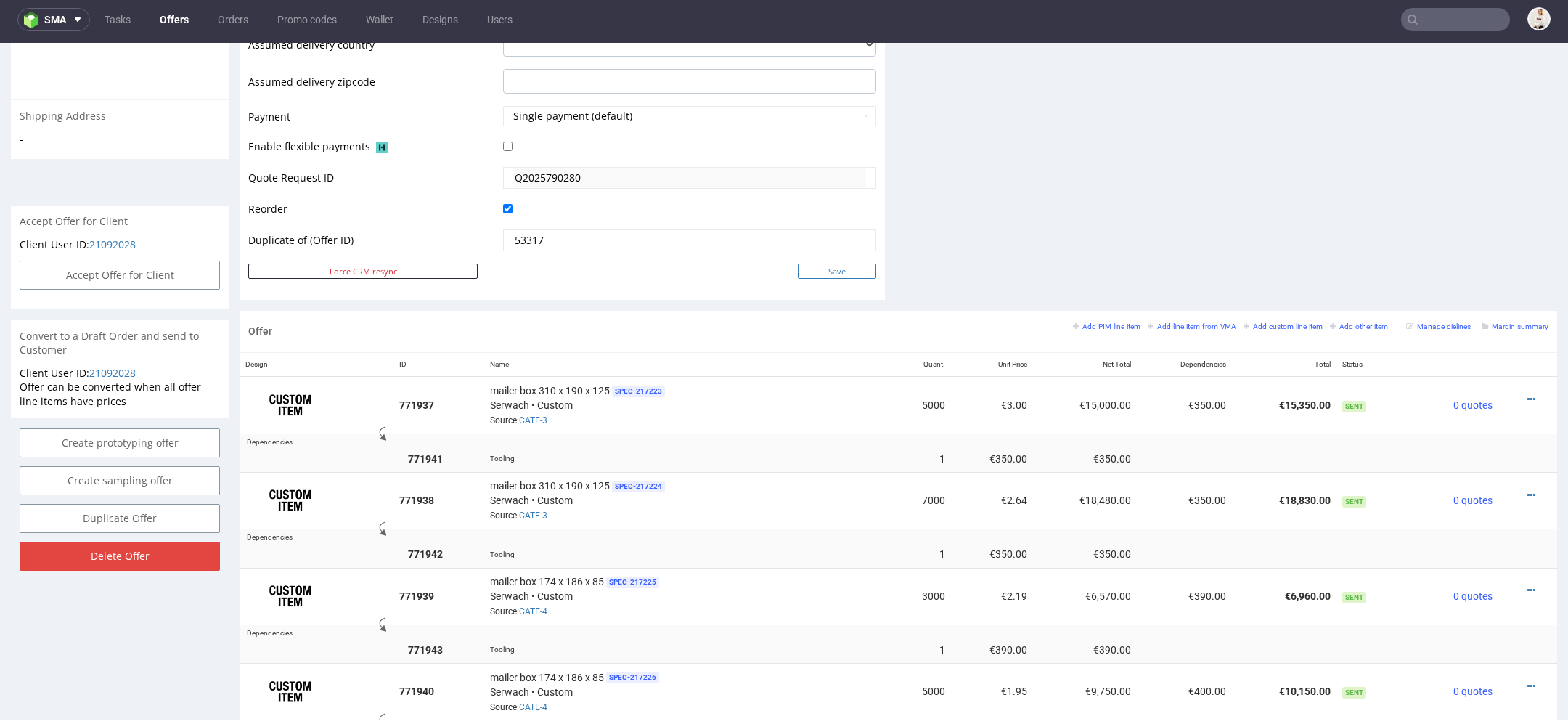
click at [830, 265] on input "Save" at bounding box center [837, 271] width 78 height 16
type input "In progress..."
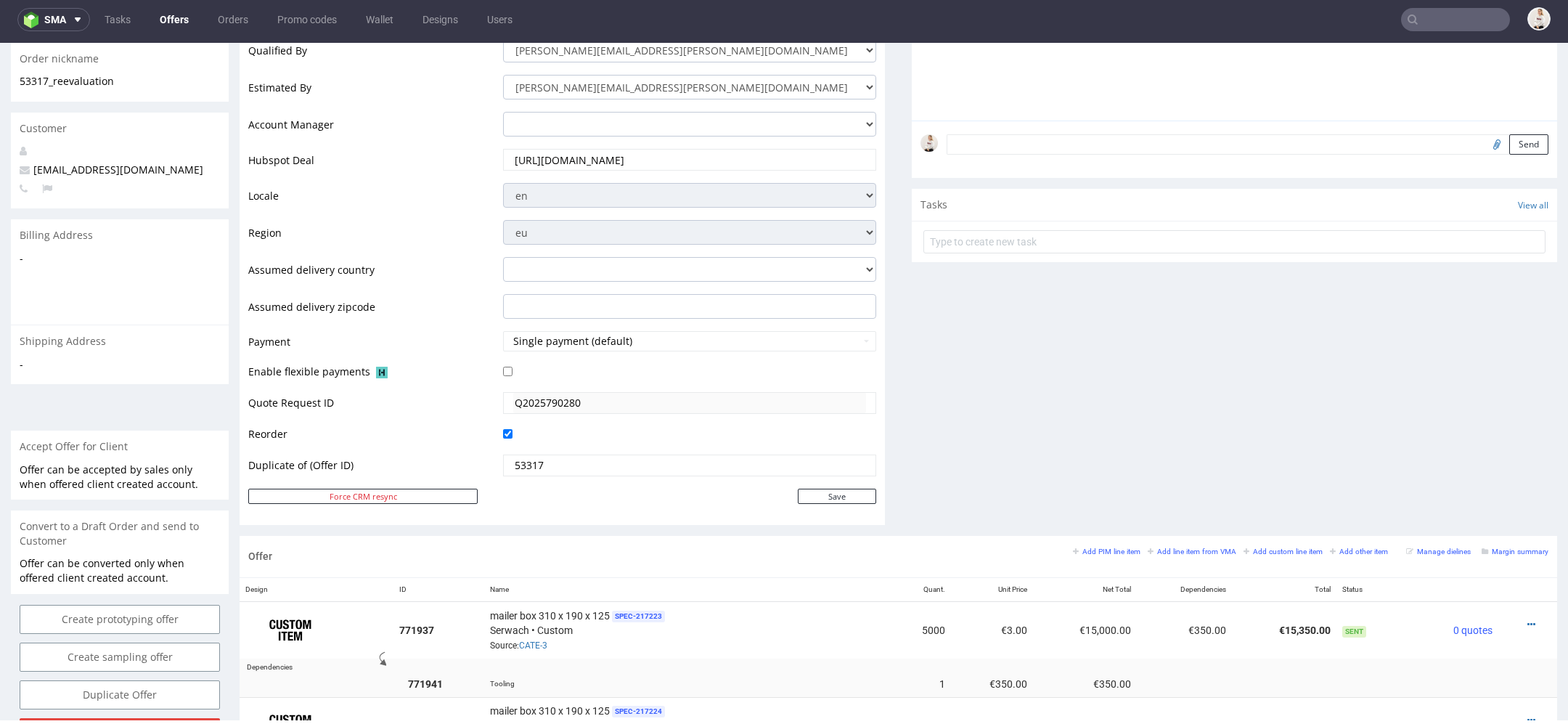
scroll to position [0, 0]
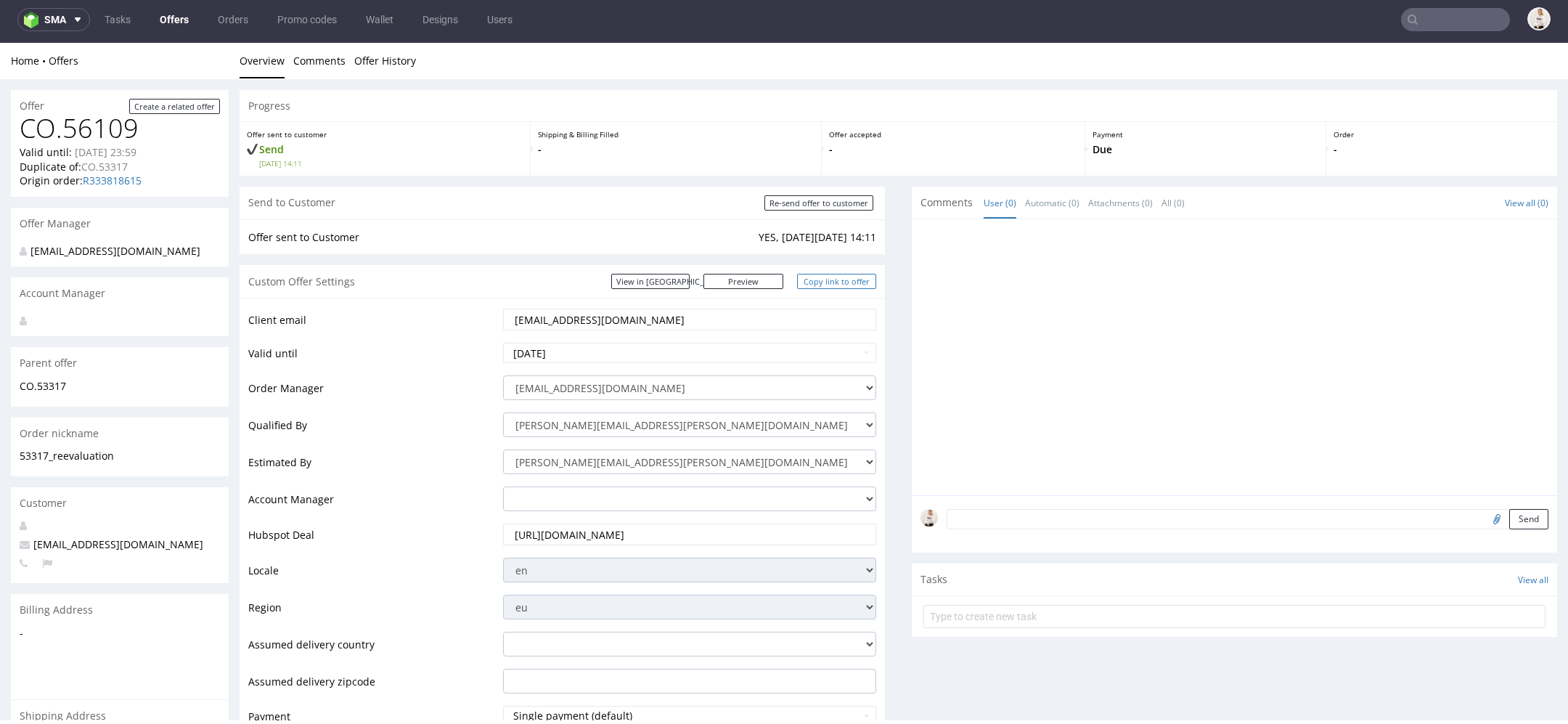
click at [816, 288] on link "Copy link to offer" at bounding box center [837, 281] width 80 height 16
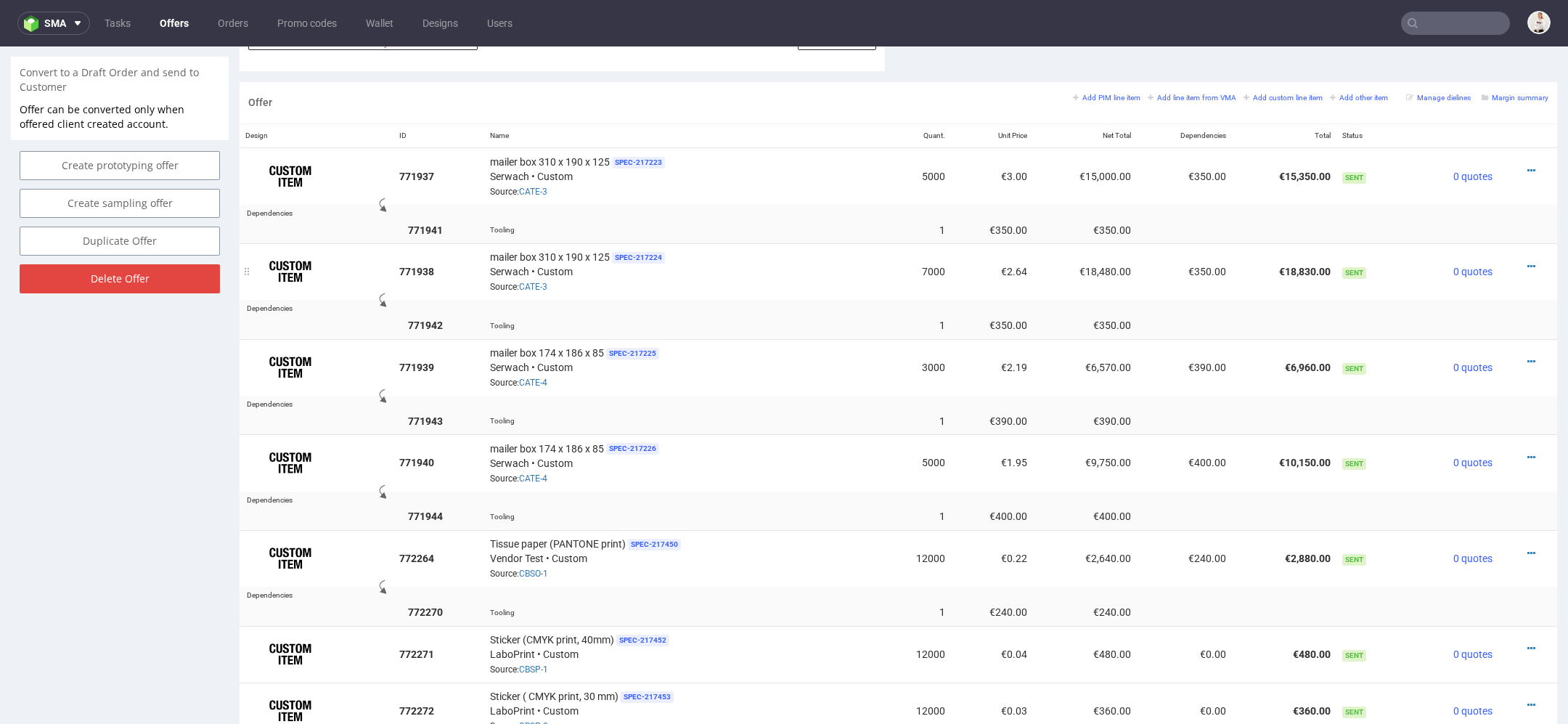
scroll to position [845, 0]
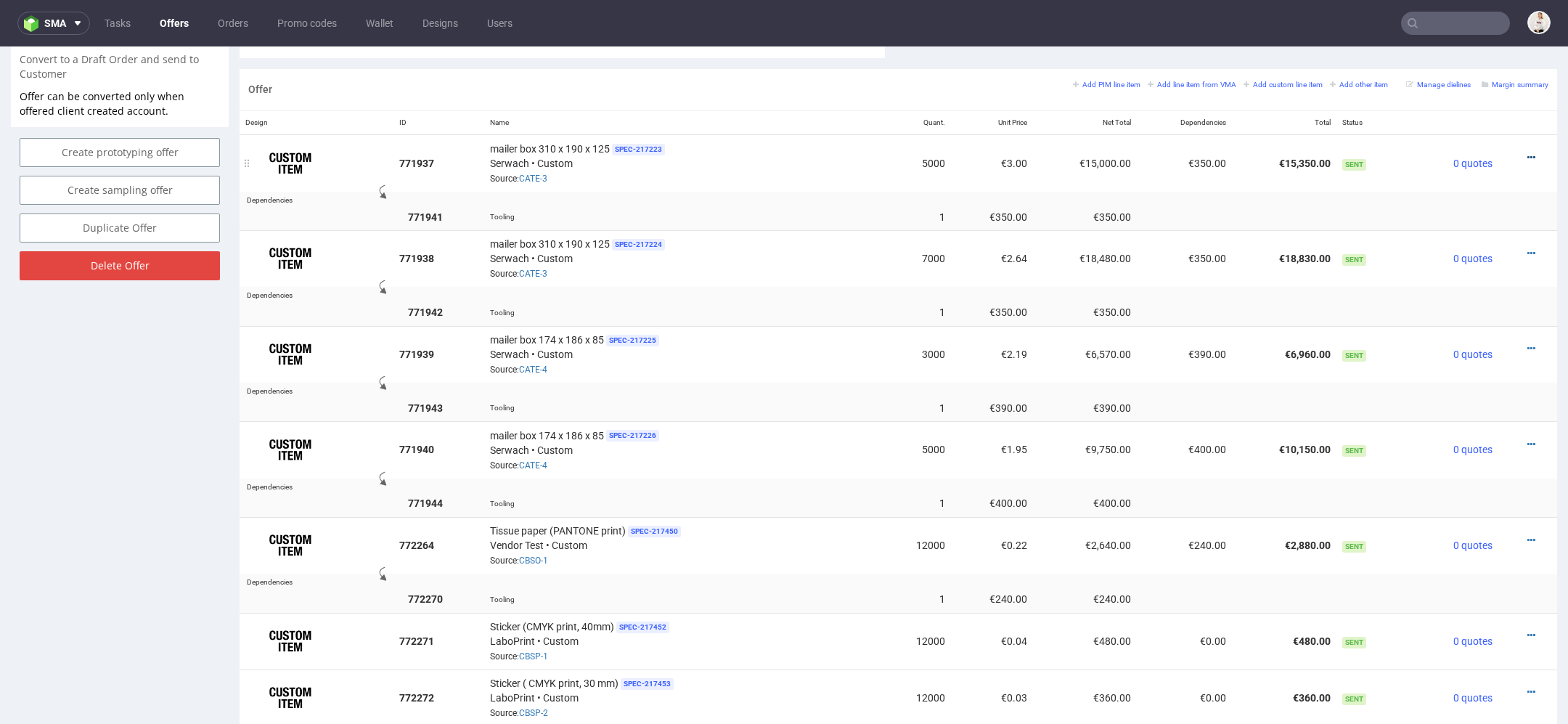
click at [1528, 152] on link at bounding box center [1532, 158] width 8 height 12
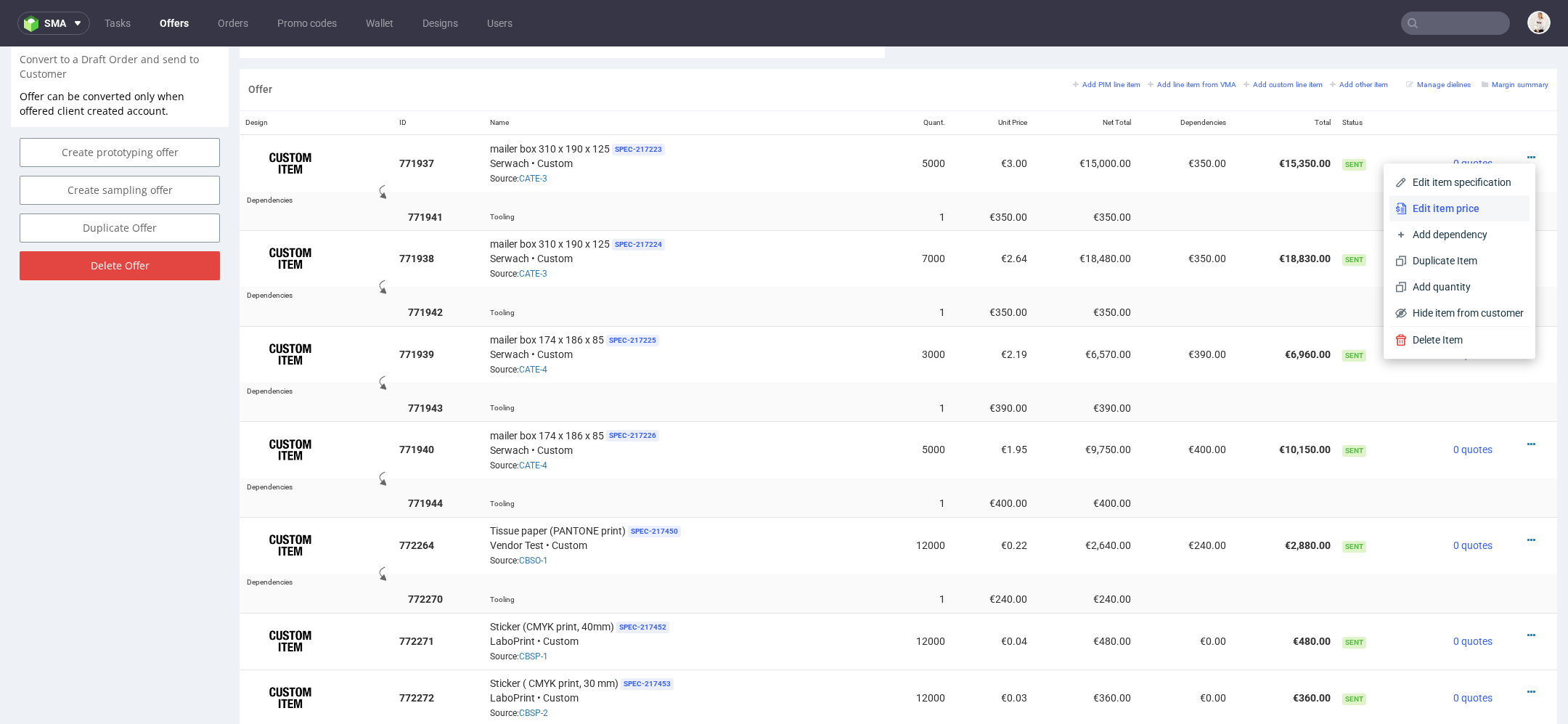
click at [1450, 212] on span "Edit item price" at bounding box center [1465, 209] width 117 height 15
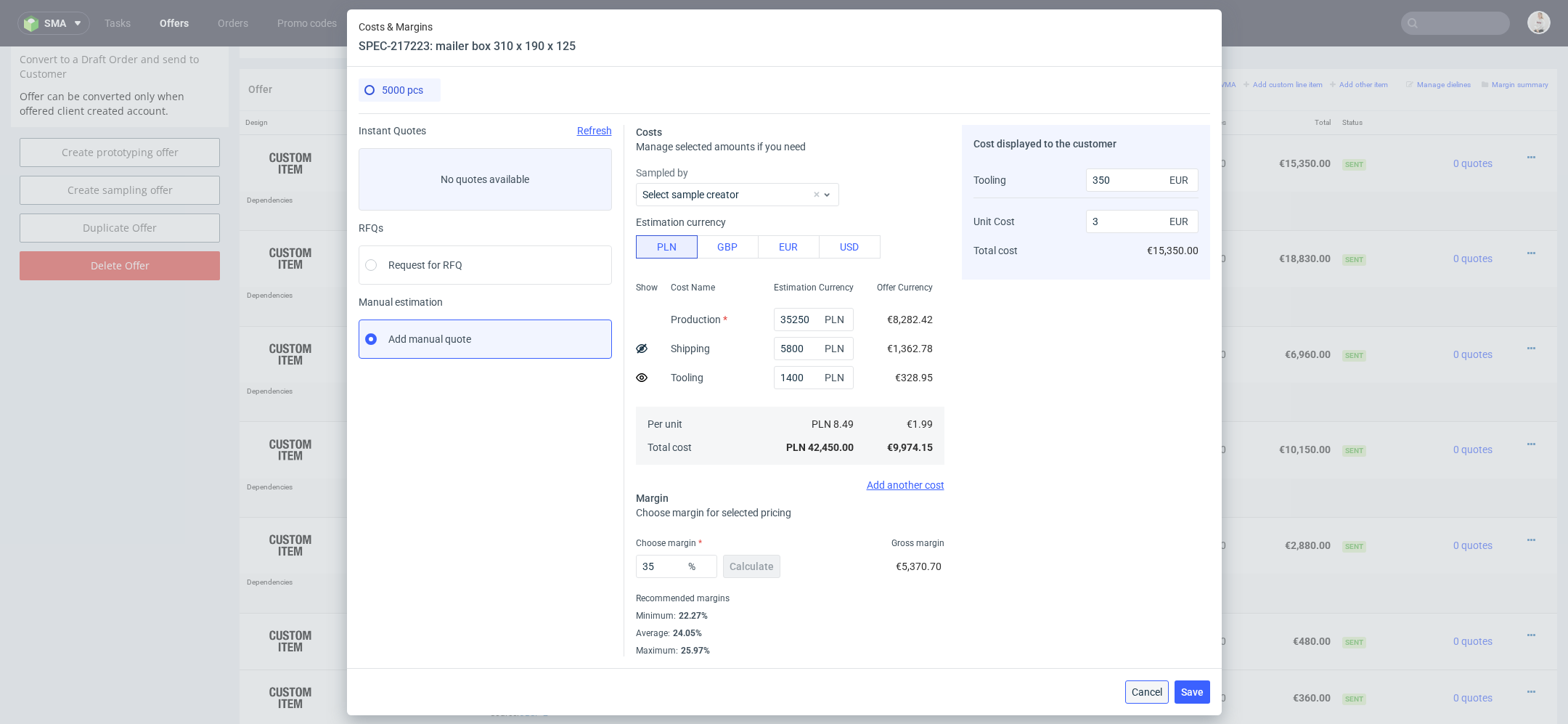
click at [1144, 693] on span "Cancel" at bounding box center [1146, 692] width 30 height 10
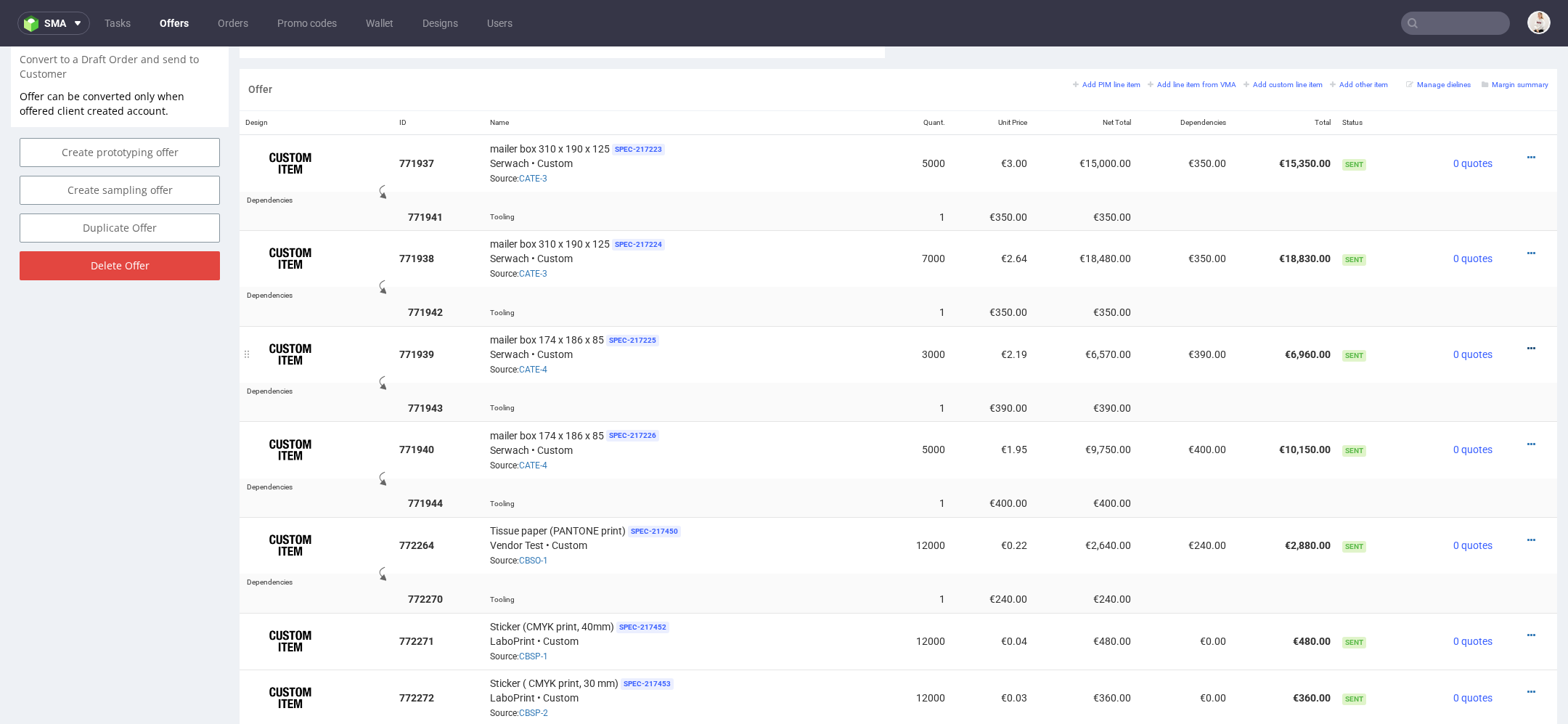
click at [1528, 344] on icon at bounding box center [1532, 348] width 8 height 10
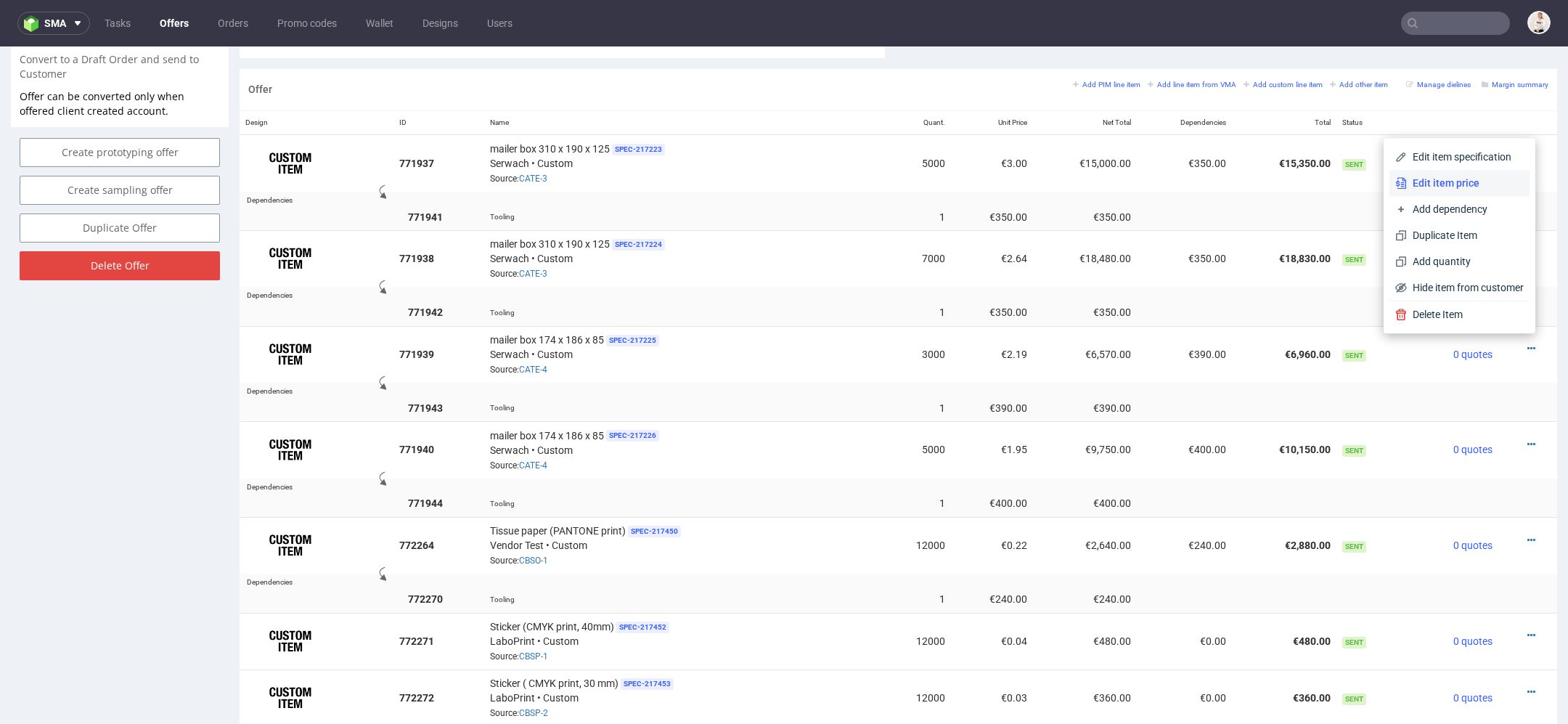
click at [1484, 178] on span "Edit item price" at bounding box center [1465, 183] width 117 height 15
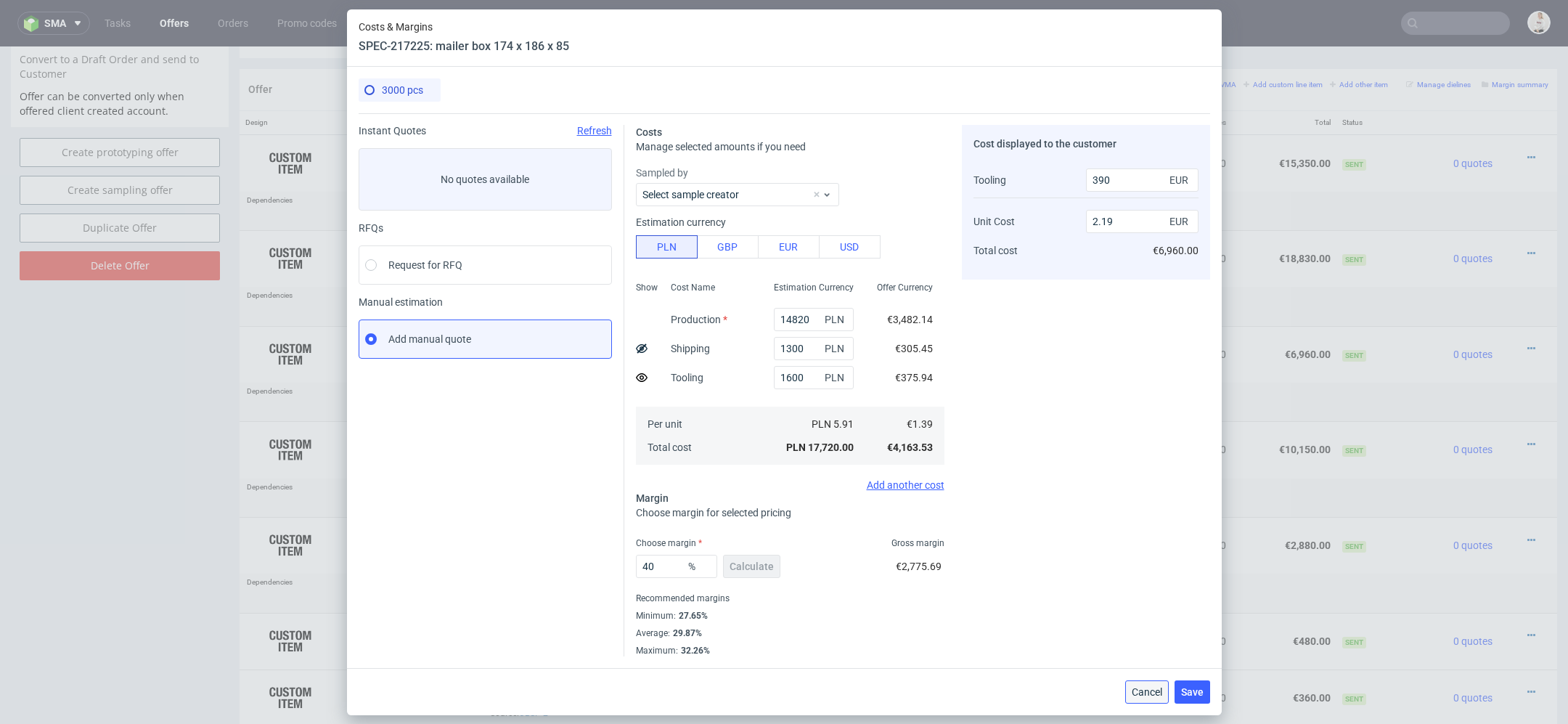
click at [1152, 687] on span "Cancel" at bounding box center [1146, 692] width 30 height 10
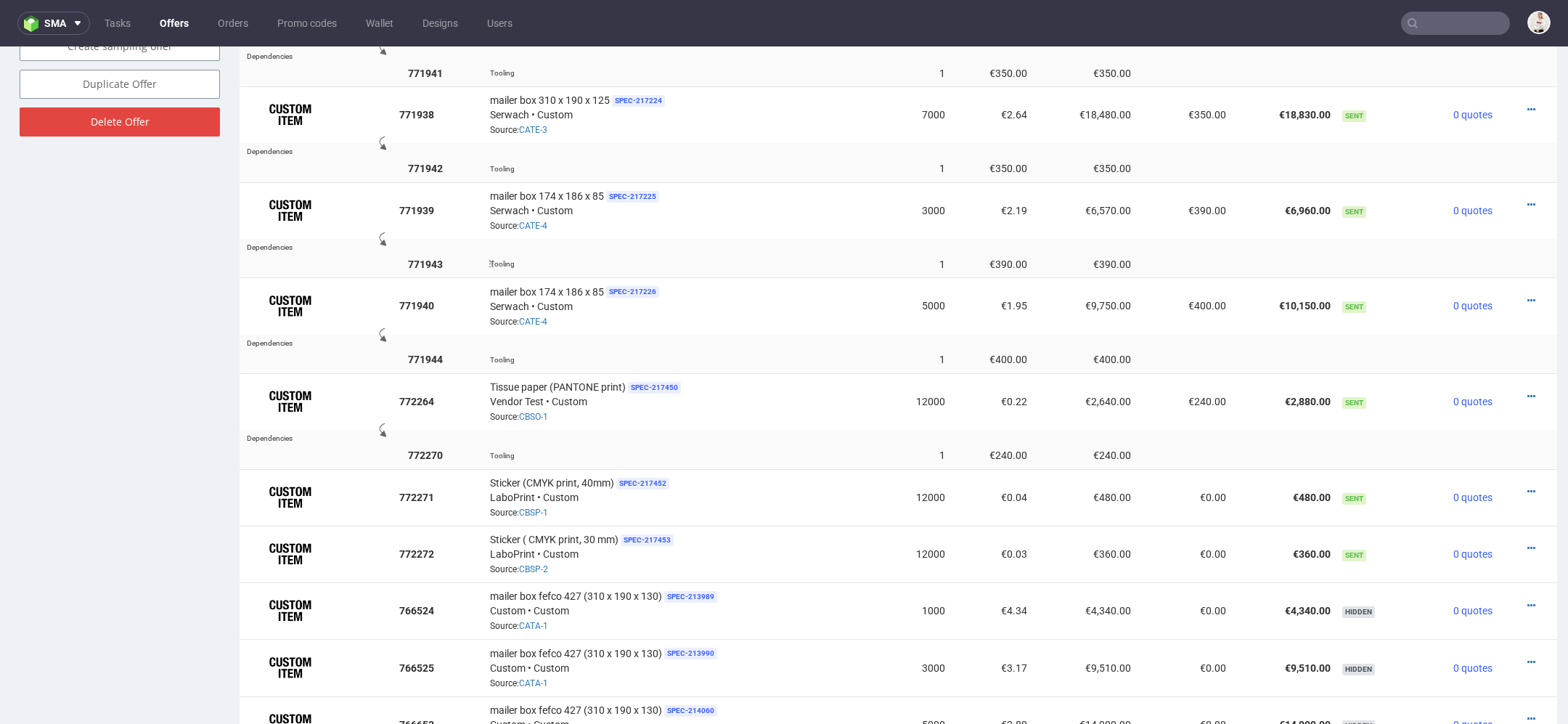
scroll to position [995, 0]
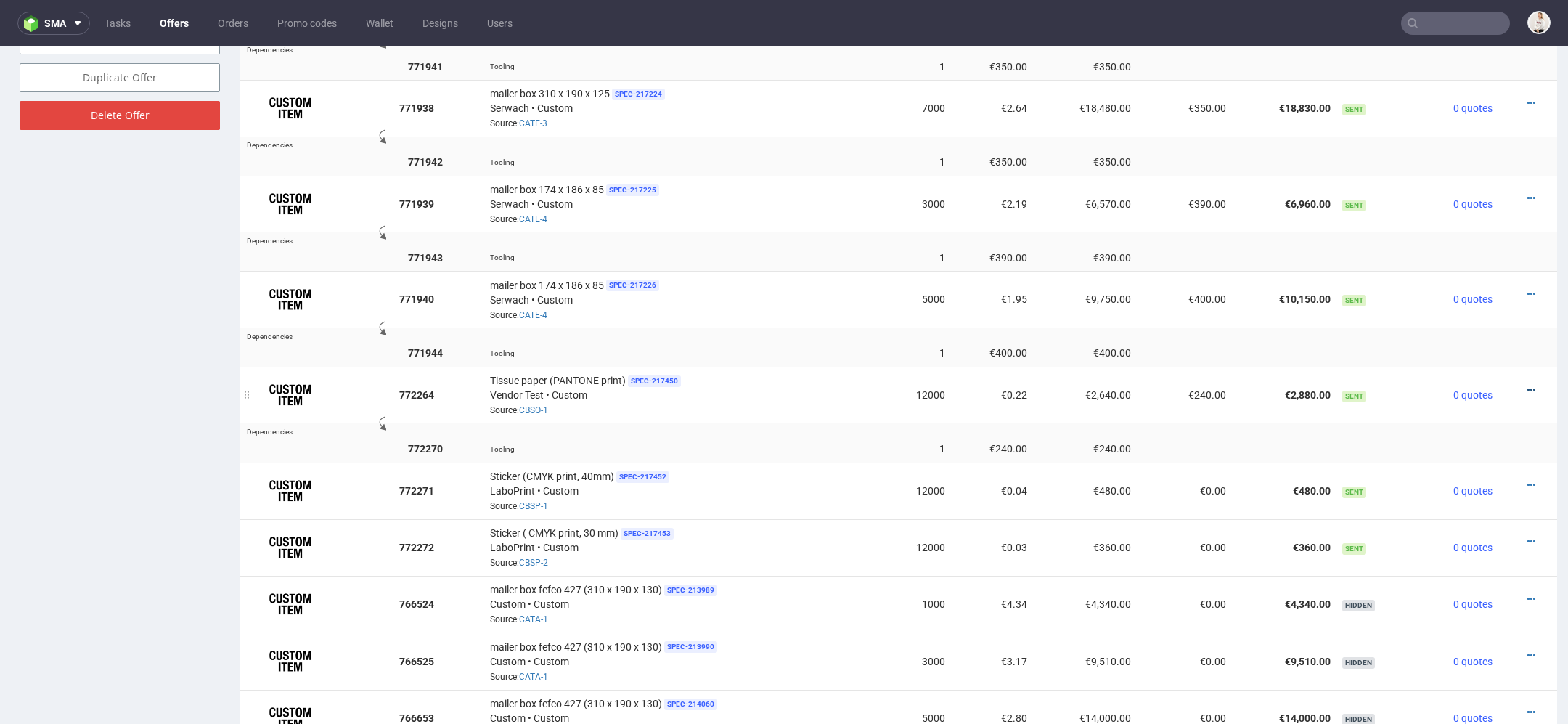
click at [1528, 385] on icon at bounding box center [1532, 390] width 8 height 10
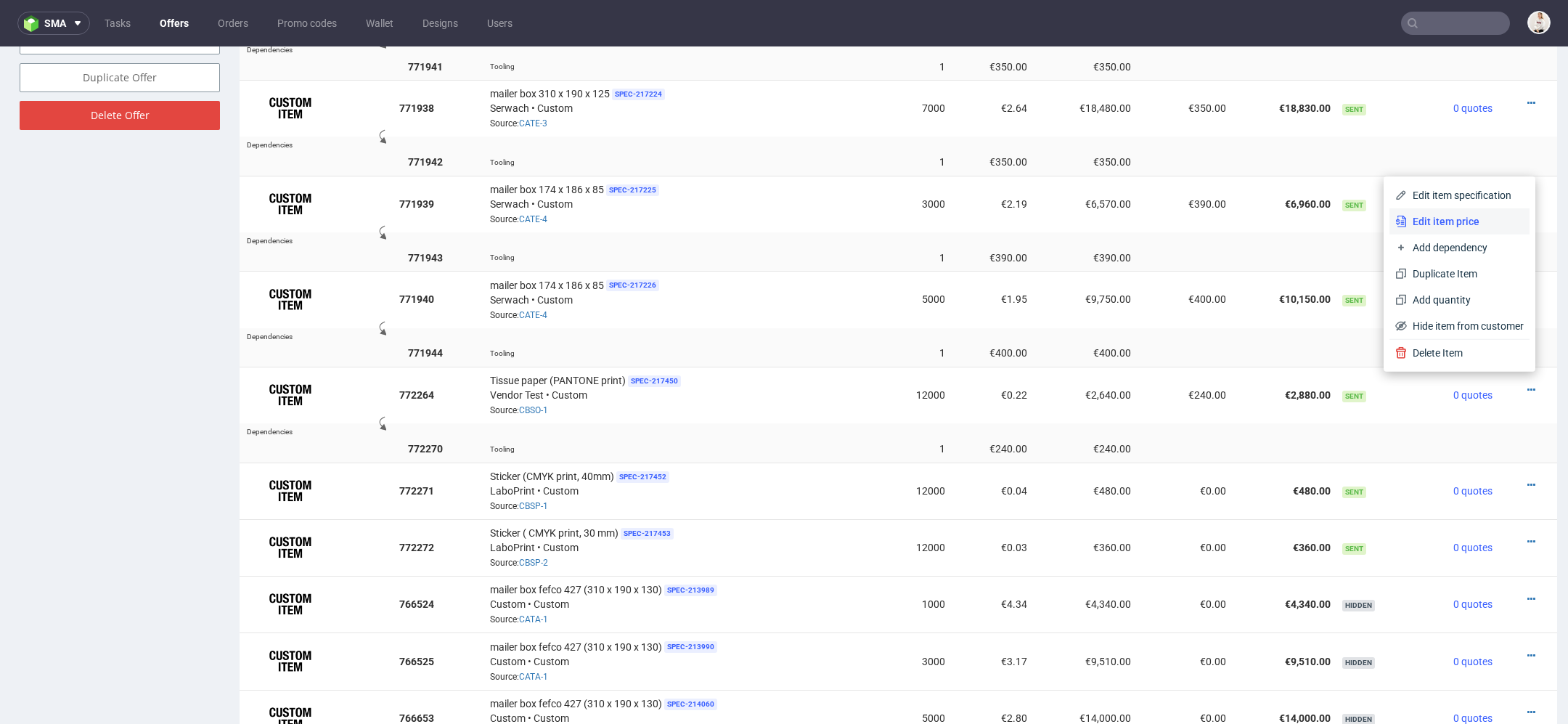
click at [1464, 225] on span "Edit item price" at bounding box center [1465, 222] width 117 height 15
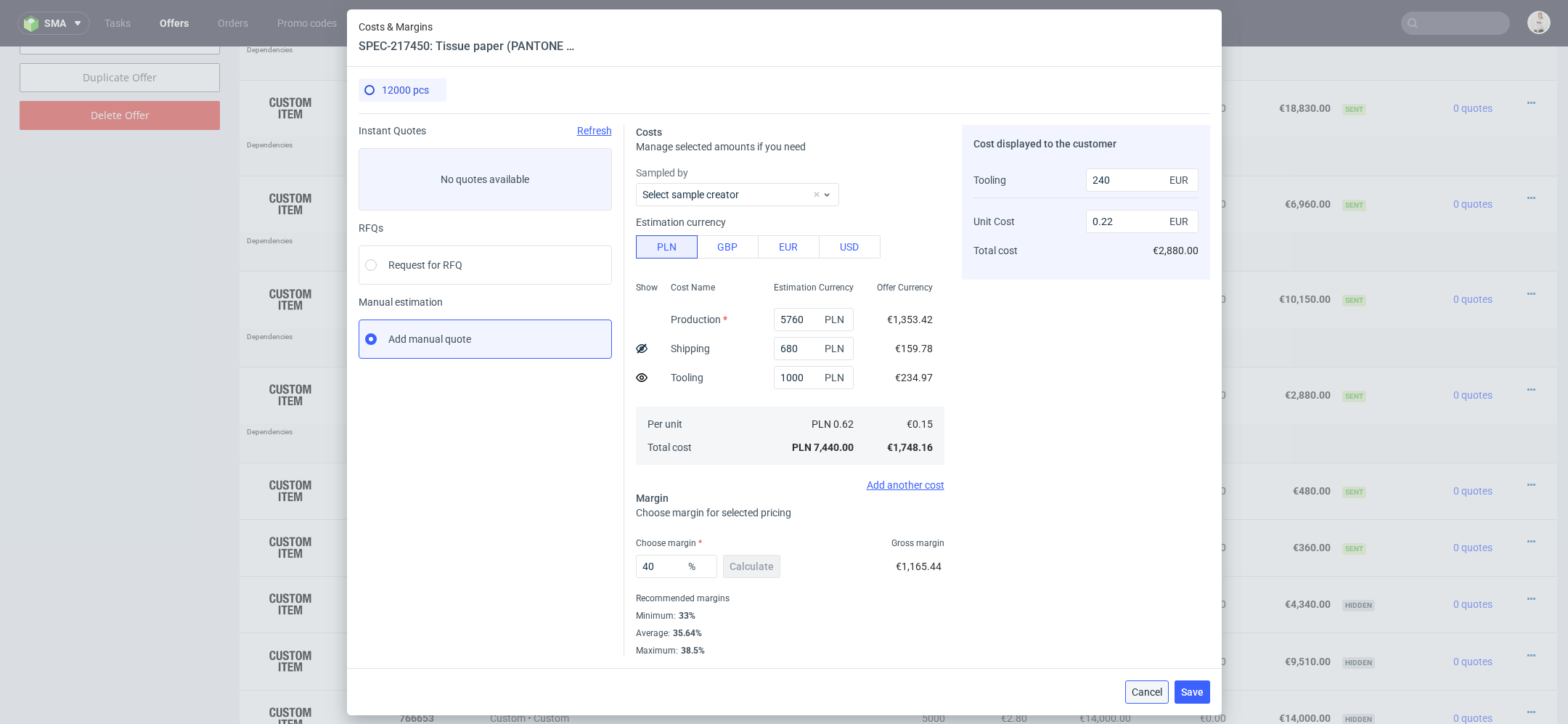
click at [1130, 699] on button "Cancel" at bounding box center [1146, 692] width 44 height 23
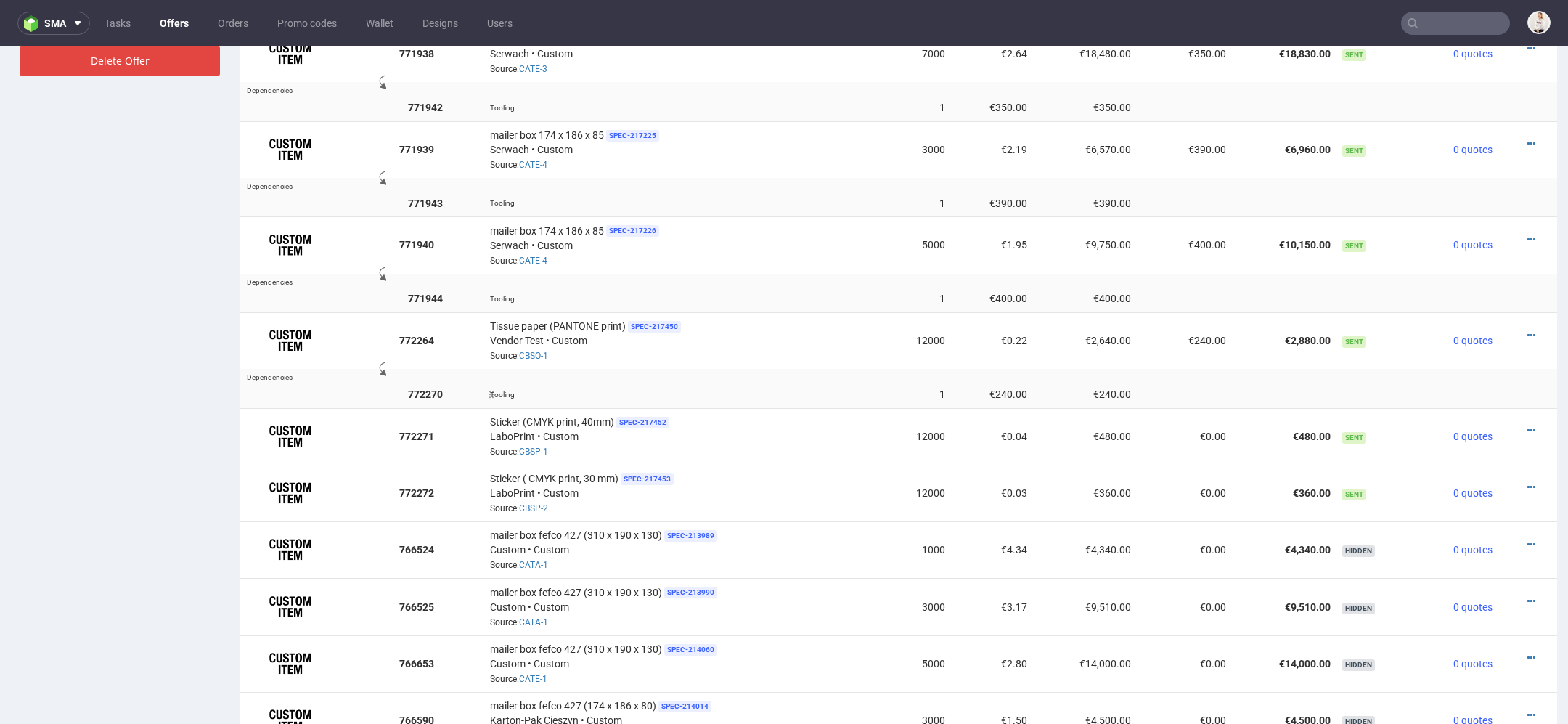
scroll to position [1050, 0]
click at [1528, 425] on icon at bounding box center [1532, 430] width 8 height 10
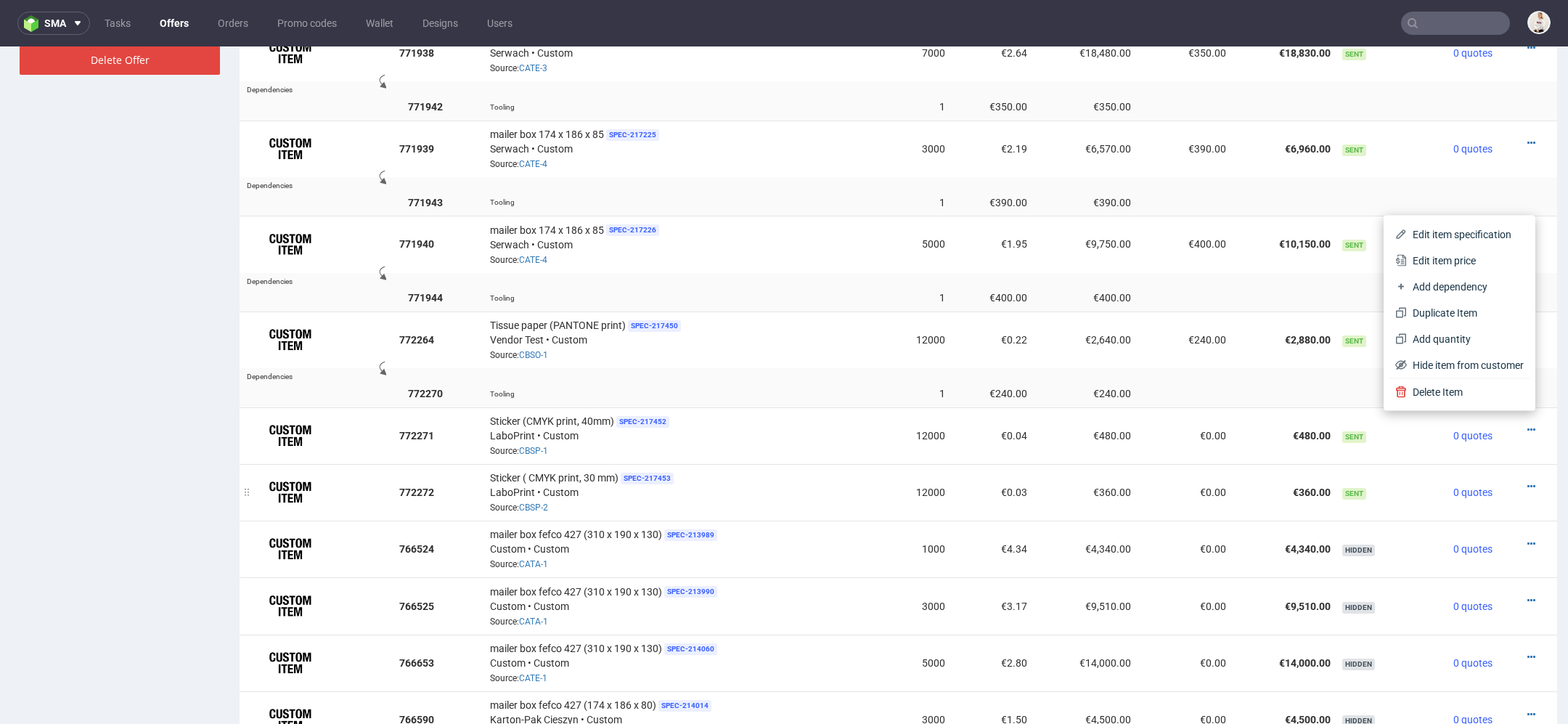
click at [1537, 478] on td at bounding box center [1529, 492] width 59 height 57
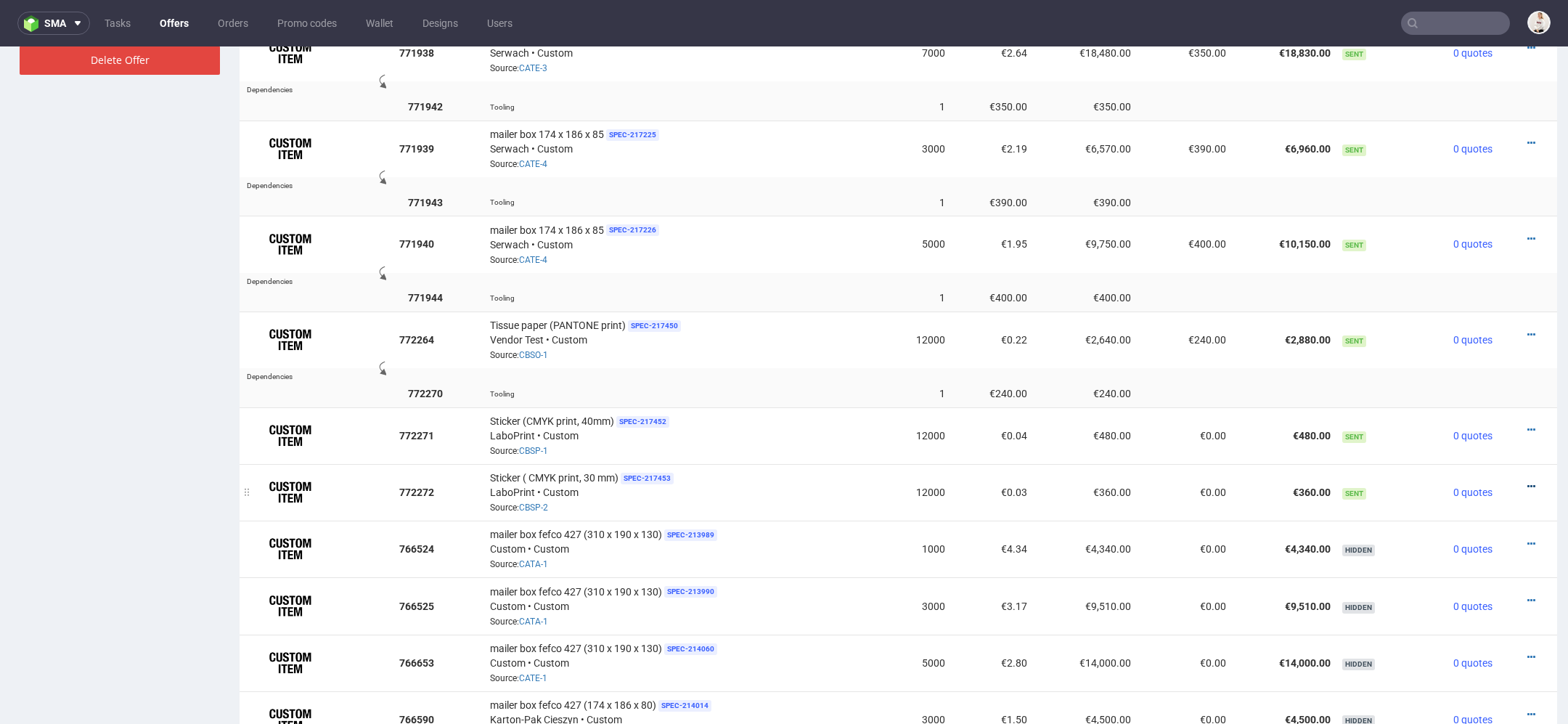
click at [1528, 482] on icon at bounding box center [1532, 487] width 8 height 10
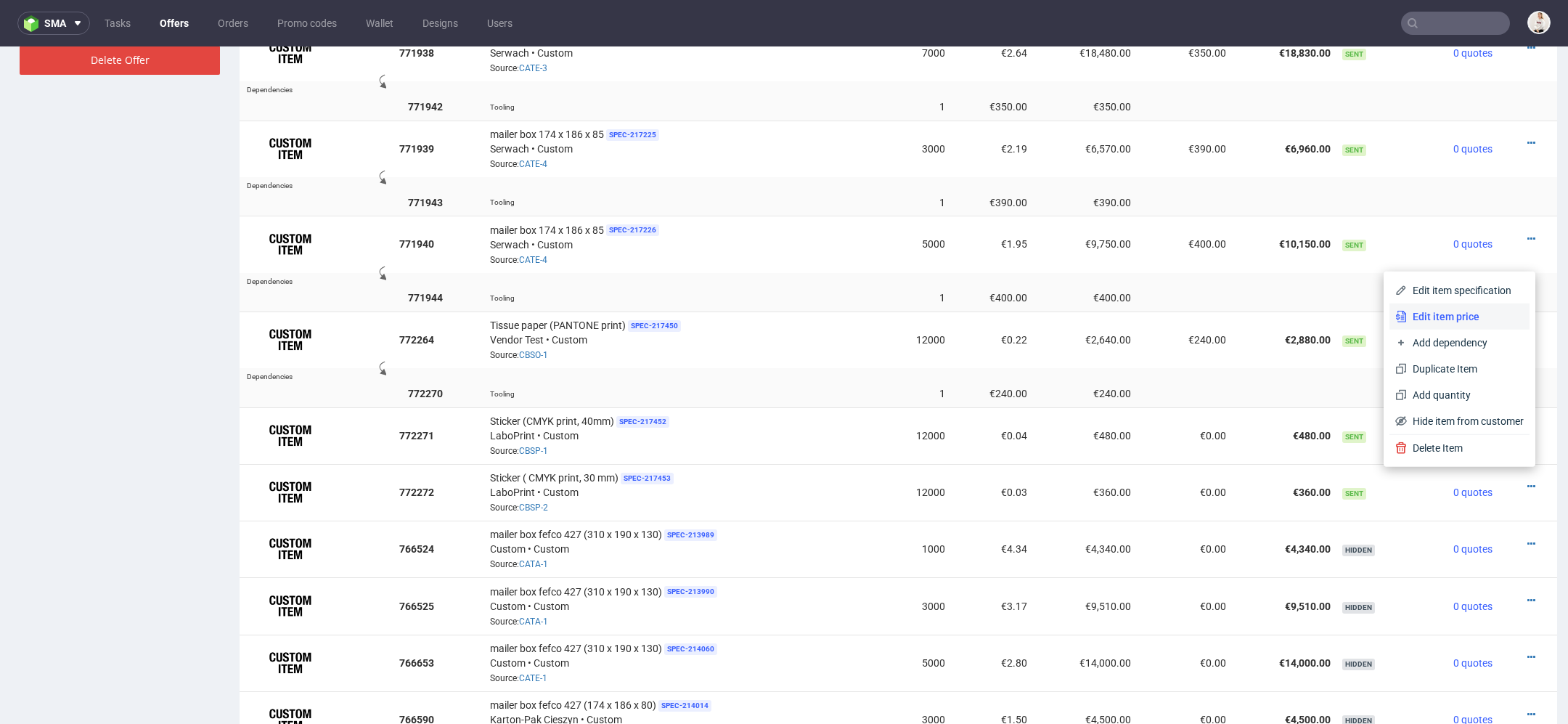
click at [1460, 307] on li "Edit item price" at bounding box center [1460, 316] width 141 height 26
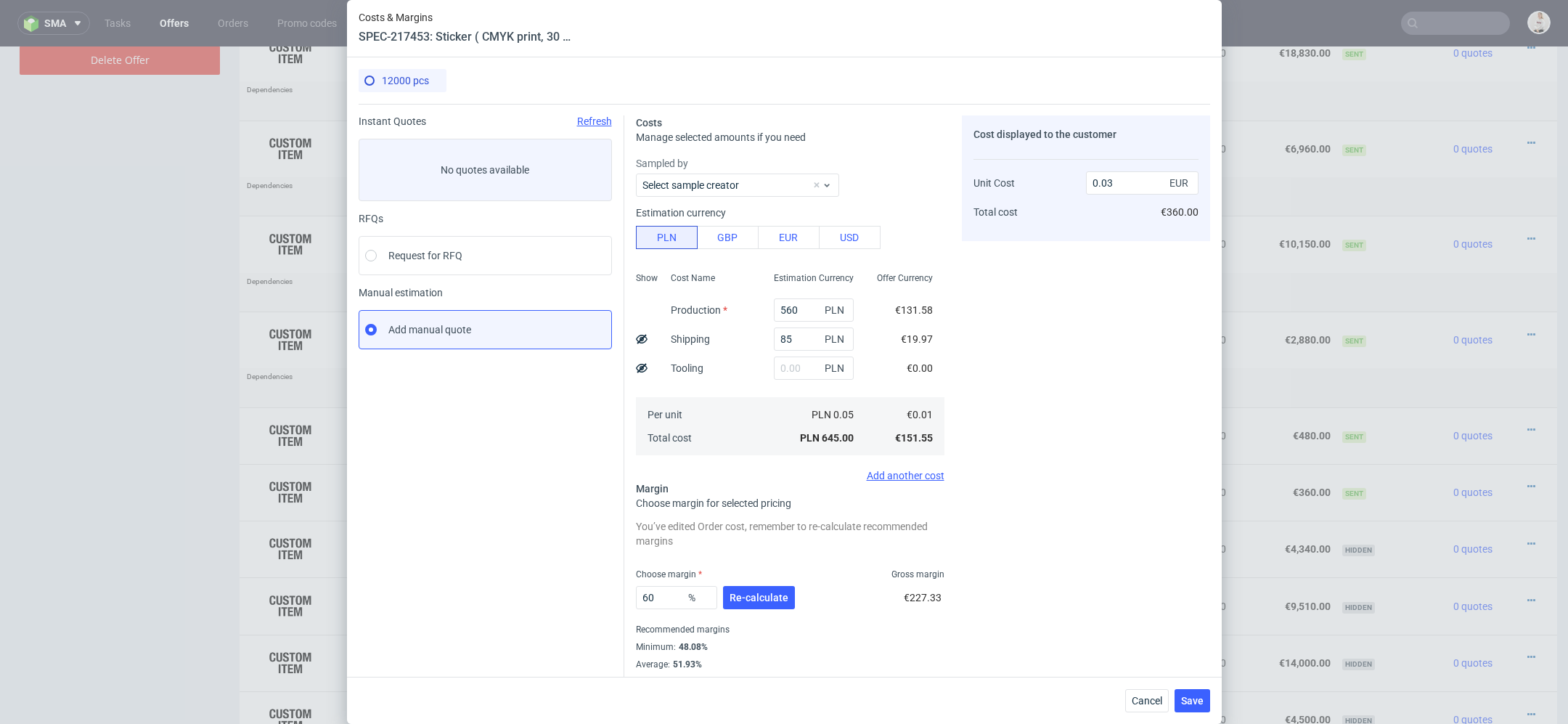
scroll to position [21, 0]
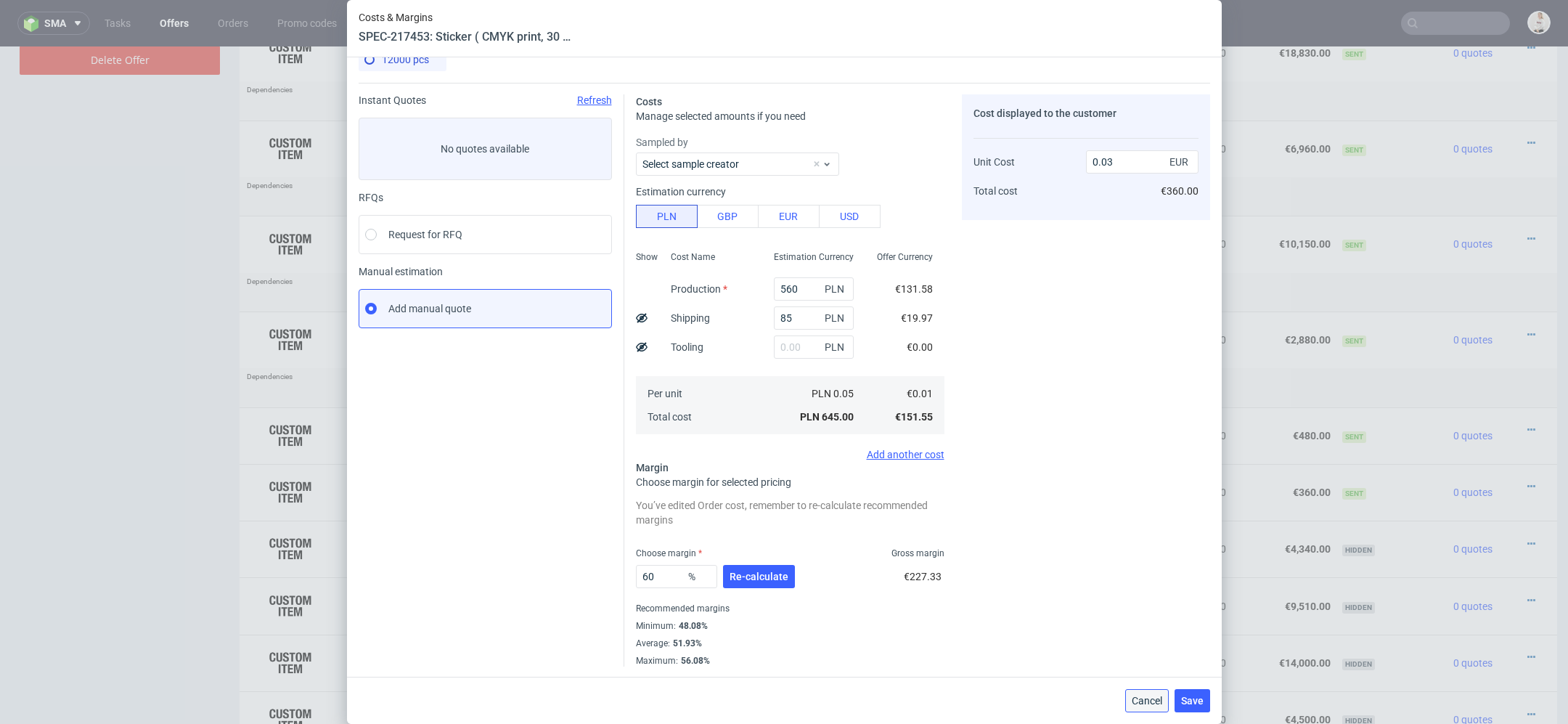
click at [1149, 703] on span "Cancel" at bounding box center [1146, 700] width 30 height 10
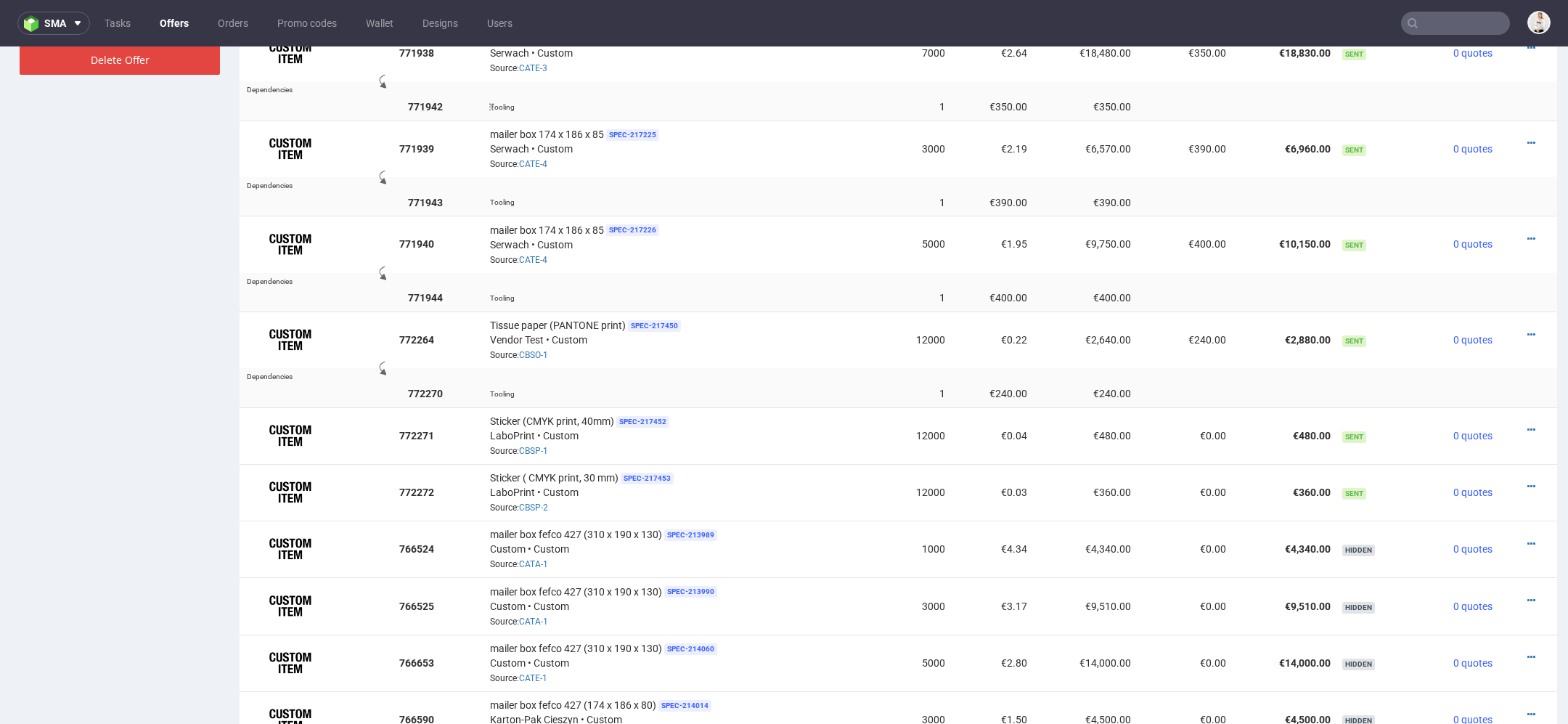
scroll to position [0, 0]
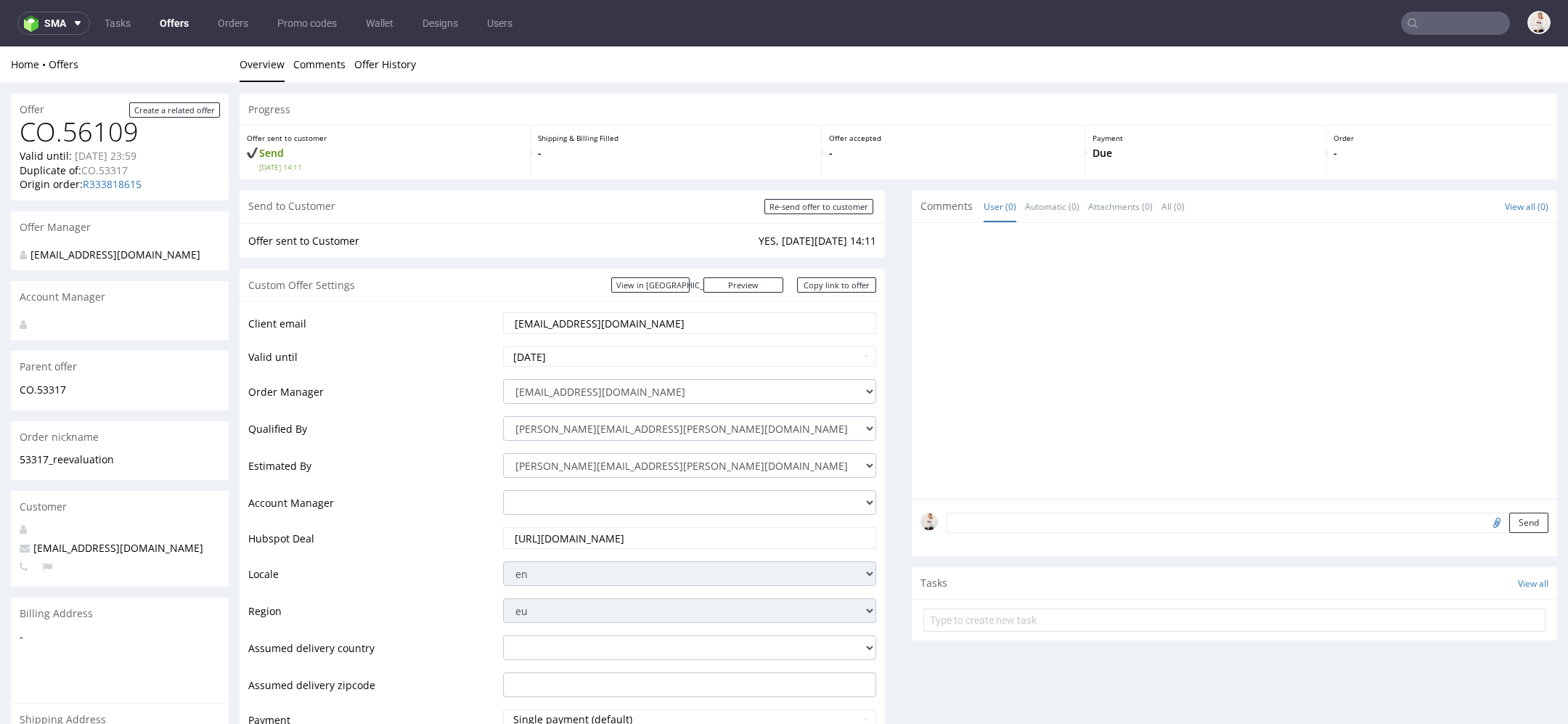
drag, startPoint x: 614, startPoint y: 326, endPoint x: 396, endPoint y: 308, distance: 218.7
click at [396, 308] on div "Client email hello@21collagen.ro Valid until 2025-10-31 Order Manager mari.fok@…" at bounding box center [562, 602] width 645 height 602
click at [173, 21] on link "Offers" at bounding box center [174, 23] width 47 height 23
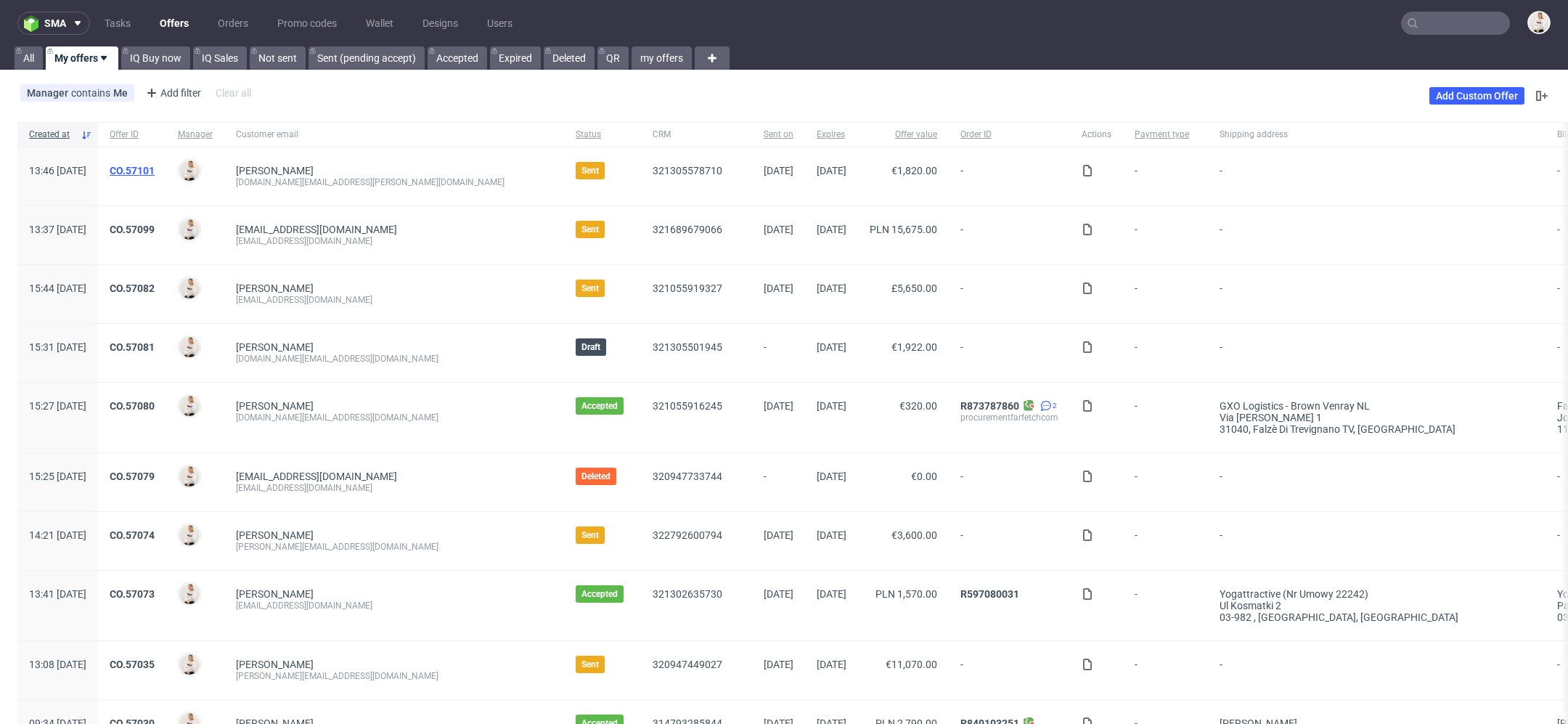
click at [154, 168] on link "CO.57101" at bounding box center [131, 171] width 45 height 12
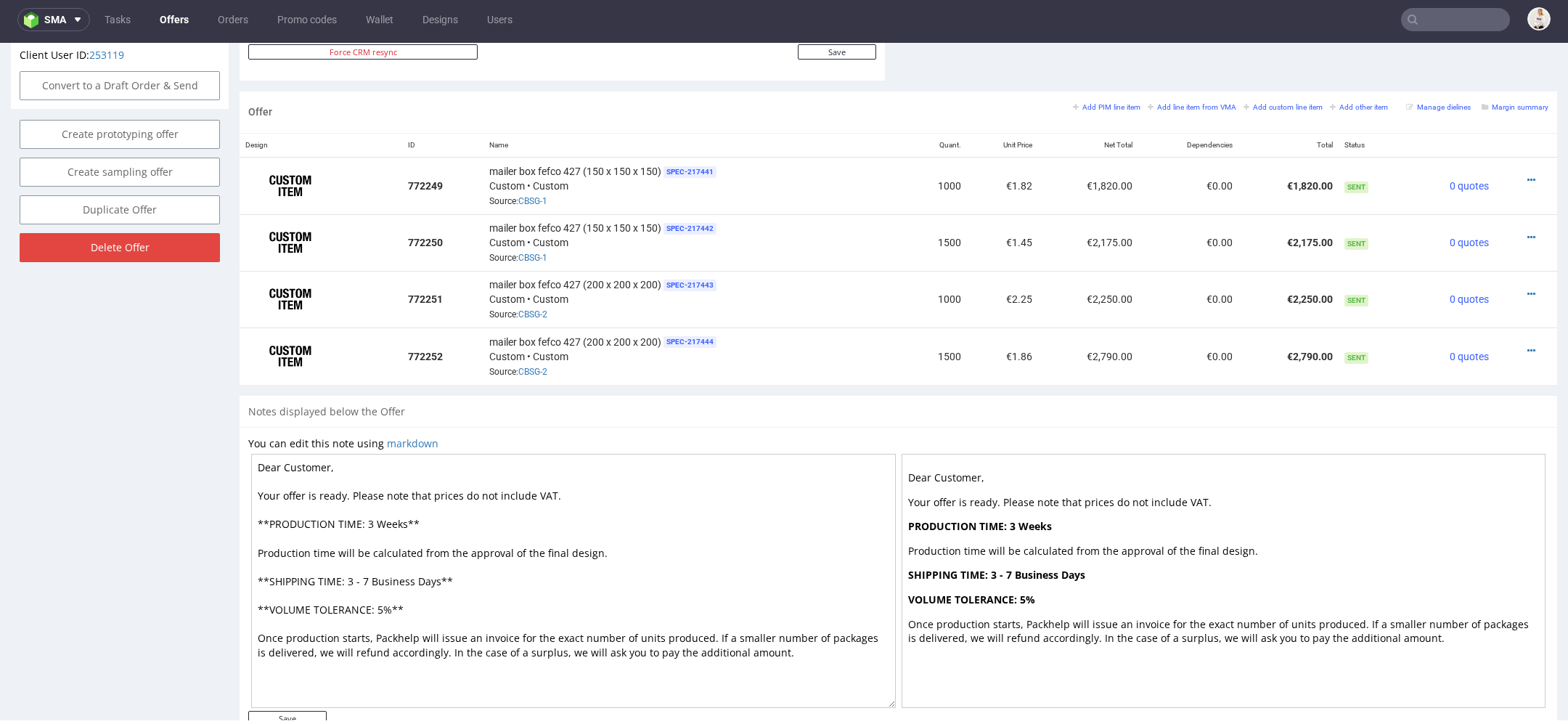
scroll to position [809, 0]
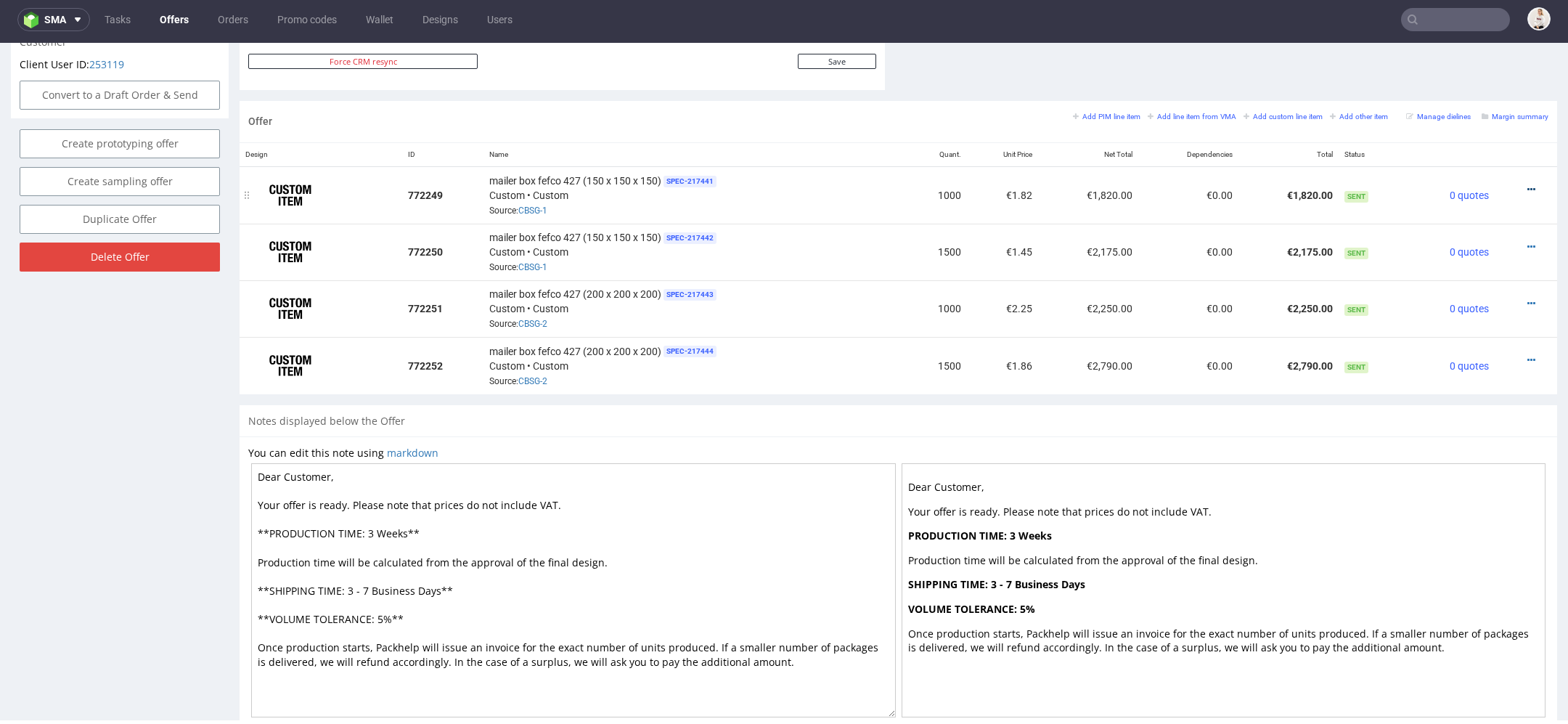
click at [1528, 184] on icon at bounding box center [1532, 189] width 8 height 10
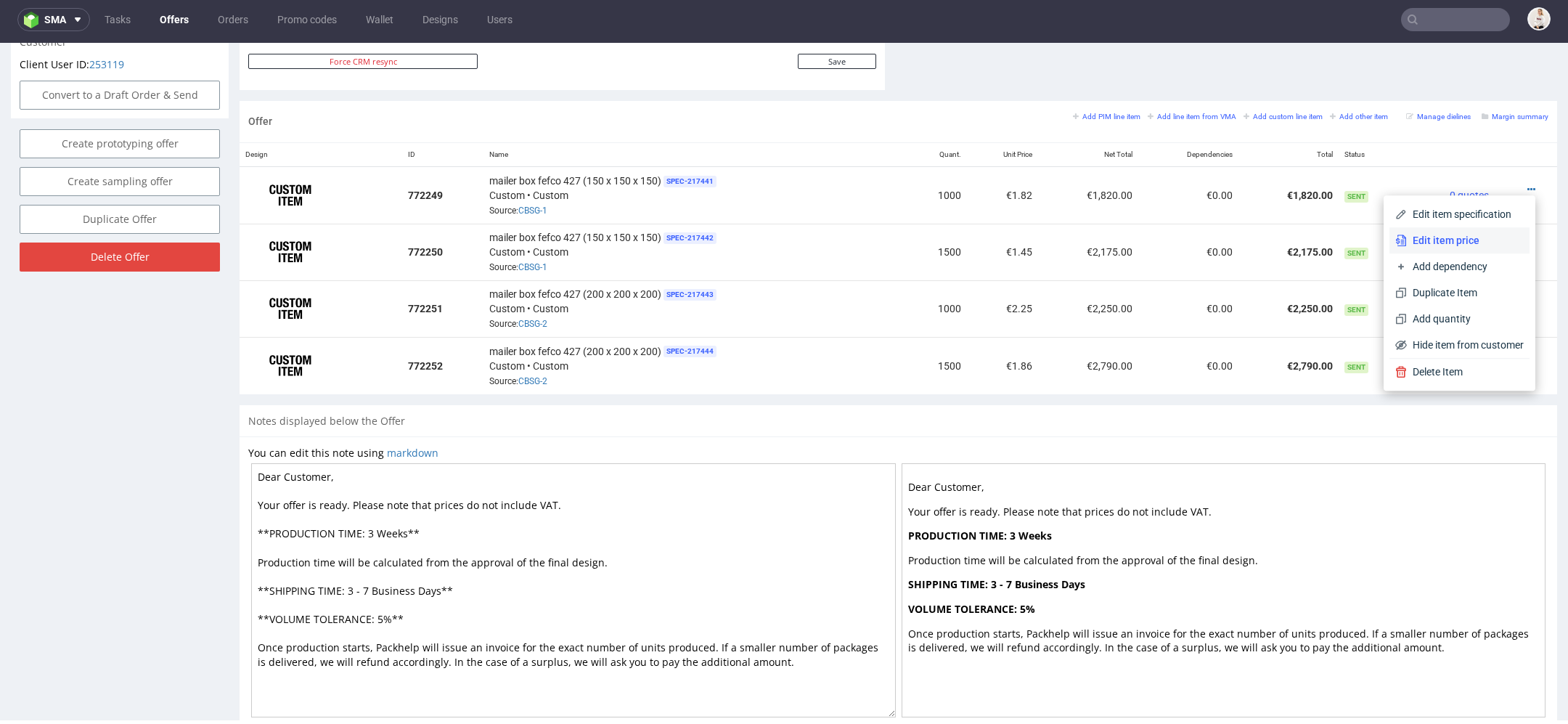
click at [1435, 247] on span "Edit item price" at bounding box center [1465, 241] width 117 height 15
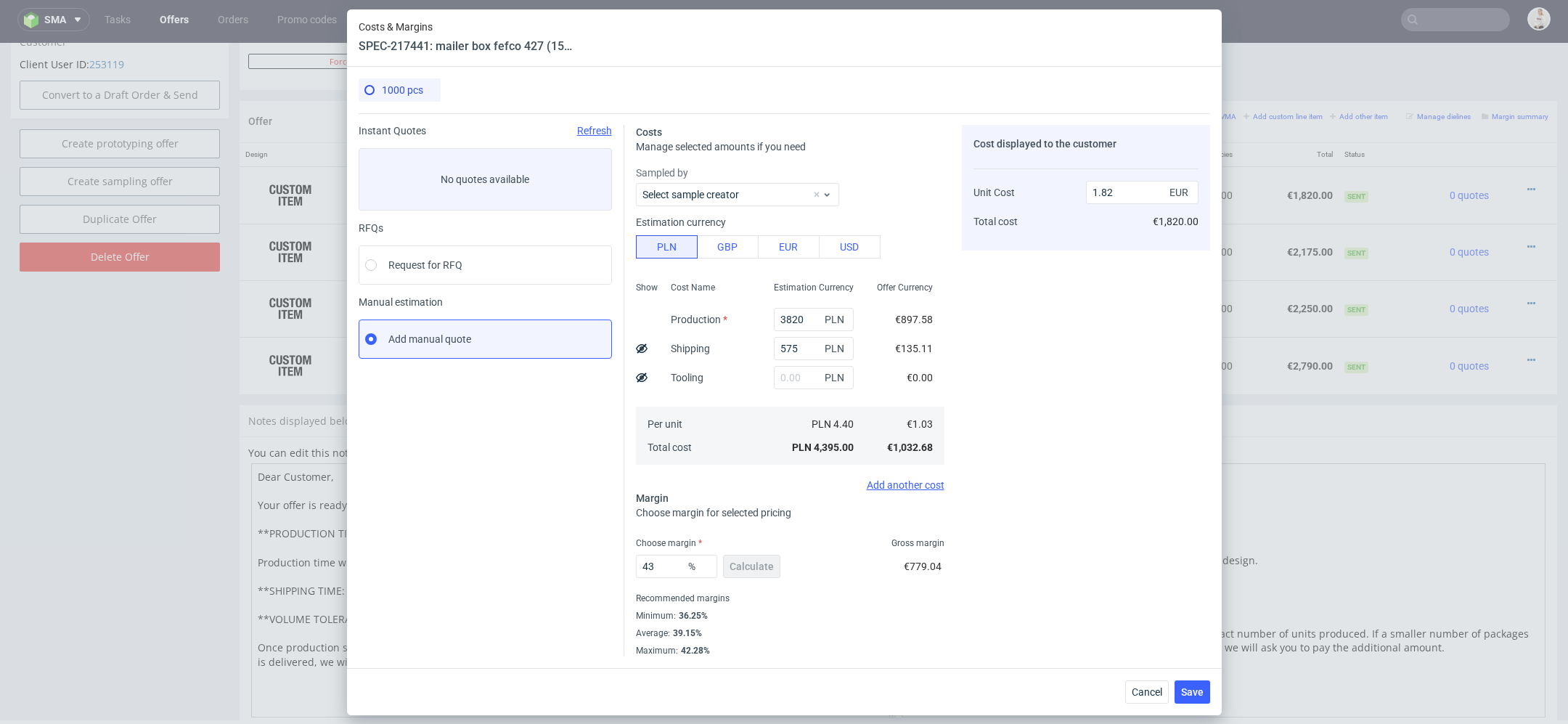
click at [1045, 515] on div "Cost displayed to the customer Unit Cost Total cost 1.82 EUR €1,820.00" at bounding box center [1086, 390] width 248 height 532
click at [1146, 693] on span "Cancel" at bounding box center [1146, 692] width 30 height 10
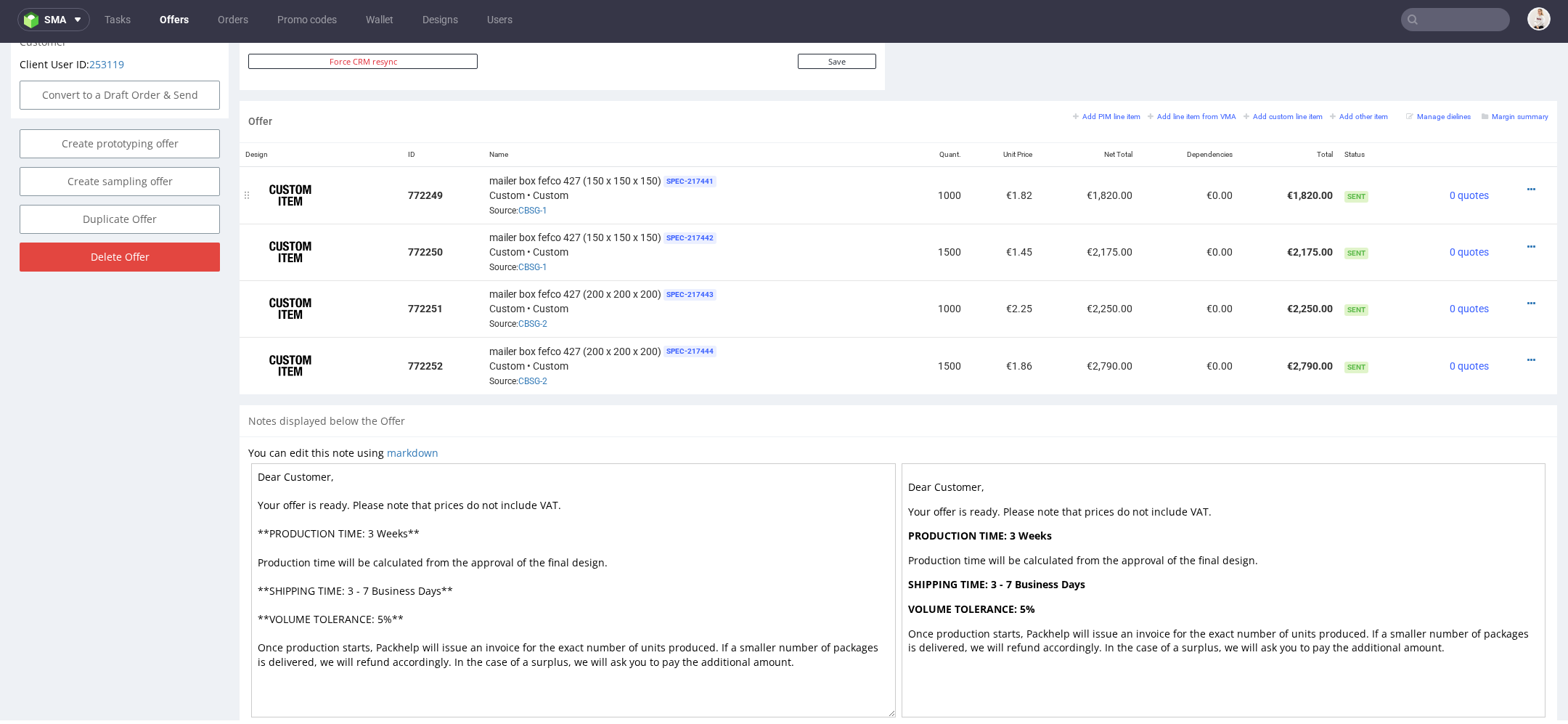
click at [1518, 182] on div at bounding box center [1521, 190] width 42 height 15
click at [1509, 182] on div at bounding box center [1521, 190] width 42 height 15
click at [1528, 184] on icon at bounding box center [1532, 189] width 8 height 10
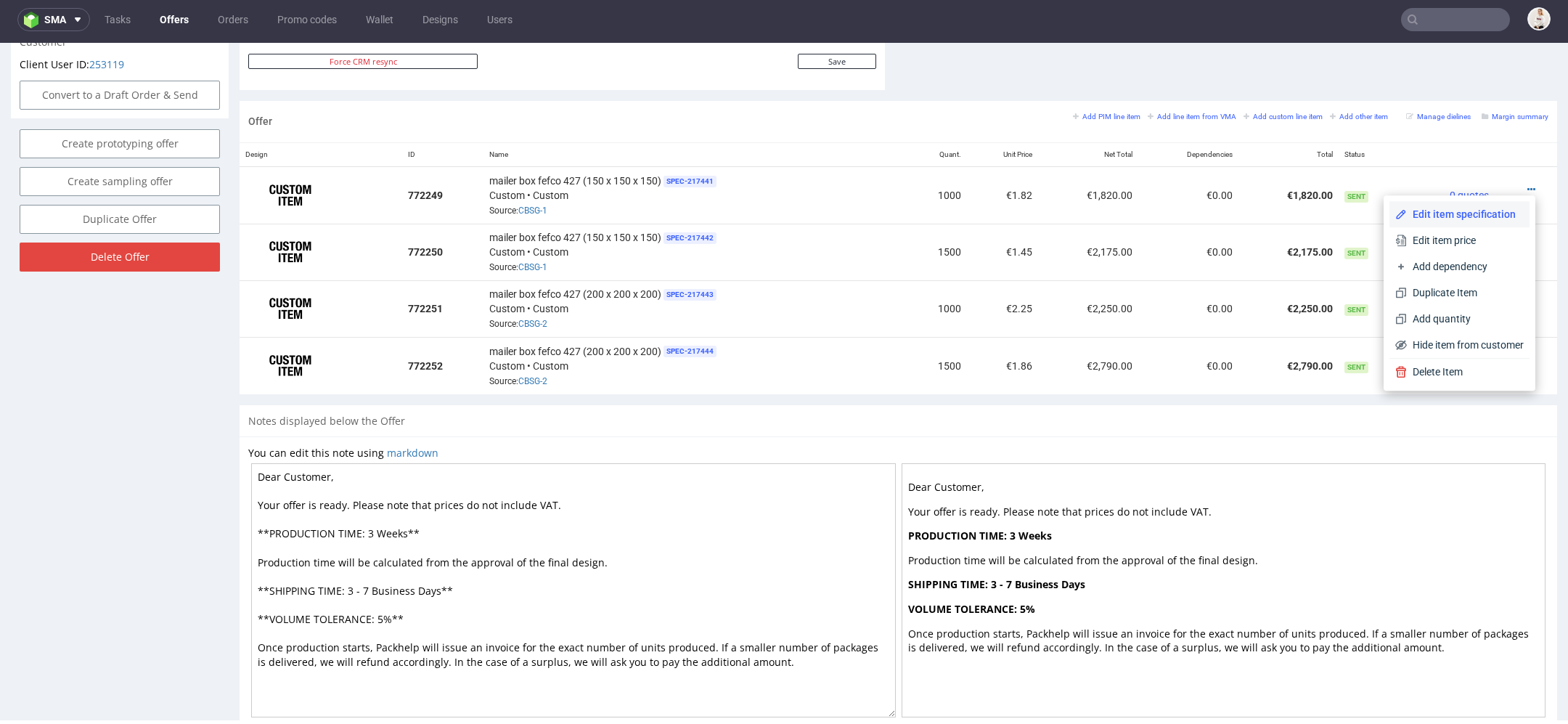
click at [1424, 207] on span "Edit item specification" at bounding box center [1465, 214] width 117 height 15
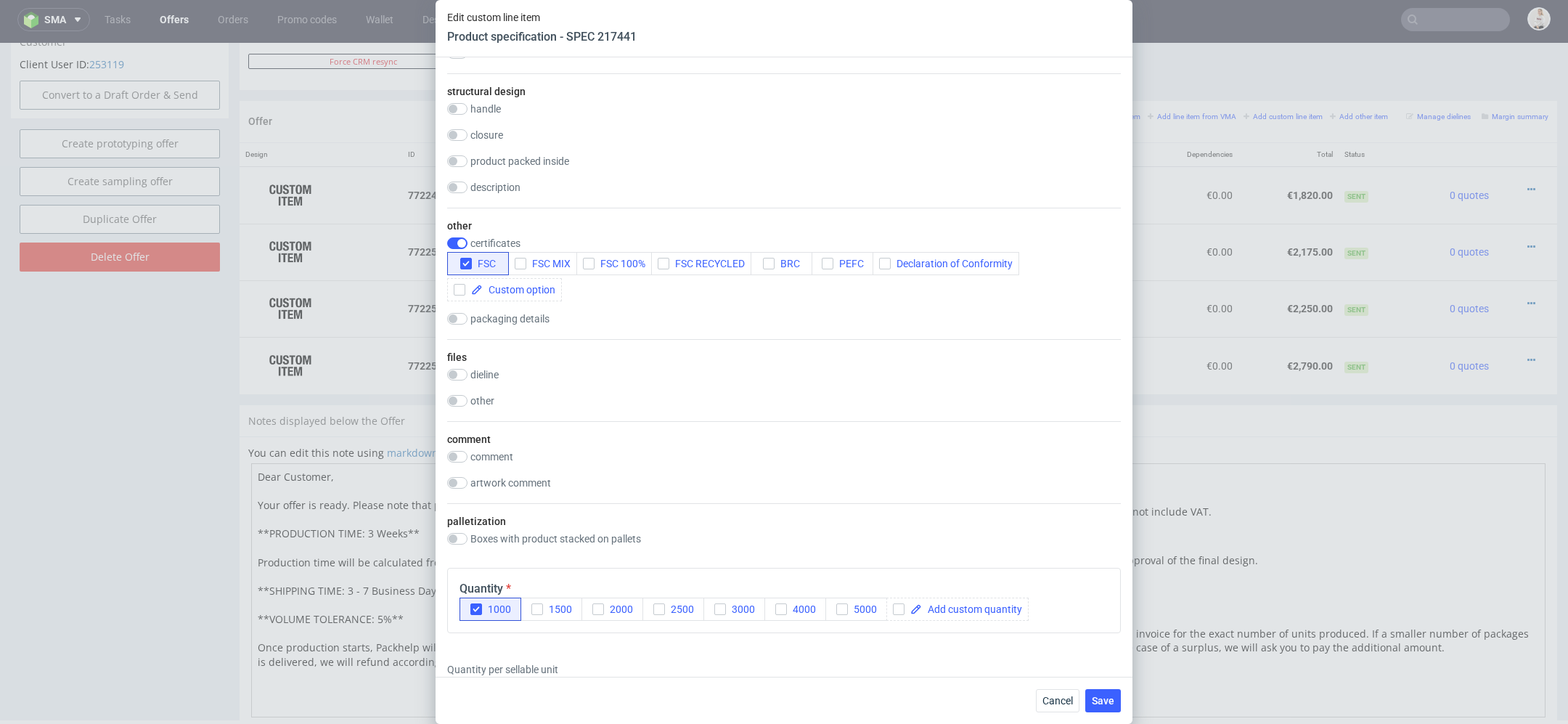
scroll to position [1102, 0]
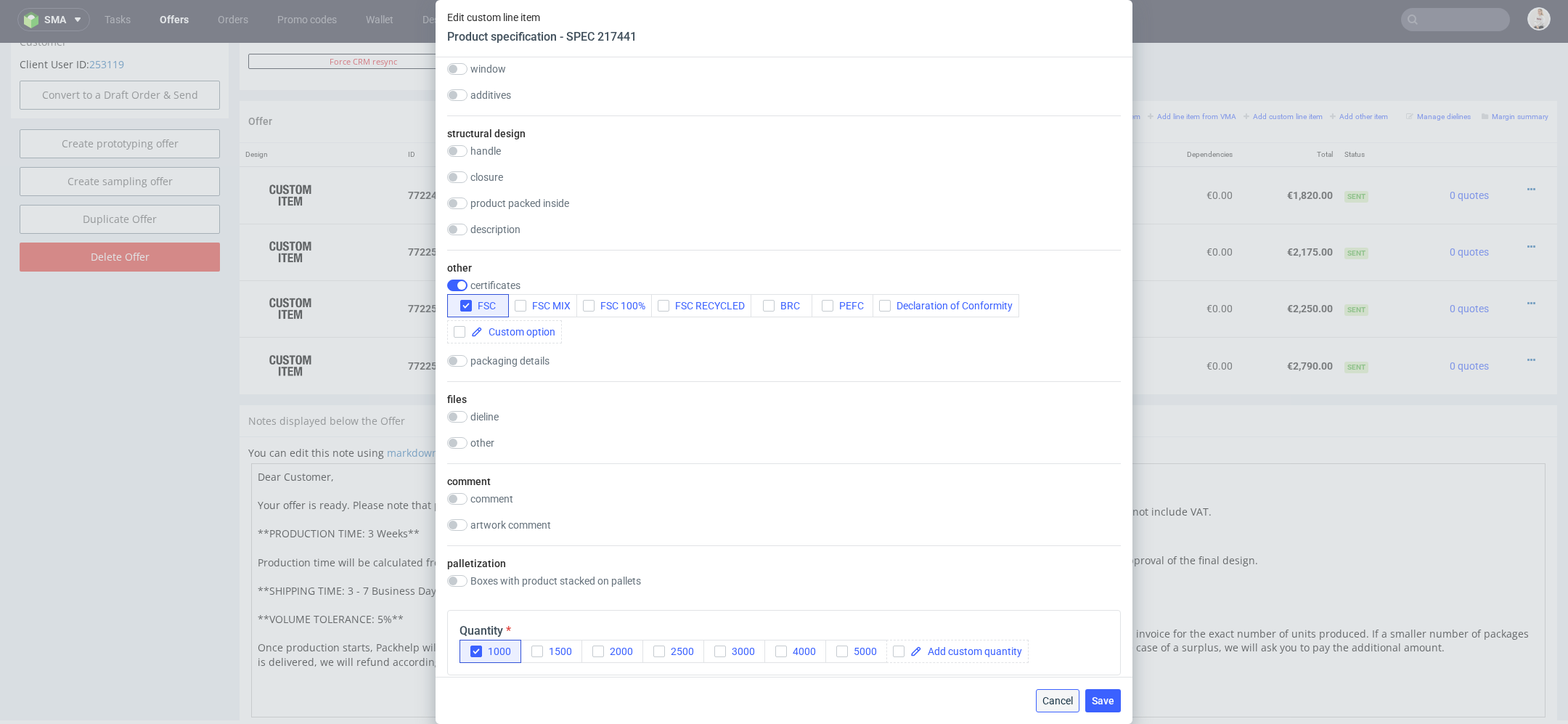
click at [1064, 708] on button "Cancel" at bounding box center [1058, 700] width 44 height 23
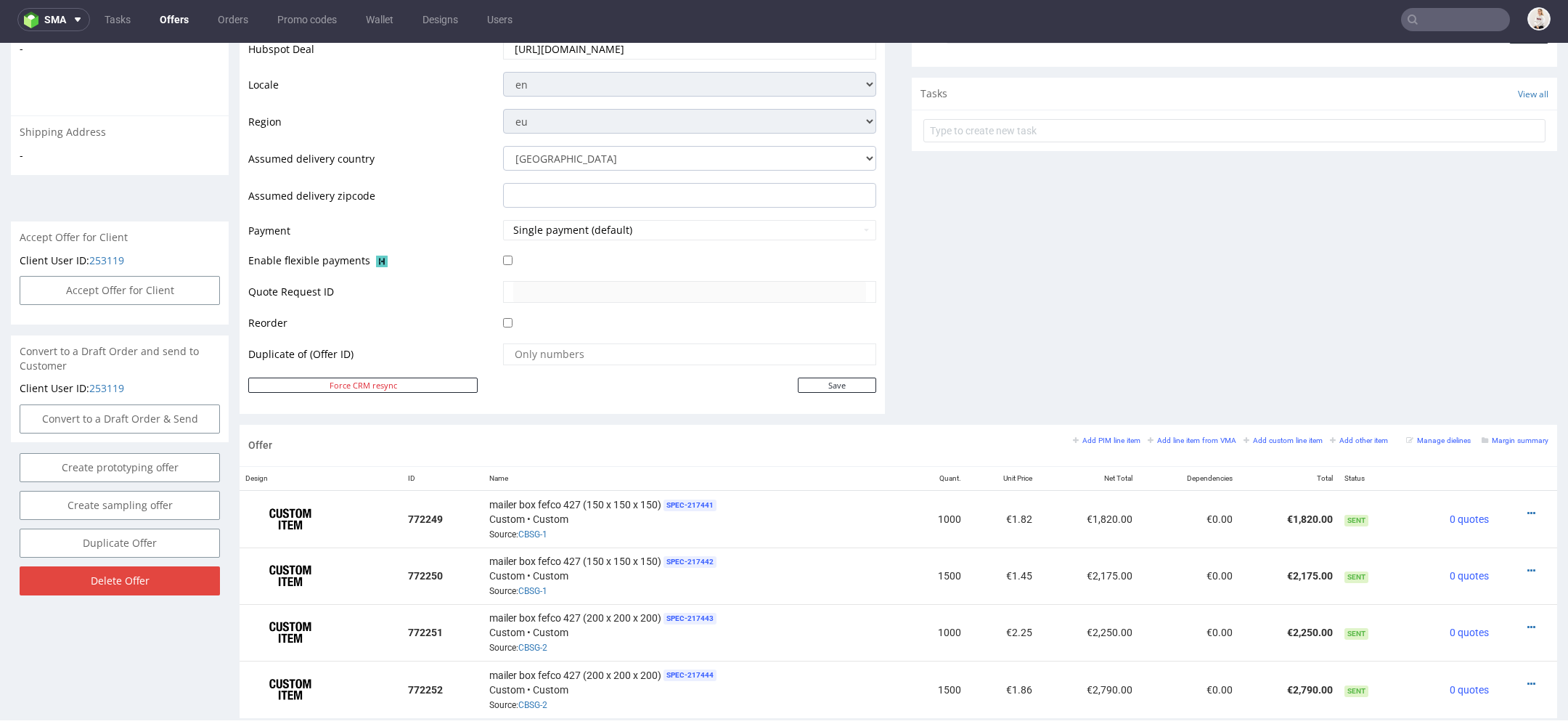
scroll to position [483, 0]
click at [175, 16] on link "Offers" at bounding box center [174, 20] width 47 height 23
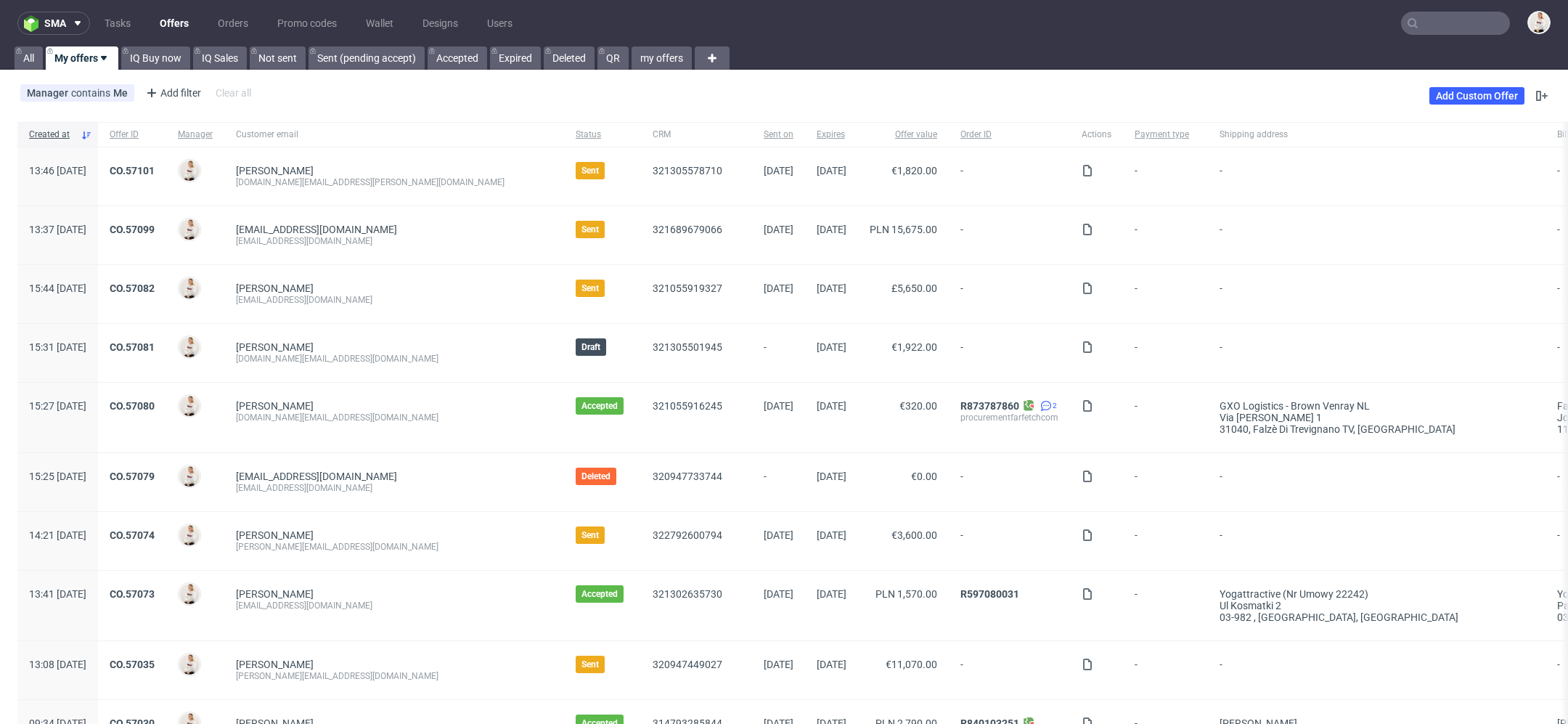
click at [58, 59] on link "My offers" at bounding box center [82, 58] width 72 height 23
click at [441, 95] on div "Manager contains Me Add filter Hide filters Clear all Add Custom Offer" at bounding box center [784, 95] width 1568 height 40
click at [154, 227] on link "CO.57099" at bounding box center [131, 229] width 45 height 12
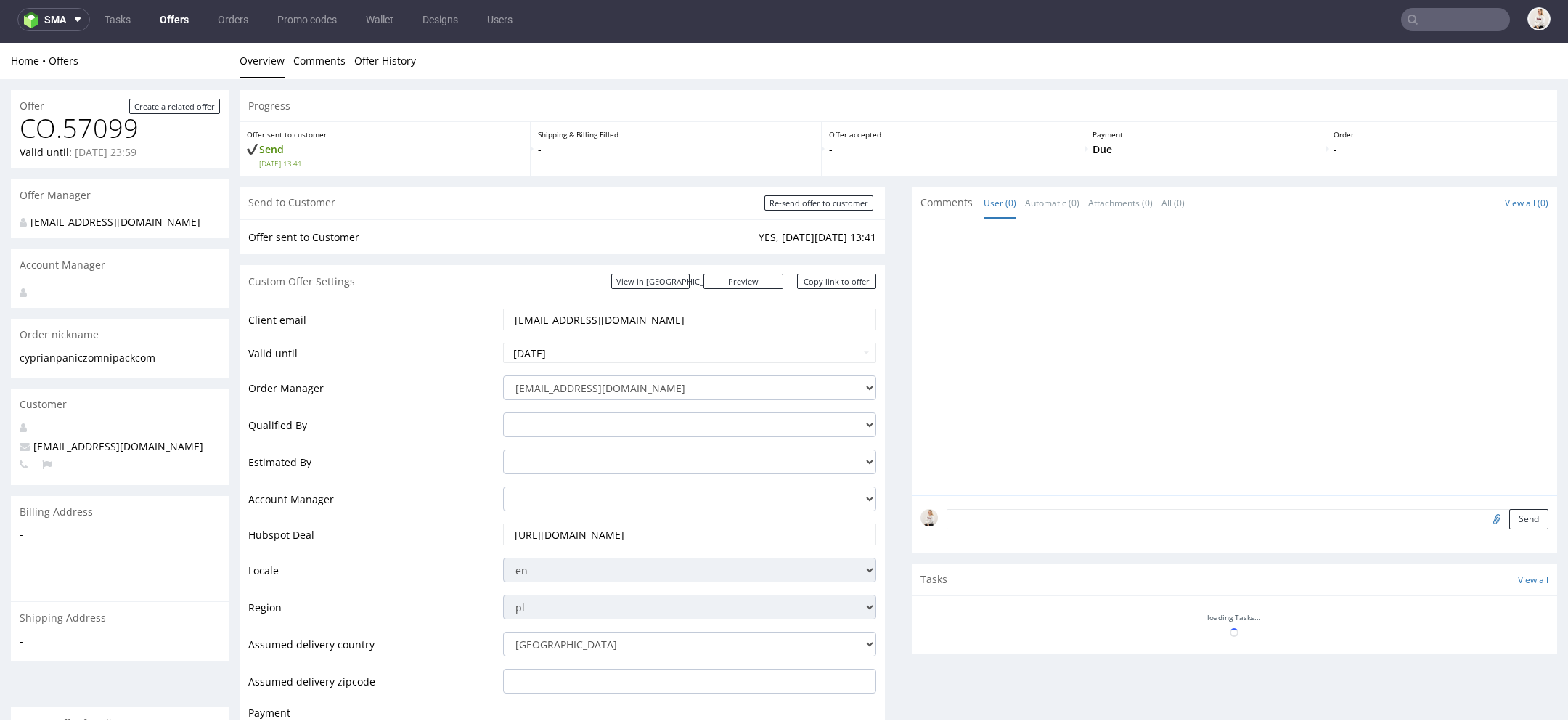
scroll to position [877, 0]
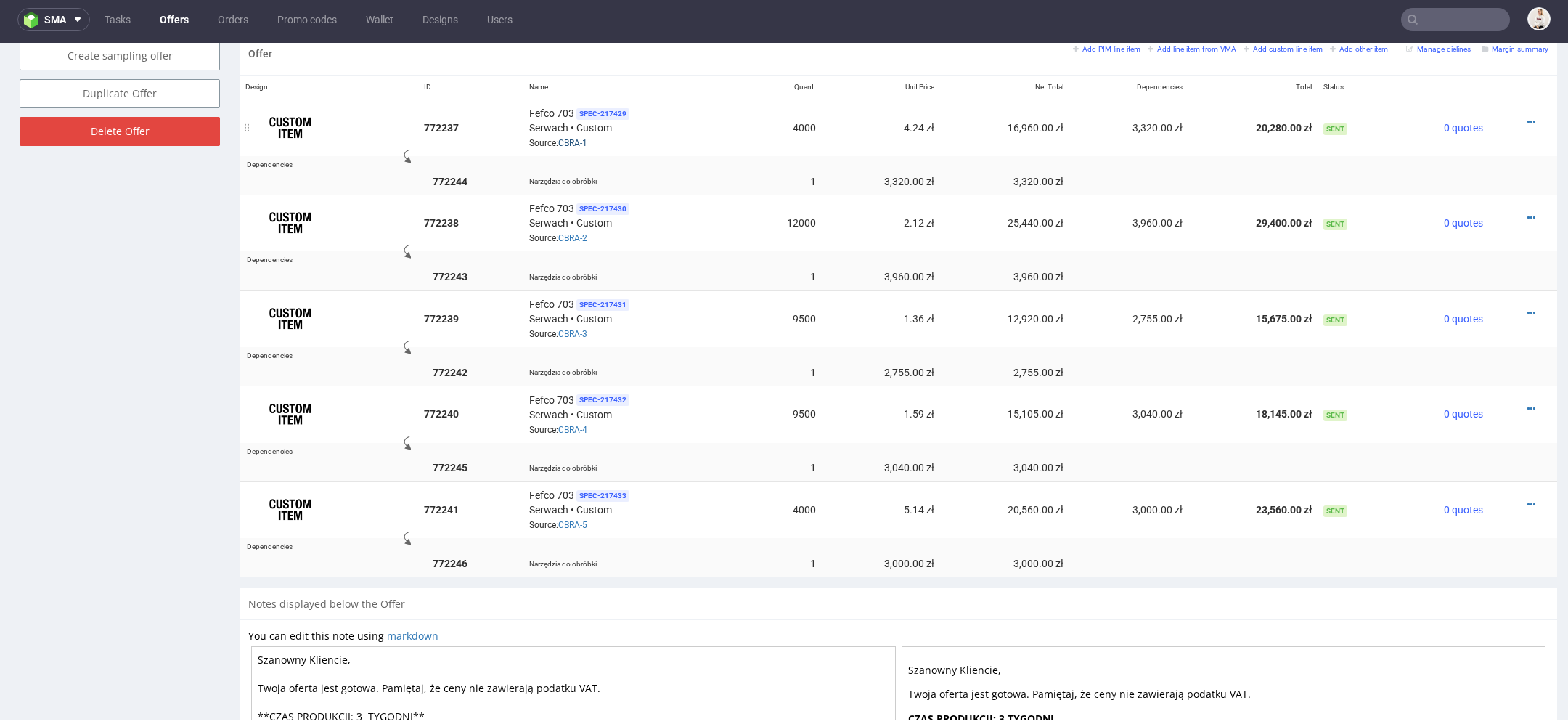
click at [570, 139] on link "CBRA-1" at bounding box center [572, 143] width 29 height 10
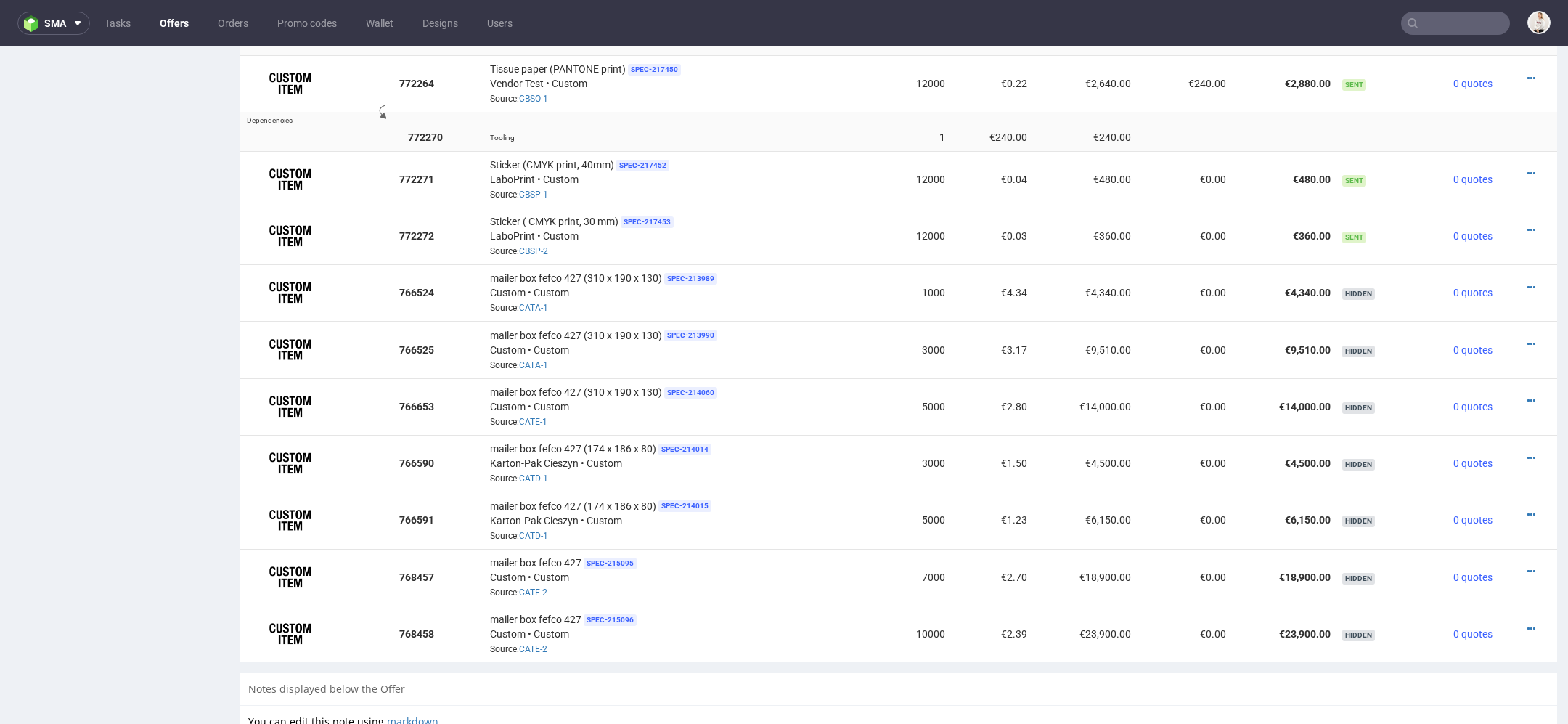
scroll to position [1192, 0]
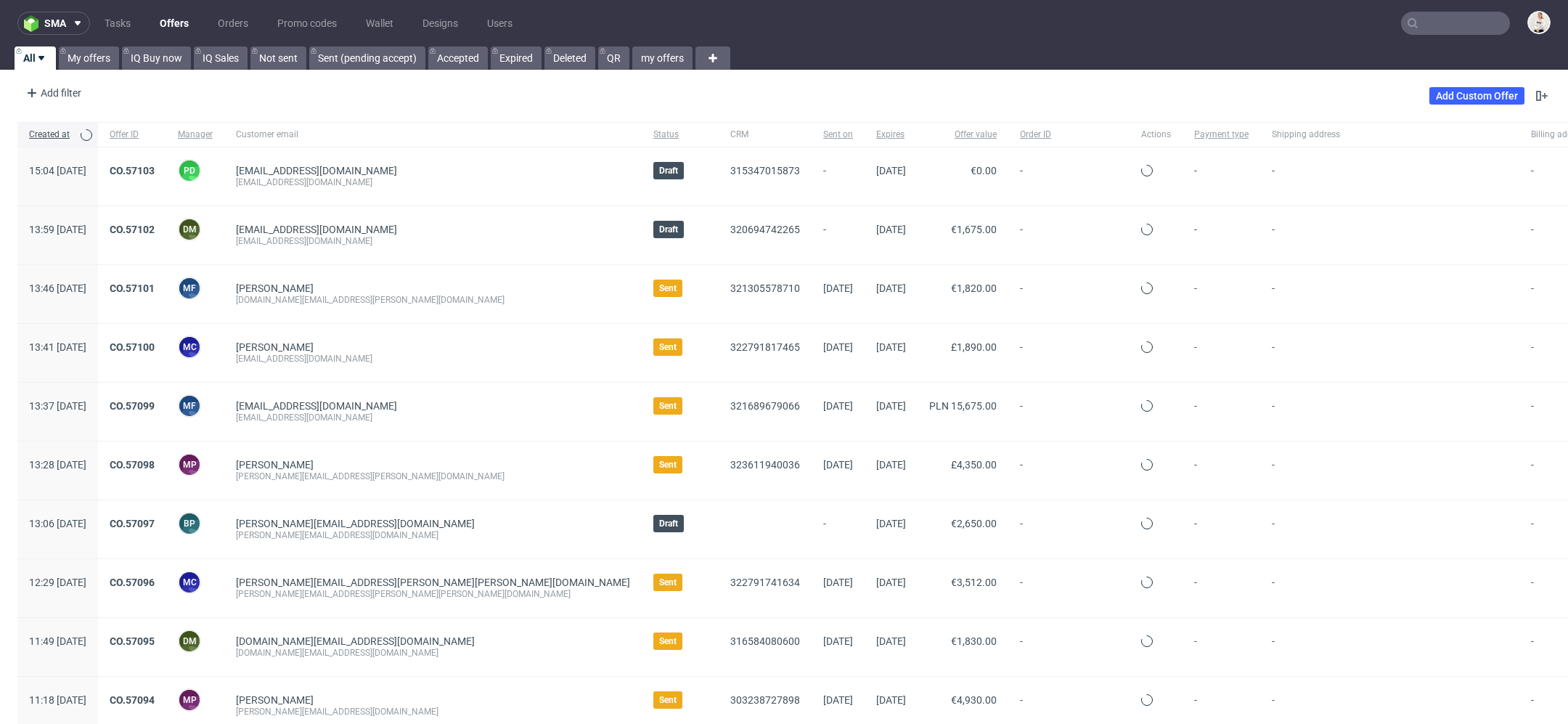
click at [1421, 25] on input "text" at bounding box center [1455, 23] width 109 height 23
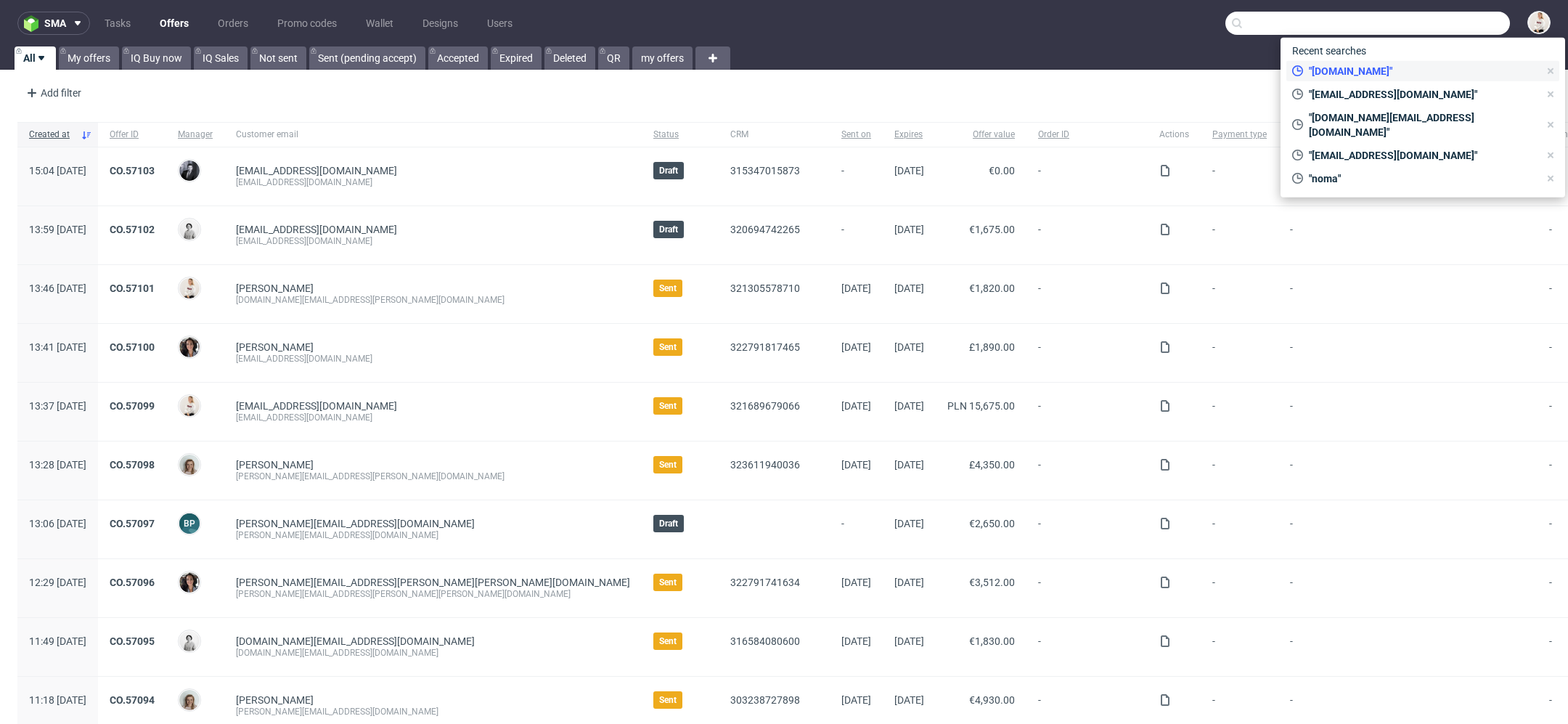
click at [1388, 72] on span ""[DOMAIN_NAME]"" at bounding box center [1421, 71] width 236 height 15
type input "arsdigitalis.io"
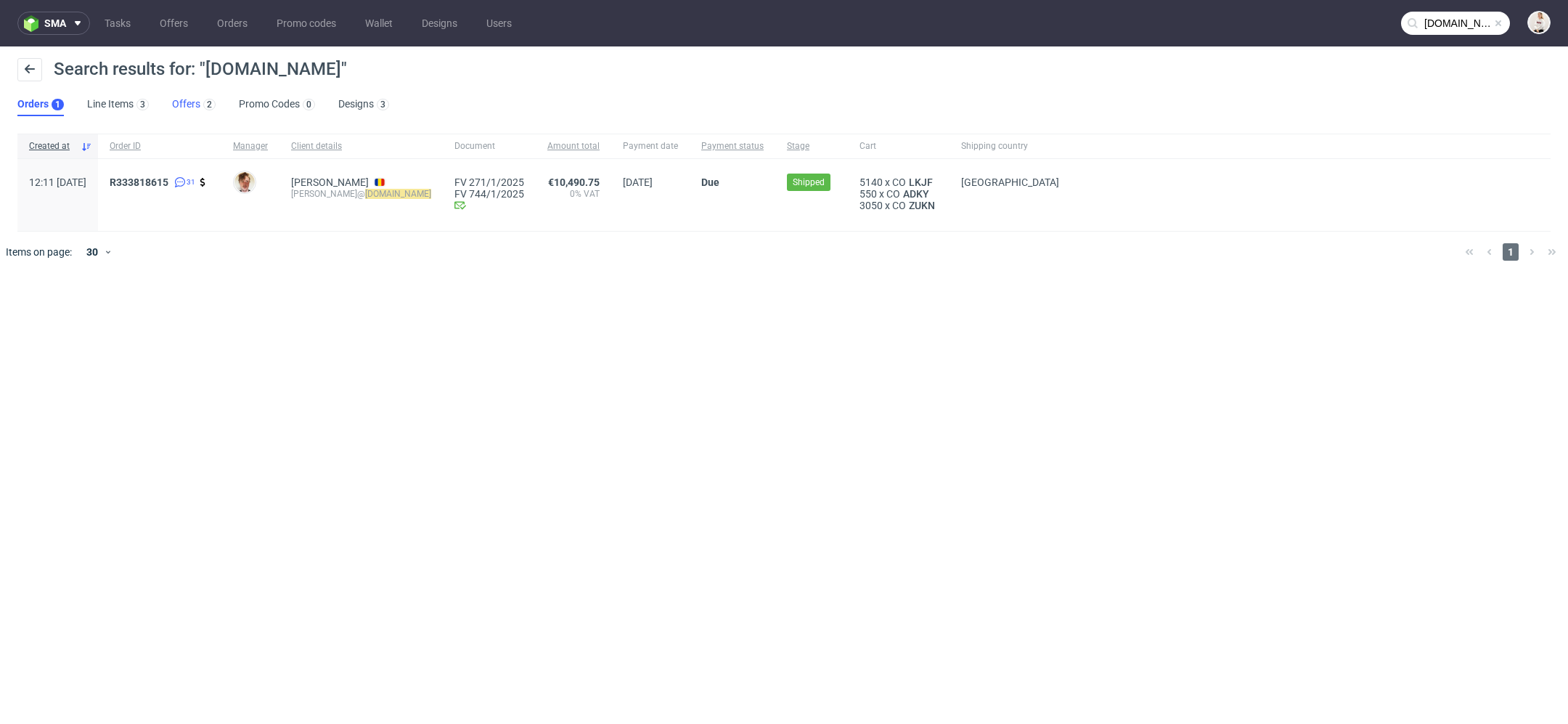
click at [193, 105] on link "Offers 2" at bounding box center [193, 104] width 44 height 23
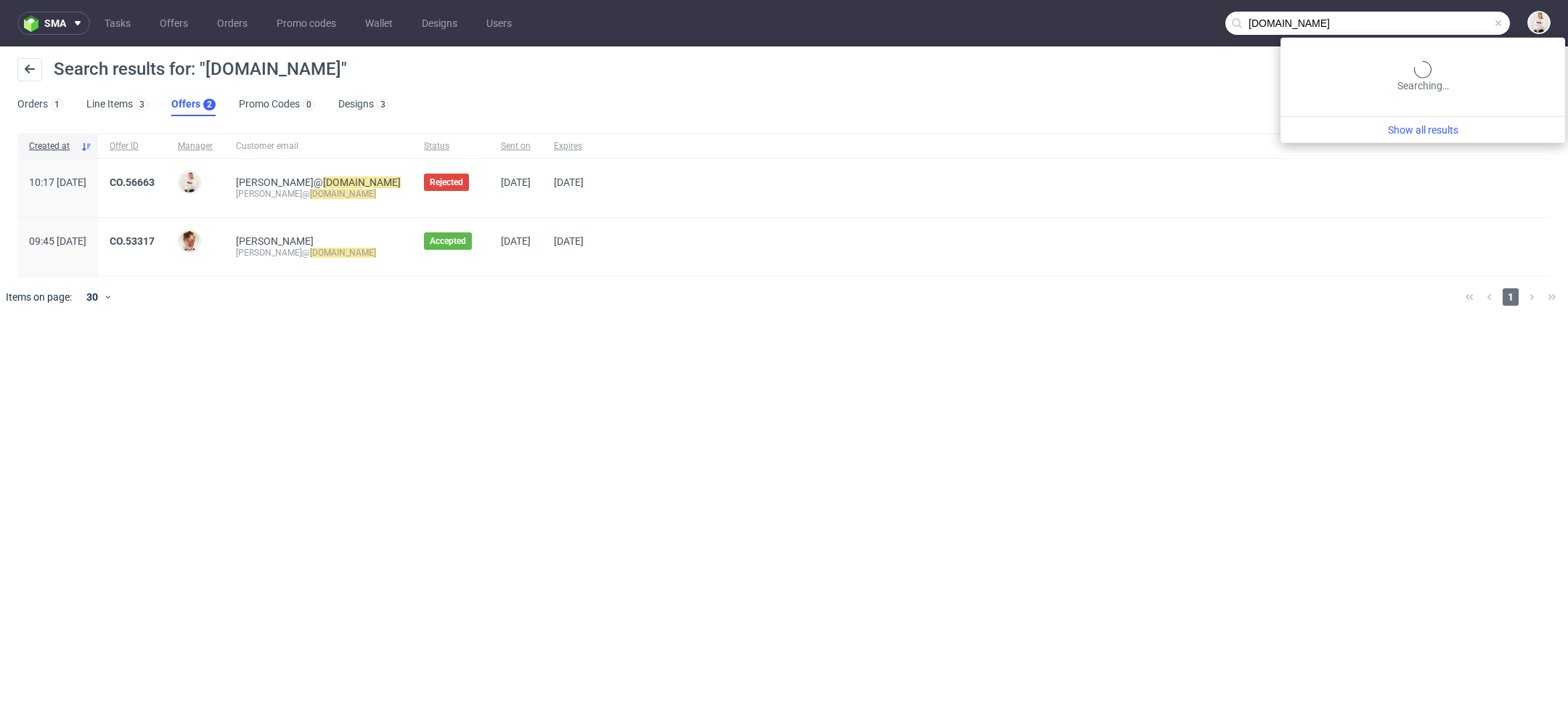
click at [1474, 28] on input "arsdigitalis.io" at bounding box center [1367, 23] width 284 height 23
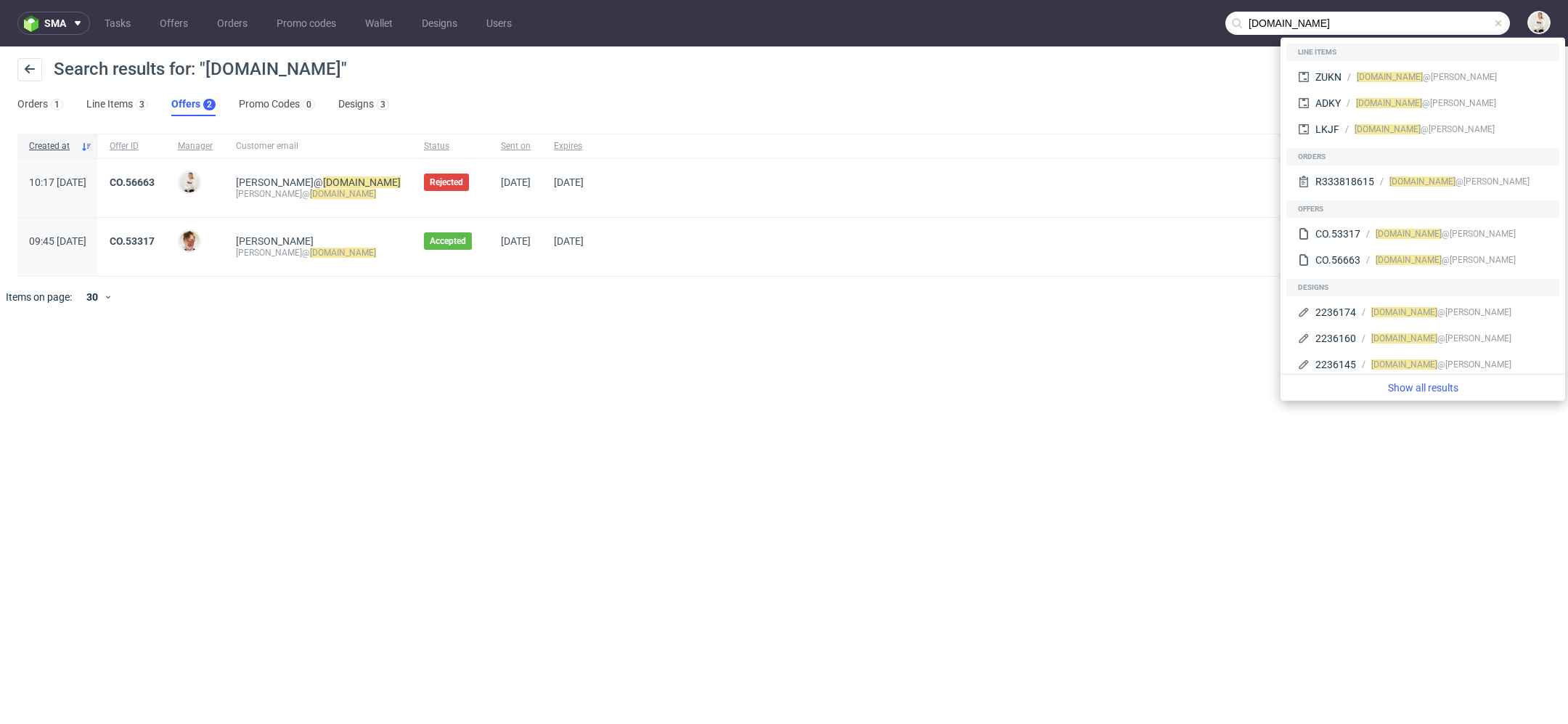
drag, startPoint x: 1411, startPoint y: 14, endPoint x: 1017, endPoint y: 71, distance: 398.1
click at [1017, 71] on div "sma Tasks Offers Orders Promo codes Wallet Designs Users arsdigitalis.io Search…" at bounding box center [784, 362] width 1568 height 724
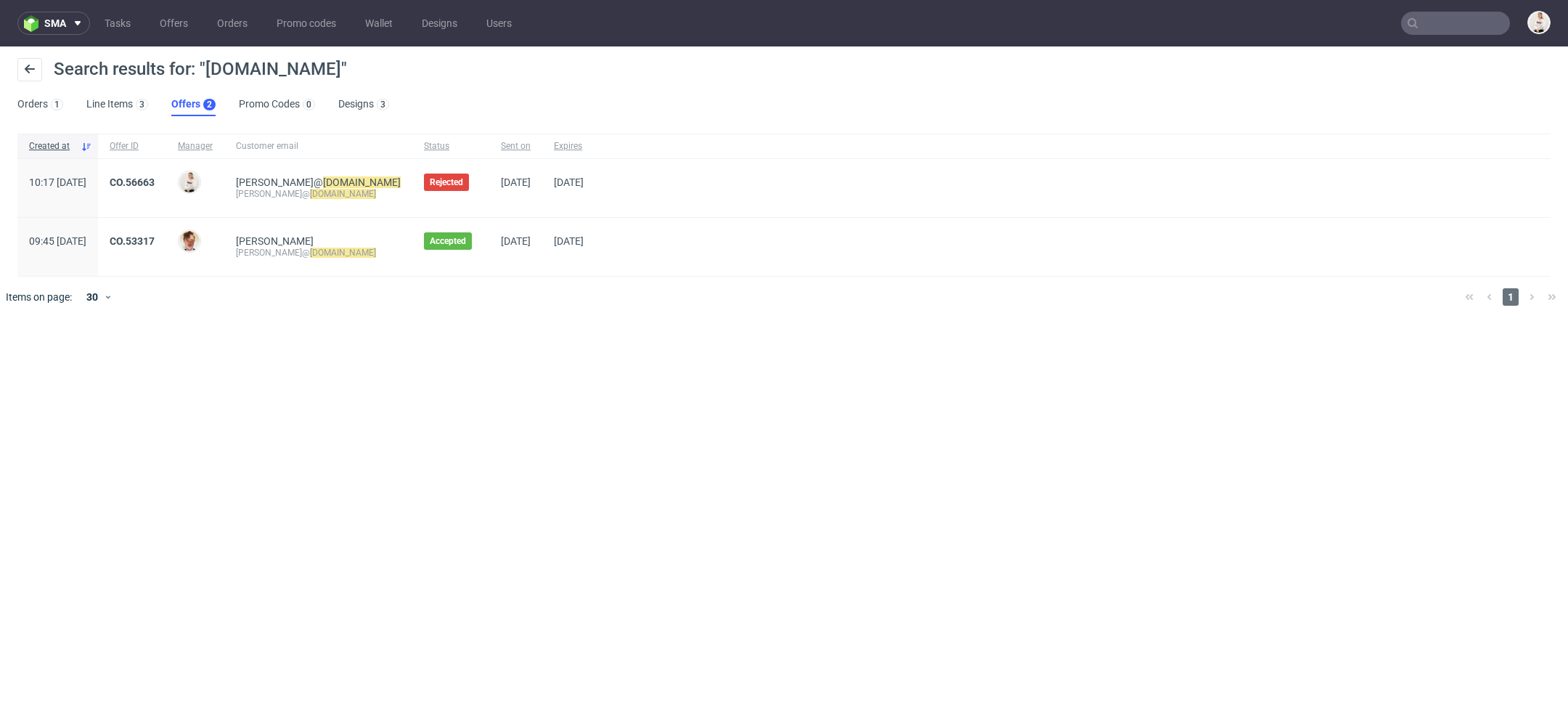
click at [1442, 25] on input "text" at bounding box center [1455, 23] width 109 height 23
click at [165, 35] on nav "sma Tasks Offers Orders Promo codes Wallet Designs Users" at bounding box center [784, 23] width 1568 height 47
click at [1437, 23] on input "text" at bounding box center [1455, 23] width 109 height 23
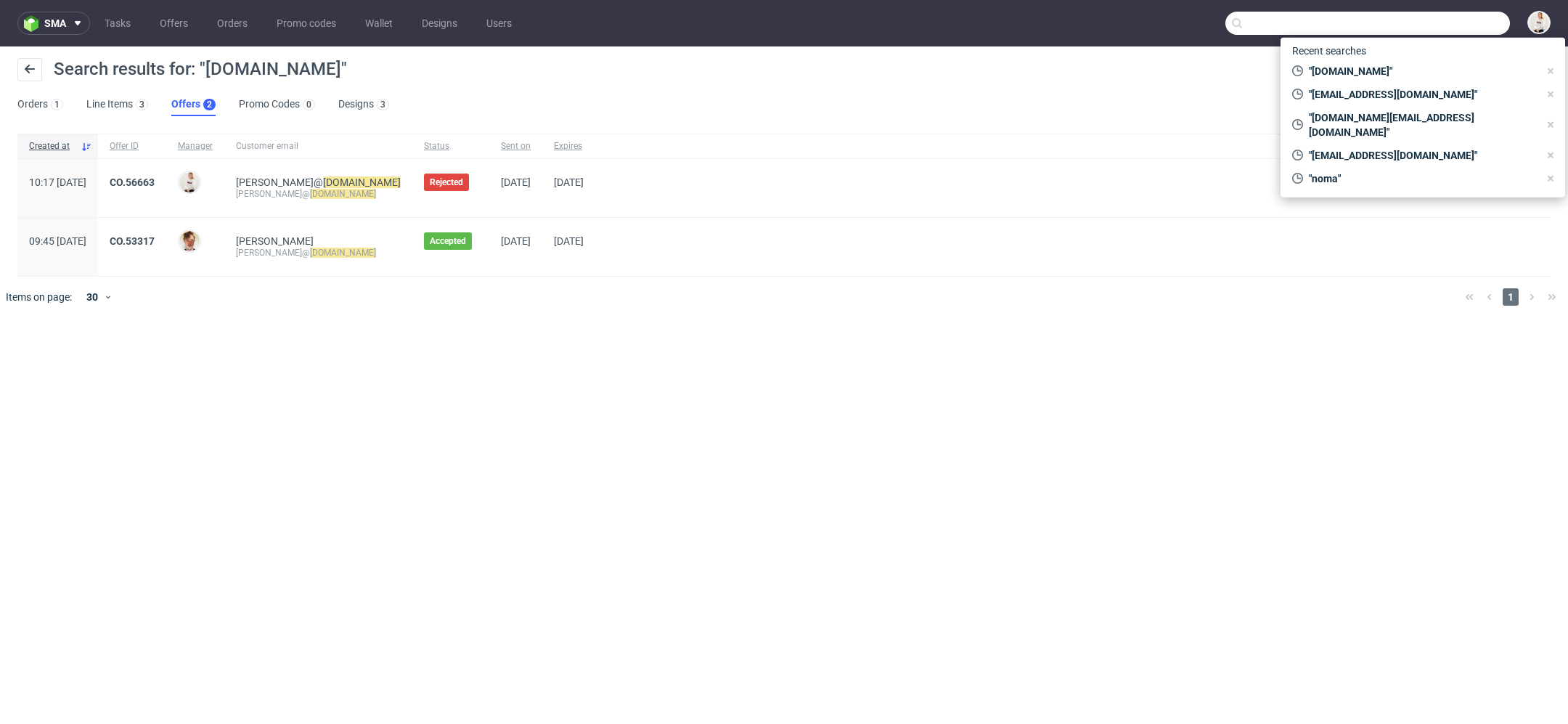
paste input "hello@21collagen.ro"
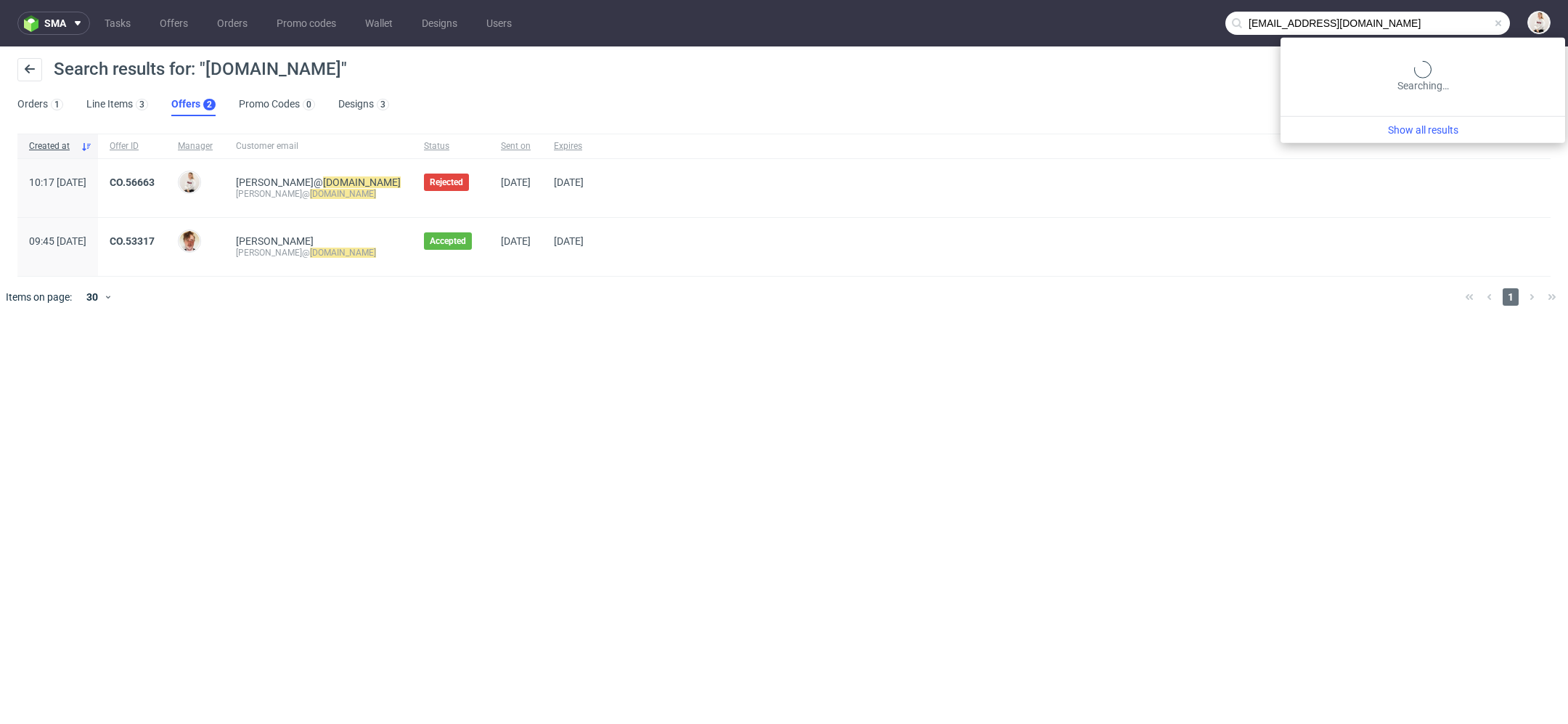
type input "hello@21collagen.ro"
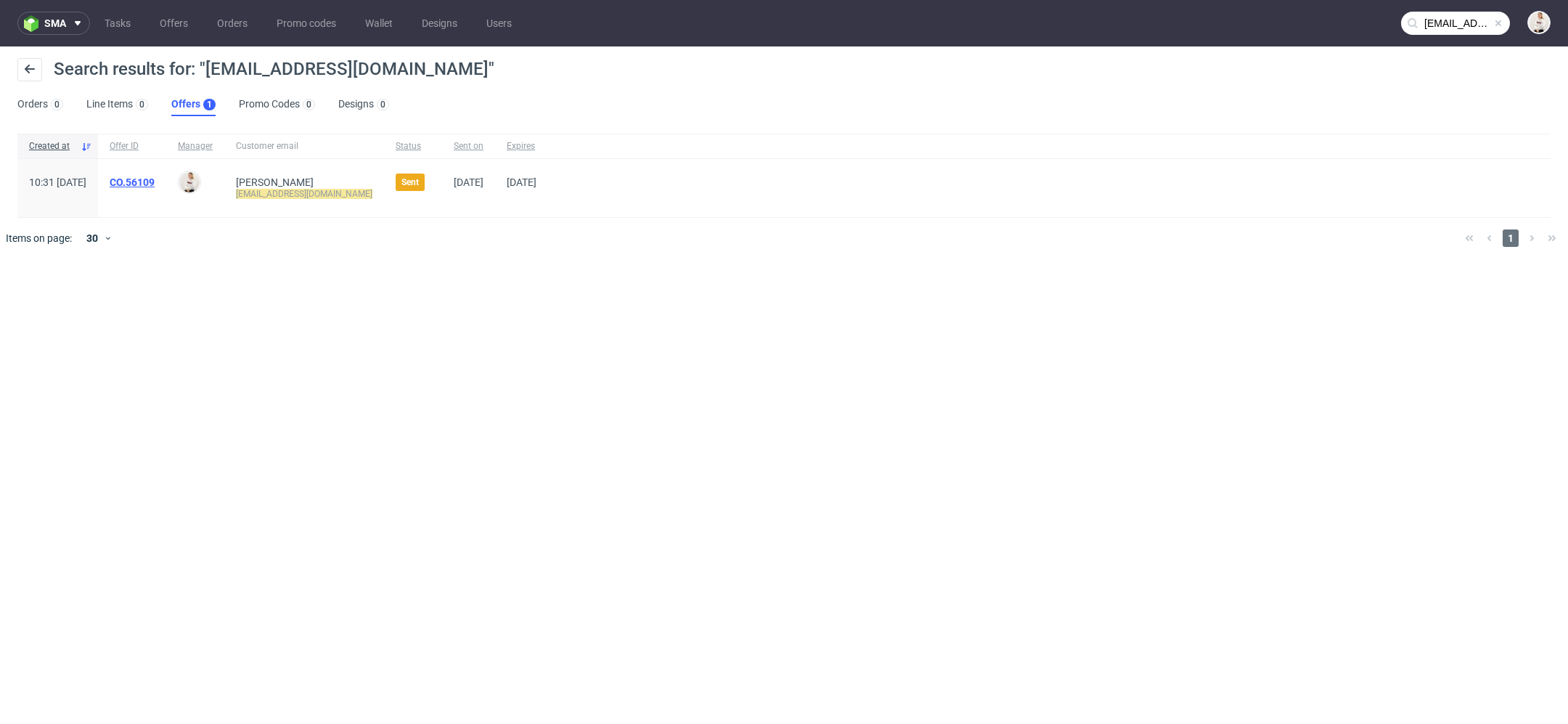
click at [154, 184] on link "CO.56109" at bounding box center [131, 182] width 45 height 12
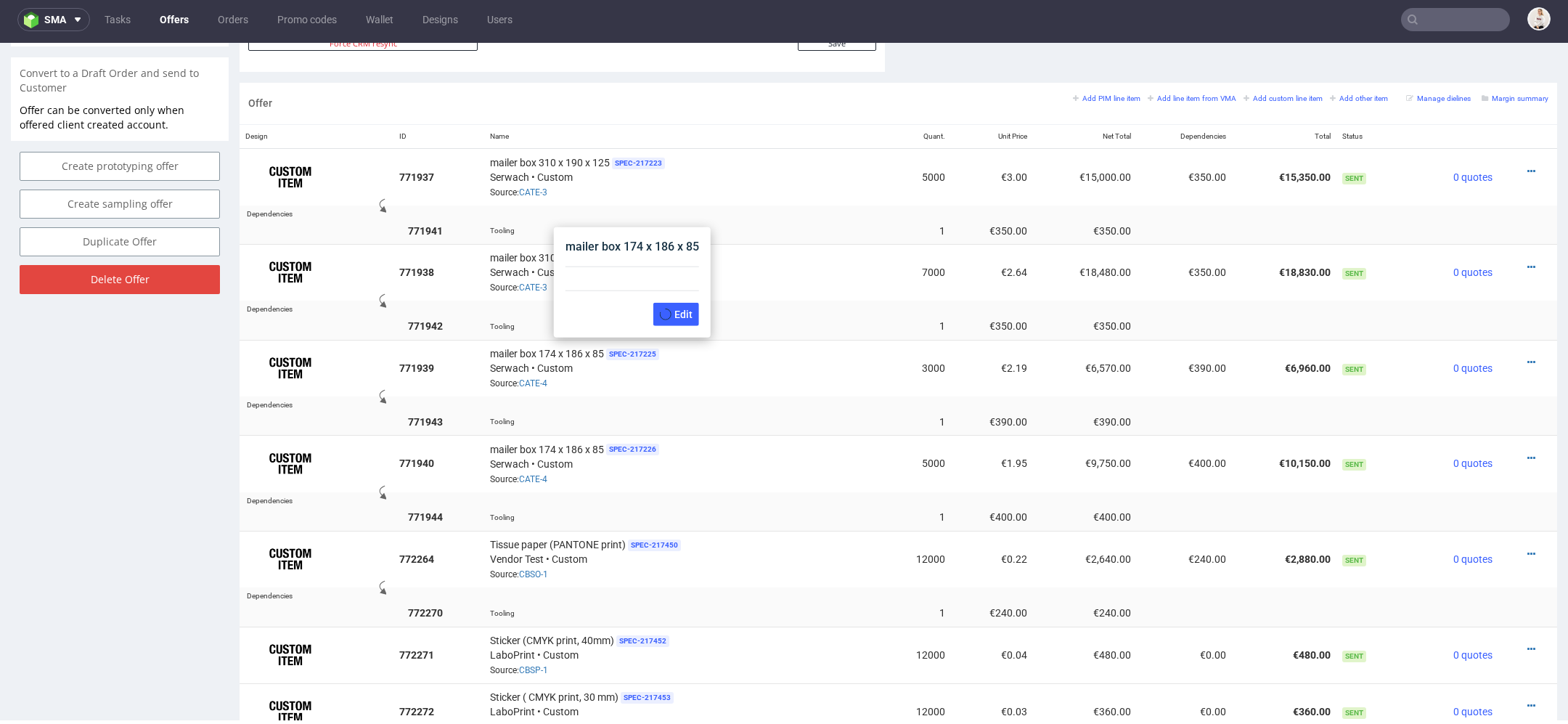
scroll to position [777, 0]
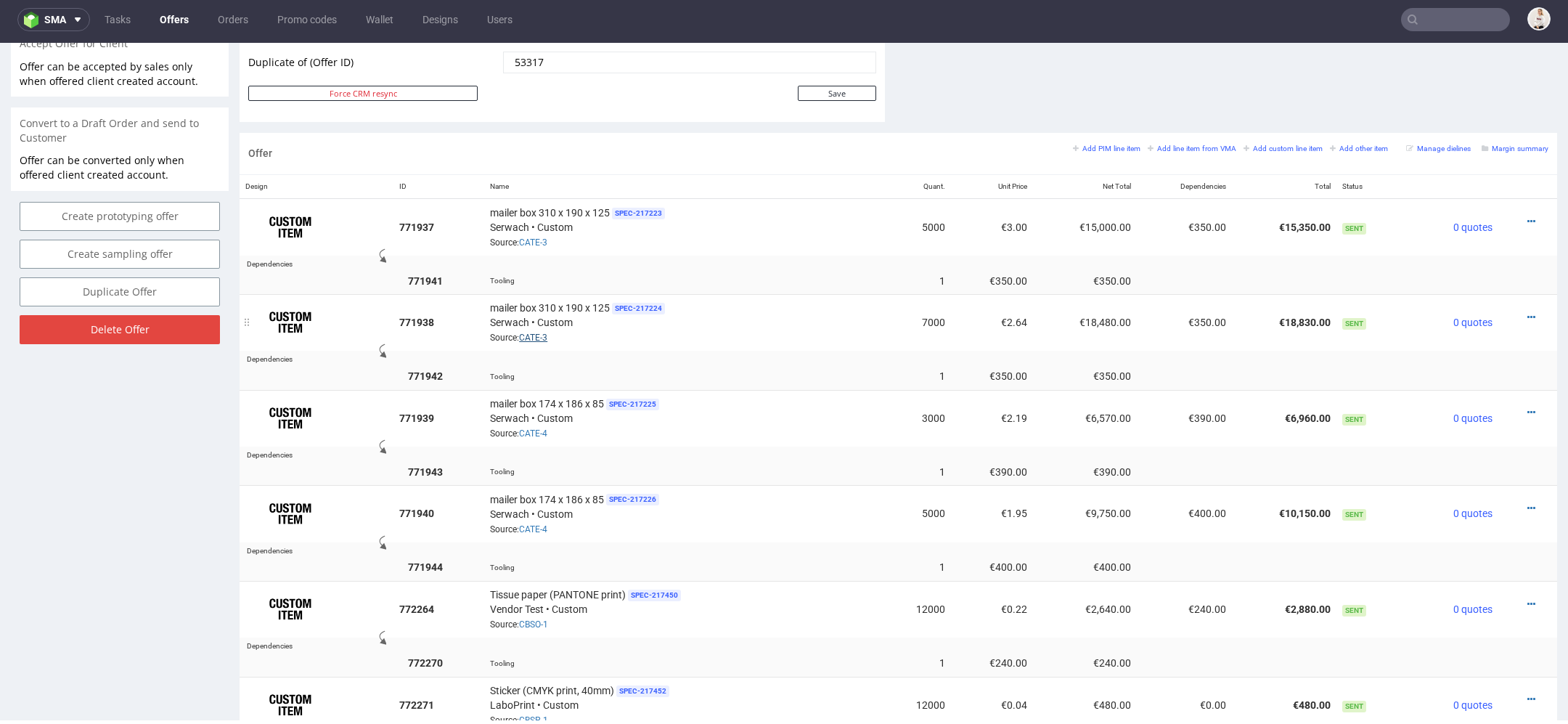
click at [531, 333] on link "CATE-3" at bounding box center [533, 338] width 28 height 10
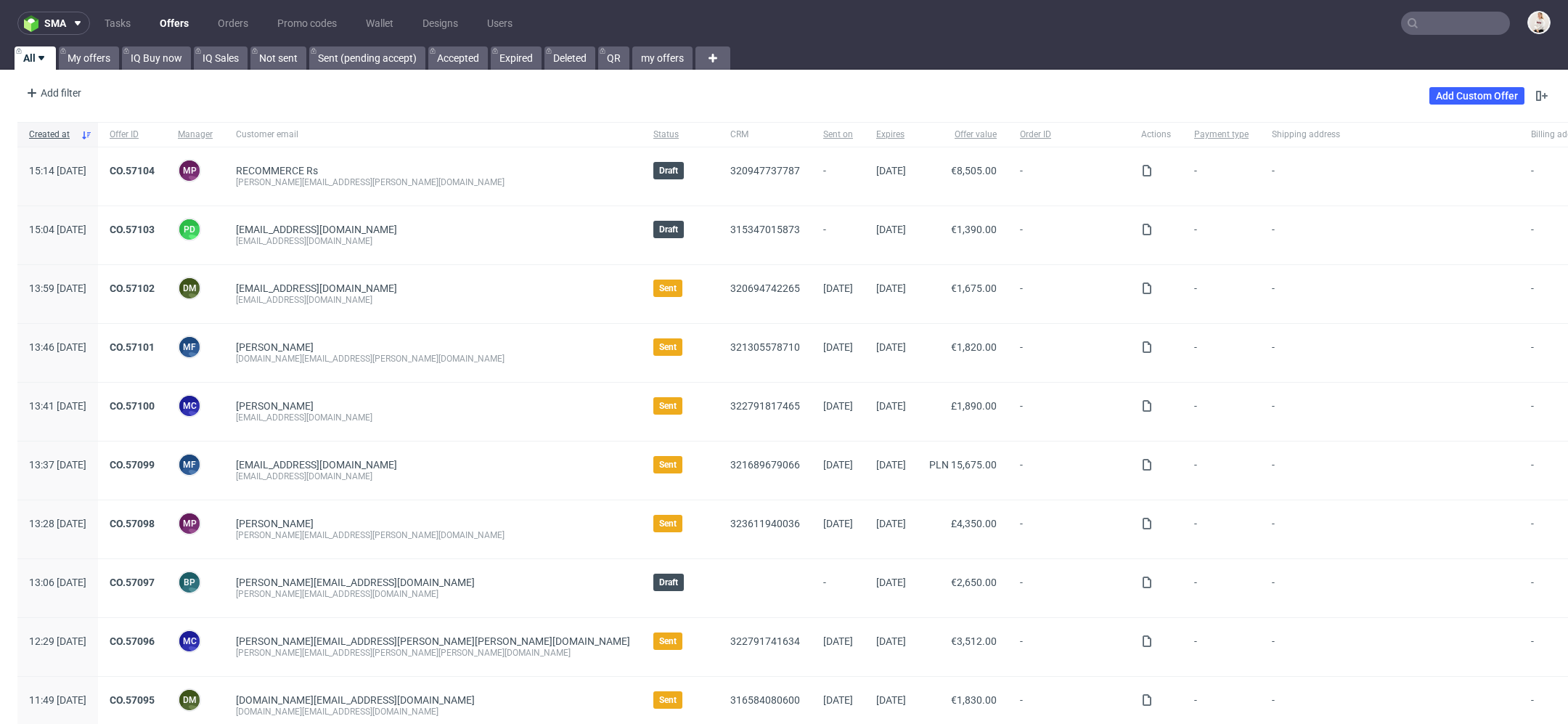
click at [1458, 31] on input "text" at bounding box center [1455, 23] width 109 height 23
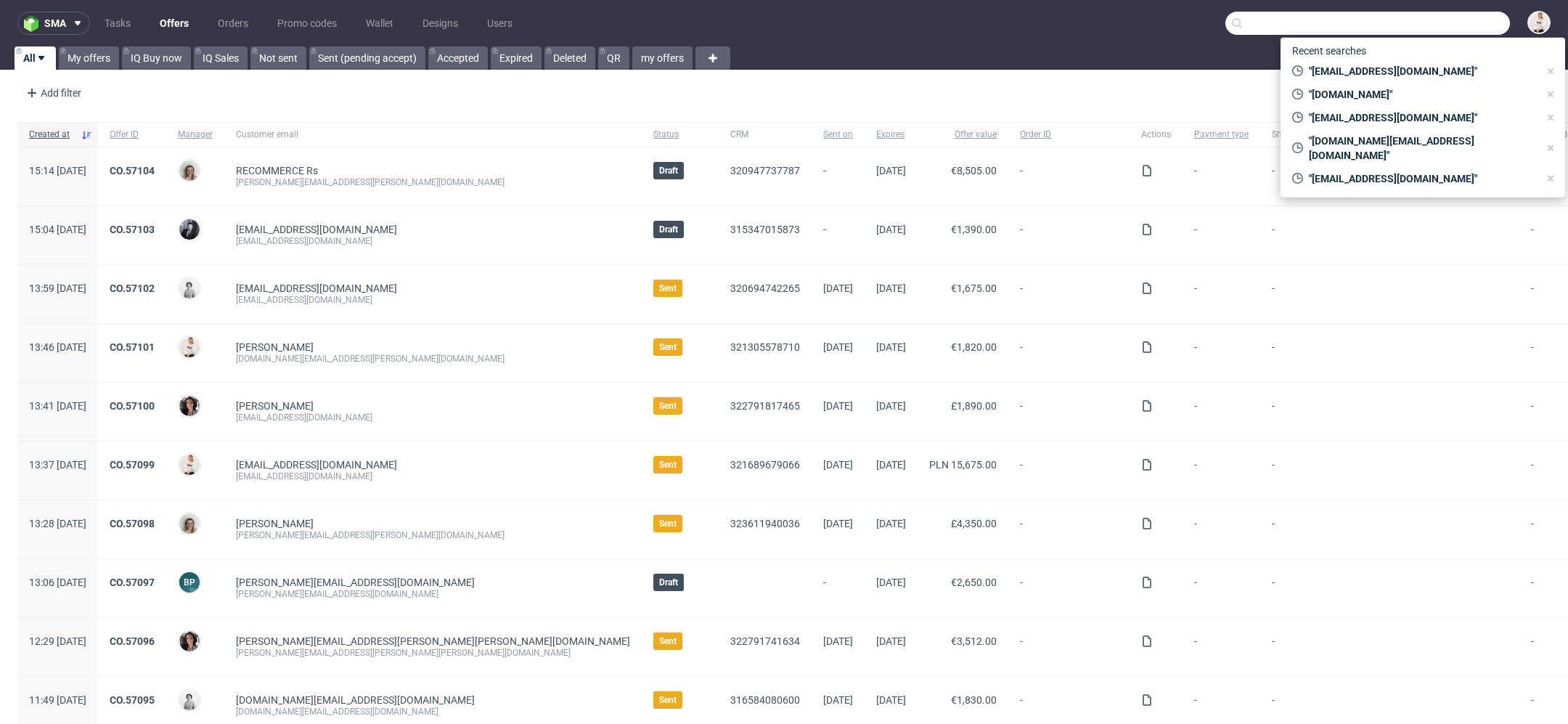
paste input "[PERSON_NAME]"
type input "[PERSON_NAME]"
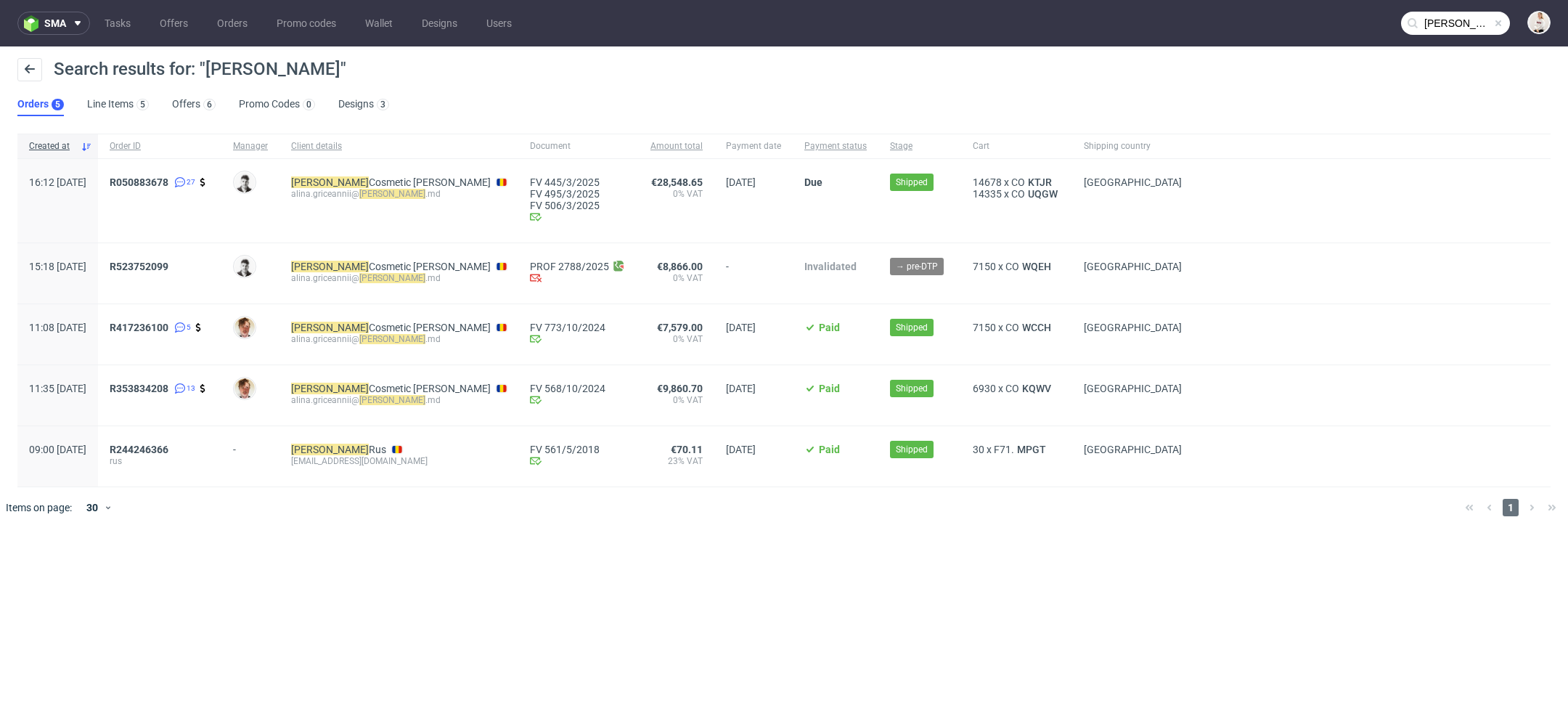
click at [351, 216] on span "[PERSON_NAME] Cosmetic [PERSON_NAME] [PERSON_NAME].griceannii@ [PERSON_NAME] .md" at bounding box center [399, 201] width 215 height 48
click at [191, 107] on link "Offers 6" at bounding box center [193, 104] width 44 height 23
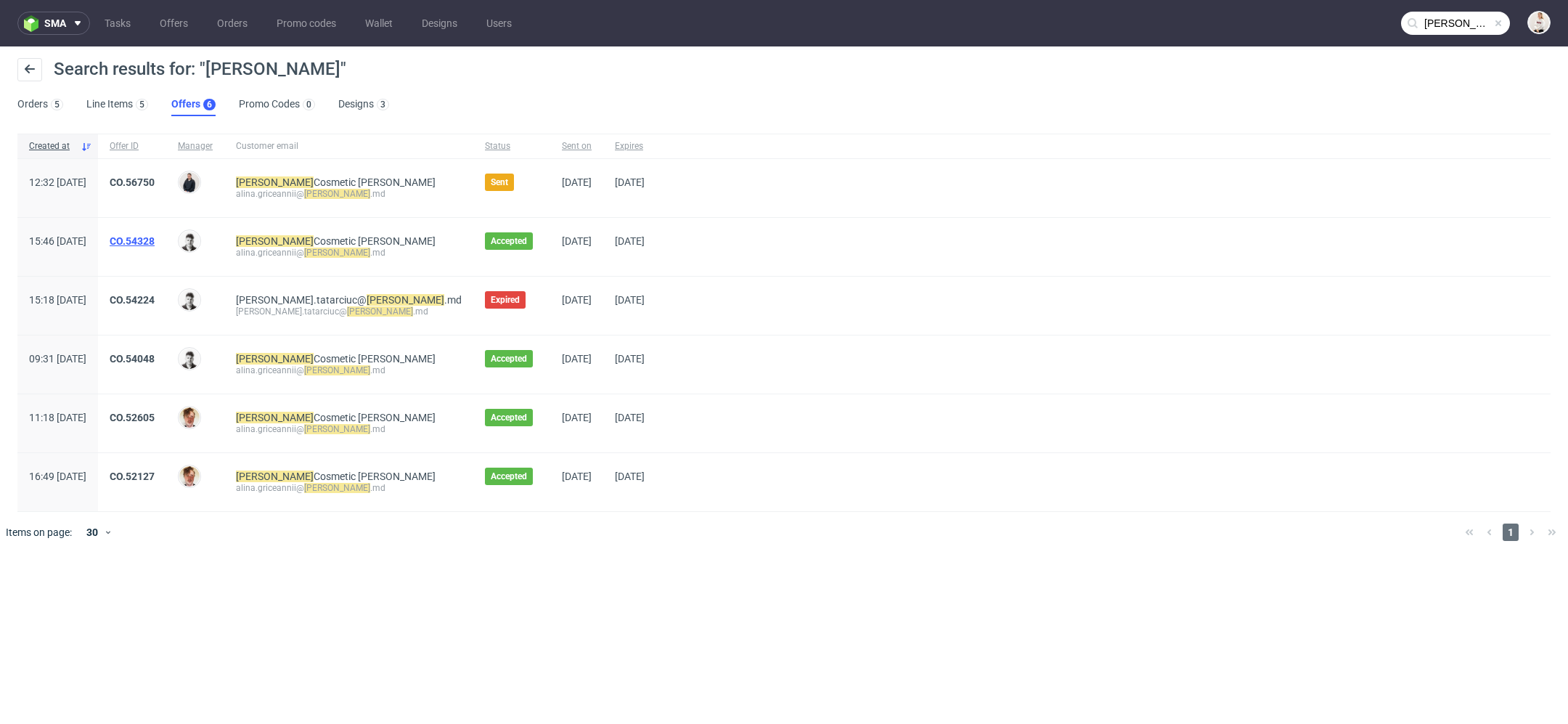
click at [154, 243] on link "CO.54328" at bounding box center [131, 241] width 45 height 12
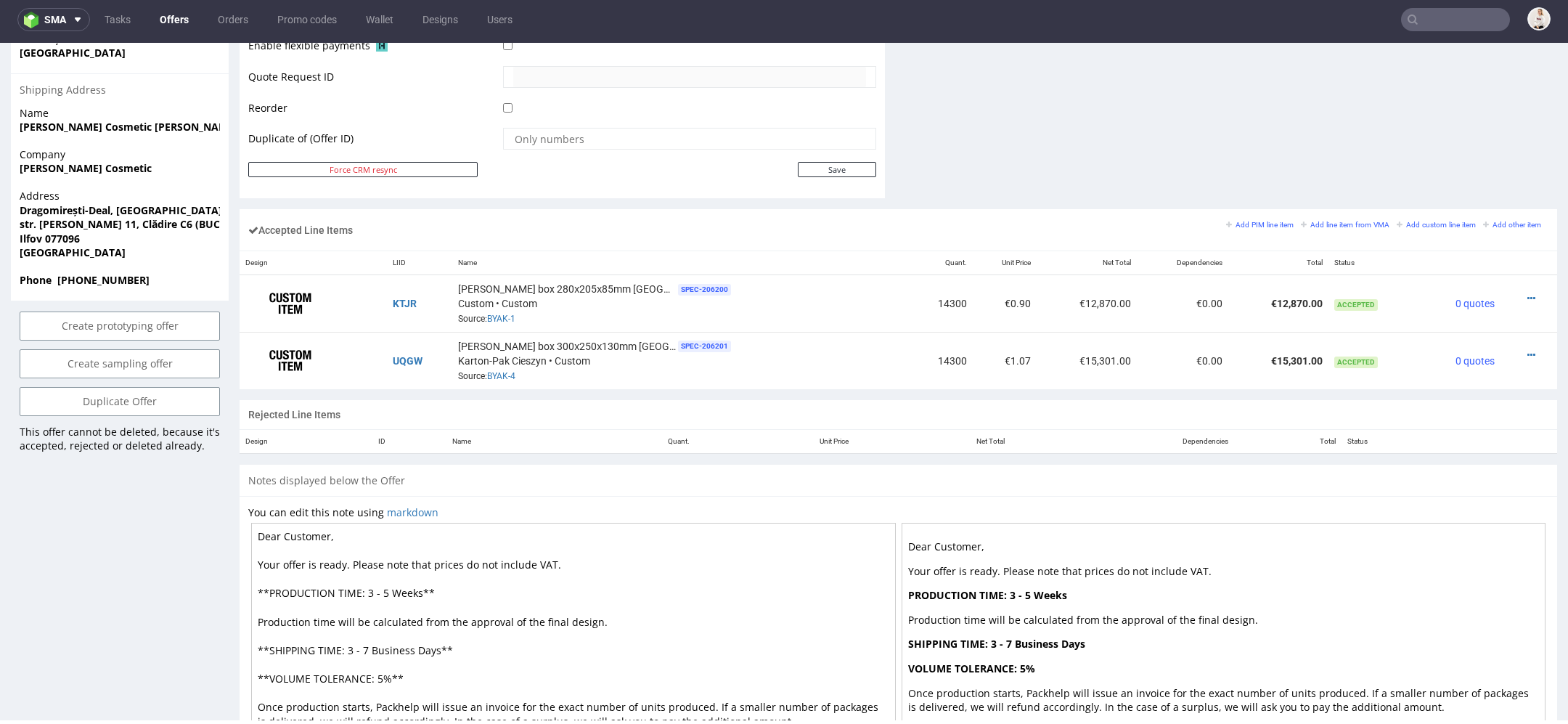
scroll to position [846, 0]
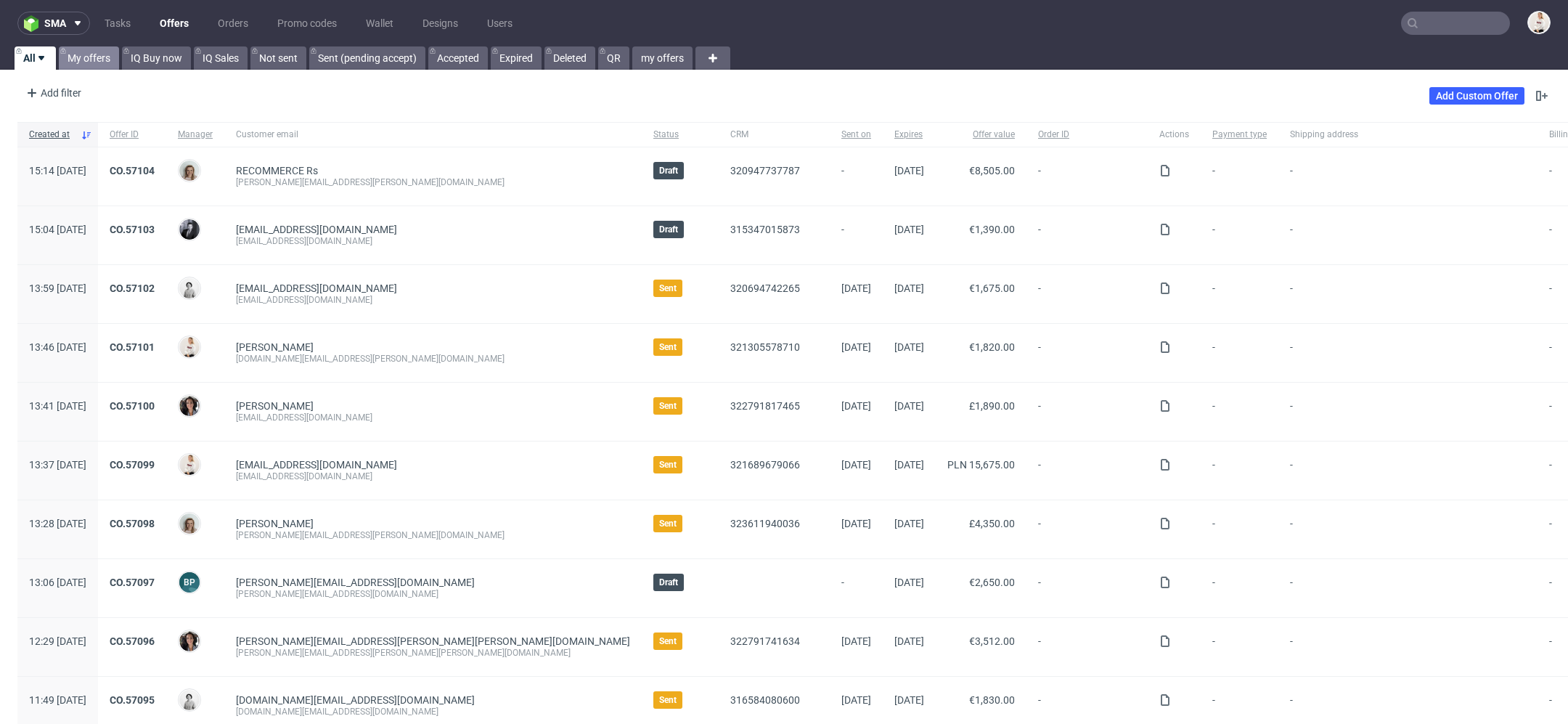
click at [79, 59] on link "My offers" at bounding box center [89, 58] width 60 height 23
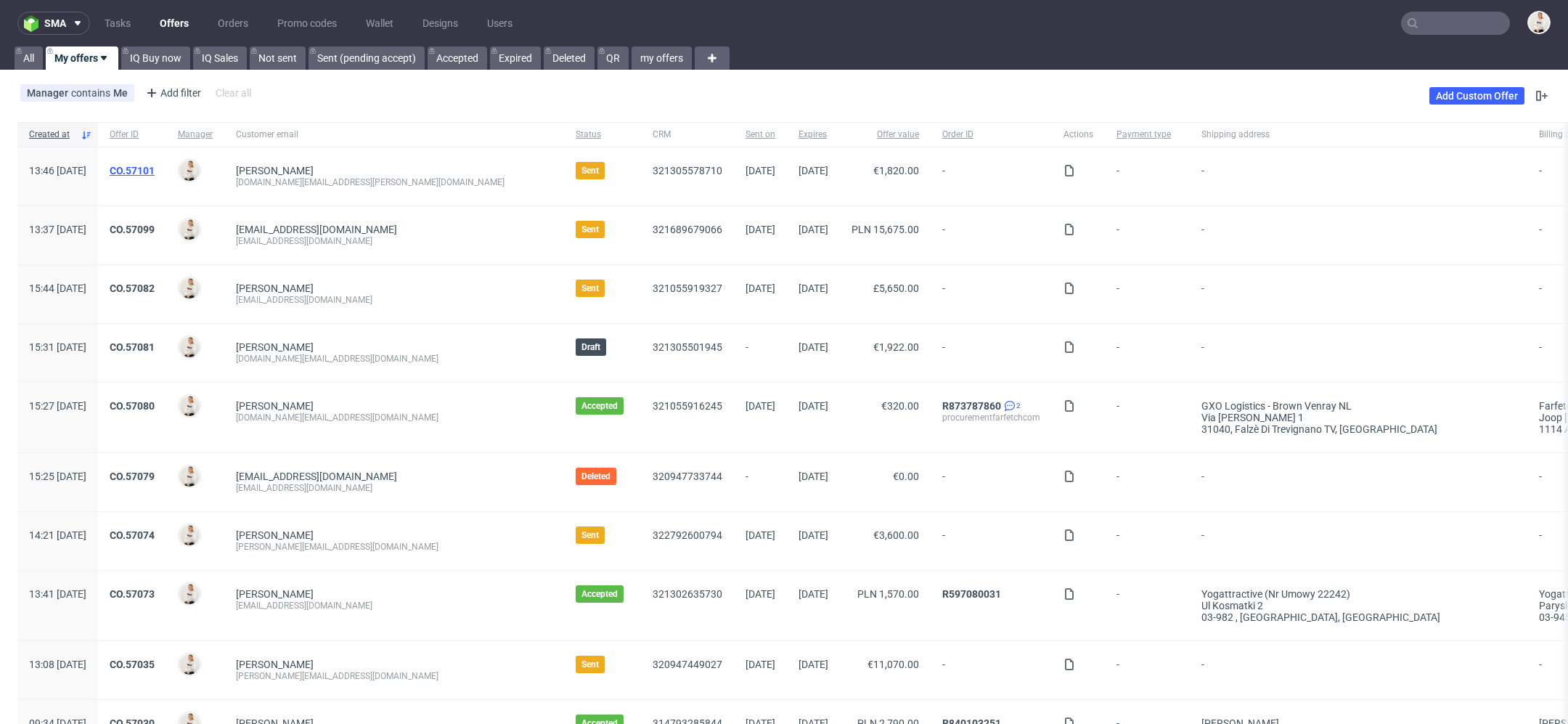
click at [154, 168] on link "CO.57101" at bounding box center [131, 171] width 45 height 12
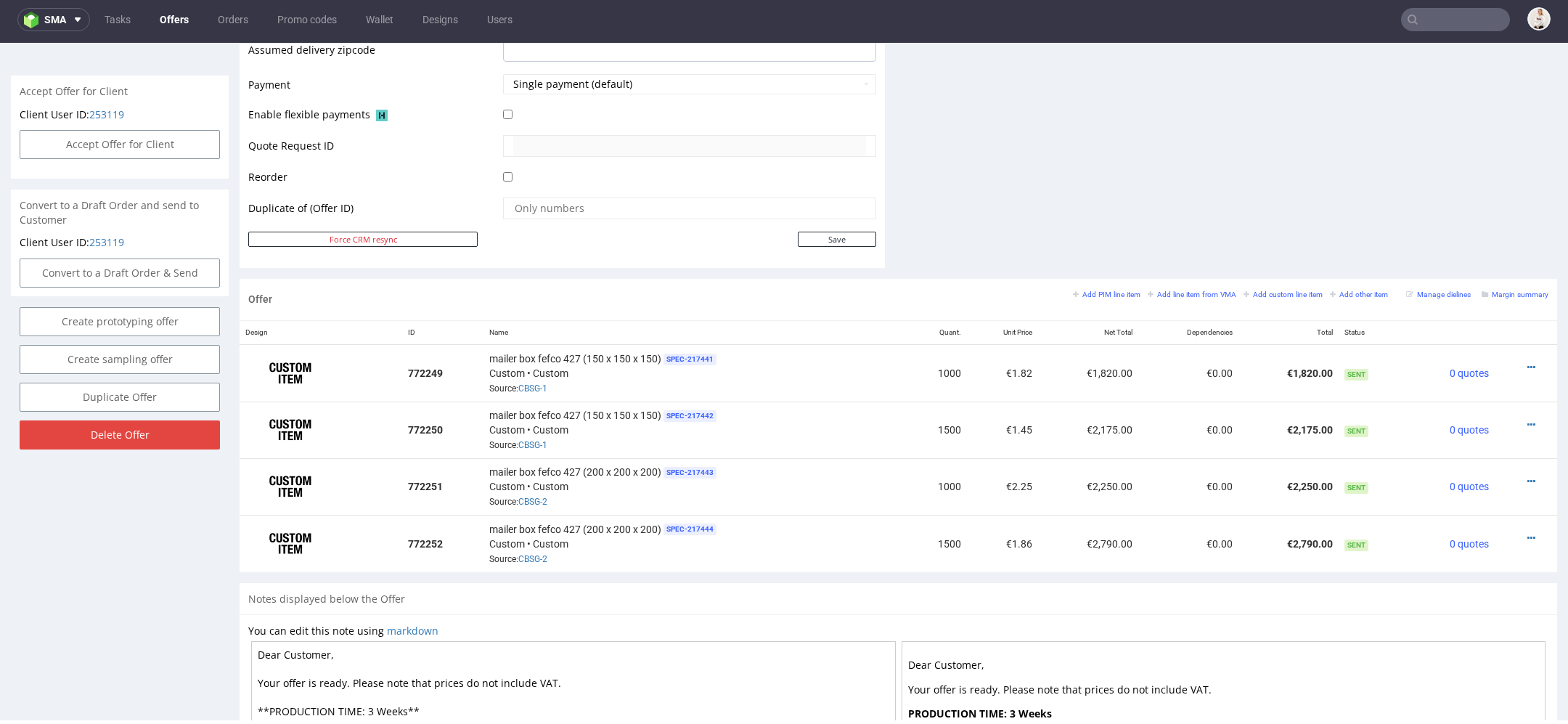
scroll to position [776, 0]
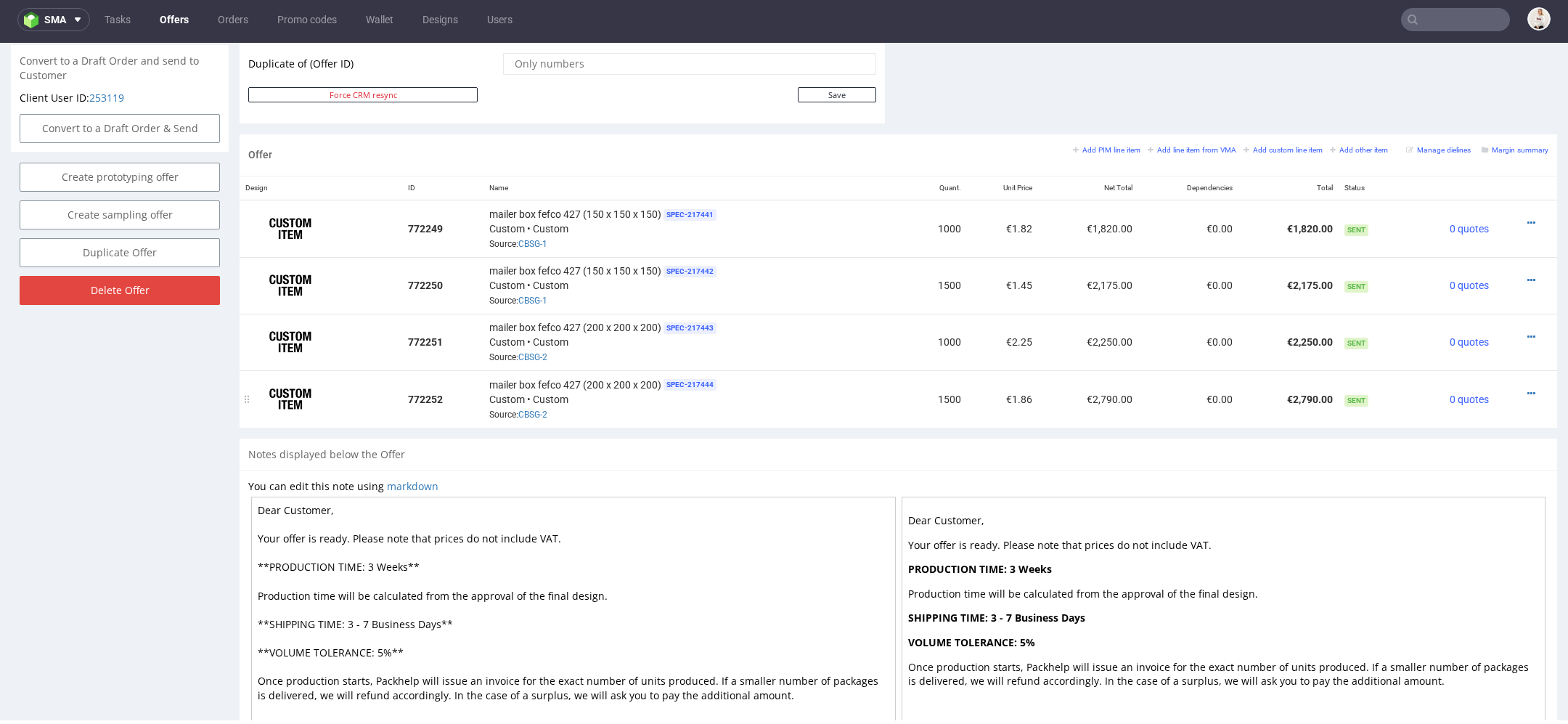
click at [1090, 417] on td "€2,790.00" at bounding box center [1088, 399] width 100 height 57
